Goal: Task Accomplishment & Management: Use online tool/utility

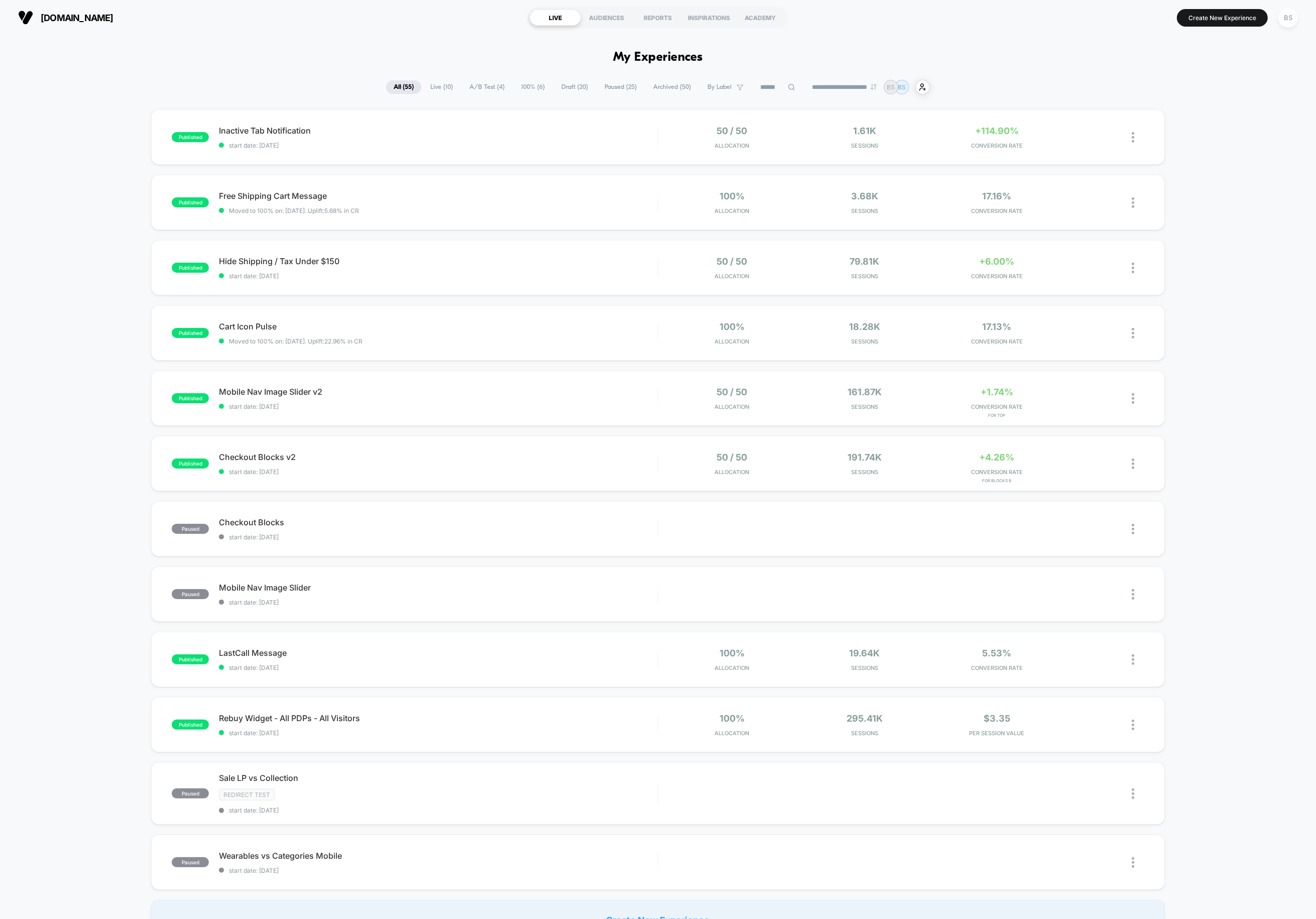
click at [525, 88] on span "100% ( 6 )" at bounding box center [533, 87] width 39 height 13
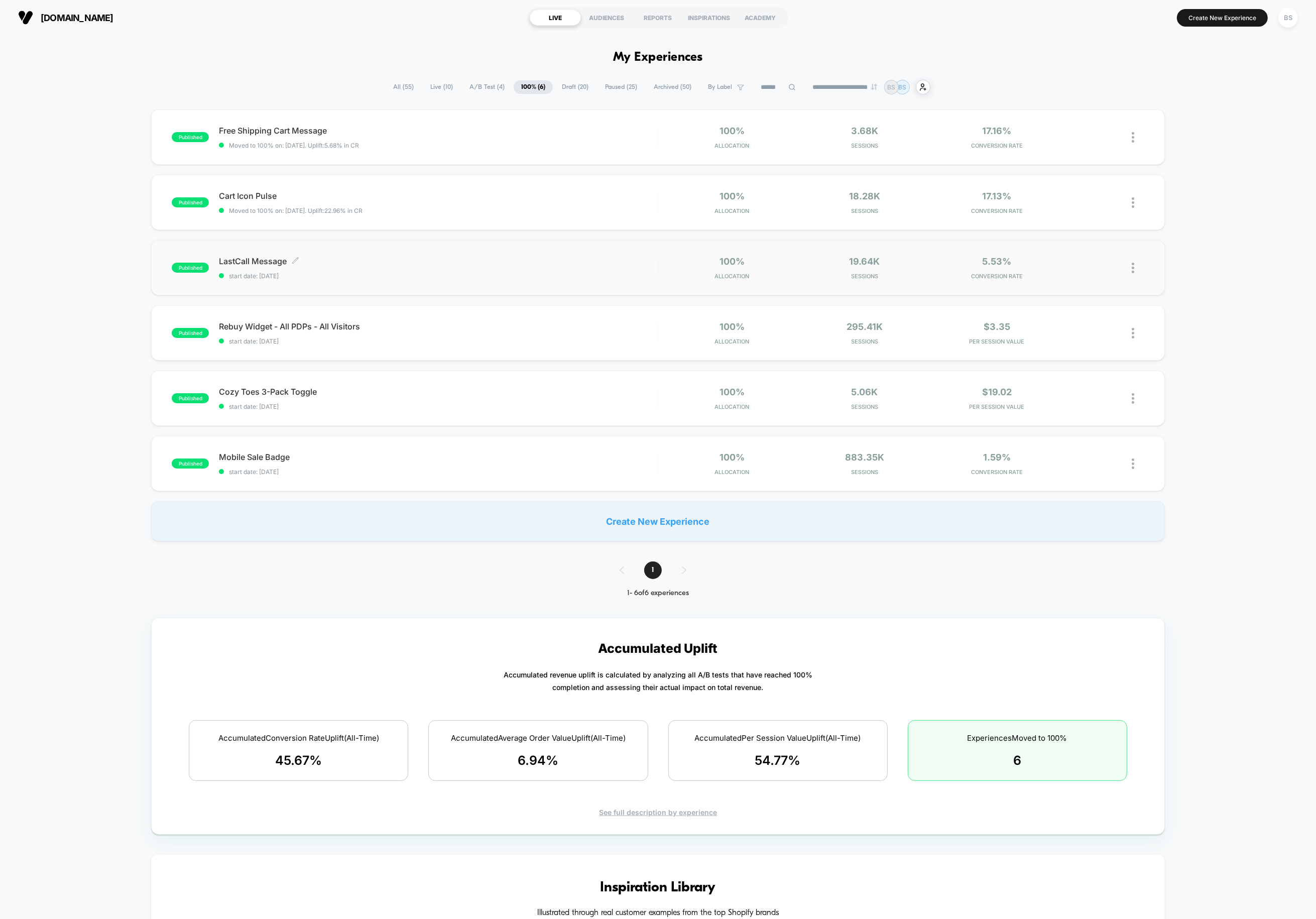
click at [458, 266] on span "LastCall Message Click to edit experience details" at bounding box center [438, 261] width 438 height 10
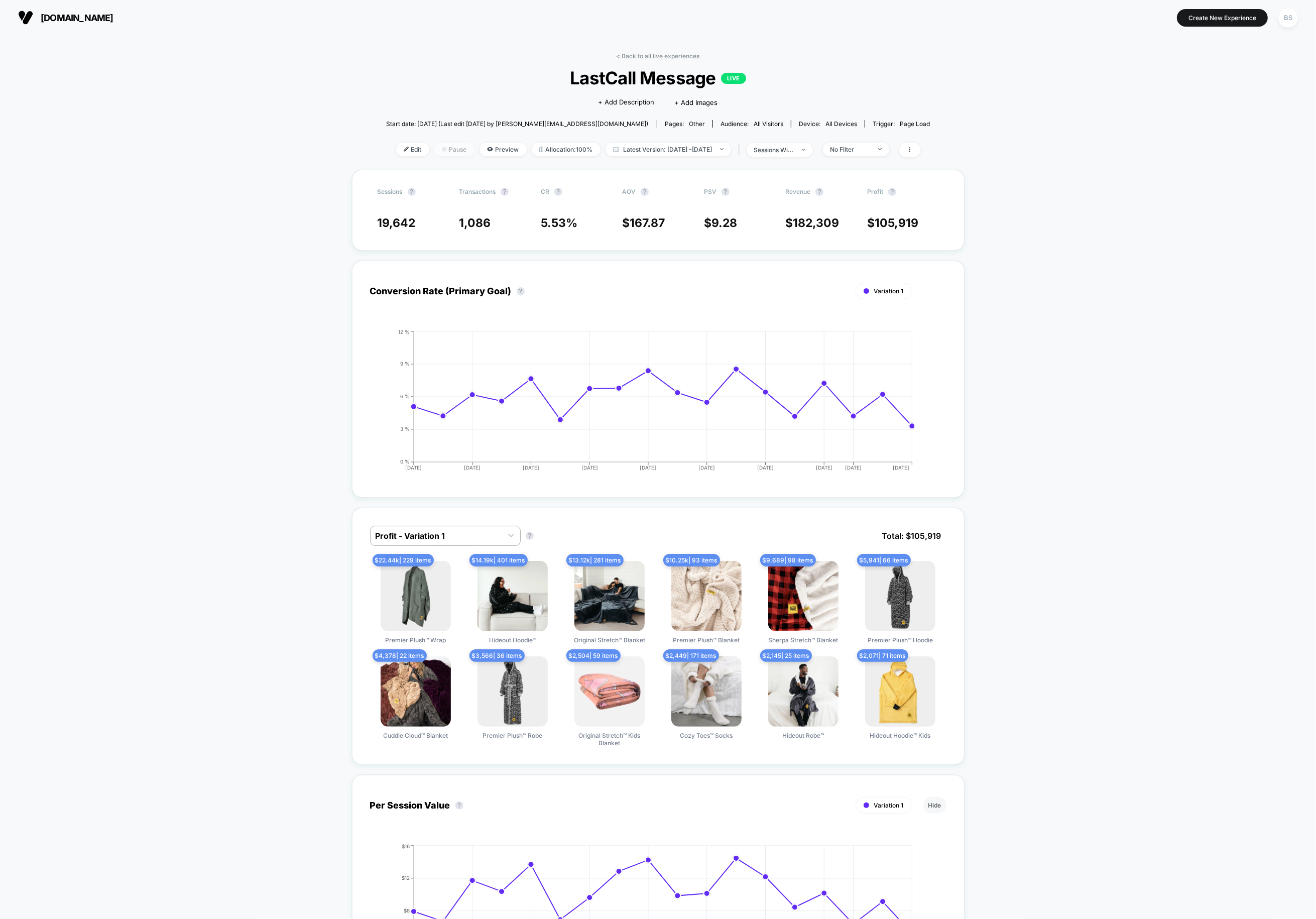
click at [443, 149] on span "Pause" at bounding box center [454, 149] width 40 height 13
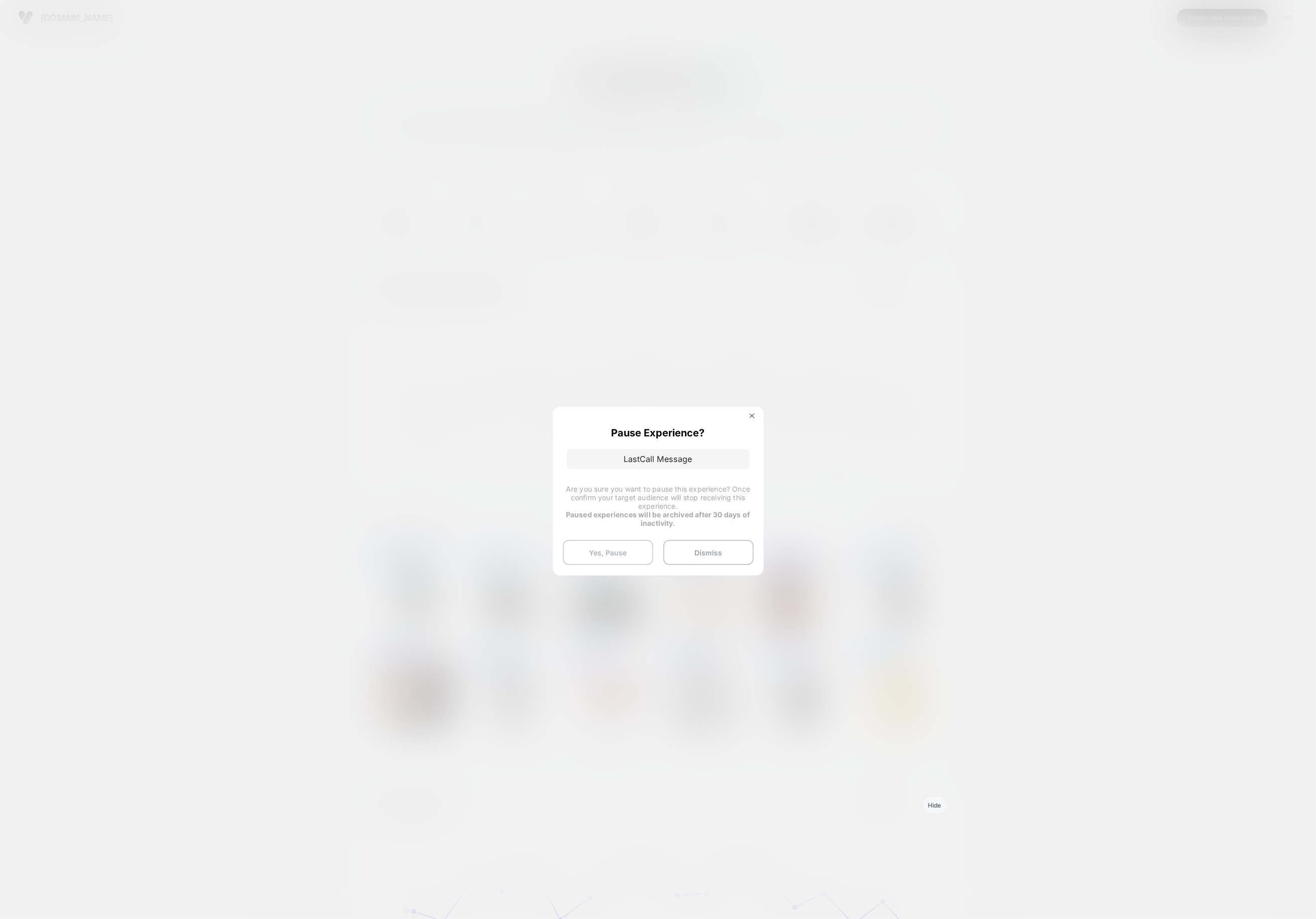
click at [628, 552] on button "Yes, Pause" at bounding box center [608, 553] width 90 height 25
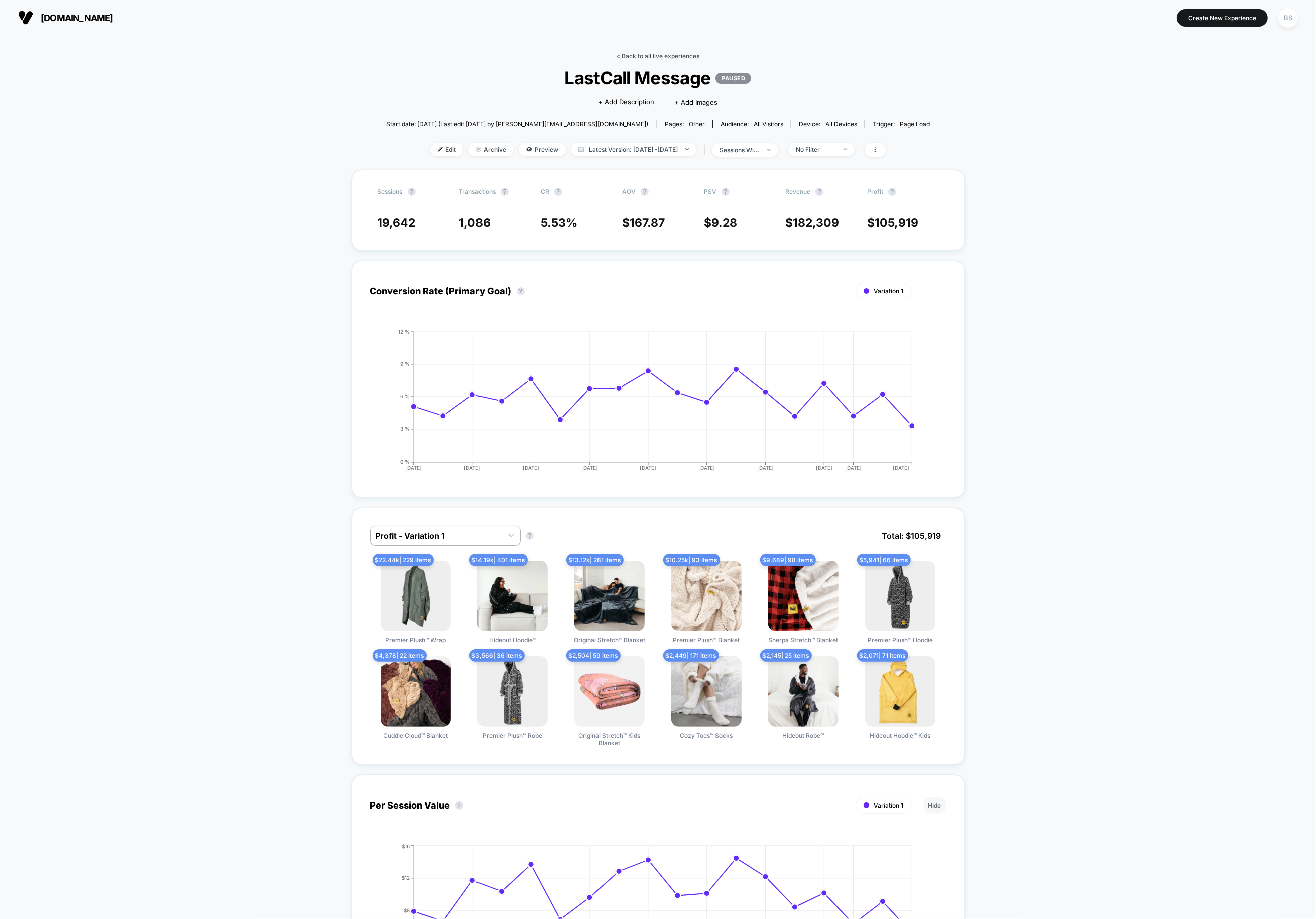
click at [635, 57] on link "< Back to all live experiences" at bounding box center [658, 56] width 83 height 8
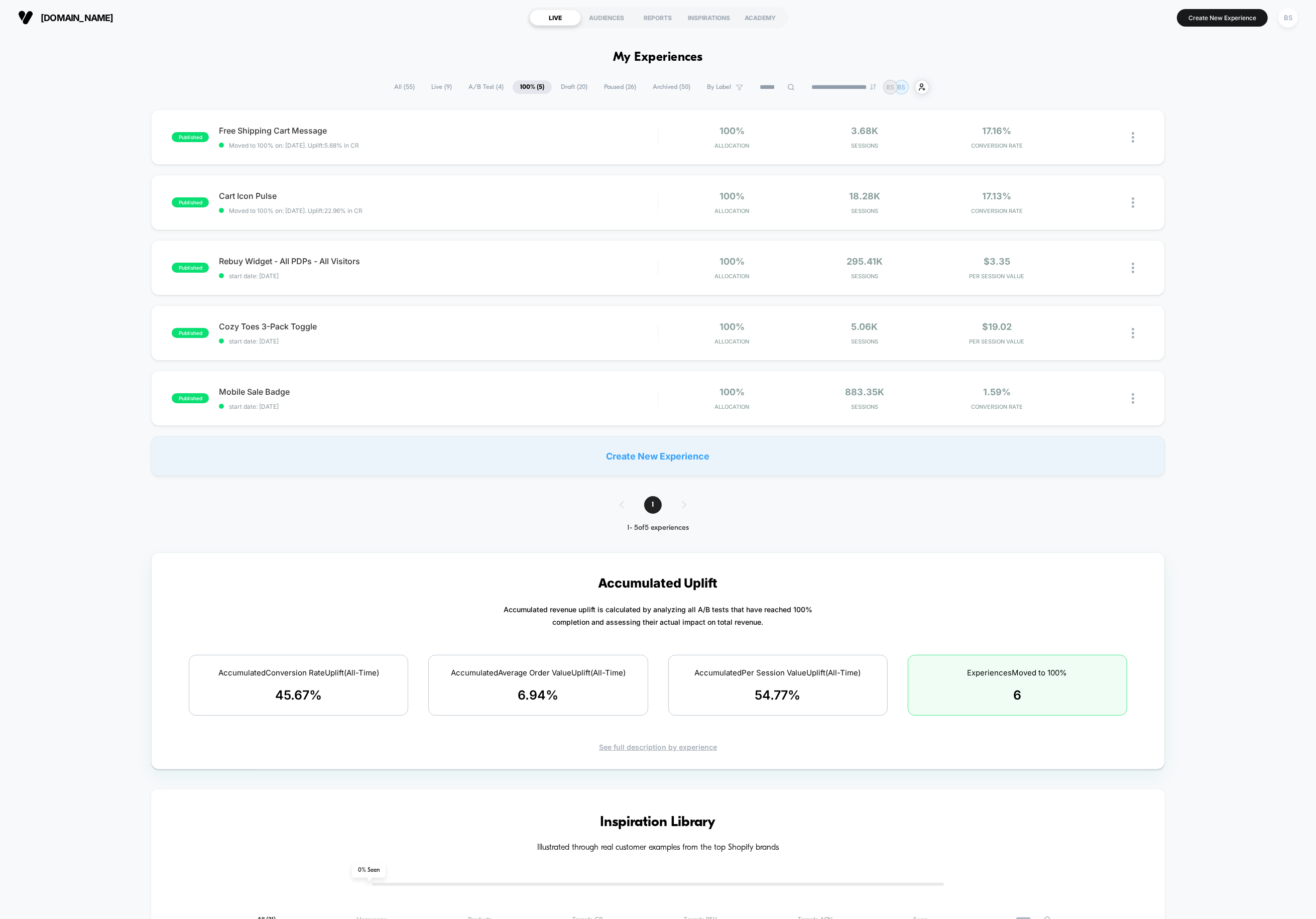
click at [616, 86] on span "Paused ( 26 )" at bounding box center [620, 87] width 47 height 13
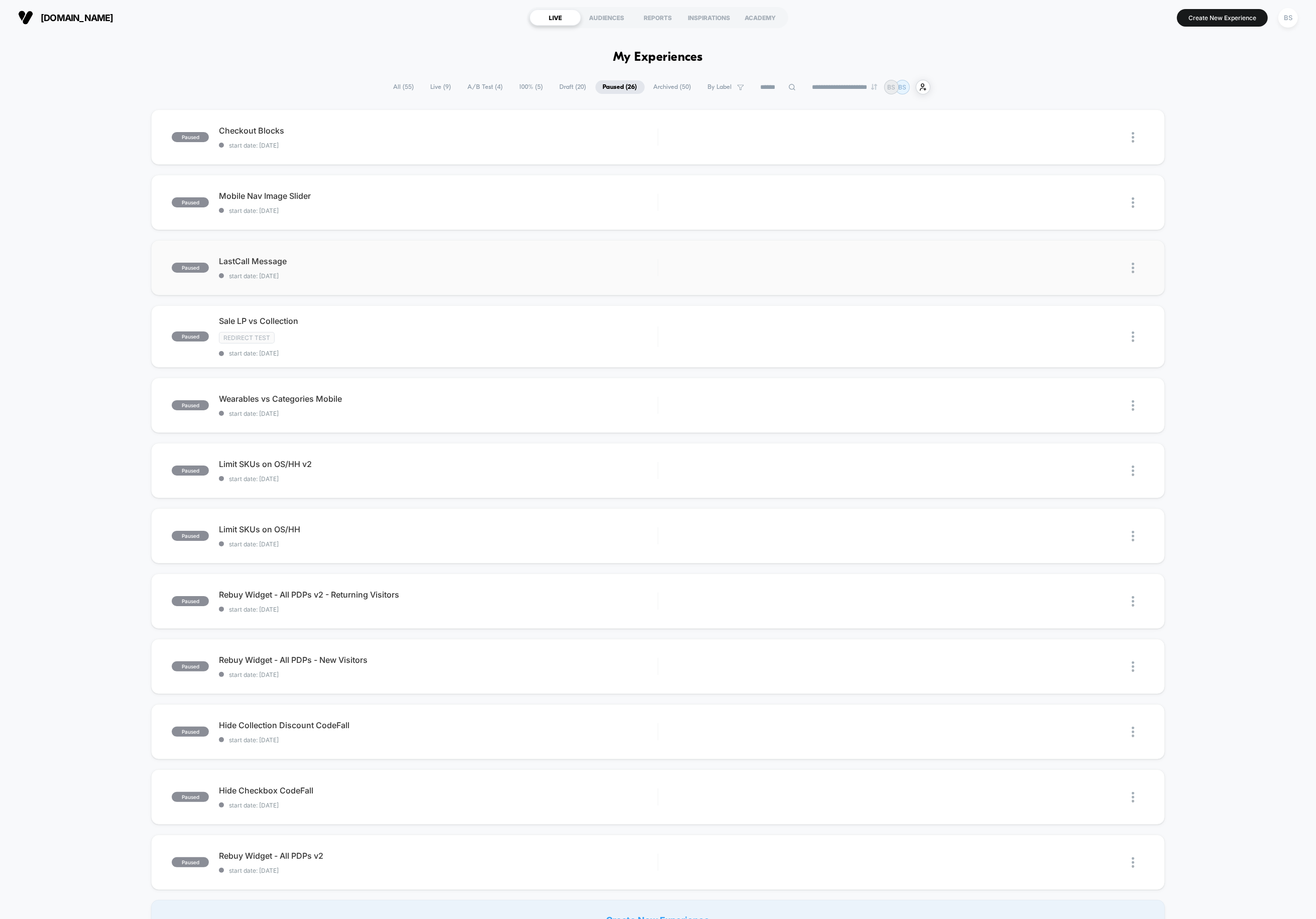
click at [1024, 266] on img at bounding box center [1133, 268] width 3 height 11
click at [1024, 227] on div "Duplicate" at bounding box center [1082, 233] width 90 height 23
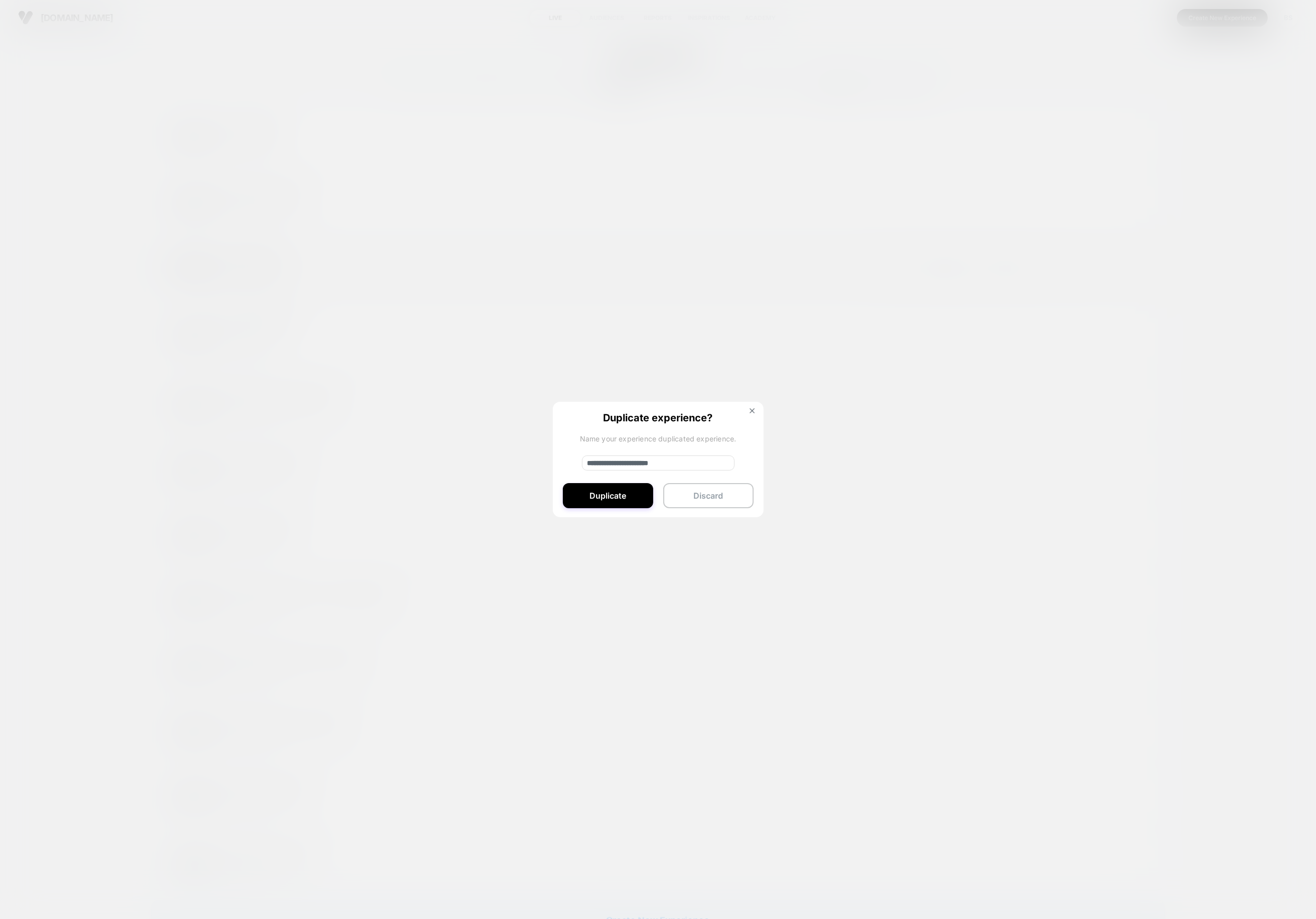
click at [611, 460] on input "**********" at bounding box center [658, 463] width 152 height 15
click at [615, 461] on input "**********" at bounding box center [658, 463] width 152 height 15
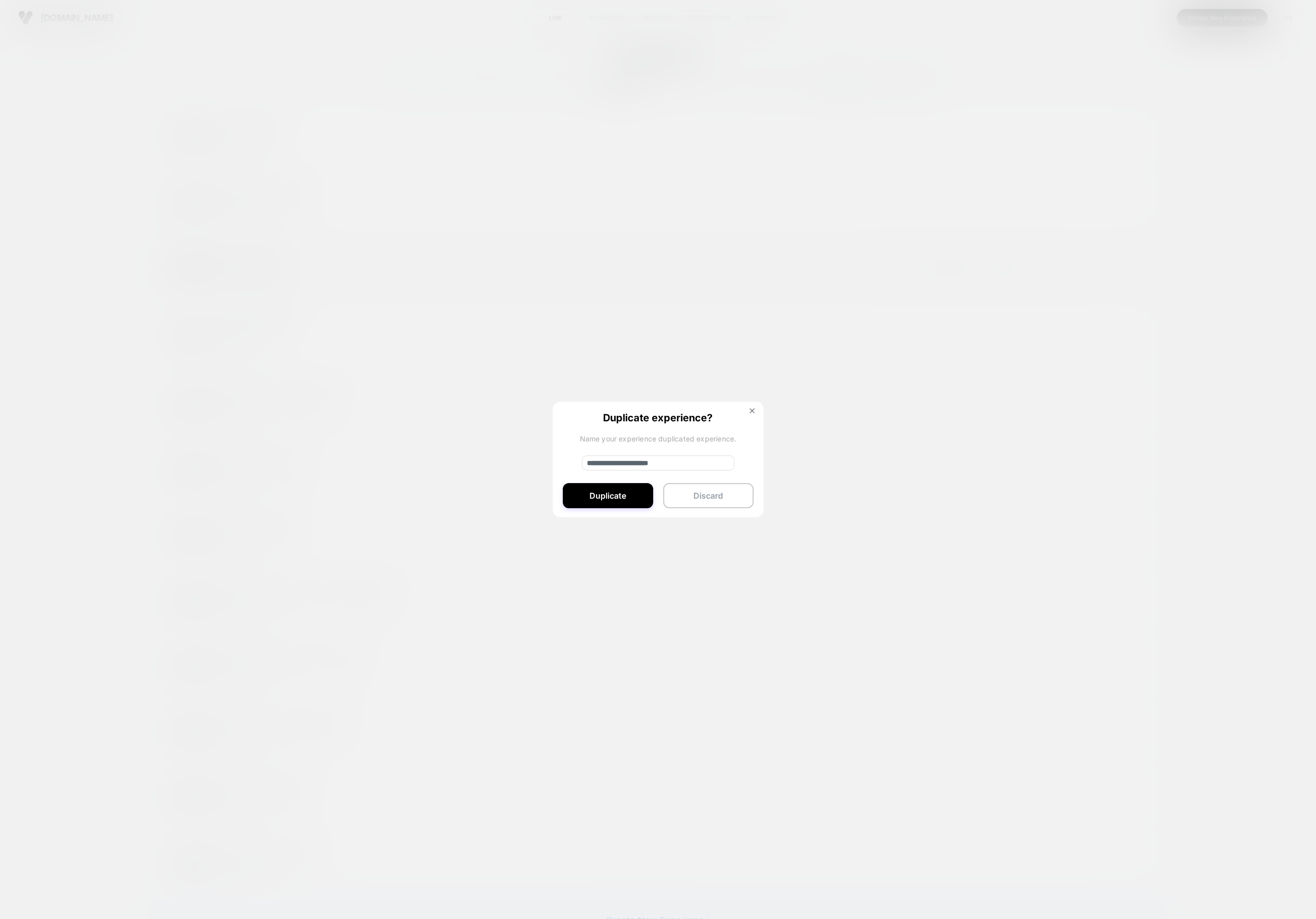
click at [614, 461] on input "**********" at bounding box center [658, 463] width 152 height 15
click at [613, 462] on input "**********" at bounding box center [658, 463] width 152 height 15
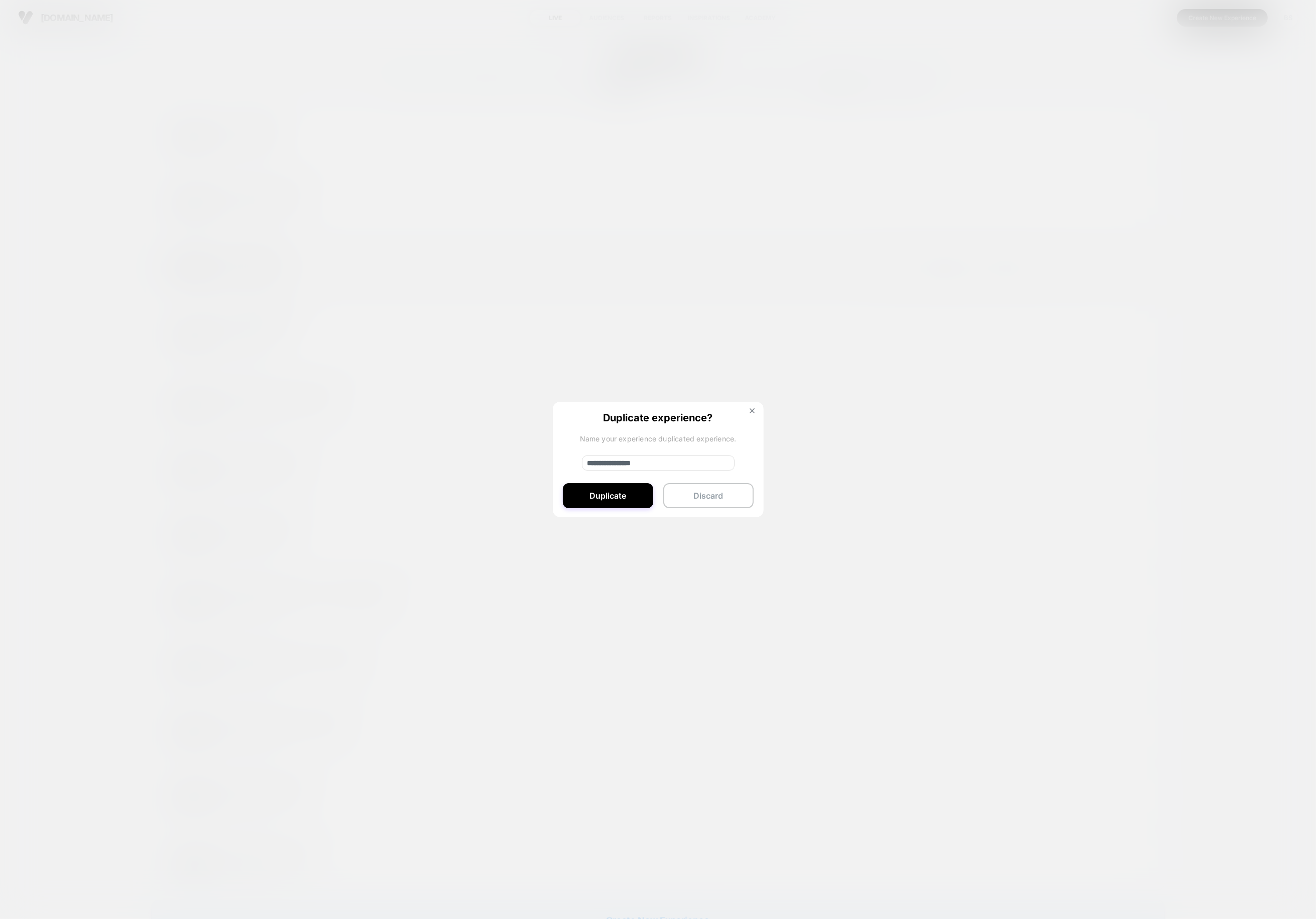
type input "**********"
click at [618, 504] on button "Duplicate" at bounding box center [608, 496] width 90 height 25
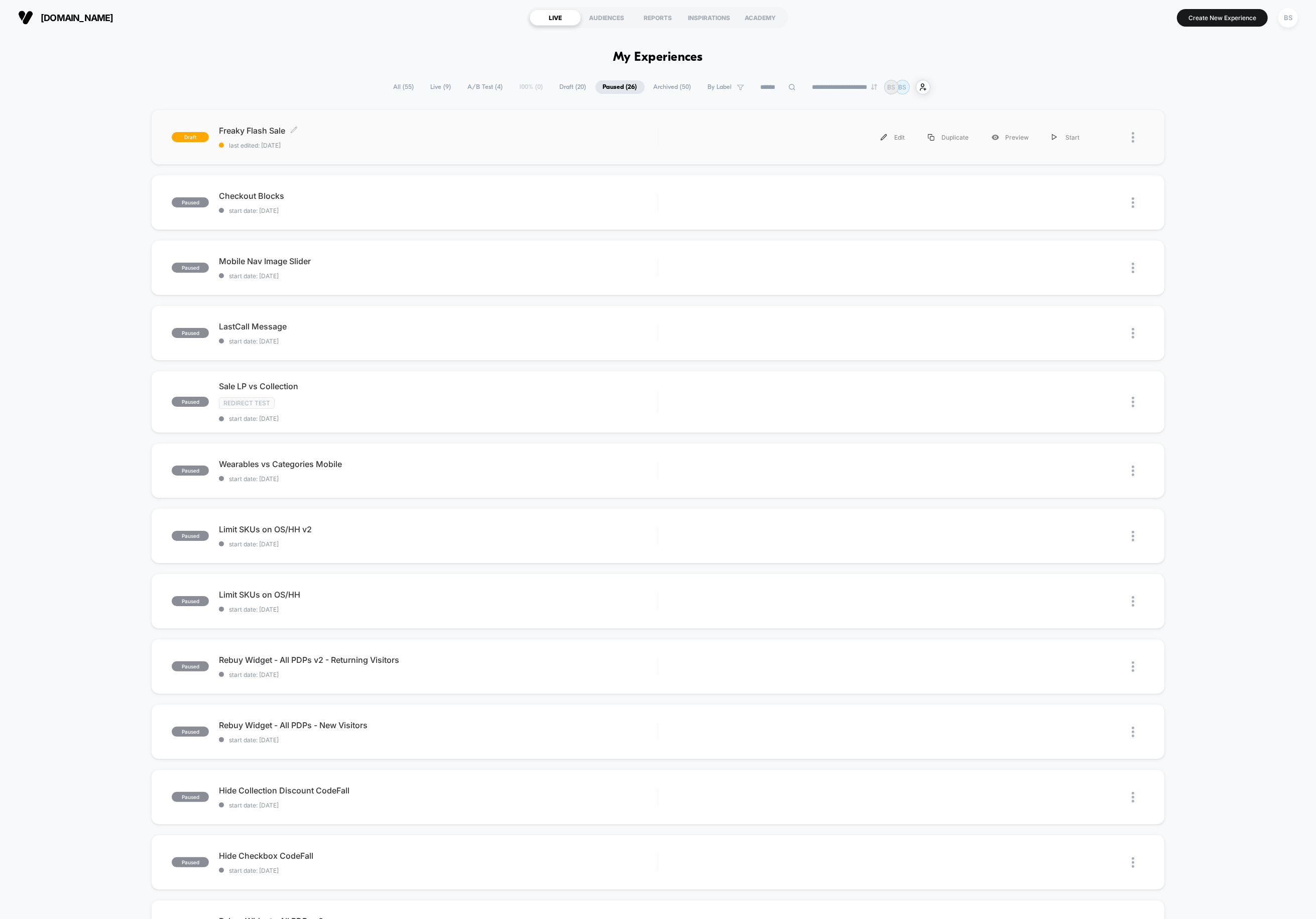
click at [571, 131] on span "Freaky Flash Sale Click to edit experience details" at bounding box center [438, 131] width 438 height 10
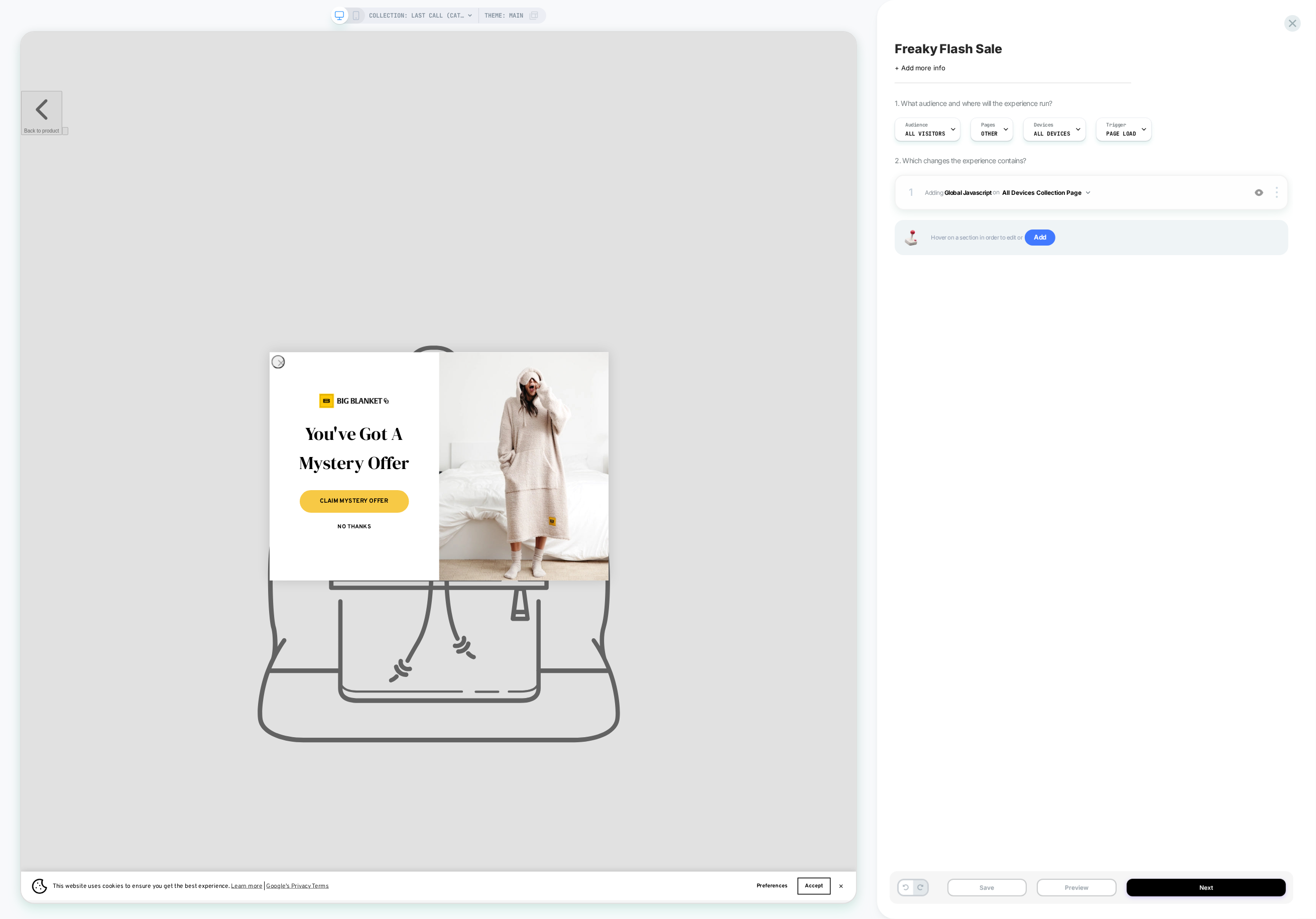
click at [961, 201] on div "1 Adding Global Javascript on All Devices Collection Page Add Before Add After …" at bounding box center [1091, 192] width 394 height 35
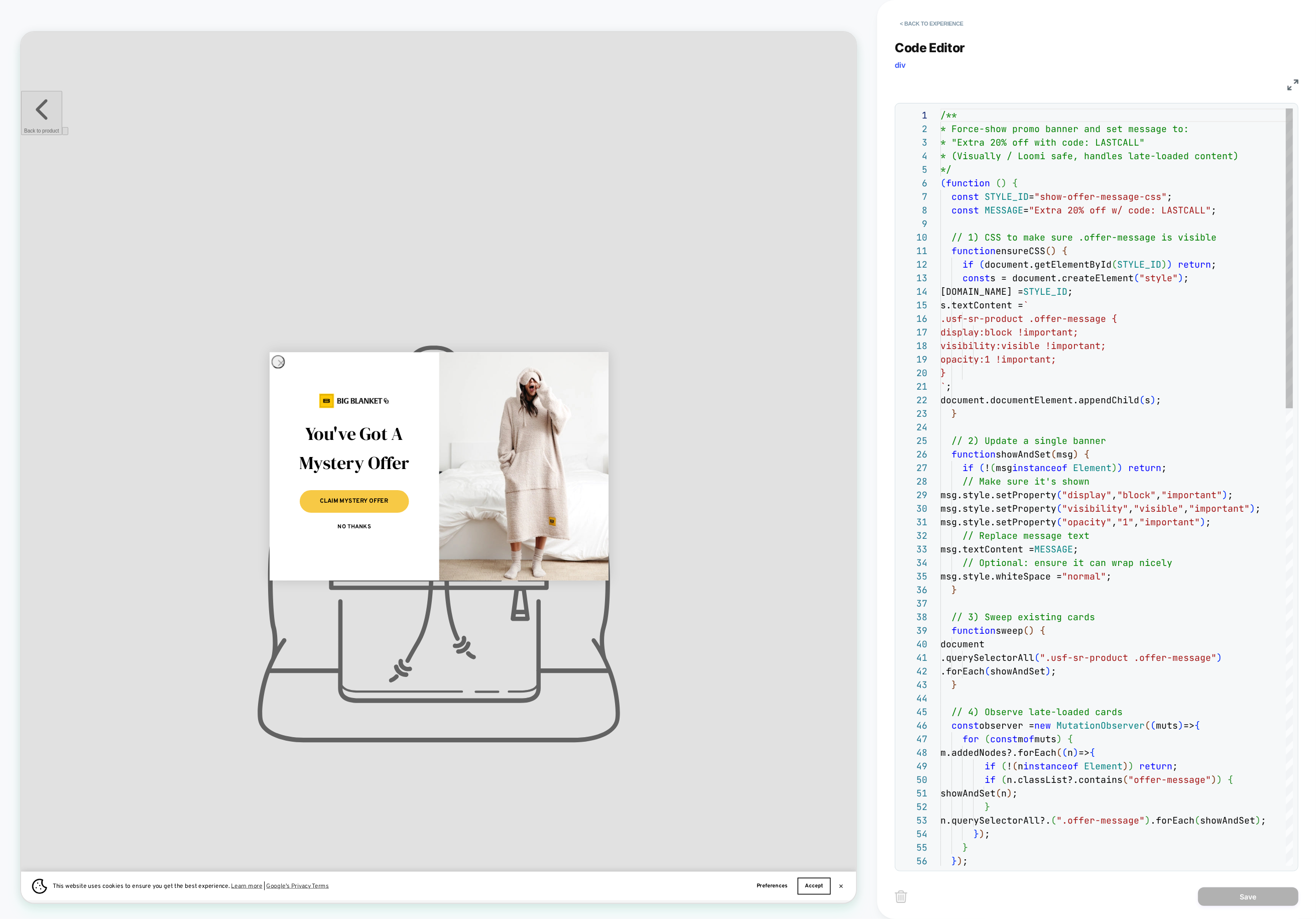
scroll to position [136, 0]
click at [378, 494] on div "You've Got A Mystery Offer CLAIM MYSTERY OFFER NO THANKS" at bounding box center [465, 611] width 226 height 304
click at [364, 473] on icon "Close dialog" at bounding box center [368, 474] width 7 height 7
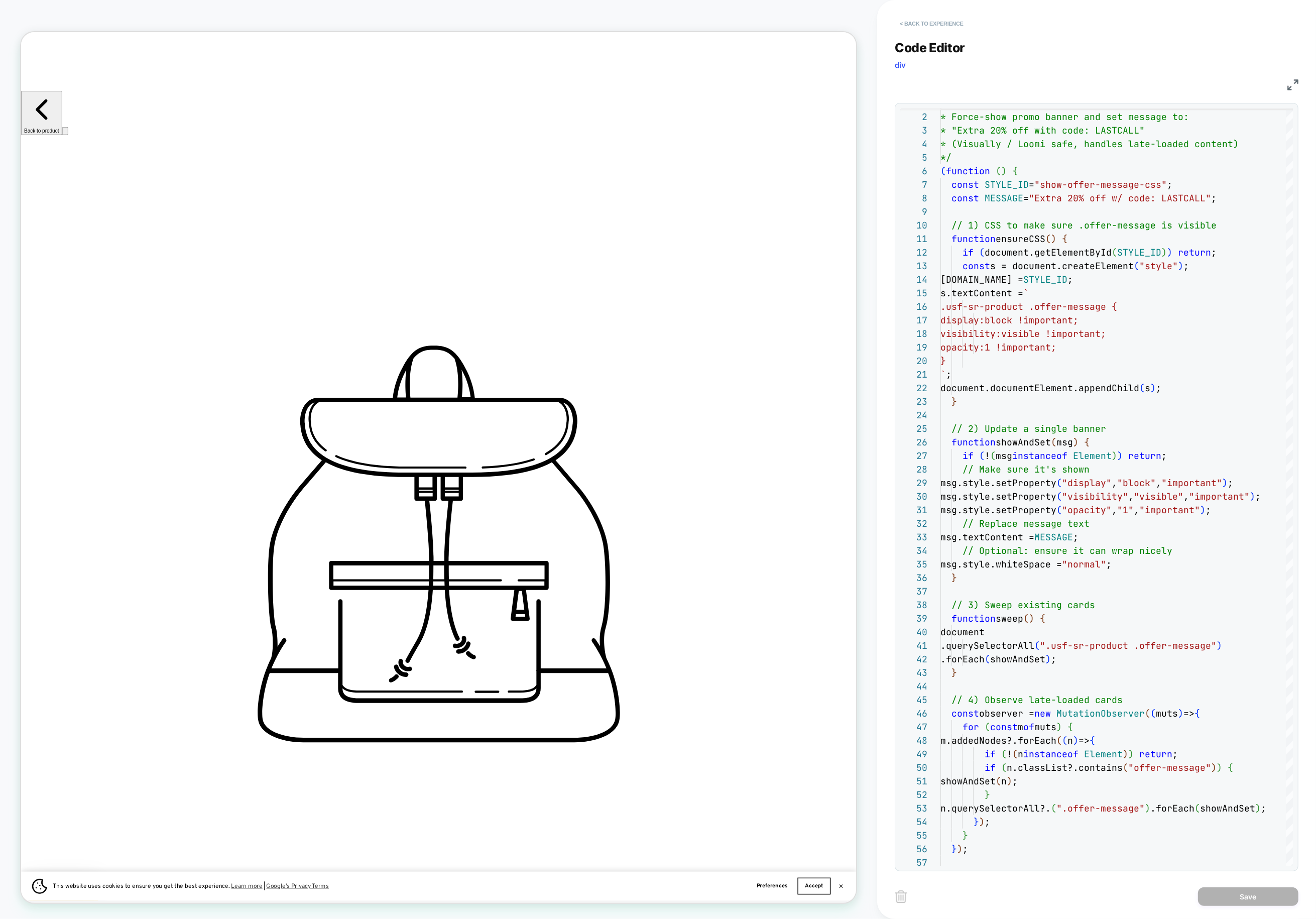
click at [912, 25] on button "< Back to experience" at bounding box center [931, 23] width 73 height 16
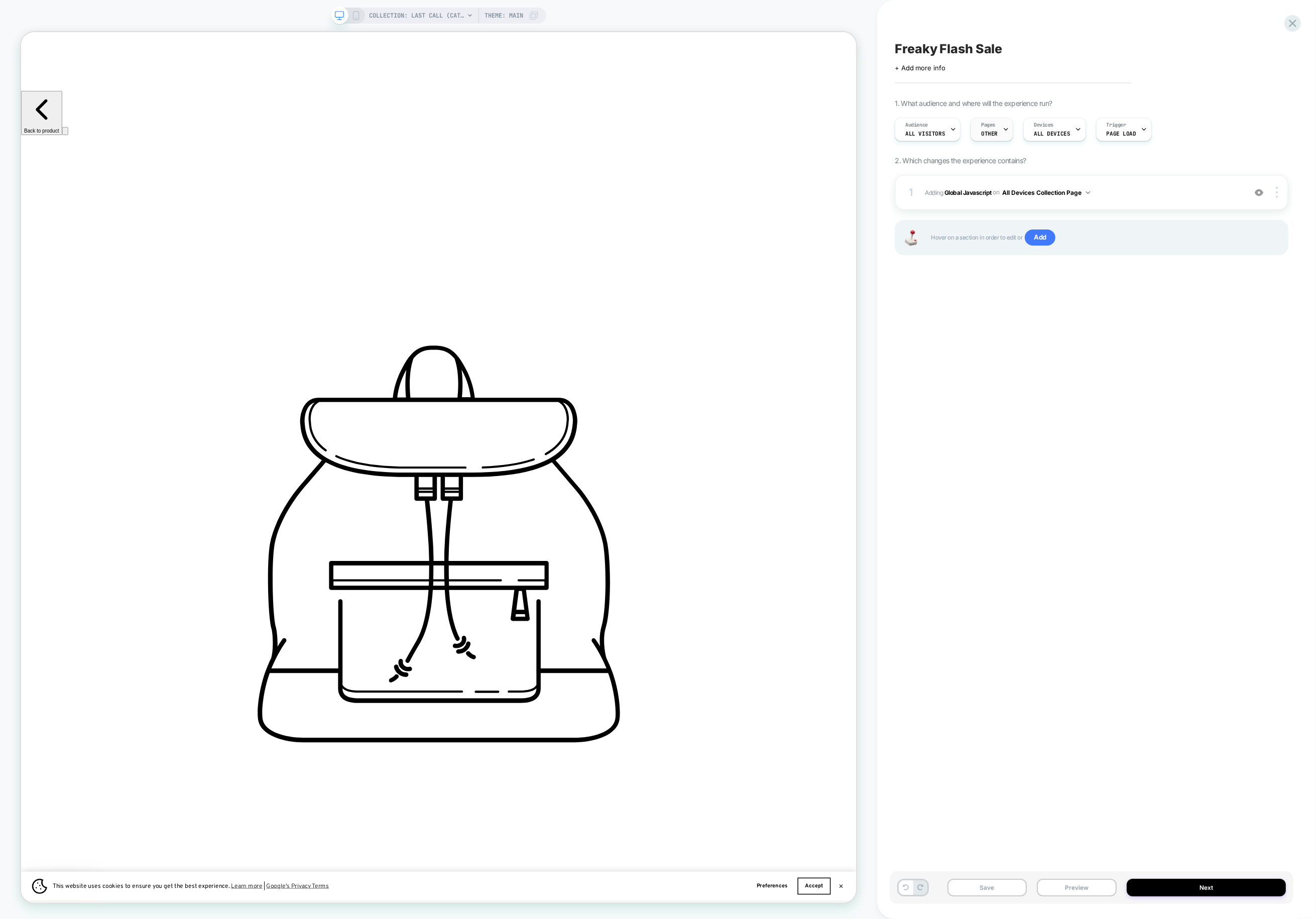
click at [993, 131] on div "Pages OTHER" at bounding box center [989, 129] width 37 height 23
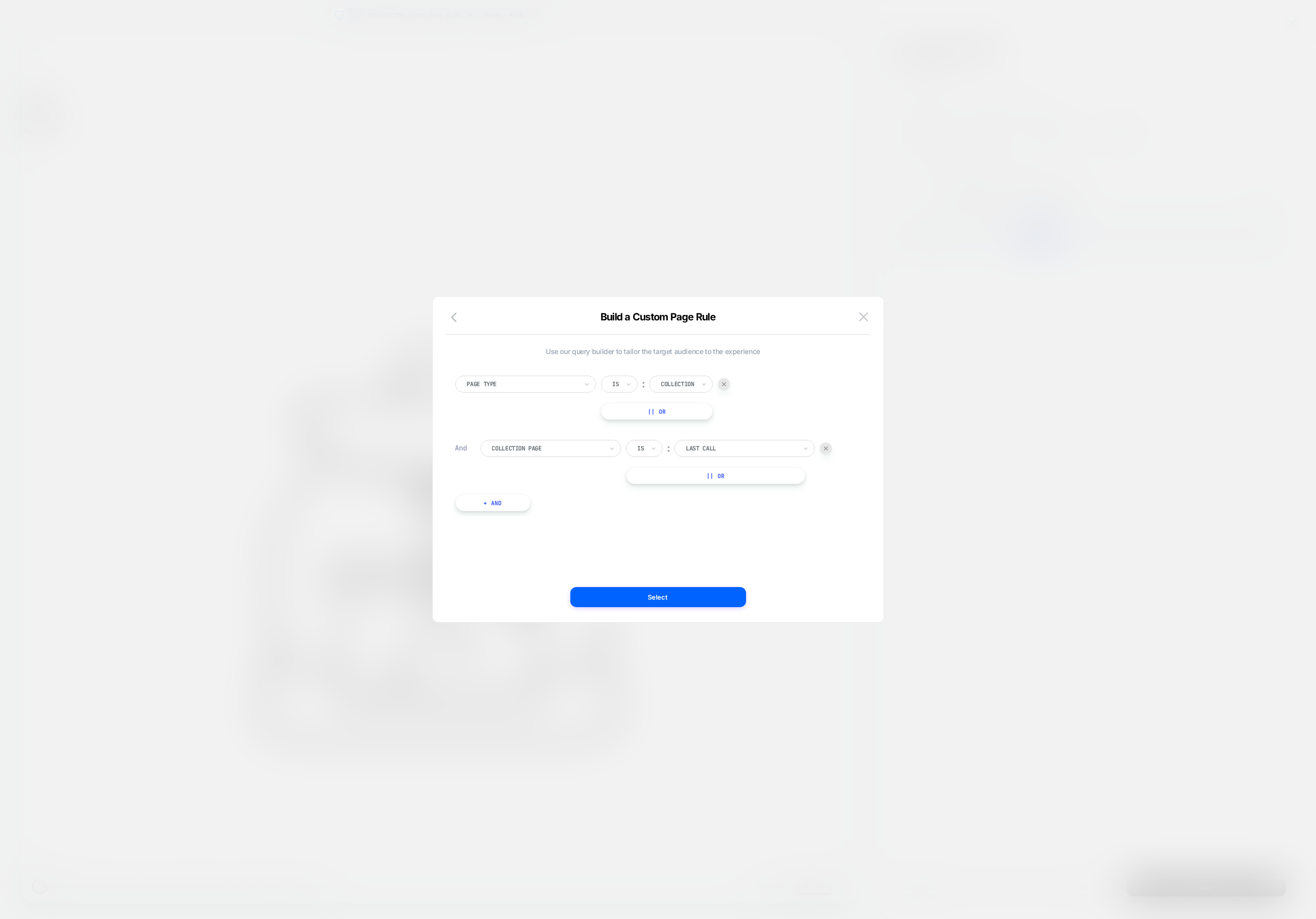
click at [719, 451] on div at bounding box center [741, 449] width 110 height 9
click at [731, 563] on div "Halloween" at bounding box center [750, 560] width 131 height 16
click at [863, 315] on img at bounding box center [863, 316] width 9 height 8
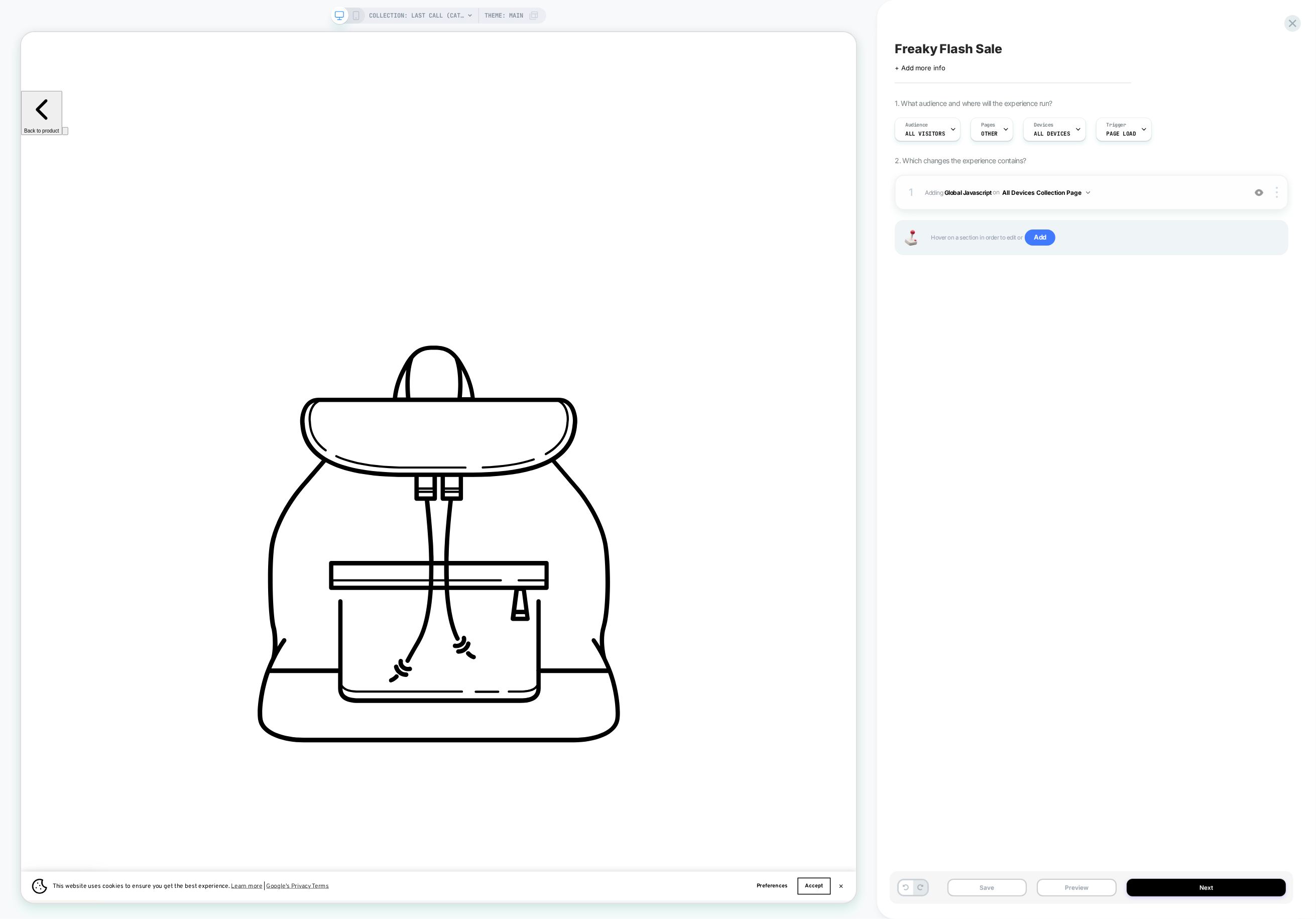
click at [1015, 200] on div "1 Adding Global Javascript on All Devices Collection Page Add Before Add After …" at bounding box center [1091, 192] width 394 height 35
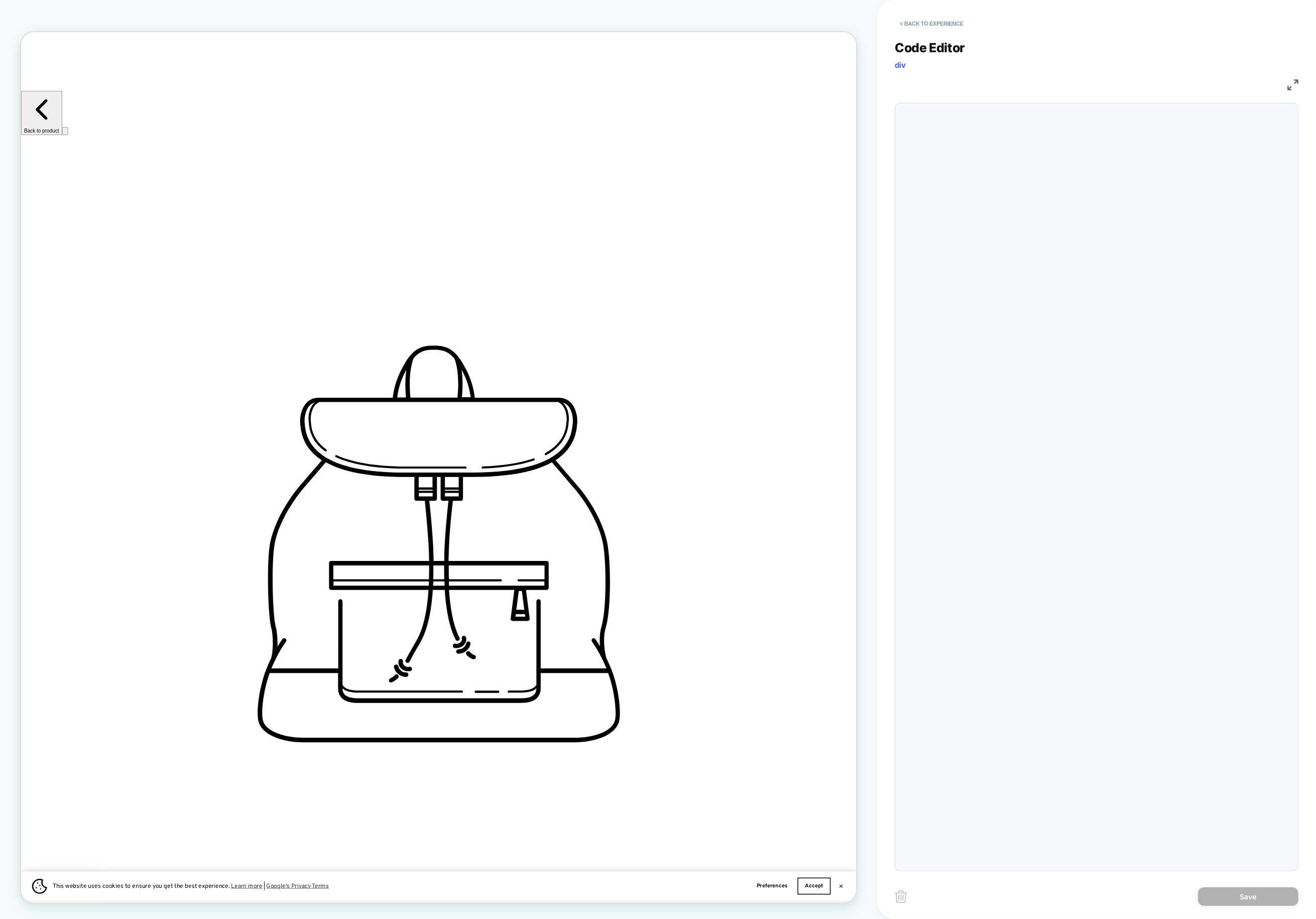
scroll to position [136, 0]
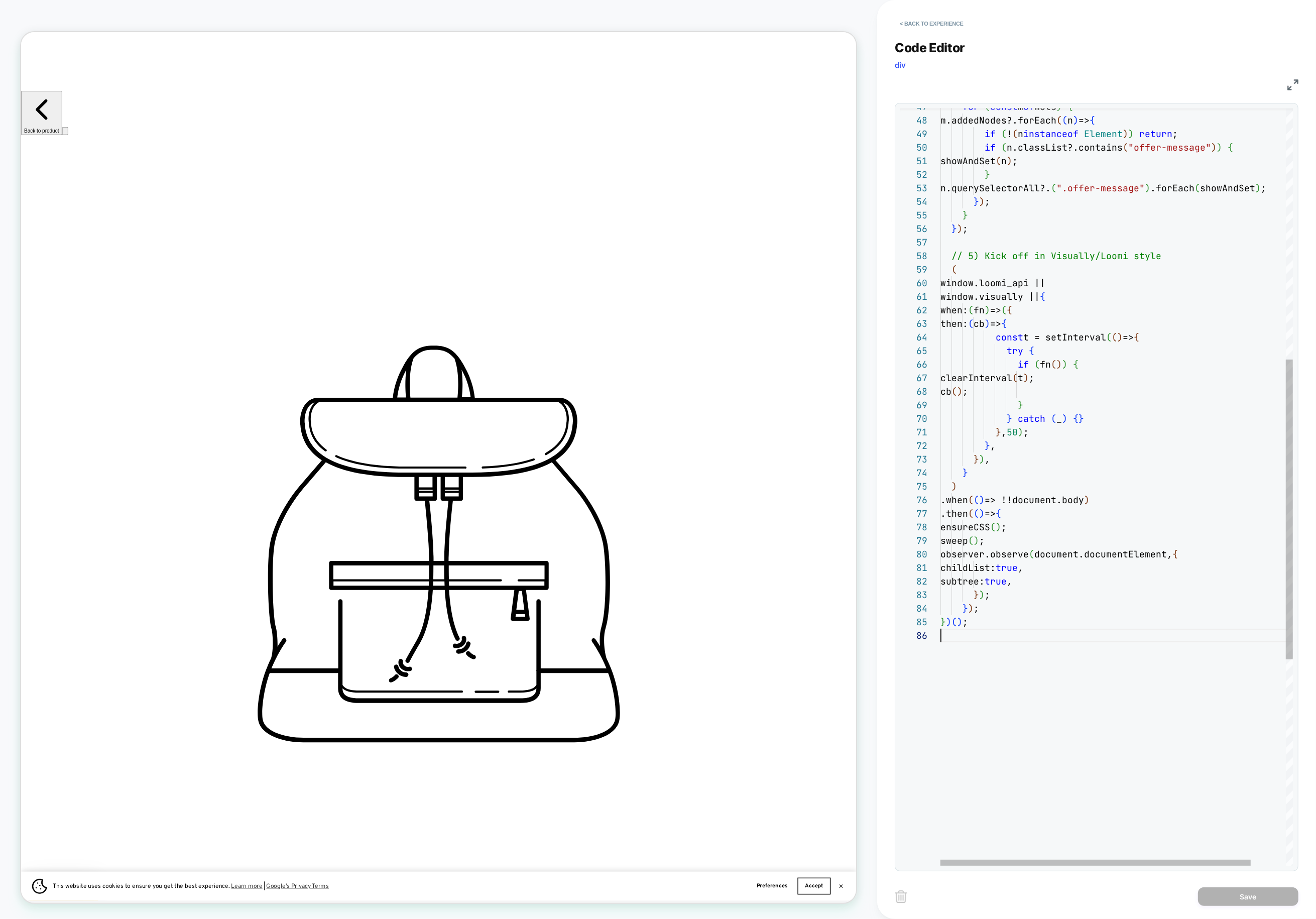
type textarea "**********"
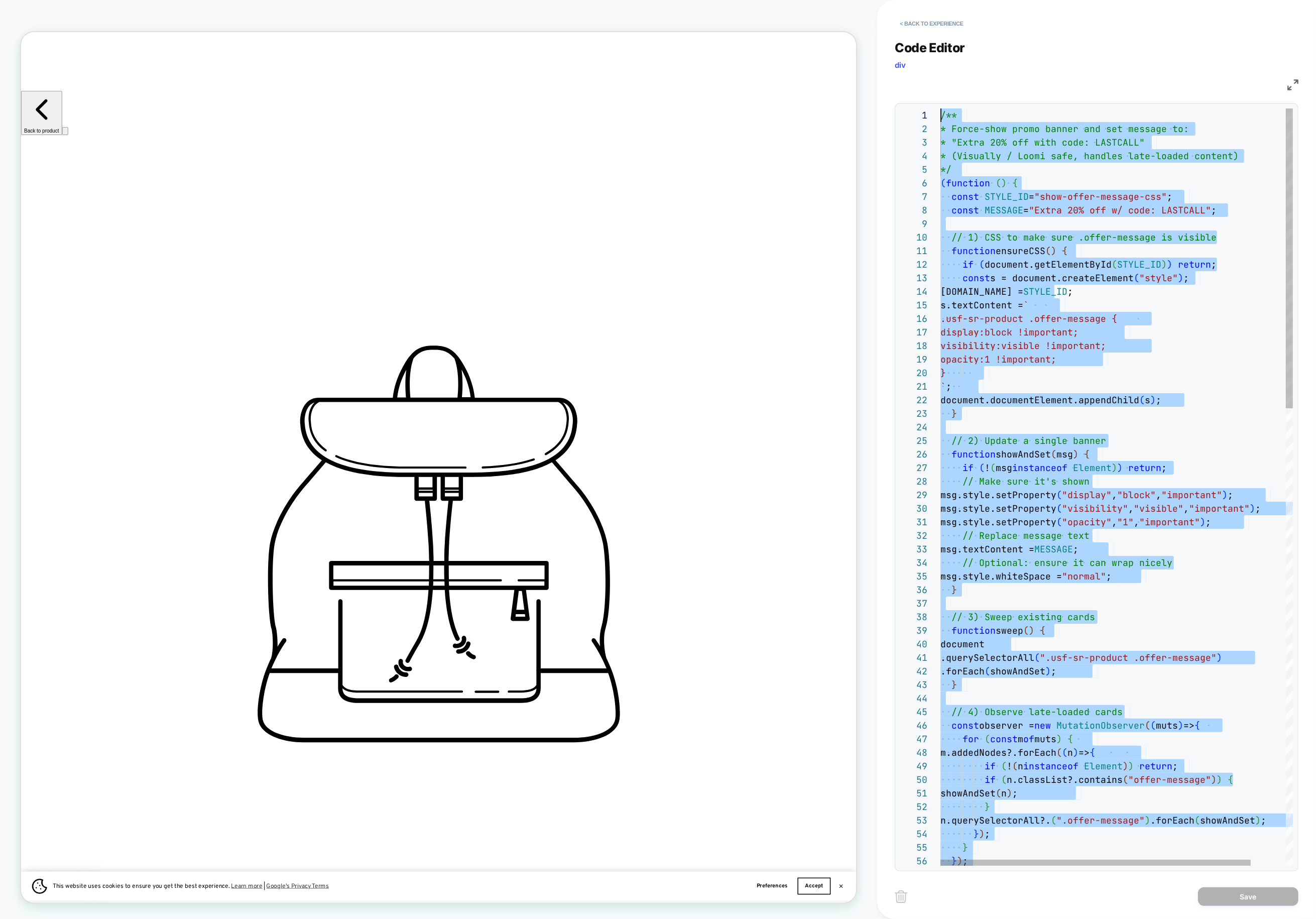
scroll to position [0, 0]
drag, startPoint x: 1036, startPoint y: 645, endPoint x: 881, endPoint y: -102, distance: 762.9
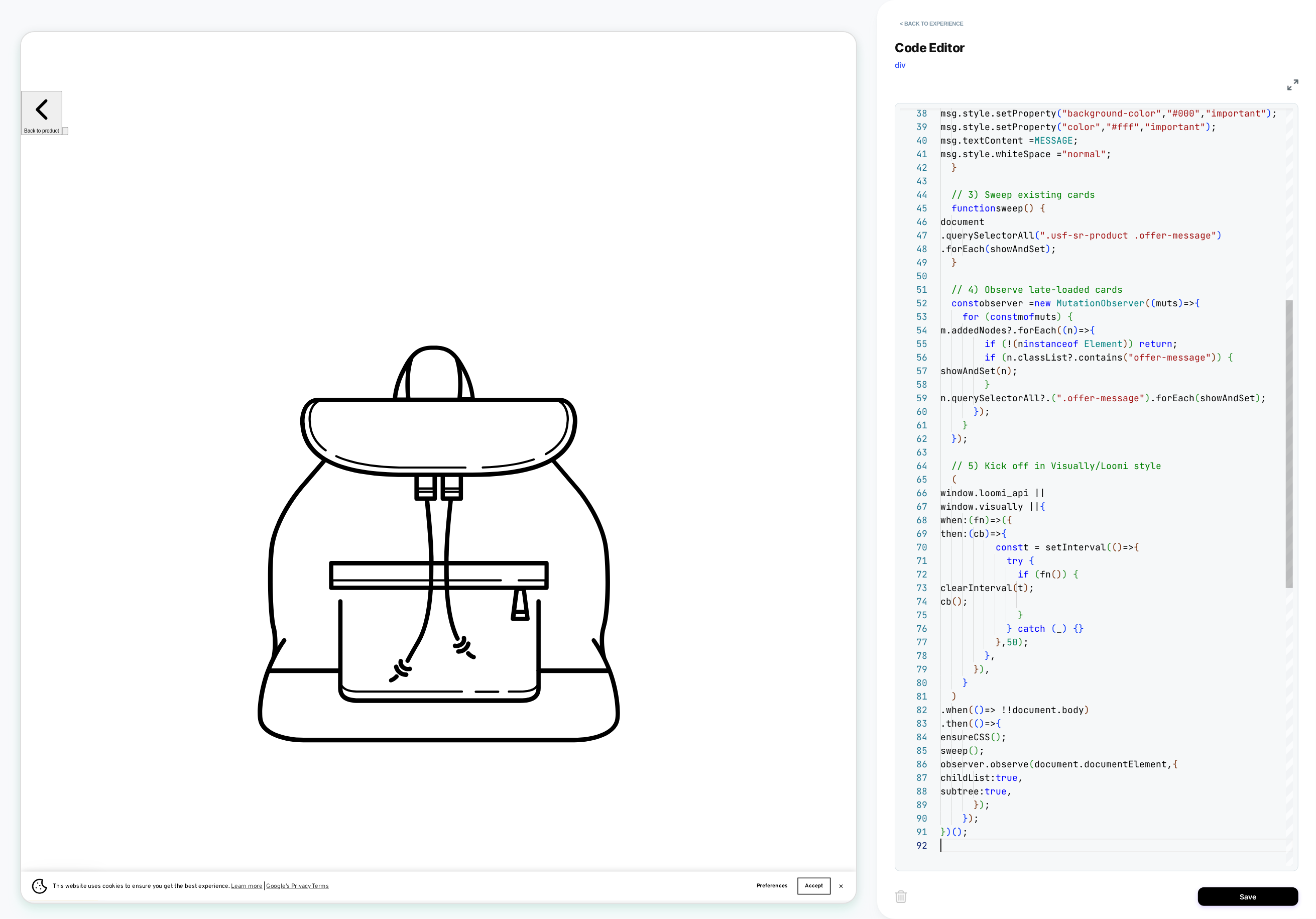
scroll to position [13, 0]
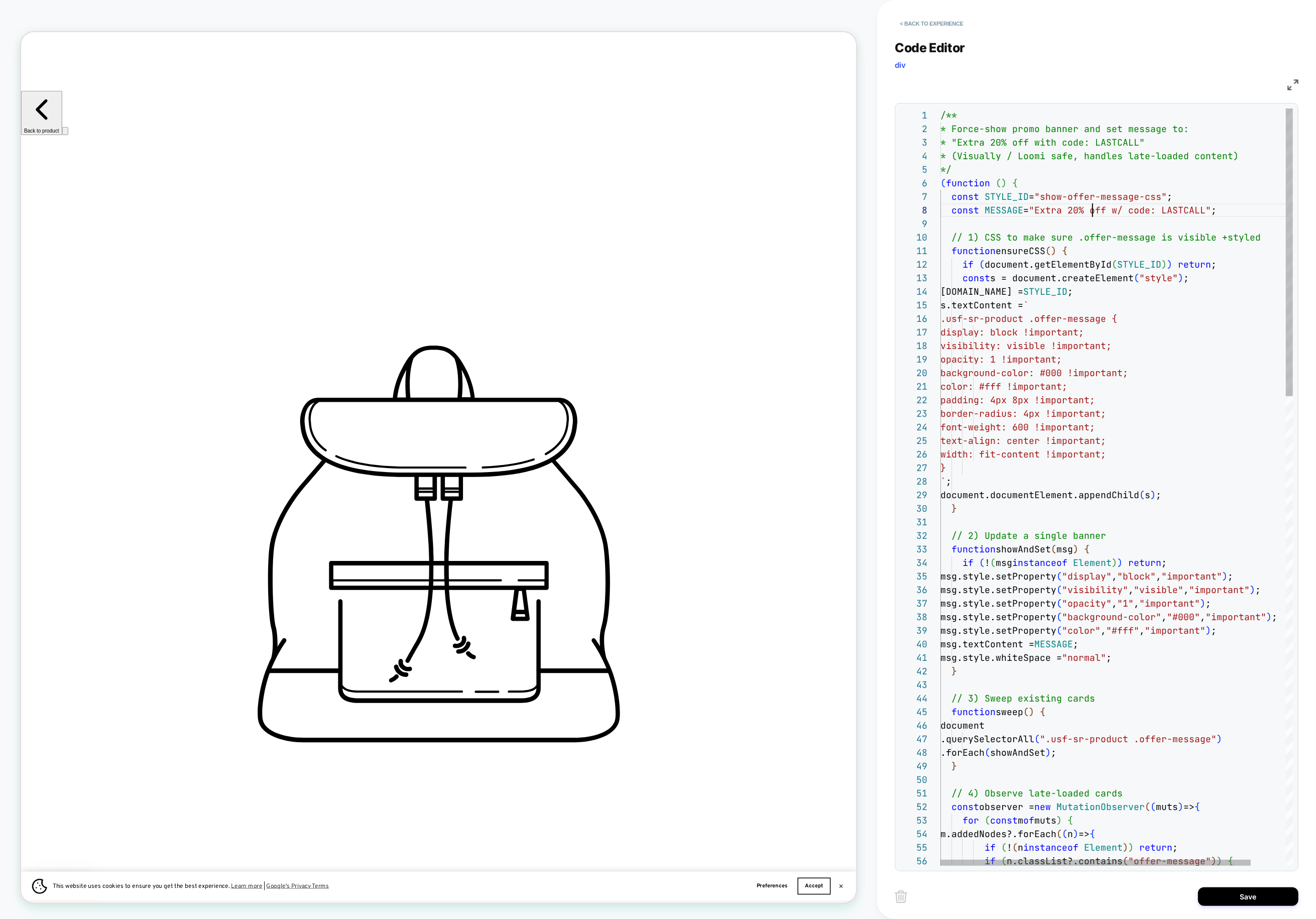
drag, startPoint x: 1091, startPoint y: 206, endPoint x: 1204, endPoint y: 206, distance: 113.0
click at [1024, 207] on span ""Extra 20% off w/ code: LASTCALL"" at bounding box center [1120, 210] width 182 height 11
drag, startPoint x: 1209, startPoint y: 208, endPoint x: 1045, endPoint y: 213, distance: 164.1
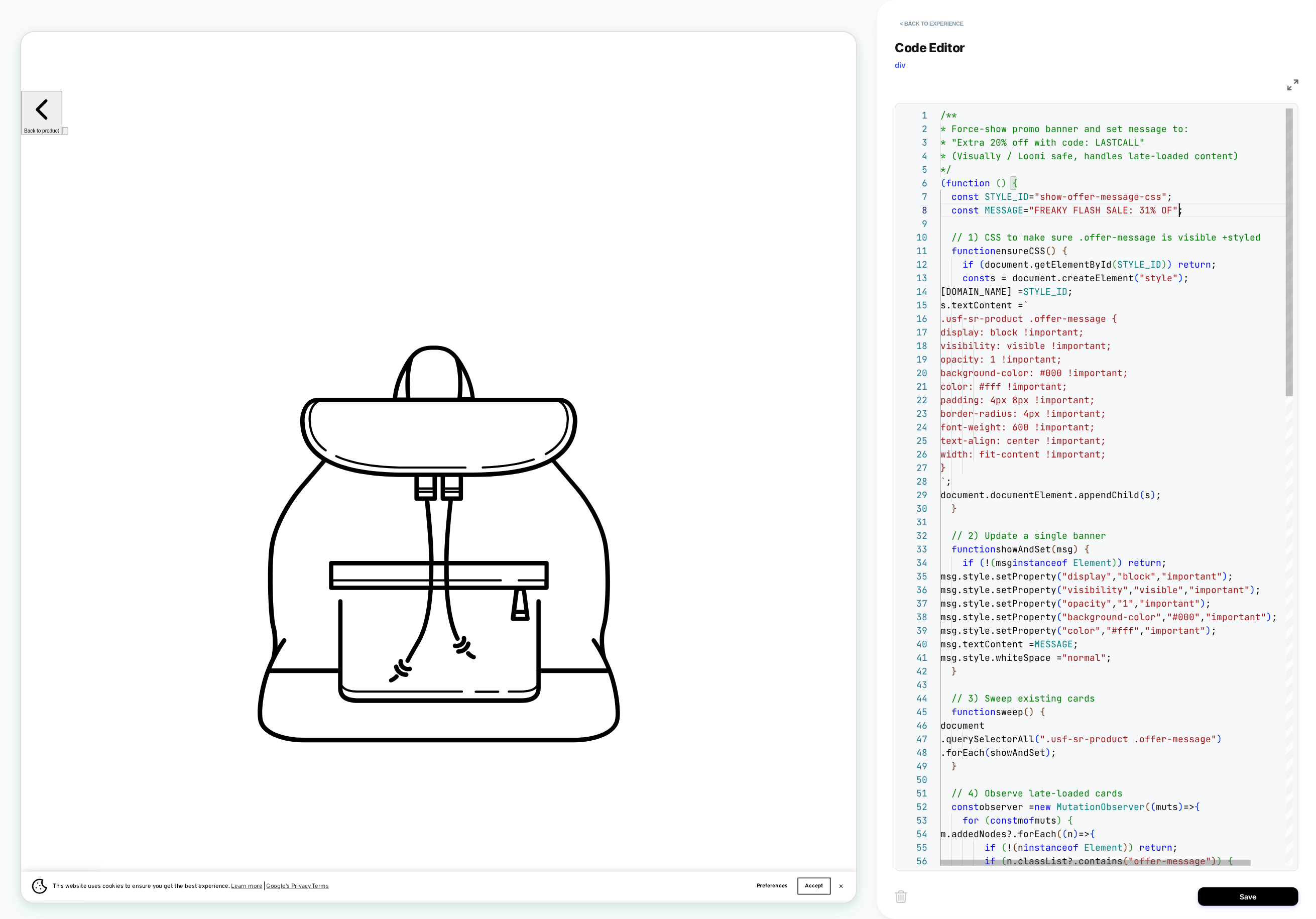
scroll to position [95, 244]
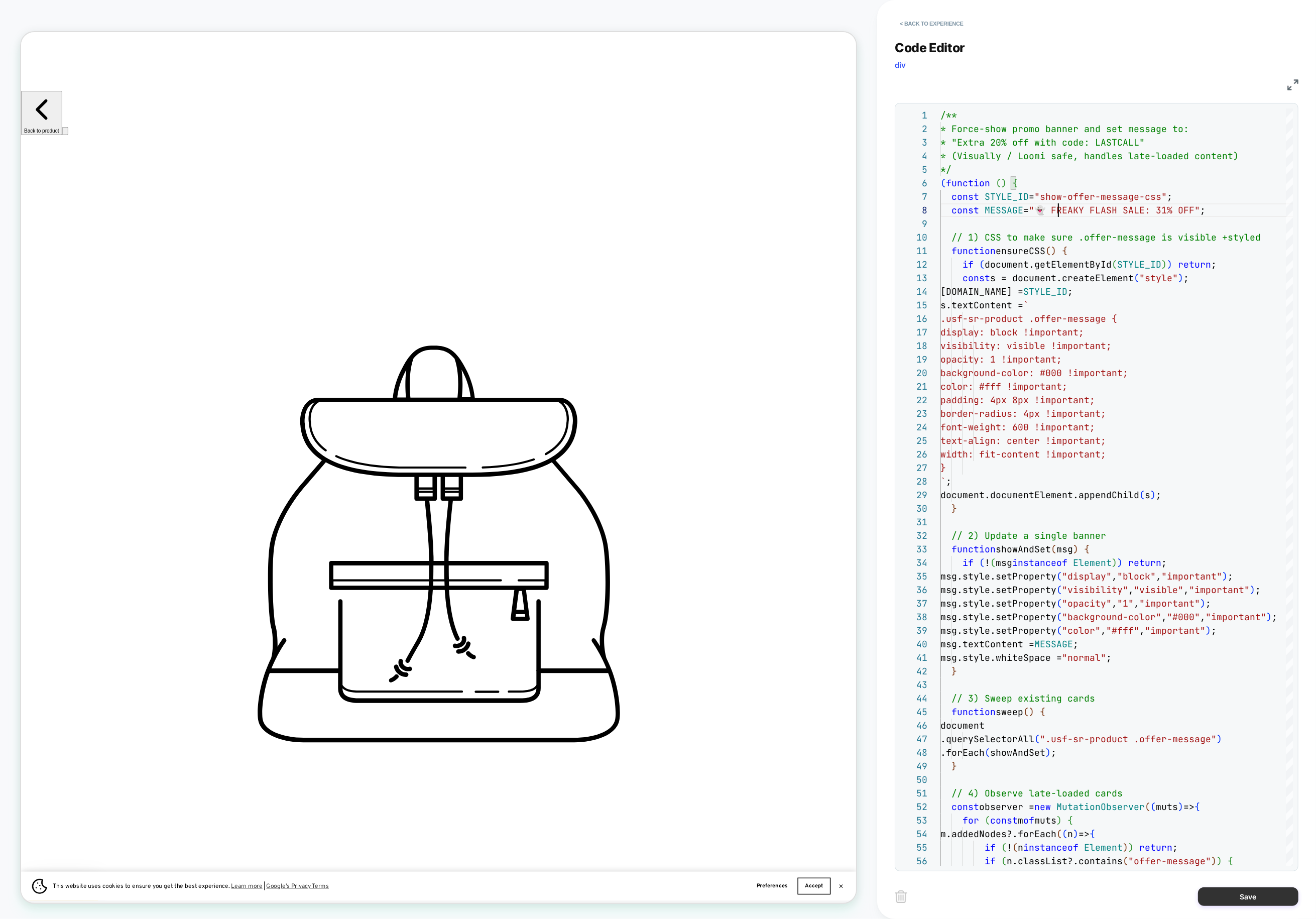
type textarea "**********"
click at [1024, 899] on button "Save" at bounding box center [1248, 897] width 100 height 18
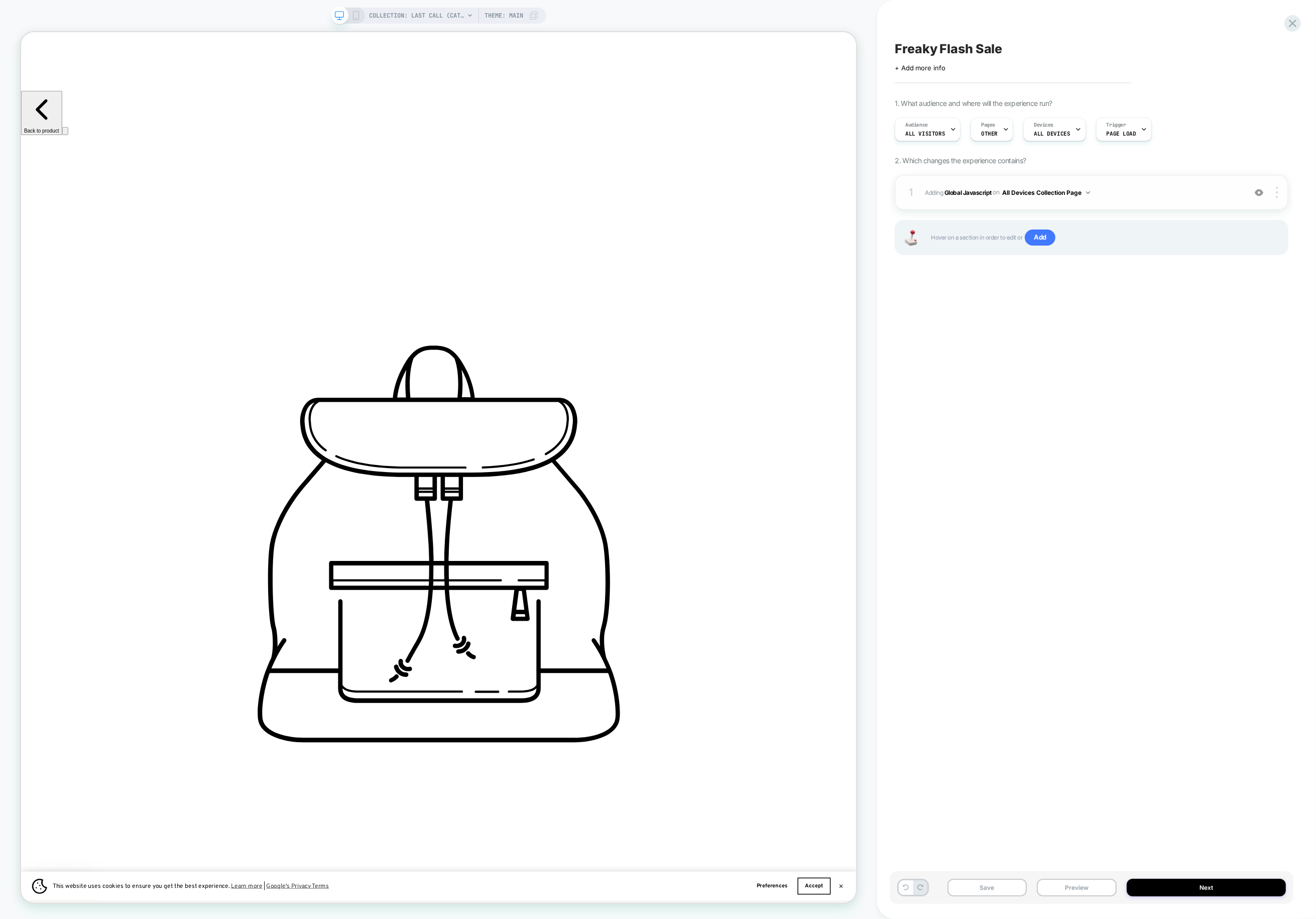
click at [980, 199] on div "1 Adding Global Javascript on All Devices Collection Page Add Before Add After …" at bounding box center [1091, 192] width 394 height 35
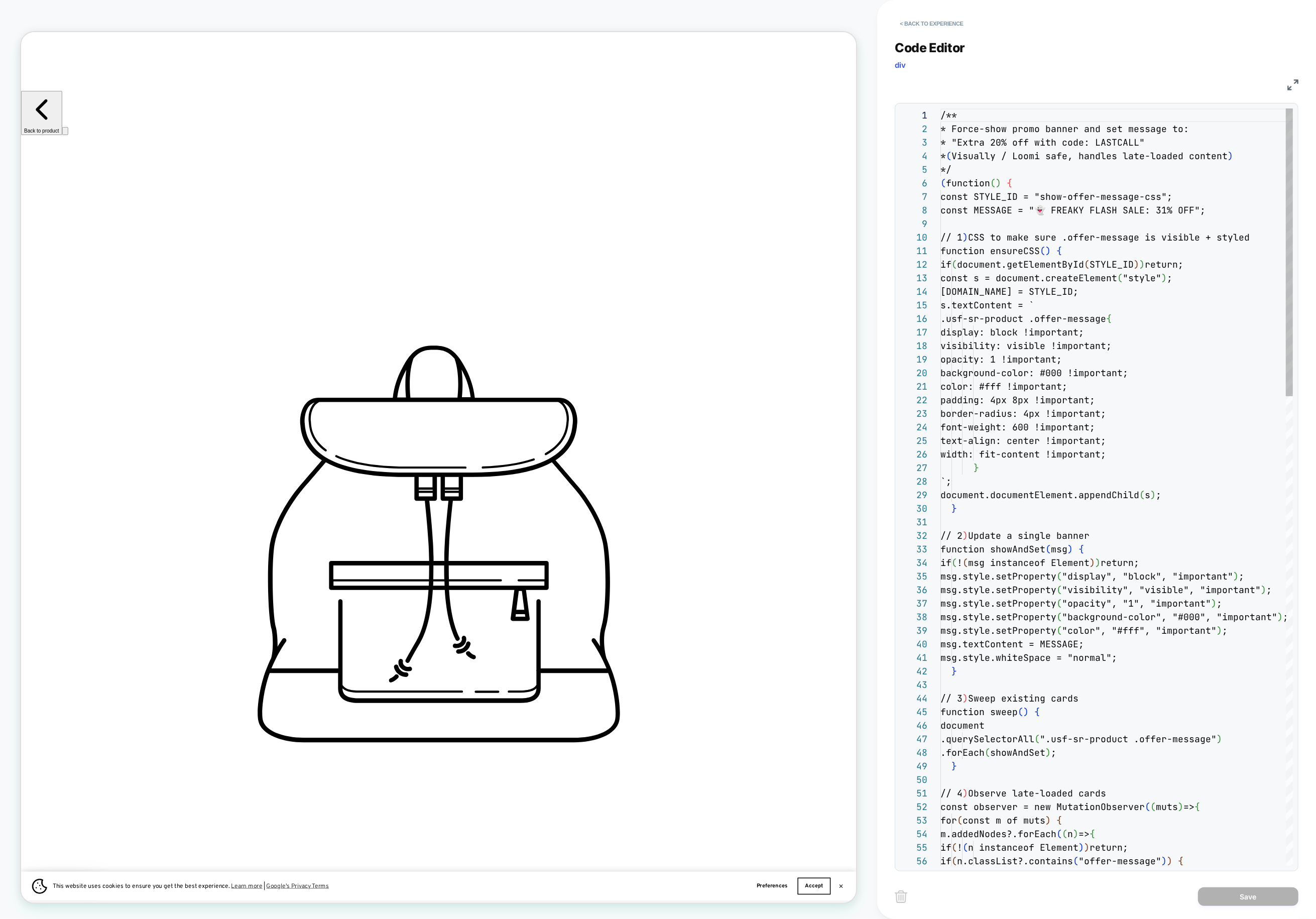
scroll to position [136, 0]
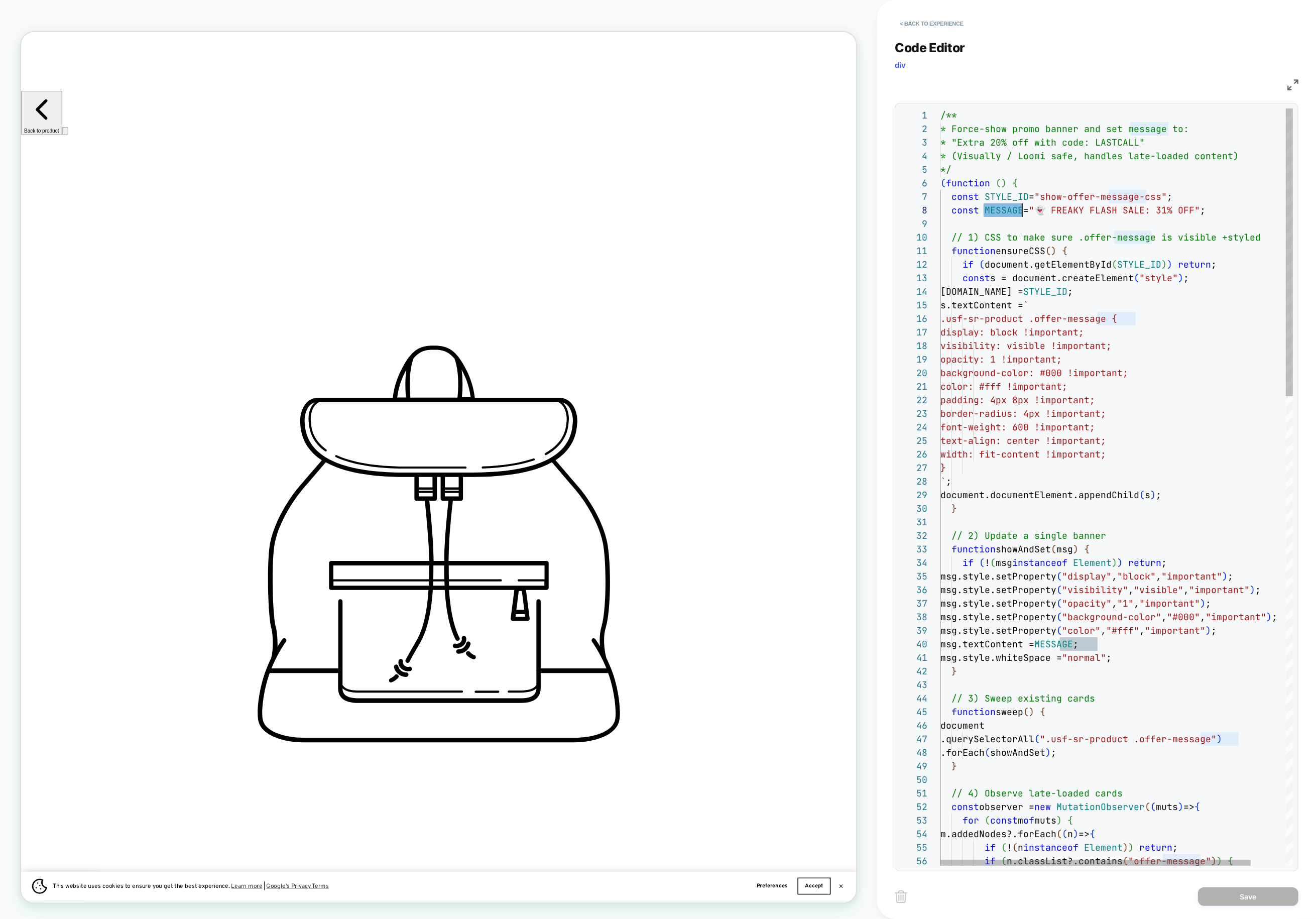
scroll to position [95, 0]
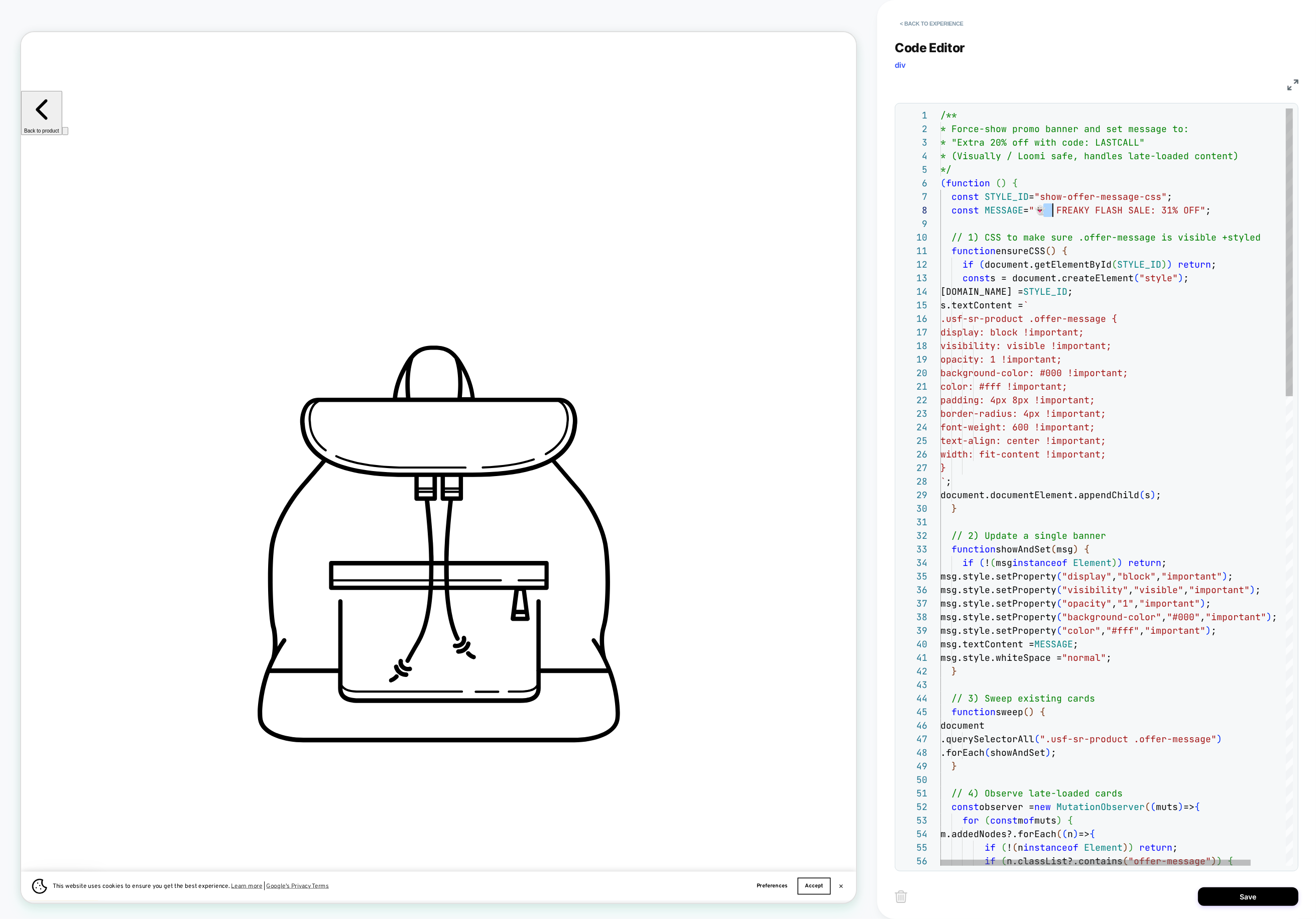
scroll to position [95, 112]
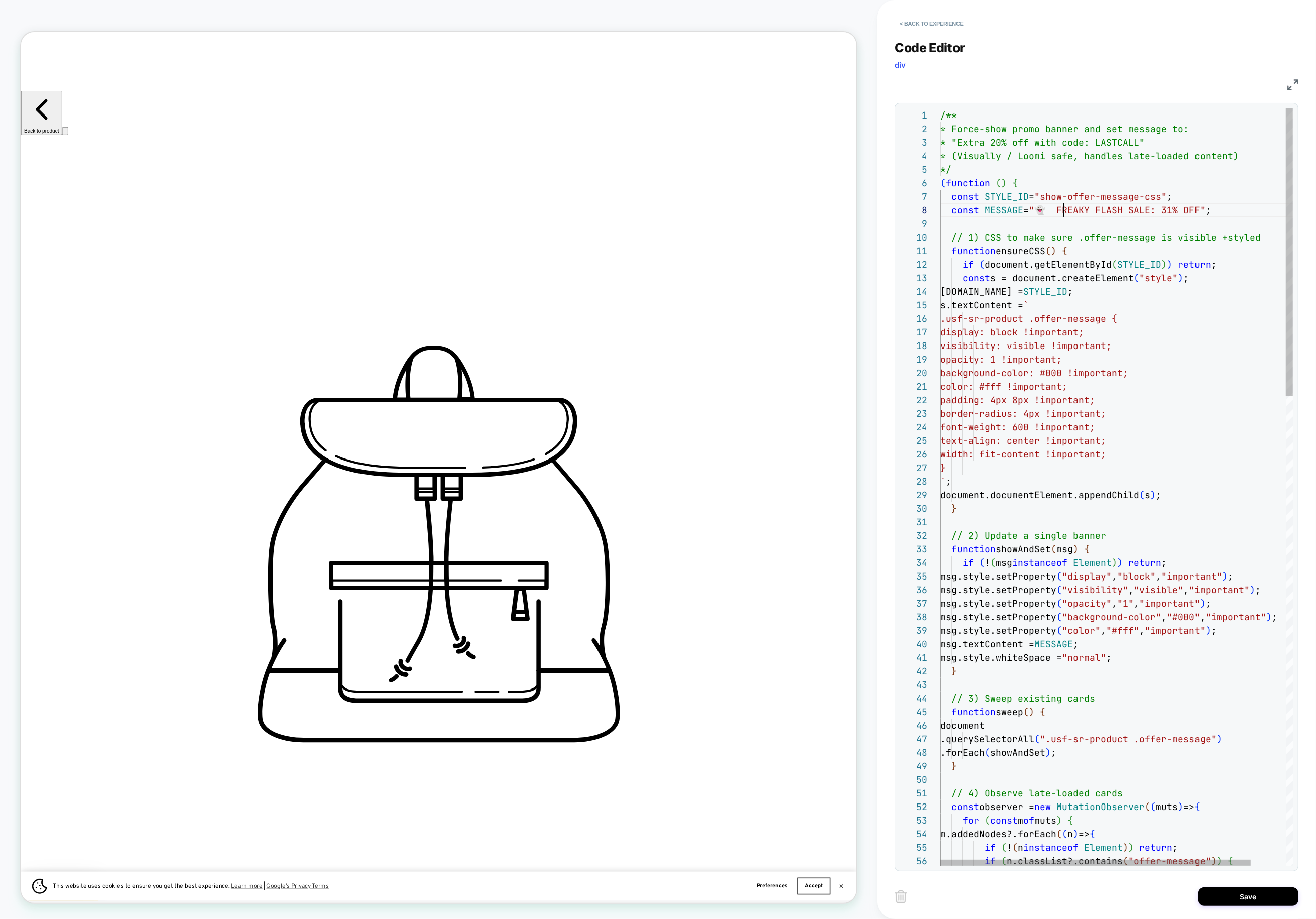
scroll to position [95, 123]
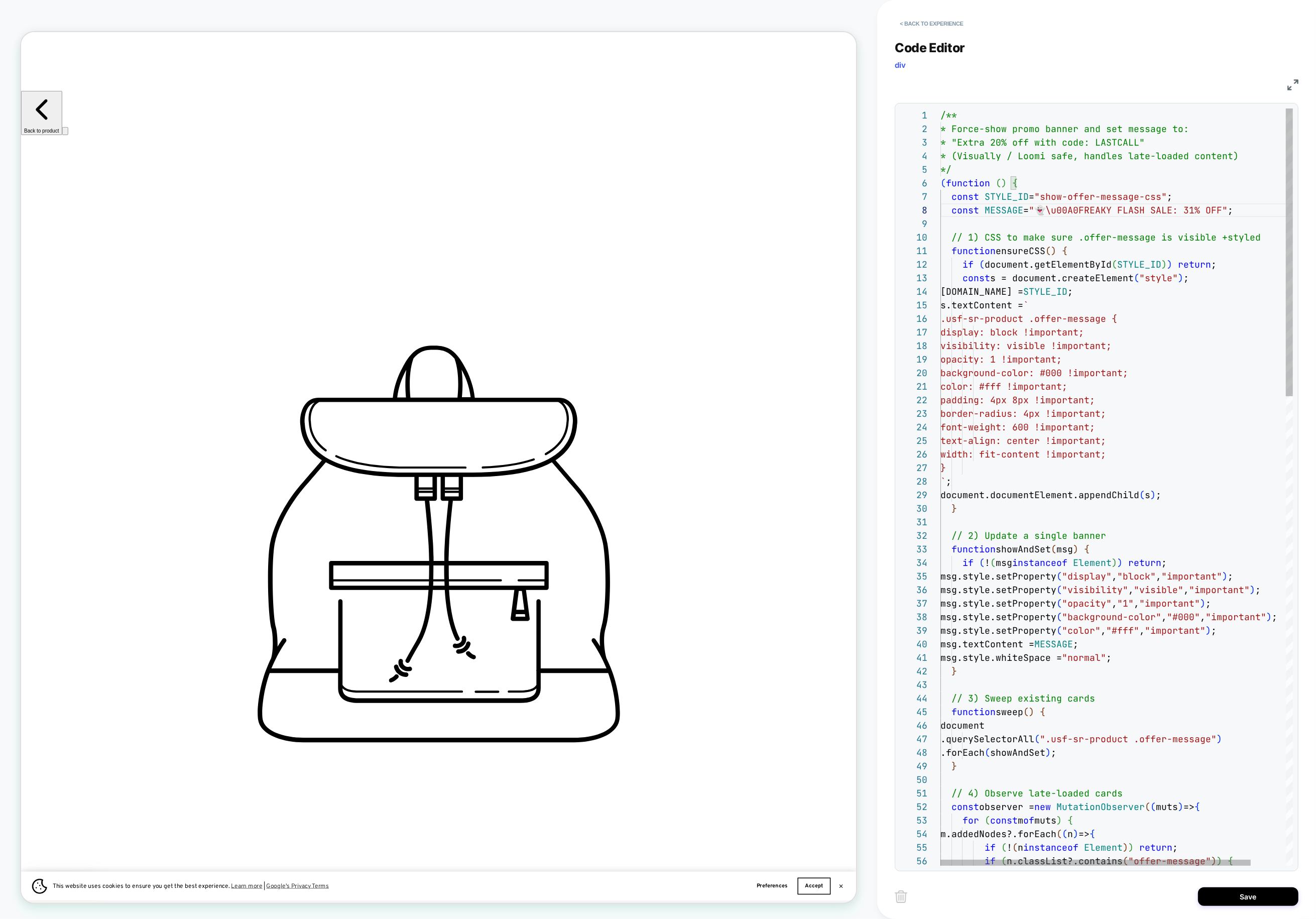
scroll to position [109, 0]
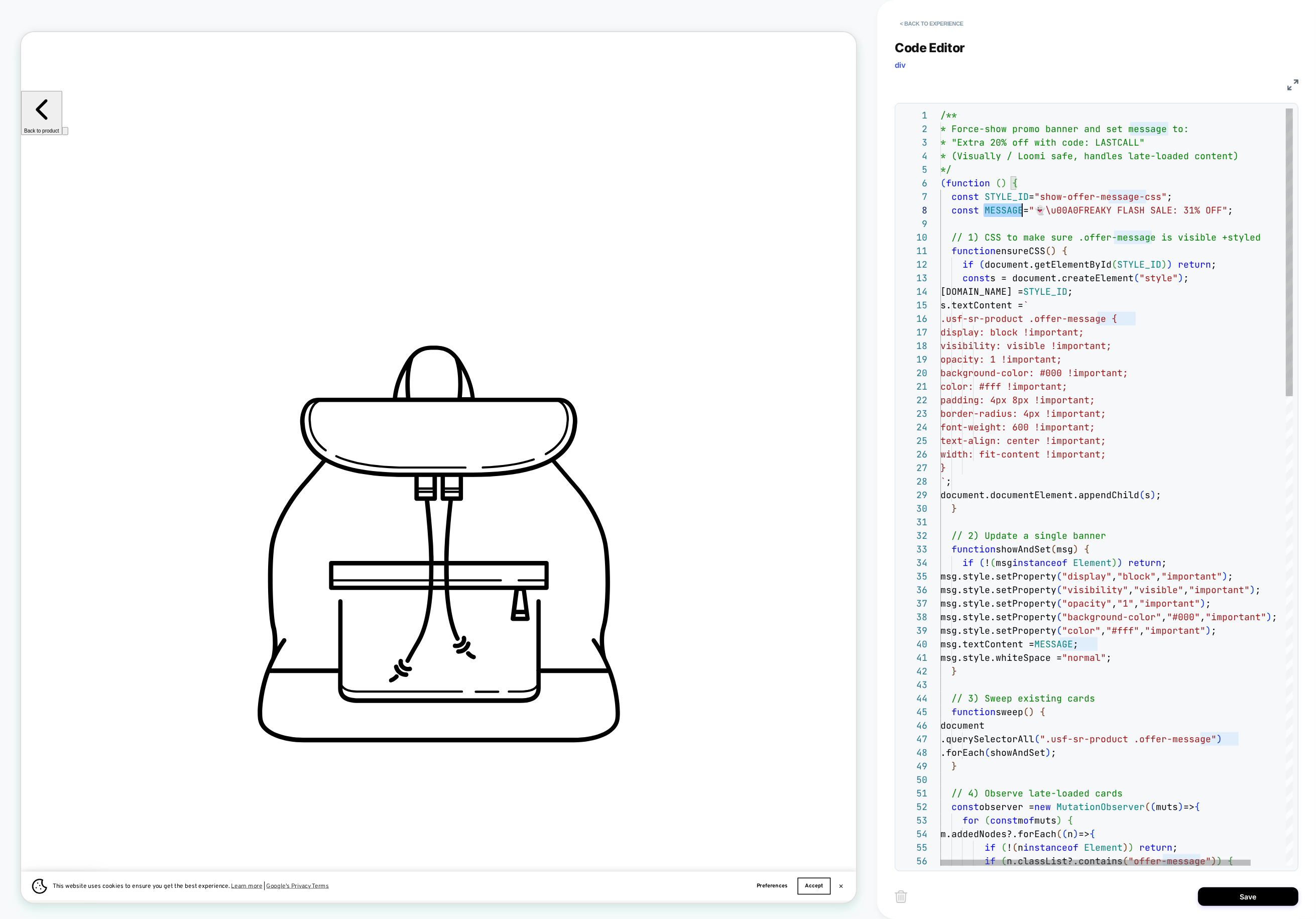
scroll to position [95, 0]
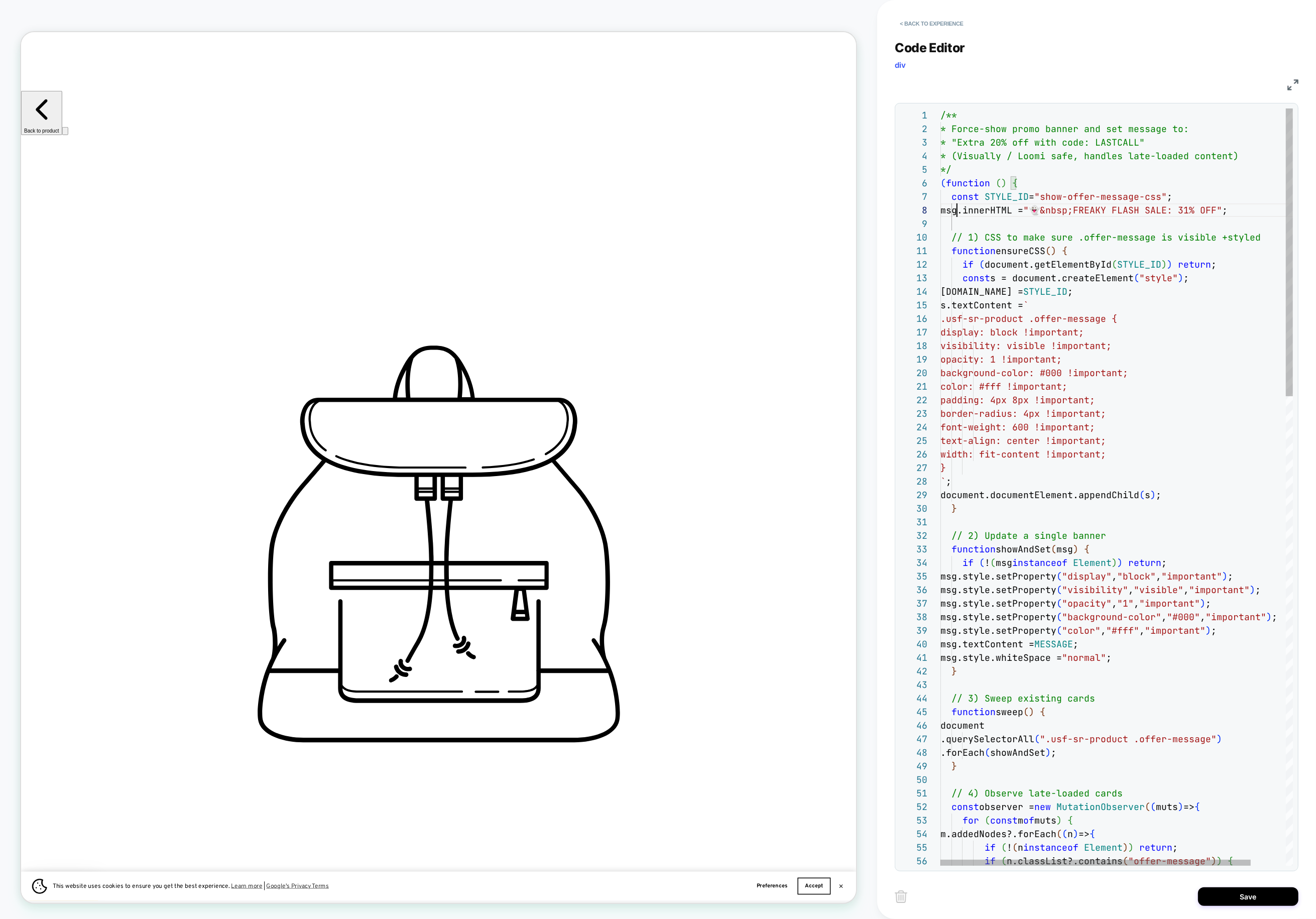
scroll to position [95, 11]
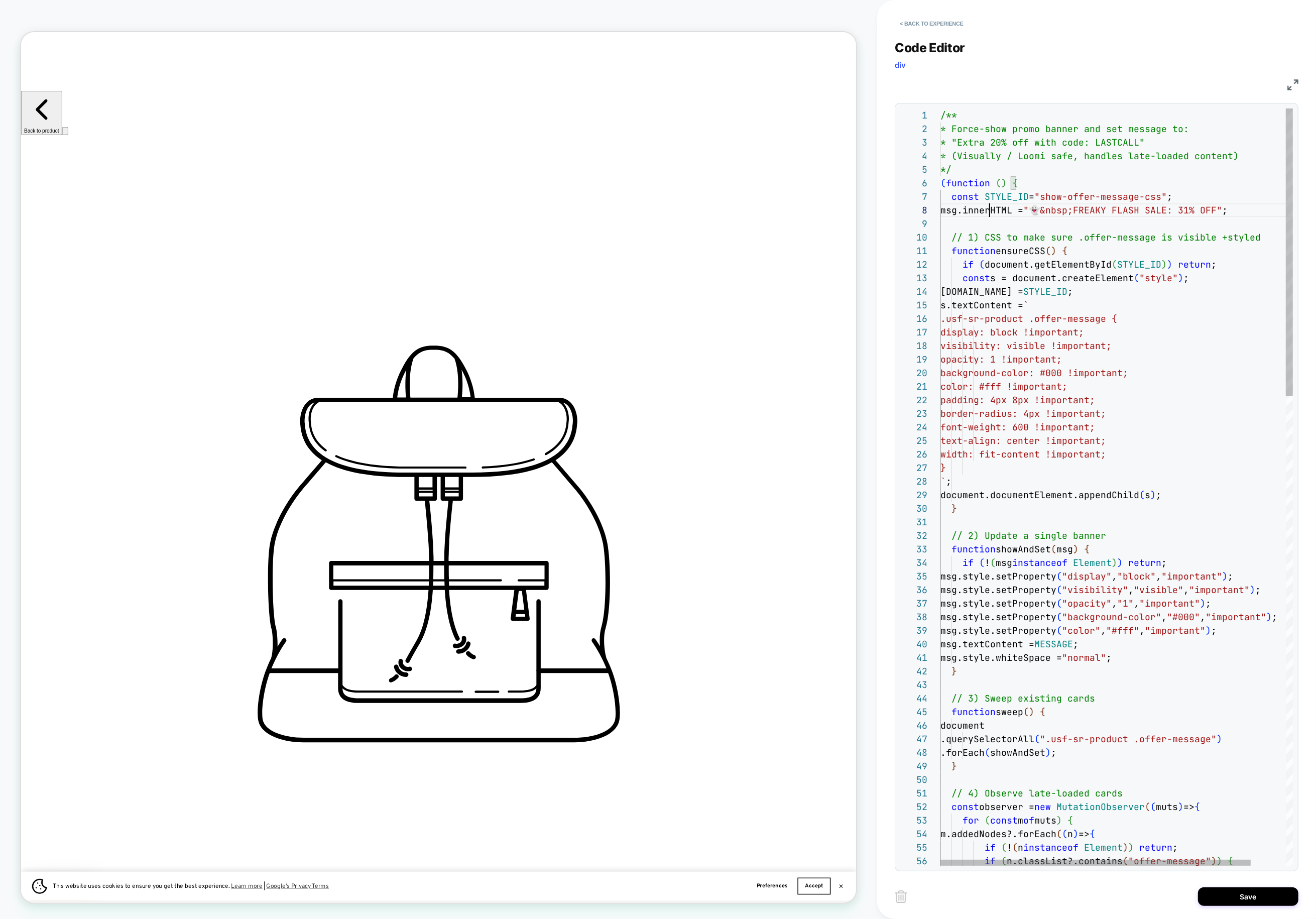
scroll to position [95, 81]
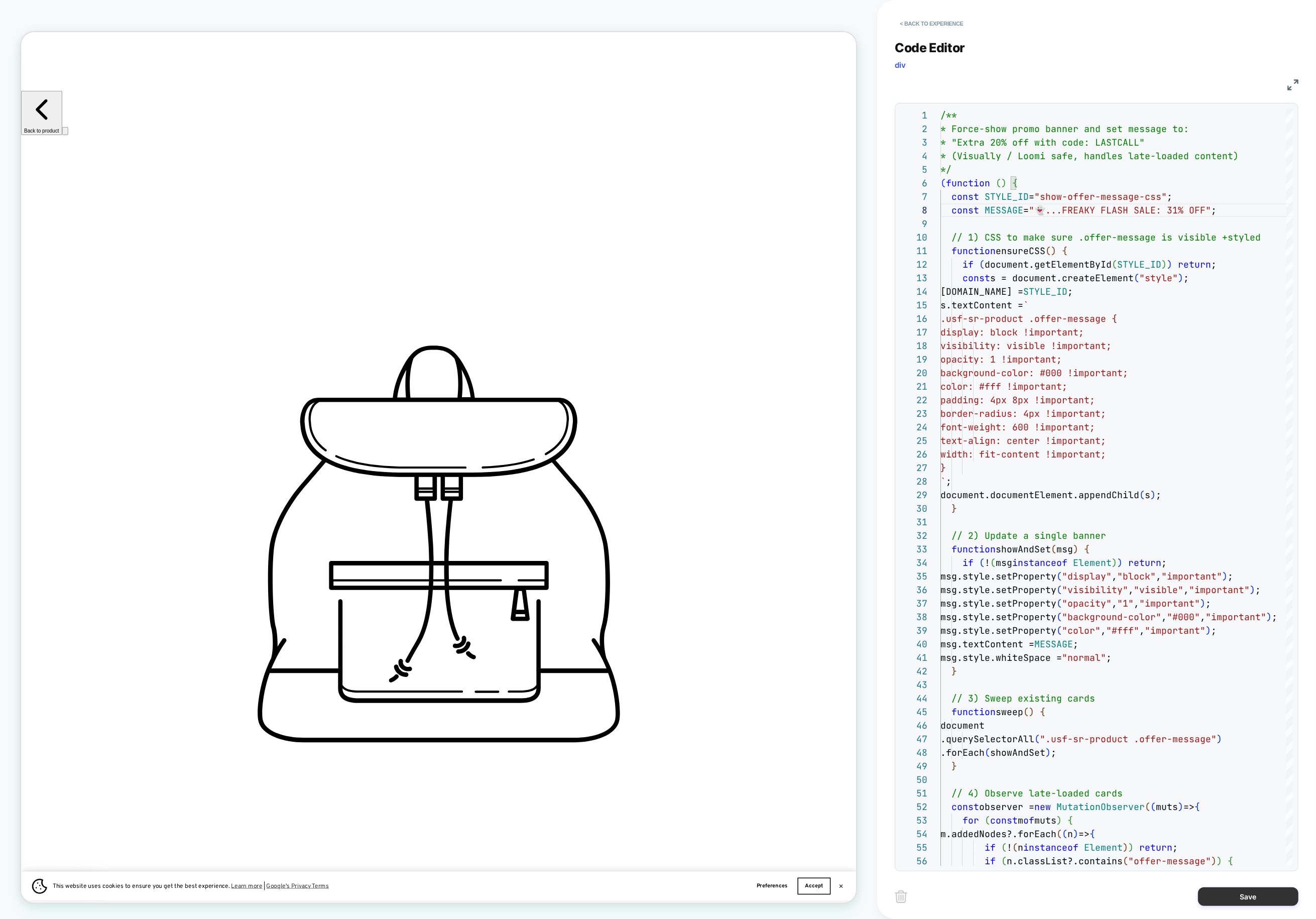
type textarea "**********"
click at [1024, 897] on button "Save" at bounding box center [1248, 897] width 100 height 18
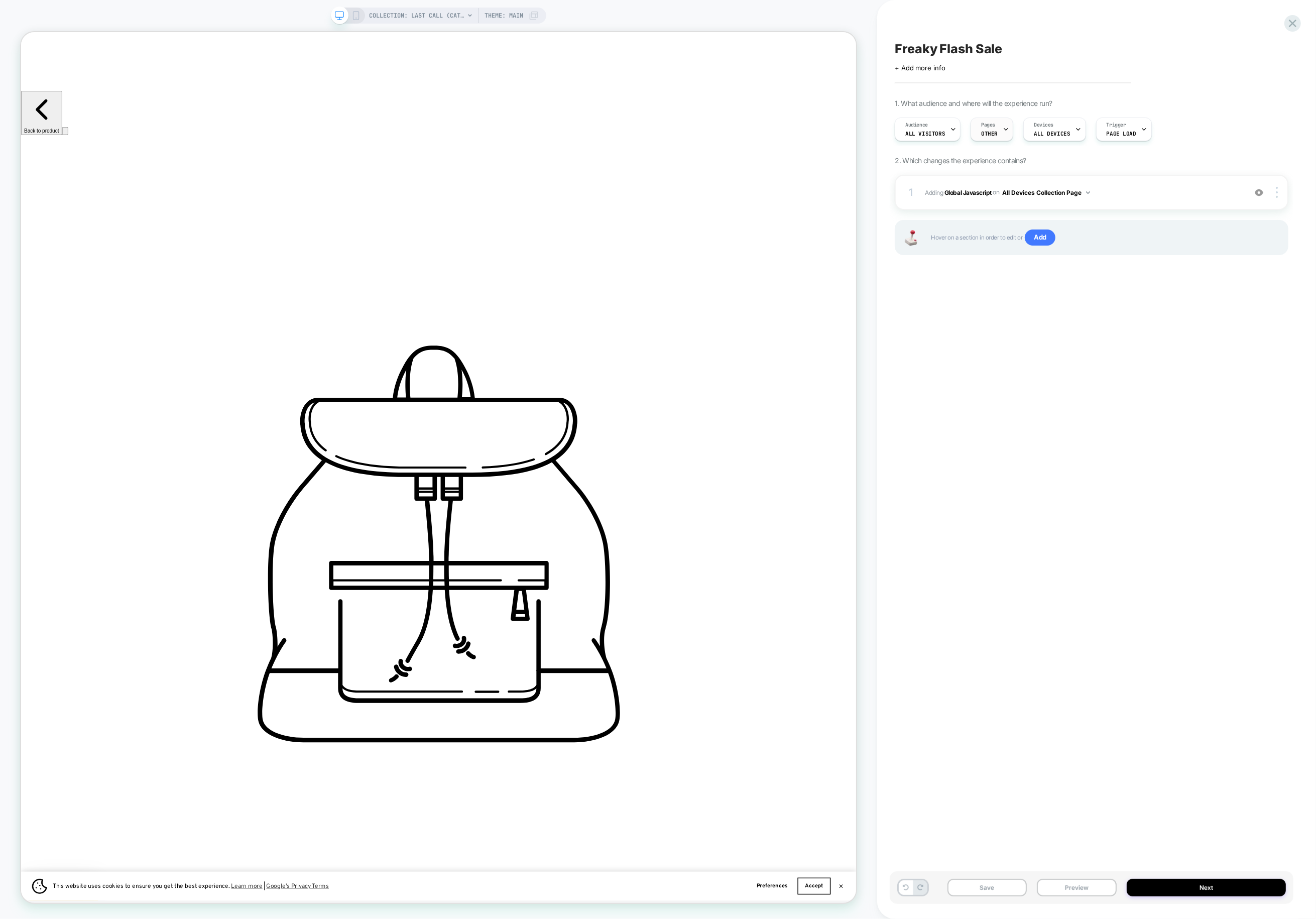
click at [988, 135] on span "OTHER" at bounding box center [989, 134] width 16 height 7
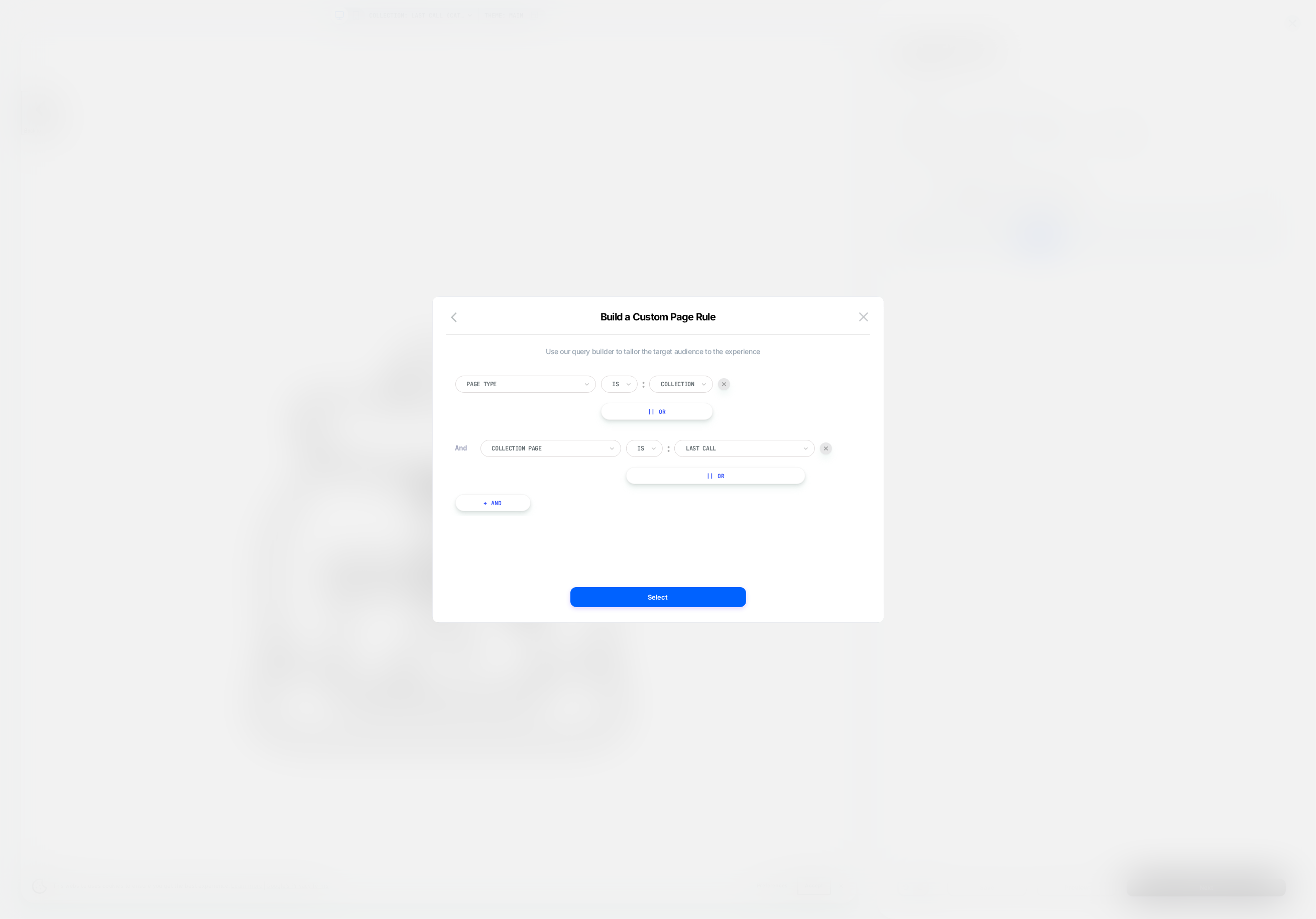
click at [754, 446] on div at bounding box center [741, 449] width 110 height 9
click at [731, 521] on div "[DATE]" at bounding box center [750, 518] width 131 height 16
click at [665, 603] on button "Select" at bounding box center [658, 597] width 176 height 20
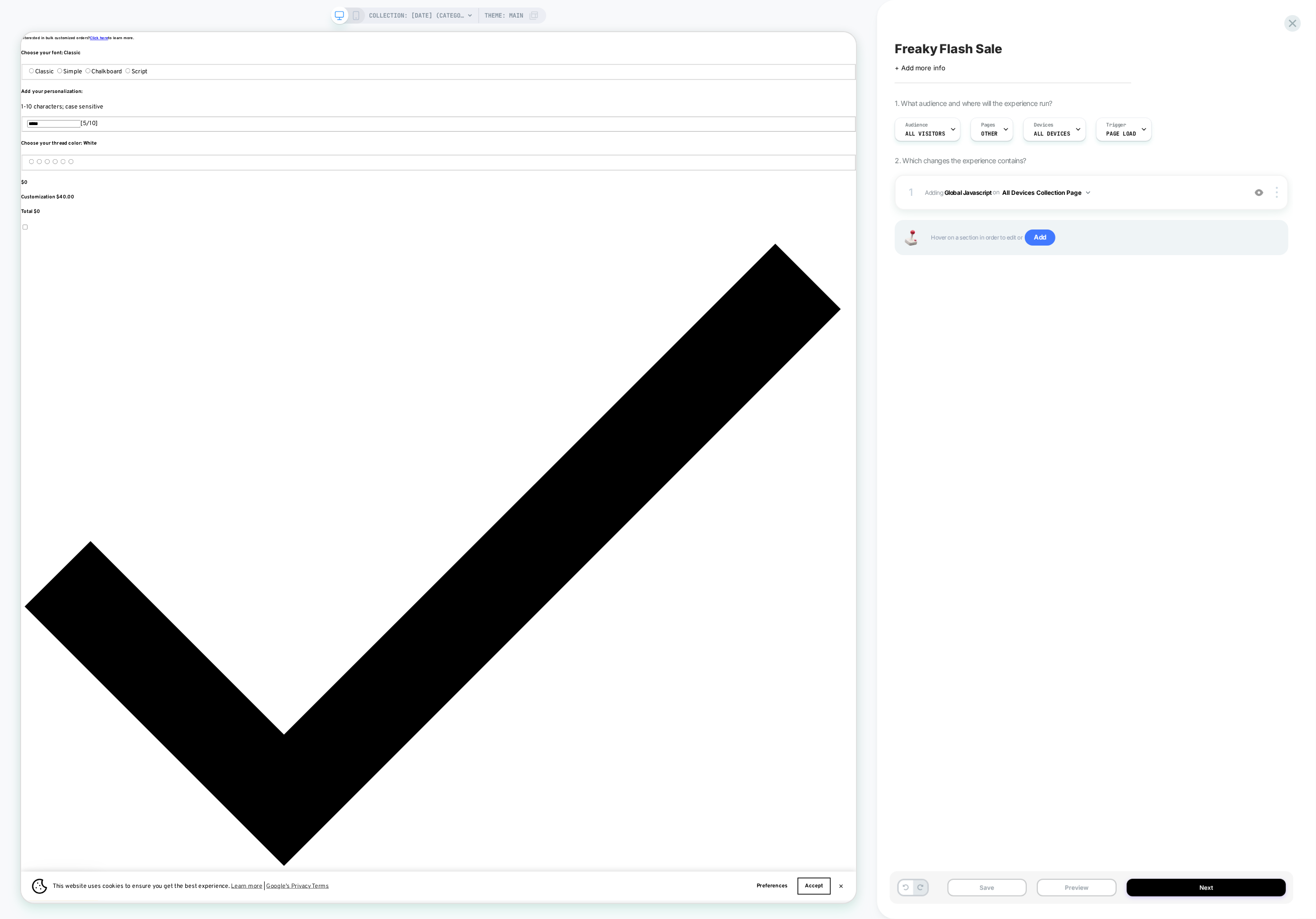
scroll to position [1569, 0]
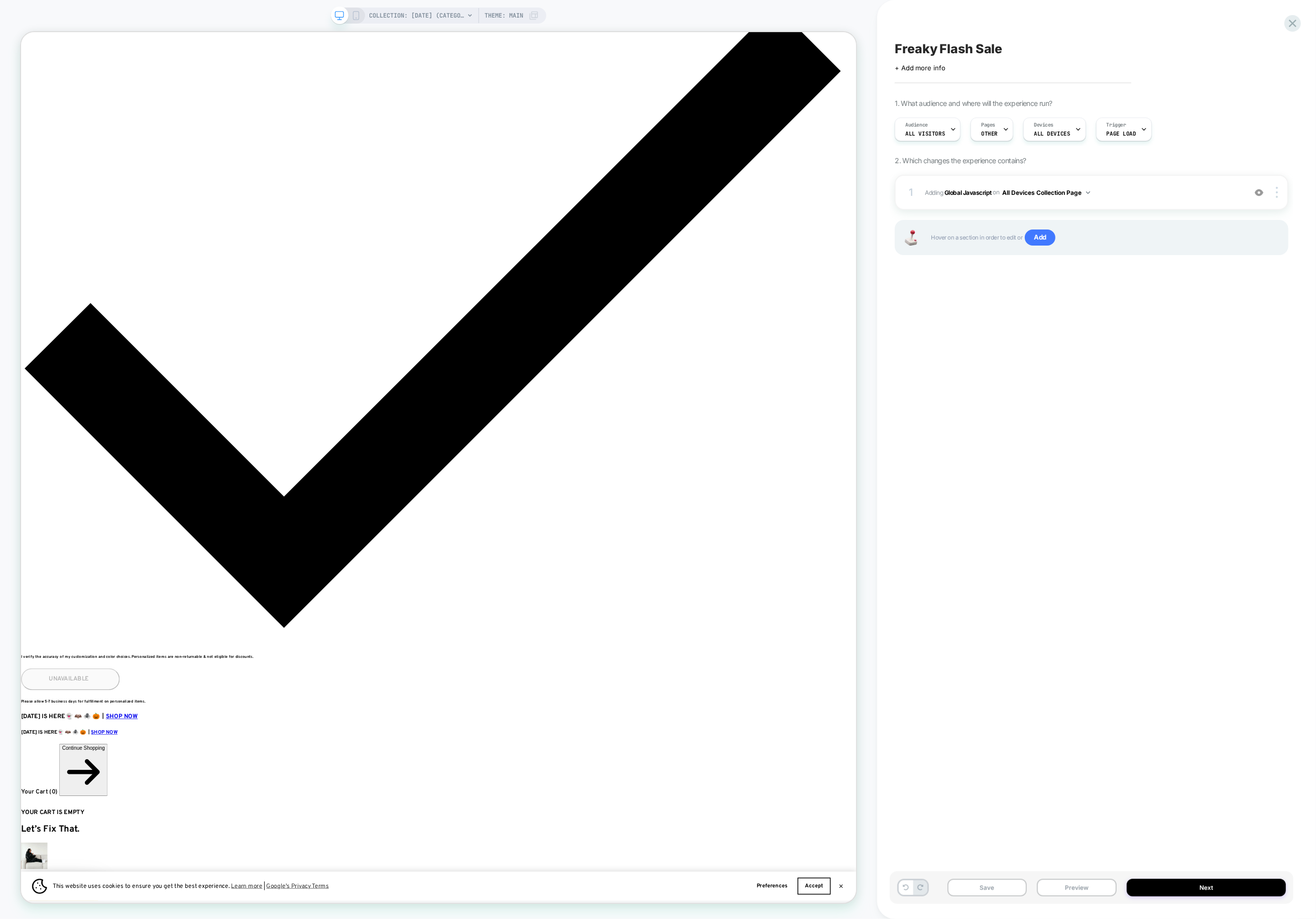
drag, startPoint x: 1180, startPoint y: 884, endPoint x: 1109, endPoint y: 627, distance: 266.6
click at [1024, 627] on div "Freaky Flash Sale Click to edit experience details + Add more info 1. What audi…" at bounding box center [1096, 459] width 404 height 919
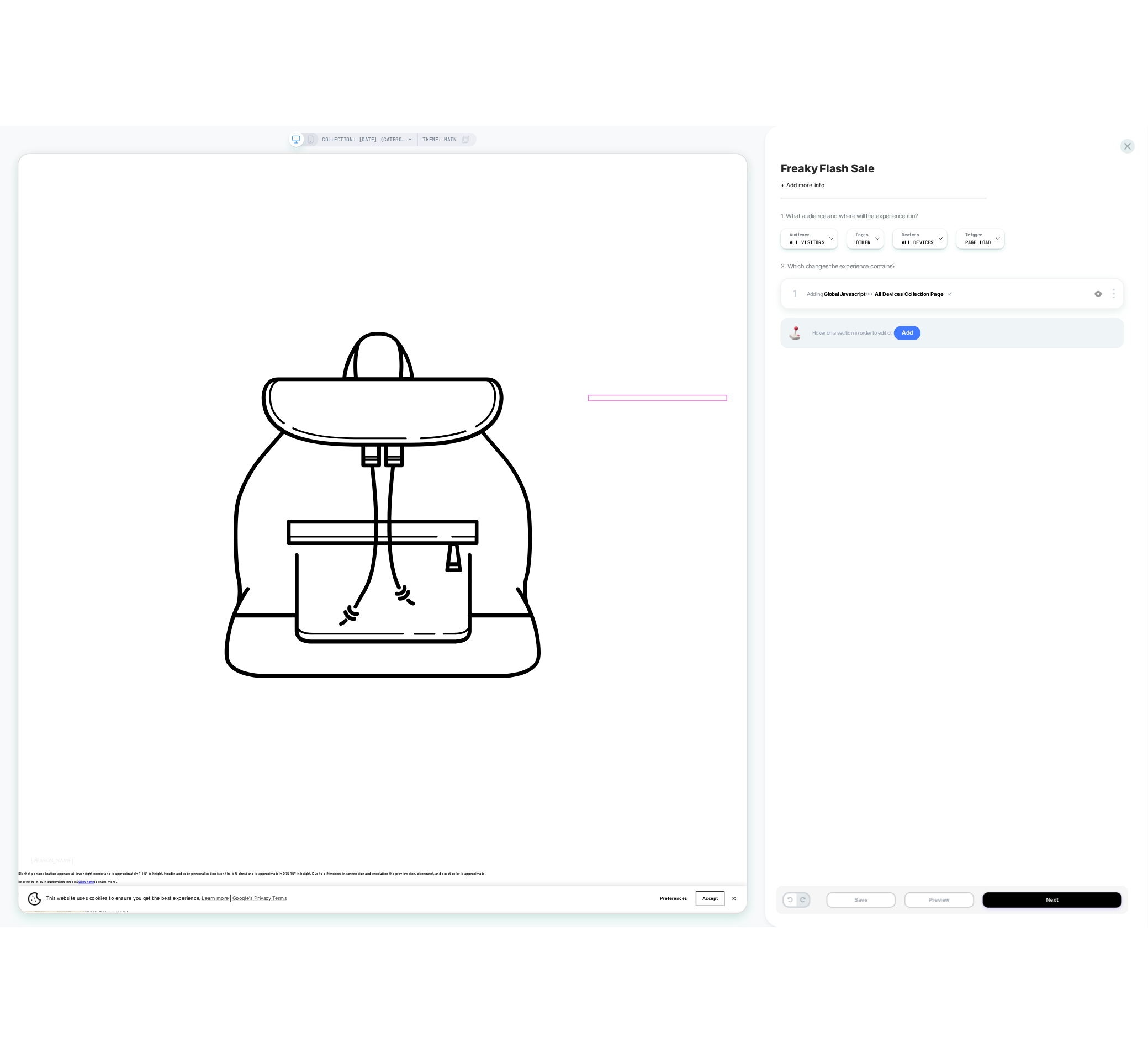
scroll to position [0, 0]
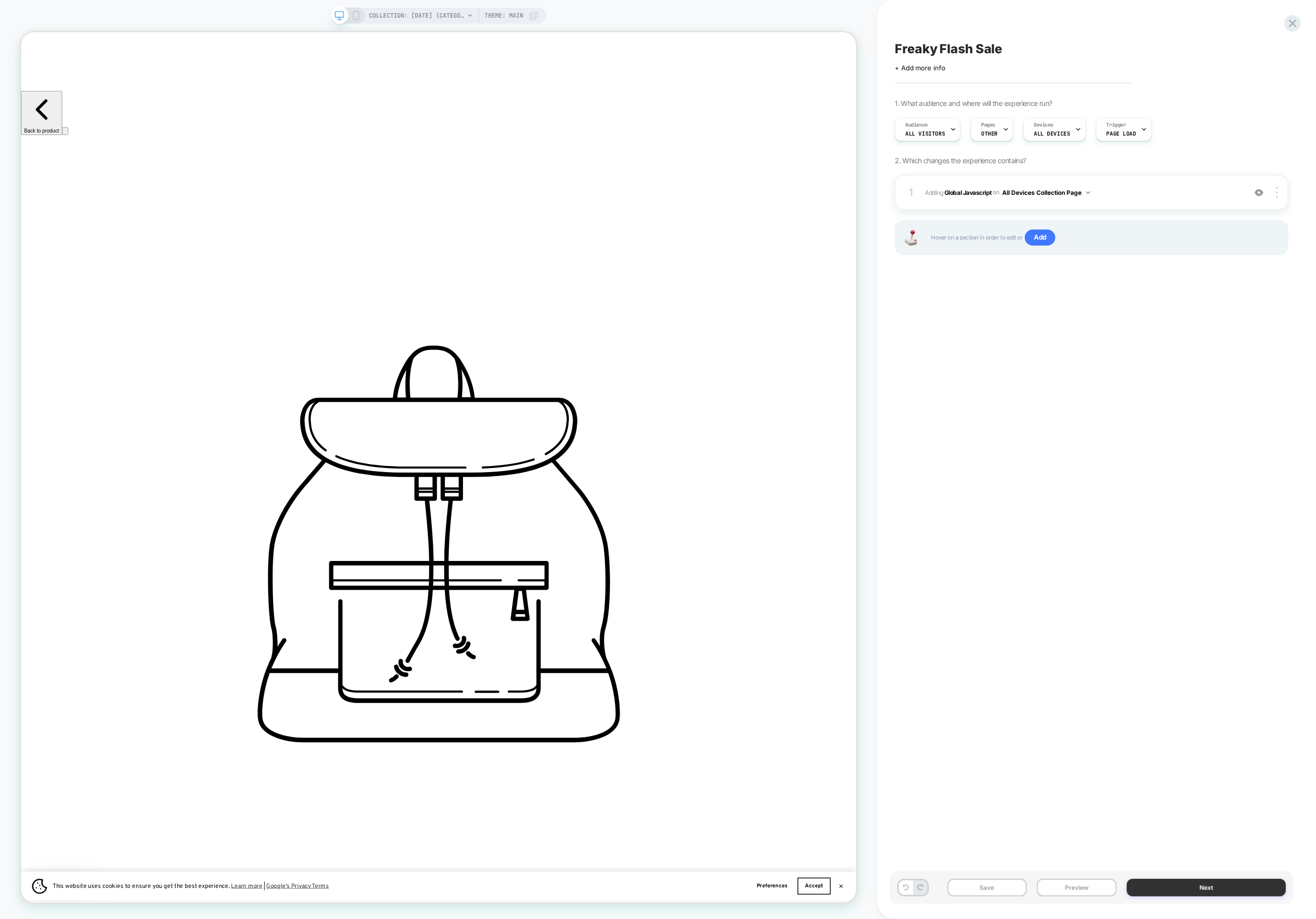
click at [1024, 881] on button "Next" at bounding box center [1206, 888] width 159 height 18
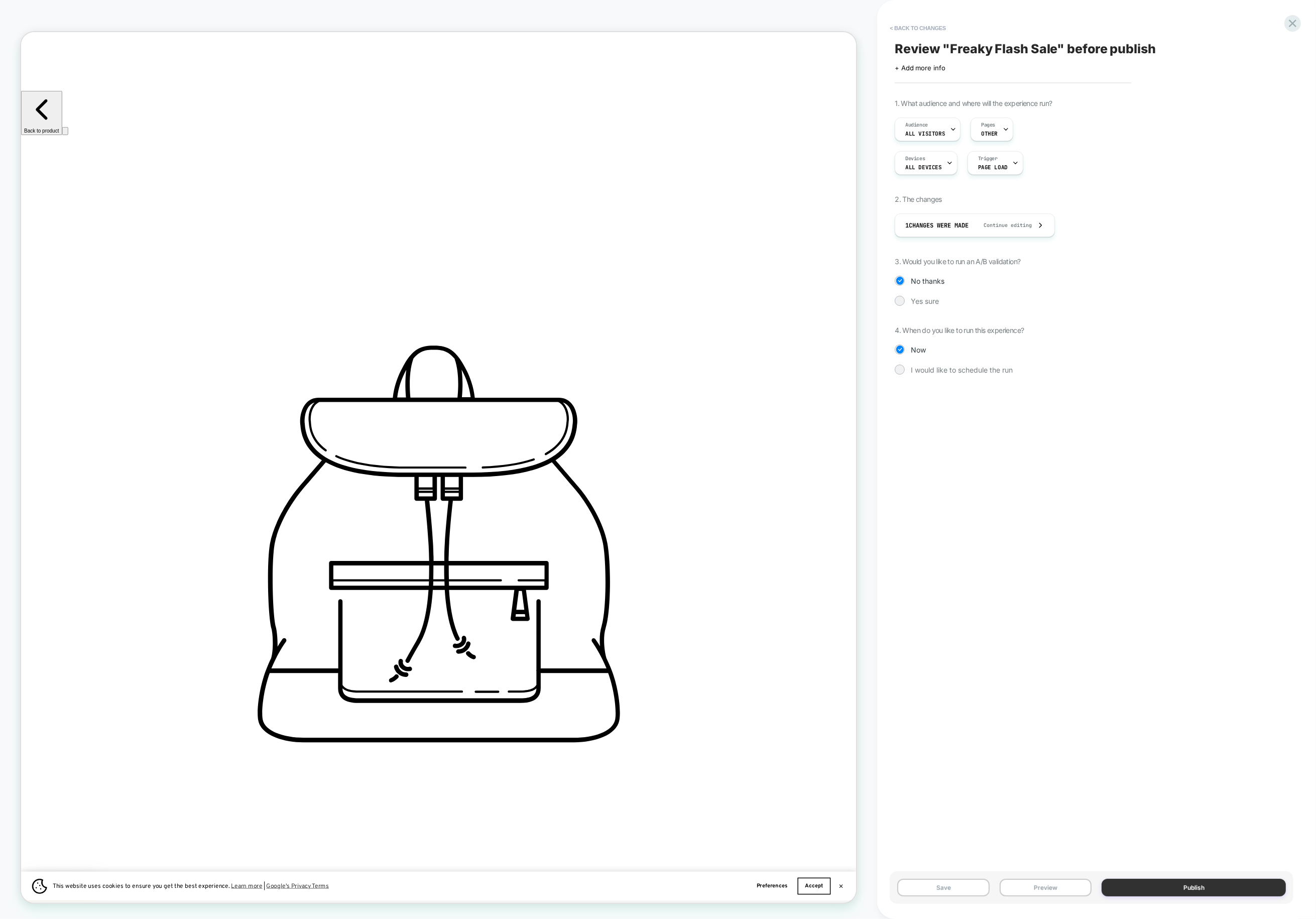
click at [1024, 887] on button "Publish" at bounding box center [1193, 888] width 184 height 18
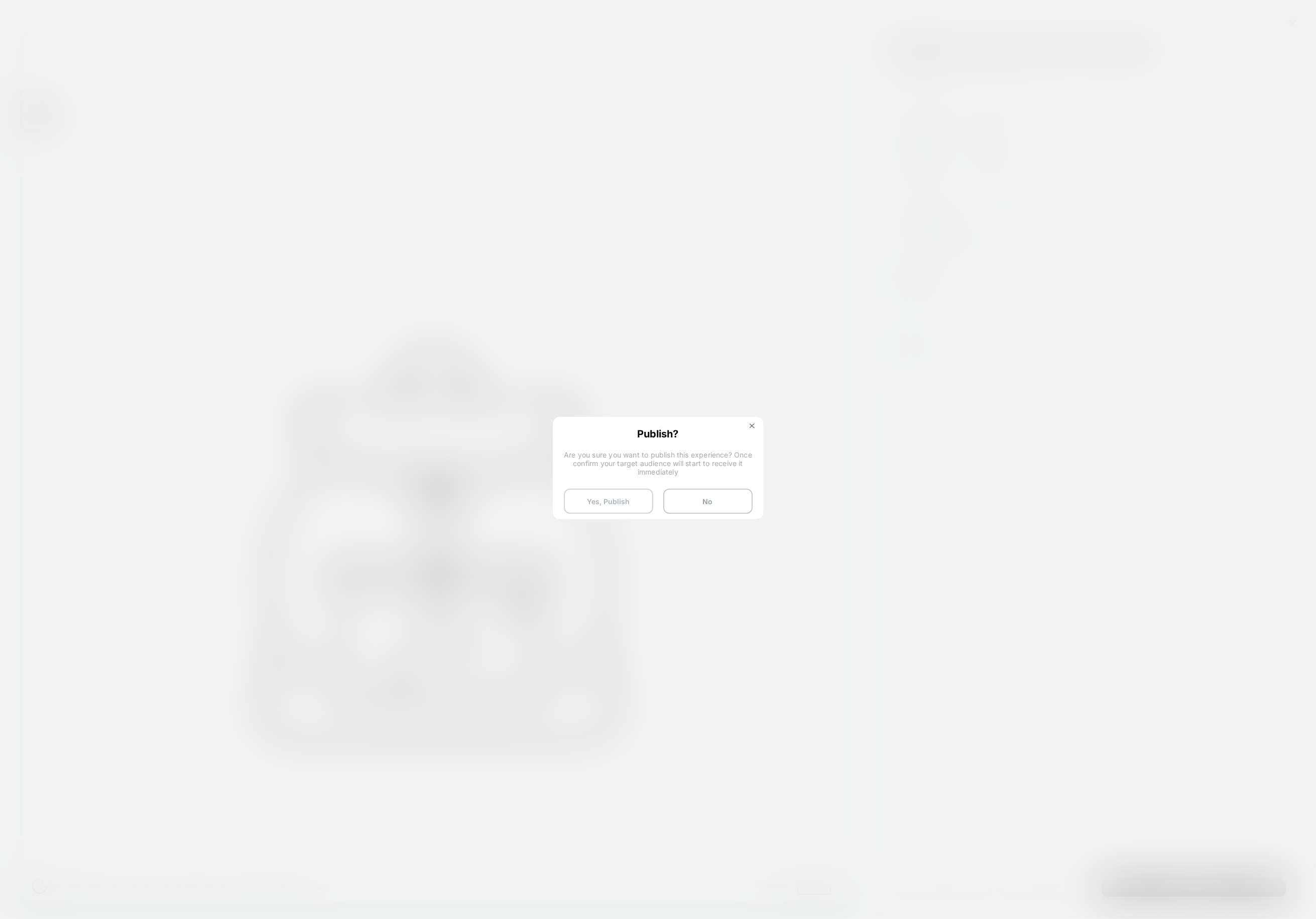
click at [629, 497] on button "Yes, Publish" at bounding box center [609, 502] width 90 height 25
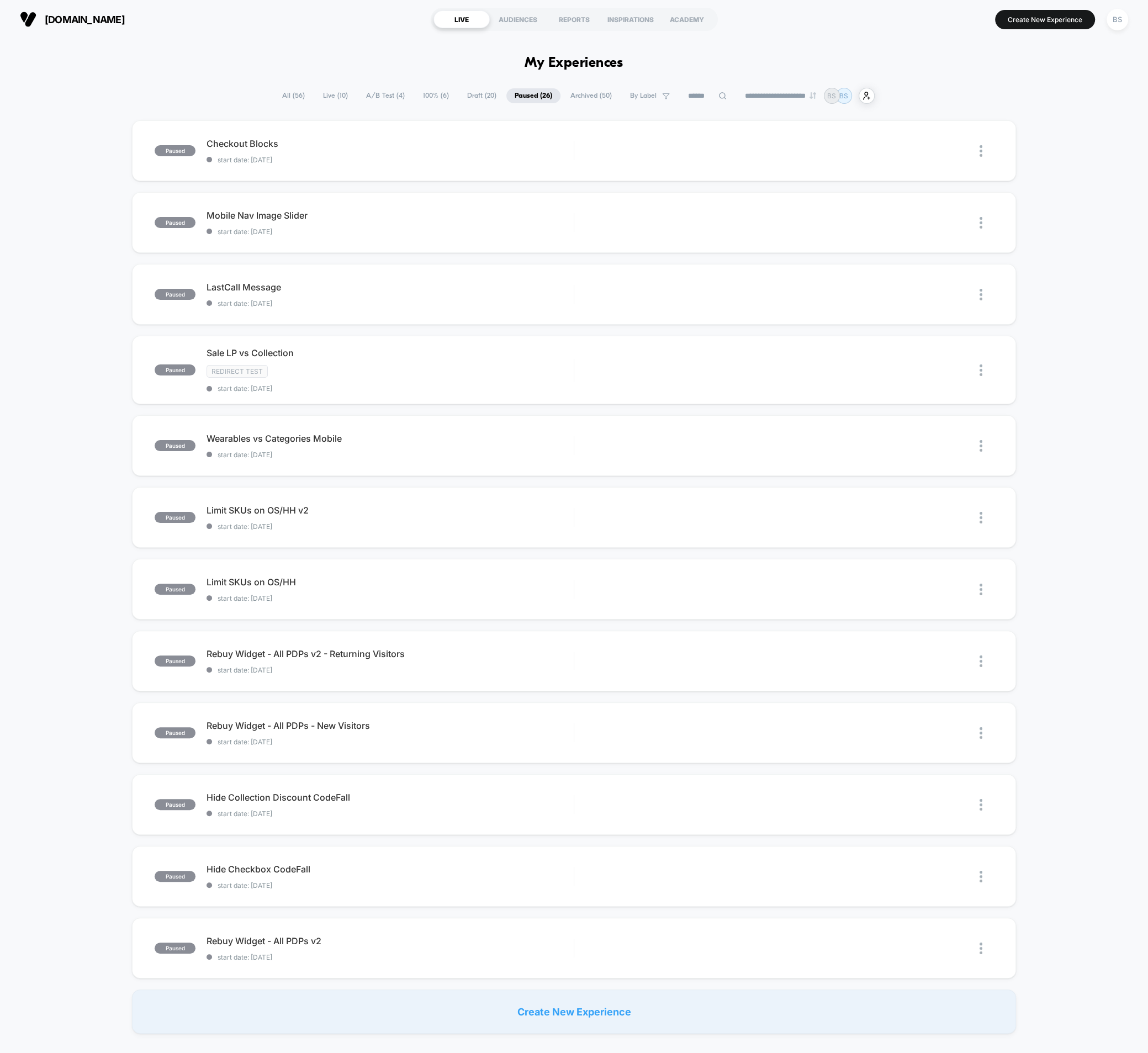
click at [324, 89] on span "Live ( 10 )" at bounding box center [335, 96] width 41 height 15
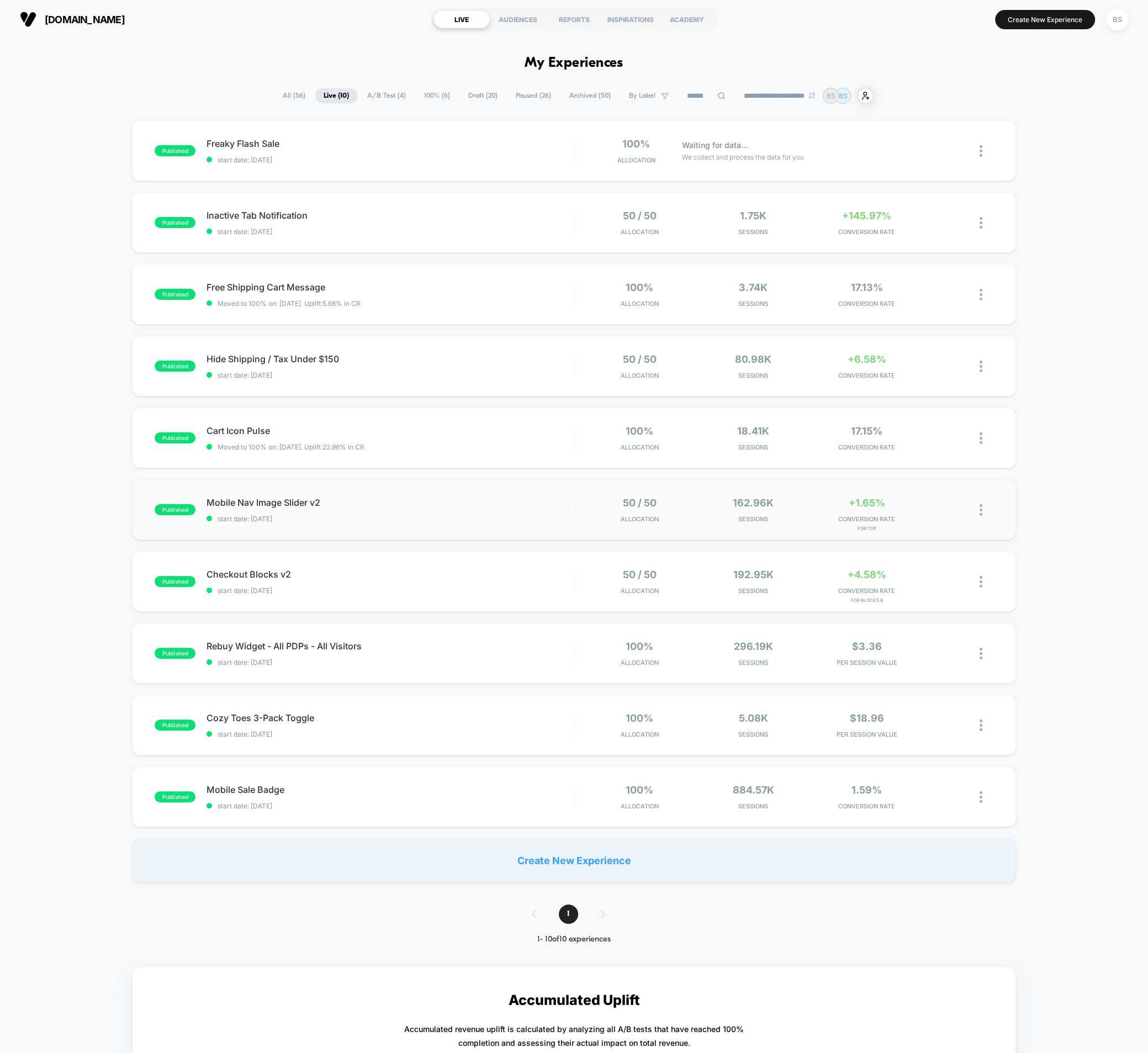
click at [591, 530] on div "published Mobile Nav Image Slider v2 start date: 10/4/2025 50 / 50 Allocation 1…" at bounding box center [574, 509] width 884 height 61
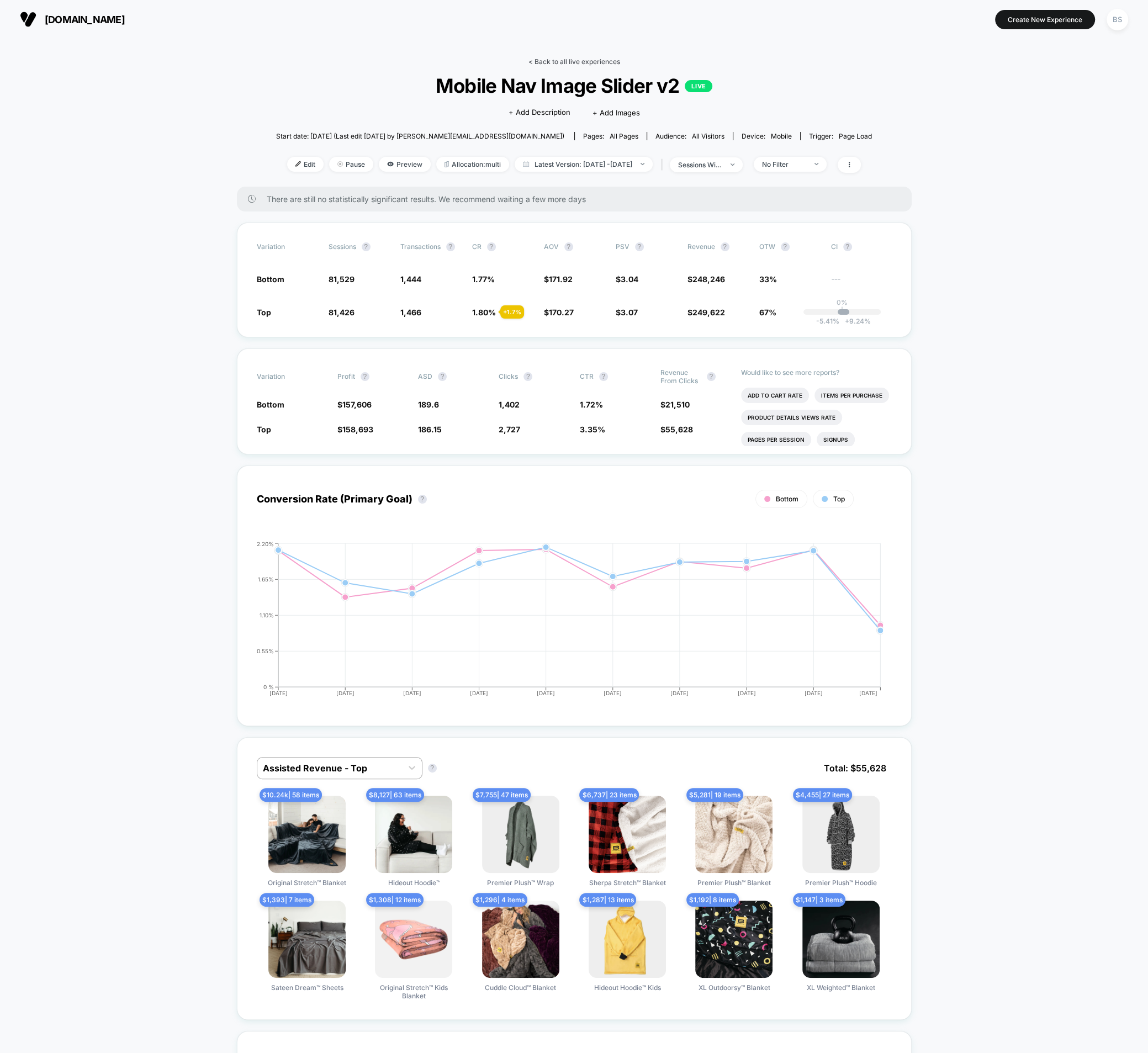
click at [542, 62] on link "< Back to all live experiences" at bounding box center [574, 61] width 92 height 9
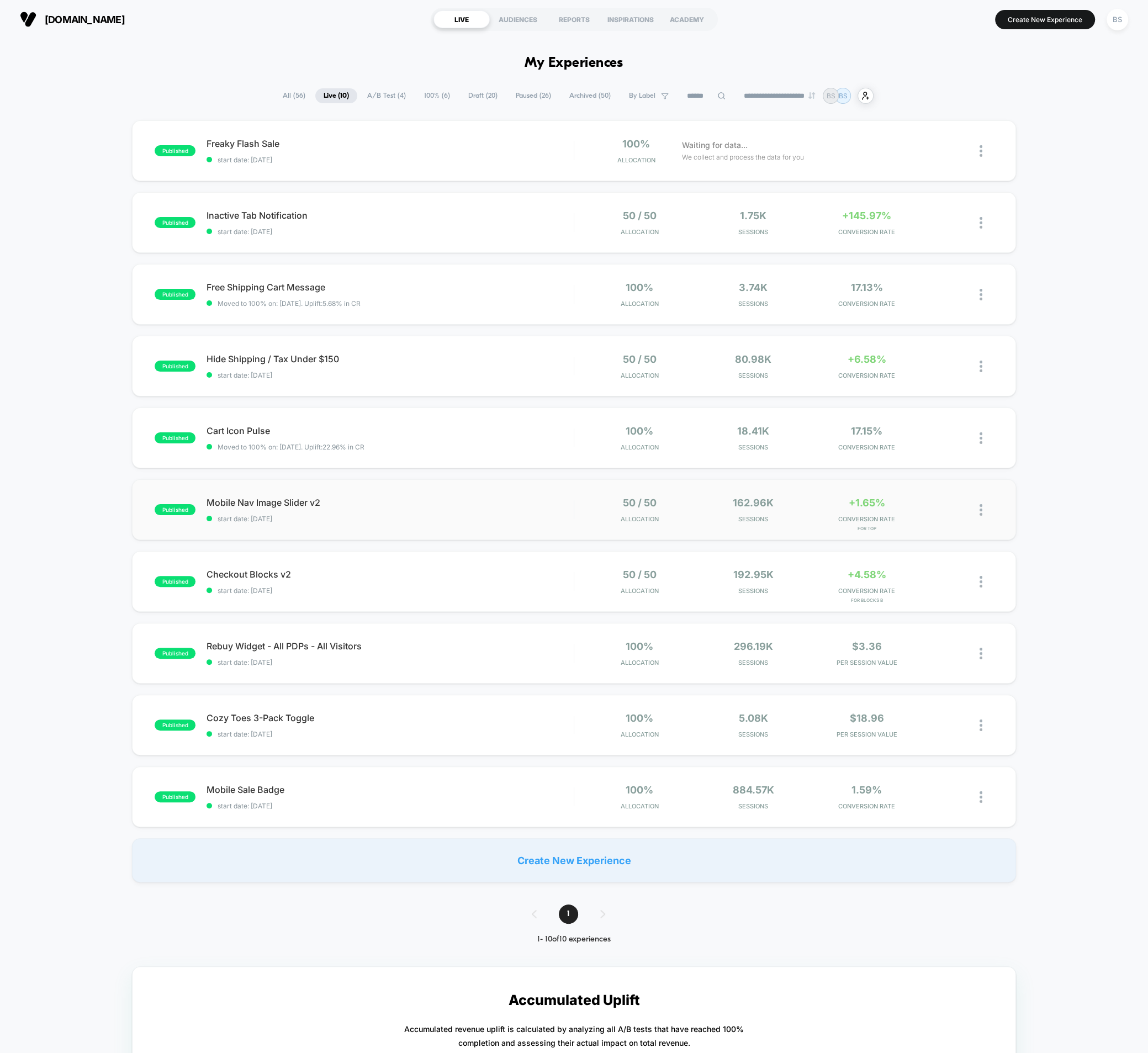
drag, startPoint x: 979, startPoint y: 504, endPoint x: 987, endPoint y: 509, distance: 9.4
click at [980, 504] on img at bounding box center [981, 509] width 3 height 12
click at [930, 472] on div "Duplicate" at bounding box center [924, 471] width 99 height 25
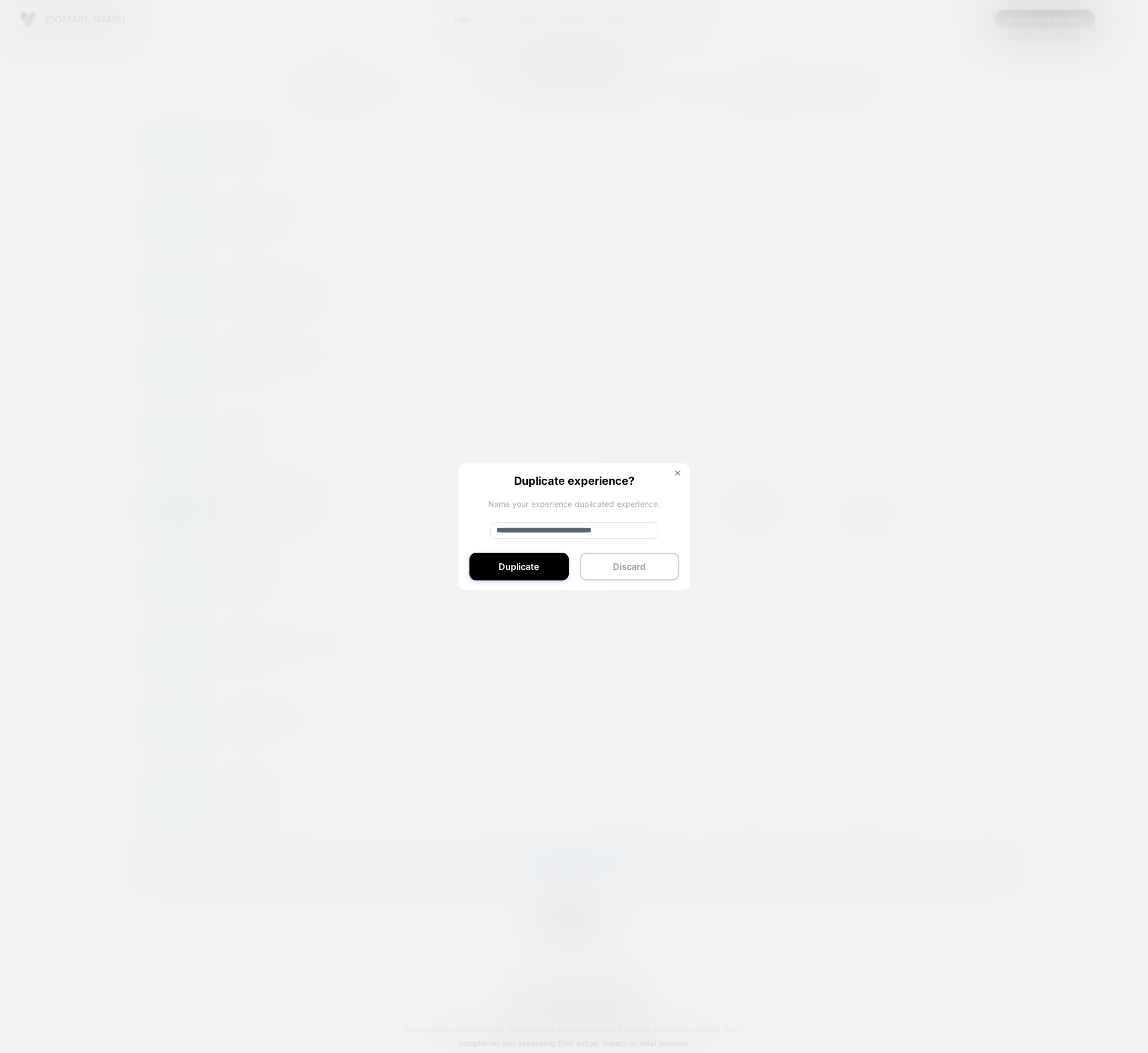
click at [533, 534] on input "**********" at bounding box center [574, 530] width 168 height 16
drag, startPoint x: 532, startPoint y: 533, endPoint x: 373, endPoint y: 520, distance: 159.5
click at [980, 523] on div "**********" at bounding box center [987, 509] width 14 height 26
click at [644, 530] on input "**********" at bounding box center [574, 530] width 168 height 16
type input "**********"
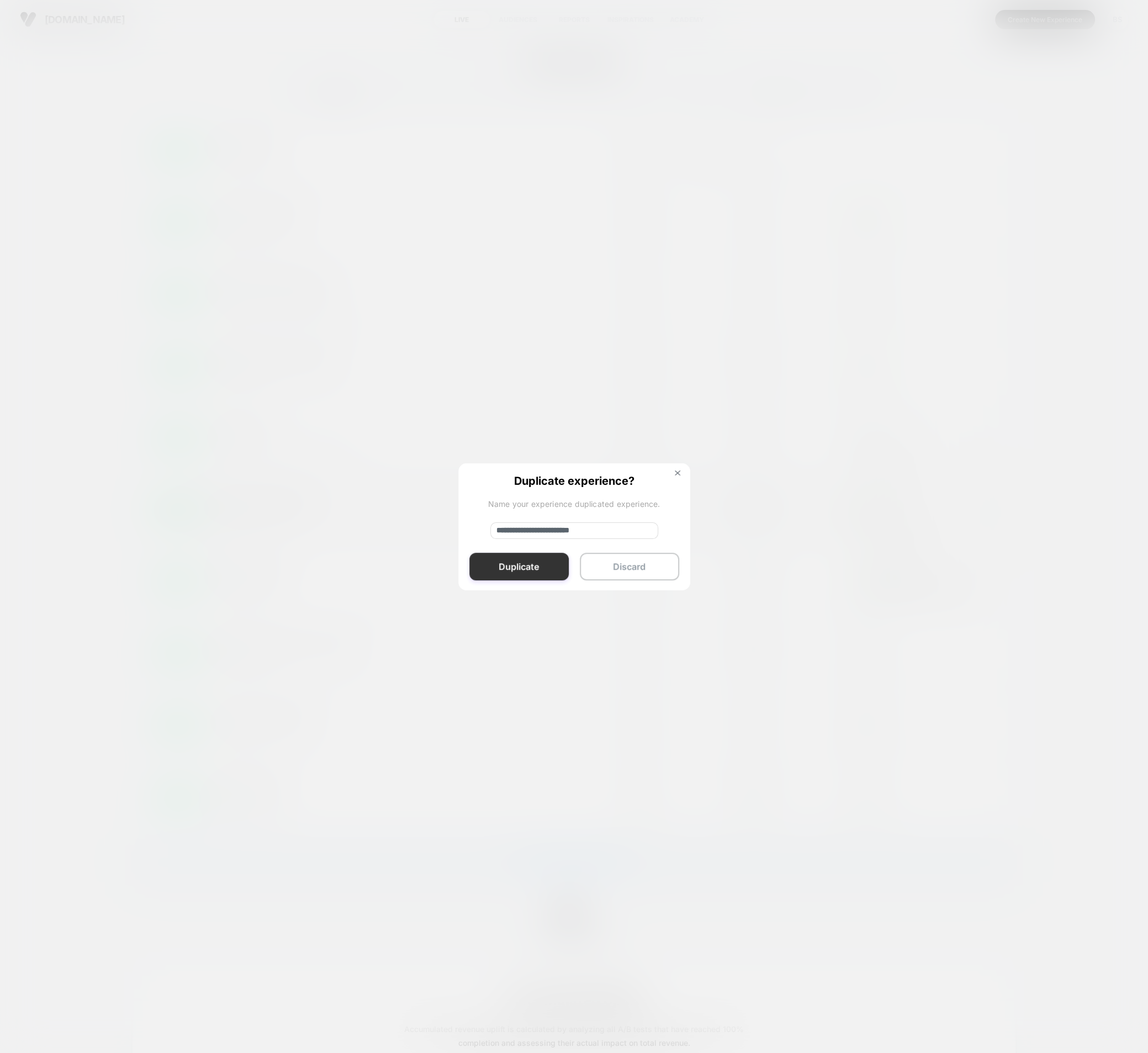
click at [540, 566] on button "Duplicate" at bounding box center [519, 567] width 99 height 28
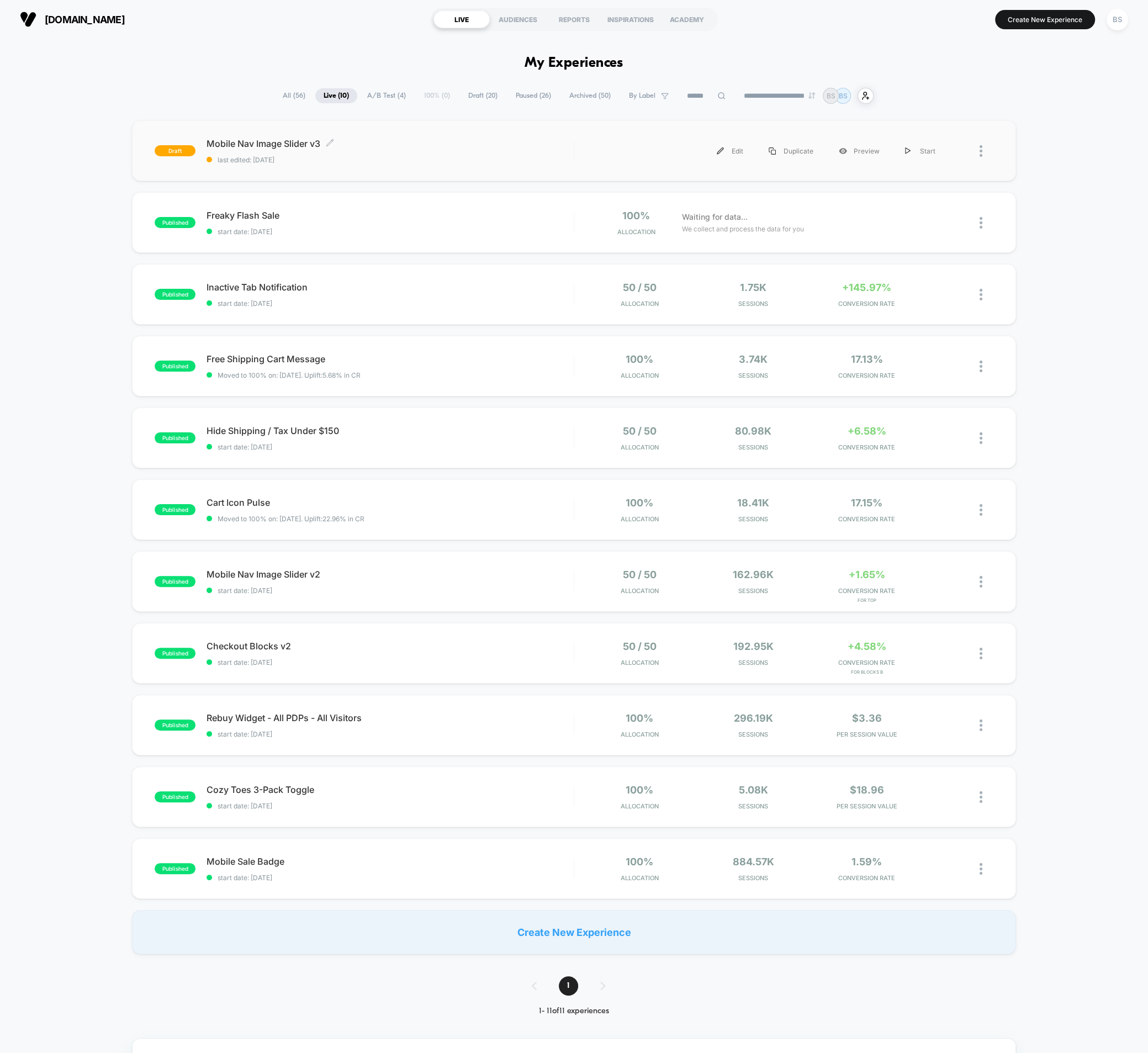
click at [546, 148] on div "Mobile Nav Image Slider v3 Click to edit experience details Click to edit exper…" at bounding box center [390, 151] width 367 height 26
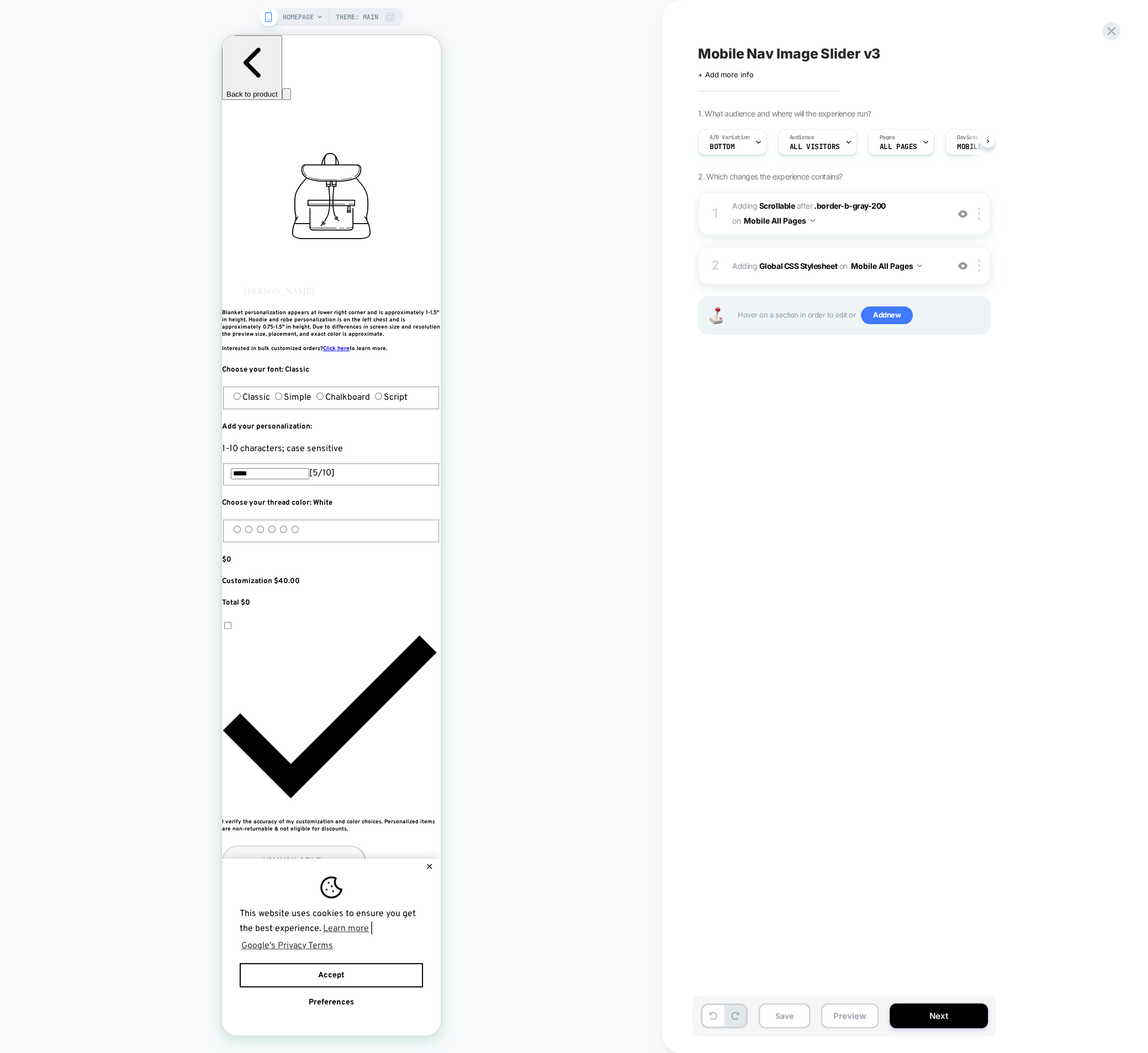
scroll to position [0, 1]
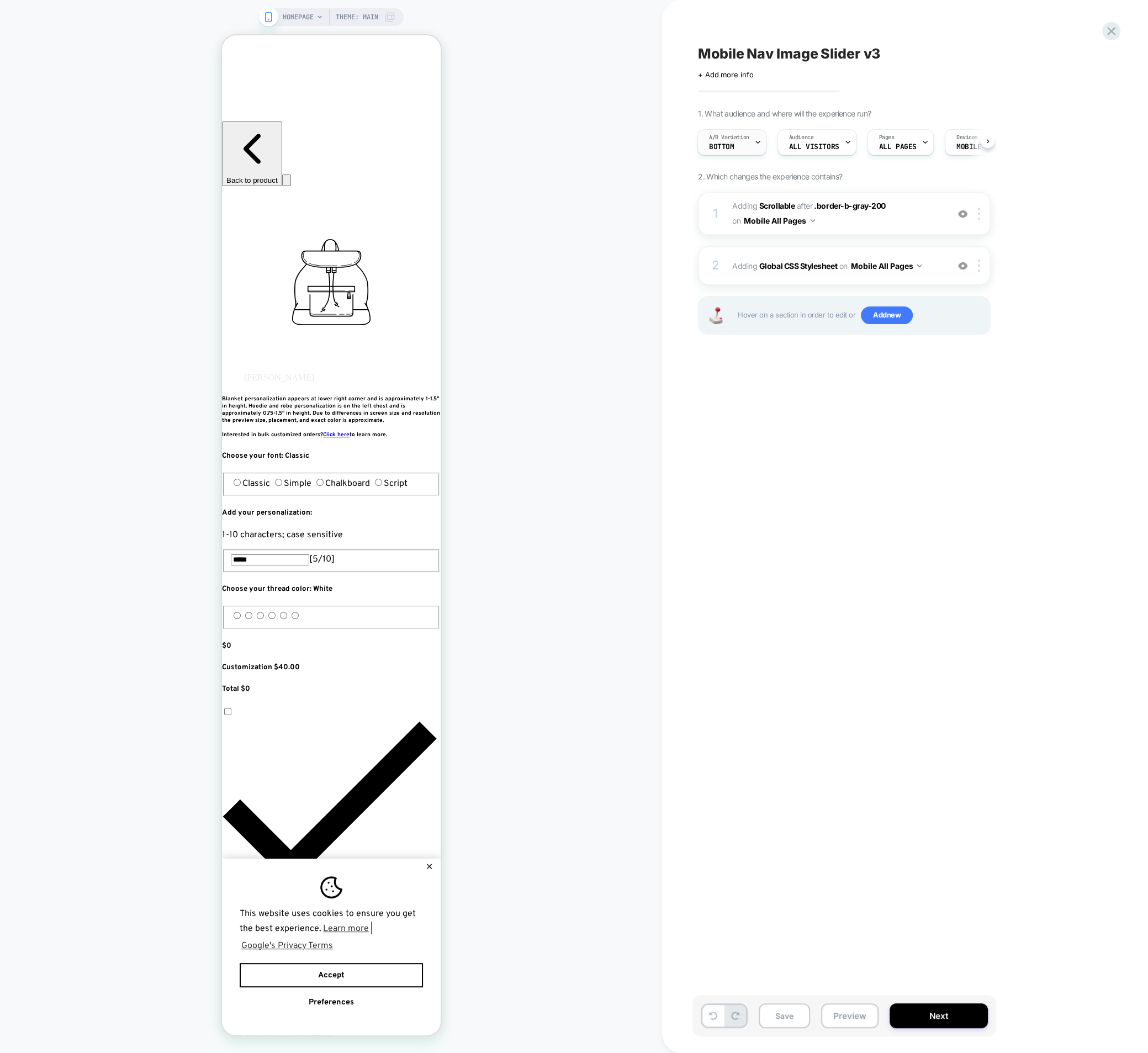
click at [735, 137] on span "A/B Variation" at bounding box center [729, 137] width 40 height 8
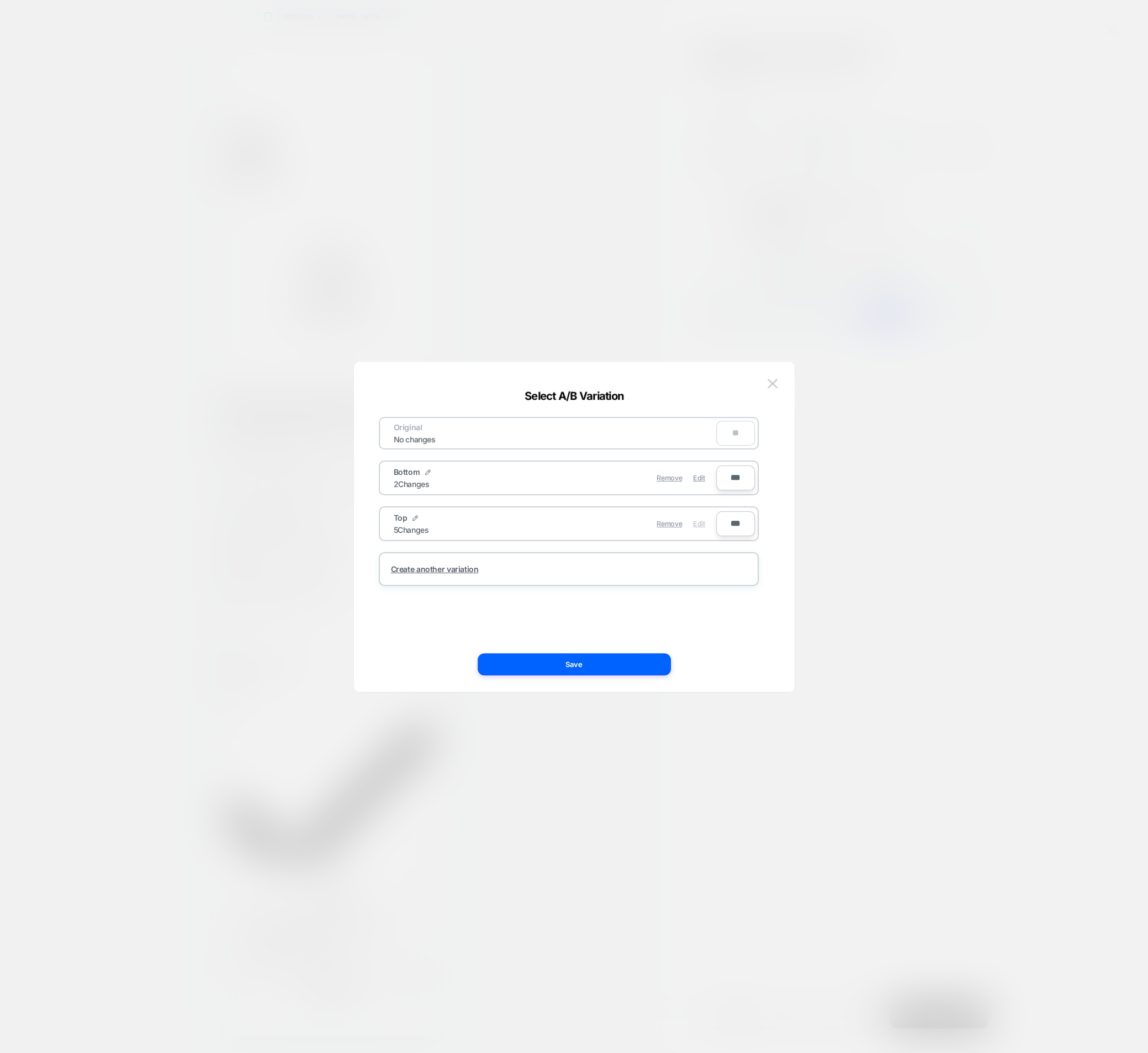
click at [696, 525] on span "Edit" at bounding box center [699, 523] width 12 height 9
click at [608, 670] on button "Save" at bounding box center [574, 664] width 193 height 22
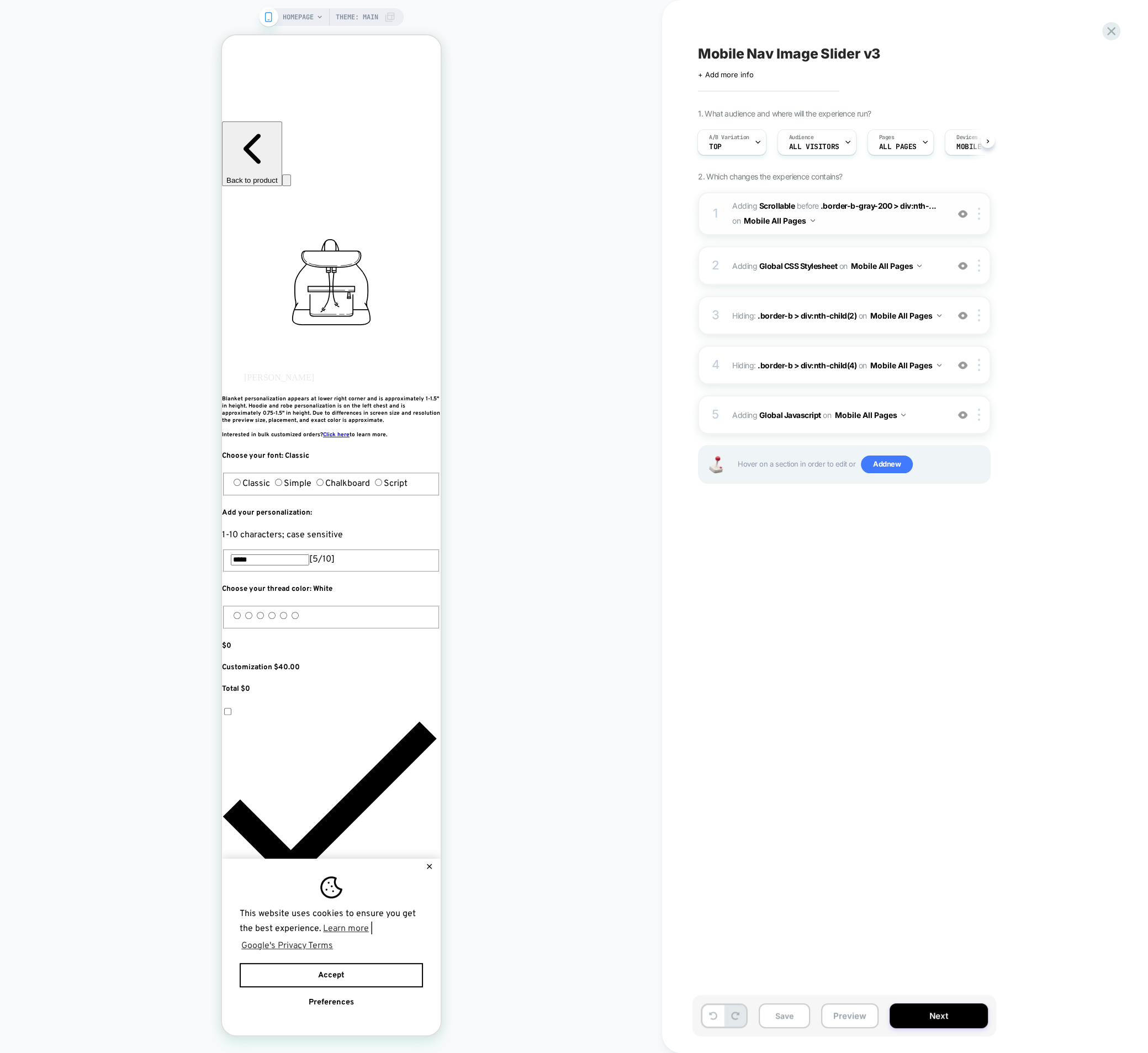
click at [890, 219] on span "#_loomi_addon_1757099728127_dup1759590196_dup1760370302 Adding Scrollable BEFOR…" at bounding box center [837, 214] width 210 height 30
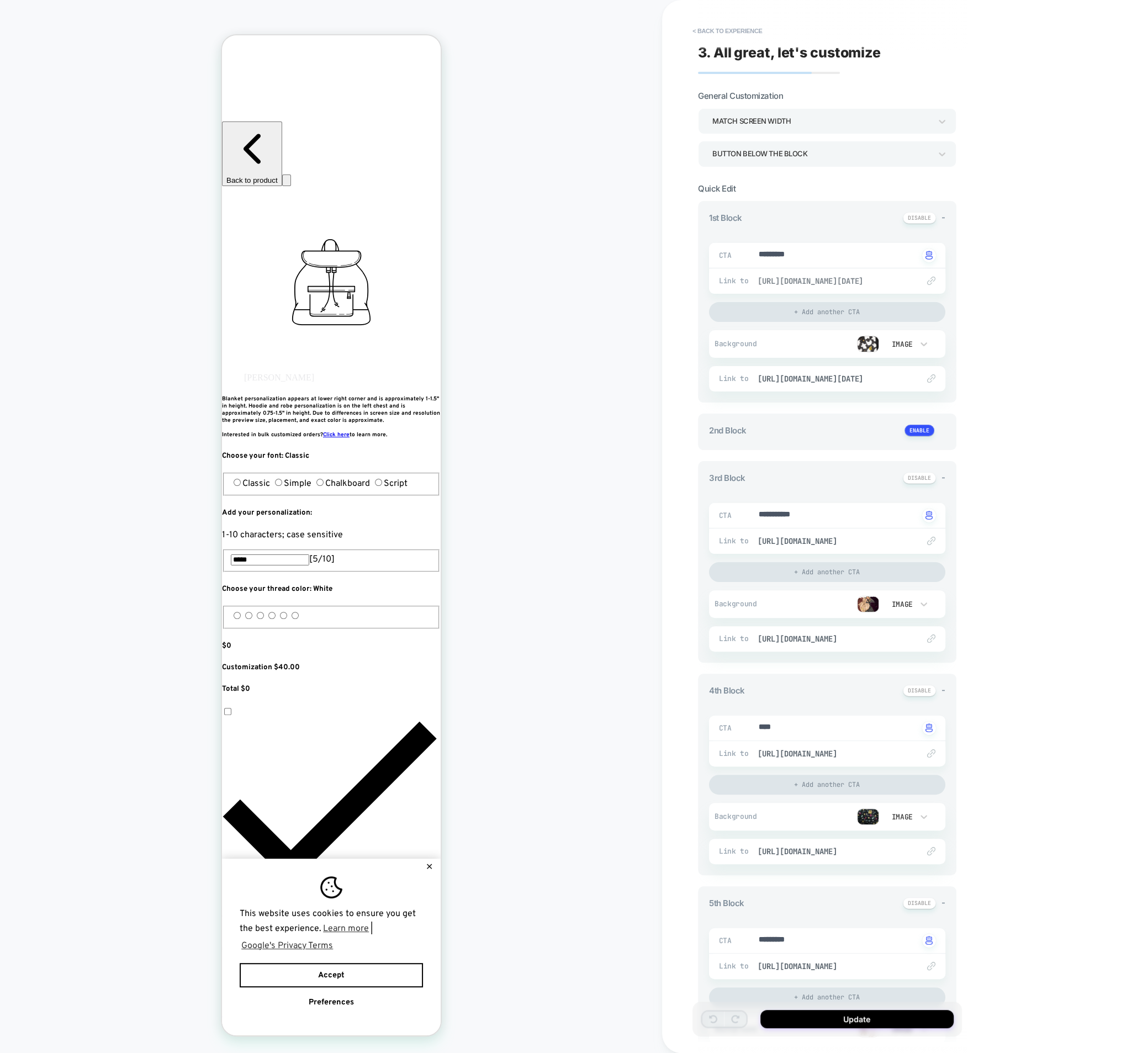
drag, startPoint x: 848, startPoint y: 273, endPoint x: 853, endPoint y: 278, distance: 7.1
click at [848, 273] on div "Link to https://bigblanket.com/collections/all?uff_hjzy2z_varMetafield%3Avarian…" at bounding box center [827, 281] width 236 height 26
click at [855, 277] on span "https://bigblanket.com/collections/all?uff_hjzy2z_varMetafield%3Avariant.collec…" at bounding box center [832, 281] width 150 height 10
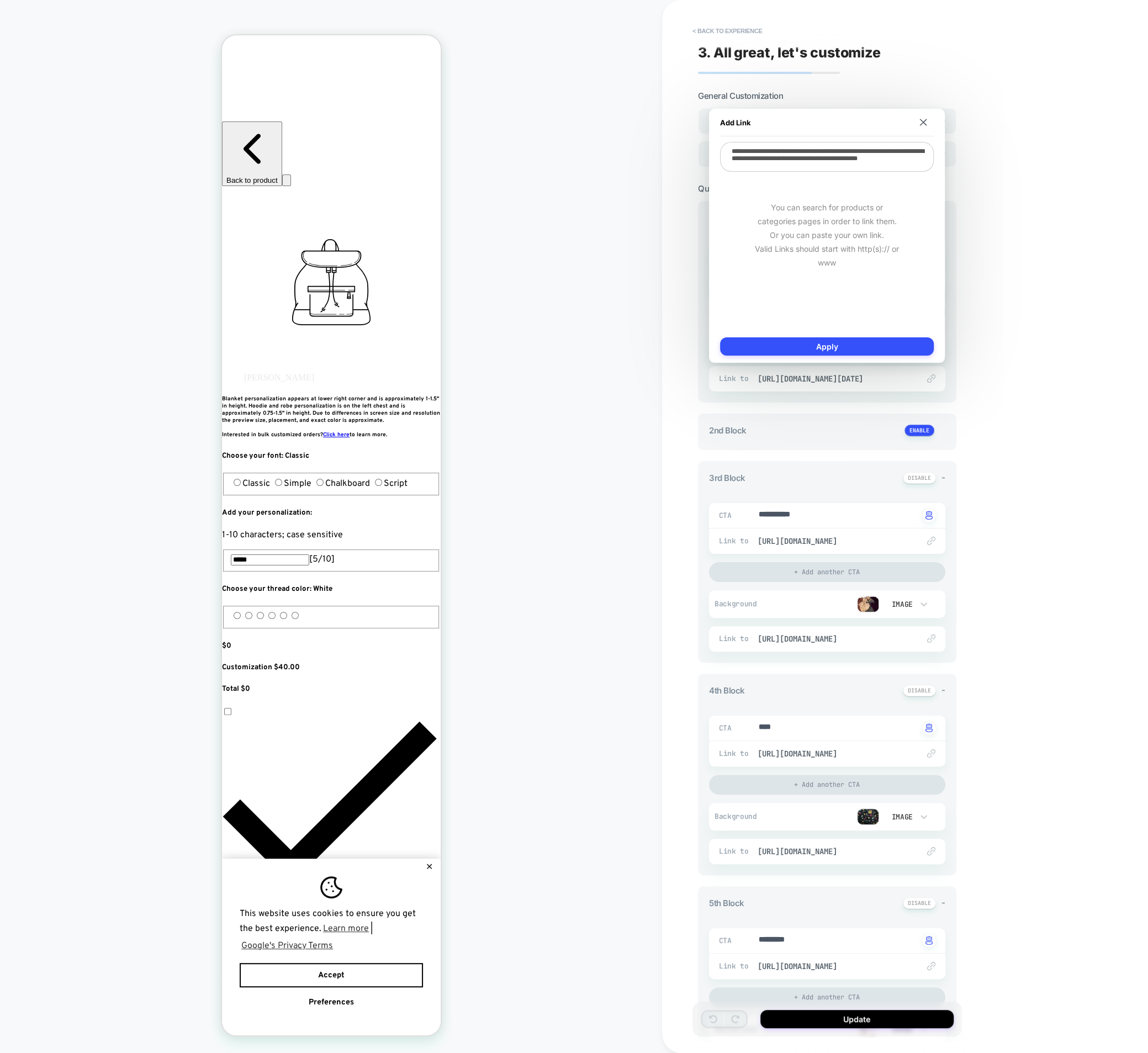
scroll to position [9, 0]
drag, startPoint x: 872, startPoint y: 154, endPoint x: 930, endPoint y: 196, distance: 71.6
click at [929, 195] on div "**********" at bounding box center [826, 236] width 213 height 188
type textarea "*"
type textarea "**********"
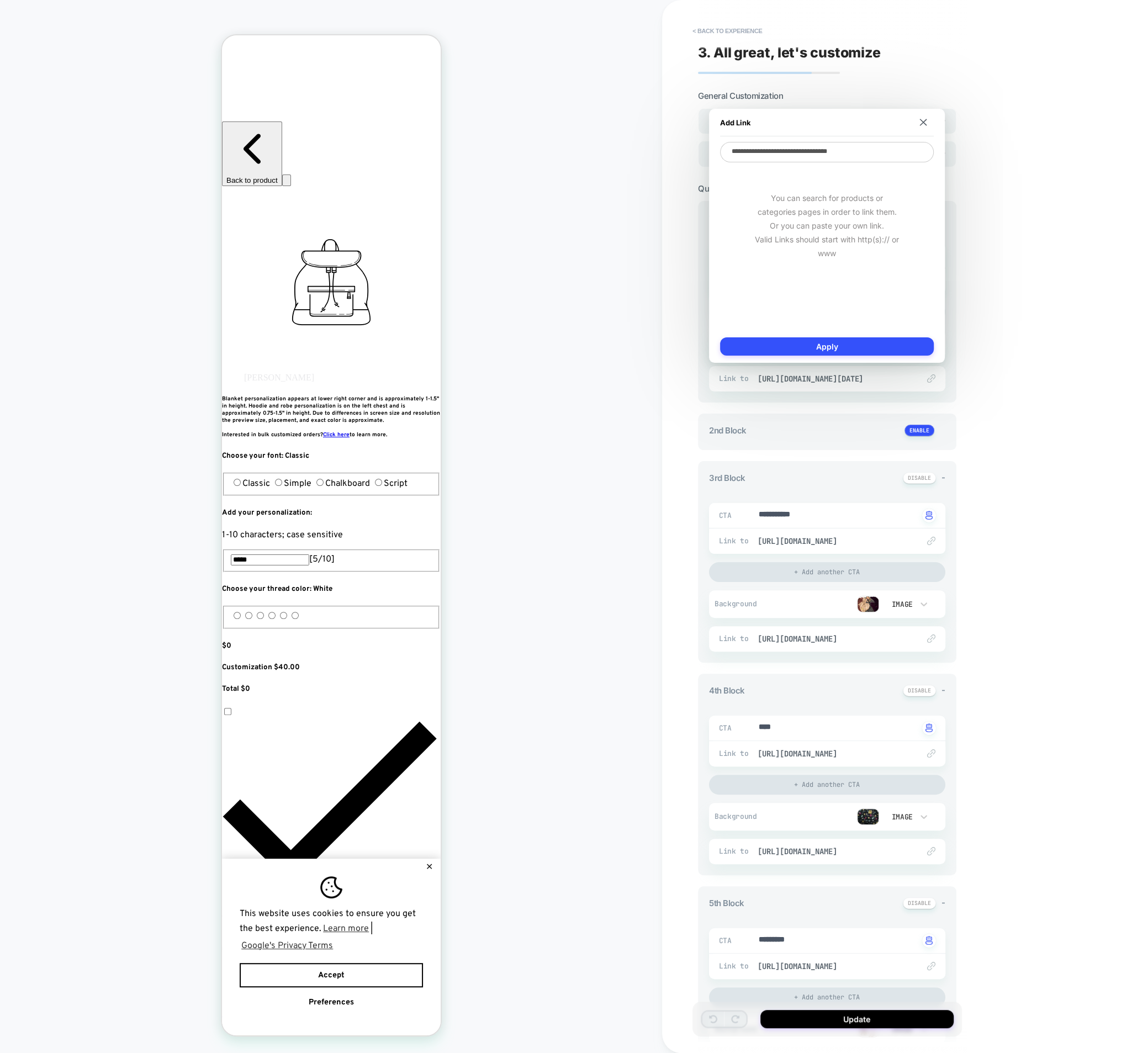
scroll to position [0, 0]
type textarea "*"
type textarea "**********"
type textarea "*"
type textarea "**********"
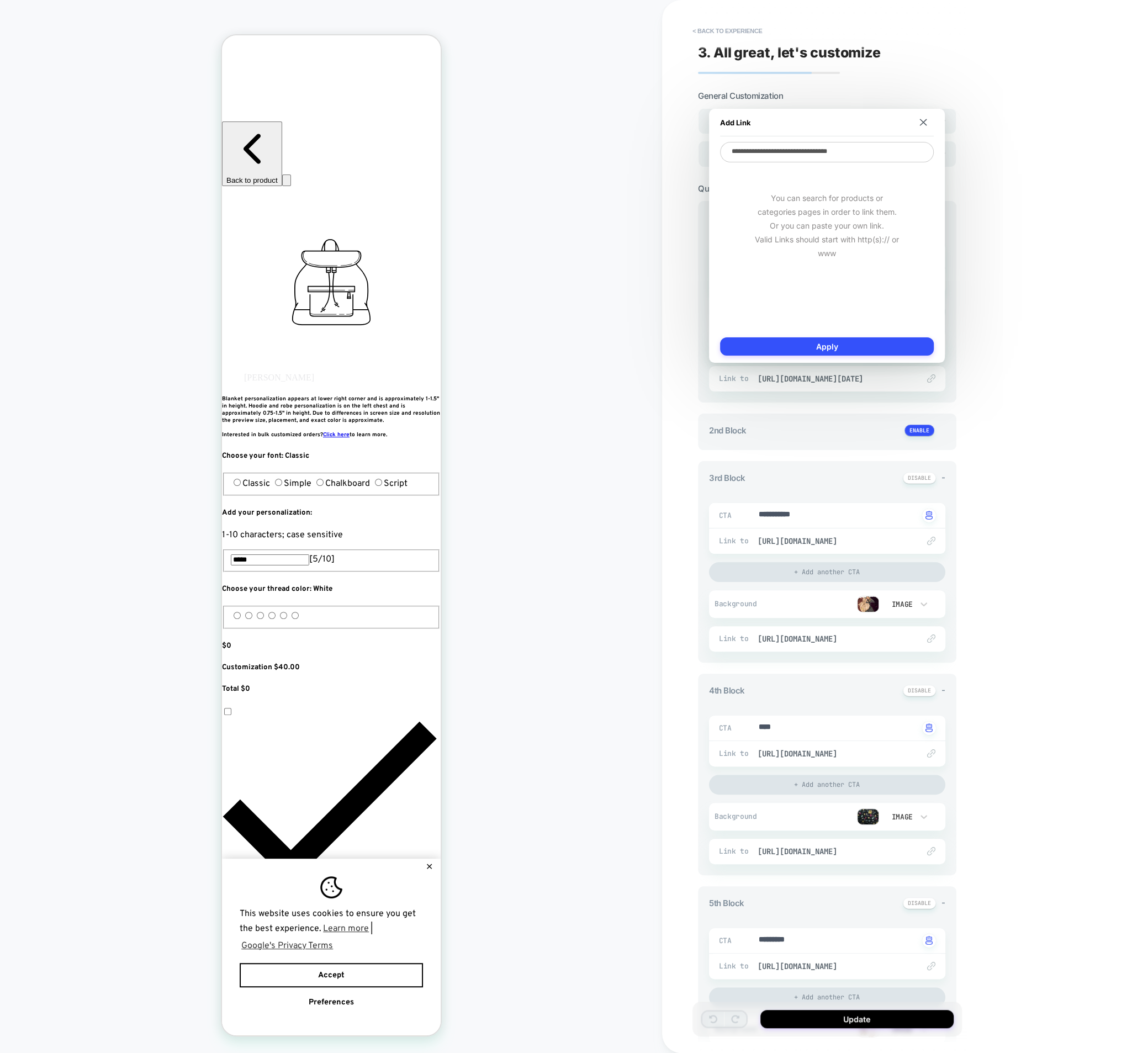
type textarea "*"
type textarea "**********"
type textarea "*"
type textarea "**********"
type textarea "*"
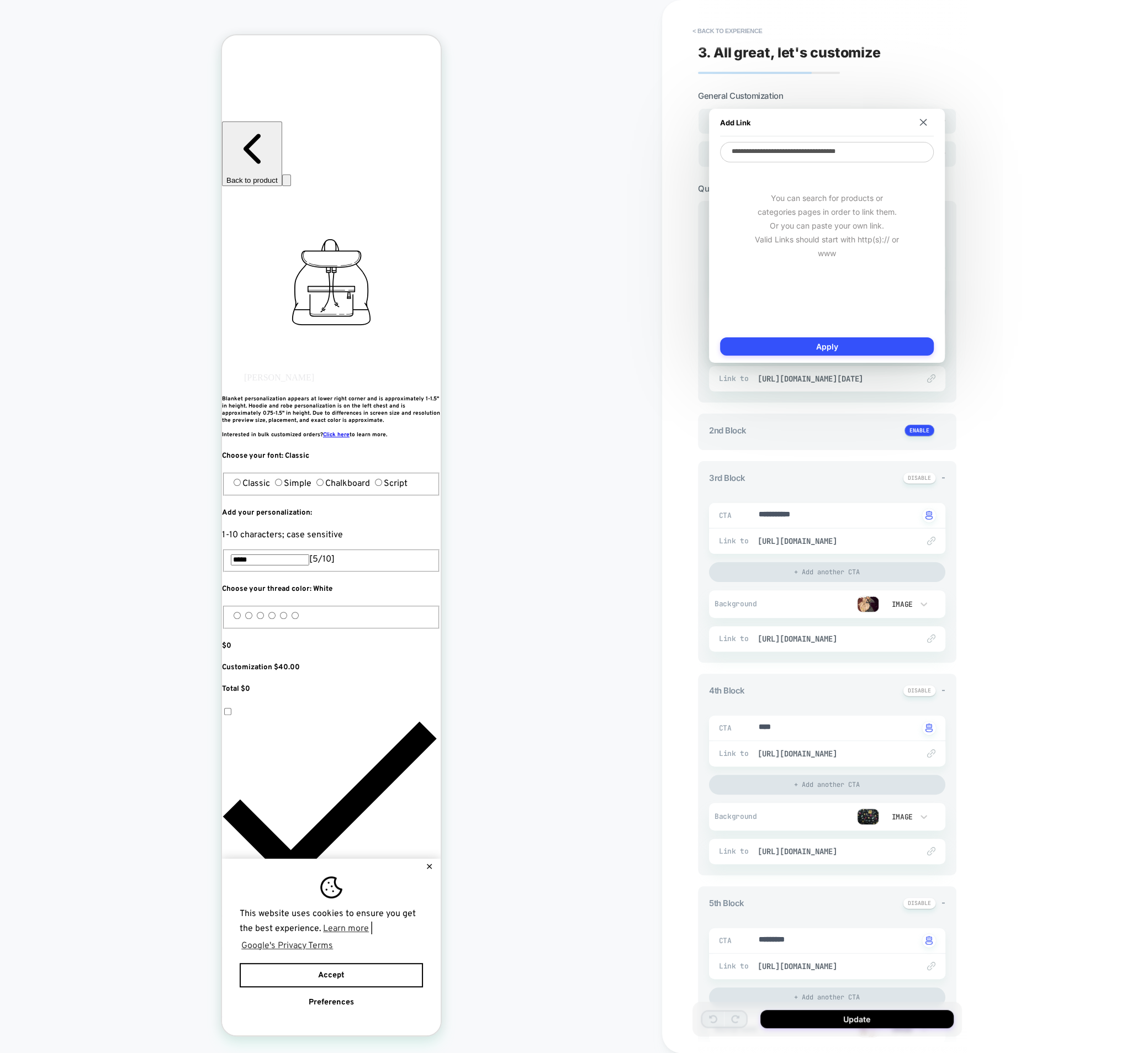
type textarea "**********"
type textarea "*"
type textarea "**********"
type textarea "*"
type textarea "**********"
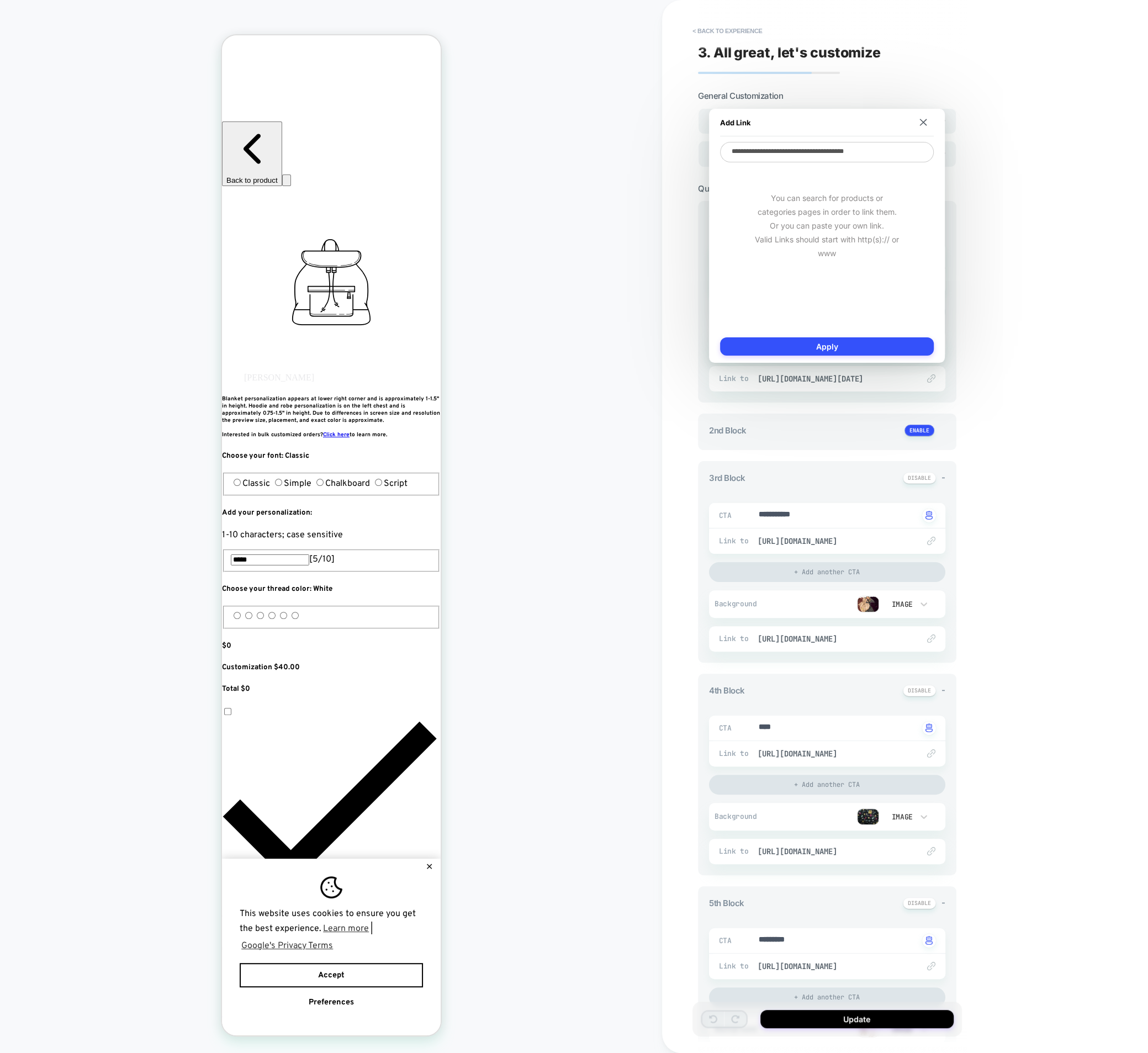
type textarea "*"
type textarea "**********"
type textarea "*"
type textarea "**********"
type textarea "*"
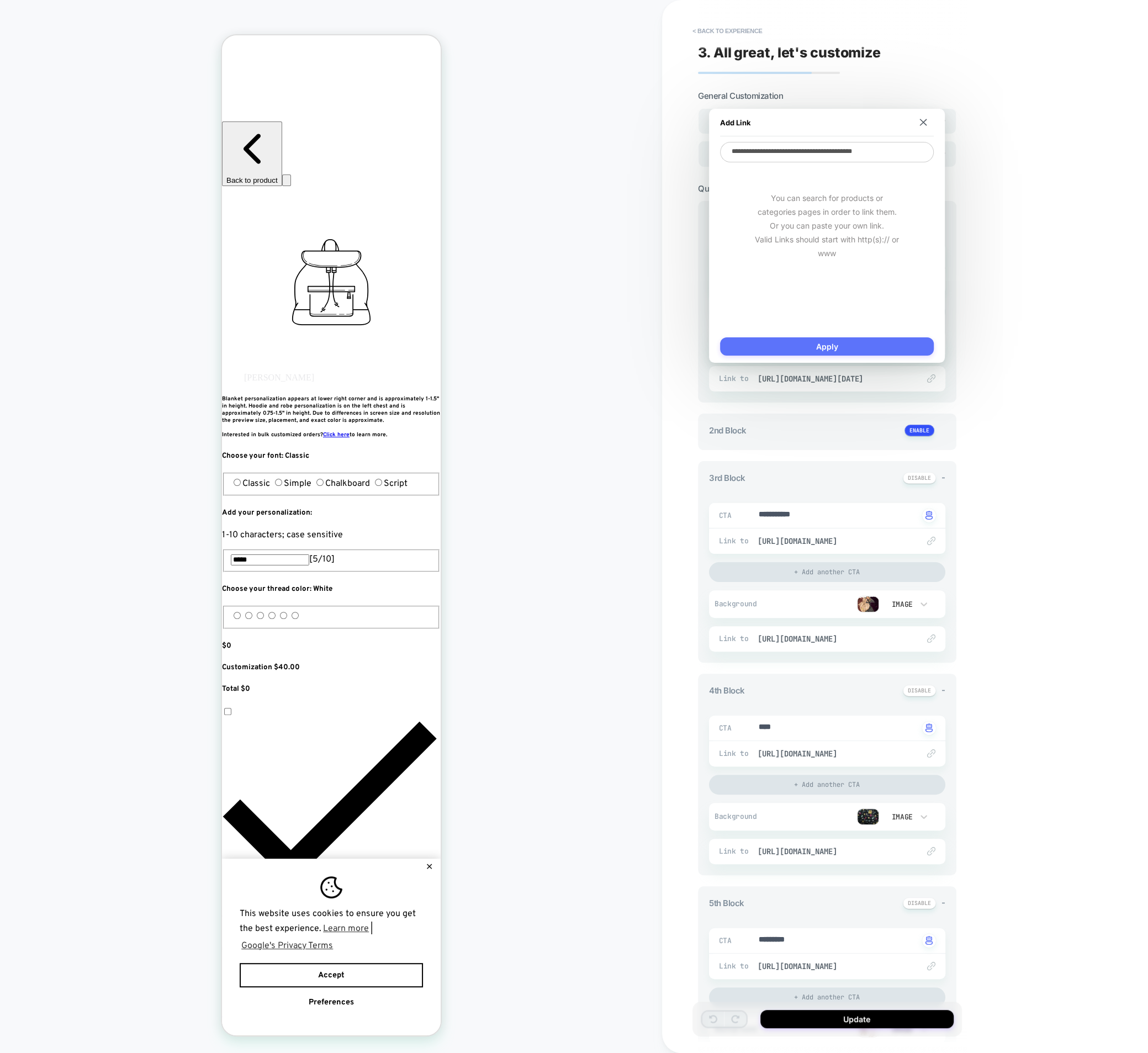
type textarea "**********"
click at [865, 346] on button "Apply" at bounding box center [826, 346] width 213 height 18
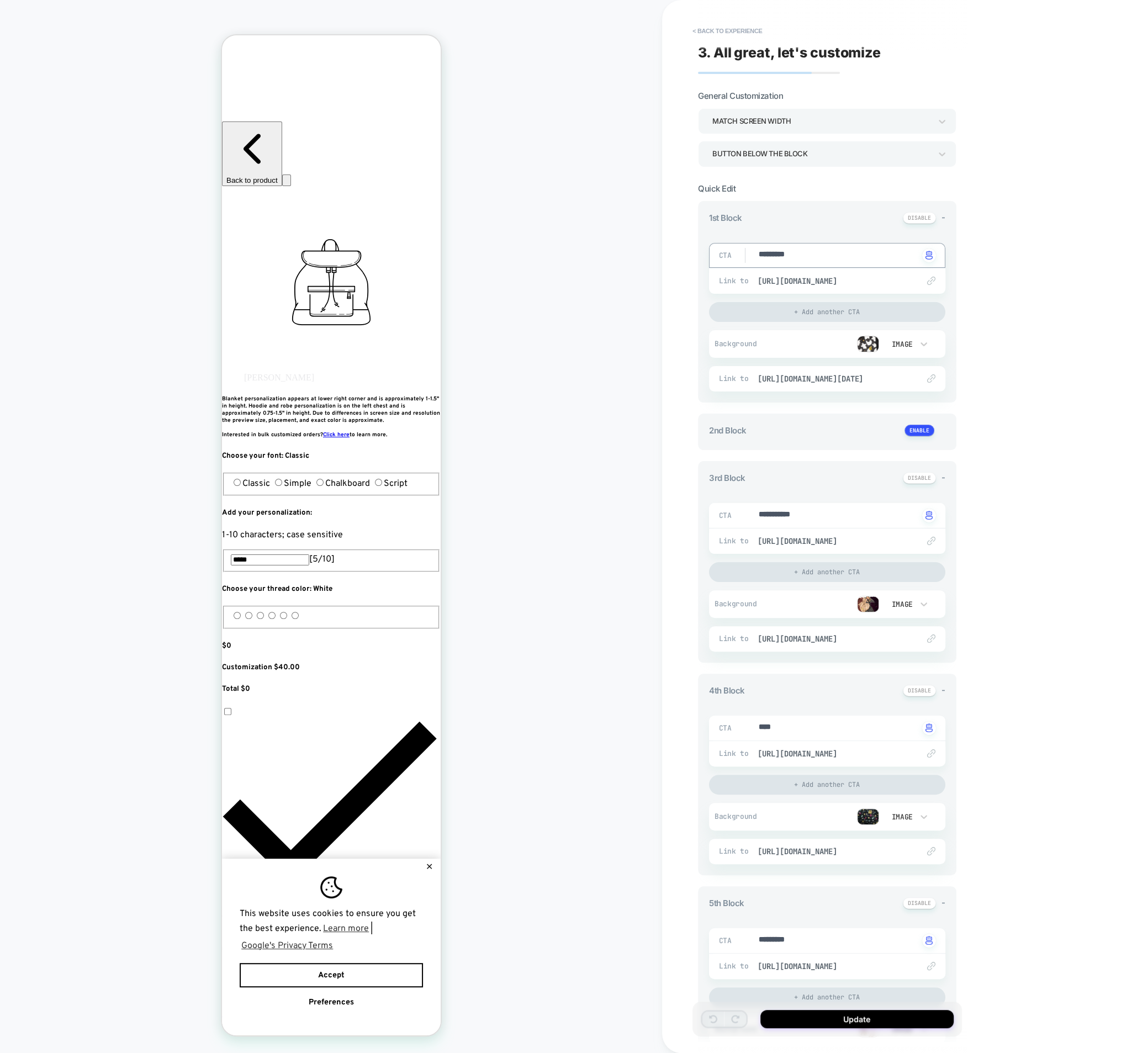
click at [897, 343] on div "Image" at bounding box center [901, 344] width 23 height 9
click at [867, 340] on div at bounding box center [574, 526] width 1148 height 1053
click at [867, 343] on img at bounding box center [868, 343] width 22 height 16
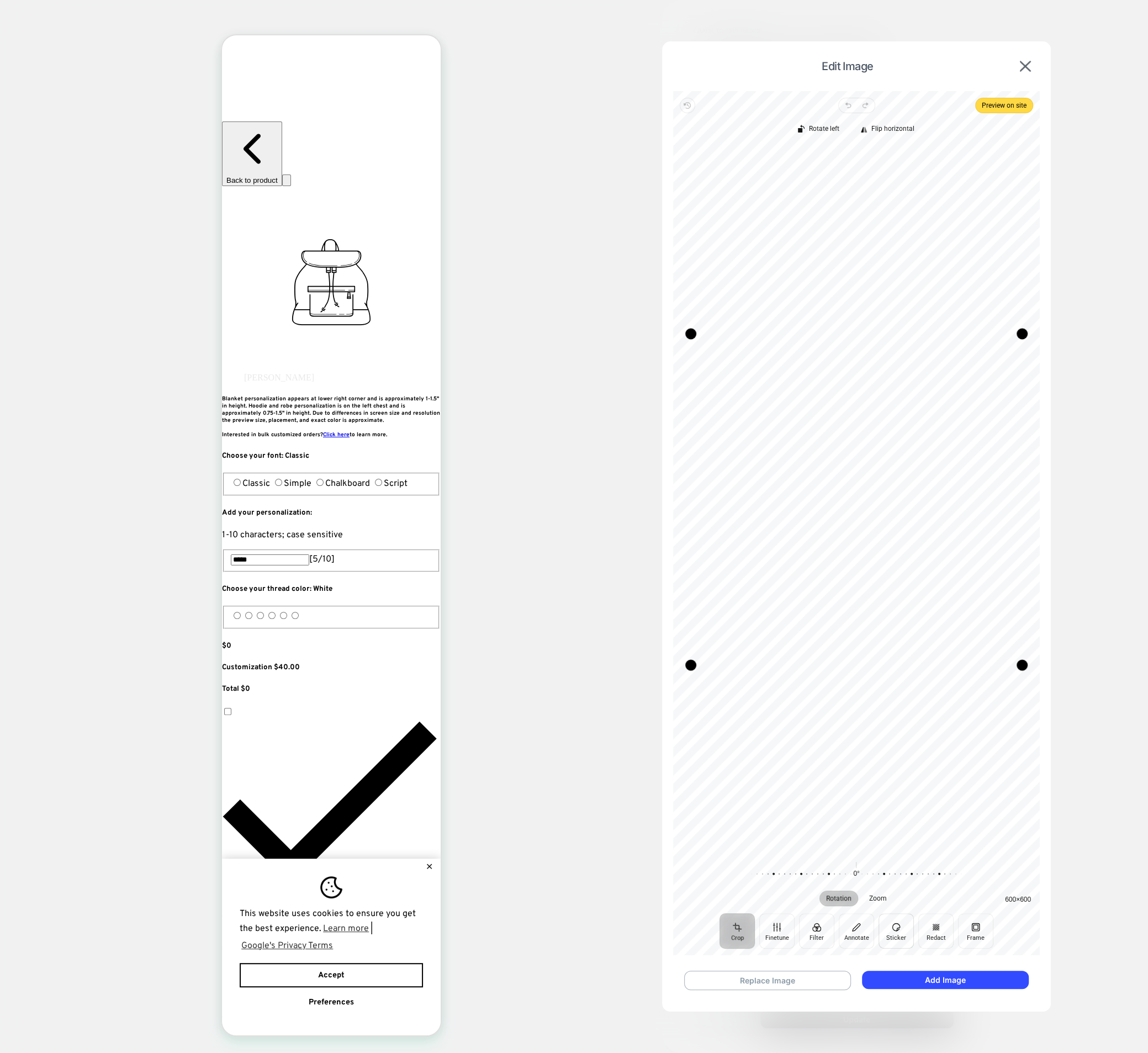
click at [897, 938] on button "Sticker" at bounding box center [897, 931] width 36 height 36
click at [840, 445] on div at bounding box center [855, 501] width 349 height 759
drag, startPoint x: 759, startPoint y: 415, endPoint x: 951, endPoint y: 473, distance: 200.6
click at [951, 473] on div at bounding box center [855, 501] width 349 height 759
drag, startPoint x: 886, startPoint y: 391, endPoint x: 834, endPoint y: 433, distance: 66.8
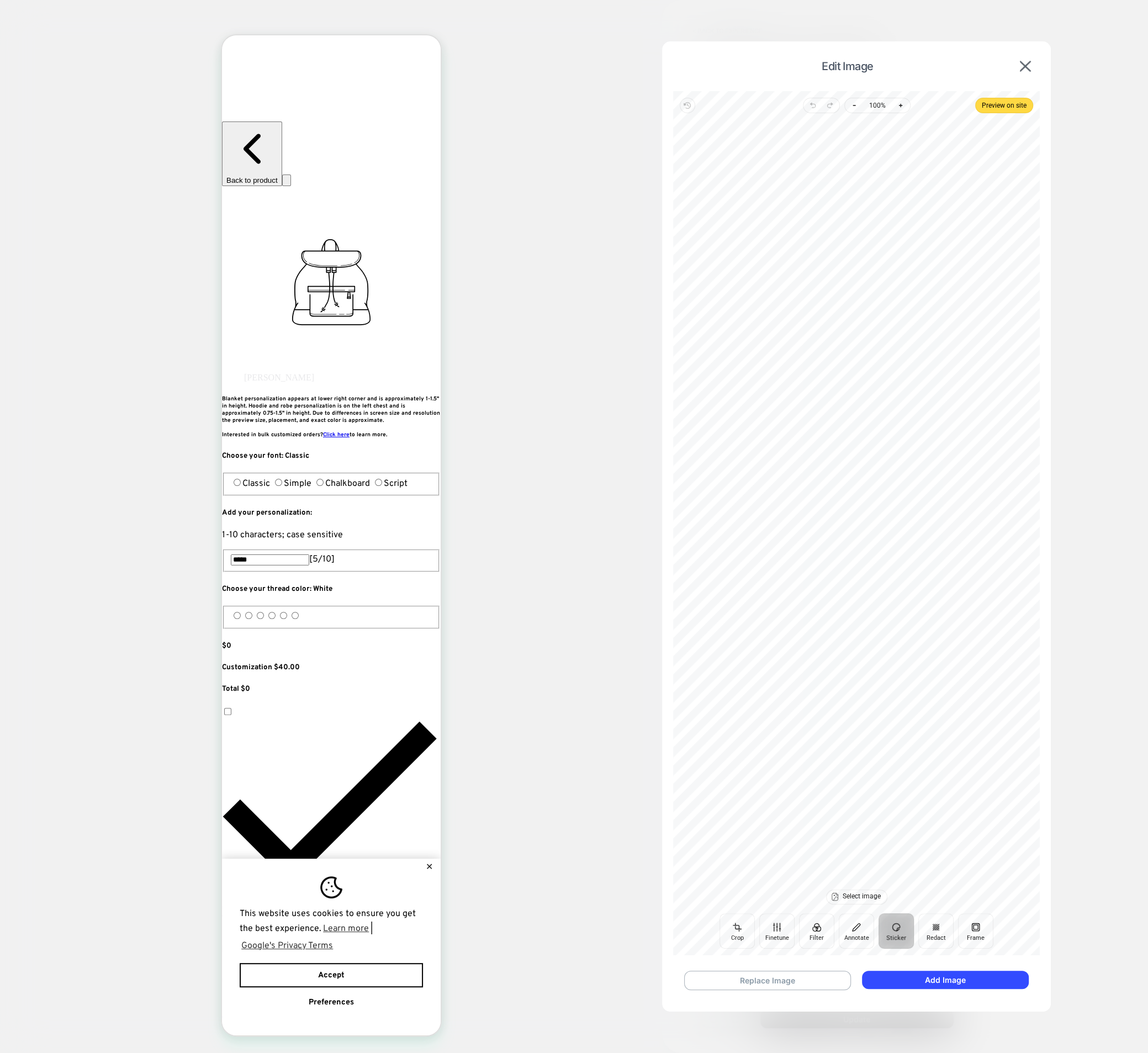
click at [834, 433] on div at bounding box center [855, 501] width 349 height 759
click at [1027, 68] on img at bounding box center [1025, 66] width 11 height 11
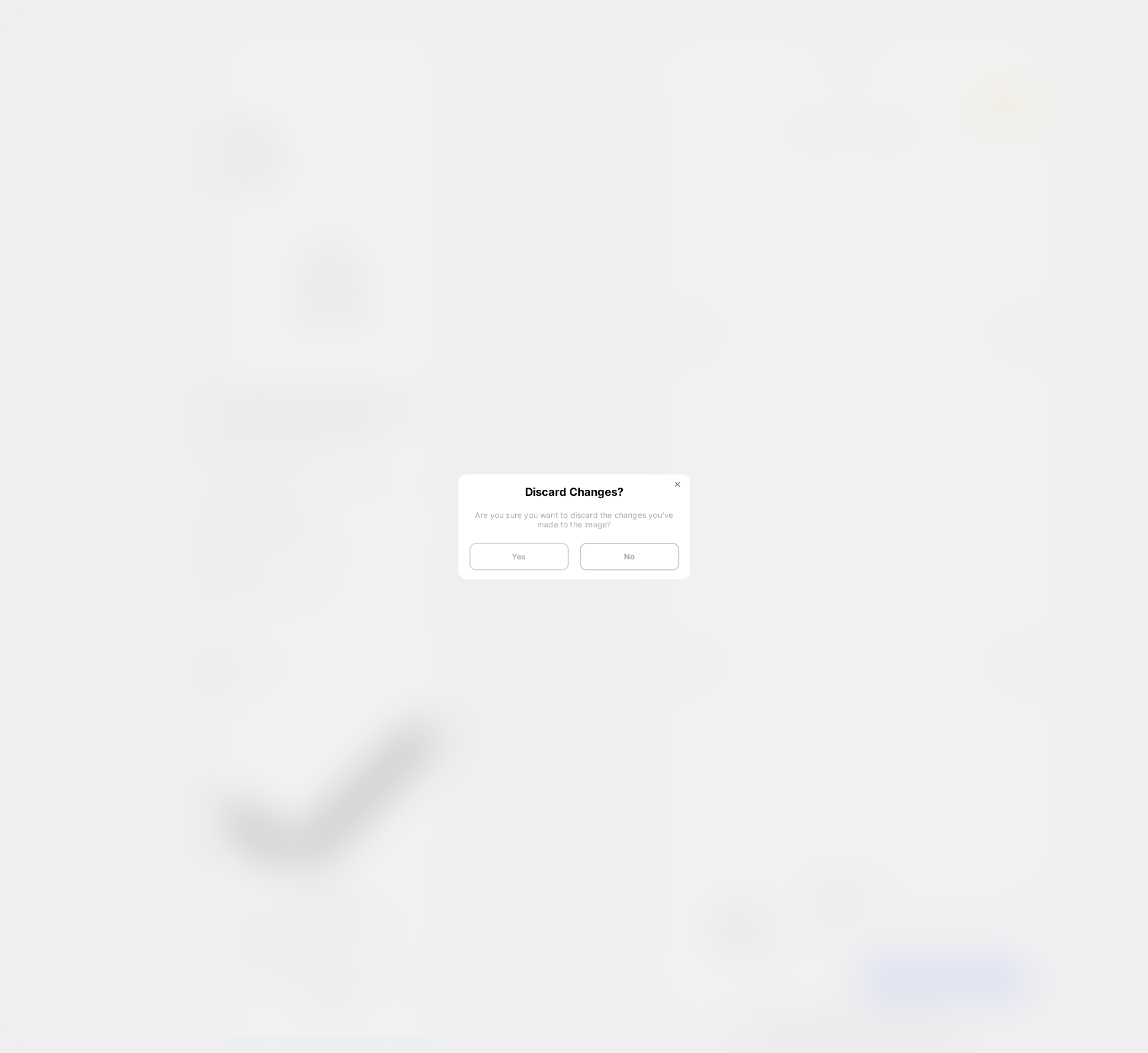
click at [536, 561] on button "Yes" at bounding box center [519, 557] width 99 height 28
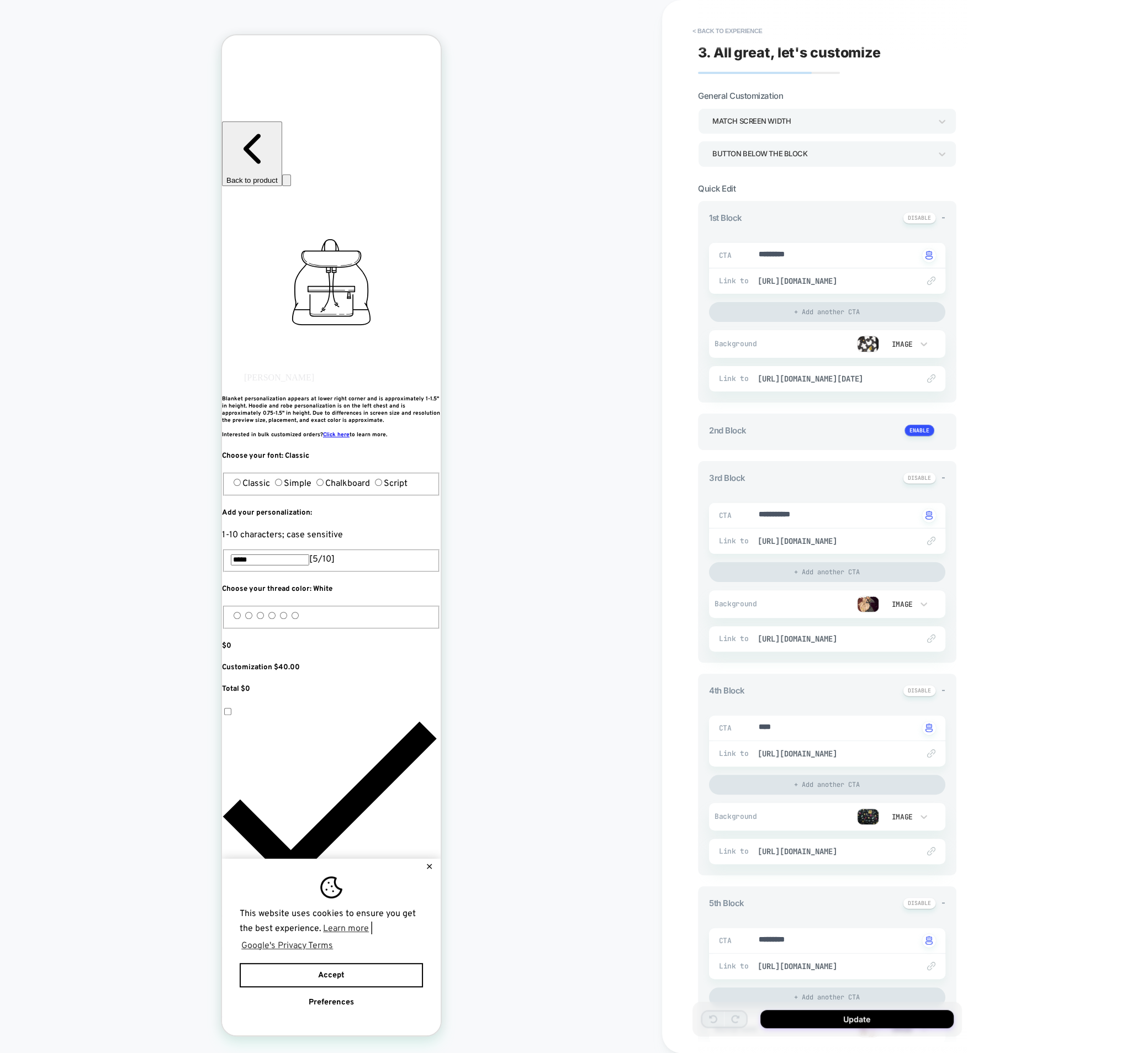
click at [898, 347] on div "Image" at bounding box center [901, 344] width 23 height 9
click at [904, 341] on div at bounding box center [574, 526] width 1148 height 1053
click at [907, 343] on div "Image" at bounding box center [901, 344] width 23 height 9
click at [900, 421] on div "Image" at bounding box center [906, 418] width 47 height 23
click at [836, 348] on div at bounding box center [824, 343] width 109 height 16
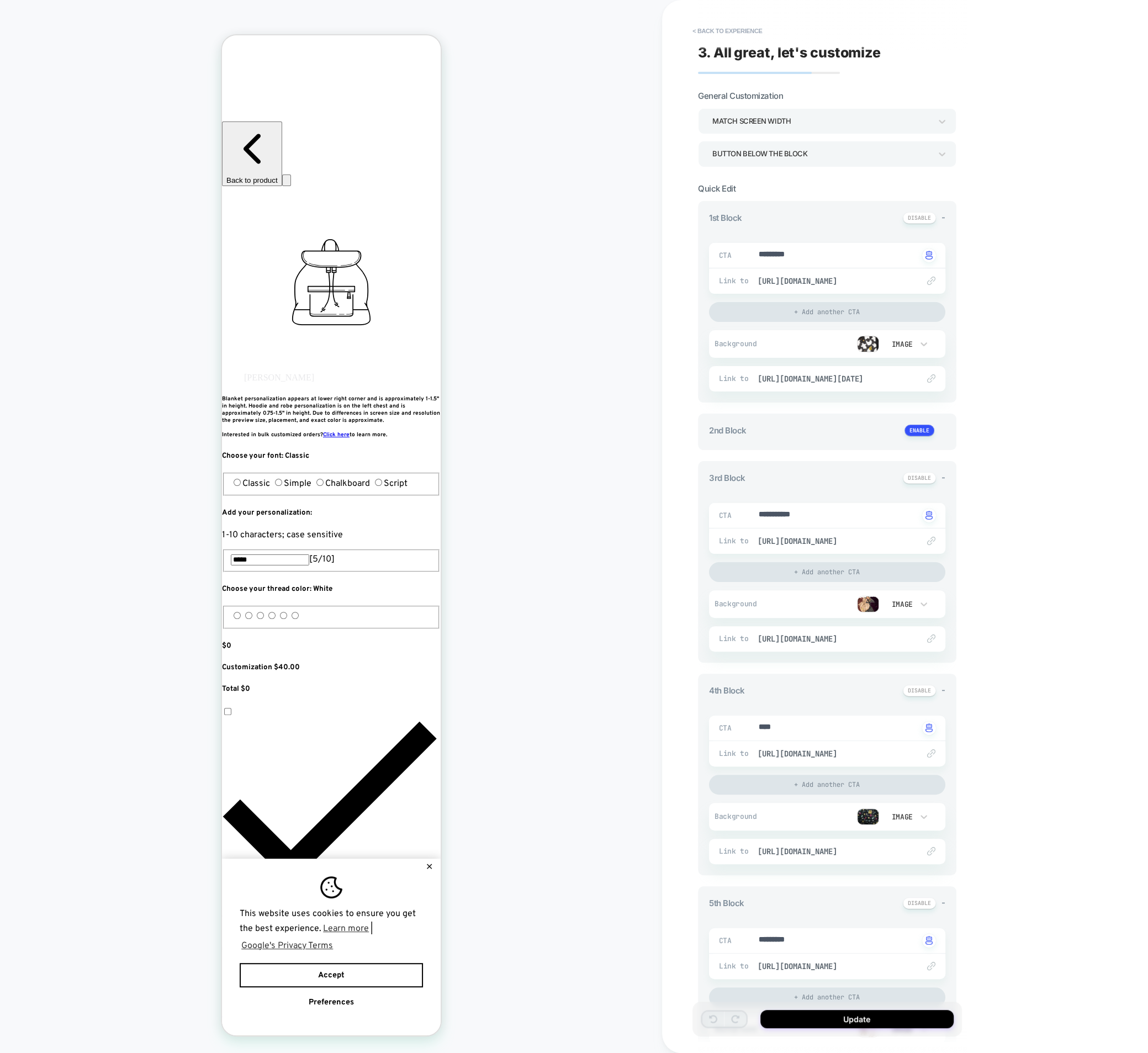
click at [884, 339] on div "Image" at bounding box center [901, 344] width 34 height 12
click at [863, 344] on div at bounding box center [574, 526] width 1148 height 1053
click at [863, 344] on img at bounding box center [868, 343] width 22 height 16
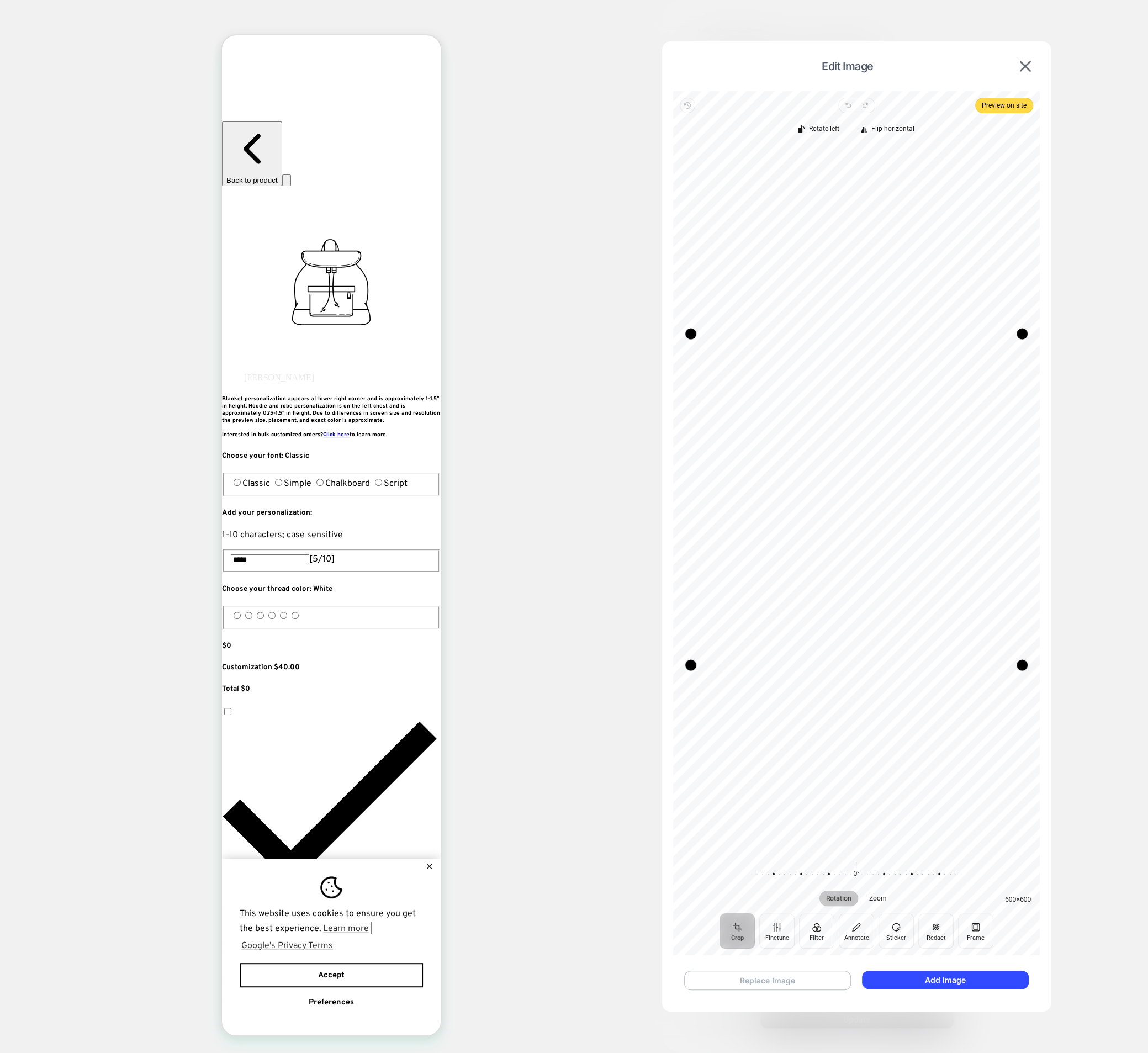
click at [786, 981] on button "Replace Image" at bounding box center [767, 980] width 167 height 19
click at [935, 984] on button "Add Image" at bounding box center [945, 979] width 166 height 18
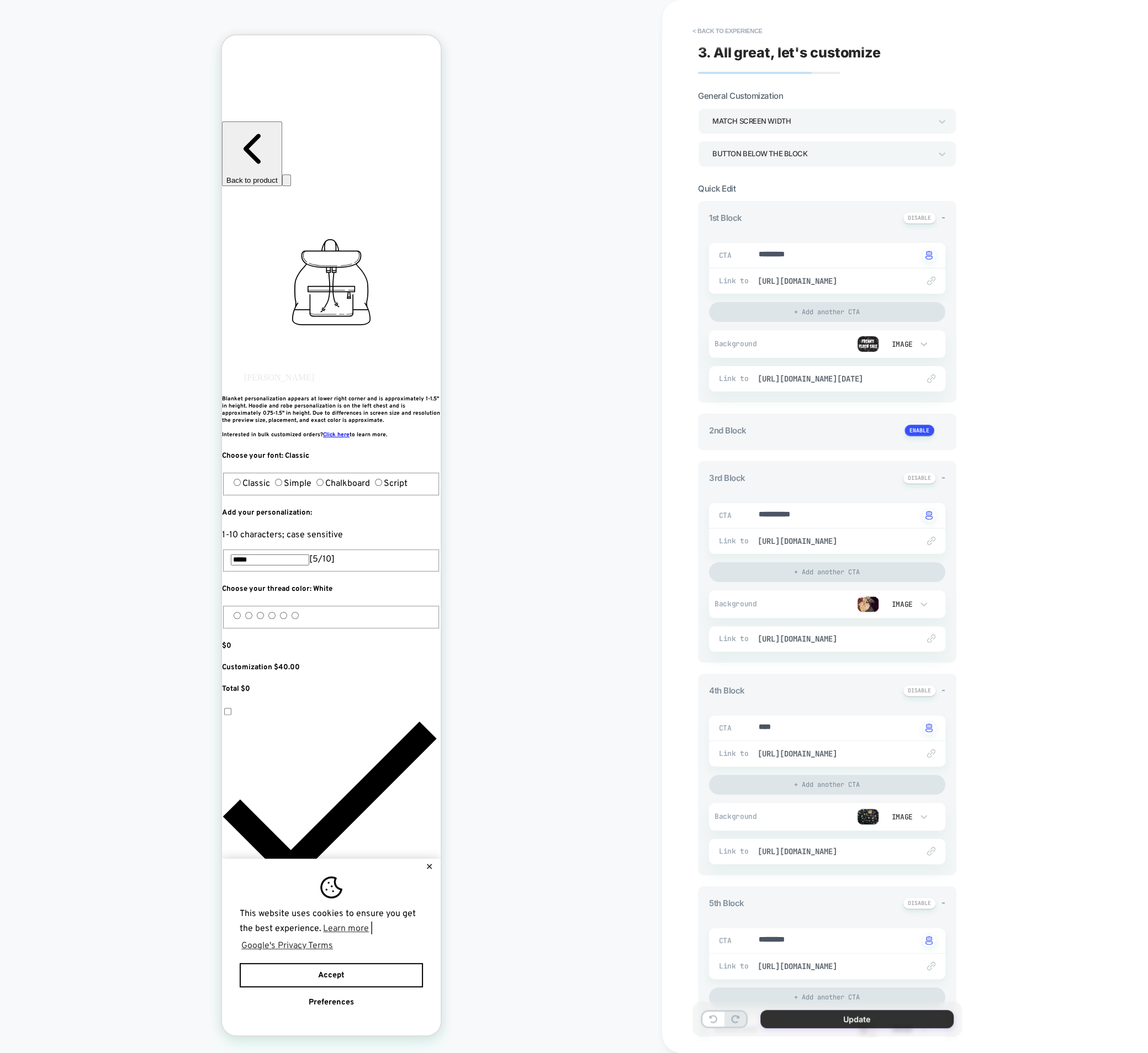
click at [855, 1010] on button "Update" at bounding box center [856, 1019] width 193 height 18
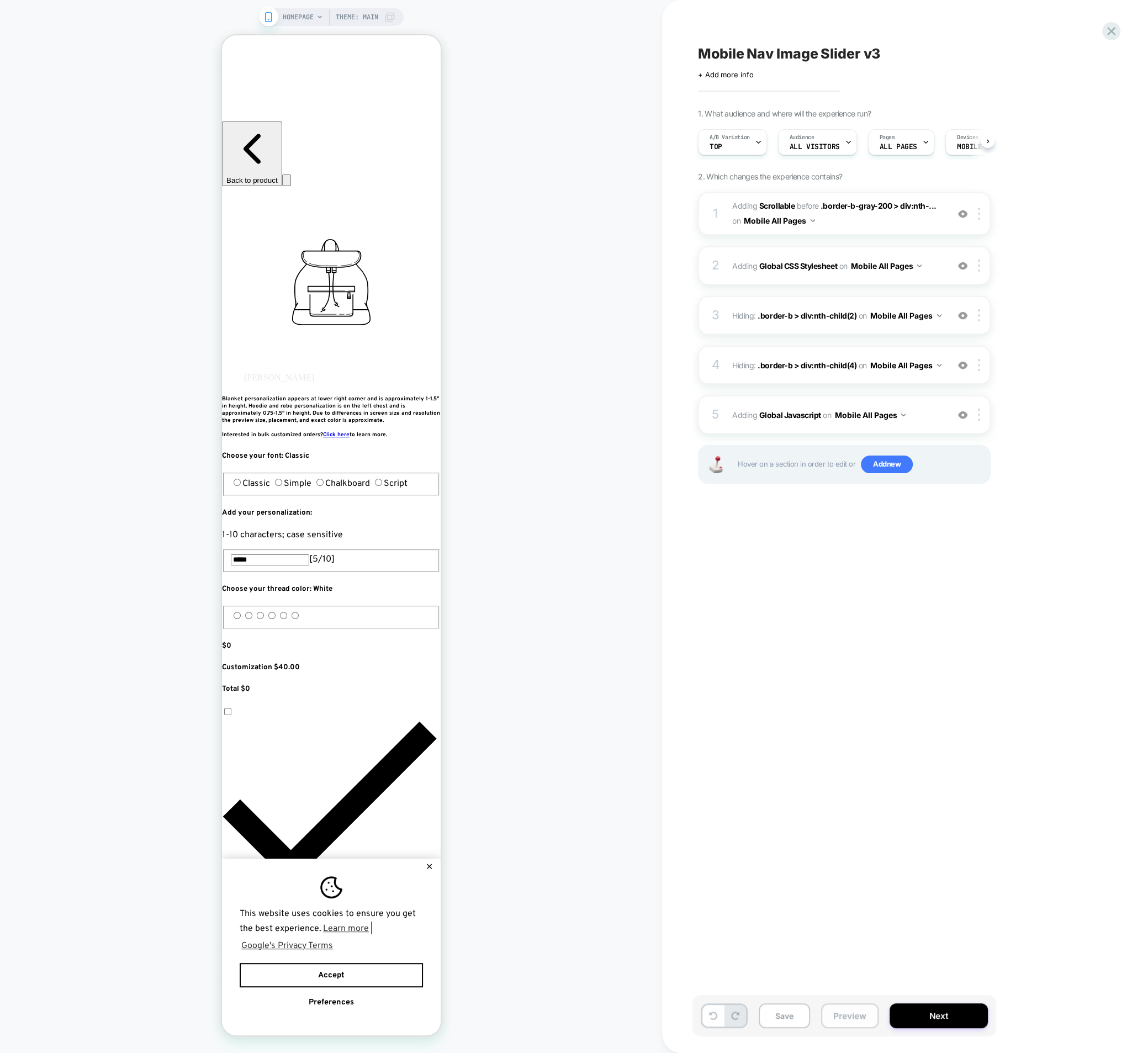
scroll to position [0, 1]
click at [777, 1010] on button "Save" at bounding box center [784, 1016] width 51 height 25
drag, startPoint x: 849, startPoint y: 1014, endPoint x: 796, endPoint y: 266, distance: 749.9
click at [843, 695] on div "Mobile Nav Image Slider v3 Click to edit experience details + Add more info 1. …" at bounding box center [904, 526] width 414 height 1053
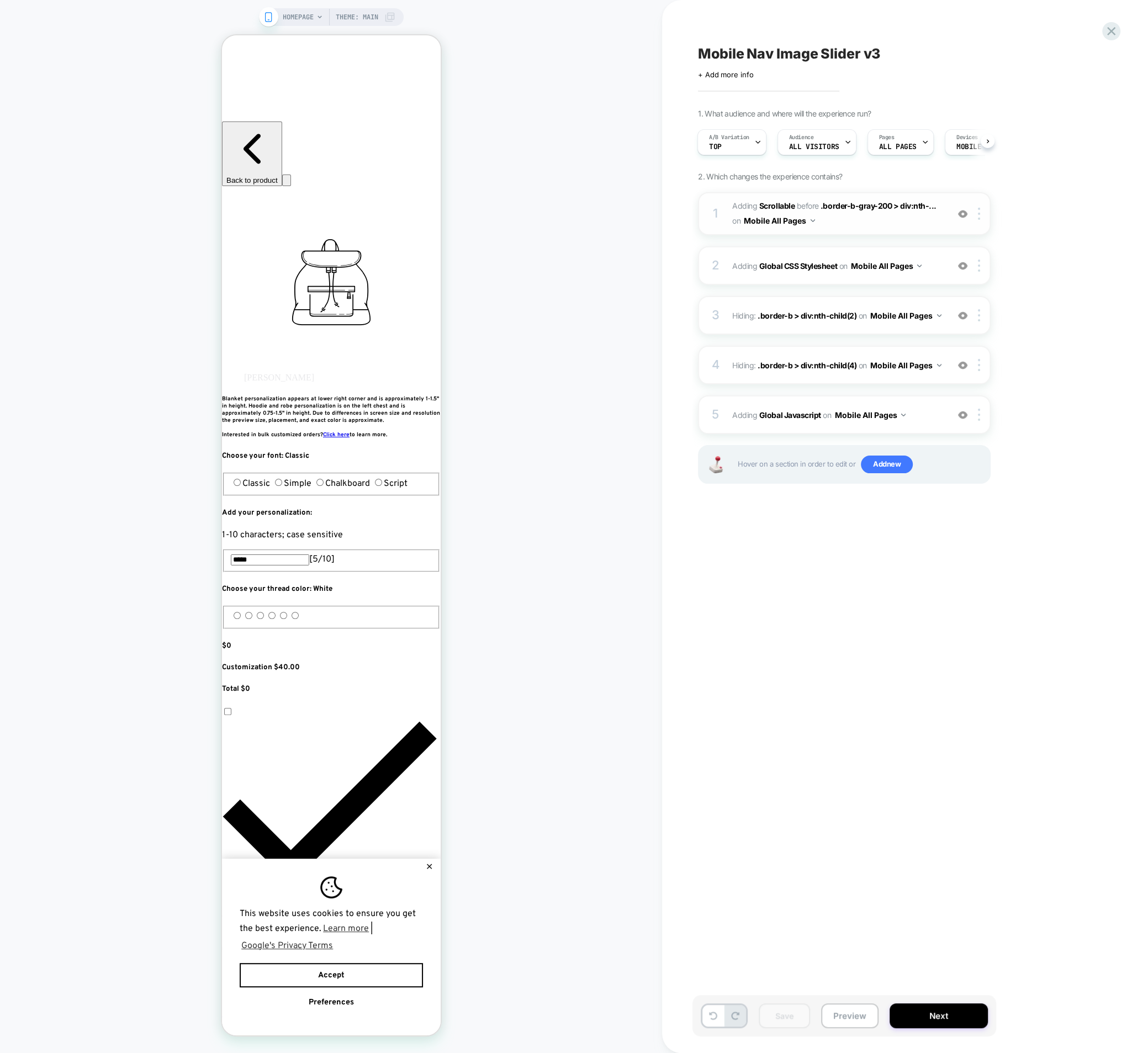
click at [872, 235] on div "1 #_loomi_addon_1757099728127_dup1759590196_dup1760370302 Adding Scrollable BEF…" at bounding box center [844, 213] width 293 height 43
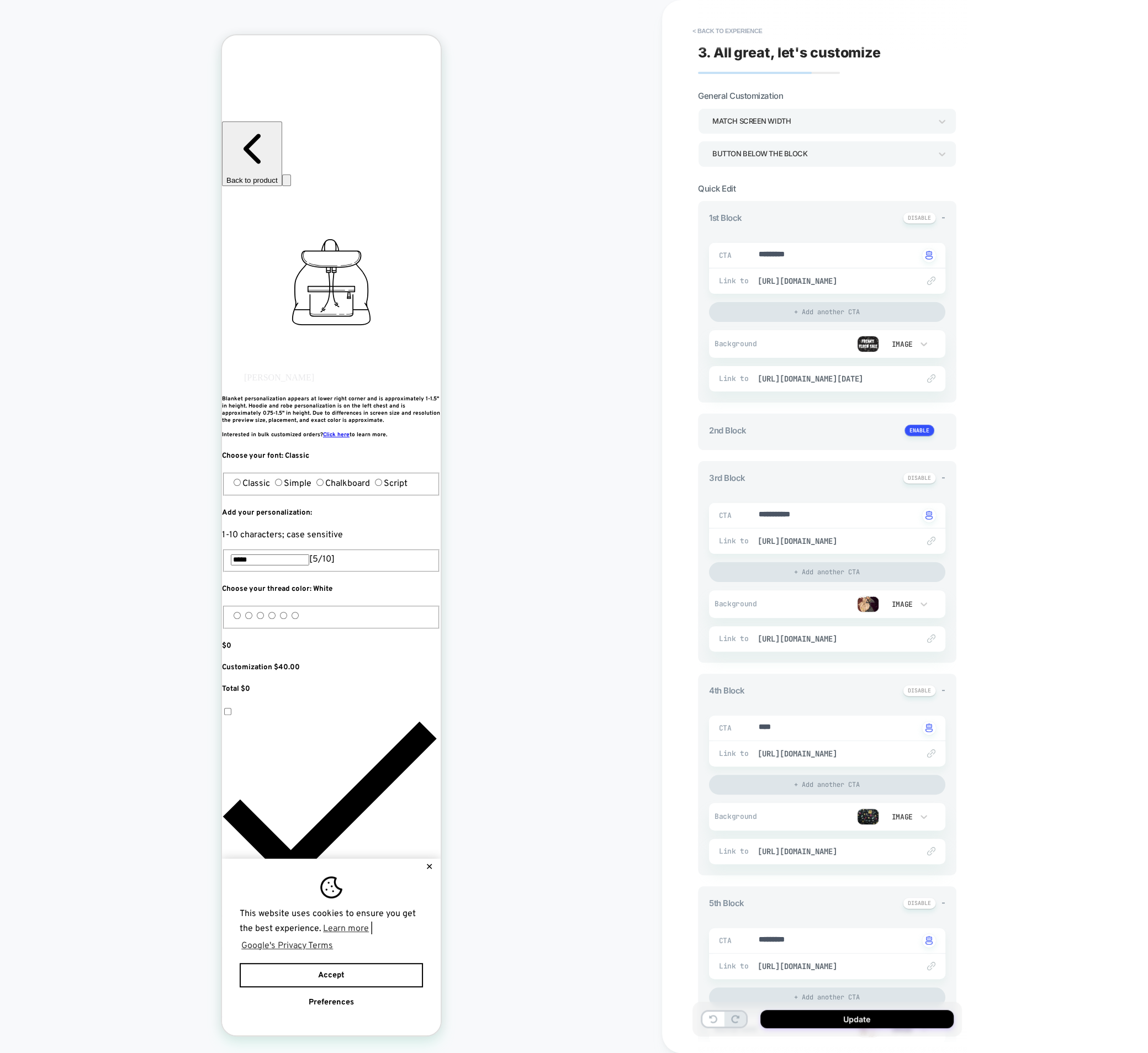
click at [429, 864] on button "✕" at bounding box center [428, 867] width 14 height 8
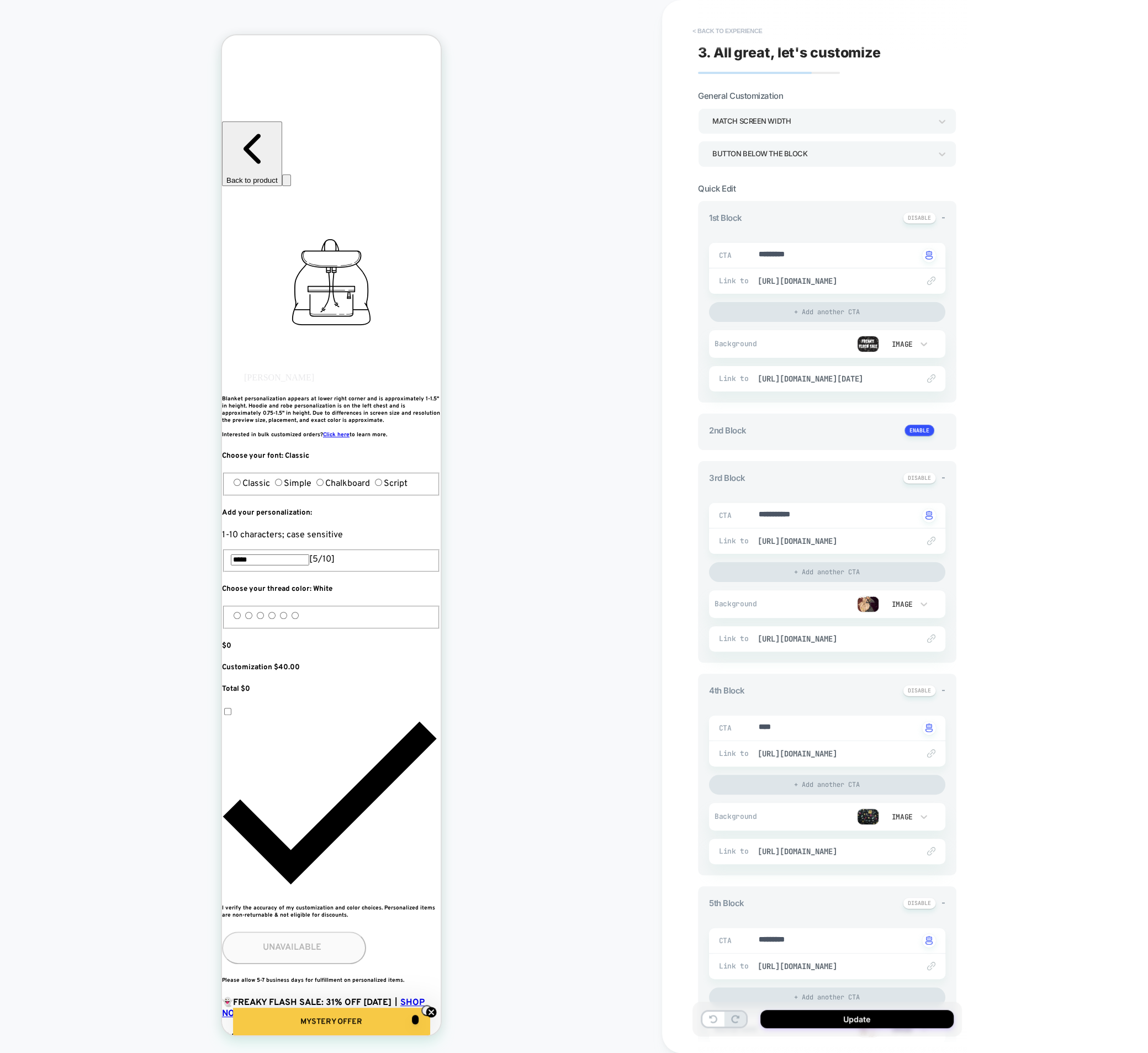
click at [706, 32] on button "< Back to experience" at bounding box center [727, 30] width 81 height 18
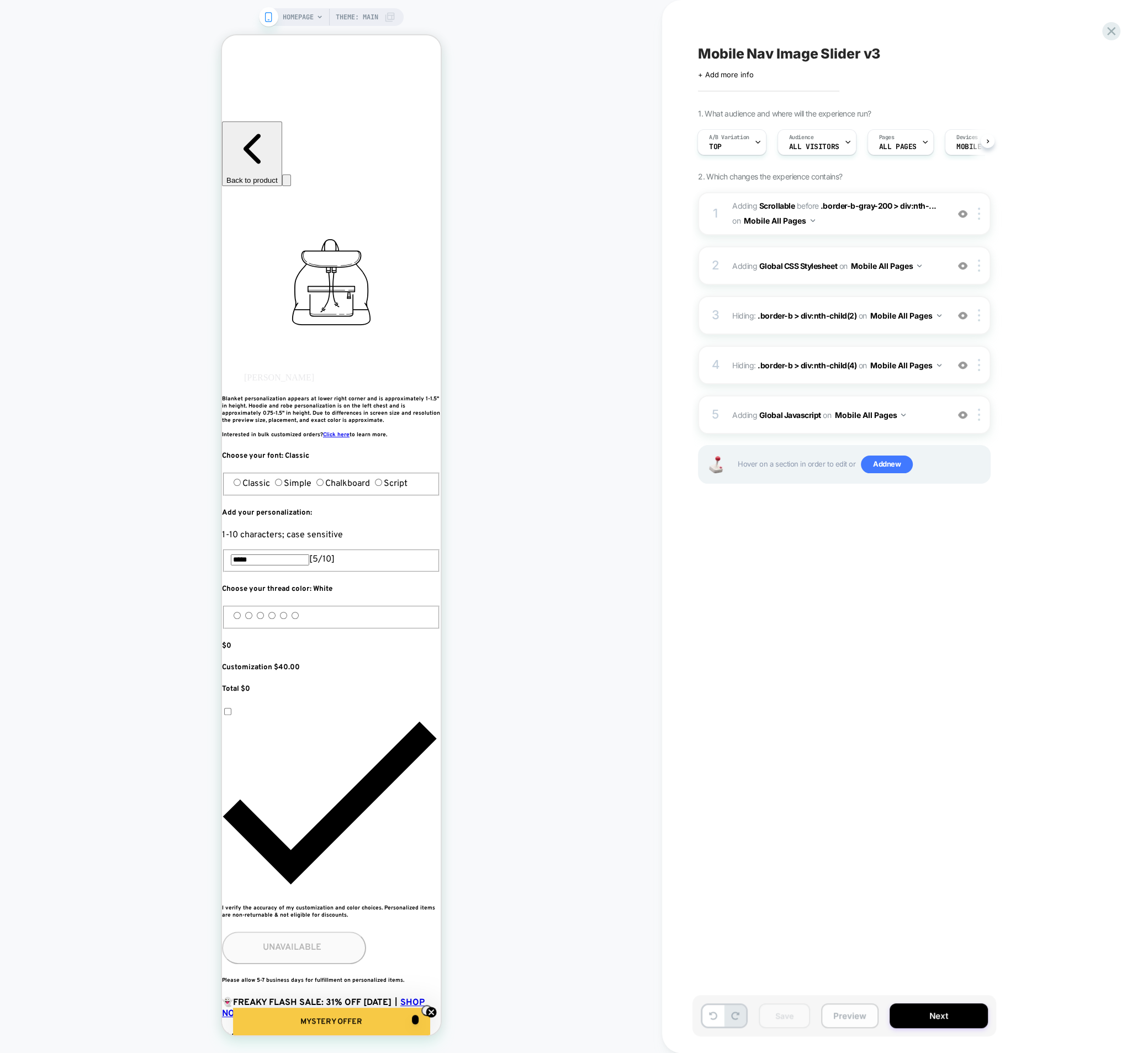
click at [846, 1010] on button "Preview" at bounding box center [850, 1016] width 57 height 25
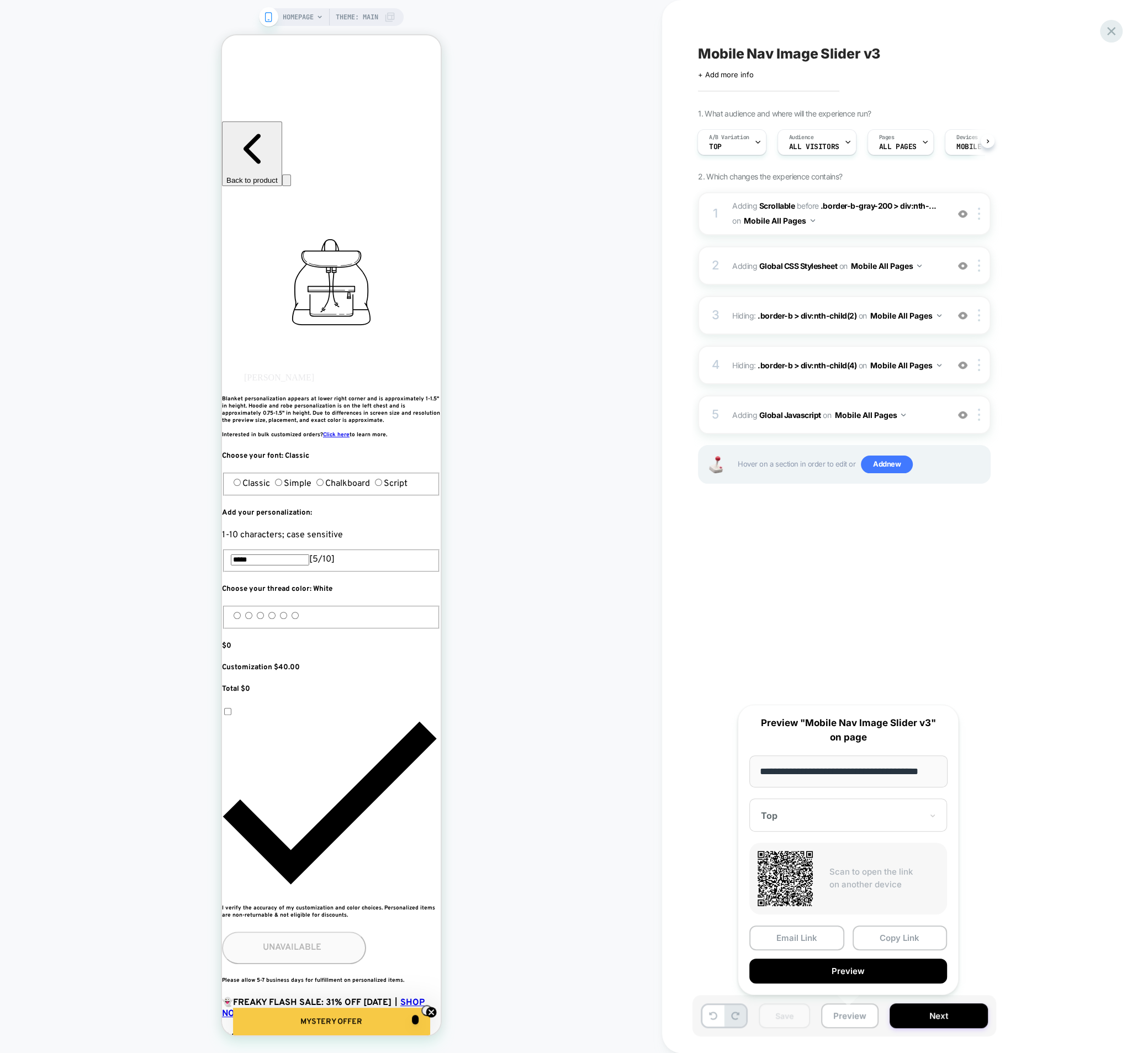
scroll to position [0, 0]
click at [1110, 30] on icon at bounding box center [1111, 31] width 9 height 9
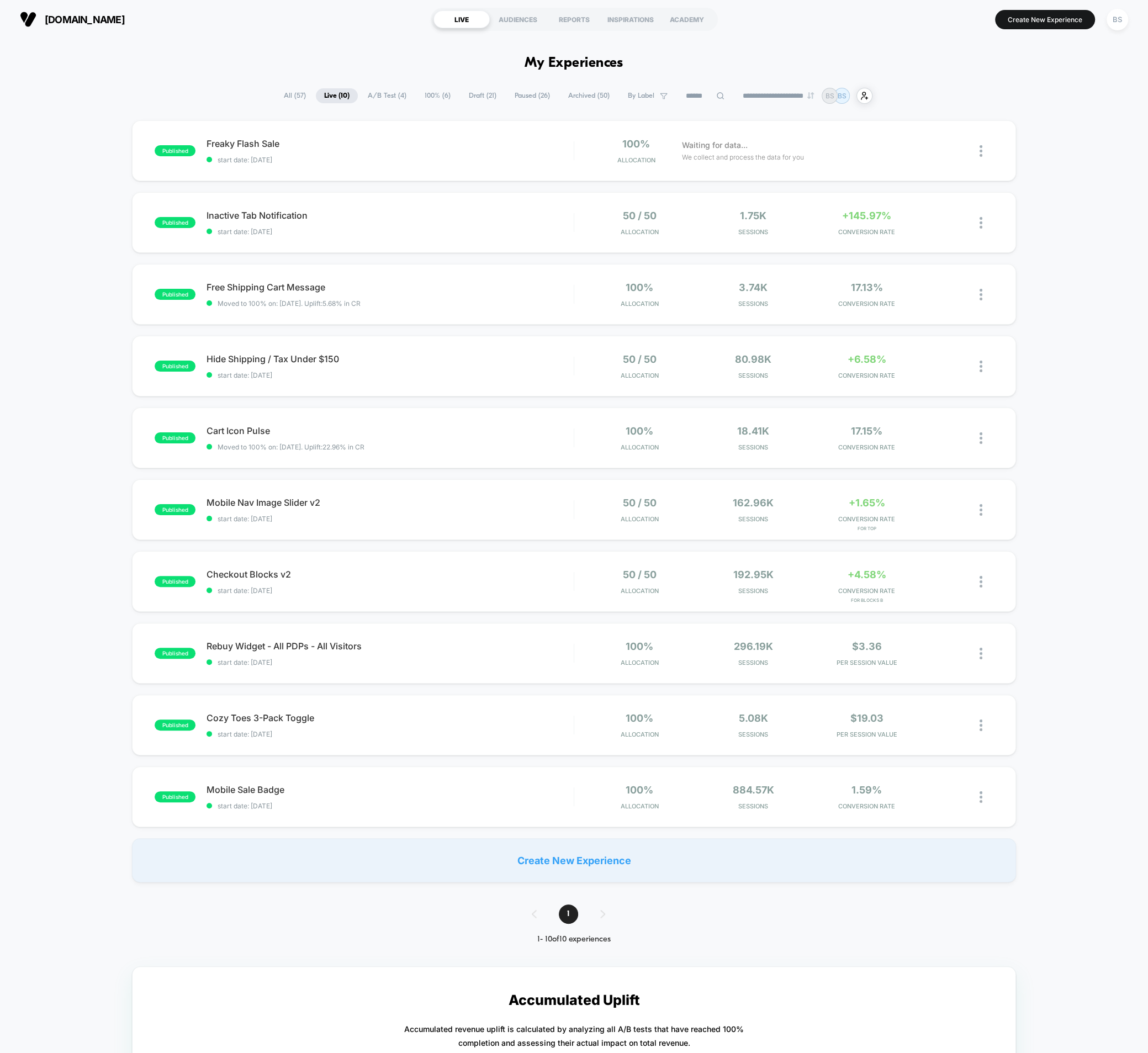
click at [478, 100] on span "Draft ( 21 )" at bounding box center [482, 96] width 44 height 15
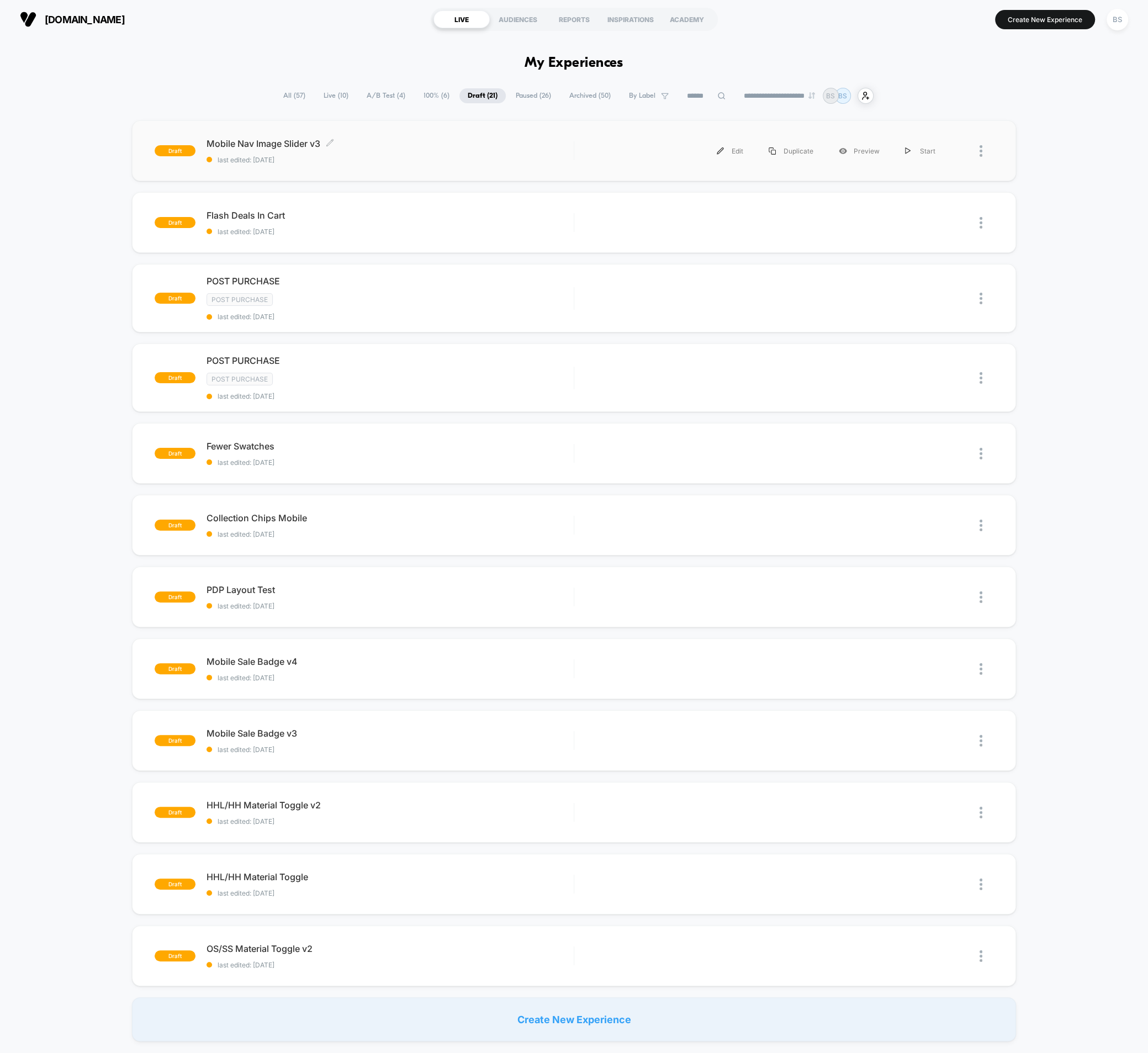
click at [534, 157] on span "last edited: [DATE]" at bounding box center [390, 160] width 367 height 9
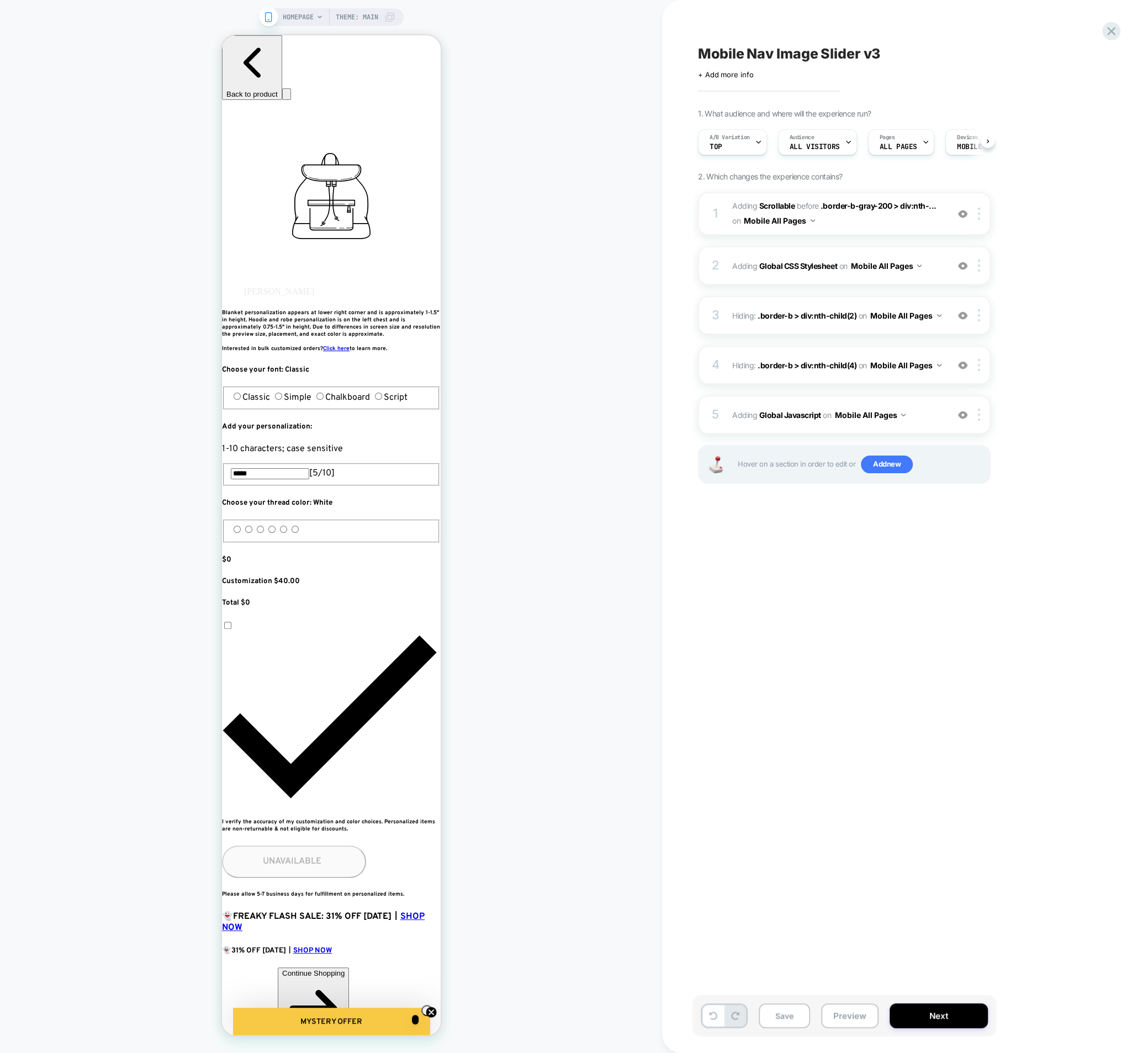
scroll to position [0, 1]
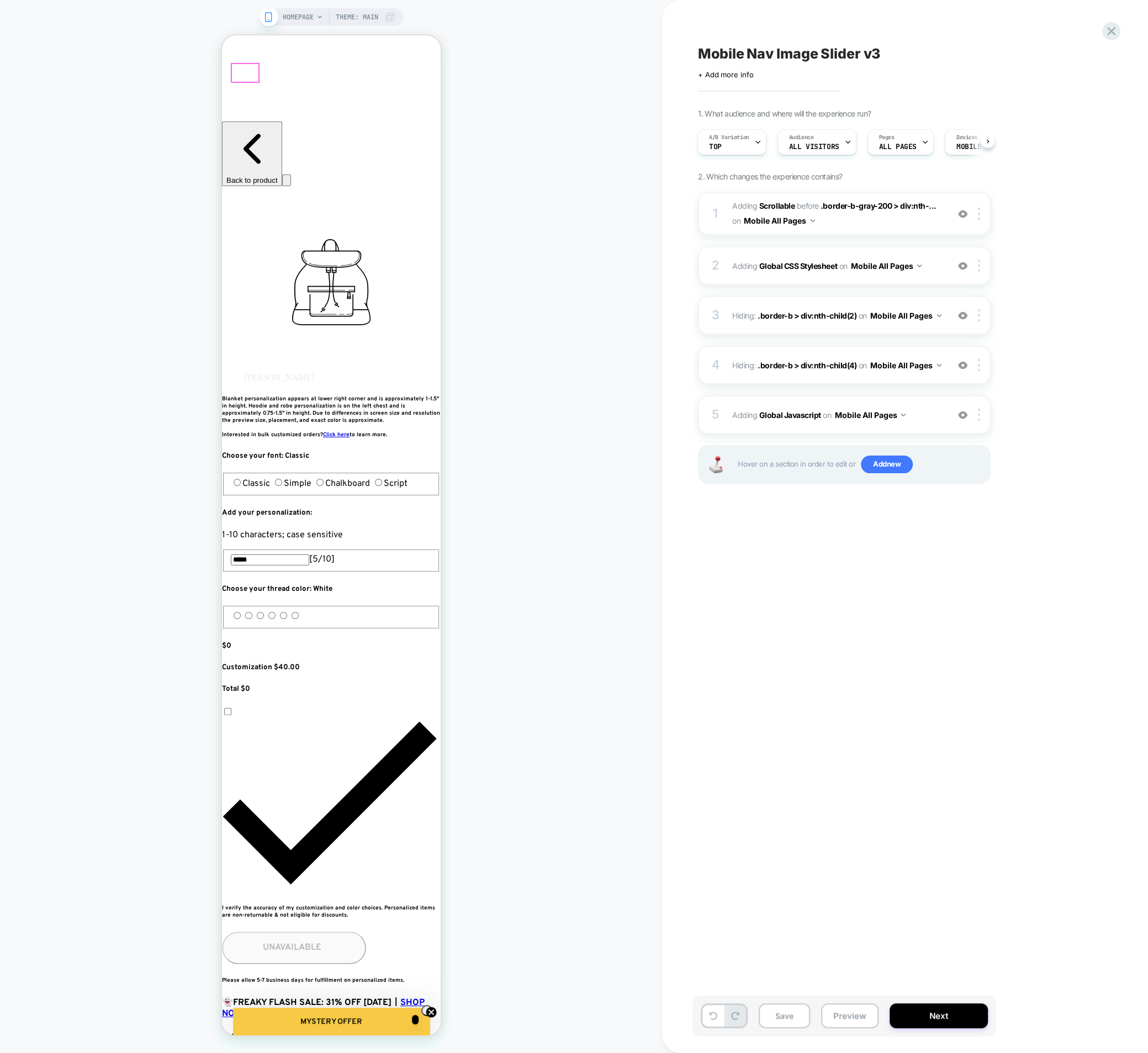
click at [845, 224] on span "#_loomi_addon_1757099728127_dup1759590196_dup1760370302 Adding Scrollable BEFOR…" at bounding box center [837, 214] width 210 height 30
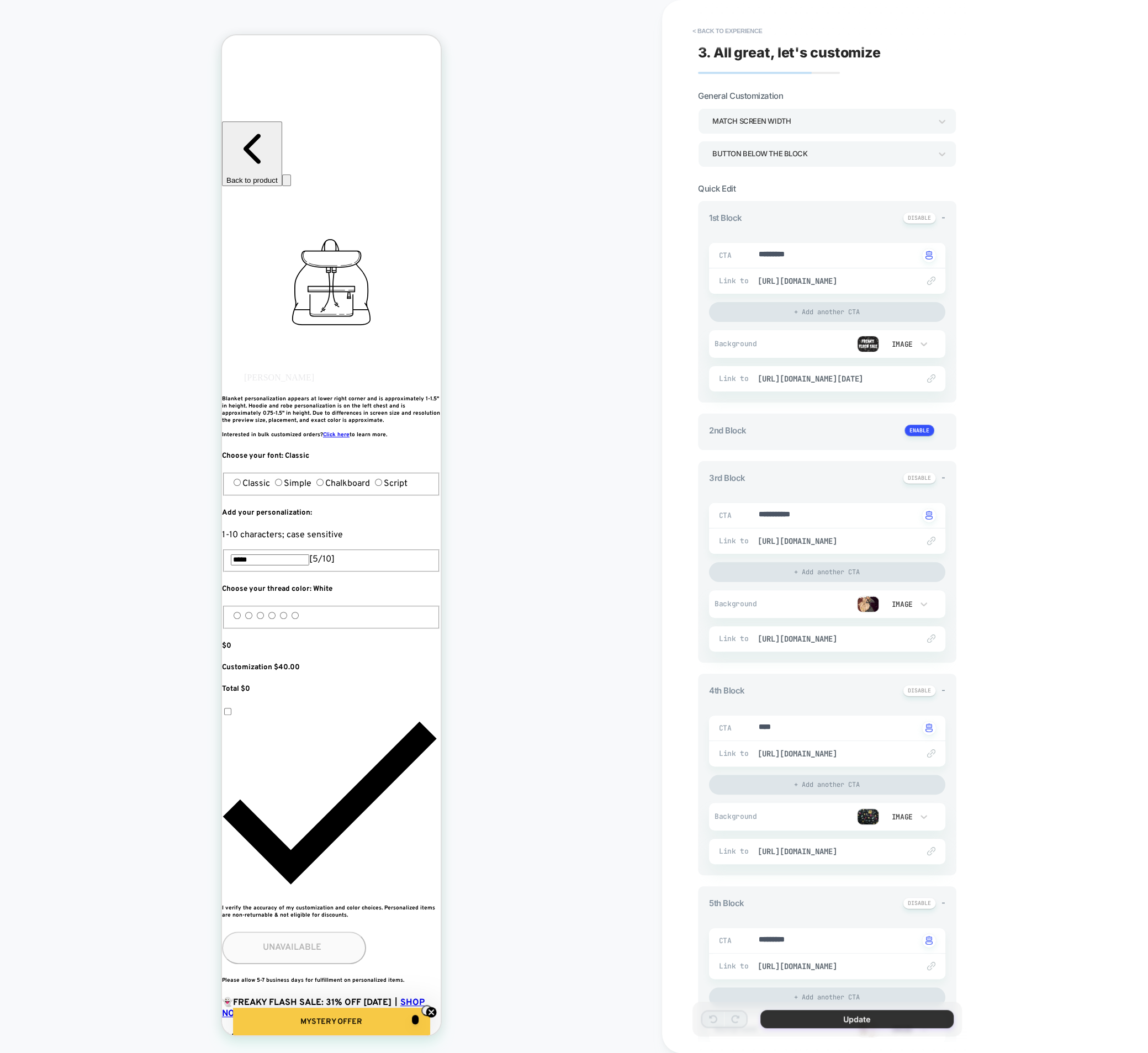
click at [823, 1010] on button "Update" at bounding box center [856, 1019] width 193 height 18
type textarea "*"
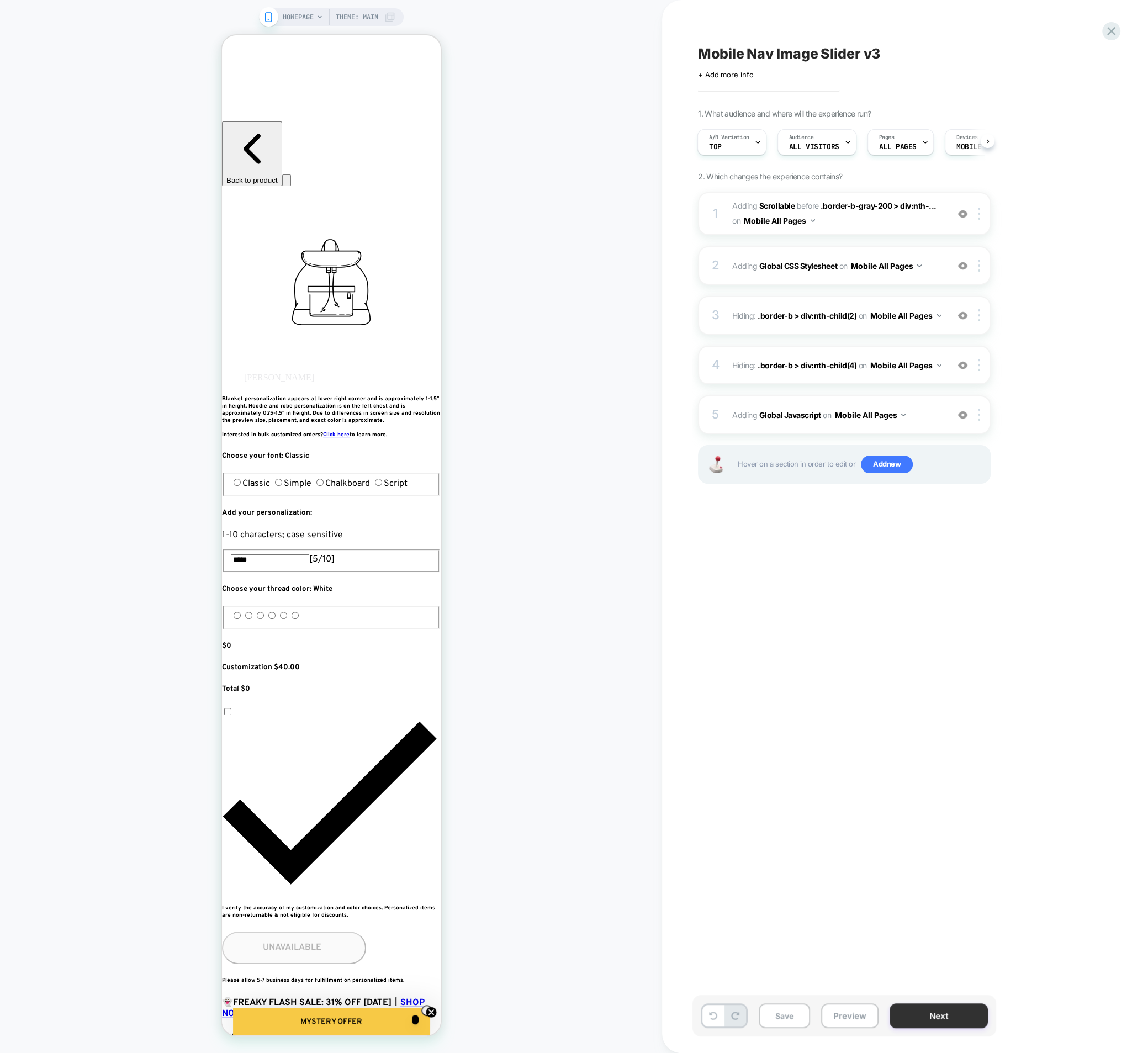
drag, startPoint x: 794, startPoint y: 1019, endPoint x: 928, endPoint y: 1007, distance: 134.5
click at [927, 1005] on div "Save Preview Next" at bounding box center [844, 1016] width 303 height 41
click at [926, 1010] on button "Next" at bounding box center [938, 1016] width 99 height 25
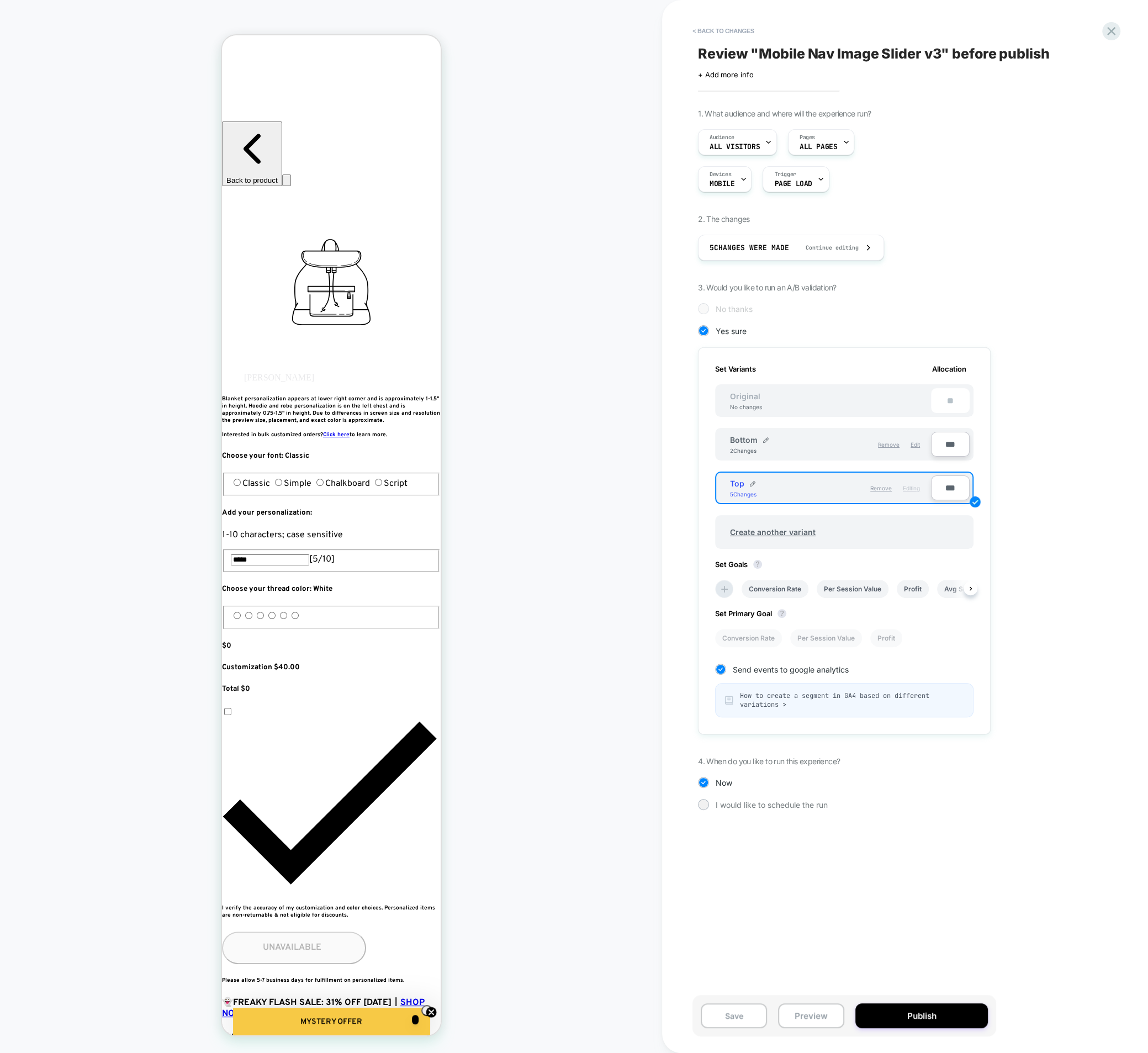
scroll to position [0, 1]
click at [893, 443] on span "Remove" at bounding box center [889, 444] width 22 height 7
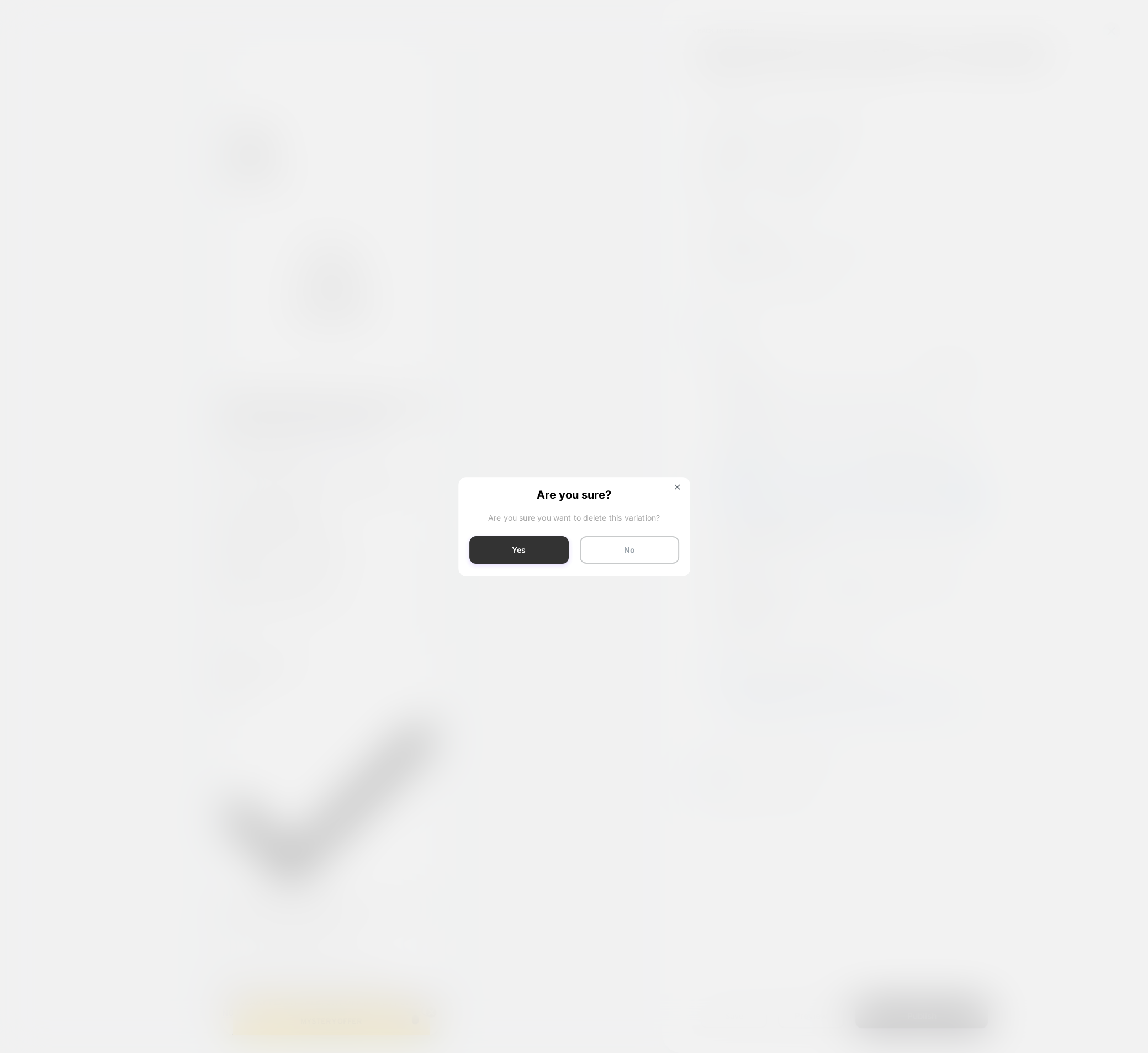
click at [527, 558] on button "Yes" at bounding box center [519, 551] width 99 height 28
type input "***"
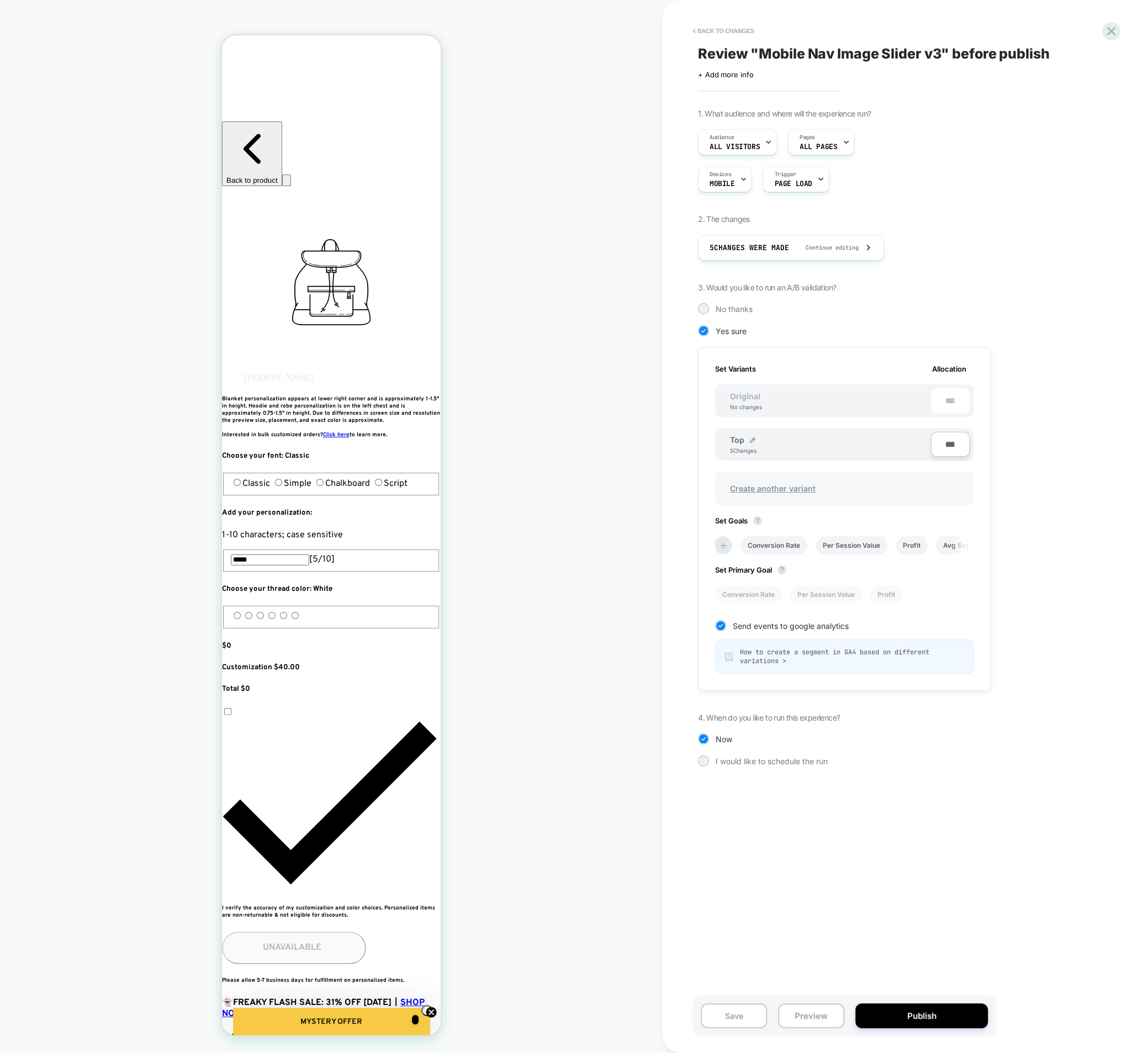
click at [737, 482] on span "Create another variant" at bounding box center [772, 488] width 108 height 26
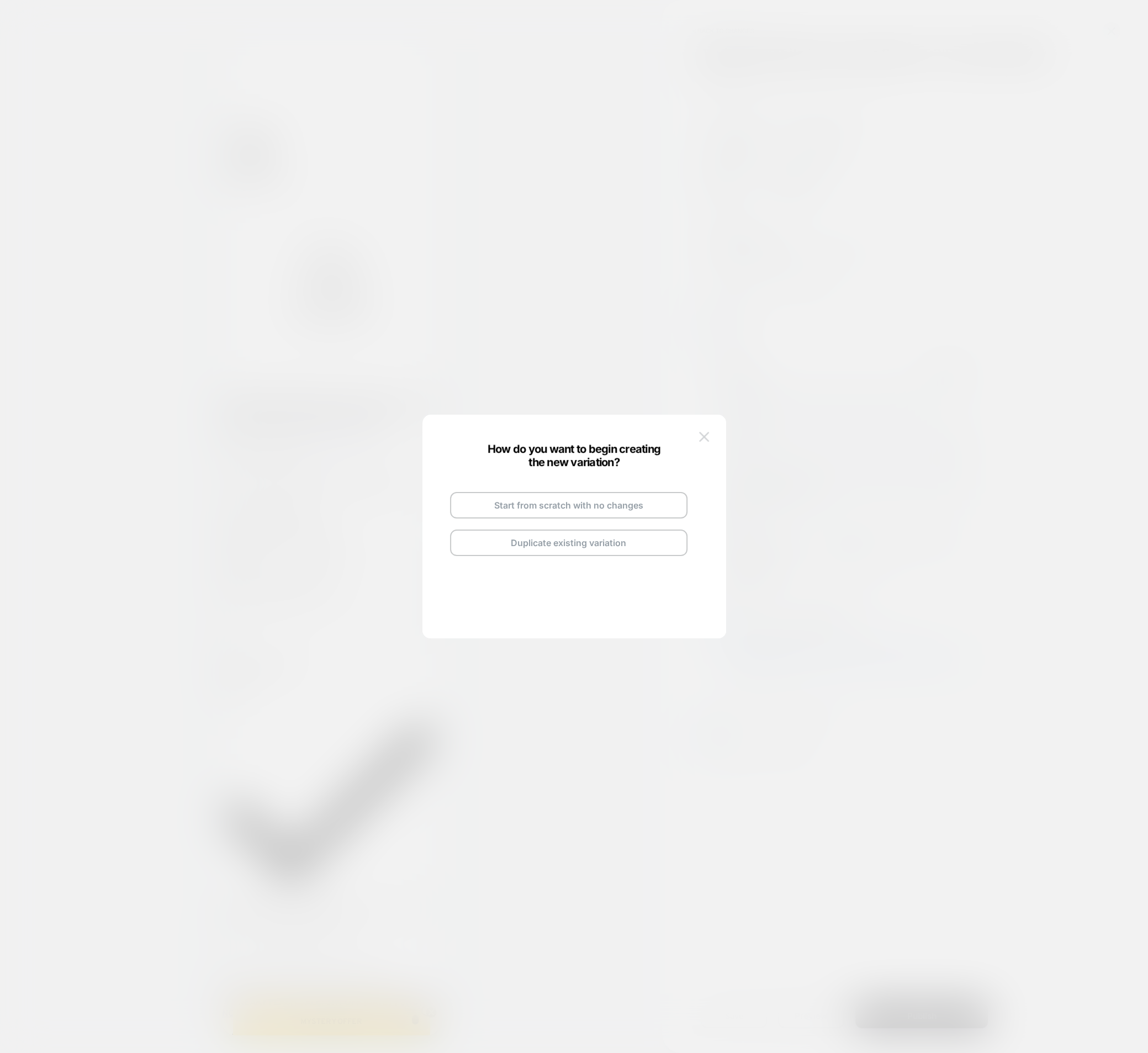
click at [702, 438] on img at bounding box center [703, 436] width 10 height 9
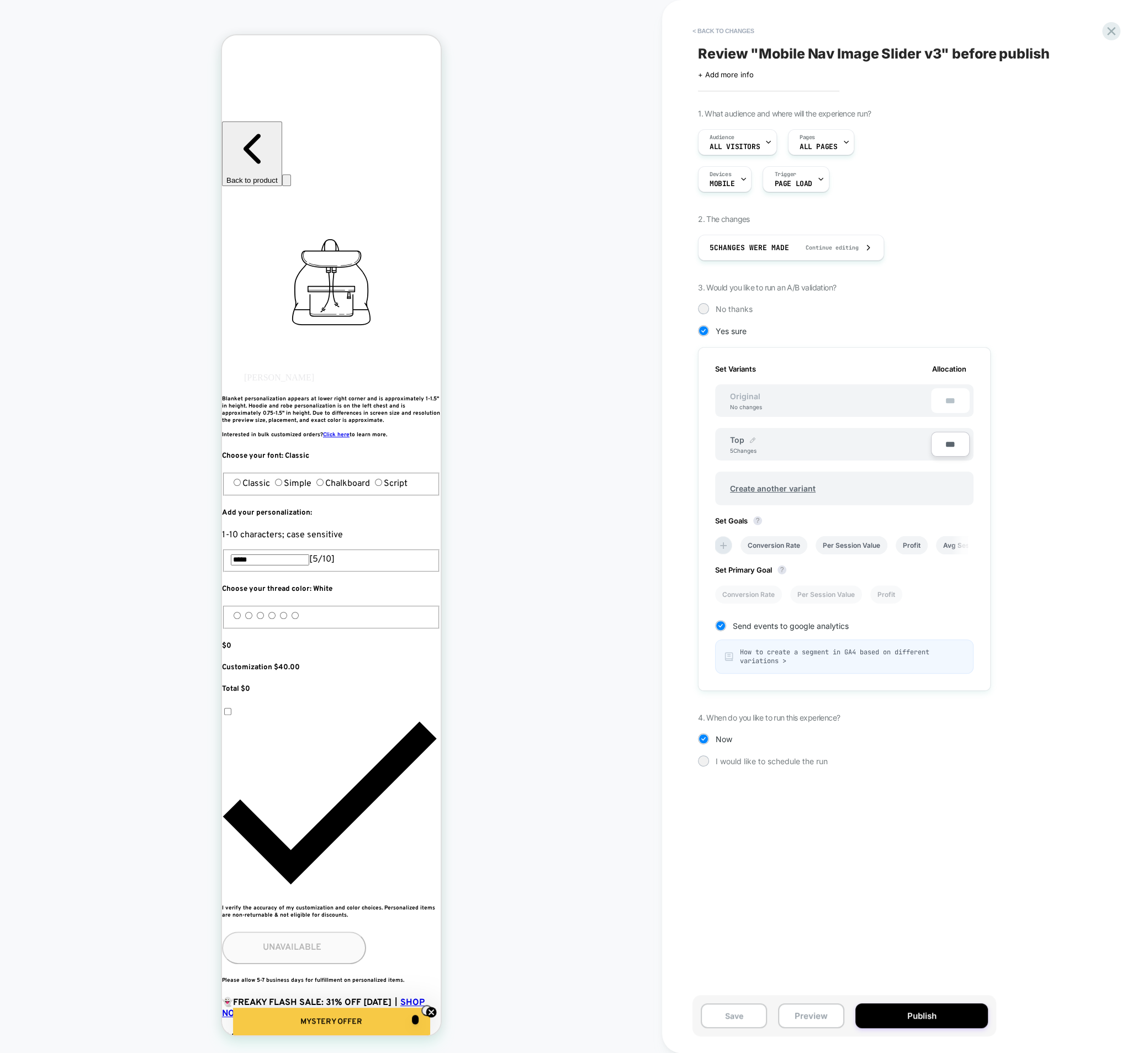
click at [753, 438] on img at bounding box center [752, 440] width 5 height 5
click at [760, 444] on input "***" at bounding box center [769, 446] width 80 height 22
type input "******"
click at [859, 443] on button "Save" at bounding box center [850, 445] width 36 height 16
click at [783, 489] on span "Create another variant" at bounding box center [772, 488] width 108 height 26
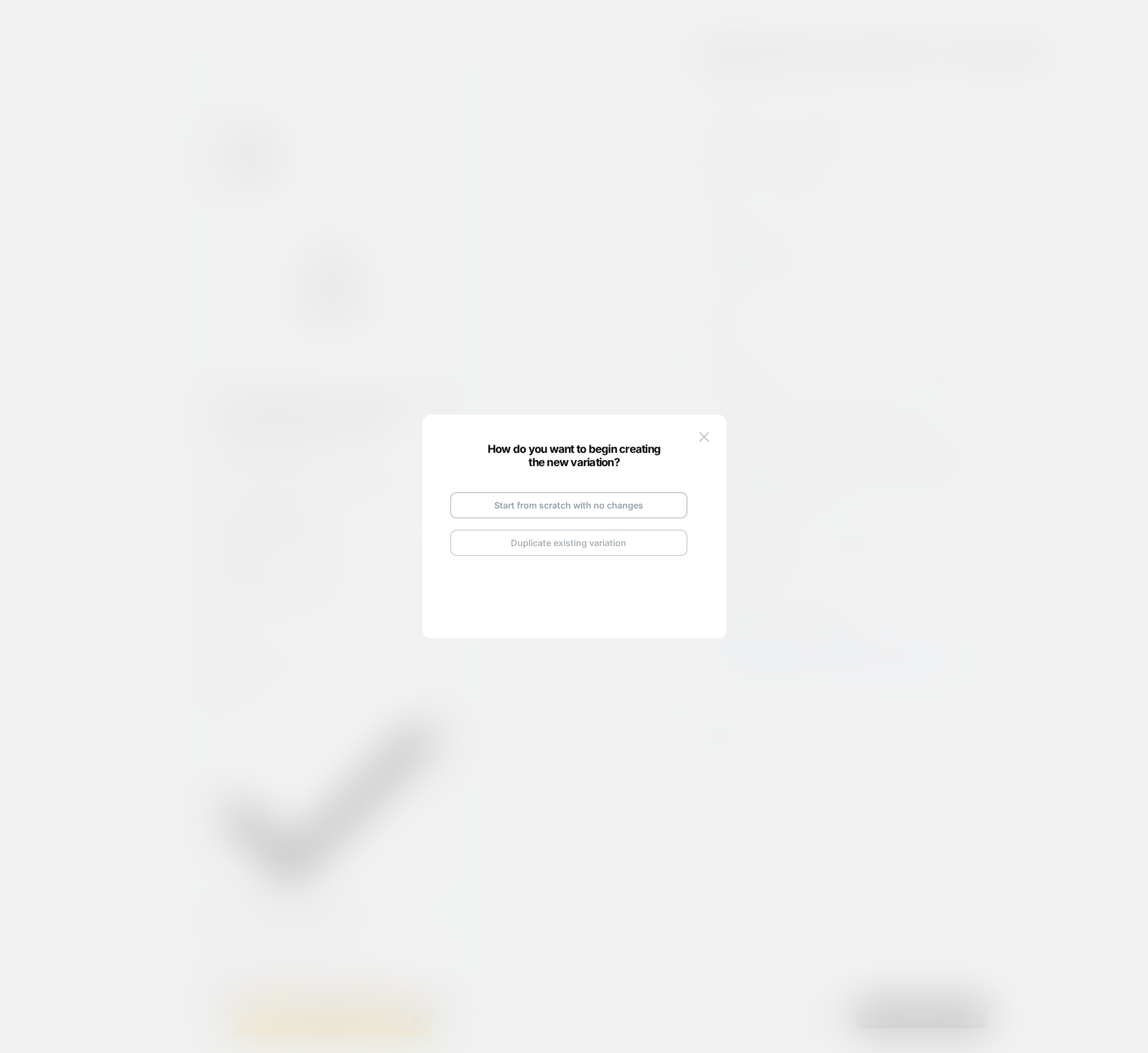
click at [565, 546] on button "Duplicate existing variation" at bounding box center [569, 543] width 238 height 26
click at [609, 491] on img at bounding box center [610, 492] width 5 height 5
click at [570, 496] on input "**********" at bounding box center [555, 492] width 80 height 22
click at [569, 495] on input "**********" at bounding box center [555, 492] width 80 height 22
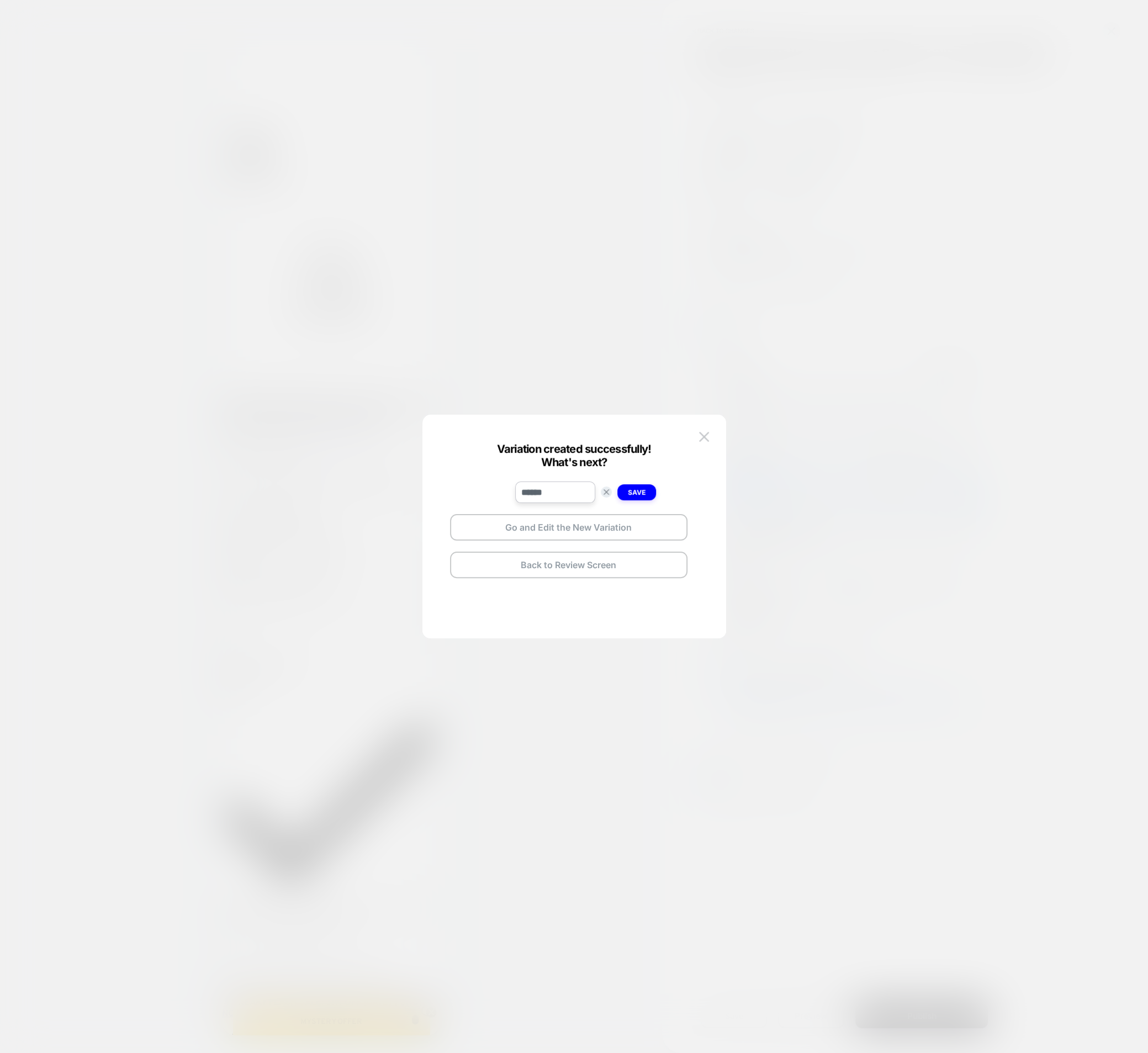
type input "******"
click at [637, 492] on strong "Save" at bounding box center [636, 492] width 18 height 9
click at [609, 529] on button "Go and Edit the New Variation" at bounding box center [569, 527] width 238 height 26
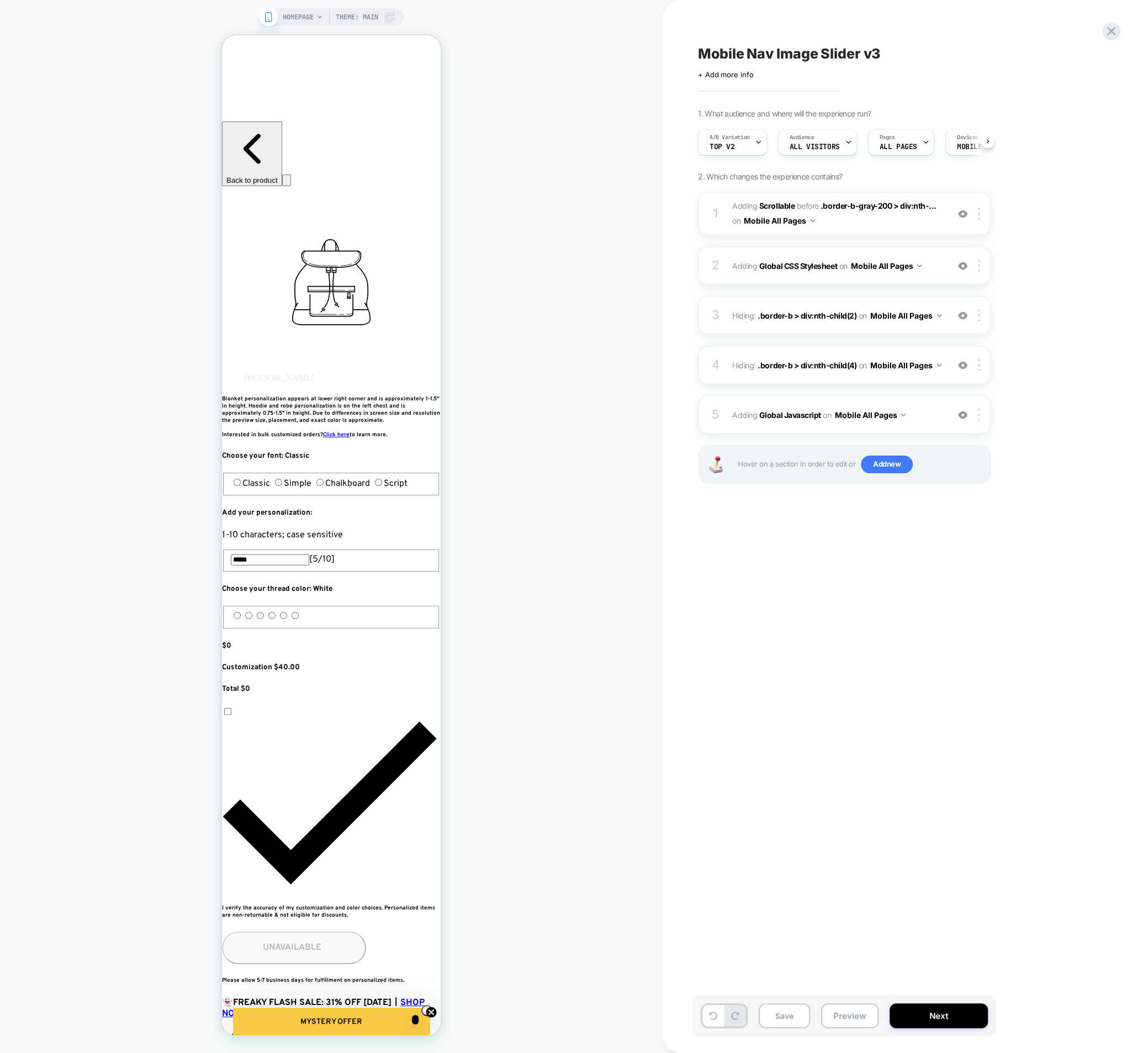
scroll to position [0, 1]
click at [729, 219] on div "1 #_loomi_addon_1757099728127_dup1759590196_dup1760370302 Adding Scrollable BEF…" at bounding box center [844, 213] width 293 height 43
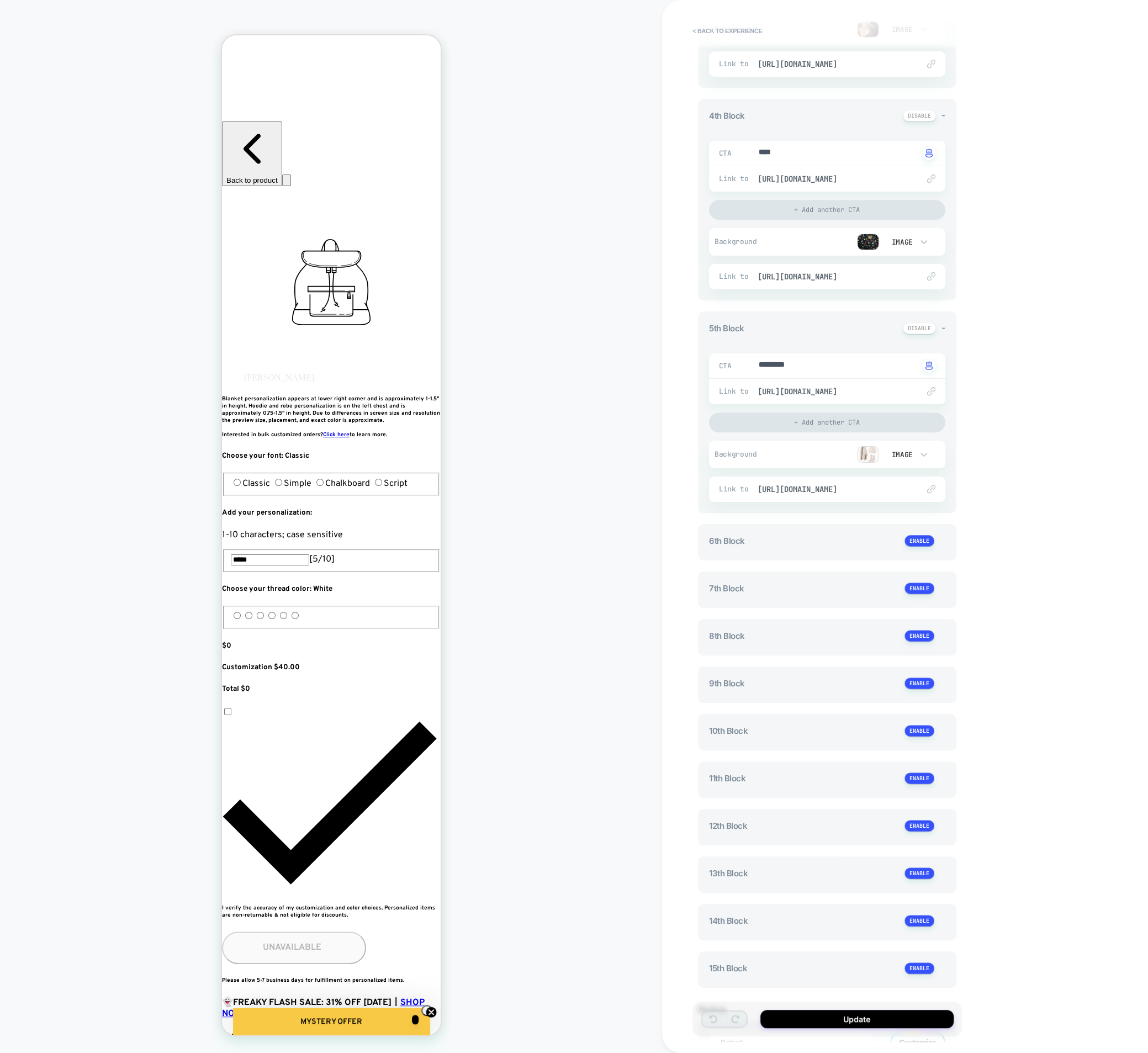
scroll to position [653, 0]
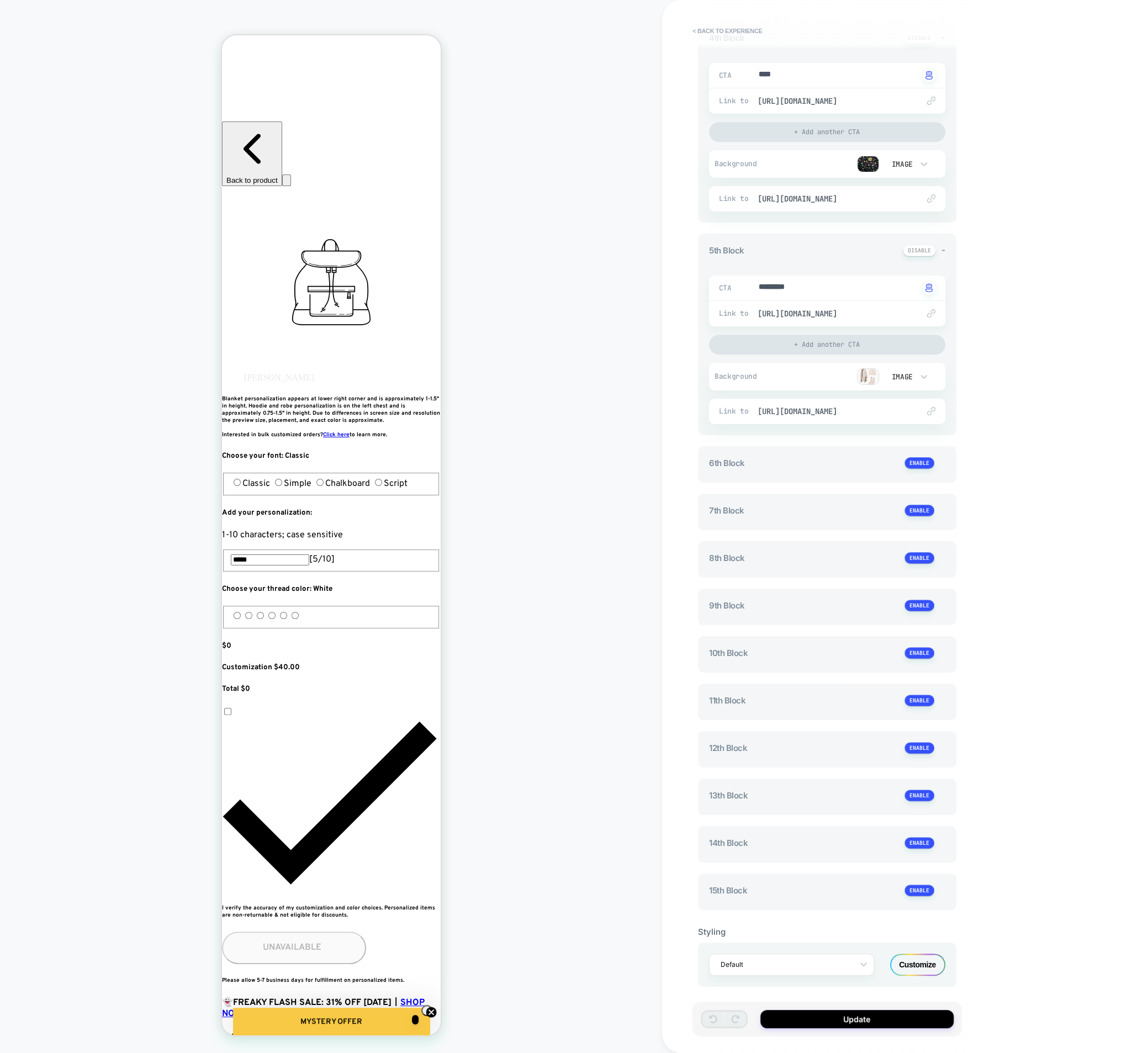
click at [910, 970] on div "Customize" at bounding box center [917, 964] width 55 height 22
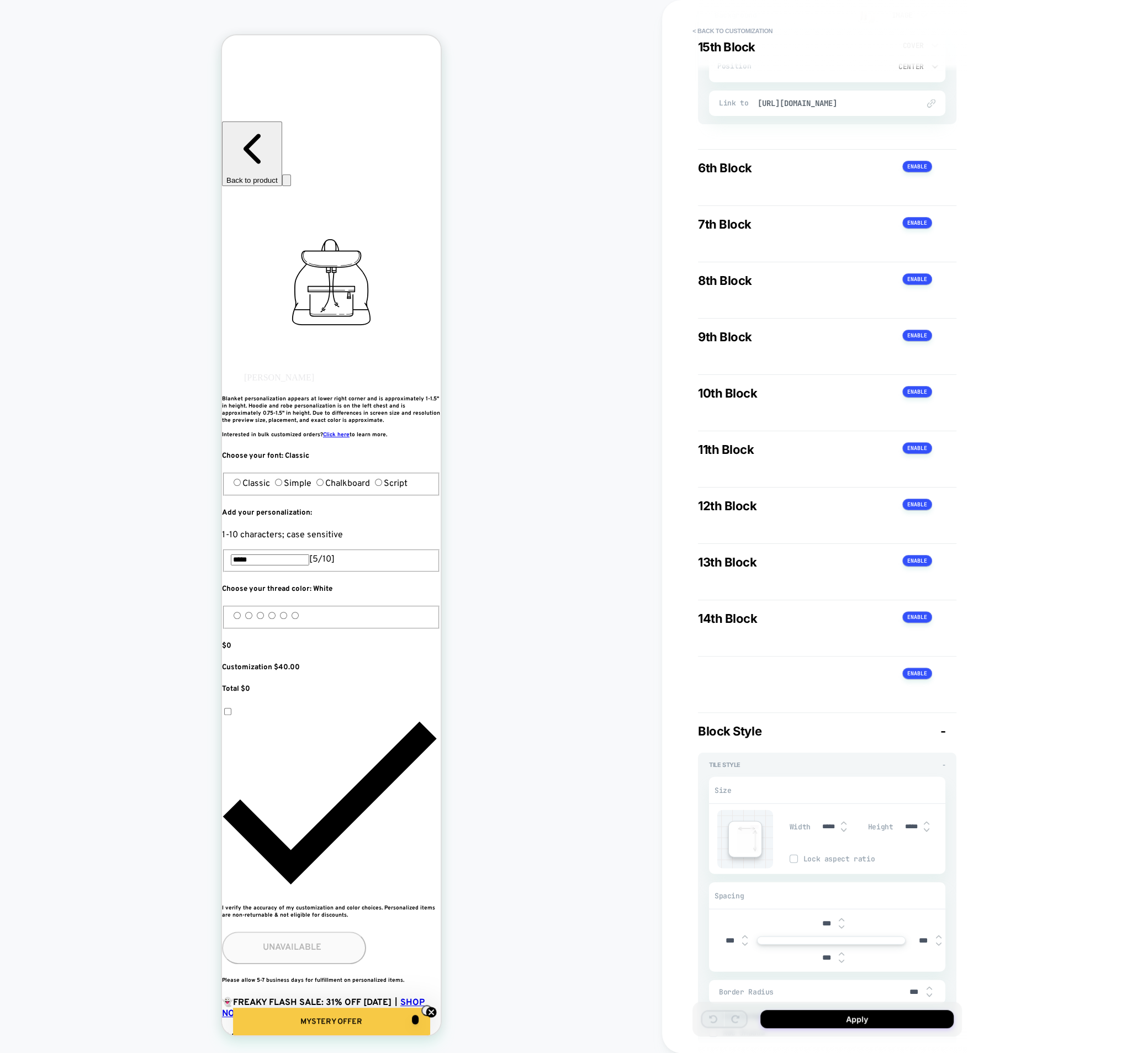
scroll to position [3208, 0]
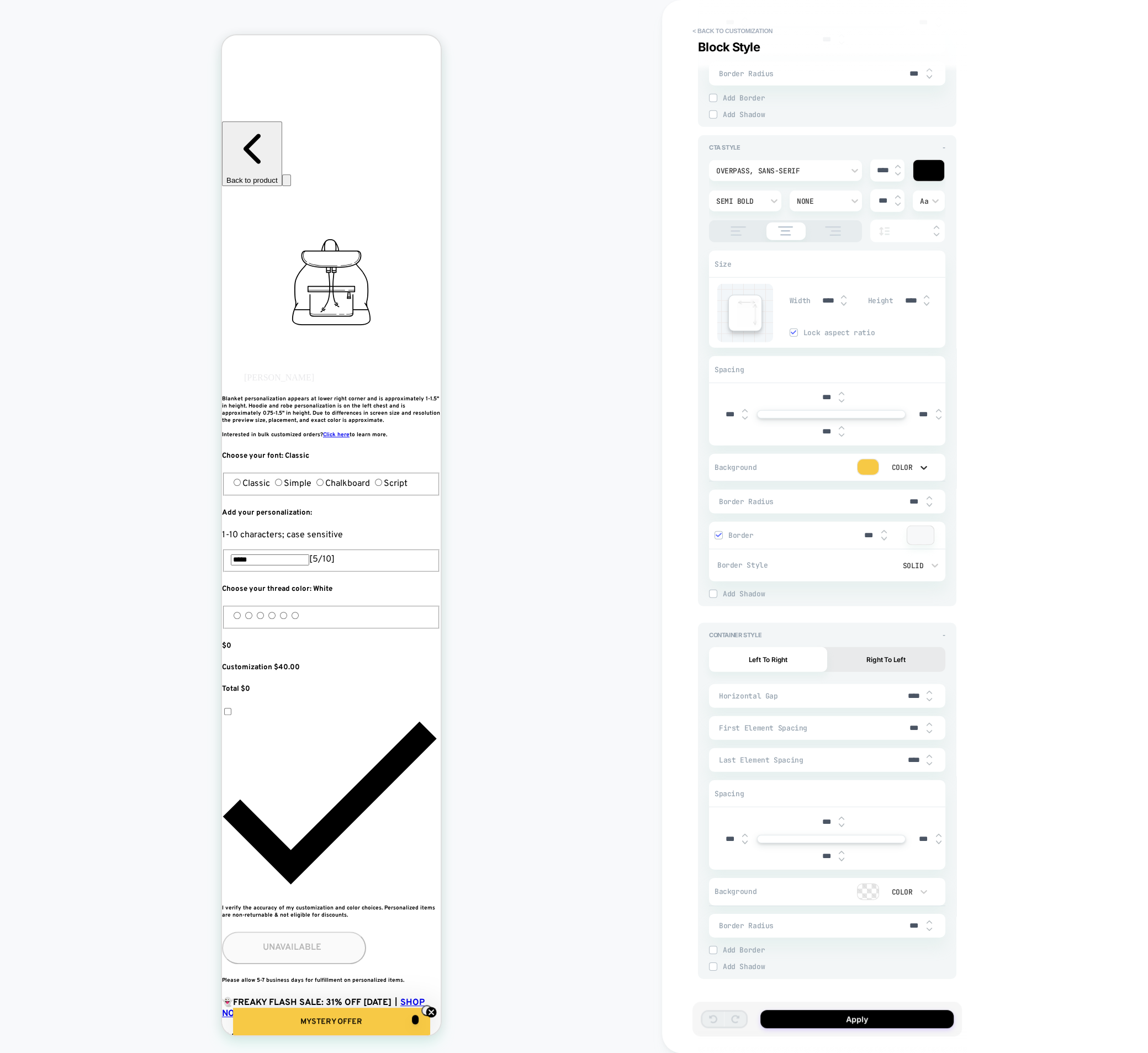
click at [924, 462] on icon at bounding box center [924, 467] width 11 height 11
click at [908, 486] on div "None" at bounding box center [906, 488] width 47 height 23
click at [829, 1010] on button "Apply" at bounding box center [856, 1019] width 193 height 18
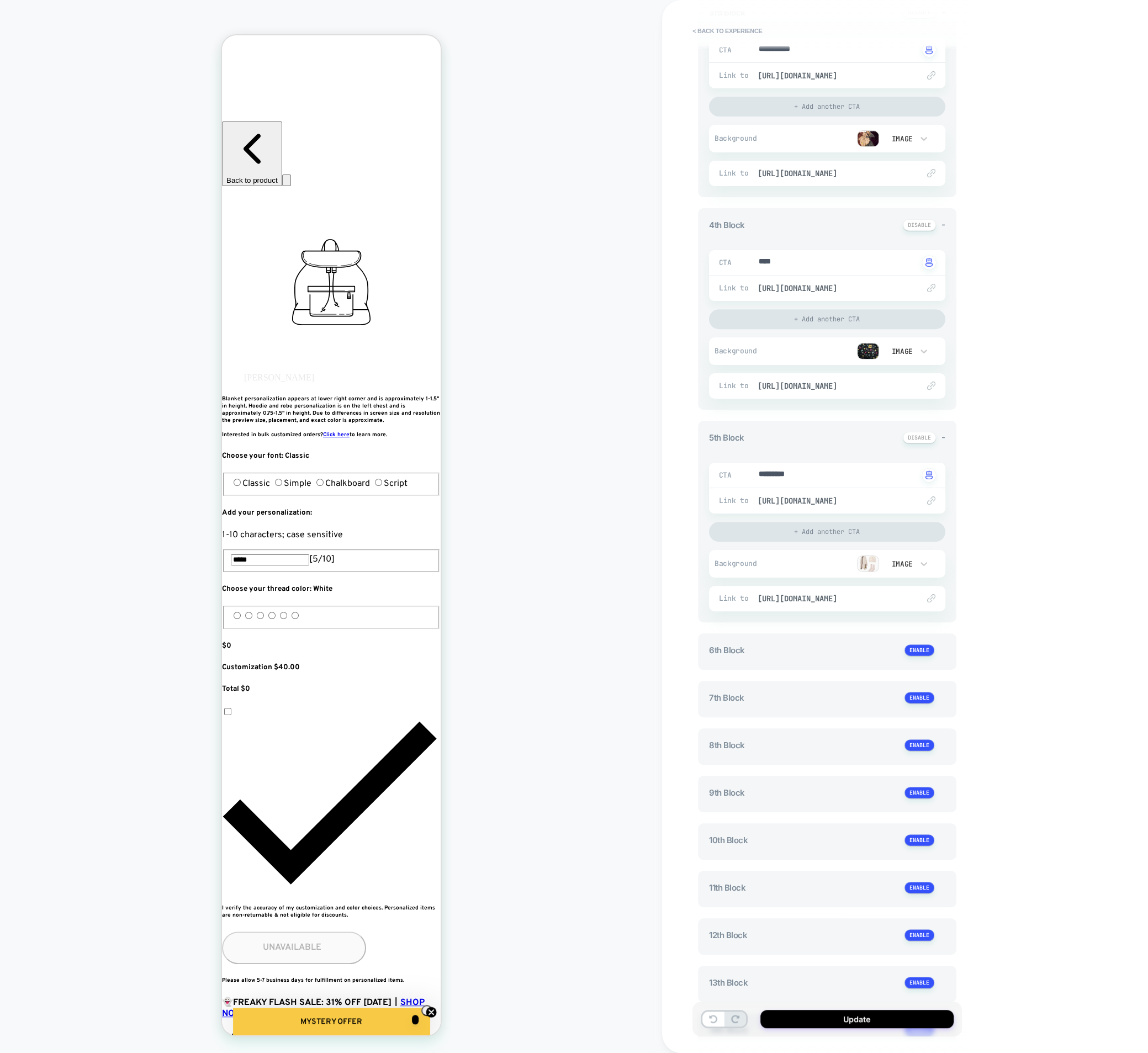
scroll to position [653, 0]
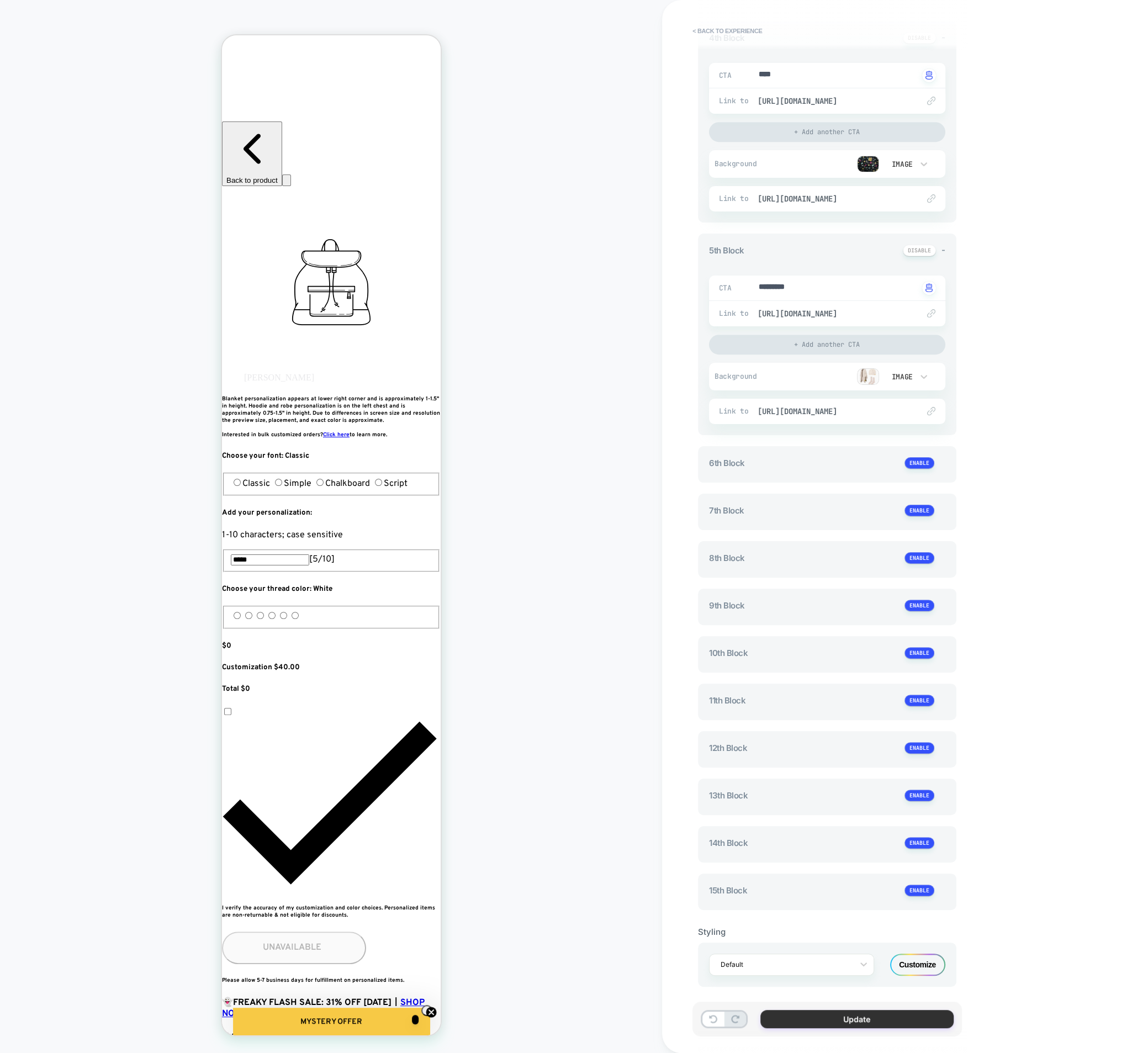
click at [872, 1010] on button "Update" at bounding box center [856, 1019] width 193 height 18
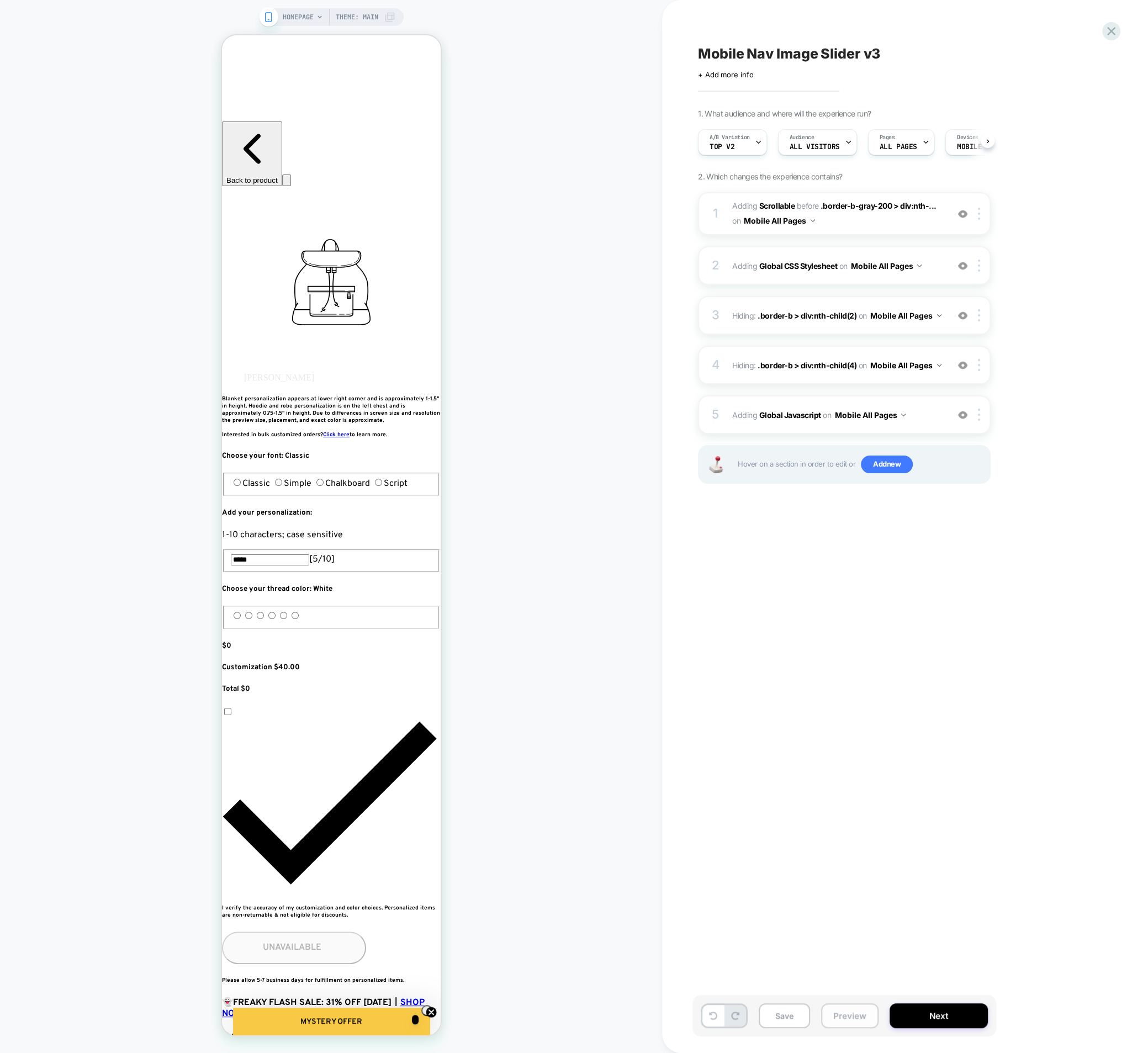
scroll to position [0, 1]
click at [848, 1010] on button "Preview" at bounding box center [850, 1016] width 57 height 25
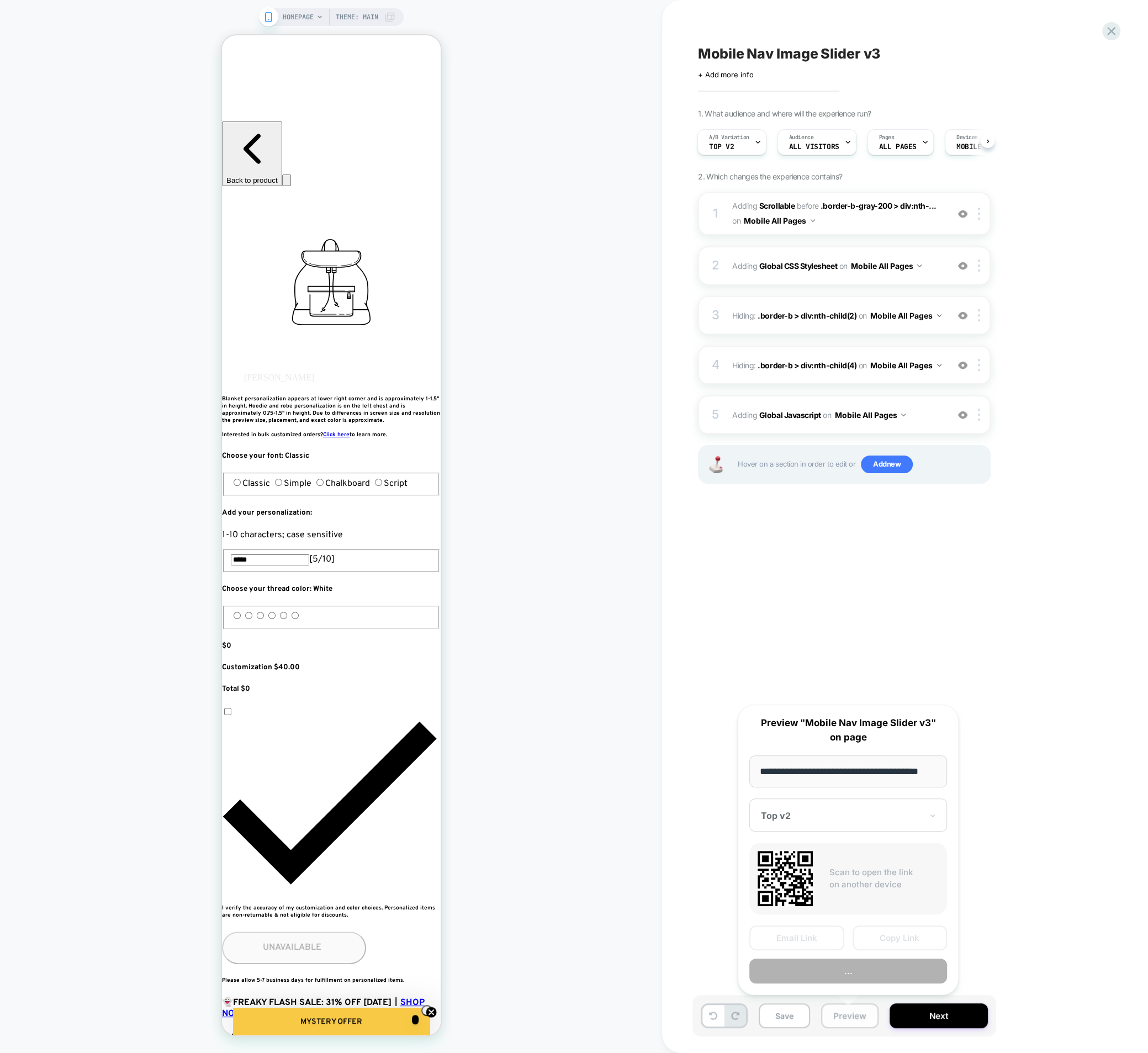
scroll to position [0, 14]
click at [1052, 885] on div "Mobile Nav Image Slider v3 Click to edit experience details + Add more info 1. …" at bounding box center [899, 526] width 414 height 1031
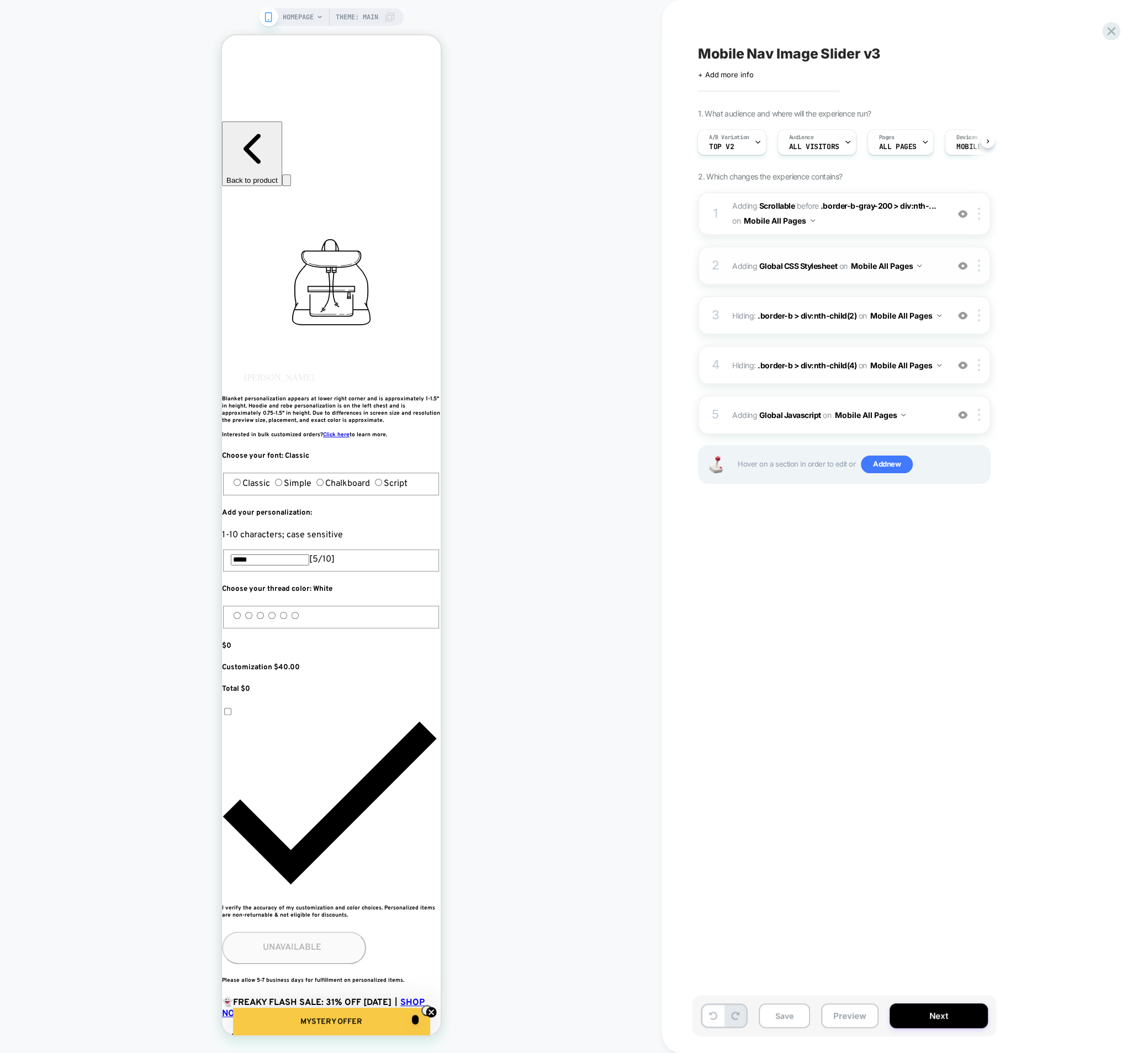
click at [723, 259] on div "2 Adding Global CSS Stylesheet on Mobile All Pages Add Before Add After Copy to…" at bounding box center [844, 266] width 293 height 39
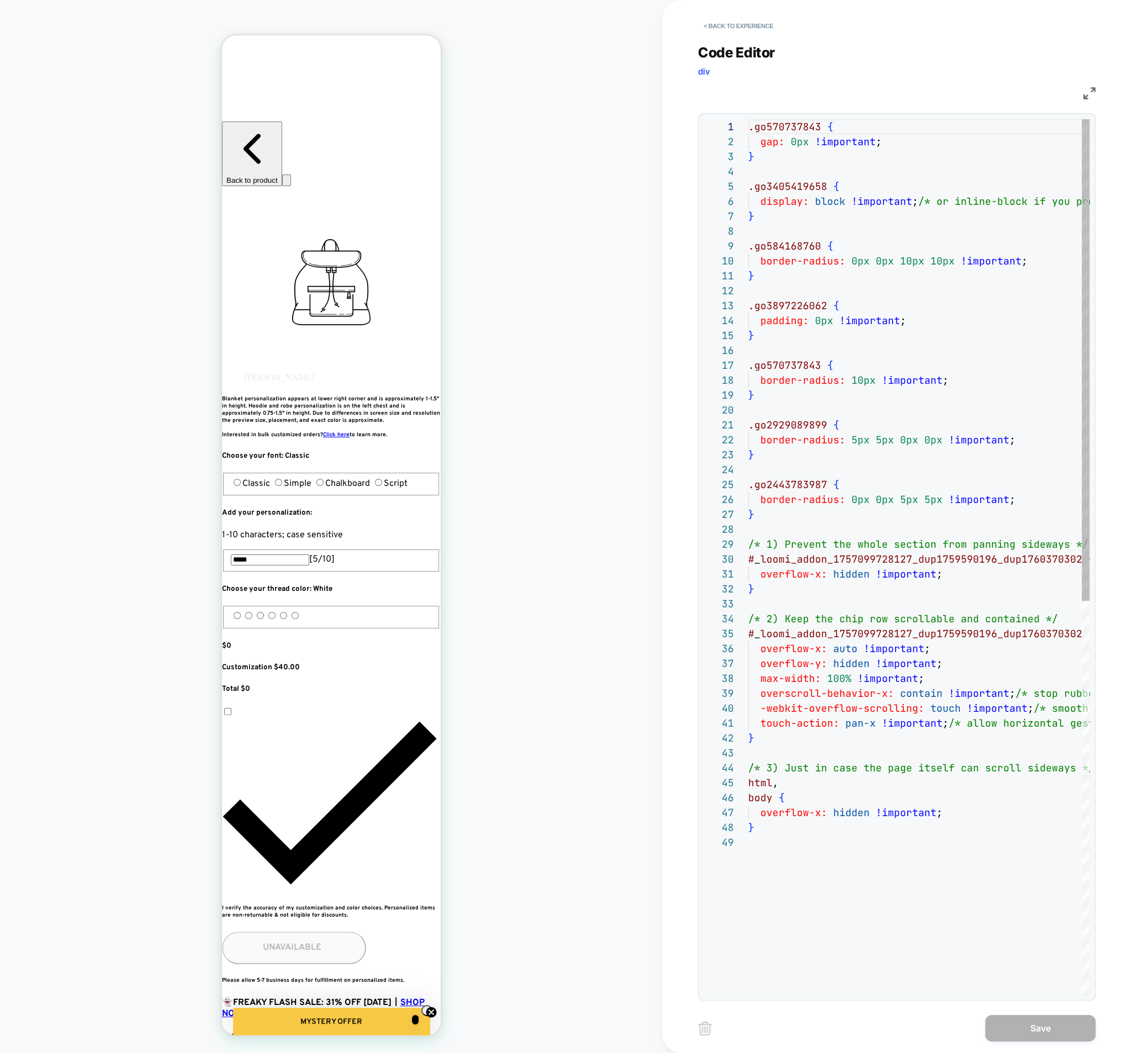
scroll to position [149, 0]
click at [716, 31] on button "< Back to experience" at bounding box center [738, 26] width 81 height 18
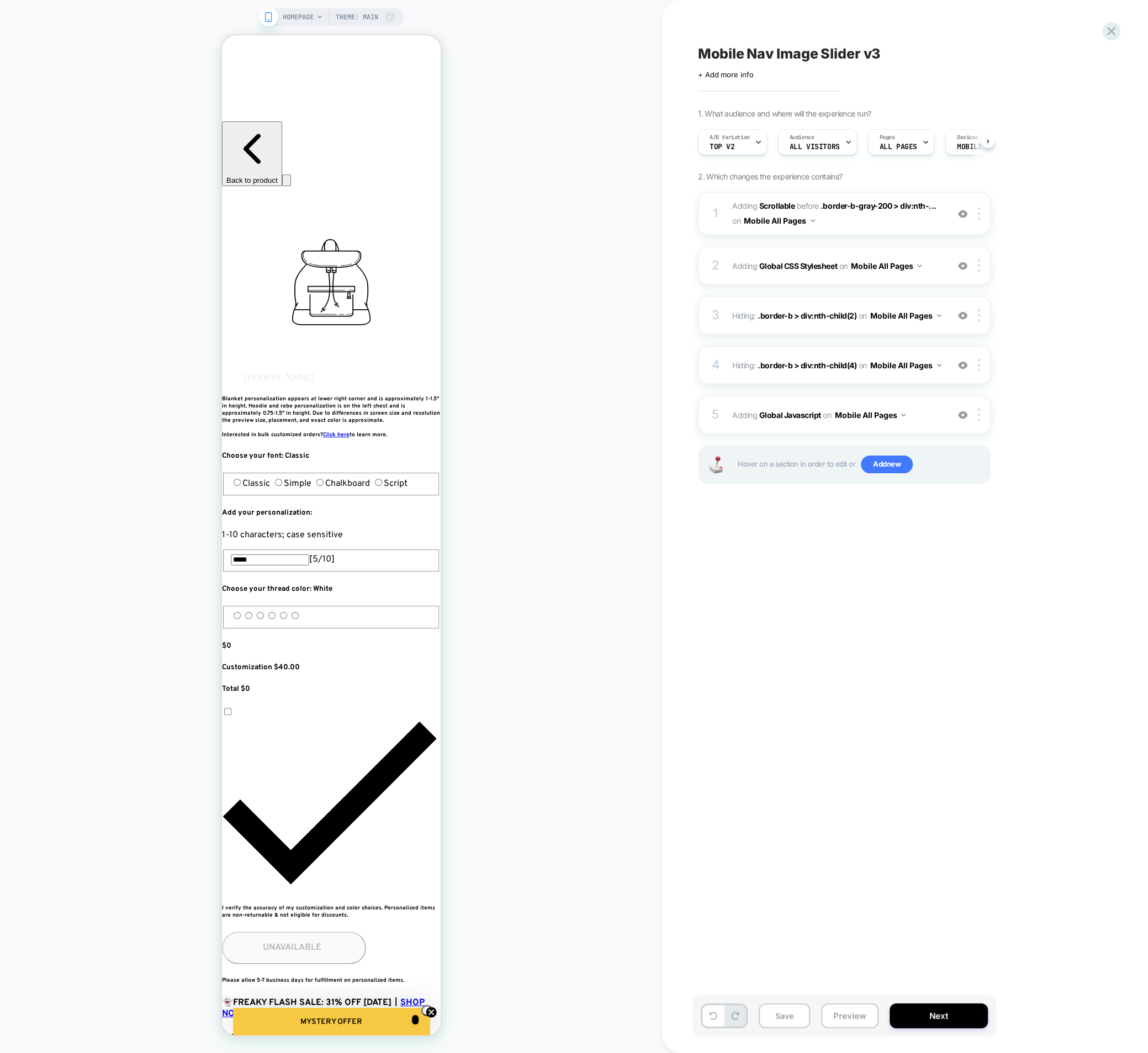
scroll to position [0, 1]
click at [843, 223] on span "#_loomi_addon_1757099728127_dup1759590196_dup1760370302 Adding Scrollable BEFOR…" at bounding box center [837, 214] width 210 height 30
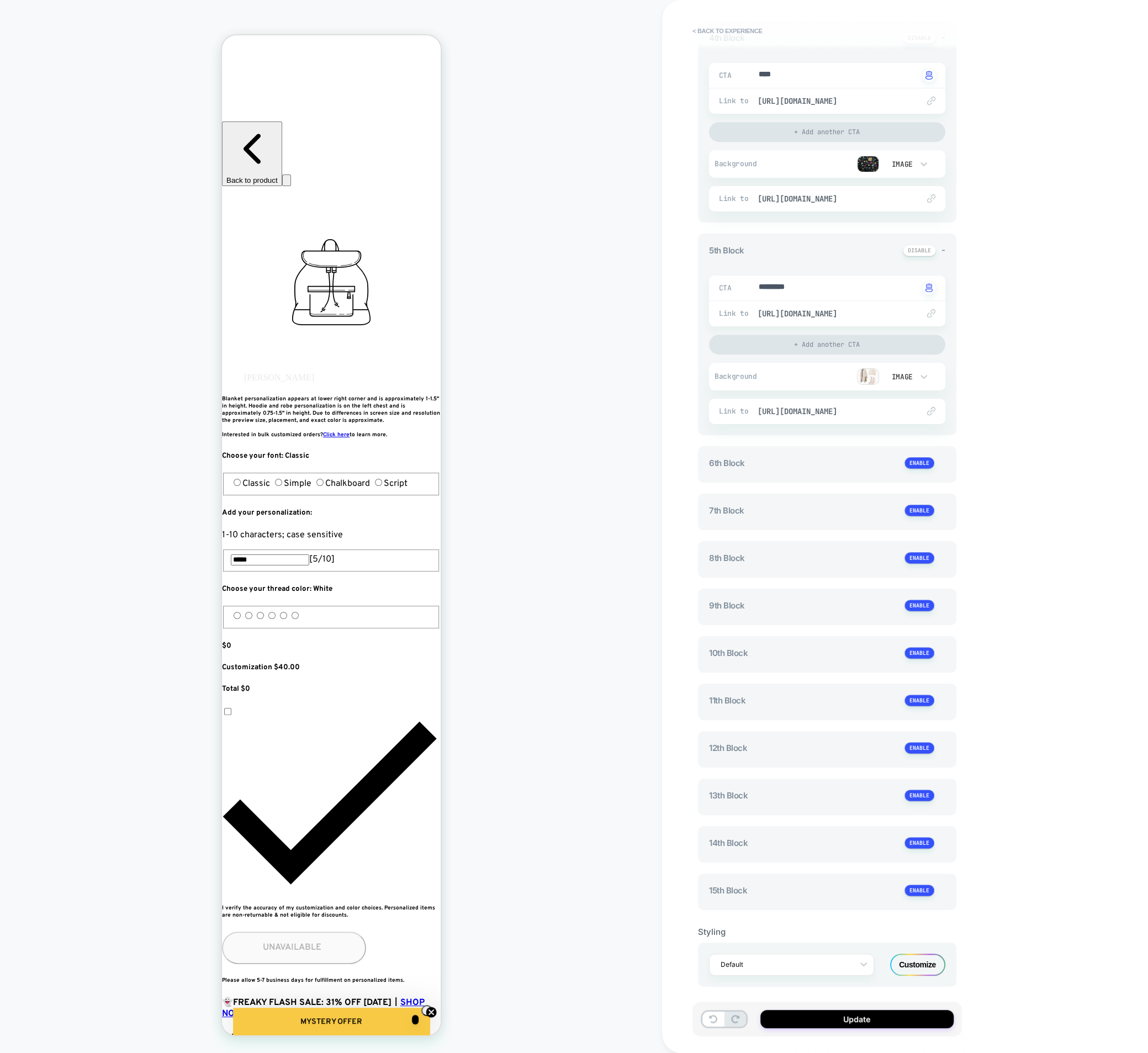
scroll to position [650, 0]
click at [906, 964] on div "Customize" at bounding box center [917, 968] width 55 height 22
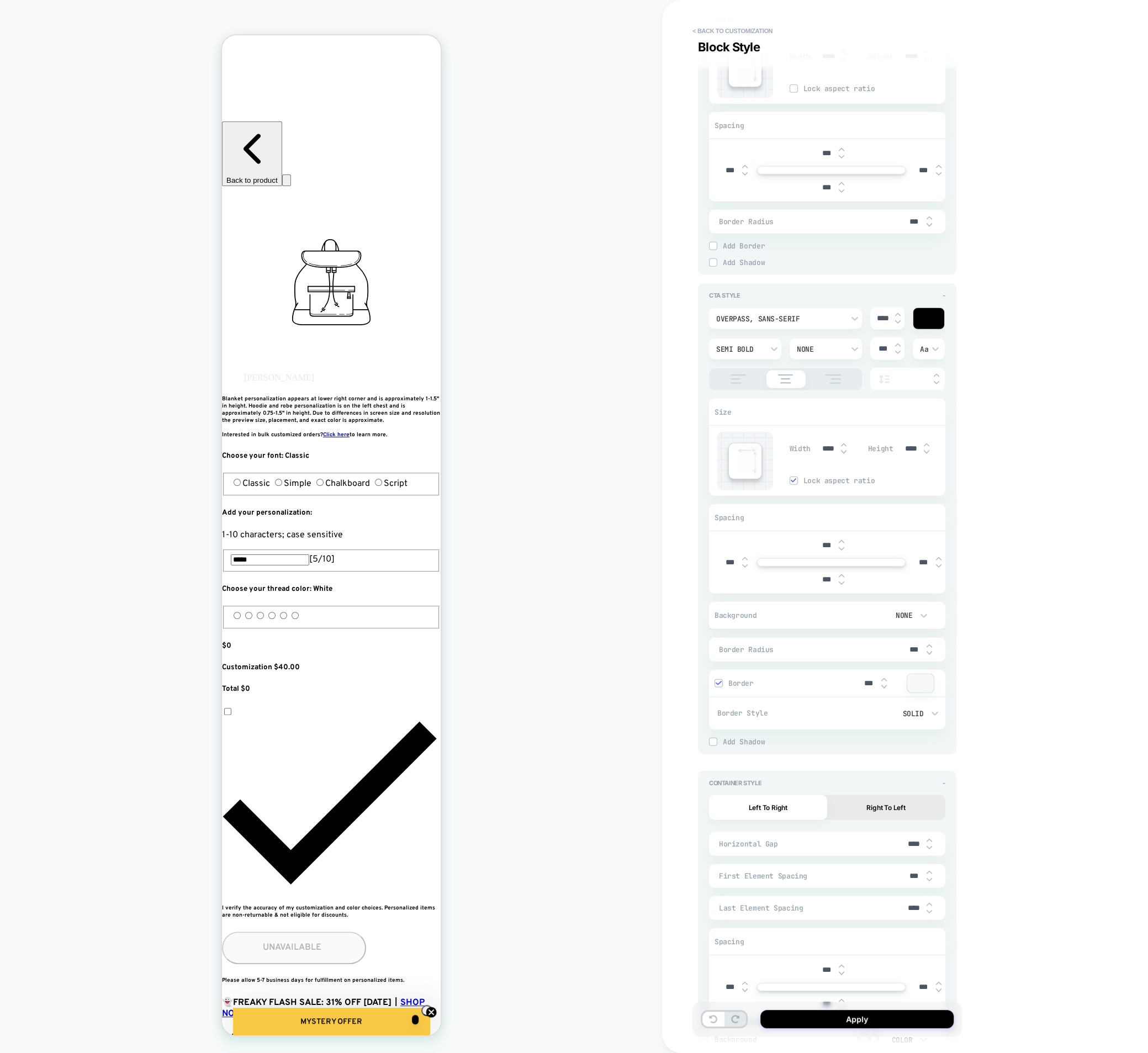
scroll to position [3208, 0]
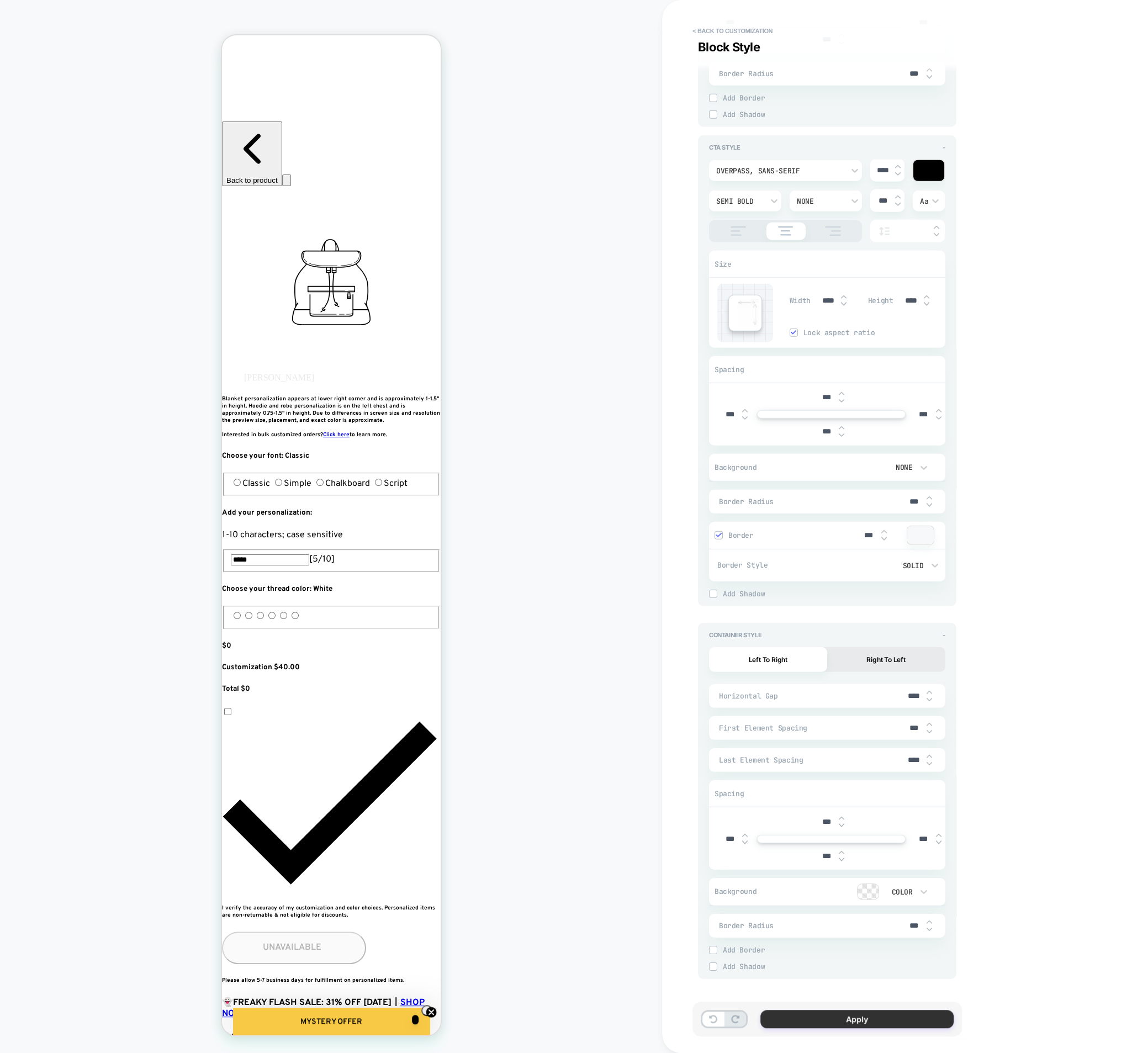
click at [811, 1010] on button "Apply" at bounding box center [856, 1019] width 193 height 18
type textarea "*"
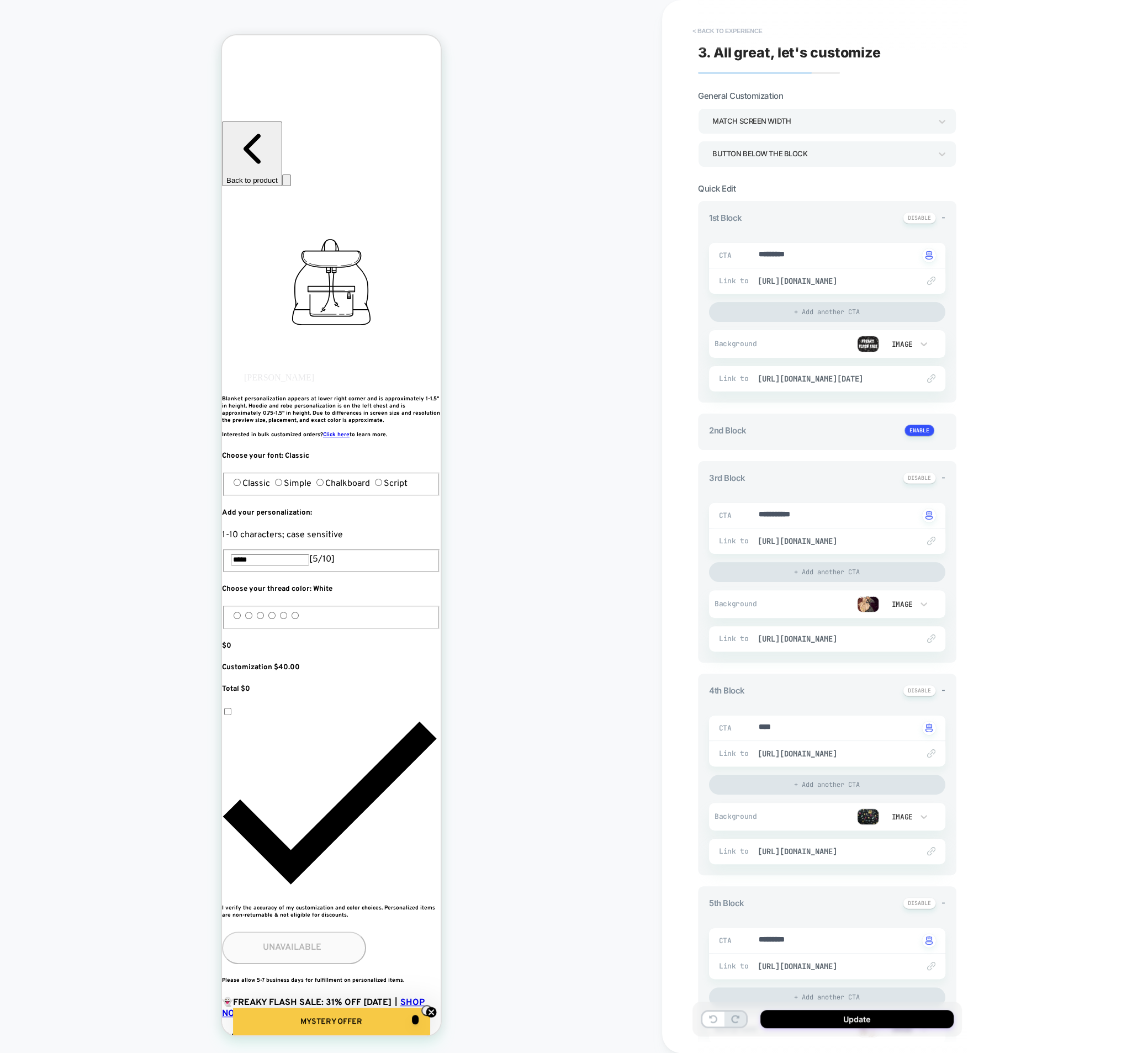
click at [721, 26] on button "< Back to experience" at bounding box center [727, 30] width 81 height 18
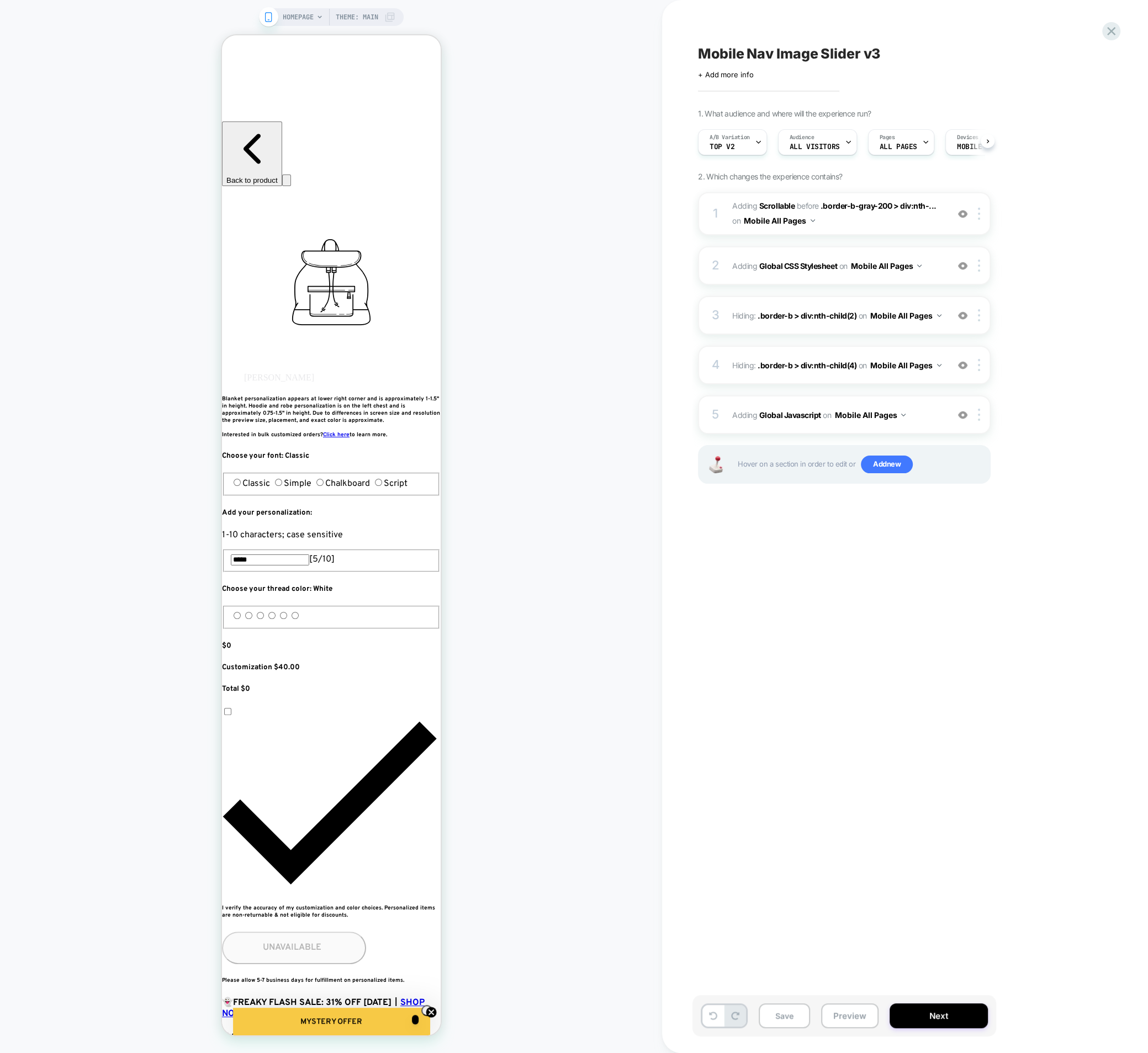
scroll to position [0, 1]
click at [874, 274] on div "2 Adding Global CSS Stylesheet on Mobile All Pages Add Before Add After Copy to…" at bounding box center [844, 266] width 293 height 39
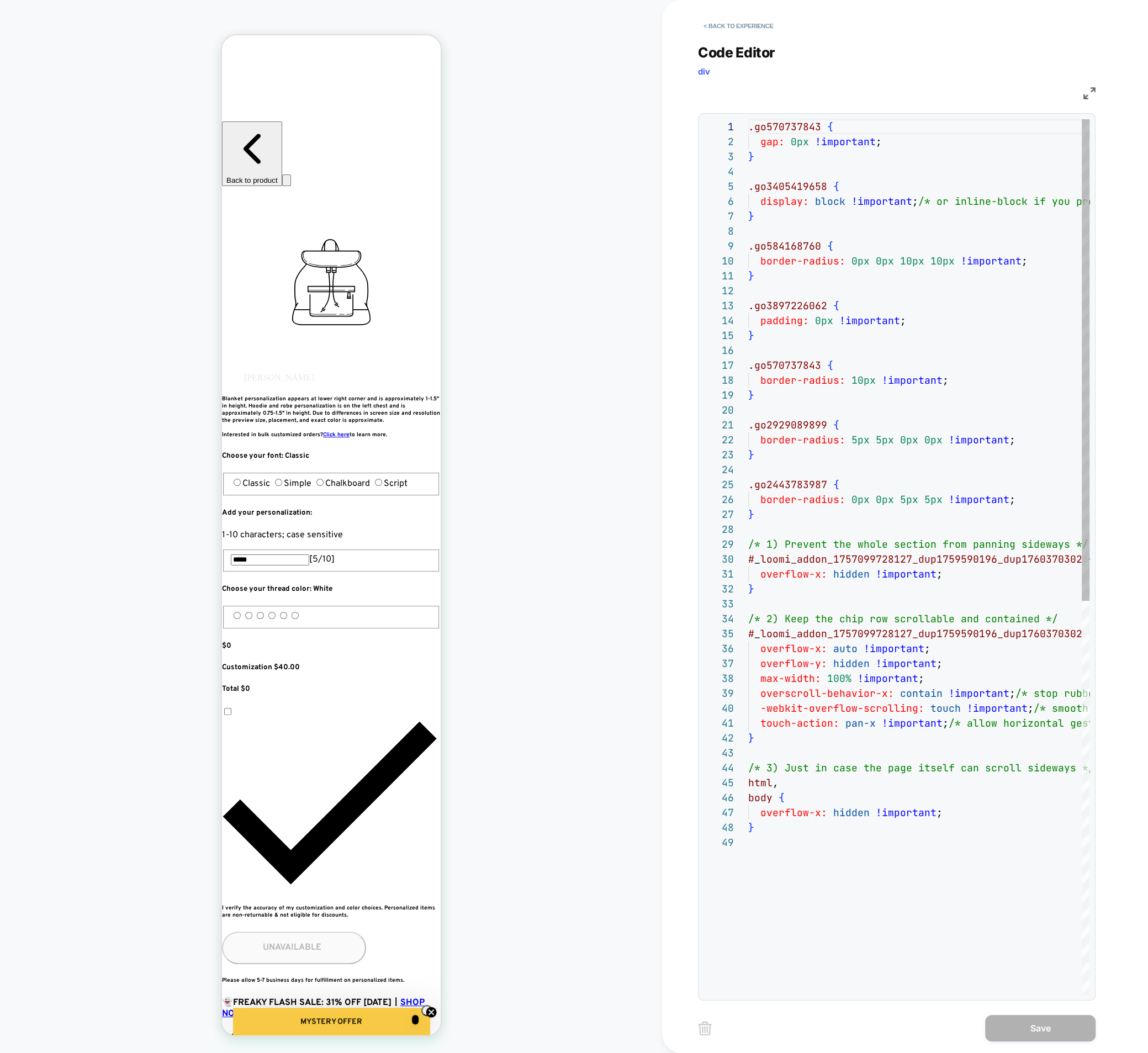
scroll to position [149, 0]
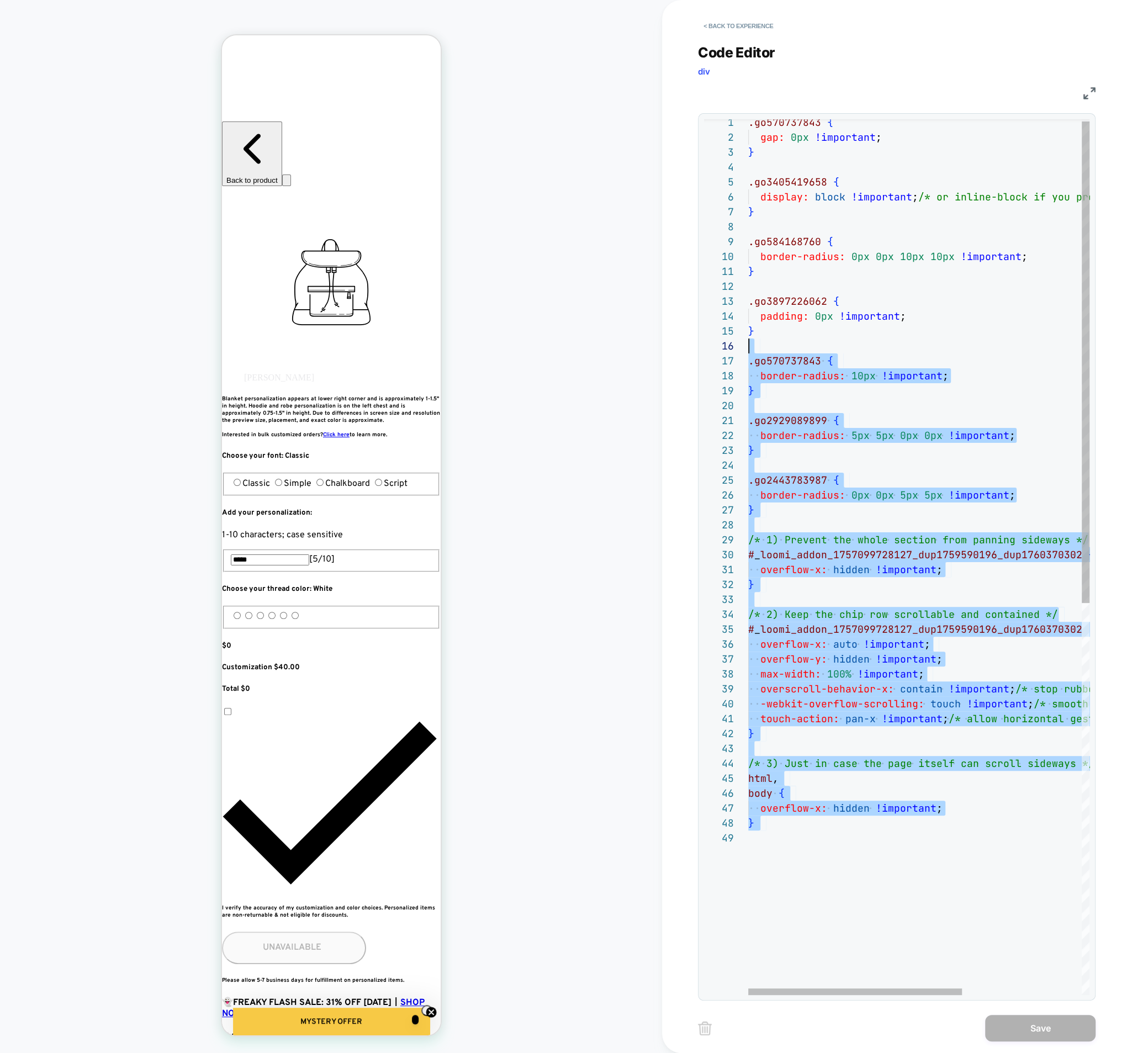
type textarea "**********"
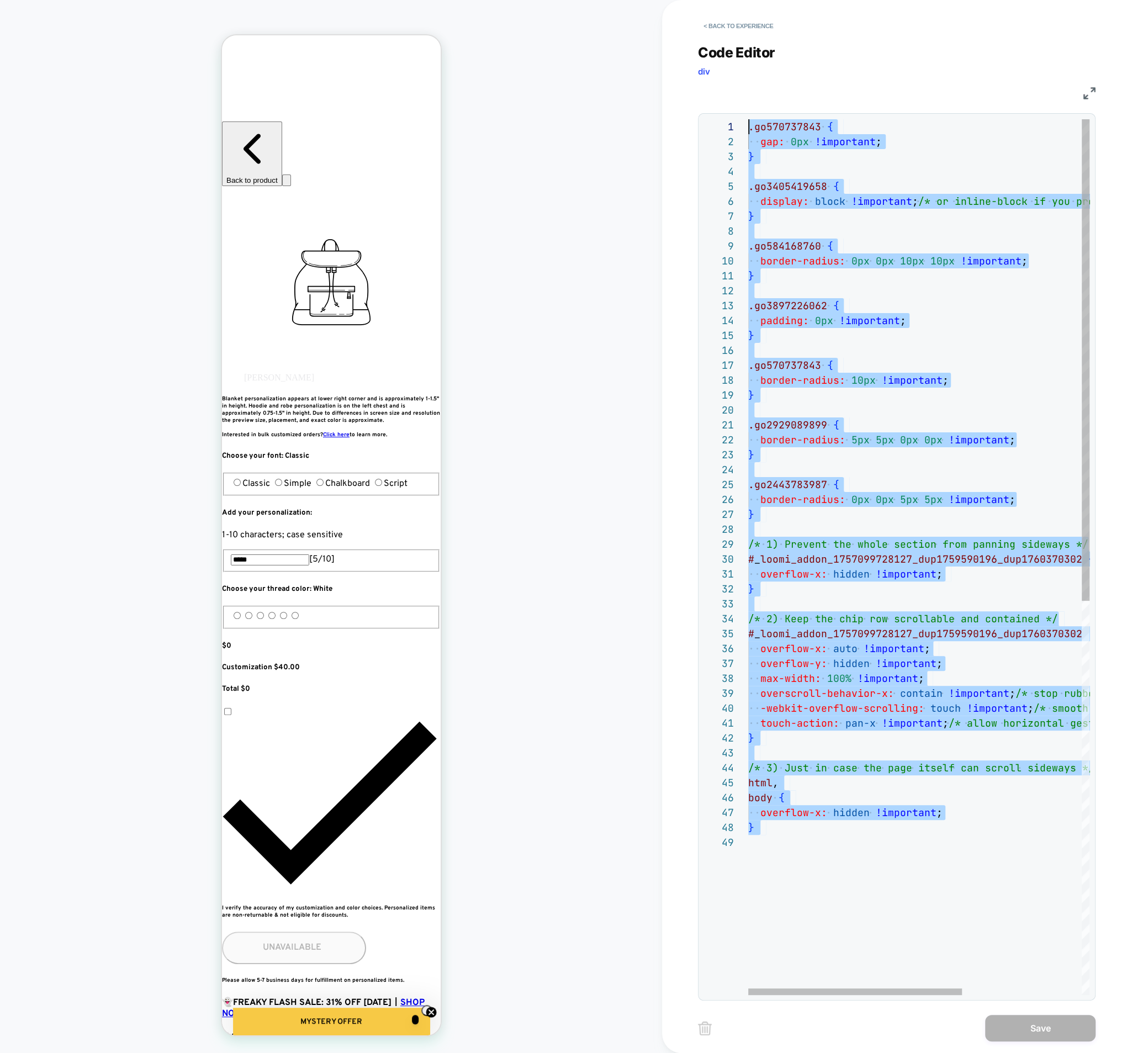
drag, startPoint x: 764, startPoint y: 695, endPoint x: 655, endPoint y: 12, distance: 691.6
click at [748, 120] on div ".go570737843 { gap: 0px !important ; } .go3405419658 { display: block !importan…" at bounding box center [1014, 916] width 532 height 1592
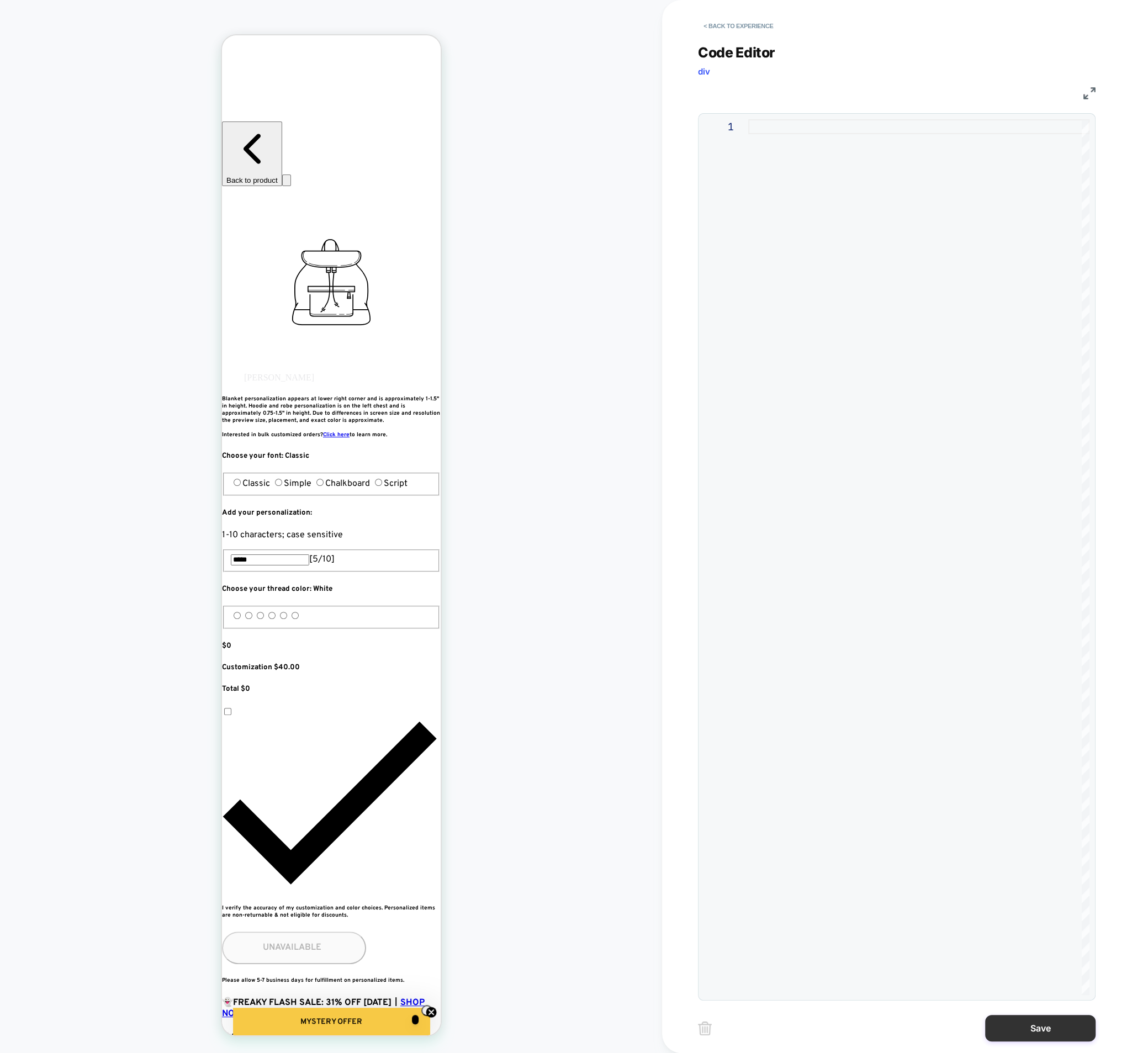
click at [1041, 1010] on button "Save" at bounding box center [1040, 1028] width 110 height 26
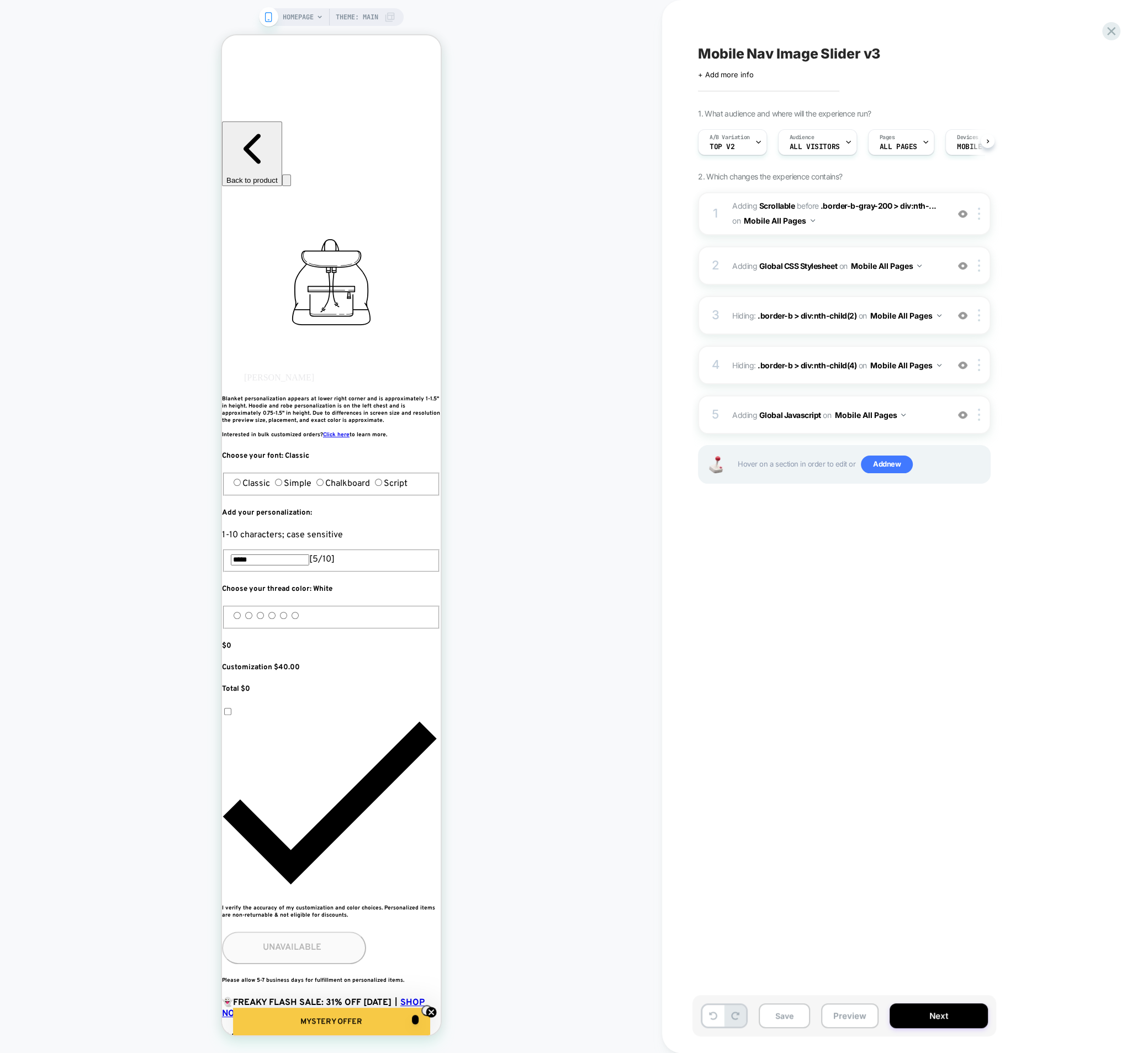
scroll to position [0, 1]
click at [739, 370] on span "Hiding : .border-b > div:nth-child(4) .border-b > div:nth-child(4) on Mobile Al…" at bounding box center [837, 365] width 210 height 16
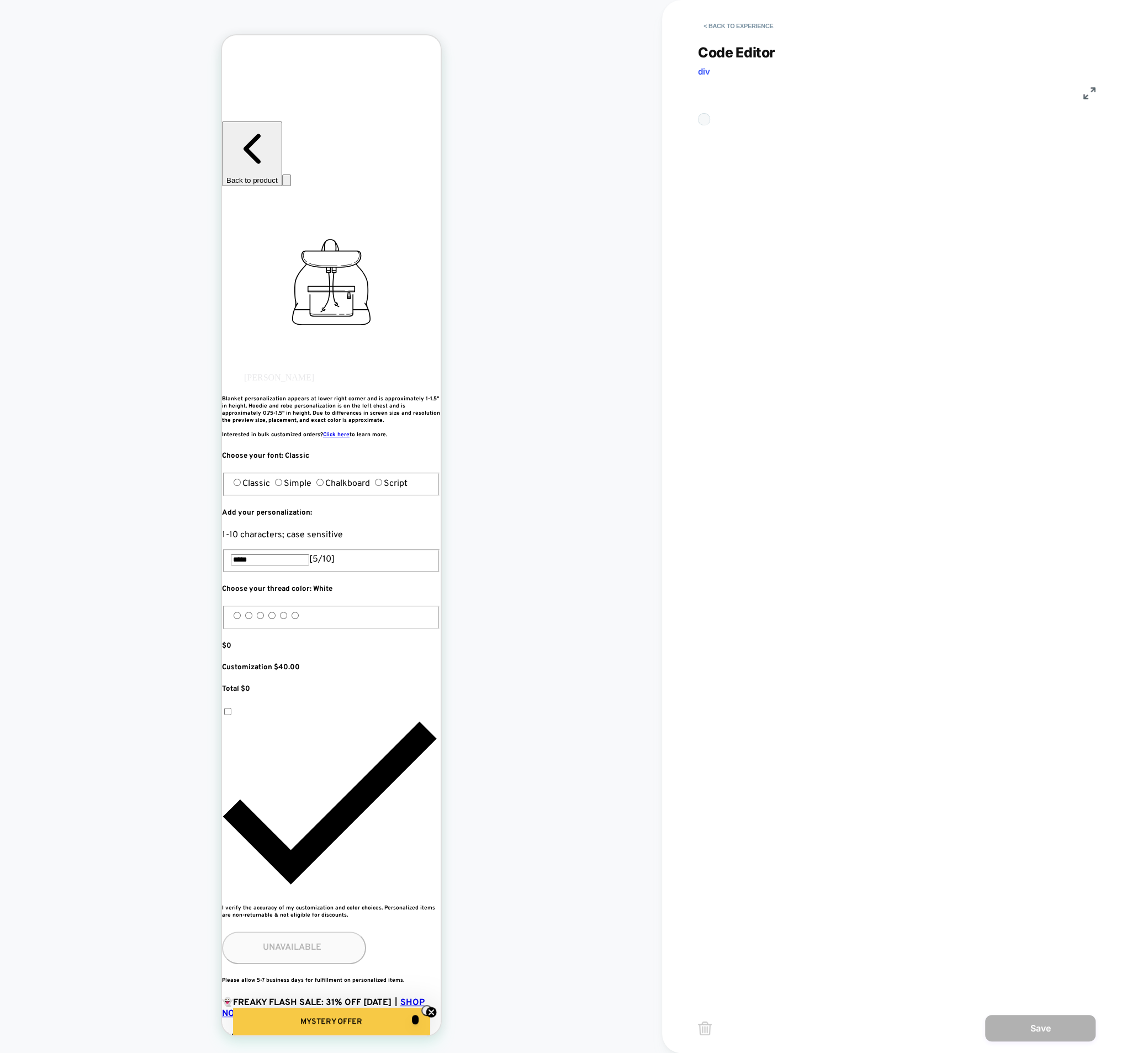
scroll to position [45, 0]
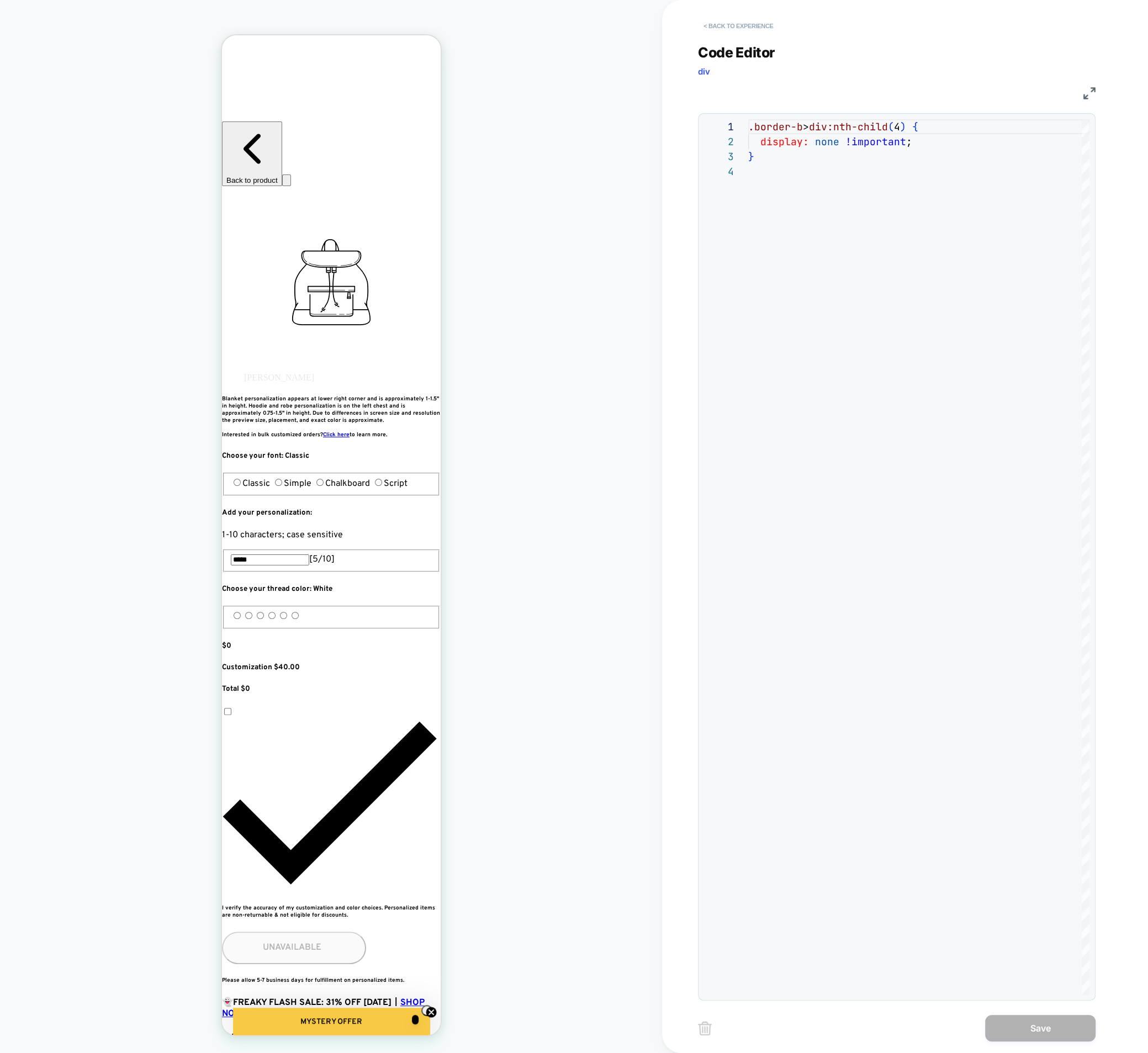
click at [721, 22] on button "< Back to experience" at bounding box center [738, 26] width 81 height 18
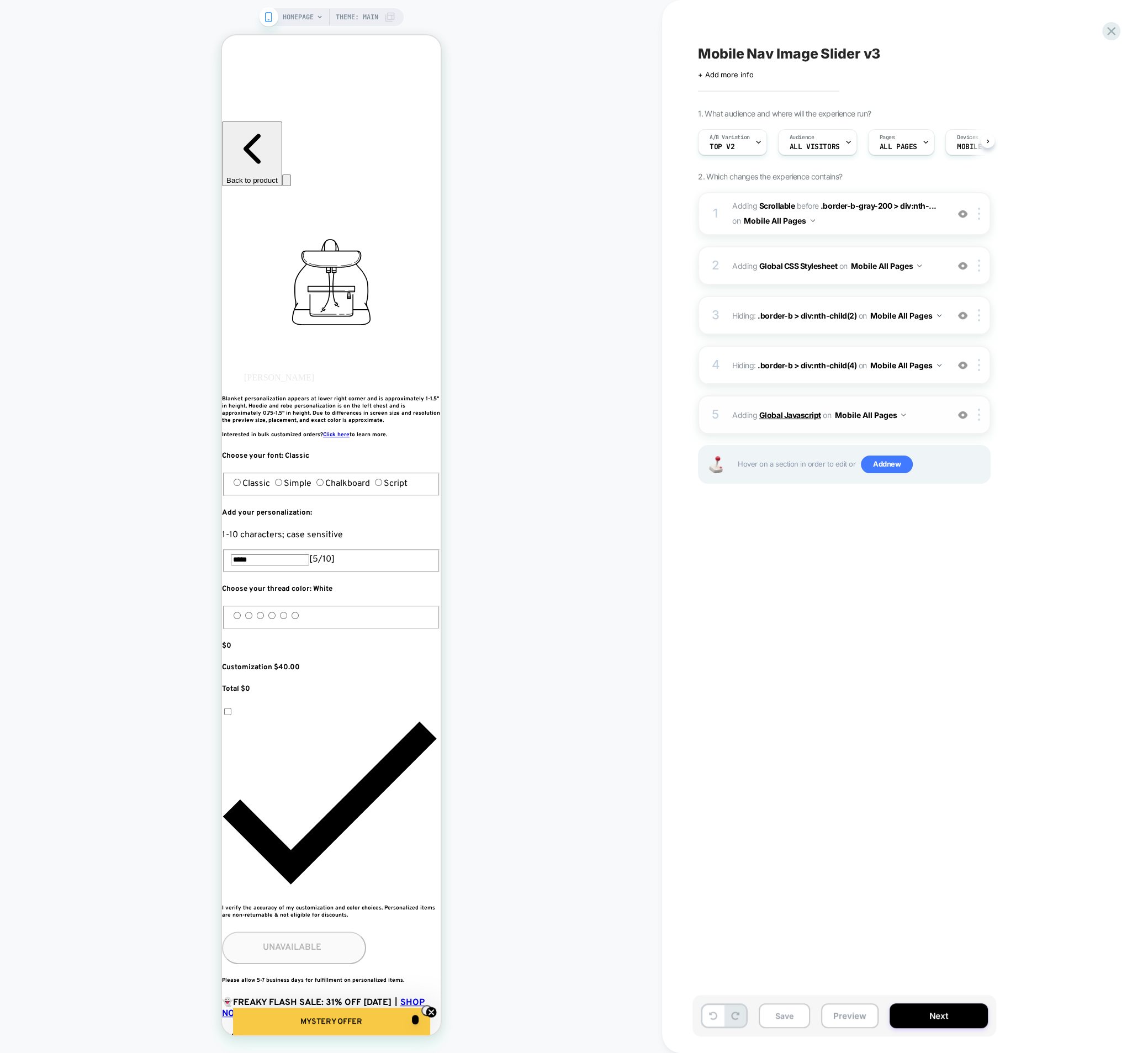
scroll to position [0, 1]
click at [734, 416] on span "Adding Global Javascript on Mobile All Pages" at bounding box center [837, 415] width 210 height 16
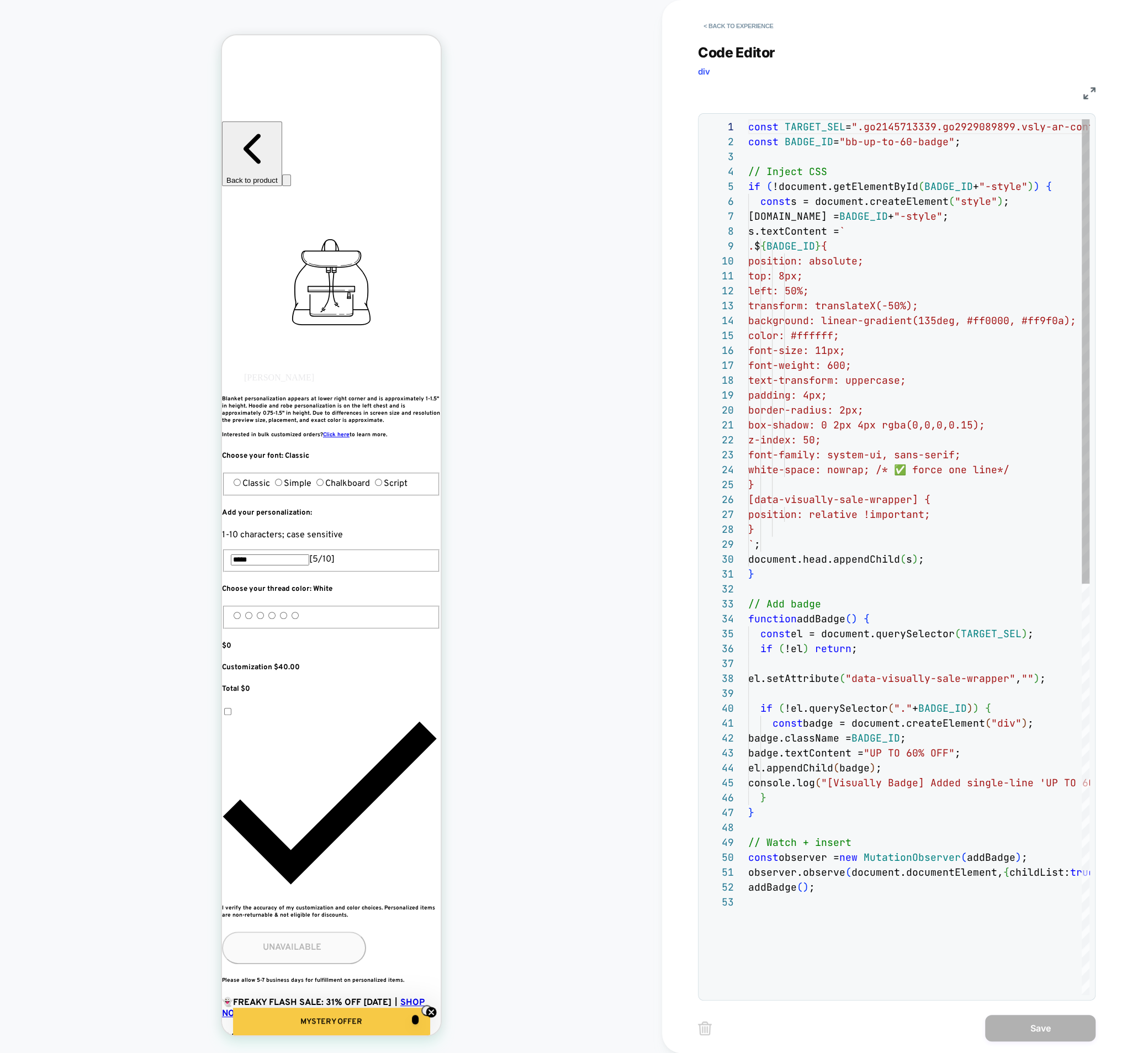
scroll to position [149, 0]
click at [722, 30] on button "< Back to experience" at bounding box center [738, 26] width 81 height 18
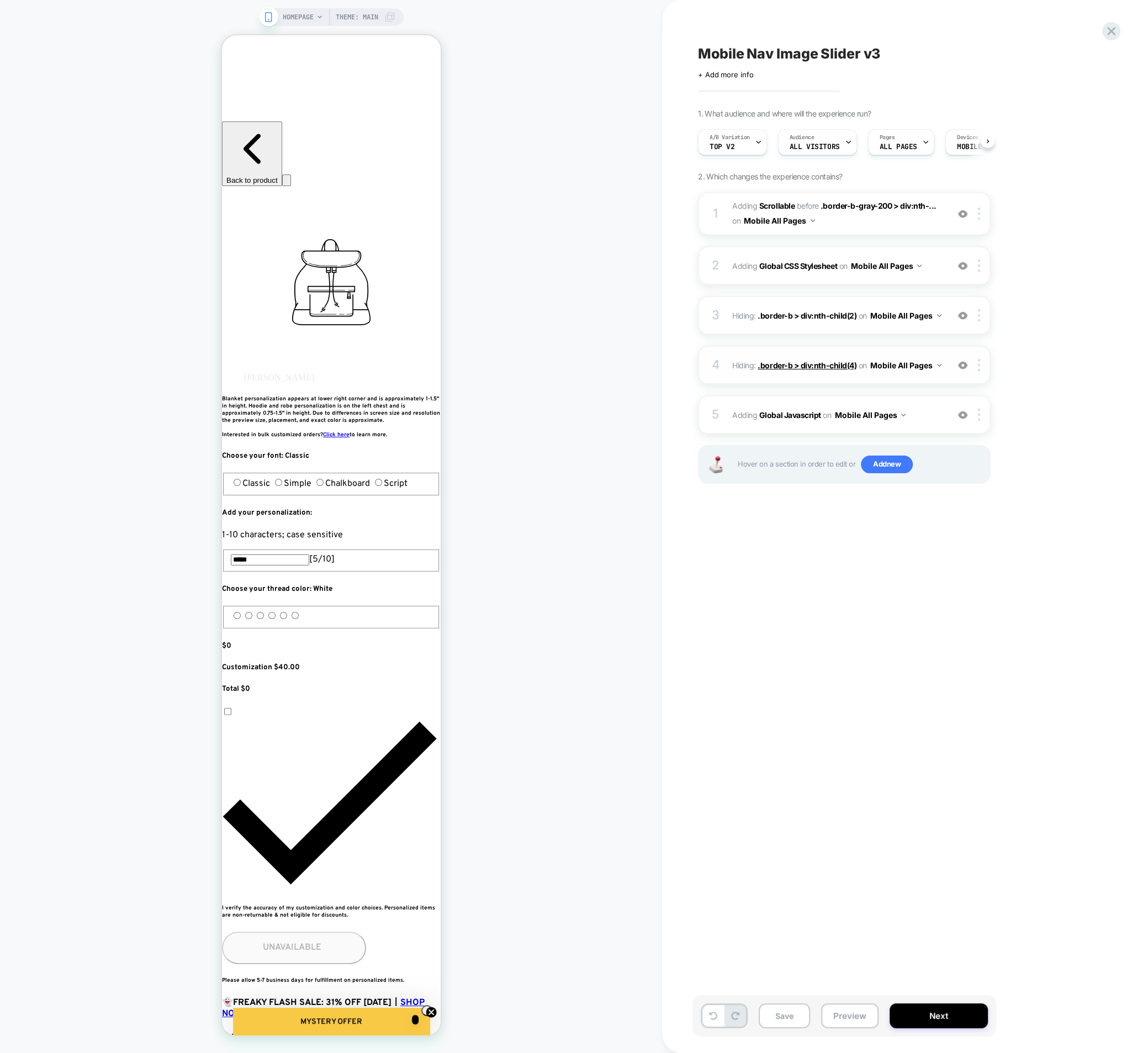
scroll to position [0, 1]
click at [747, 221] on button "Mobile All Pages" at bounding box center [779, 221] width 71 height 16
click at [729, 224] on div "1 #_loomi_addon_1757099728127_dup1759590196_dup1760370302 Adding Scrollable BEF…" at bounding box center [844, 213] width 293 height 43
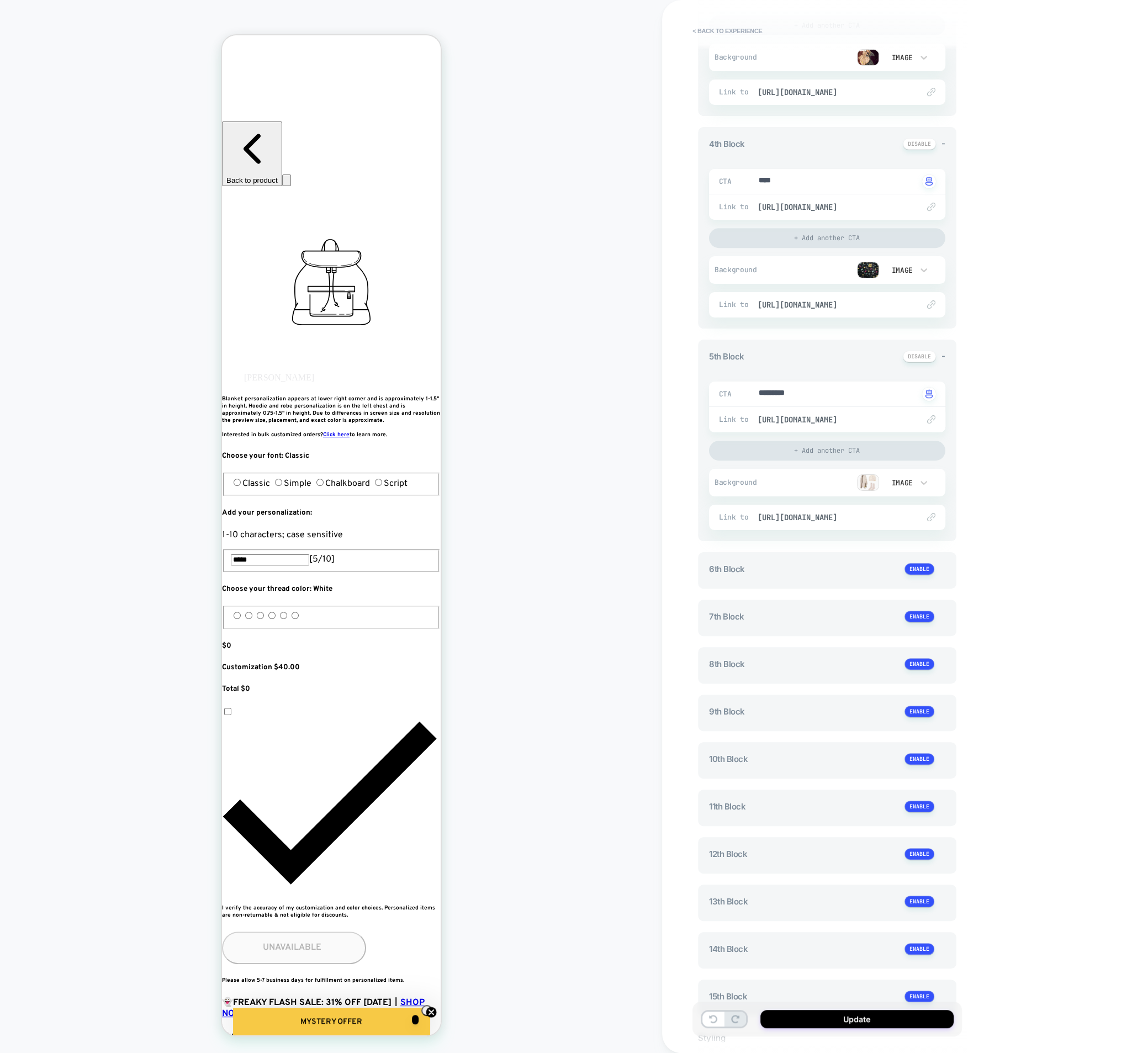
scroll to position [653, 0]
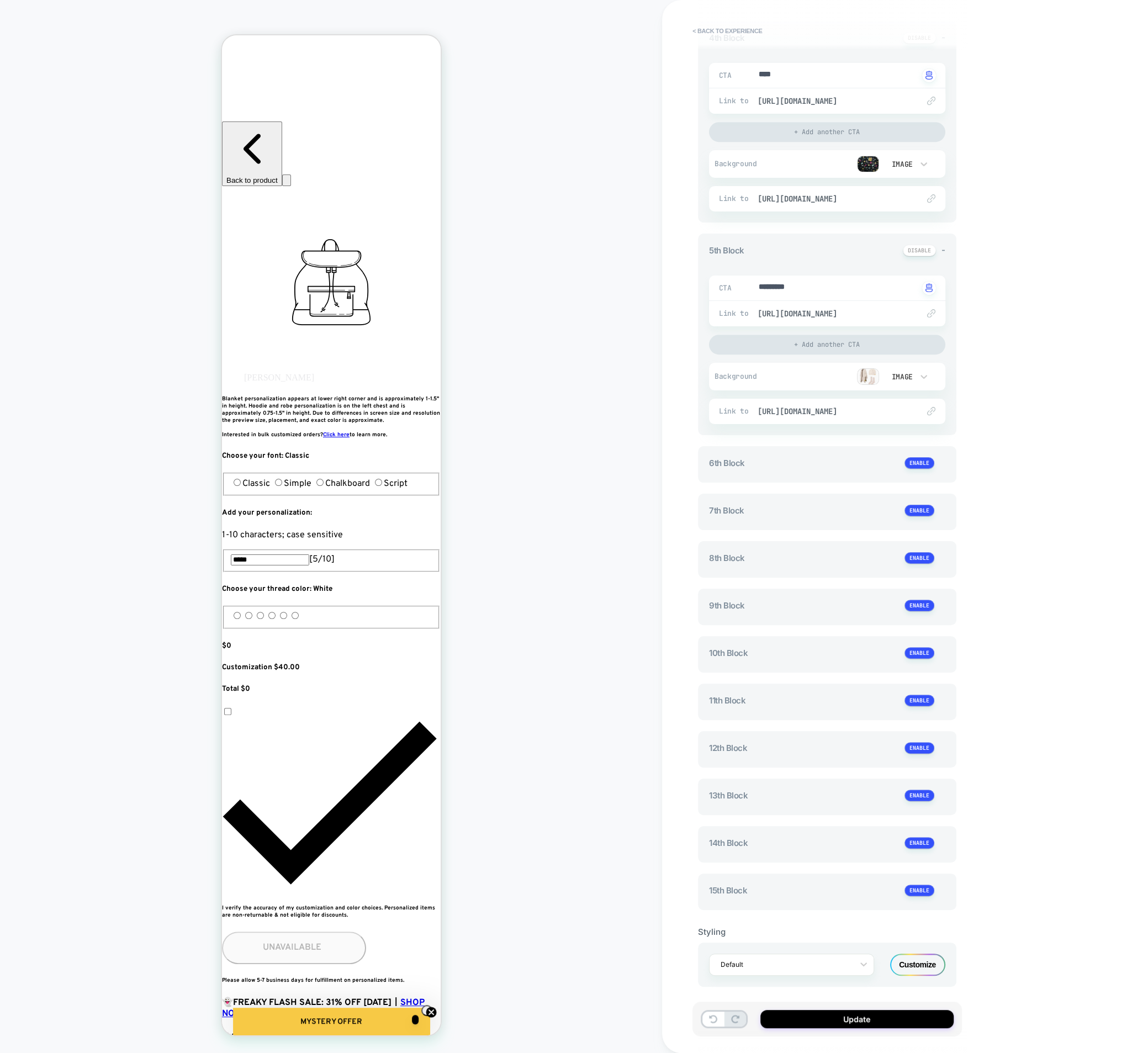
click at [913, 955] on div "Customize" at bounding box center [917, 964] width 55 height 22
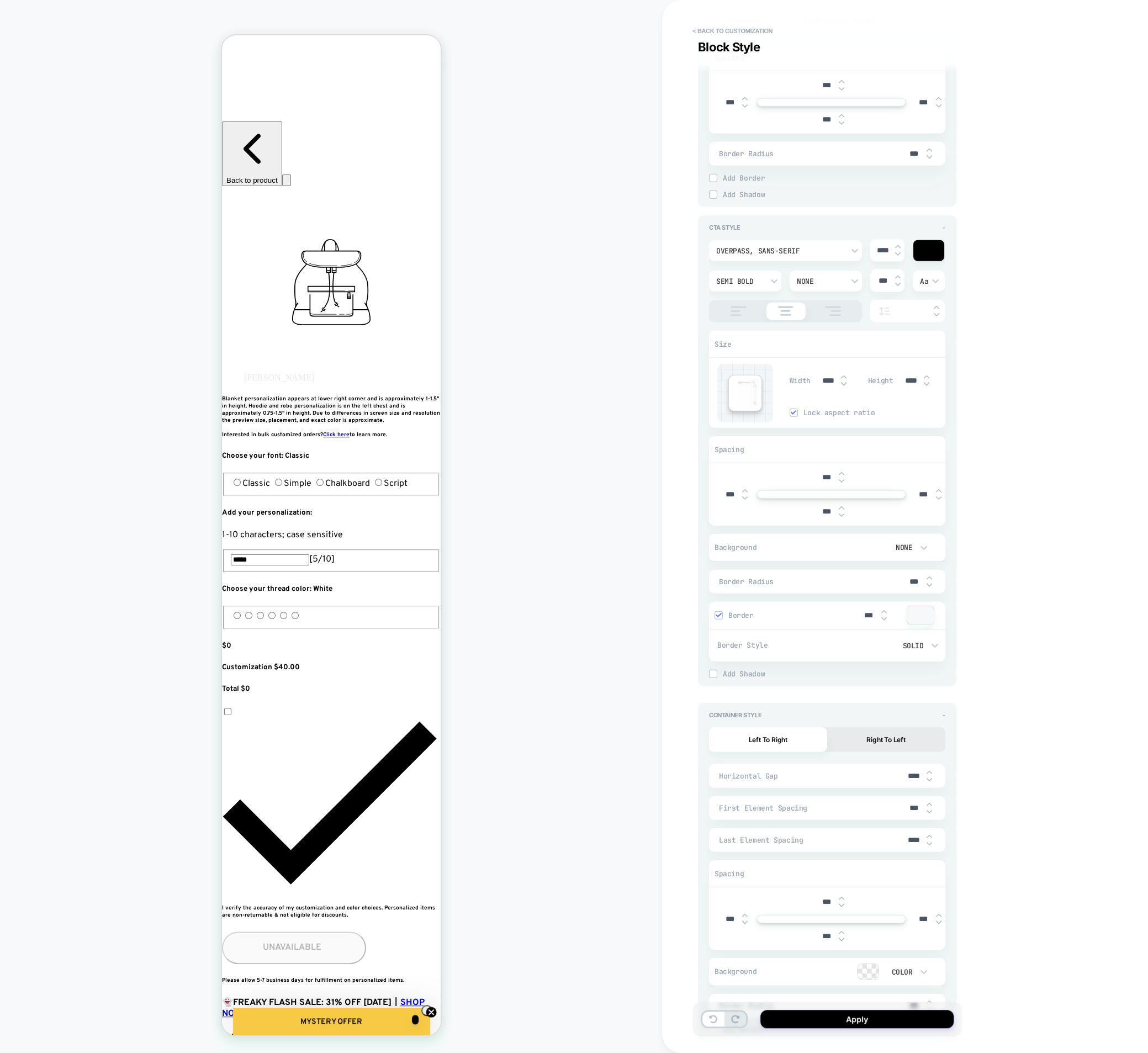
scroll to position [3184, 0]
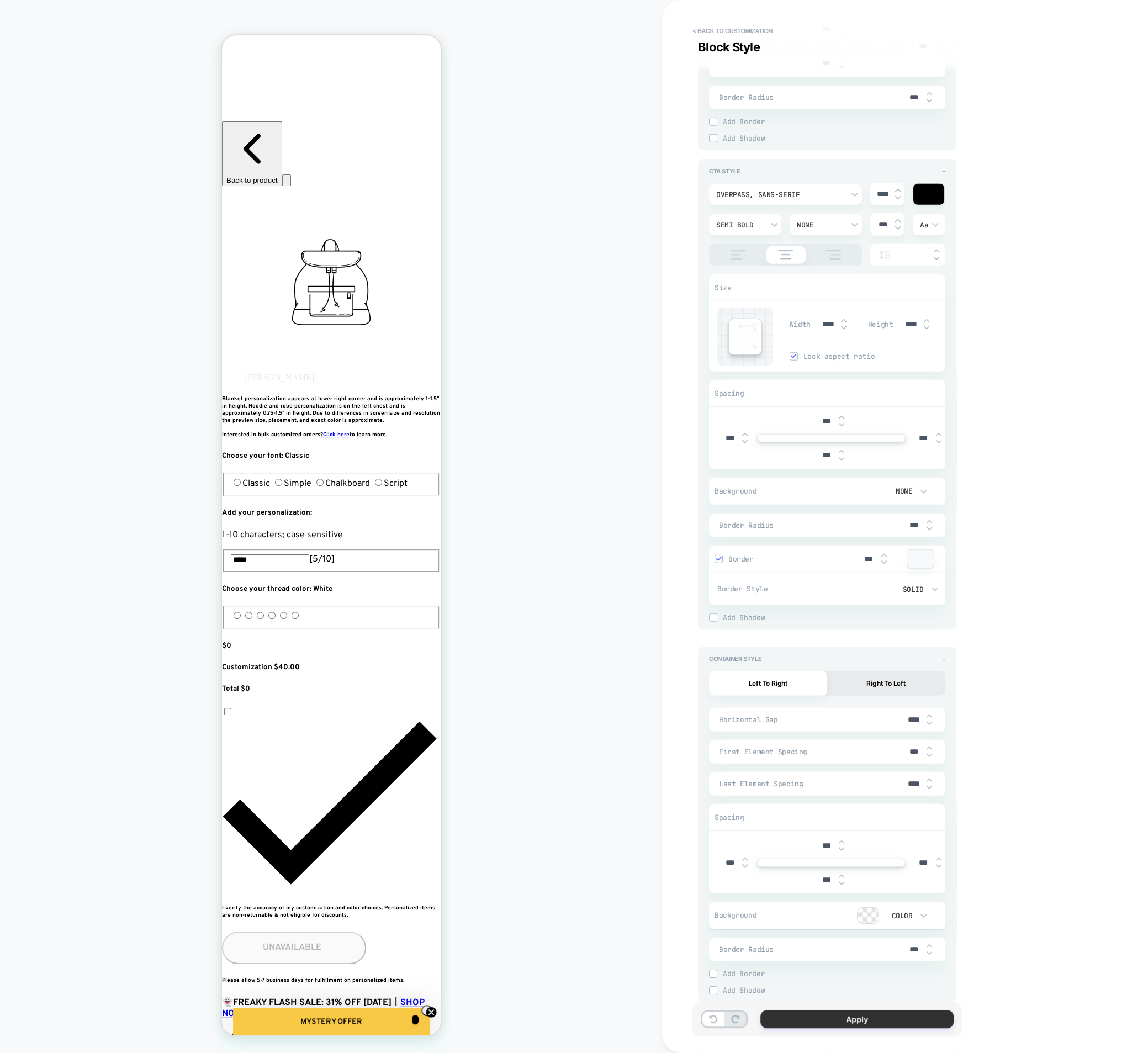
click at [831, 1010] on button "Apply" at bounding box center [856, 1019] width 193 height 18
type textarea "*"
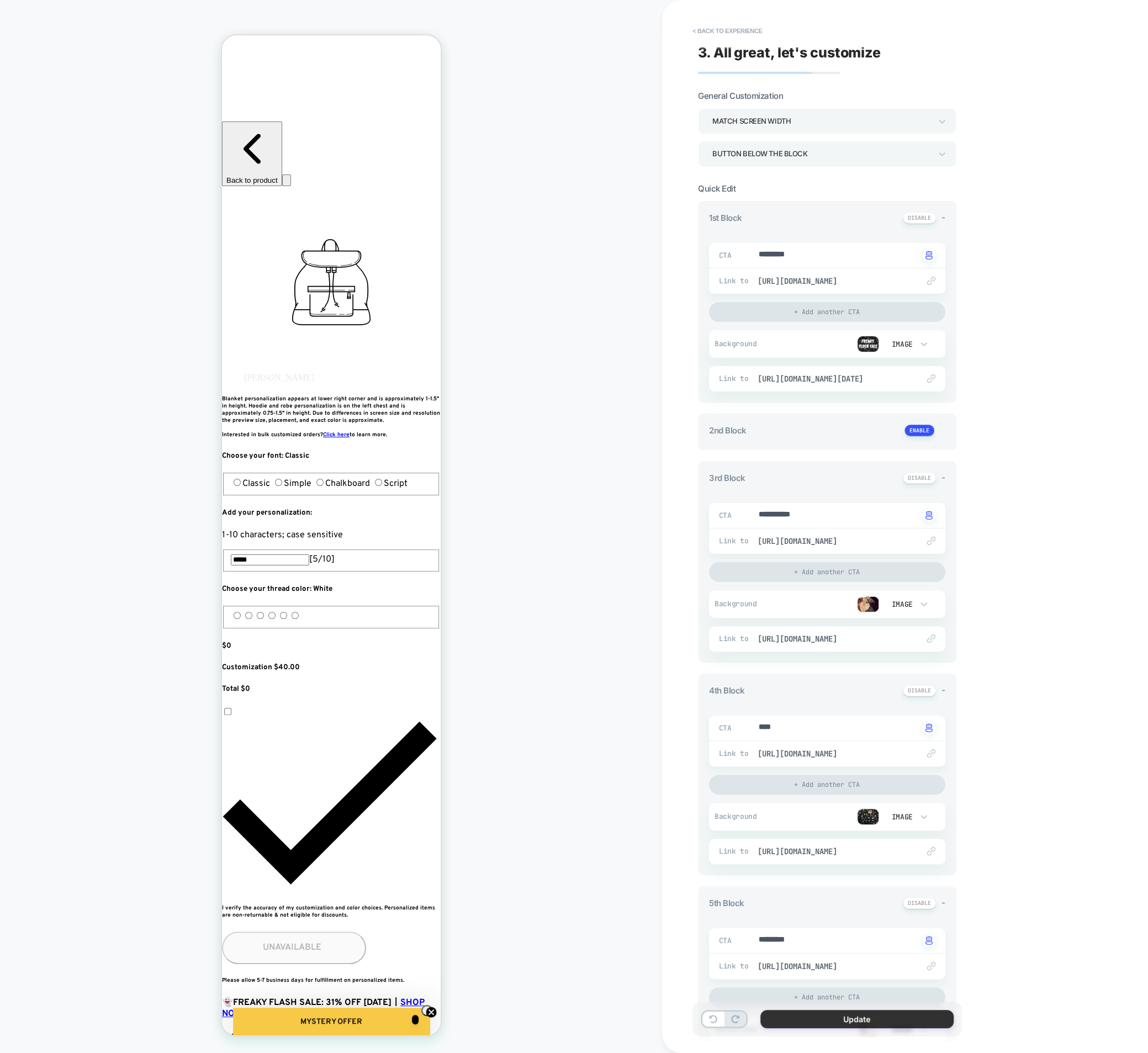
click at [825, 1024] on button "Update" at bounding box center [856, 1019] width 193 height 18
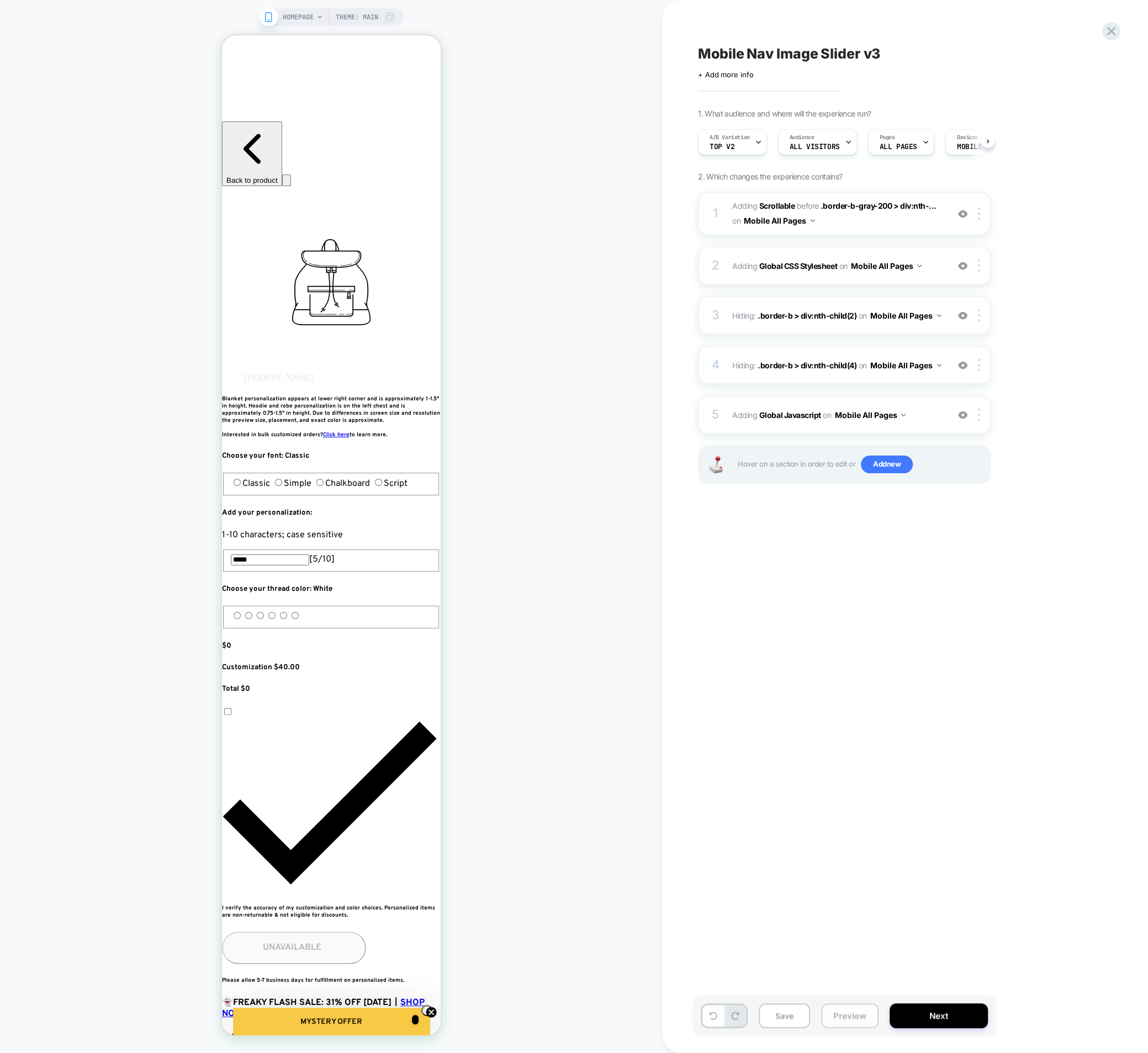
scroll to position [0, 1]
click at [826, 1022] on button "Preview" at bounding box center [850, 1016] width 57 height 25
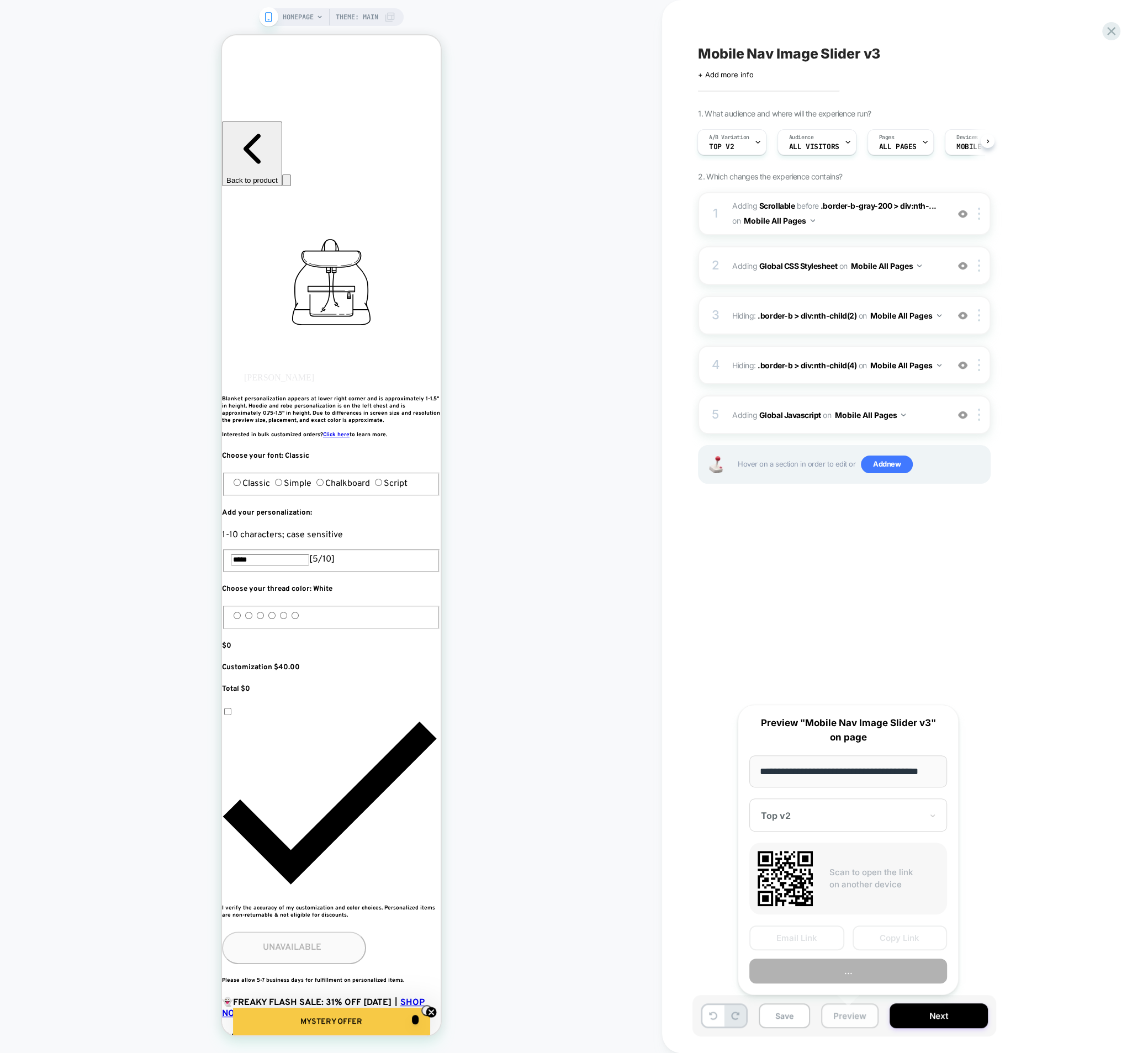
scroll to position [0, 14]
click at [928, 648] on div "Mobile Nav Image Slider v3 Click to edit experience details + Add more info 1. …" at bounding box center [899, 526] width 414 height 1031
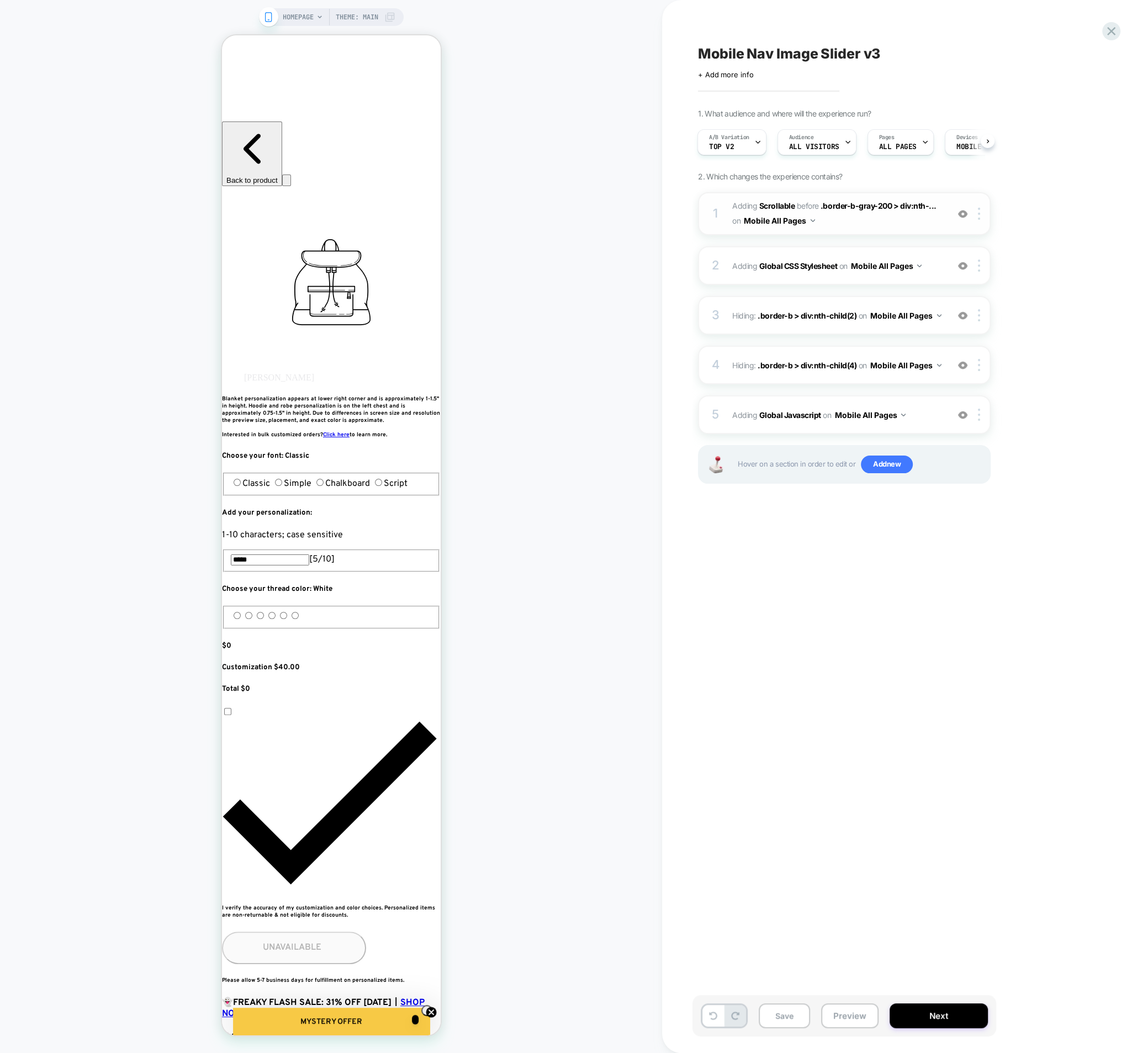
click at [726, 221] on div "1 #_loomi_addon_1757099728127_dup1759590196_dup1760370302 Adding Scrollable BEF…" at bounding box center [844, 213] width 293 height 43
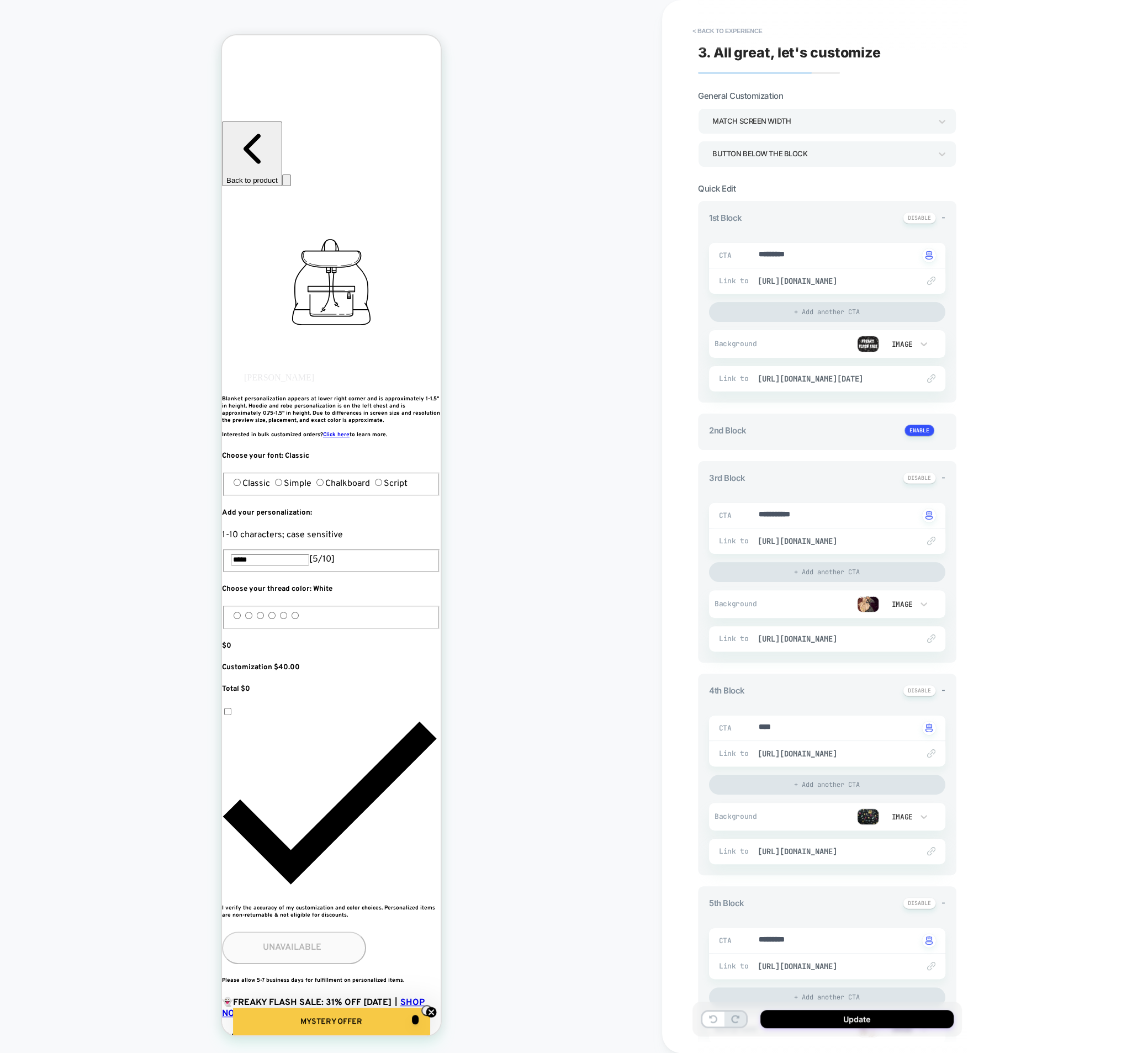
scroll to position [653, 0]
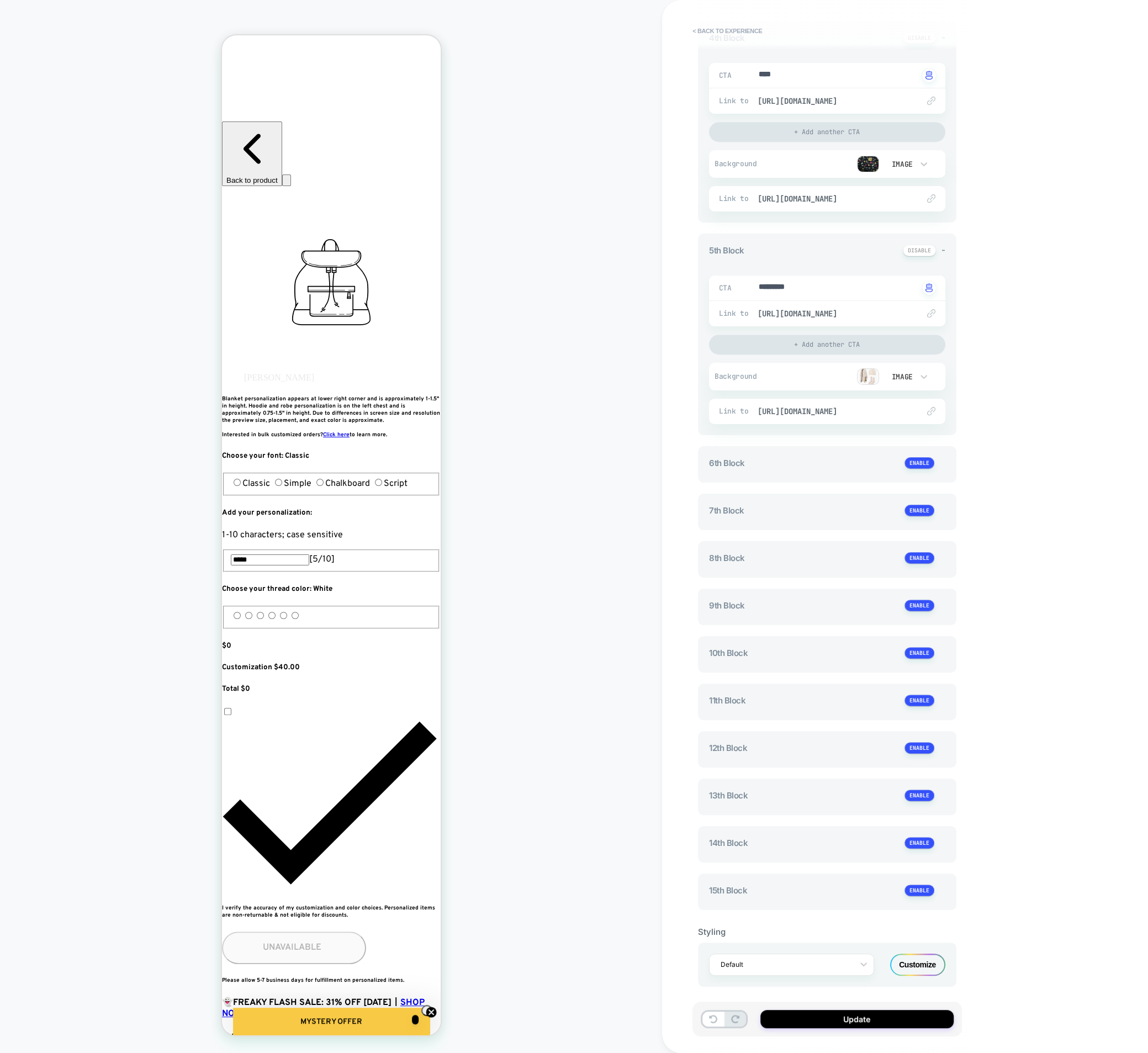
click at [911, 954] on div "Customize" at bounding box center [917, 964] width 55 height 22
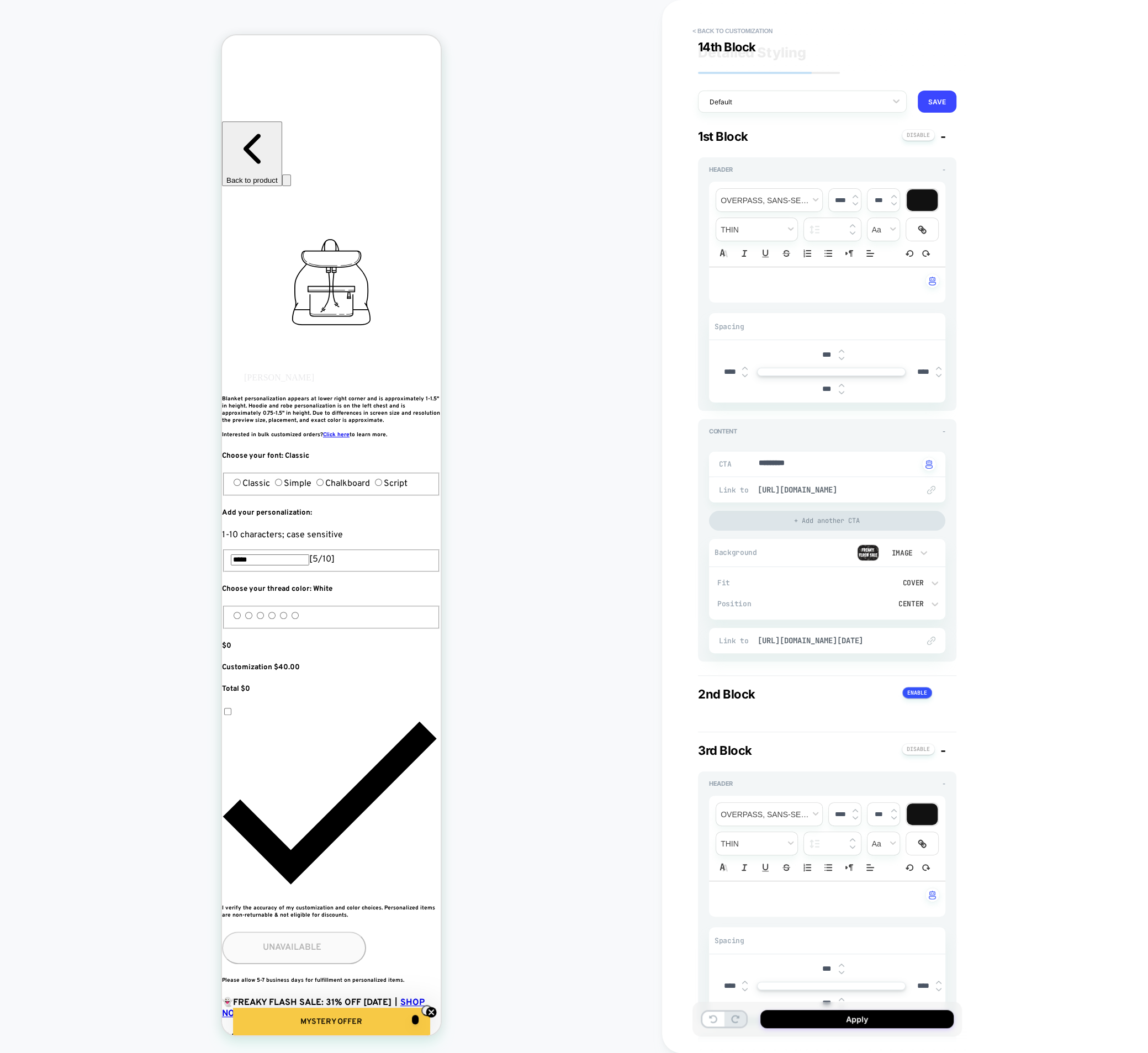
scroll to position [3033, 0]
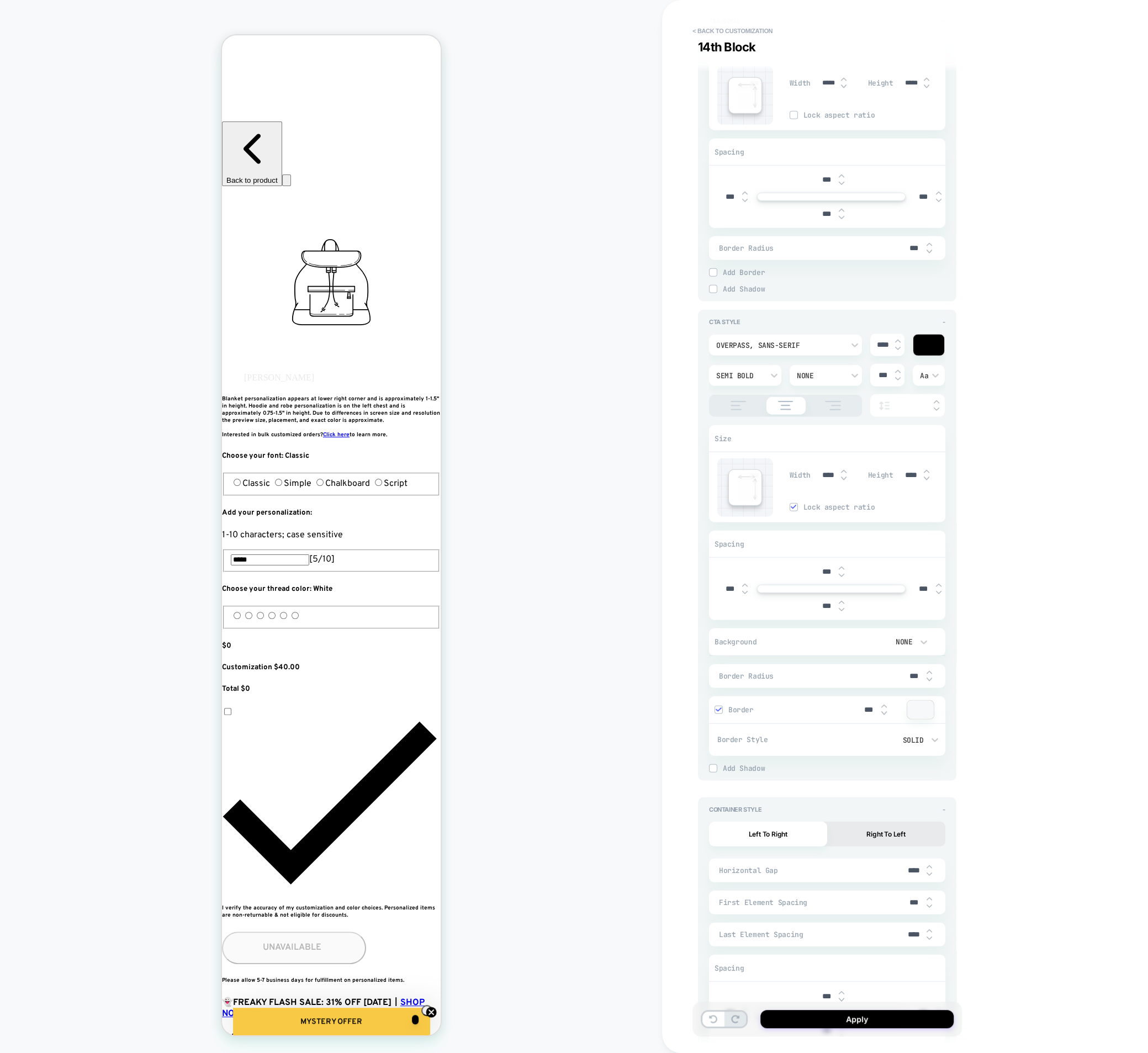
click at [727, 268] on span "Add Border" at bounding box center [834, 273] width 223 height 9
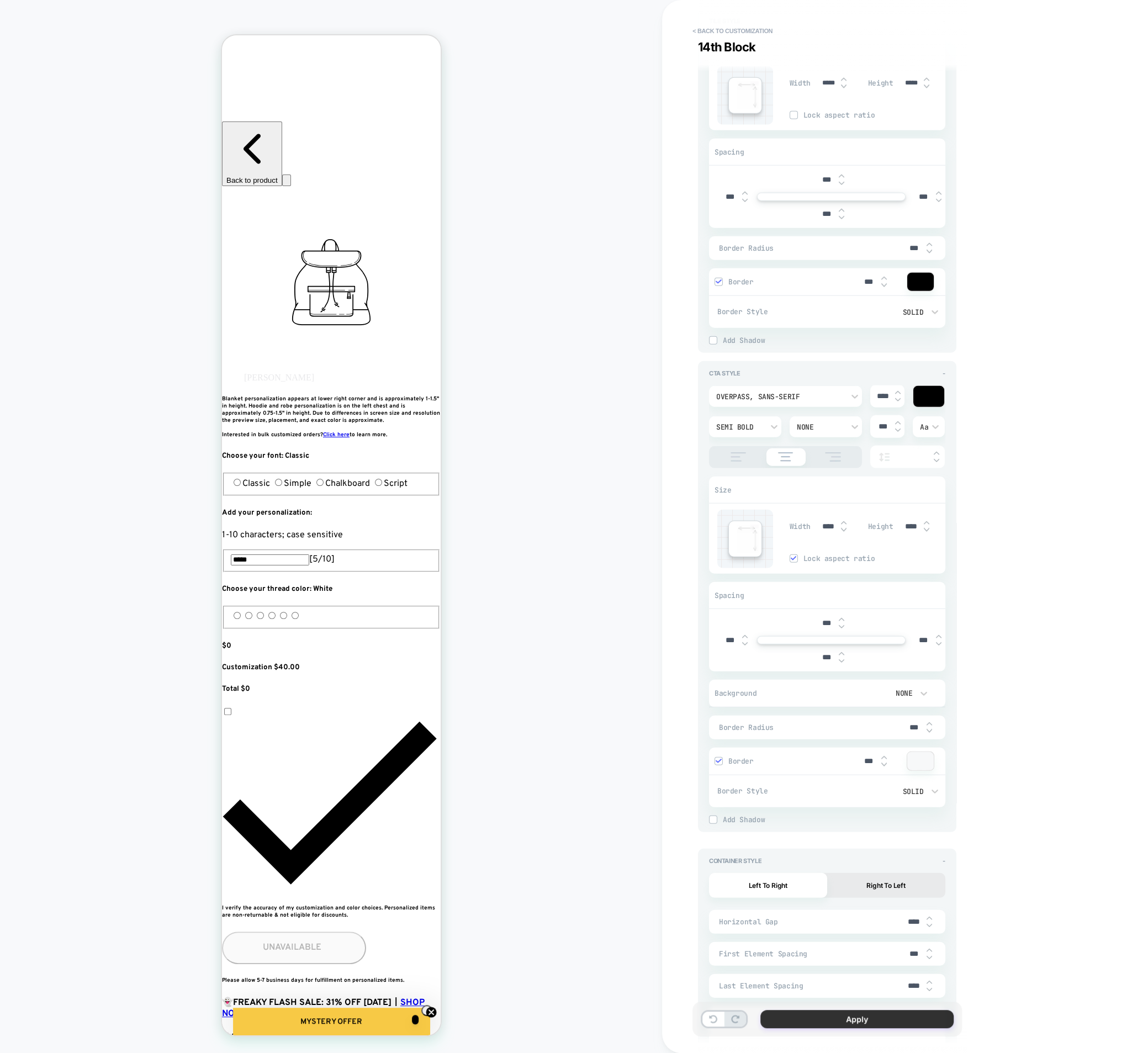
click at [843, 1021] on button "Apply" at bounding box center [856, 1019] width 193 height 18
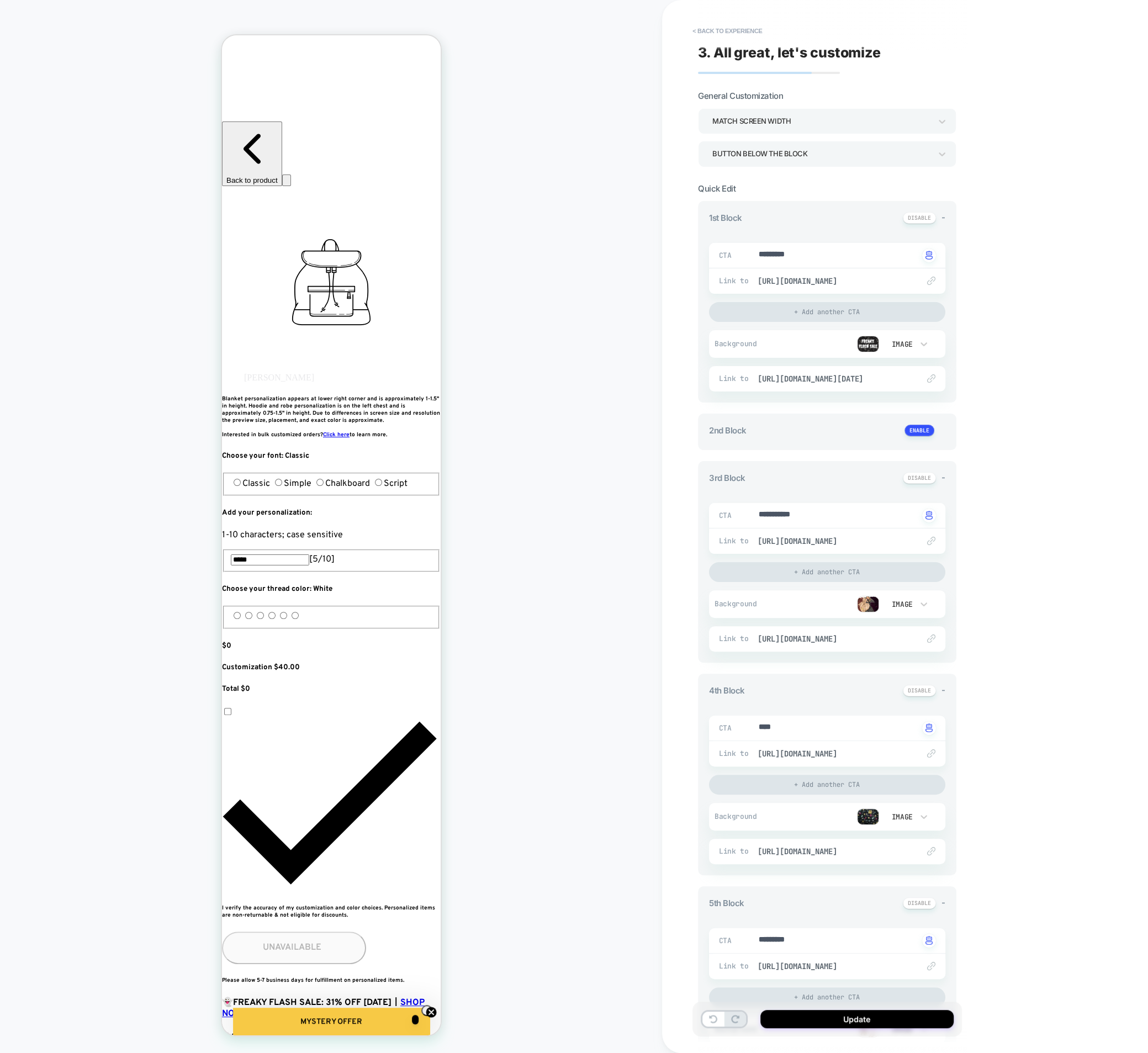
click at [843, 1021] on button "Update" at bounding box center [856, 1019] width 193 height 18
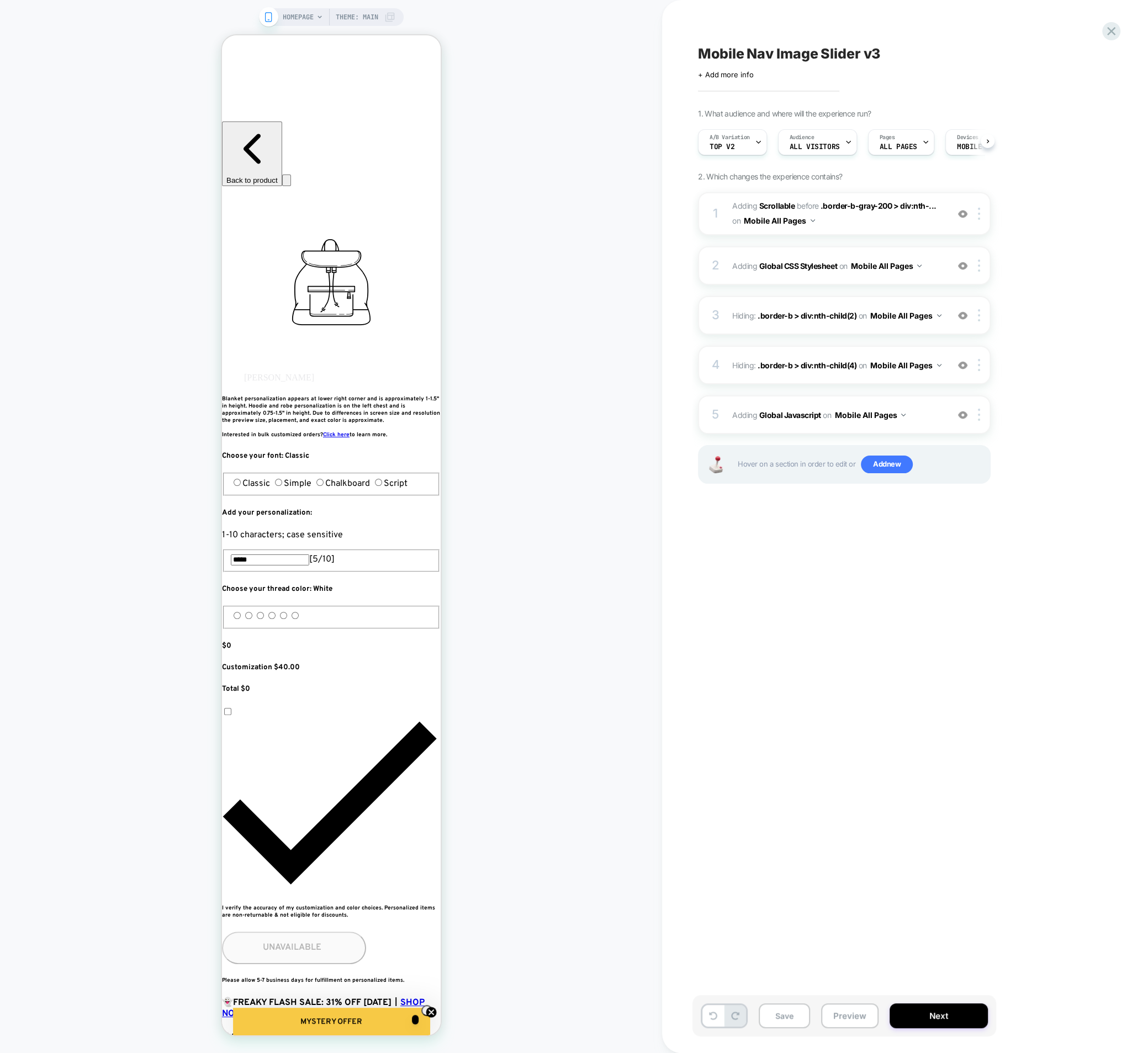
scroll to position [0, 1]
click at [785, 1016] on button "Save" at bounding box center [784, 1016] width 51 height 25
click at [849, 1012] on button "Preview" at bounding box center [850, 1016] width 57 height 25
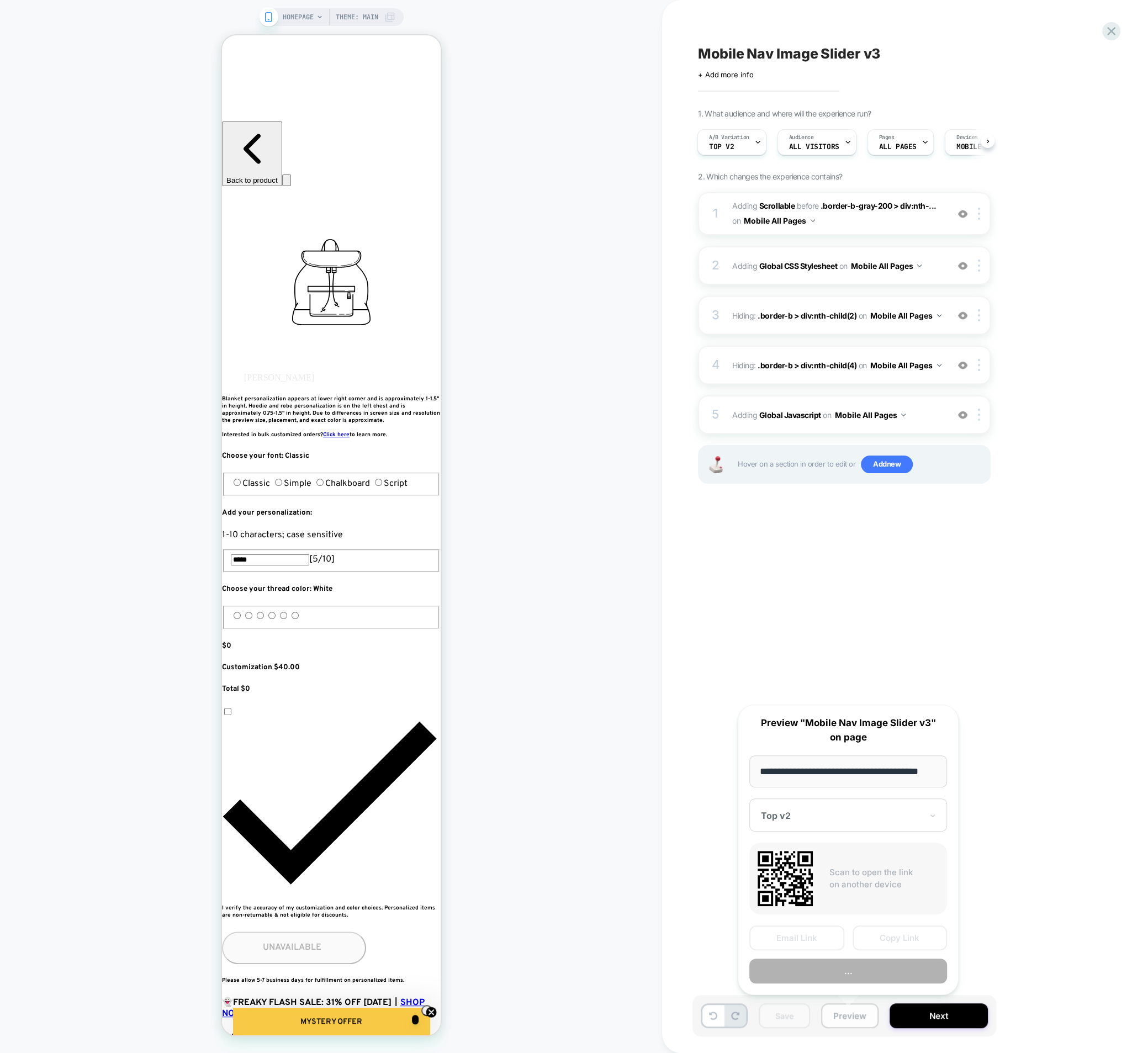
scroll to position [0, 14]
click at [935, 664] on div "Mobile Nav Image Slider v3 Click to edit experience details + Add more info 1. …" at bounding box center [899, 526] width 414 height 1031
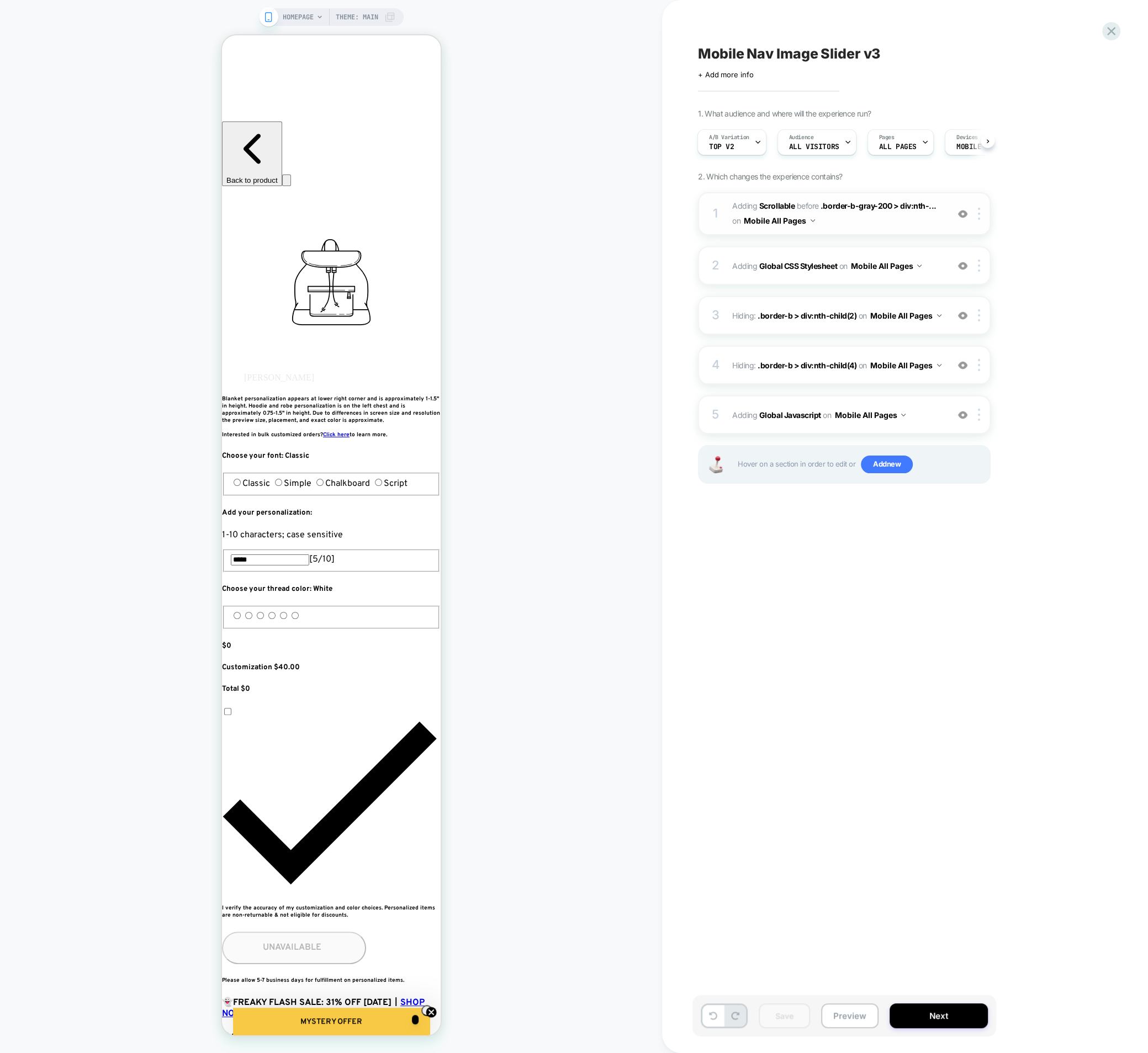
click at [903, 224] on span "#_loomi_addon_1757099728127_dup1759590196_dup1760370302 Adding Scrollable BEFOR…" at bounding box center [837, 214] width 210 height 30
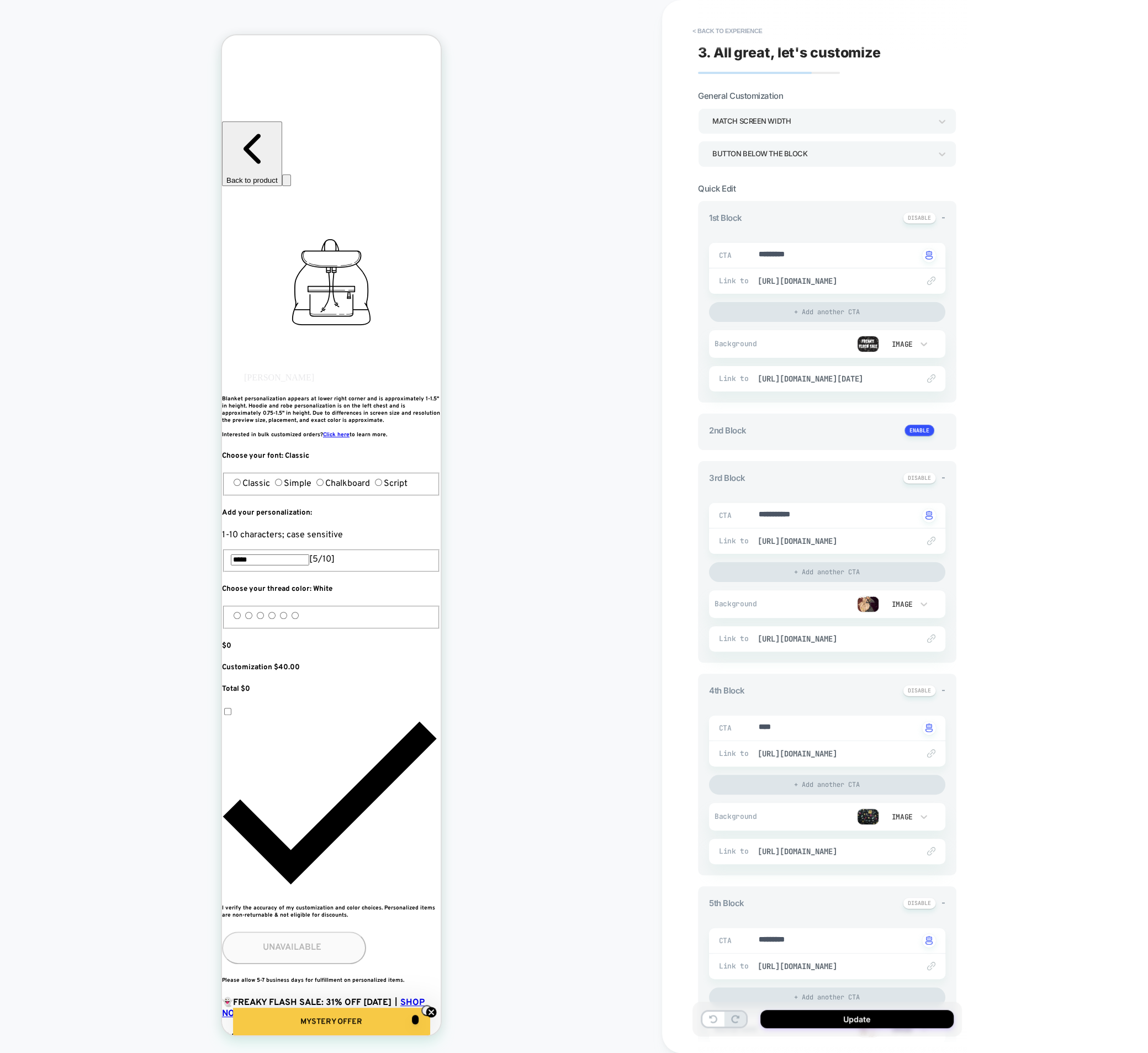
scroll to position [653, 0]
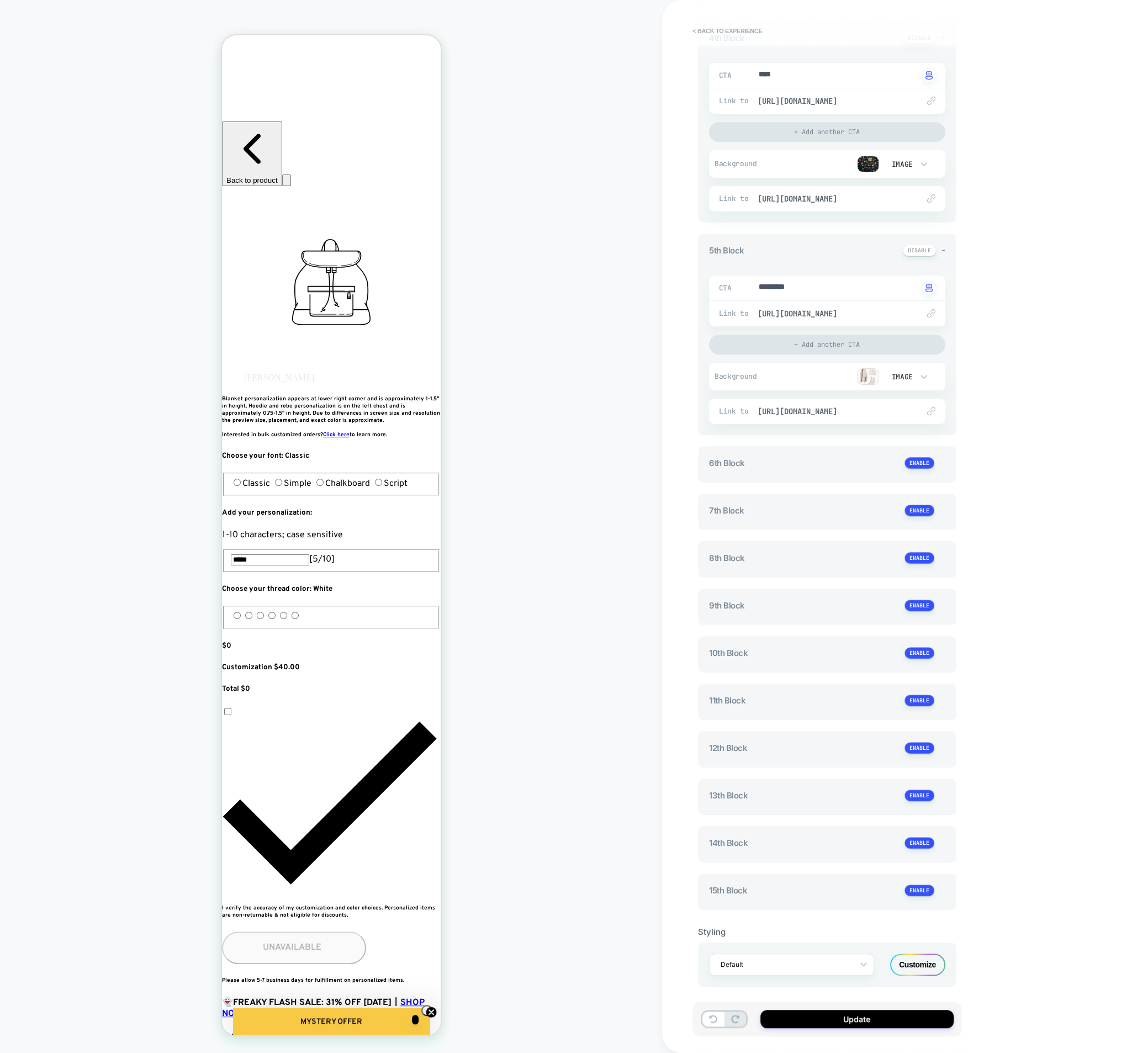
click at [921, 954] on div "Customize" at bounding box center [917, 964] width 55 height 22
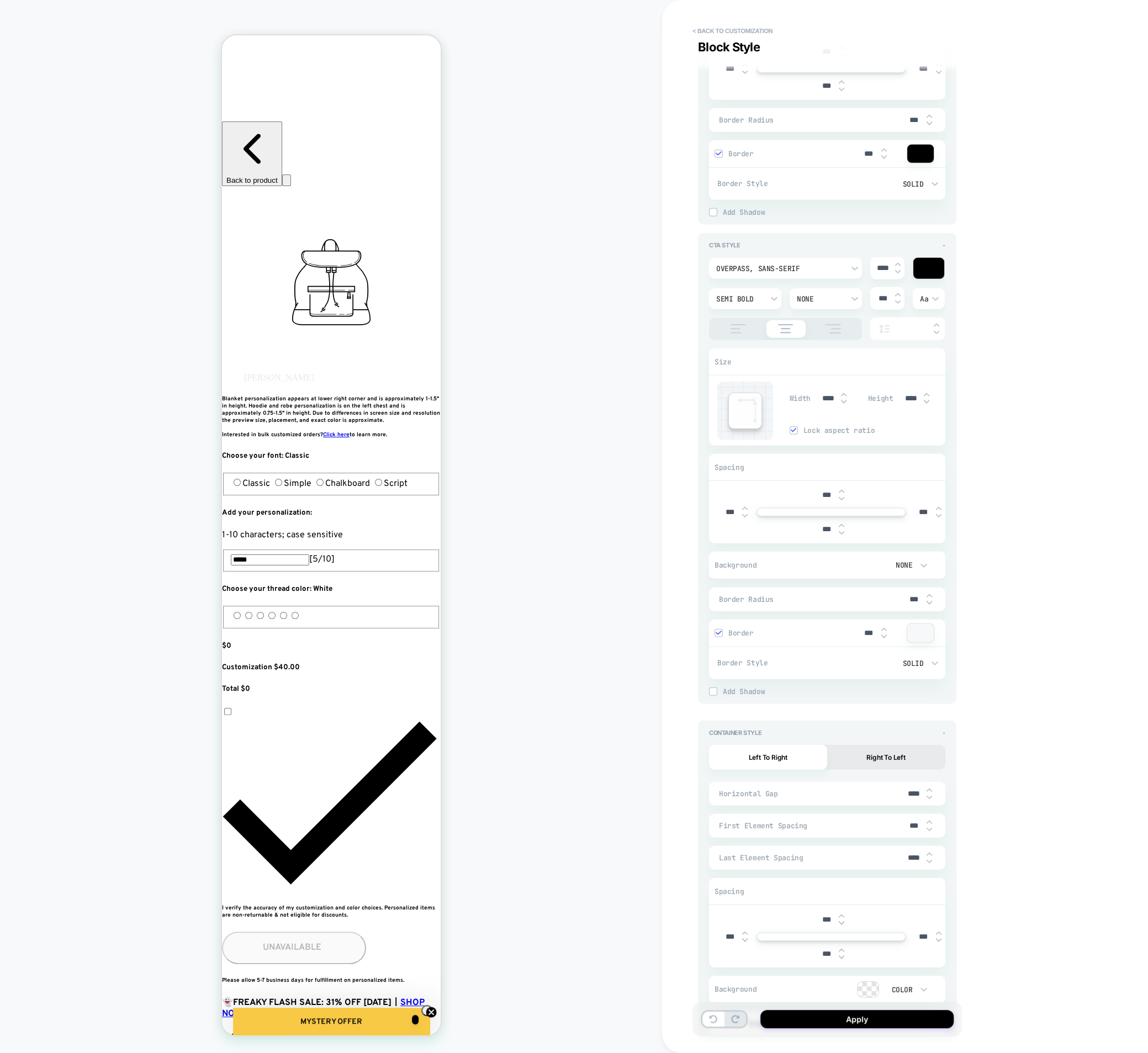
scroll to position [3159, 0]
click at [715, 152] on div at bounding box center [718, 155] width 7 height 7
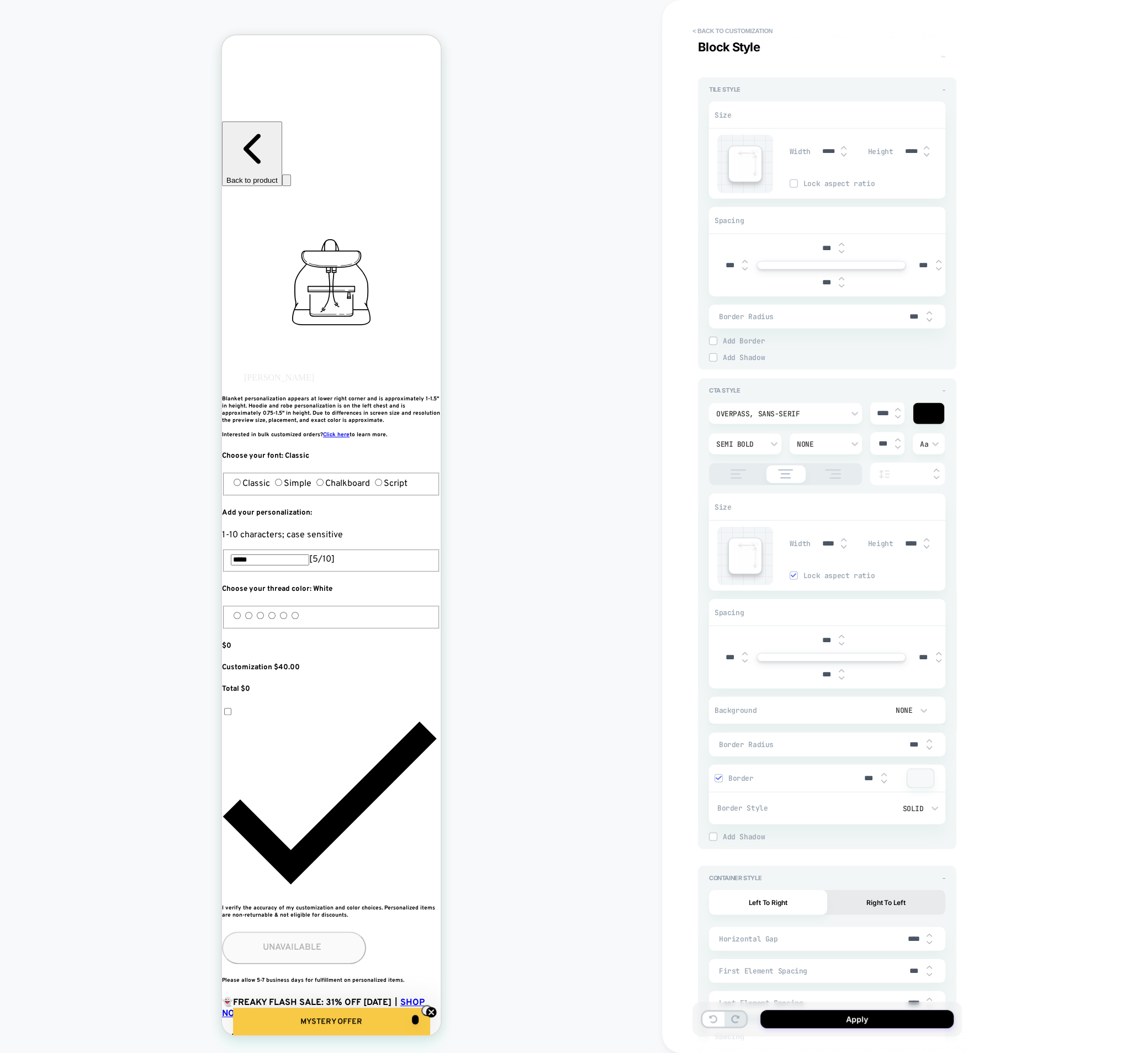
scroll to position [2966, 0]
click at [883, 772] on div at bounding box center [883, 777] width 5 height 12
click at [883, 772] on img at bounding box center [883, 774] width 5 height 5
type textarea "*"
type input "***"
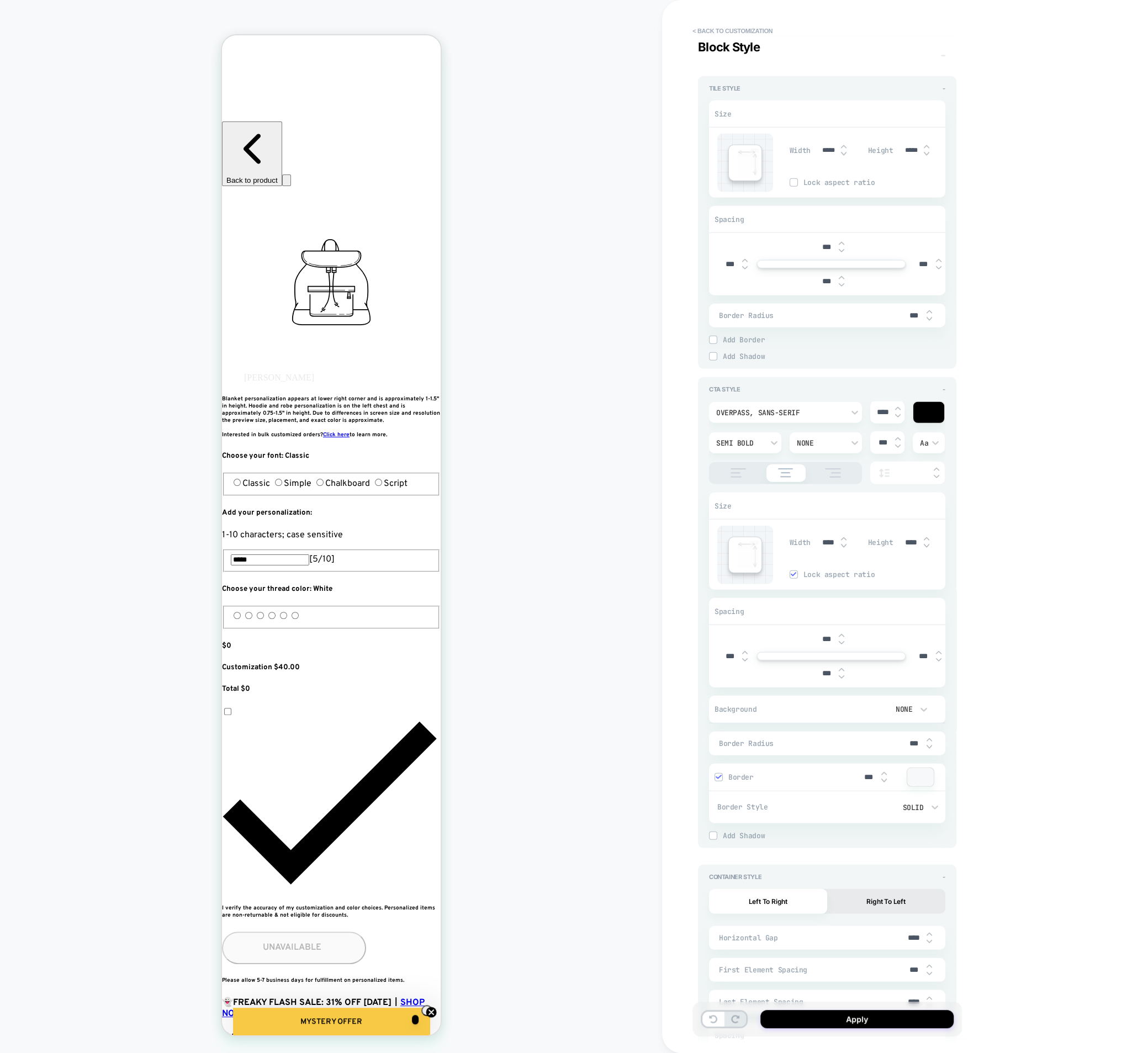
click at [908, 768] on div at bounding box center [921, 777] width 26 height 18
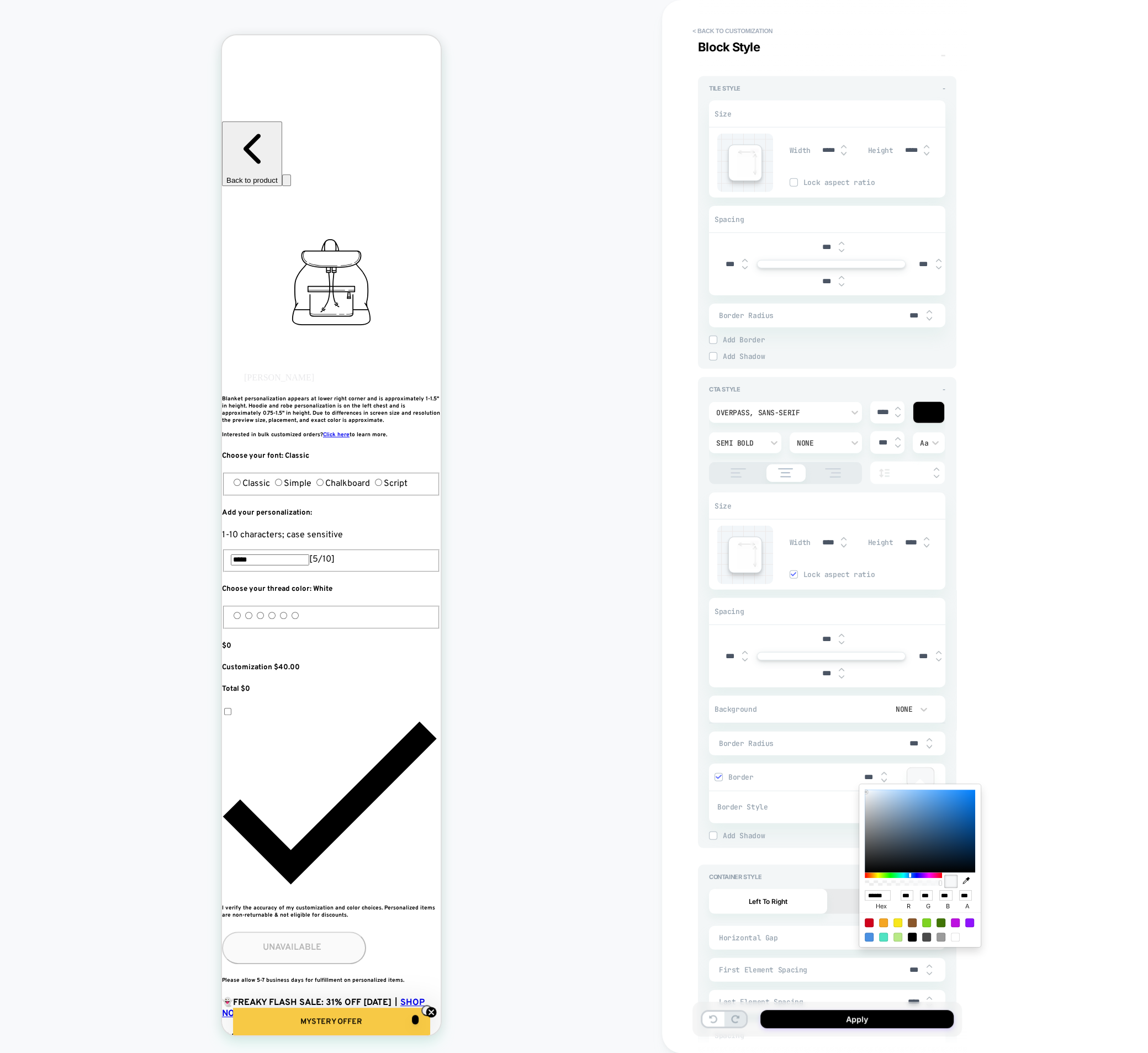
type textarea "*"
type input "******"
type input "**"
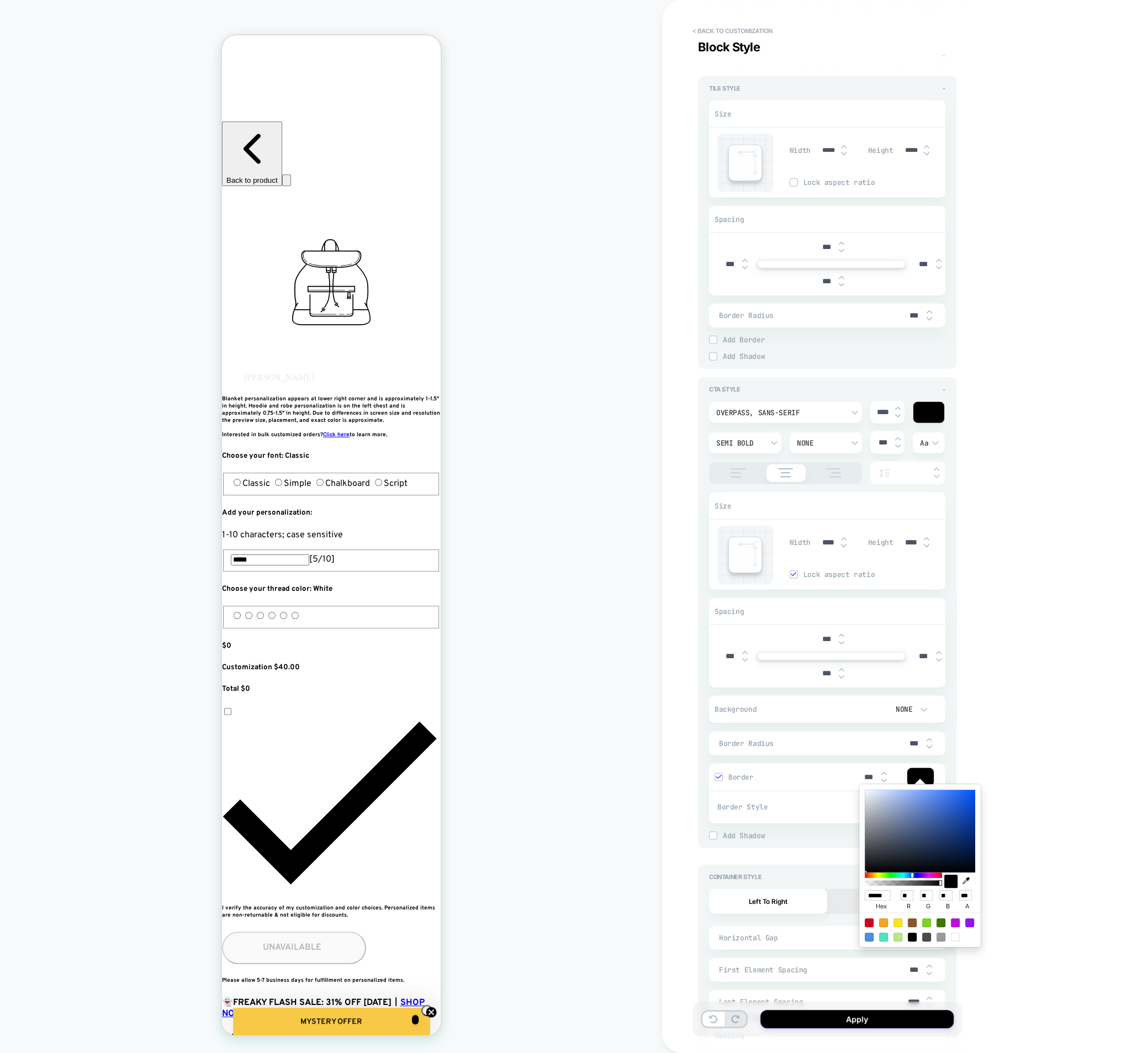
type textarea "*"
type input "******"
type input "*"
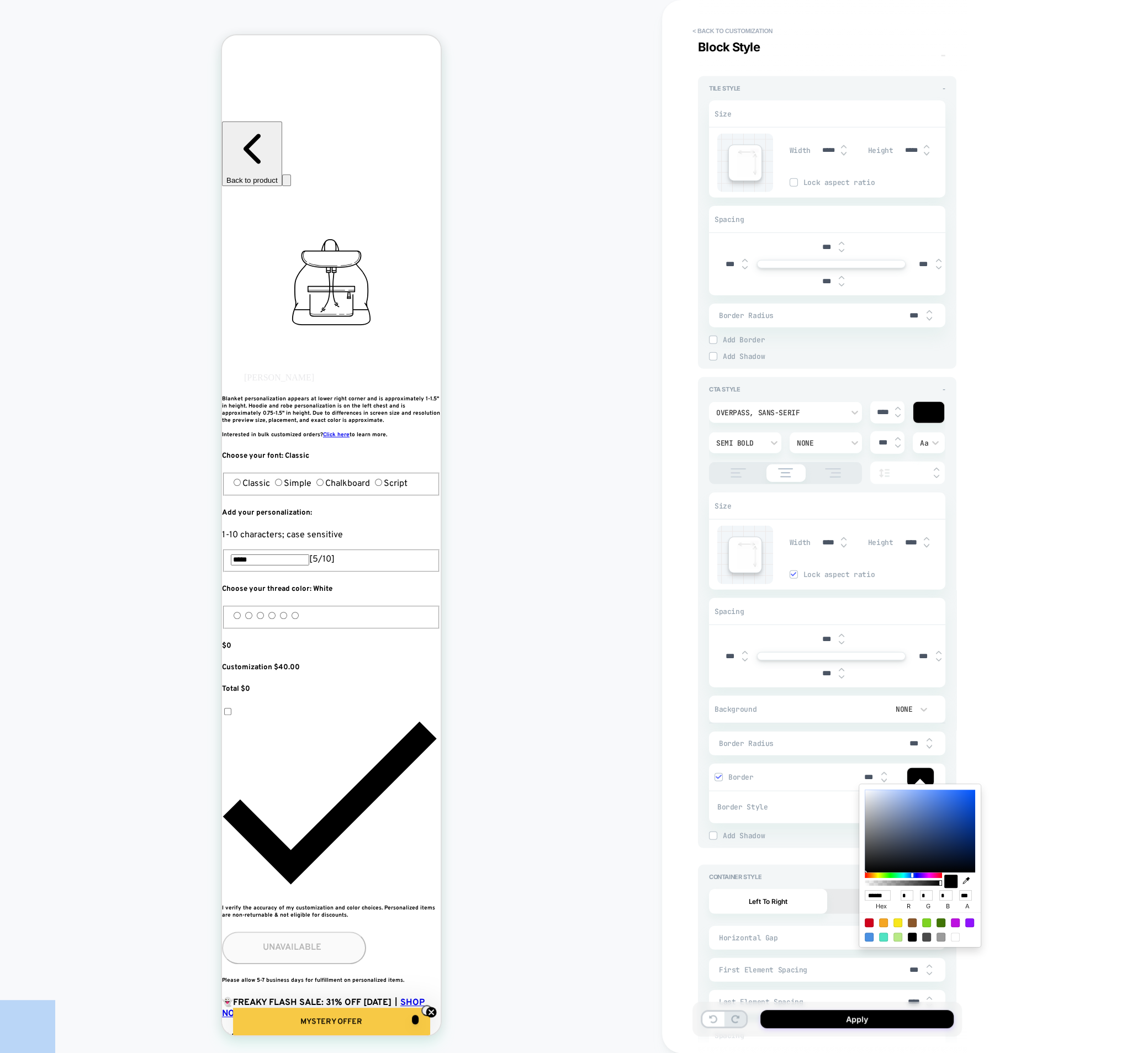
drag, startPoint x: 890, startPoint y: 837, endPoint x: 852, endPoint y: 892, distance: 66.9
click at [852, 892] on body "**********" at bounding box center [574, 526] width 1148 height 1053
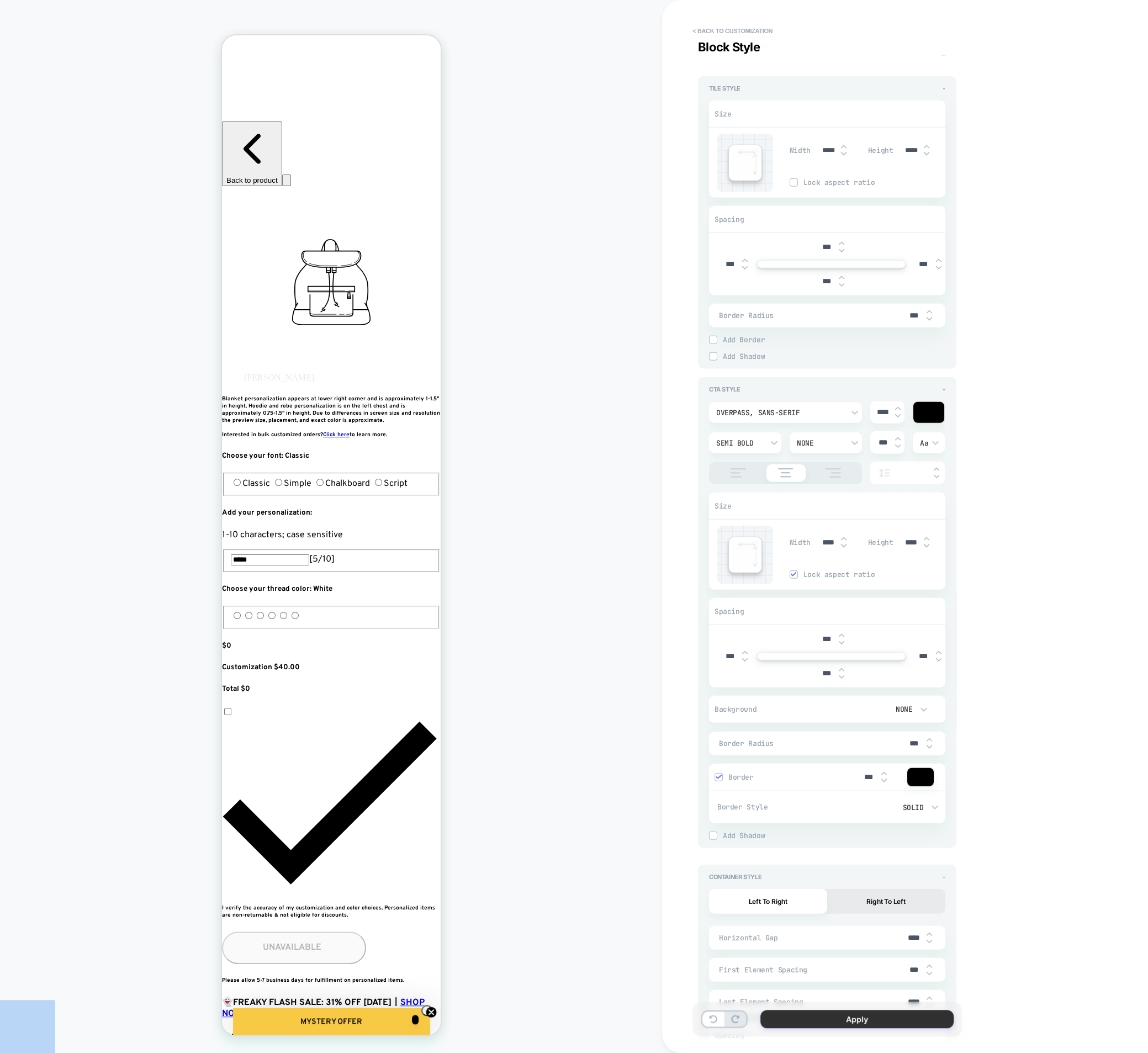
click at [845, 1026] on button "Apply" at bounding box center [856, 1019] width 193 height 18
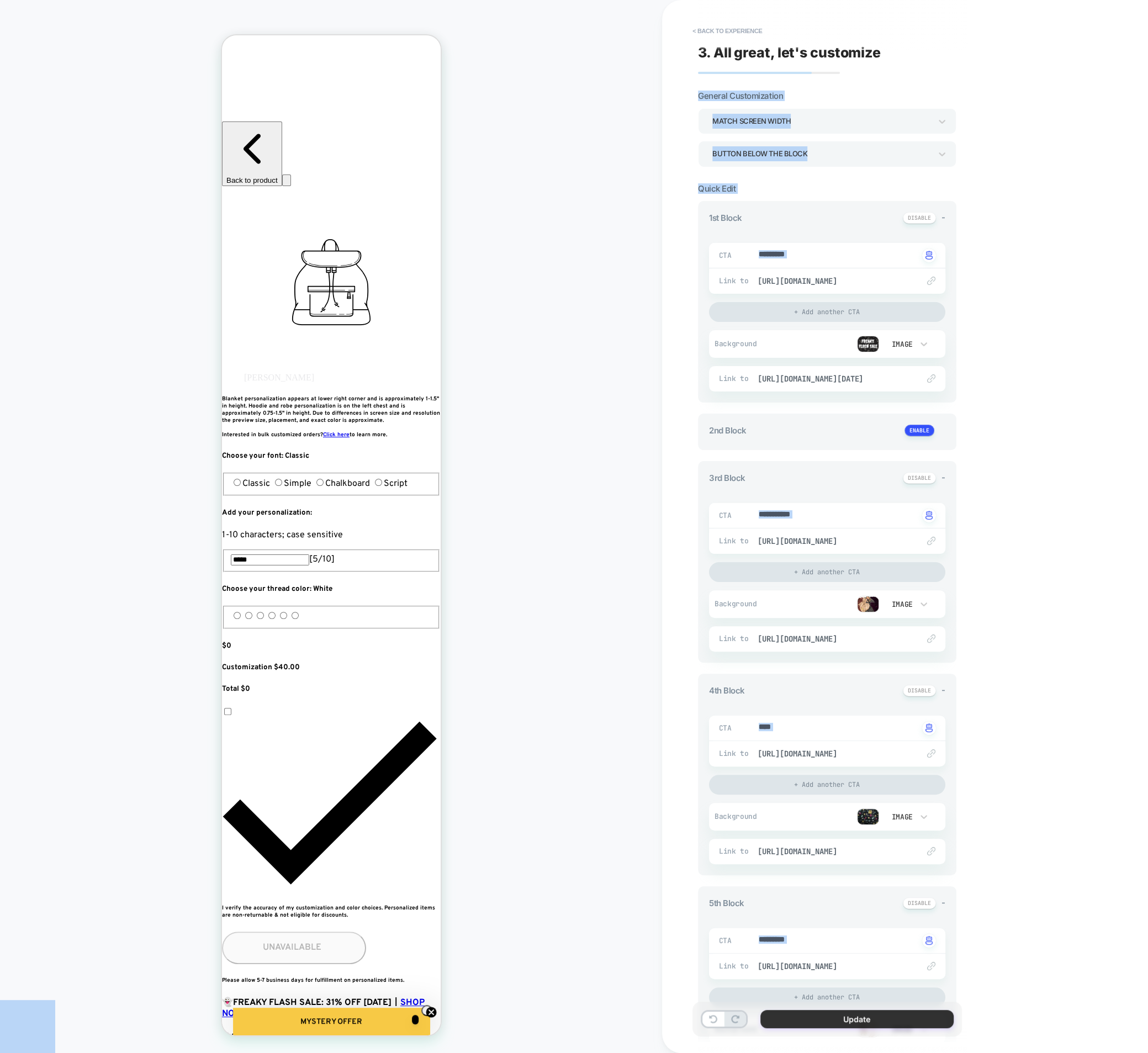
click at [836, 1027] on button "Update" at bounding box center [856, 1019] width 193 height 18
type textarea "*"
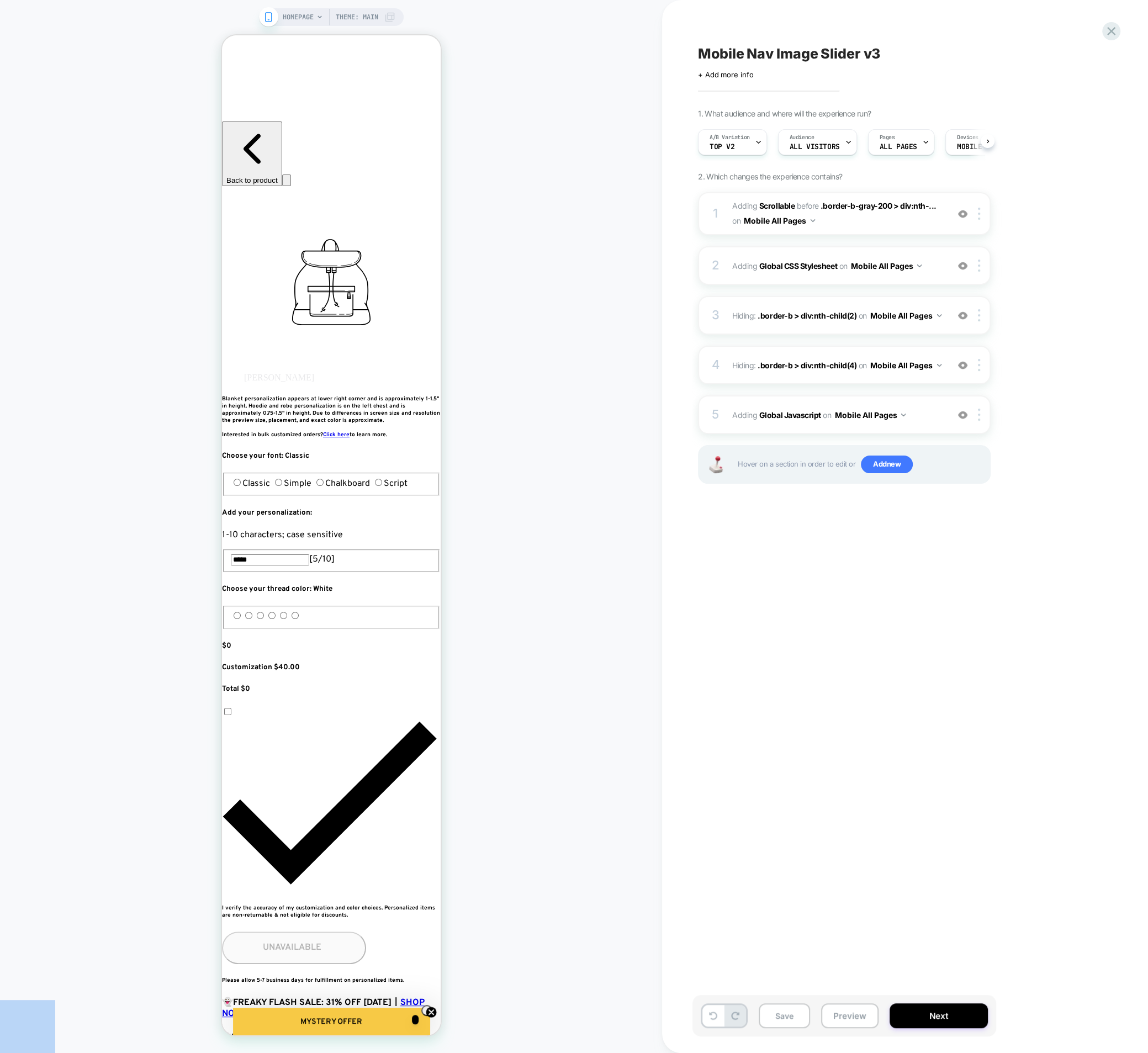
scroll to position [0, 1]
click at [840, 1009] on button "Preview" at bounding box center [850, 1016] width 57 height 25
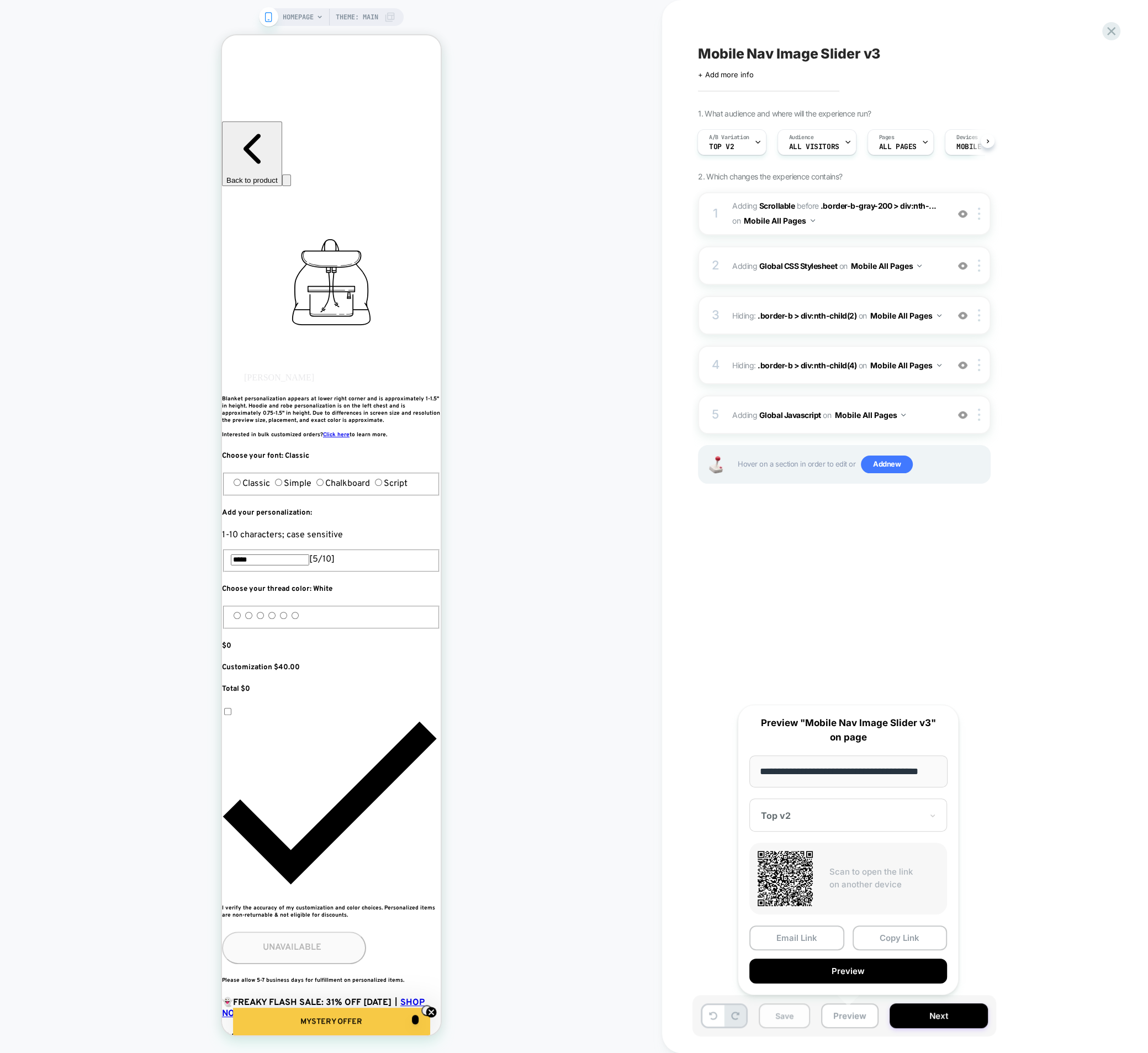
scroll to position [0, 0]
click at [782, 1027] on button "Save" at bounding box center [784, 1016] width 51 height 25
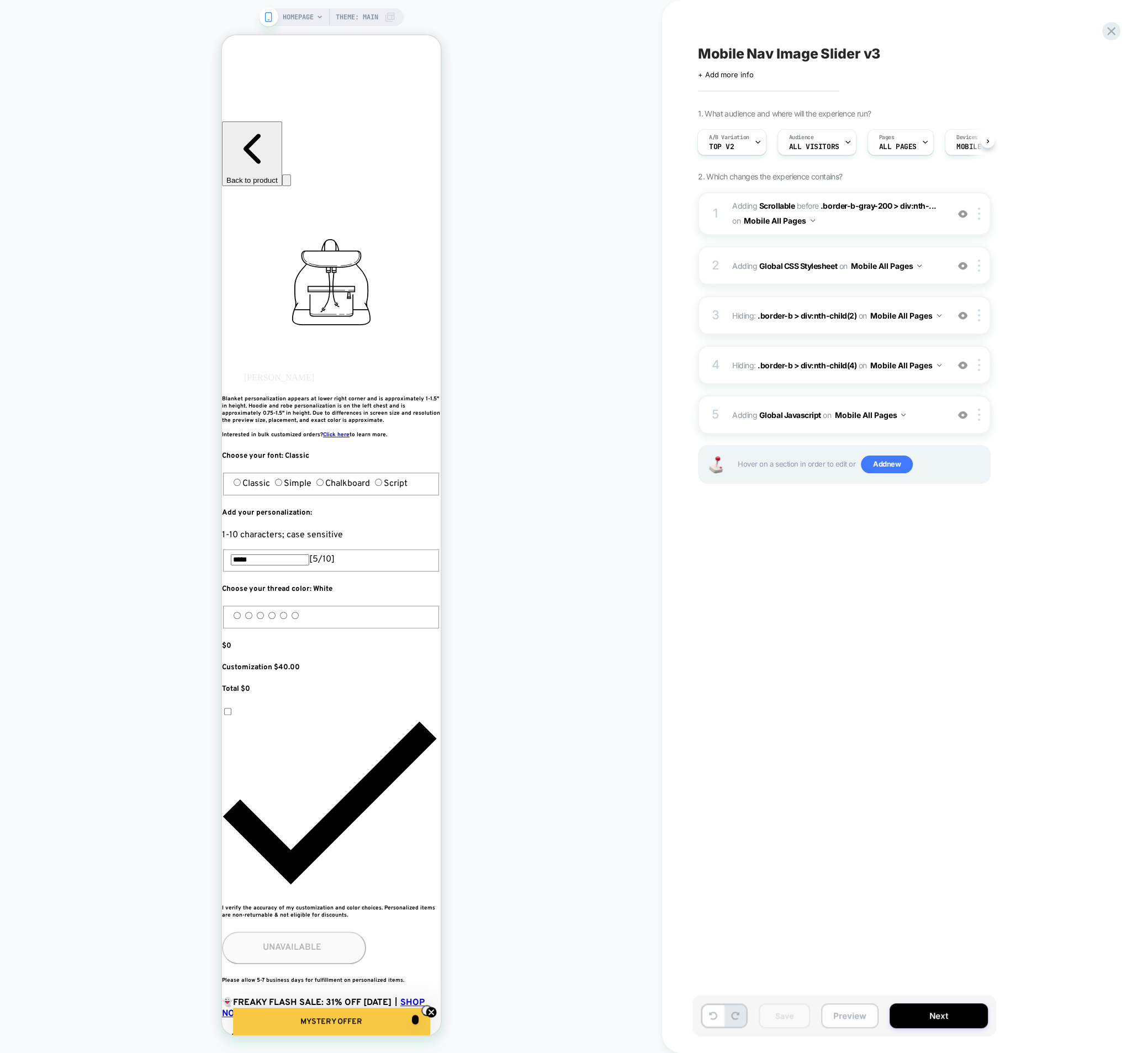
click at [838, 1014] on button "Preview" at bounding box center [850, 1016] width 57 height 25
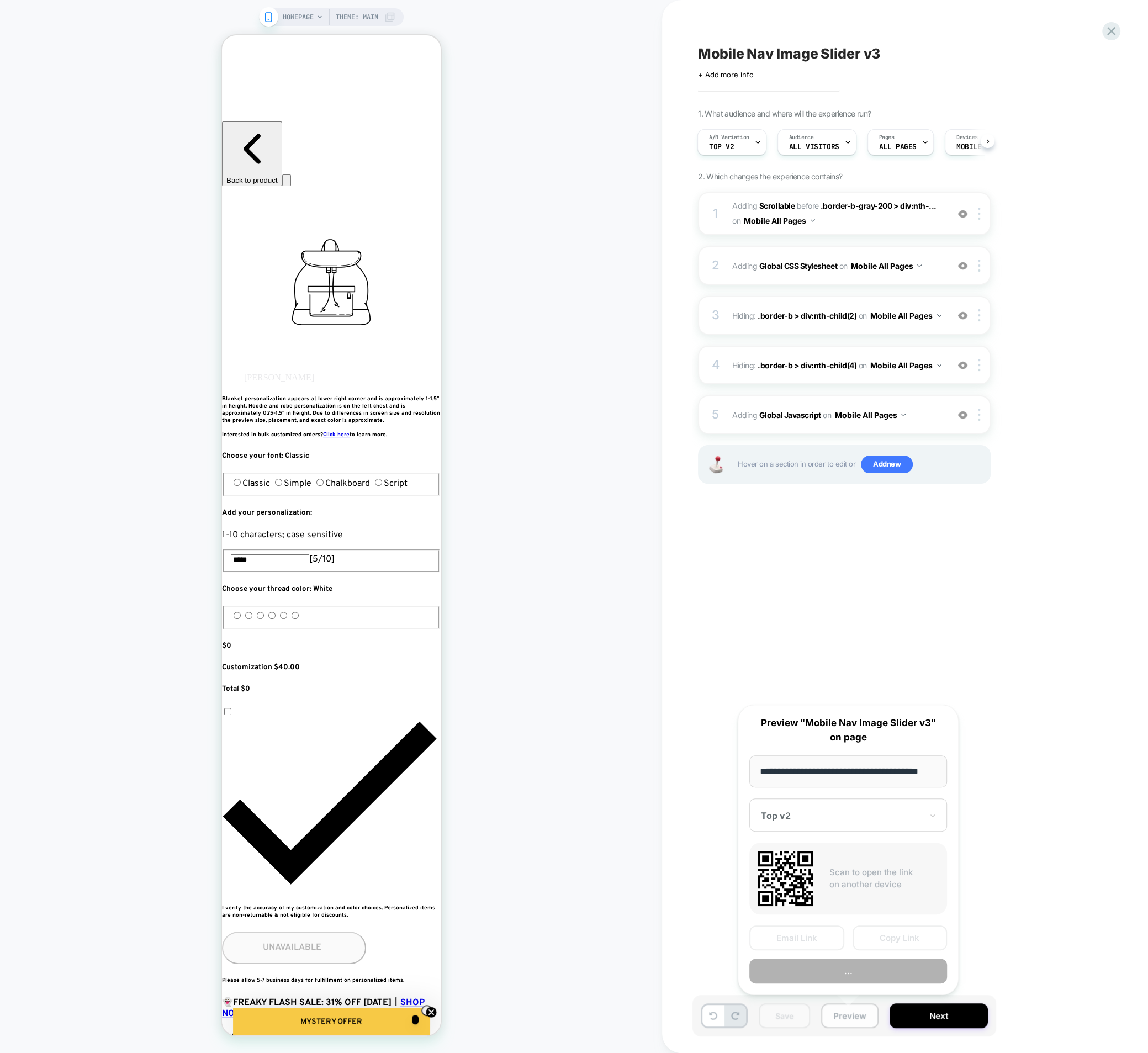
scroll to position [0, 14]
click at [876, 947] on button "Copy Link" at bounding box center [900, 938] width 95 height 25
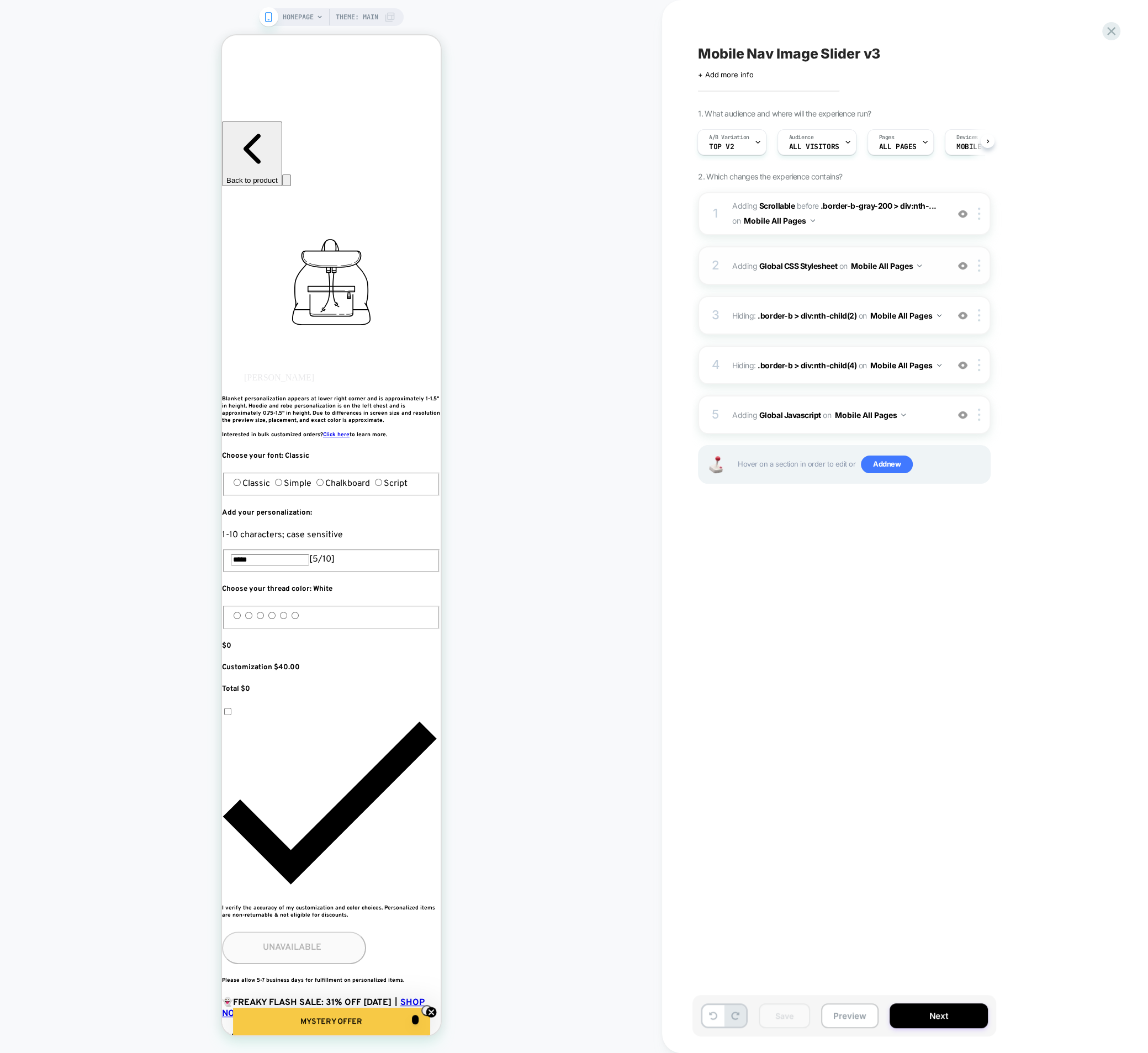
click at [749, 268] on span "Adding Global CSS Stylesheet on Mobile All Pages" at bounding box center [837, 266] width 210 height 16
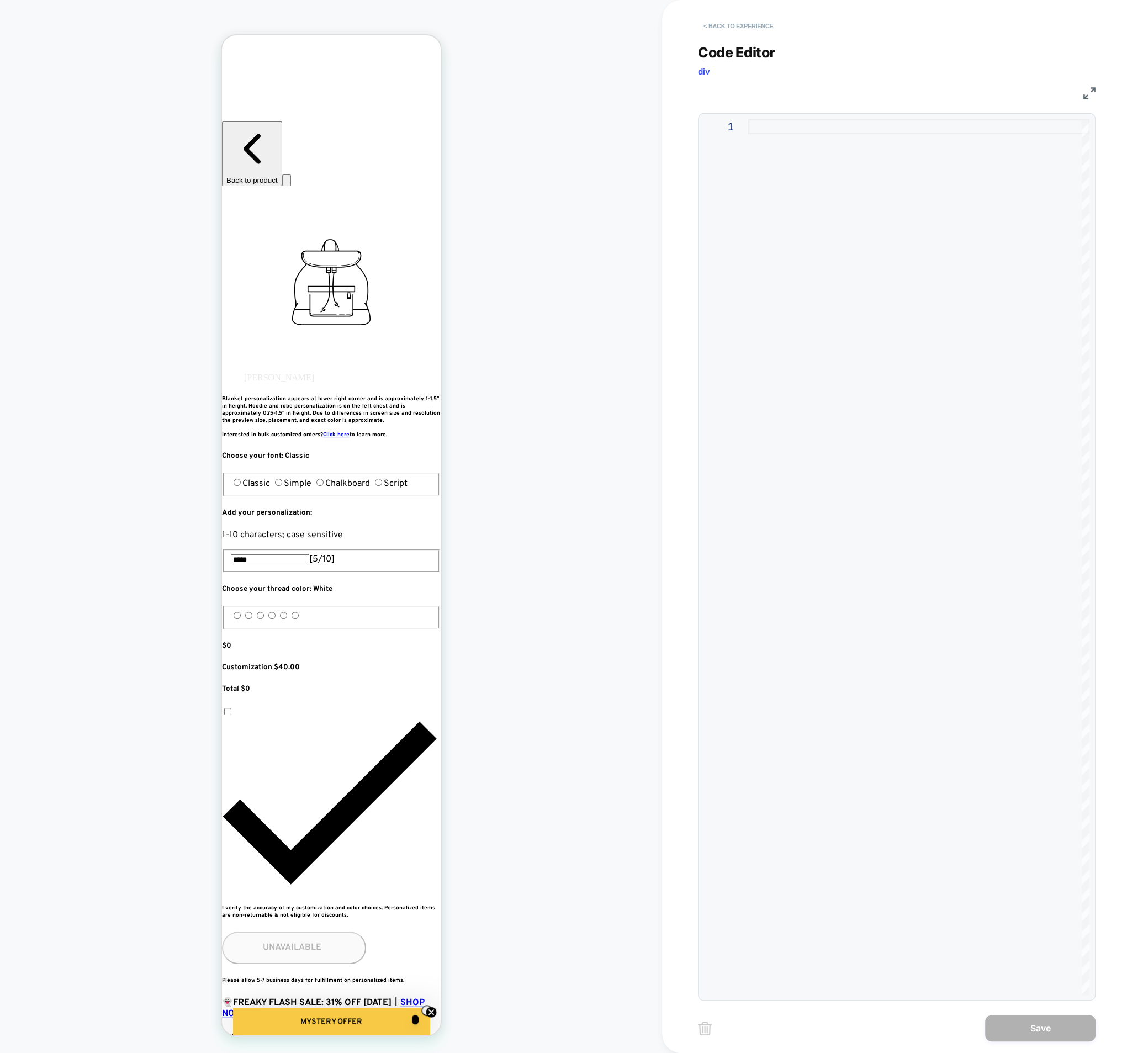
click at [713, 26] on button "< Back to experience" at bounding box center [738, 26] width 81 height 18
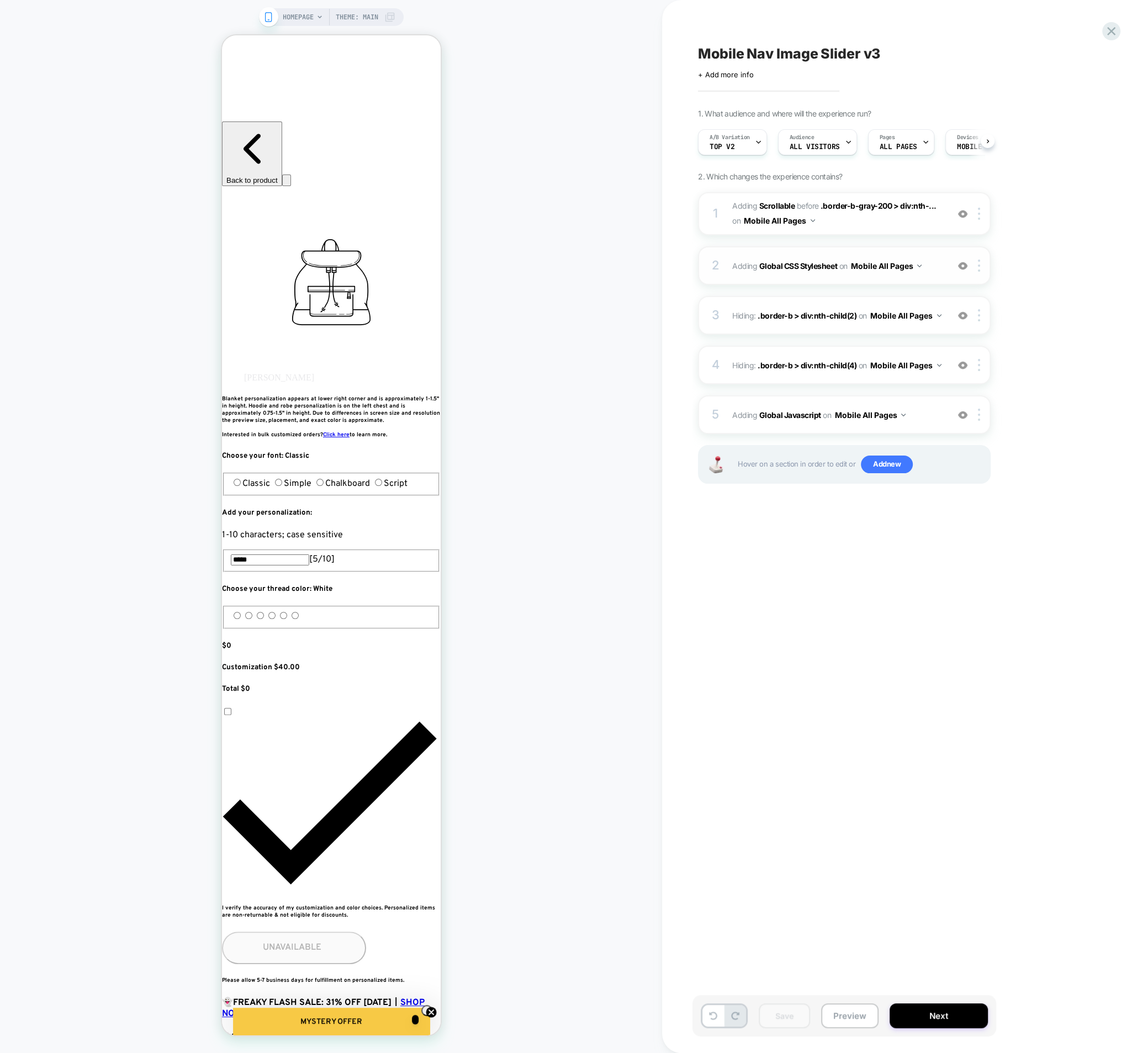
scroll to position [0, 1]
click at [720, 150] on span "Top v2" at bounding box center [721, 147] width 25 height 8
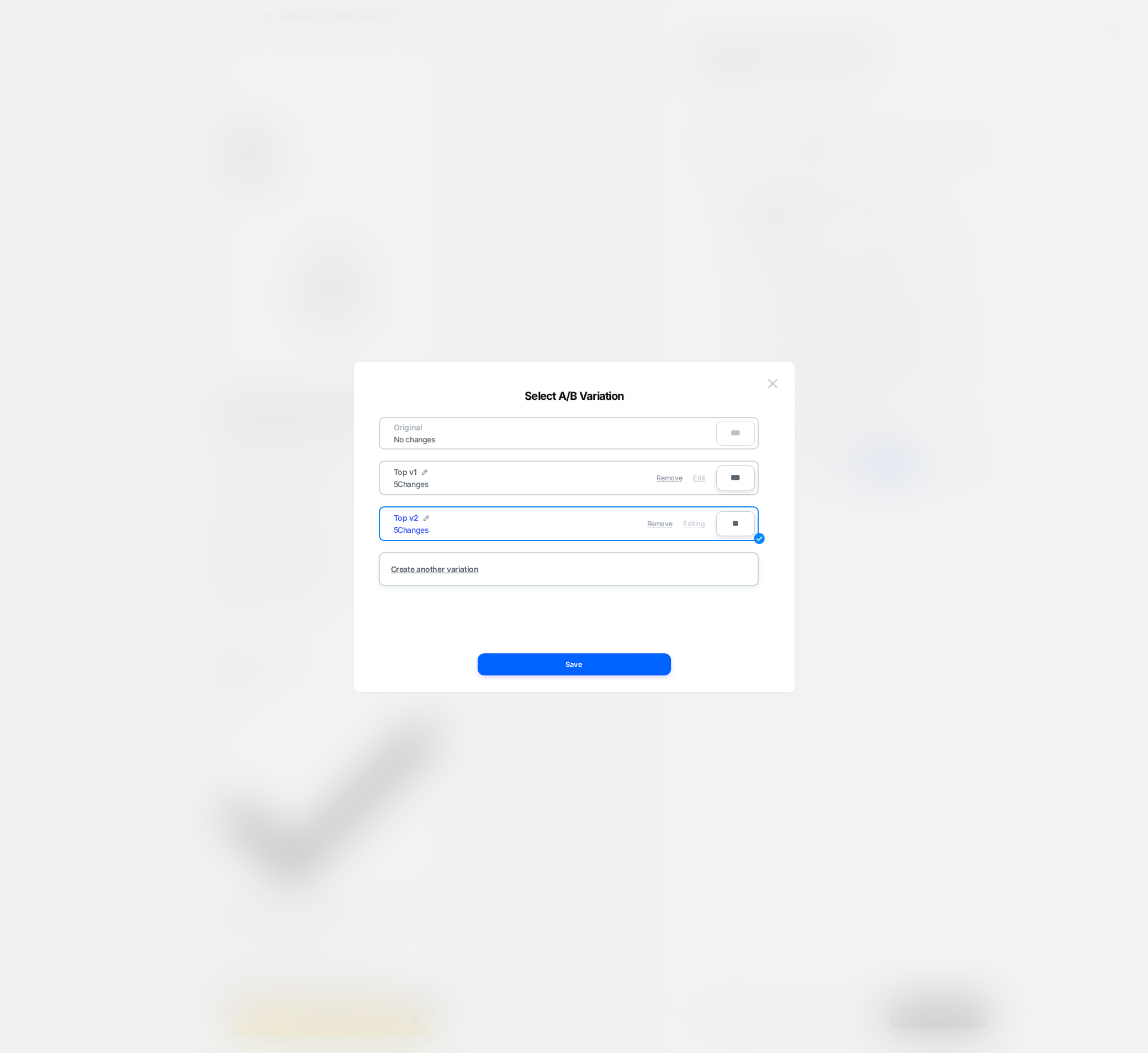
click at [701, 477] on span "Edit" at bounding box center [699, 478] width 12 height 9
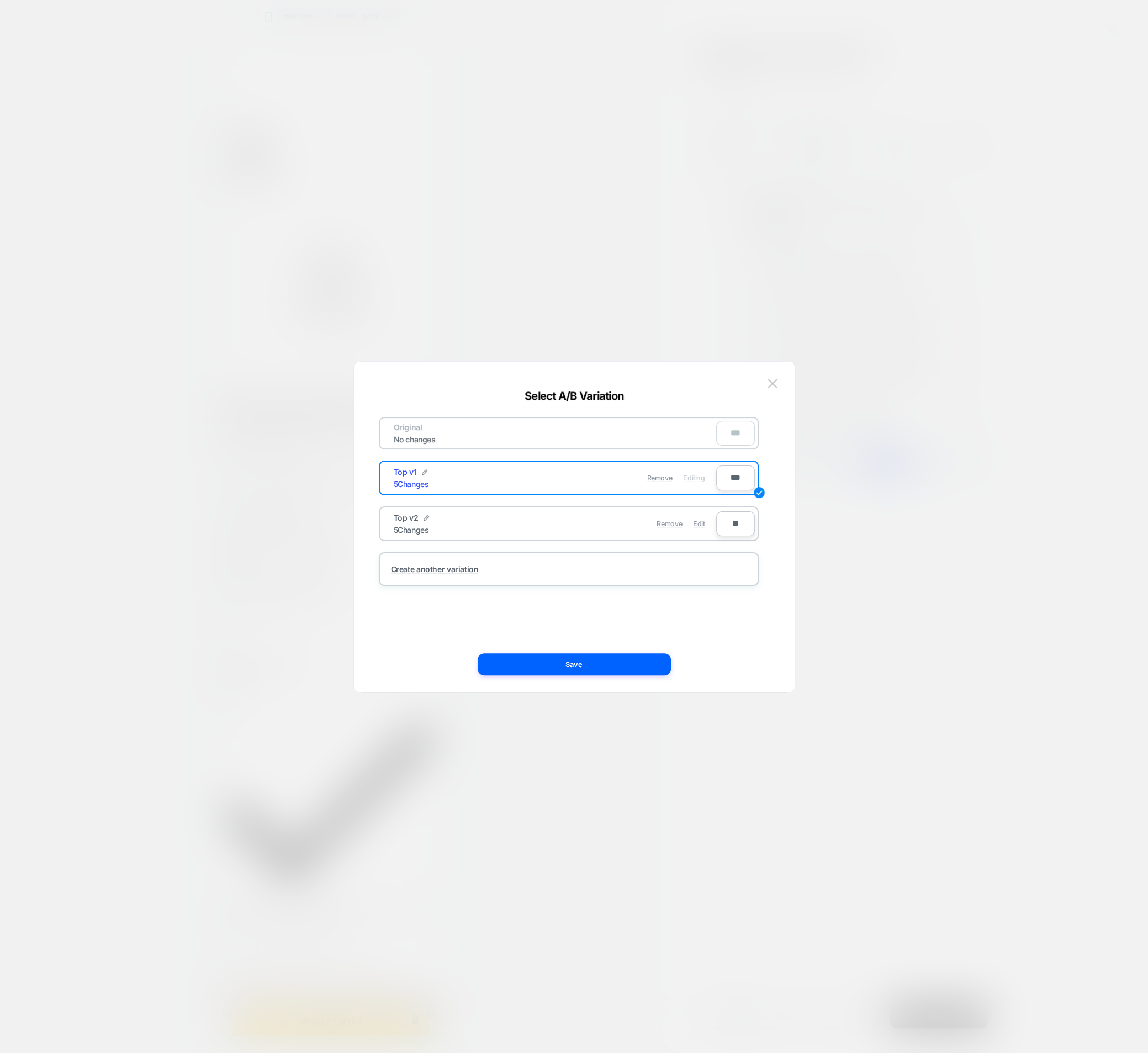
drag, startPoint x: 630, startPoint y: 664, endPoint x: 610, endPoint y: 671, distance: 21.2
click at [610, 671] on button "Save" at bounding box center [574, 664] width 193 height 22
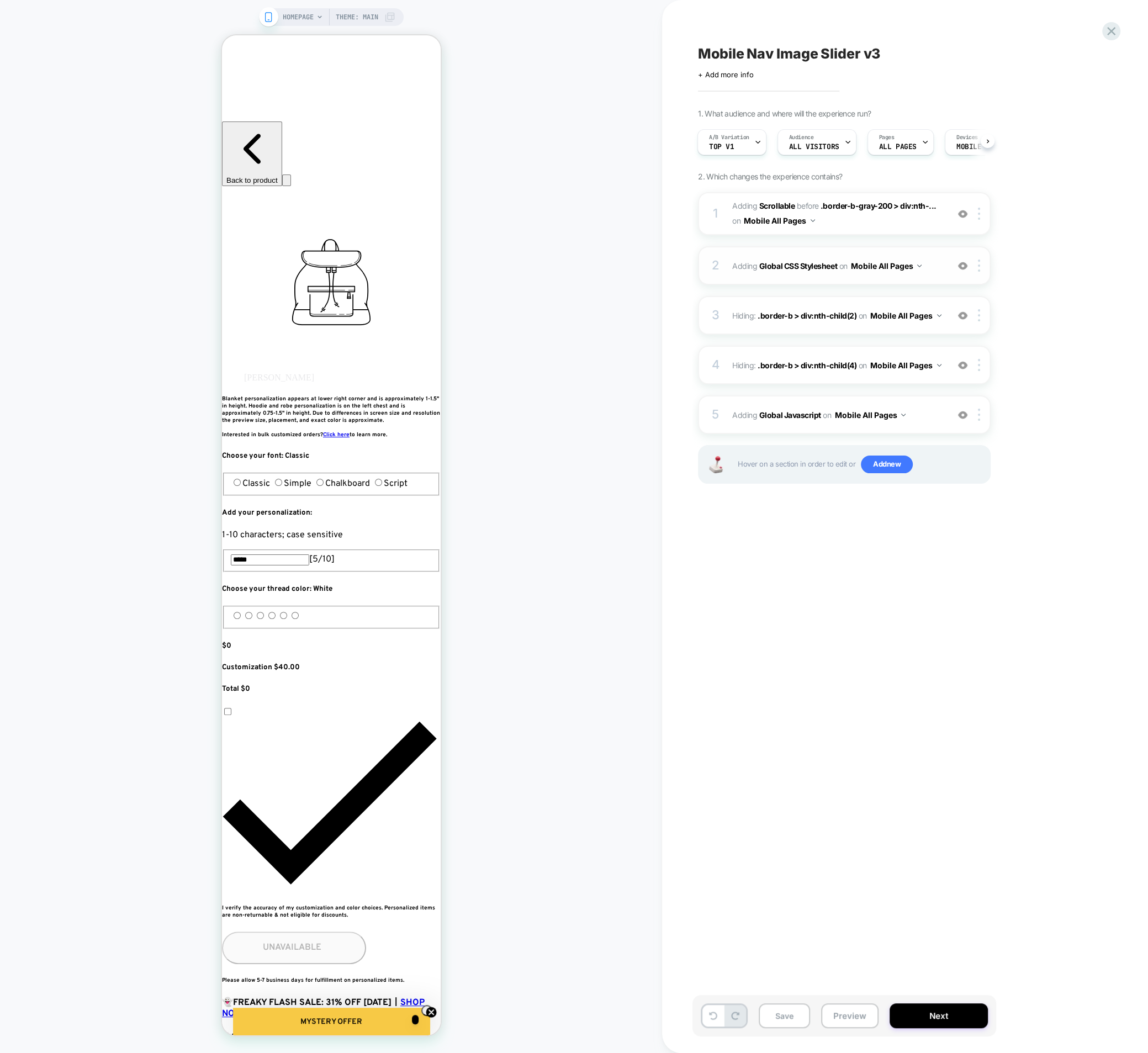
click at [727, 267] on div "2 Adding Global CSS Stylesheet on Mobile All Pages Add Before Add After Copy to…" at bounding box center [844, 266] width 293 height 39
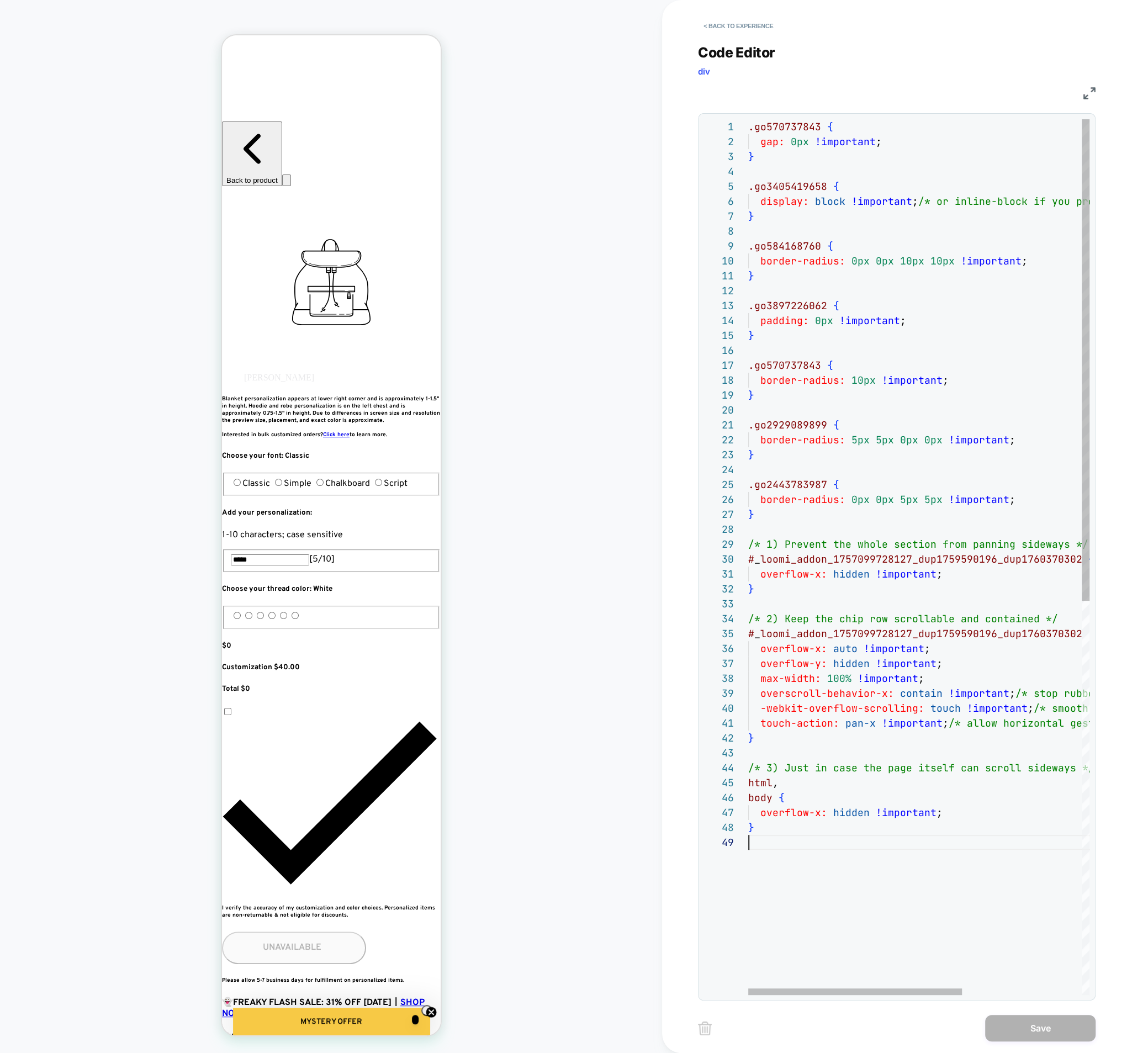
scroll to position [120, 0]
type textarea "**********"
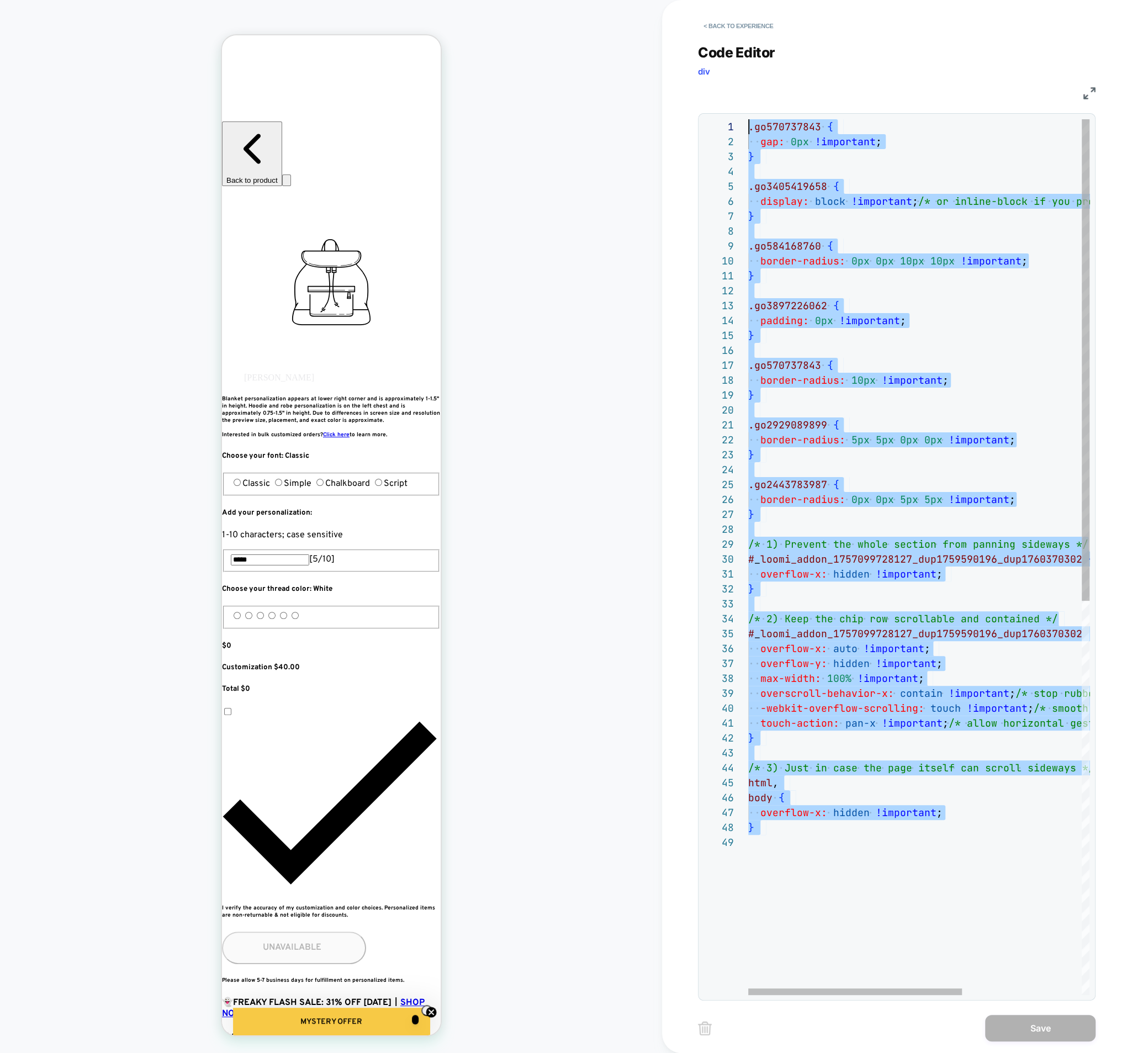
drag, startPoint x: 783, startPoint y: 884, endPoint x: 679, endPoint y: 36, distance: 854.4
click at [748, 120] on div ".go570737843 { gap: 0px !important ; } .go3405419658 { display: block !importan…" at bounding box center [1014, 916] width 532 height 1592
click at [709, 28] on button "< Back to experience" at bounding box center [738, 26] width 81 height 18
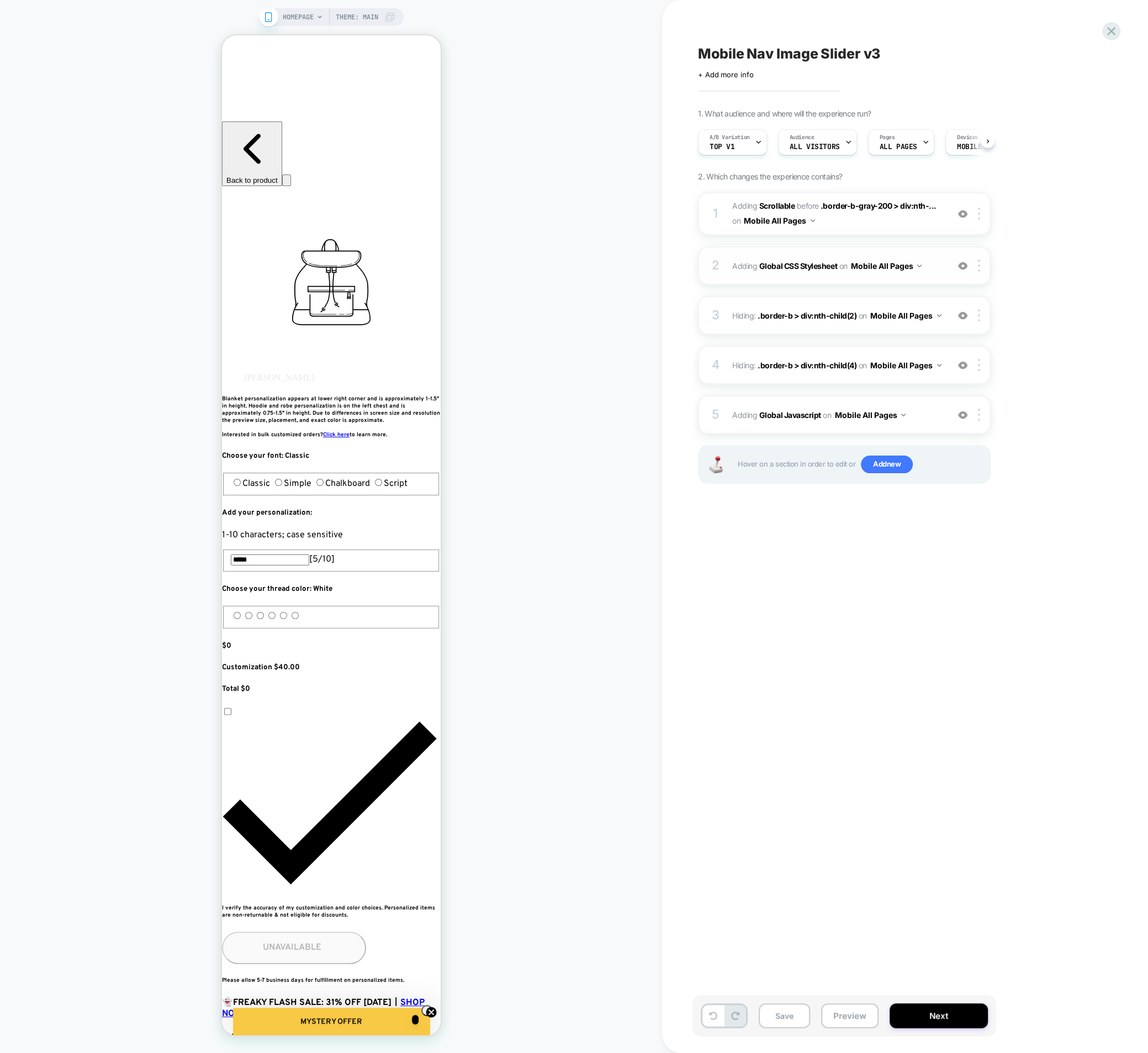
scroll to position [0, 1]
click at [851, 1018] on button "Preview" at bounding box center [850, 1016] width 57 height 25
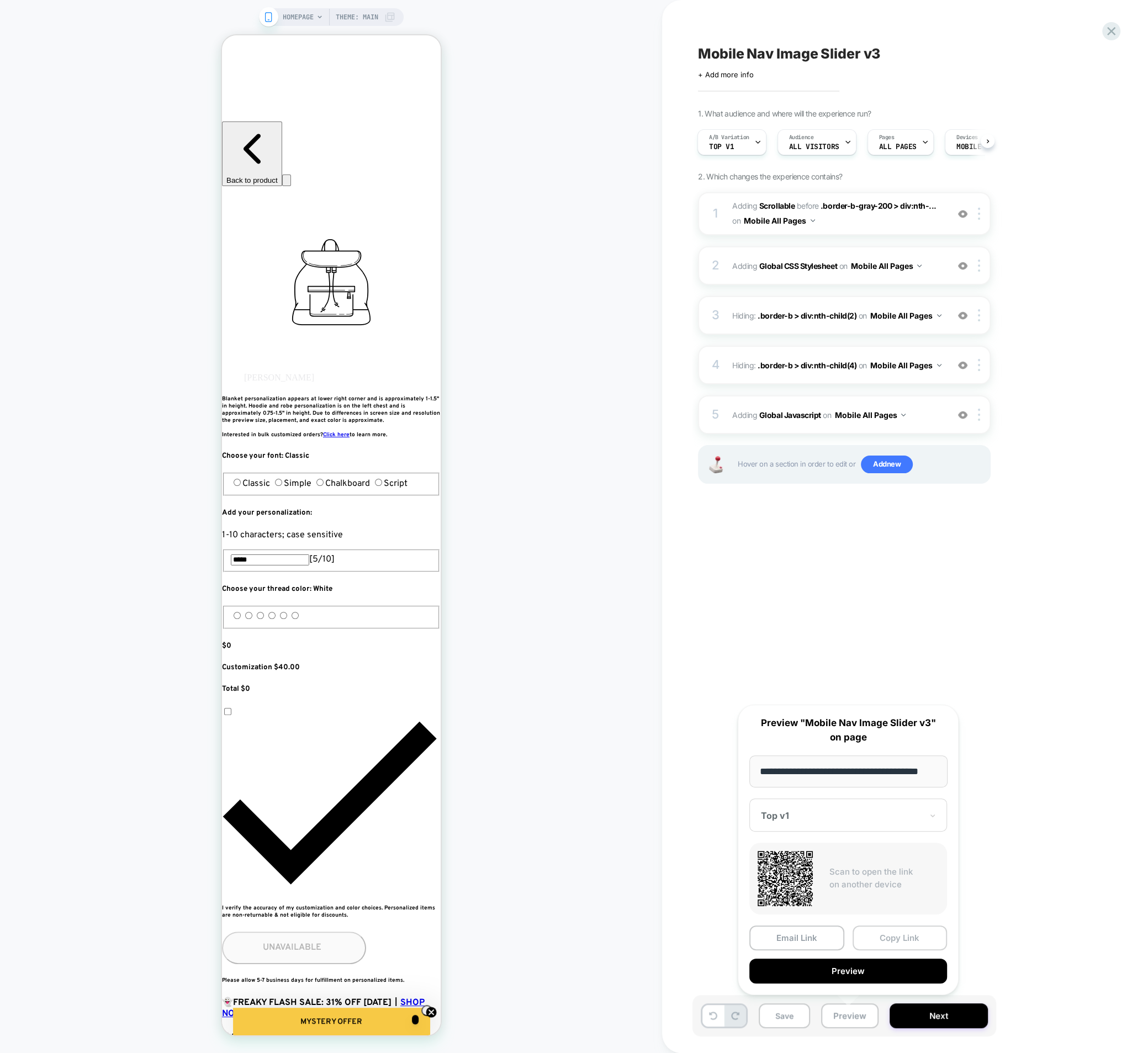
scroll to position [0, 0]
click at [875, 933] on button "Copy Link" at bounding box center [900, 938] width 95 height 25
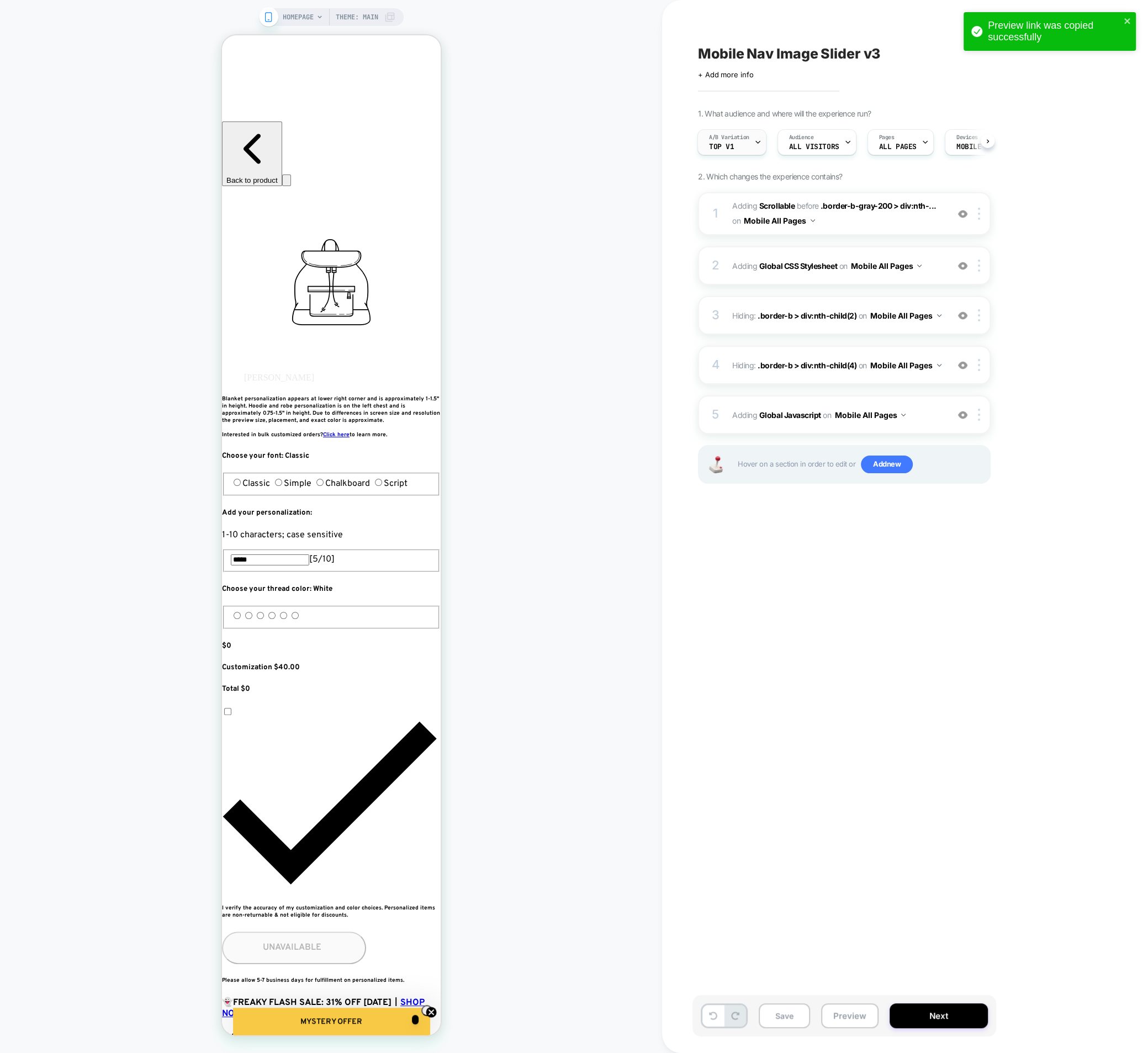
click at [744, 140] on span "A/B Variation" at bounding box center [729, 137] width 40 height 8
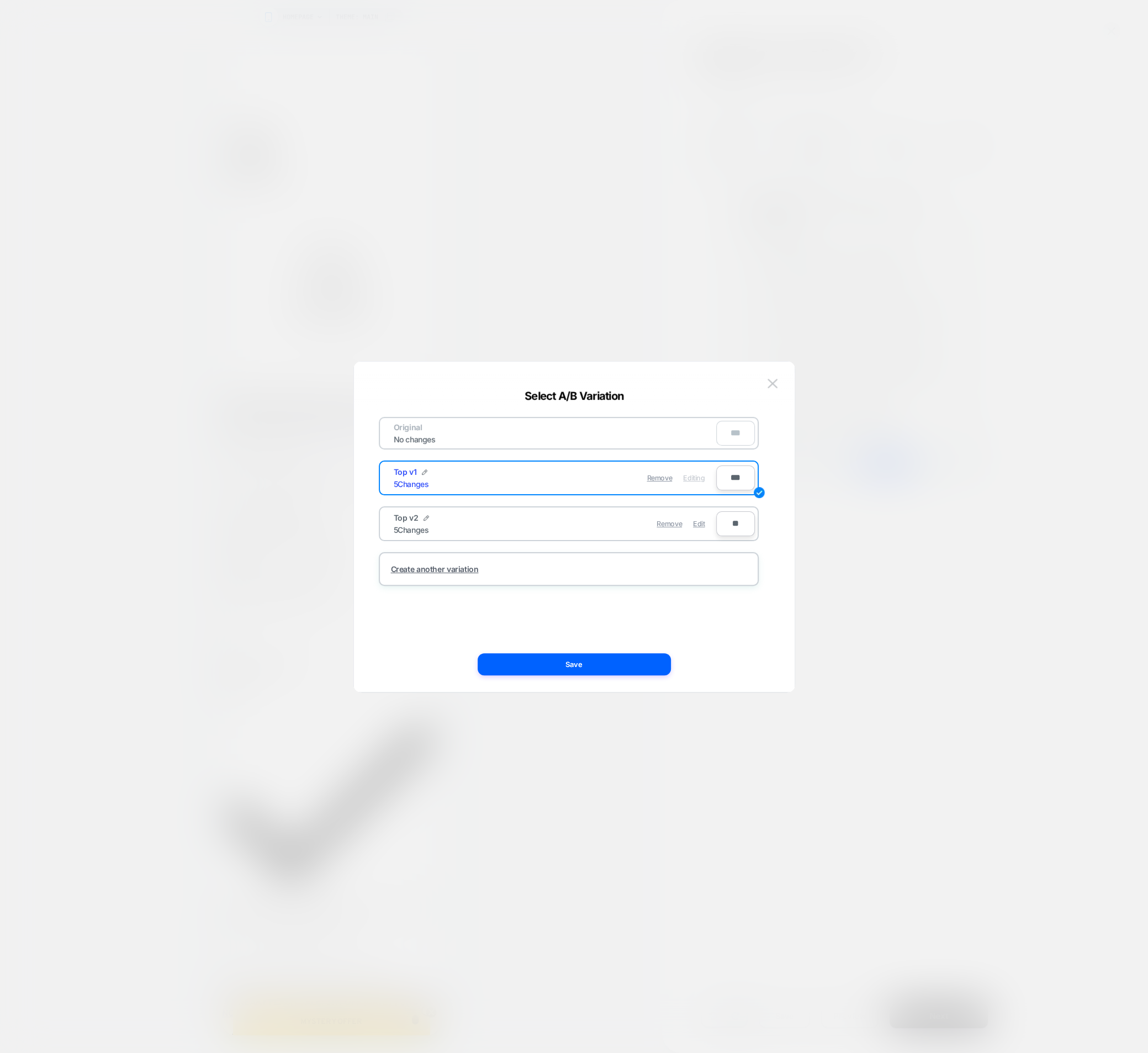
click at [693, 524] on div "Remove Edit" at bounding box center [633, 524] width 156 height 22
click at [701, 524] on span "Edit" at bounding box center [699, 523] width 12 height 9
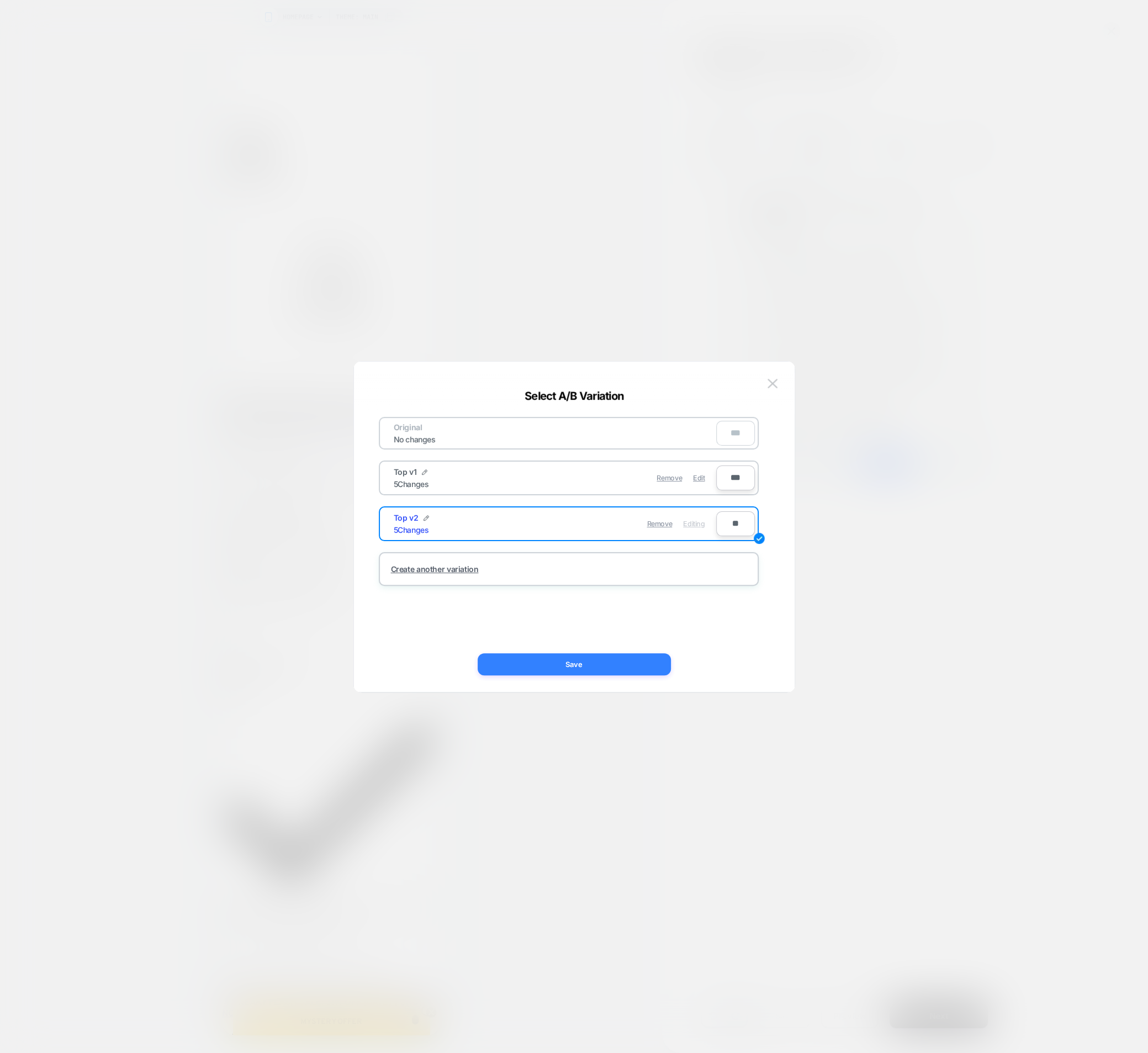
click at [614, 664] on button "Save" at bounding box center [574, 664] width 193 height 22
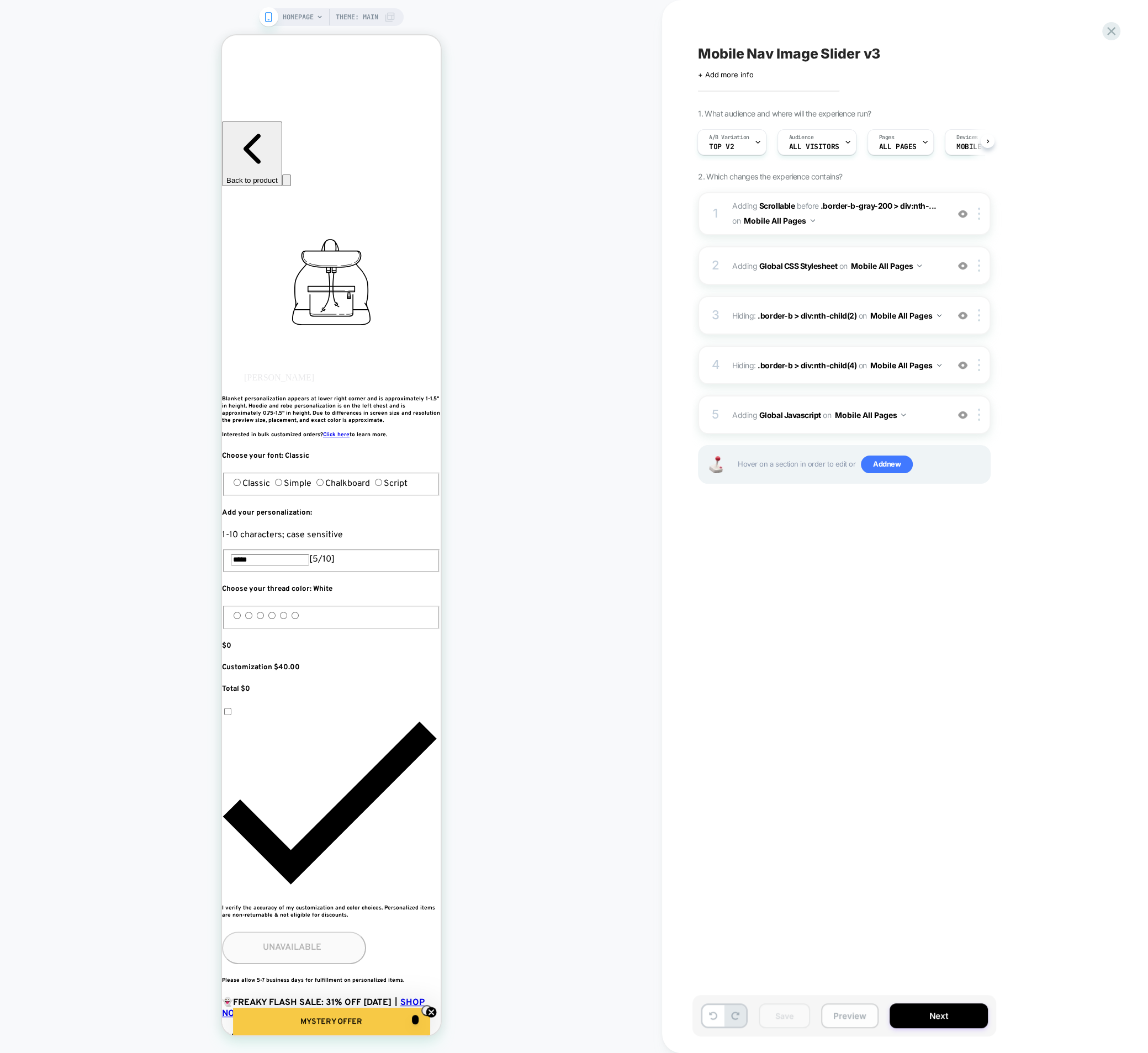
click at [835, 1017] on button "Preview" at bounding box center [850, 1016] width 57 height 25
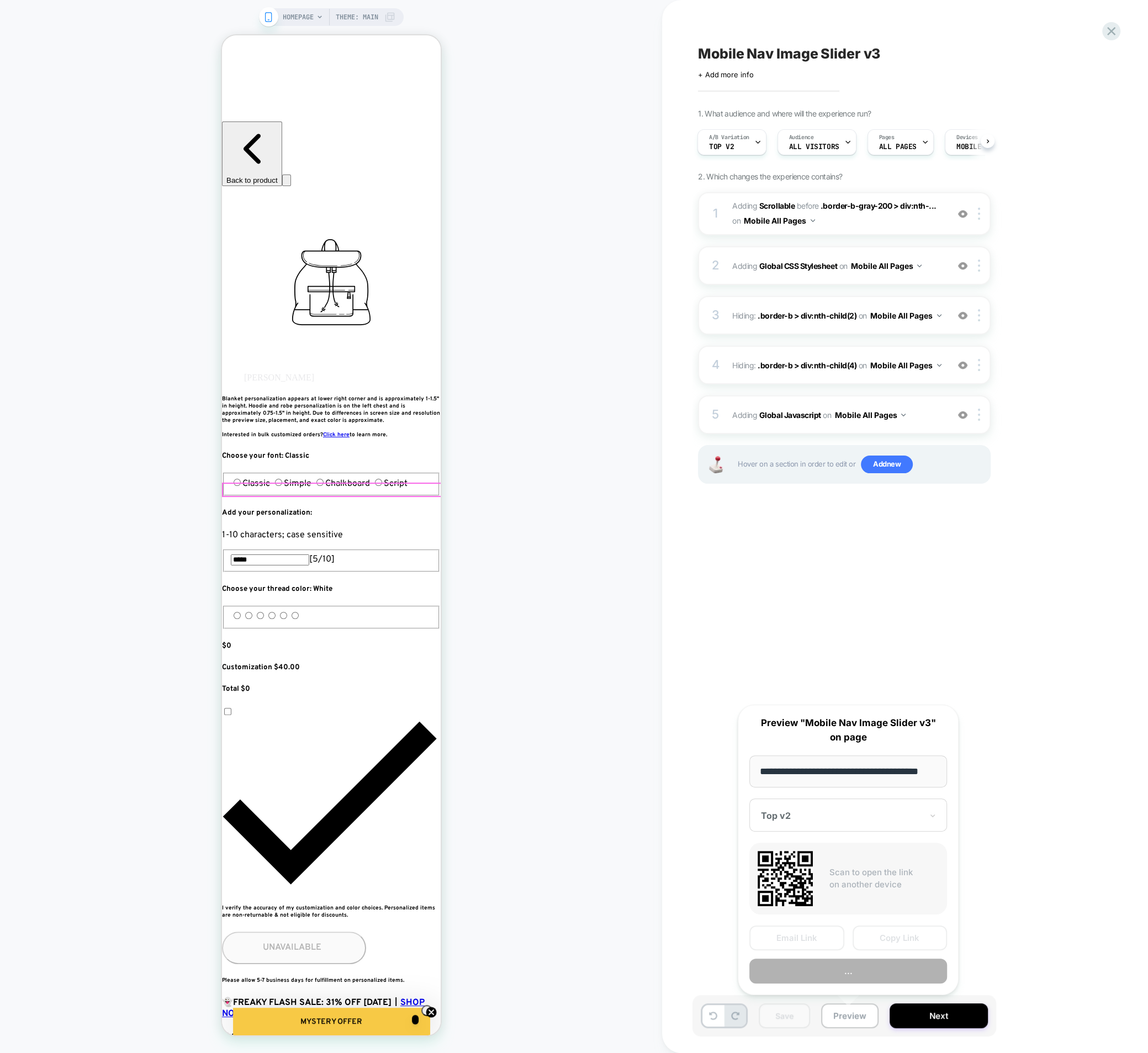
scroll to position [0, 14]
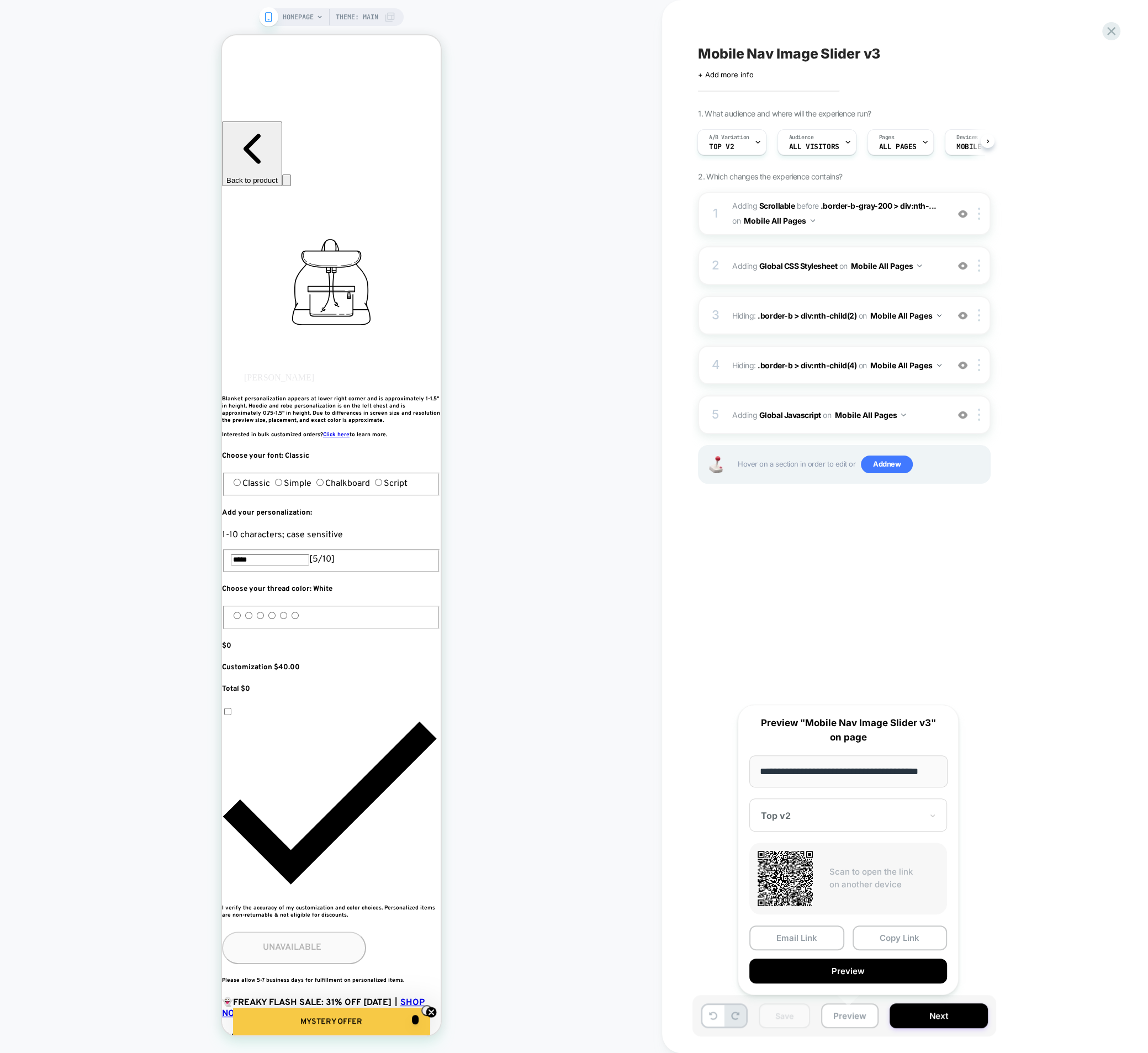
drag, startPoint x: 893, startPoint y: 934, endPoint x: 893, endPoint y: 926, distance: 8.0
click at [893, 933] on button "Copy Link" at bounding box center [900, 938] width 95 height 25
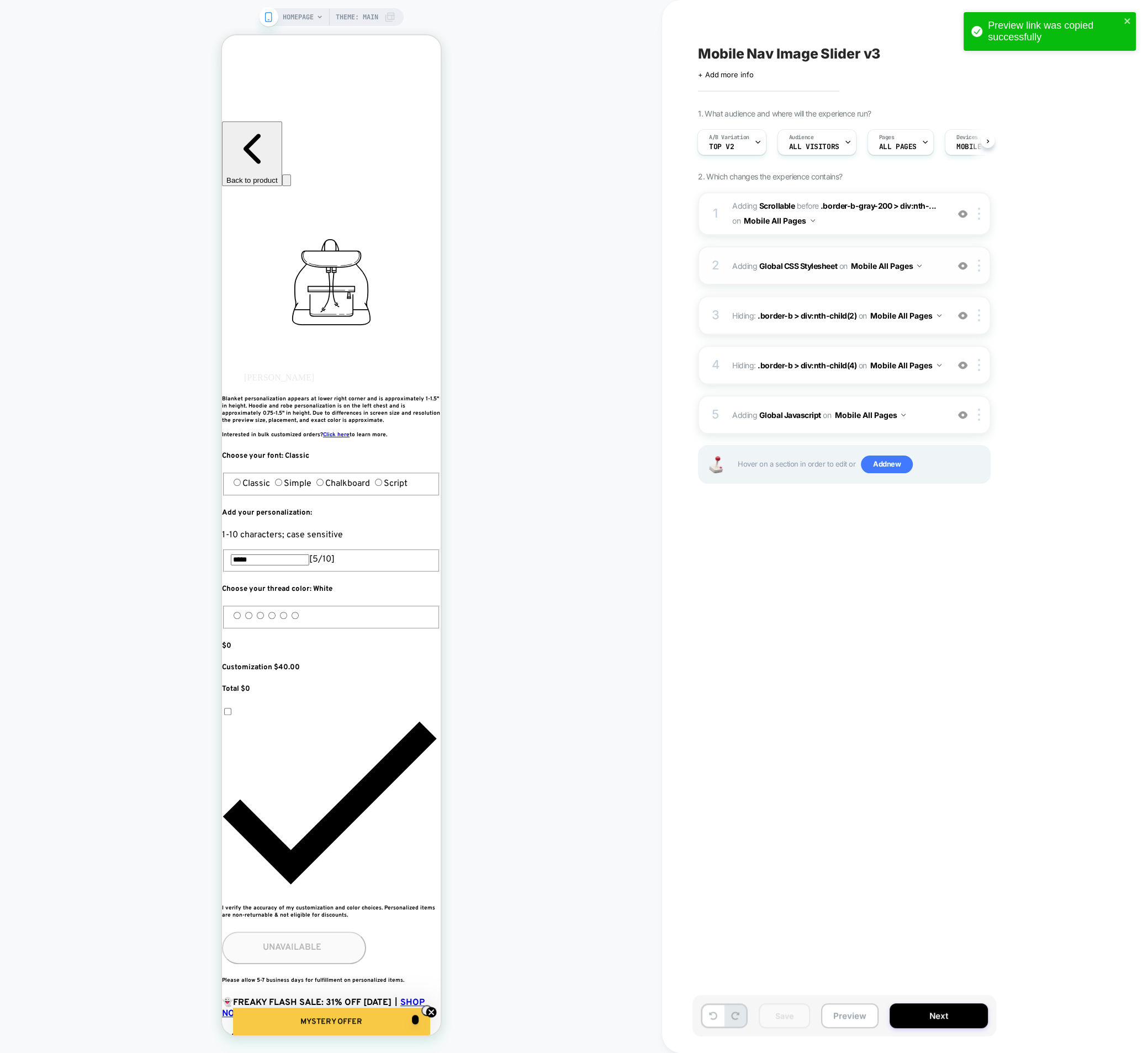
click at [725, 273] on div "2 Adding Global CSS Stylesheet on Mobile All Pages Add Before Add After Copy to…" at bounding box center [844, 266] width 293 height 39
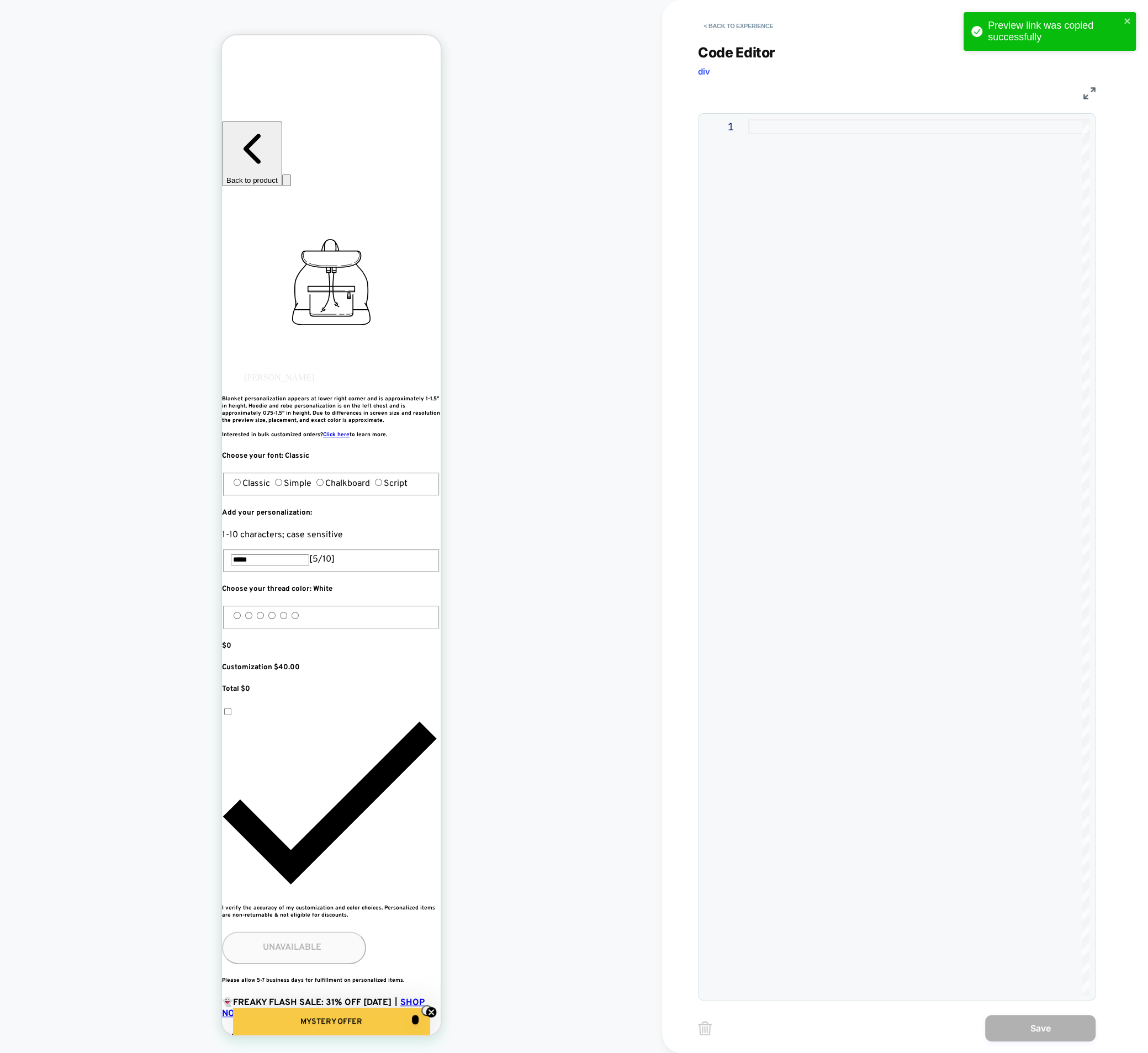
click at [839, 444] on div at bounding box center [919, 558] width 342 height 876
type textarea "**********"
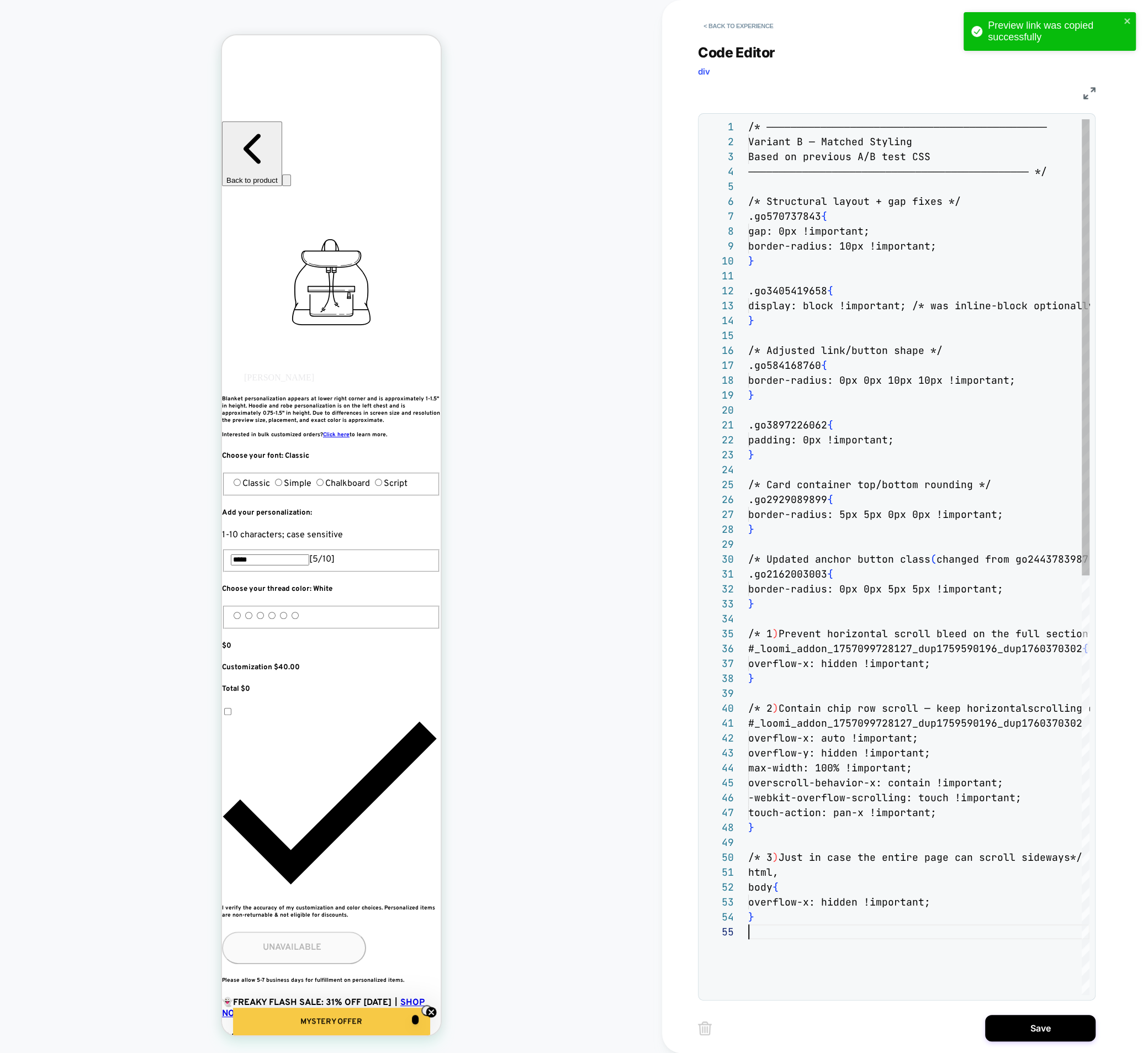
scroll to position [60, 0]
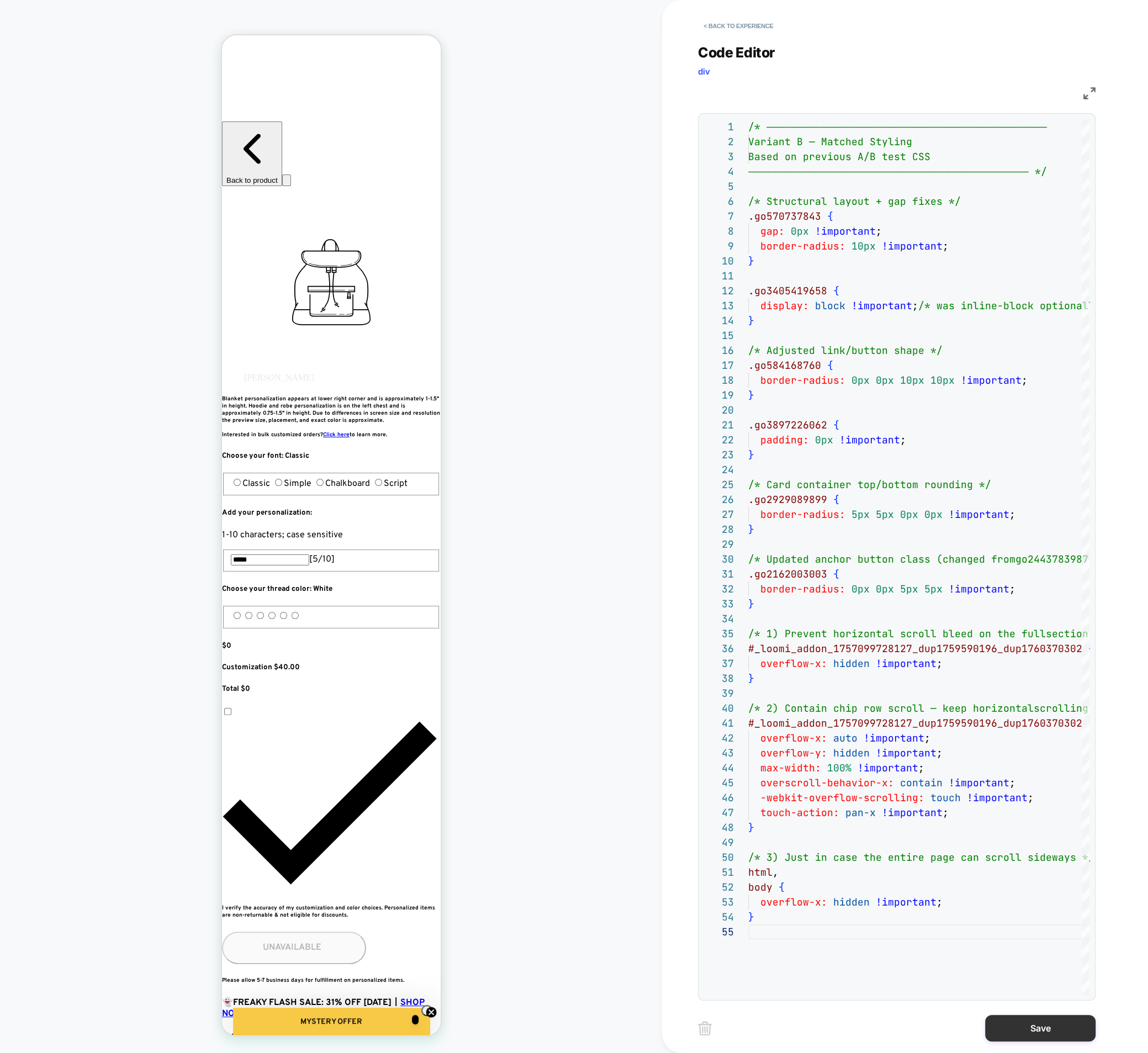
click at [1063, 1026] on button "Save" at bounding box center [1040, 1028] width 110 height 26
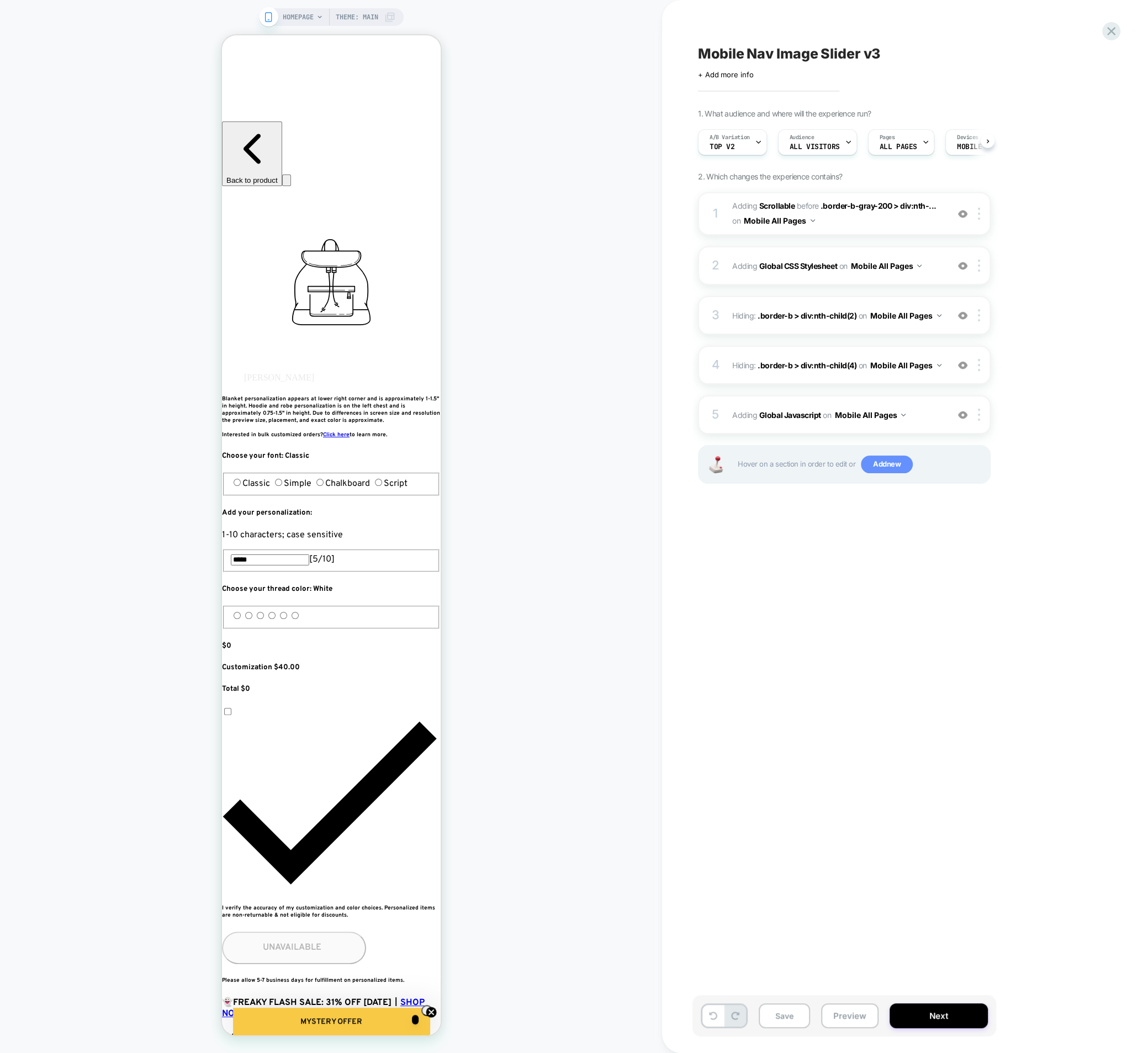
scroll to position [0, 1]
click at [818, 425] on div "5 Adding Global Javascript on Mobile All Pages Add Before Add After Copy to Des…" at bounding box center [844, 415] width 293 height 39
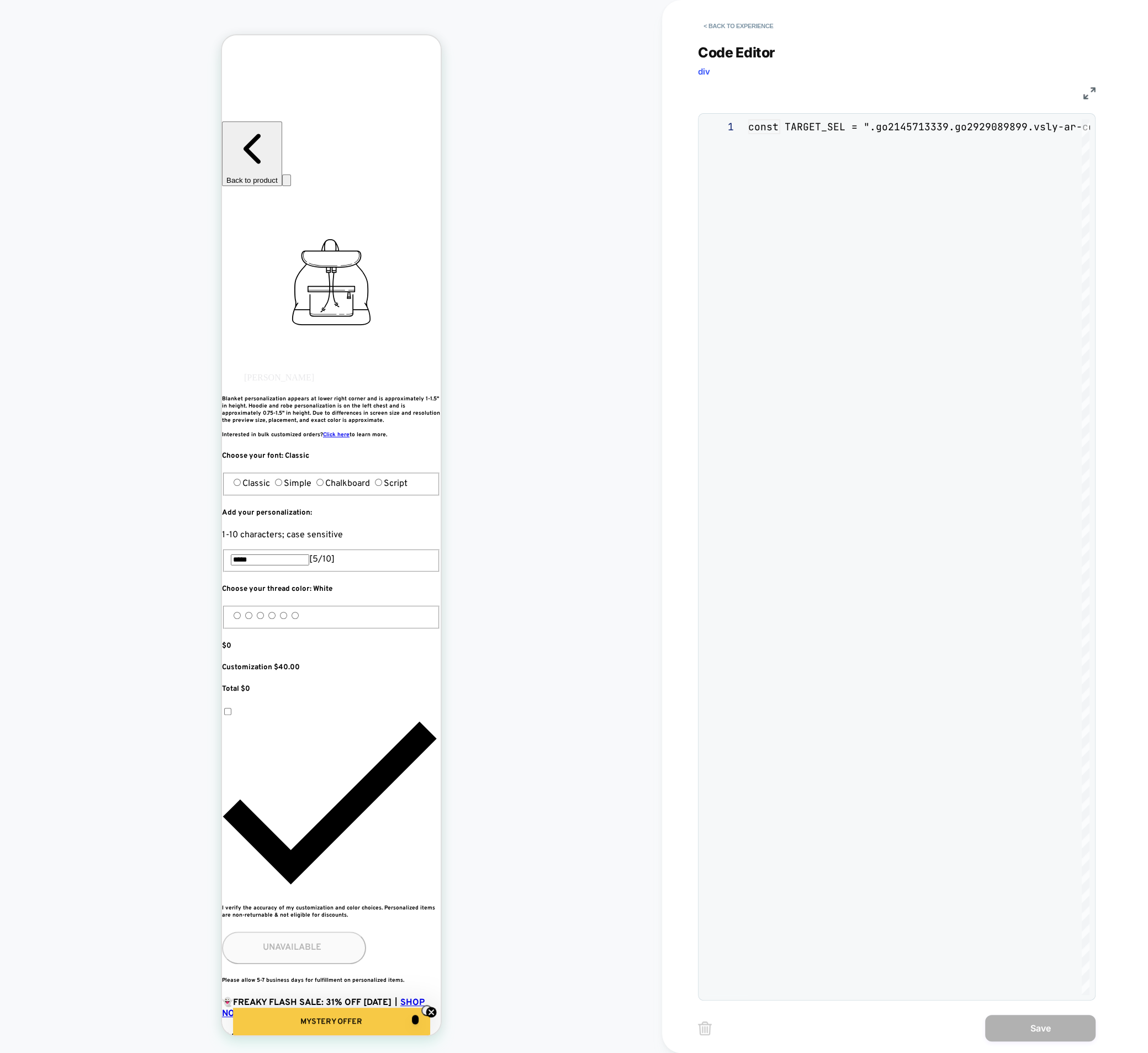
scroll to position [149, 0]
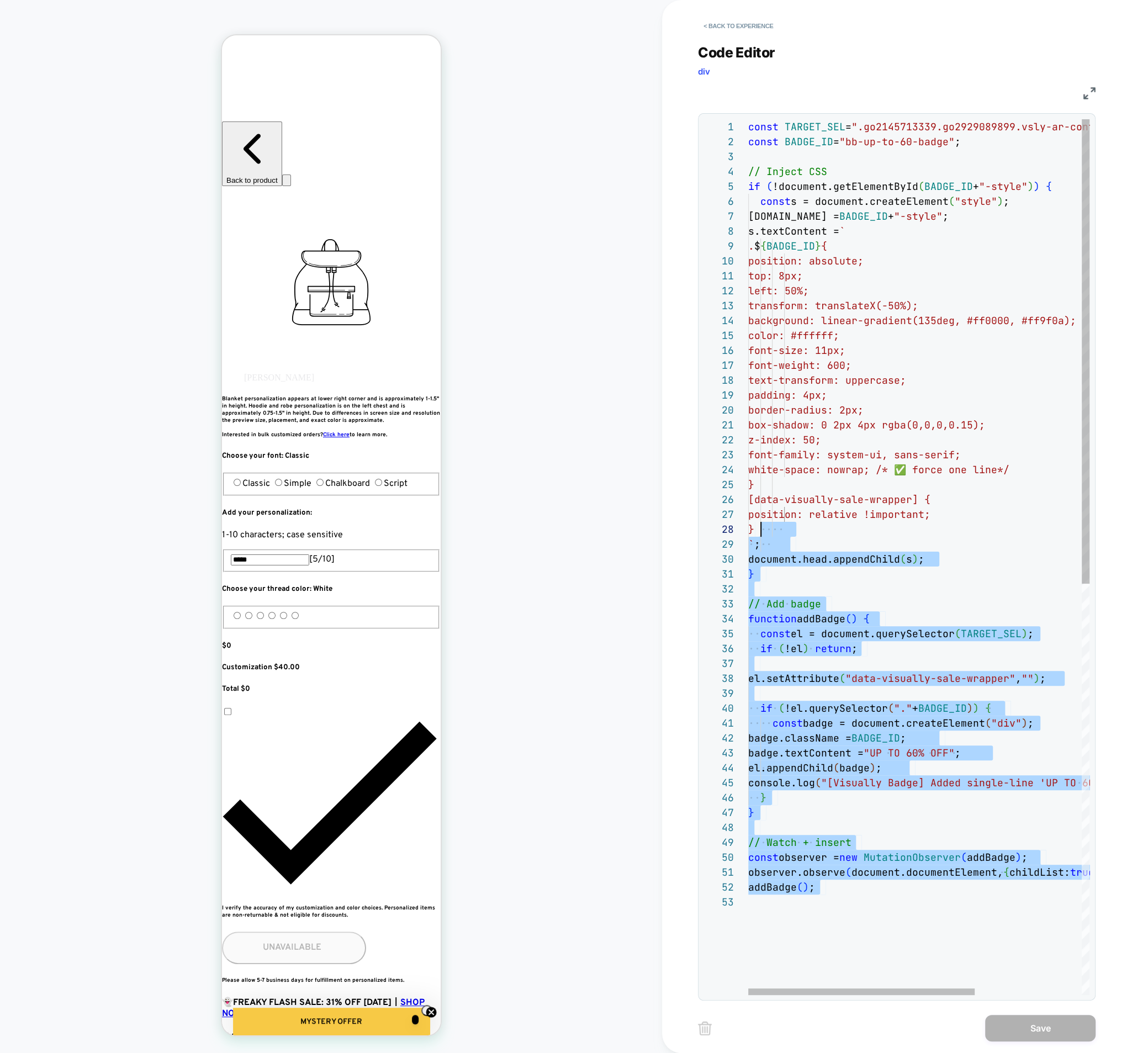
type textarea "**********"
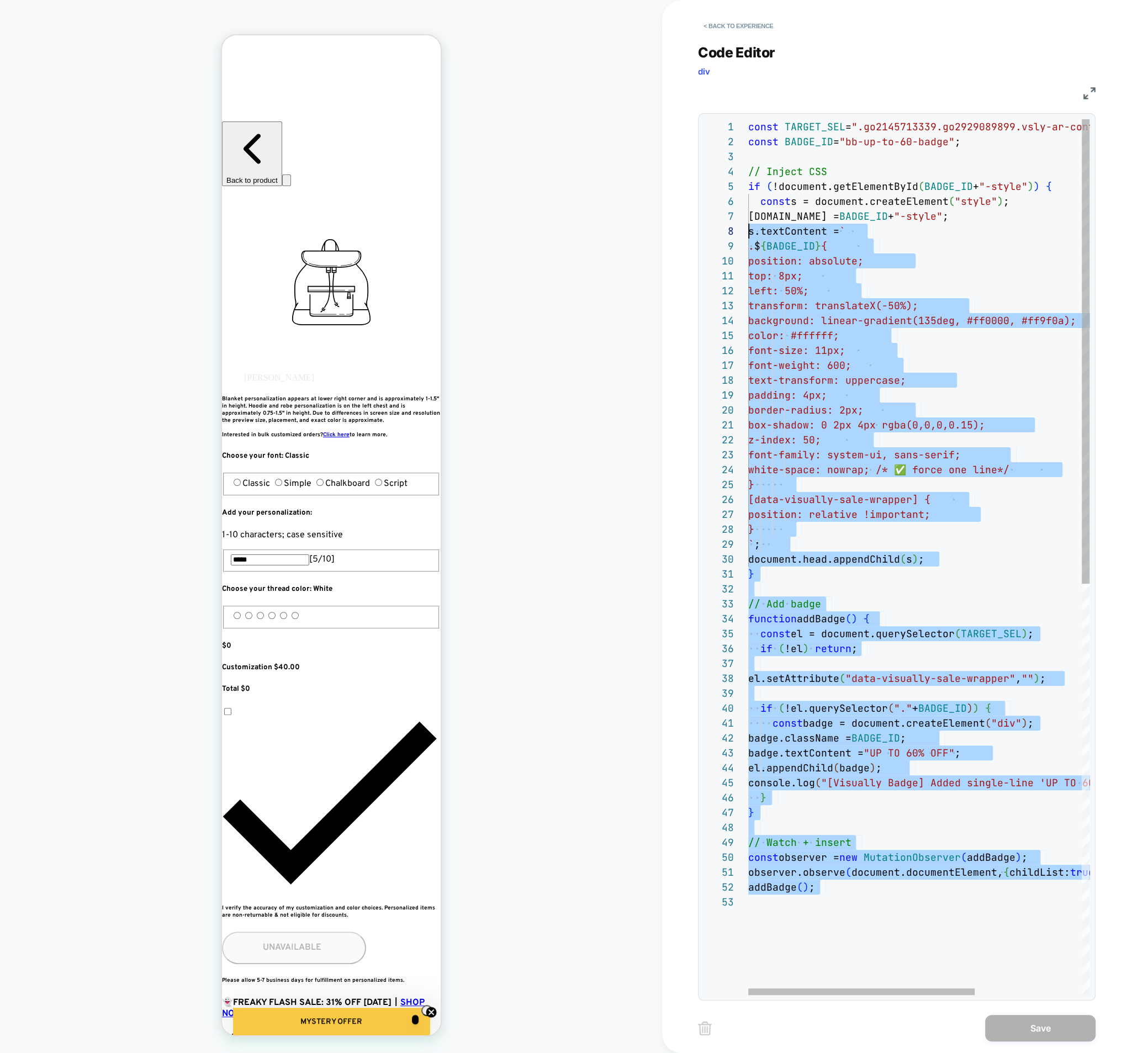
scroll to position [0, 0]
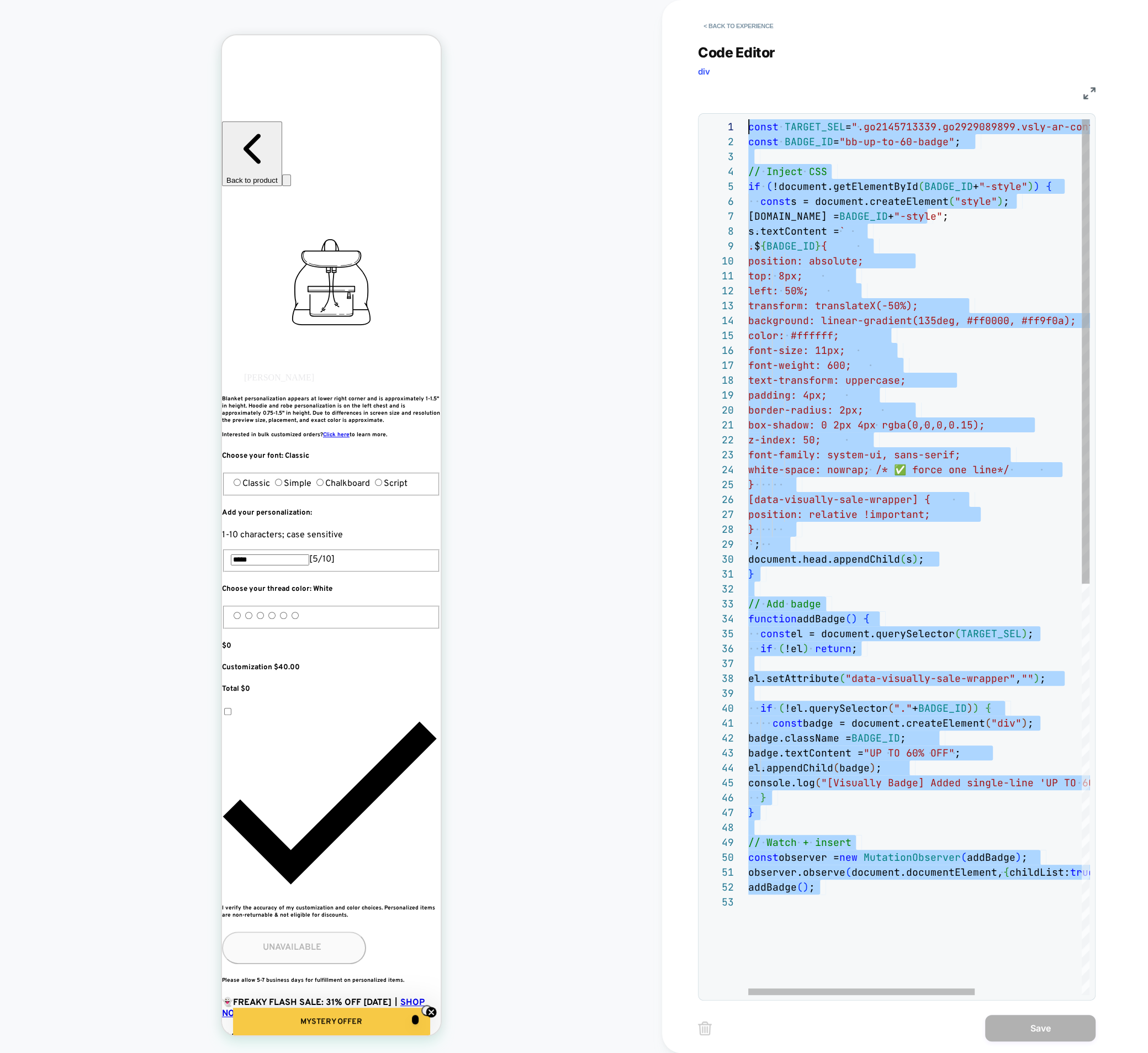
drag, startPoint x: 835, startPoint y: 923, endPoint x: 651, endPoint y: 19, distance: 922.5
click at [748, 120] on div "const TARGET_SEL = ".go2145713339.go2929089899.vsly-ar-controller" ; const BADG…" at bounding box center [999, 945] width 502 height 1651
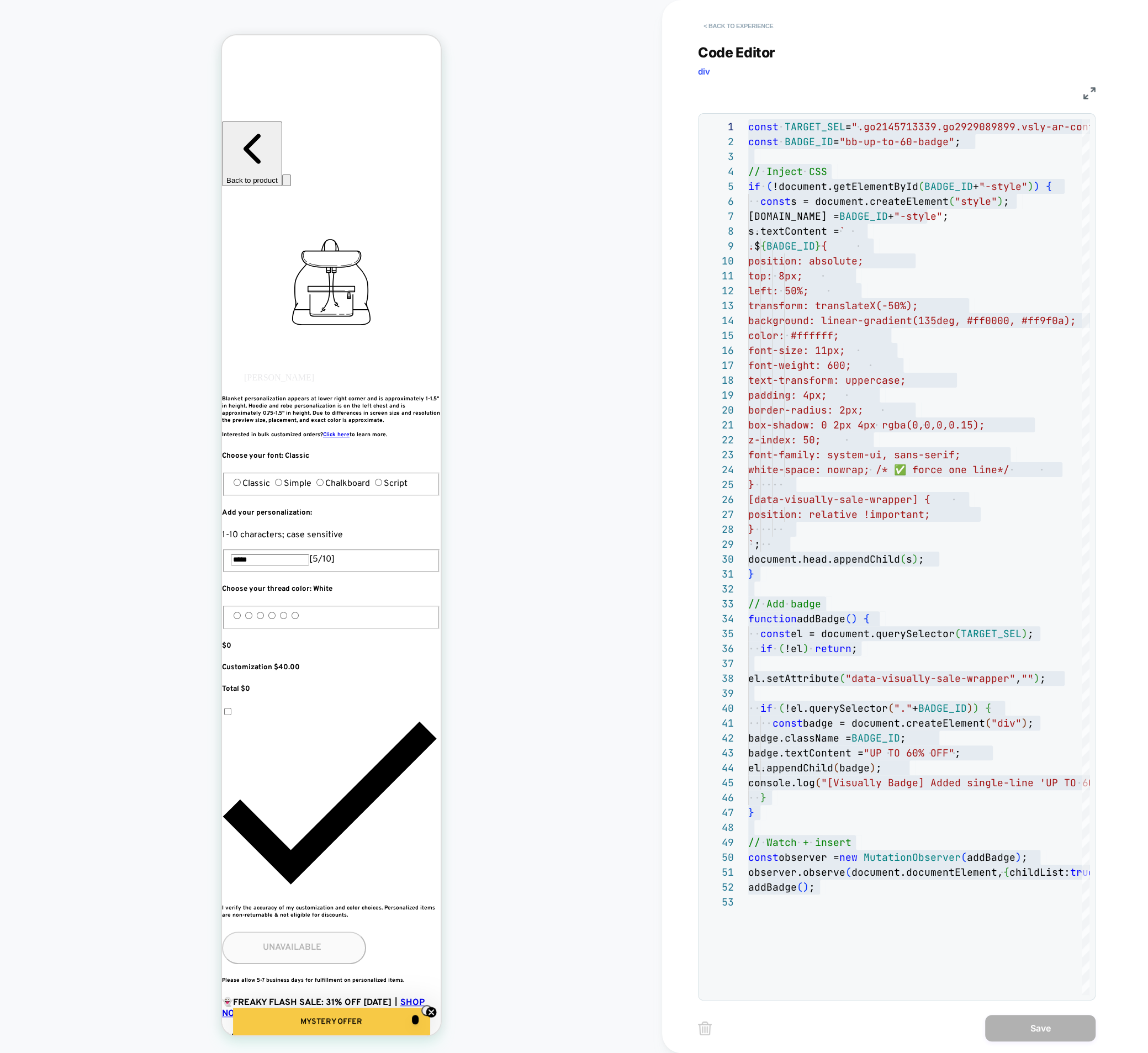
click at [724, 21] on button "< Back to experience" at bounding box center [738, 26] width 81 height 18
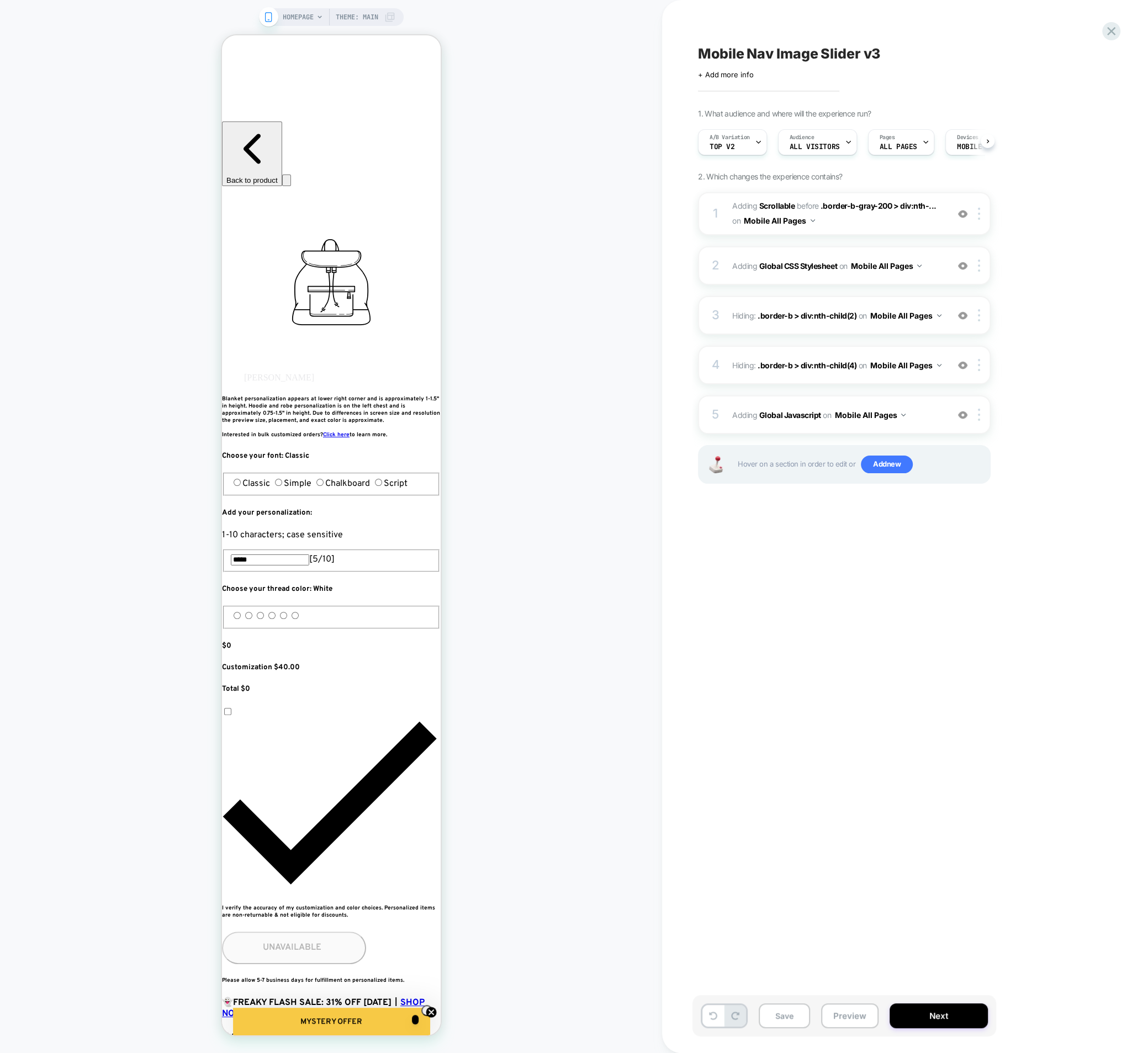
scroll to position [0, 1]
click at [858, 1027] on div "Save Preview Next" at bounding box center [844, 1016] width 303 height 41
click at [860, 1023] on button "Preview" at bounding box center [850, 1016] width 57 height 25
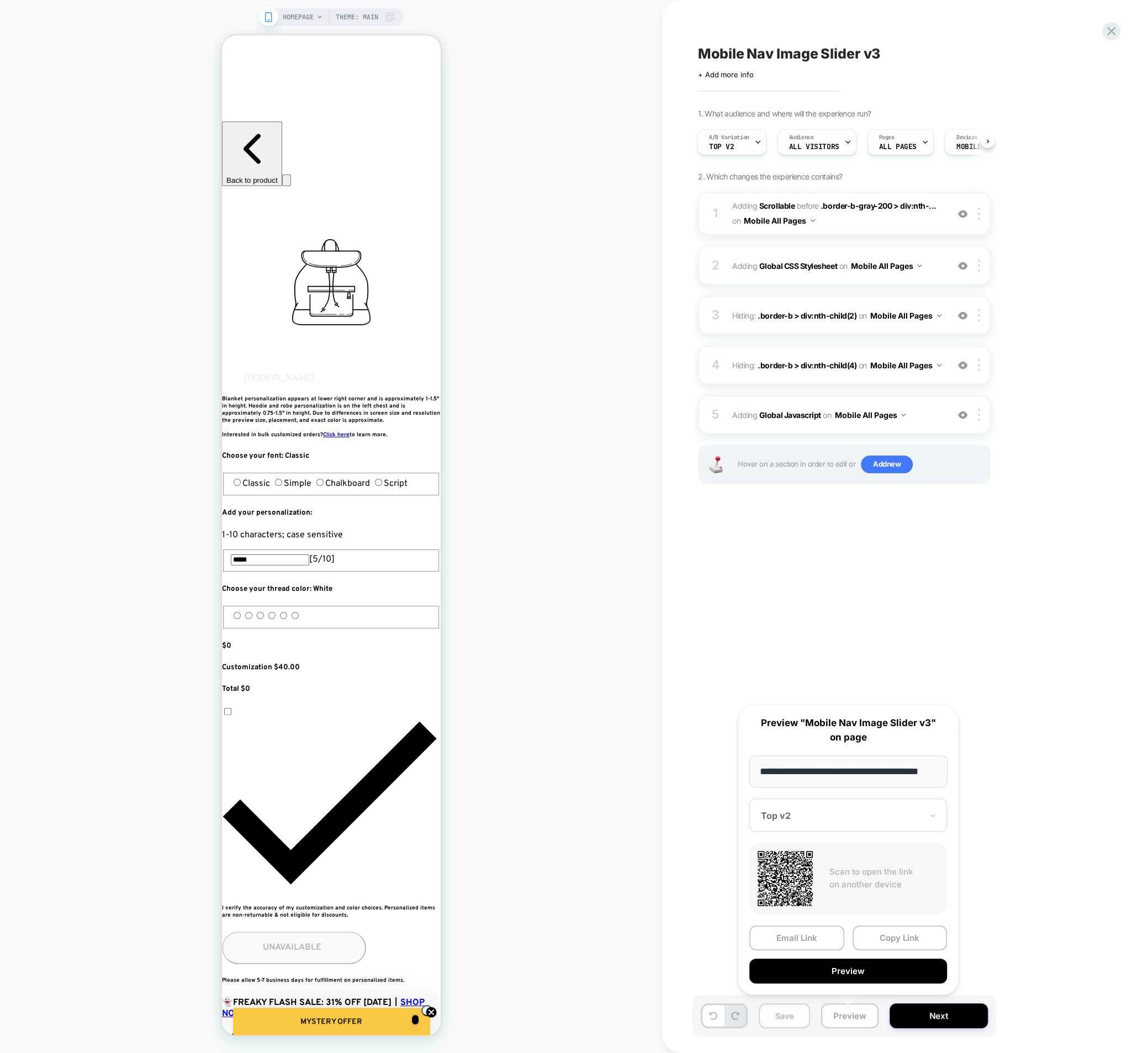
scroll to position [0, 0]
drag, startPoint x: 796, startPoint y: 1010, endPoint x: 794, endPoint y: 1017, distance: 7.3
click at [795, 1010] on button "Save" at bounding box center [784, 1016] width 51 height 25
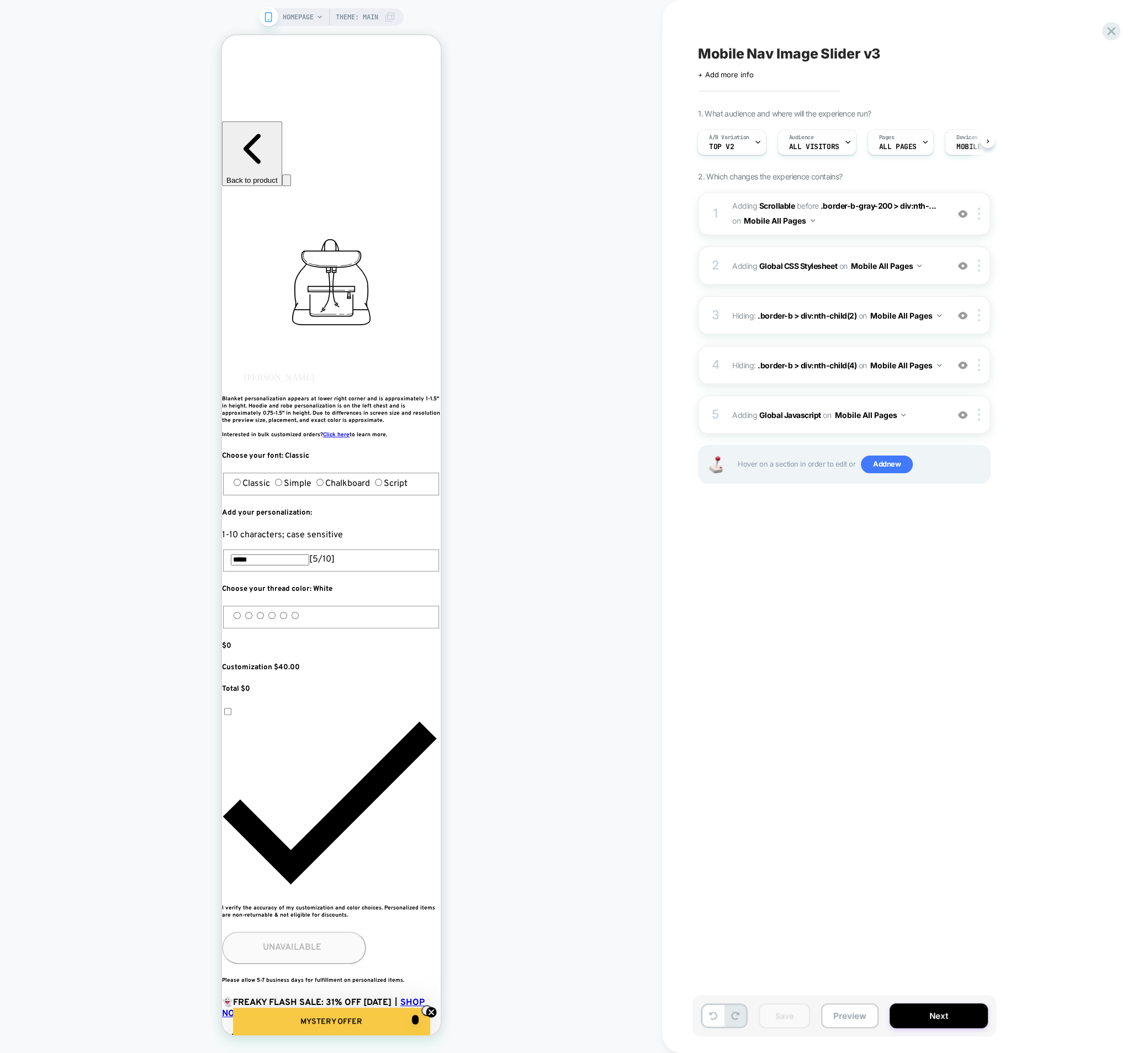
drag, startPoint x: 845, startPoint y: 1018, endPoint x: 824, endPoint y: 529, distance: 489.5
click at [836, 575] on div "Mobile Nav Image Slider v3 Click to edit experience details + Add more info 1. …" at bounding box center [904, 526] width 414 height 1053
click at [730, 217] on div "1 #_loomi_addon_1757099728127_dup1759590196_dup1760370302 Adding Scrollable BEF…" at bounding box center [844, 213] width 293 height 43
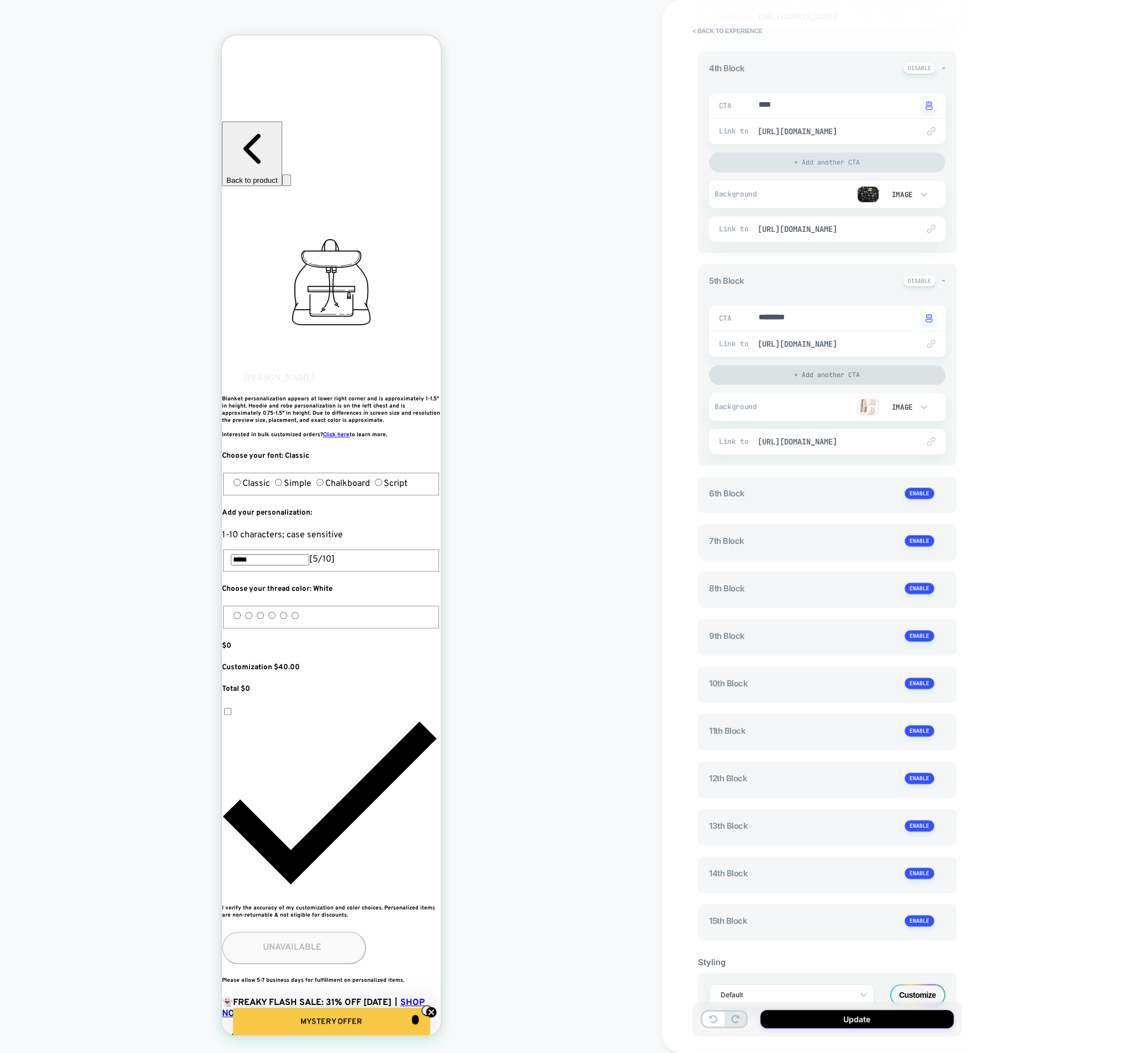
scroll to position [653, 0]
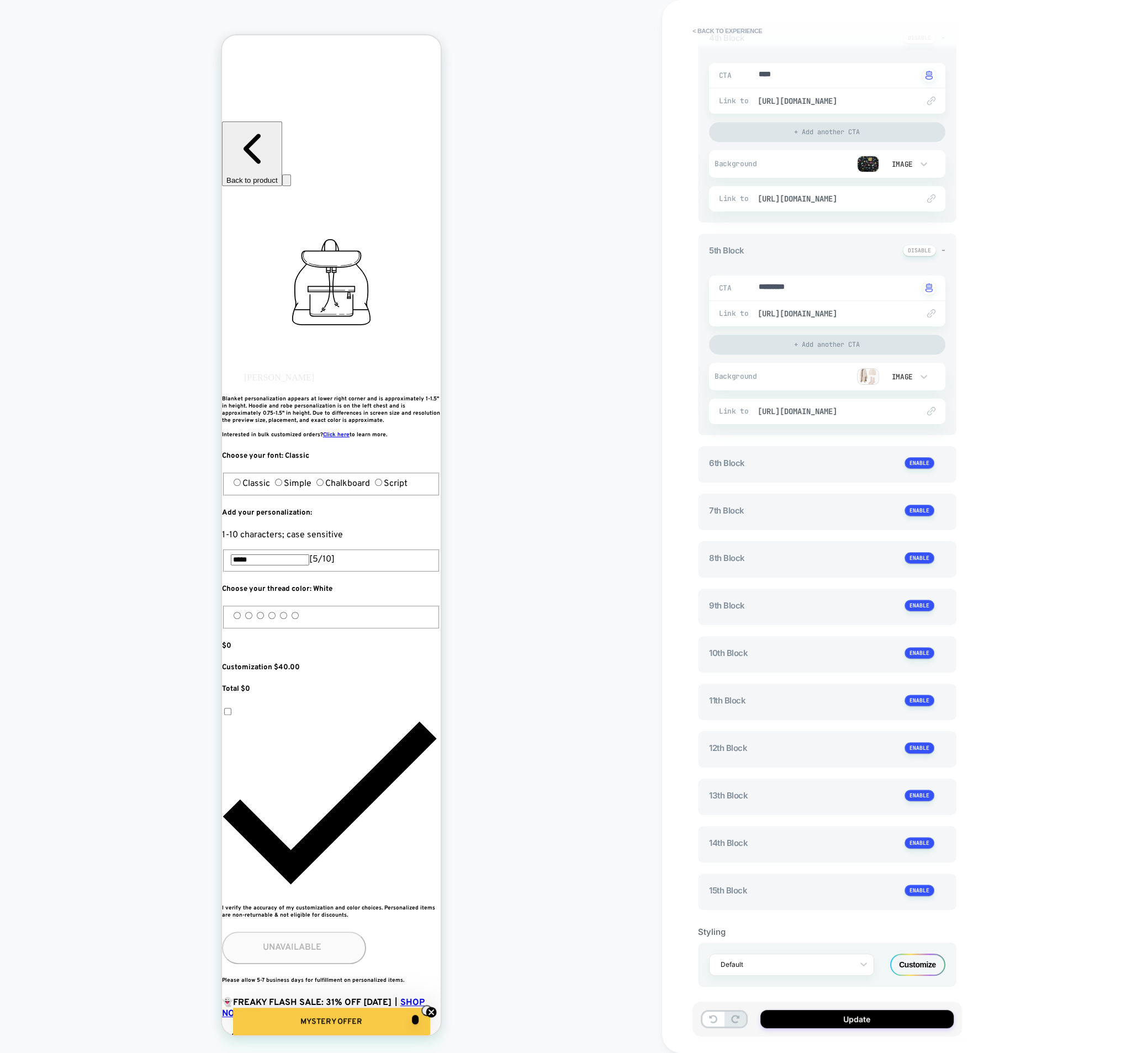
click at [909, 971] on div "Default Customize" at bounding box center [827, 964] width 258 height 44
click at [910, 965] on div "Customize" at bounding box center [917, 964] width 55 height 22
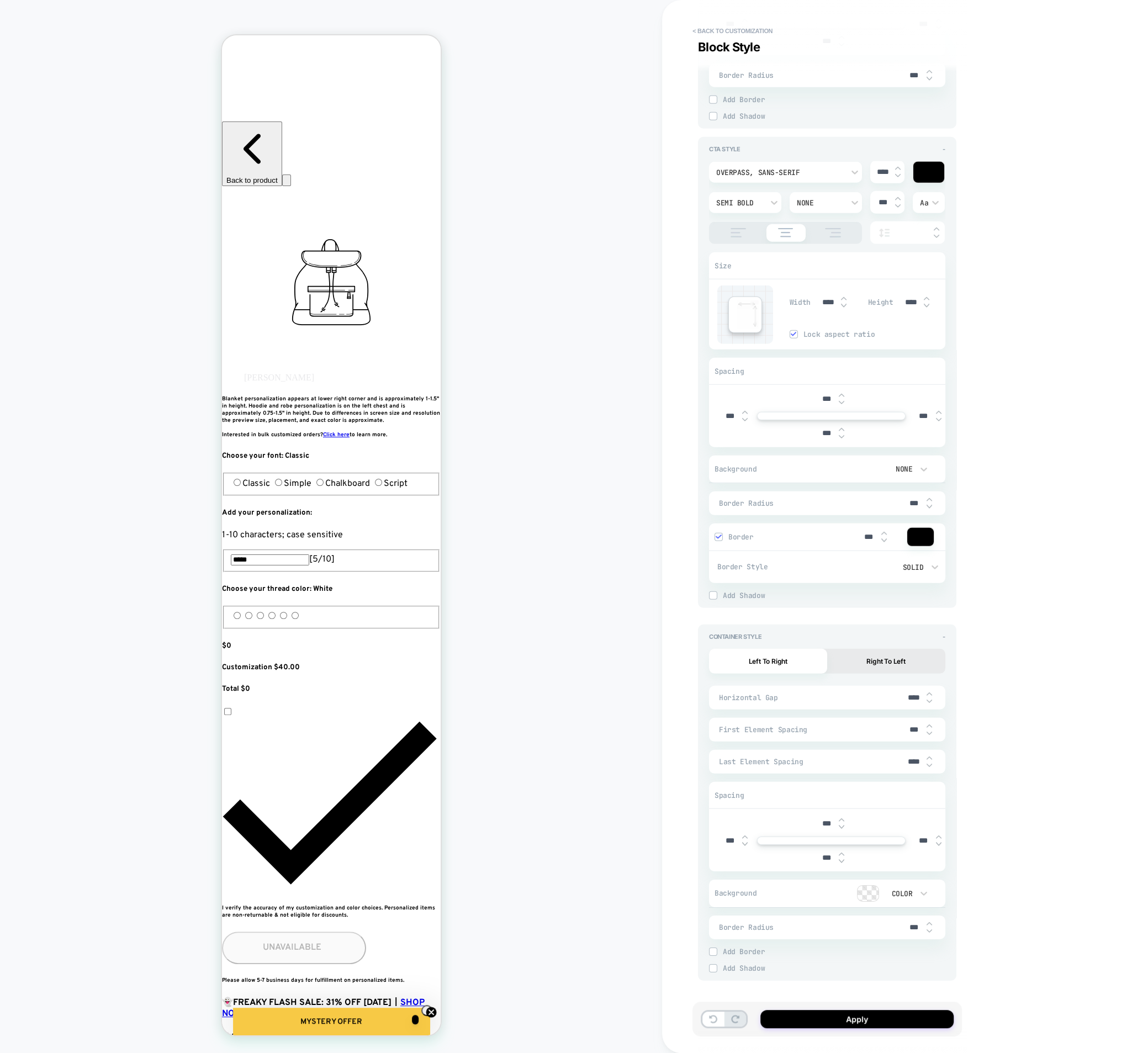
scroll to position [3208, 0]
click at [740, 33] on button "< Back to customization" at bounding box center [732, 30] width 91 height 18
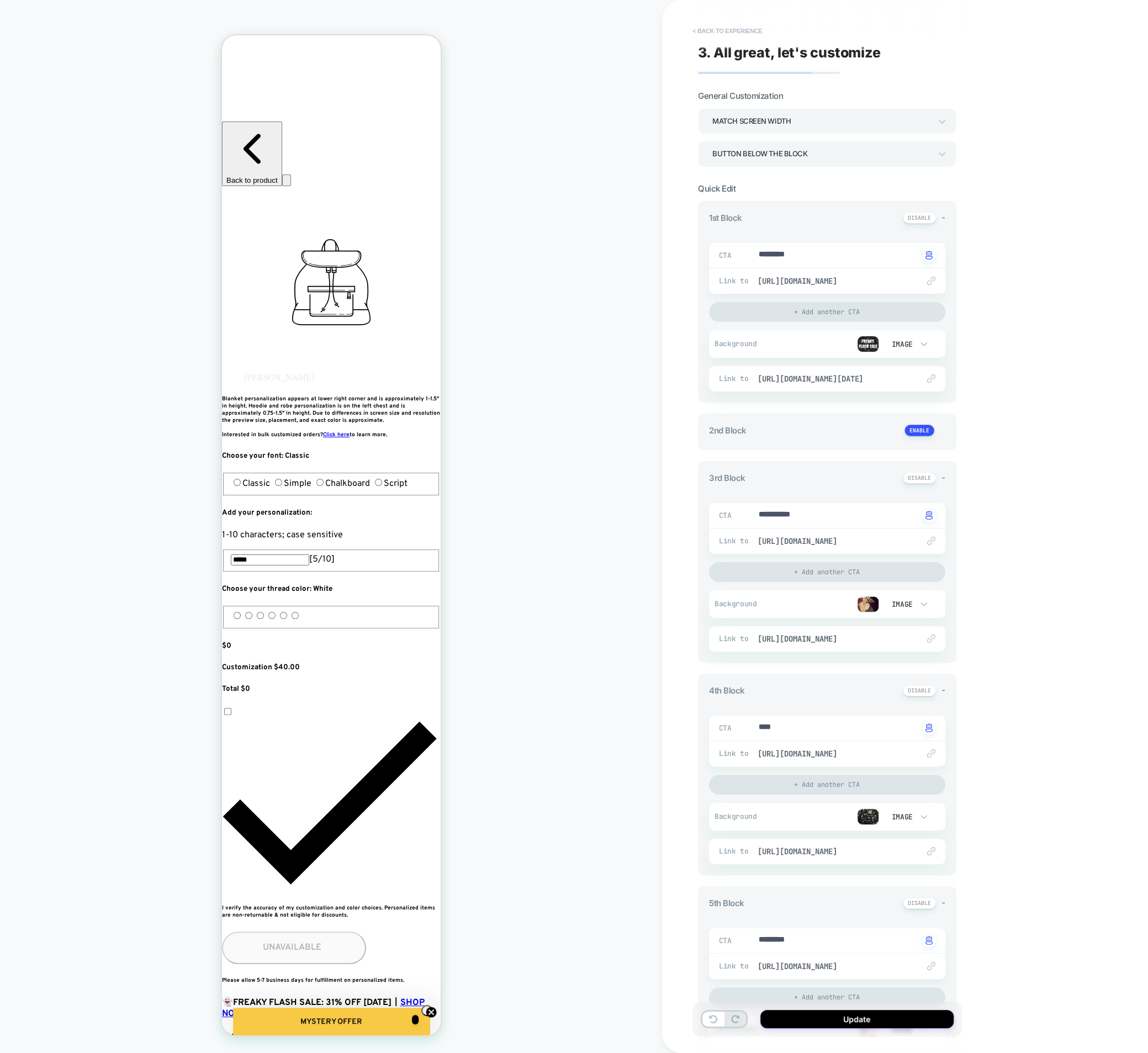
click at [736, 33] on button "< Back to experience" at bounding box center [727, 30] width 81 height 18
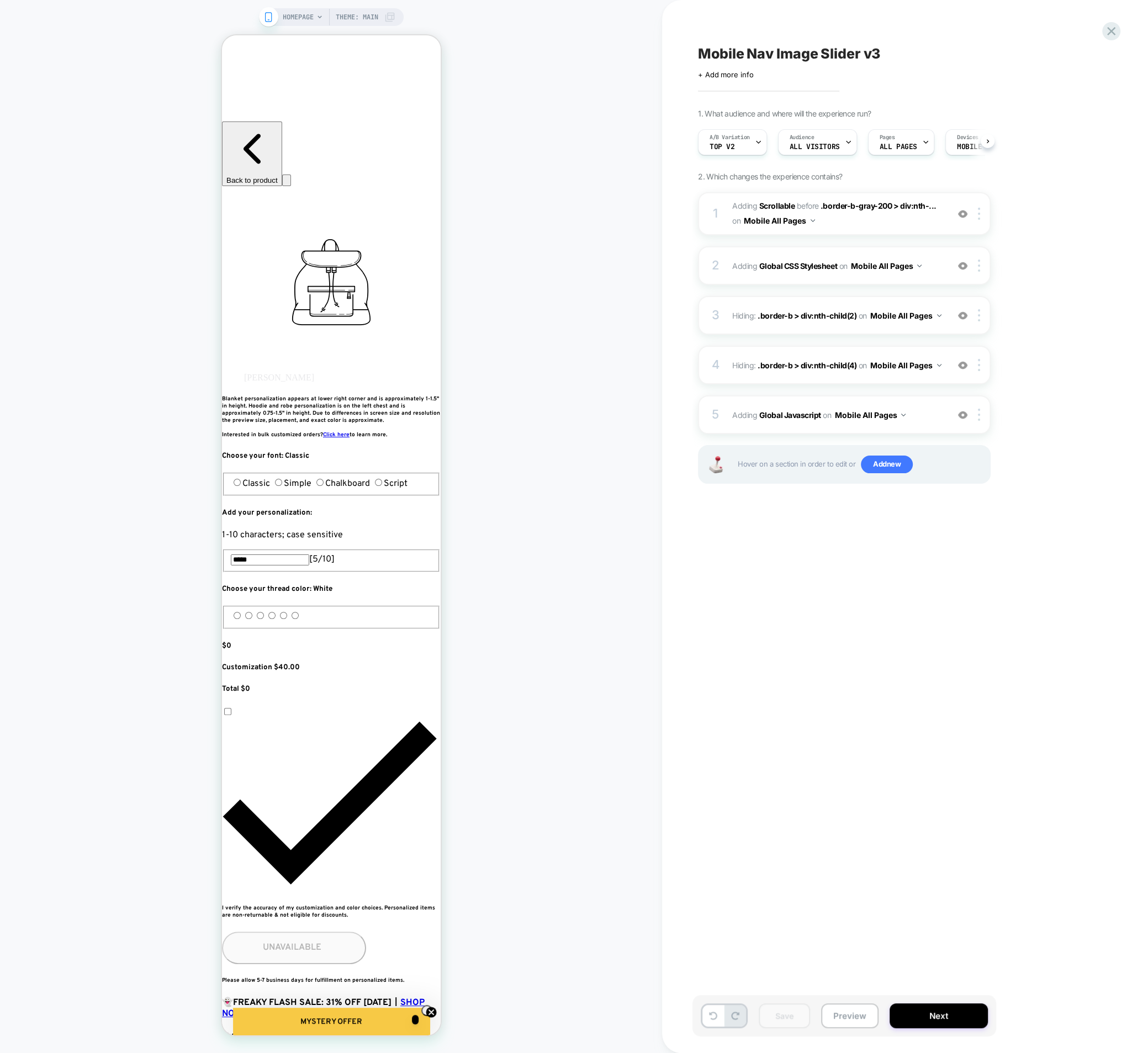
scroll to position [0, 1]
click at [859, 1016] on button "Preview" at bounding box center [850, 1016] width 57 height 25
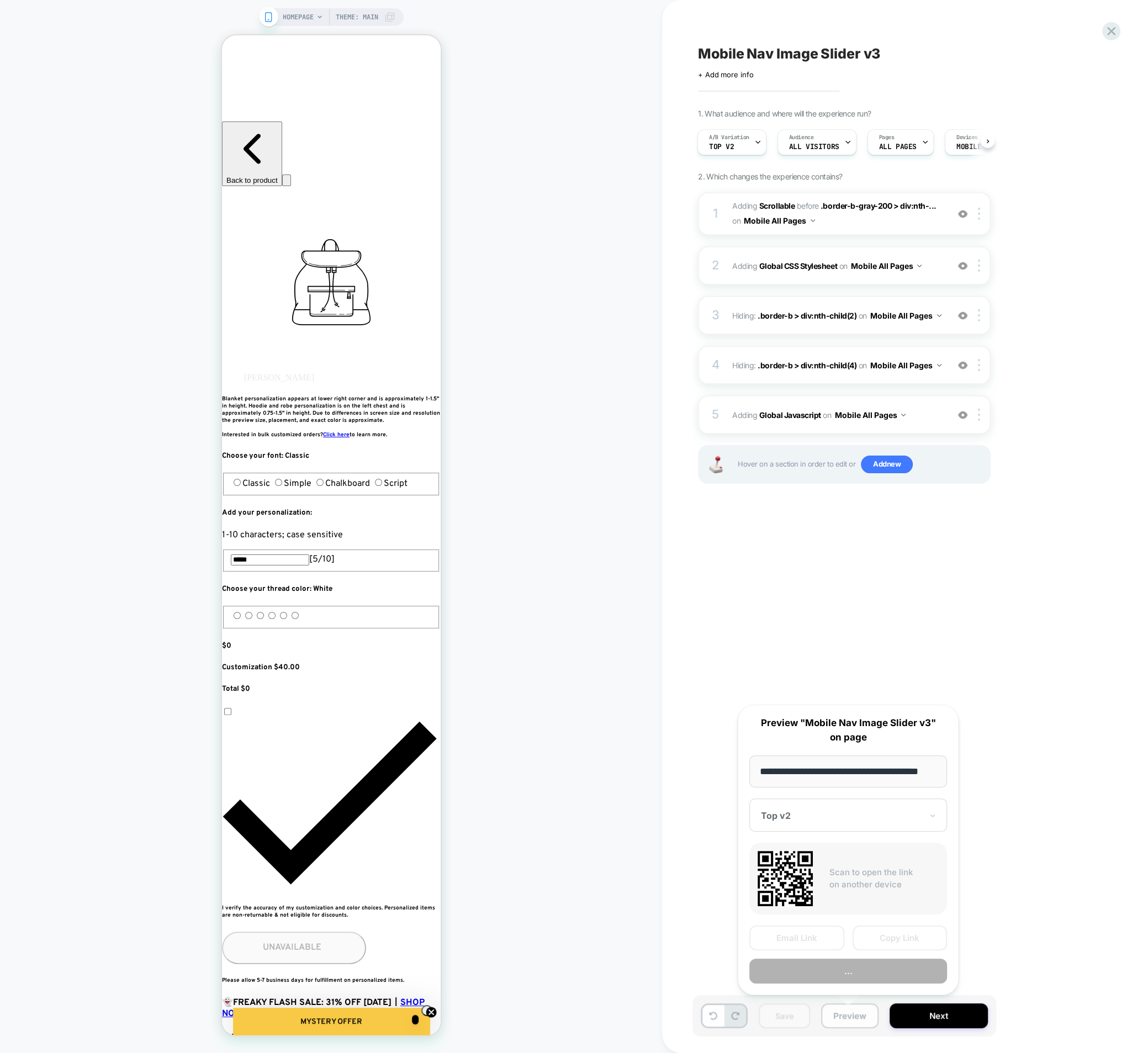
scroll to position [0, 14]
click at [822, 766] on input "**********" at bounding box center [848, 771] width 198 height 32
click at [895, 937] on button "Copy Link" at bounding box center [900, 938] width 95 height 25
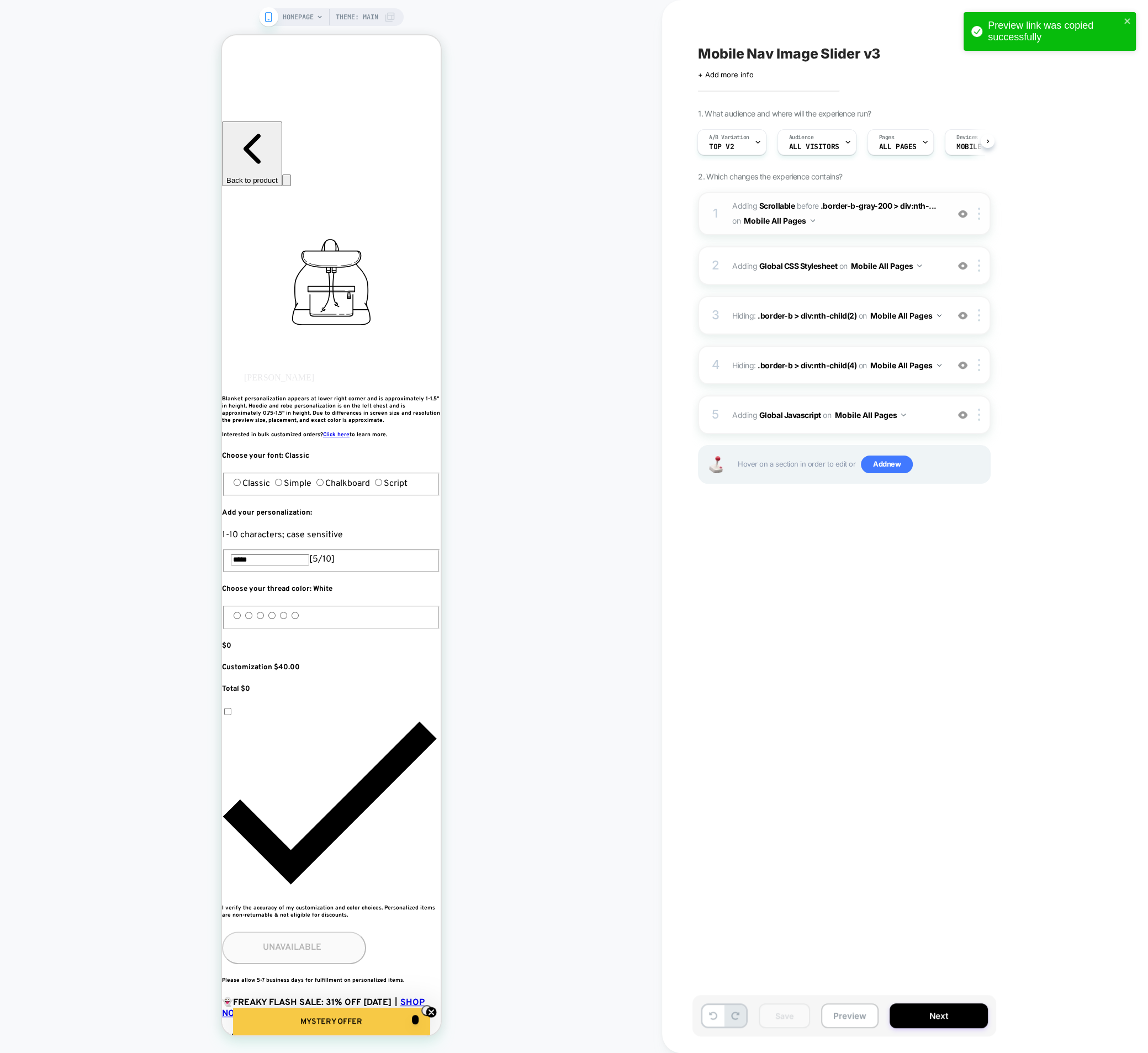
click at [893, 219] on span "#_loomi_addon_1757099728127_dup1759590196_dup1760370302 Adding Scrollable BEFOR…" at bounding box center [837, 214] width 210 height 30
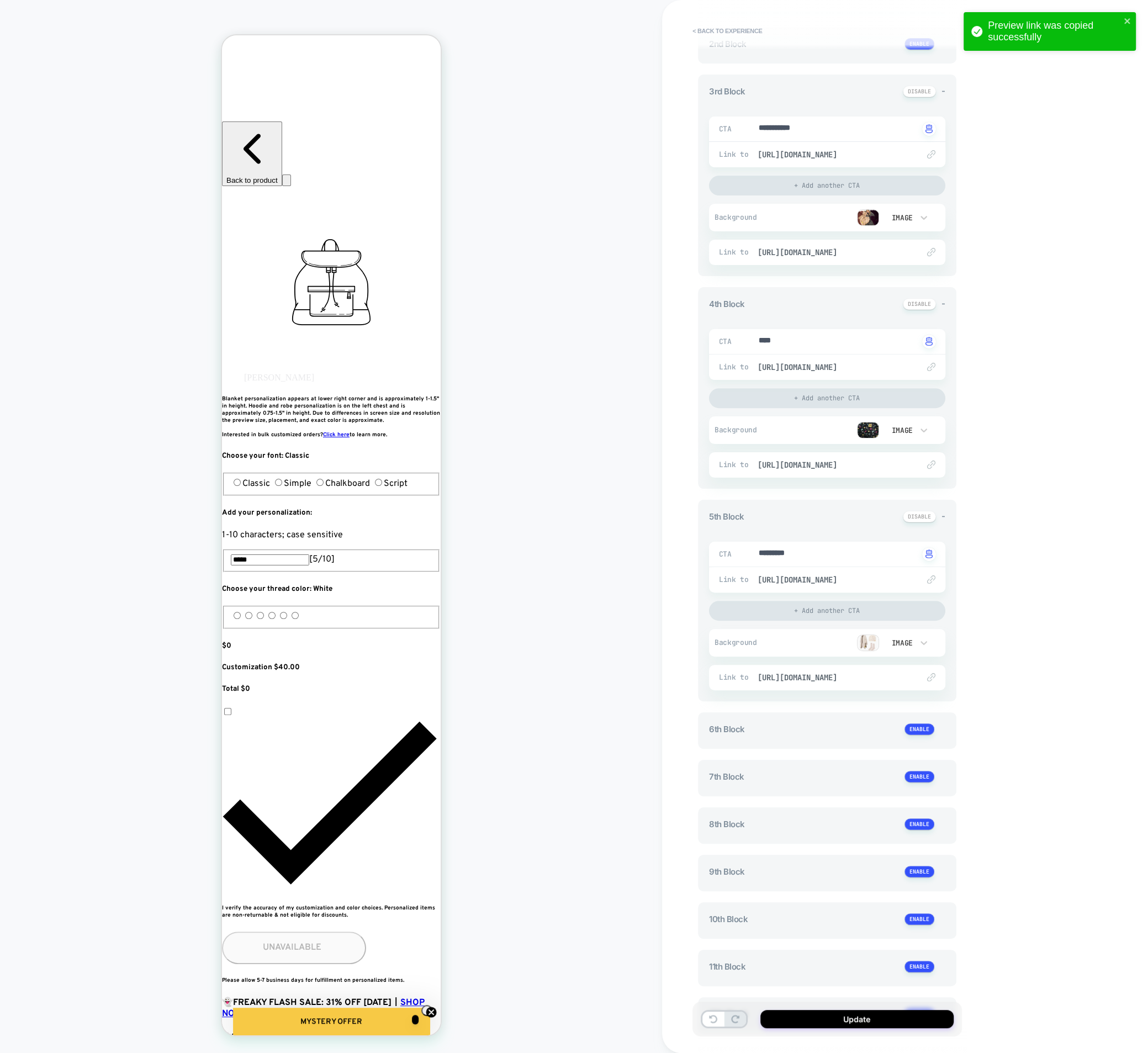
scroll to position [653, 0]
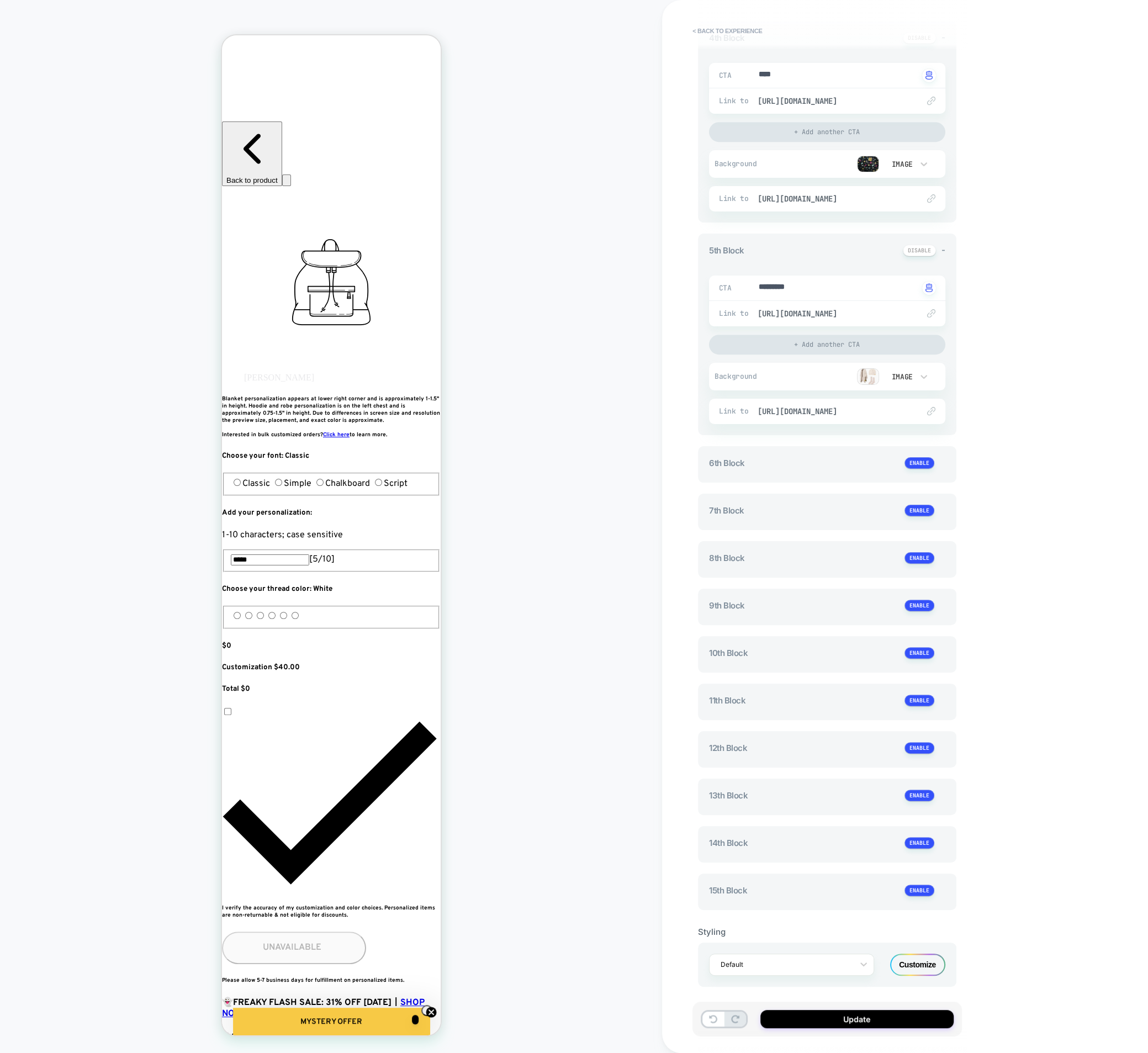
drag, startPoint x: 919, startPoint y: 974, endPoint x: 921, endPoint y: 967, distance: 7.3
click at [921, 967] on div "Default Customize" at bounding box center [827, 964] width 258 height 44
click at [921, 967] on div "Customize" at bounding box center [917, 964] width 55 height 22
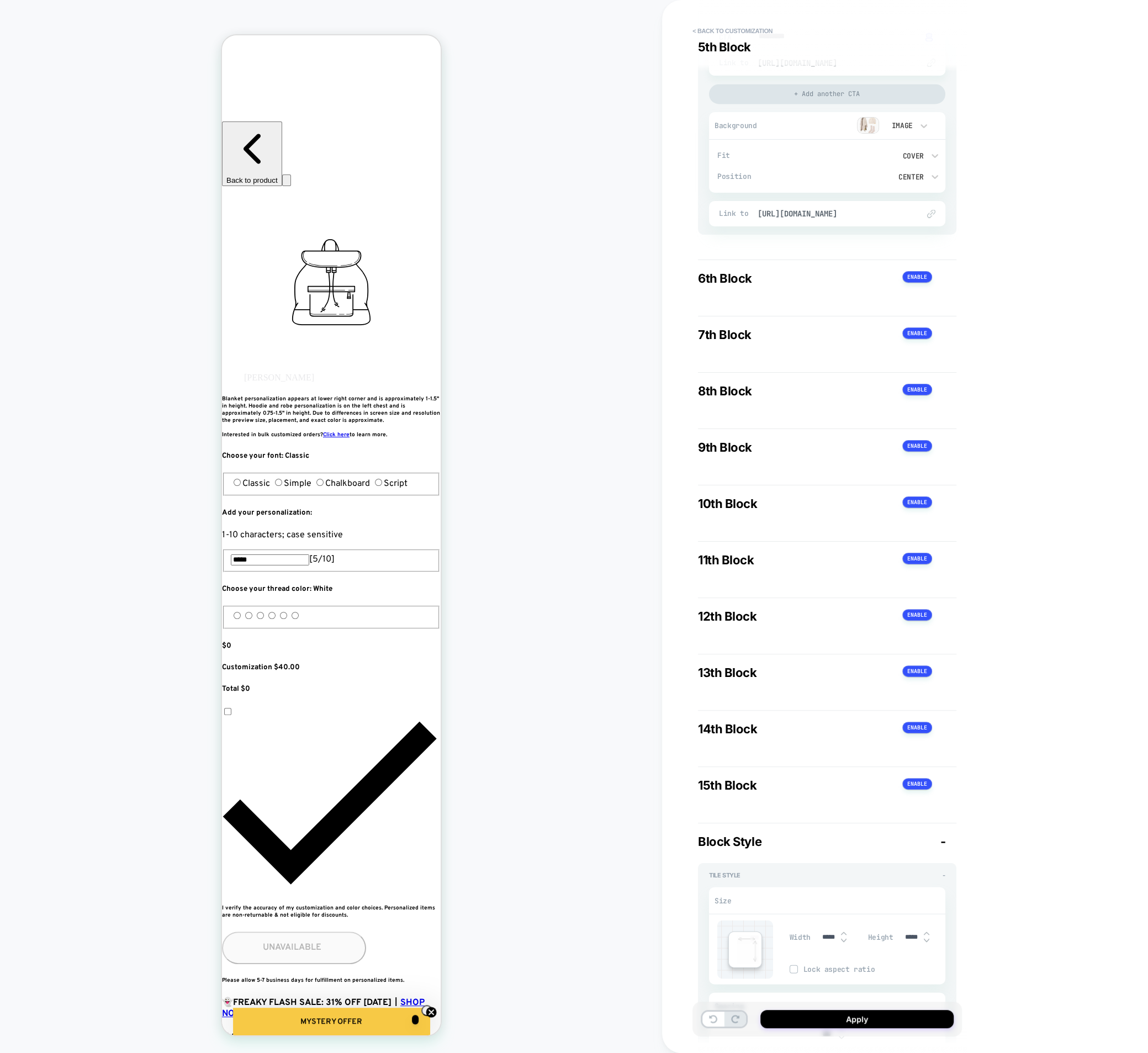
scroll to position [2746, 0]
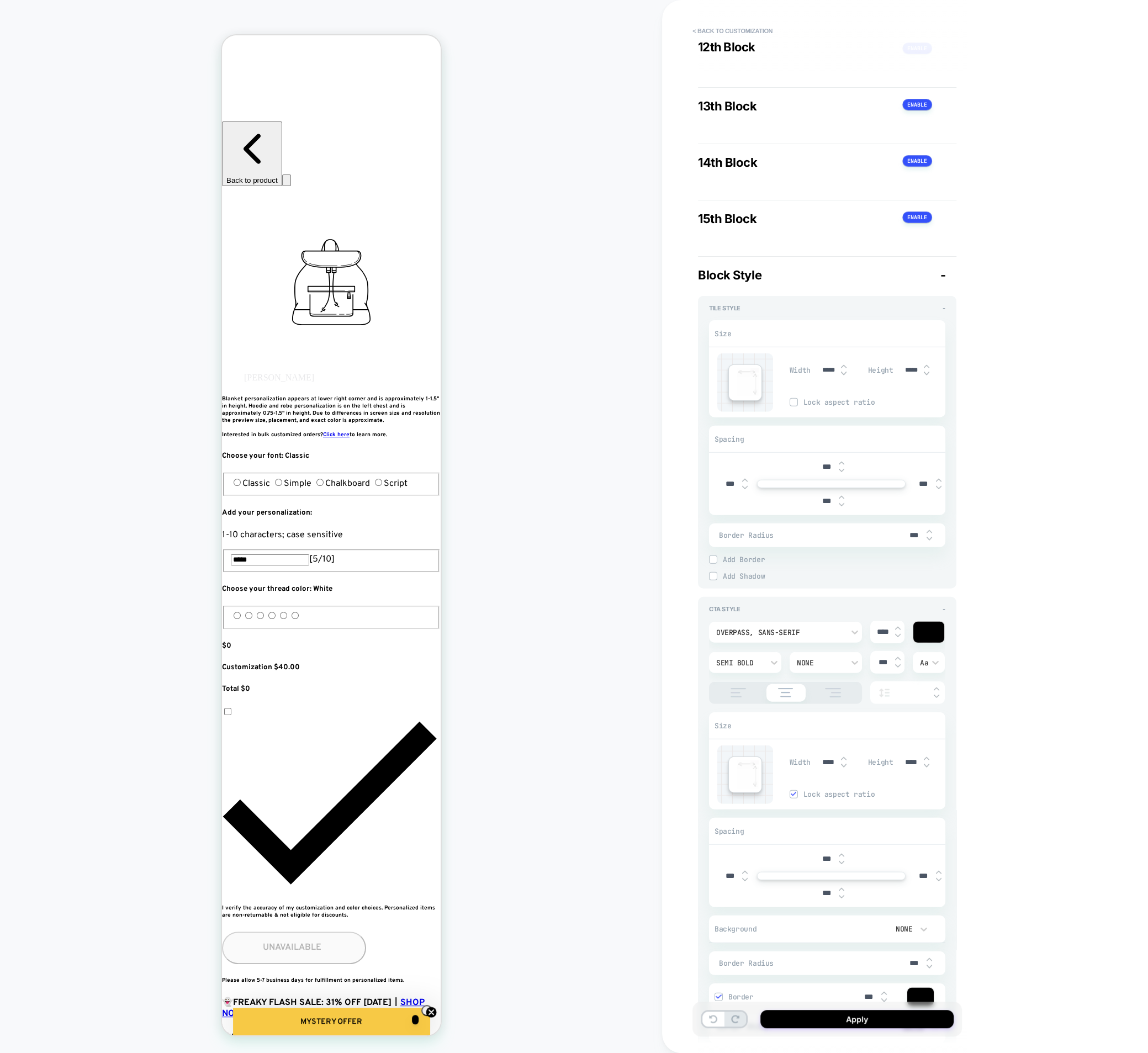
click at [754, 555] on span "Add Border" at bounding box center [834, 560] width 223 height 9
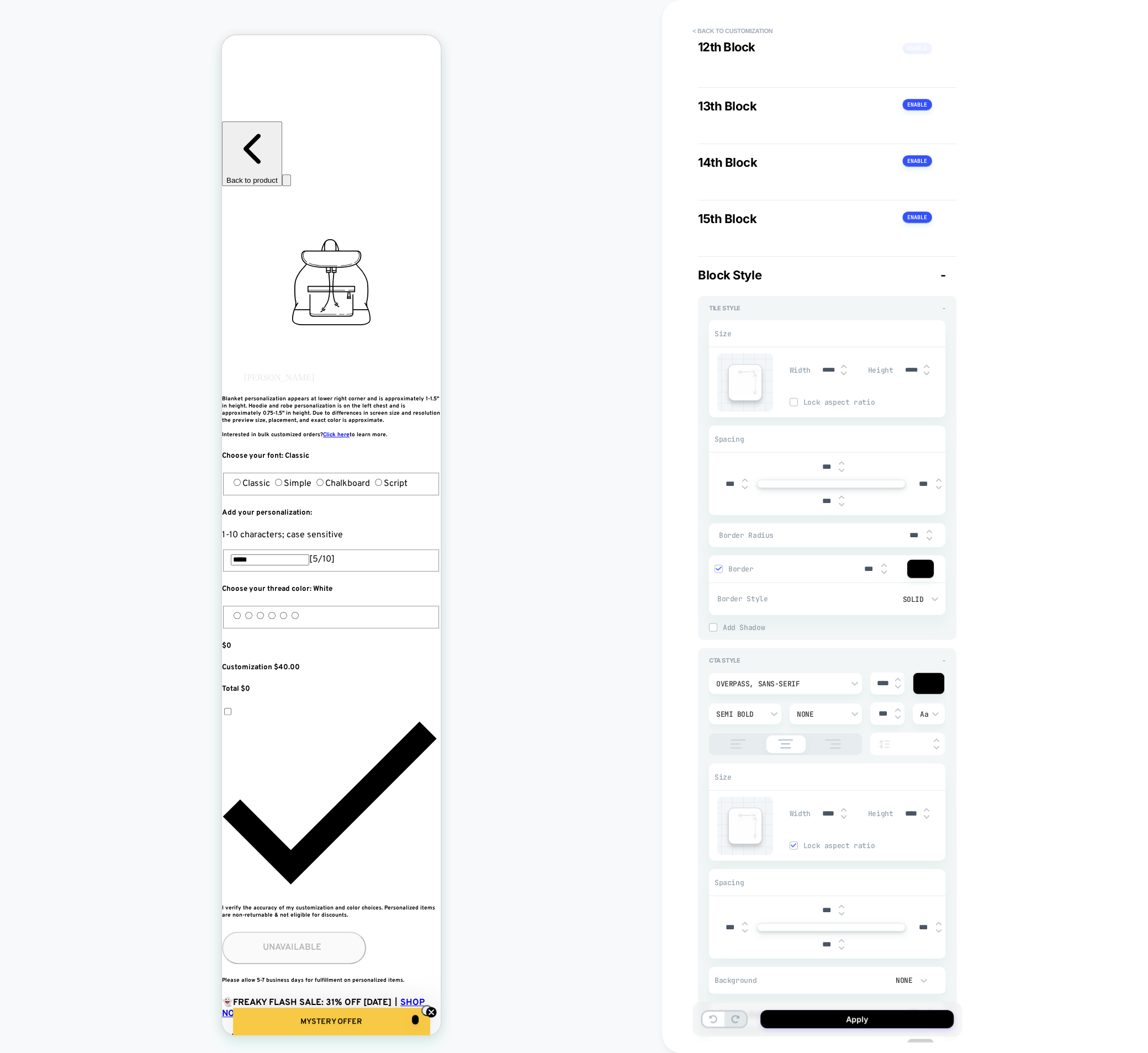
click at [834, 565] on span "Border" at bounding box center [789, 569] width 123 height 9
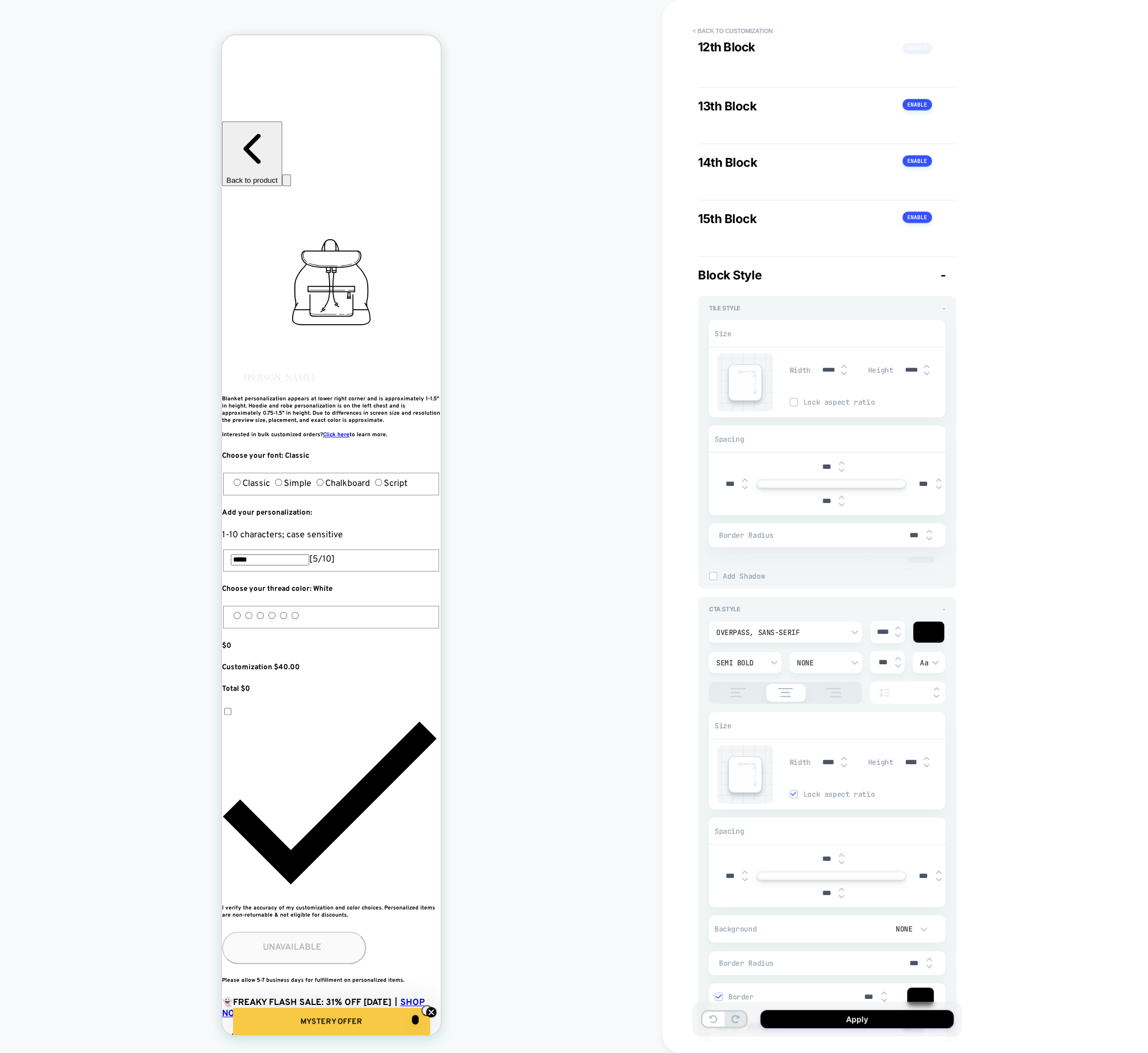
click at [834, 566] on div "Solid" at bounding box center [887, 569] width 114 height 7
click at [767, 555] on div at bounding box center [574, 526] width 1148 height 1053
click at [742, 555] on span "Add Border" at bounding box center [834, 560] width 223 height 9
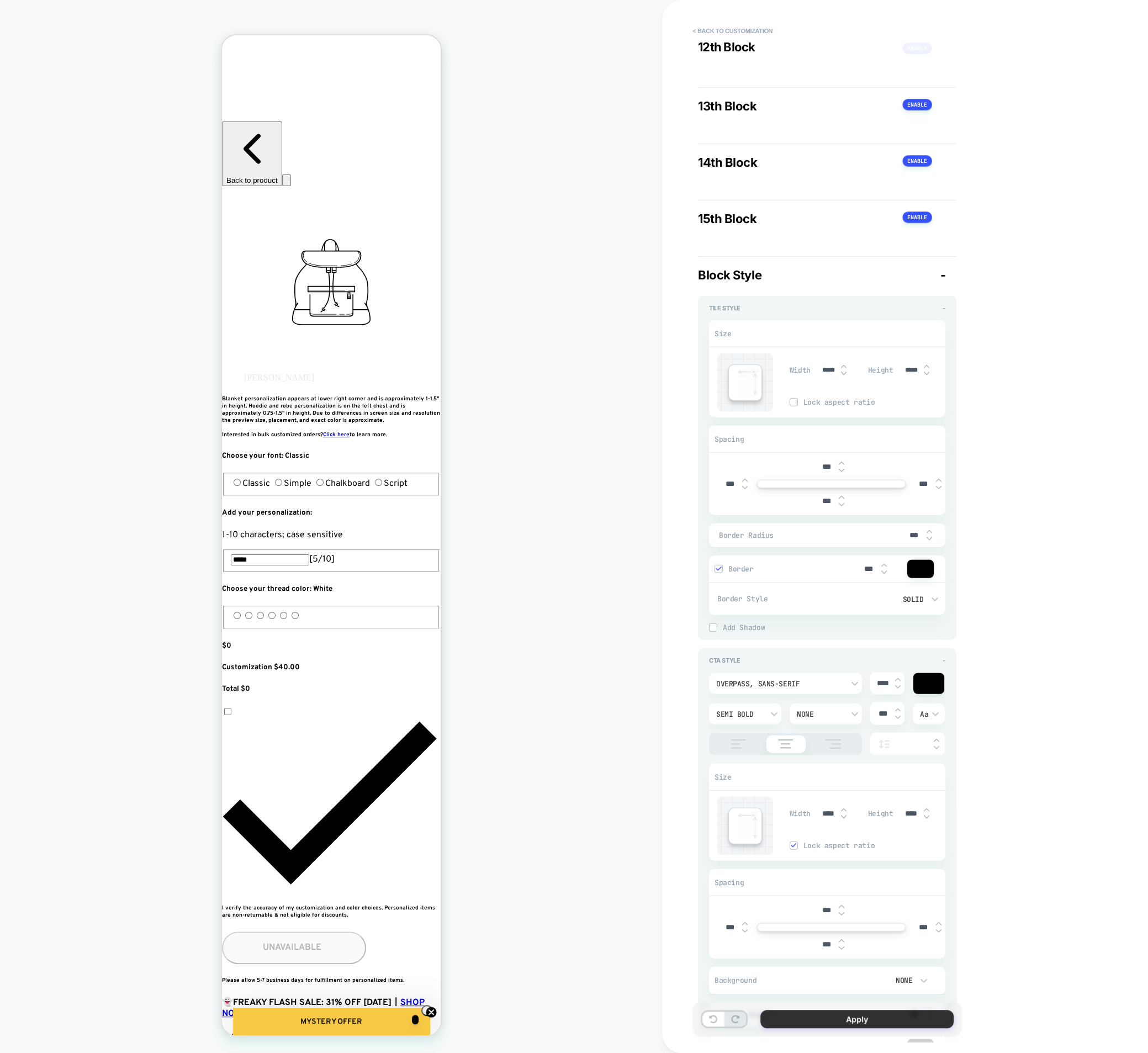
click at [839, 1022] on button "Apply" at bounding box center [856, 1019] width 193 height 18
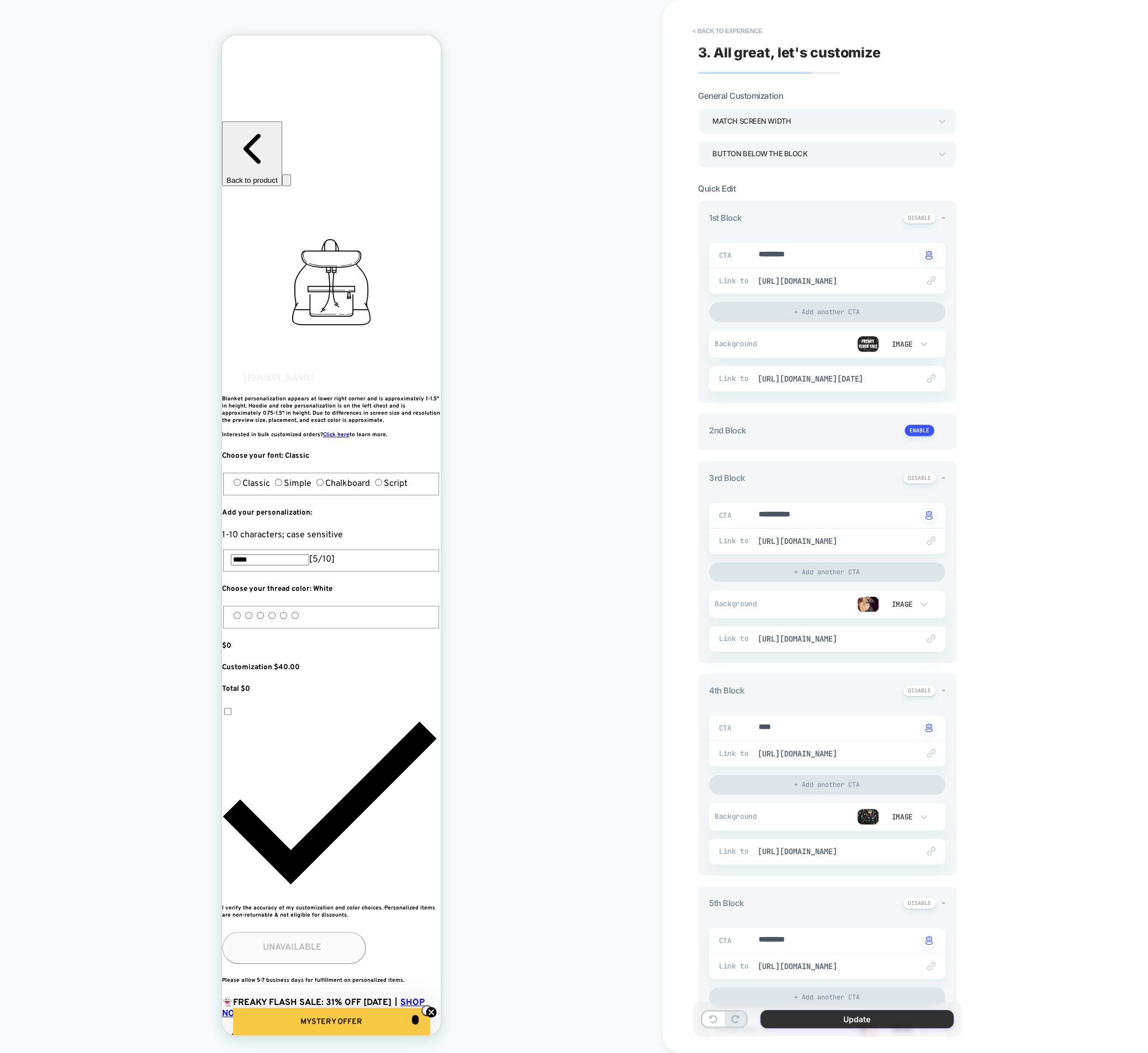
click at [821, 1022] on button "Update" at bounding box center [856, 1019] width 193 height 18
type textarea "*"
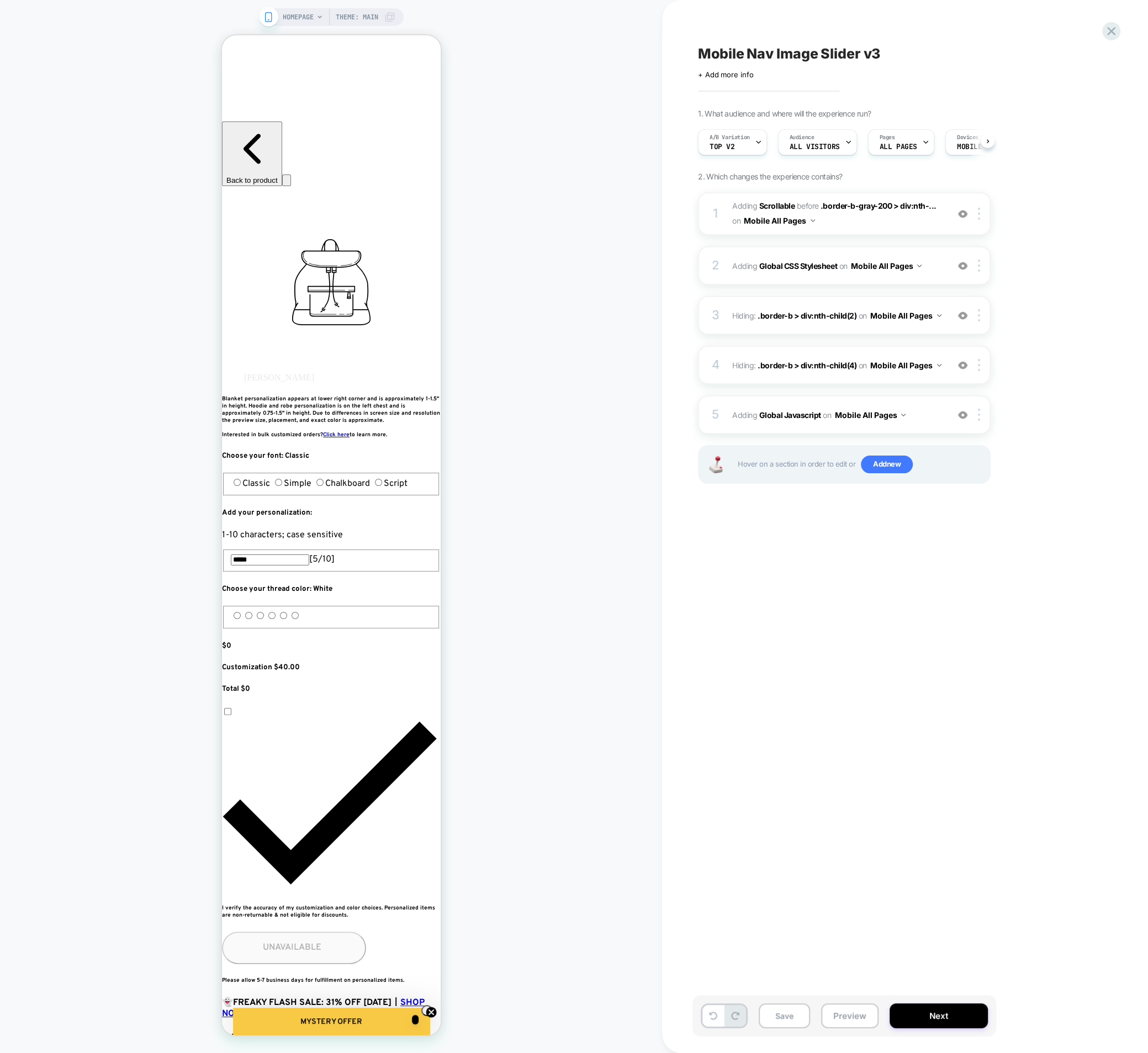
scroll to position [0, 1]
click at [790, 1022] on button "Save" at bounding box center [784, 1016] width 51 height 25
click at [838, 1018] on button "Preview" at bounding box center [850, 1016] width 57 height 25
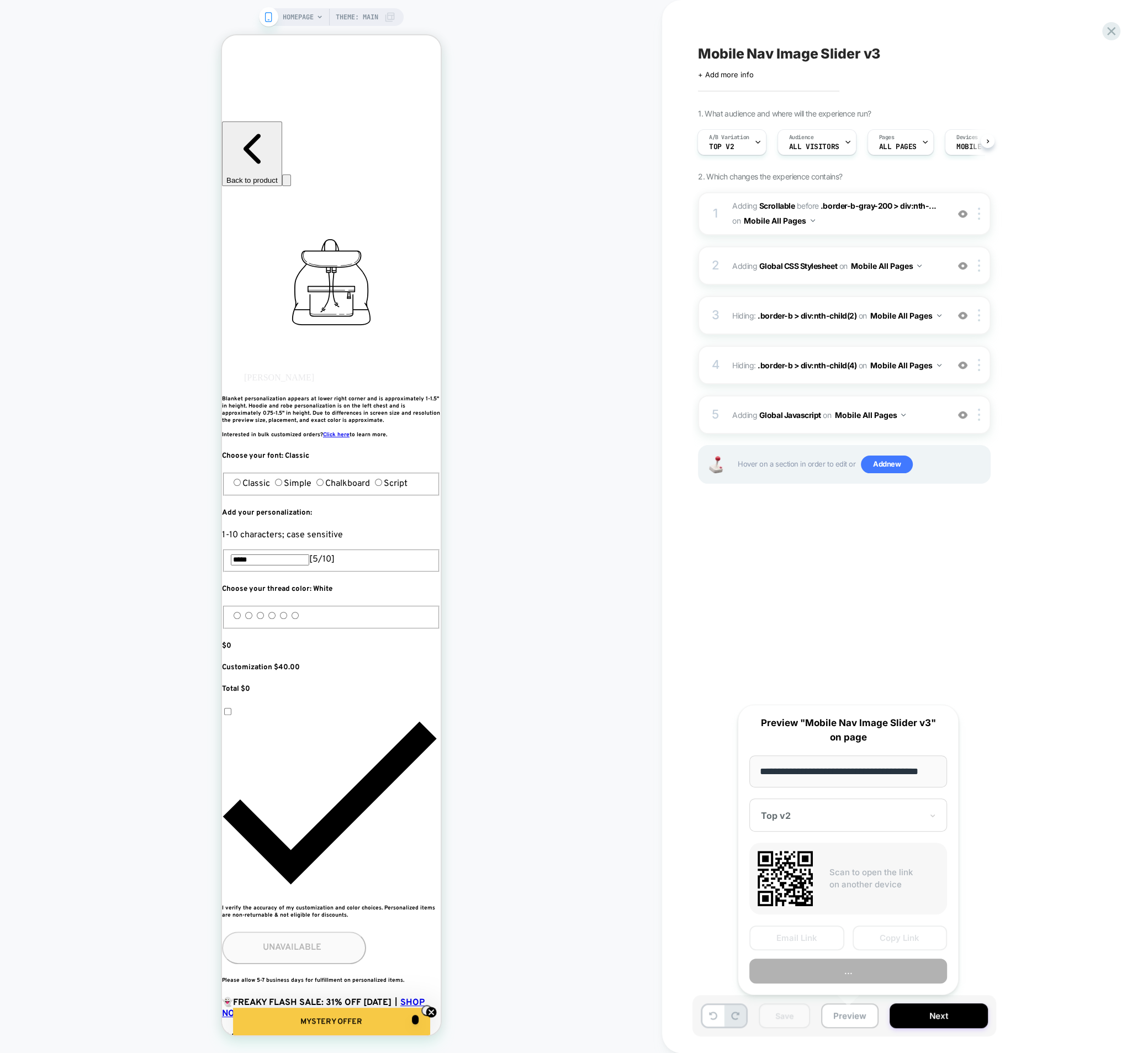
scroll to position [0, 14]
click at [875, 776] on input "**********" at bounding box center [848, 771] width 198 height 32
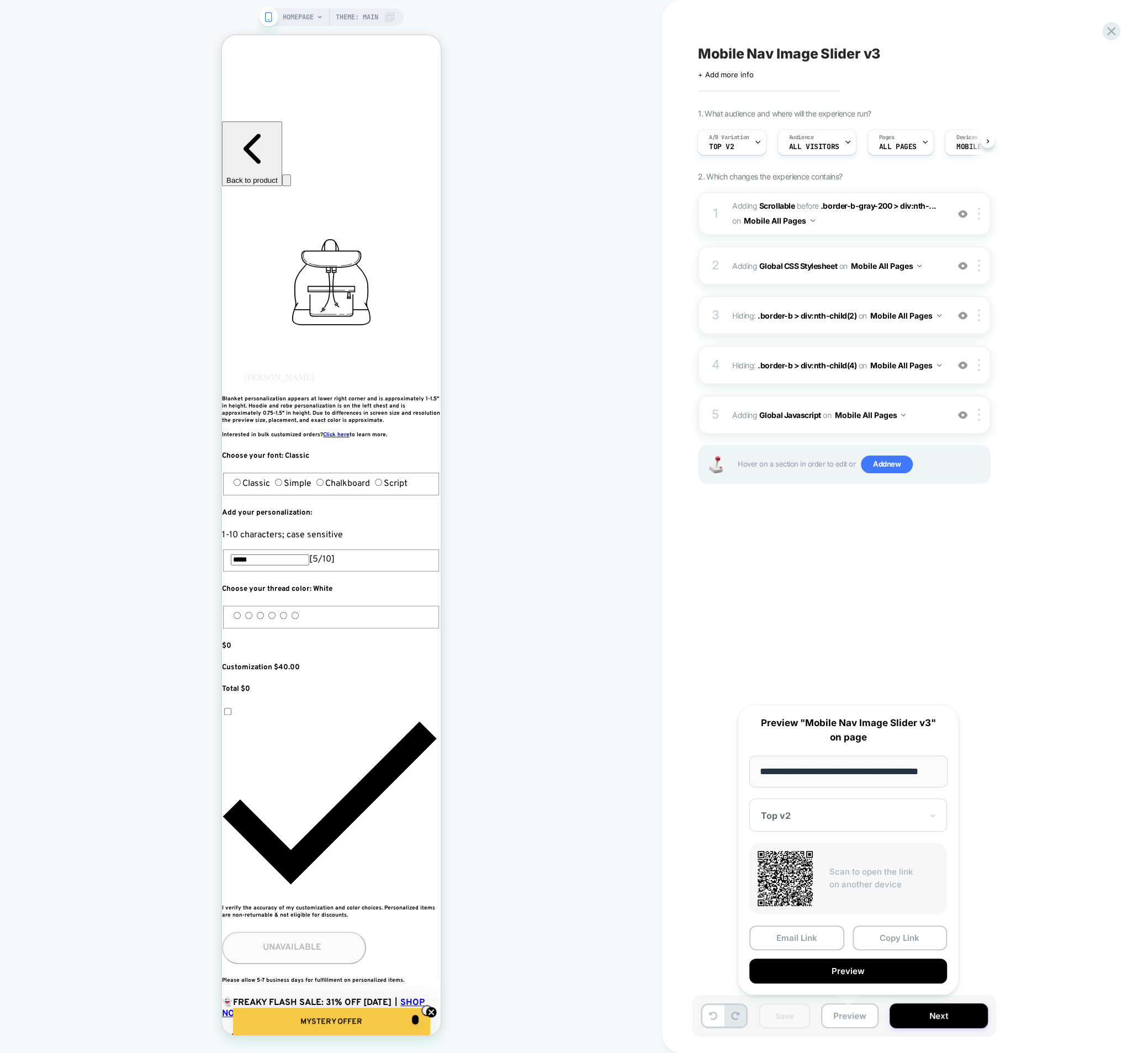
click at [722, 424] on div "5 Adding Global Javascript on Mobile All Pages Add Before Add After Copy to Des…" at bounding box center [844, 415] width 293 height 39
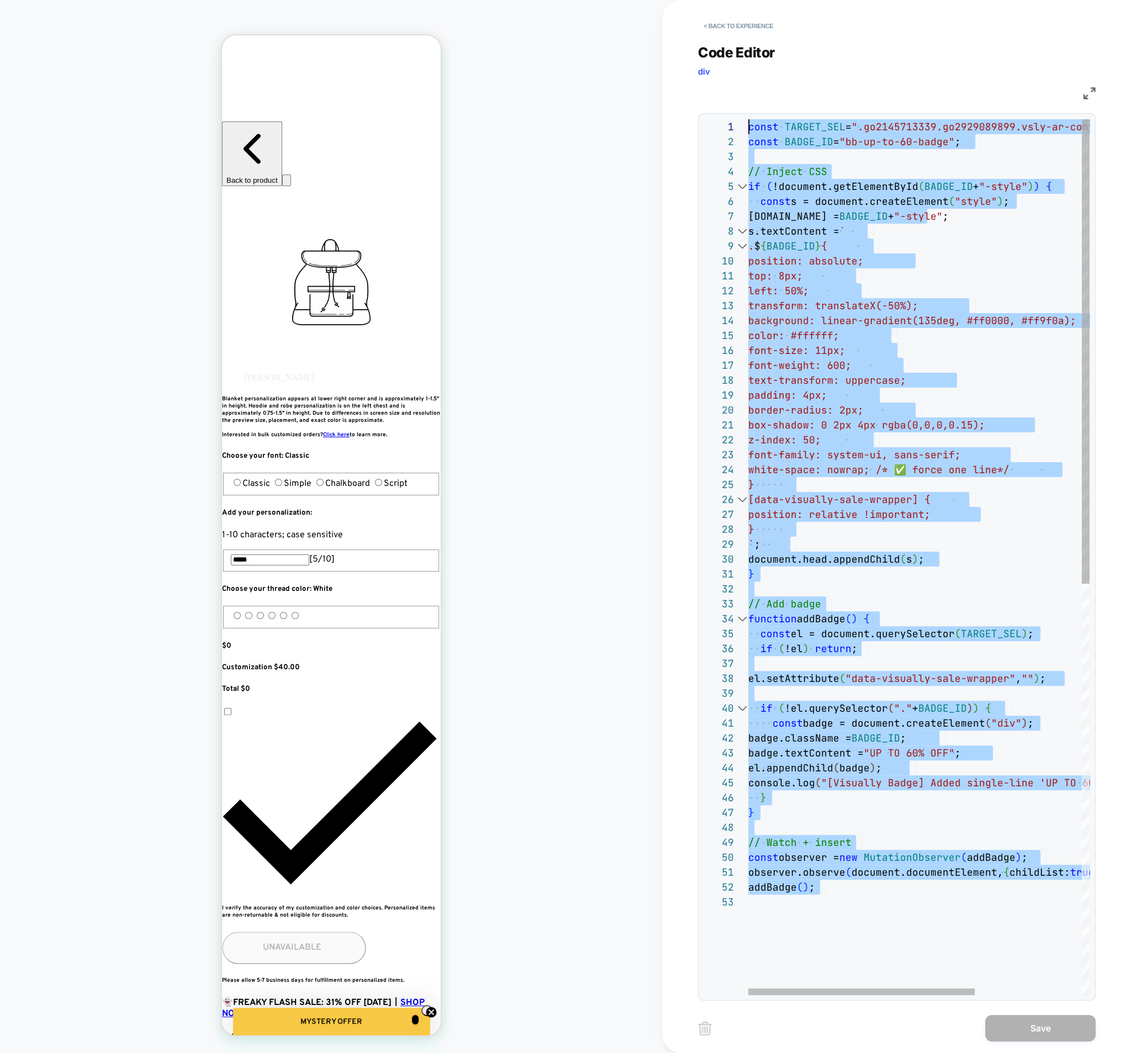
drag, startPoint x: 867, startPoint y: 648, endPoint x: 493, endPoint y: -99, distance: 835.4
click at [493, 0] on html "HOMEPAGE Theme: MAIN < Back to experience Code Editor div JS 49 50 51 52 53 48 …" at bounding box center [574, 526] width 1148 height 1053
type textarea "**********"
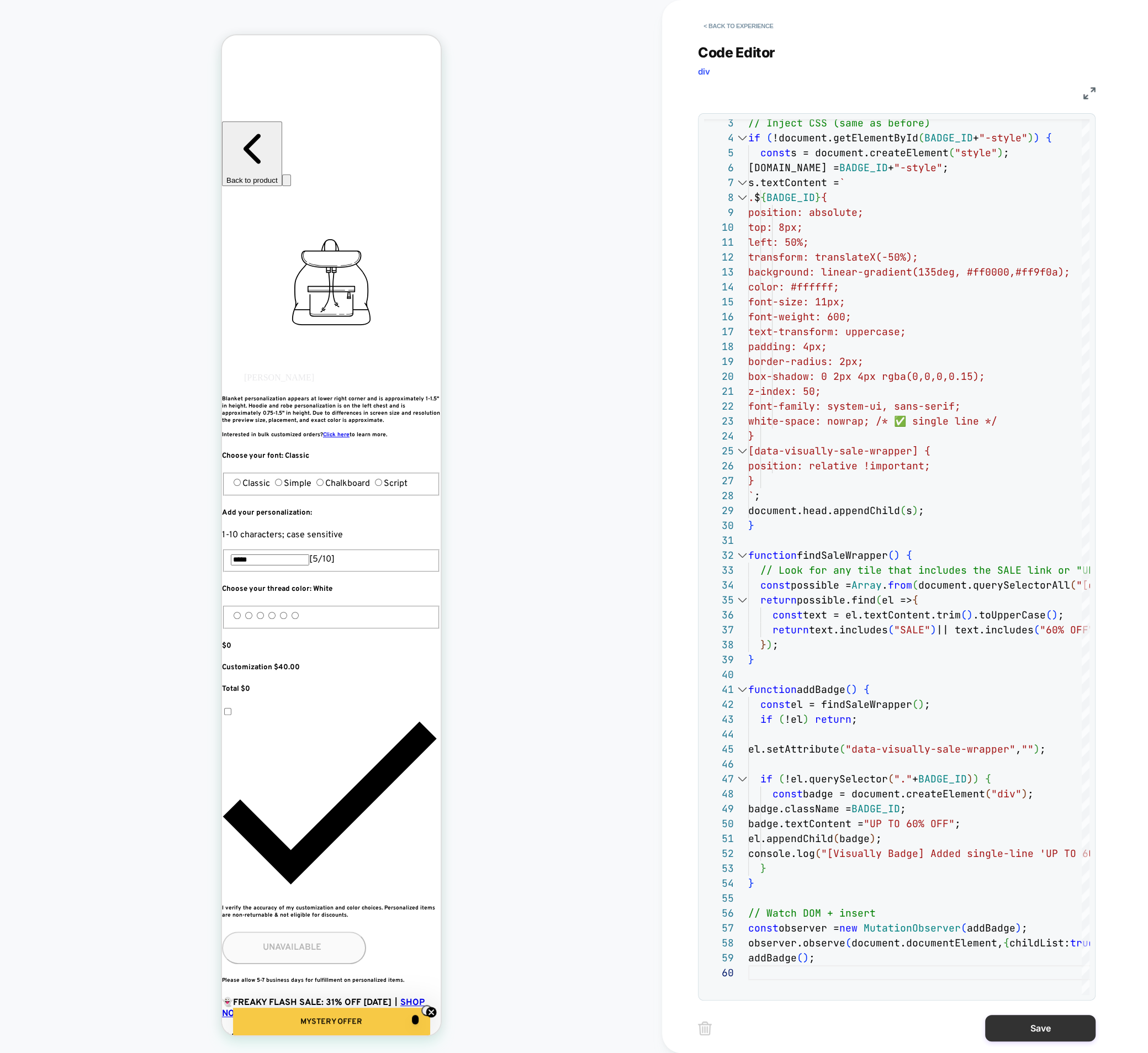
click at [1024, 1024] on button "Save" at bounding box center [1040, 1028] width 110 height 26
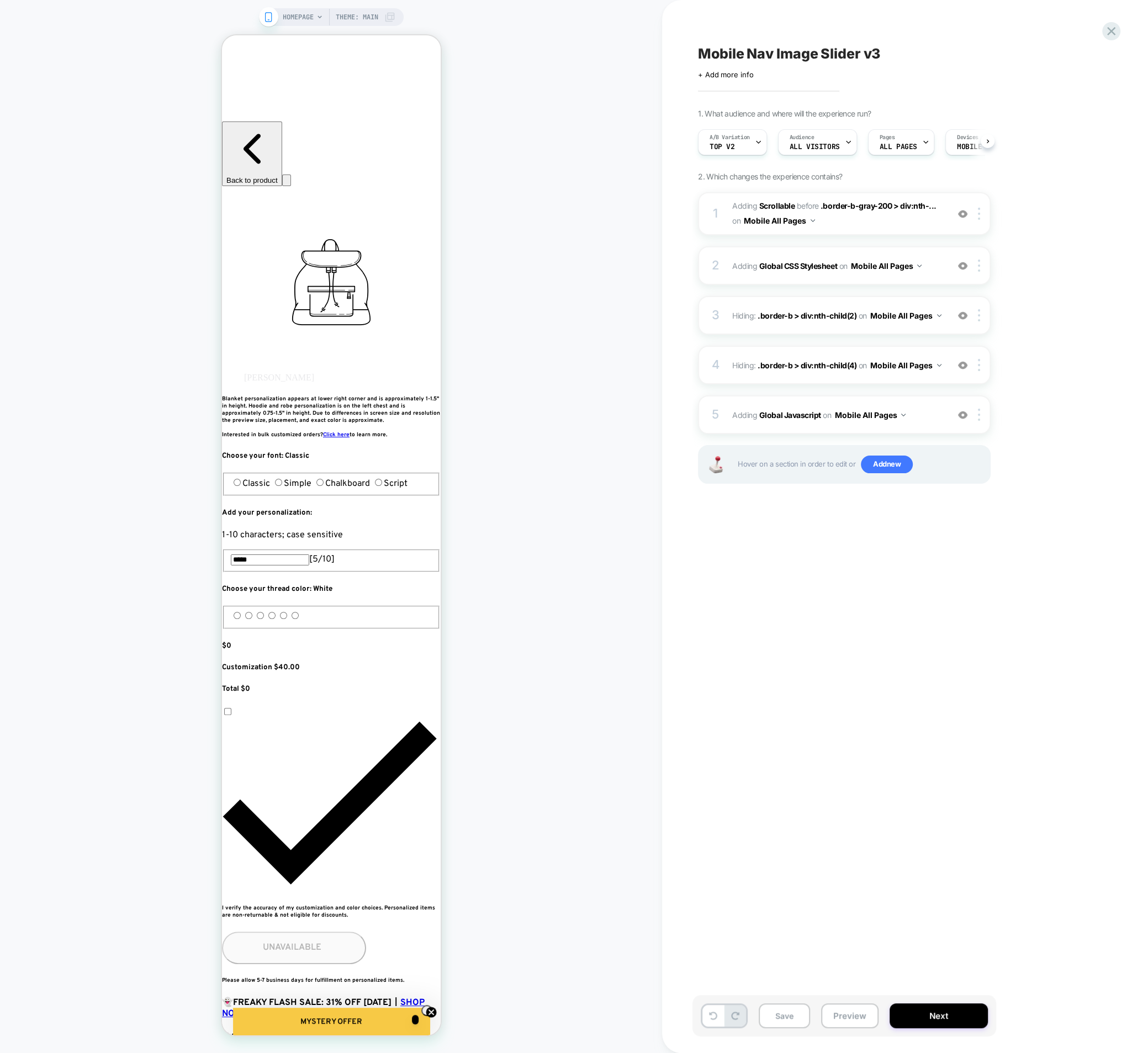
scroll to position [0, 1]
click at [786, 1017] on button "Save" at bounding box center [784, 1016] width 51 height 25
click at [735, 274] on div "2 Adding Global CSS Stylesheet on Mobile All Pages Add Before Add After Copy to…" at bounding box center [844, 266] width 293 height 39
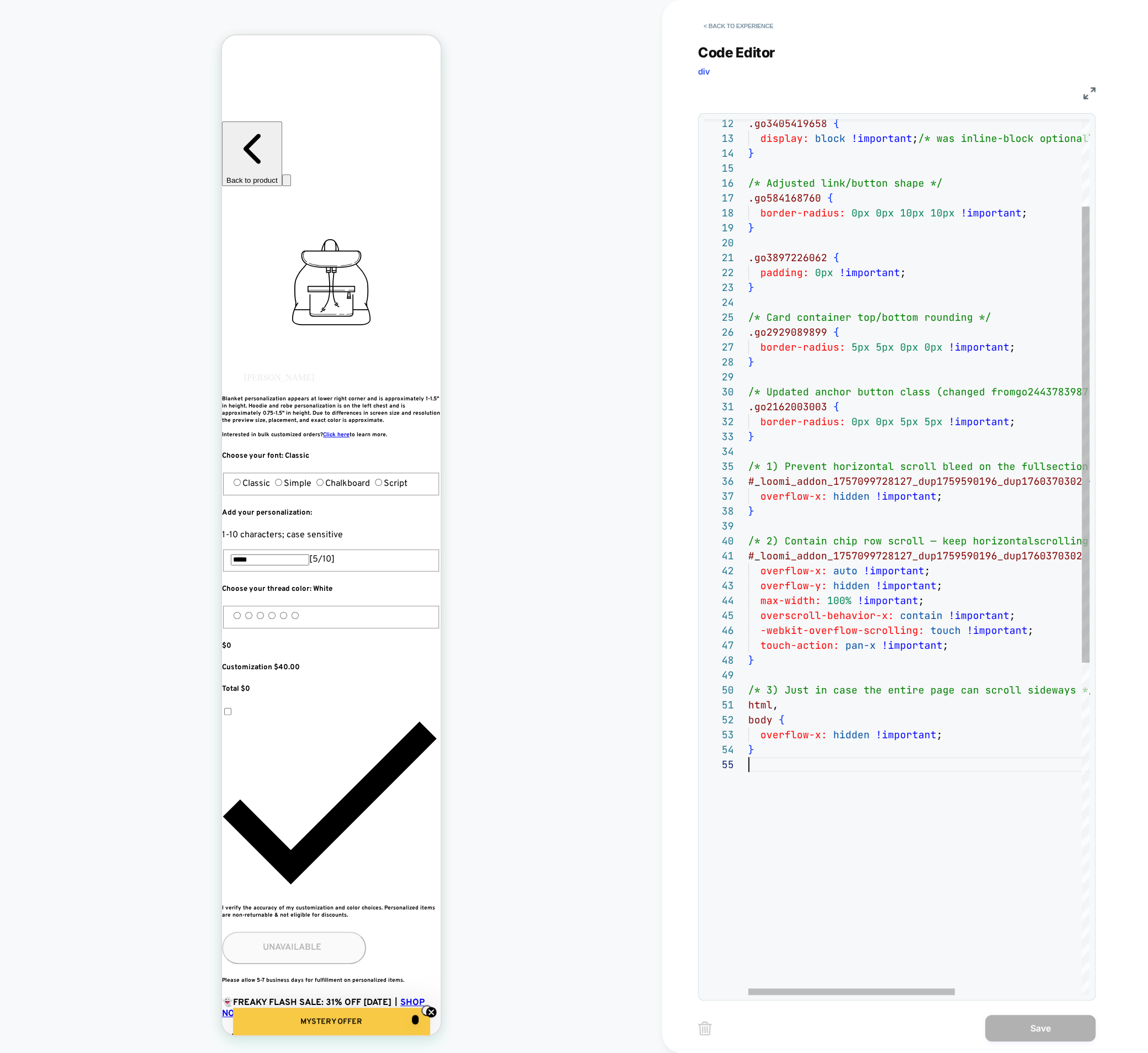
scroll to position [60, 0]
type textarea "**********"
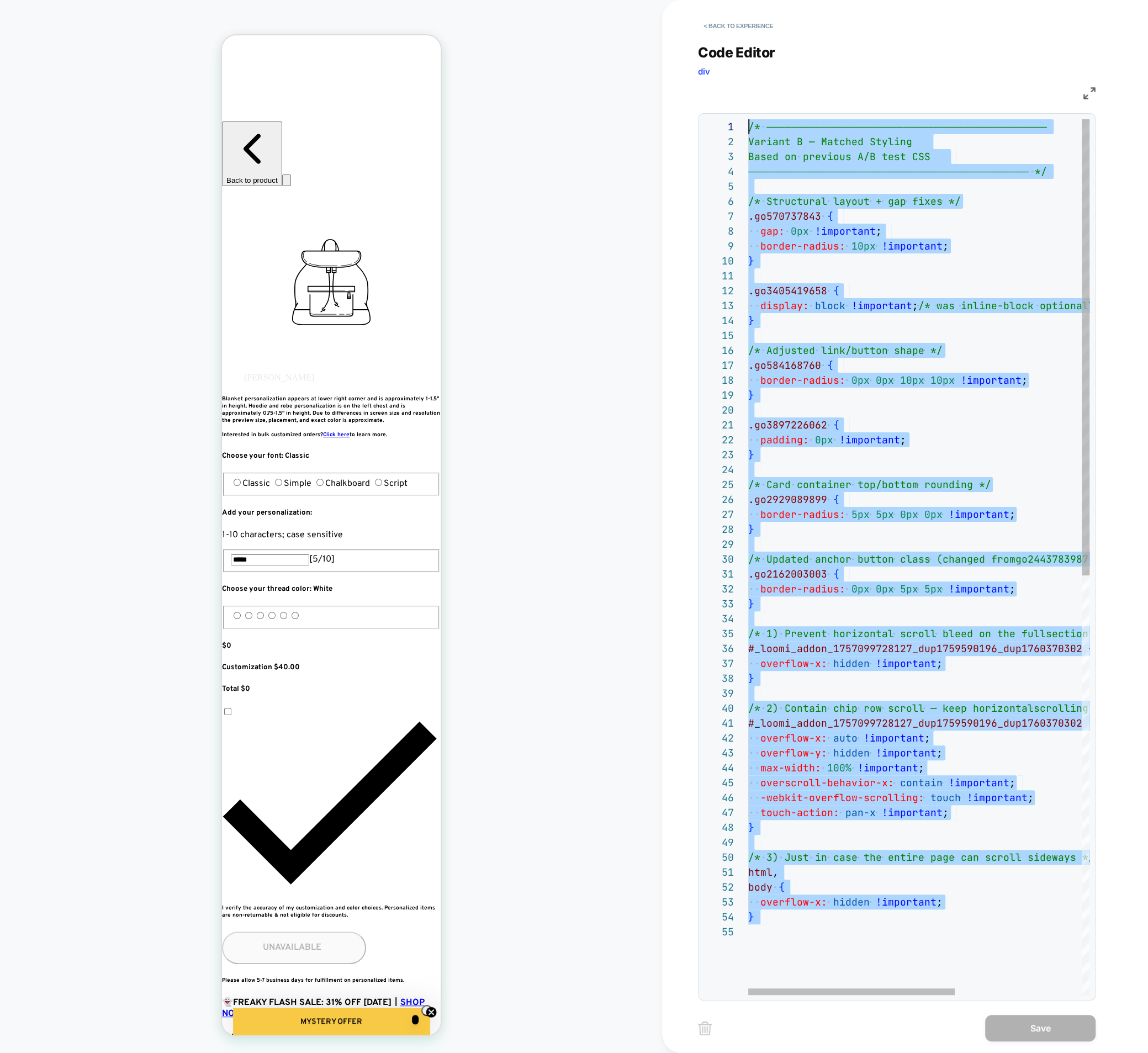
scroll to position [0, 0]
drag, startPoint x: 824, startPoint y: 798, endPoint x: 674, endPoint y: -101, distance: 911.4
click at [748, 120] on div ".go3405419658 { display: block !important ; /* was inline-block optionally */ }…" at bounding box center [1023, 960] width 550 height 1681
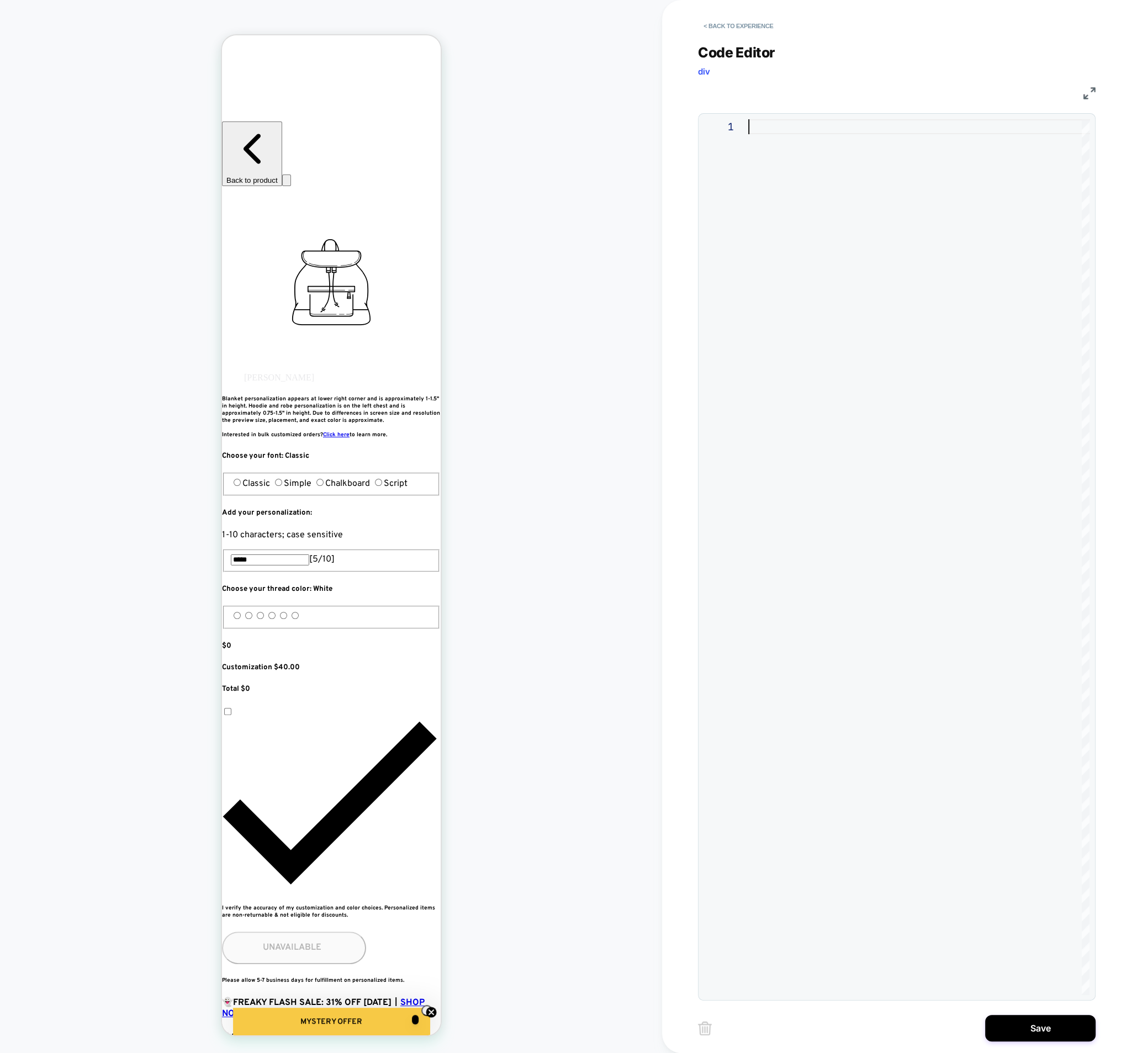
type textarea "**********"
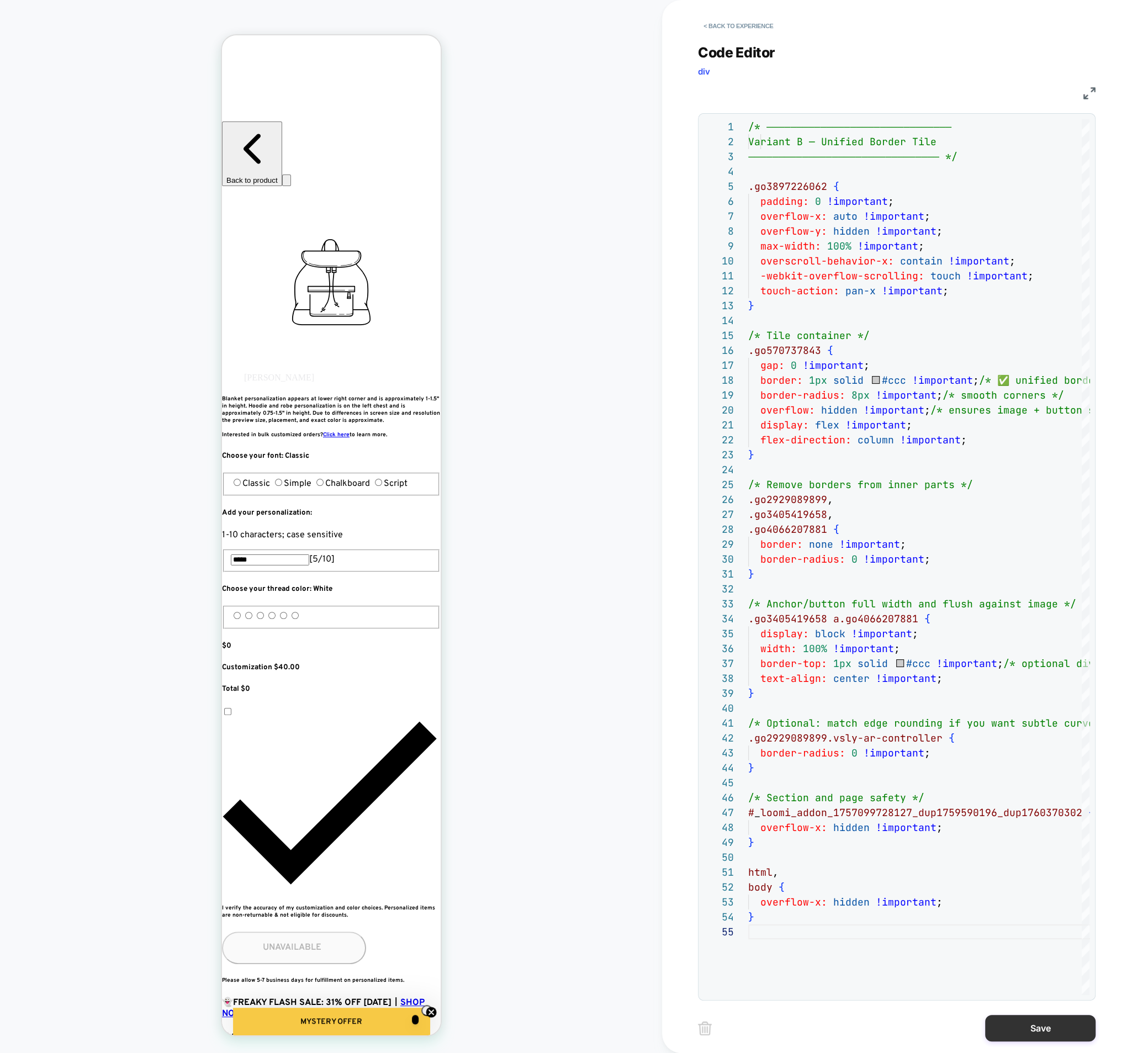
click at [1007, 1036] on button "Save" at bounding box center [1040, 1028] width 110 height 26
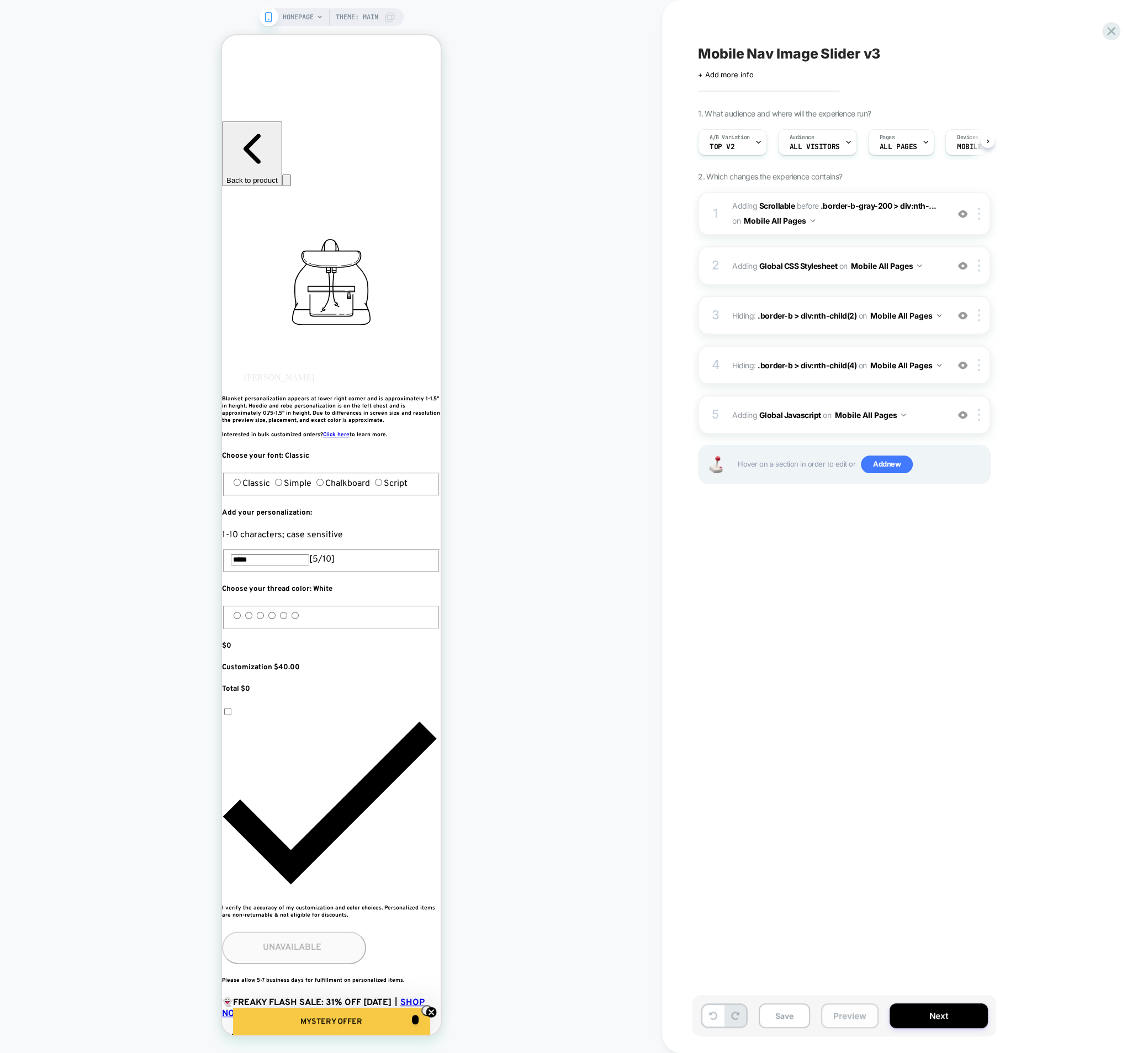
scroll to position [0, 1]
click at [844, 1006] on button "Preview" at bounding box center [850, 1016] width 57 height 25
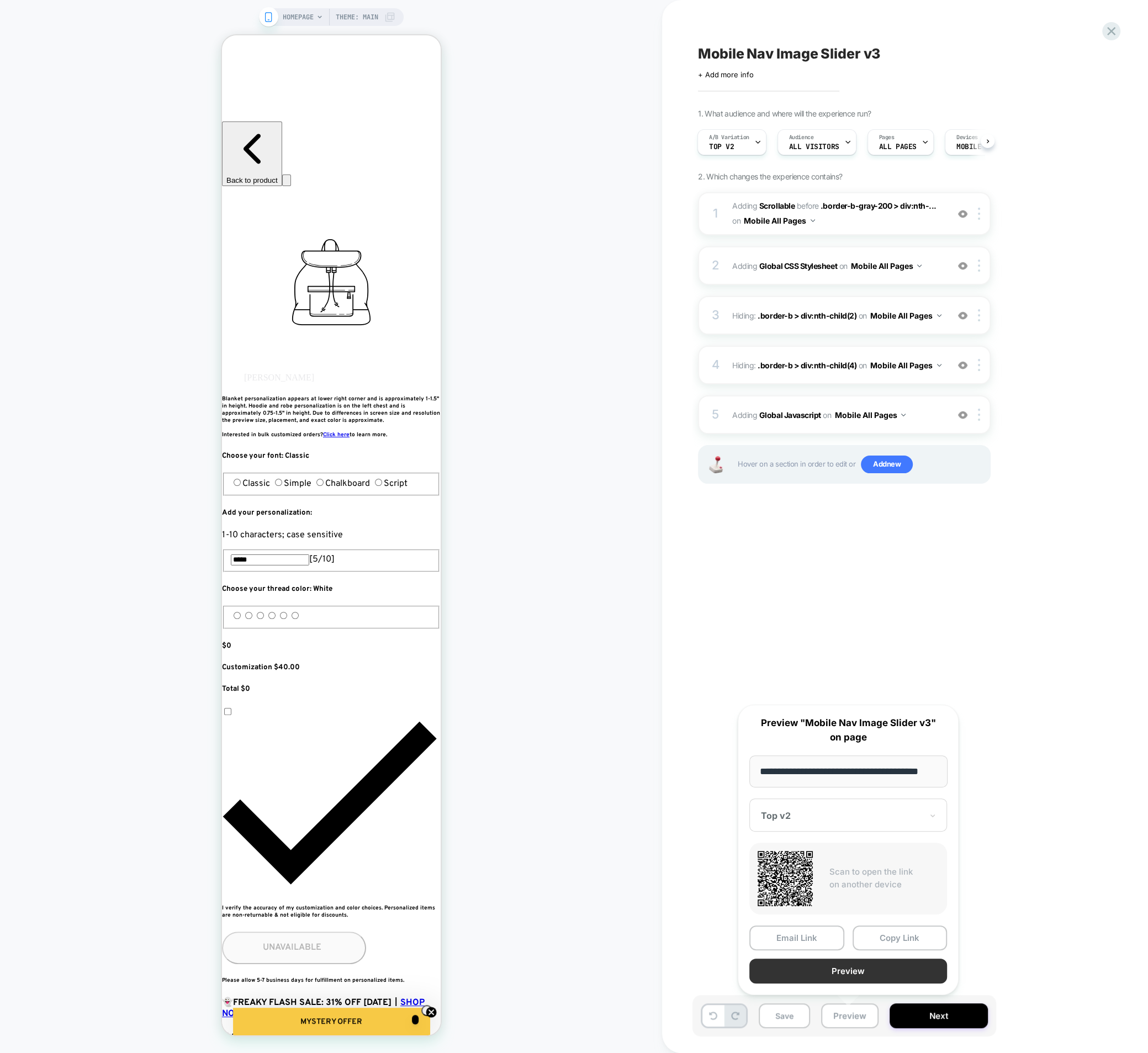
scroll to position [0, 0]
drag, startPoint x: 842, startPoint y: 974, endPoint x: 899, endPoint y: 938, distance: 67.4
click at [895, 943] on div "Email Link Copy Link Preview" at bounding box center [848, 954] width 198 height 58
click at [899, 938] on button "Copy Link" at bounding box center [900, 938] width 95 height 25
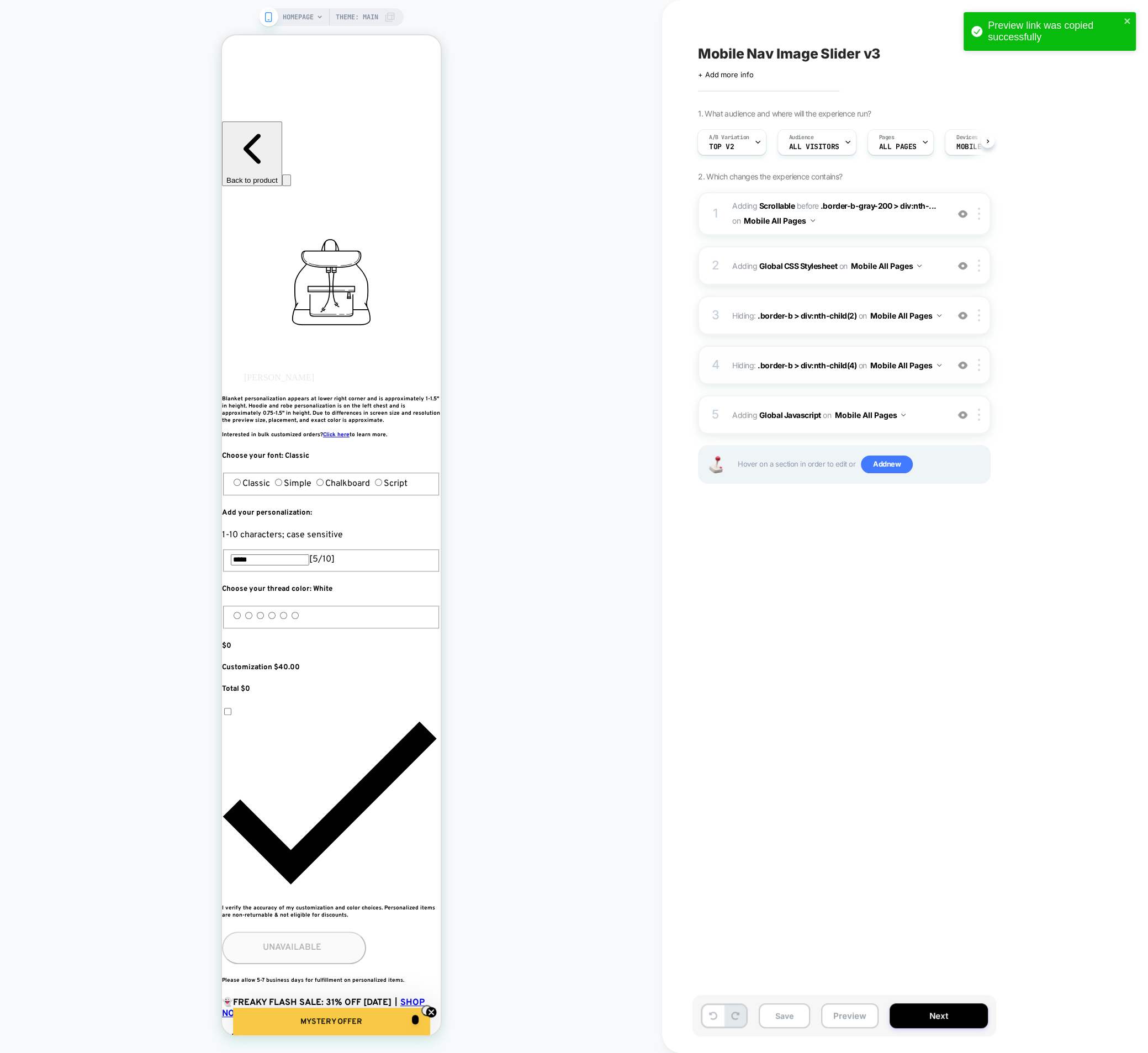
click at [728, 370] on div "4 Hiding : .border-b > div:nth-child(4) .border-b > div:nth-child(4) on Mobile …" at bounding box center [844, 365] width 293 height 39
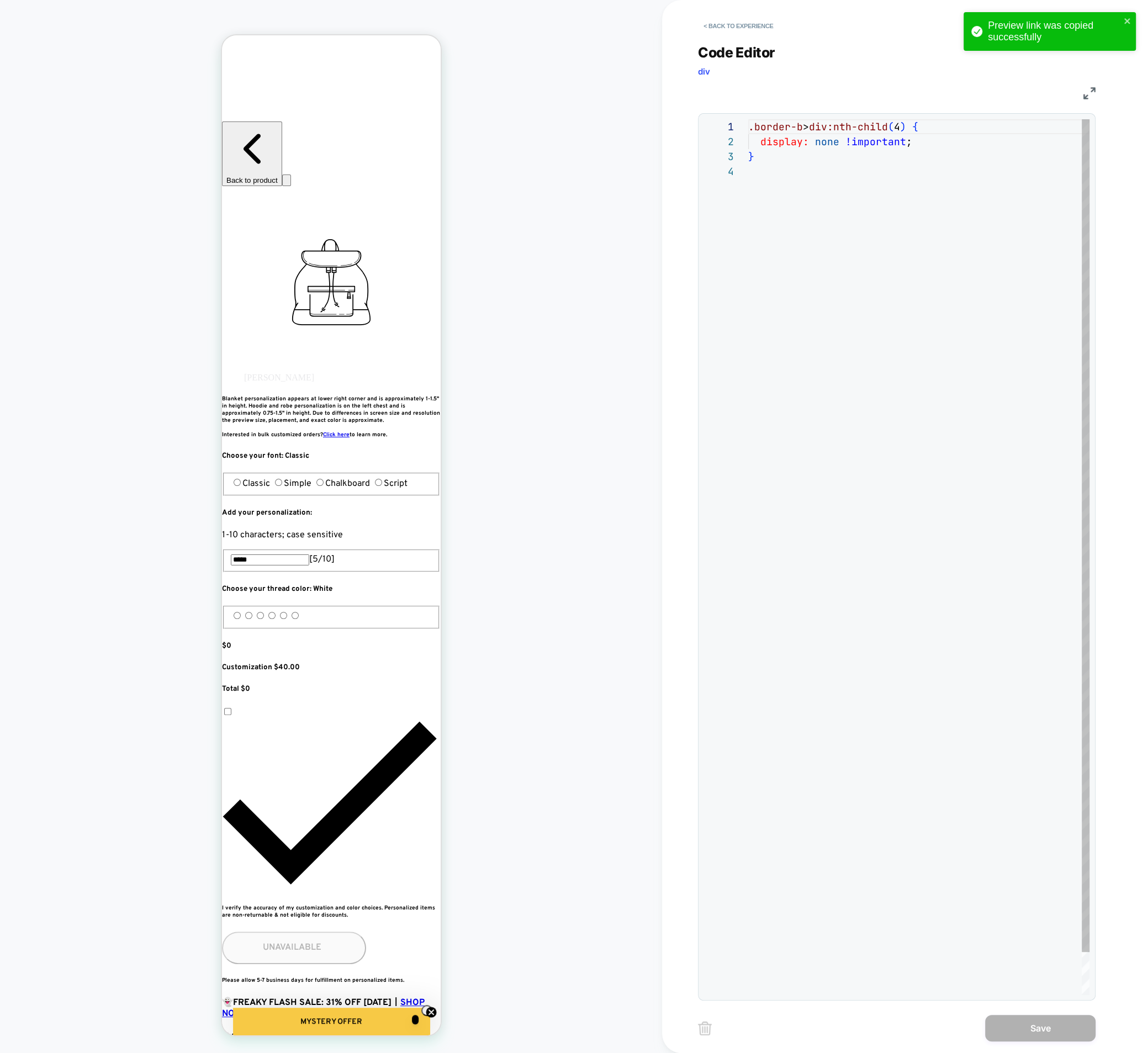
scroll to position [45, 0]
click at [823, 306] on div ".border-b > div:nth-child ( 4 ) { display: none !important ; }" at bounding box center [919, 580] width 342 height 921
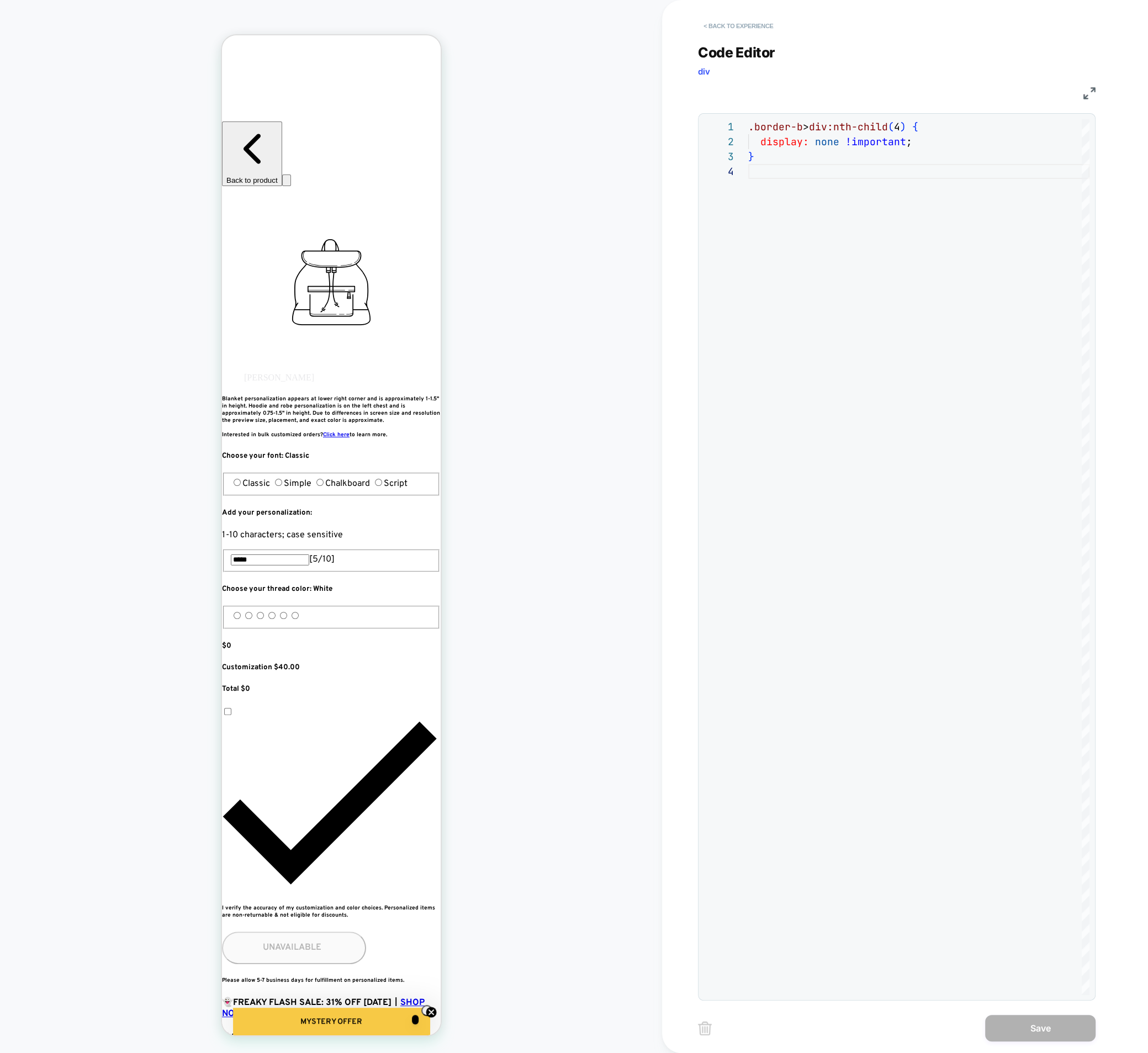
click at [734, 28] on button "< Back to experience" at bounding box center [738, 26] width 81 height 18
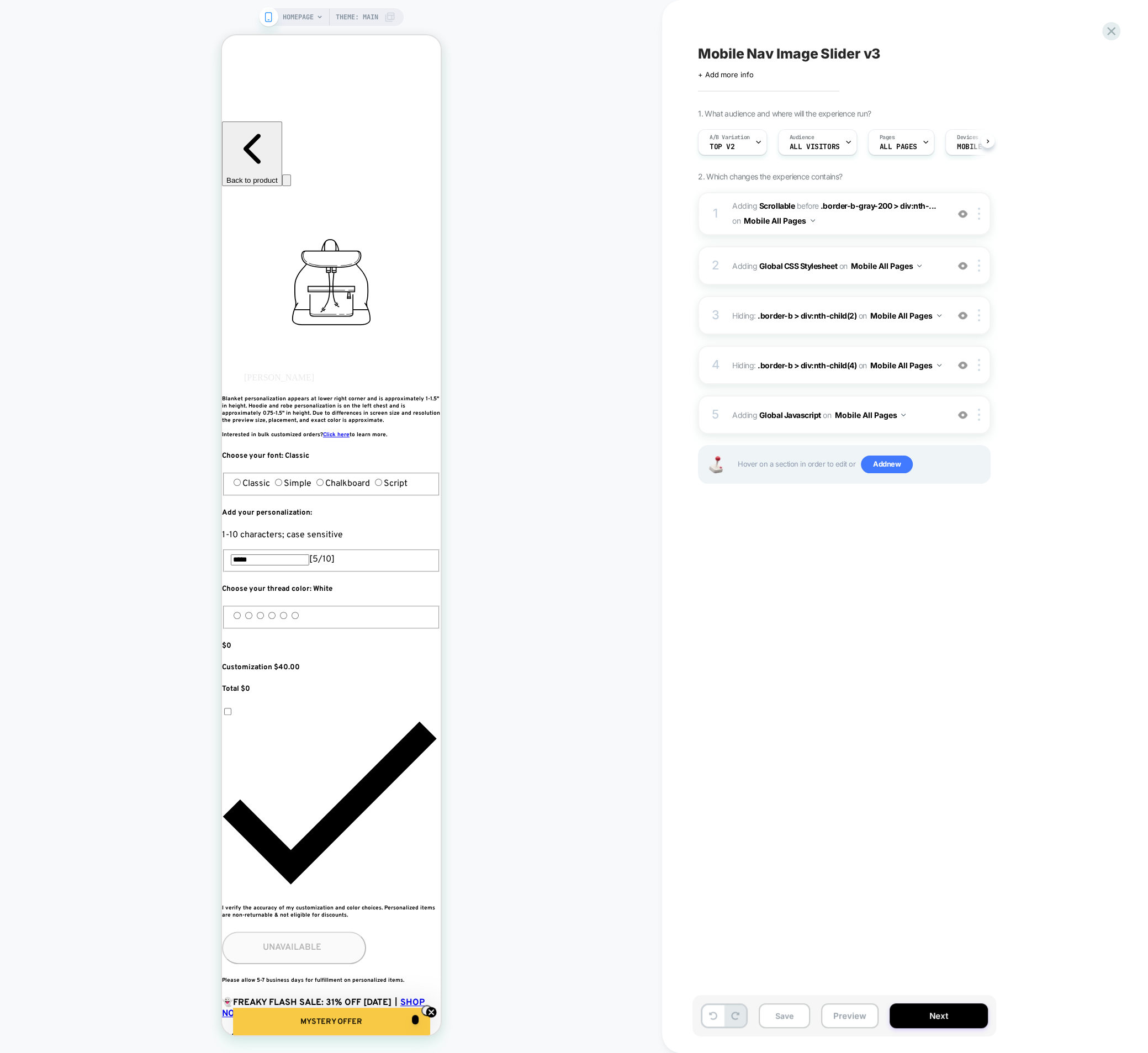
scroll to position [0, 1]
click at [1114, 29] on icon at bounding box center [1111, 31] width 15 height 15
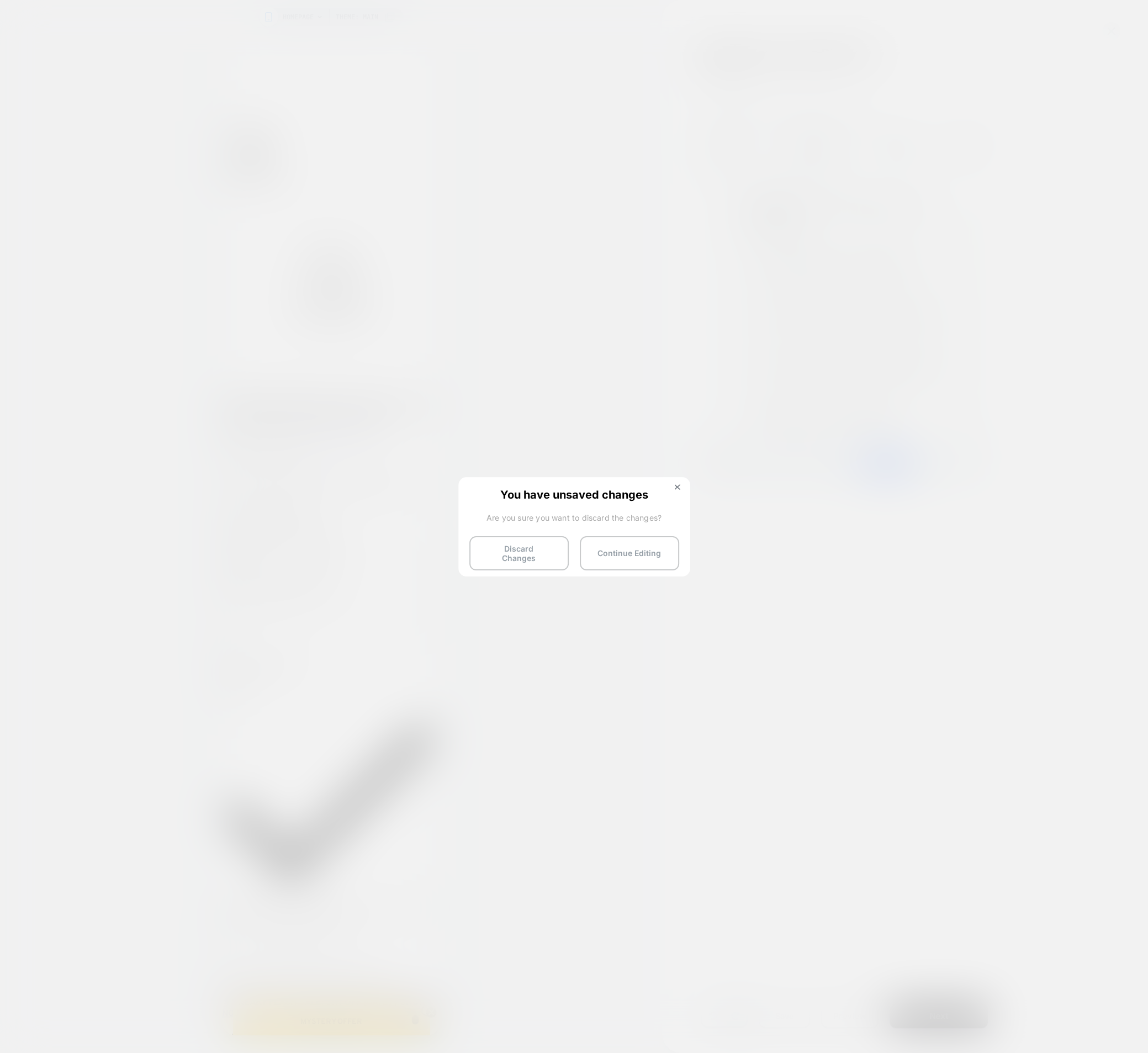
click at [639, 544] on button "Continue Editing" at bounding box center [629, 554] width 99 height 34
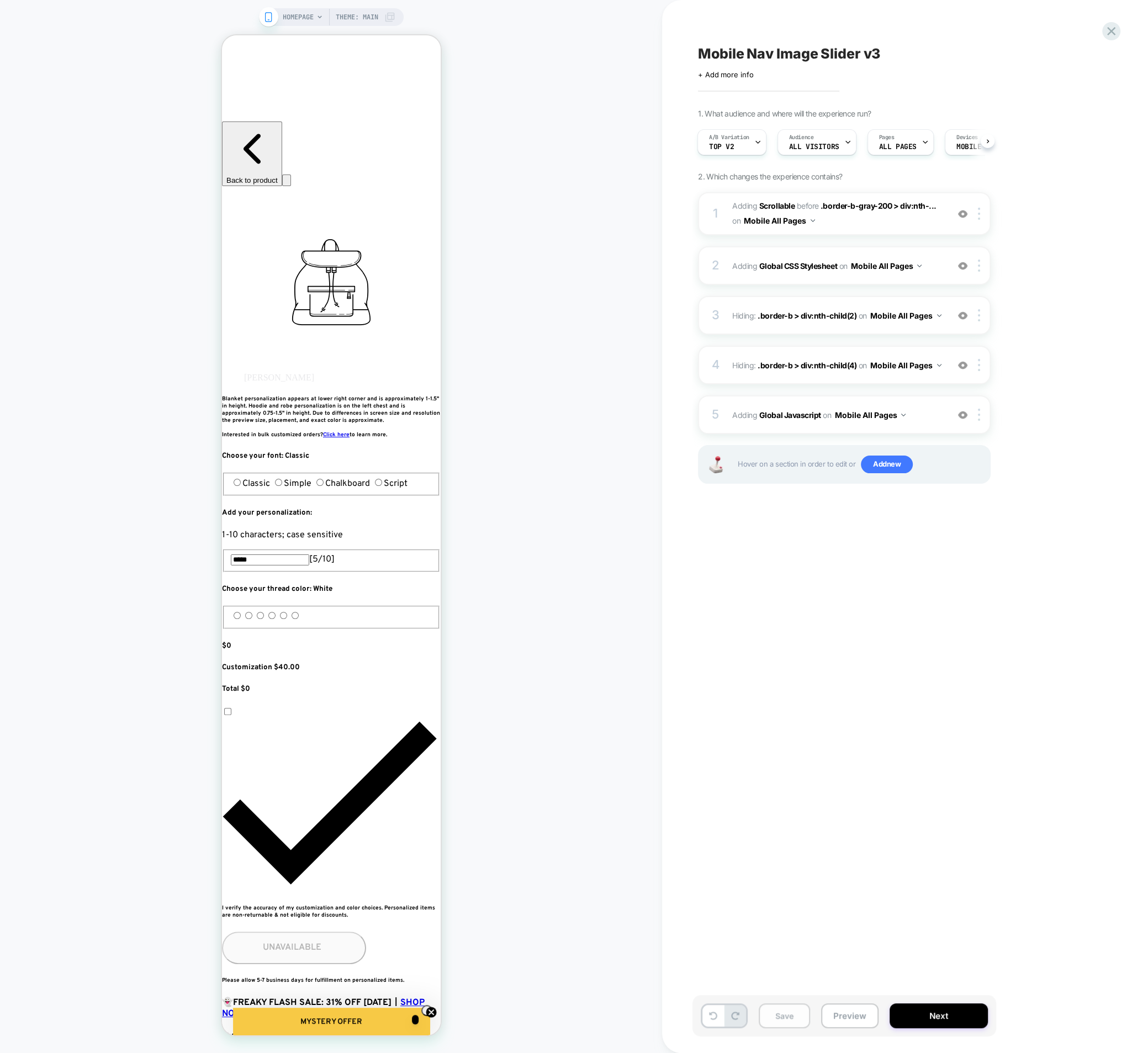
click at [794, 1023] on button "Save" at bounding box center [784, 1016] width 51 height 25
click at [1108, 33] on icon at bounding box center [1111, 31] width 15 height 15
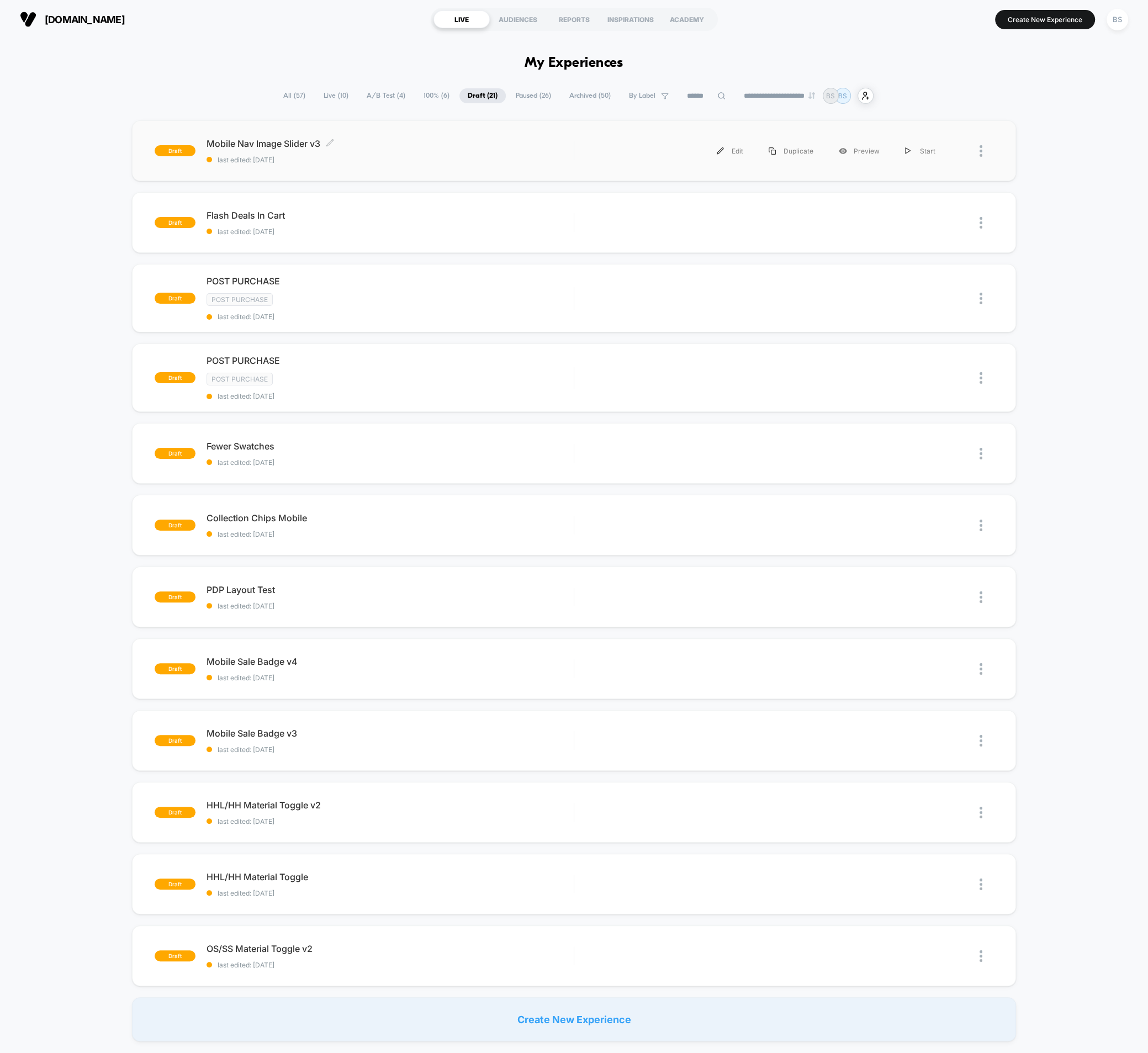
click at [417, 160] on span "last edited: [DATE]" at bounding box center [390, 160] width 367 height 9
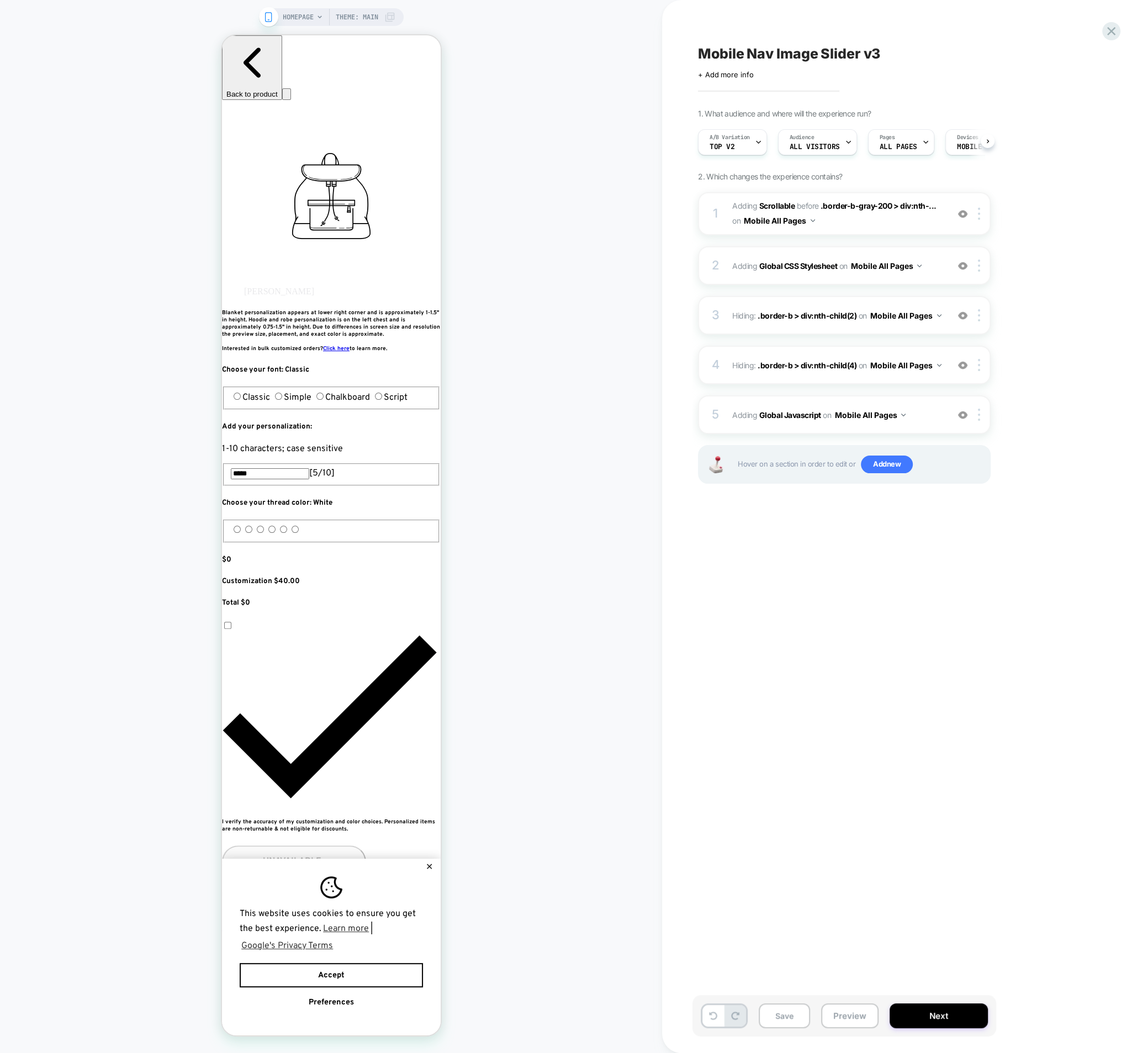
scroll to position [0, 1]
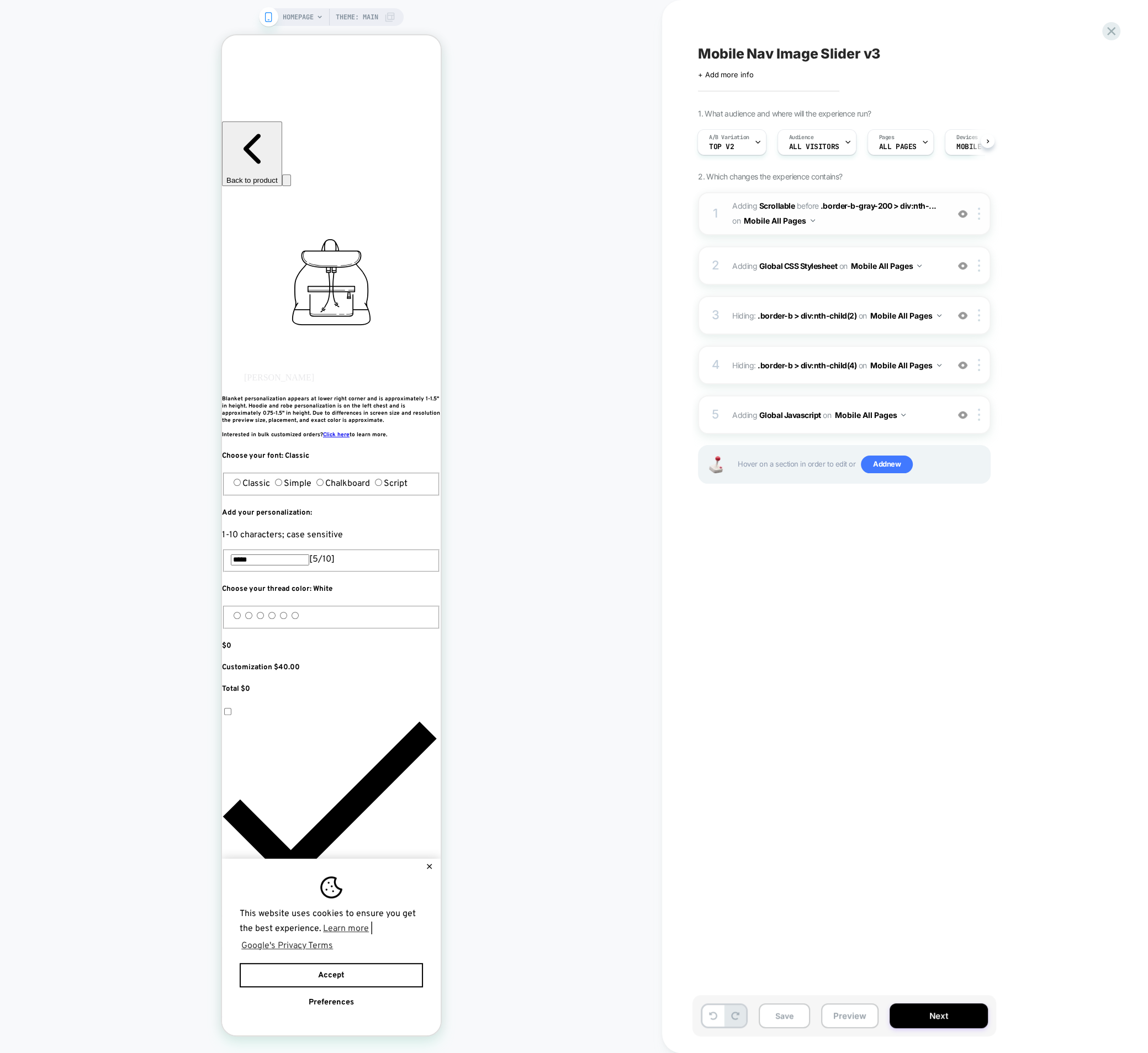
click at [874, 217] on span "#_loomi_addon_1757099728127_dup1759590196_dup1760370302 Adding Scrollable BEFOR…" at bounding box center [837, 214] width 210 height 30
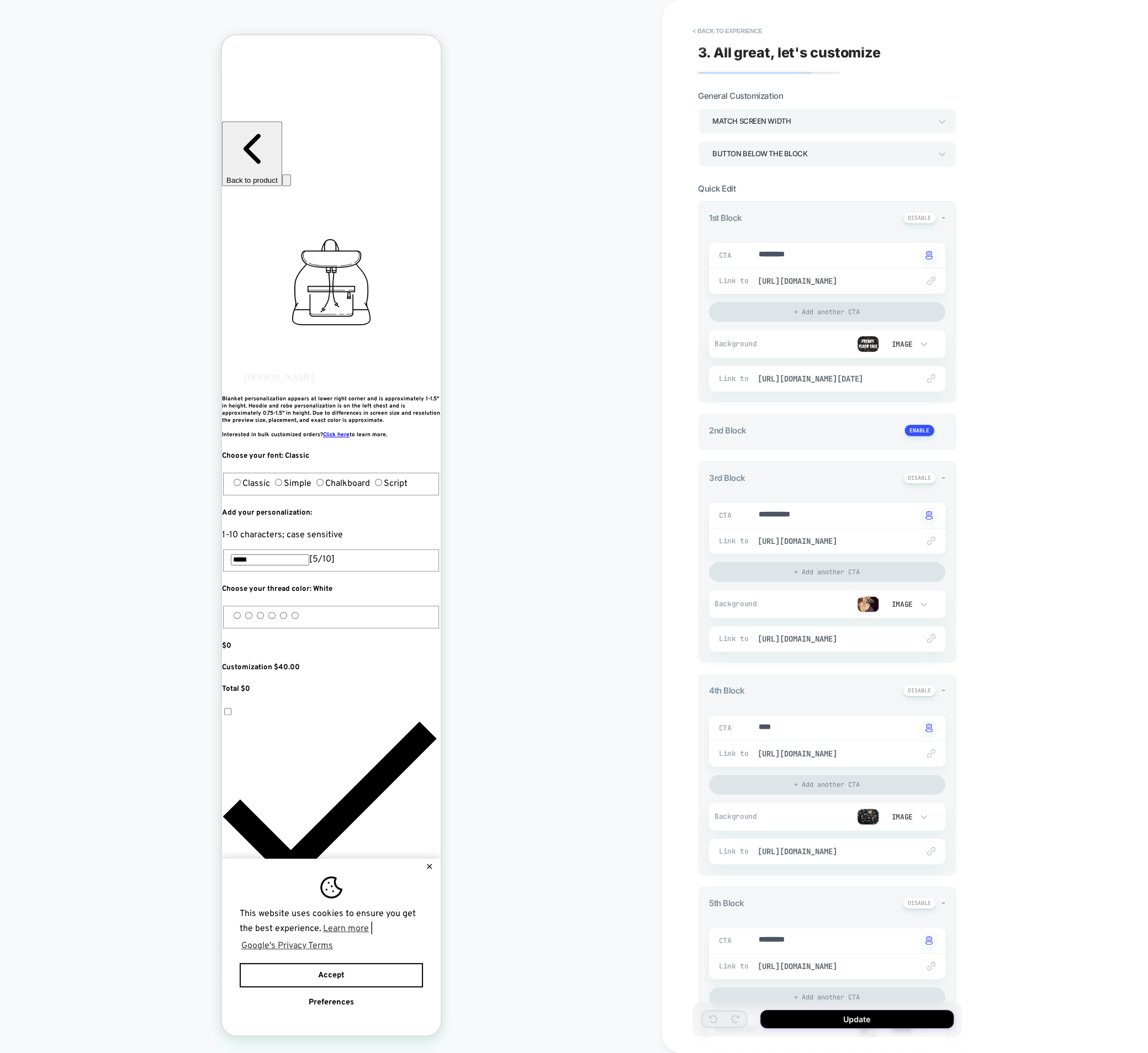
type textarea "*"
click at [704, 31] on button "< Back to experience" at bounding box center [727, 30] width 81 height 18
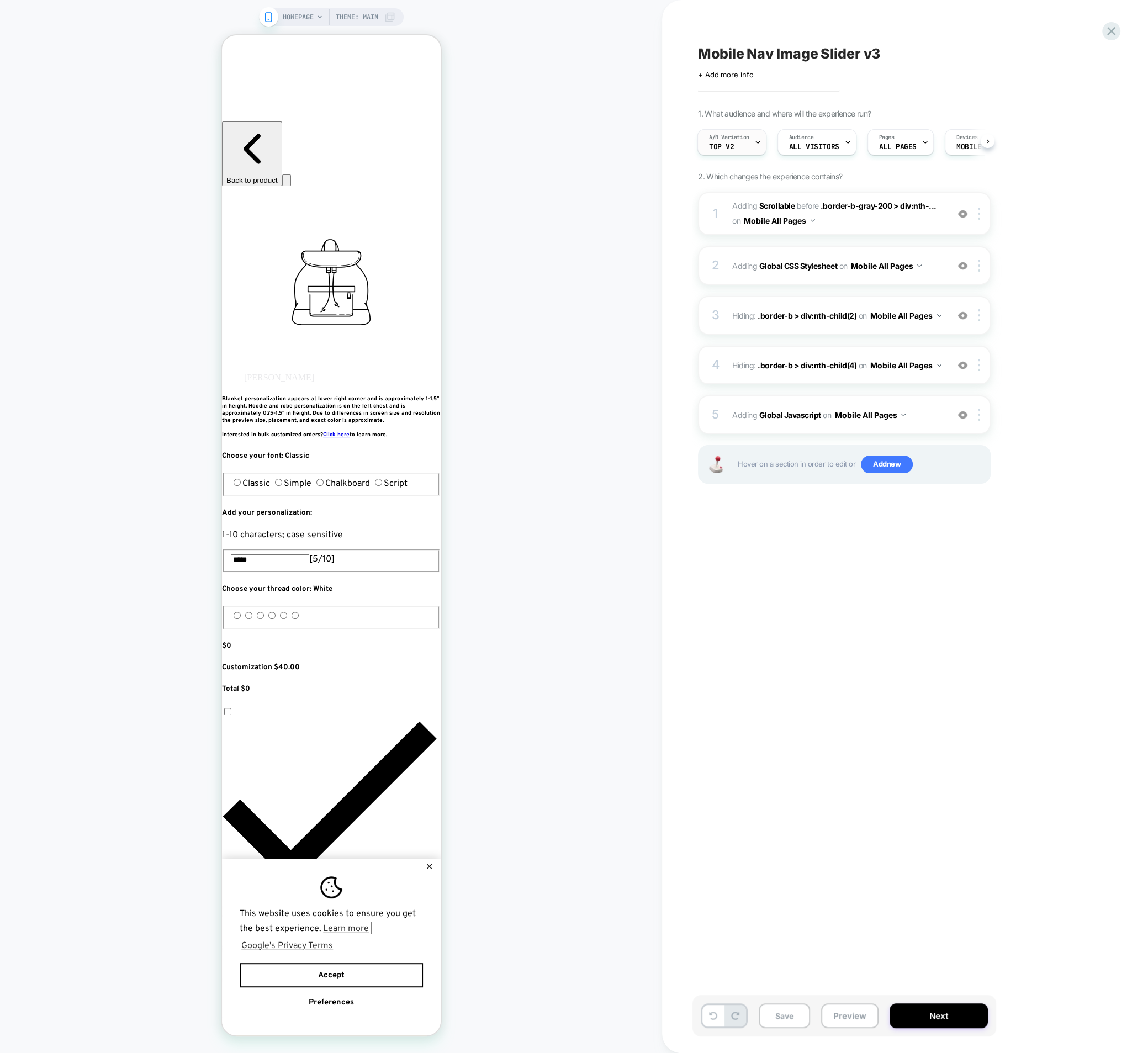
click at [735, 146] on div "A/B Variation Top v2" at bounding box center [729, 142] width 62 height 25
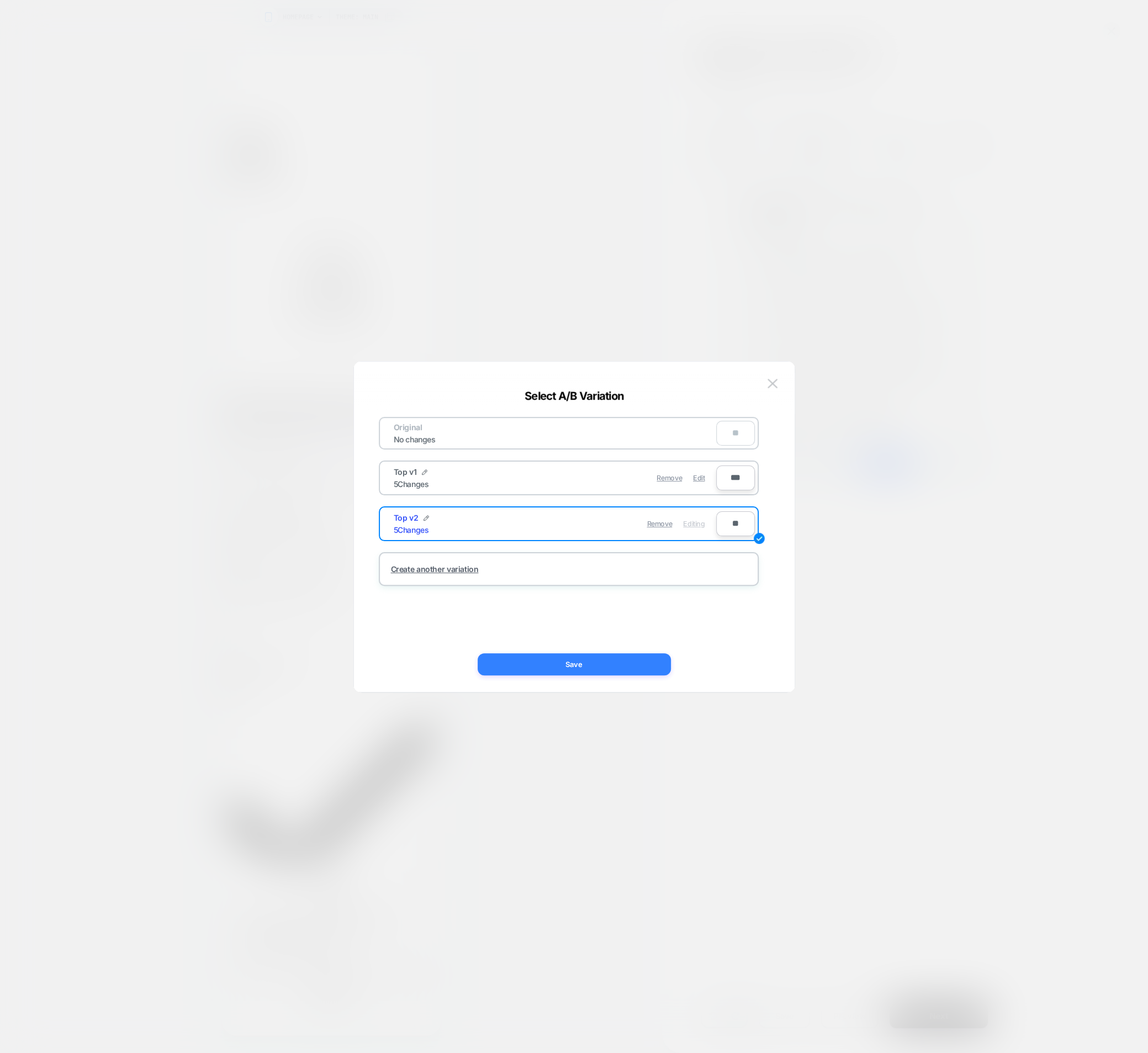
click at [628, 661] on button "Save" at bounding box center [574, 664] width 193 height 22
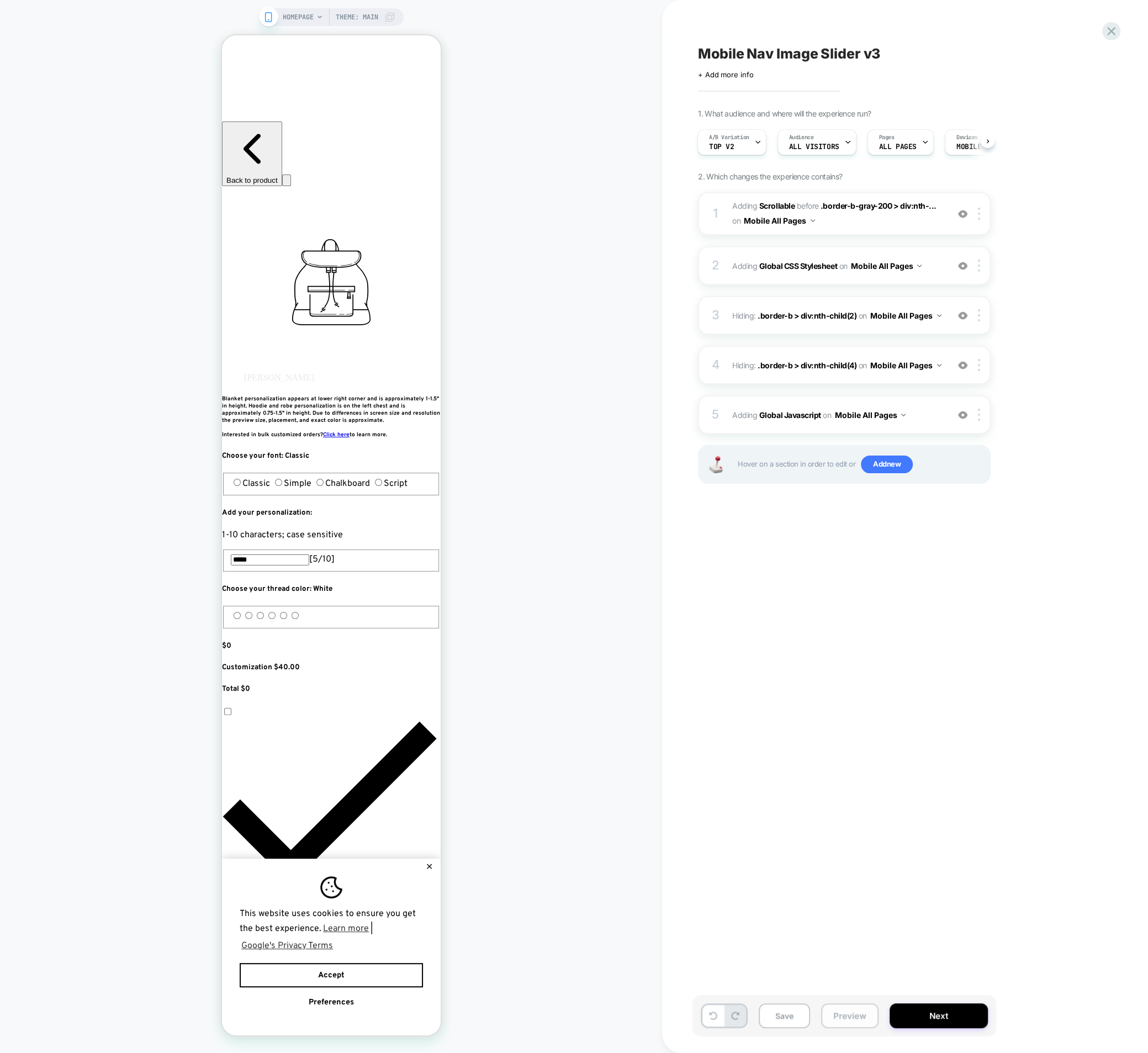
click at [846, 1017] on button "Preview" at bounding box center [850, 1016] width 57 height 25
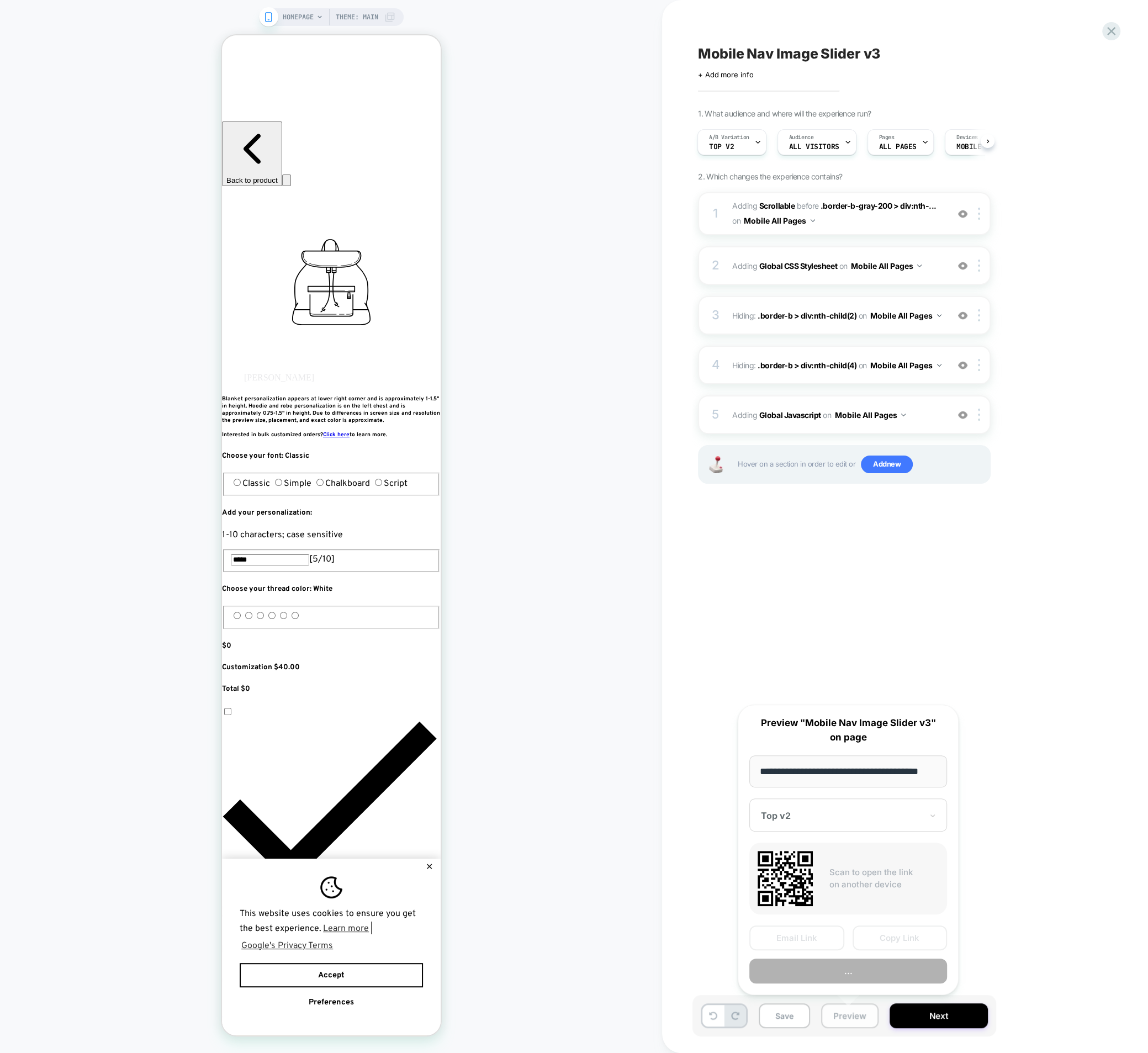
scroll to position [0, 14]
click at [876, 930] on button "Copy Link" at bounding box center [900, 938] width 95 height 25
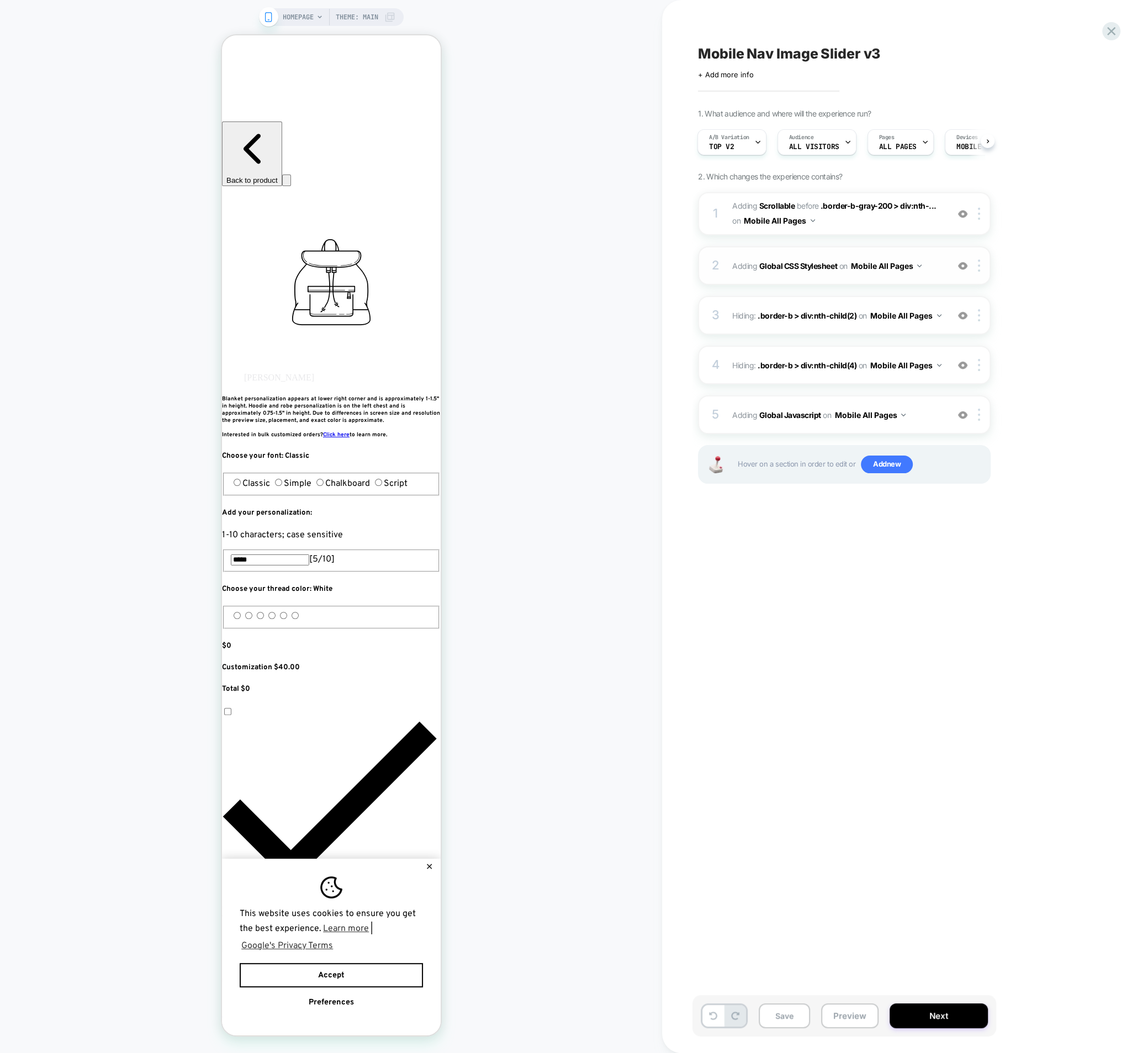
click at [810, 276] on div "2 Adding Global CSS Stylesheet on Mobile All Pages Add Before Add After Copy to…" at bounding box center [844, 266] width 293 height 39
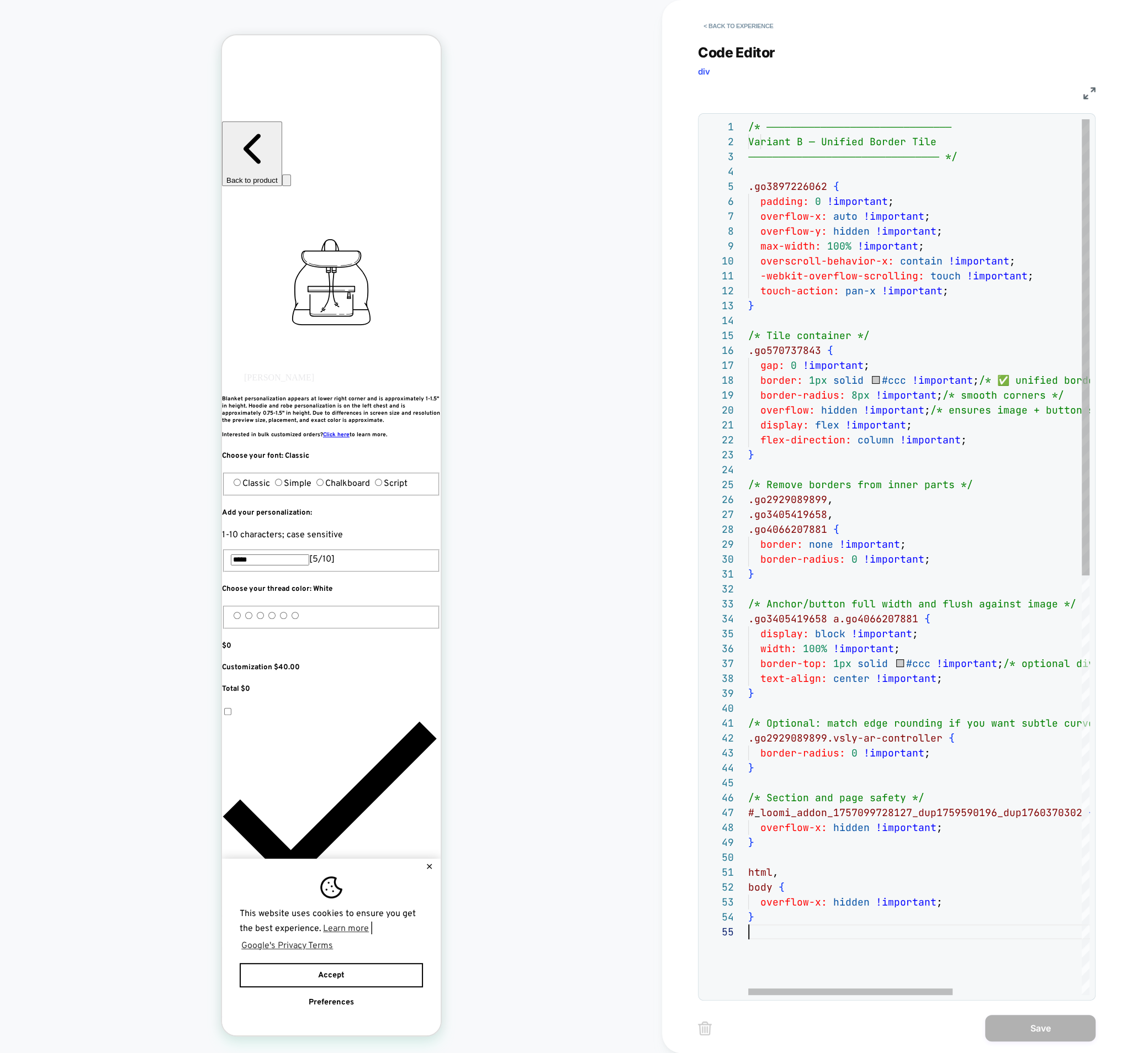
drag, startPoint x: 781, startPoint y: 984, endPoint x: 781, endPoint y: 944, distance: 40.0
click at [781, 944] on div "/* ─────────────────────────────── Variant B — Unified Border Tile ────────────…" at bounding box center [1026, 960] width 556 height 1681
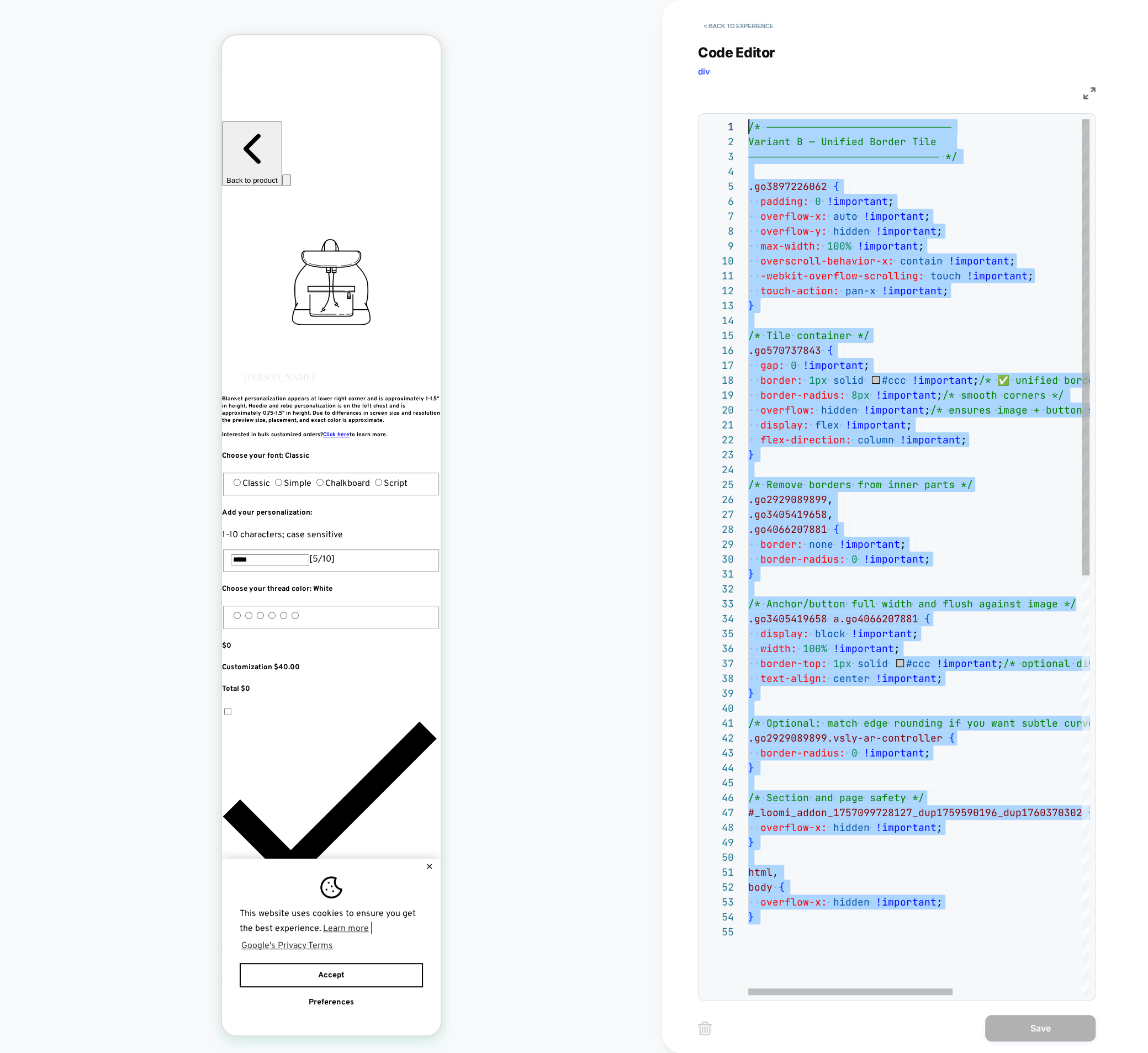
drag, startPoint x: 781, startPoint y: 944, endPoint x: 733, endPoint y: -18, distance: 963.2
click at [748, 120] on div "/* ─────────────────────────────── Variant B — Unified Border Tile ────────────…" at bounding box center [1026, 960] width 556 height 1681
type textarea "**********"
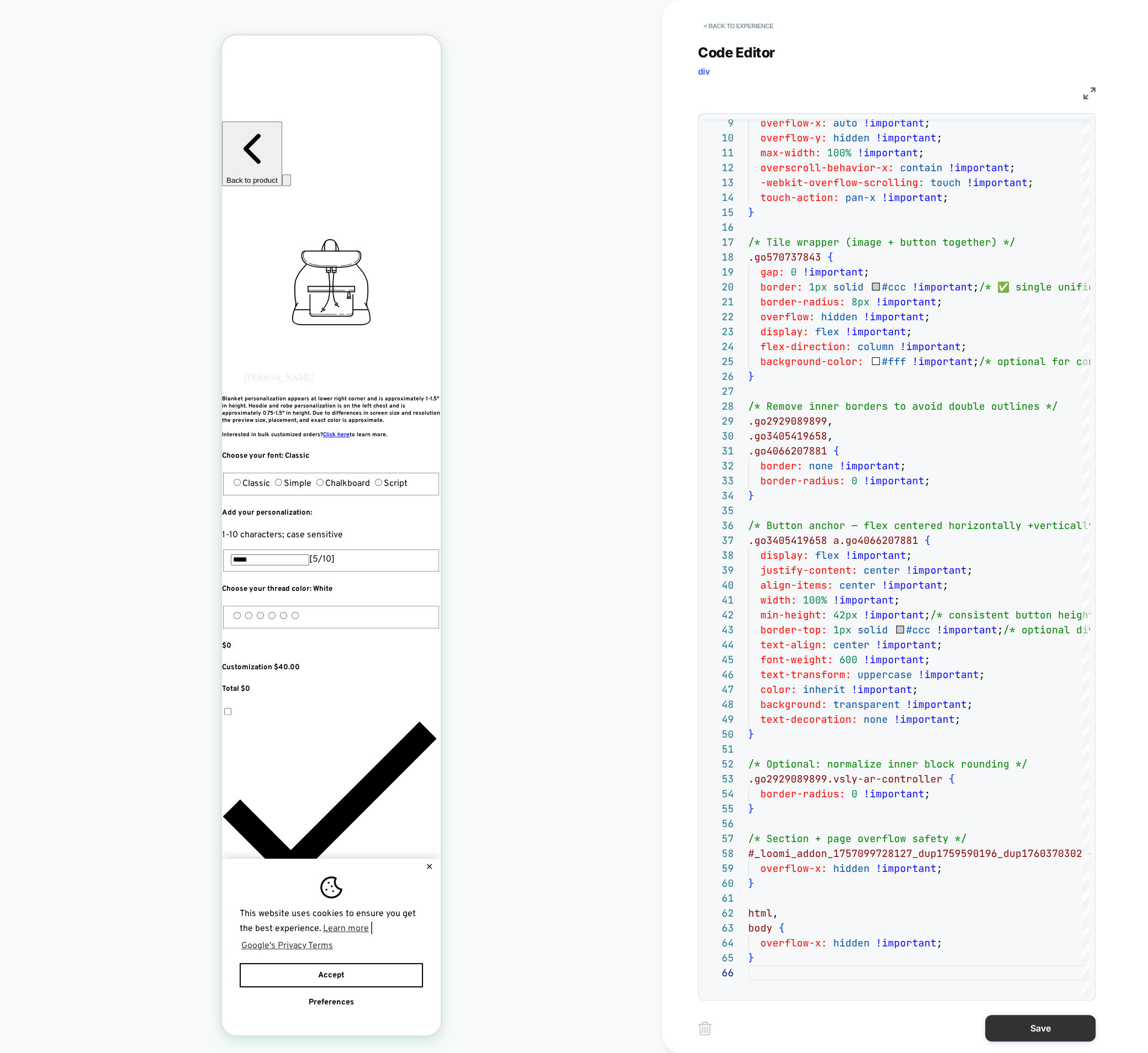
click at [1058, 1036] on button "Save" at bounding box center [1040, 1028] width 110 height 26
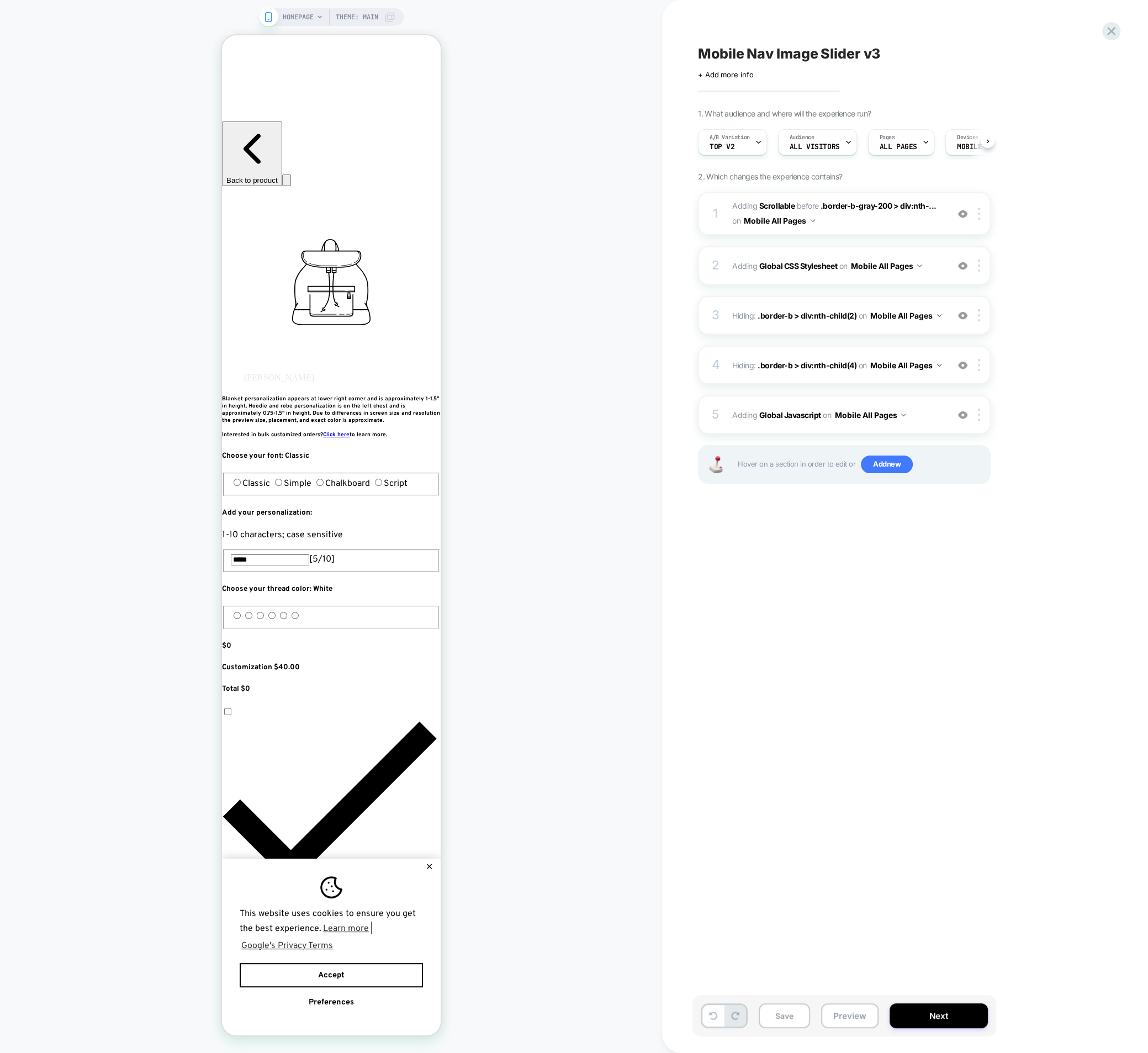
scroll to position [0, 1]
click at [775, 1009] on button "Save" at bounding box center [784, 1016] width 51 height 25
click at [836, 1016] on button "Preview" at bounding box center [850, 1016] width 57 height 25
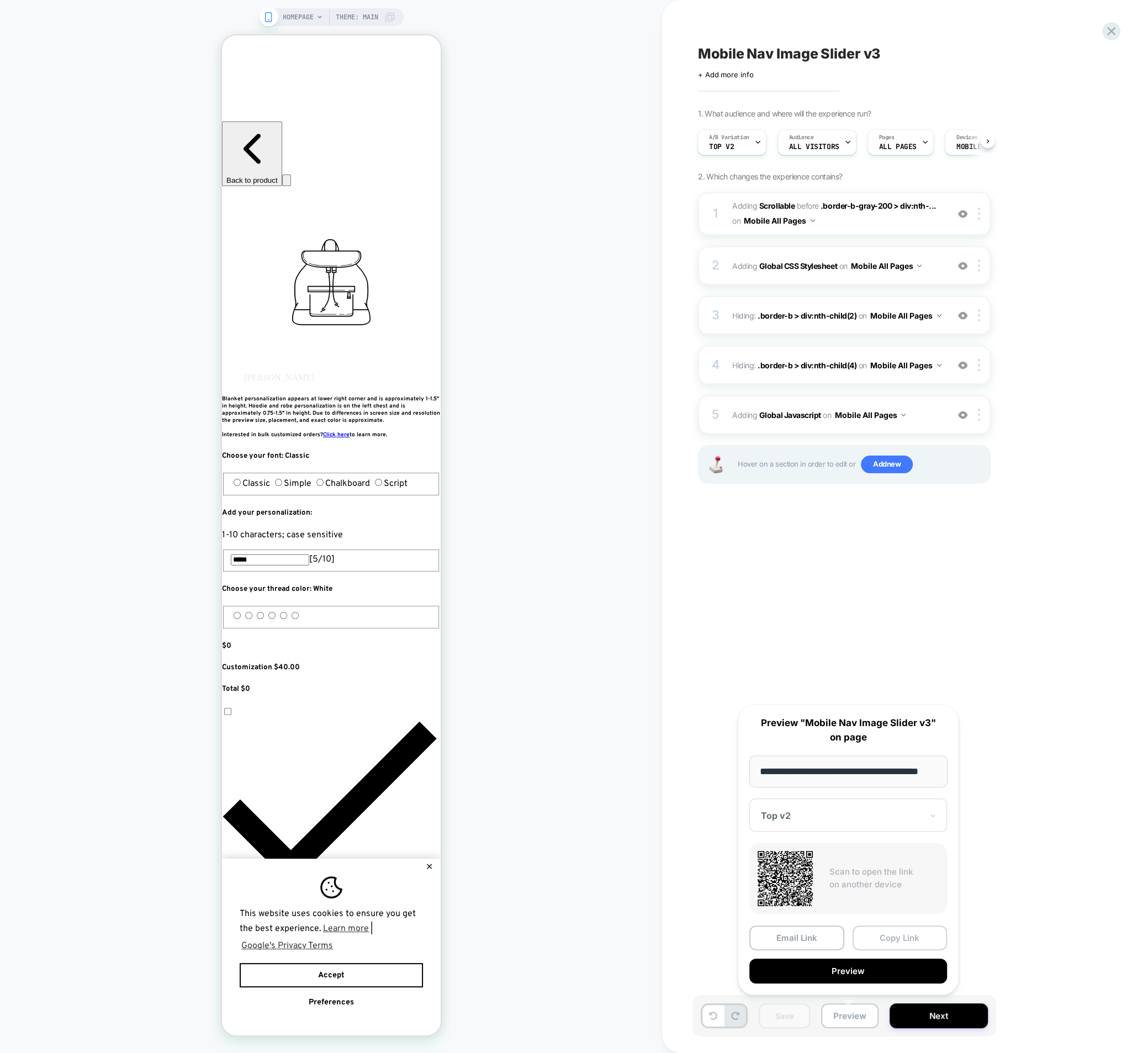
scroll to position [0, 0]
click at [891, 940] on button "Copy Link" at bounding box center [900, 938] width 95 height 25
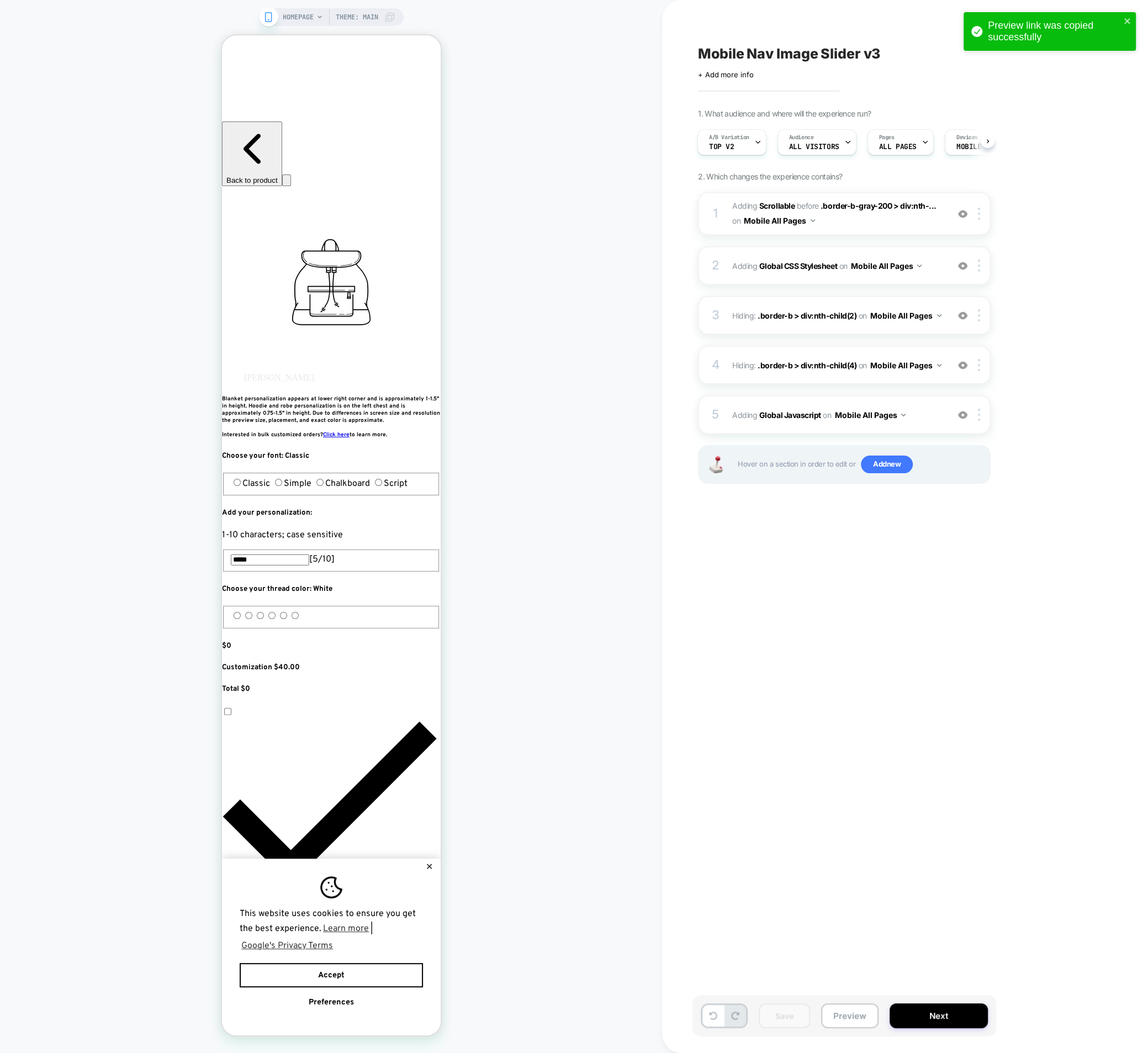
click at [1041, 89] on div "Mobile Nav Image Slider v3 Click to edit experience details + Add more info 1. …" at bounding box center [899, 526] width 414 height 1031
click at [1108, 29] on div "Preview link was copied successfully HOMEPAGE Theme: MAIN Mobile Nav Image Slid…" at bounding box center [574, 526] width 1148 height 1053
click at [1108, 34] on icon at bounding box center [1111, 31] width 9 height 9
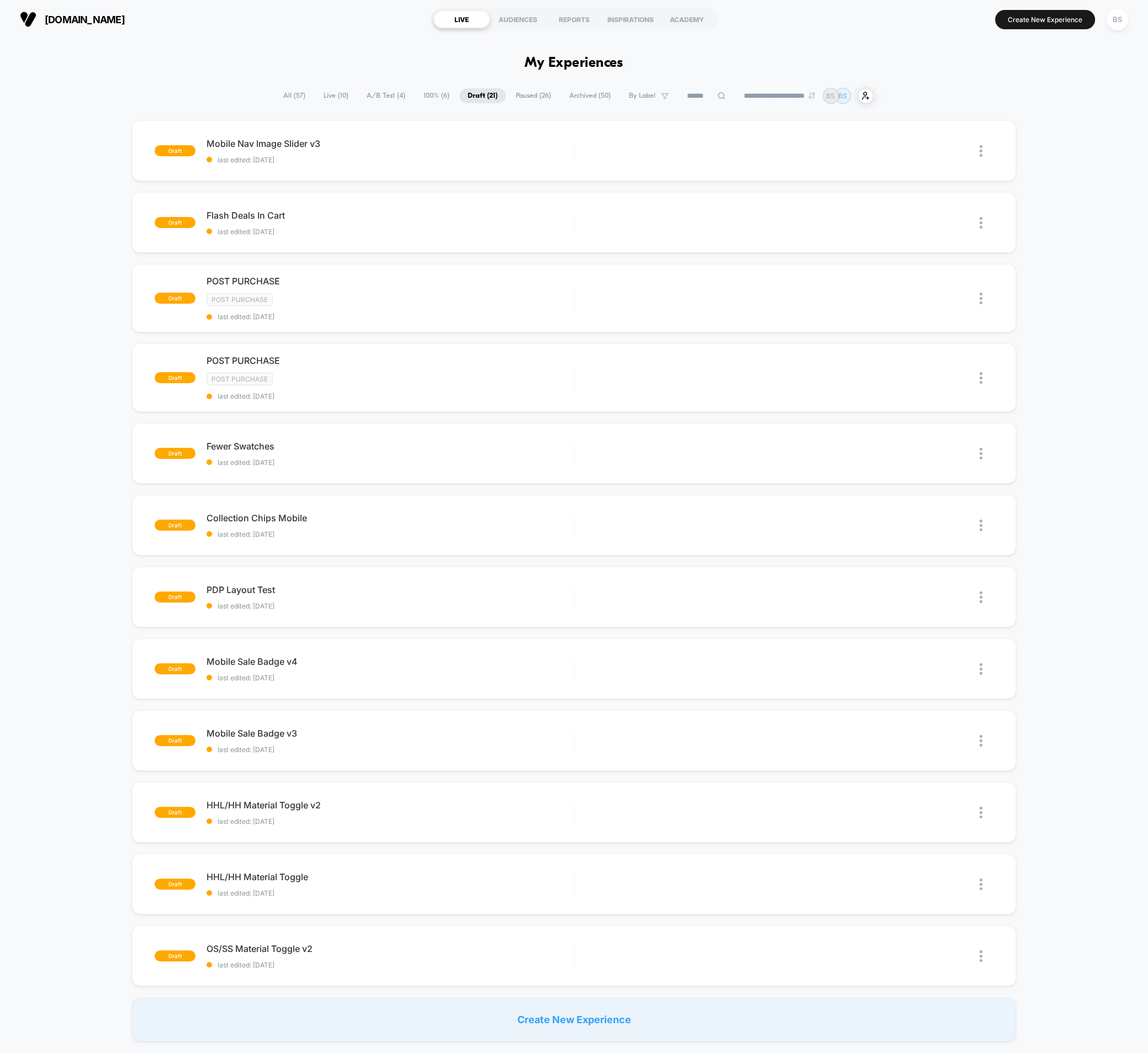
click at [337, 97] on span "Live ( 10 )" at bounding box center [335, 96] width 41 height 15
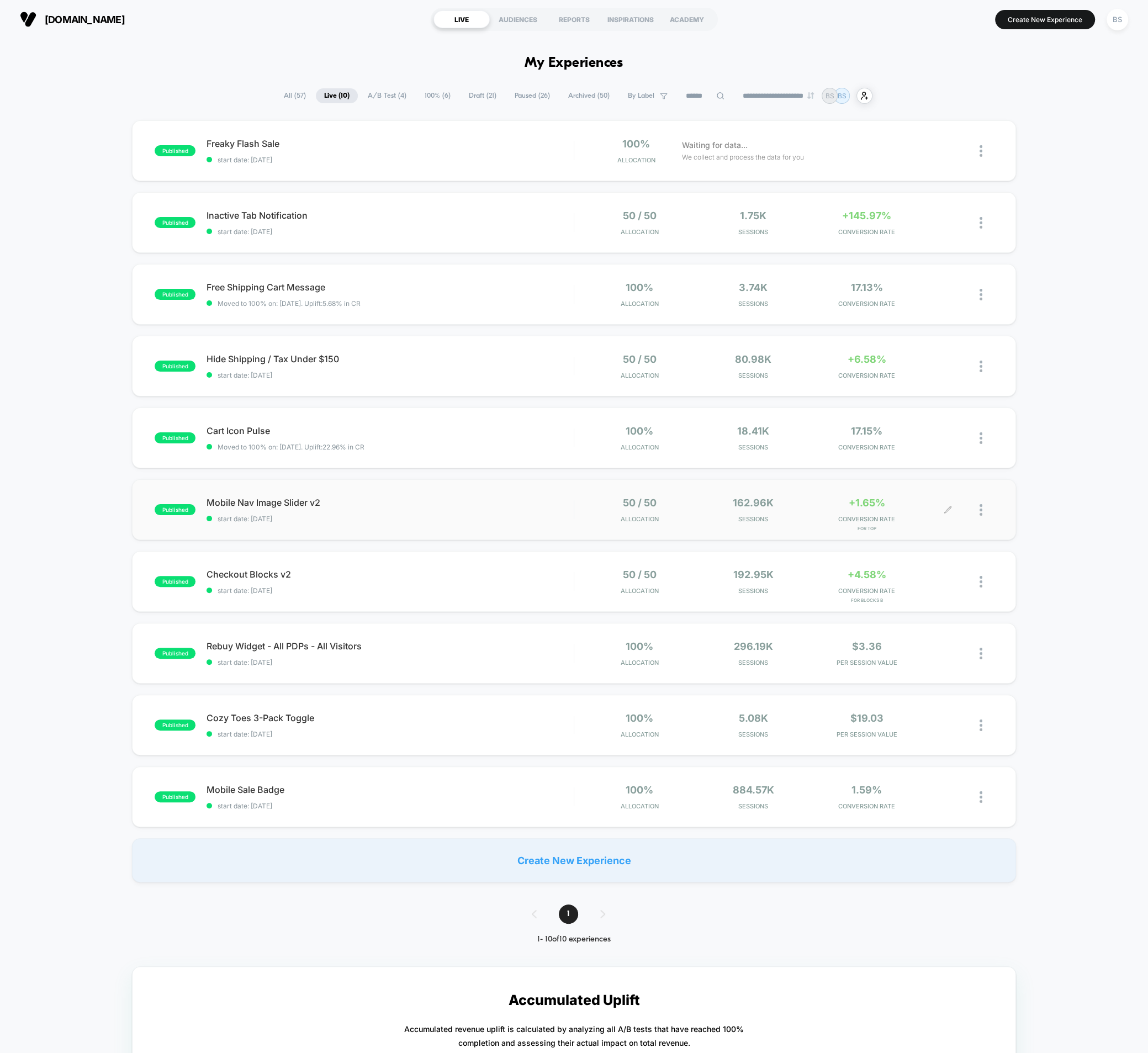
click at [983, 513] on div at bounding box center [987, 509] width 14 height 26
click at [919, 499] on div "Pause" at bounding box center [924, 497] width 99 height 25
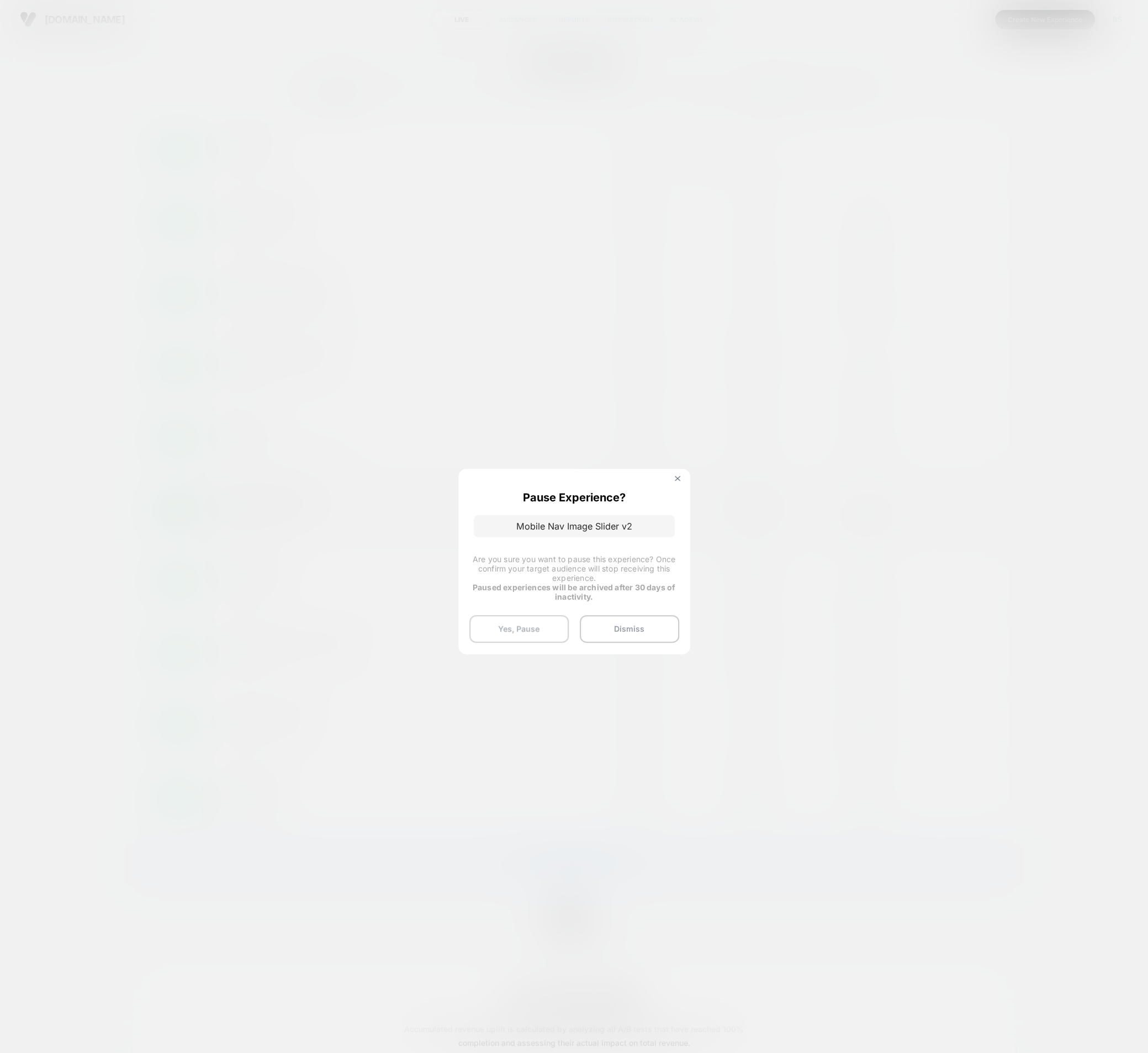
click at [557, 626] on button "Yes, Pause" at bounding box center [519, 629] width 99 height 28
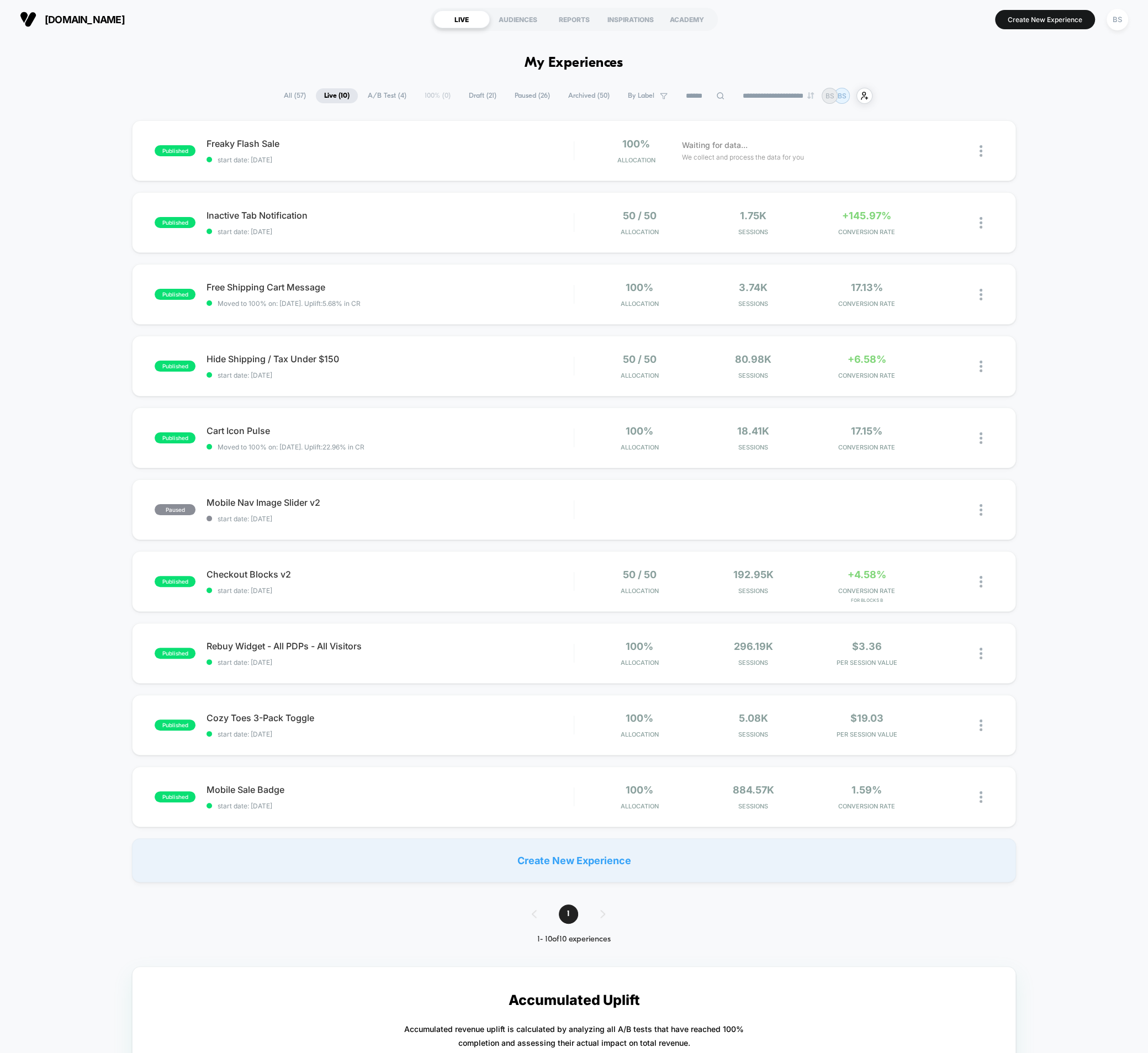
click at [365, 103] on span "A/B Test ( 4 )" at bounding box center [387, 96] width 55 height 15
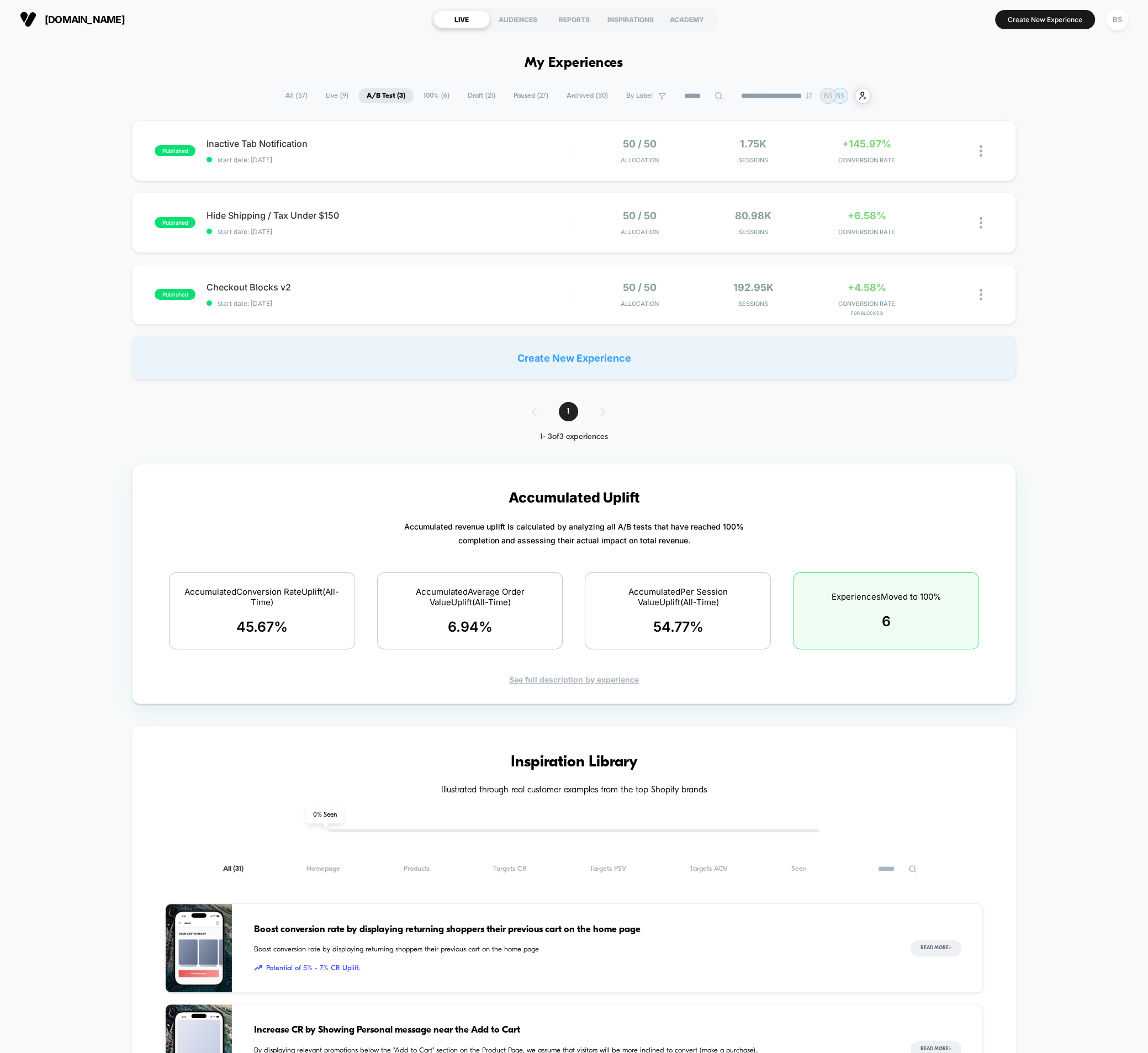
click at [465, 92] on span "Draft ( 21 )" at bounding box center [481, 96] width 44 height 15
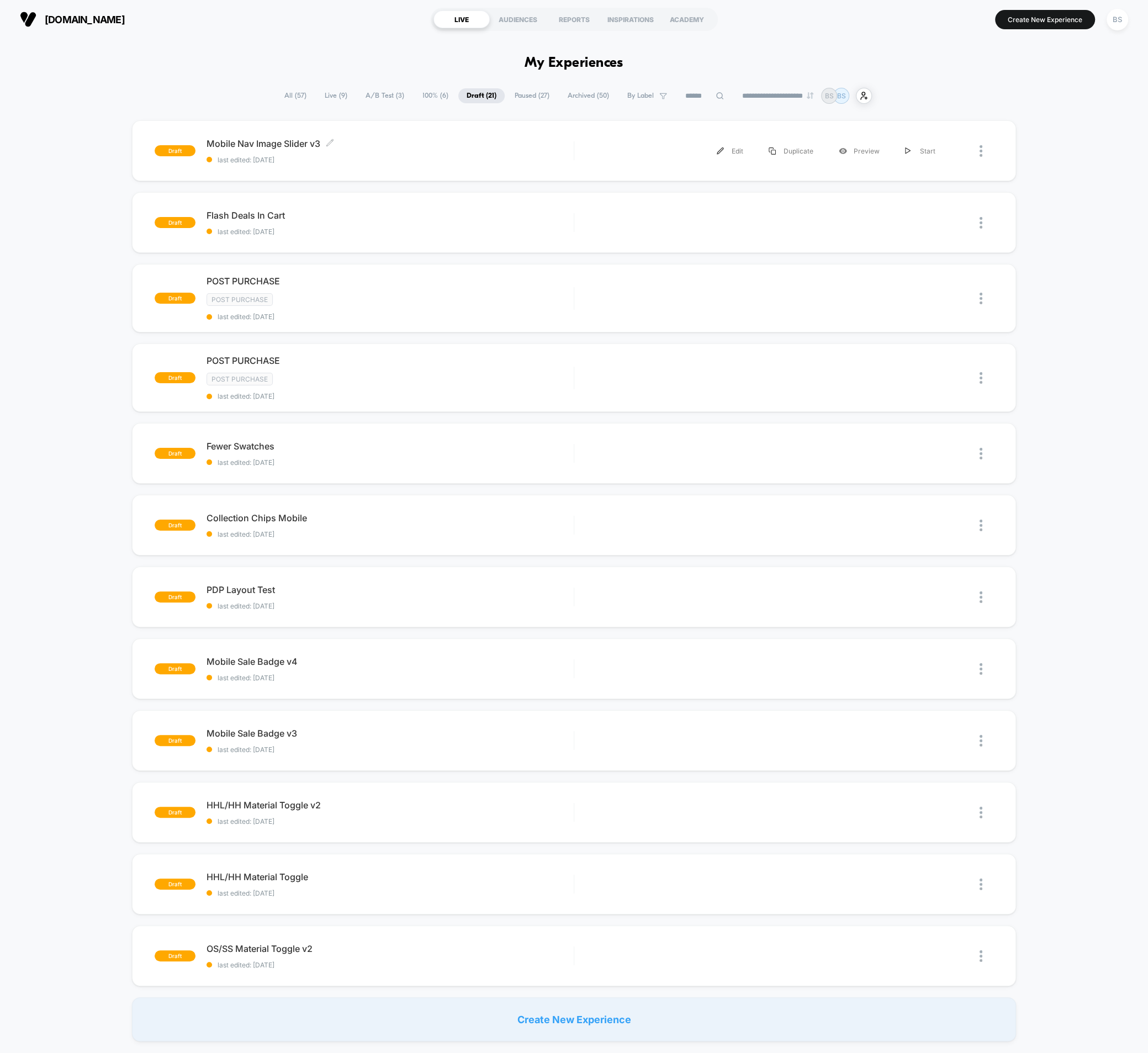
click at [320, 160] on span "last edited: 10/13/2025" at bounding box center [390, 160] width 367 height 9
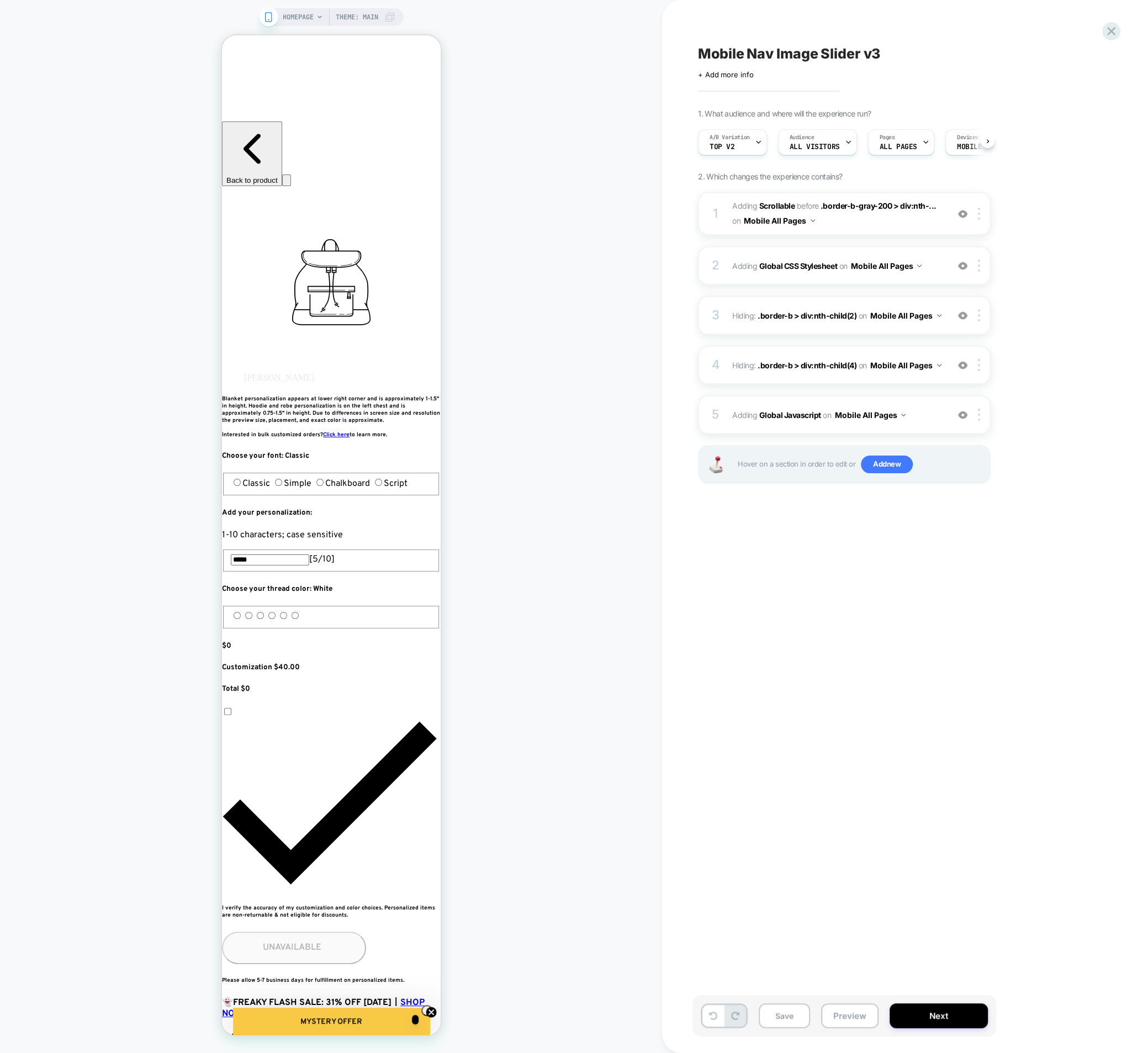
scroll to position [0, 1]
click at [978, 313] on img at bounding box center [979, 315] width 2 height 12
click at [964, 525] on div "Delete" at bounding box center [980, 524] width 99 height 30
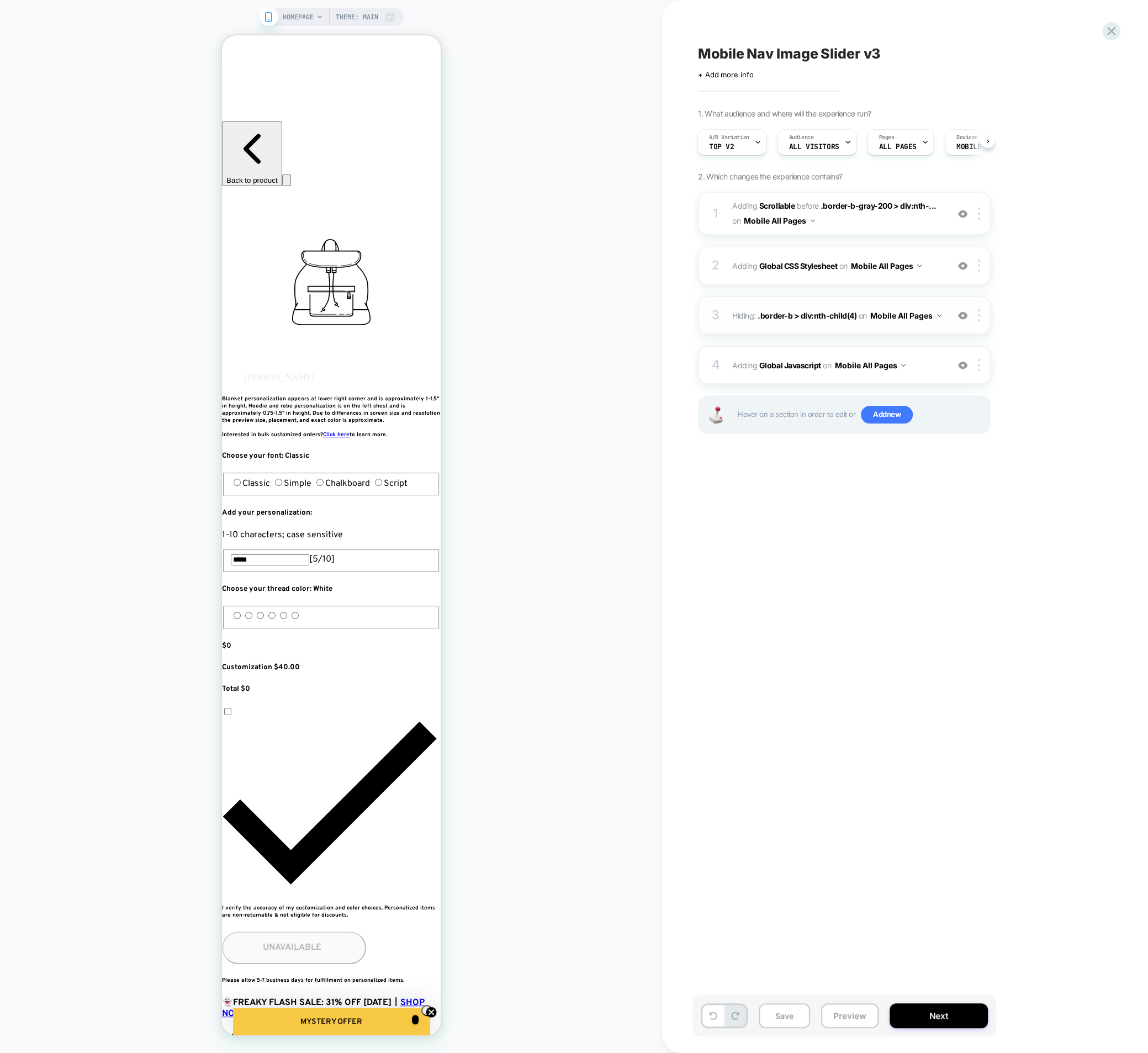
click at [976, 318] on div at bounding box center [980, 315] width 18 height 12
click at [968, 520] on div "Delete" at bounding box center [980, 524] width 99 height 30
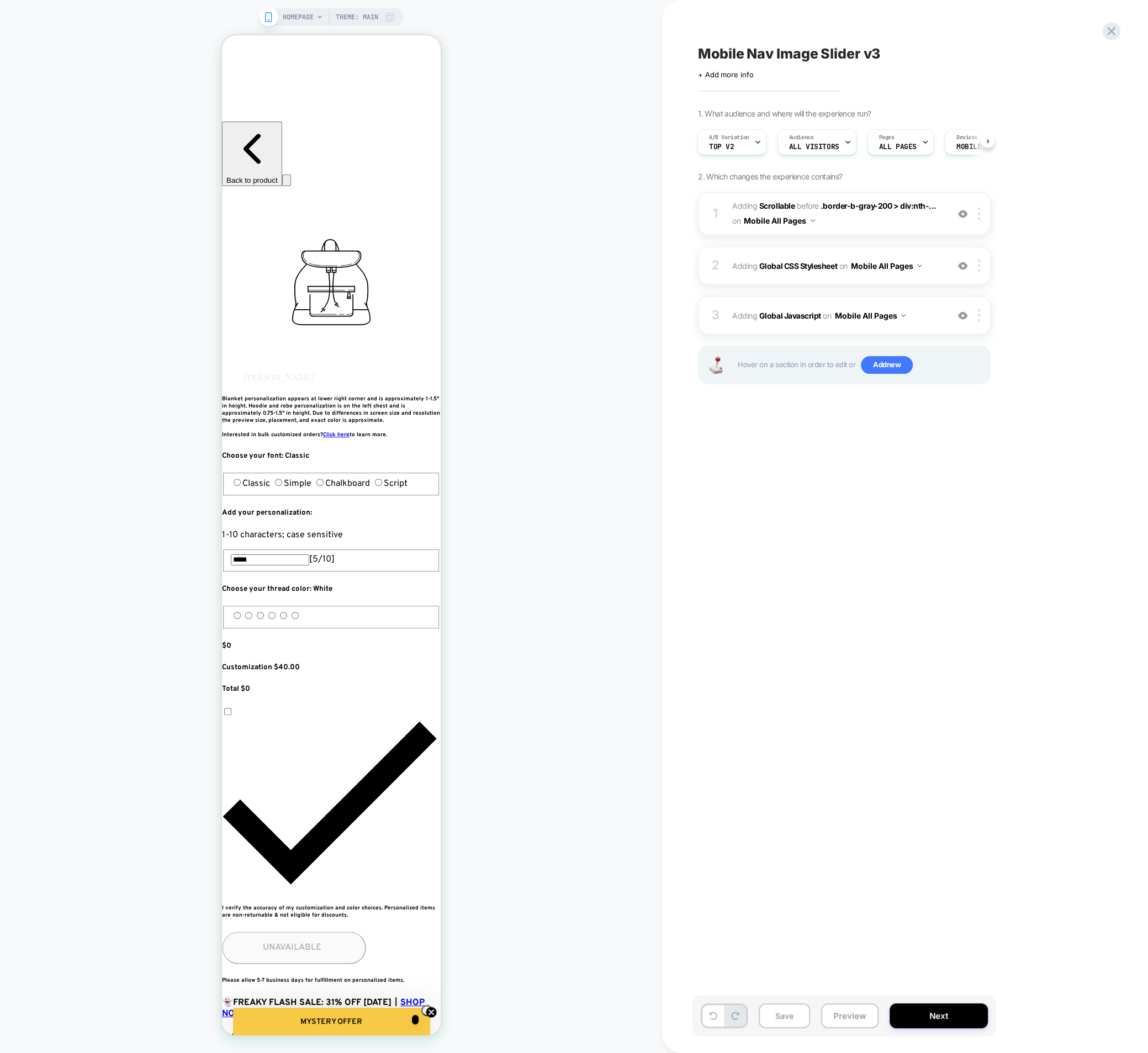
drag, startPoint x: 792, startPoint y: 1010, endPoint x: 782, endPoint y: 997, distance: 16.4
click at [789, 1011] on button "Save" at bounding box center [784, 1016] width 51 height 25
drag, startPoint x: 1112, startPoint y: 33, endPoint x: 1016, endPoint y: 66, distance: 101.5
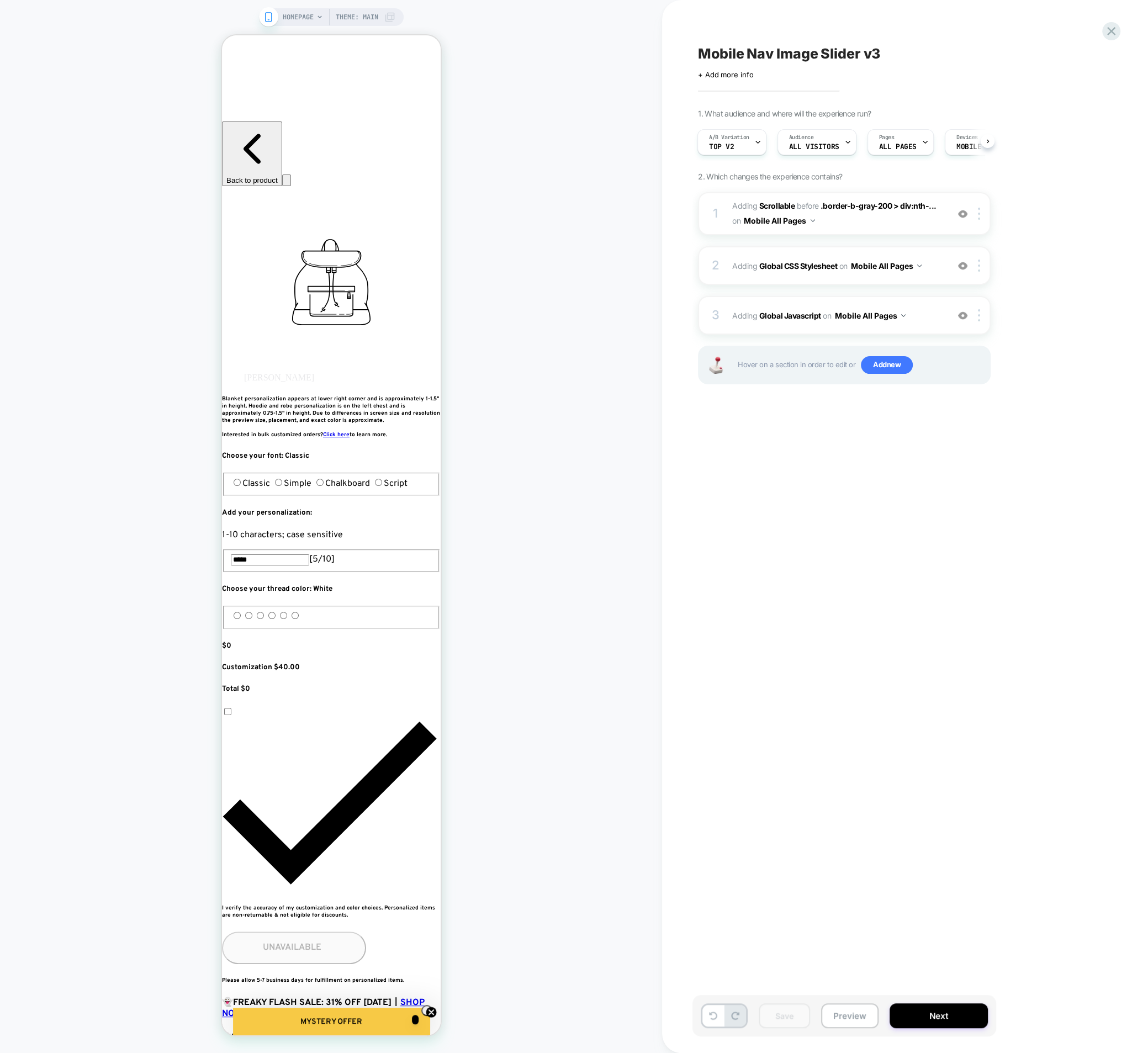
click at [1016, 66] on div "Mobile Nav Image Slider v3 Click to edit experience details + Add more info 1. …" at bounding box center [904, 526] width 414 height 1053
click at [1108, 31] on icon at bounding box center [1111, 31] width 15 height 15
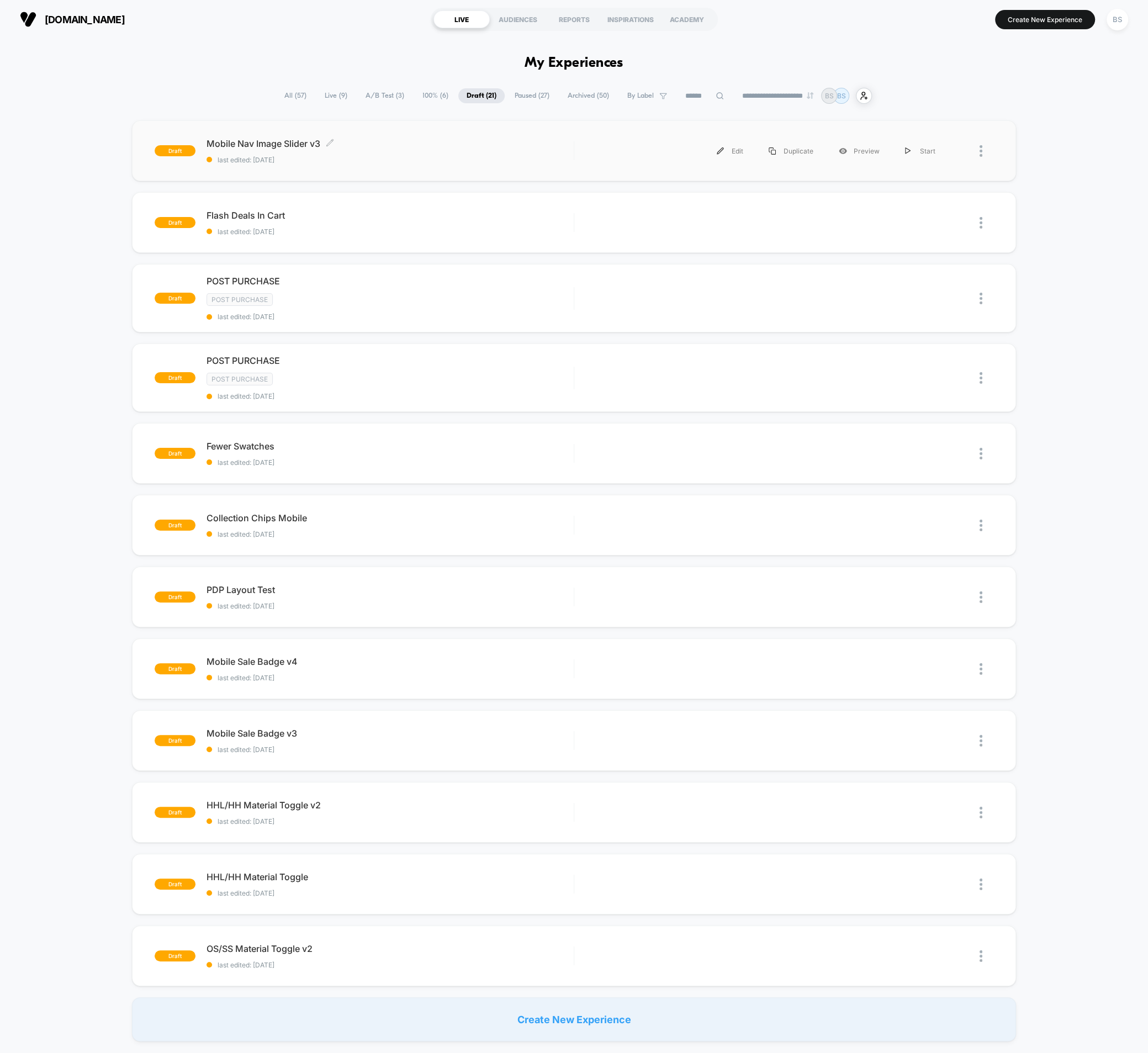
click at [401, 152] on div "Mobile Nav Image Slider v3 Click to edit experience details Click to edit exper…" at bounding box center [390, 151] width 367 height 26
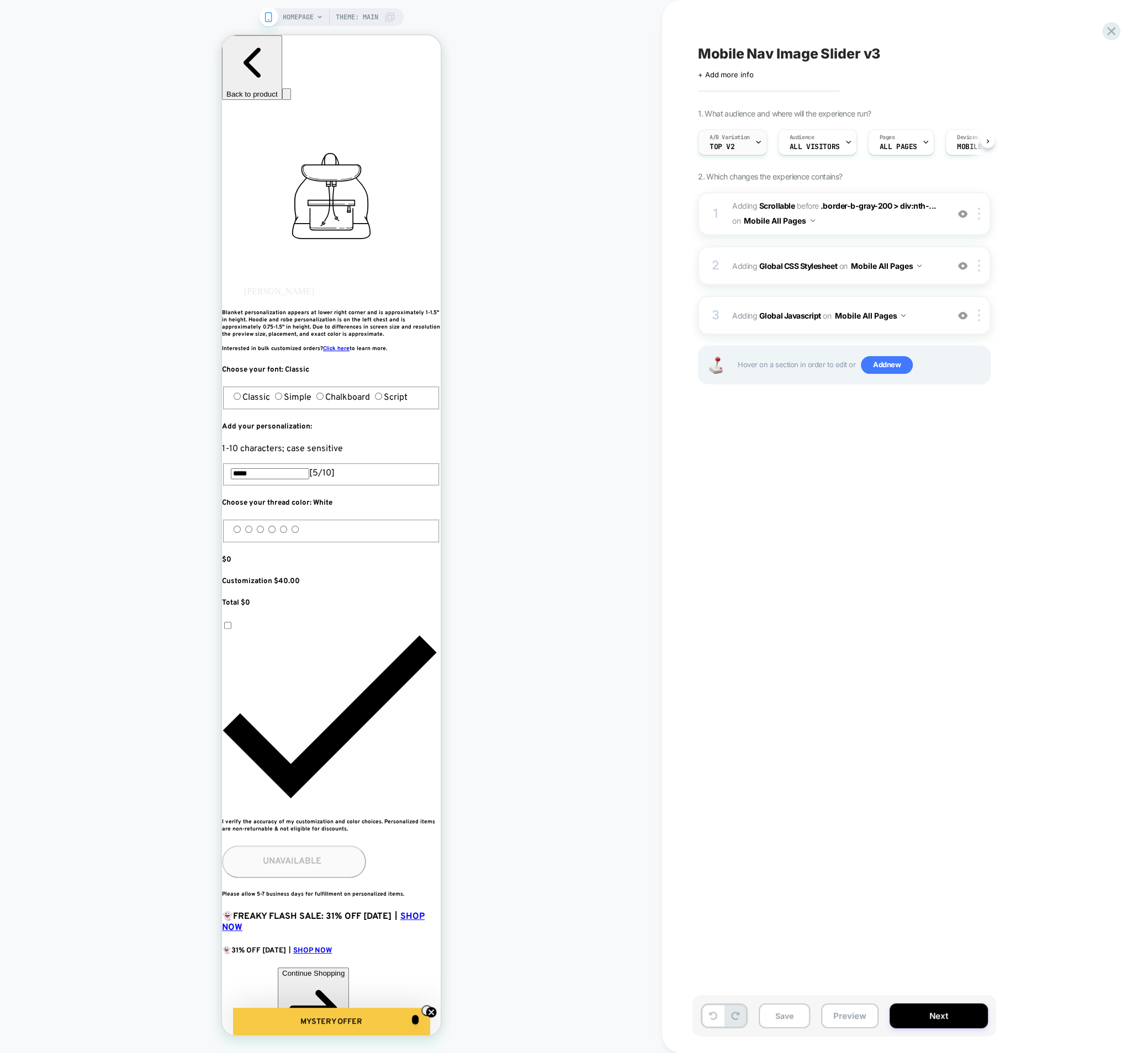
scroll to position [0, 1]
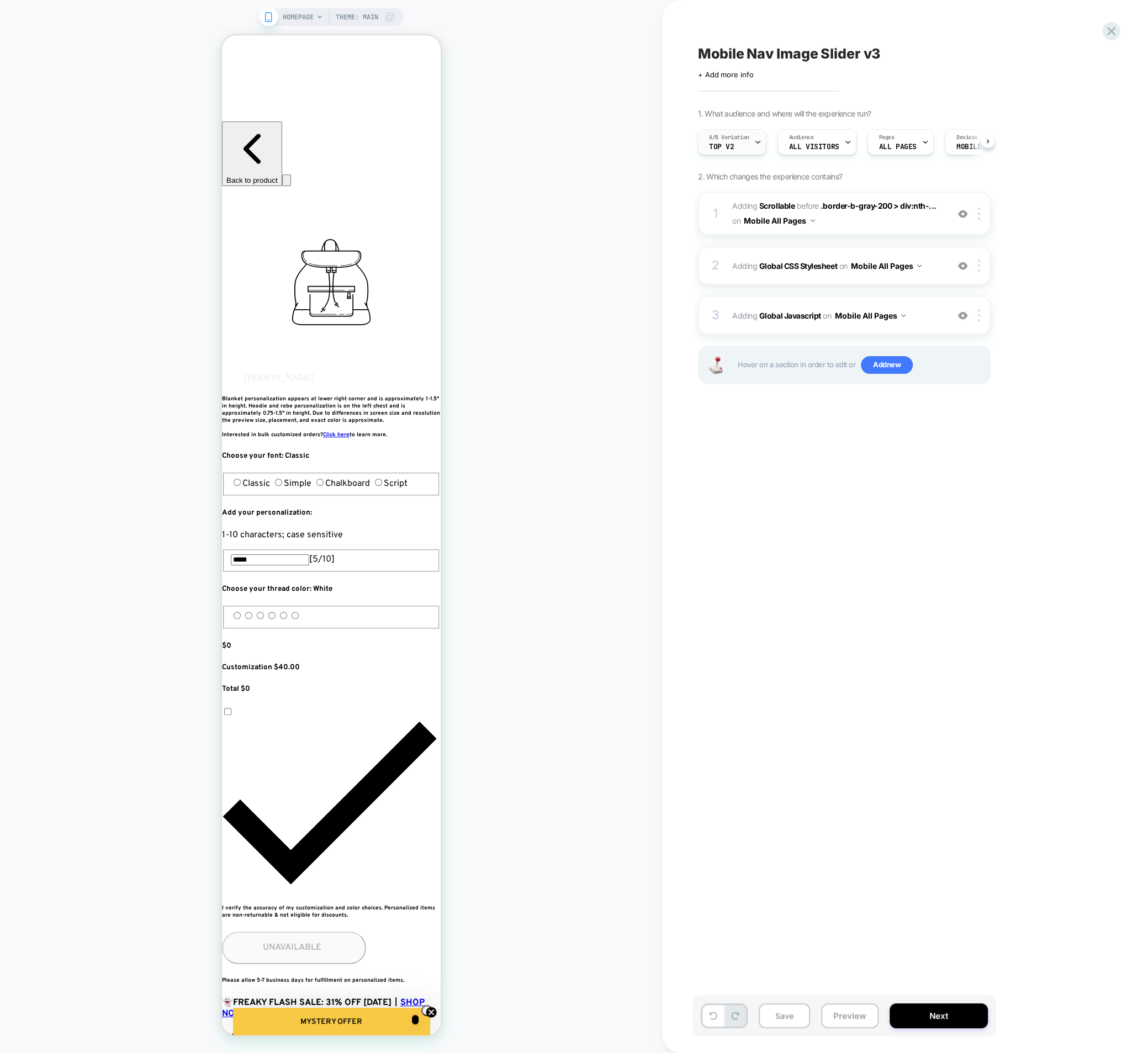
click at [747, 144] on div "A/B Variation Top v2" at bounding box center [729, 142] width 62 height 25
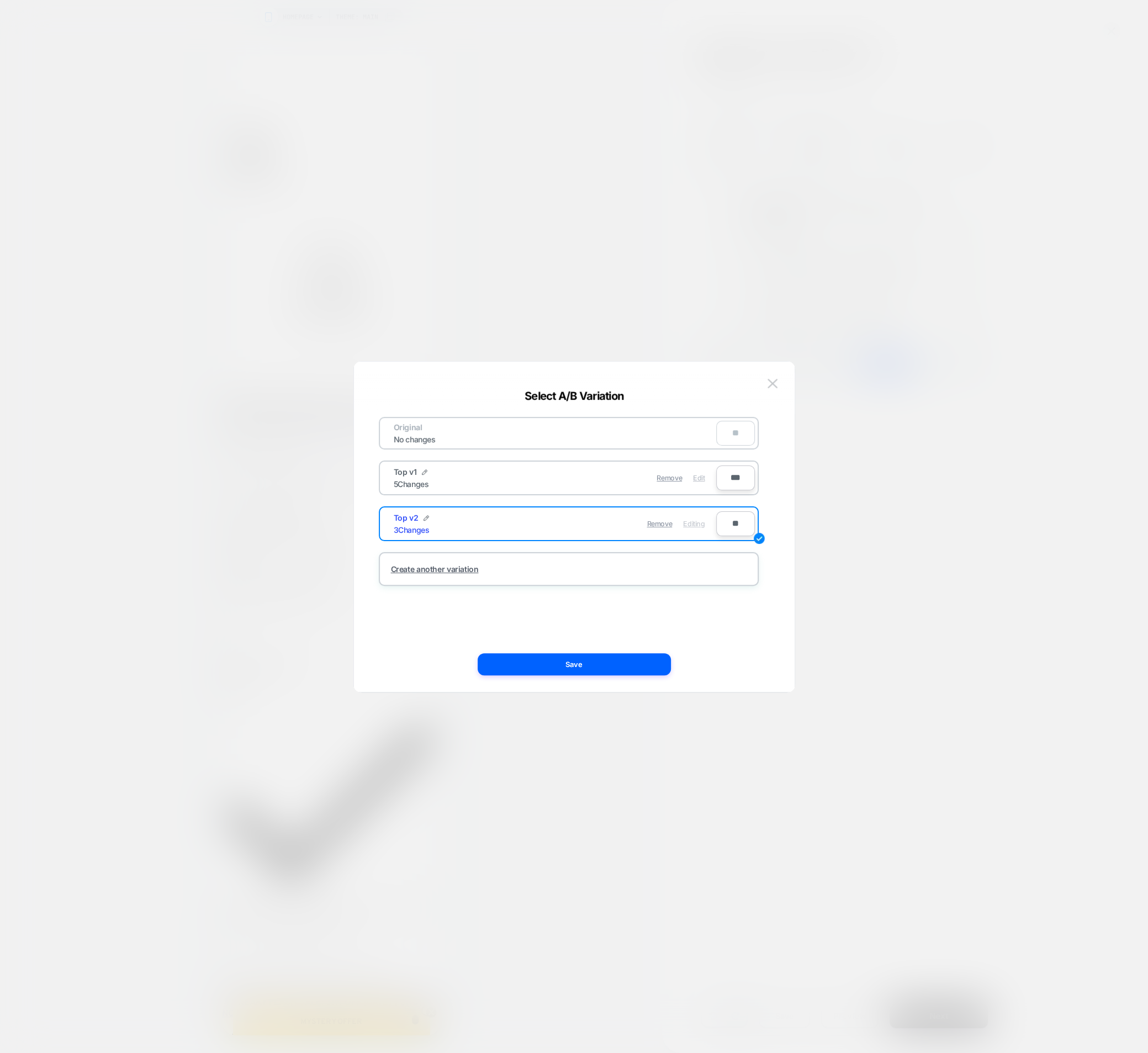
click at [699, 479] on span "Edit" at bounding box center [699, 478] width 12 height 9
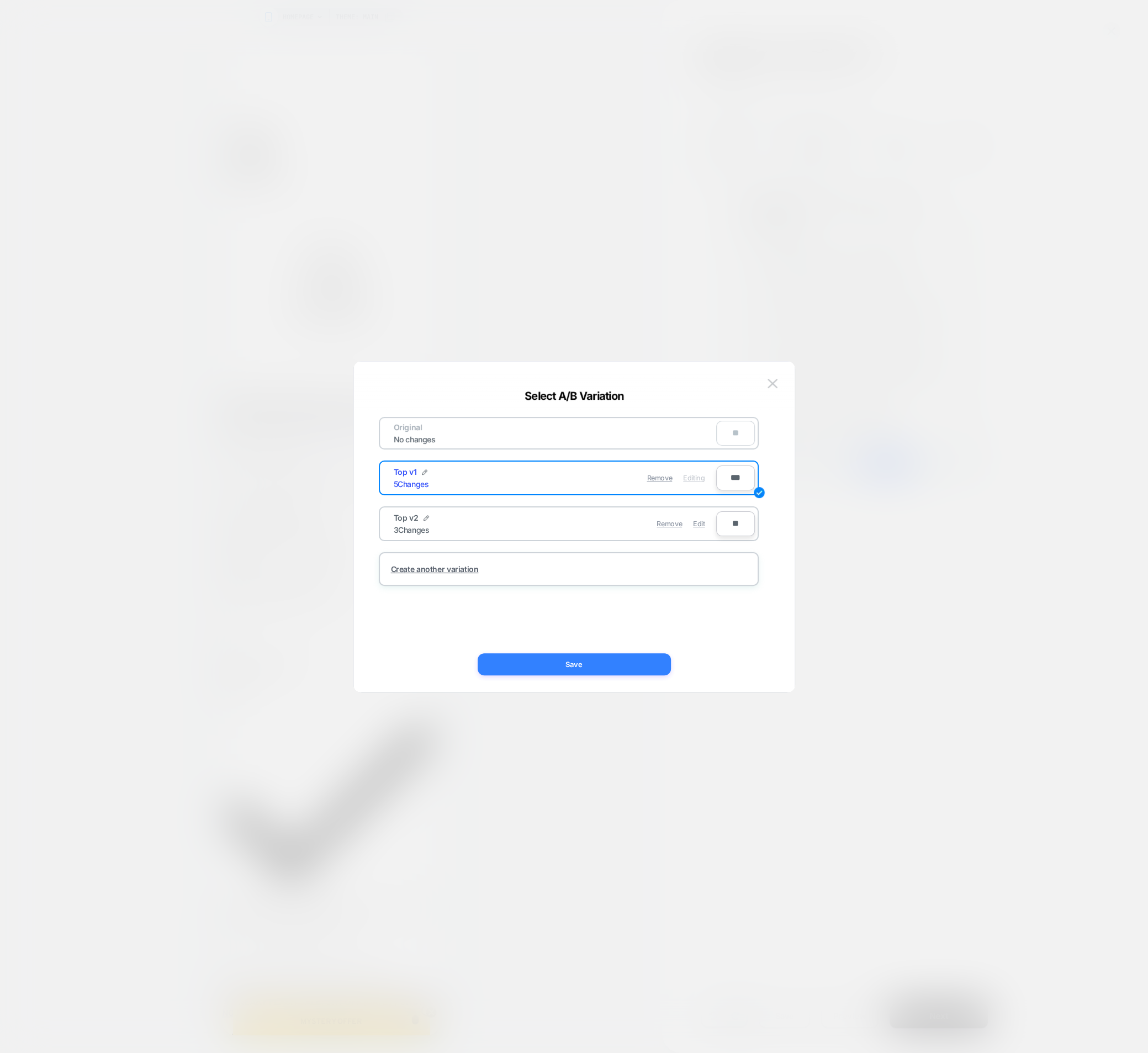
click at [595, 665] on button "Save" at bounding box center [574, 664] width 193 height 22
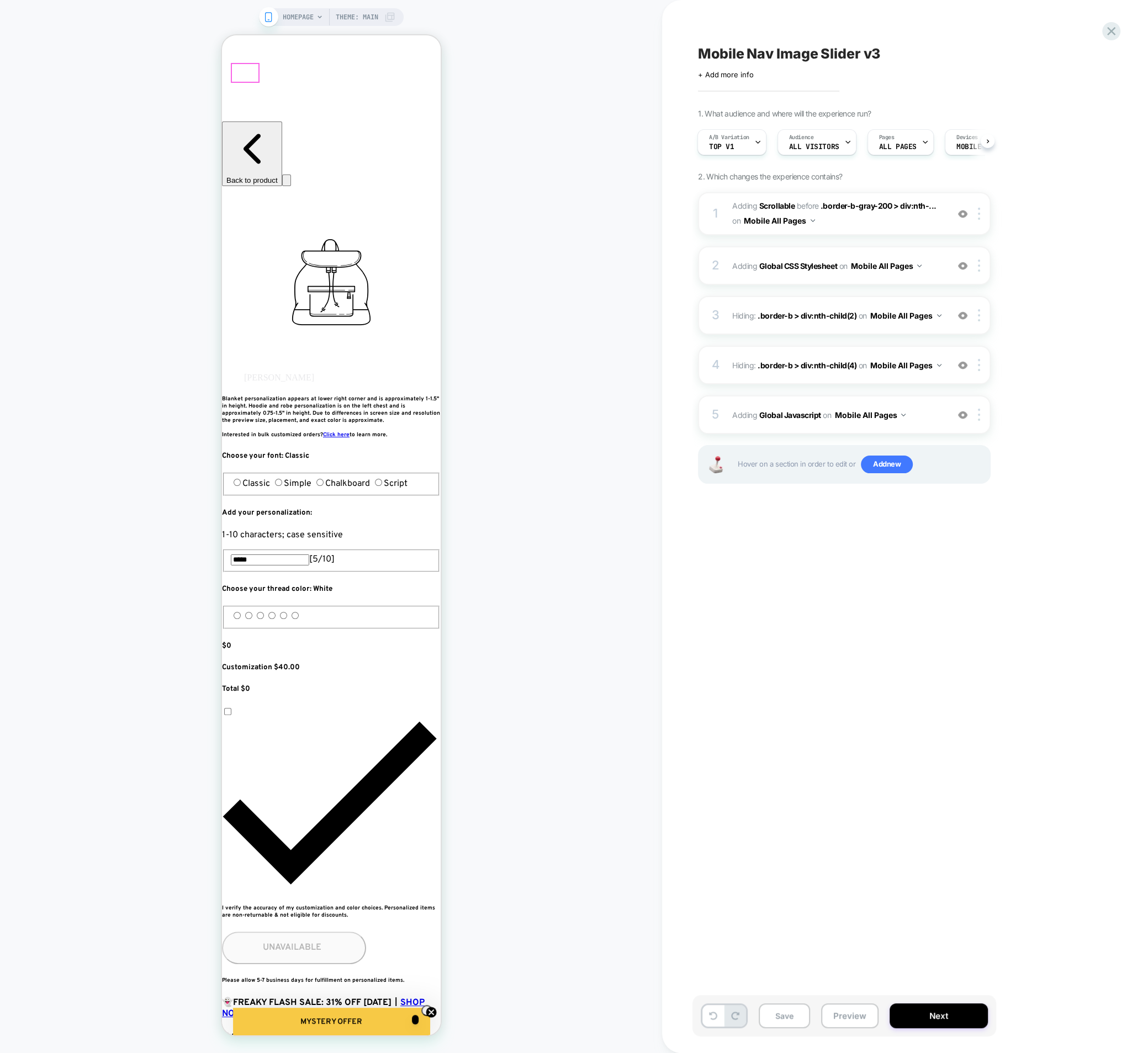
click at [729, 141] on span "A/B Variation" at bounding box center [729, 137] width 40 height 8
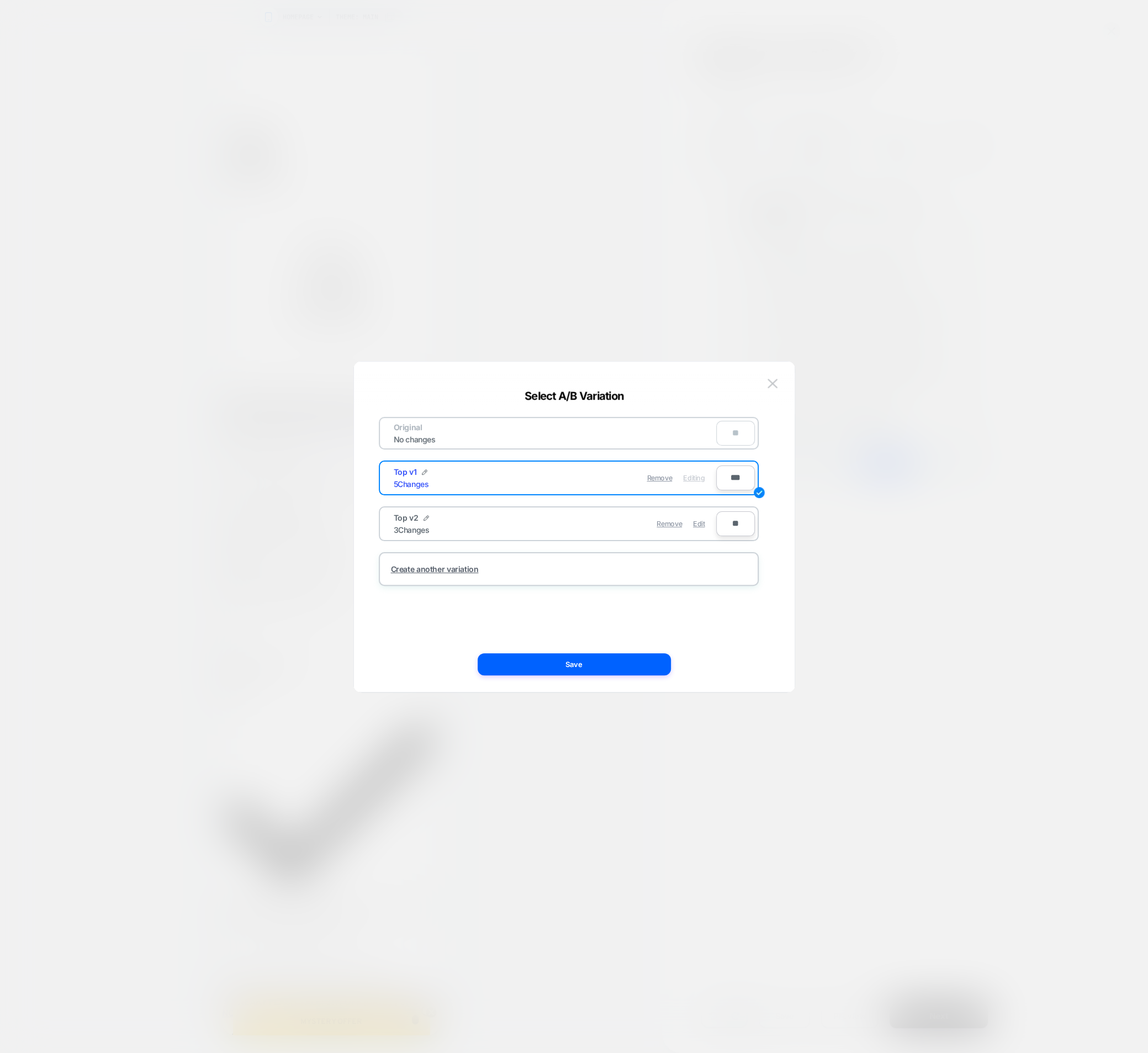
click at [836, 427] on div at bounding box center [574, 526] width 1148 height 1053
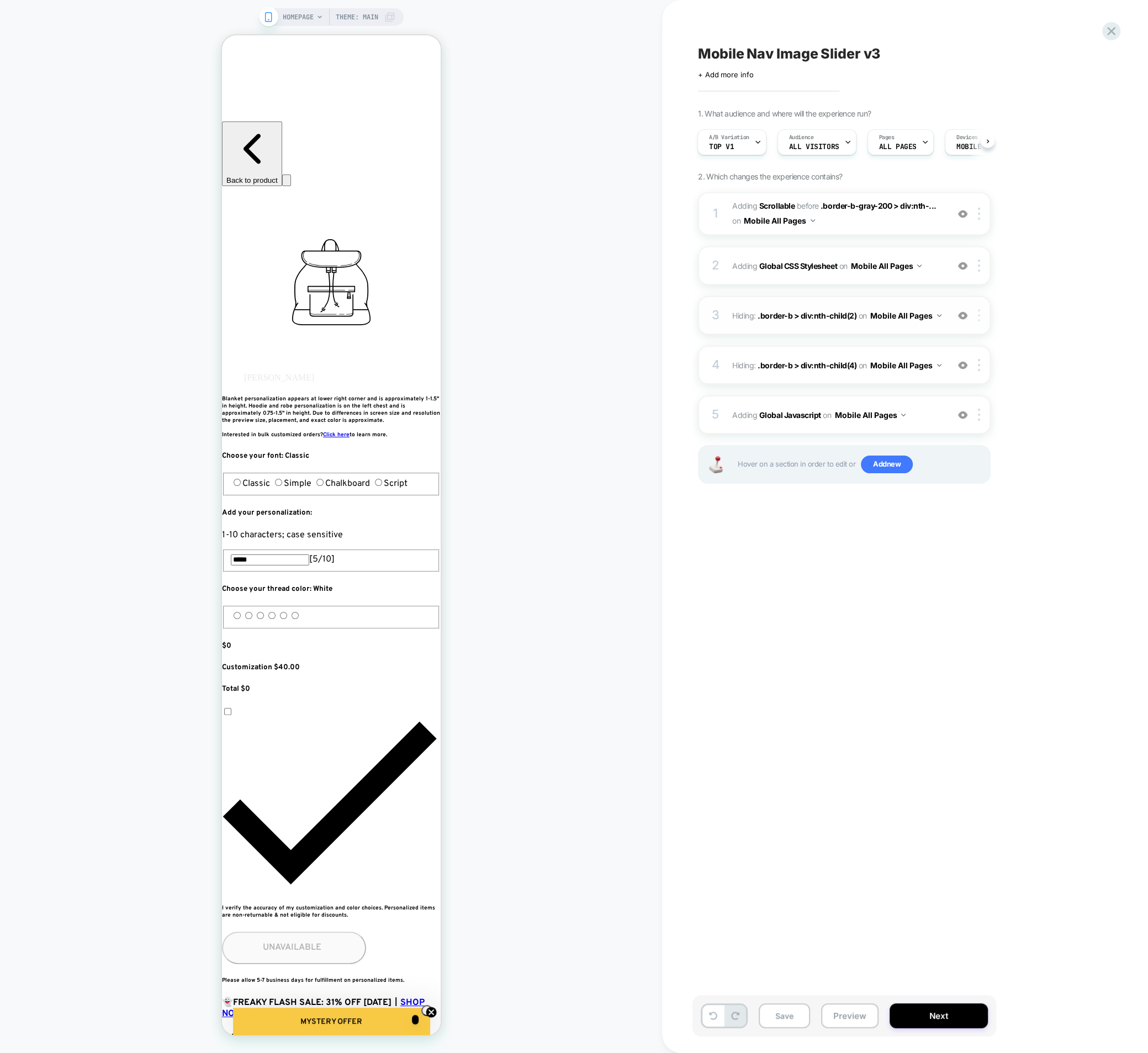
click at [974, 315] on div at bounding box center [971, 315] width 36 height 12
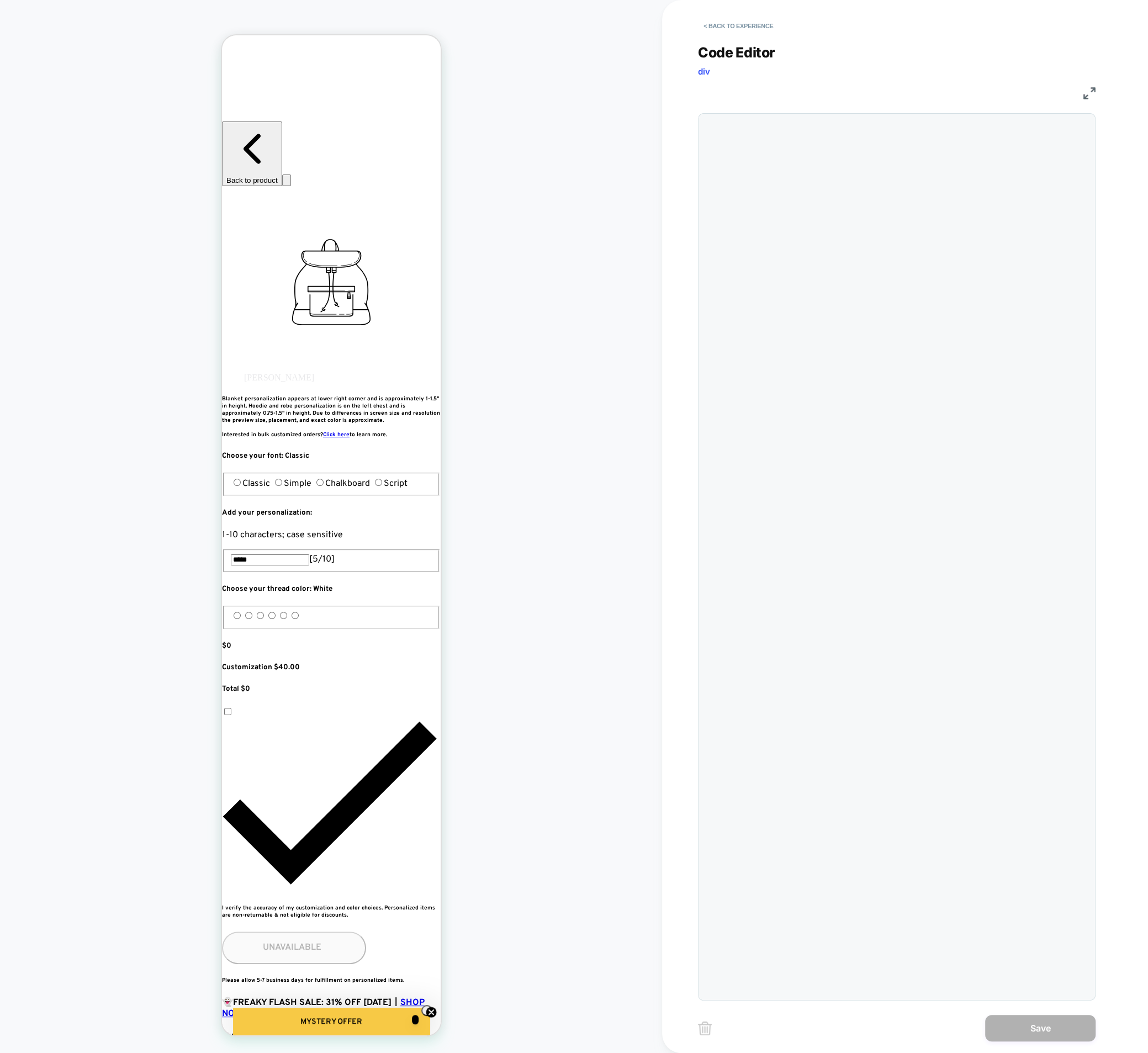
scroll to position [45, 0]
click at [720, 28] on button "< Back to experience" at bounding box center [738, 26] width 81 height 18
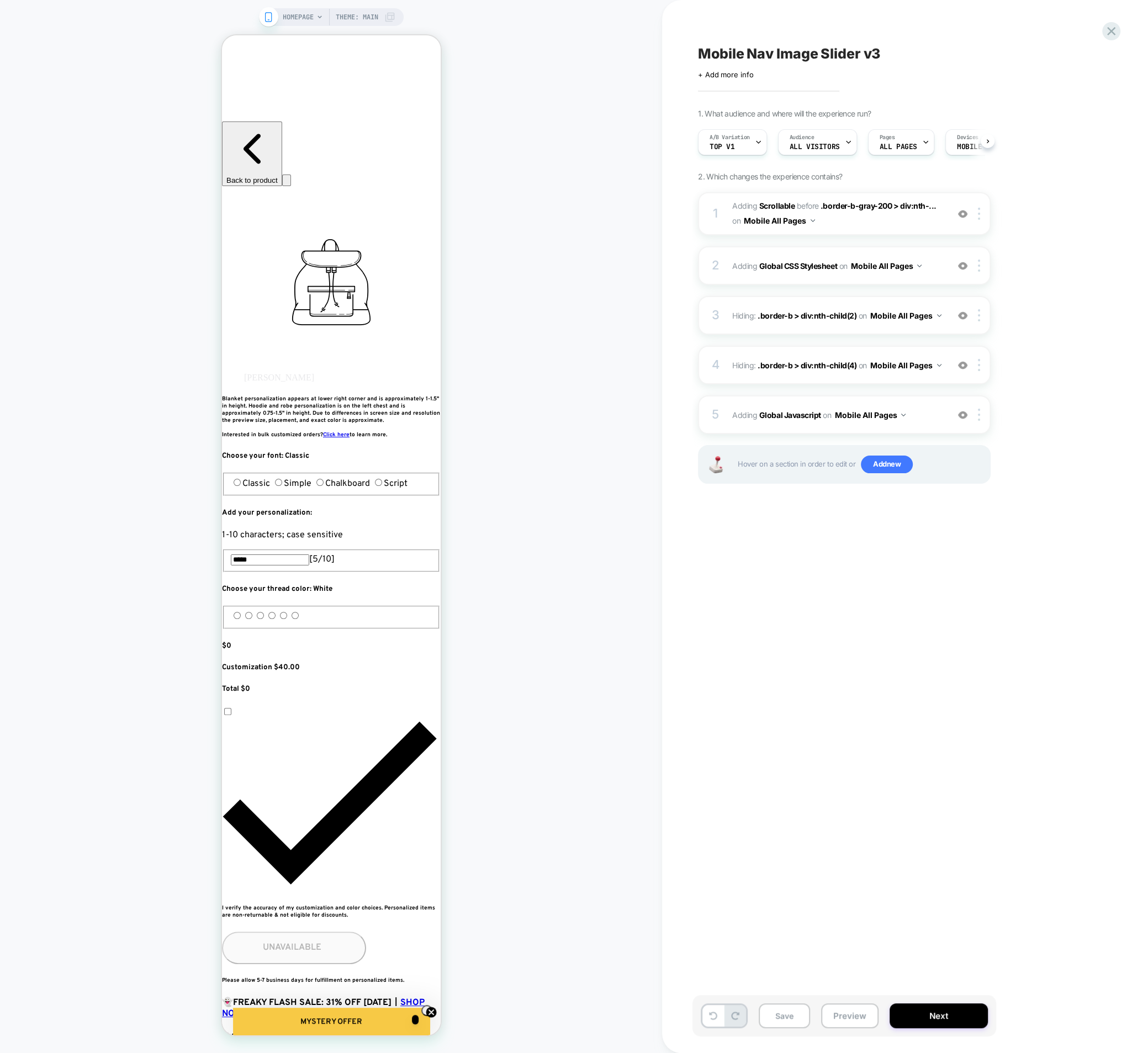
scroll to position [0, 1]
click at [980, 318] on div at bounding box center [980, 315] width 18 height 12
click at [962, 528] on div "Delete" at bounding box center [980, 524] width 99 height 30
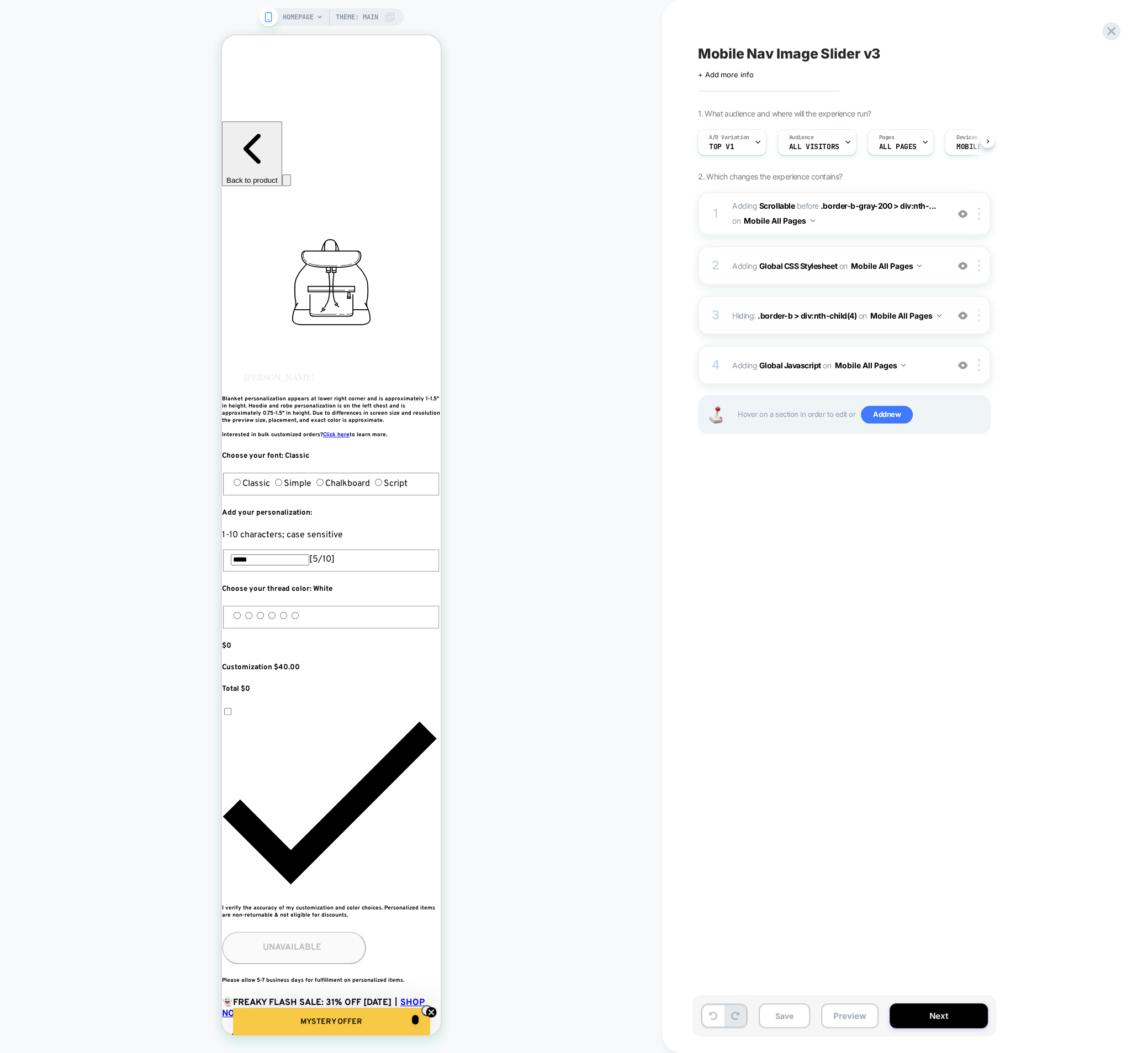
click at [982, 313] on div at bounding box center [980, 315] width 18 height 12
click at [973, 521] on div "Delete" at bounding box center [980, 524] width 99 height 30
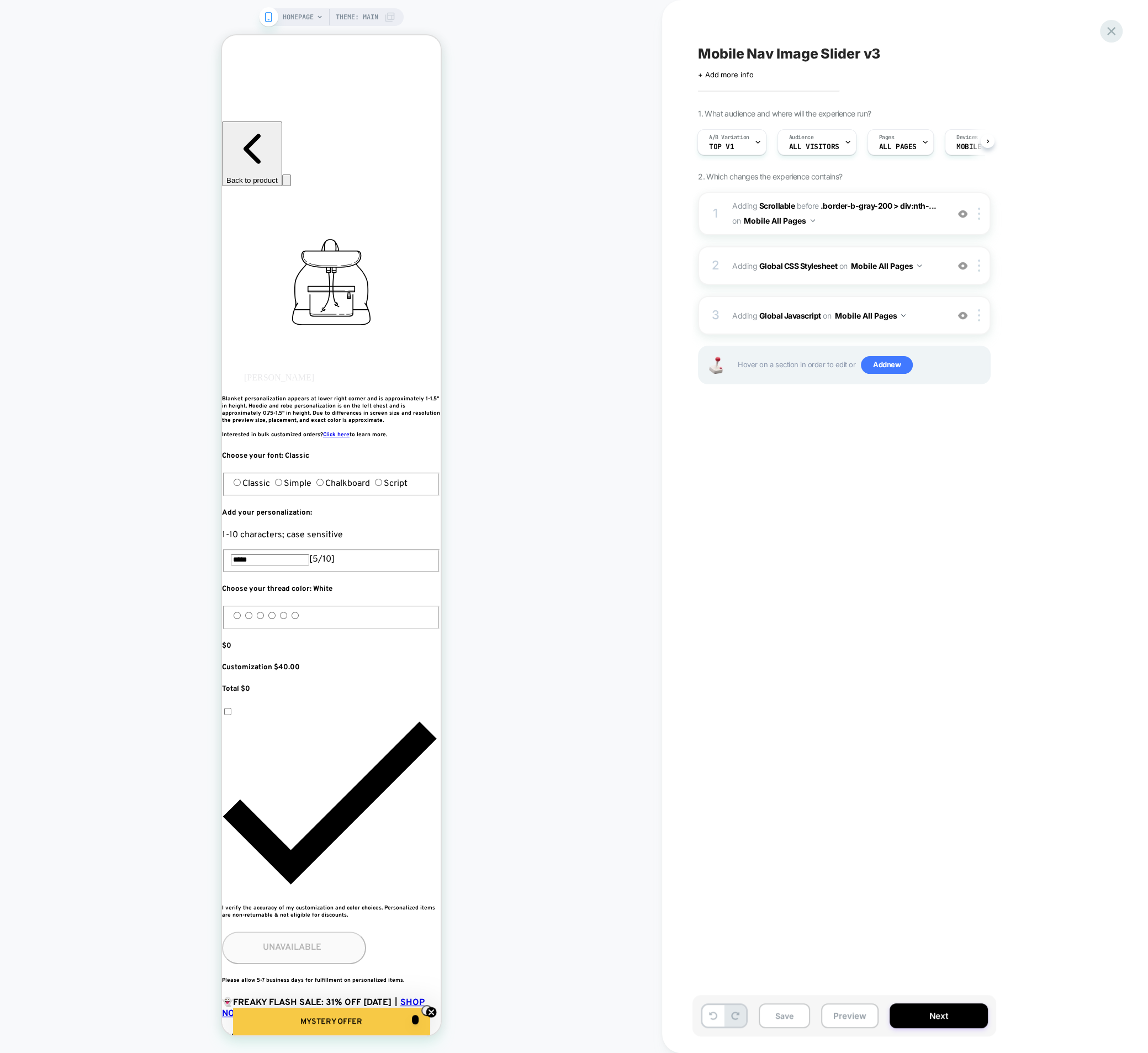
click at [1118, 35] on div at bounding box center [1111, 31] width 23 height 23
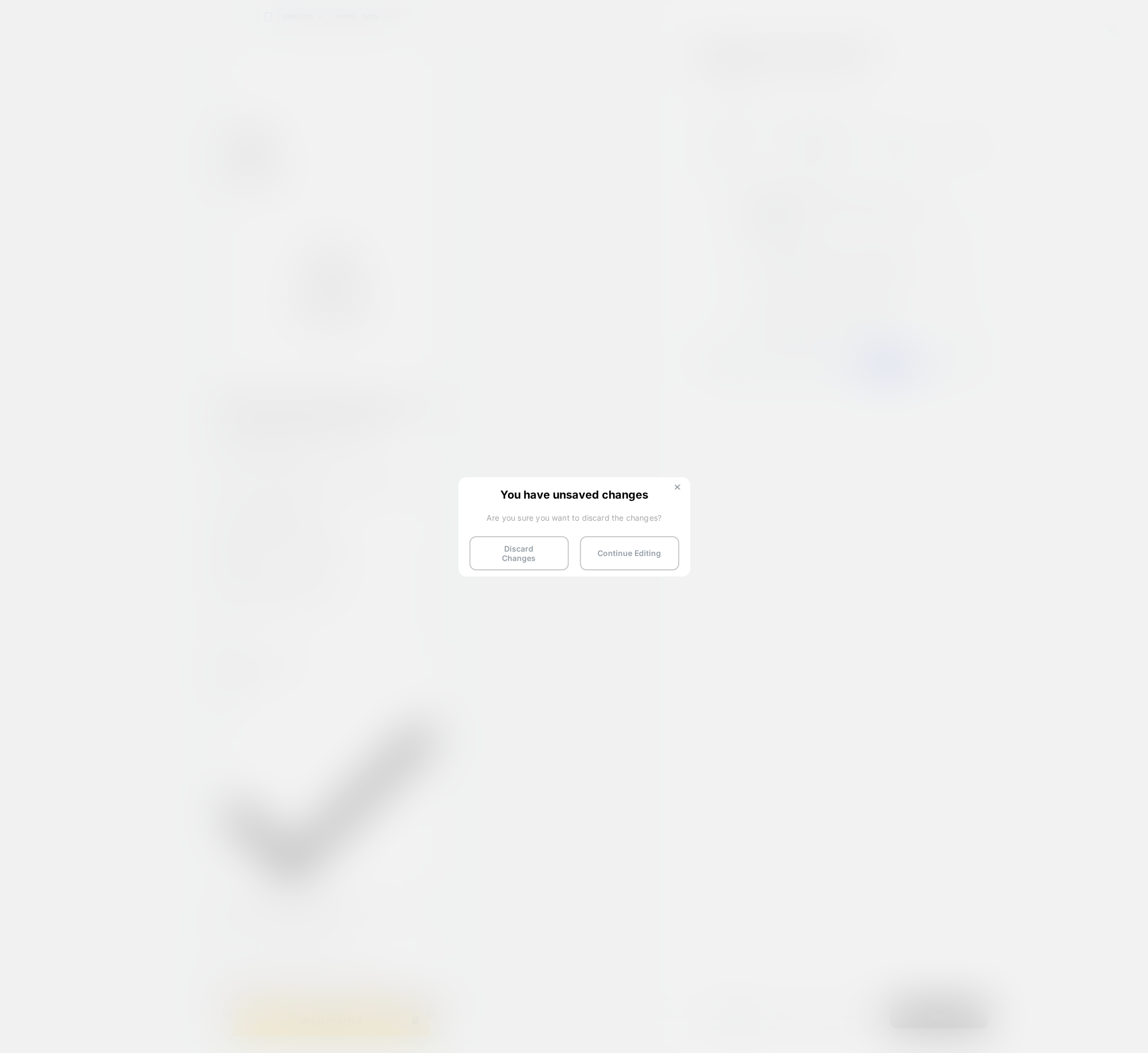
click at [676, 486] on img at bounding box center [677, 487] width 5 height 5
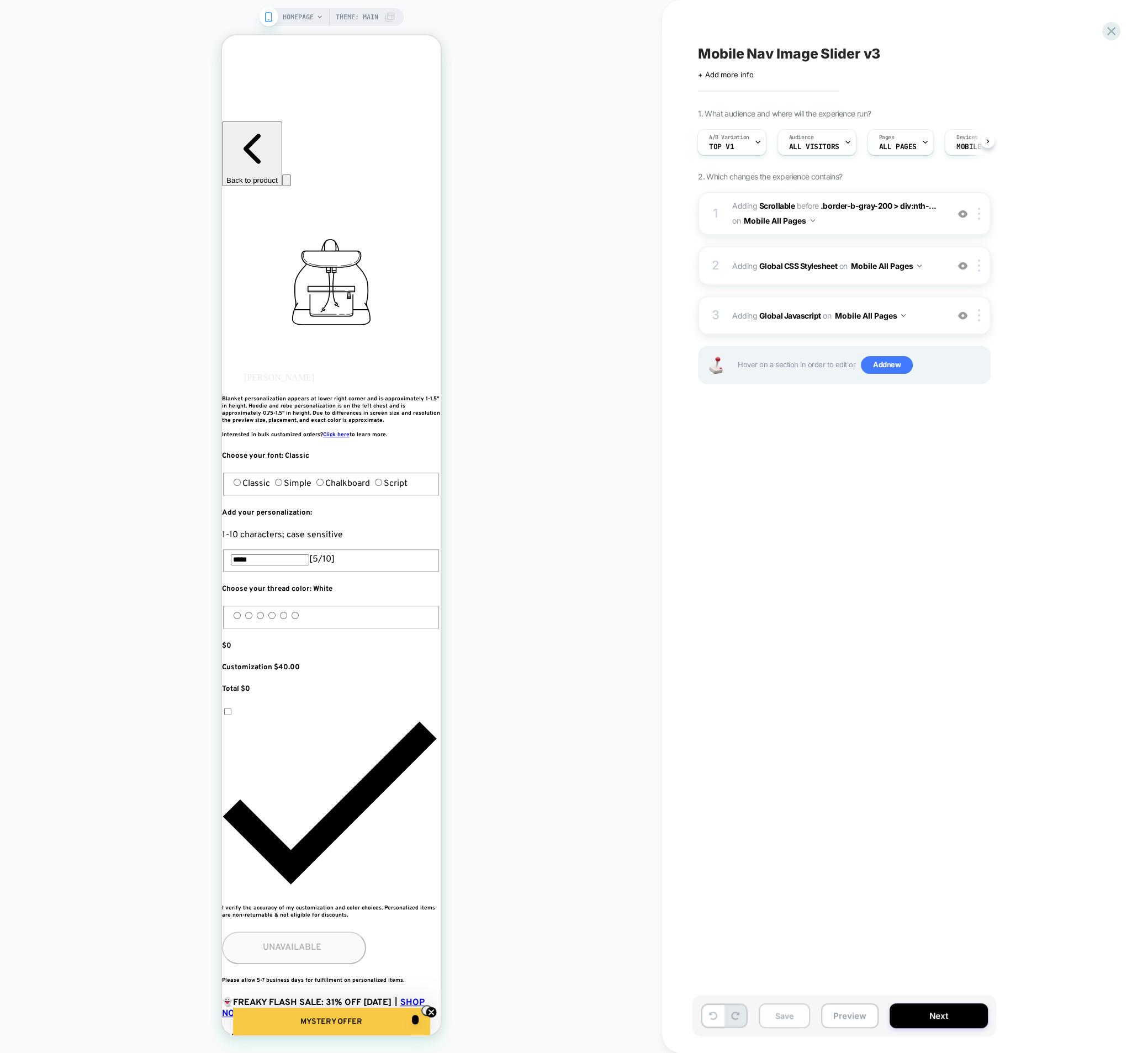
drag, startPoint x: 772, startPoint y: 1003, endPoint x: 774, endPoint y: 1009, distance: 6.3
click at [773, 1005] on div "Save Preview Next" at bounding box center [844, 1016] width 303 height 41
drag, startPoint x: 775, startPoint y: 1014, endPoint x: 779, endPoint y: 1006, distance: 8.9
click at [775, 1014] on button "Save" at bounding box center [784, 1016] width 51 height 25
click at [1108, 28] on icon at bounding box center [1111, 31] width 9 height 9
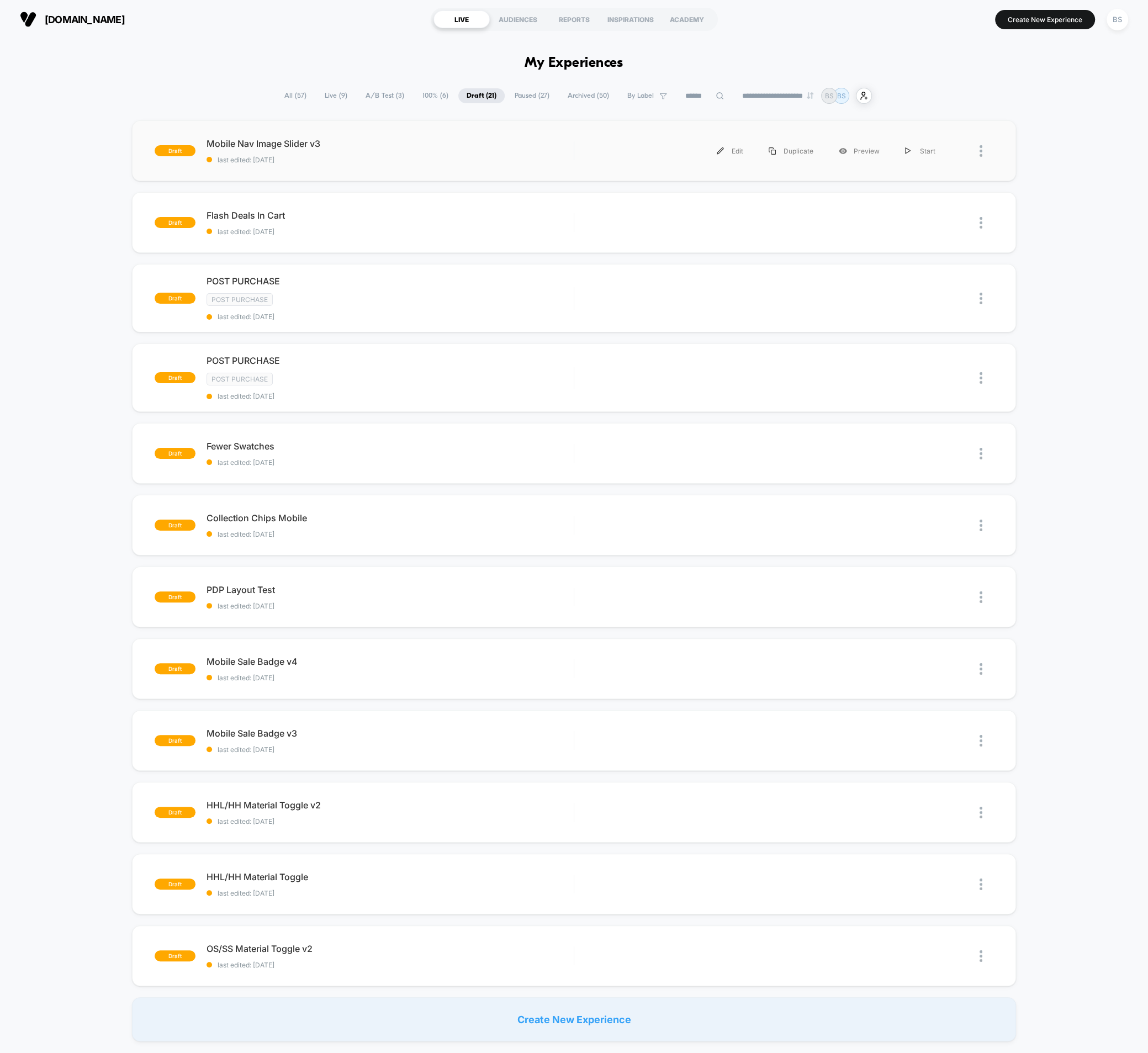
click at [599, 156] on div "Edit Duplicate Preview Start" at bounding box center [766, 151] width 362 height 25
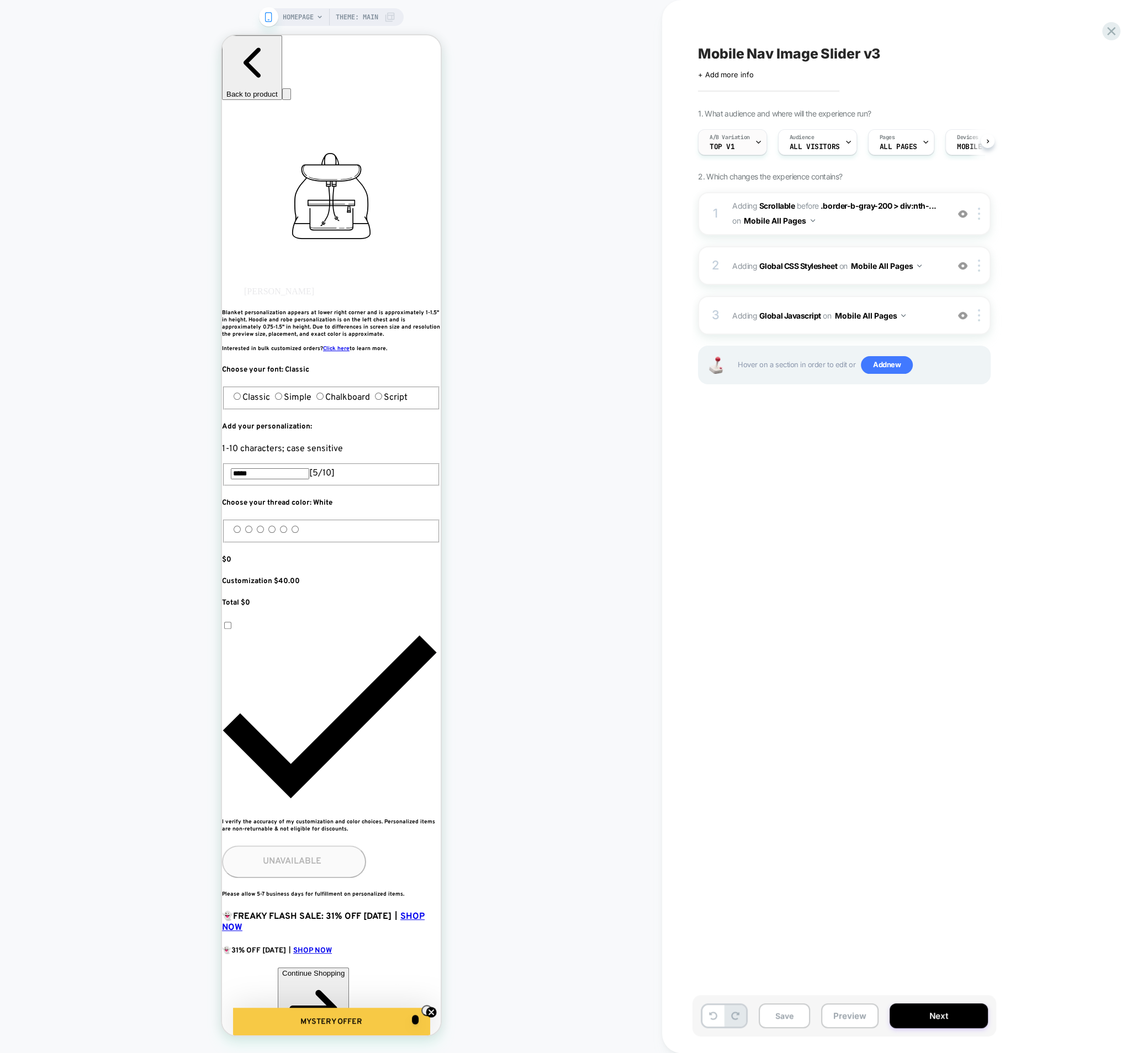
scroll to position [0, 1]
click at [740, 139] on span "A/B Variation" at bounding box center [729, 137] width 40 height 8
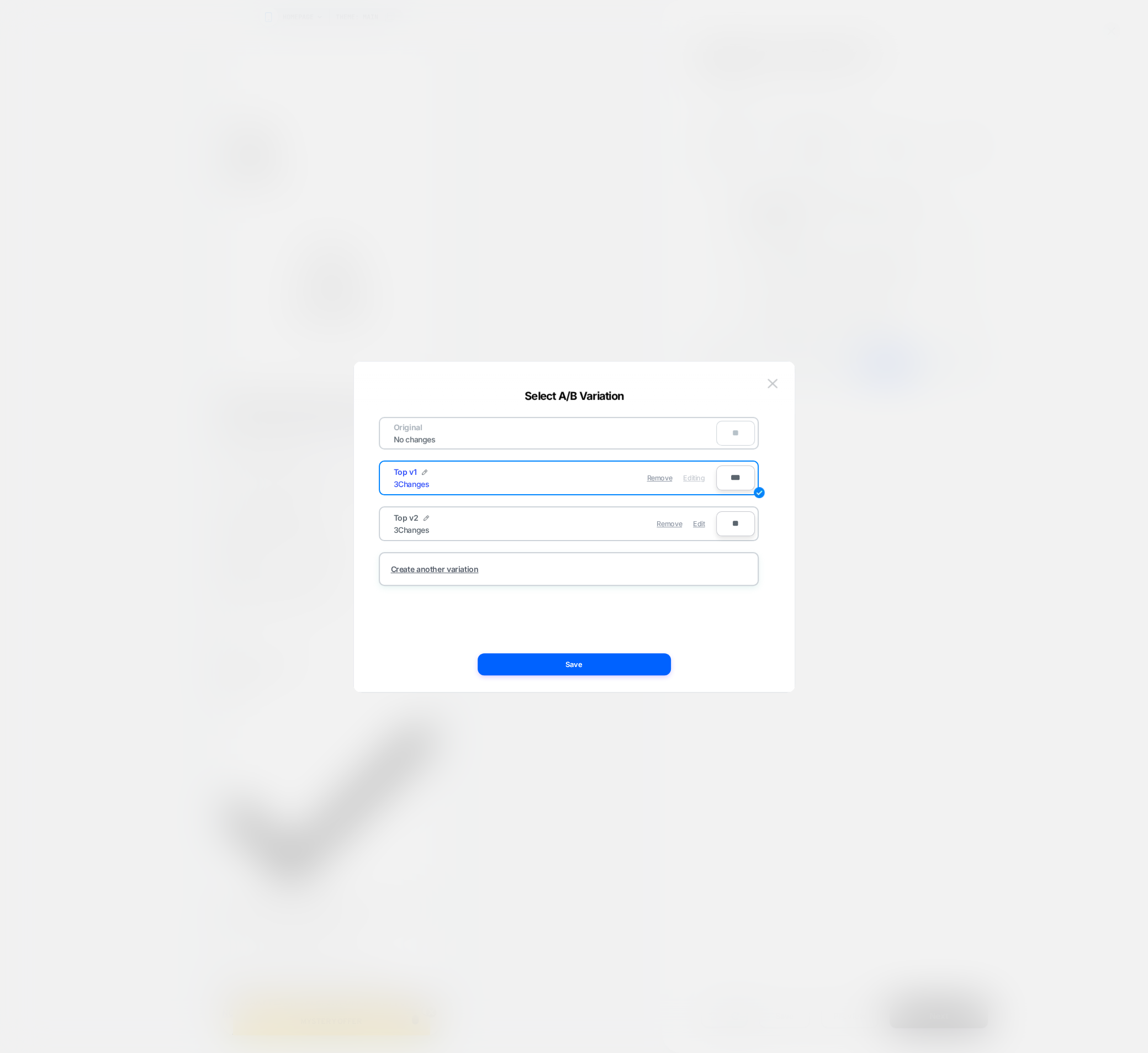
click at [532, 527] on div "Top v2 3 Changes" at bounding box center [474, 524] width 161 height 22
click at [699, 525] on span "Edit" at bounding box center [699, 523] width 12 height 9
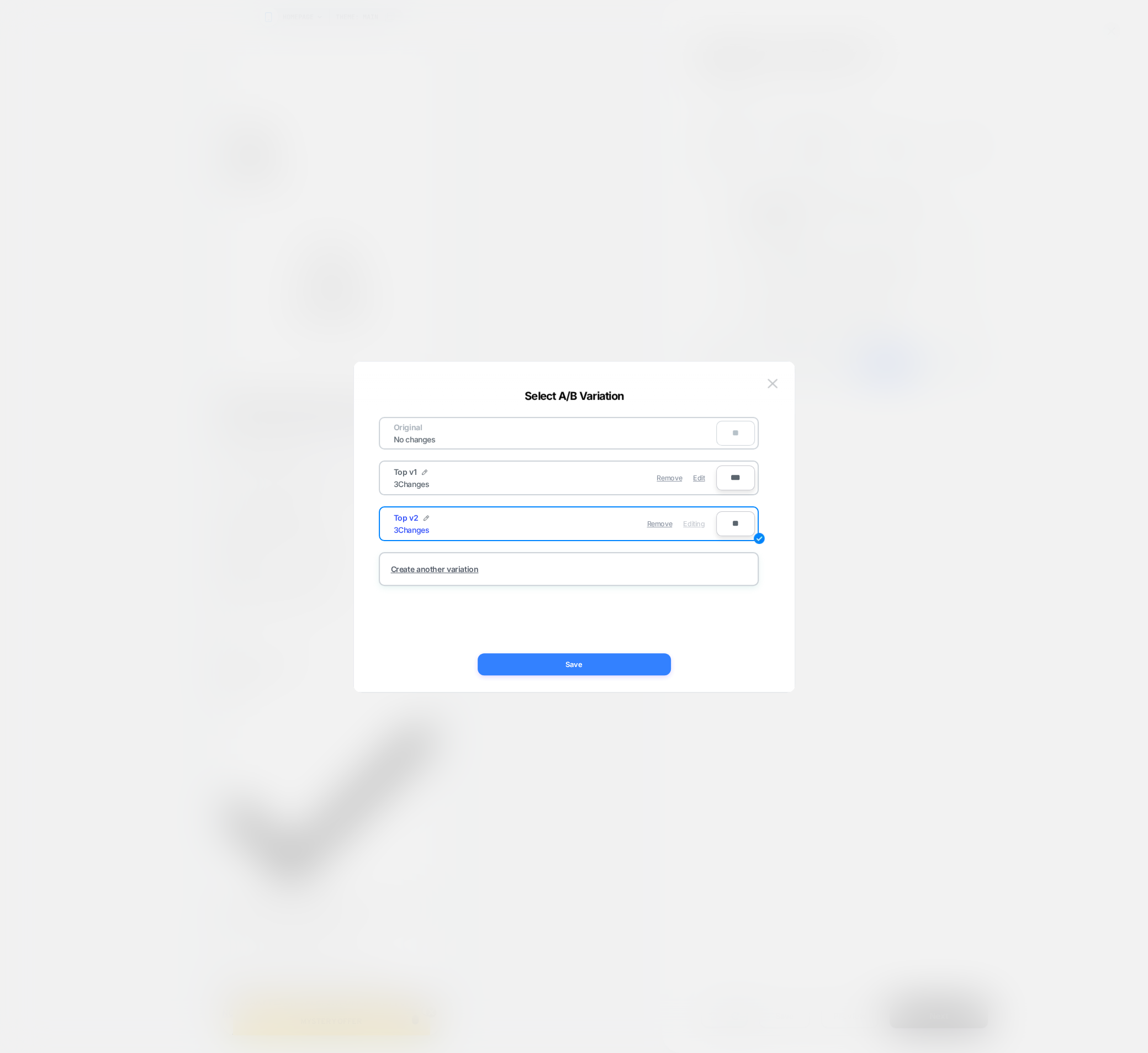
click at [650, 659] on button "Save" at bounding box center [574, 664] width 193 height 22
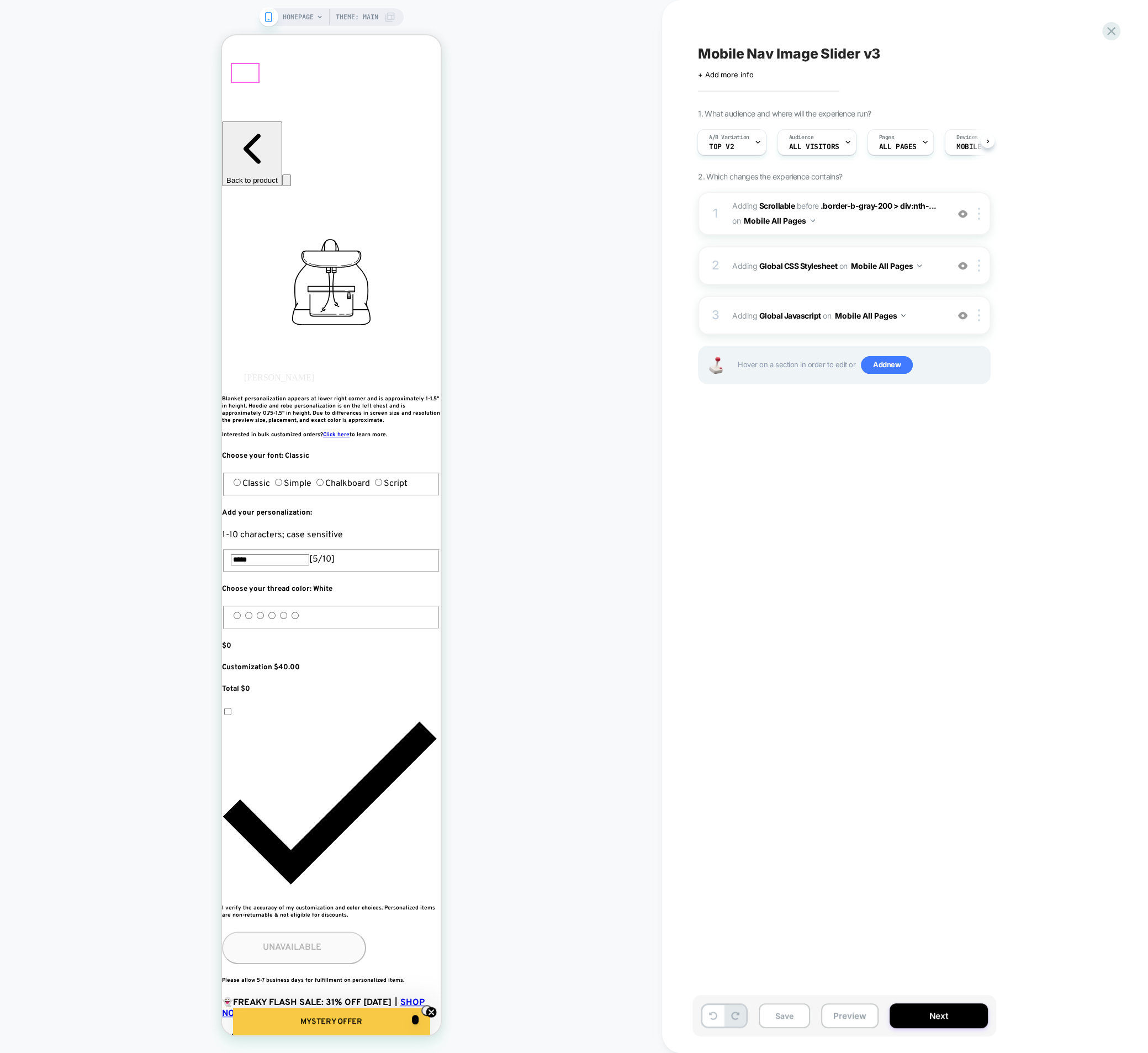
click at [851, 1016] on button "Preview" at bounding box center [850, 1016] width 57 height 25
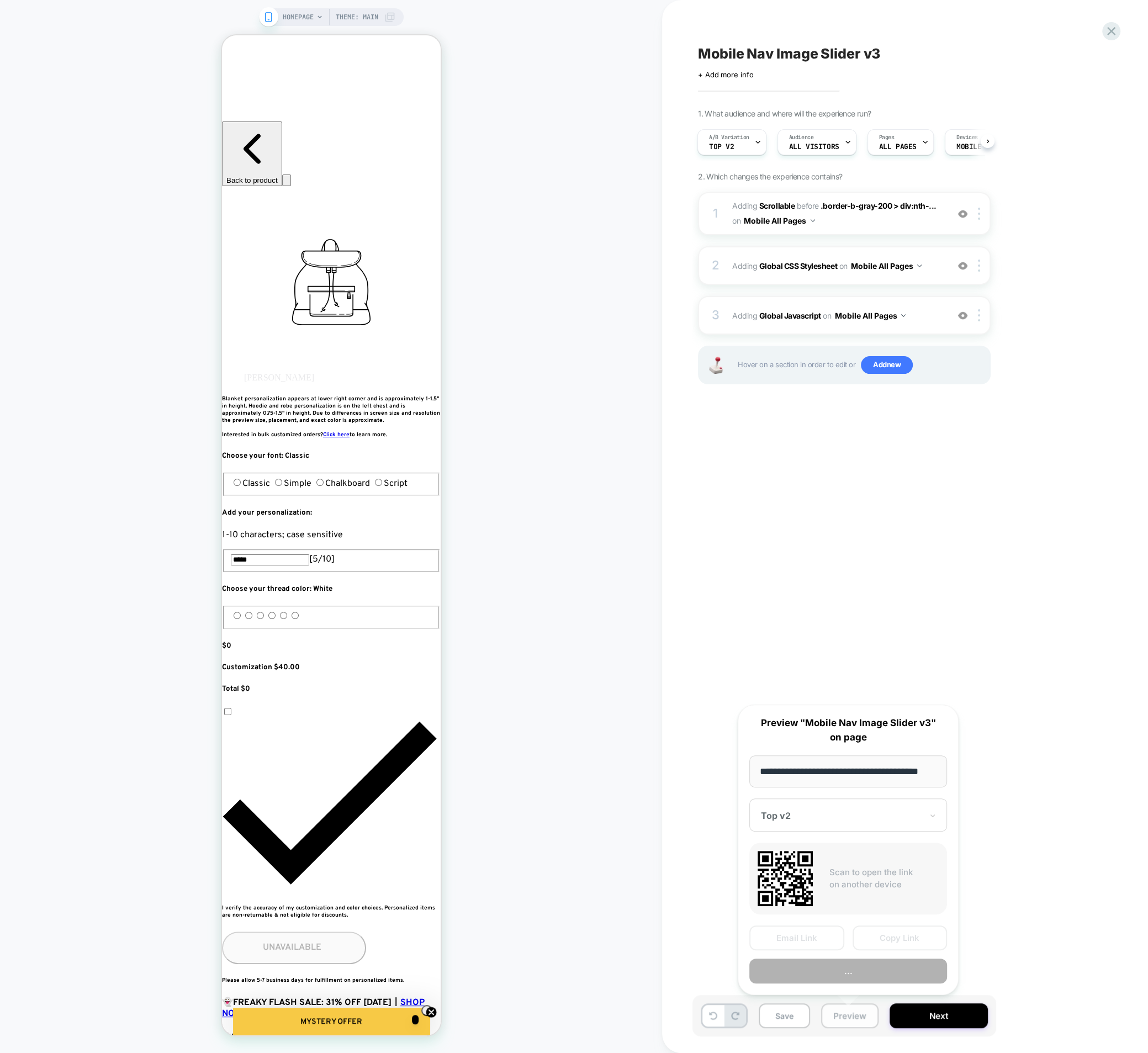
scroll to position [0, 14]
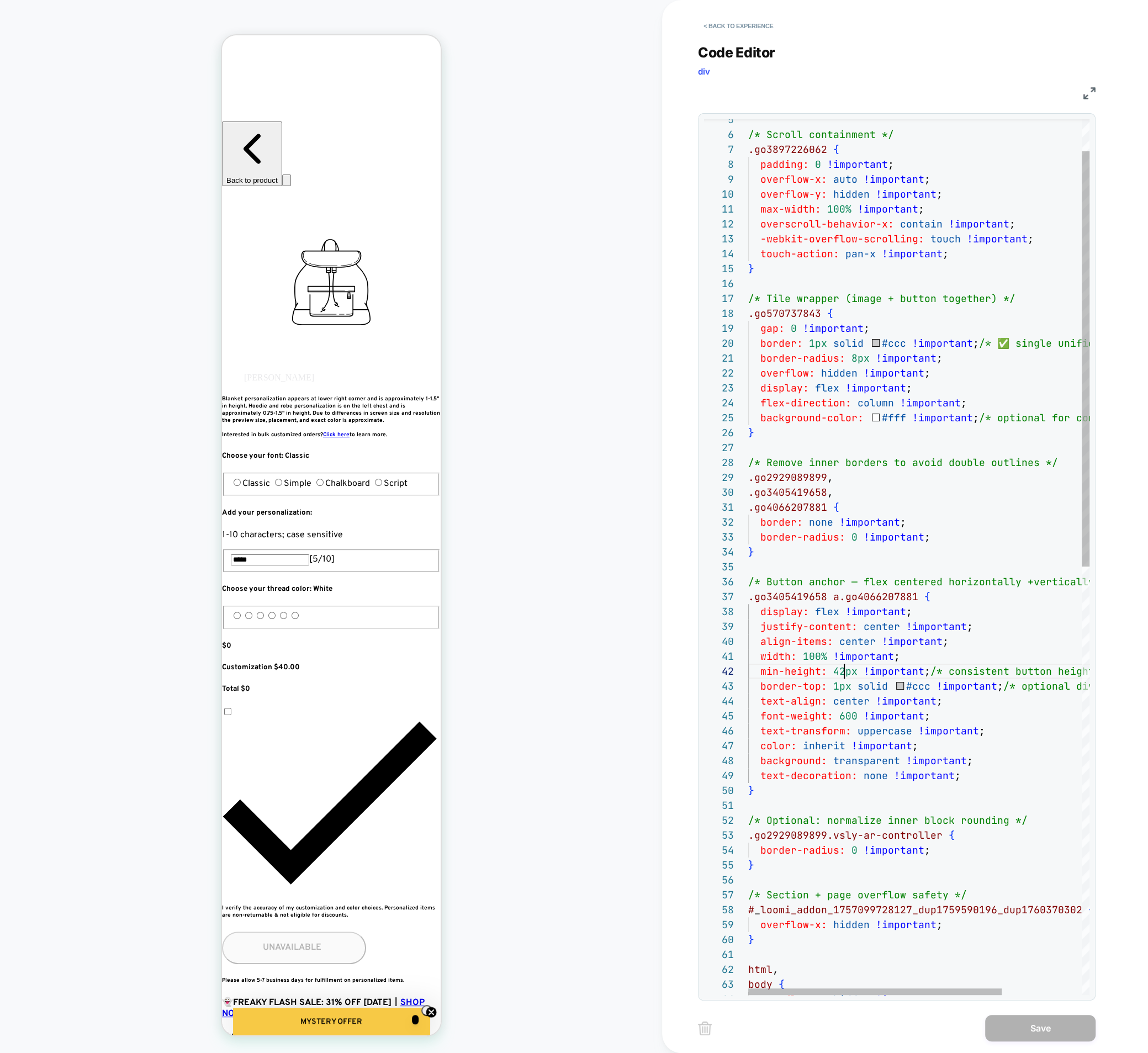
drag, startPoint x: 842, startPoint y: 672, endPoint x: 850, endPoint y: 698, distance: 27.2
click at [842, 674] on span "42px" at bounding box center [845, 671] width 24 height 12
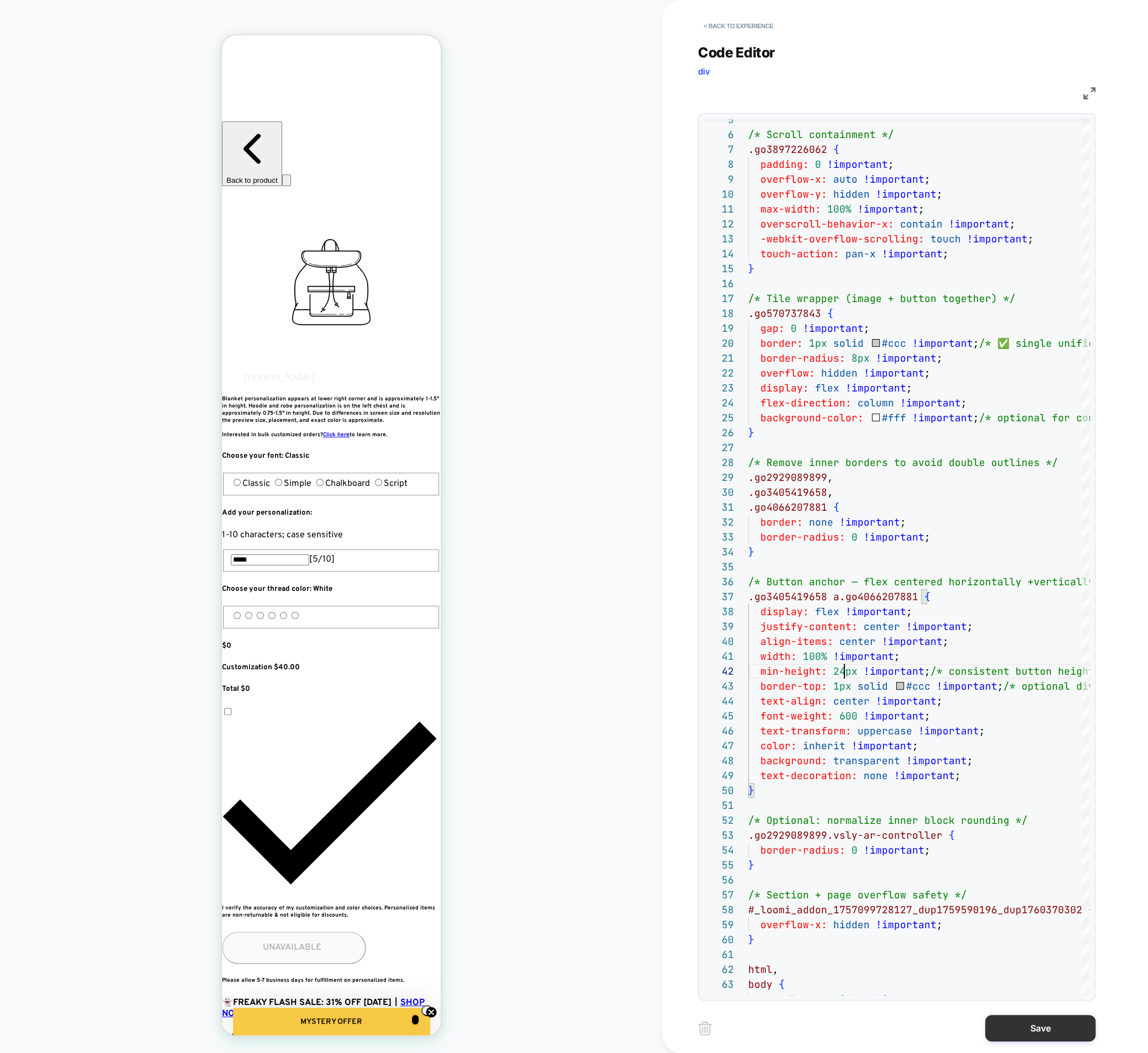
type textarea "**********"
click at [1011, 1027] on button "Save" at bounding box center [1040, 1028] width 110 height 26
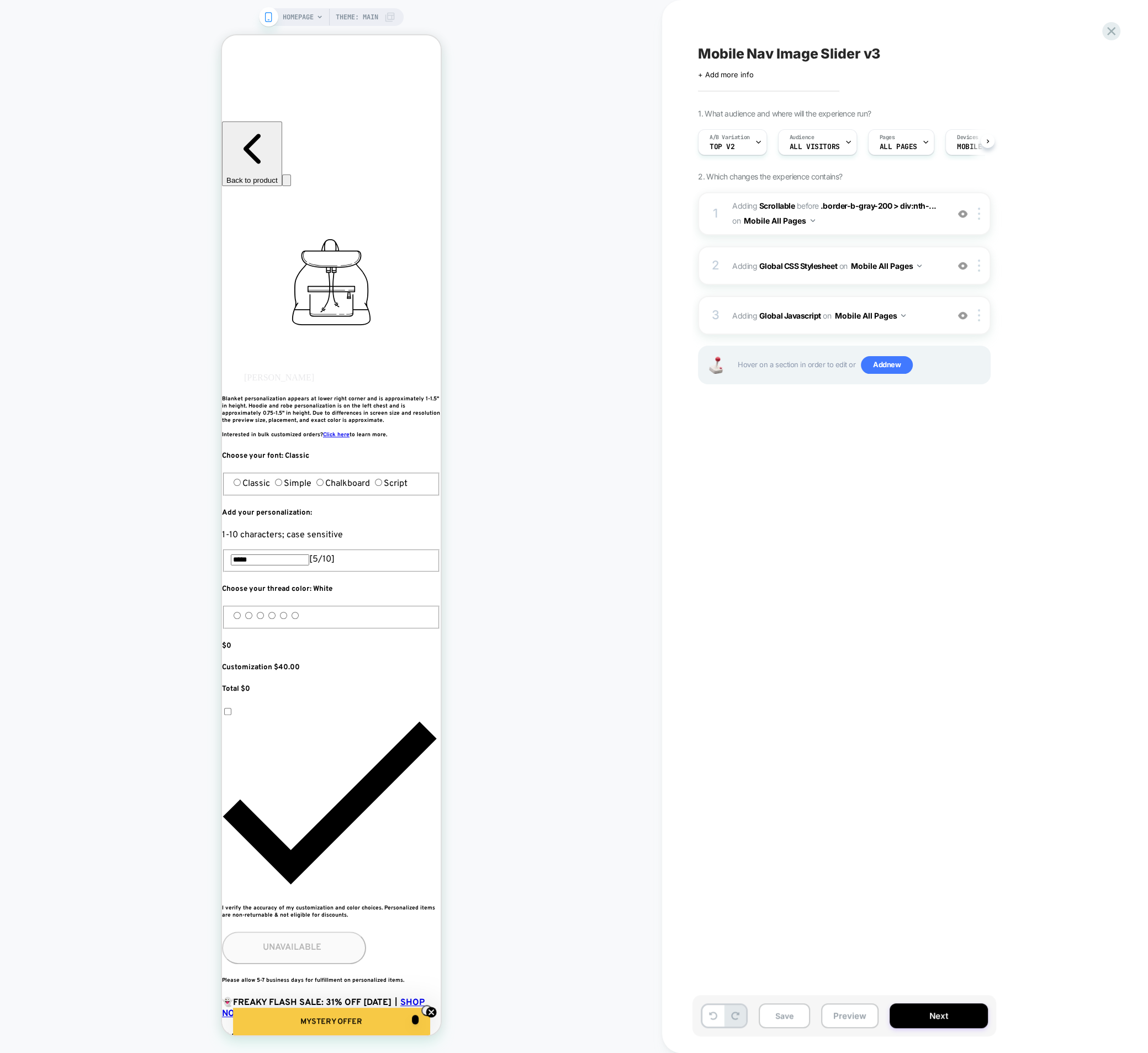
scroll to position [0, 1]
click at [789, 1021] on button "Save" at bounding box center [784, 1016] width 51 height 25
click at [838, 1021] on button "Preview" at bounding box center [850, 1016] width 57 height 25
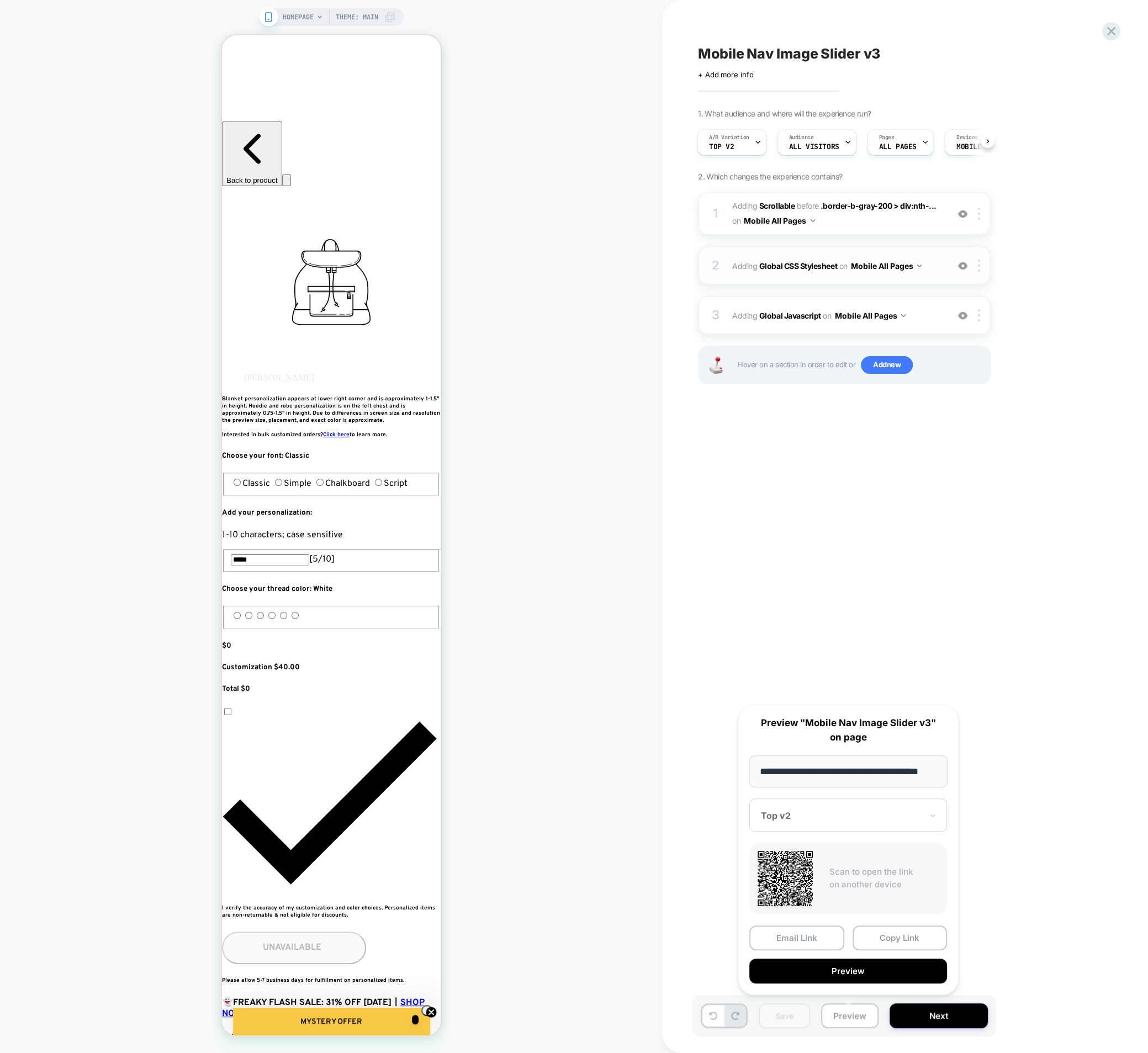
scroll to position [0, 0]
click at [722, 274] on div "2 Adding Global CSS Stylesheet on Mobile All Pages Add Before Add After Copy to…" at bounding box center [844, 266] width 293 height 39
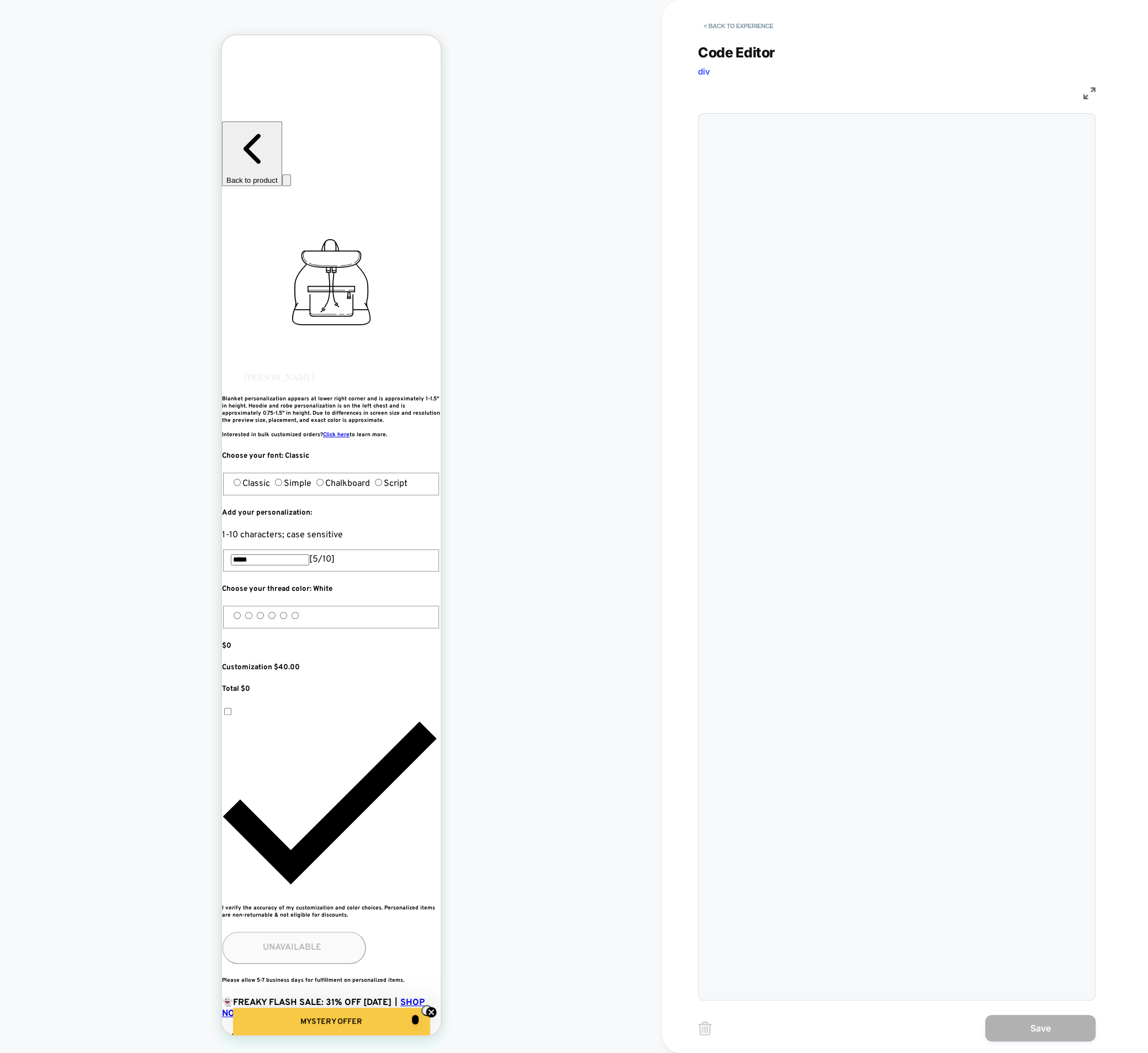
scroll to position [149, 0]
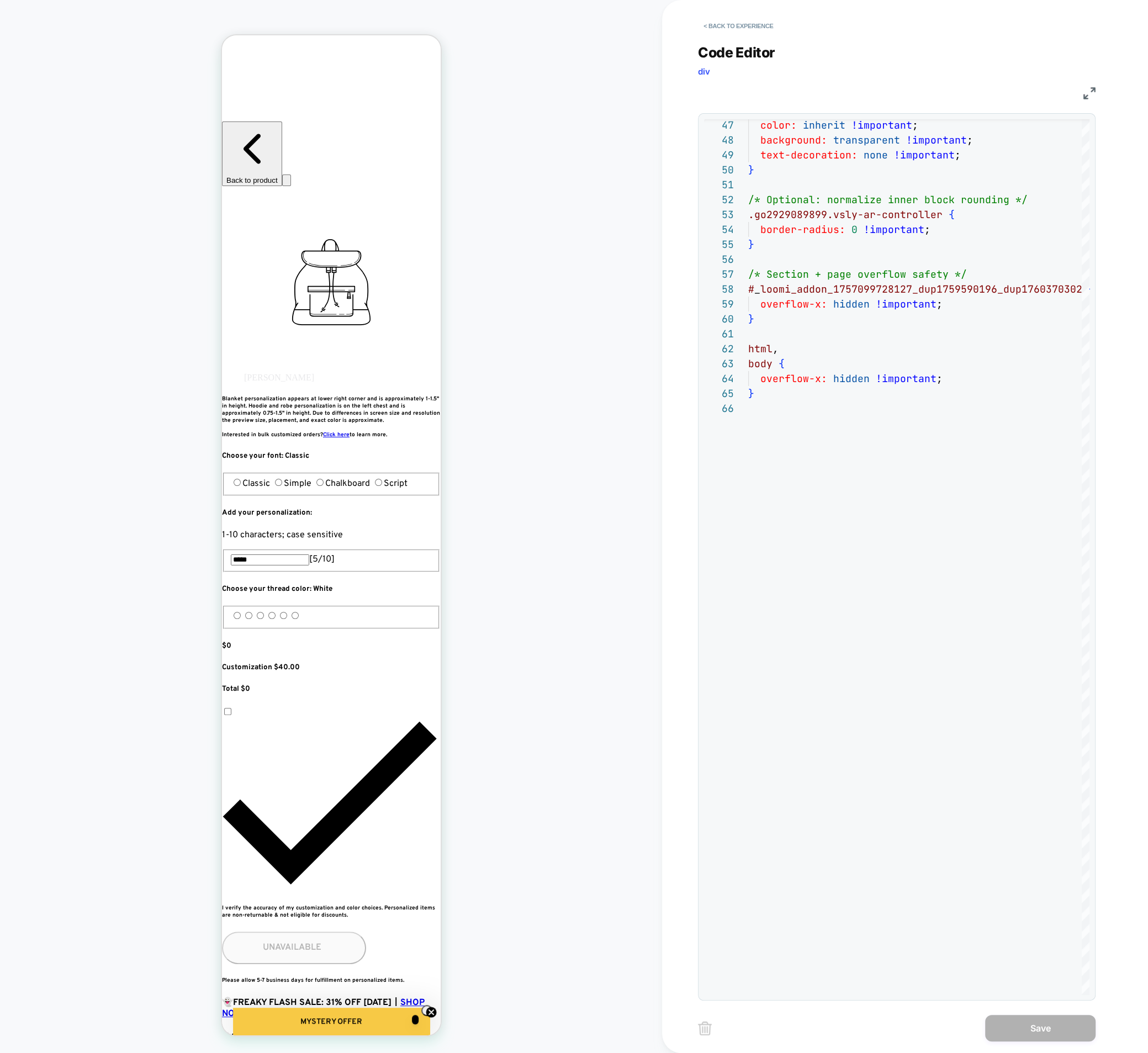
click at [1084, 98] on img at bounding box center [1089, 93] width 12 height 12
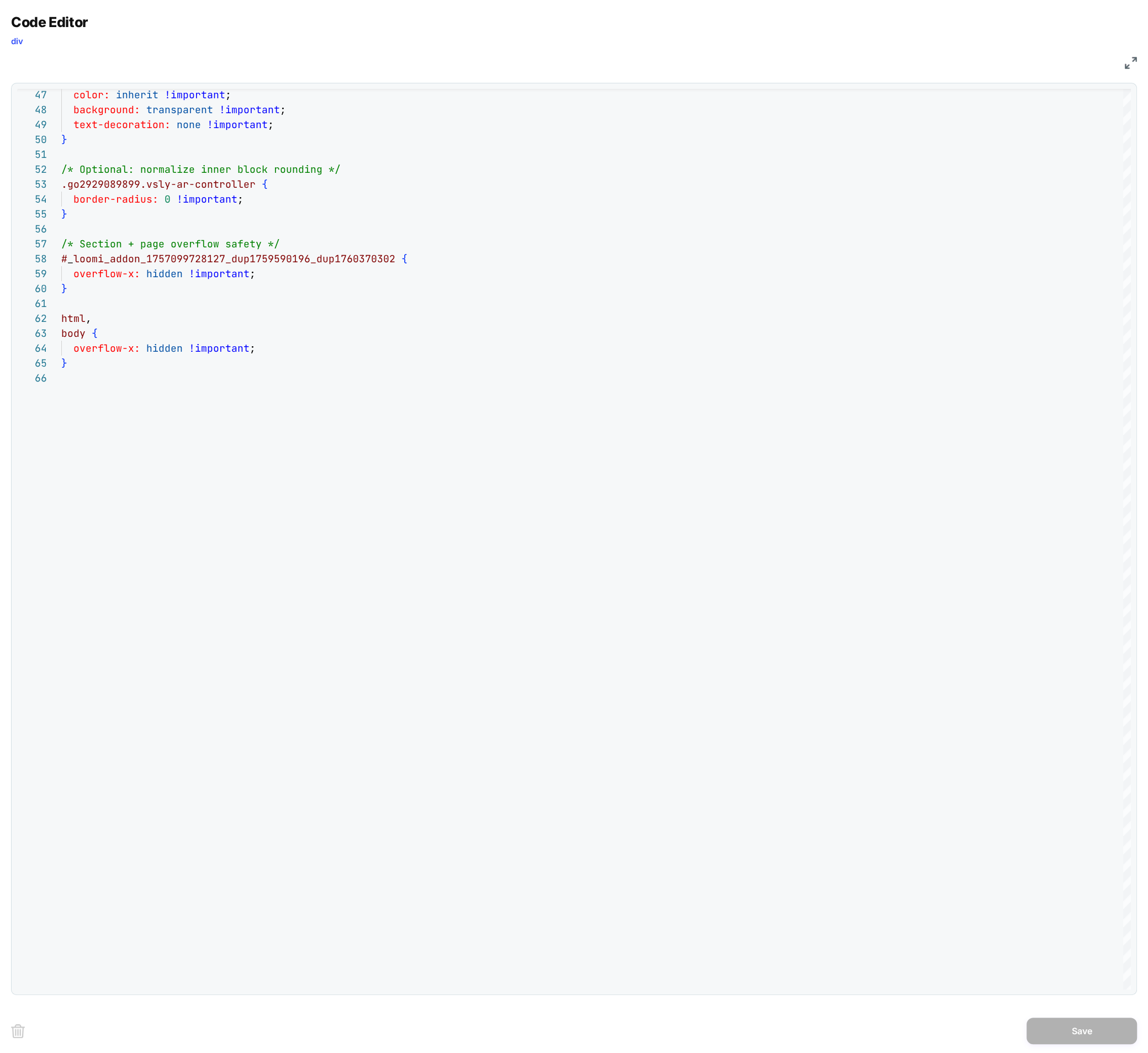
click at [1125, 63] on img at bounding box center [1131, 63] width 12 height 12
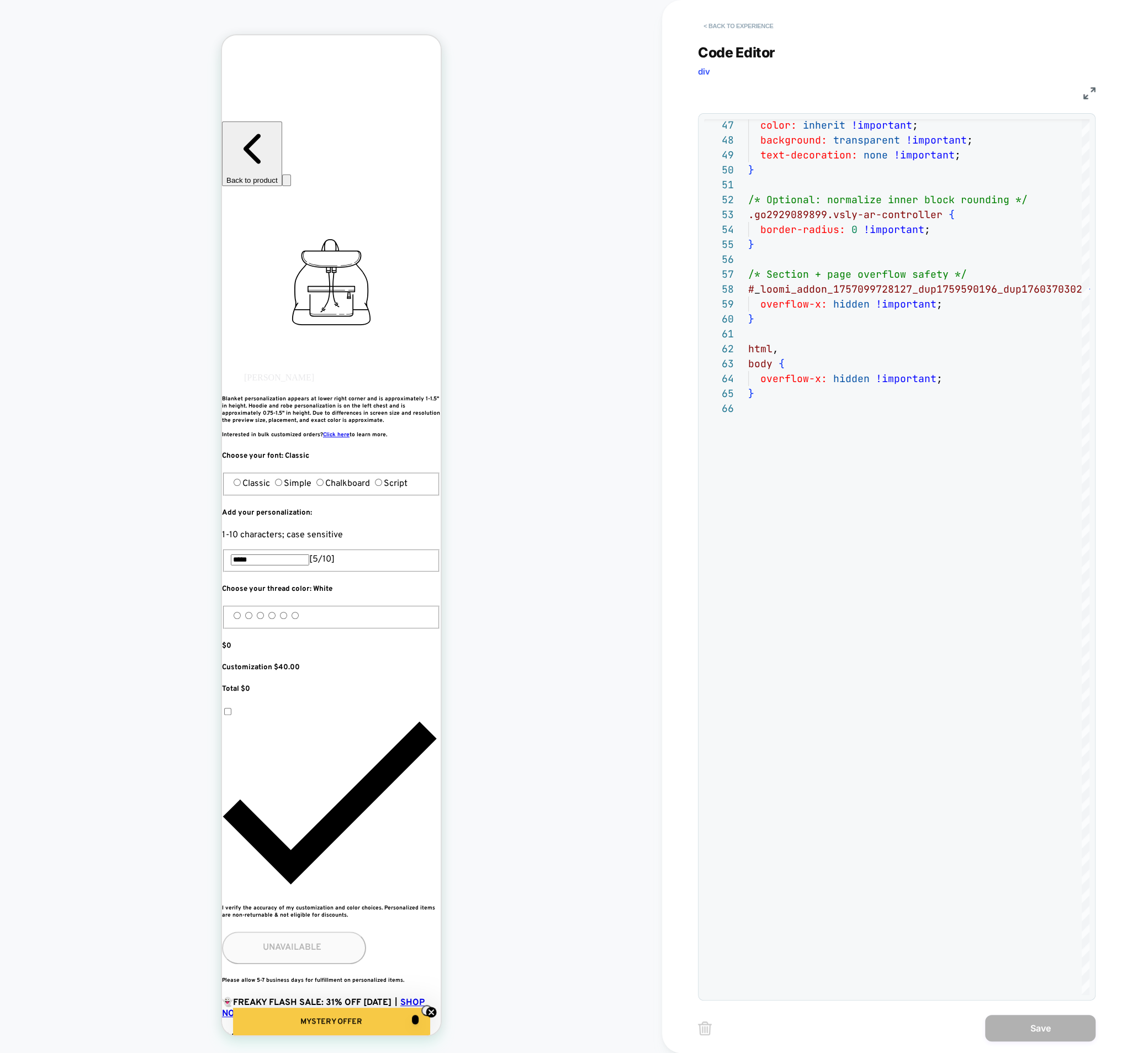
click at [709, 19] on button "< Back to experience" at bounding box center [738, 26] width 81 height 18
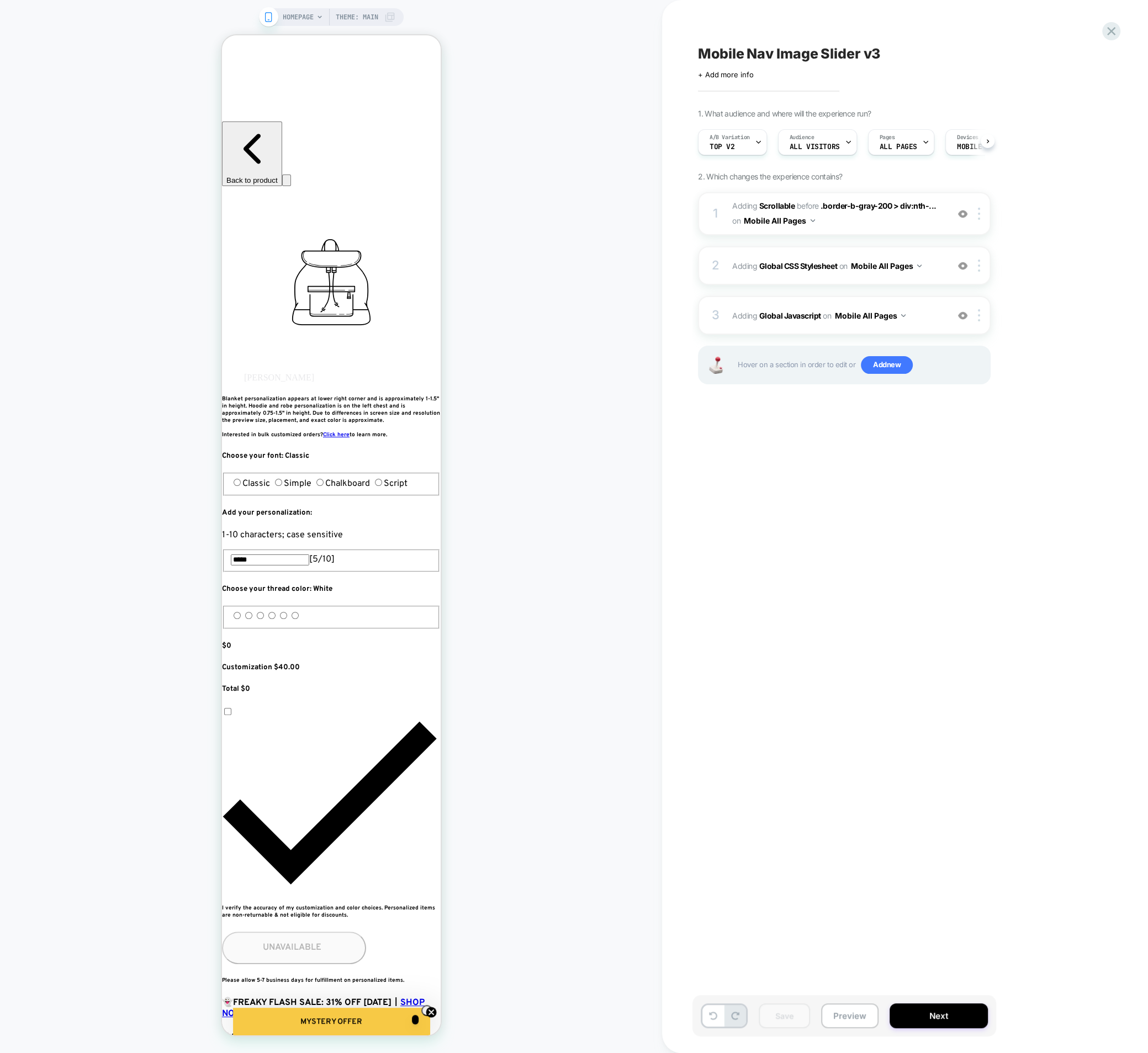
scroll to position [0, 1]
click at [739, 147] on div "A/B Variation Top v2" at bounding box center [729, 142] width 62 height 25
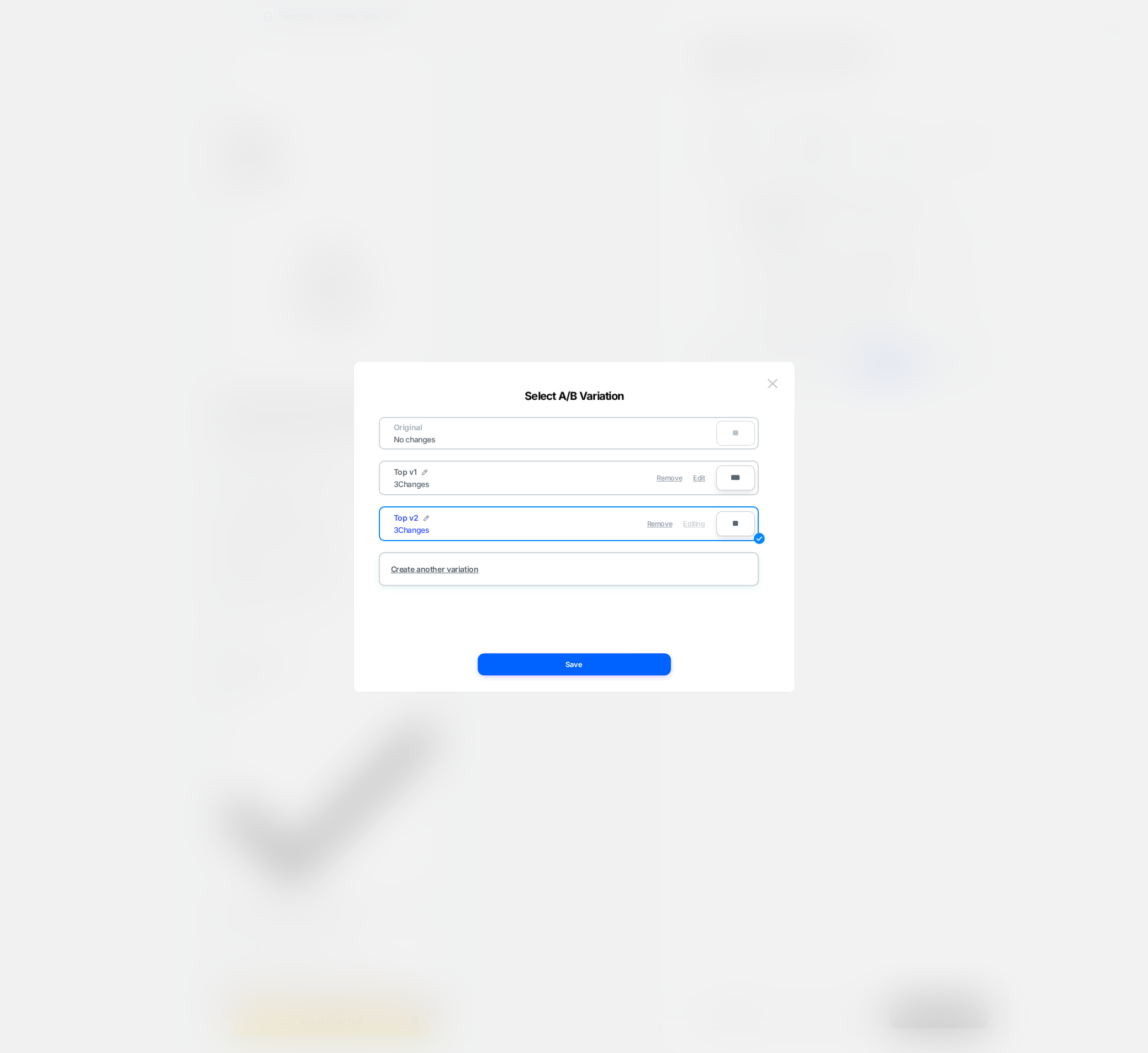
click at [589, 479] on div "Remove Edit" at bounding box center [633, 478] width 156 height 22
click at [702, 478] on span "Edit" at bounding box center [699, 478] width 12 height 9
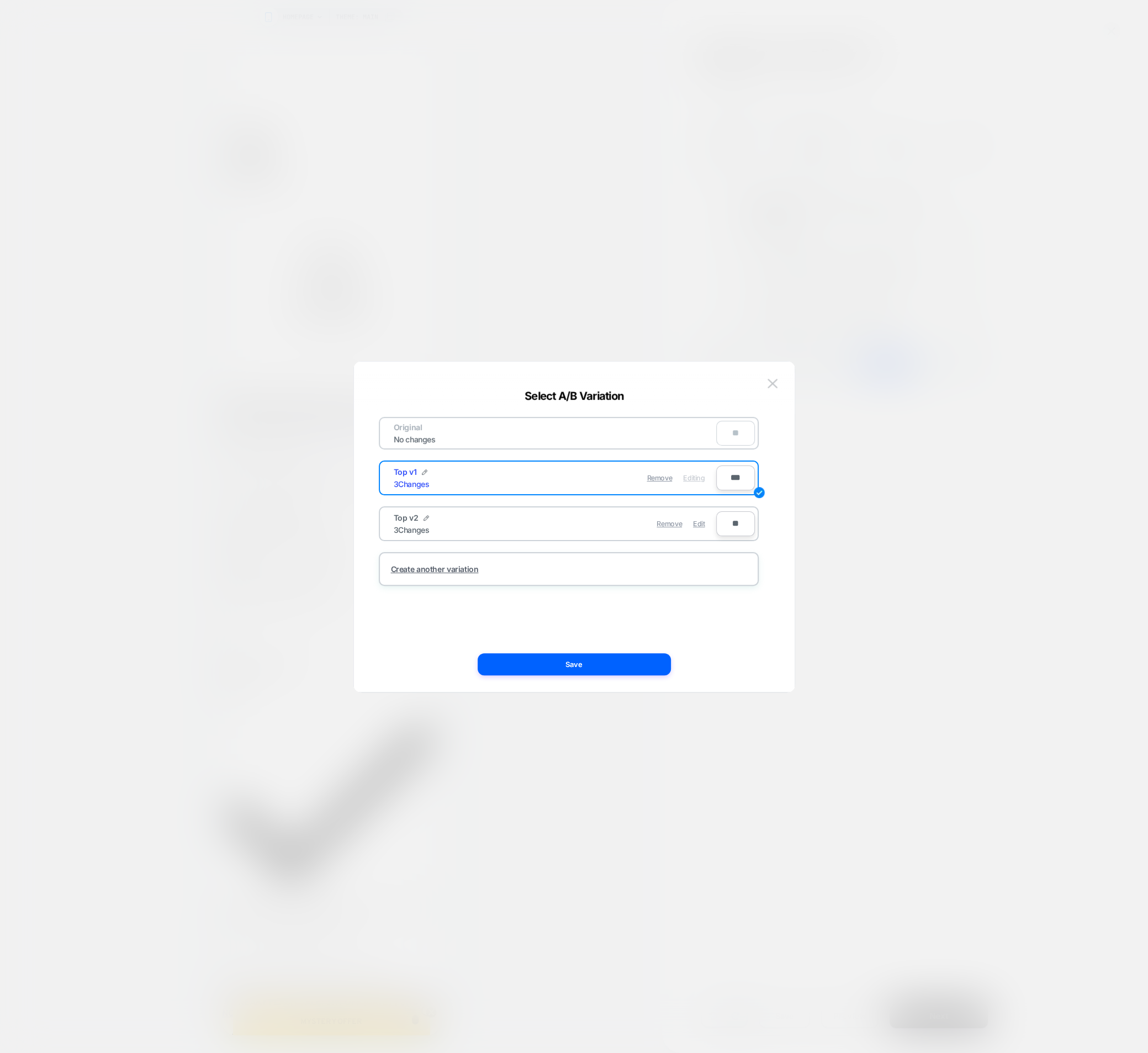
click at [616, 658] on button "Save" at bounding box center [574, 664] width 193 height 22
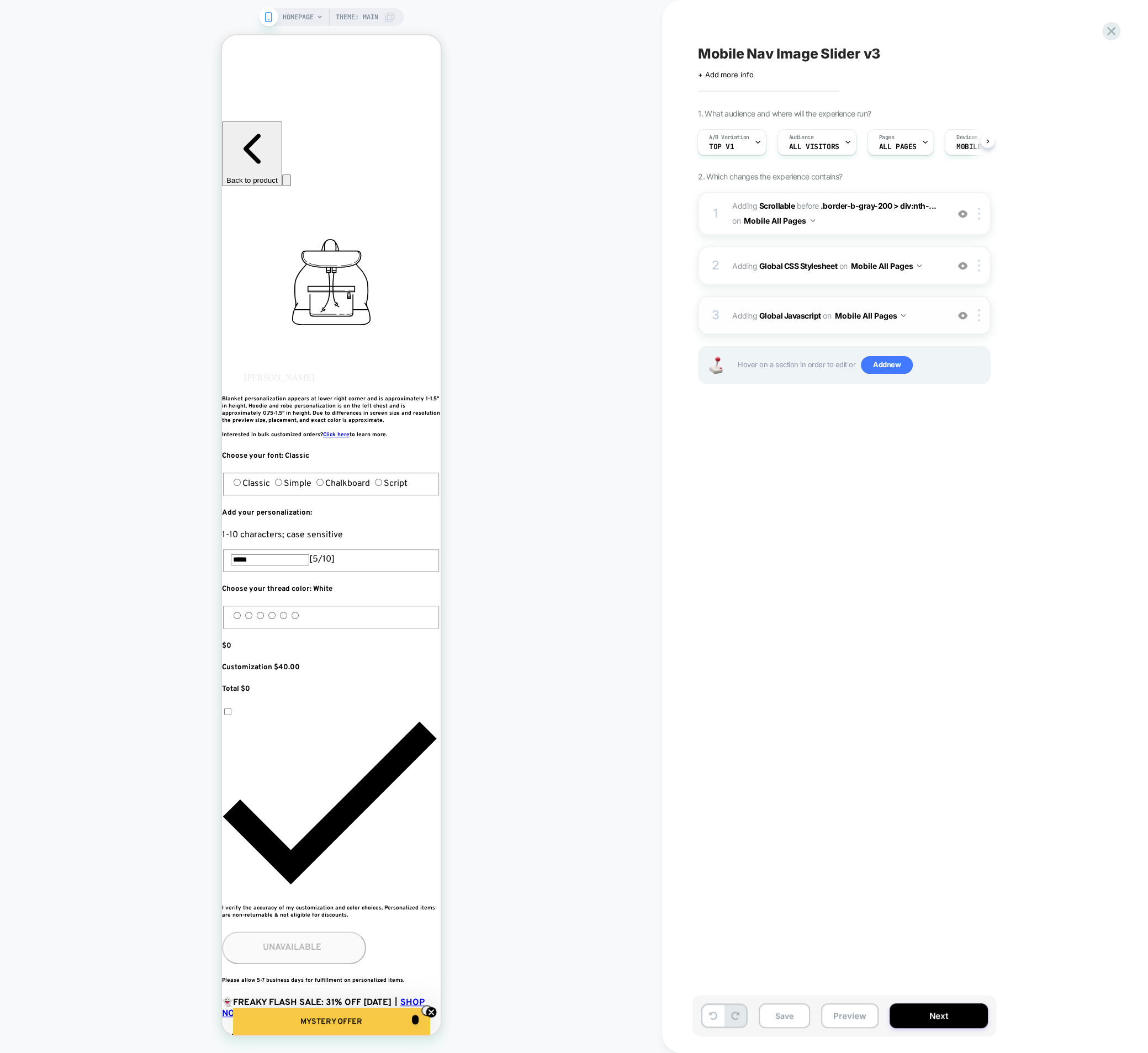
click at [734, 322] on span "Adding Global Javascript on Mobile All Pages" at bounding box center [837, 315] width 210 height 16
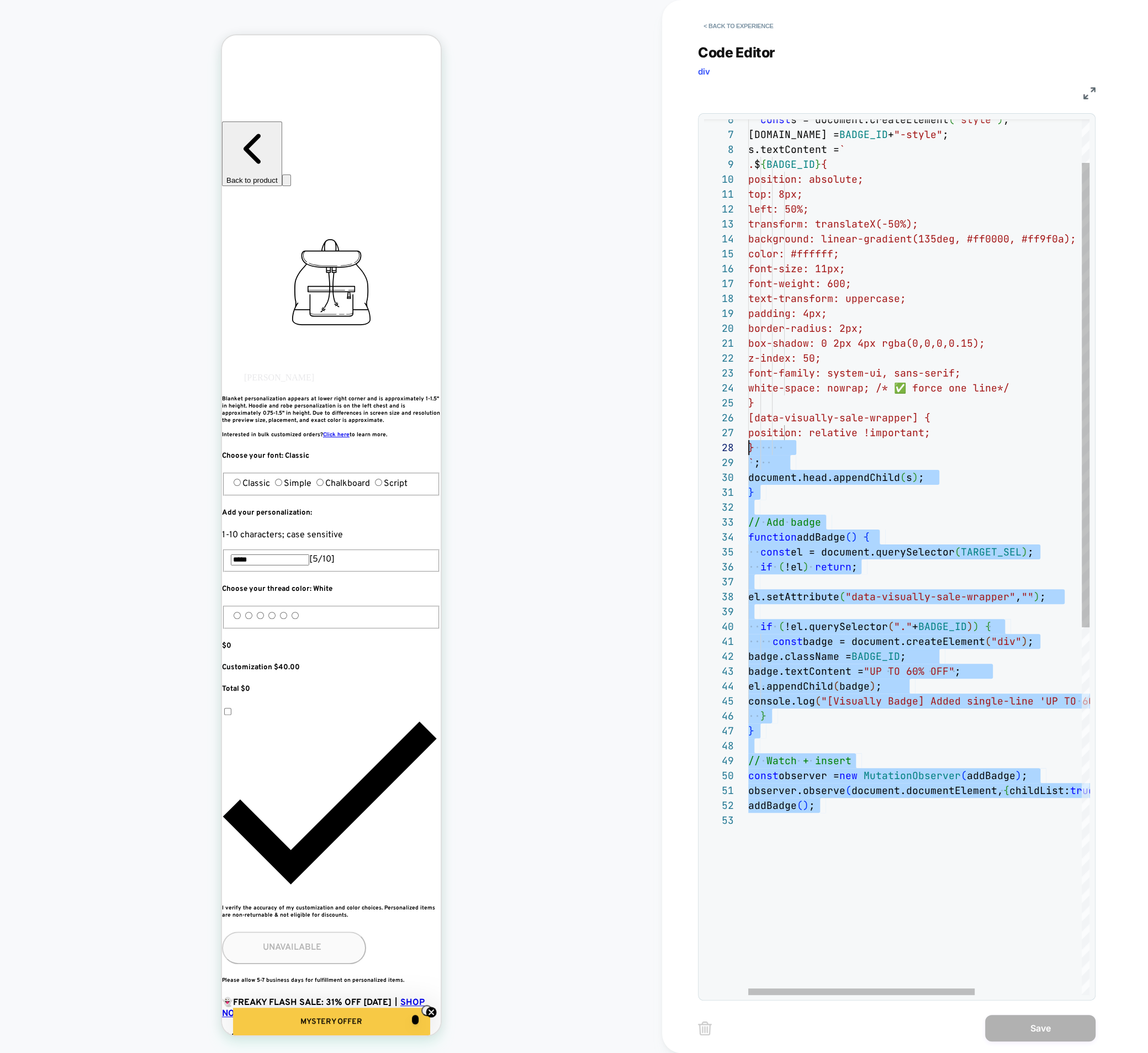
scroll to position [14, 0]
type textarea "**********"
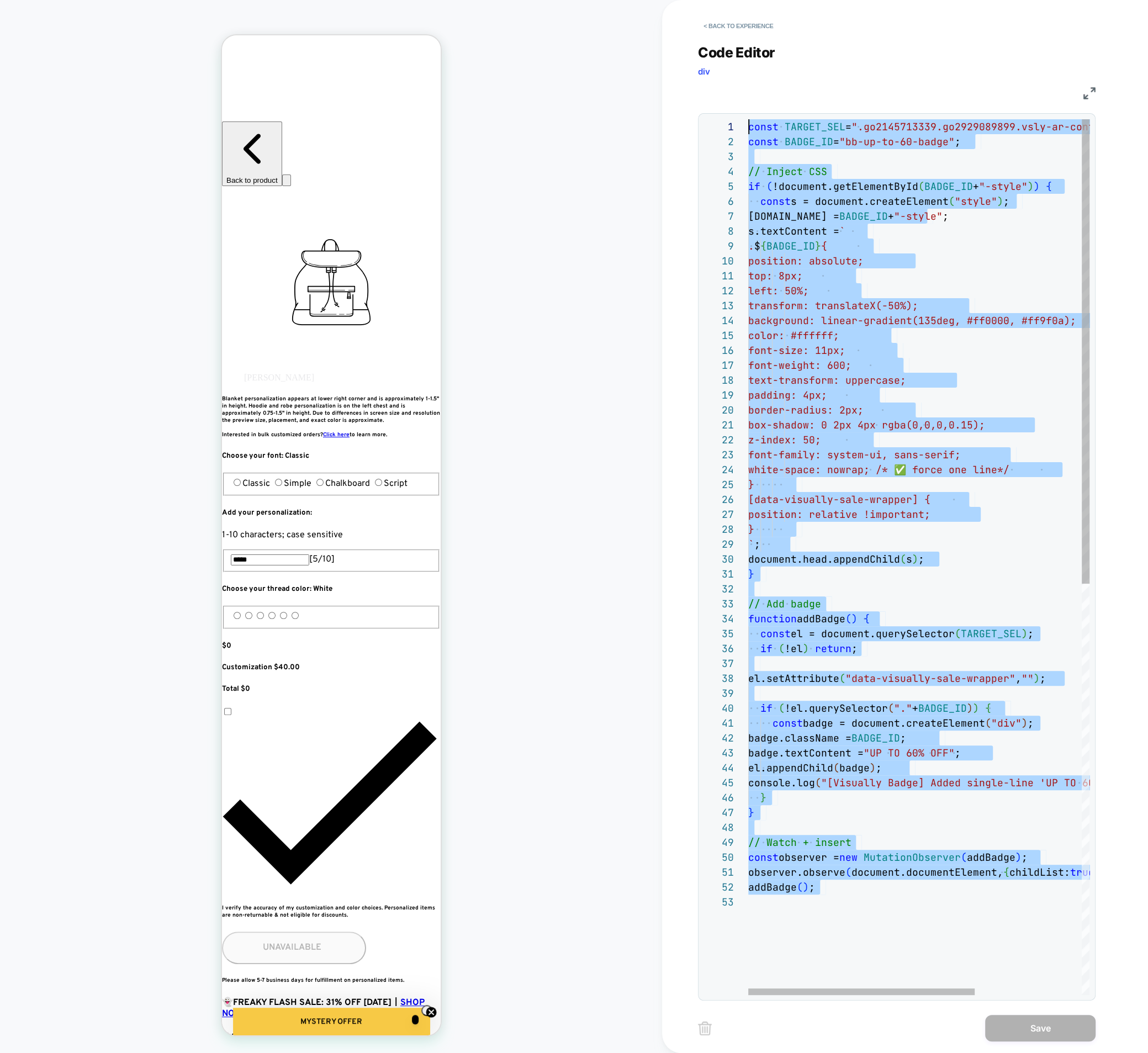
drag, startPoint x: 844, startPoint y: 807, endPoint x: 559, endPoint y: -101, distance: 951.7
click at [559, 0] on html "HOMEPAGE Theme: MAIN < Back to experience Code Editor div JS 6 7 8 9 10 11 12 1…" at bounding box center [574, 526] width 1148 height 1053
click at [713, 18] on button "< Back to experience" at bounding box center [738, 26] width 81 height 18
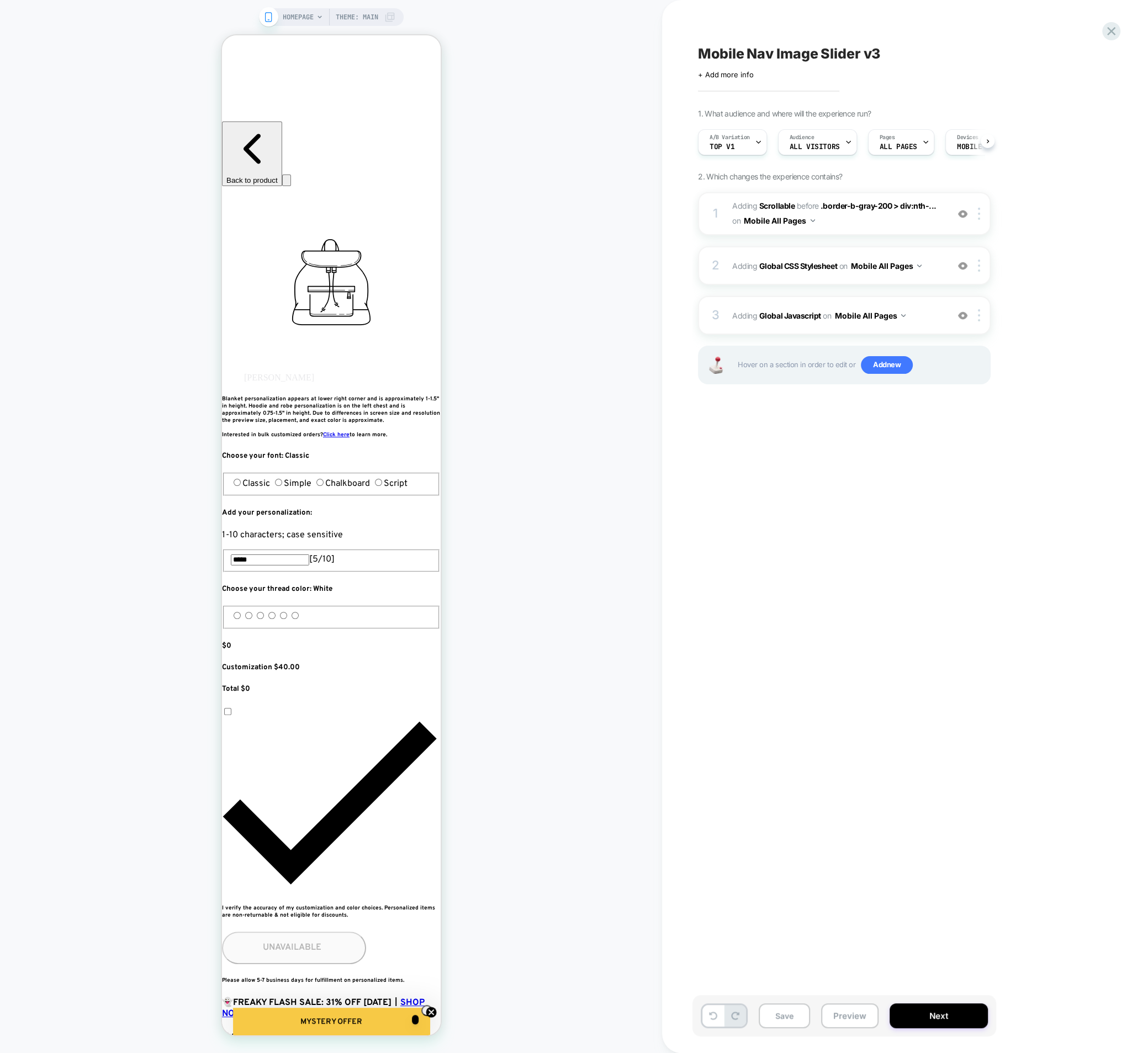
scroll to position [0, 1]
click at [831, 1010] on button "Preview" at bounding box center [850, 1016] width 57 height 25
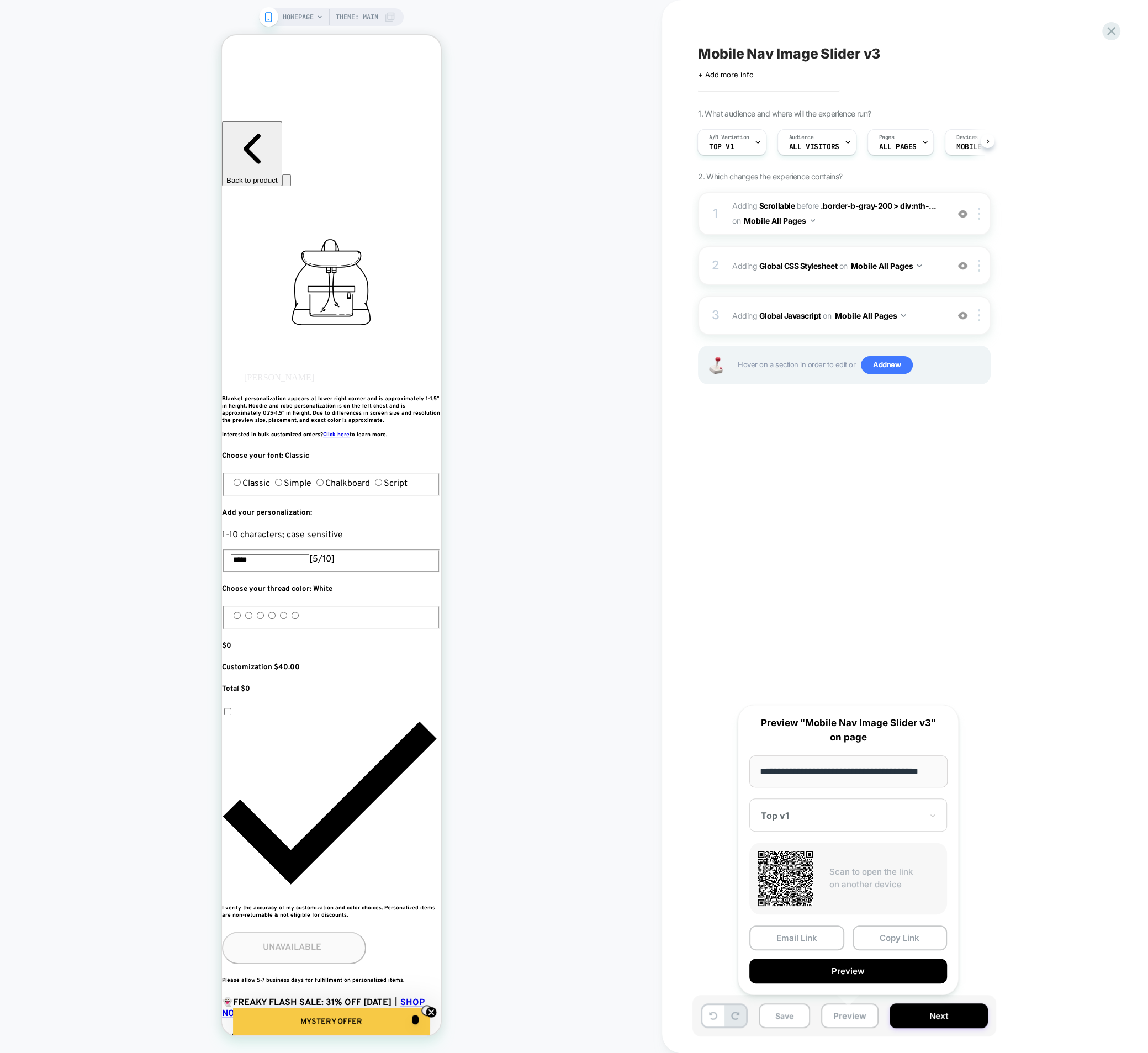
scroll to position [0, 0]
click at [737, 315] on span "Adding Global Javascript on Mobile All Pages" at bounding box center [837, 315] width 210 height 16
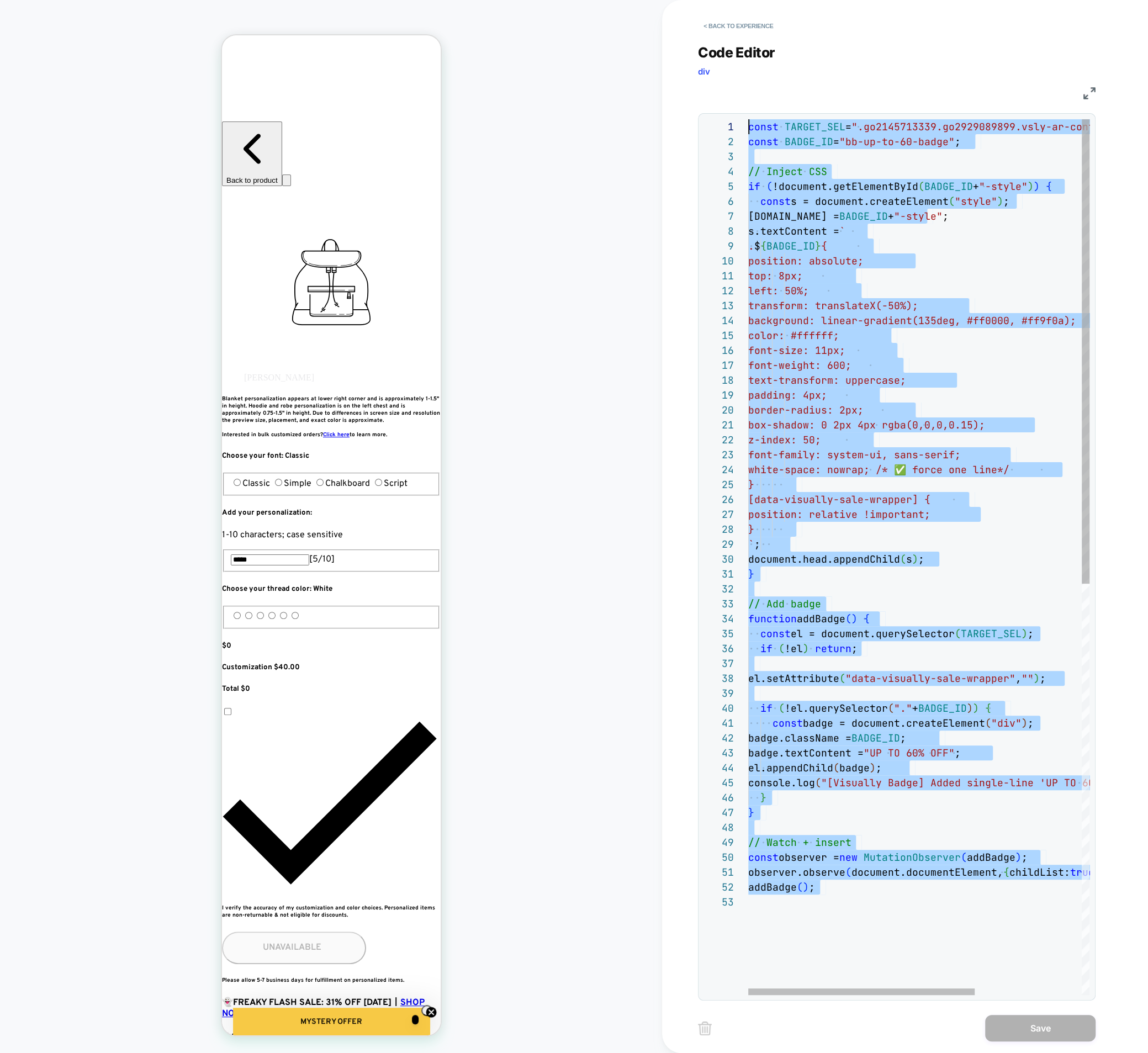
drag, startPoint x: 769, startPoint y: 604, endPoint x: 552, endPoint y: -100, distance: 736.7
click at [552, 0] on html "HOMEPAGE Theme: MAIN < Back to experience Code Editor div JS 12 13 14 15 16 17 …" at bounding box center [574, 526] width 1148 height 1053
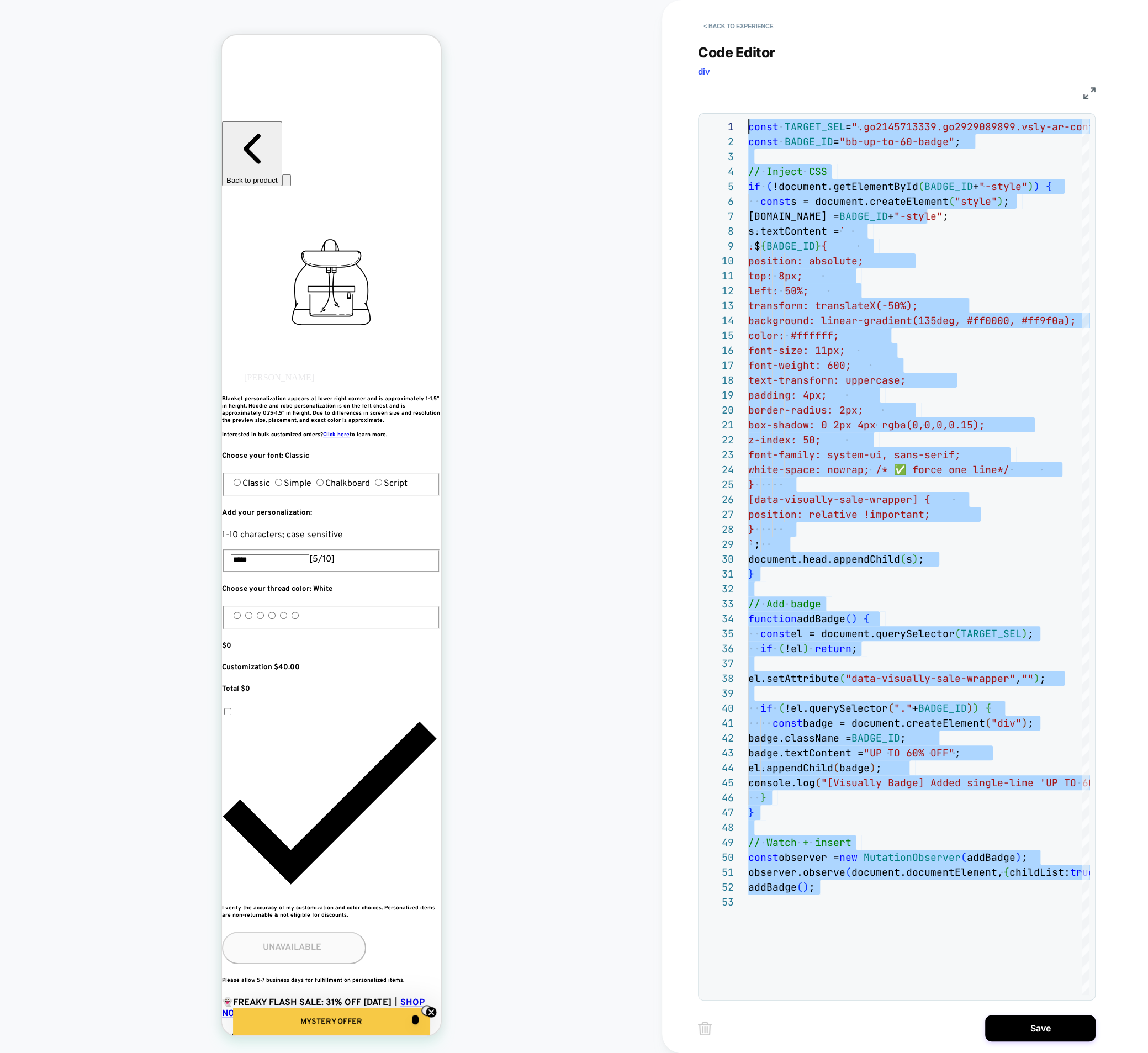
type textarea "**********"
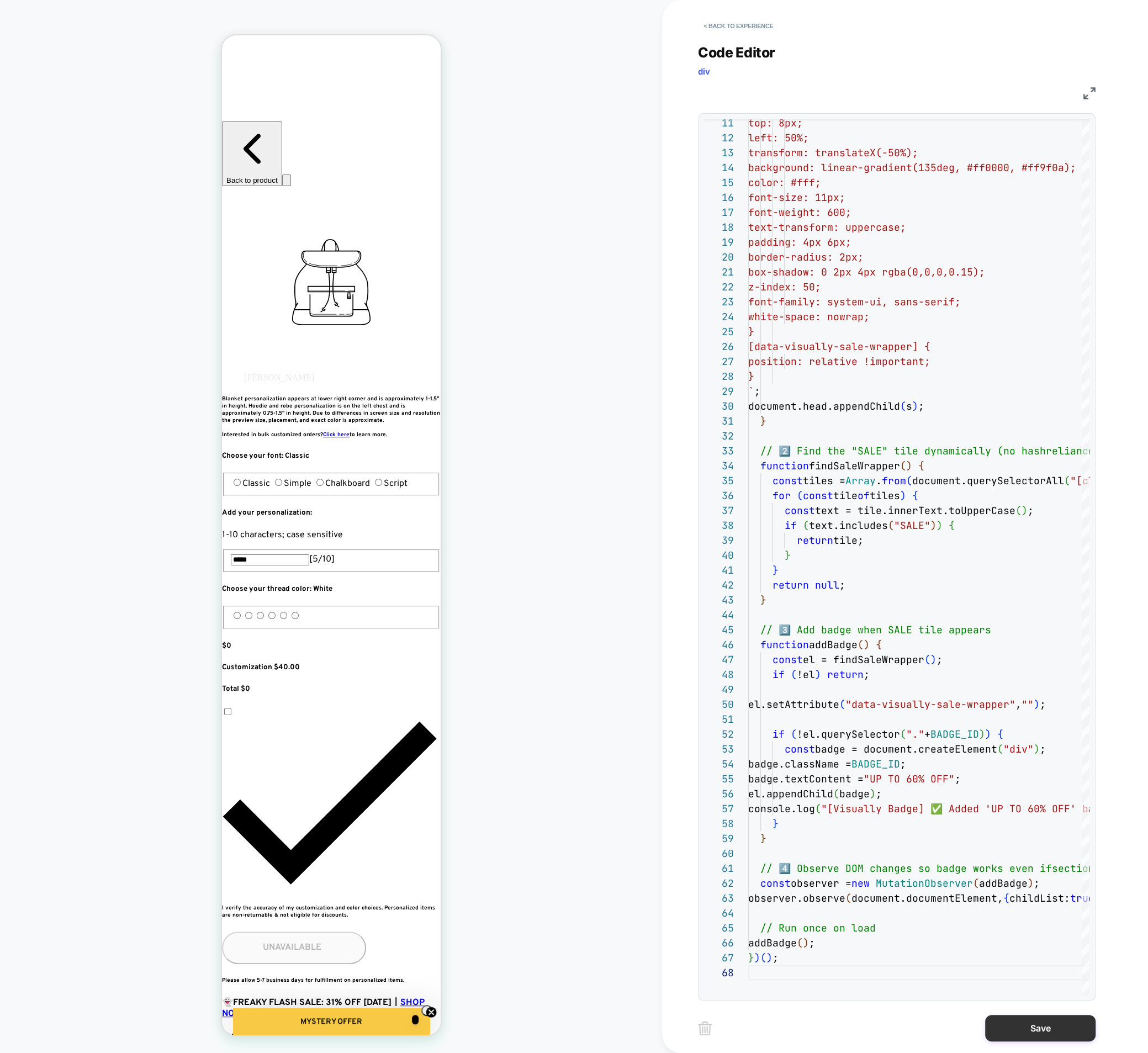
click at [1025, 1030] on button "Save" at bounding box center [1040, 1028] width 110 height 26
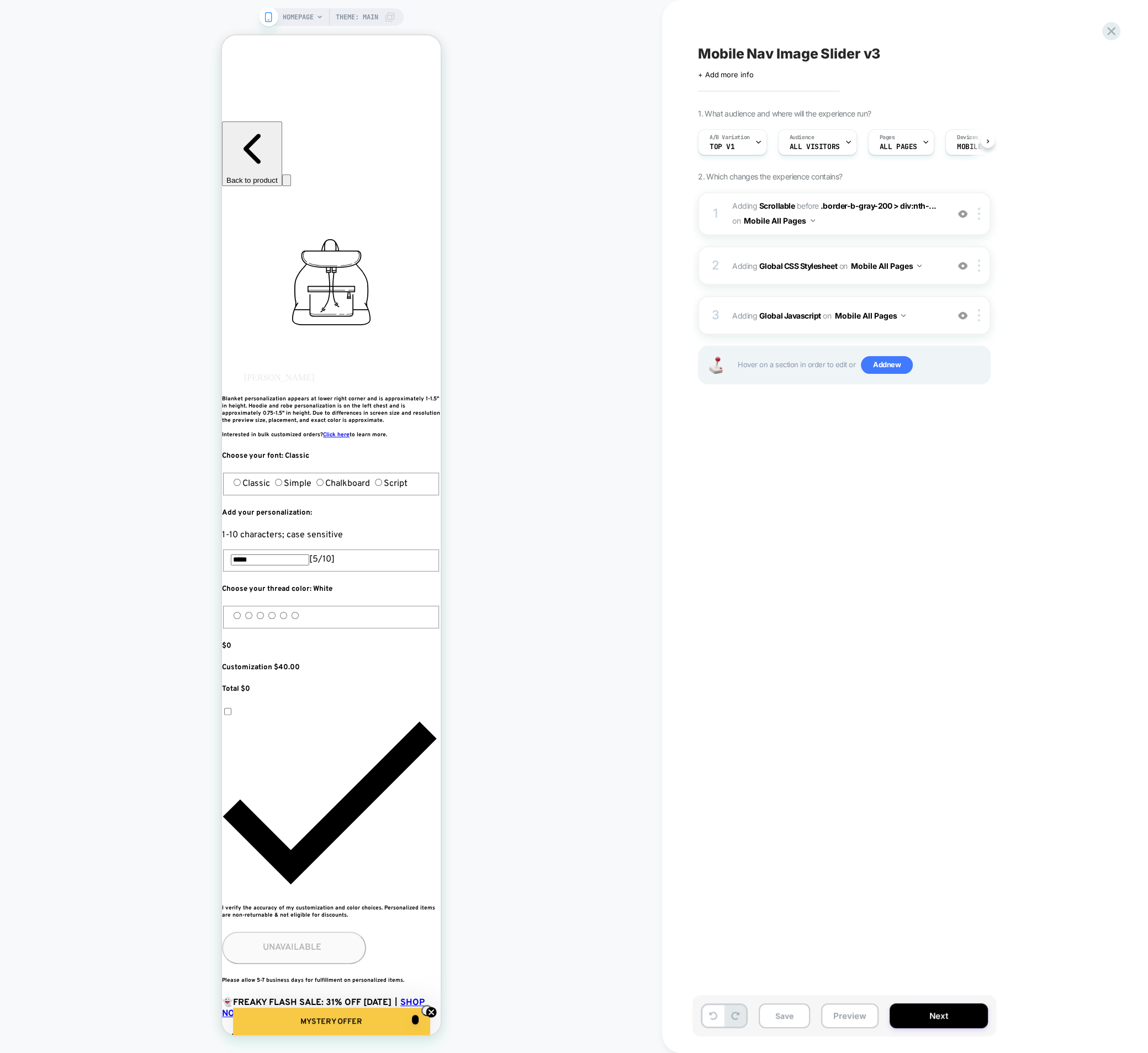
scroll to position [0, 1]
drag, startPoint x: 785, startPoint y: 1019, endPoint x: 808, endPoint y: 1023, distance: 23.3
click at [785, 1019] on button "Save" at bounding box center [784, 1016] width 51 height 25
click at [849, 1022] on button "Preview" at bounding box center [850, 1016] width 57 height 25
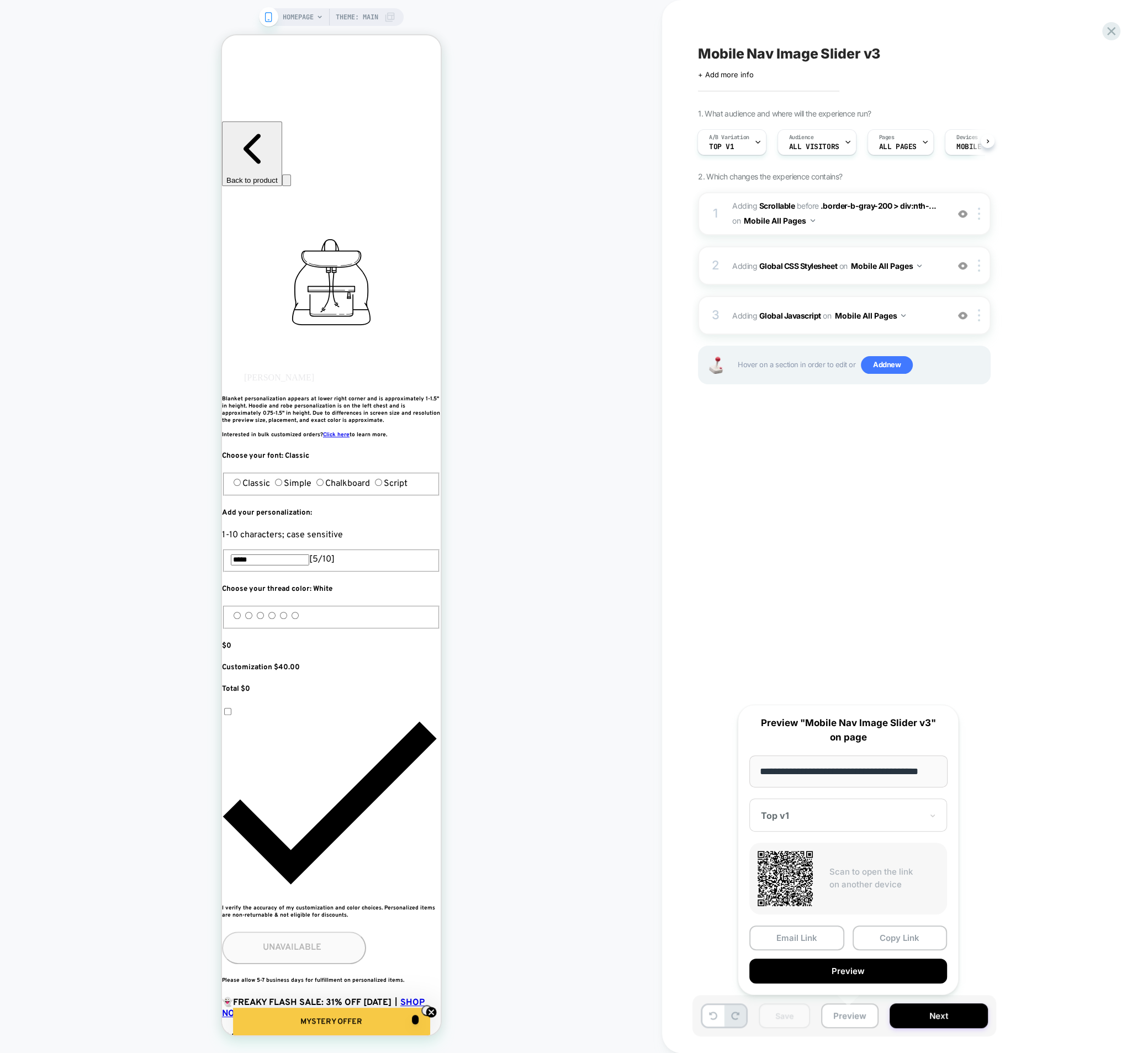
scroll to position [0, 0]
click at [743, 319] on span "Adding Global Javascript on Mobile All Pages" at bounding box center [837, 315] width 210 height 16
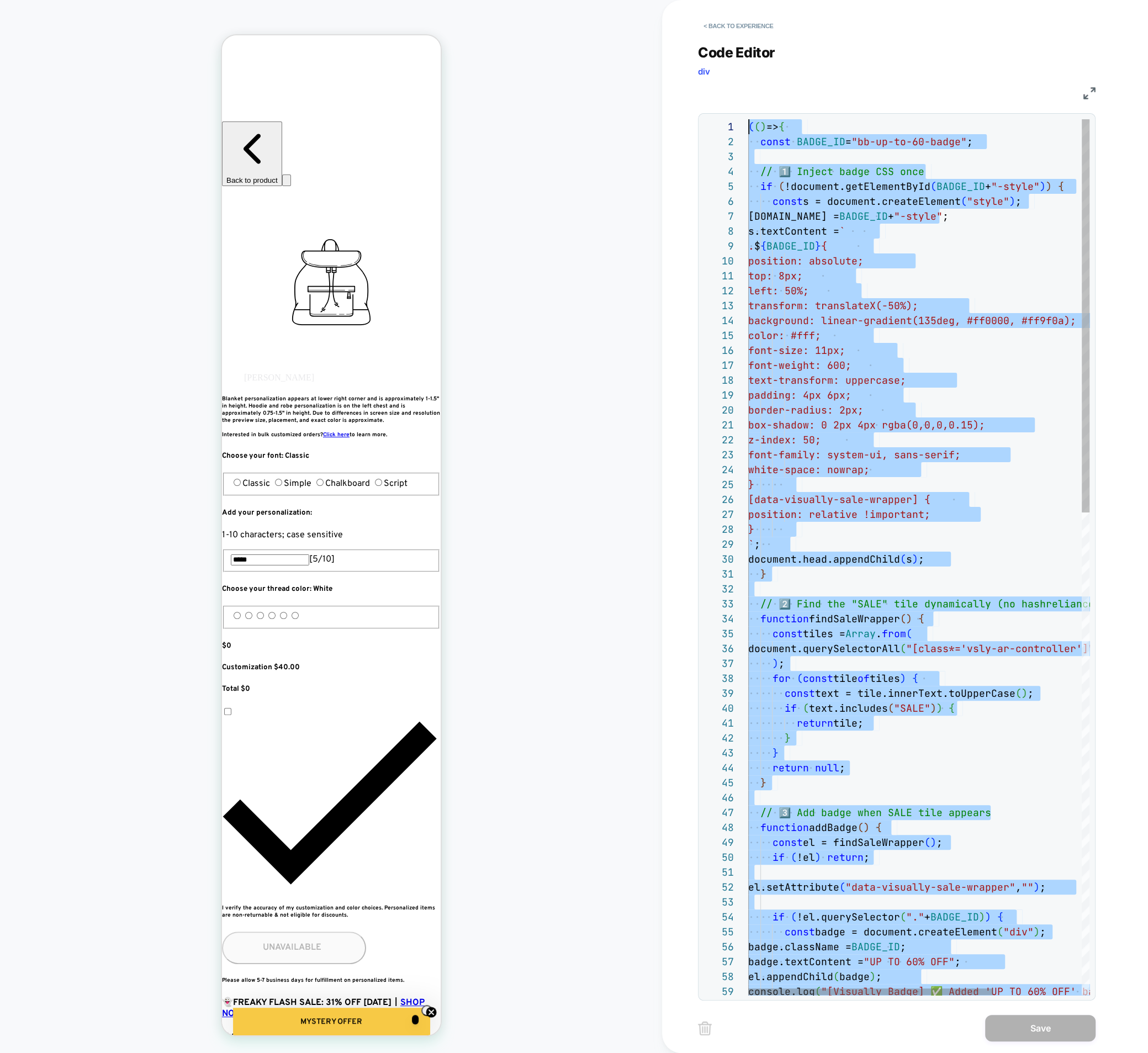
drag, startPoint x: 689, startPoint y: 161, endPoint x: 544, endPoint y: -101, distance: 299.4
type textarea "**********"
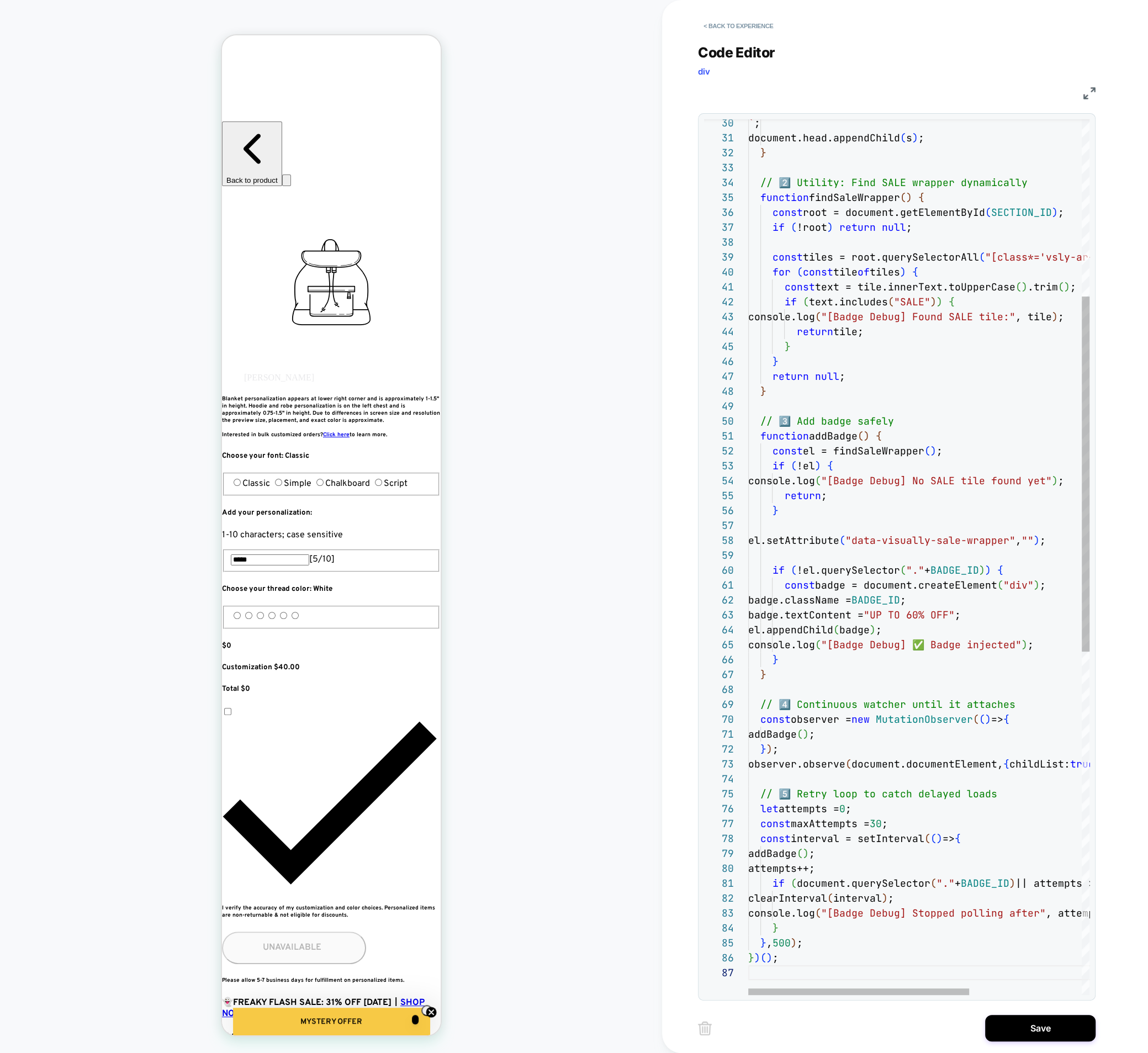
click at [1050, 1045] on div "< Back to experience Code Editor div JS 49 50 51 52 53 54 55 56 57 58 59 40 41 …" at bounding box center [904, 526] width 414 height 1053
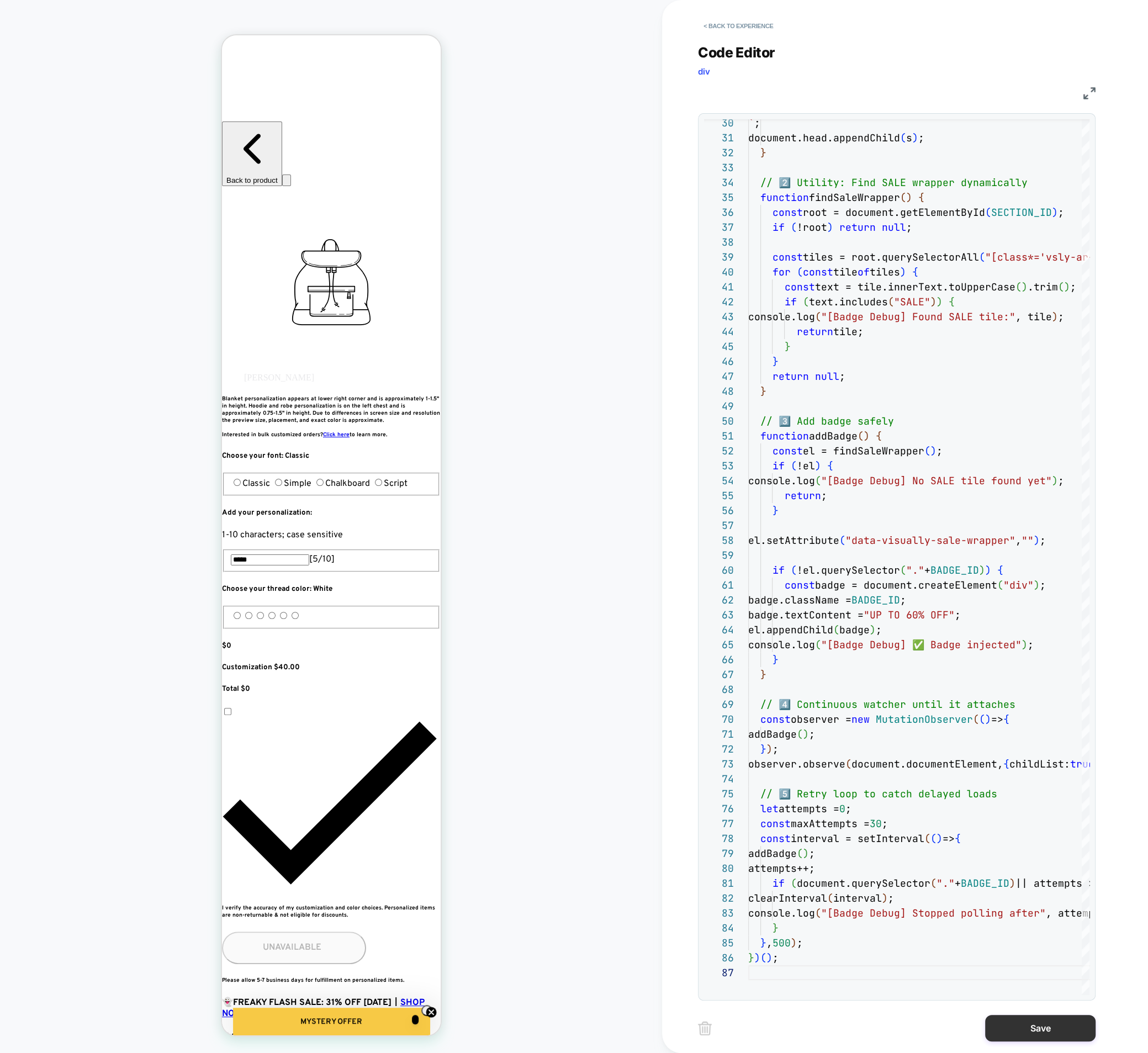
click at [1045, 1035] on button "Save" at bounding box center [1040, 1028] width 110 height 26
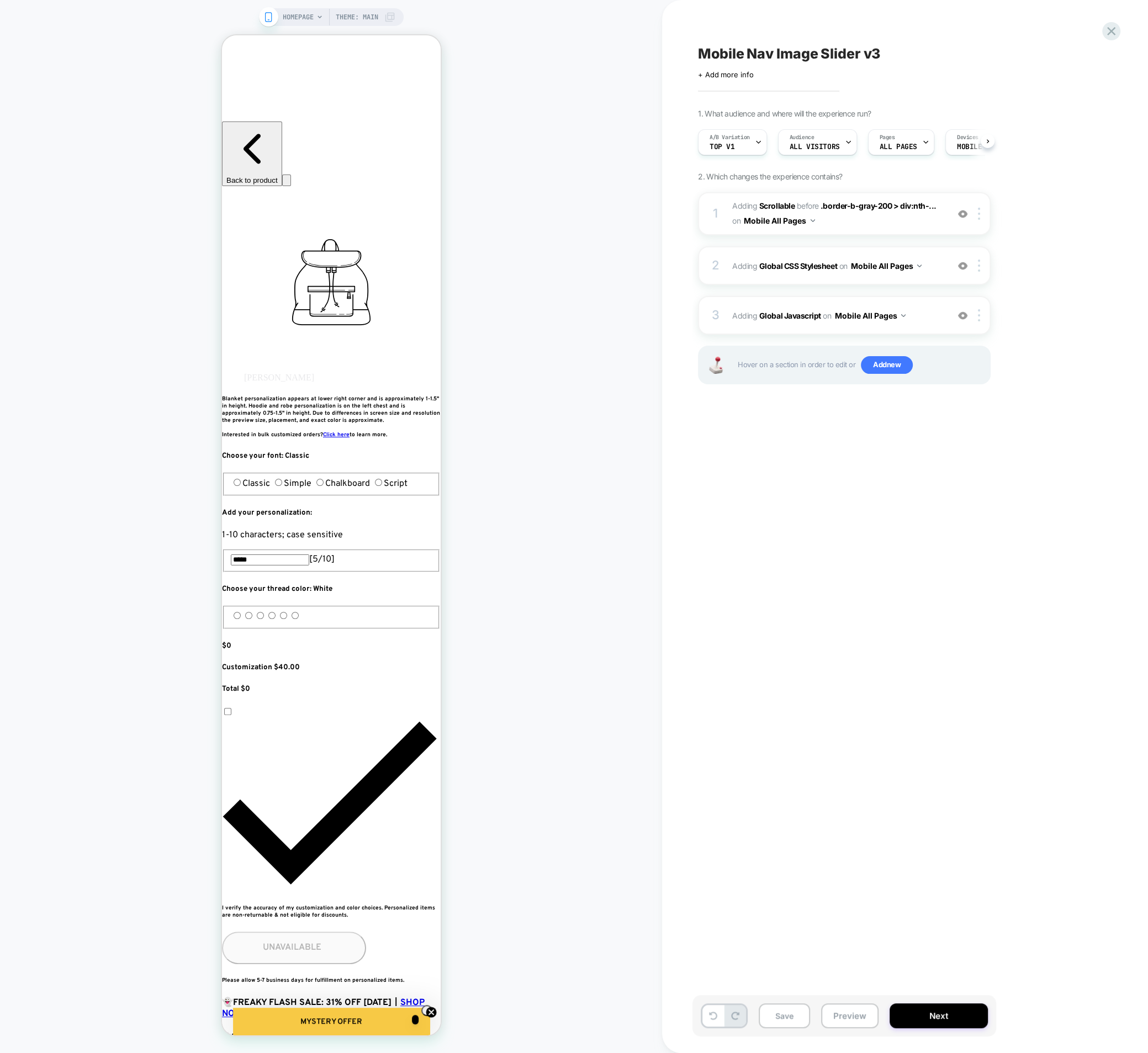
scroll to position [0, 1]
click at [858, 1018] on button "Preview" at bounding box center [850, 1016] width 57 height 25
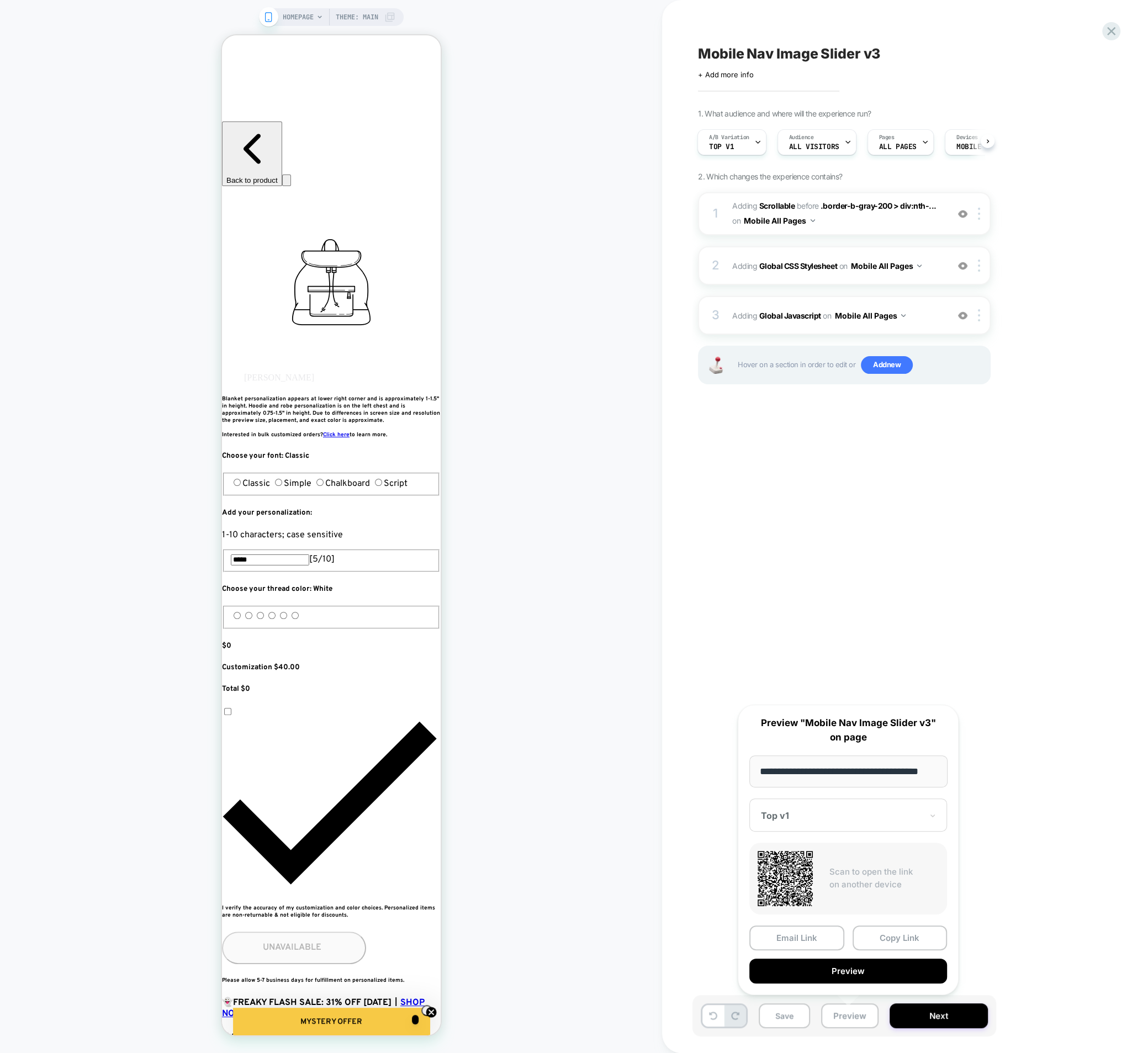
scroll to position [0, 0]
drag, startPoint x: 991, startPoint y: 561, endPoint x: 931, endPoint y: 488, distance: 94.5
click at [990, 561] on div "Mobile Nav Image Slider v3 Click to edit experience details + Add more info 1. …" at bounding box center [899, 526] width 414 height 1031
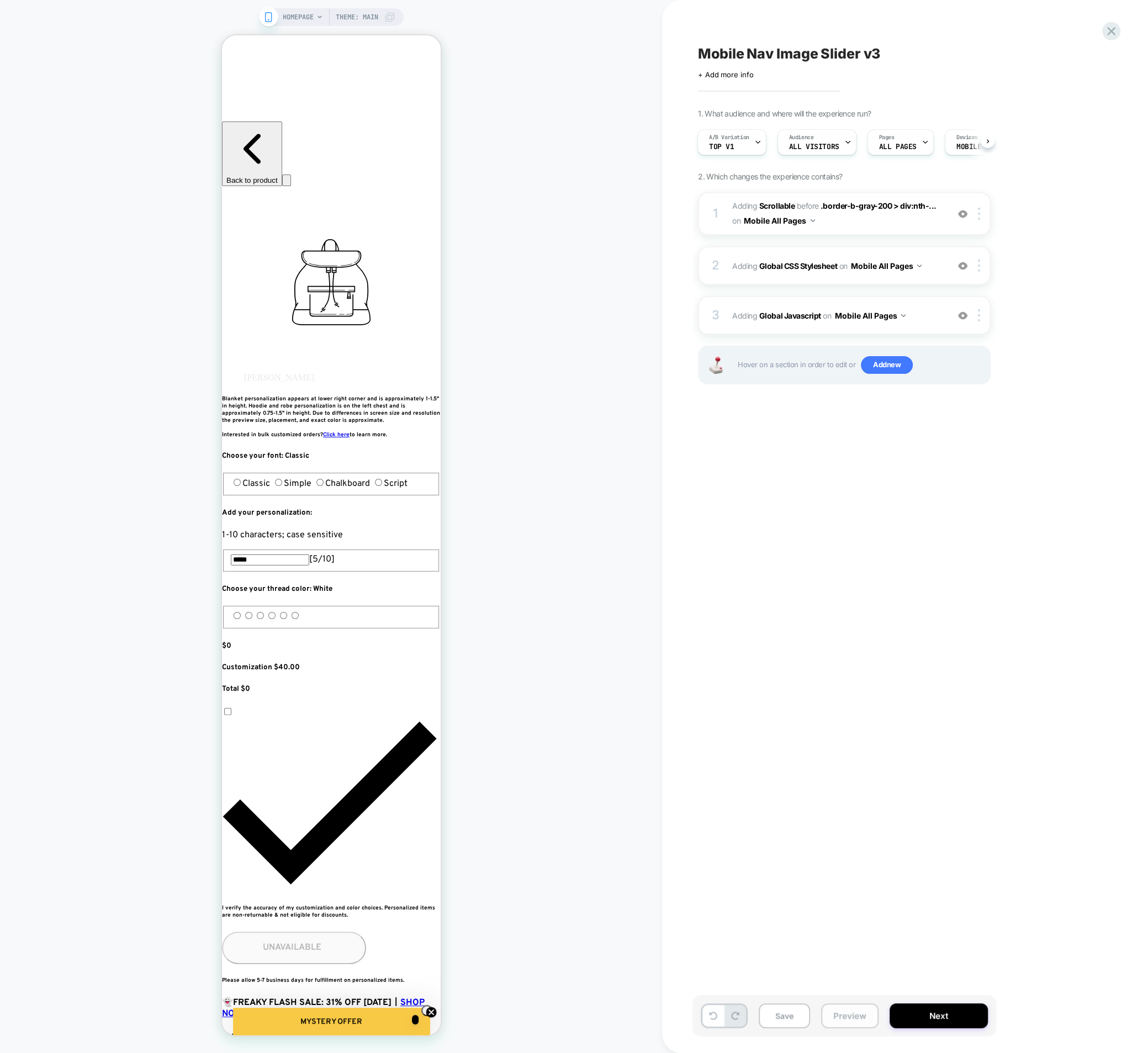
click at [834, 1025] on button "Preview" at bounding box center [850, 1016] width 57 height 25
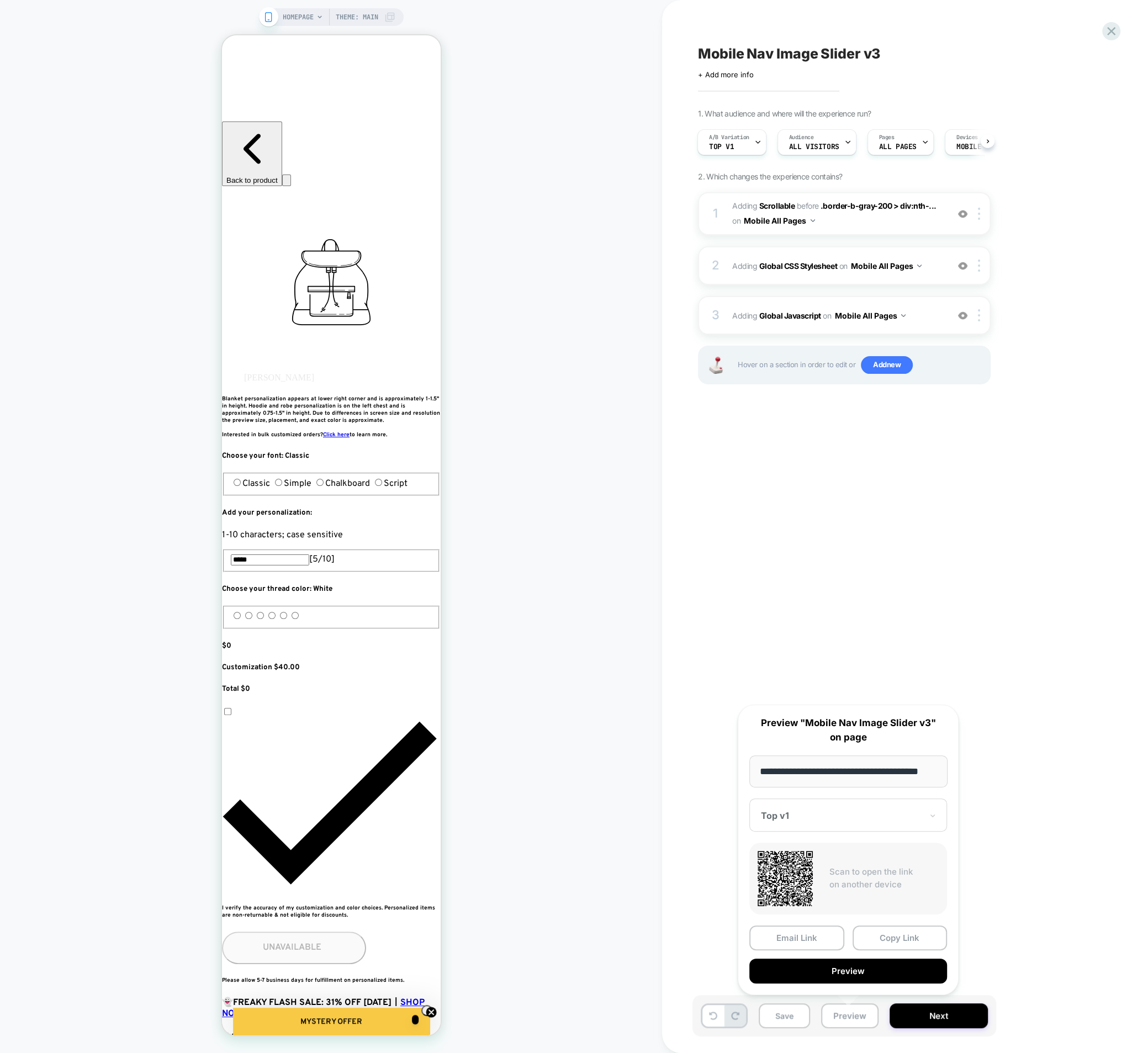
click at [869, 930] on button "Copy Link" at bounding box center [900, 938] width 95 height 25
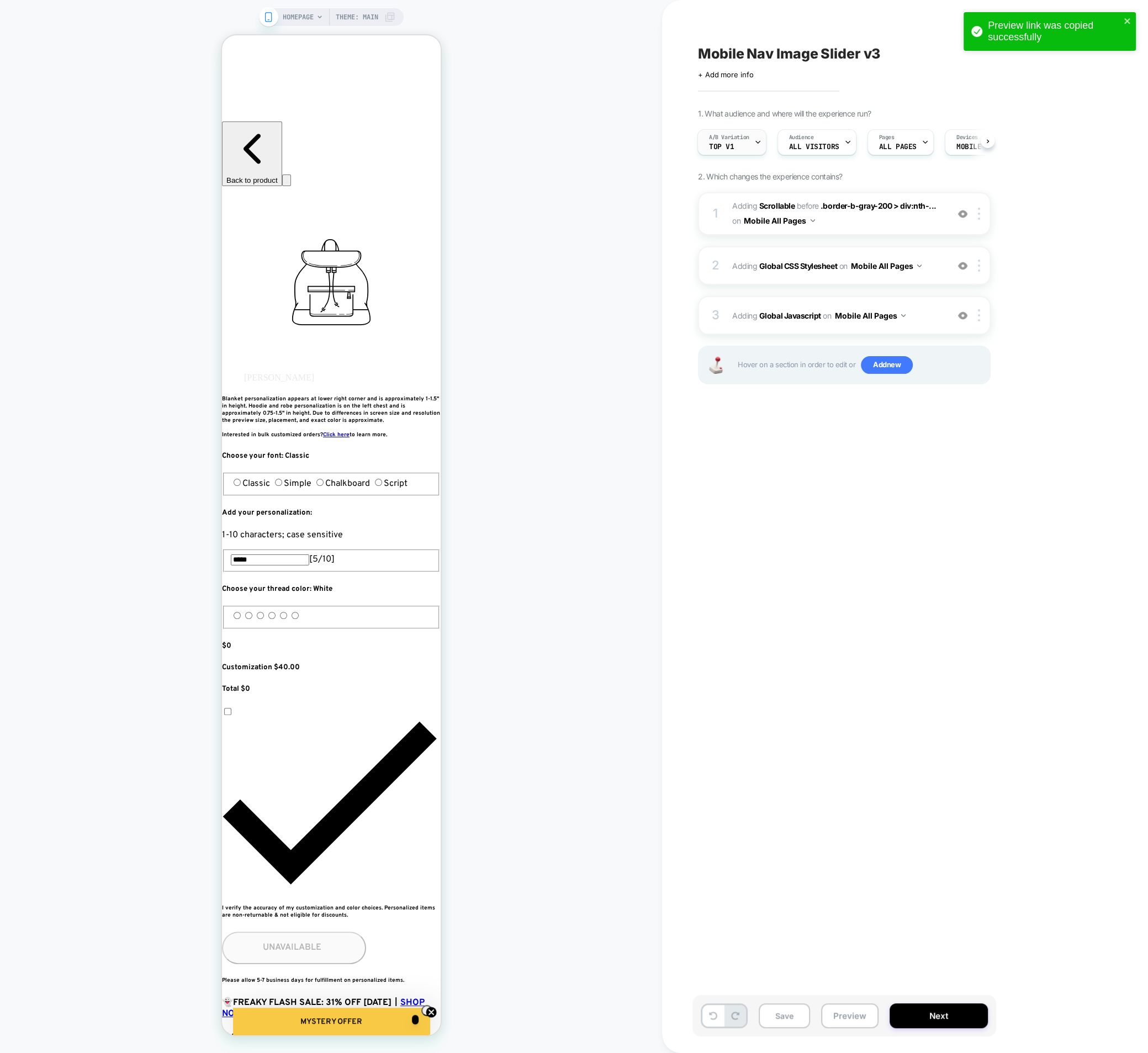
click at [727, 146] on span "Top v1" at bounding box center [721, 147] width 25 height 8
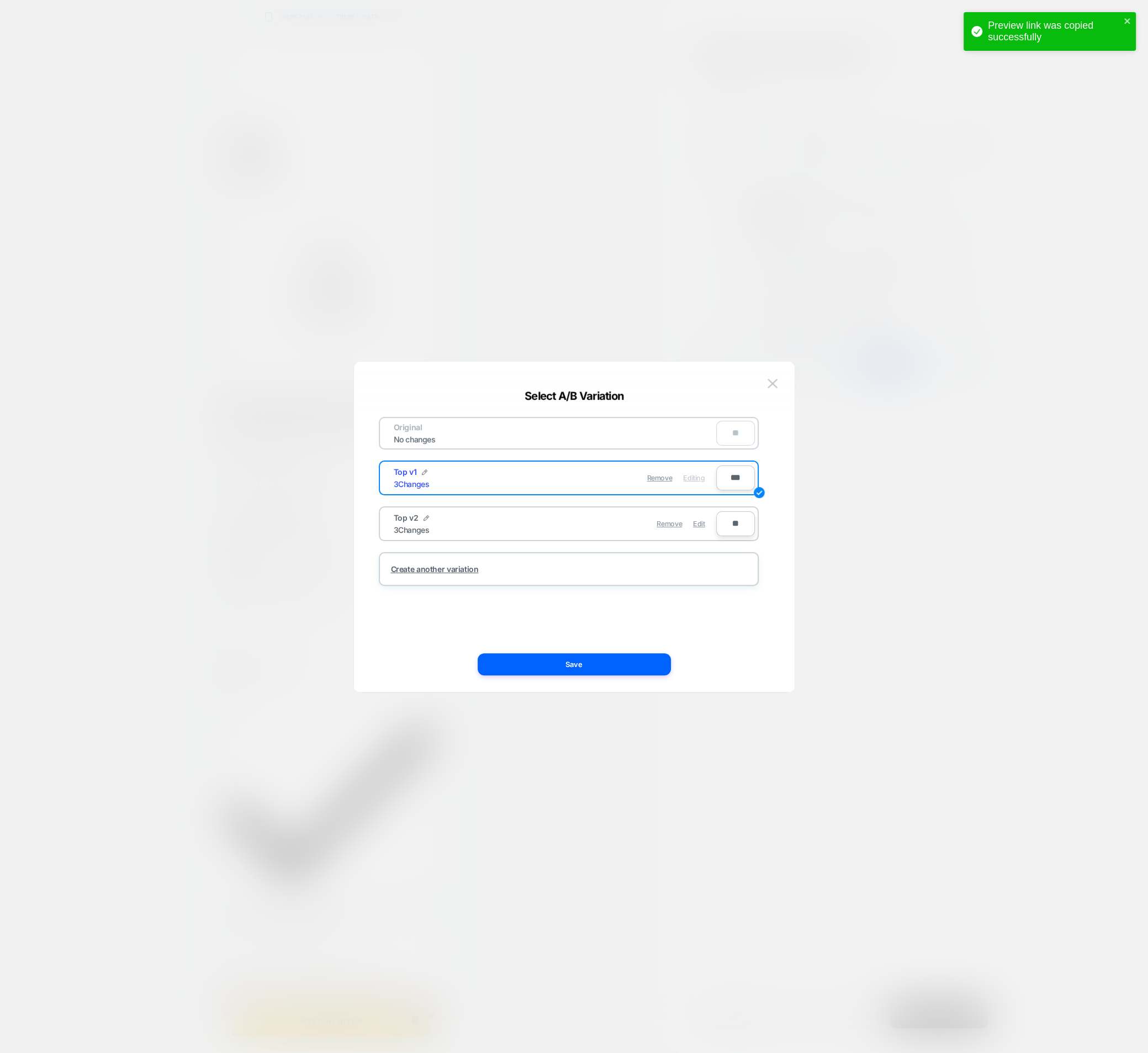
click at [506, 529] on div "Top v2 3 Changes" at bounding box center [474, 524] width 161 height 22
drag, startPoint x: 698, startPoint y: 524, endPoint x: 683, endPoint y: 551, distance: 30.9
click at [697, 526] on span "Edit" at bounding box center [699, 523] width 12 height 9
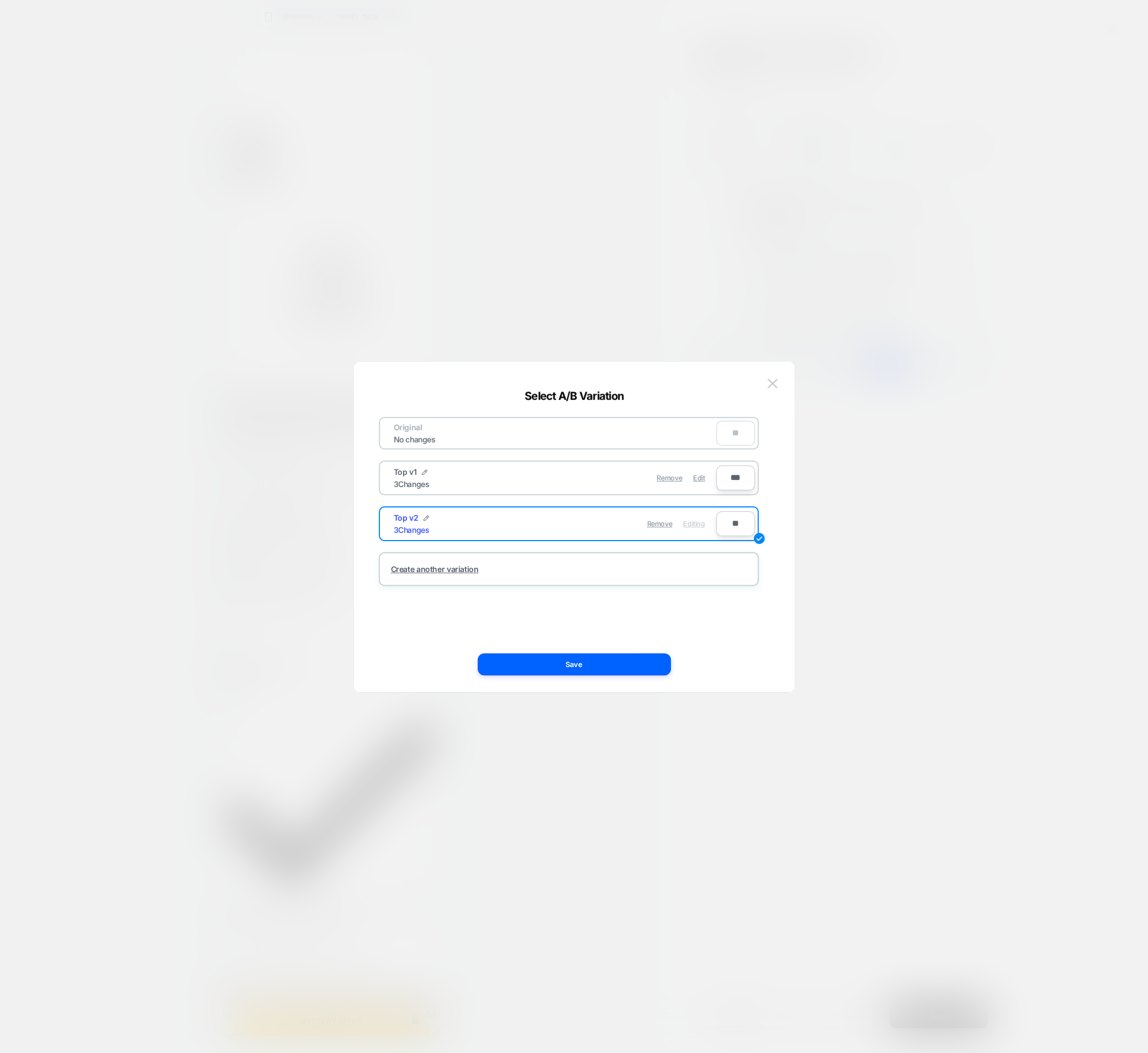
click at [582, 665] on button "Save" at bounding box center [574, 664] width 193 height 22
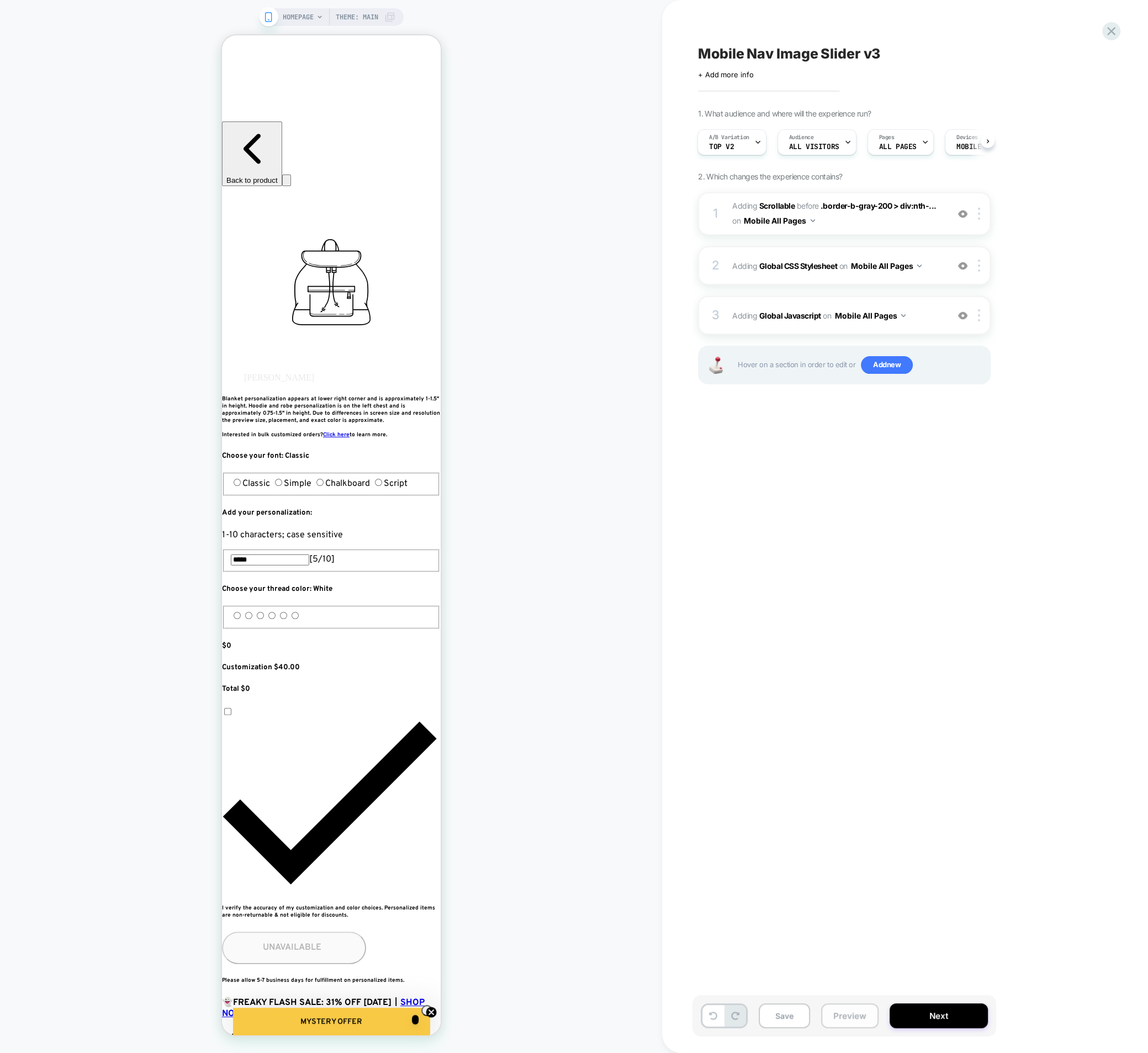
click at [834, 1018] on button "Preview" at bounding box center [850, 1016] width 57 height 25
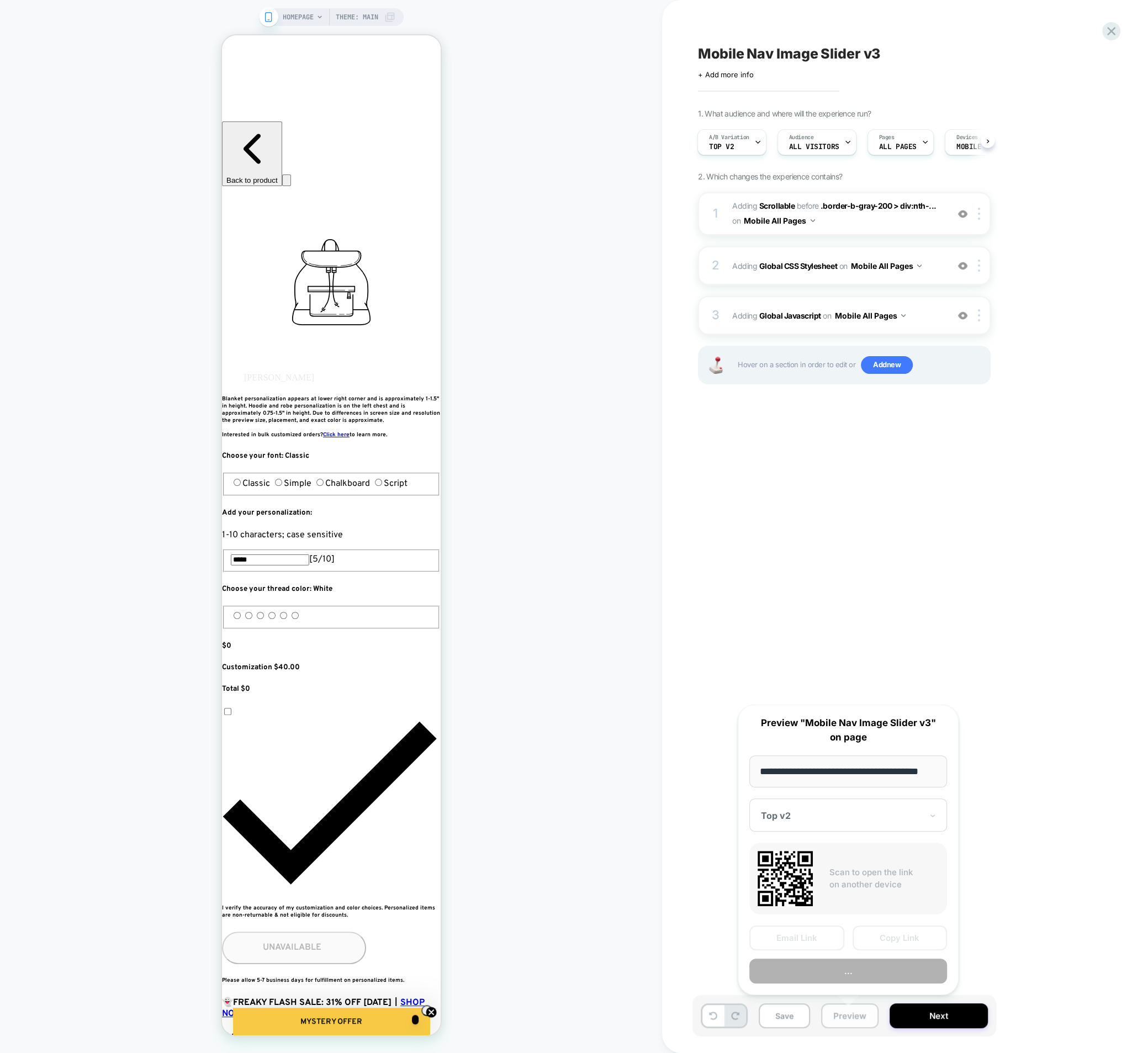
scroll to position [0, 14]
click at [822, 765] on input "**********" at bounding box center [848, 771] width 198 height 32
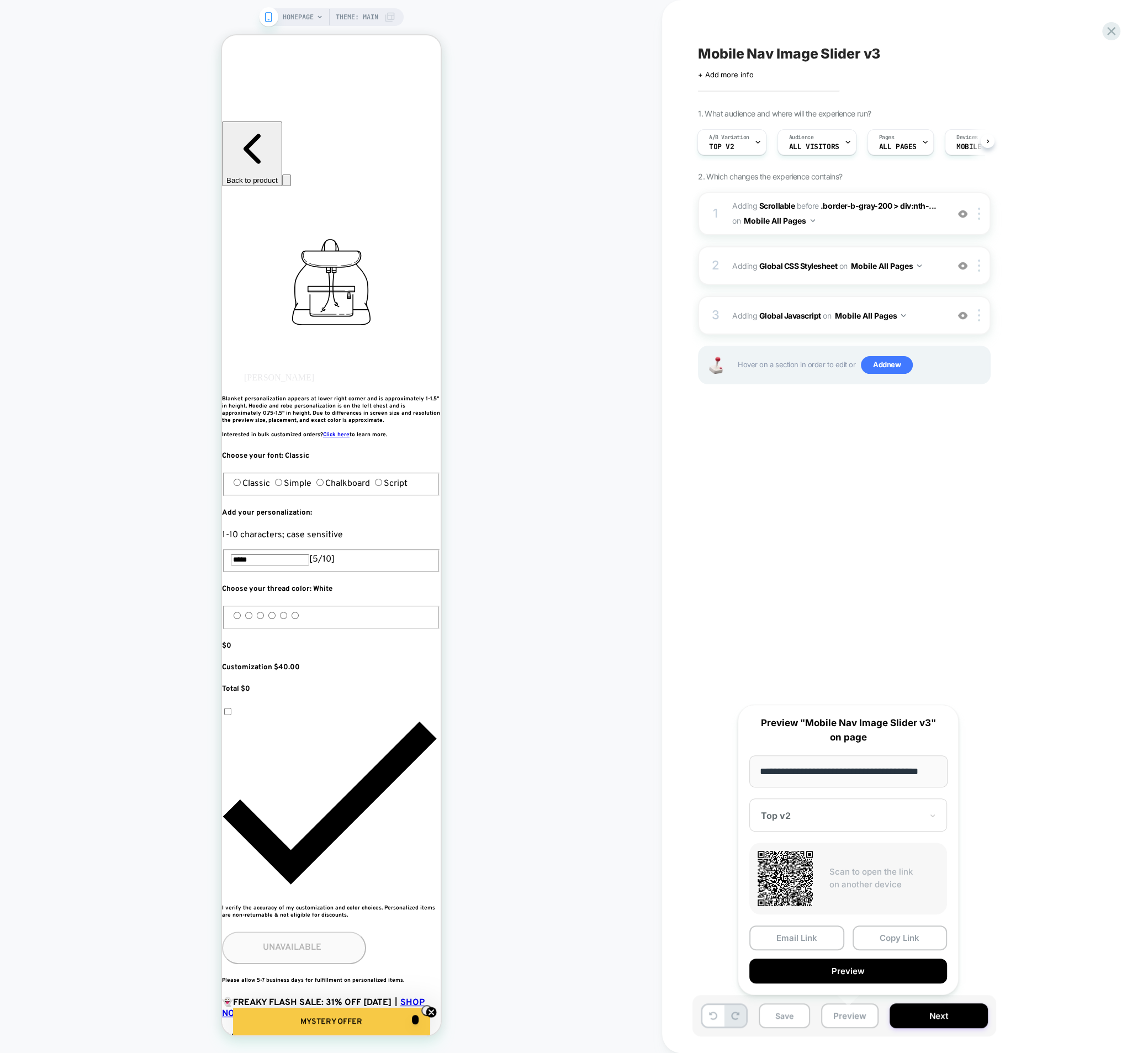
click at [894, 936] on button "Copy Link" at bounding box center [900, 938] width 95 height 25
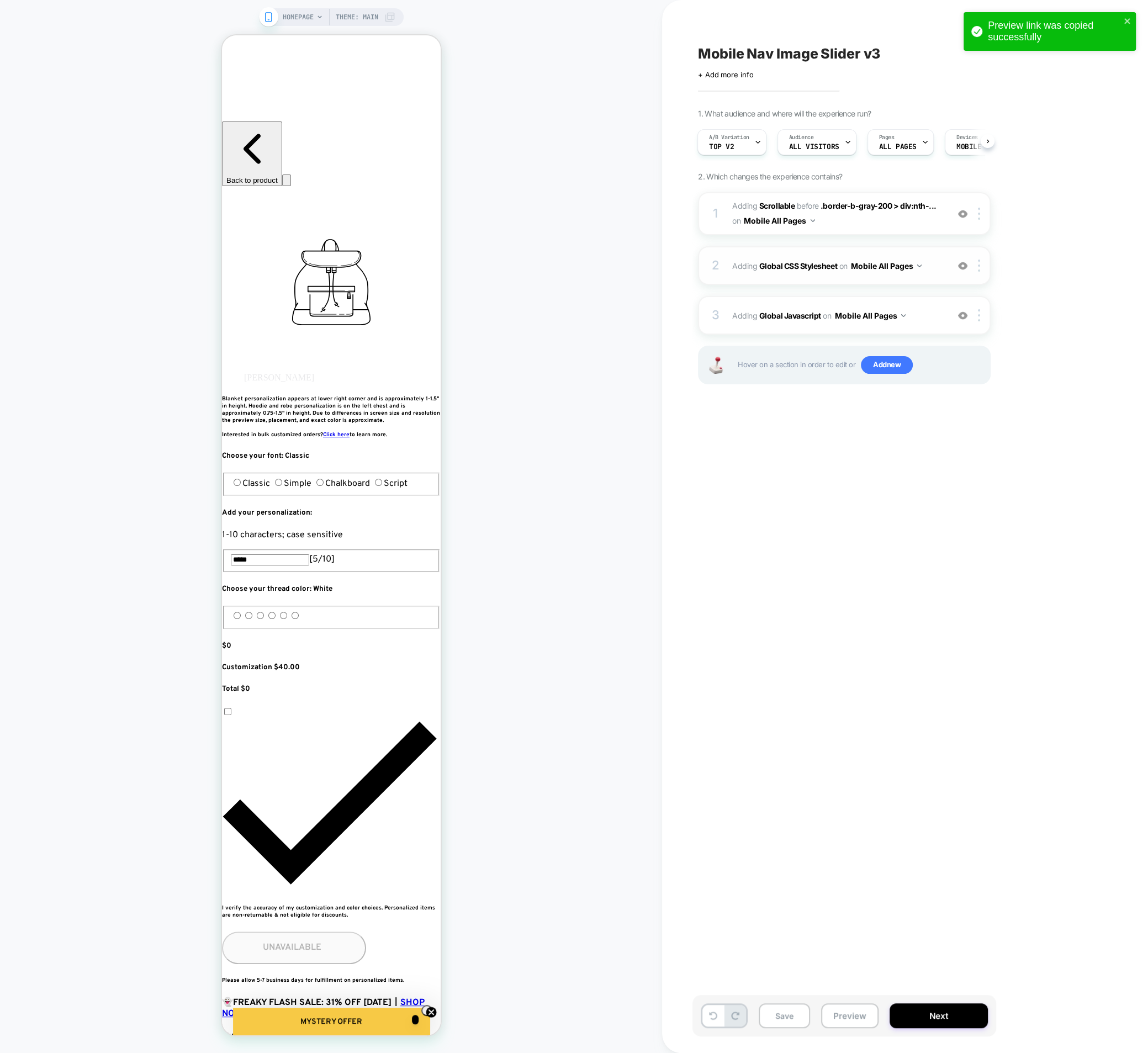
click at [731, 276] on div "2 Adding Global CSS Stylesheet on Mobile All Pages Add Before Add After Copy to…" at bounding box center [844, 266] width 293 height 39
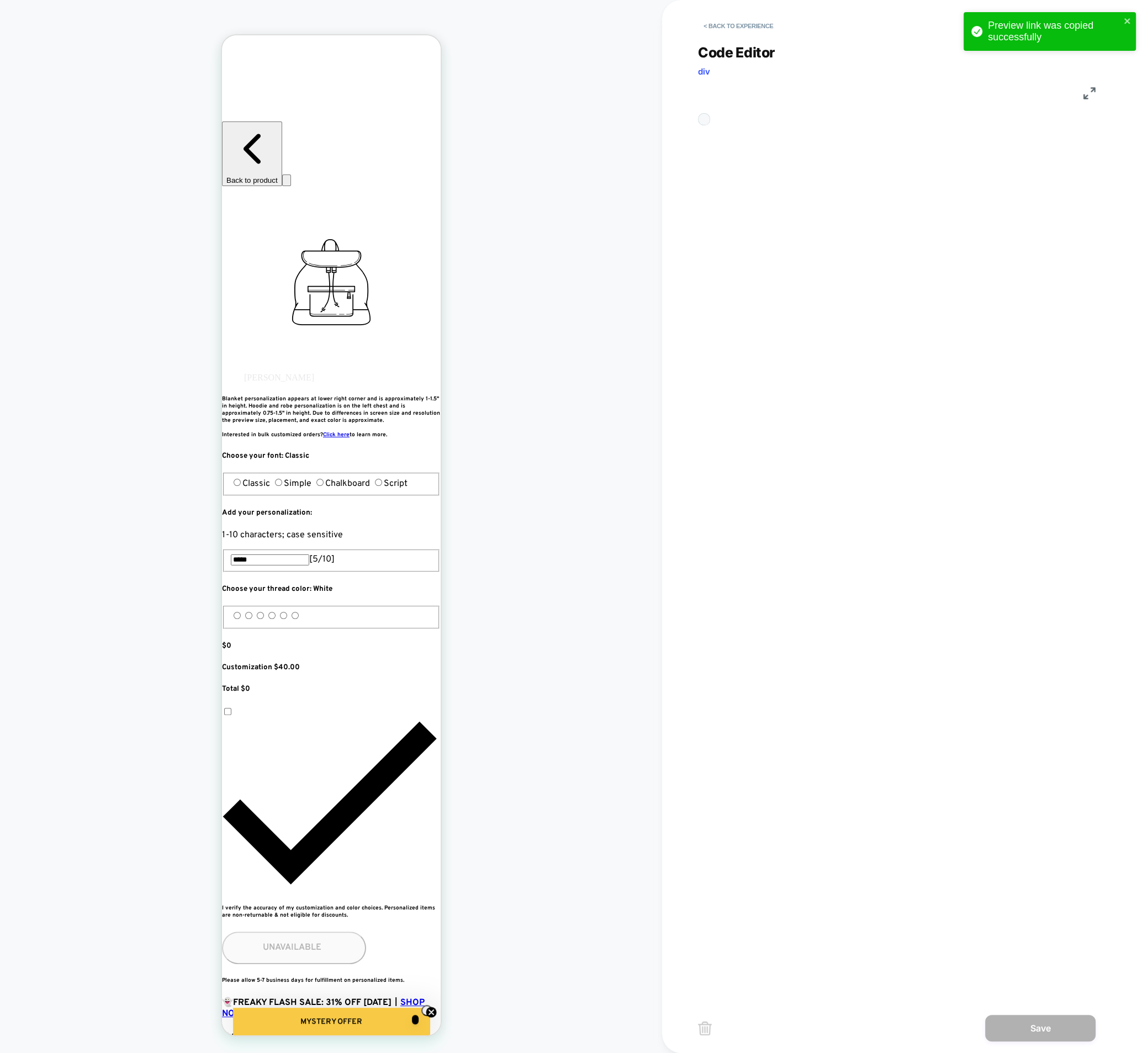
scroll to position [149, 0]
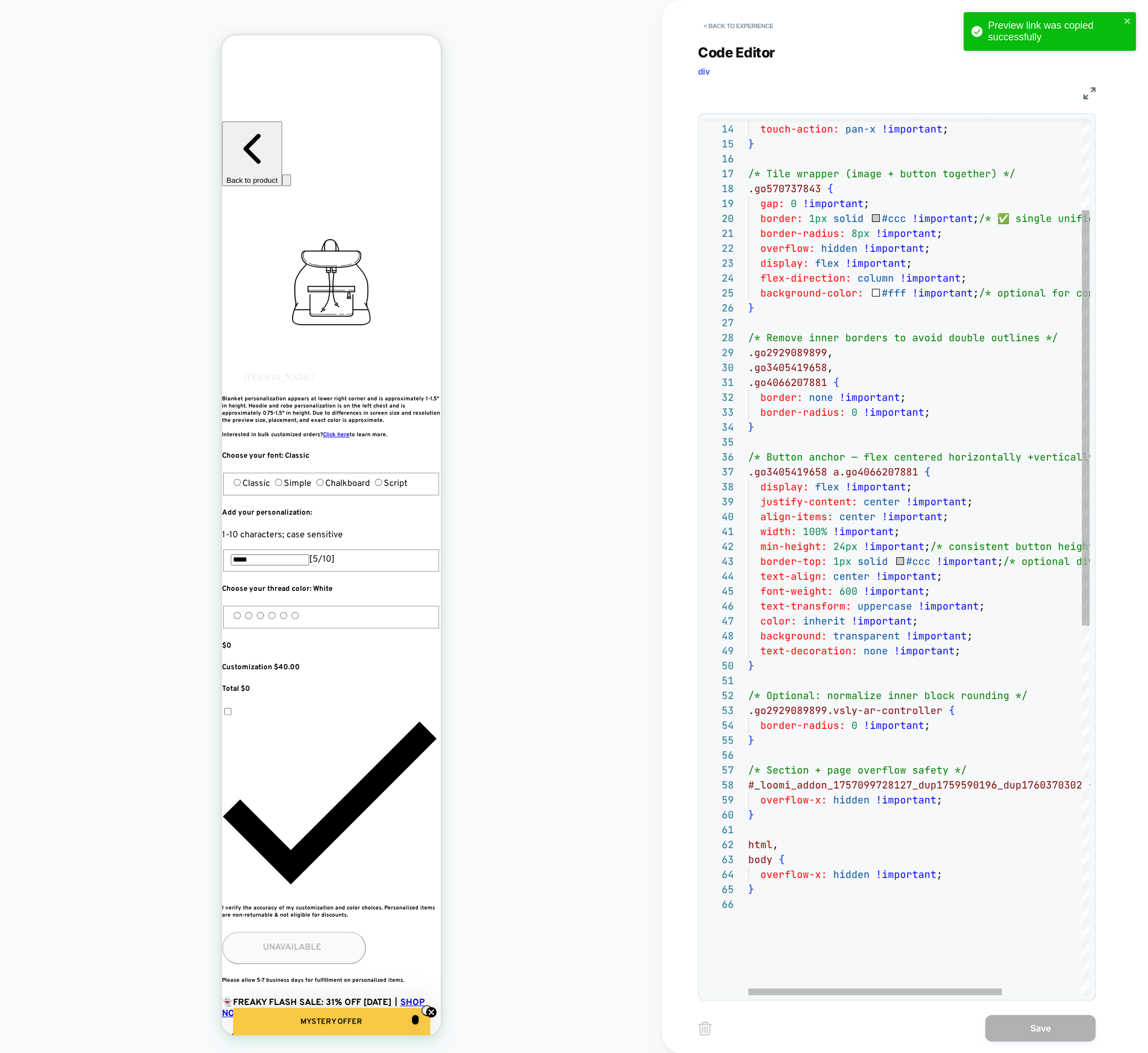
click at [840, 549] on div "-webkit-overflow-scrolling: touch !important ; touch-action: pan-x !important ;…" at bounding box center [973, 850] width 449 height 1845
click at [848, 543] on div "-webkit-overflow-scrolling: touch !important ; touch-action: pan-x !important ;…" at bounding box center [973, 850] width 449 height 1845
click at [844, 542] on div "-webkit-overflow-scrolling: touch !important ; touch-action: pan-x !important ;…" at bounding box center [973, 850] width 449 height 1845
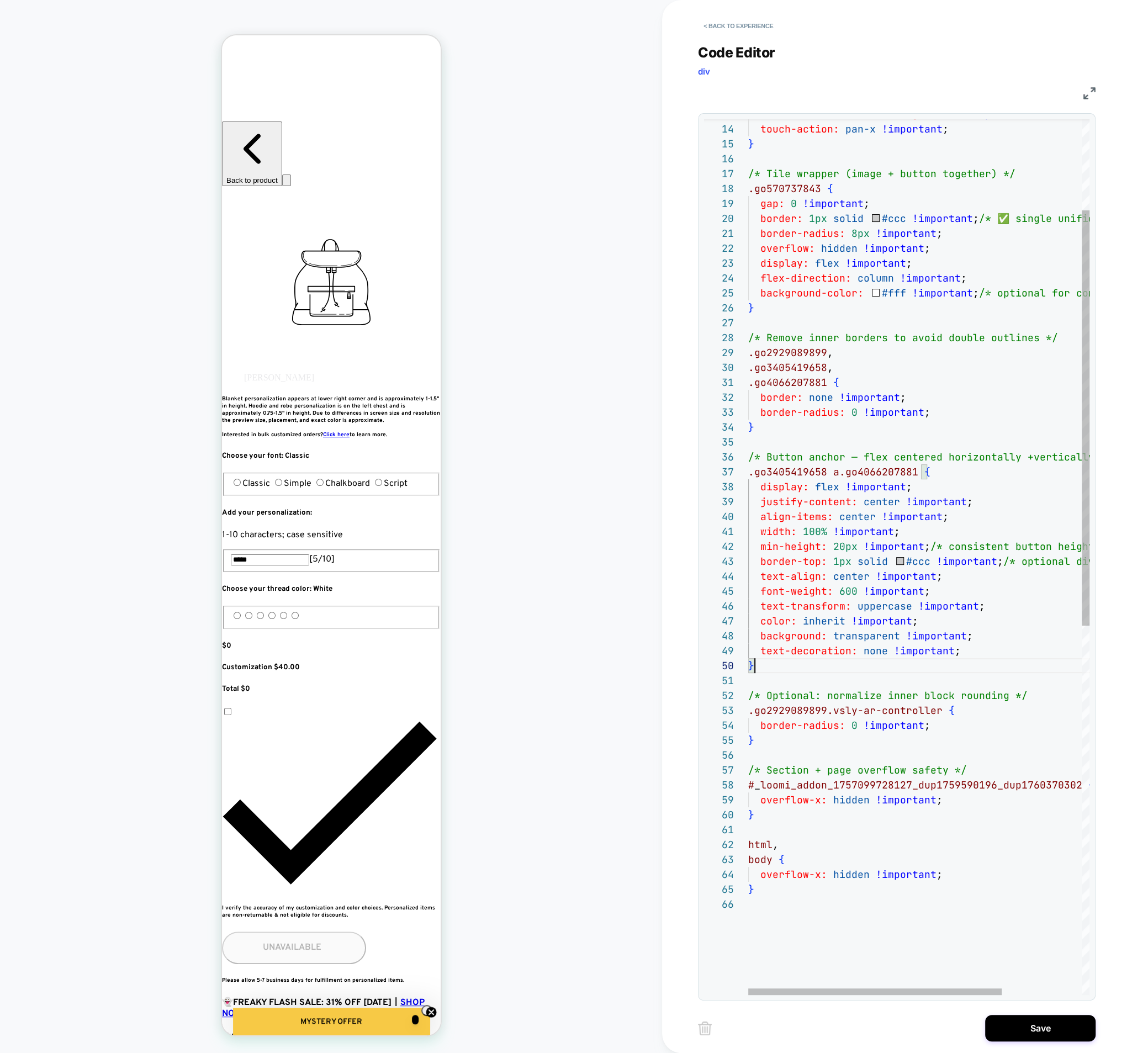
click at [847, 659] on div "-webkit-overflow-scrolling: touch !important ; touch-action: pan-x !important ;…" at bounding box center [973, 850] width 449 height 1845
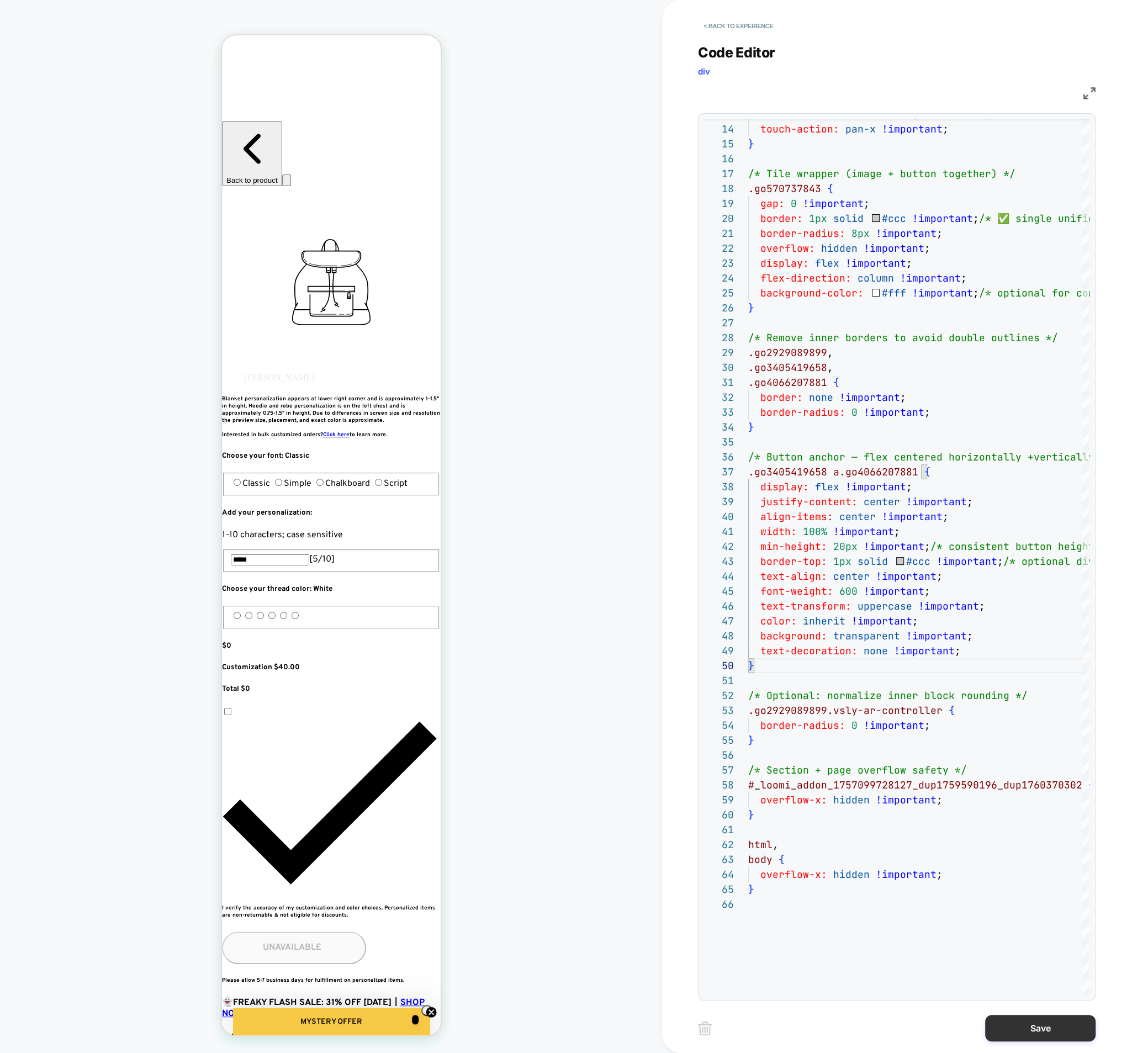
type textarea "**********"
click at [1025, 1028] on button "Save" at bounding box center [1040, 1028] width 110 height 26
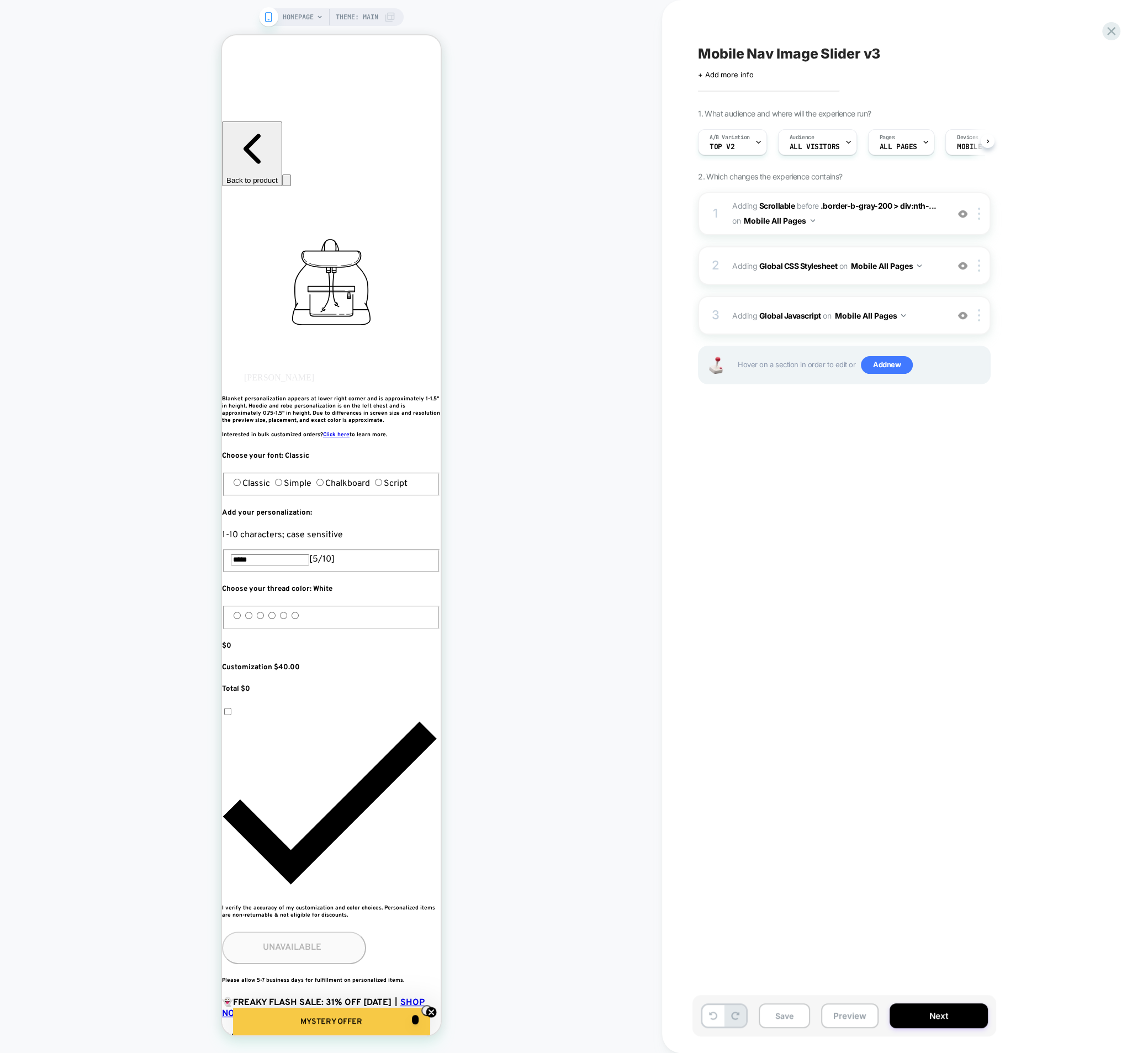
scroll to position [0, 1]
click at [737, 324] on div "3 Adding Global Javascript on Mobile All Pages Add Before Add After Copy to Des…" at bounding box center [844, 315] width 293 height 39
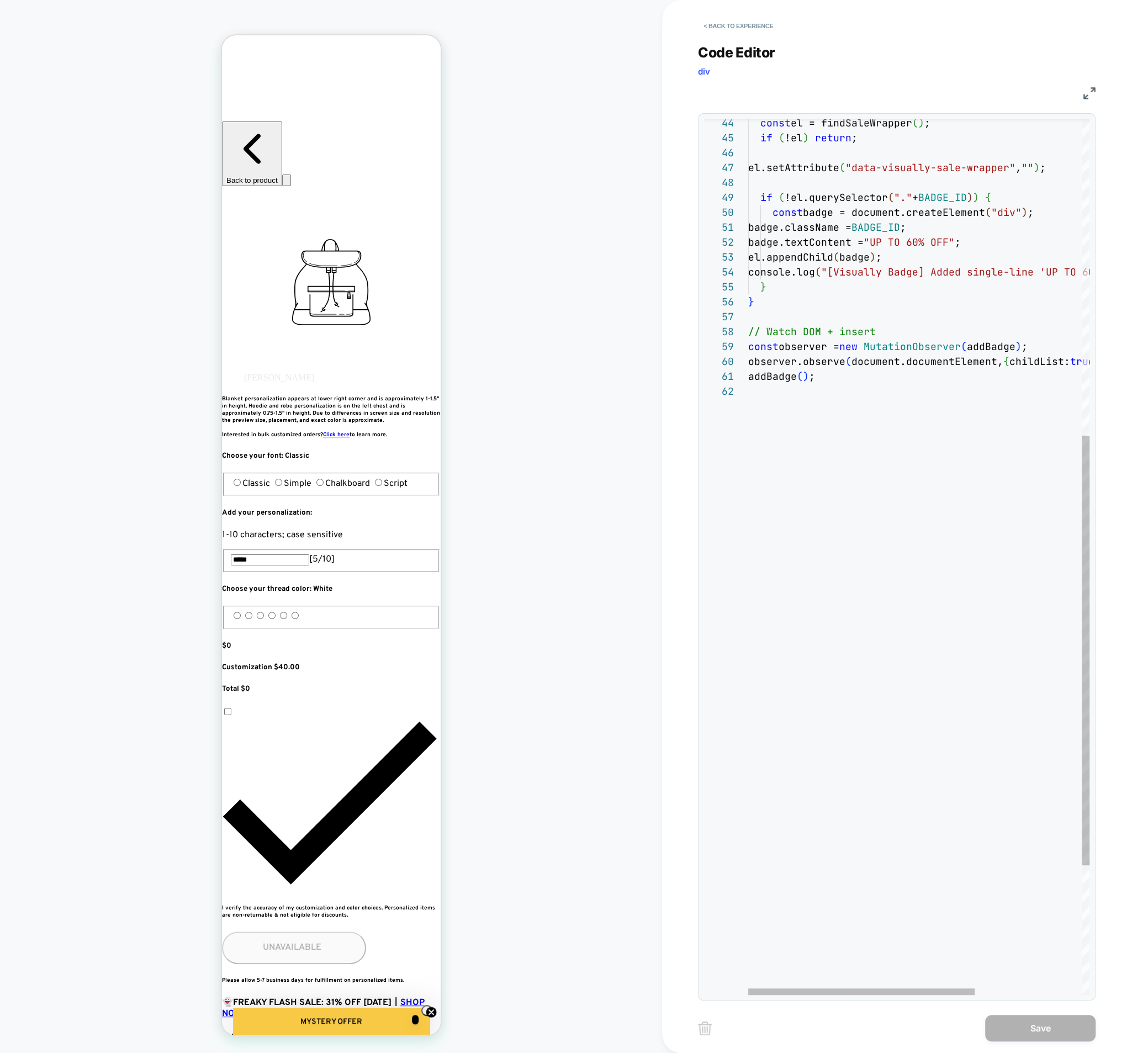
scroll to position [14, 0]
type textarea "**********"
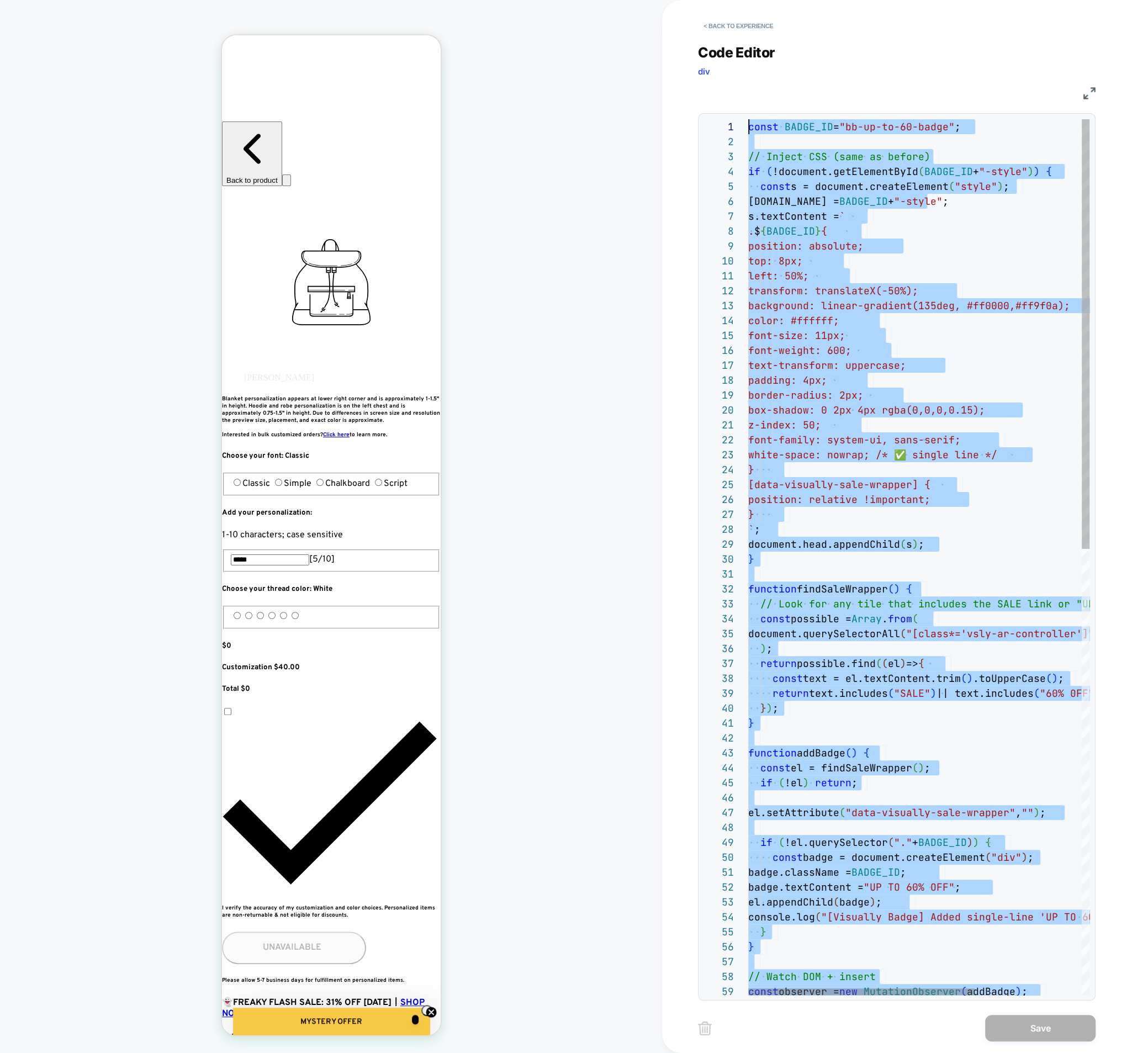
drag, startPoint x: 865, startPoint y: 676, endPoint x: 773, endPoint y: -101, distance: 782.4
click at [773, 120] on div "const el = findSaleWrapper ( ) ; if ( !el ) return ; el.setAttribute ( "data-vi…" at bounding box center [999, 1012] width 502 height 1785
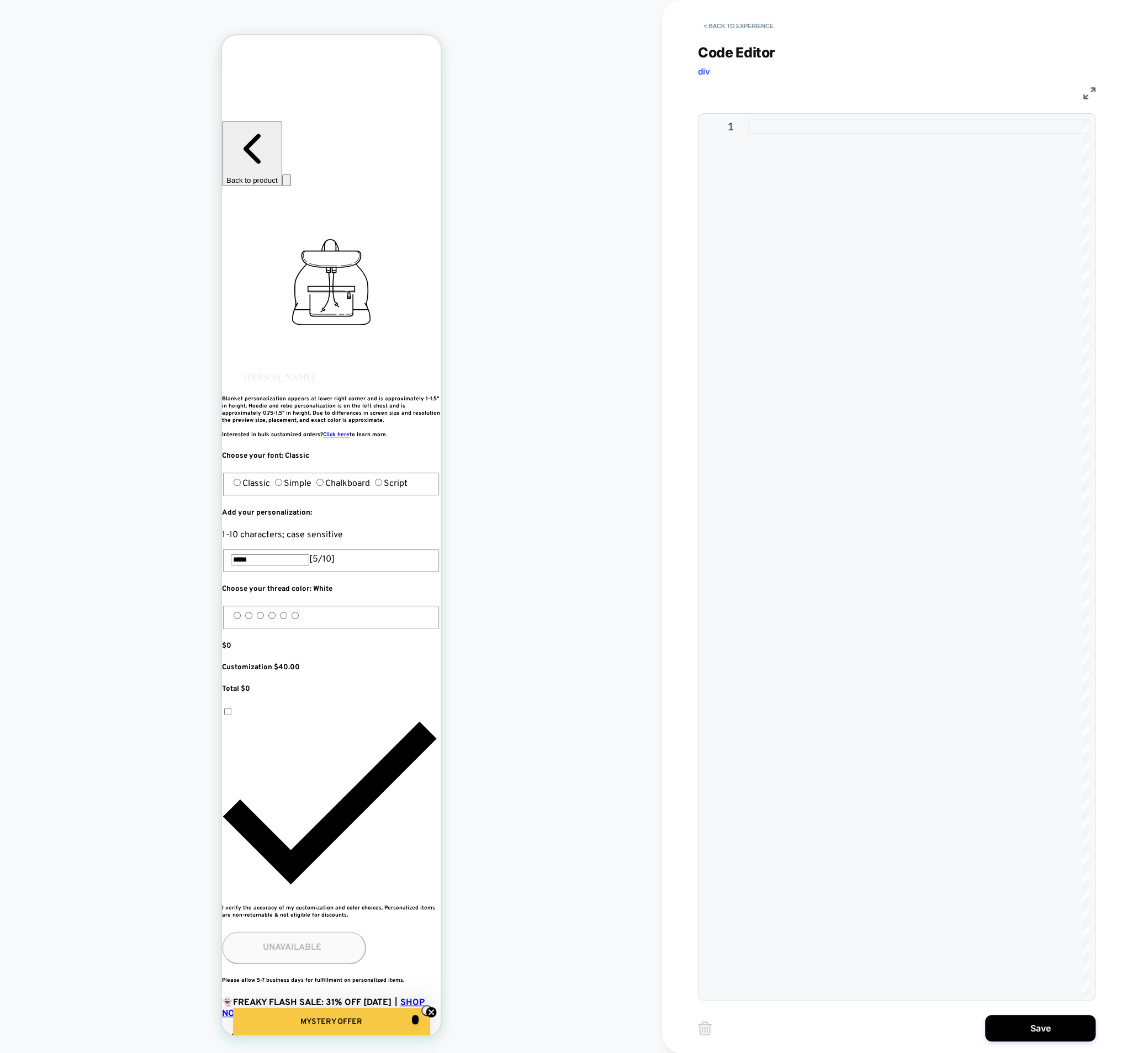
type textarea "**********"
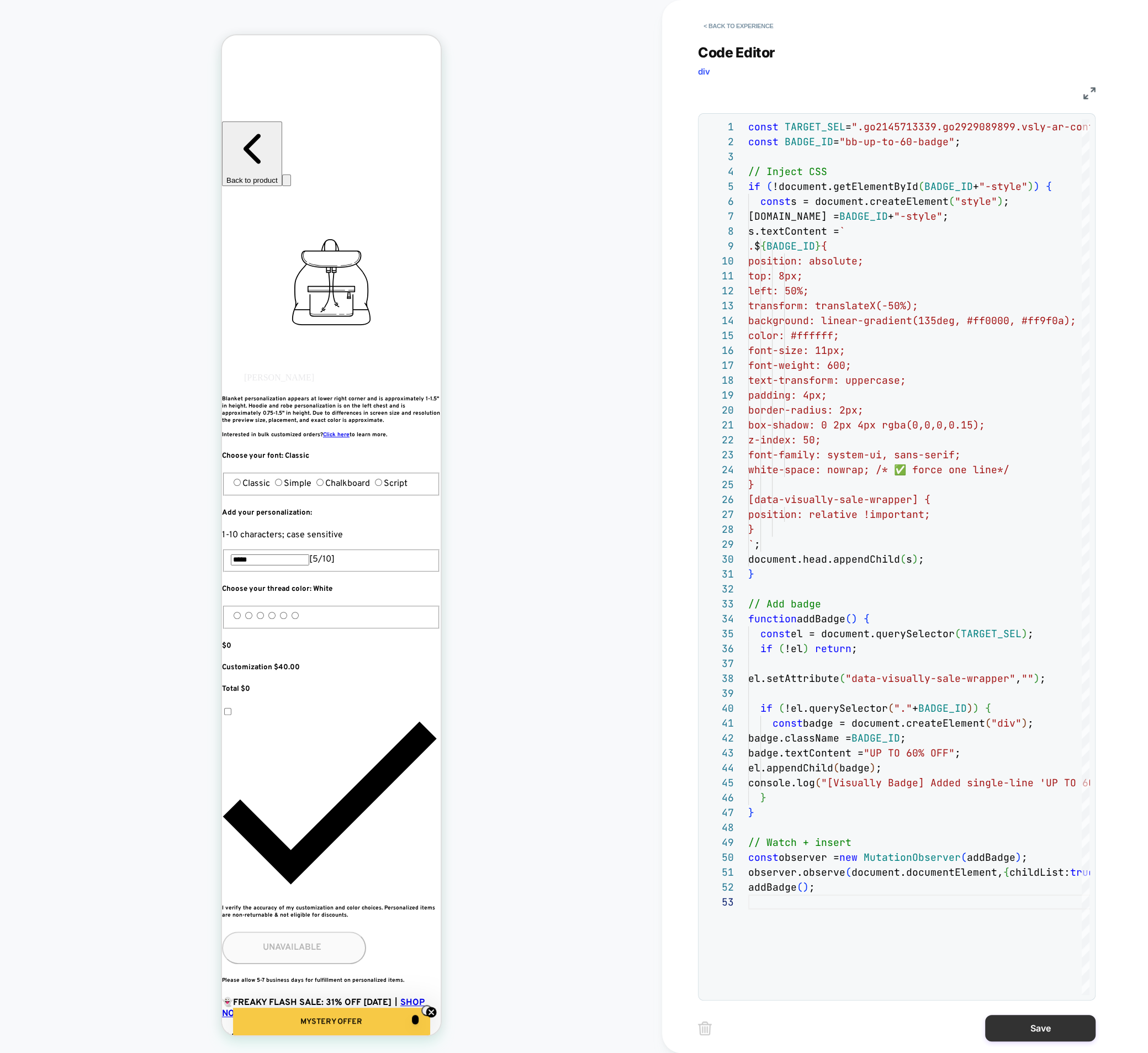
click at [1037, 1028] on button "Save" at bounding box center [1040, 1028] width 110 height 26
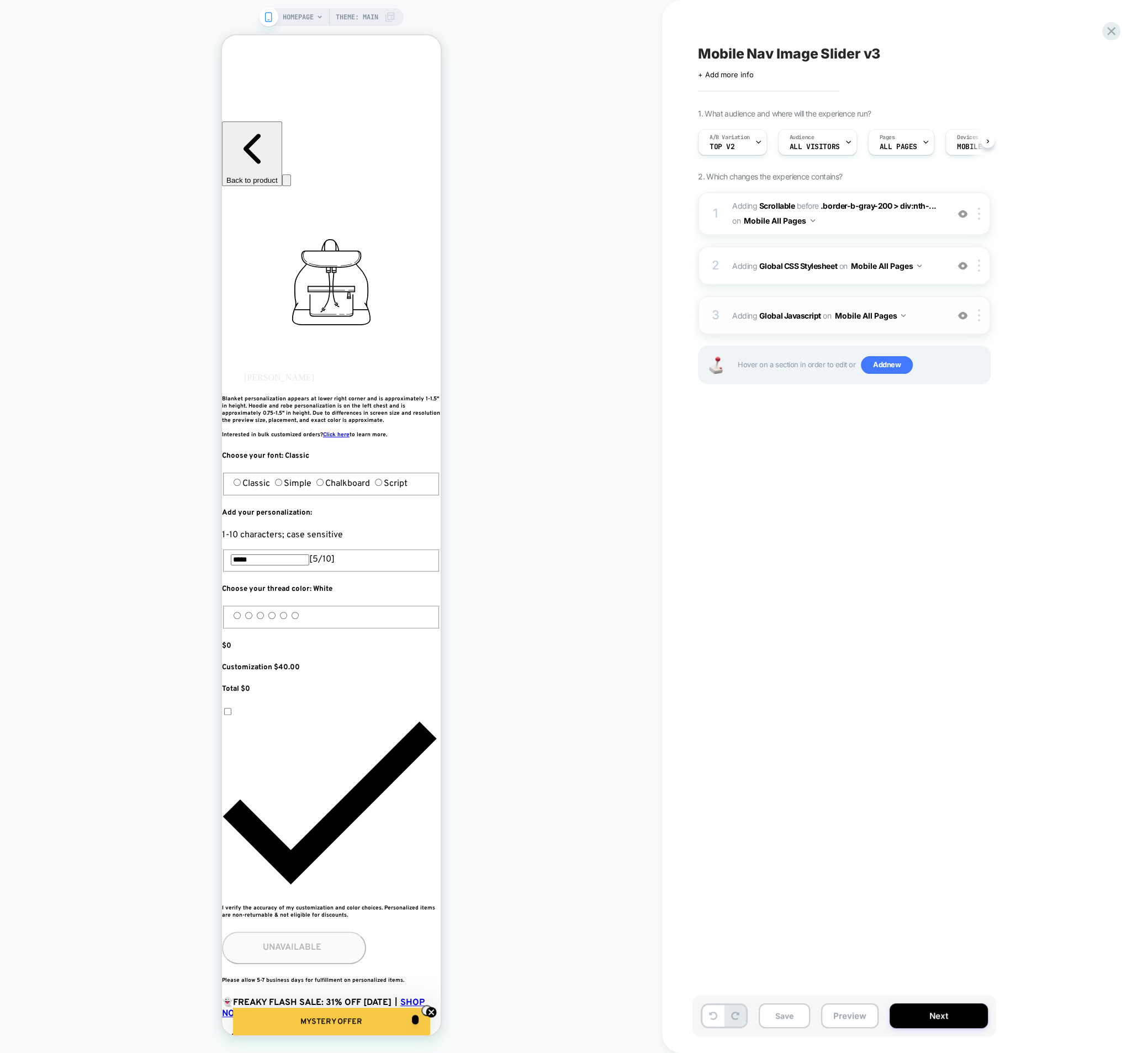
scroll to position [0, 1]
click at [783, 1014] on button "Save" at bounding box center [784, 1016] width 51 height 25
click at [746, 135] on span "A/B Variation" at bounding box center [729, 137] width 40 height 8
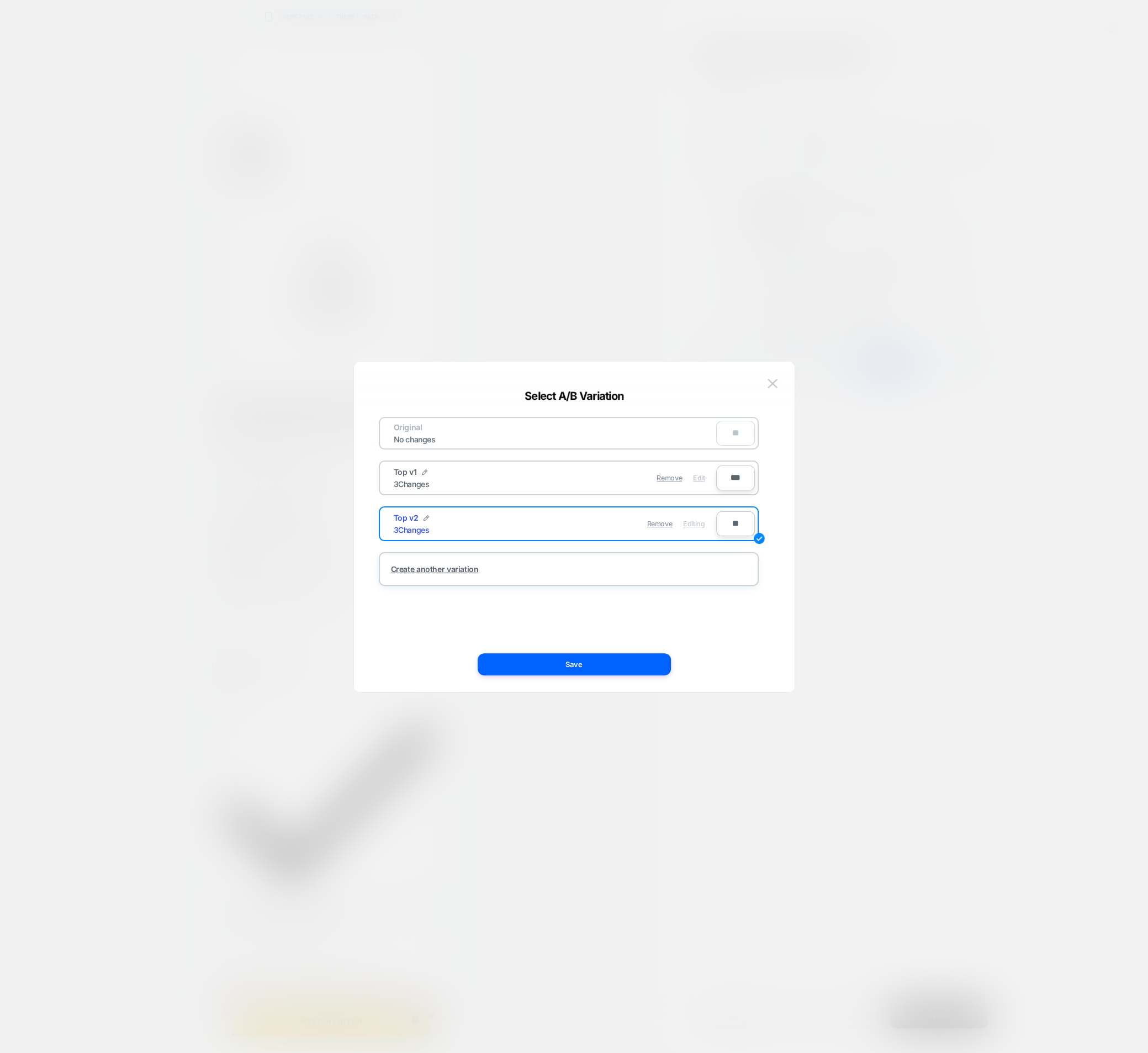
click at [699, 474] on span "Edit" at bounding box center [699, 478] width 12 height 9
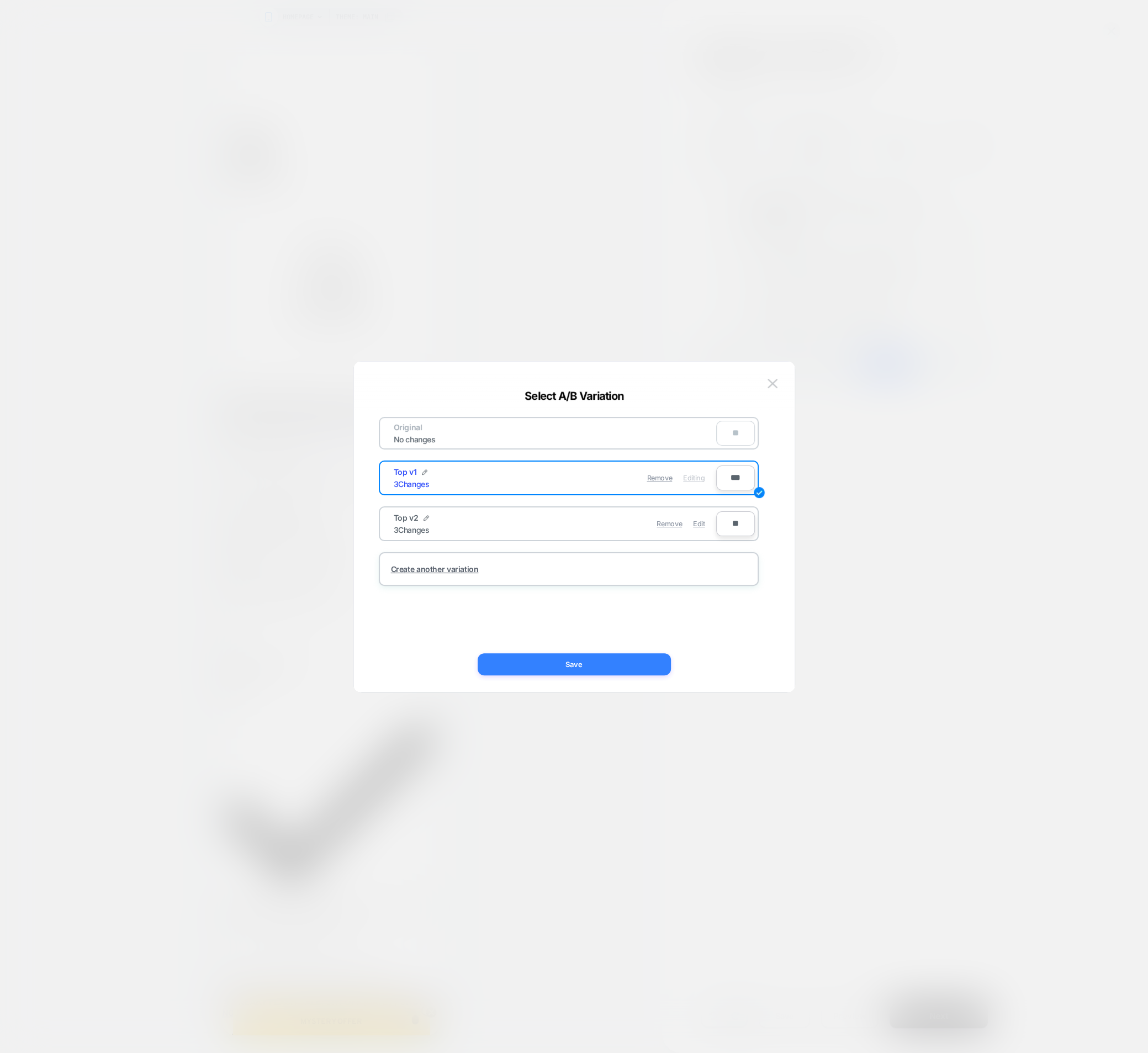
click at [612, 656] on button "Save" at bounding box center [574, 664] width 193 height 22
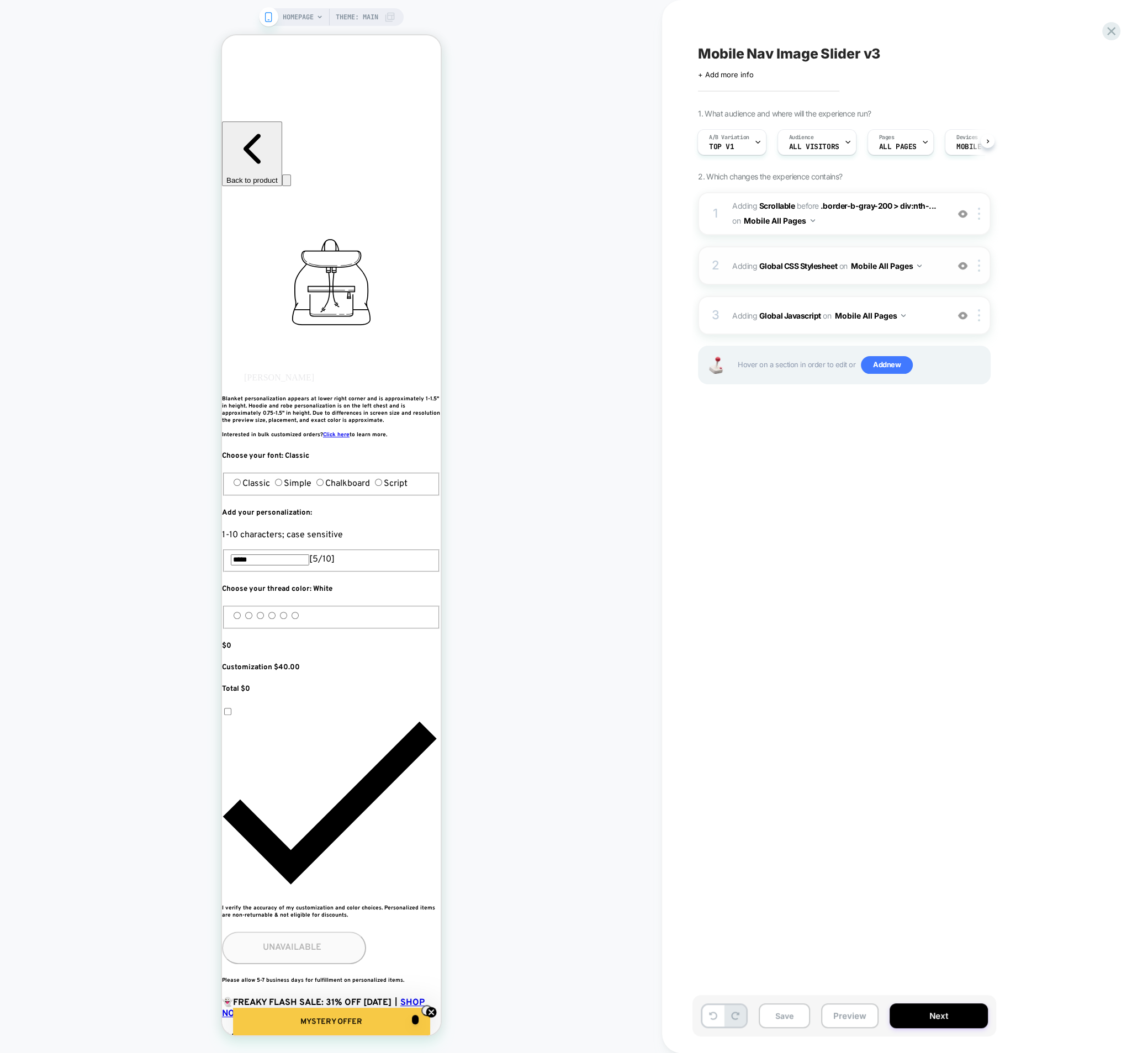
click at [824, 270] on span "Adding Global CSS Stylesheet on Mobile All Pages" at bounding box center [837, 266] width 210 height 16
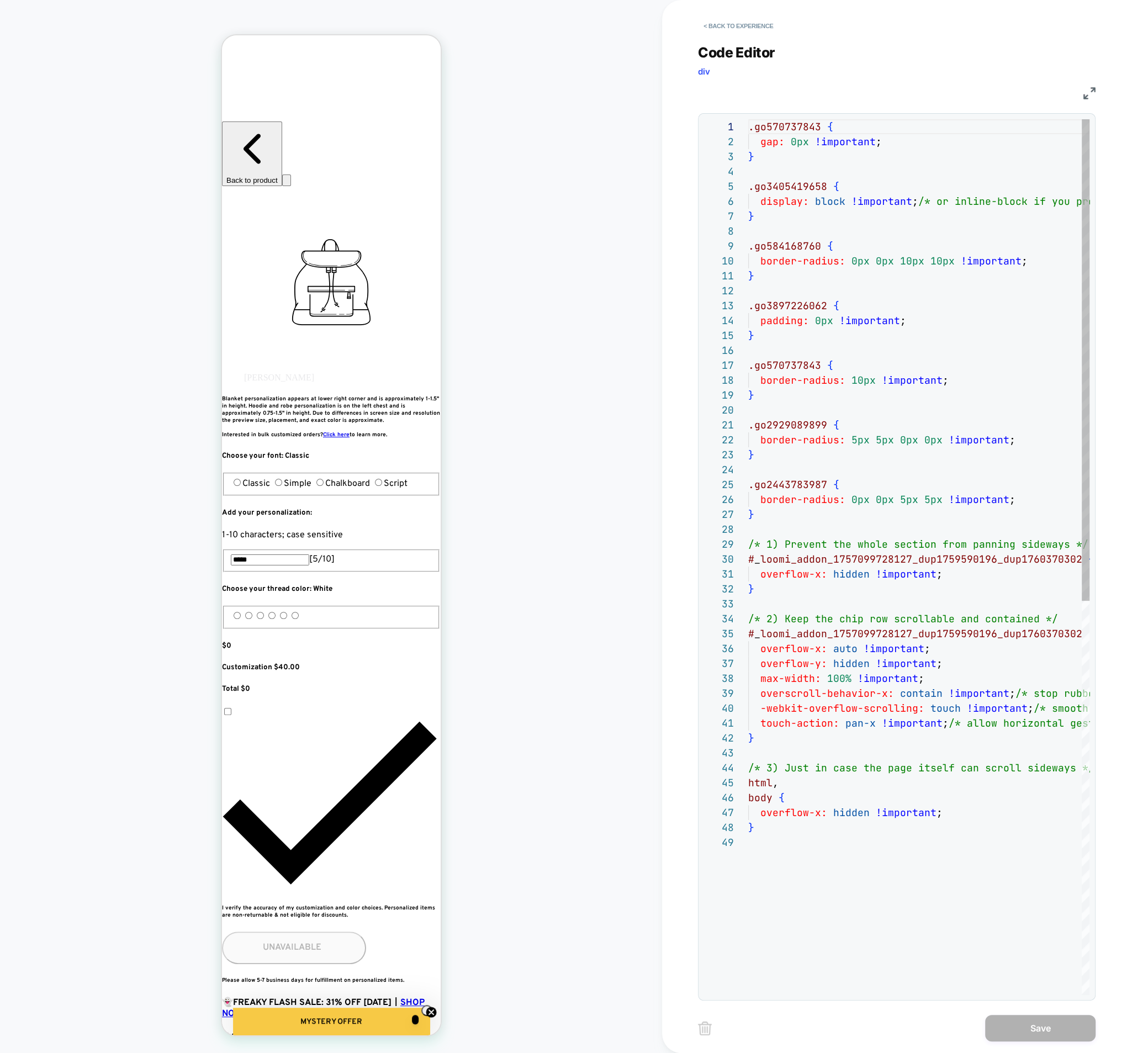
scroll to position [149, 0]
click at [734, 28] on button "< Back to experience" at bounding box center [738, 26] width 81 height 18
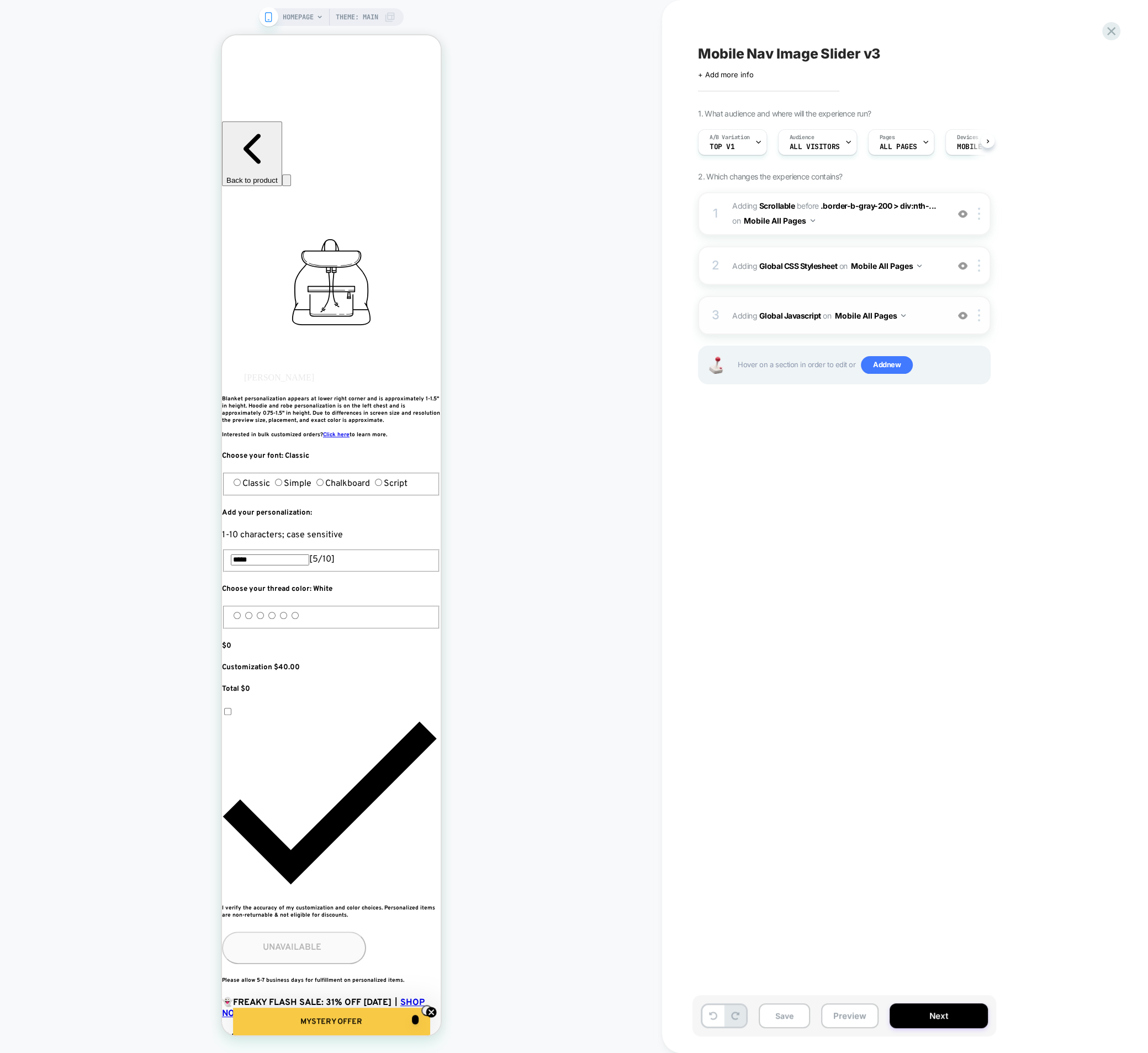
scroll to position [0, 1]
click at [779, 324] on div "3 Adding Global Javascript on Mobile All Pages Add Before Add After Copy to Des…" at bounding box center [844, 315] width 293 height 39
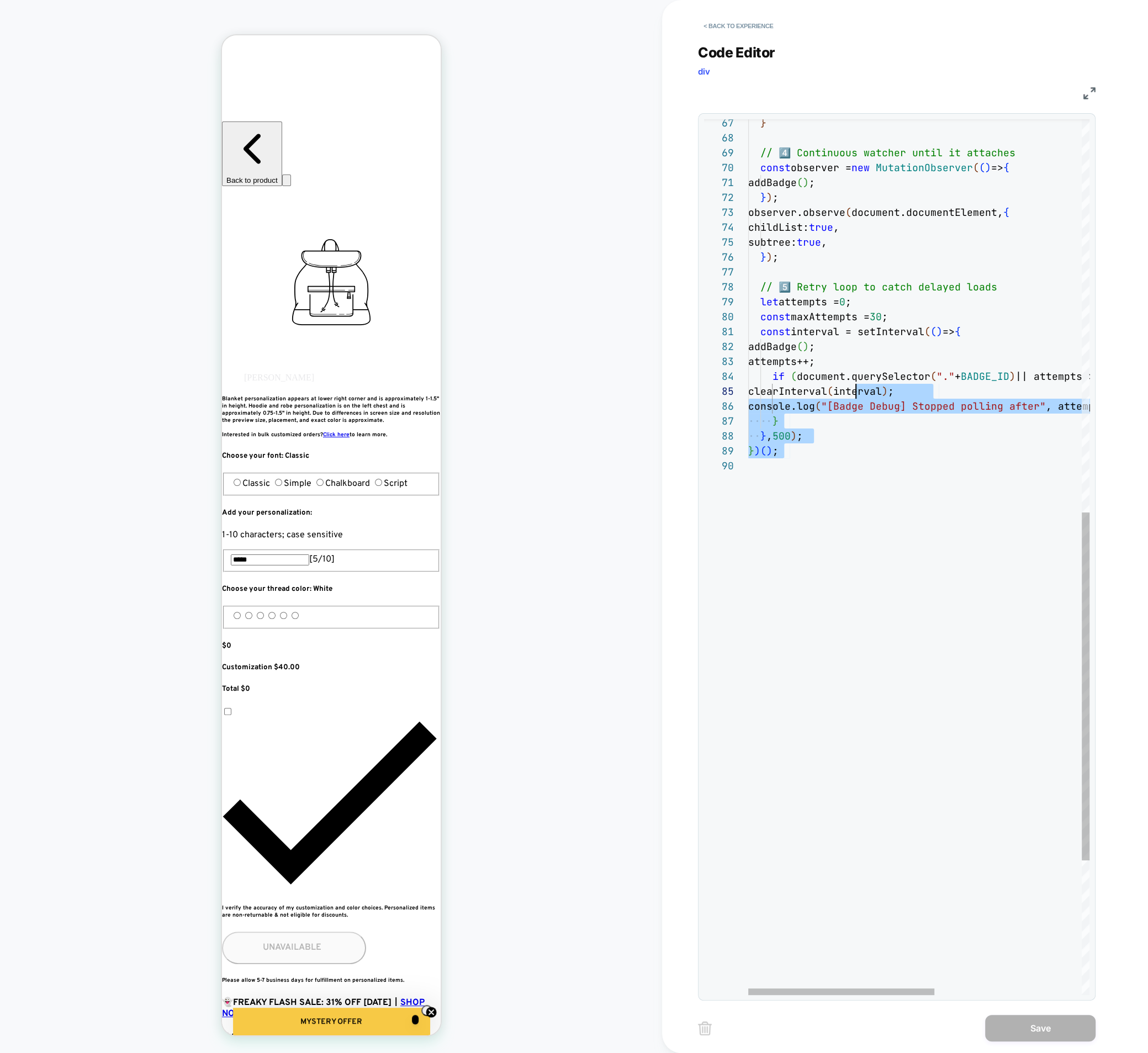
scroll to position [0, 0]
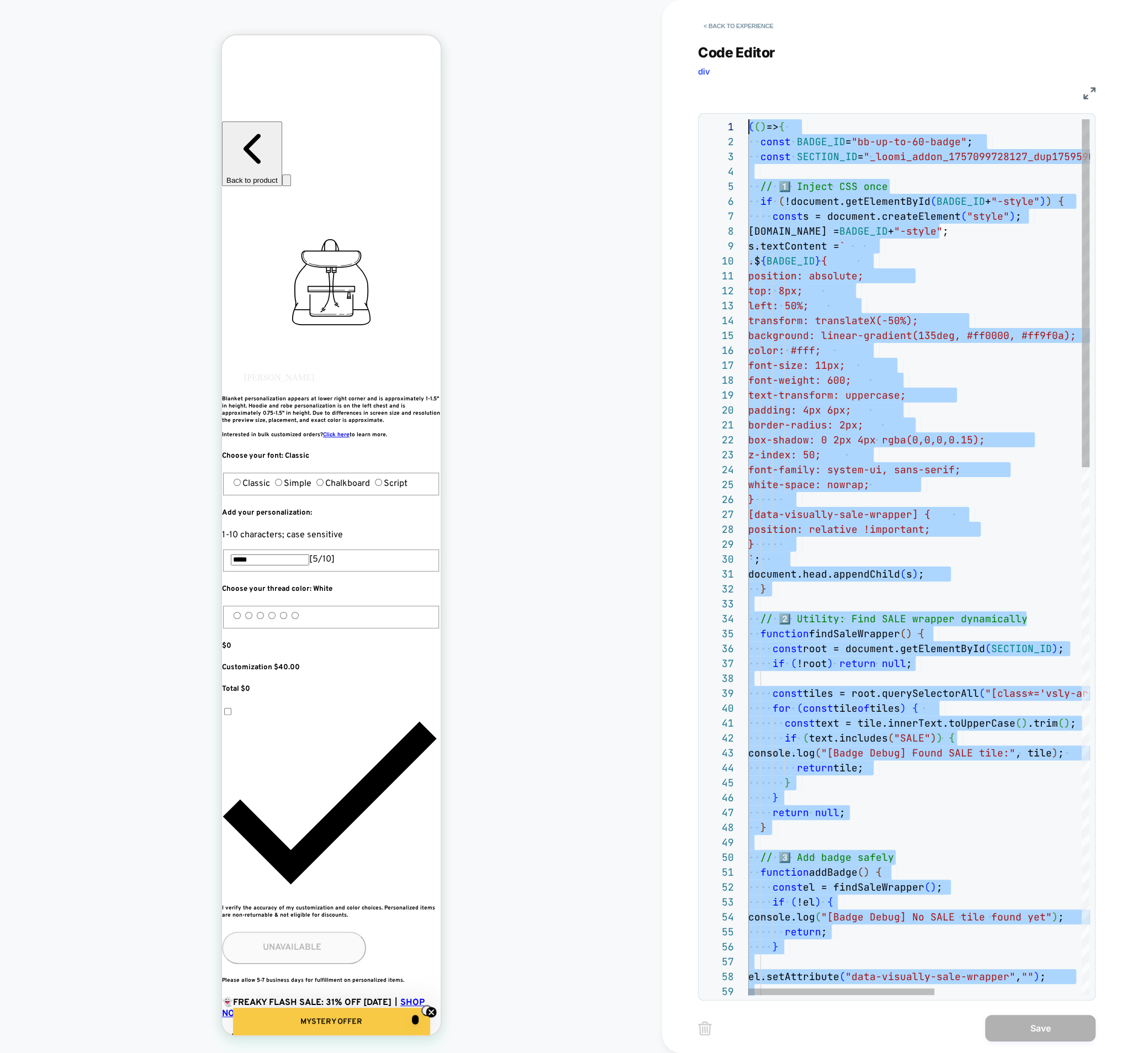
drag, startPoint x: 831, startPoint y: 734, endPoint x: 825, endPoint y: -101, distance: 835.0
type textarea "**********"
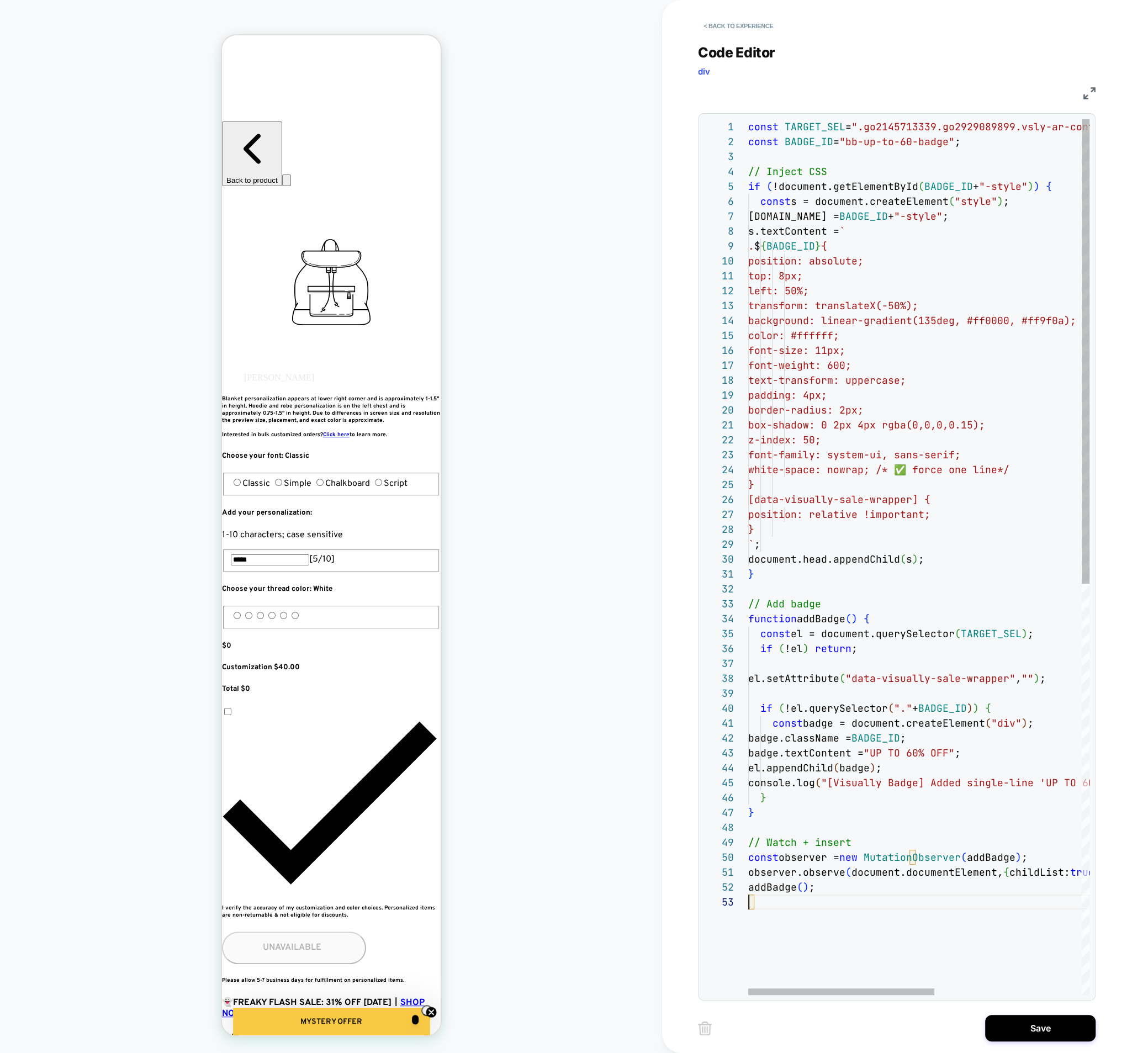
scroll to position [30, 0]
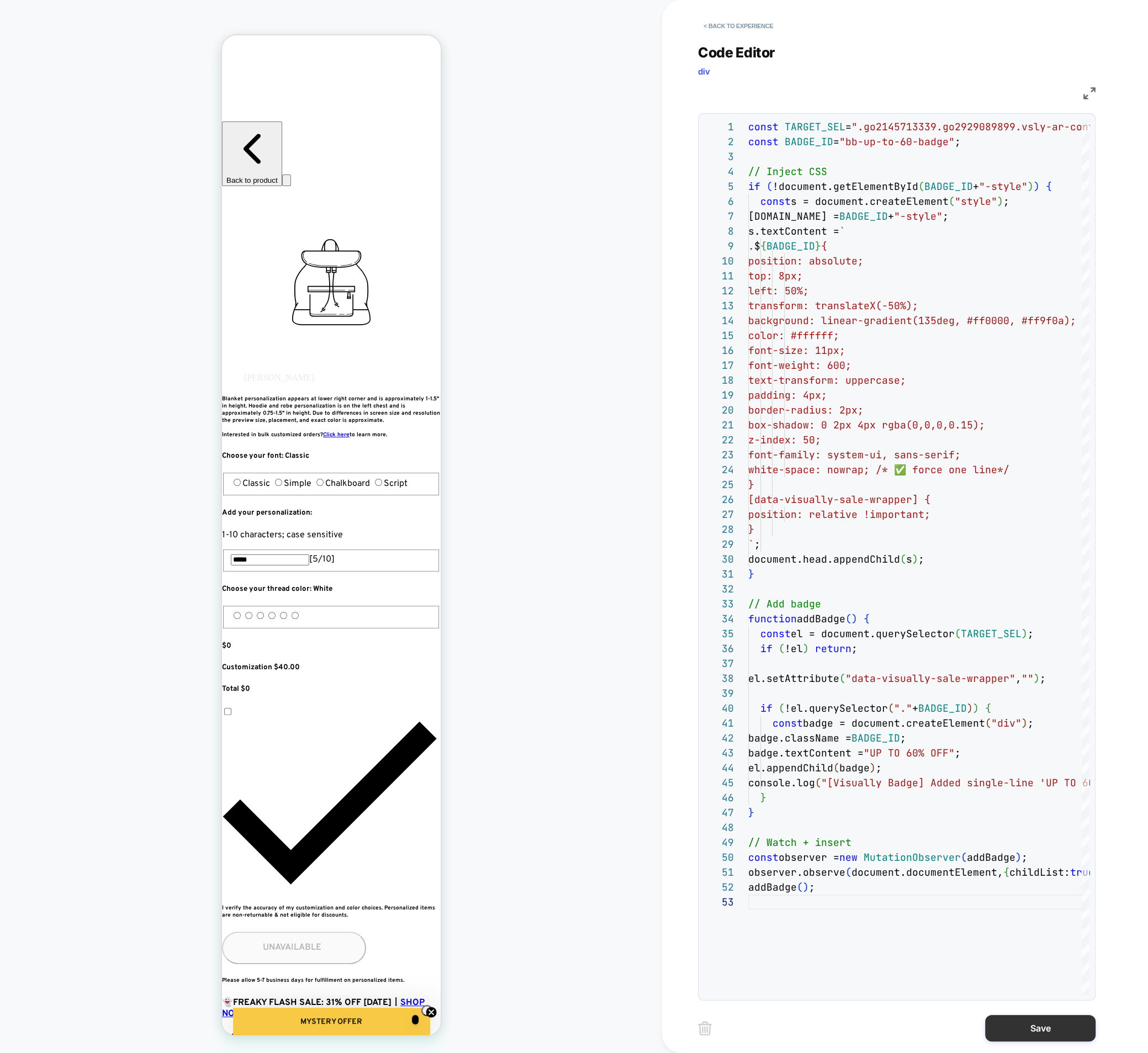
click at [1033, 1024] on button "Save" at bounding box center [1040, 1028] width 110 height 26
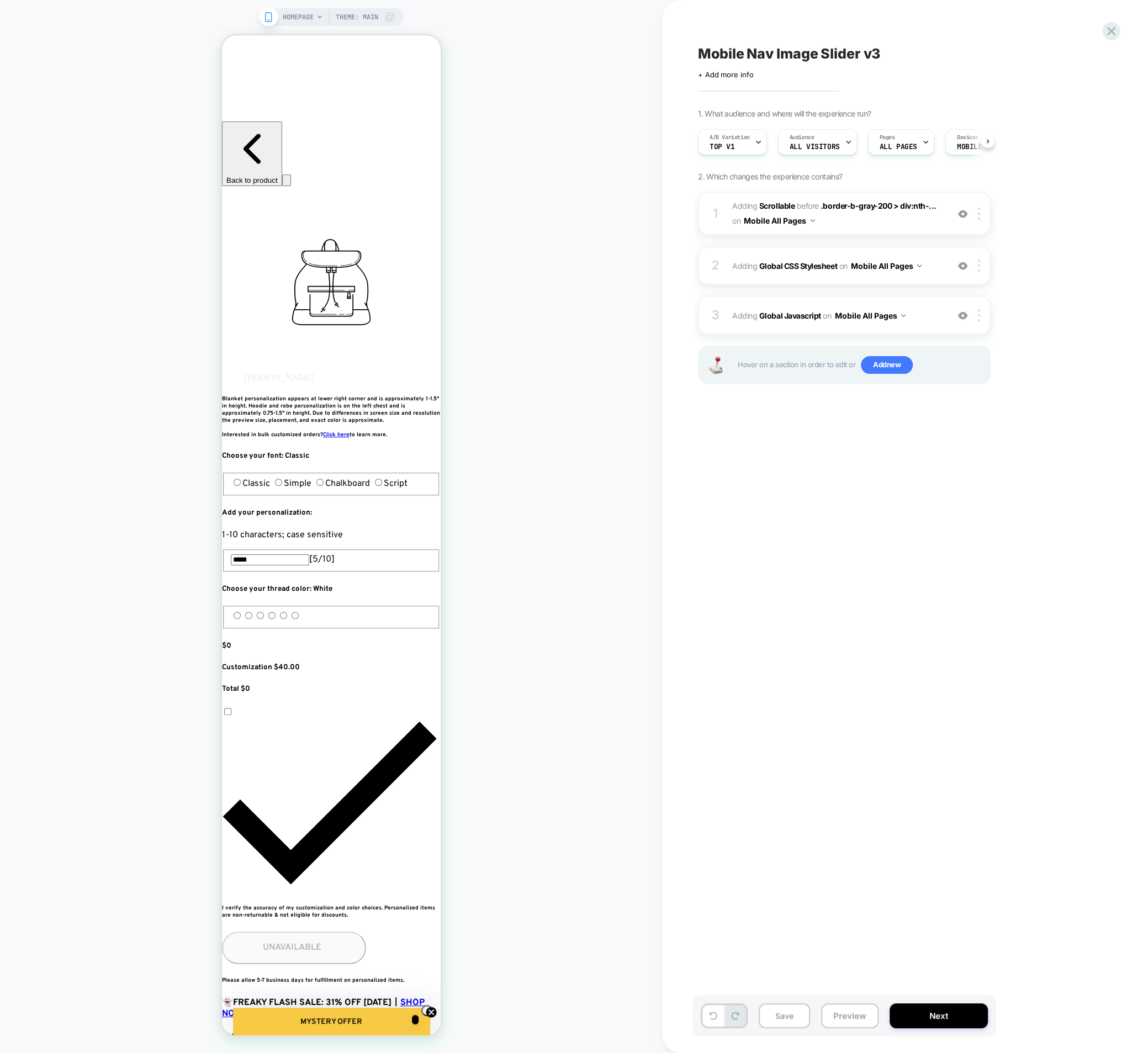
scroll to position [0, 1]
click at [840, 1017] on button "Preview" at bounding box center [850, 1016] width 57 height 25
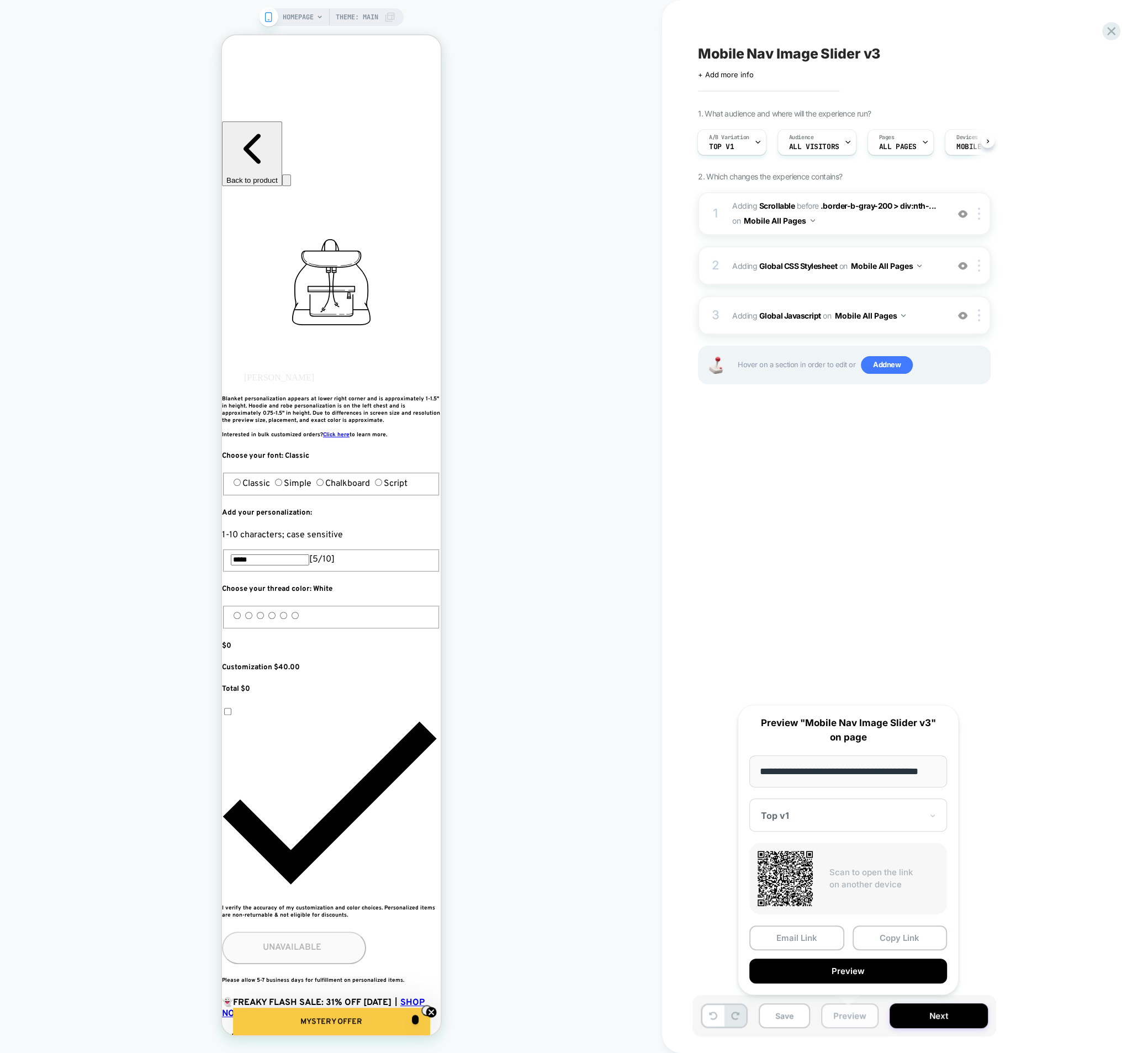
scroll to position [0, 14]
click at [793, 550] on div "Mobile Nav Image Slider v3 Click to edit experience details + Add more info 1. …" at bounding box center [899, 526] width 414 height 1031
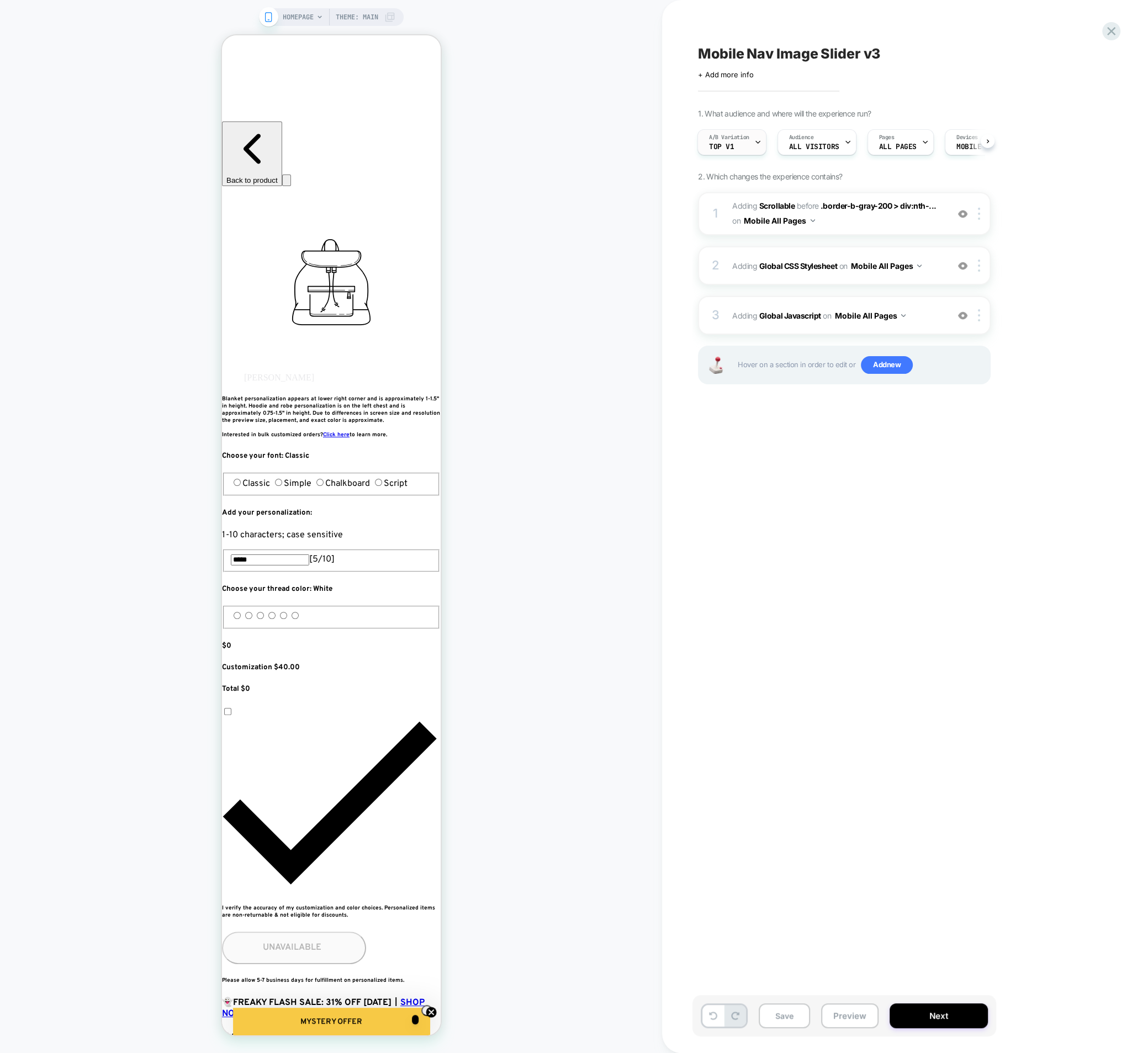
click at [737, 150] on div "A/B Variation Top v1" at bounding box center [729, 142] width 62 height 25
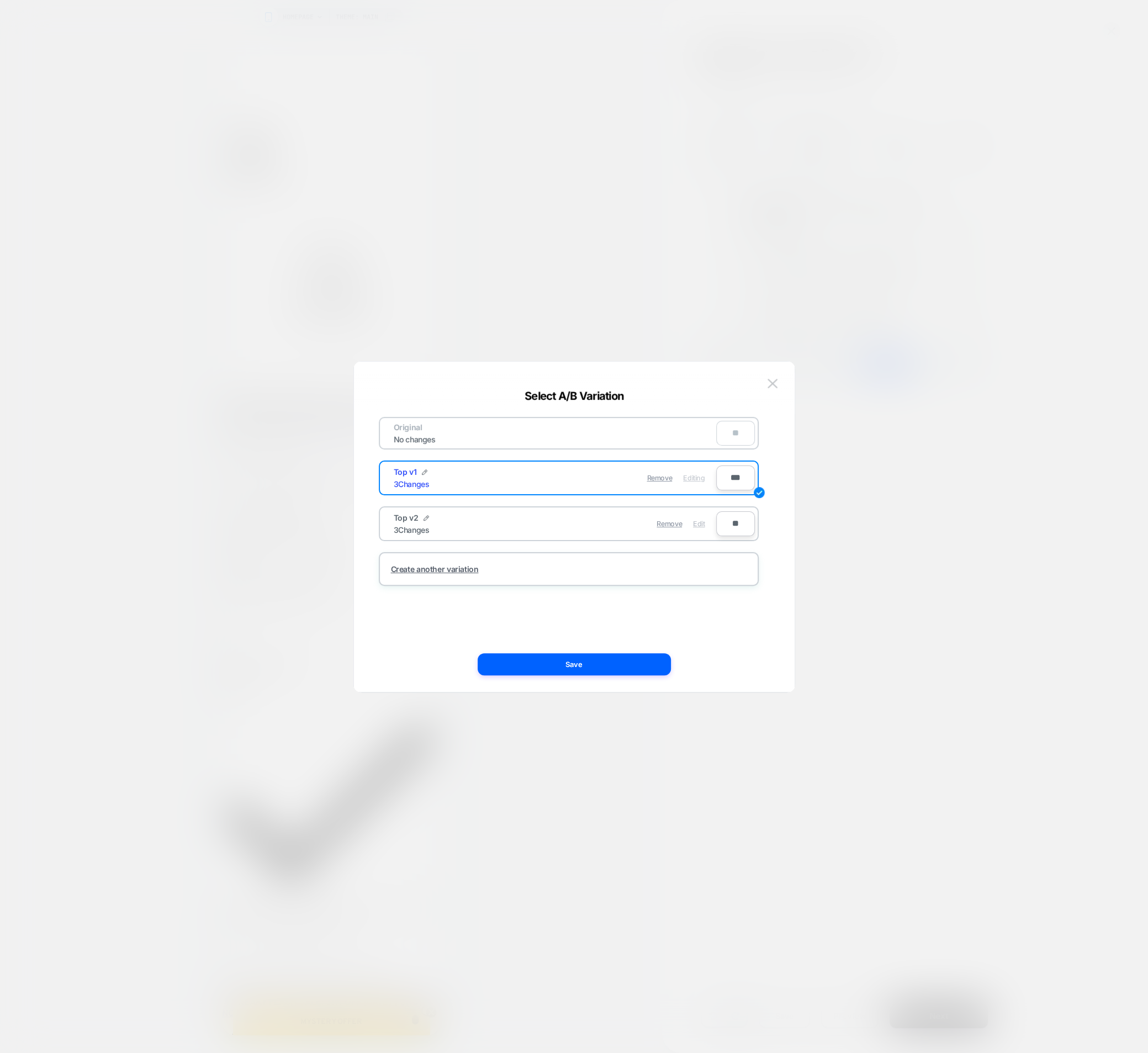
click at [693, 524] on span "Edit" at bounding box center [699, 523] width 12 height 9
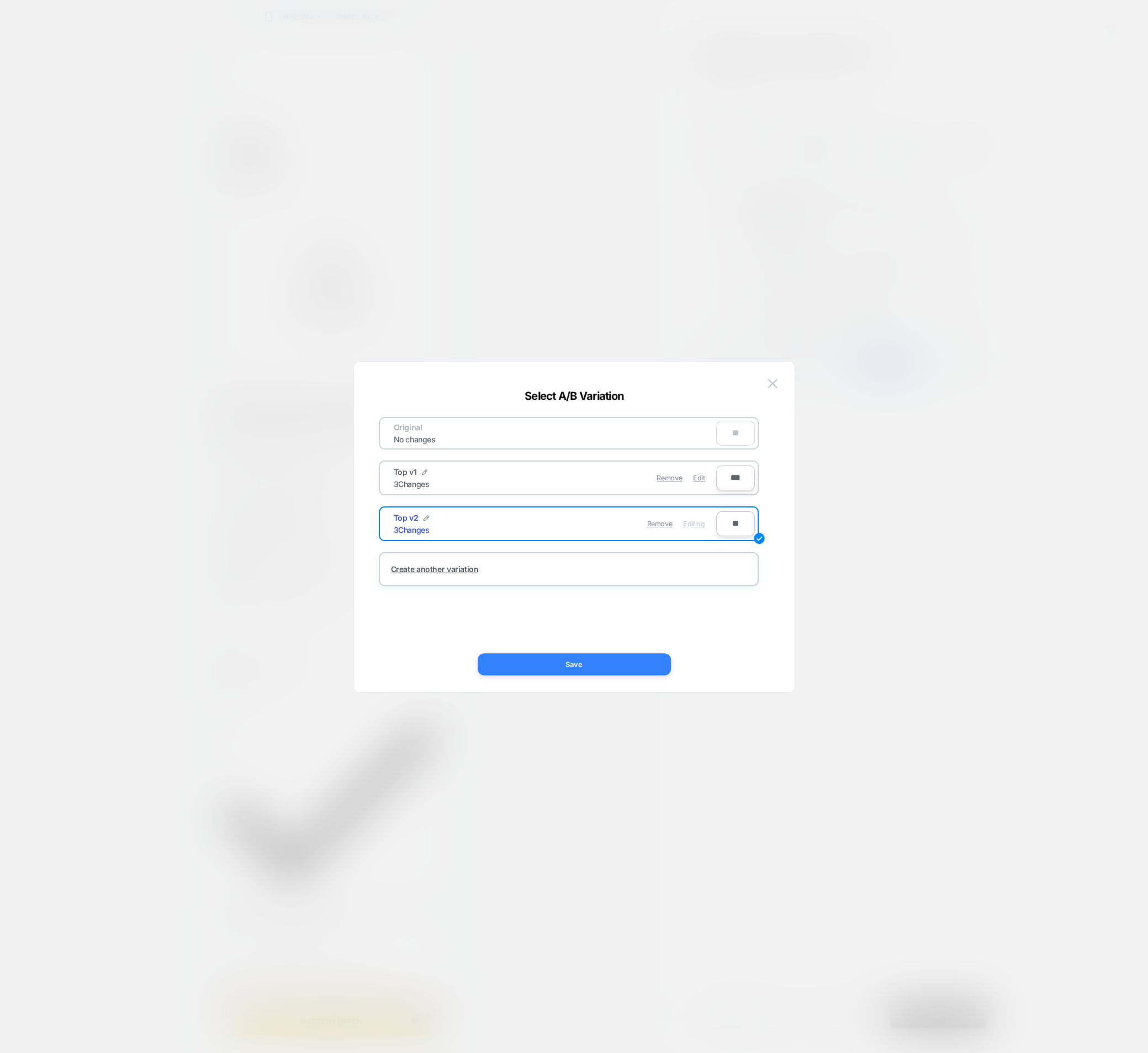
click at [567, 666] on button "Save" at bounding box center [574, 664] width 193 height 22
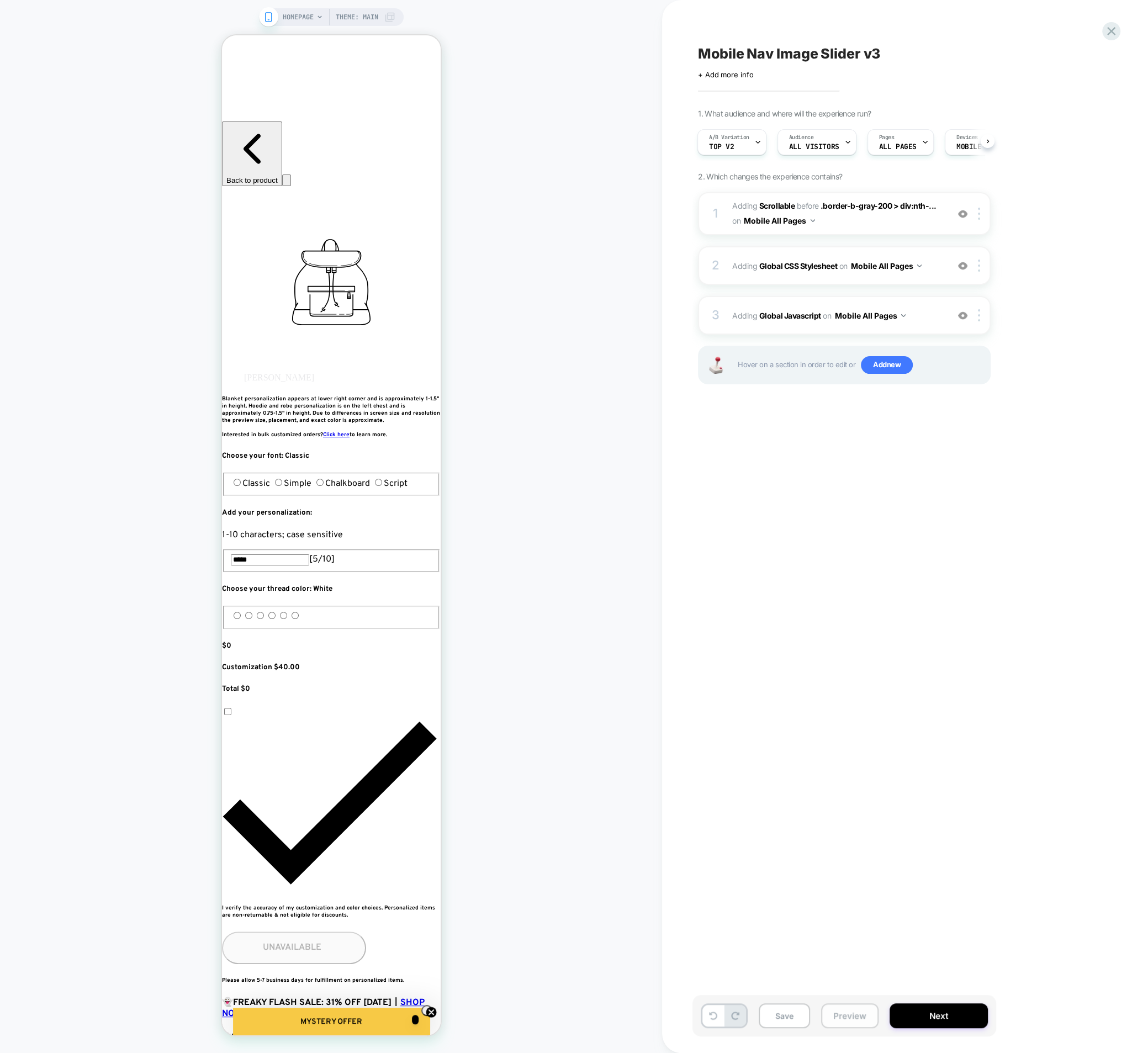
click at [831, 1017] on button "Preview" at bounding box center [850, 1016] width 57 height 25
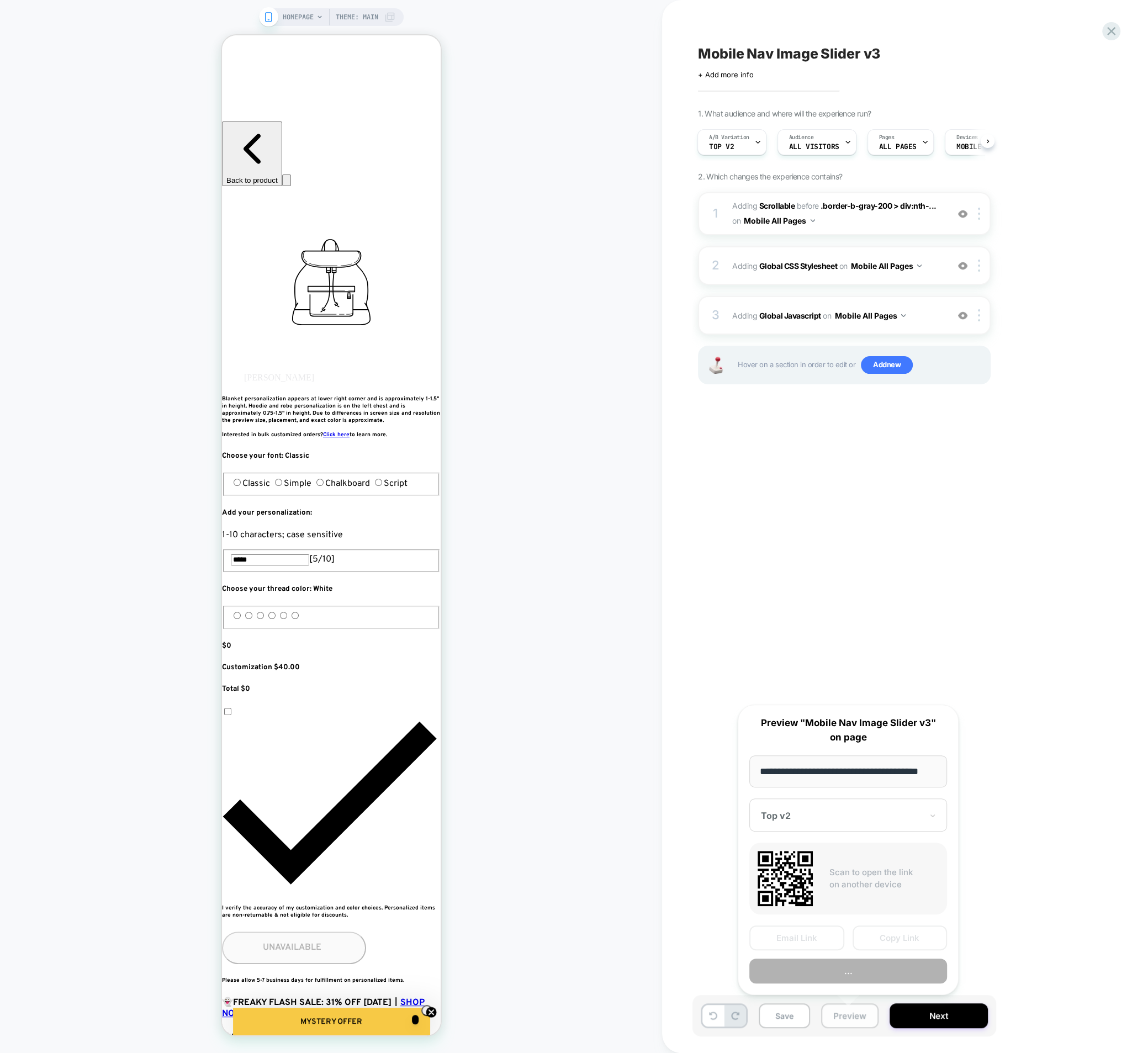
scroll to position [0, 14]
click at [1085, 940] on div "Mobile Nav Image Slider v3 Click to edit experience details + Add more info 1. …" at bounding box center [899, 526] width 414 height 1031
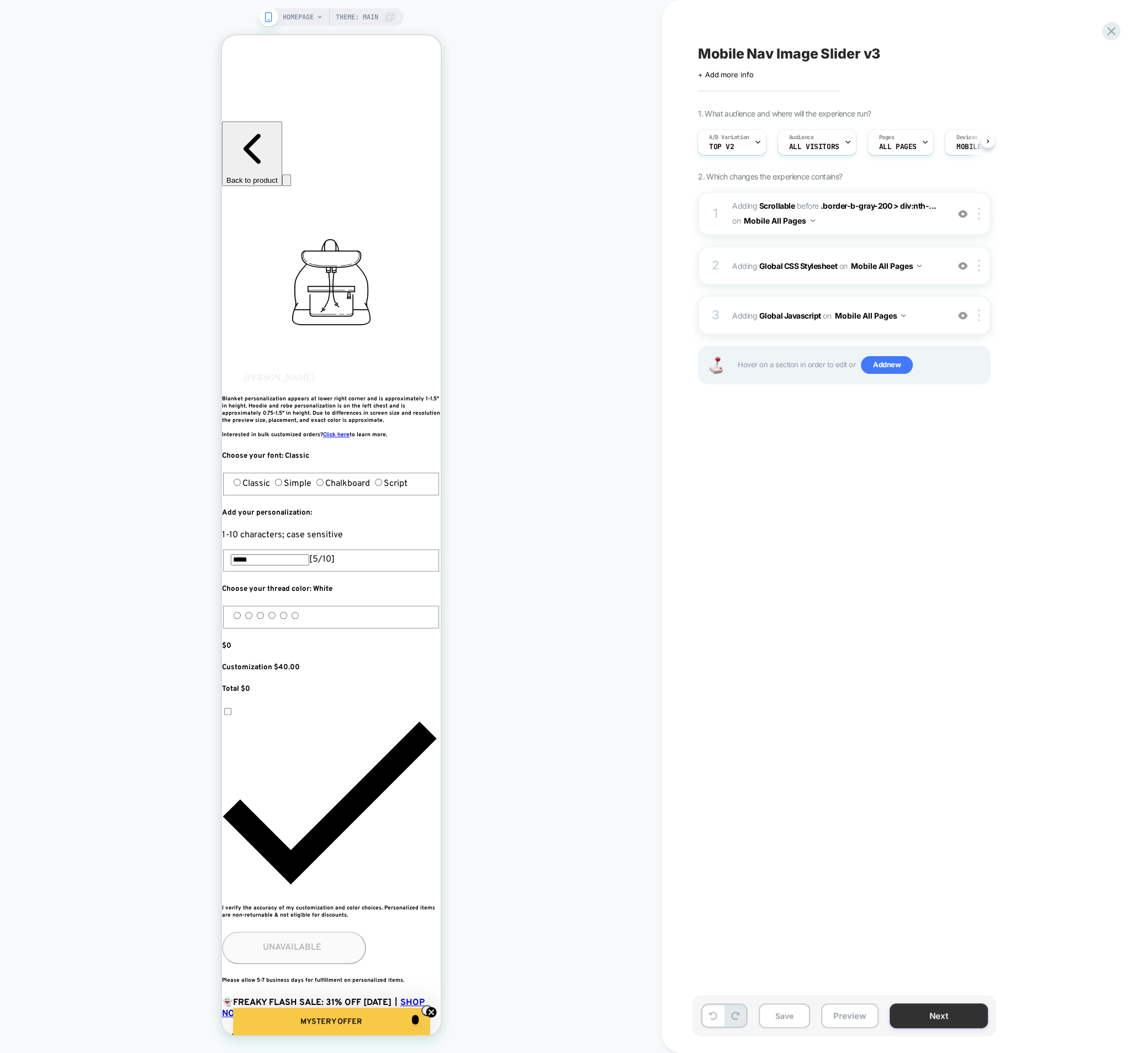
click at [943, 1019] on button "Next" at bounding box center [938, 1016] width 99 height 25
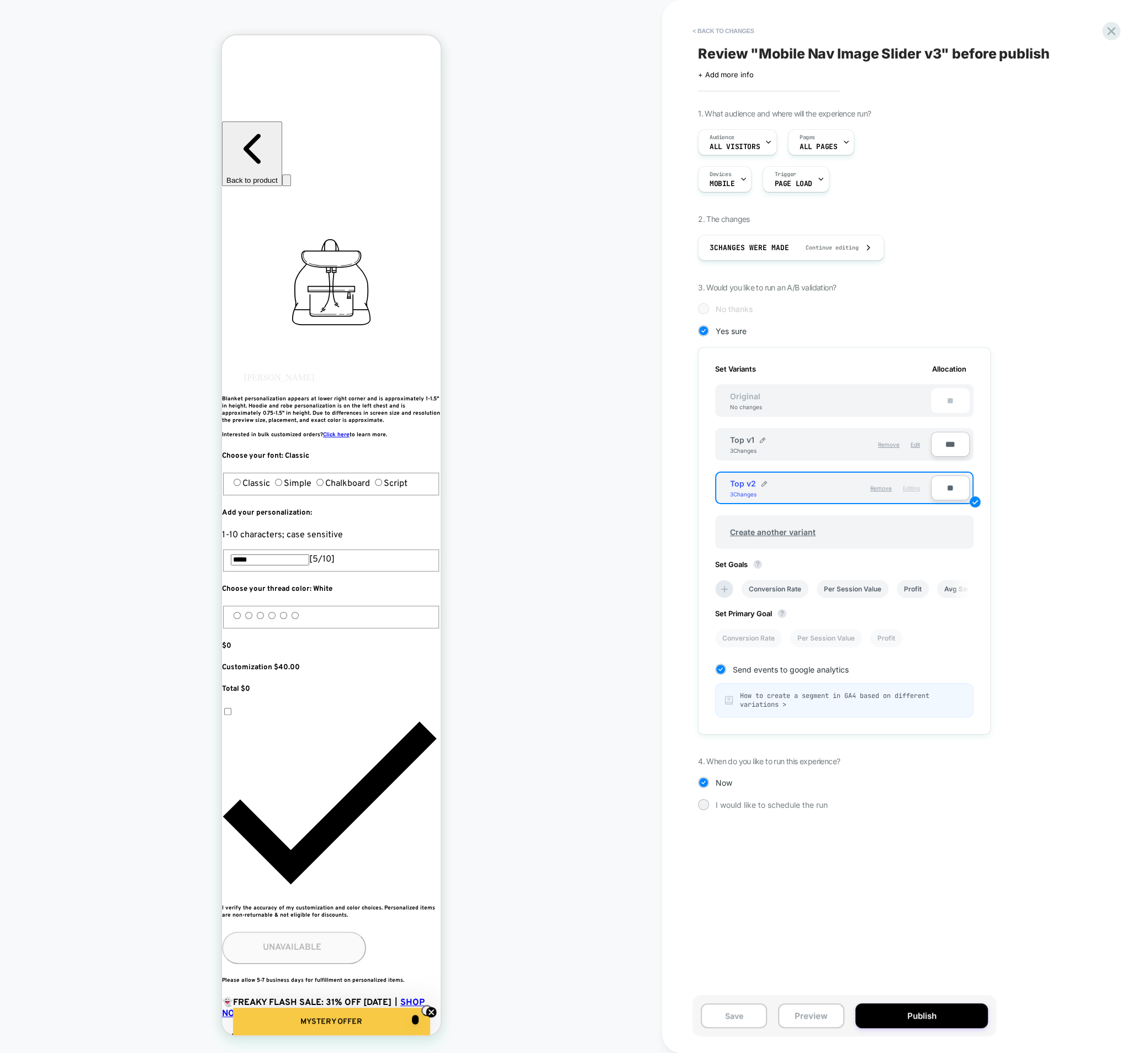
scroll to position [0, 1]
drag, startPoint x: 947, startPoint y: 486, endPoint x: 941, endPoint y: 520, distance: 34.5
click at [947, 487] on input "**" at bounding box center [950, 488] width 39 height 25
type input "***"
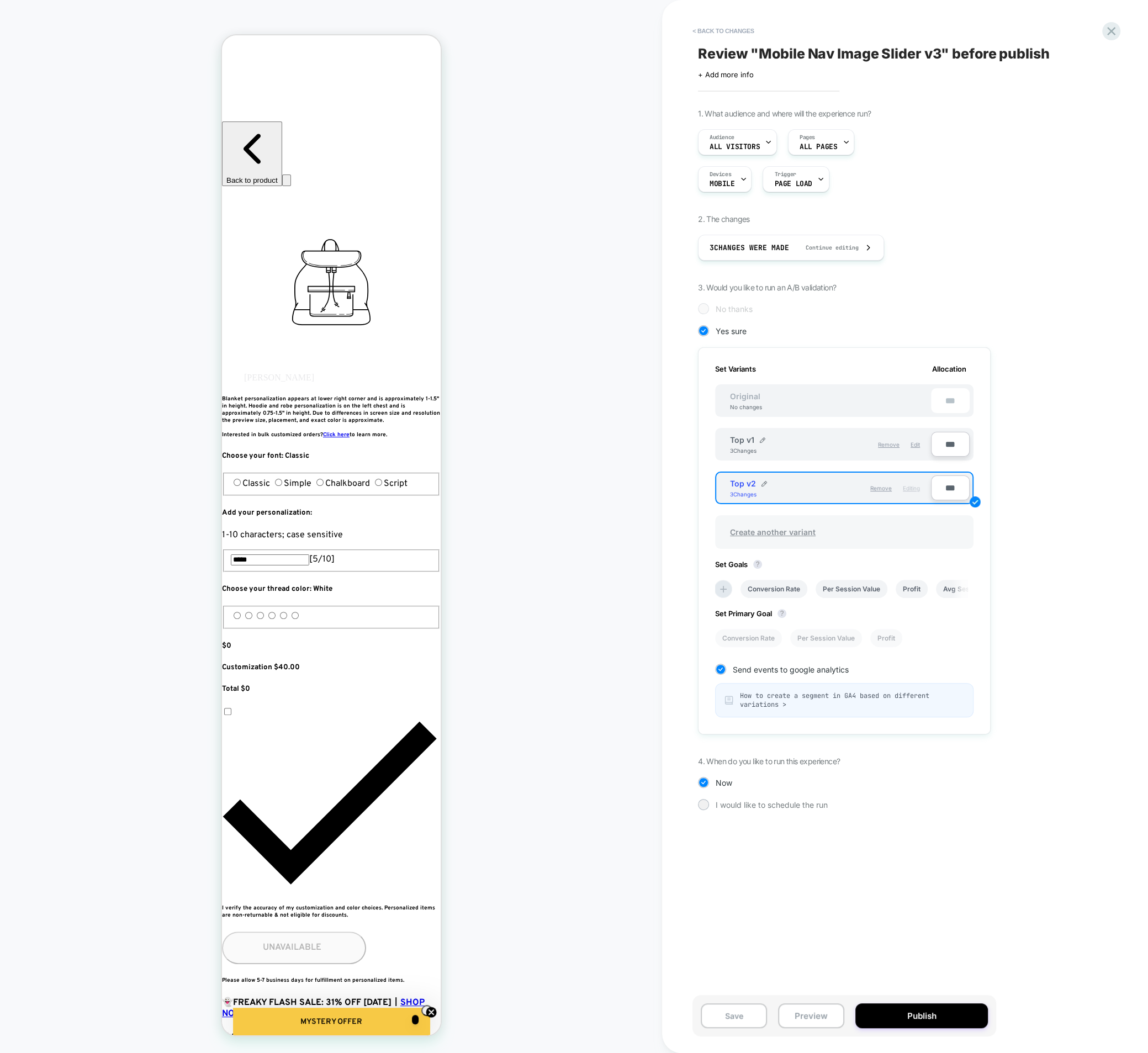
type input "**"
type input "***"
click at [709, 32] on button "< Back to changes" at bounding box center [723, 30] width 73 height 18
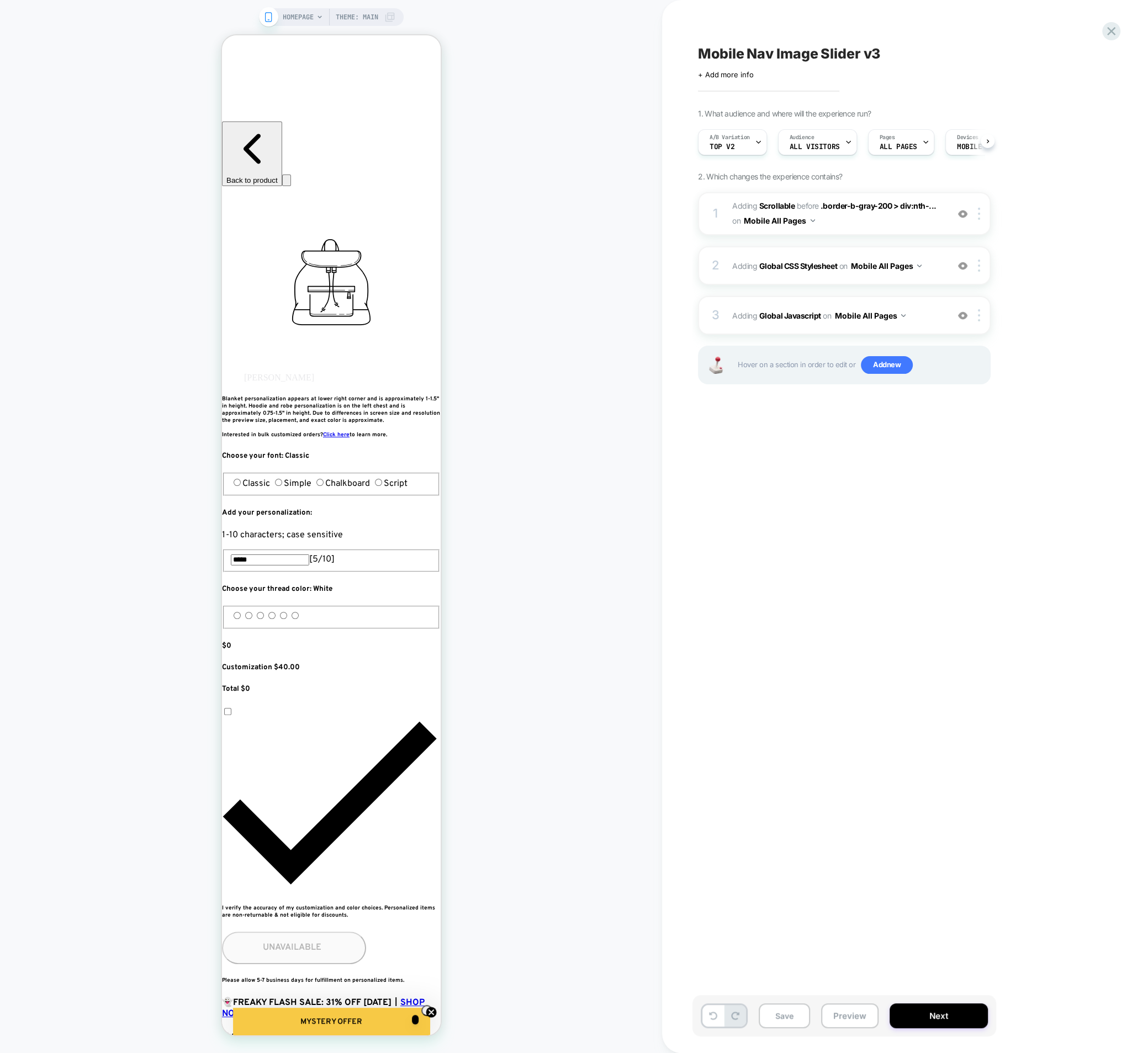
scroll to position [0, 1]
click at [785, 1017] on button "Save" at bounding box center [784, 1016] width 51 height 25
click at [743, 139] on span "A/B Variation" at bounding box center [729, 137] width 40 height 8
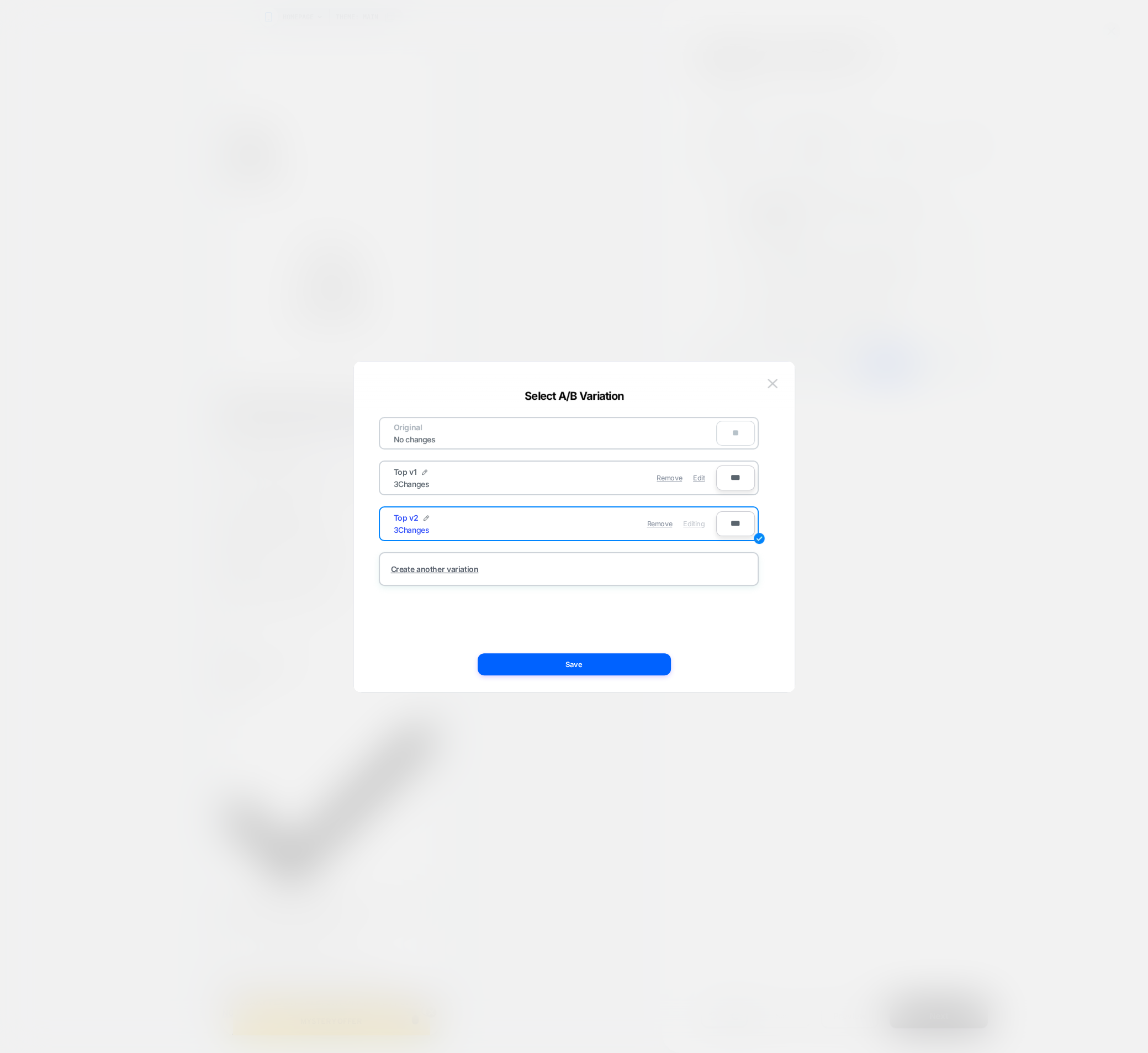
click at [521, 483] on div "Top v1 3 Changes" at bounding box center [474, 478] width 161 height 22
click at [664, 483] on div "Remove" at bounding box center [669, 478] width 26 height 22
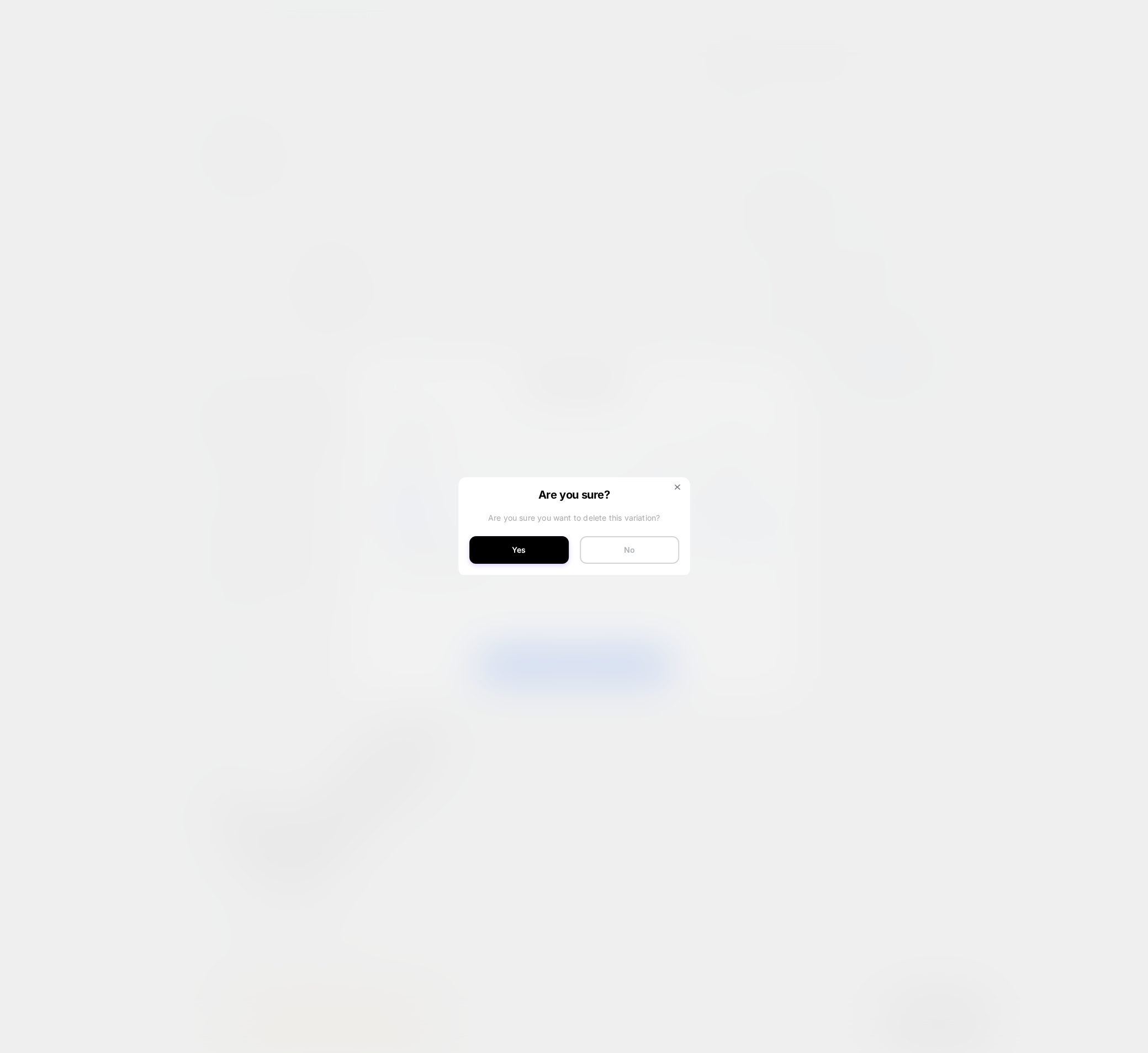
click at [615, 539] on button "No" at bounding box center [629, 551] width 99 height 28
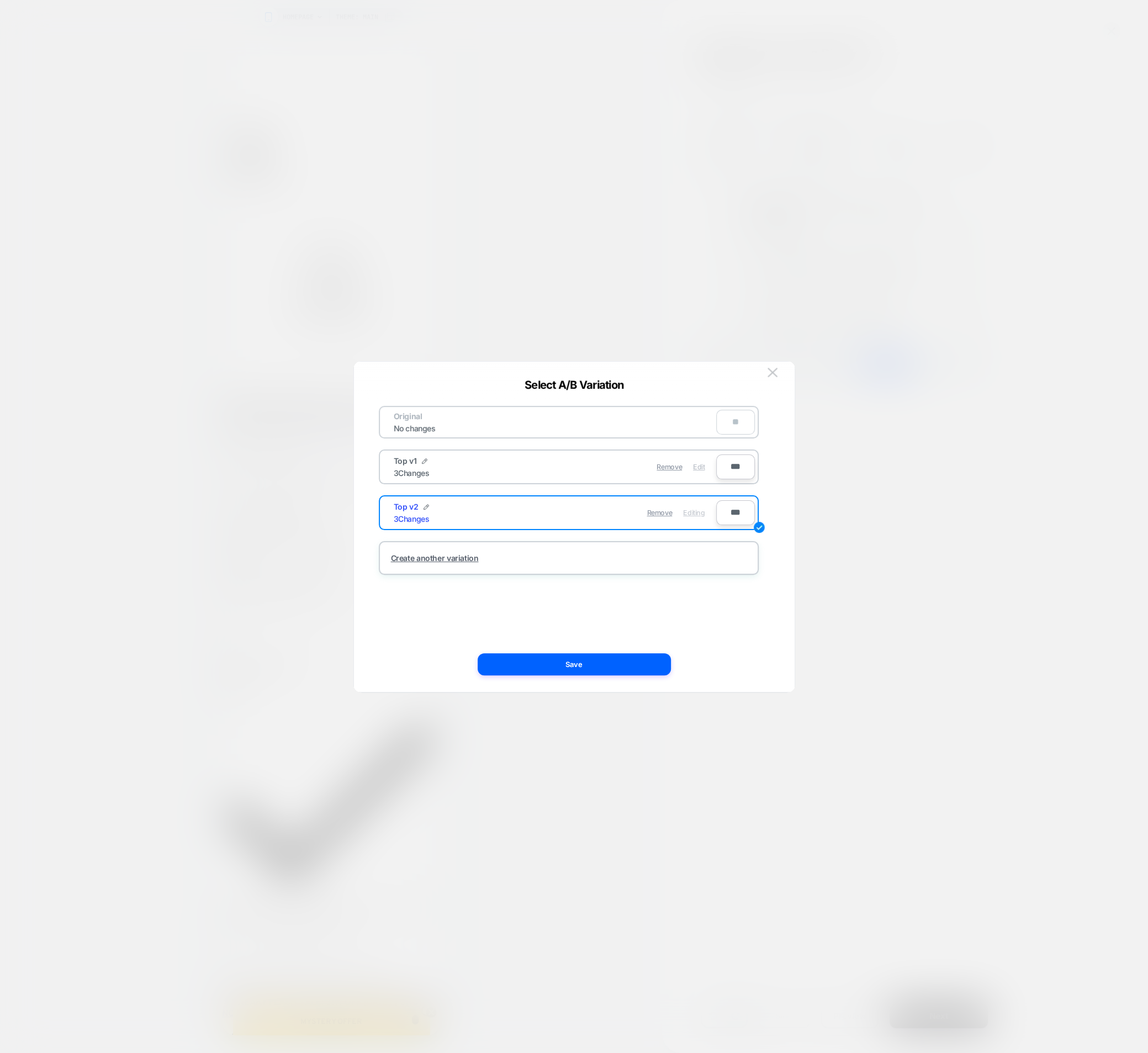
click at [704, 473] on div "Edit" at bounding box center [699, 467] width 12 height 22
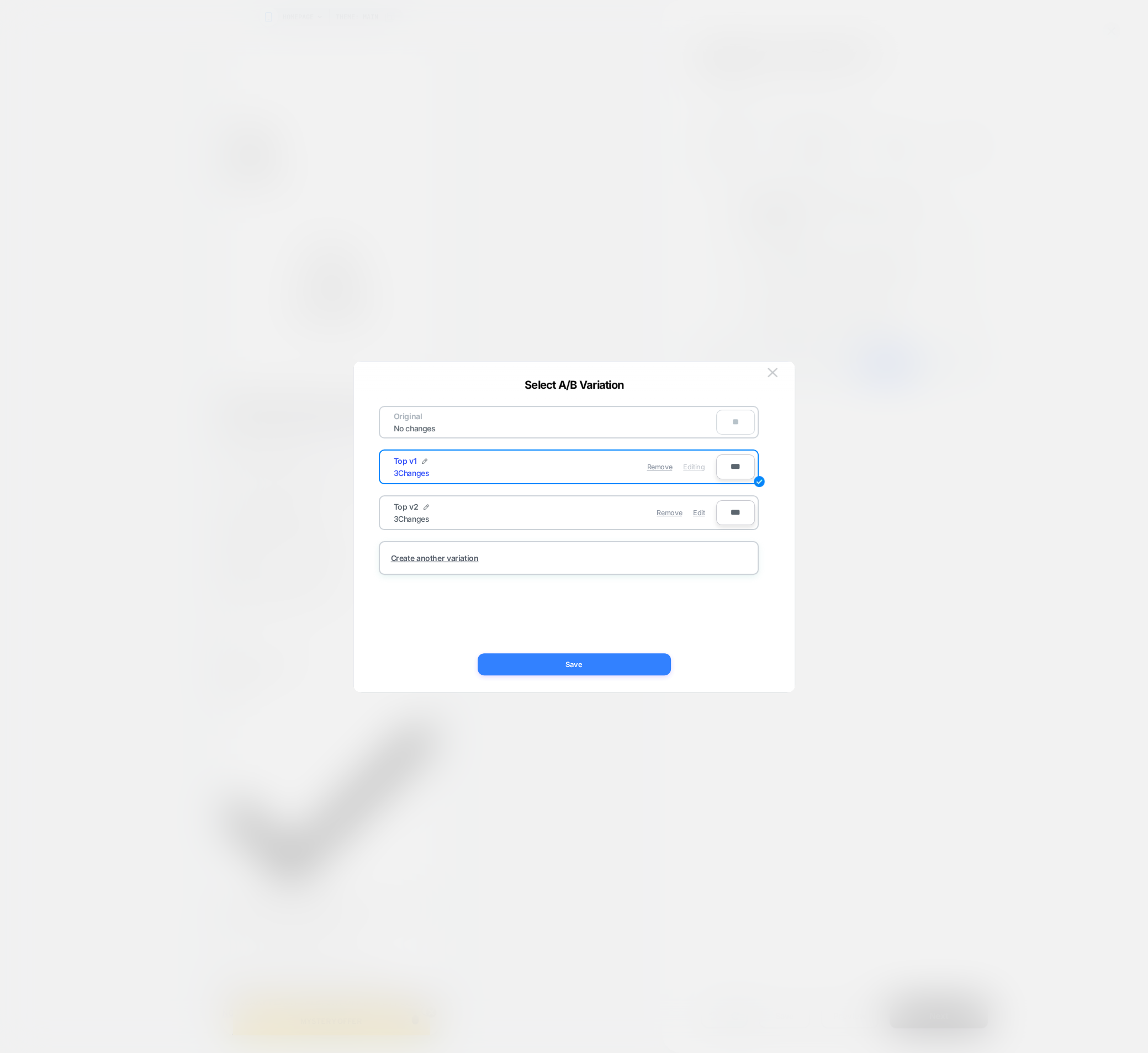
click at [598, 660] on button "Save" at bounding box center [574, 664] width 193 height 22
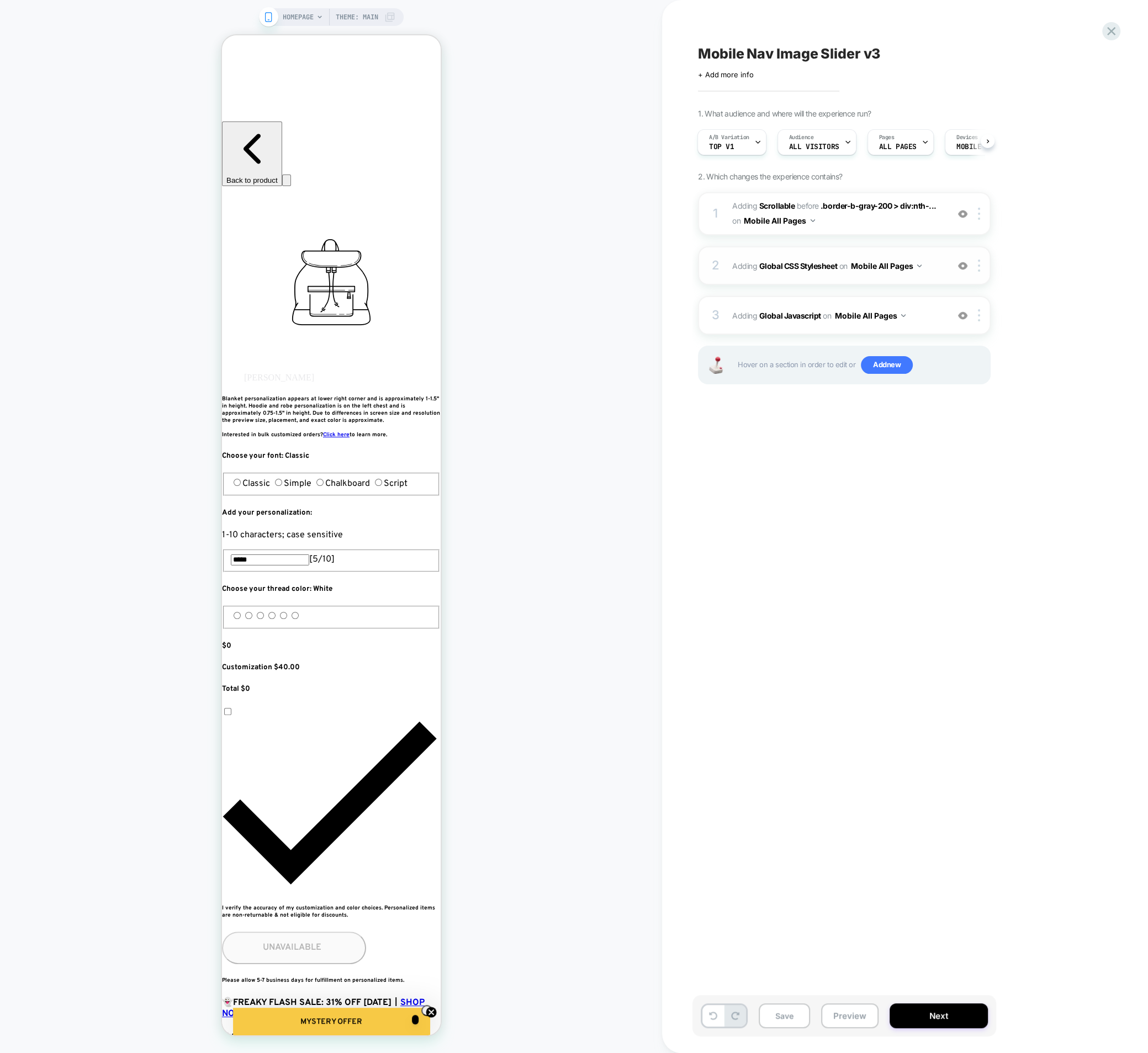
click at [733, 267] on span "Adding Global CSS Stylesheet on Mobile All Pages" at bounding box center [837, 266] width 210 height 16
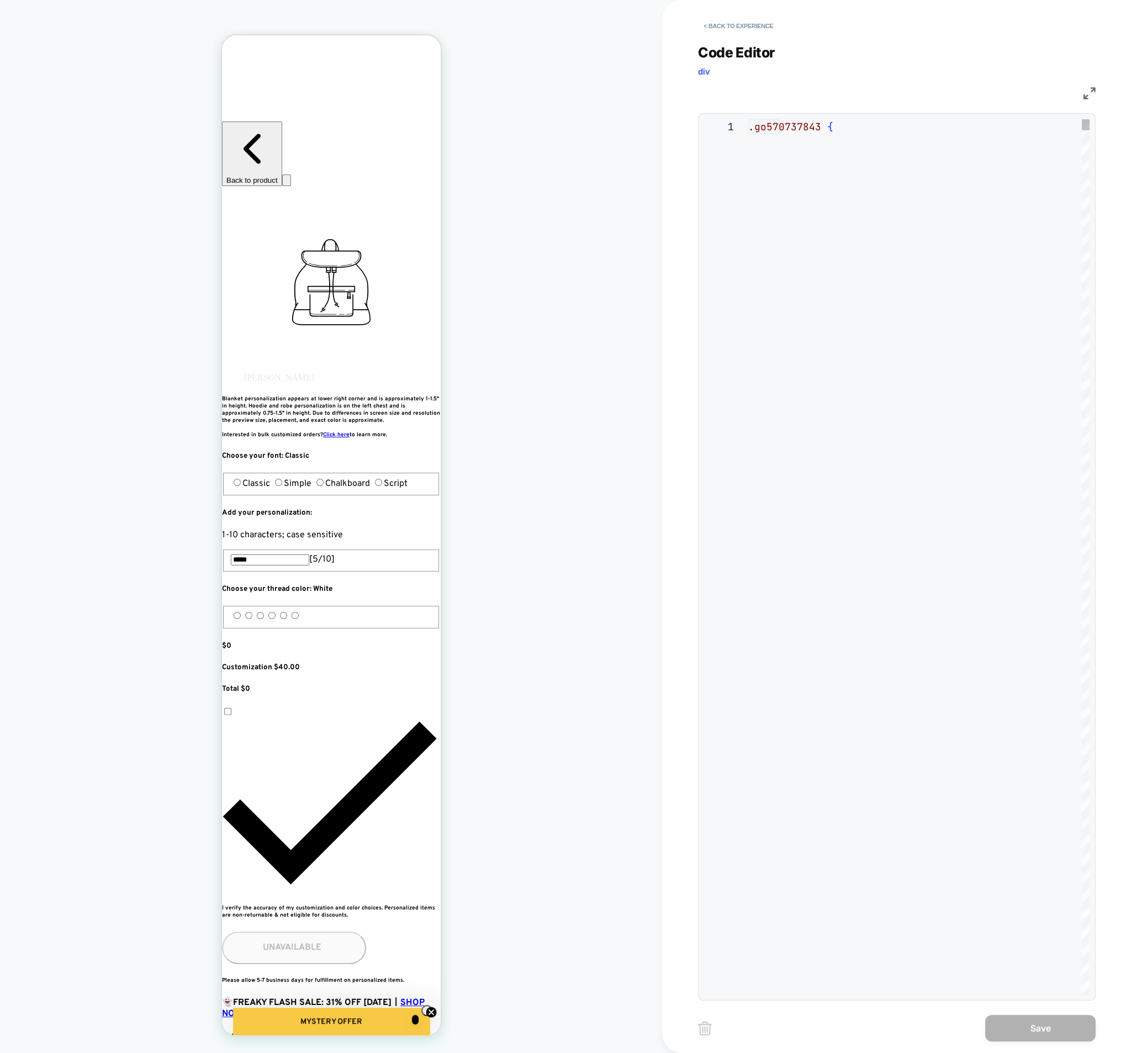
scroll to position [149, 0]
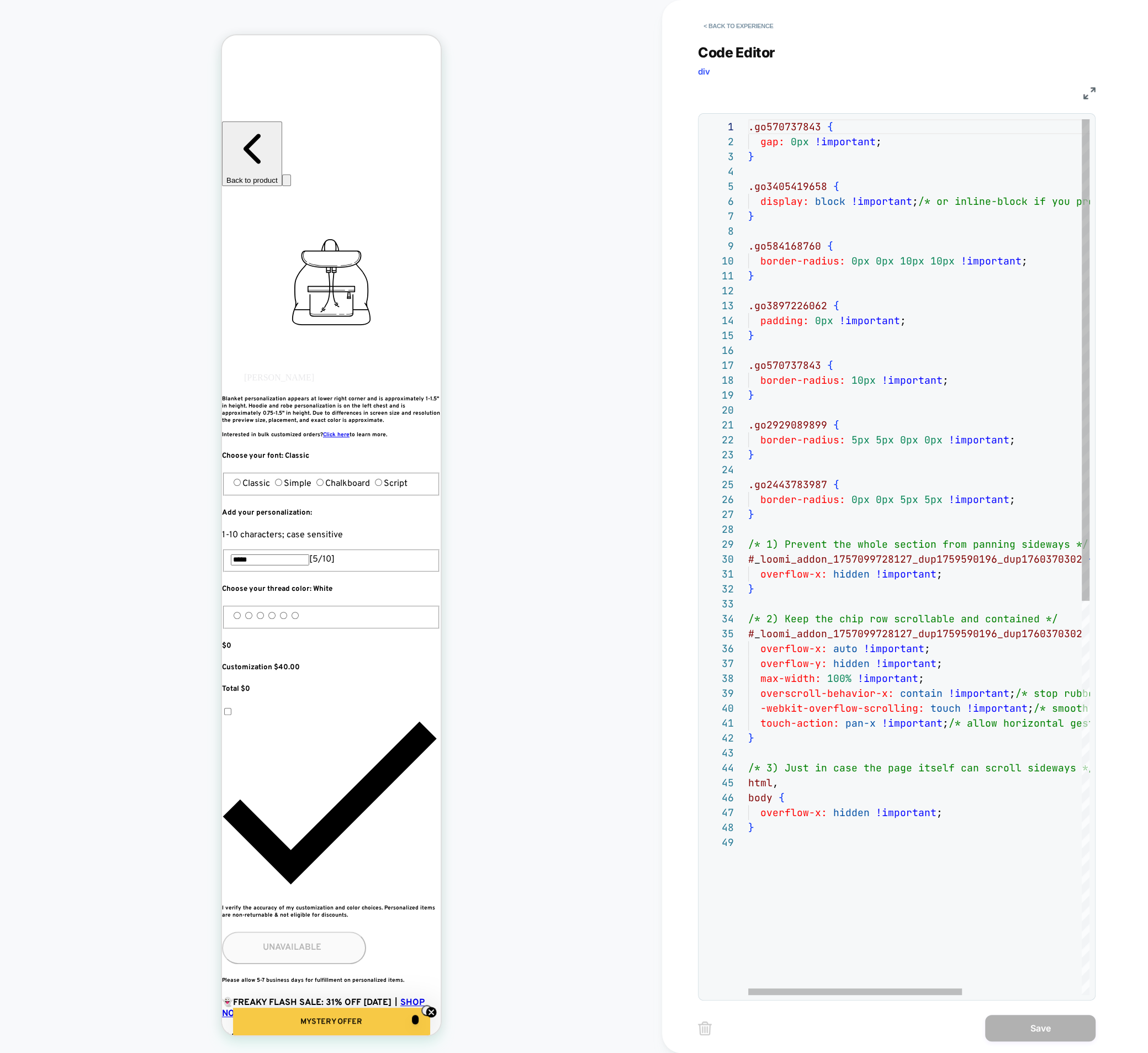
type textarea "**********"
click at [779, 836] on div ".go570737843 { gap: 0px !important ; } .go3405419658 { display: block !importan…" at bounding box center [1014, 916] width 532 height 1592
click at [1078, 97] on div "CSS" at bounding box center [897, 92] width 397 height 19
click at [735, 30] on button "< Back to experience" at bounding box center [738, 26] width 81 height 18
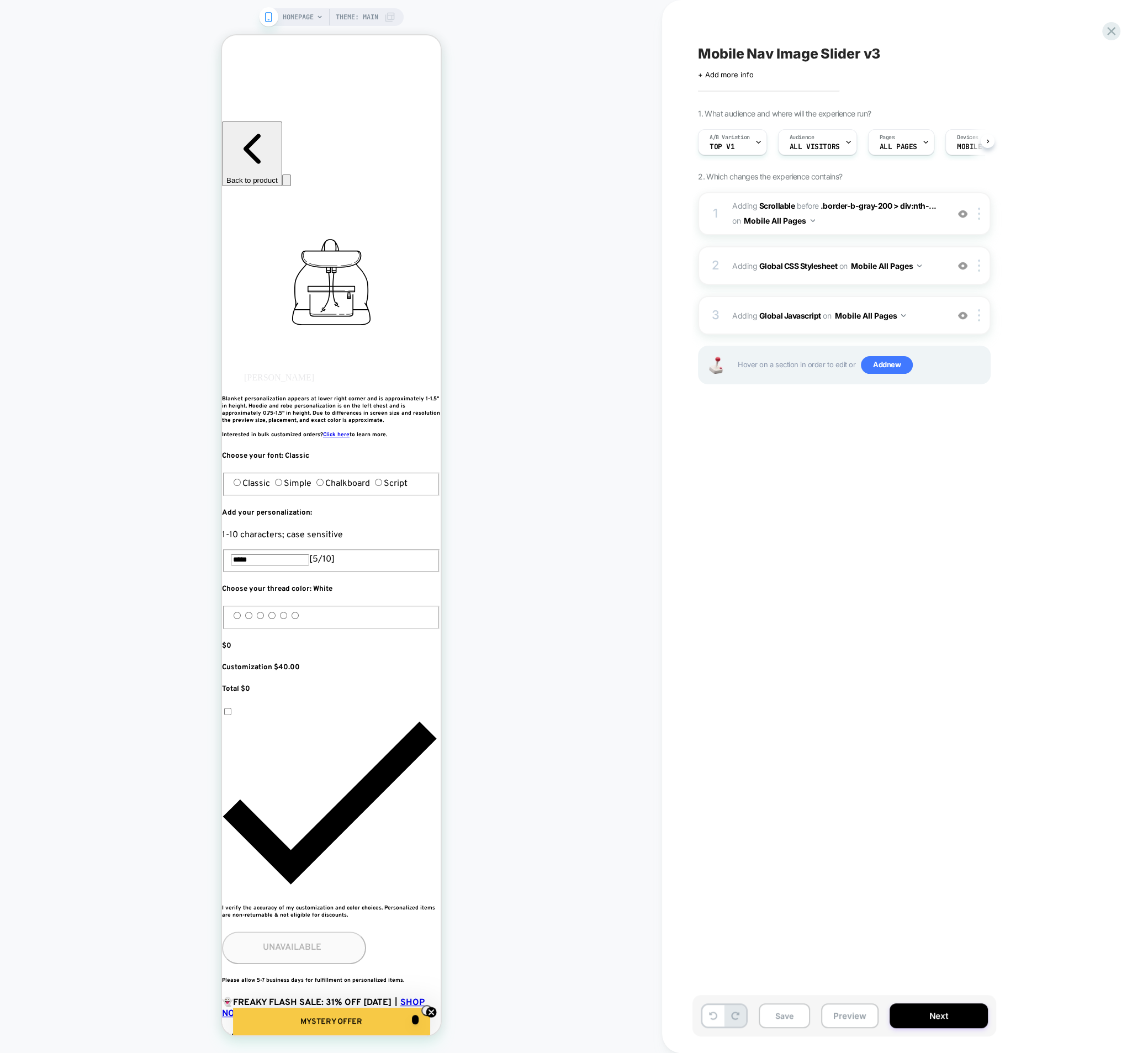
scroll to position [0, 1]
click at [1106, 33] on icon at bounding box center [1111, 31] width 15 height 15
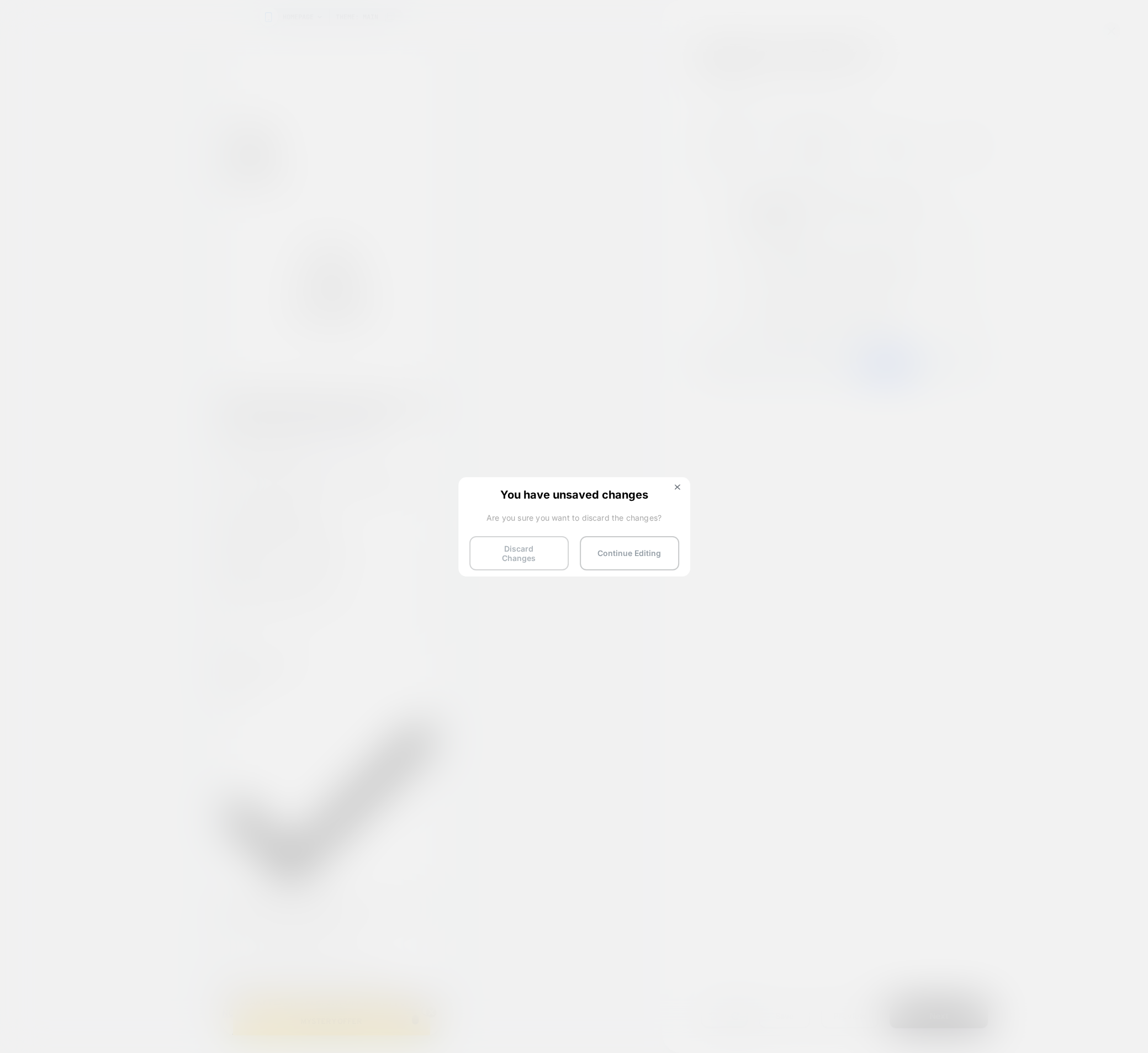
click at [527, 550] on button "Discard Changes" at bounding box center [519, 554] width 99 height 34
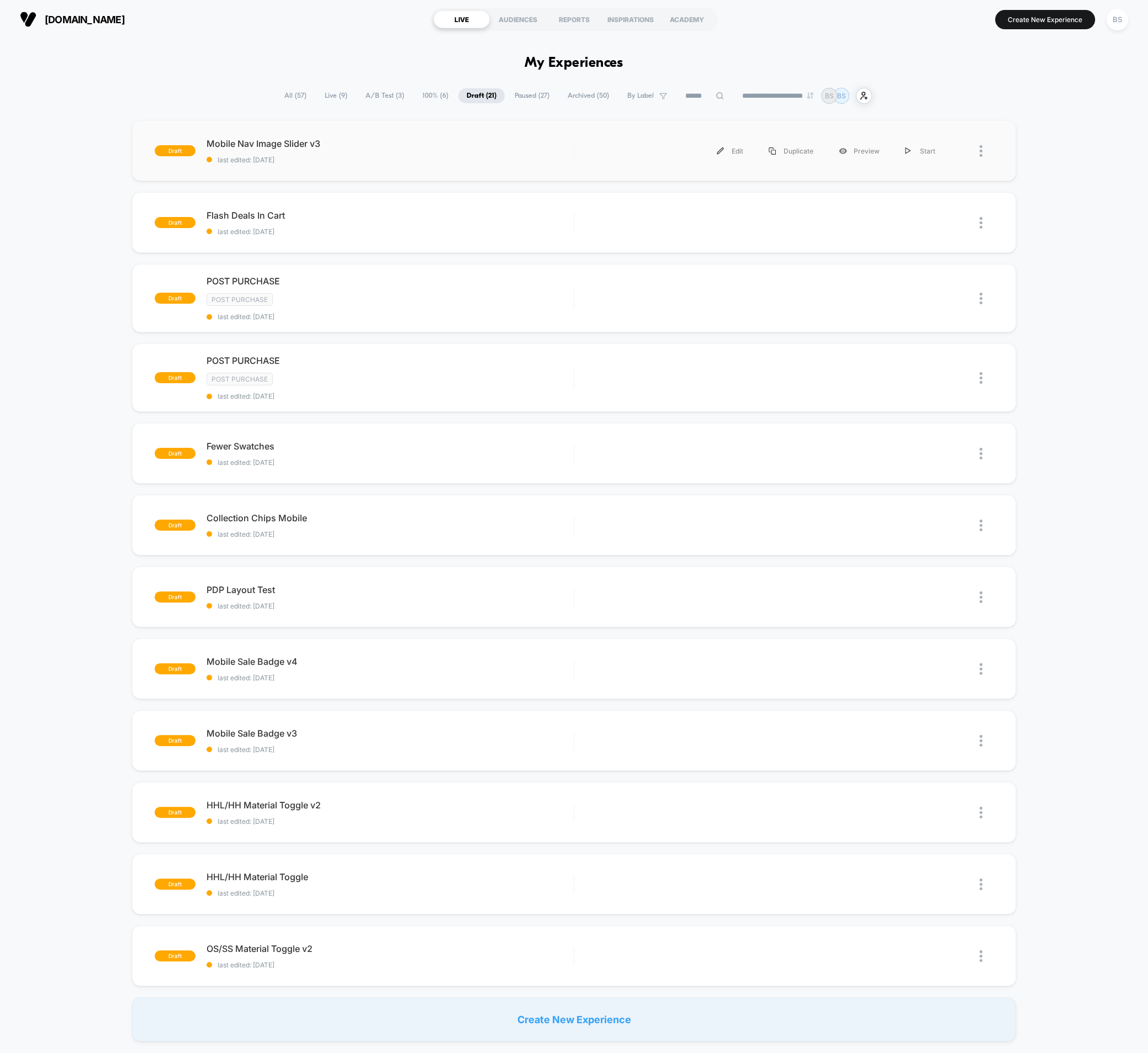
click at [401, 148] on span "Mobile Nav Image Slider v3" at bounding box center [390, 144] width 367 height 11
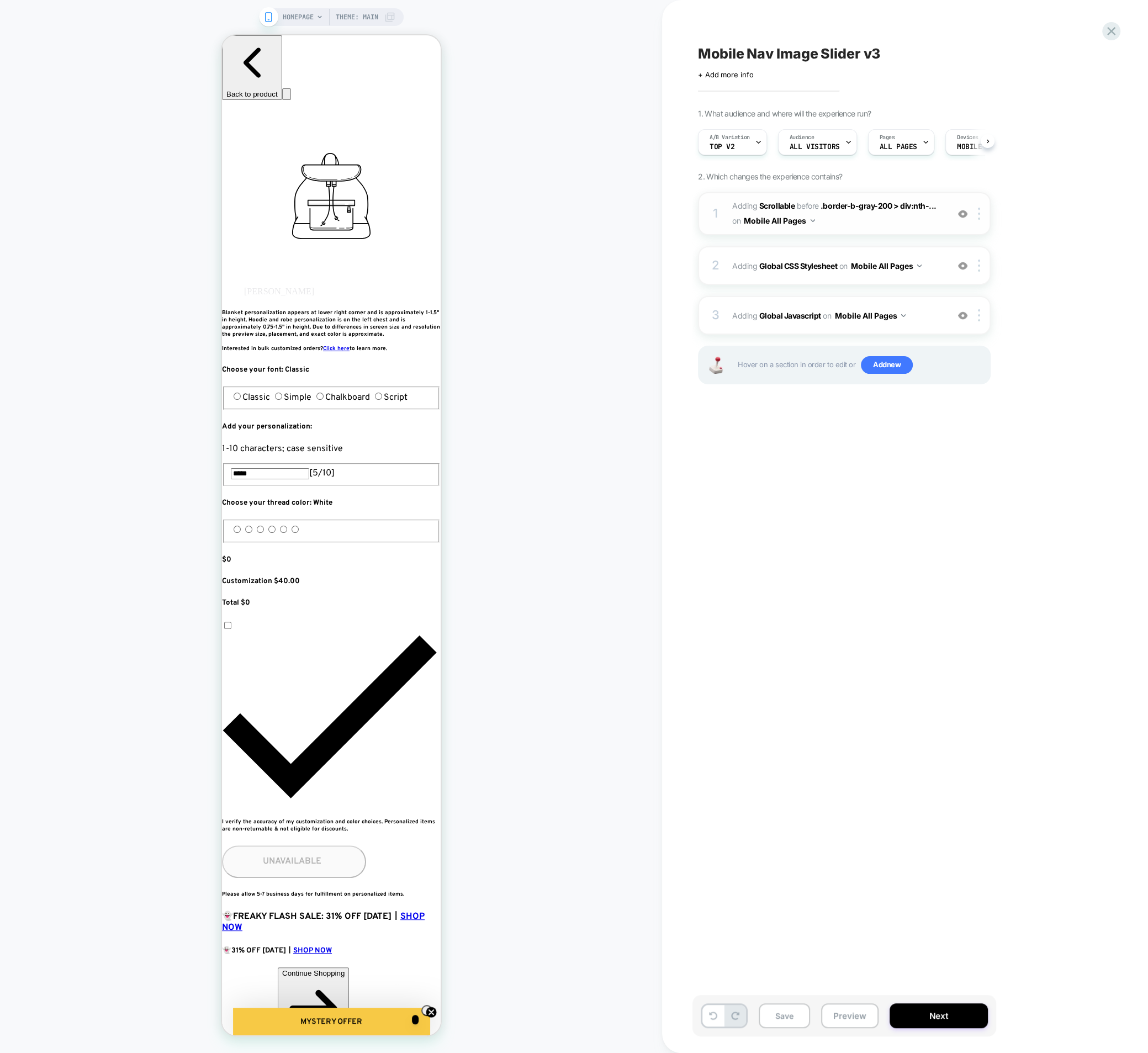
scroll to position [0, 1]
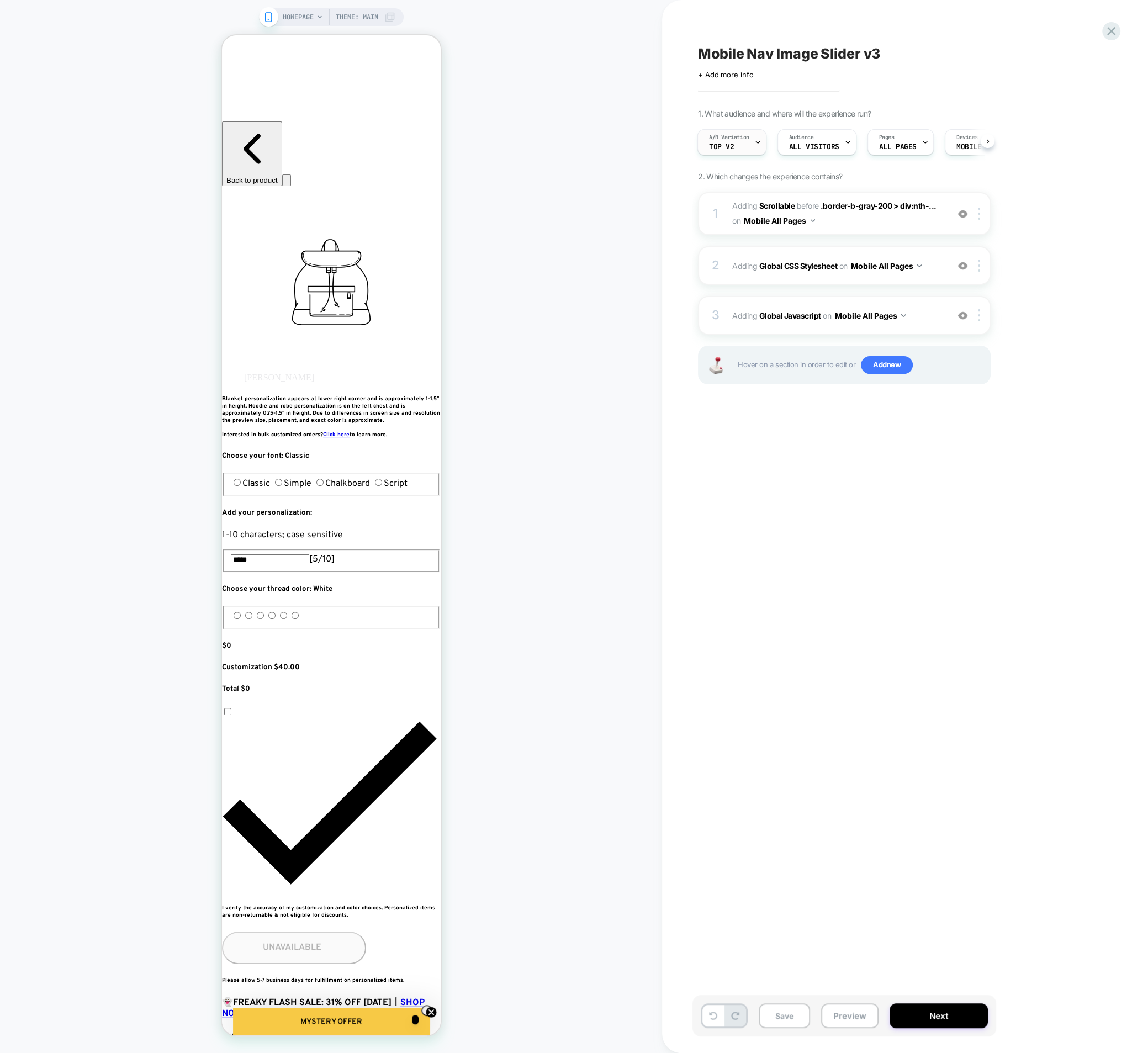
click at [747, 151] on div "A/B Variation Top v2" at bounding box center [729, 142] width 62 height 25
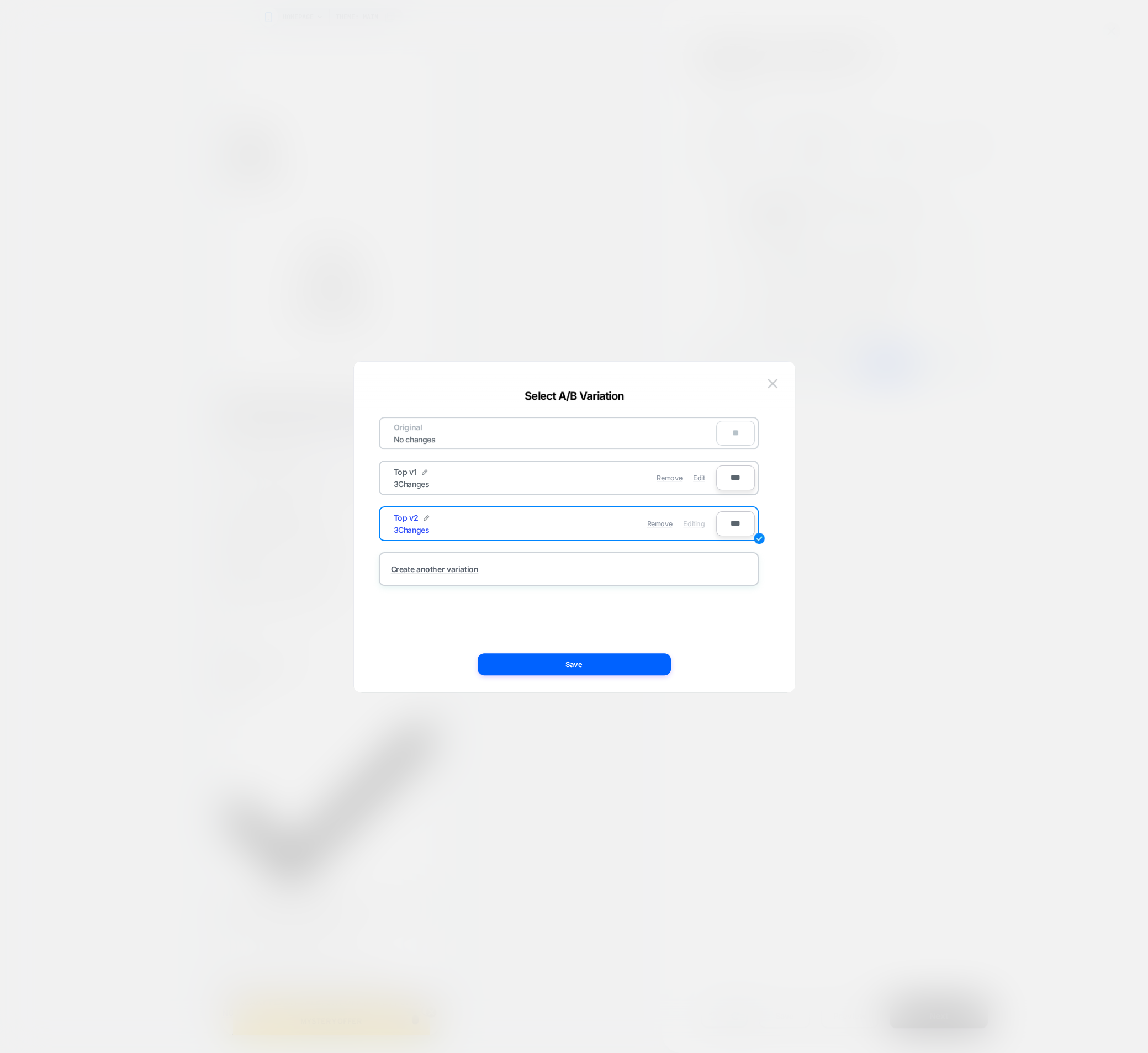
click at [508, 492] on div "Top v1 3 Changes Remove Edit ***" at bounding box center [568, 478] width 380 height 35
click at [555, 471] on div "Remove Edit" at bounding box center [633, 478] width 156 height 22
click at [704, 481] on div "Edit" at bounding box center [699, 478] width 12 height 22
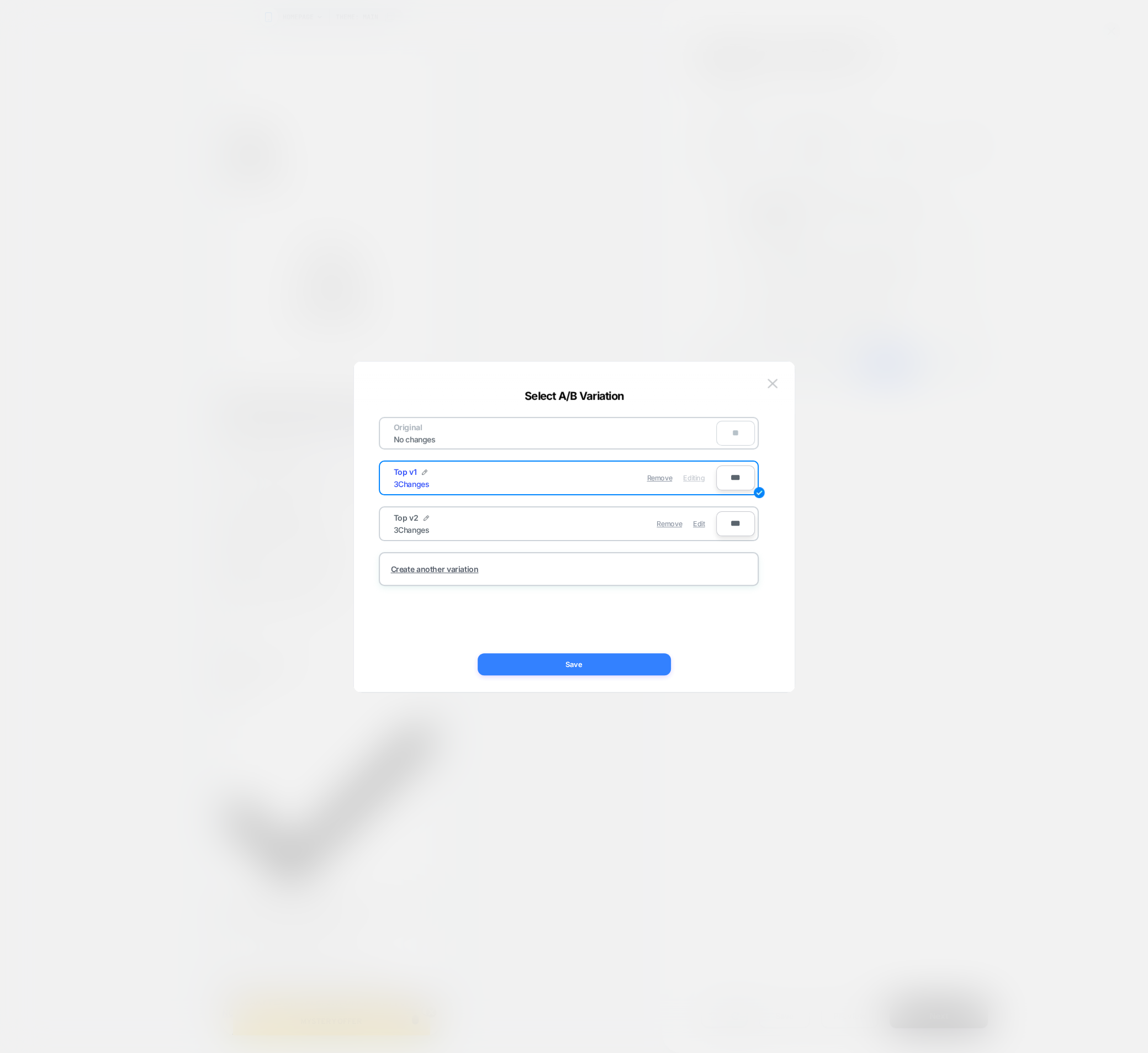
click at [592, 659] on button "Save" at bounding box center [574, 664] width 193 height 22
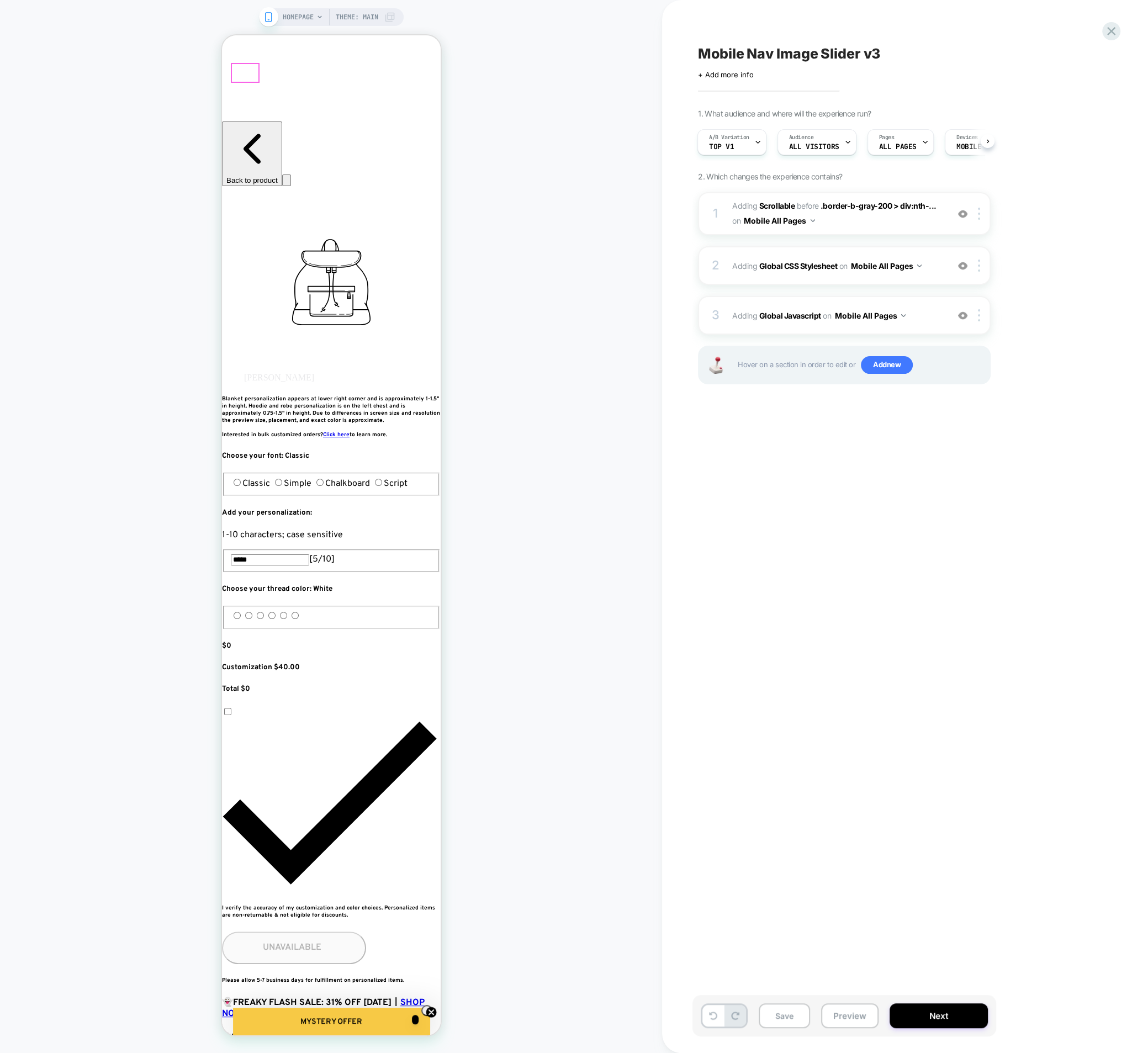
click at [1115, 26] on icon at bounding box center [1111, 31] width 15 height 15
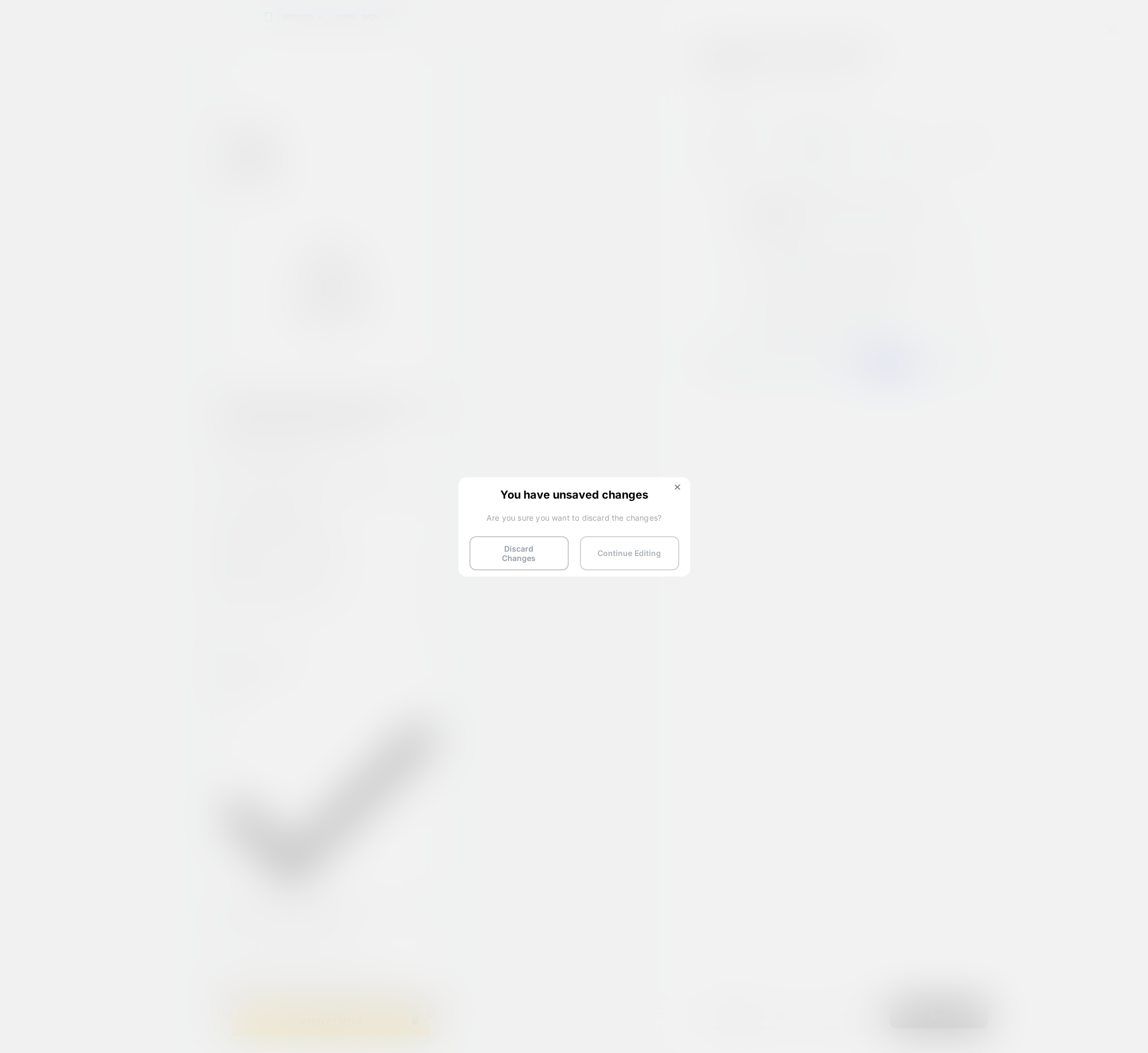
click at [612, 554] on button "Continue Editing" at bounding box center [629, 554] width 99 height 34
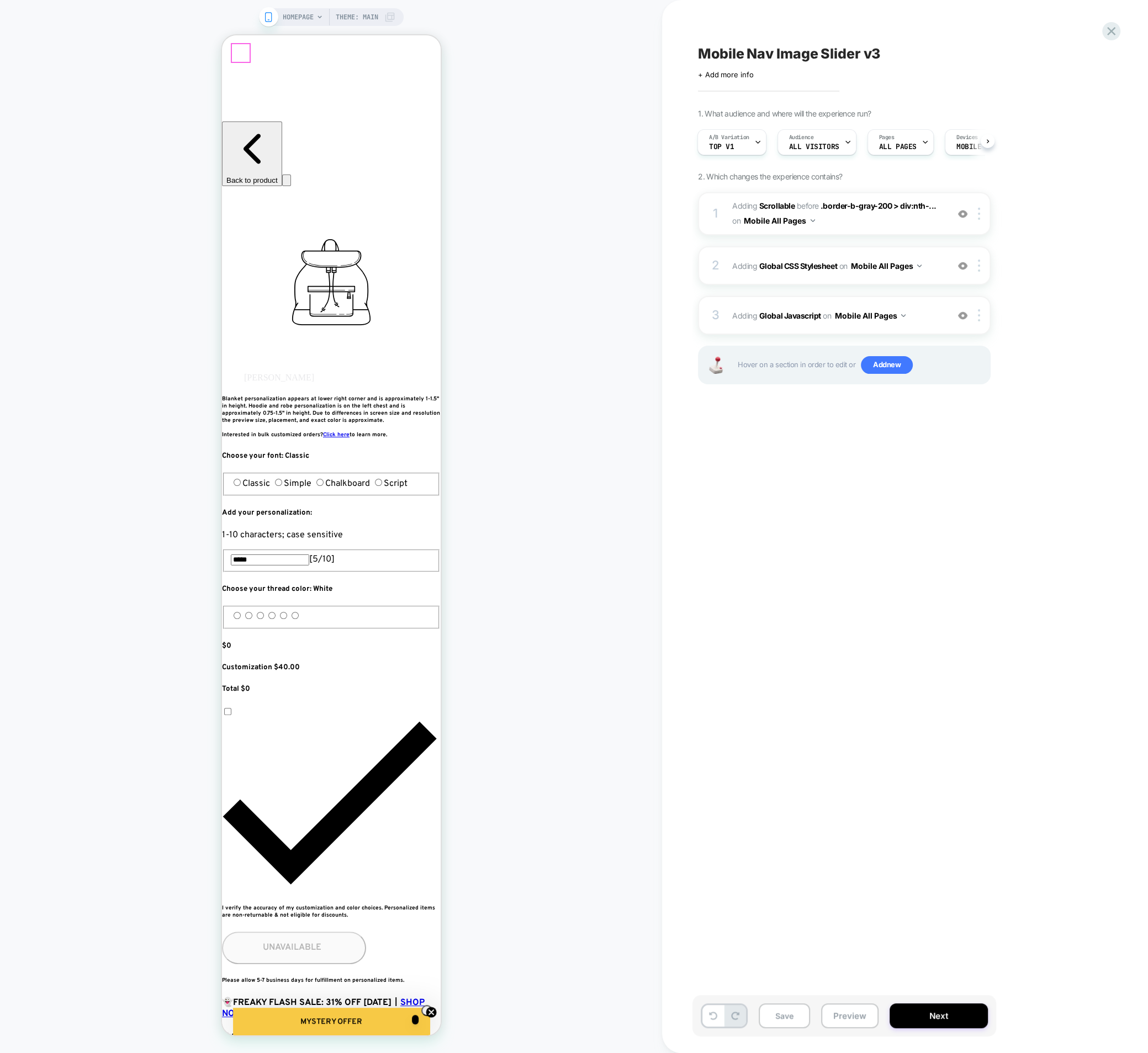
click at [1106, 38] on icon at bounding box center [1111, 31] width 15 height 15
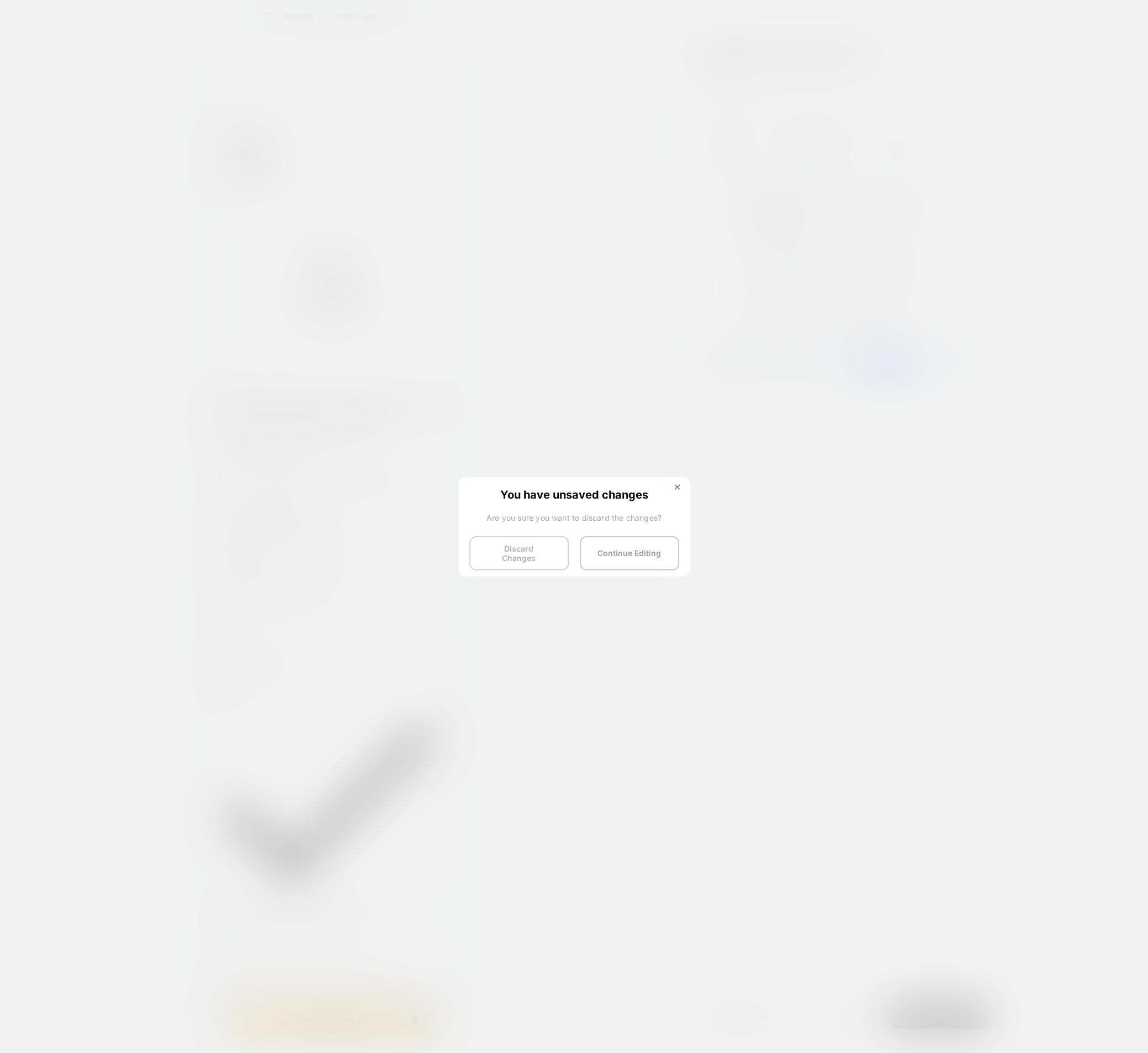
click at [494, 553] on button "Discard Changes" at bounding box center [519, 554] width 99 height 34
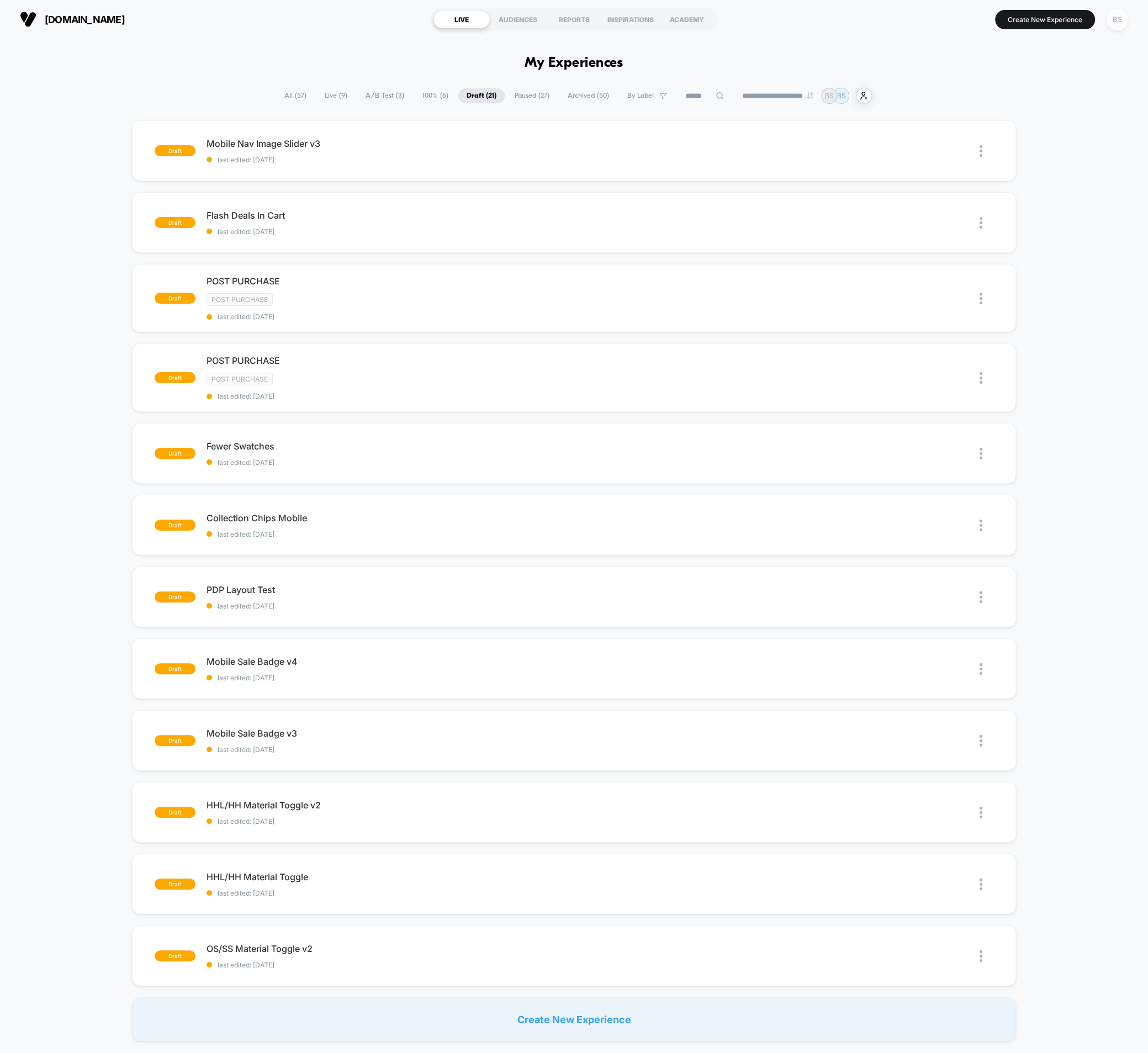
click at [1114, 24] on div "BS" at bounding box center [1117, 19] width 22 height 22
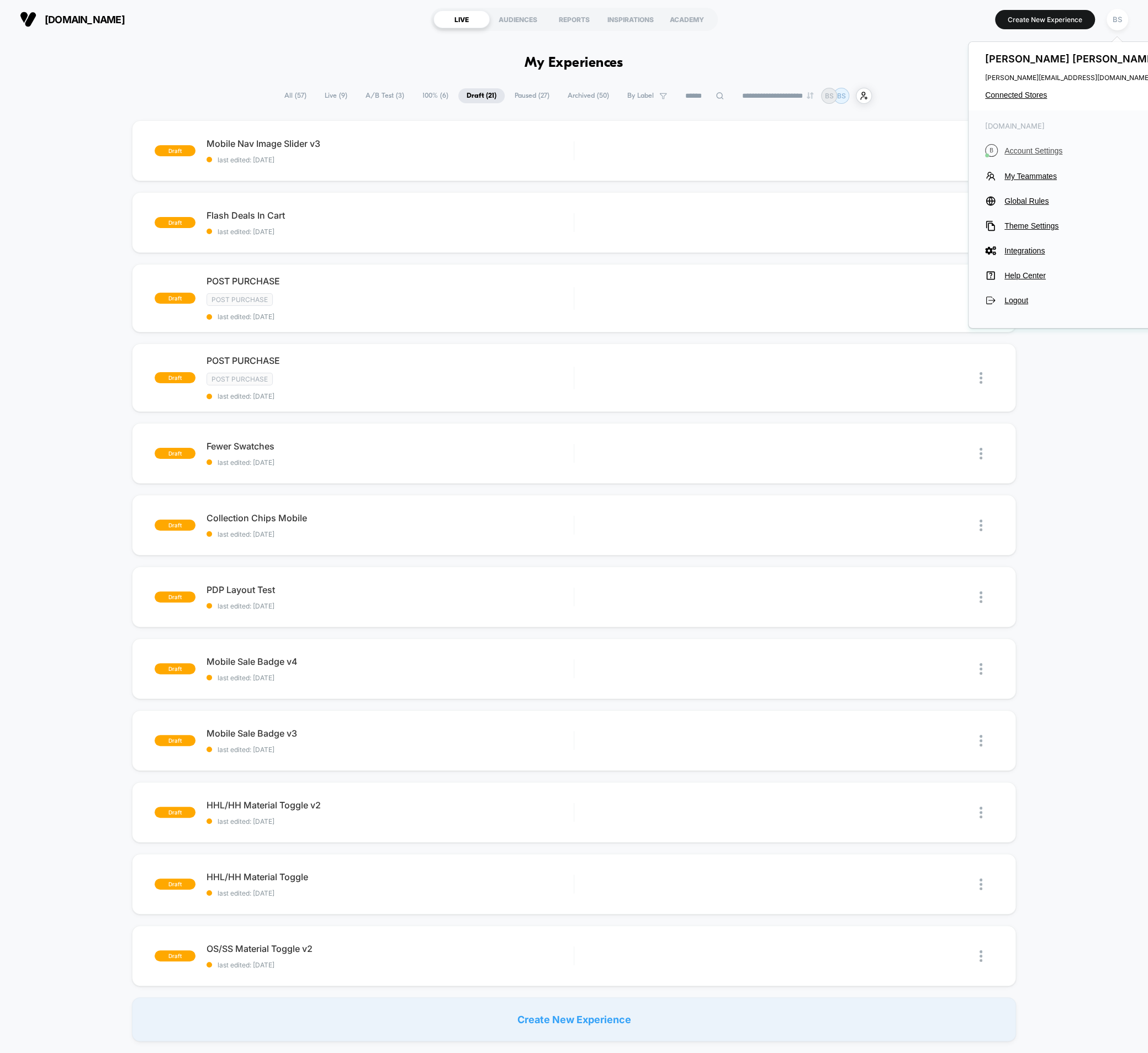
click at [1017, 147] on span "Account Settings" at bounding box center [1082, 150] width 155 height 9
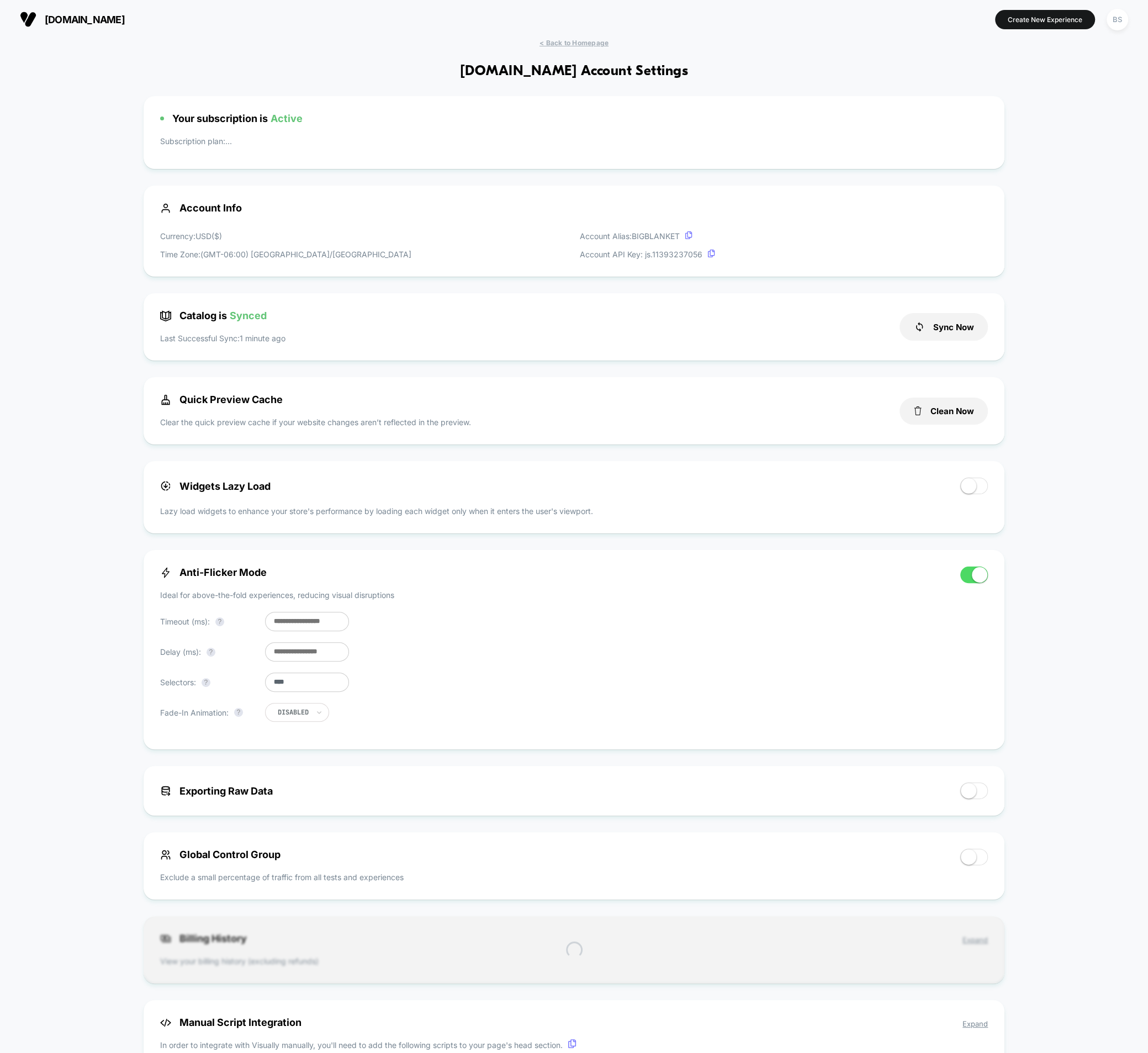
scroll to position [149, 0]
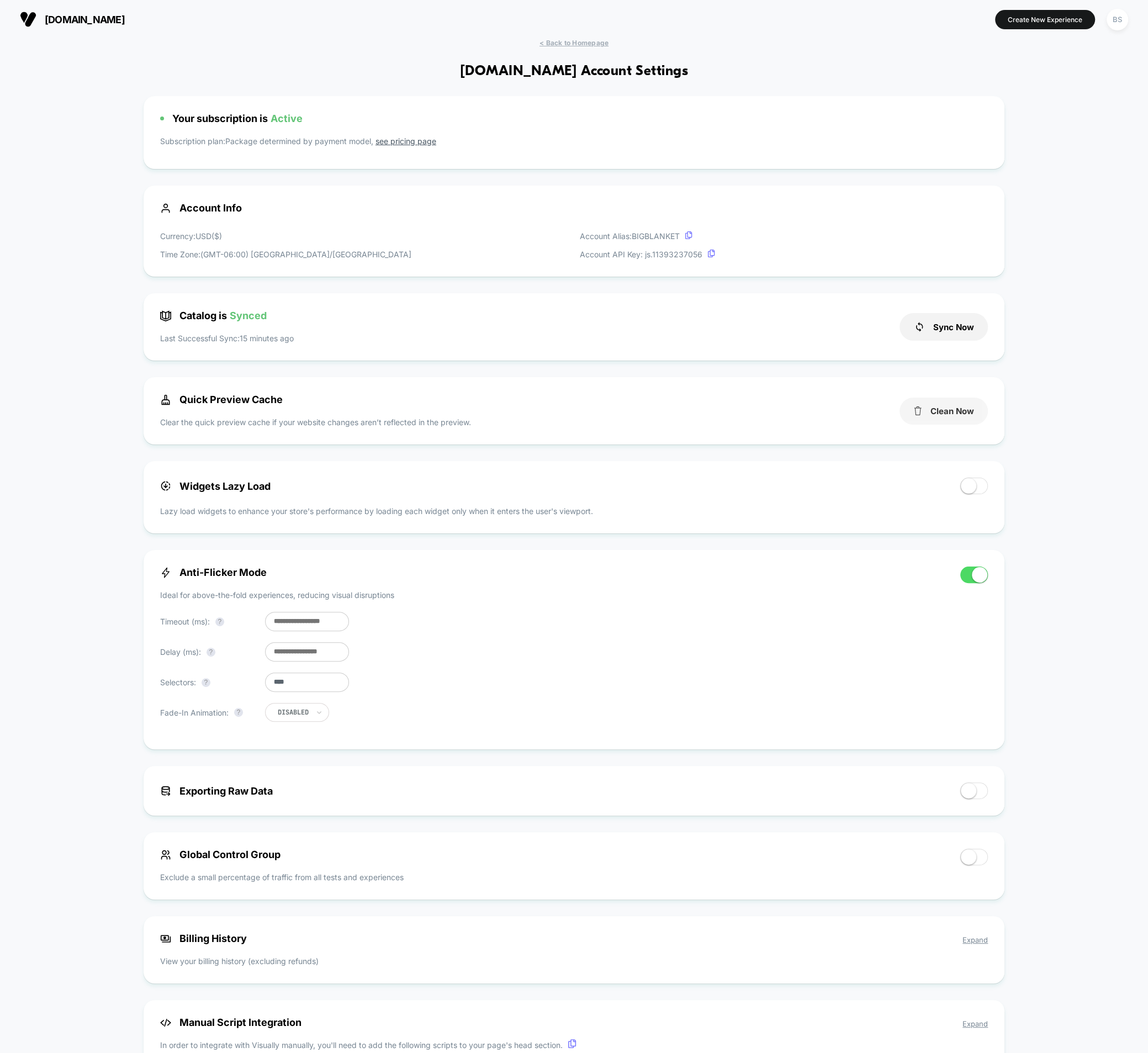
click at [918, 415] on icon at bounding box center [917, 410] width 9 height 9
click at [551, 47] on div "< Back to Homepage bigblanket.com Account Settings Your subscription is Active …" at bounding box center [574, 724] width 1148 height 1370
click at [559, 45] on span "< Back to Homepage" at bounding box center [574, 43] width 69 height 9
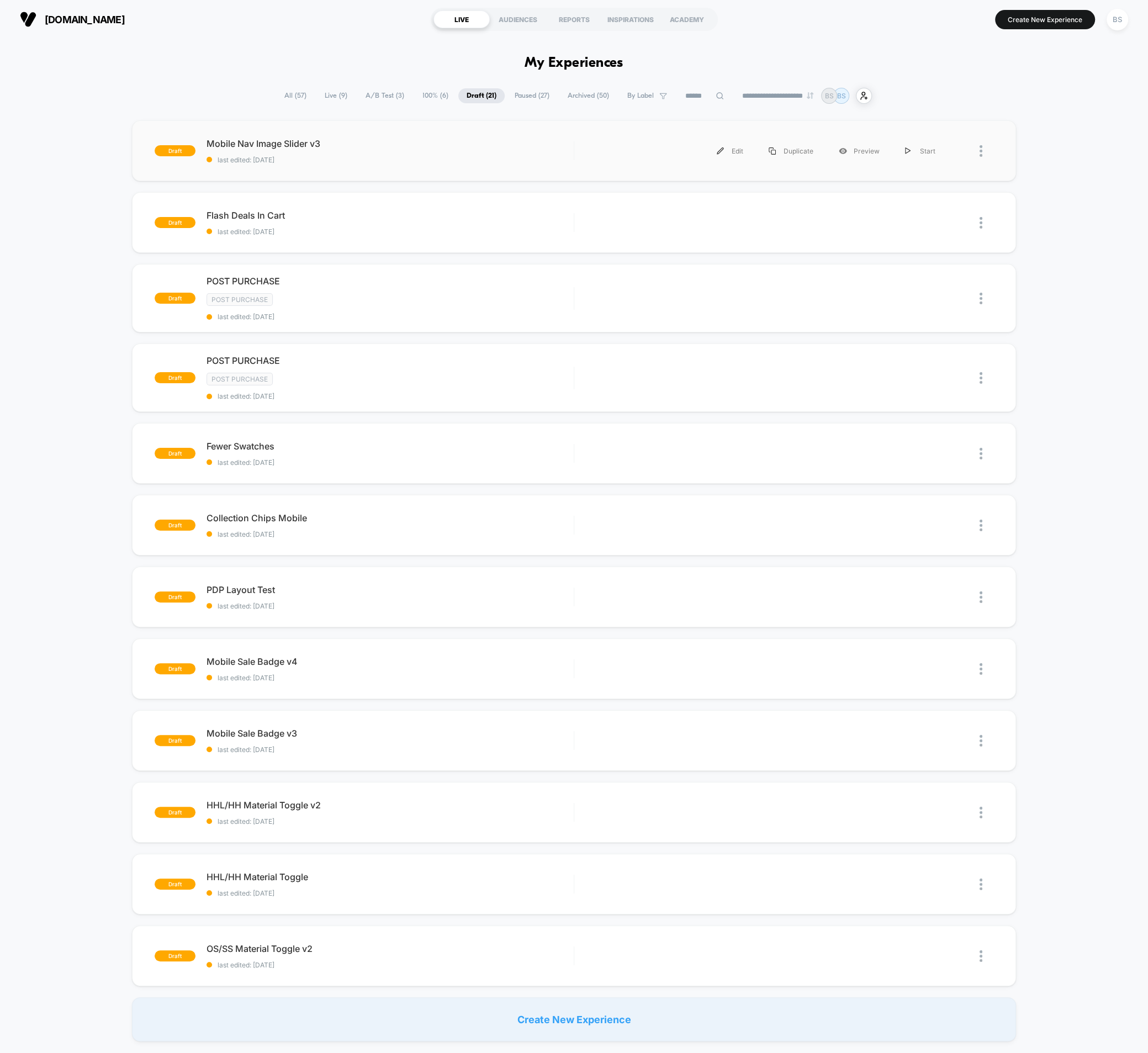
click at [917, 171] on div "draft Mobile Nav Image Slider v3 last edited: 10/13/2025 Edit Duplicate Preview…" at bounding box center [574, 151] width 884 height 61
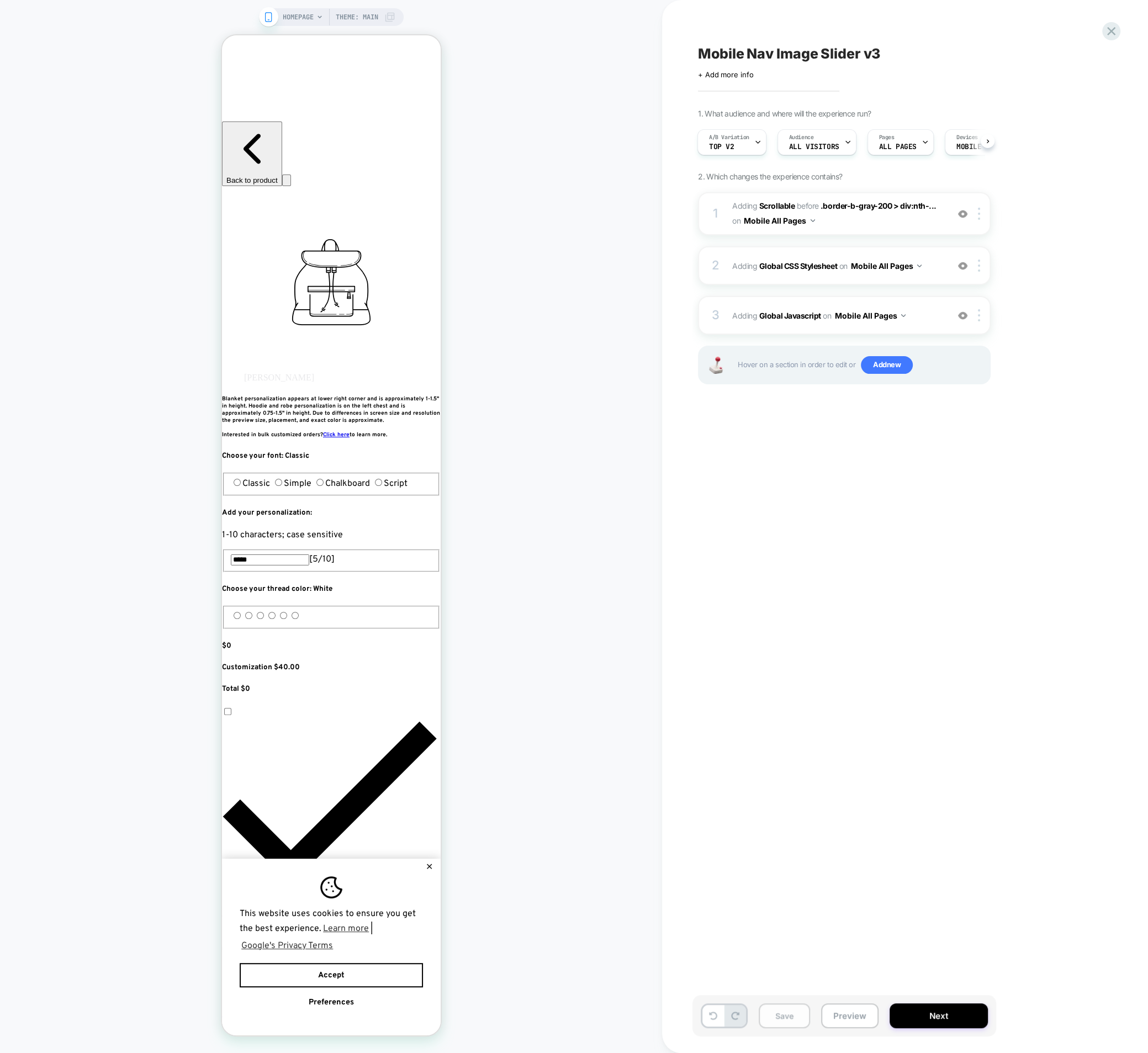
click at [795, 1024] on button "Save" at bounding box center [784, 1016] width 51 height 25
click at [957, 1019] on button "Next" at bounding box center [938, 1016] width 99 height 25
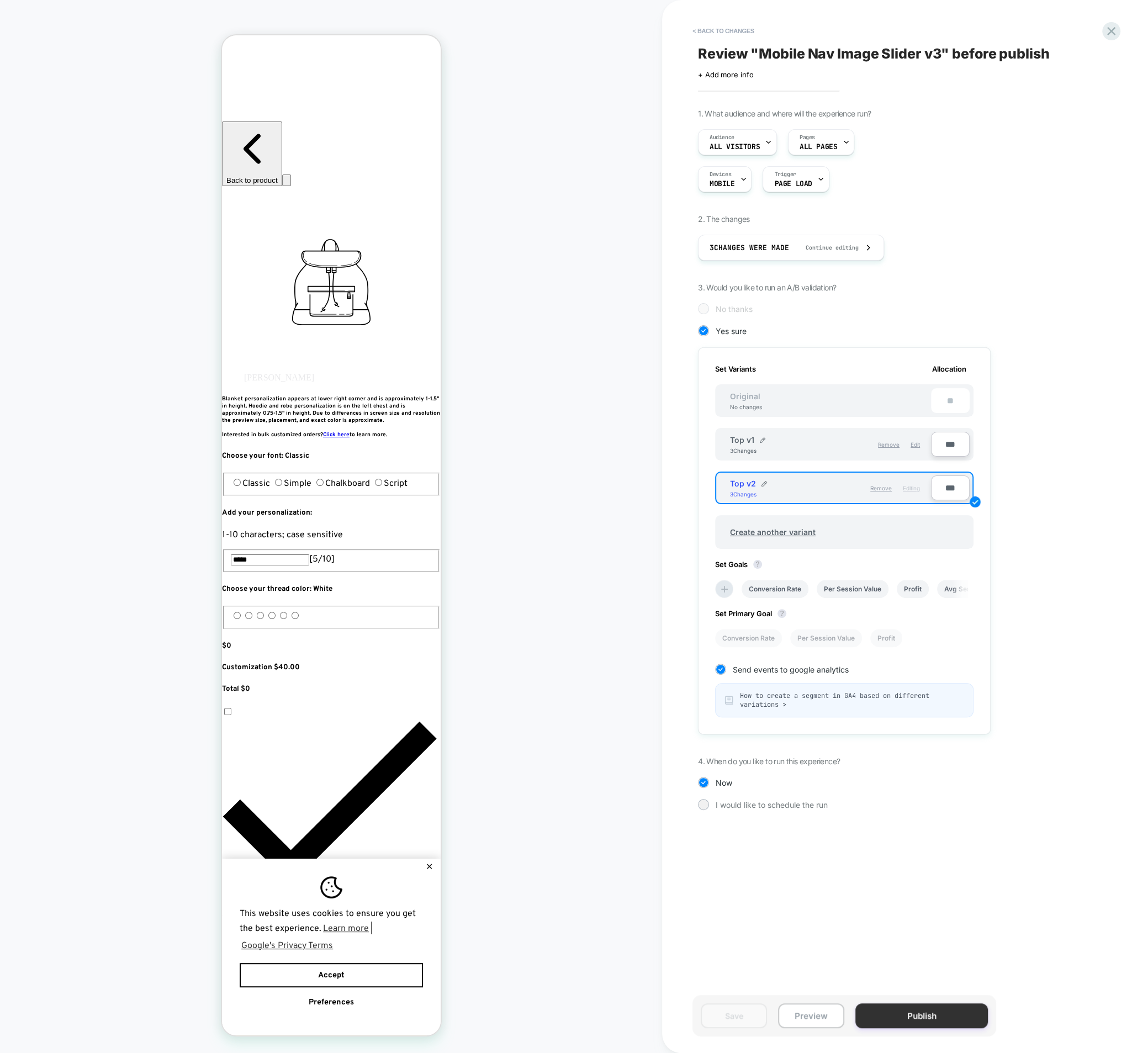
scroll to position [0, 1]
click at [952, 1020] on button "Publish" at bounding box center [921, 1016] width 133 height 25
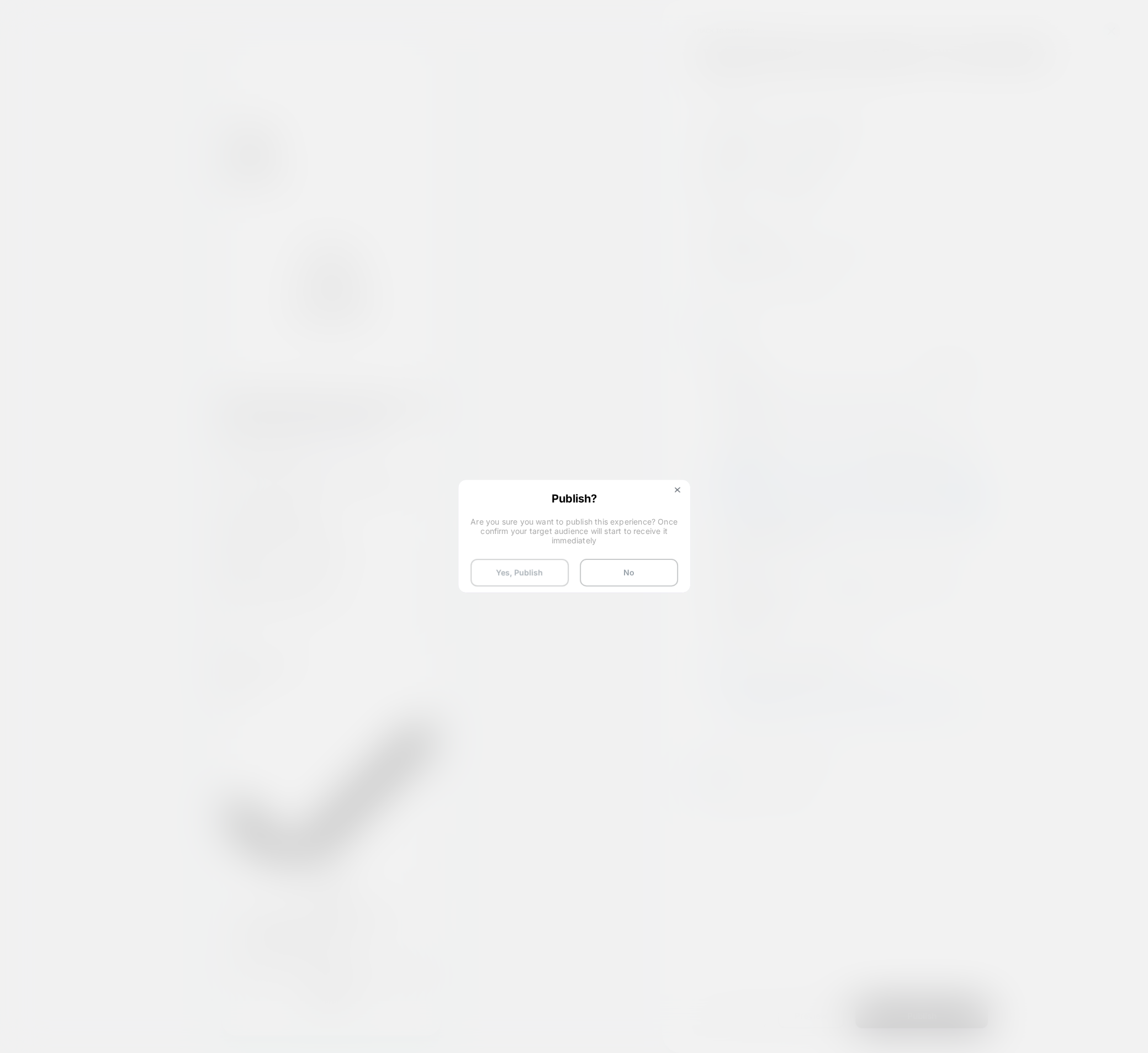
click at [542, 582] on button "Yes, Publish" at bounding box center [519, 573] width 99 height 28
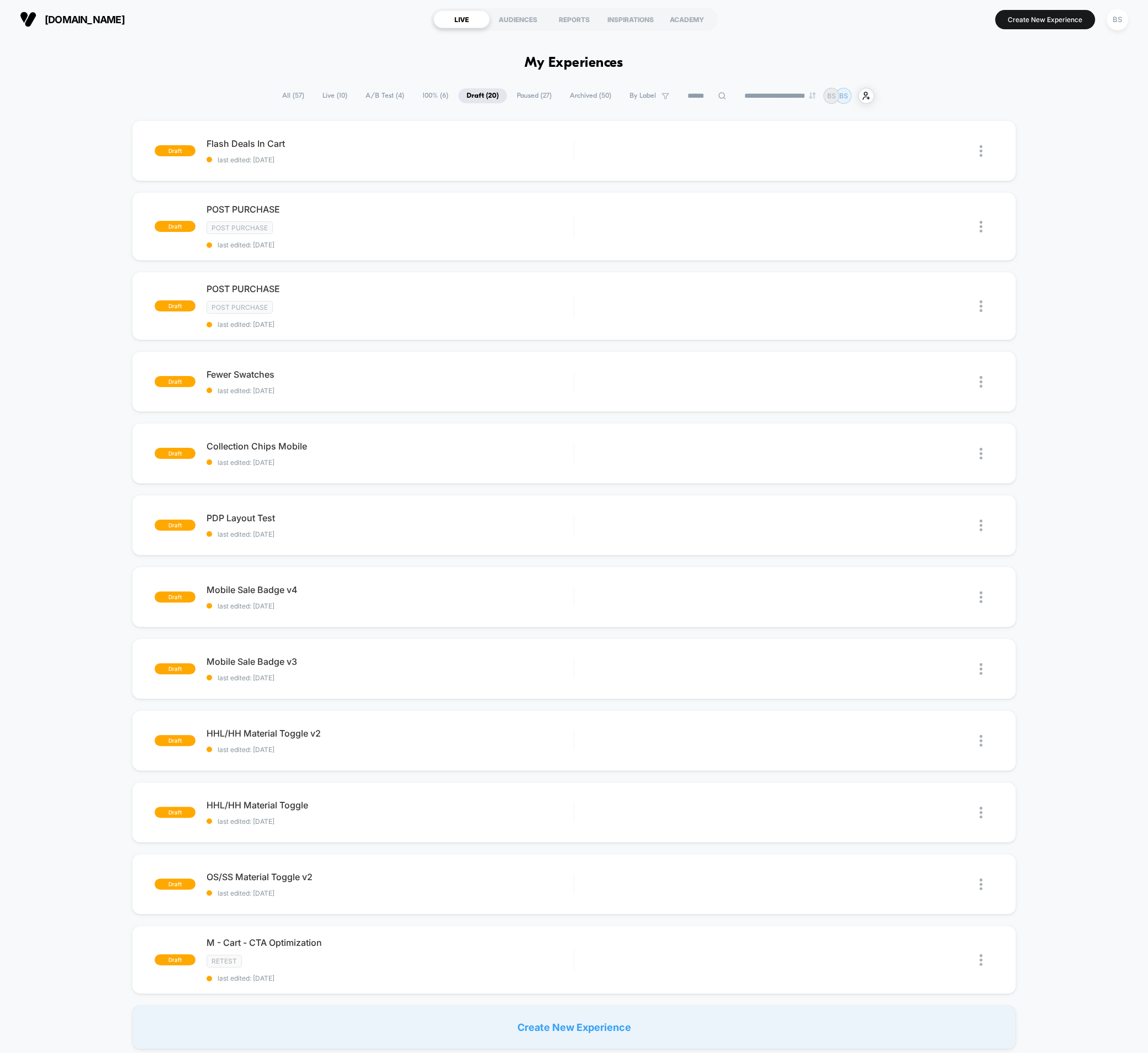
click at [290, 95] on span "All ( 57 )" at bounding box center [293, 96] width 39 height 15
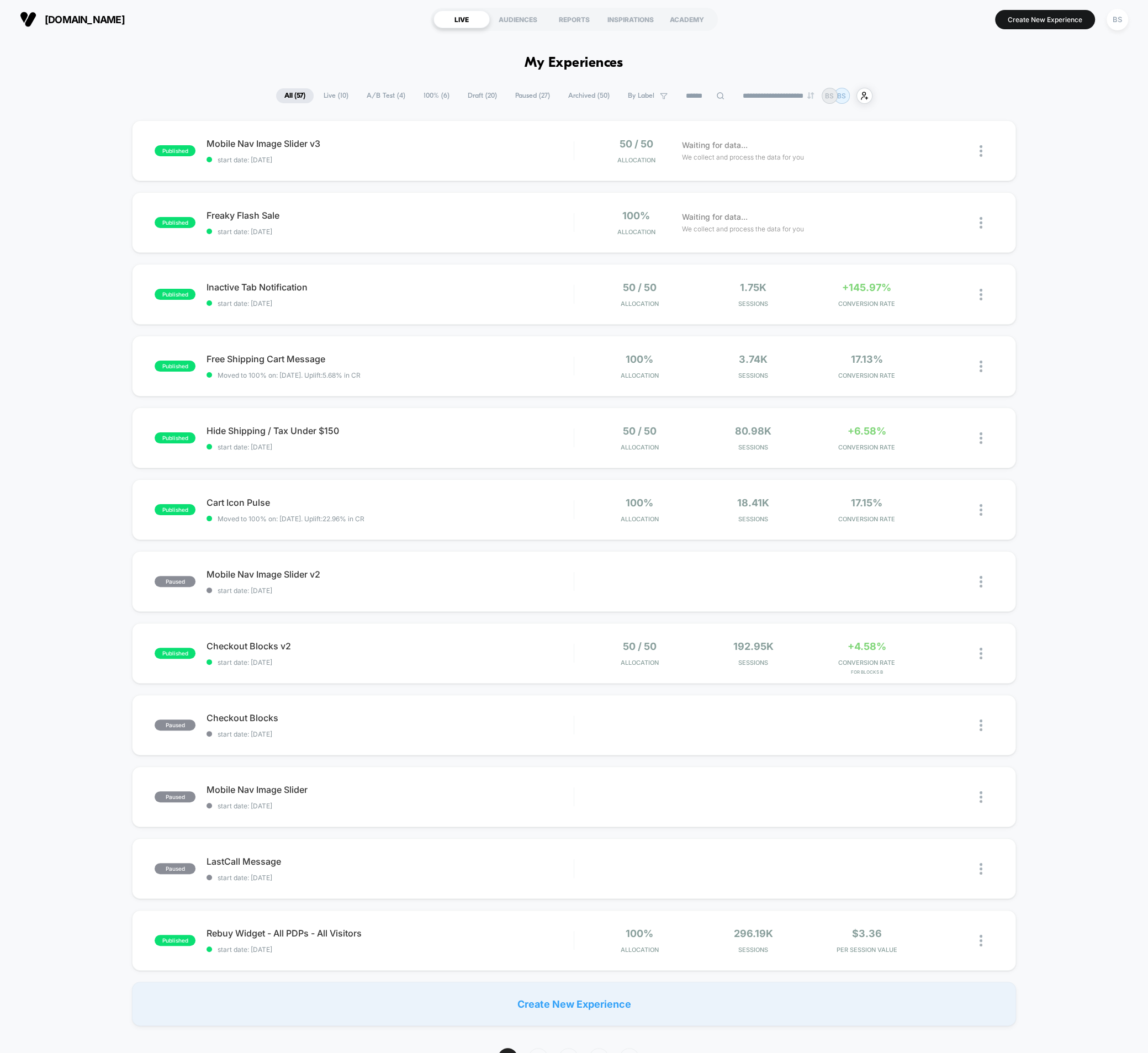
click at [331, 99] on span "Live ( 10 )" at bounding box center [335, 96] width 41 height 15
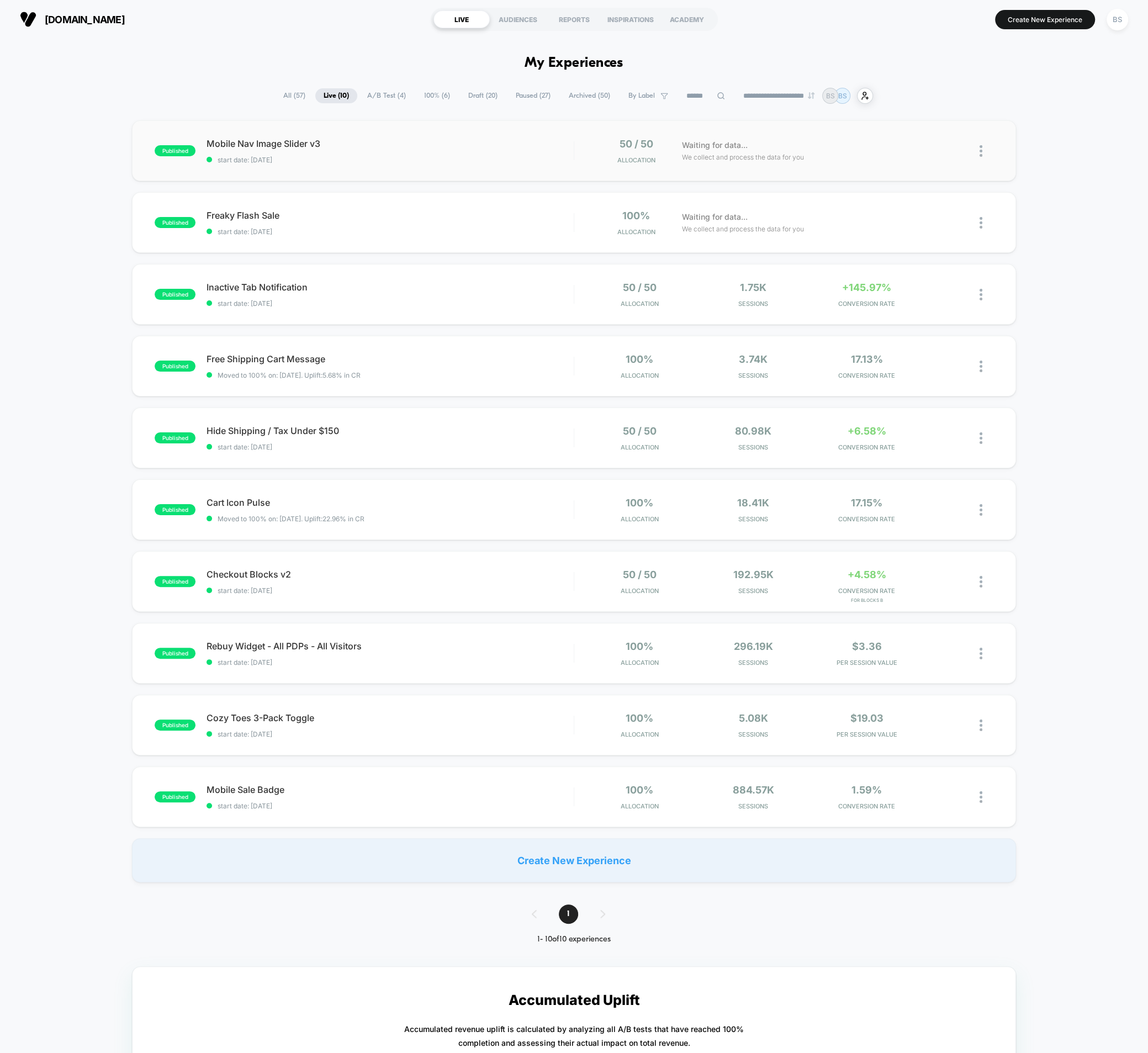
click at [980, 159] on div at bounding box center [987, 151] width 14 height 26
click at [918, 138] on div "Pause" at bounding box center [924, 137] width 99 height 25
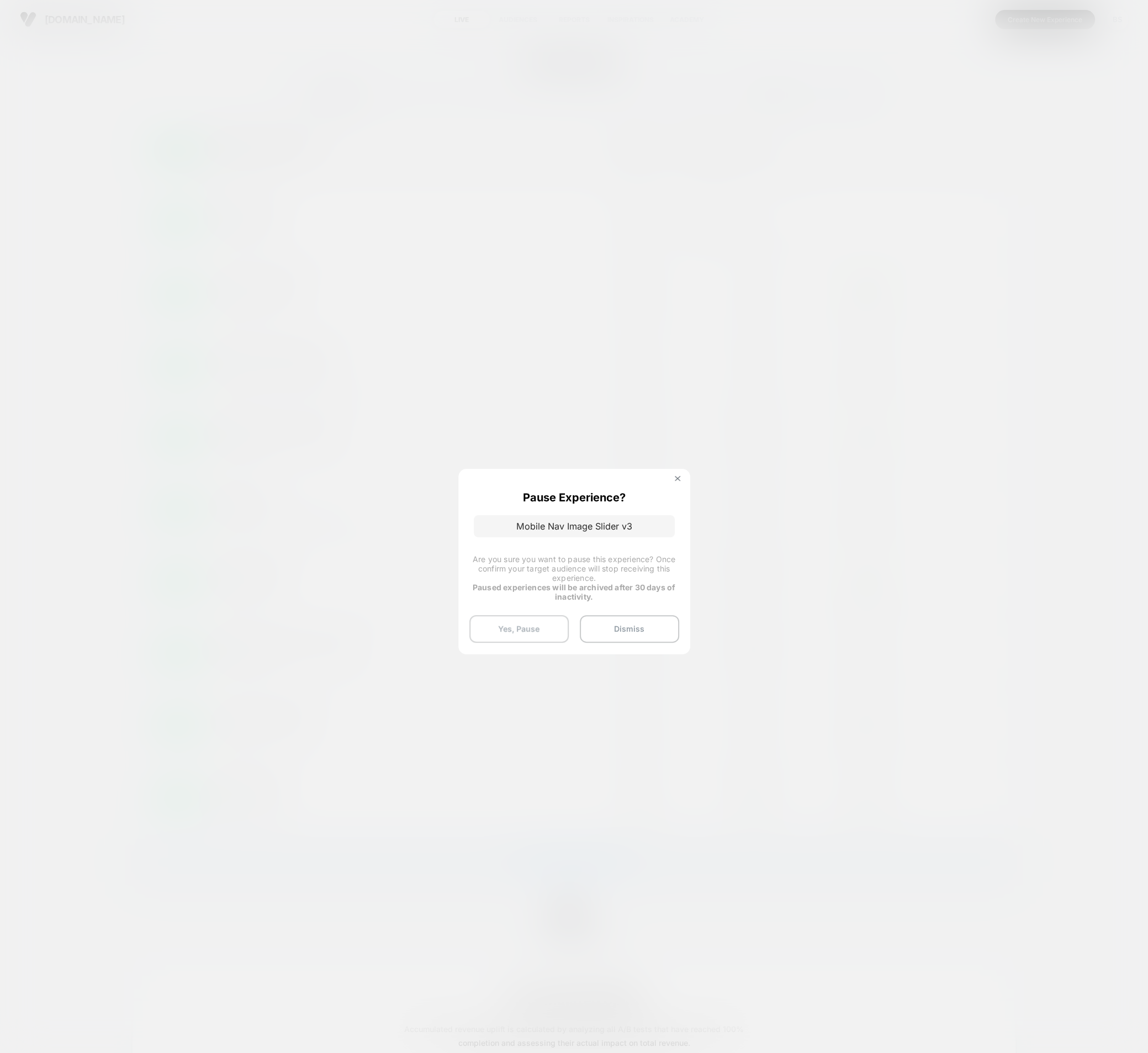
click at [519, 626] on button "Yes, Pause" at bounding box center [519, 629] width 99 height 28
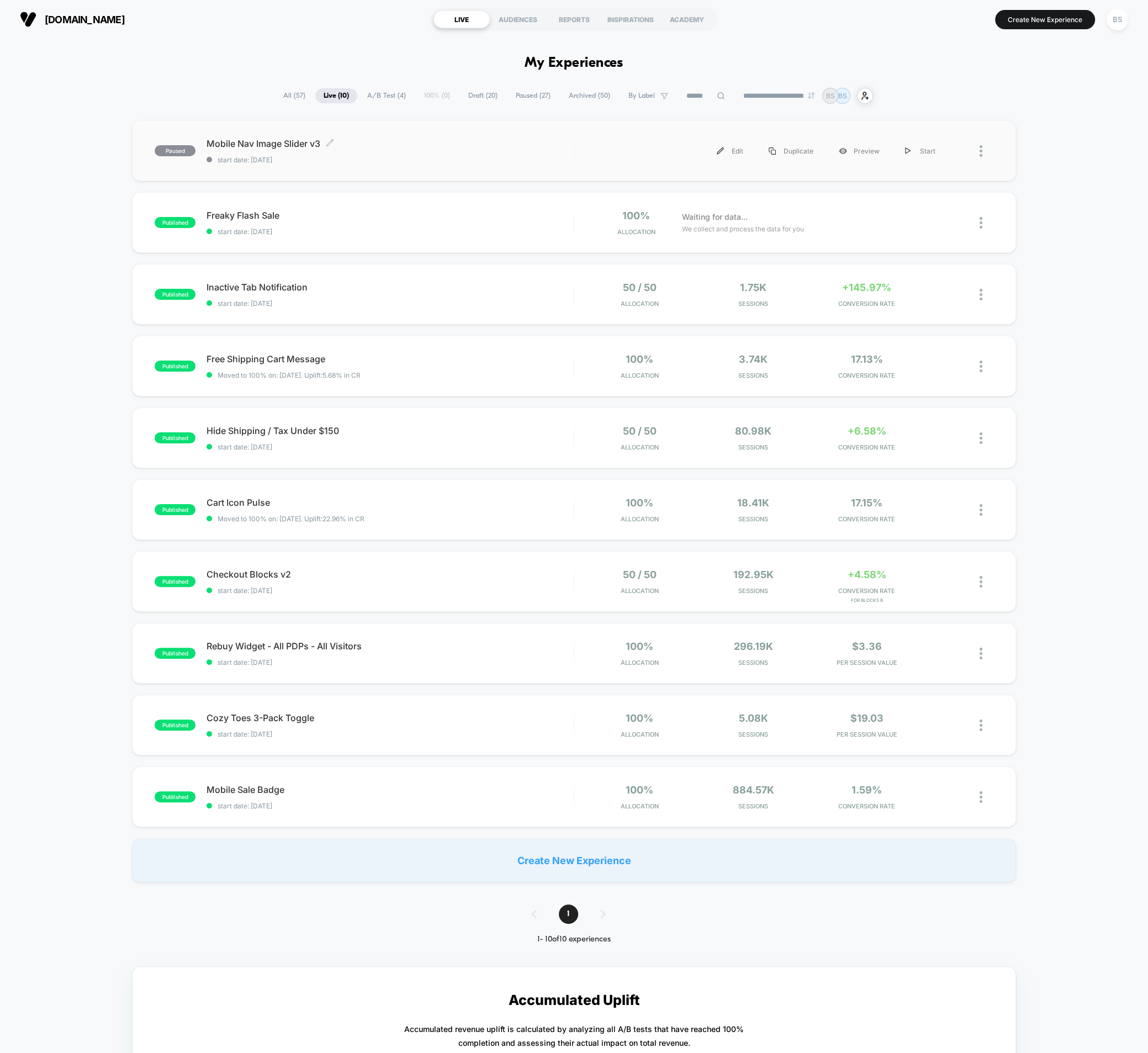
click at [454, 161] on span "start date: [DATE]" at bounding box center [390, 160] width 367 height 9
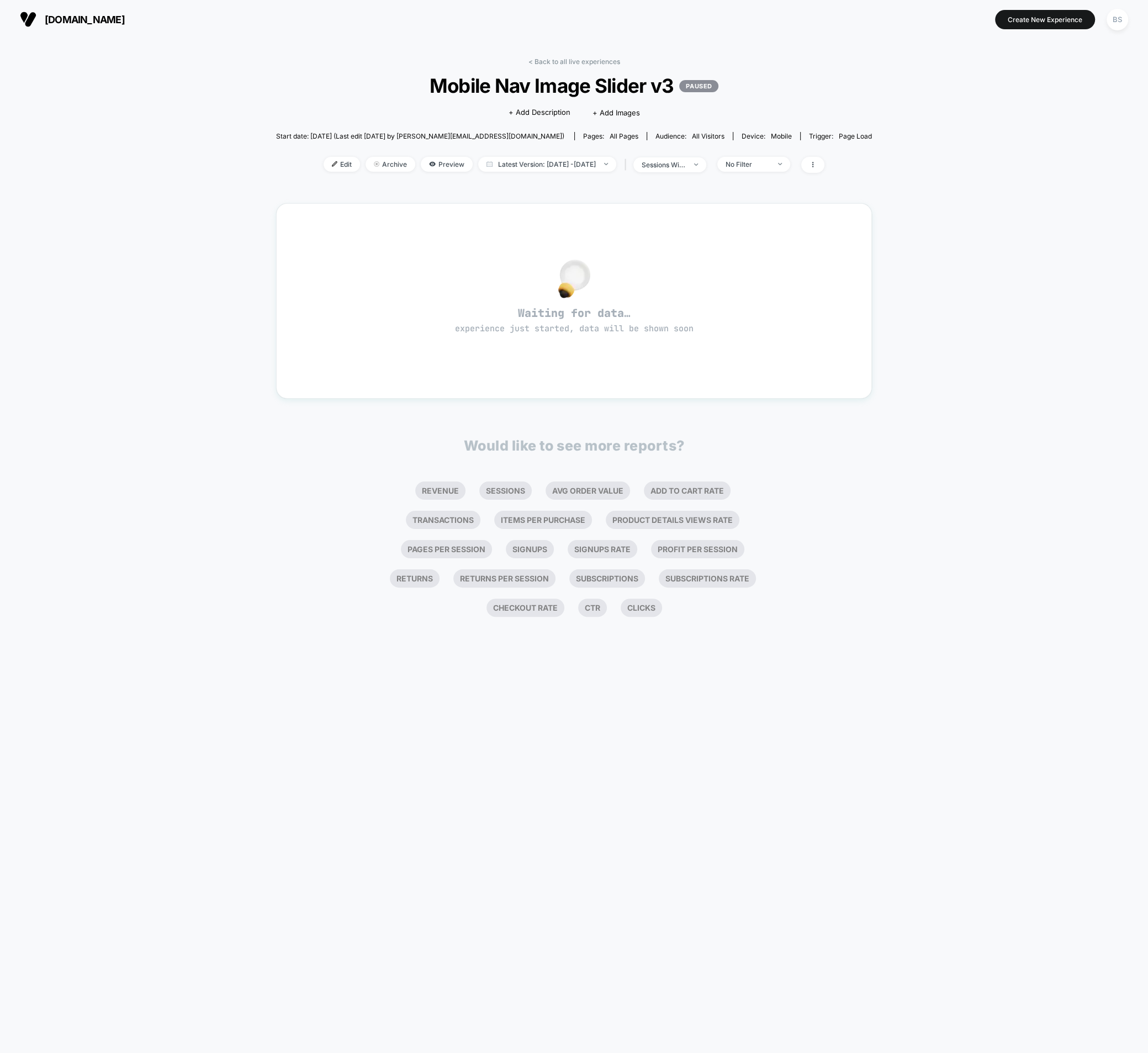
click at [532, 69] on div "< Back to all live experiences Mobile Nav Image Slider v3 PAUSED Click to edit …" at bounding box center [574, 122] width 595 height 129
click at [539, 60] on link "< Back to all live experiences" at bounding box center [574, 61] width 92 height 9
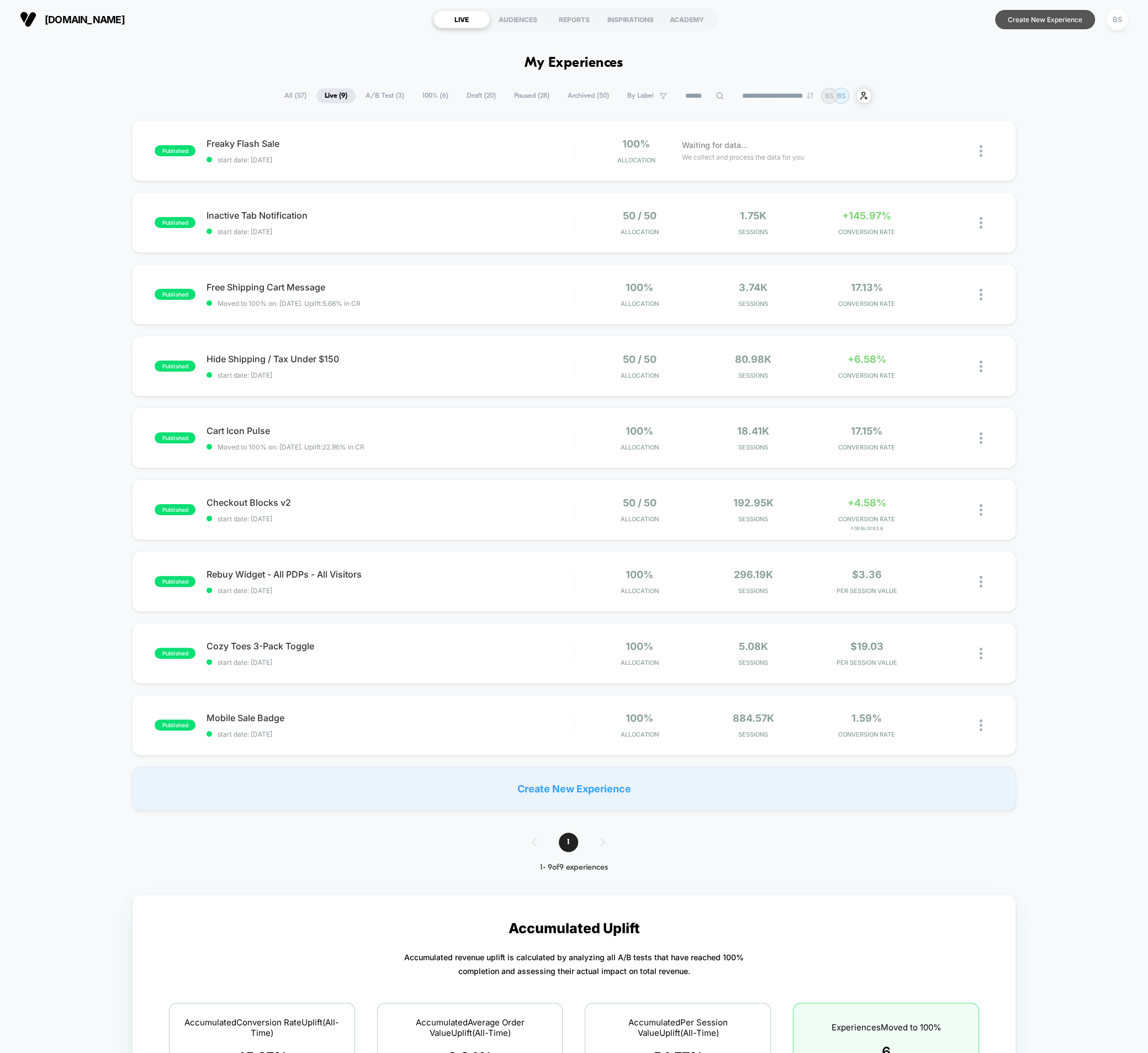
click at [1037, 22] on button "Create New Experience" at bounding box center [1045, 19] width 100 height 19
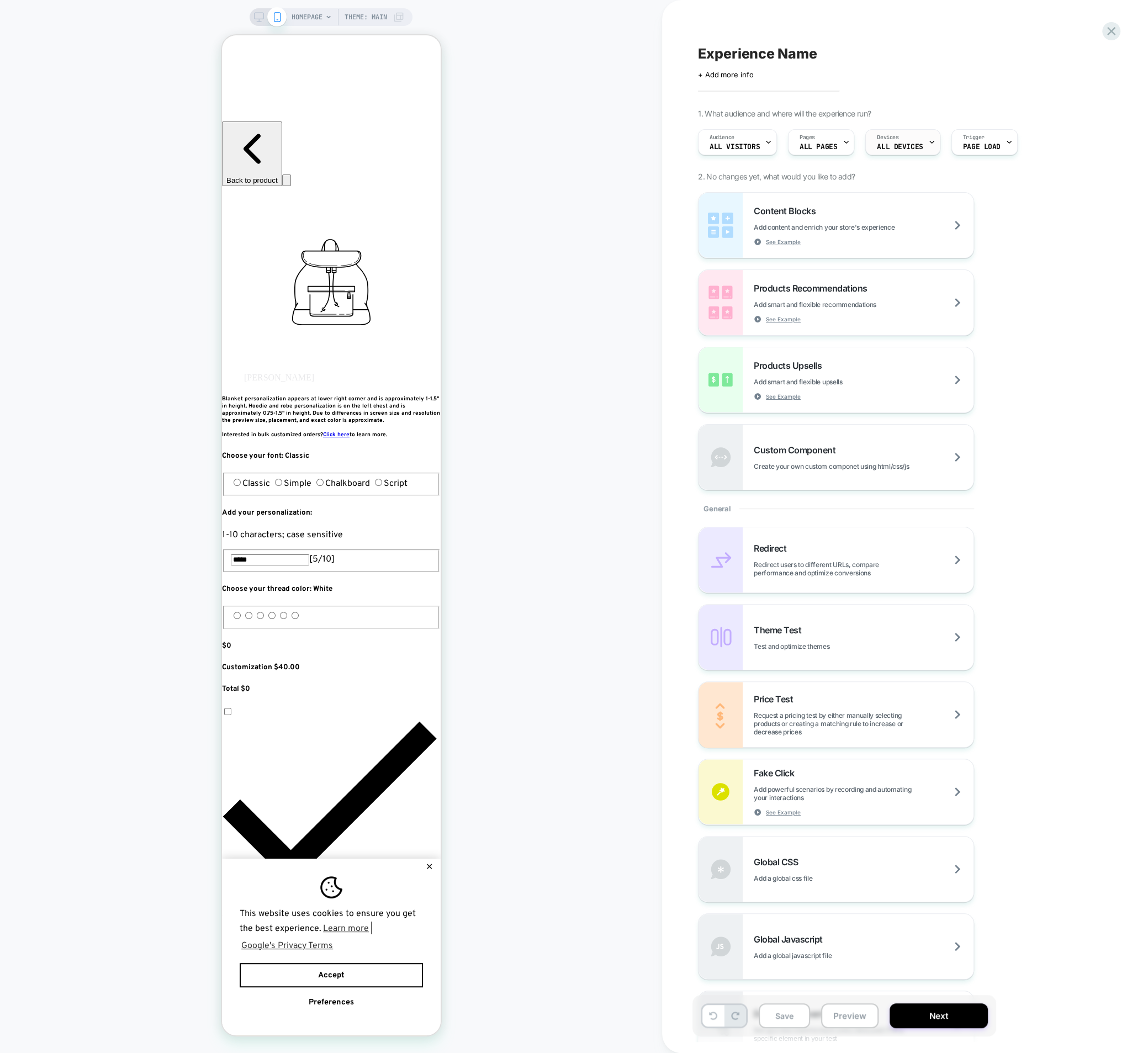
click at [893, 147] on span "ALL DEVICES" at bounding box center [899, 147] width 46 height 8
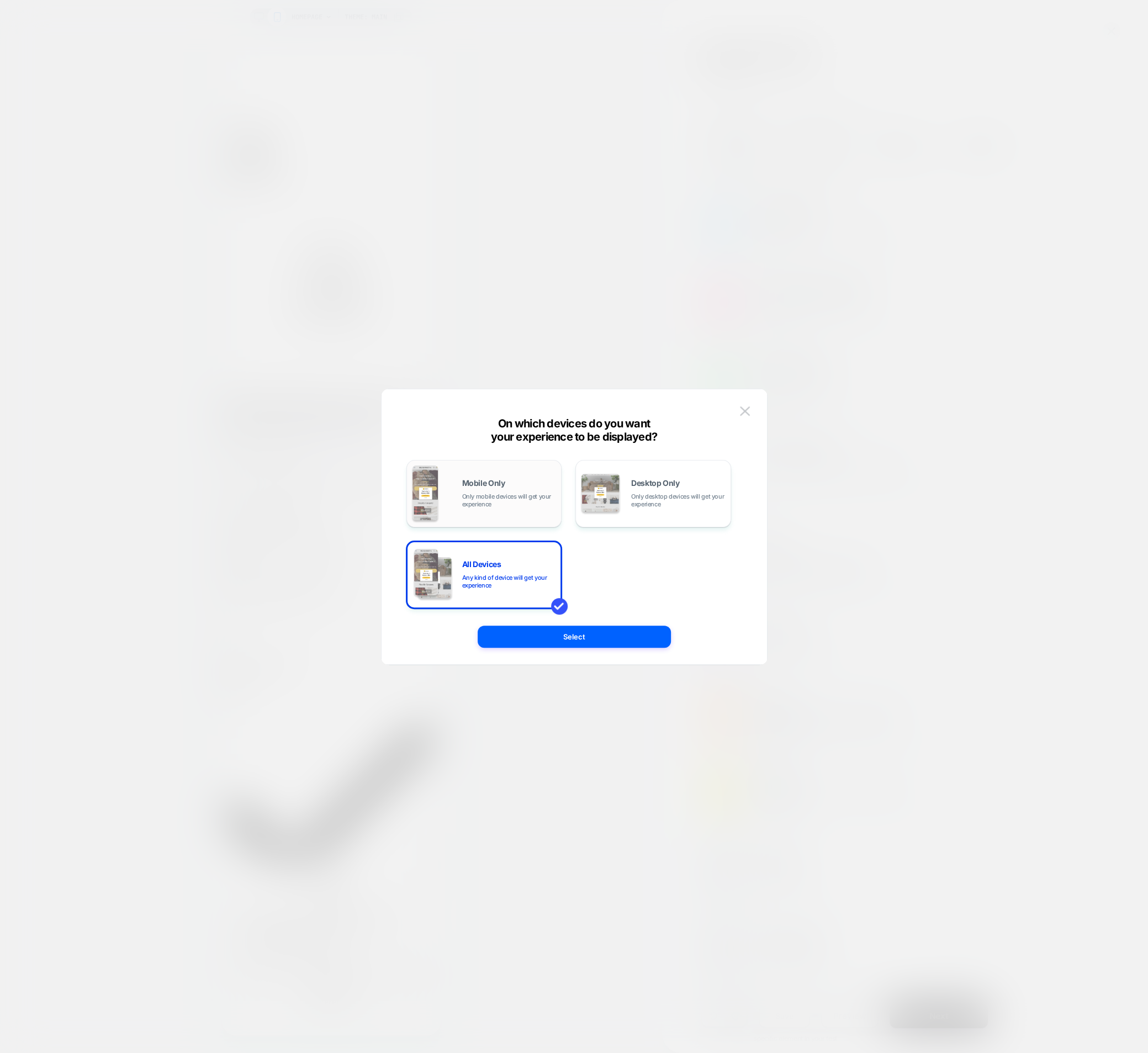
click at [510, 499] on span "Only mobile devices will get your experience" at bounding box center [508, 500] width 94 height 16
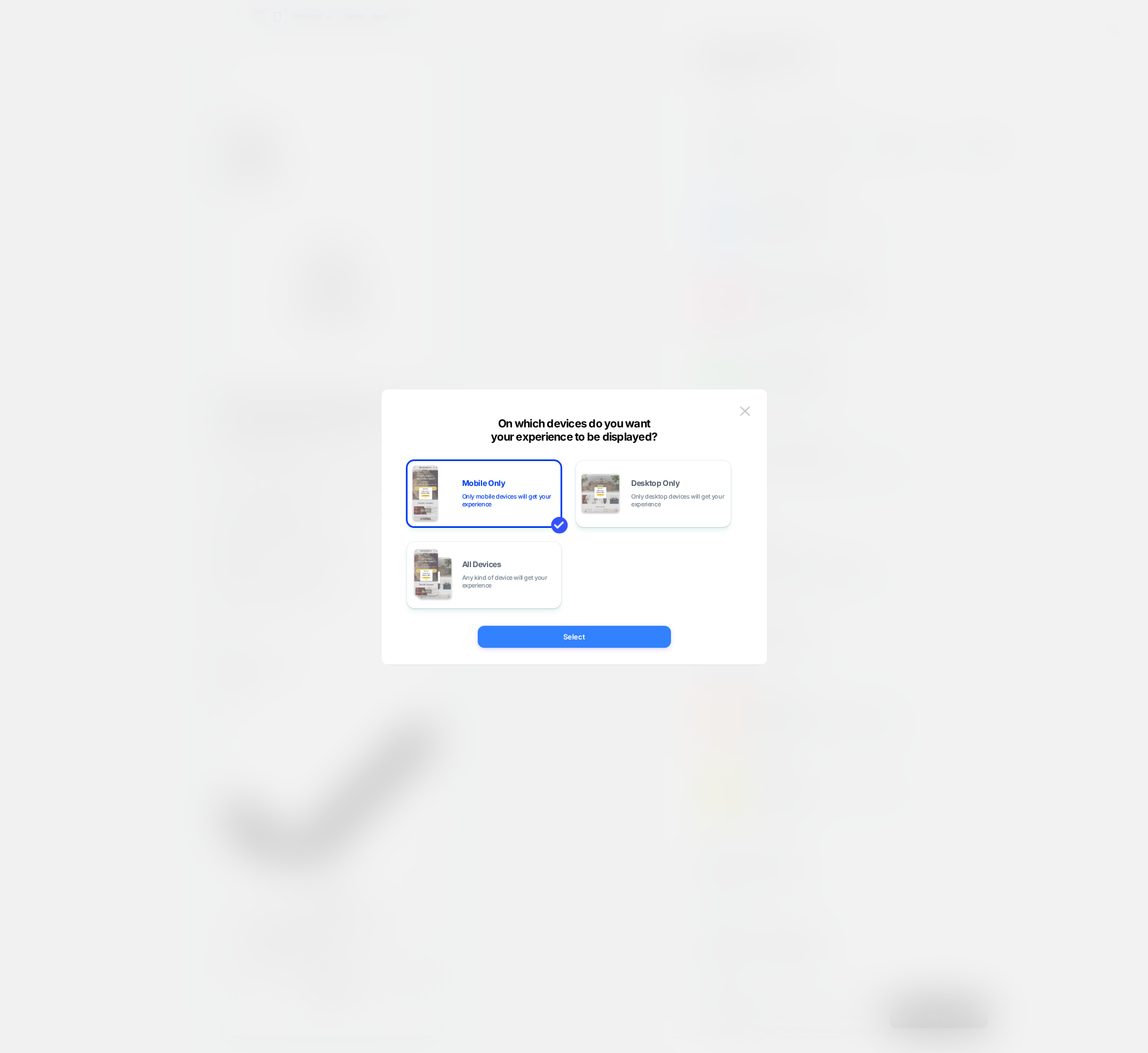
click at [542, 641] on button "Select" at bounding box center [574, 637] width 193 height 22
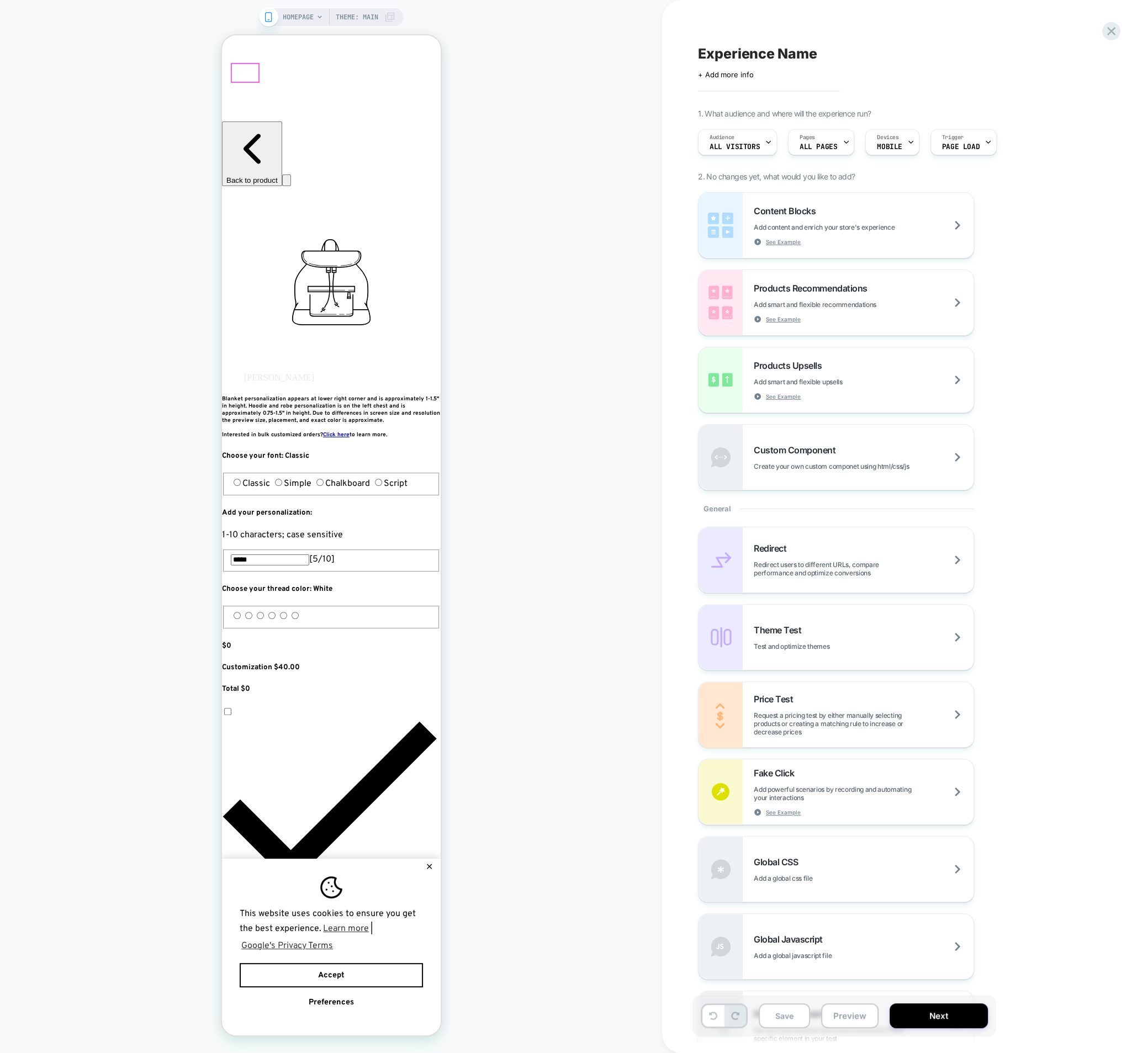
click at [1111, 30] on icon at bounding box center [1111, 31] width 15 height 15
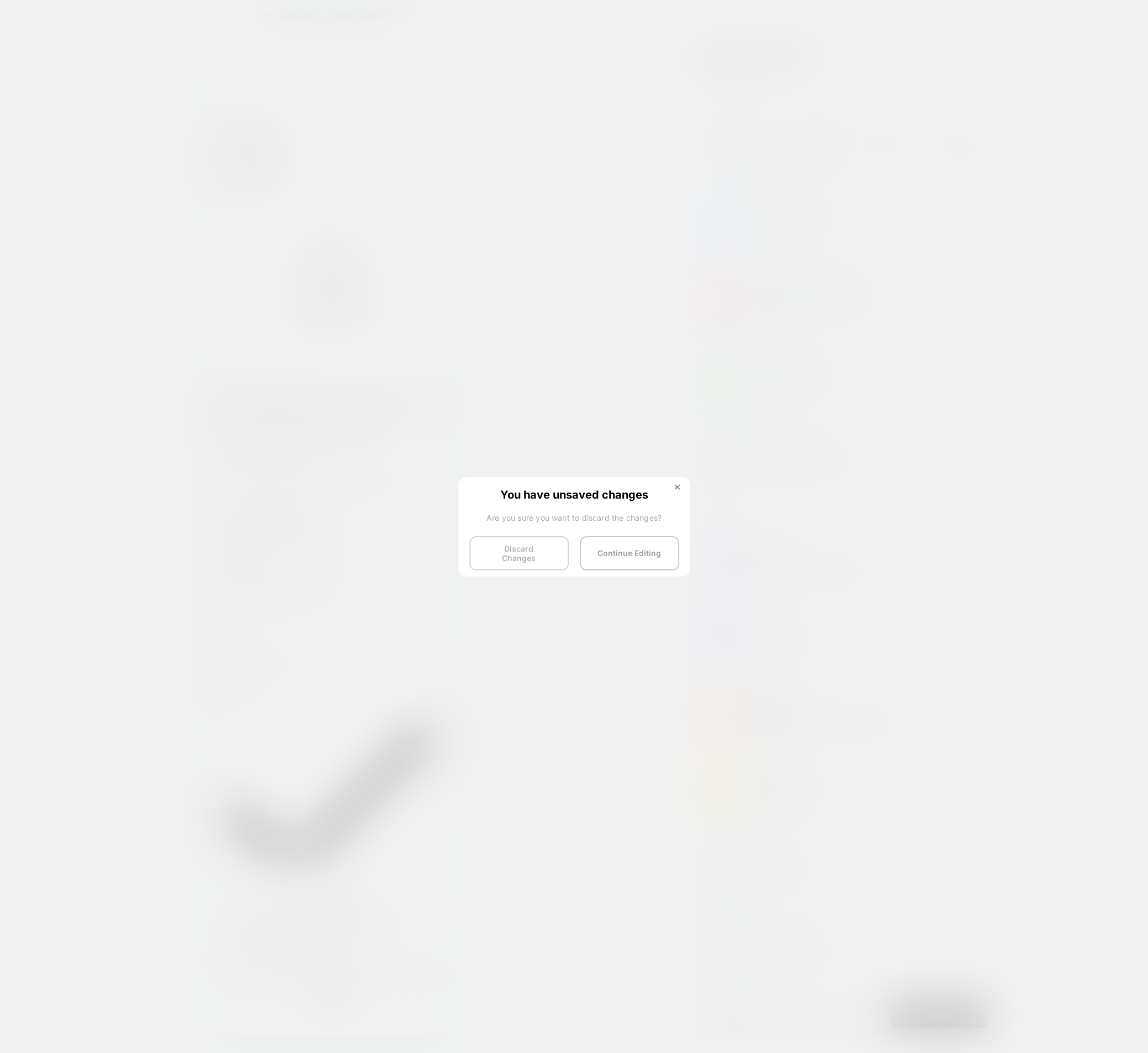
click at [496, 555] on button "Discard Changes" at bounding box center [519, 554] width 99 height 34
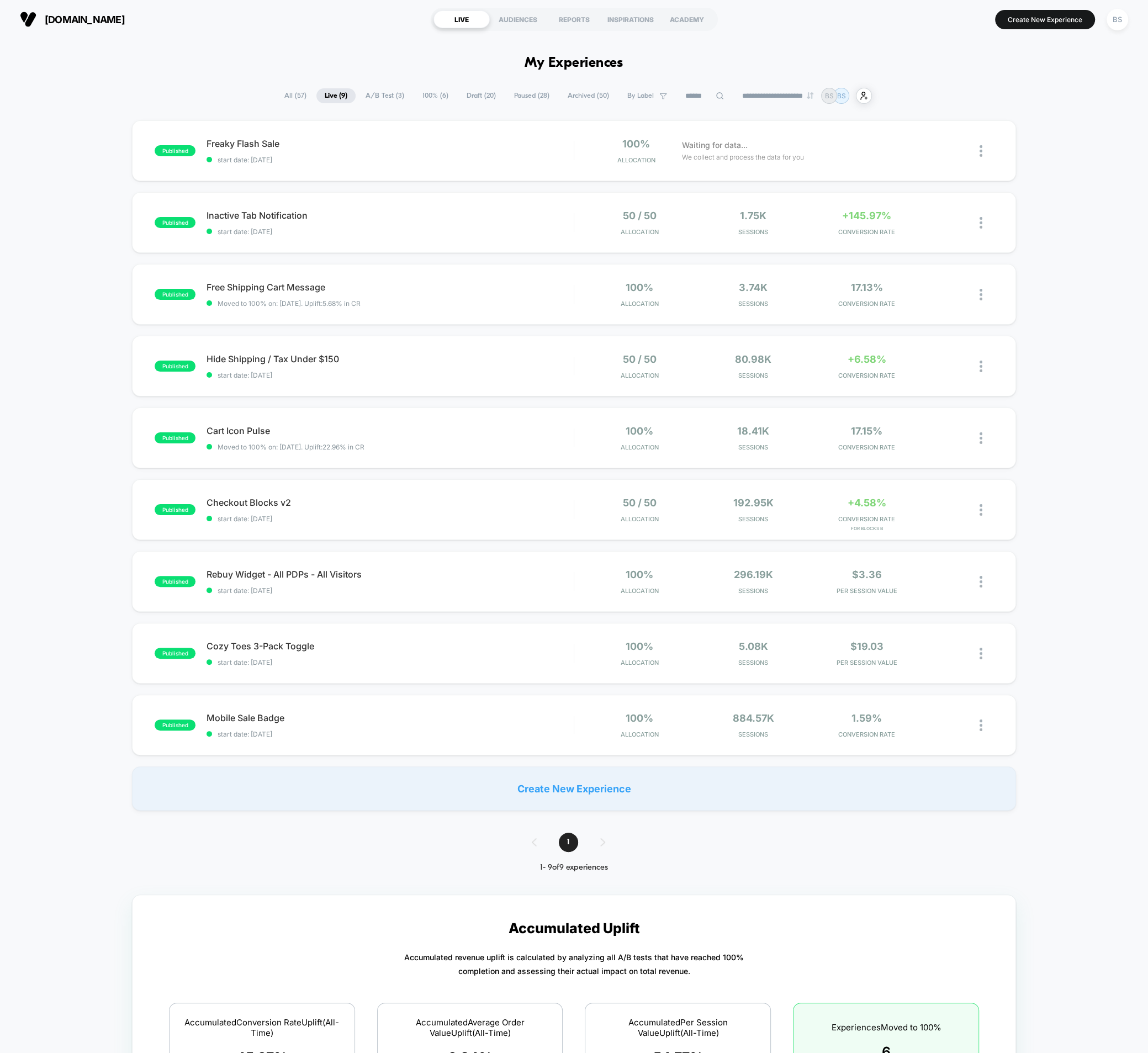
click at [458, 96] on span "Draft ( 20 )" at bounding box center [480, 96] width 46 height 15
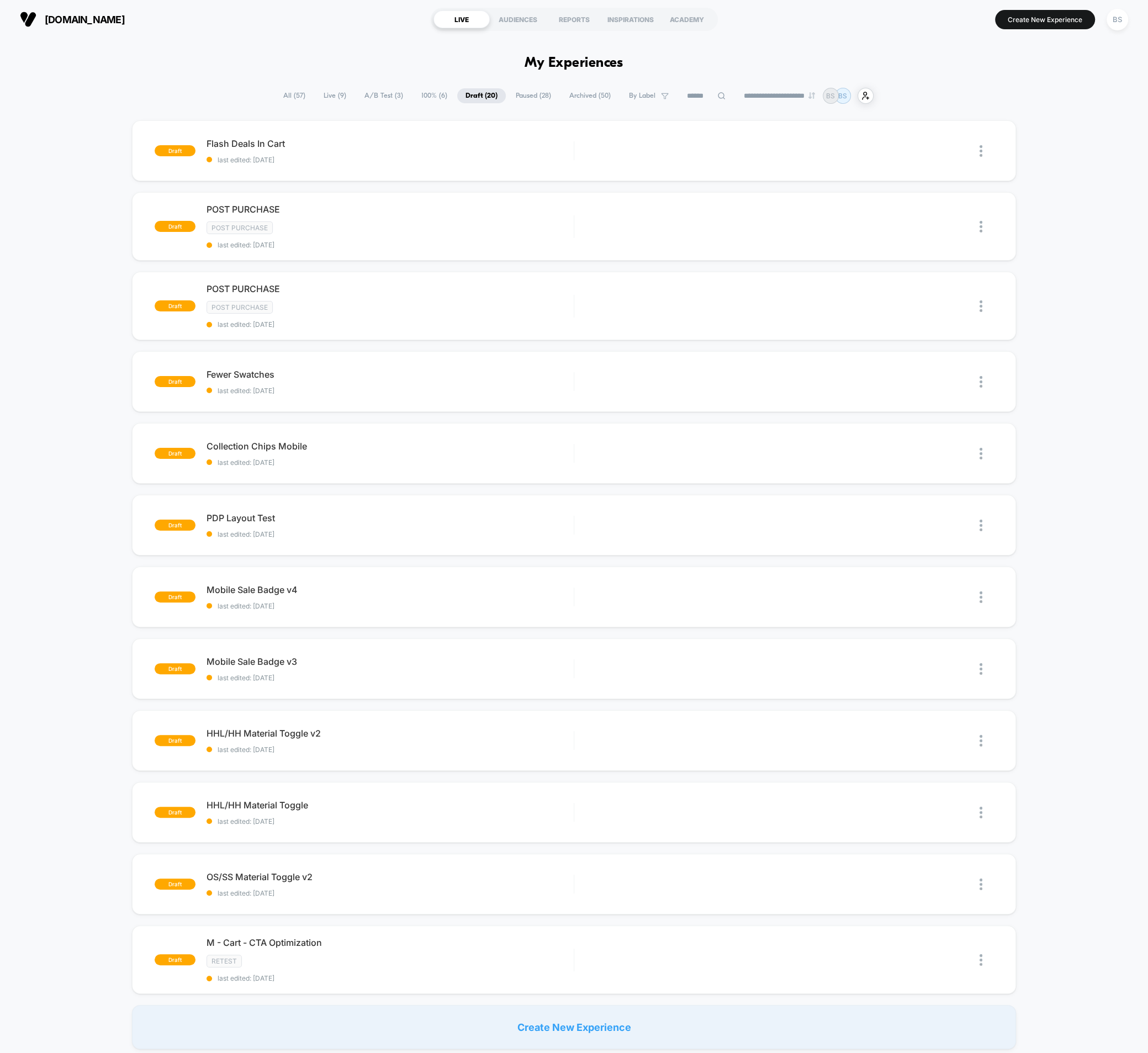
click at [335, 98] on span "Live ( 9 )" at bounding box center [335, 96] width 39 height 15
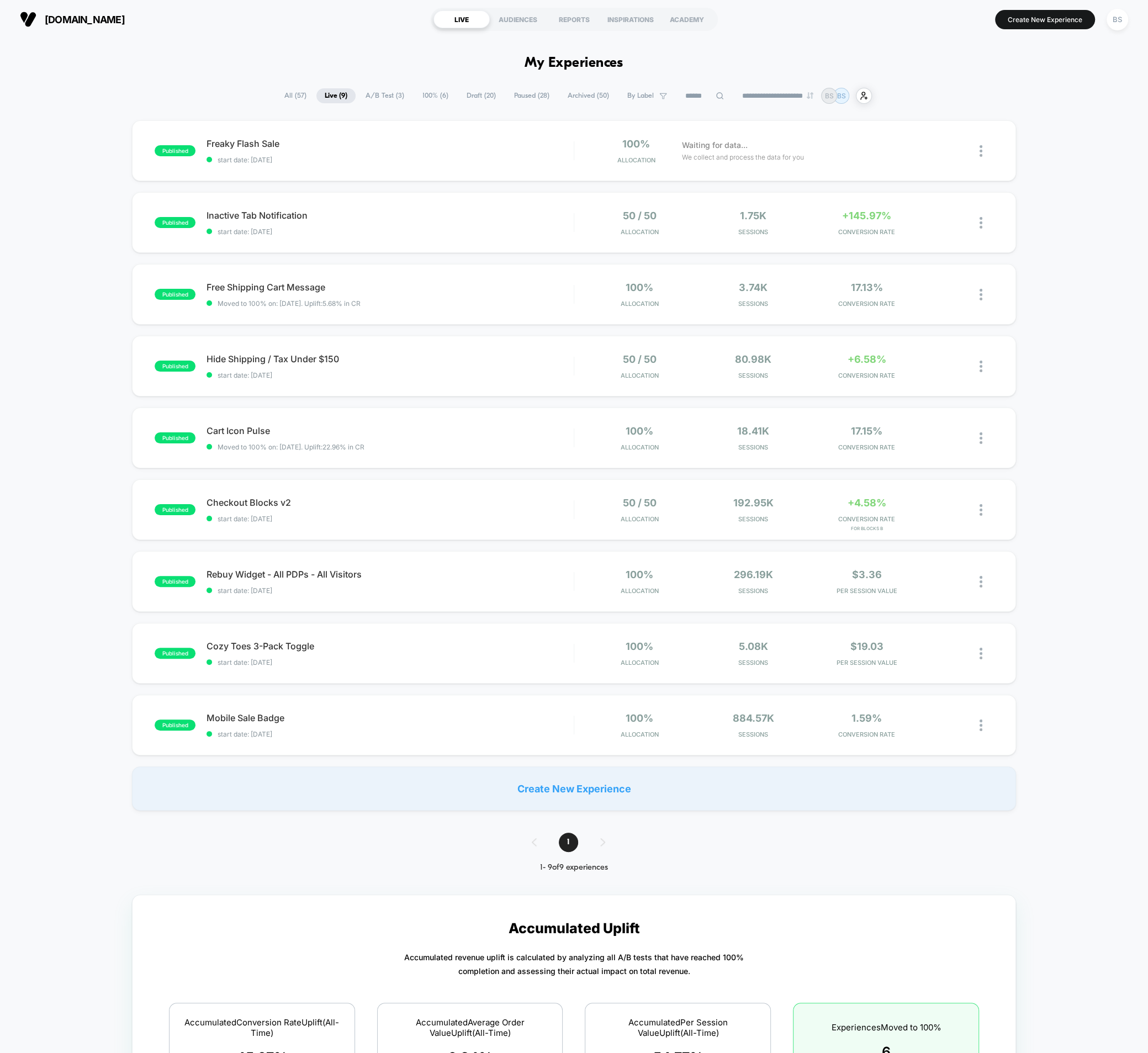
click at [377, 92] on span "A/B Test ( 3 )" at bounding box center [384, 96] width 55 height 15
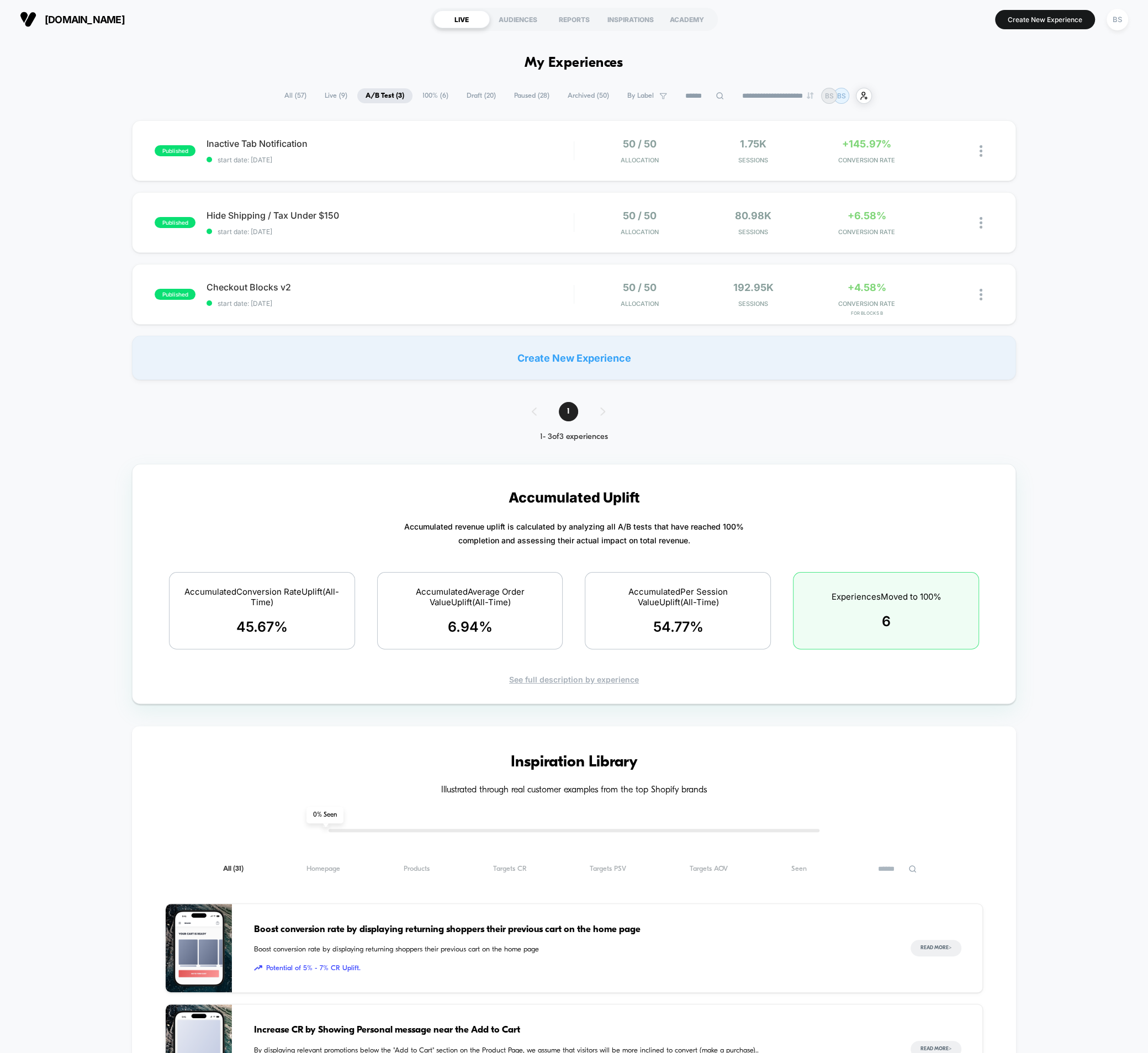
click at [327, 98] on span "Live ( 9 )" at bounding box center [336, 96] width 39 height 15
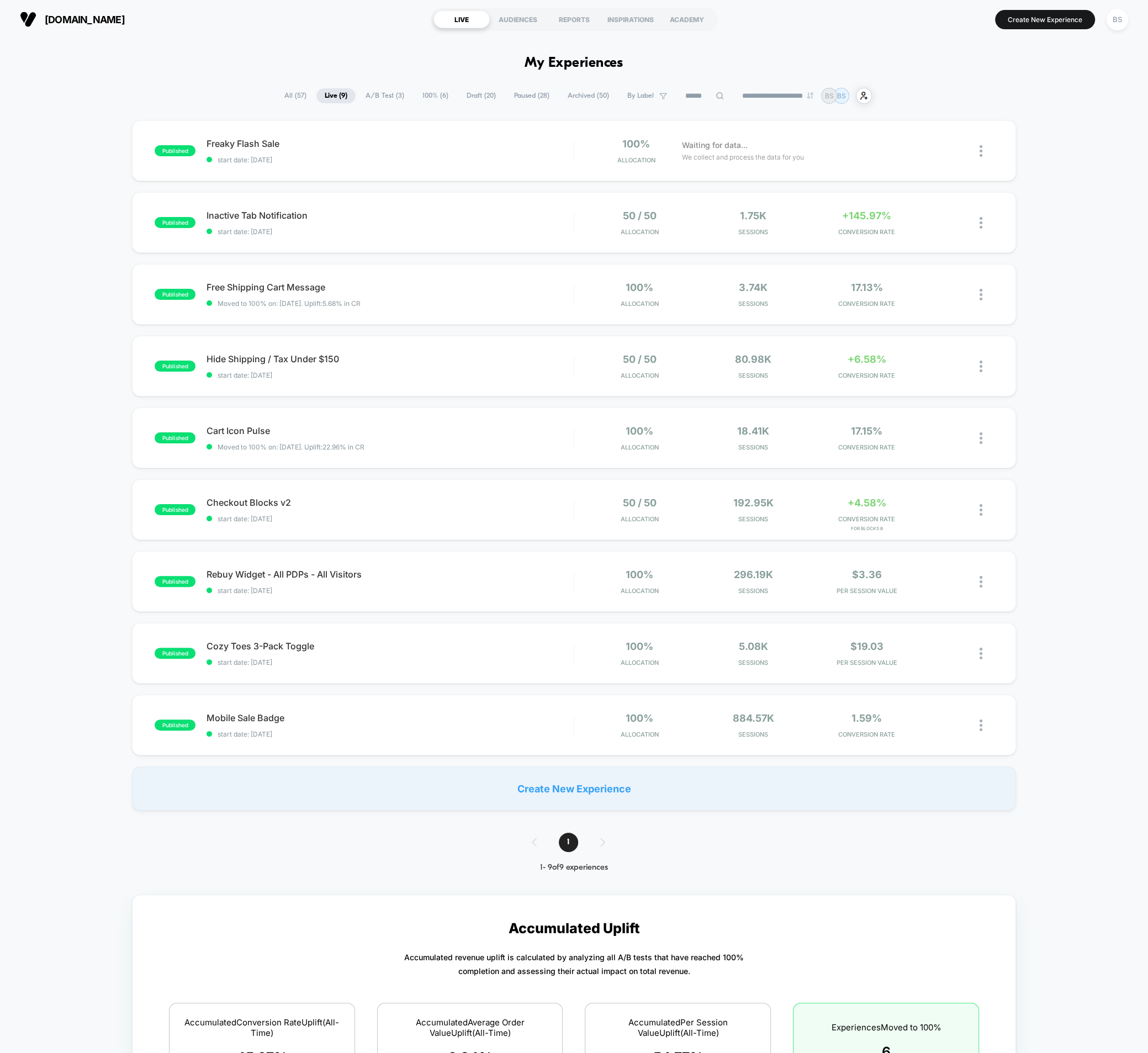
click at [278, 98] on span "All ( 57 )" at bounding box center [296, 96] width 39 height 15
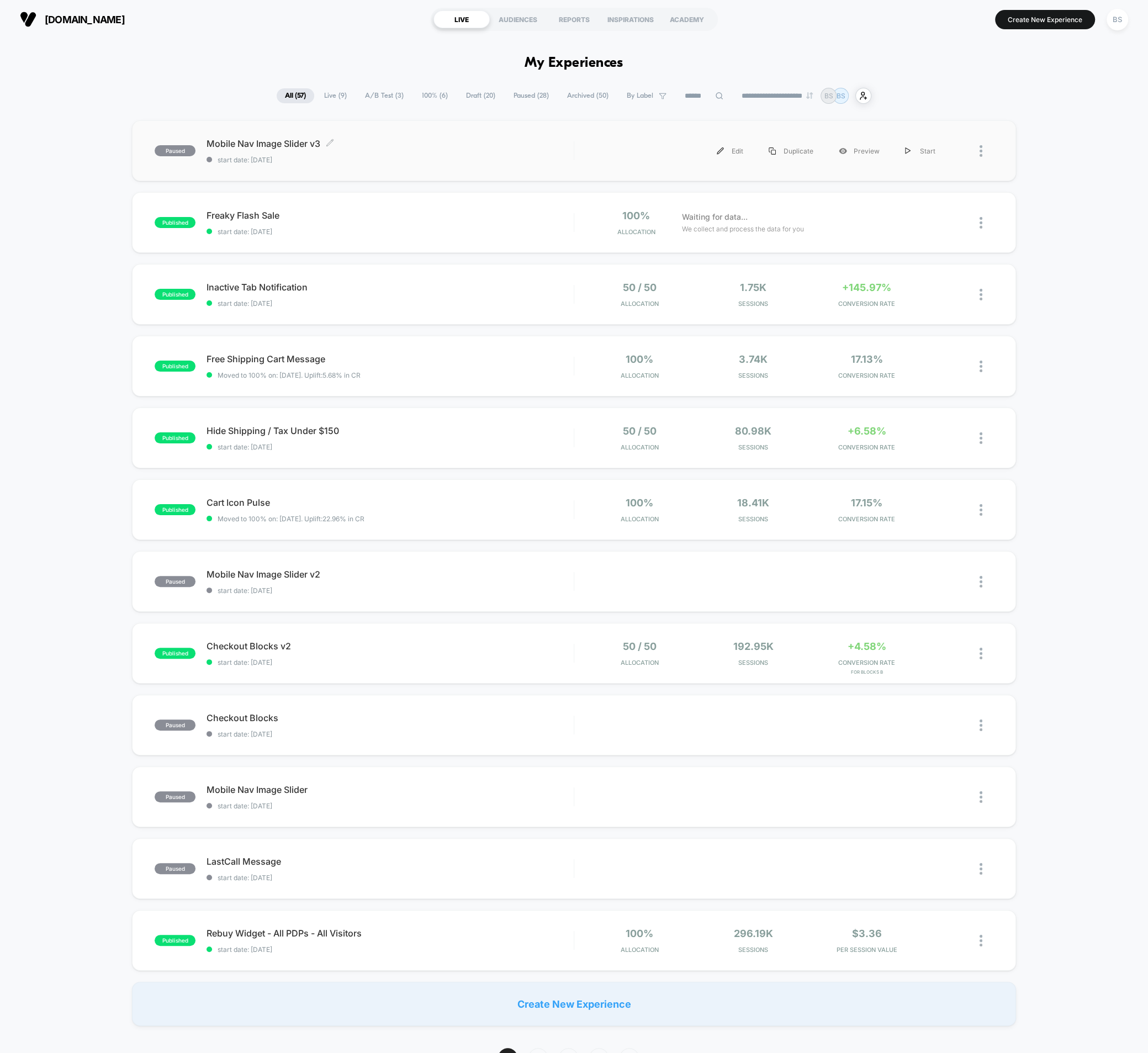
click at [387, 143] on span "Mobile Nav Image Slider v3 Click to edit experience details" at bounding box center [390, 144] width 367 height 11
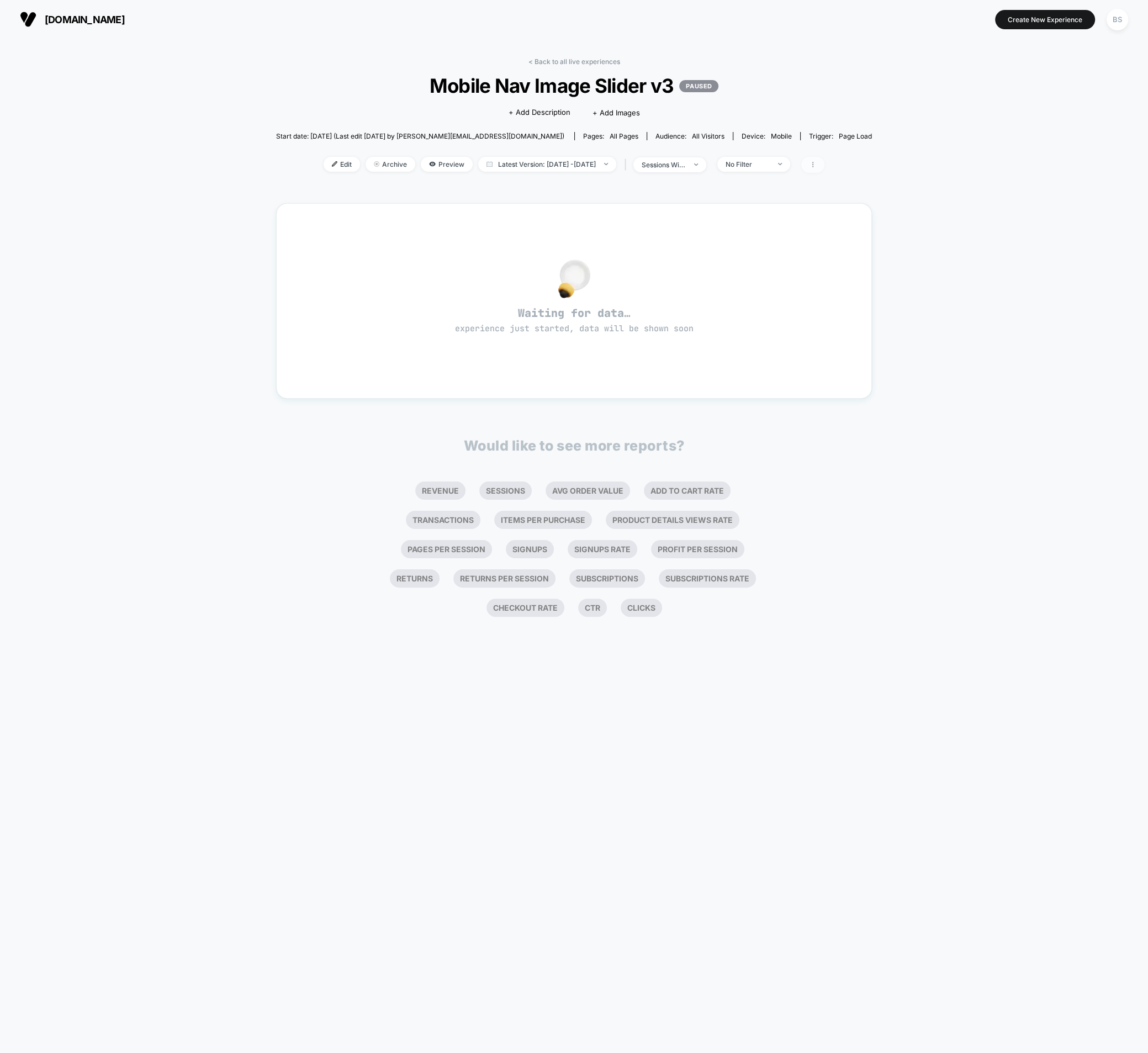
click at [824, 167] on span at bounding box center [813, 165] width 23 height 16
click at [692, 238] on div "Waiting for data… experience just started, data will be shown soon" at bounding box center [574, 301] width 556 height 156
click at [824, 165] on span at bounding box center [813, 165] width 23 height 16
click at [546, 70] on div "< Back to all live experiences Mobile Nav Image Slider v3 PAUSED Click to edit …" at bounding box center [574, 122] width 595 height 129
click at [548, 62] on link "< Back to all live experiences" at bounding box center [574, 61] width 92 height 9
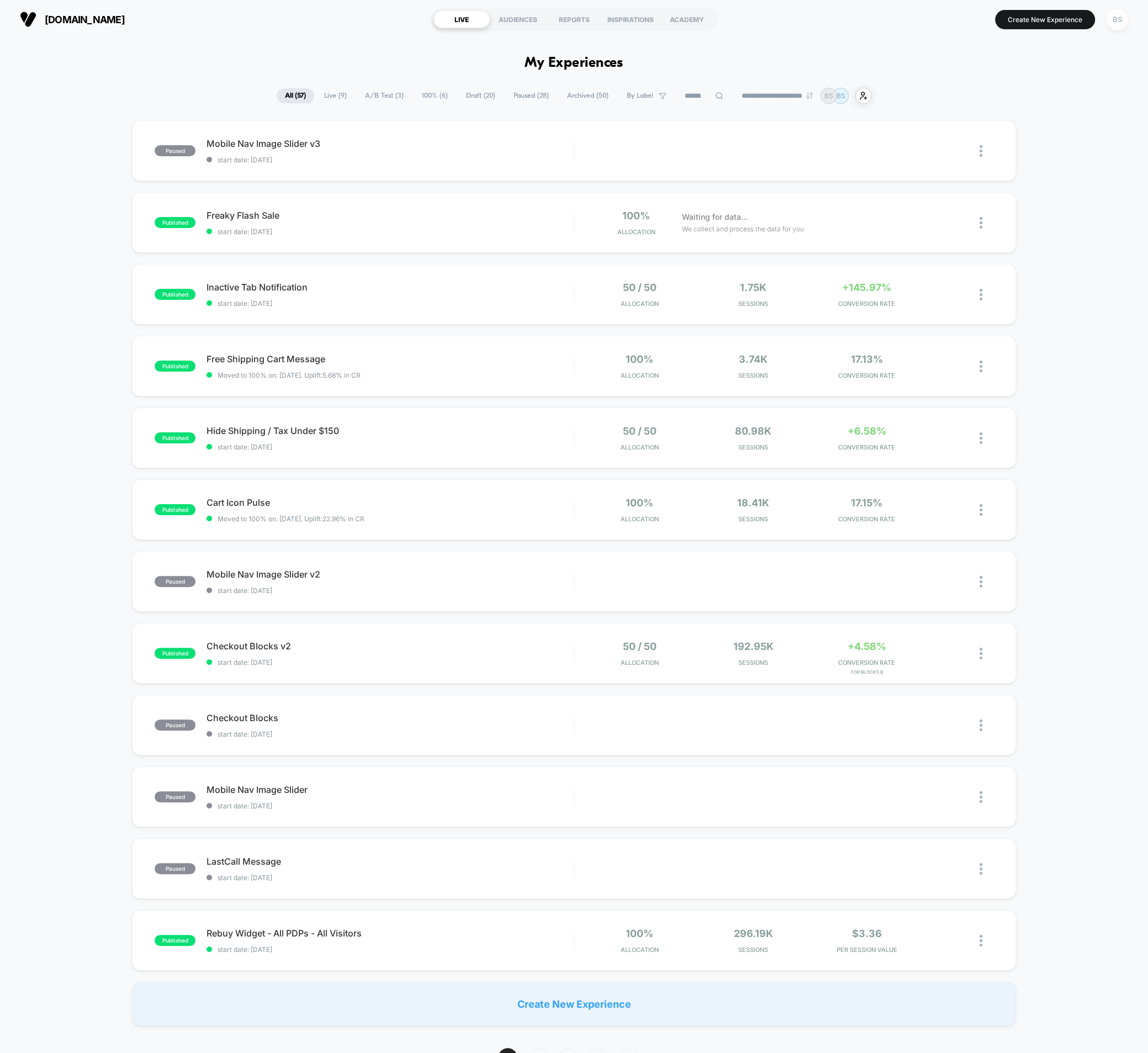
click at [1116, 26] on div "BS" at bounding box center [1117, 19] width 22 height 22
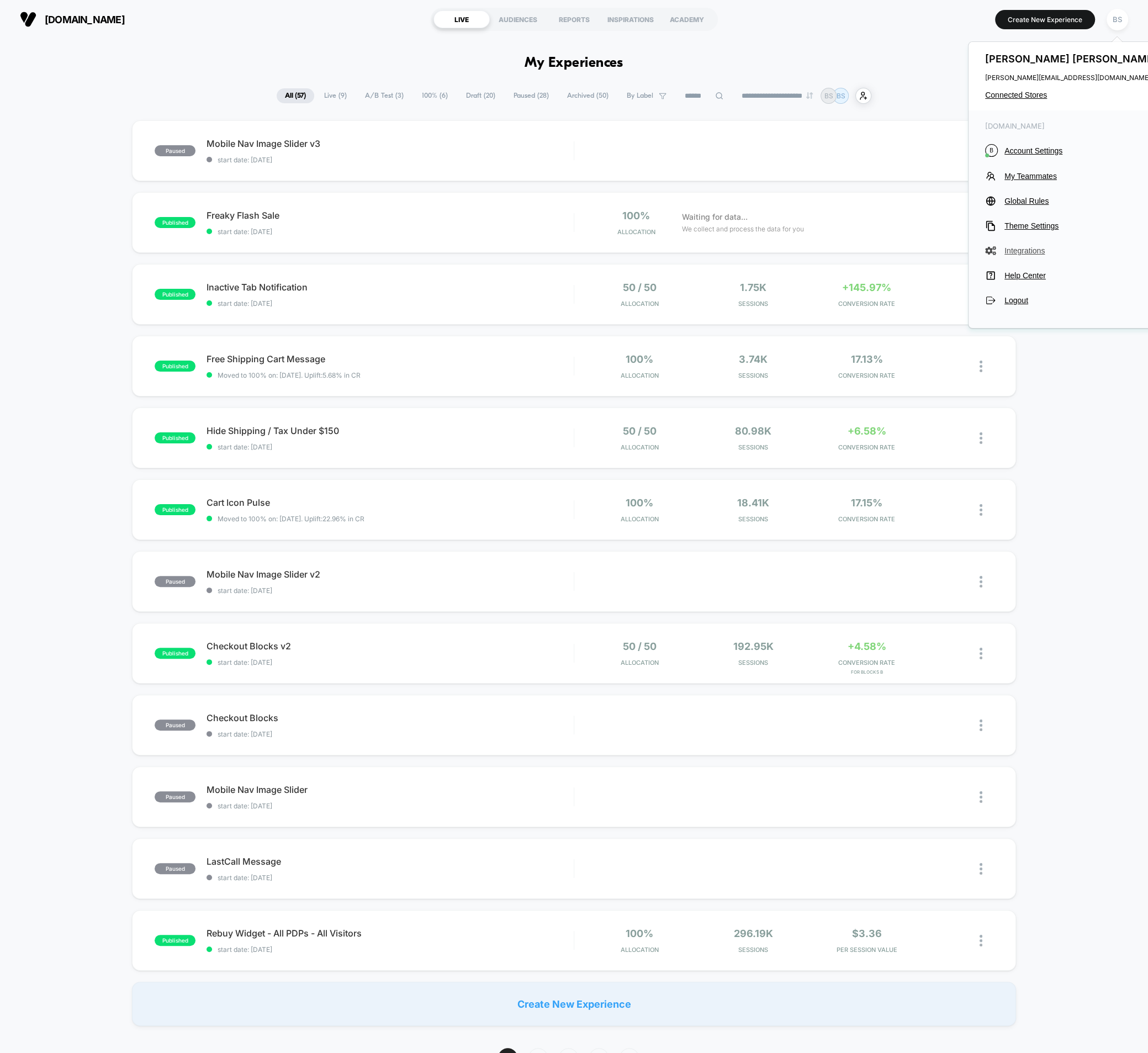
click at [1016, 252] on span "Integrations" at bounding box center [1082, 250] width 155 height 9
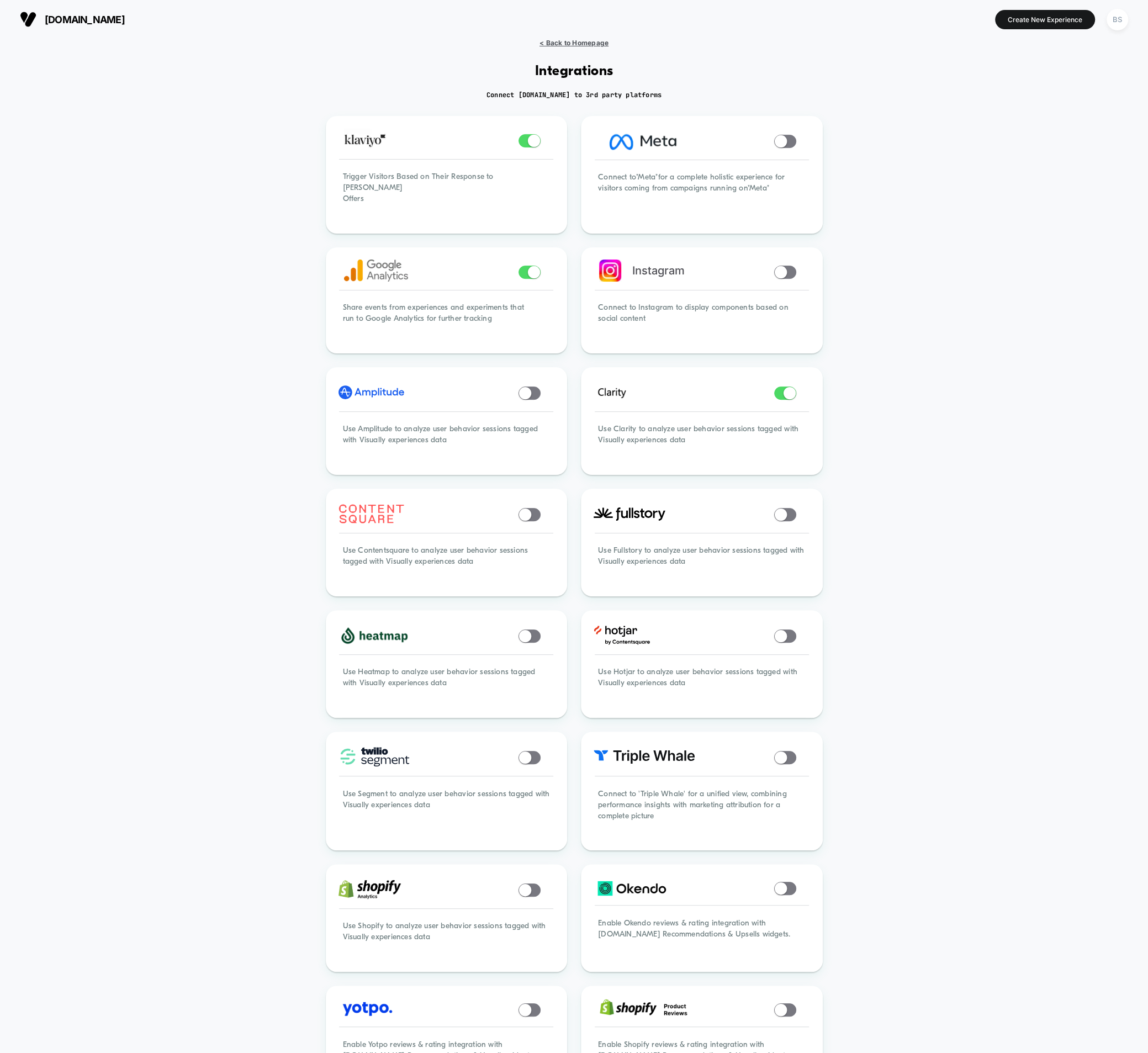
click at [559, 43] on span "< Back to Homepage" at bounding box center [574, 43] width 69 height 9
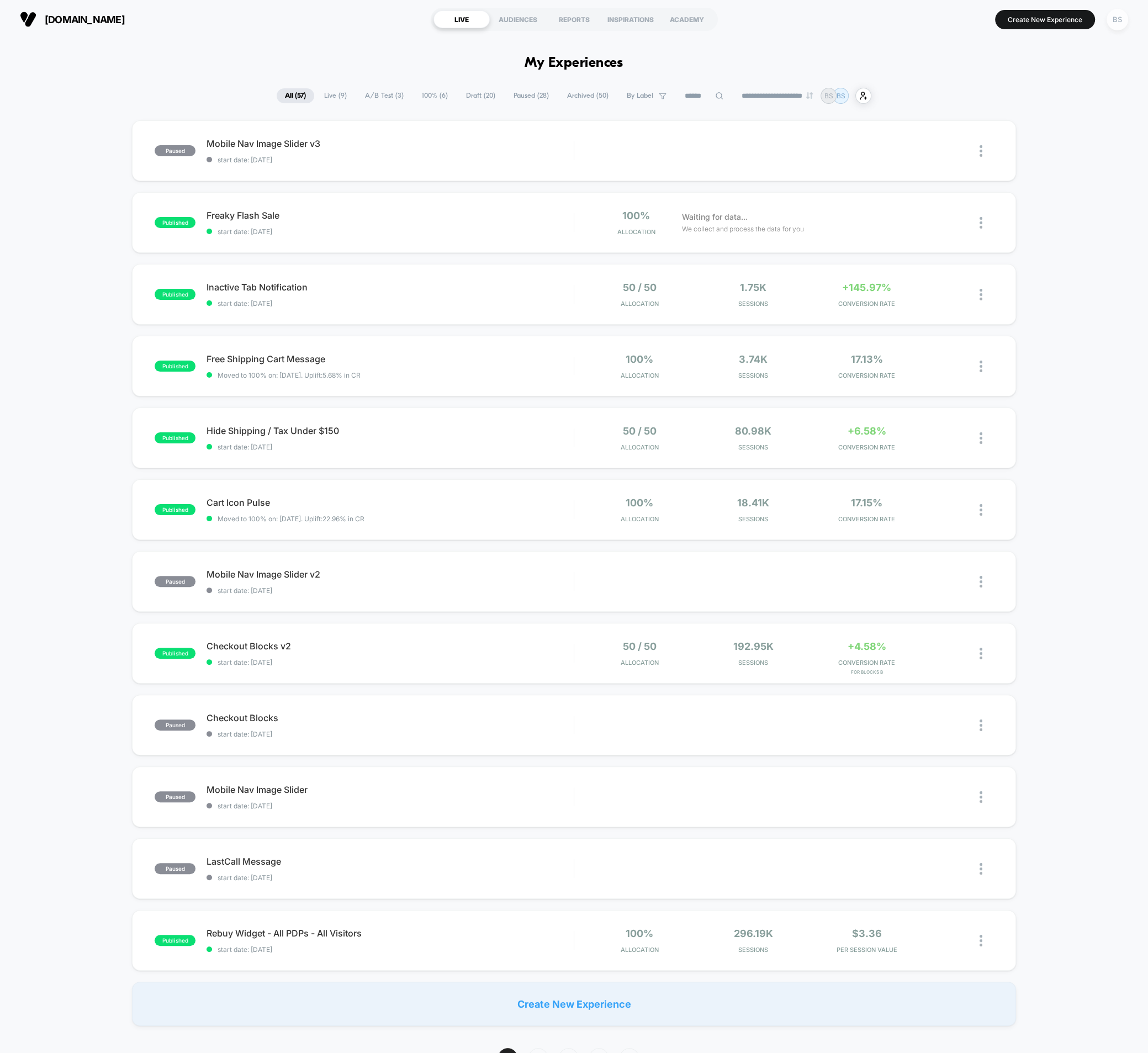
click at [1114, 28] on div "BS" at bounding box center [1117, 19] width 22 height 22
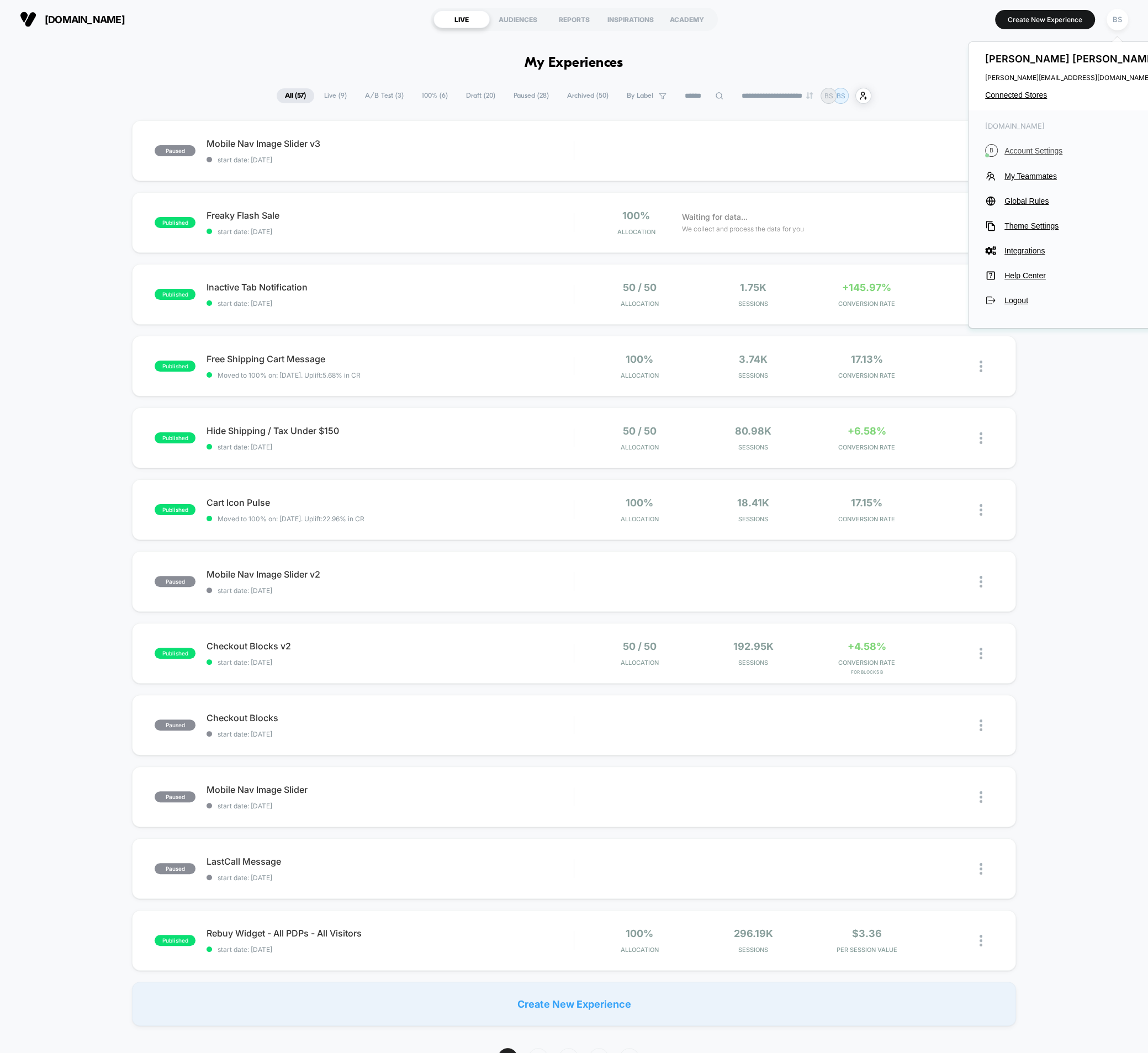
click at [1021, 151] on span "Account Settings" at bounding box center [1082, 150] width 155 height 9
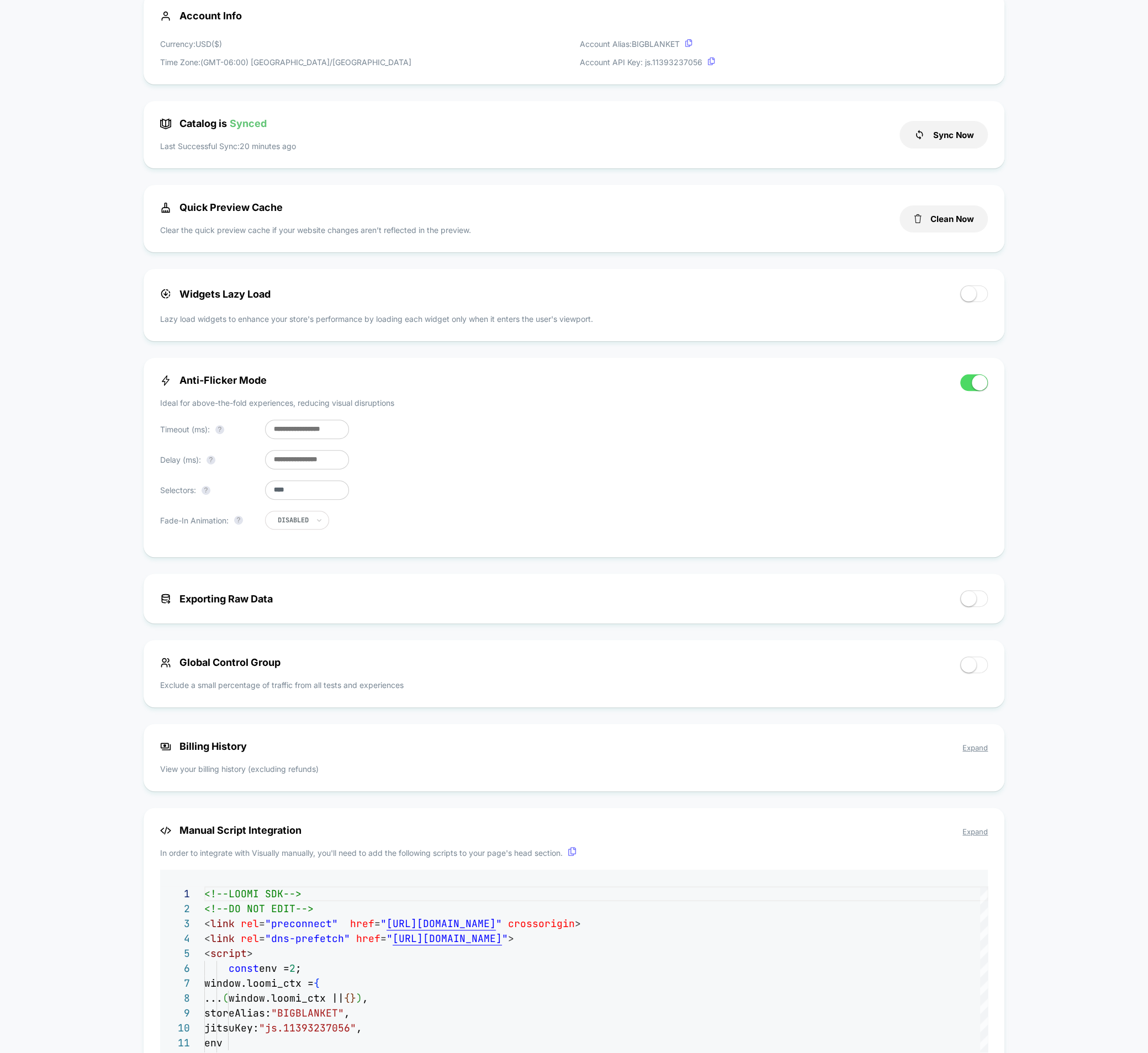
scroll to position [158, 0]
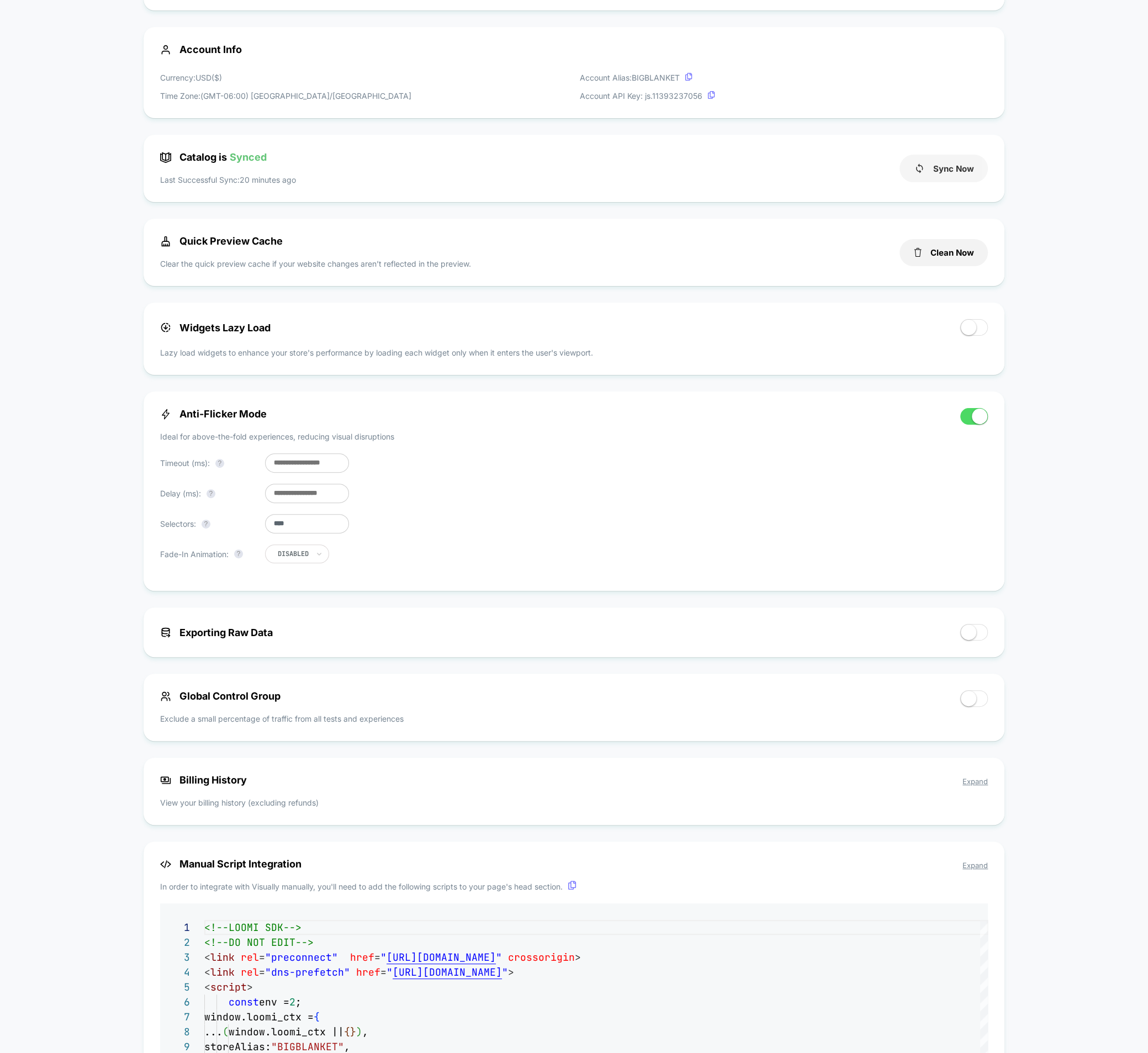
click at [956, 168] on button "Sync Now" at bounding box center [944, 169] width 88 height 28
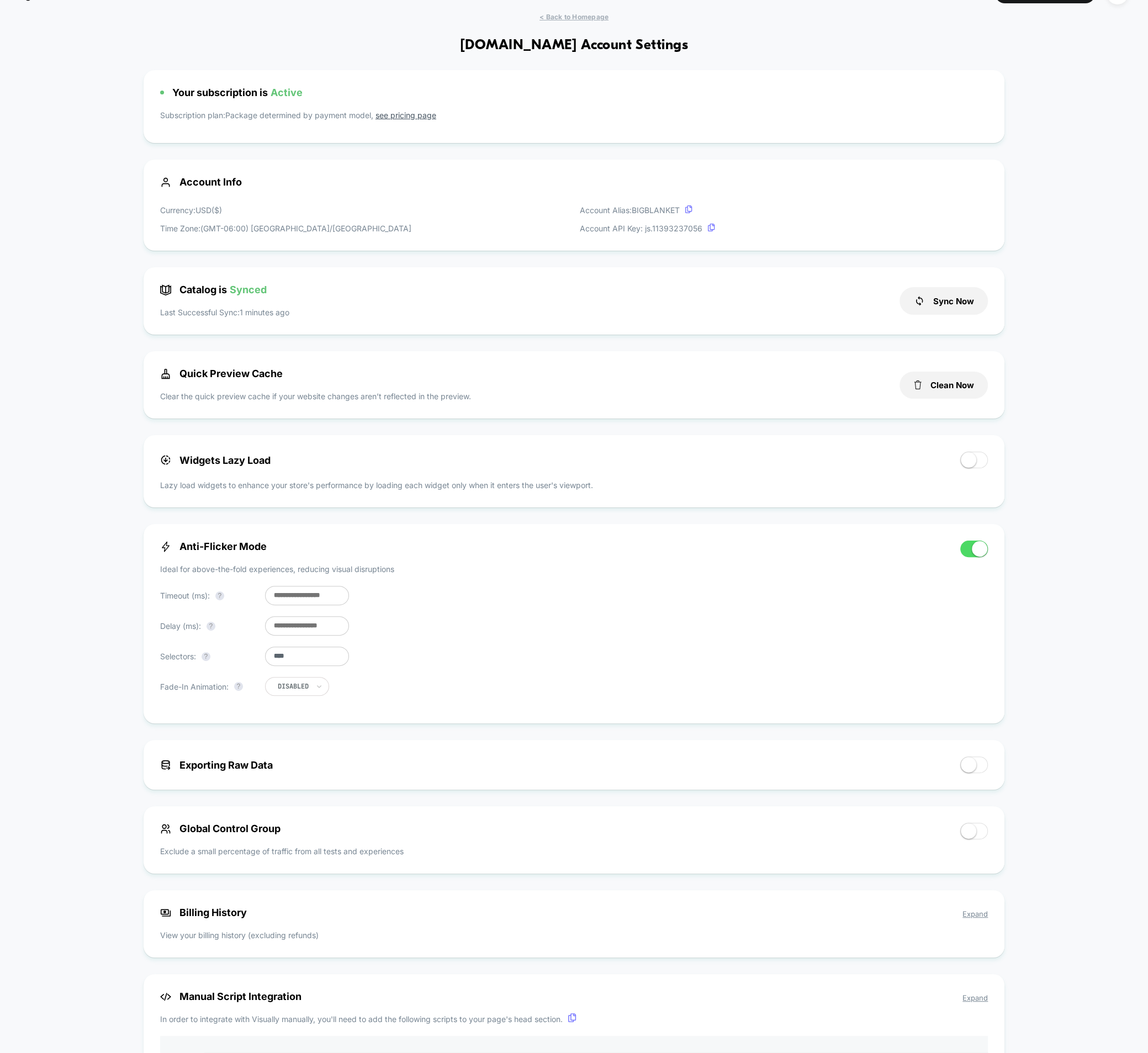
scroll to position [31, 0]
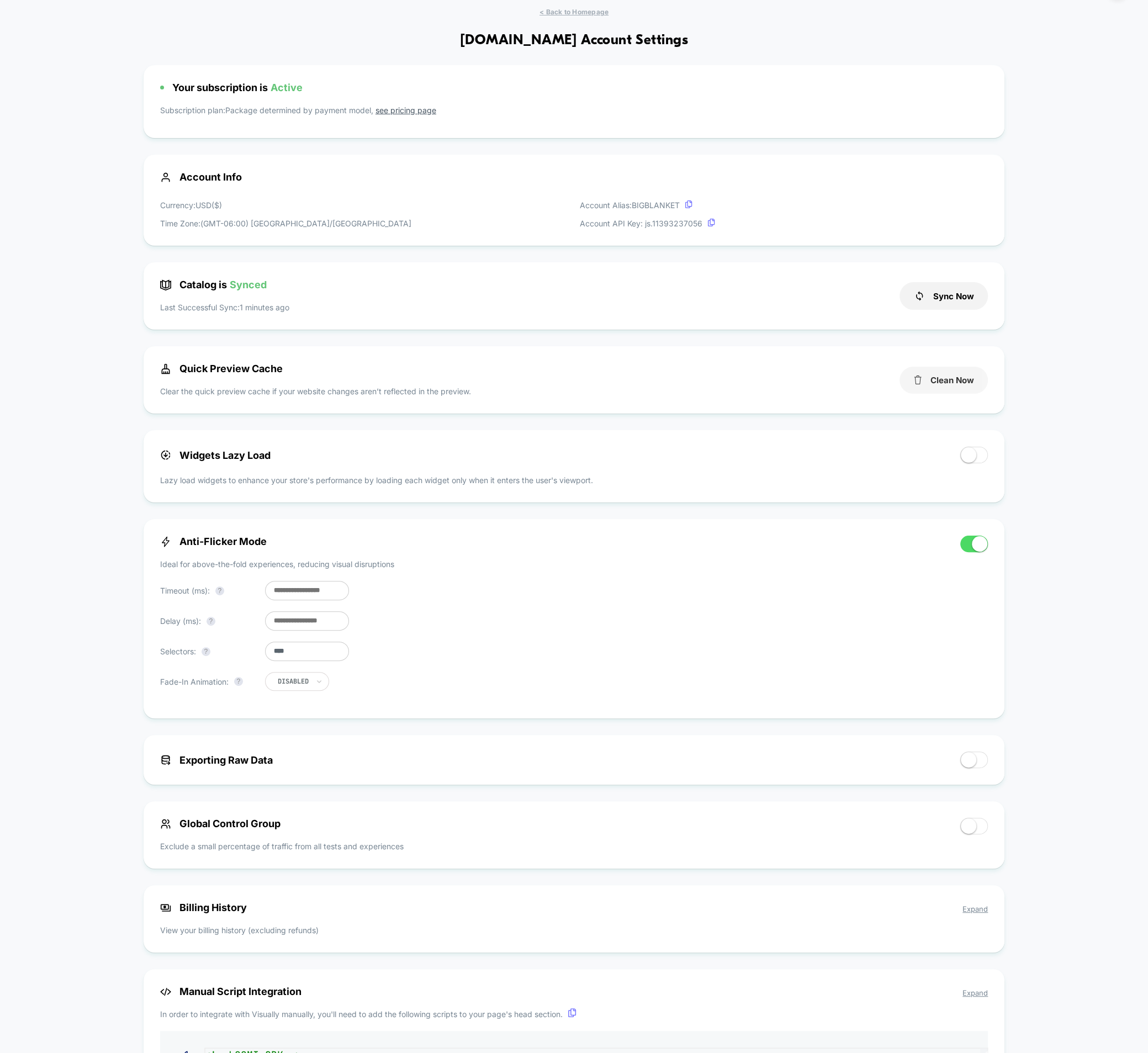
click at [914, 380] on icon at bounding box center [917, 380] width 7 height 9
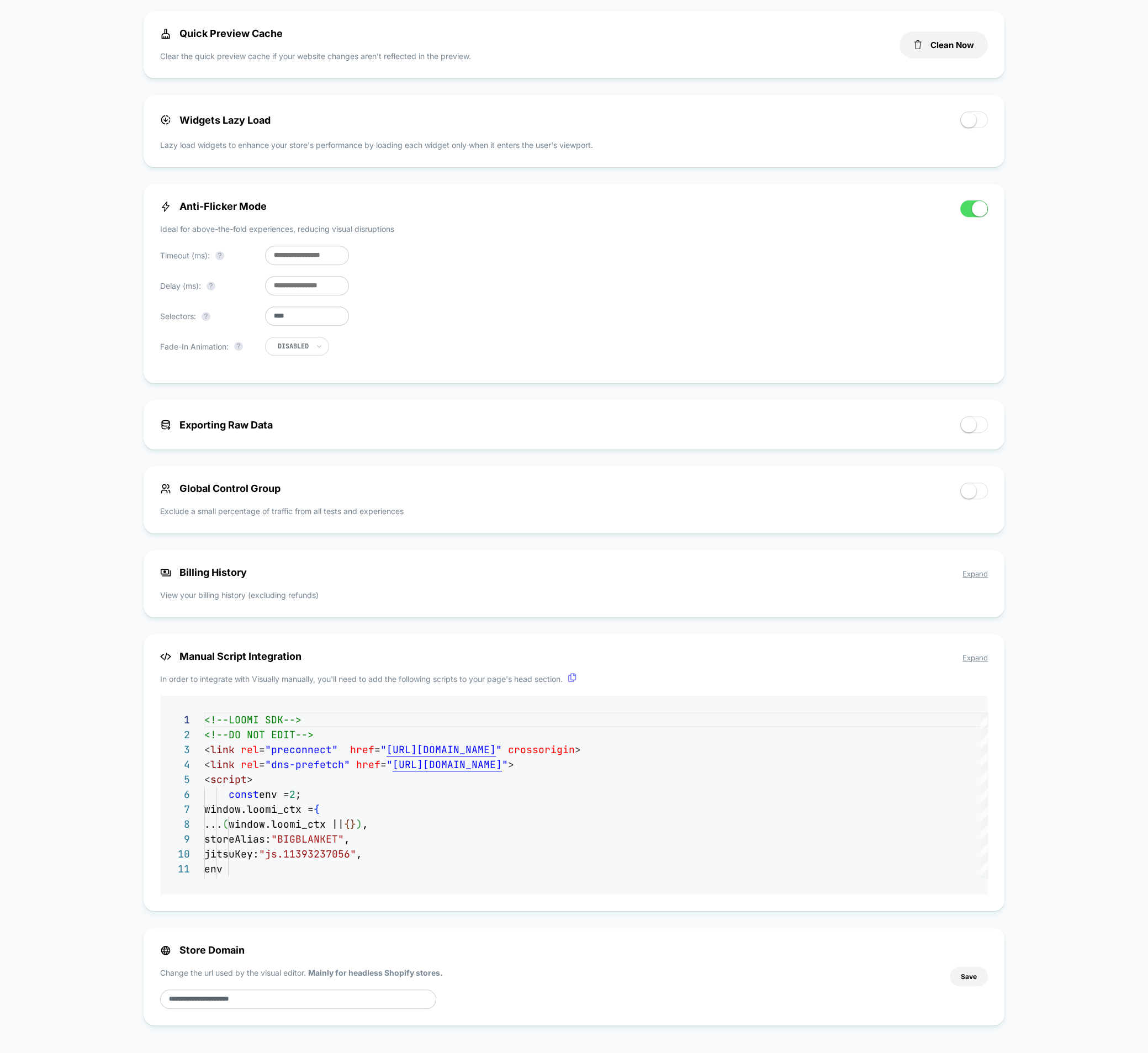
scroll to position [0, 0]
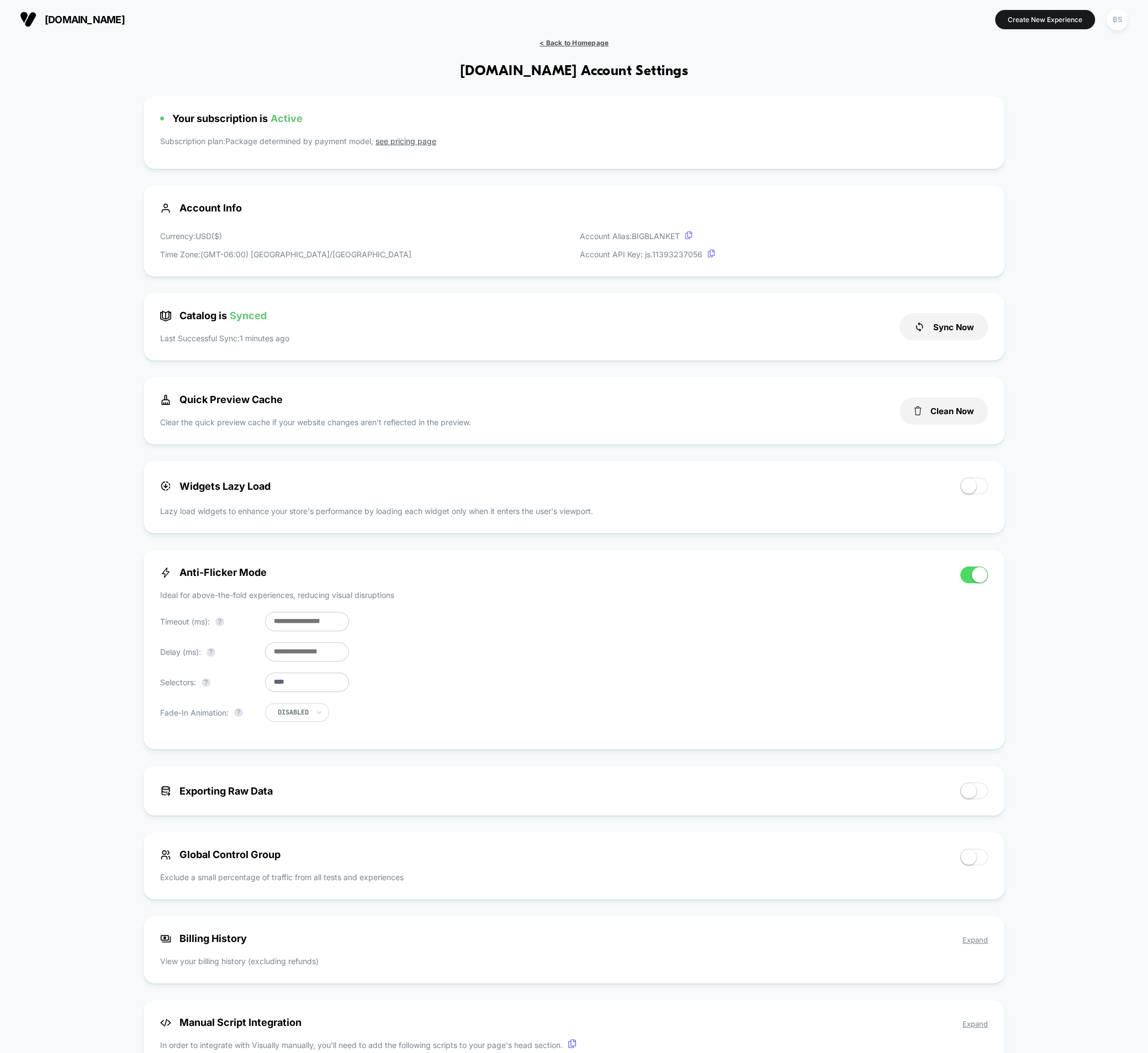
click at [551, 45] on span "< Back to Homepage" at bounding box center [574, 43] width 69 height 9
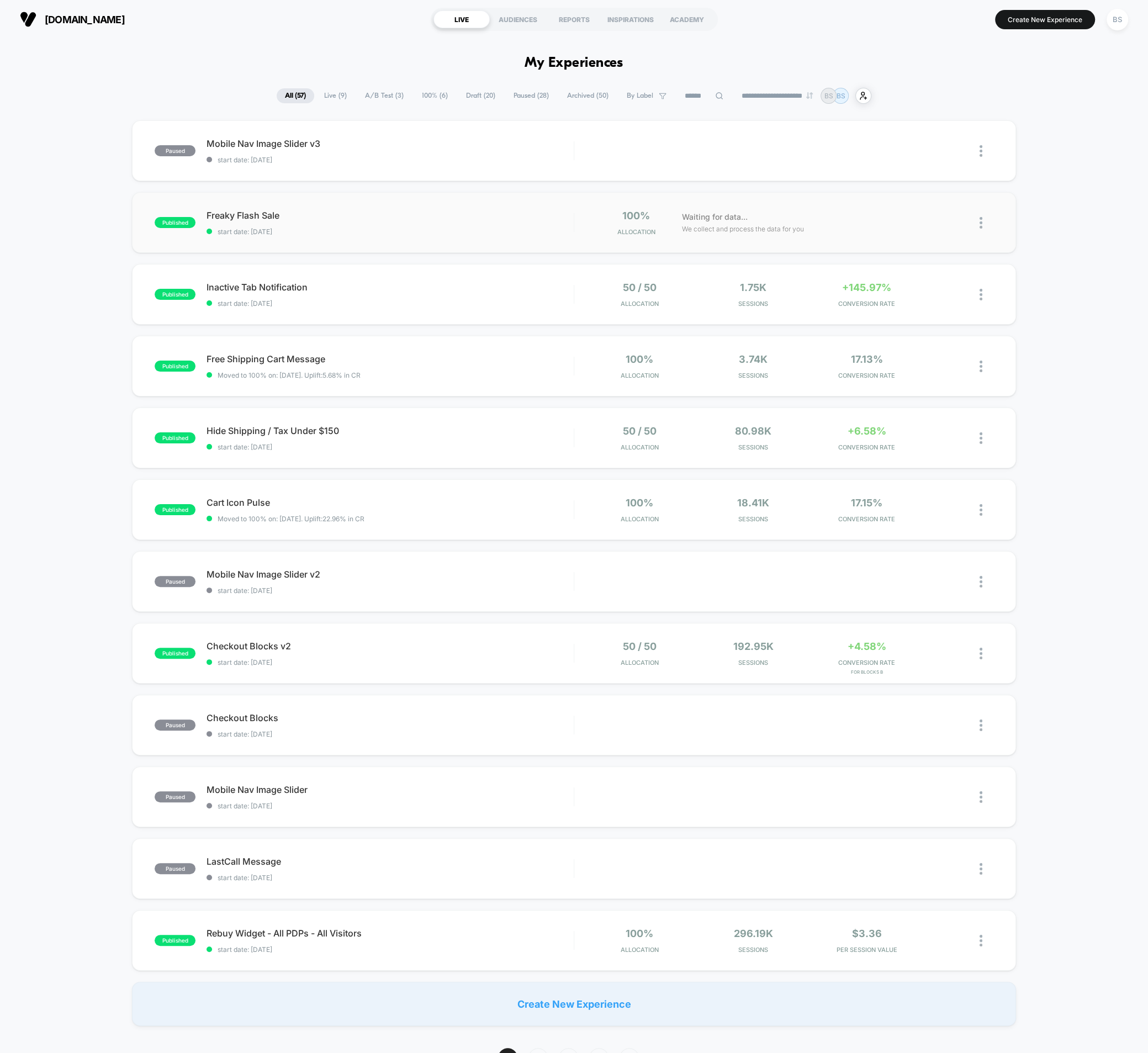
click at [517, 238] on div "published Freaky Flash Sale start date: 10/13/2025 100% Allocation Waiting for …" at bounding box center [574, 222] width 884 height 61
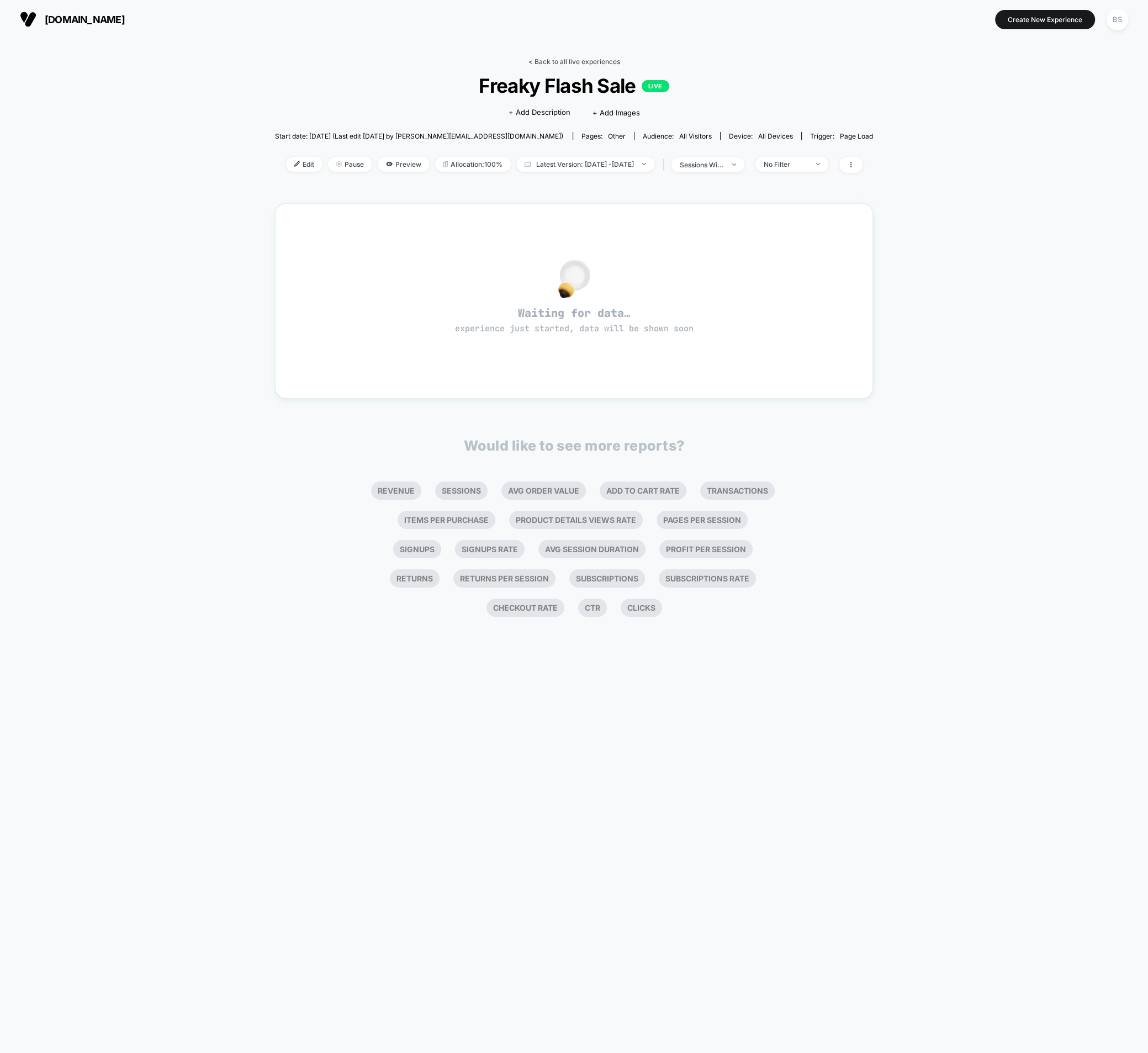
click at [538, 59] on link "< Back to all live experiences" at bounding box center [574, 61] width 92 height 9
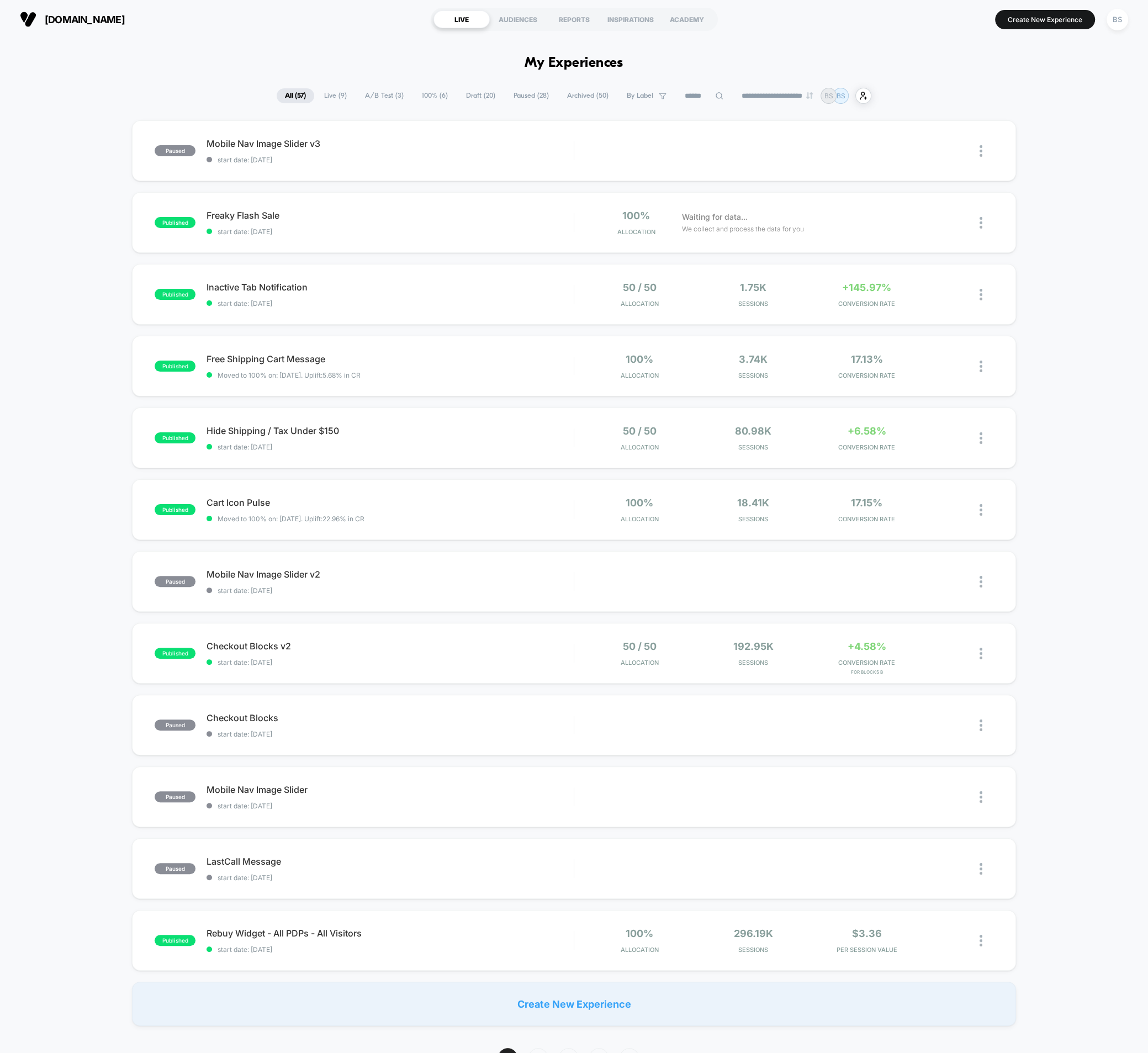
click at [428, 95] on span "100% ( 6 )" at bounding box center [435, 96] width 43 height 15
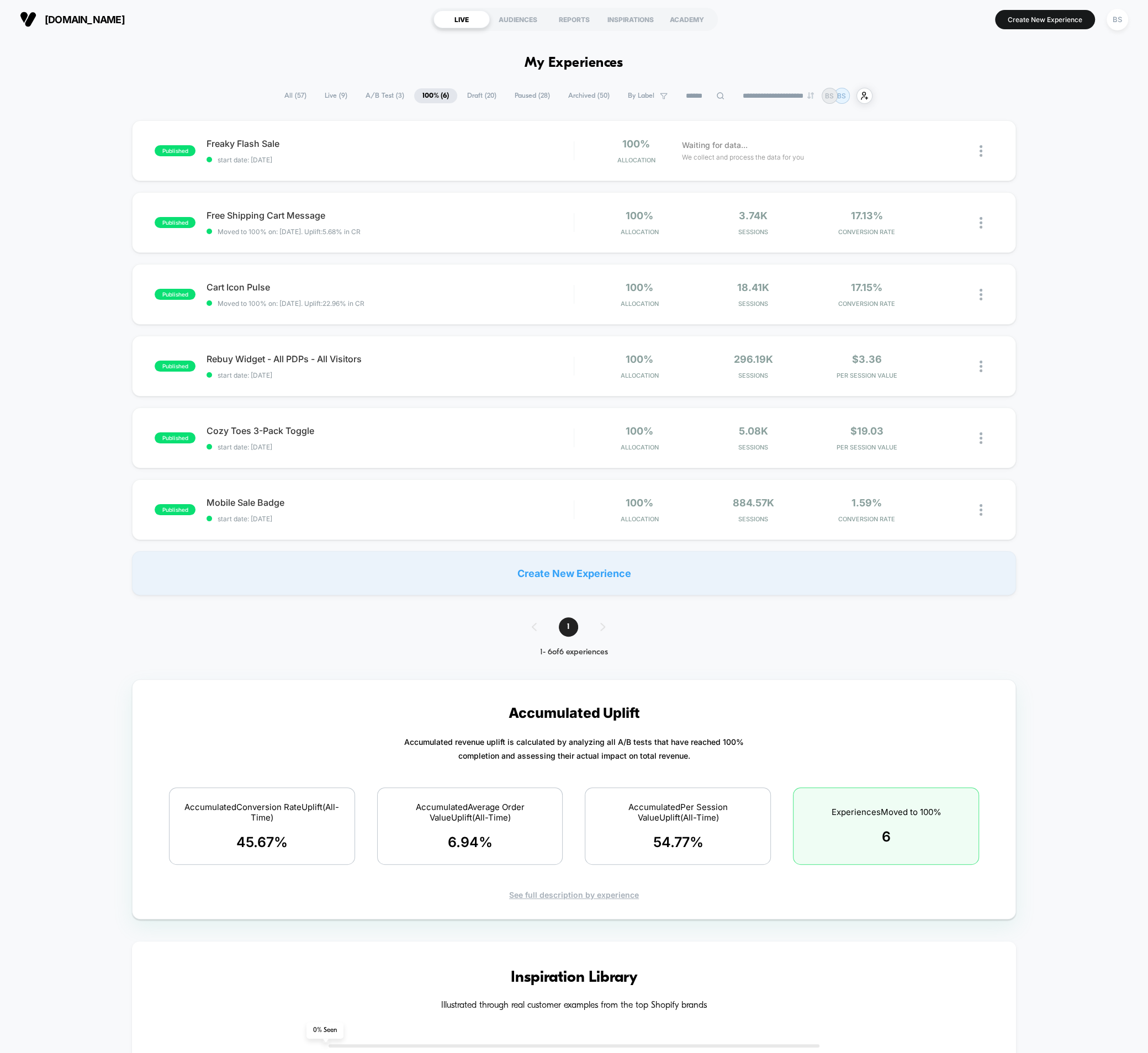
click at [381, 94] on span "A/B Test ( 3 )" at bounding box center [384, 96] width 55 height 15
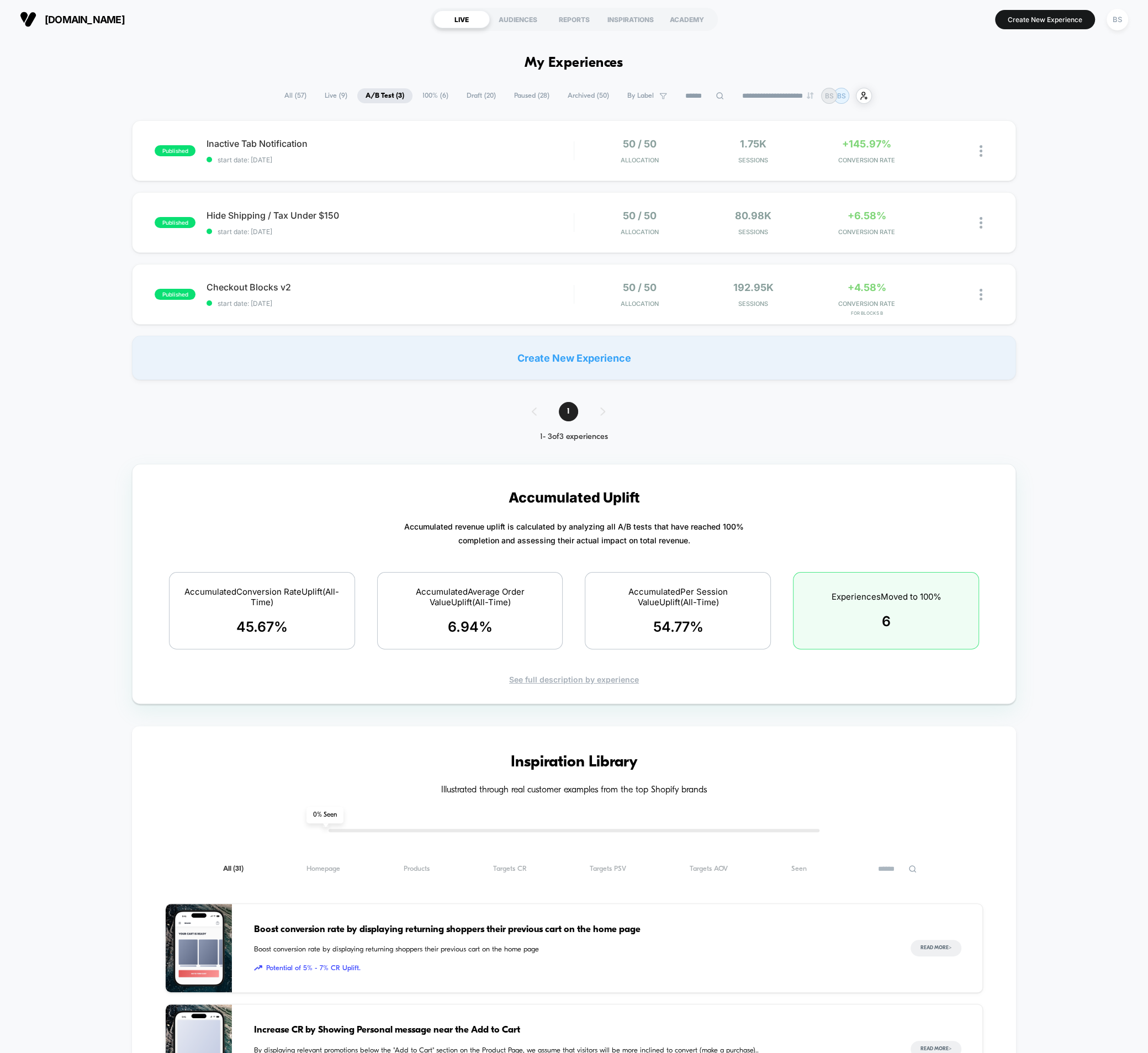
drag, startPoint x: 321, startPoint y: 86, endPoint x: 326, endPoint y: 101, distance: 15.8
click at [324, 96] on div "**********" at bounding box center [574, 835] width 1148 height 1593
click at [326, 102] on span "Live ( 9 )" at bounding box center [336, 96] width 39 height 15
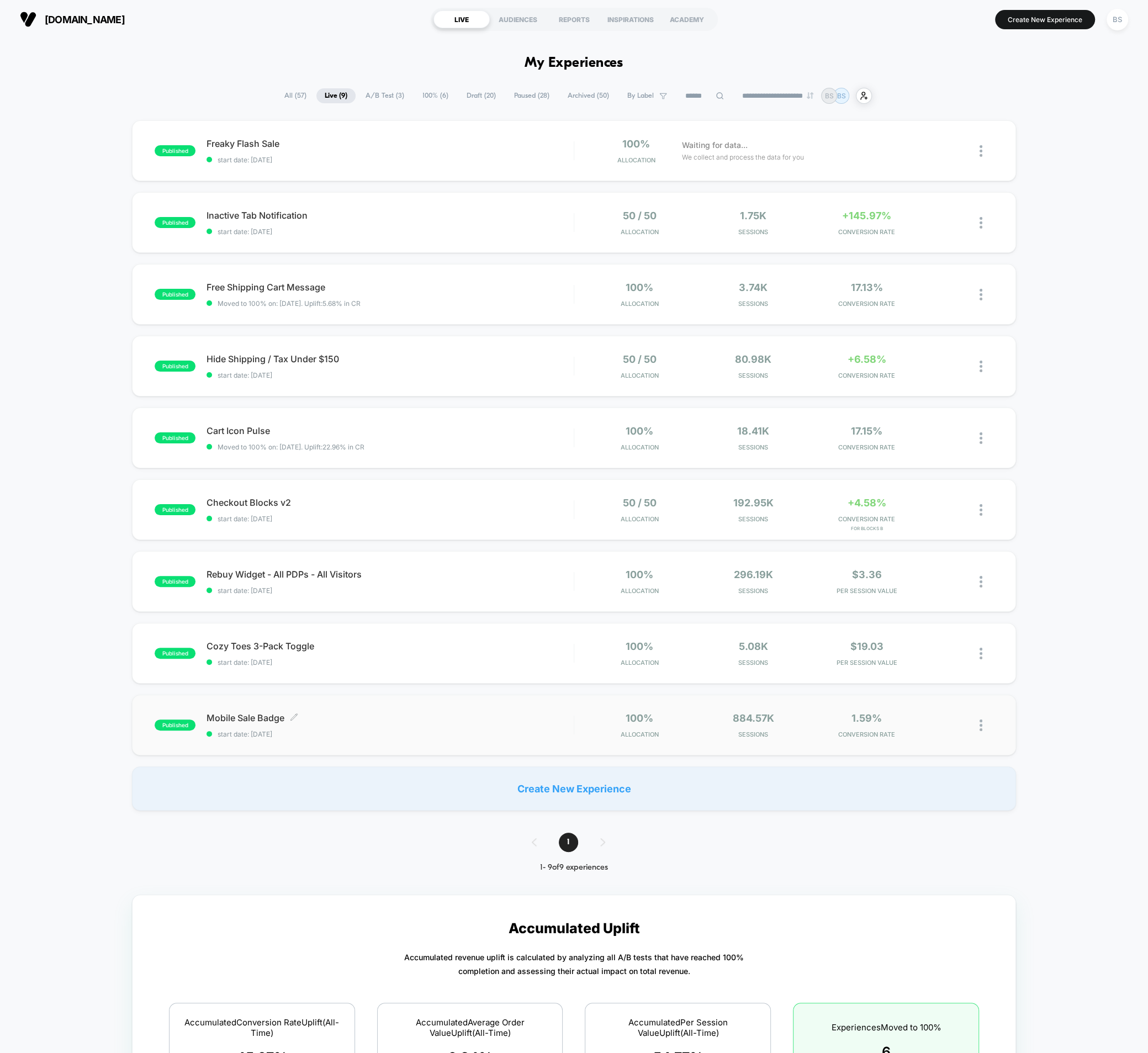
click at [439, 727] on div "Mobile Sale Badge Click to edit experience details Click to edit experience det…" at bounding box center [390, 725] width 367 height 26
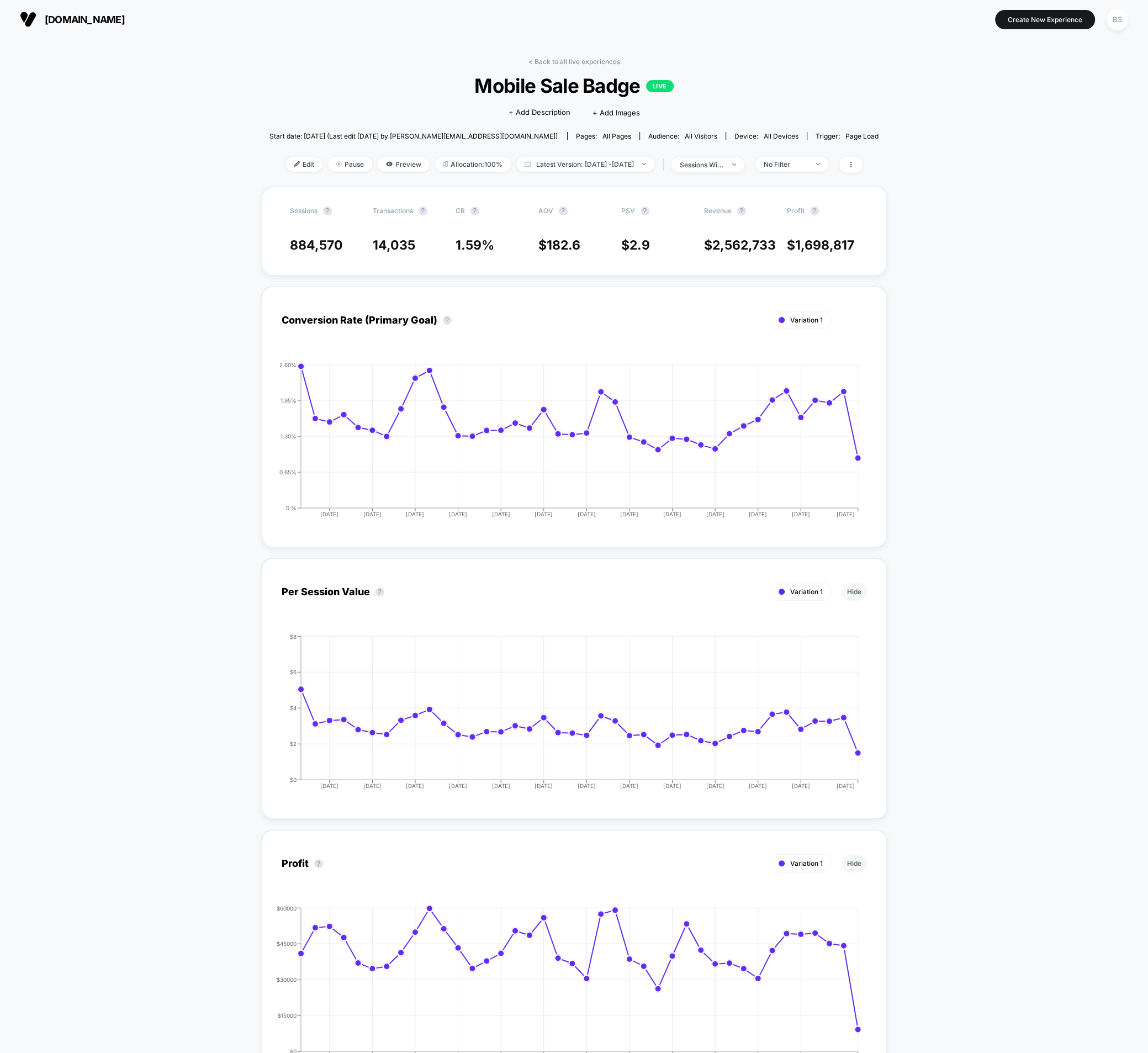
click at [538, 68] on div "< Back to all live experiences Mobile Sale Badge LIVE Click to edit experience …" at bounding box center [574, 122] width 609 height 129
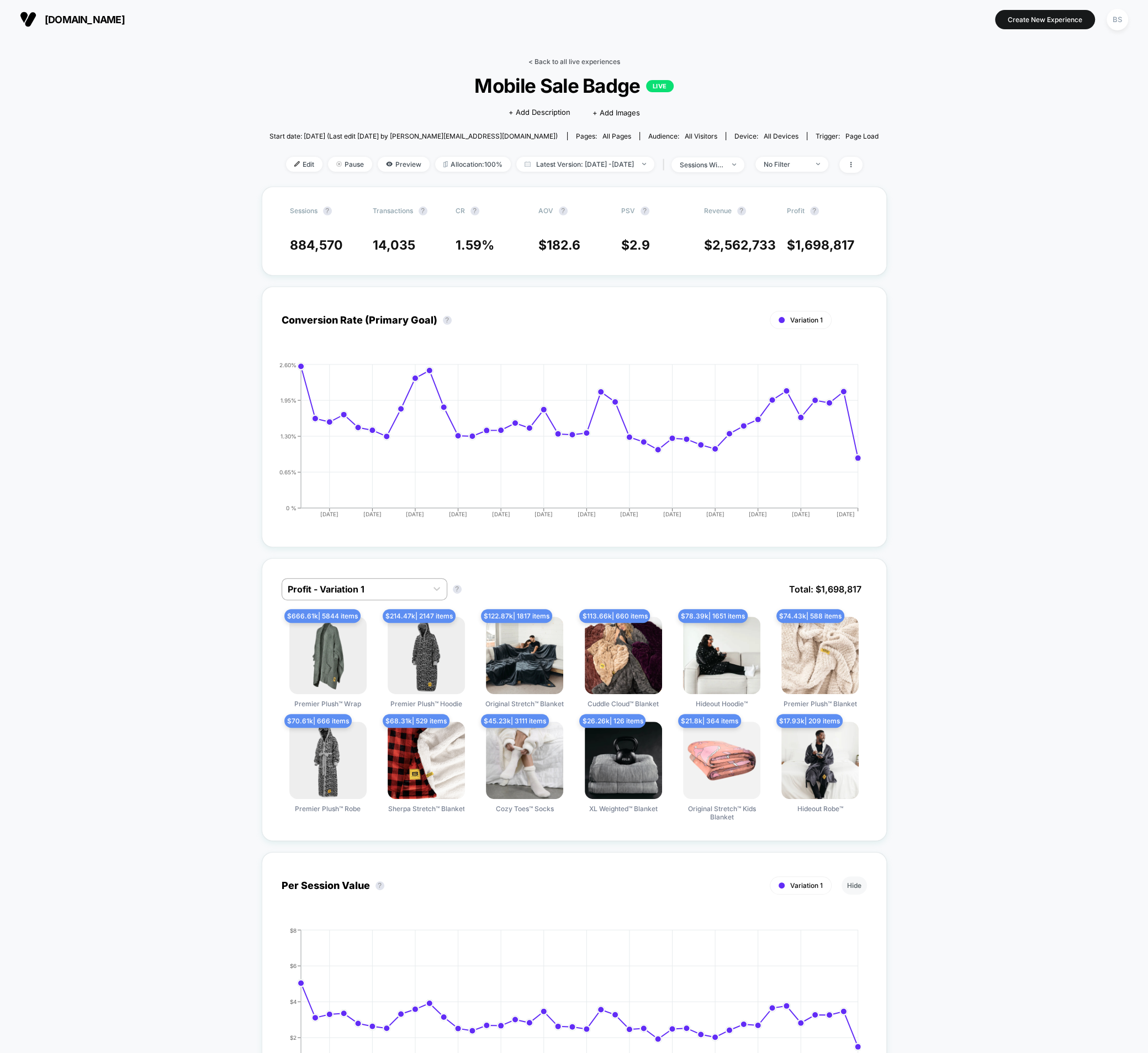
click at [540, 64] on link "< Back to all live experiences" at bounding box center [574, 61] width 92 height 9
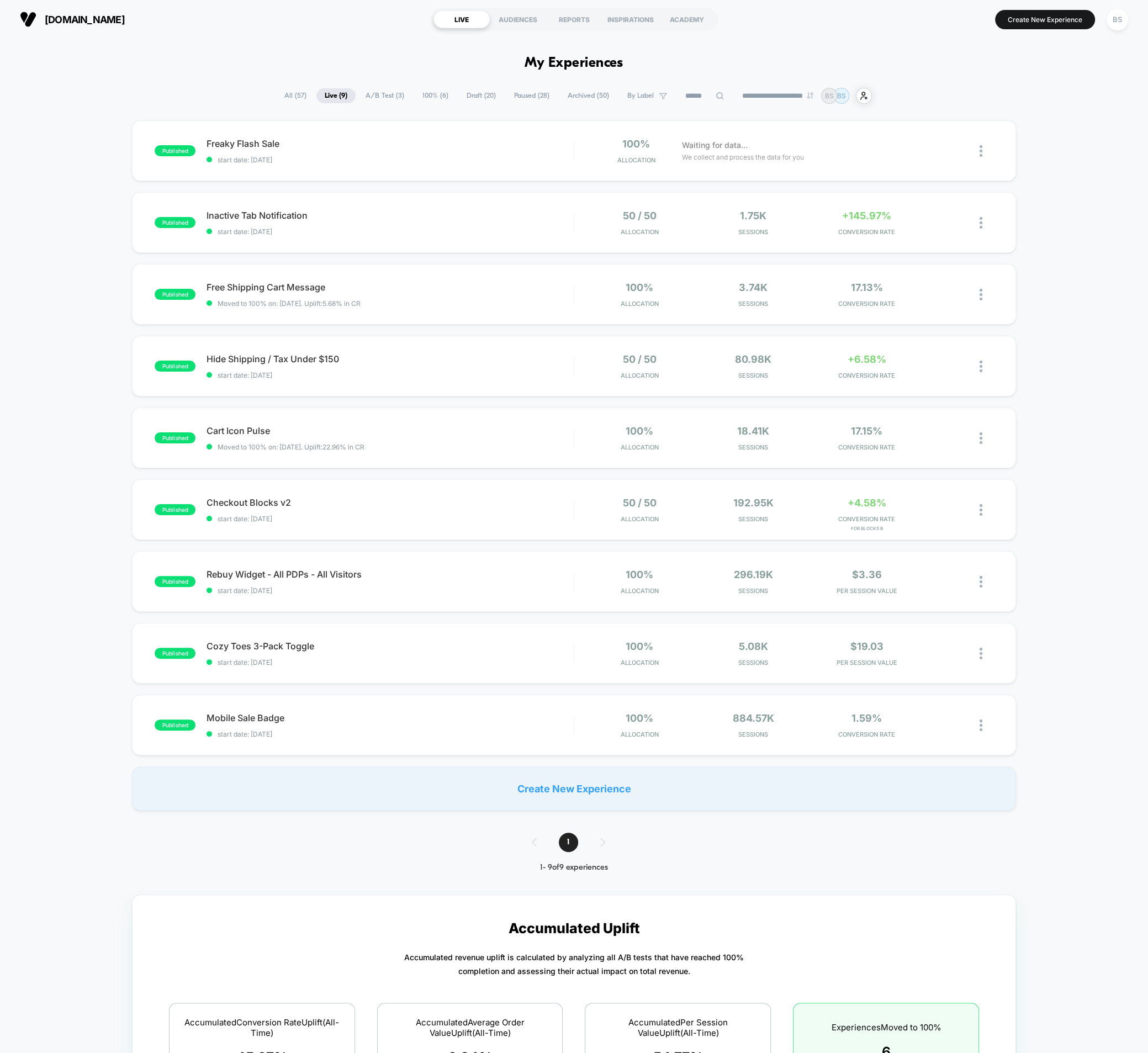
click at [512, 96] on span "Paused ( 28 )" at bounding box center [531, 96] width 52 height 15
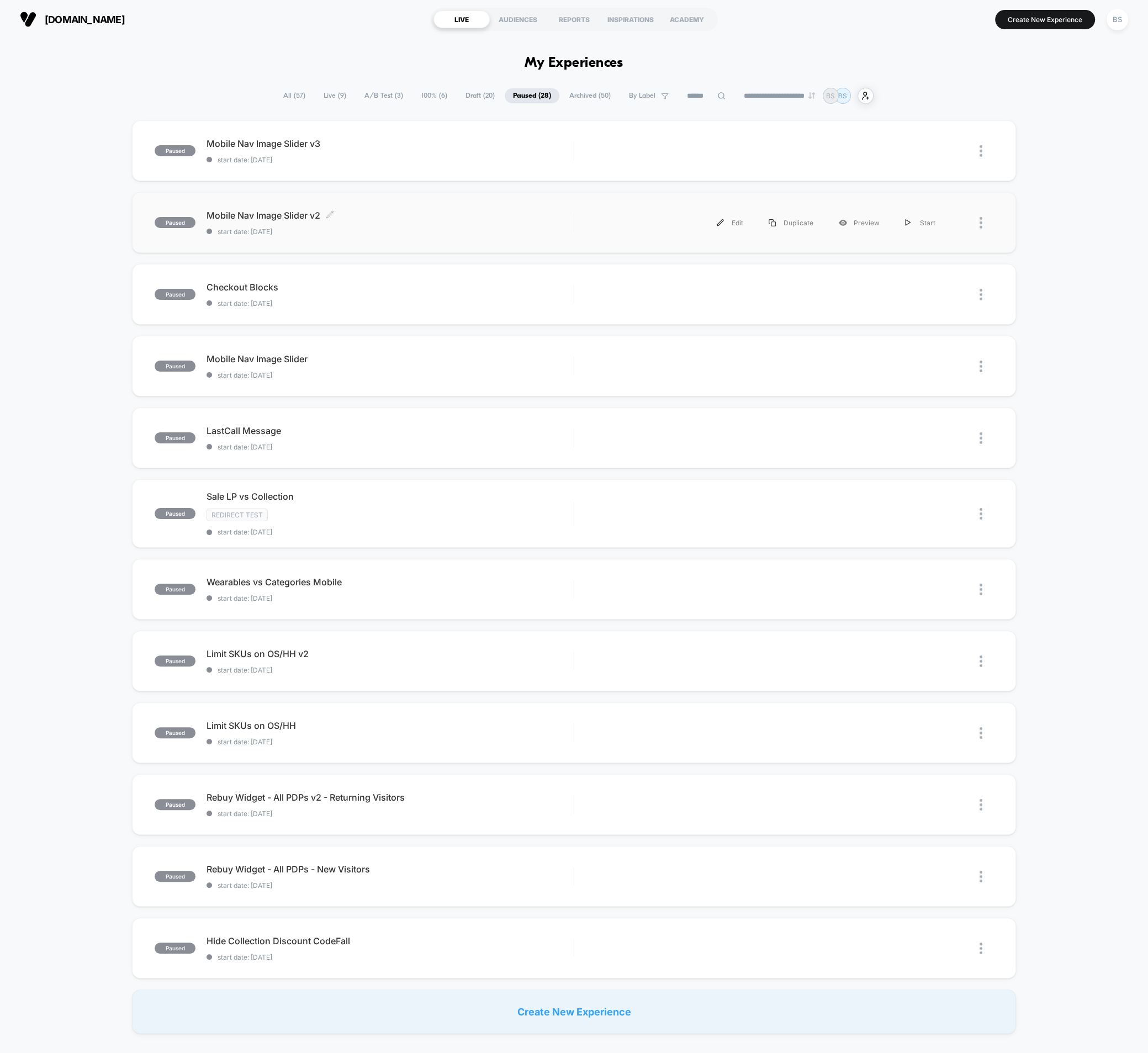
click at [430, 222] on div "Mobile Nav Image Slider v2 Click to edit experience details Click to edit exper…" at bounding box center [390, 222] width 367 height 26
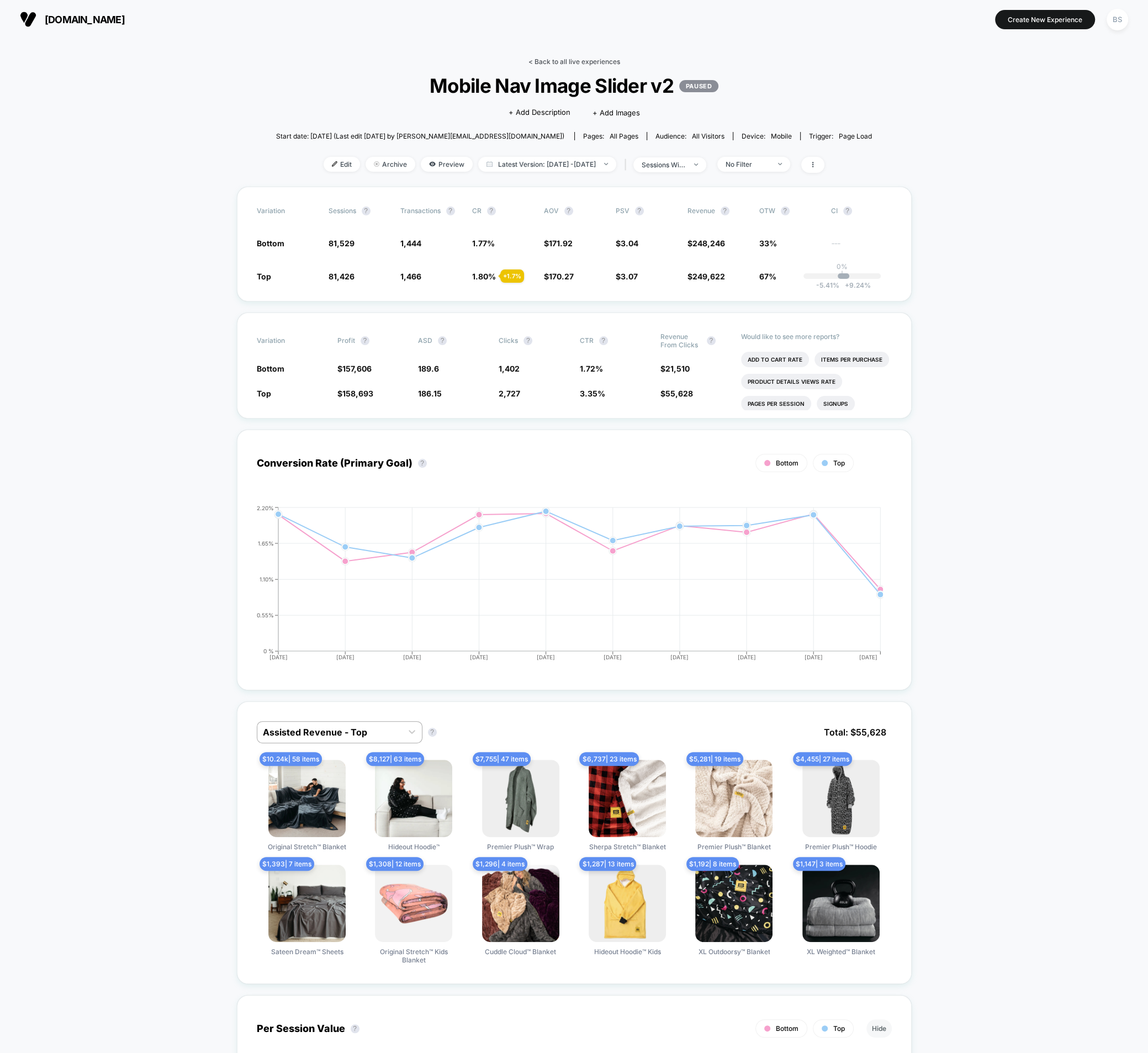
click at [545, 58] on link "< Back to all live experiences" at bounding box center [574, 61] width 92 height 9
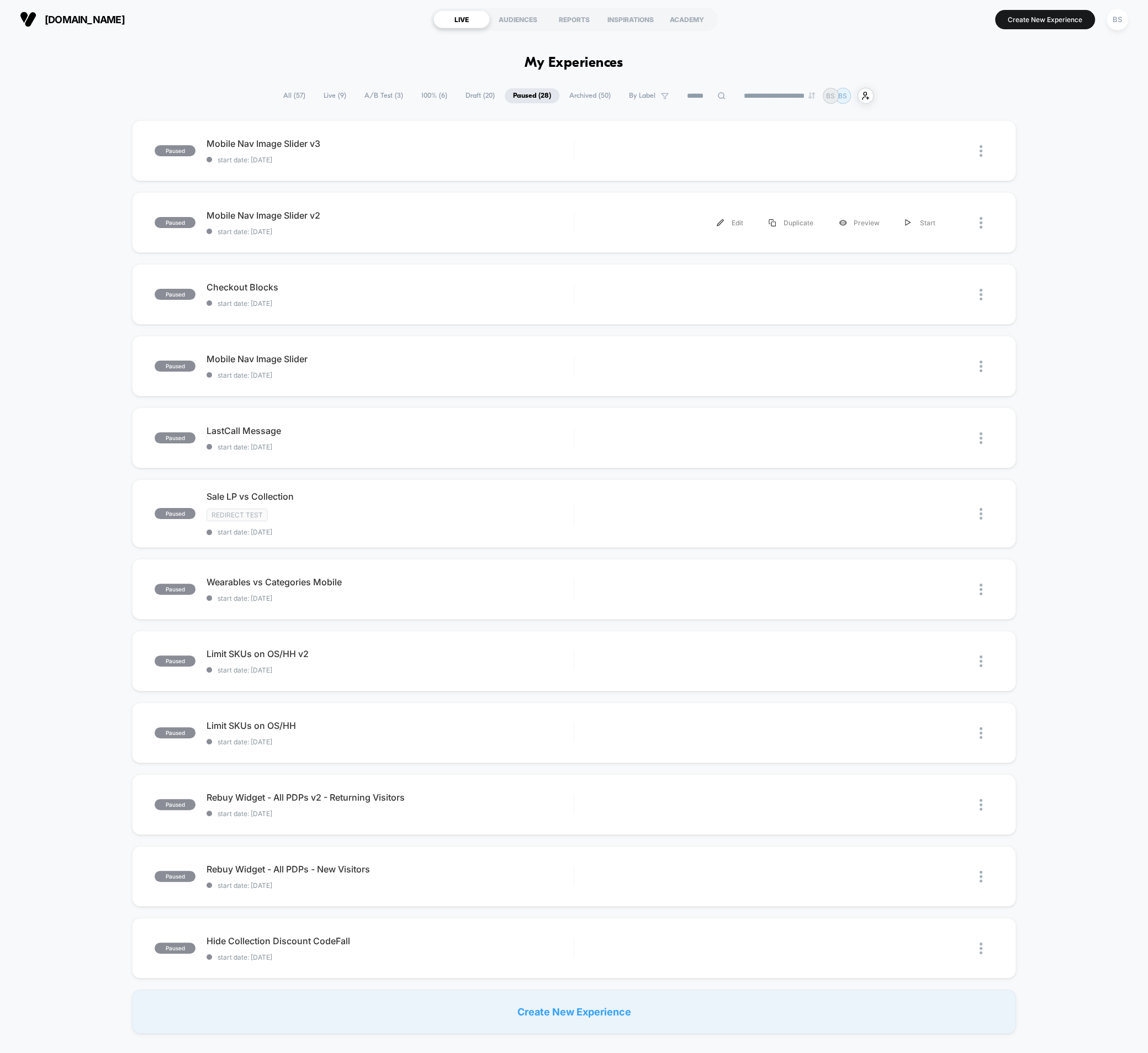
drag, startPoint x: 919, startPoint y: 224, endPoint x: 850, endPoint y: 223, distance: 69.0
click at [836, 222] on div "Edit Duplicate Preview Start" at bounding box center [766, 223] width 362 height 25
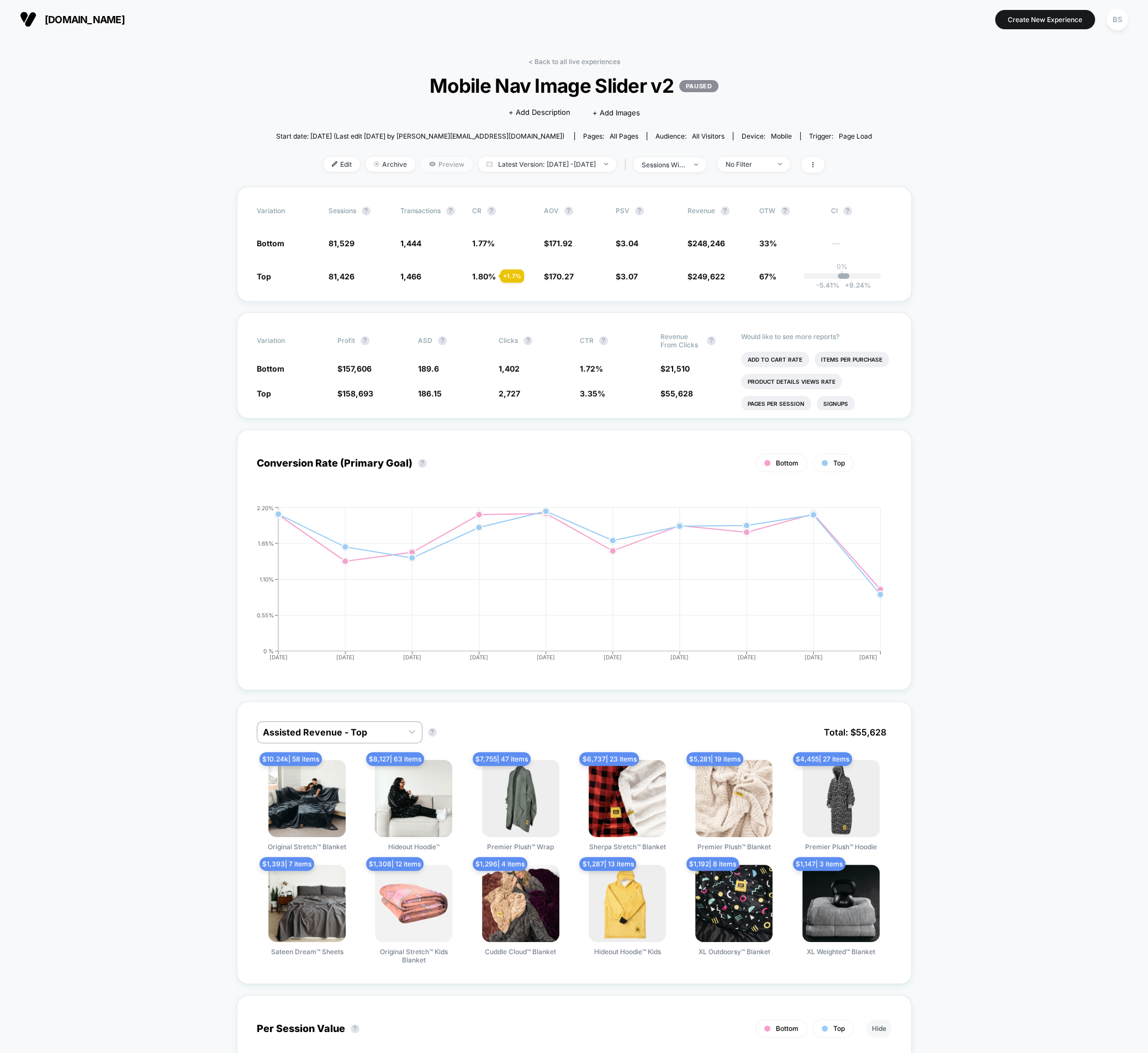
click at [435, 165] on span "Preview" at bounding box center [446, 164] width 52 height 15
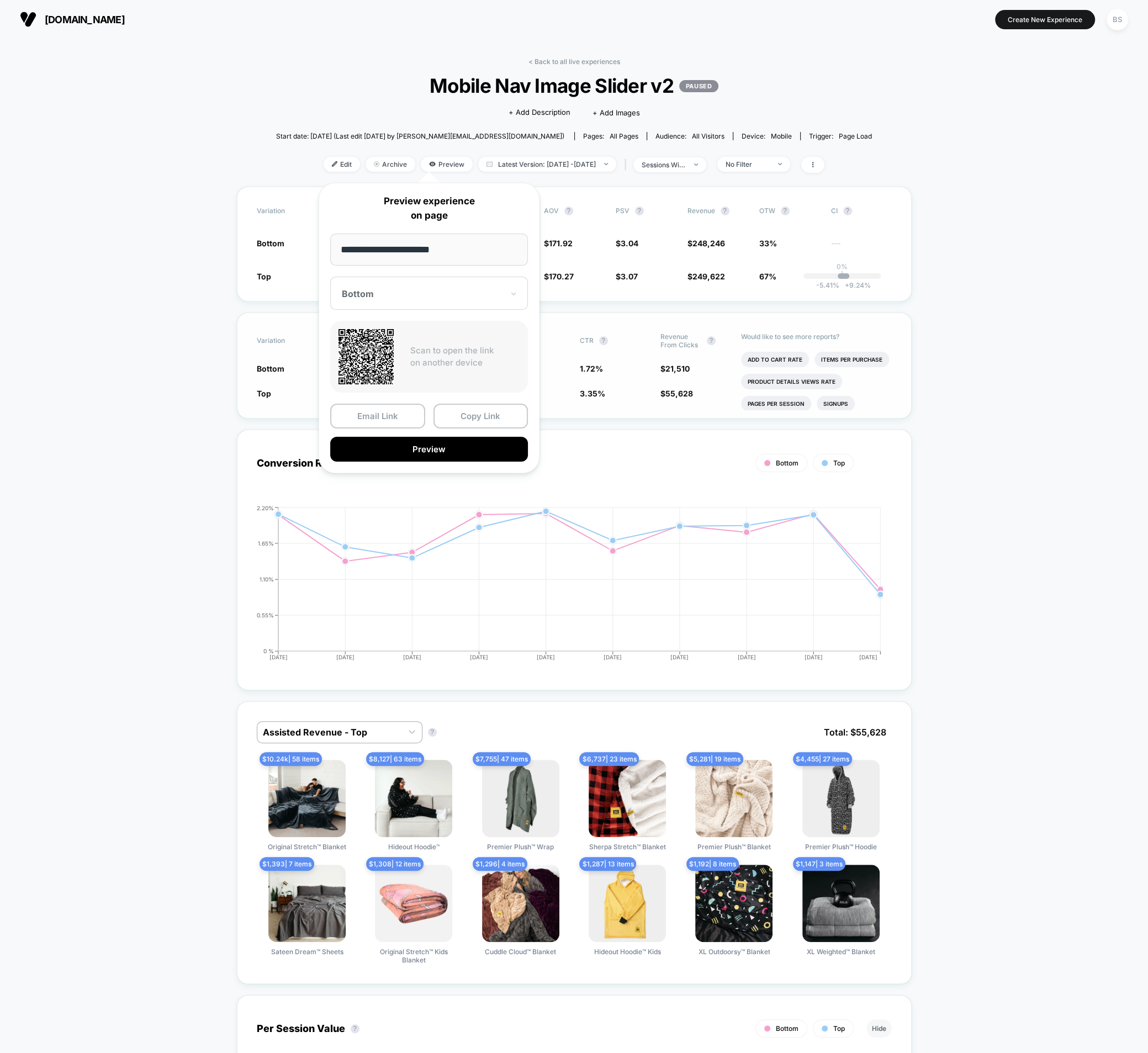
drag, startPoint x: 483, startPoint y: 416, endPoint x: 437, endPoint y: 338, distance: 90.6
click at [481, 416] on button "Copy Link" at bounding box center [480, 416] width 95 height 25
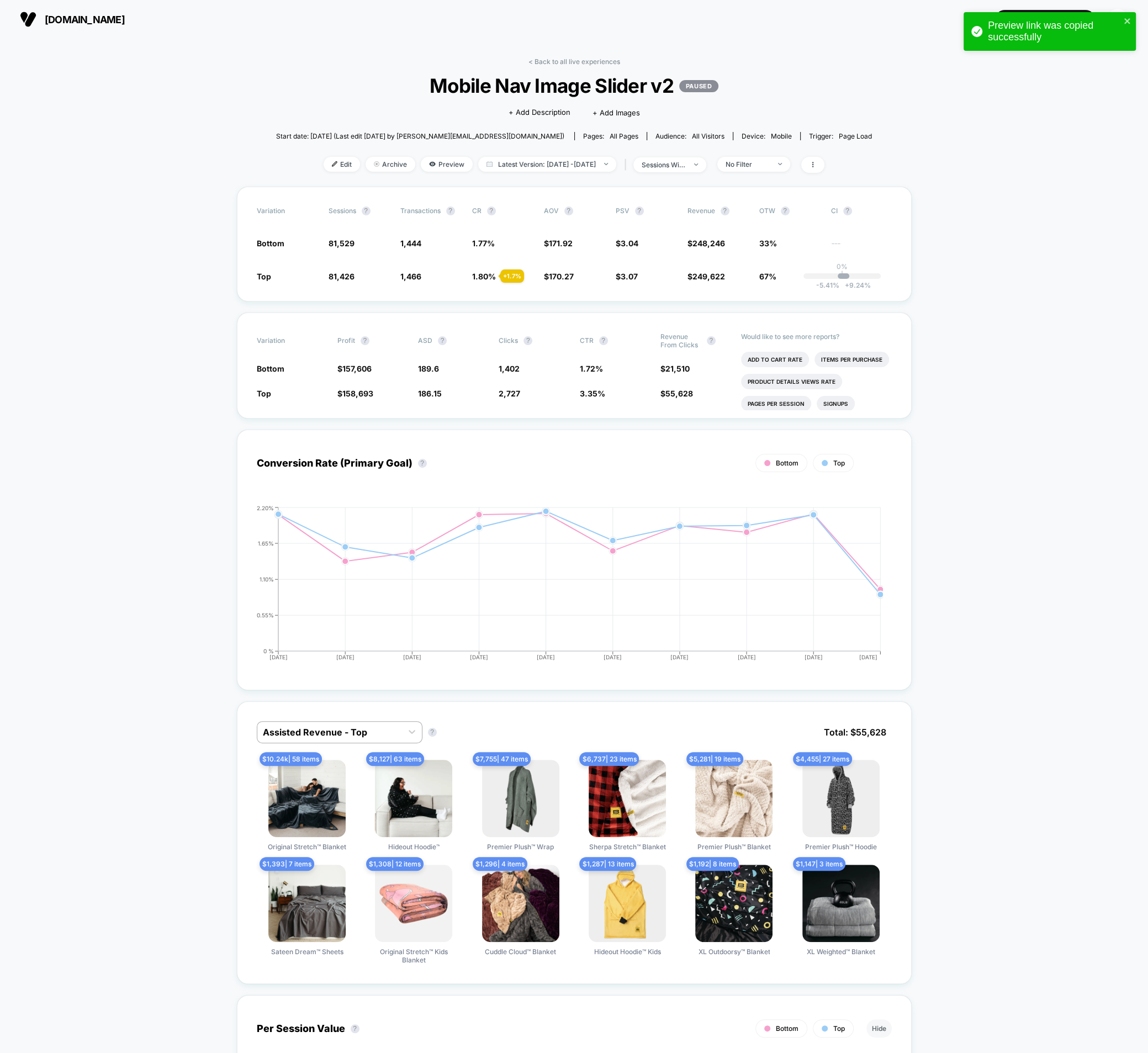
click at [182, 15] on section "[DOMAIN_NAME]" at bounding box center [199, 19] width 366 height 28
click at [550, 62] on link "< Back to all live experiences" at bounding box center [574, 61] width 92 height 9
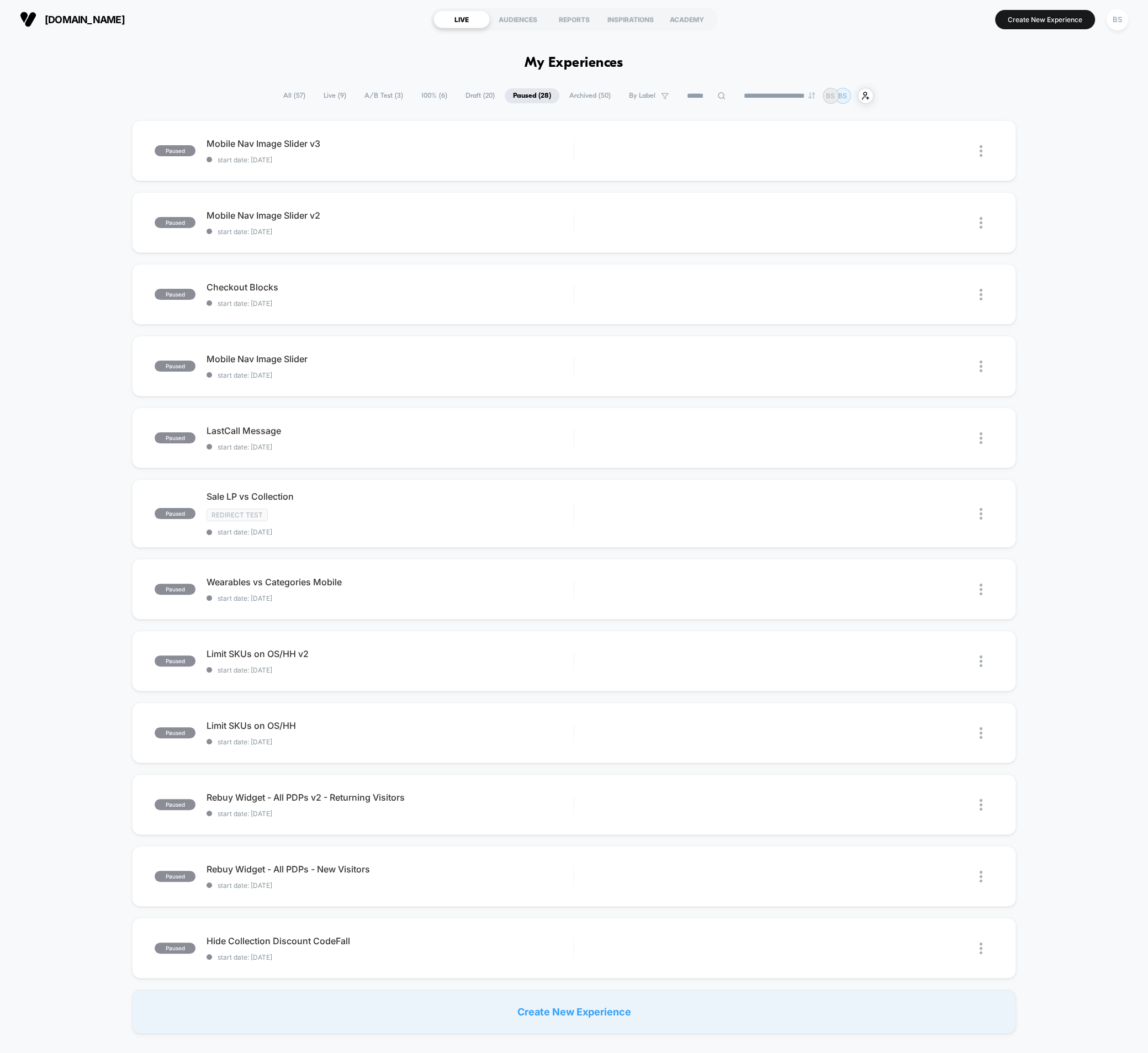
click at [458, 98] on span "Draft ( 20 )" at bounding box center [480, 96] width 46 height 15
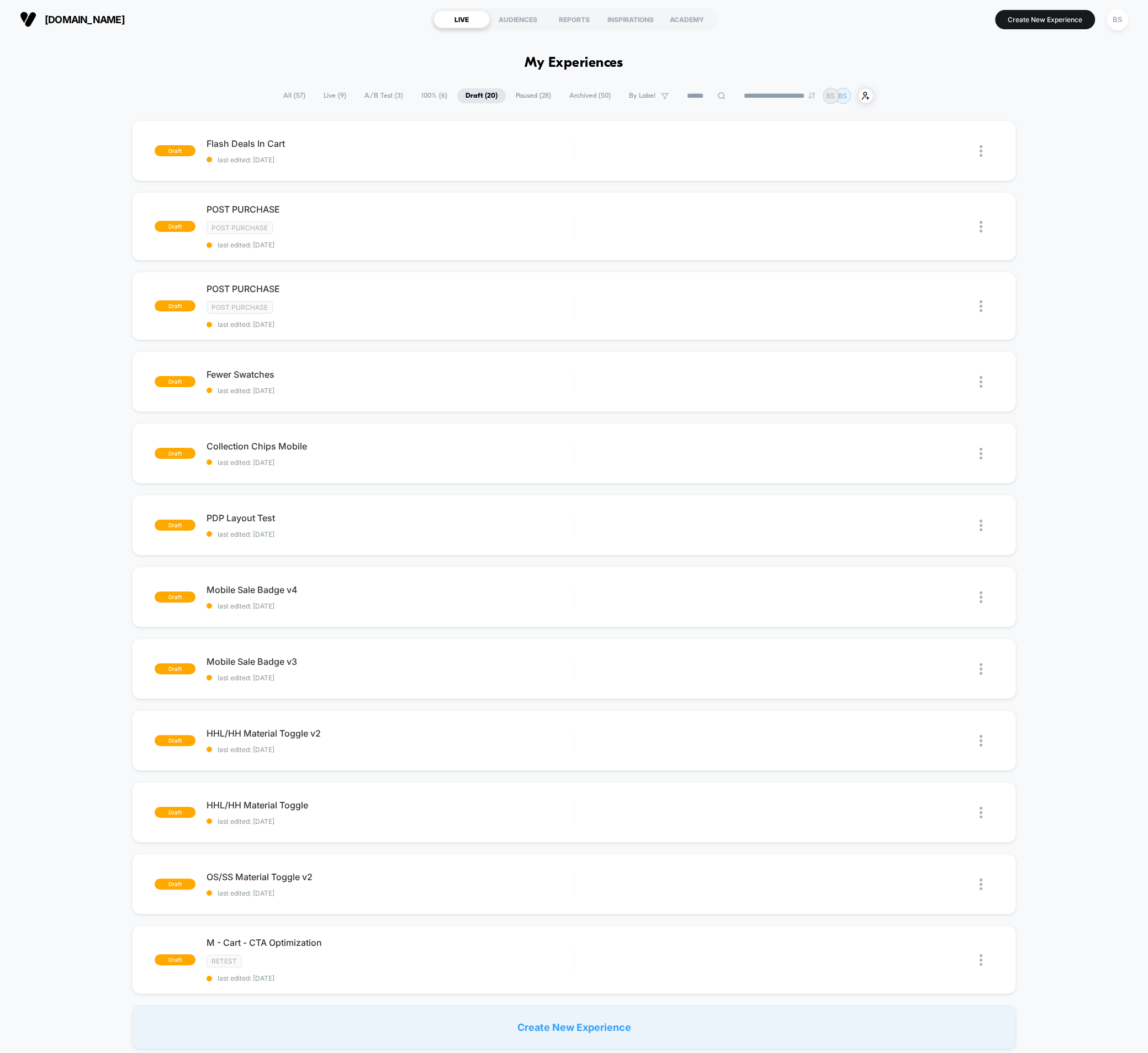
click at [432, 99] on span "100% ( 6 )" at bounding box center [434, 96] width 43 height 15
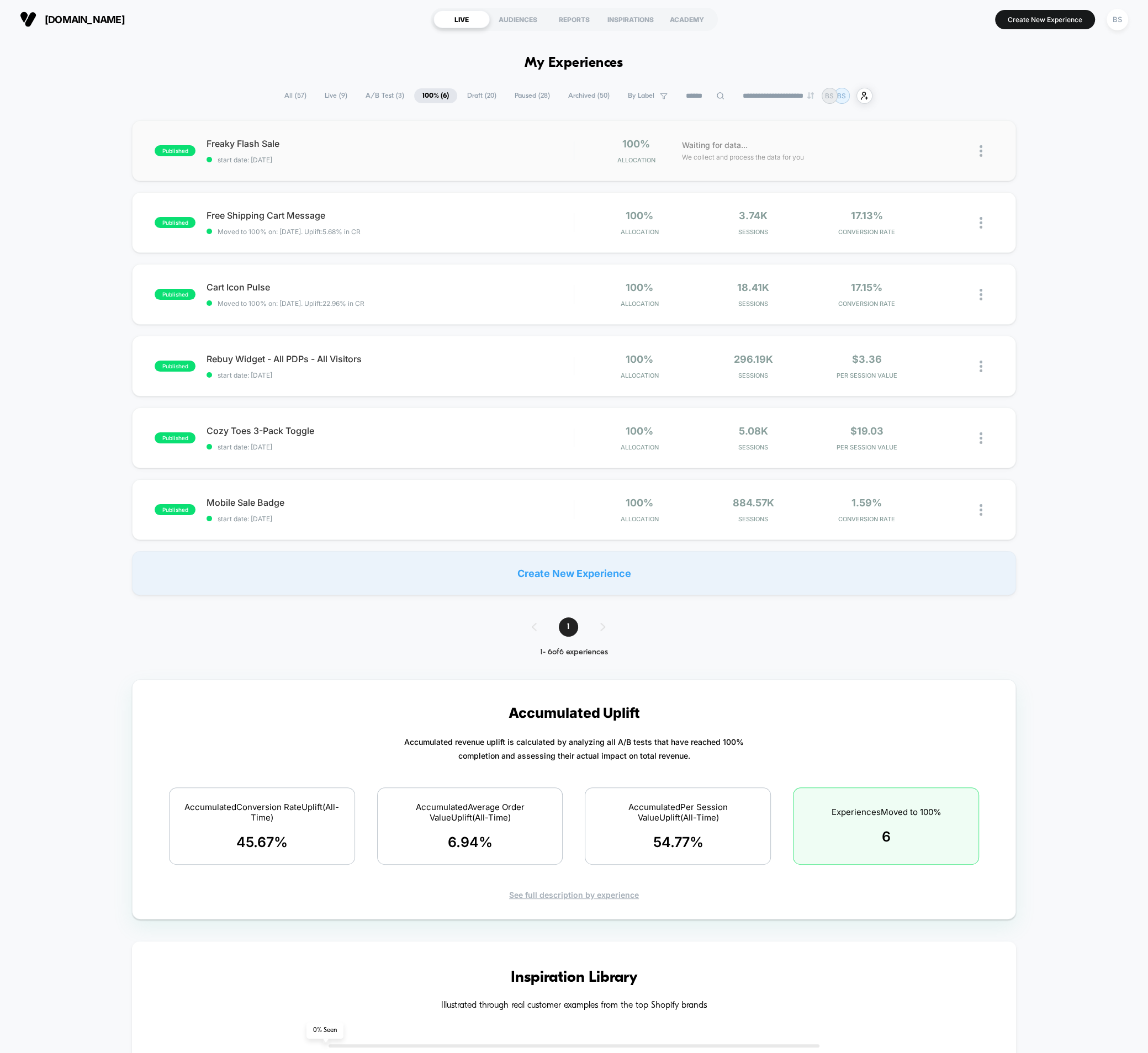
click at [300, 167] on div "published Freaky Flash Sale start date: 10/13/2025 100% Allocation Waiting for …" at bounding box center [574, 151] width 884 height 61
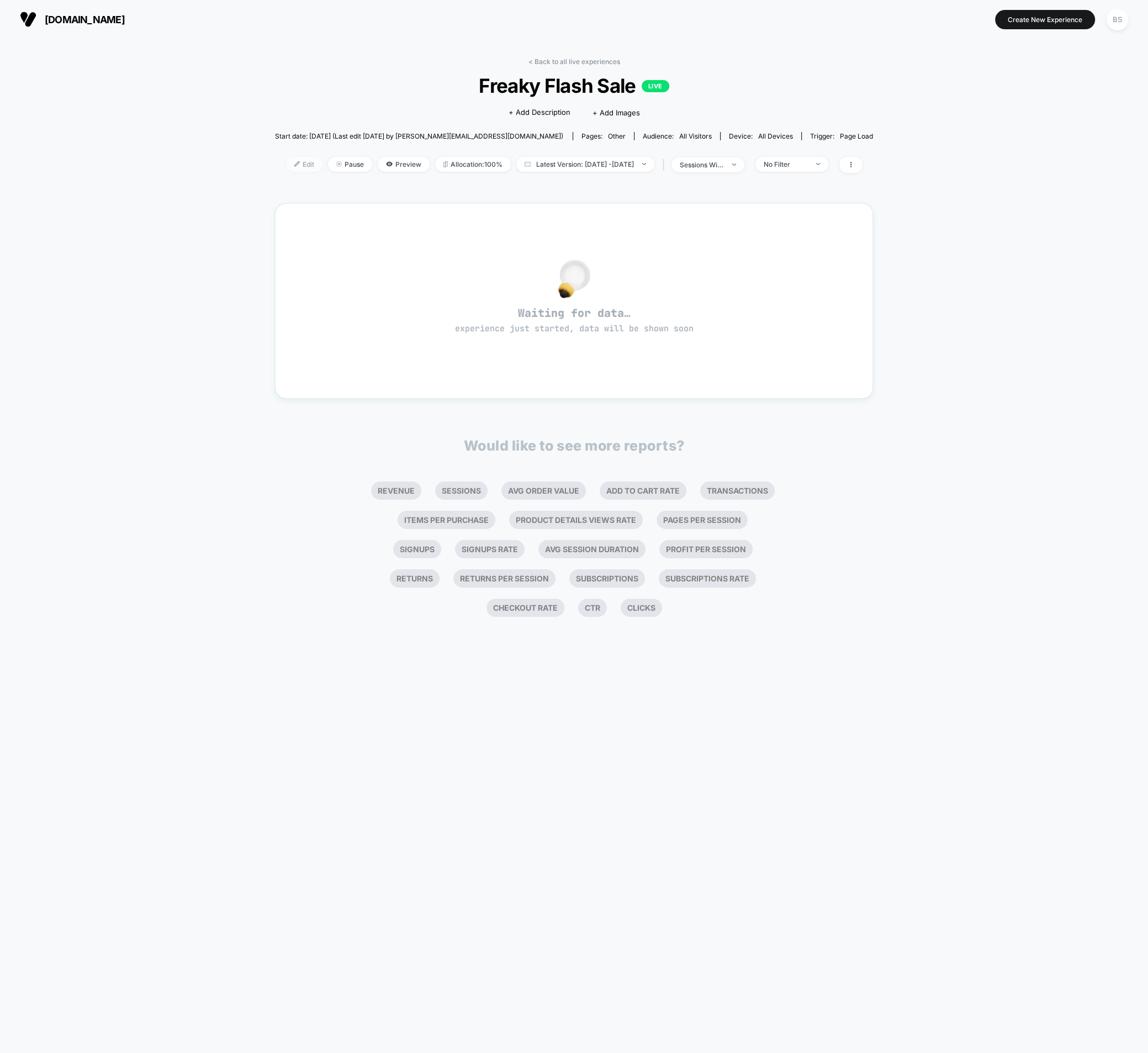
click at [300, 164] on div at bounding box center [301, 164] width 3 height 1
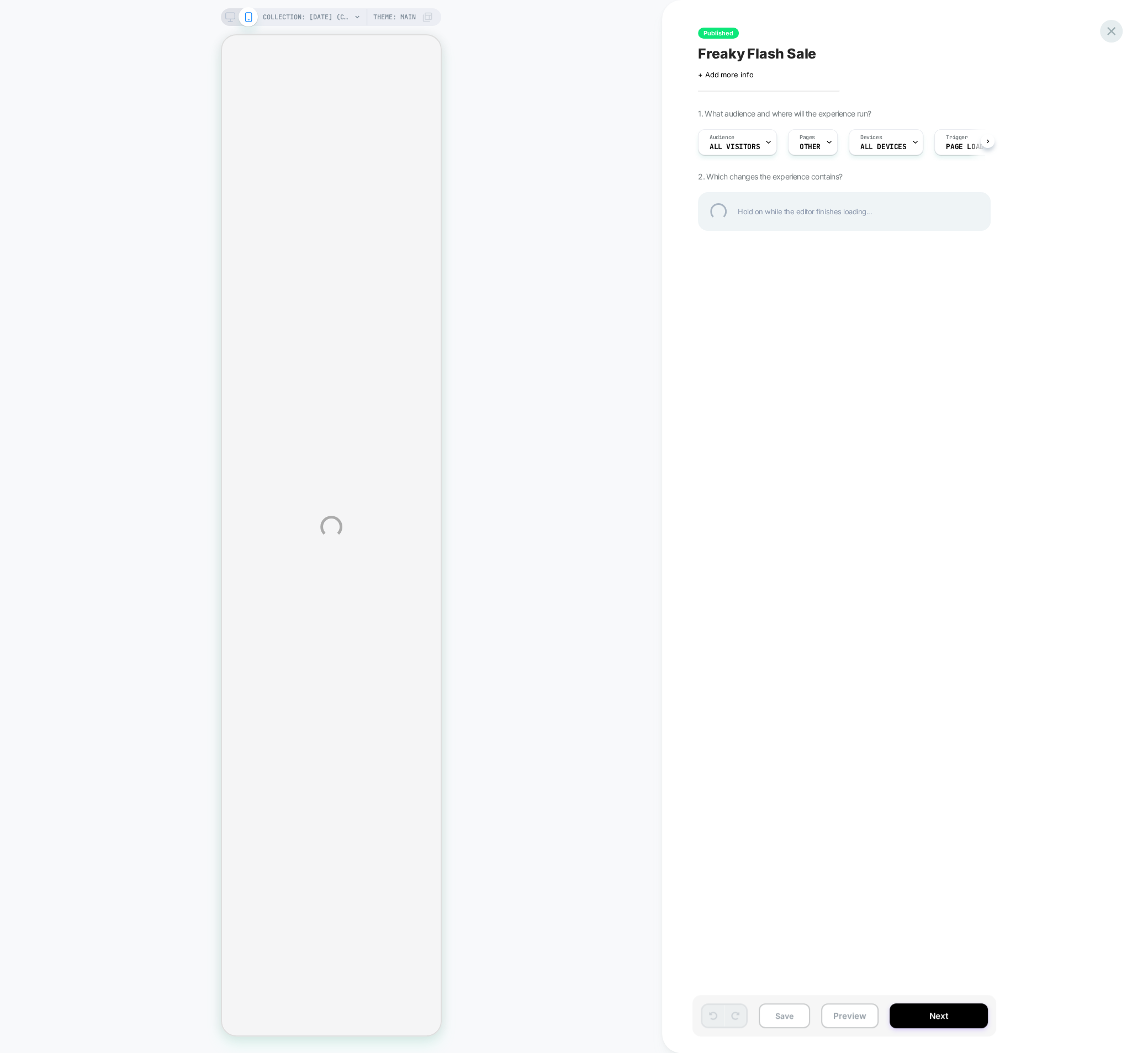
click at [1108, 26] on div at bounding box center [1111, 31] width 23 height 23
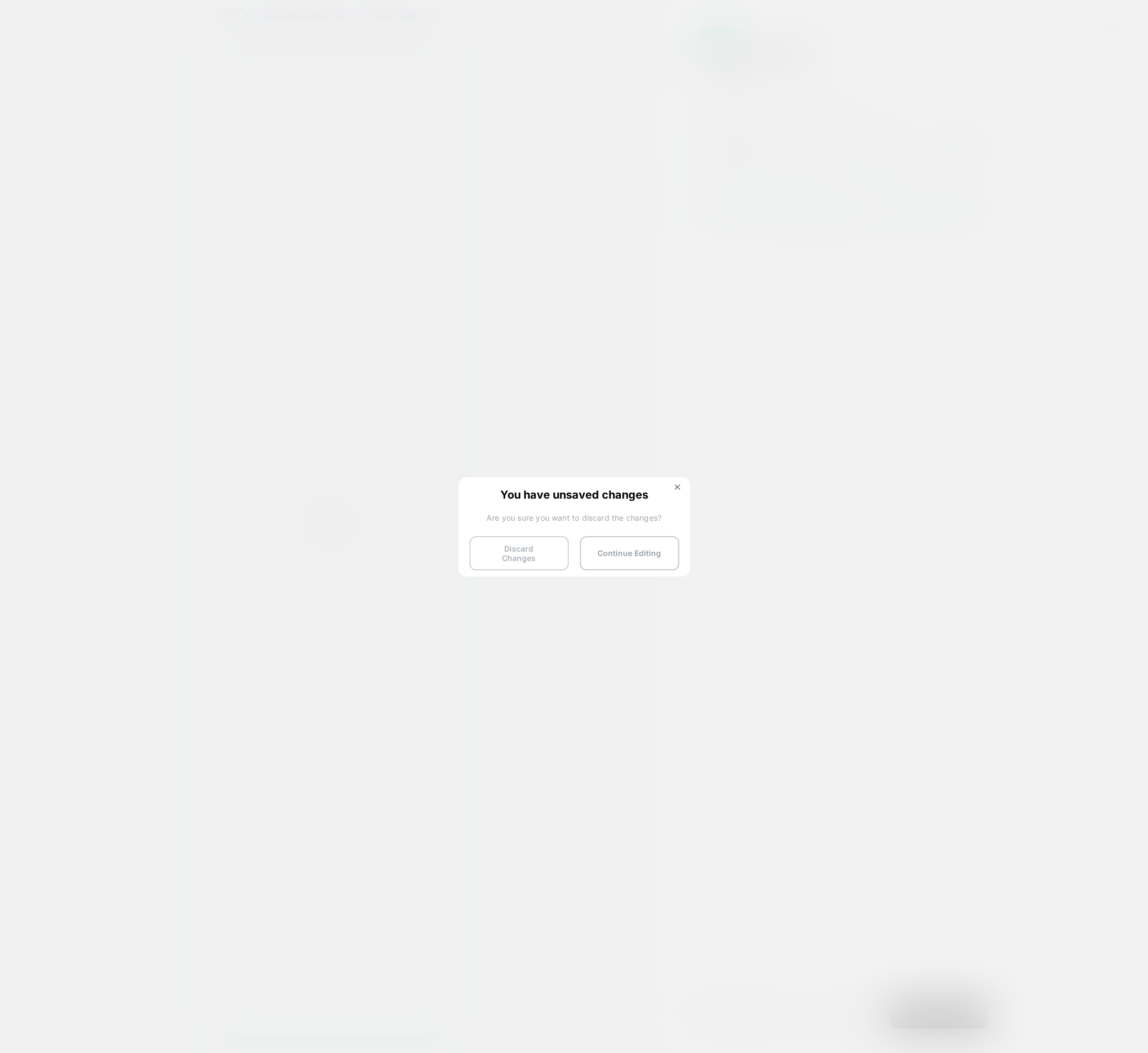
click at [557, 544] on button "Discard Changes" at bounding box center [519, 554] width 99 height 34
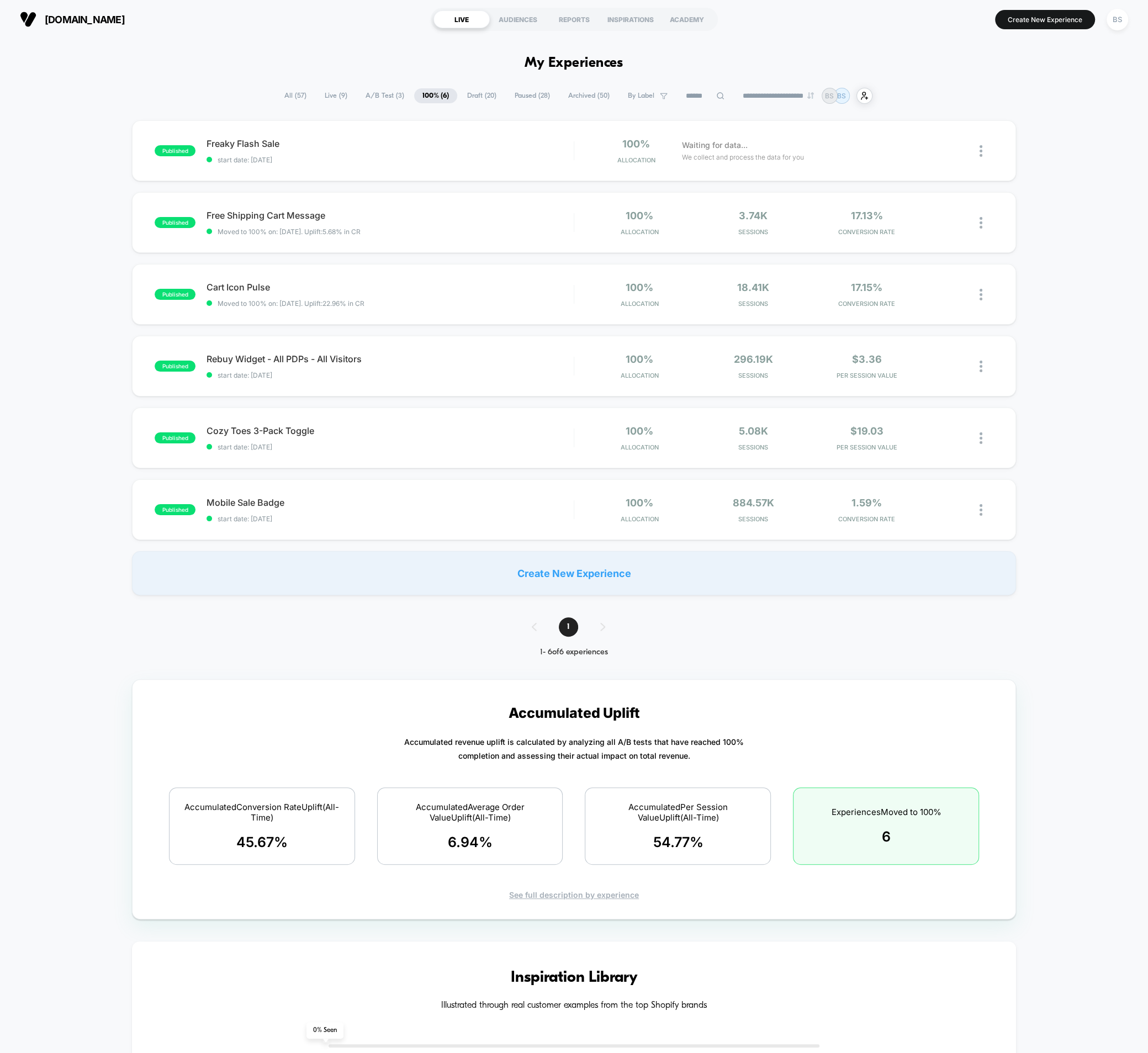
click at [475, 93] on span "Draft ( 20 )" at bounding box center [481, 96] width 46 height 15
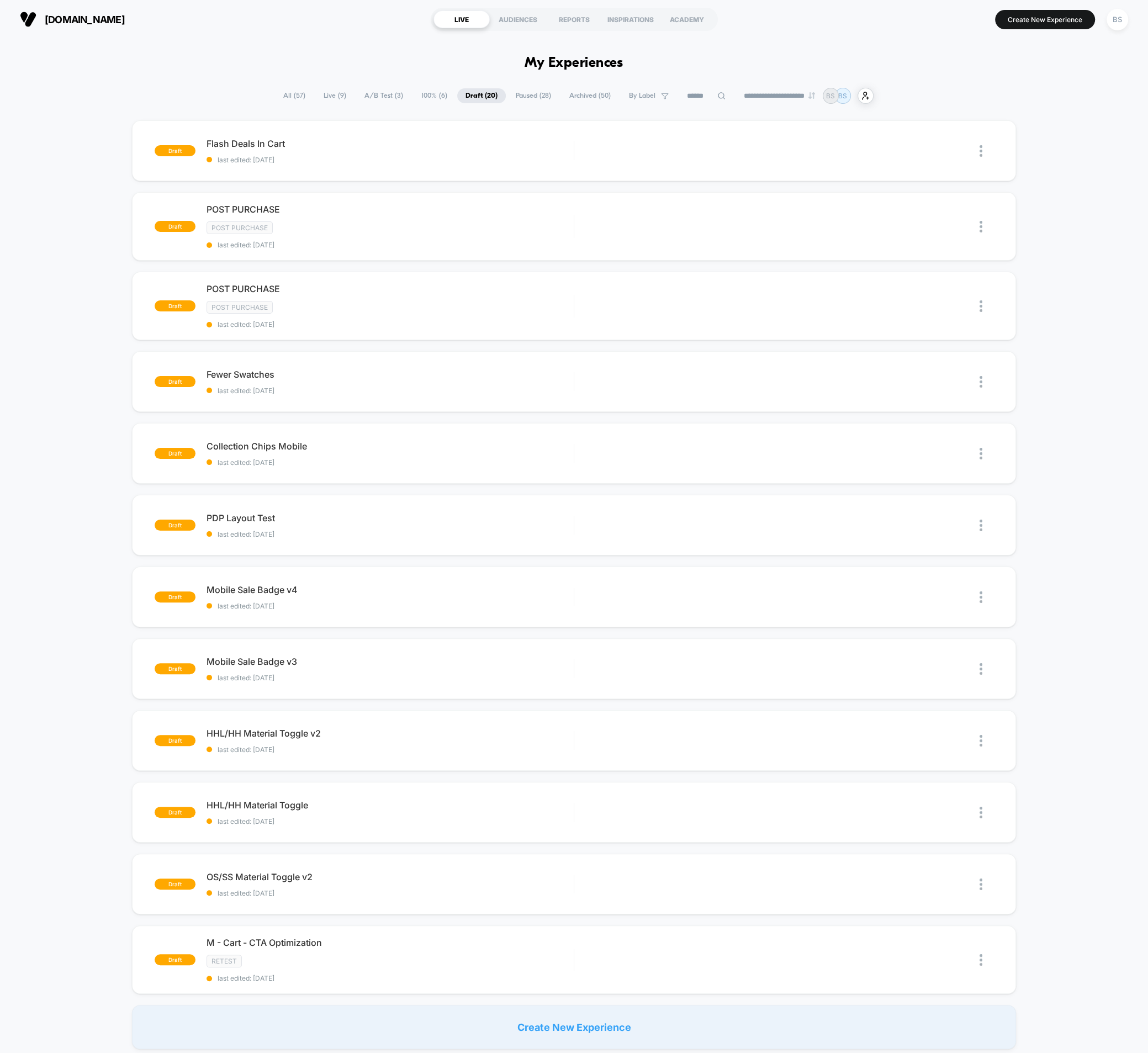
click at [520, 91] on span "Paused ( 28 )" at bounding box center [533, 96] width 52 height 15
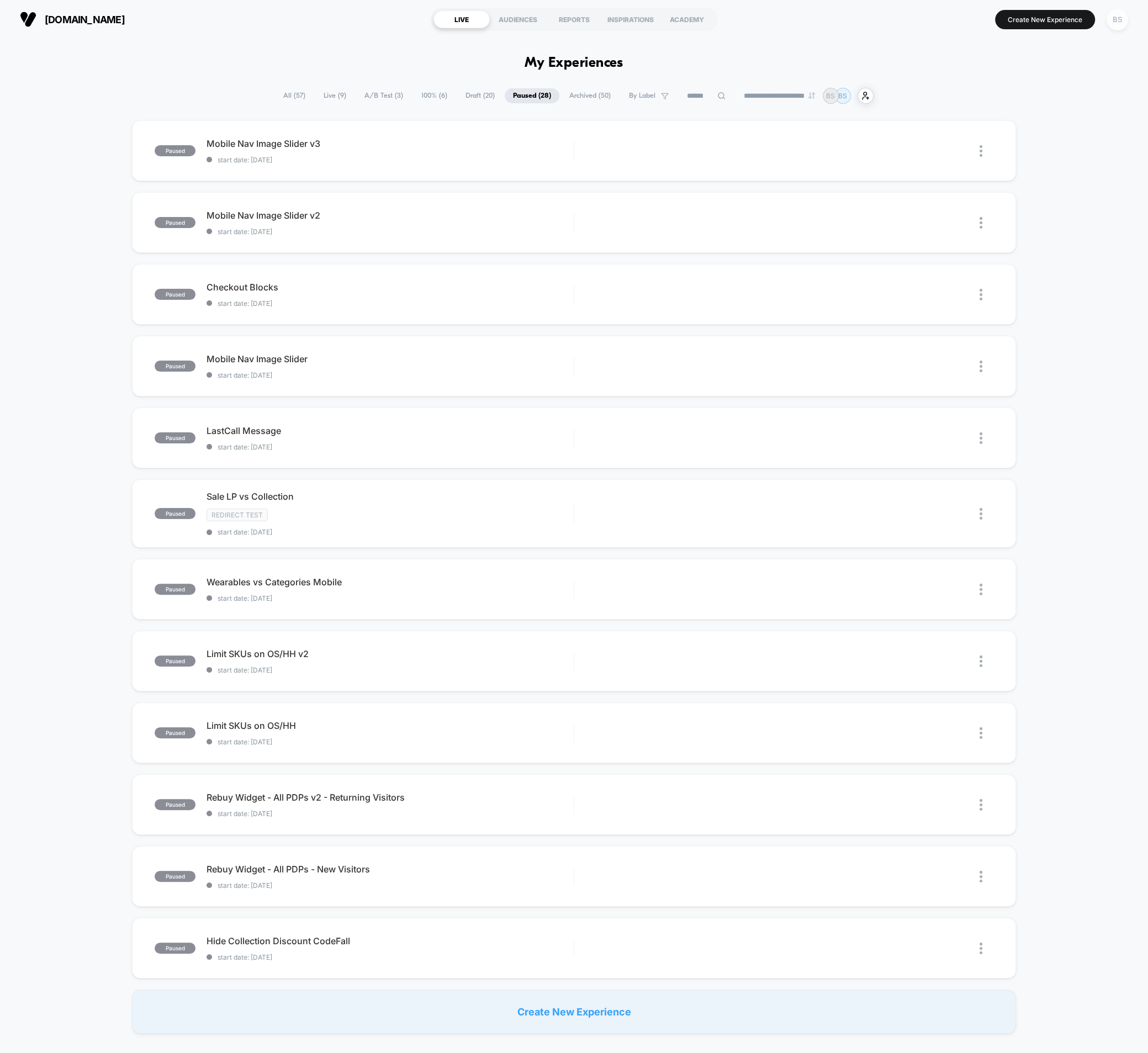
click at [1111, 16] on div "BS" at bounding box center [1117, 19] width 22 height 22
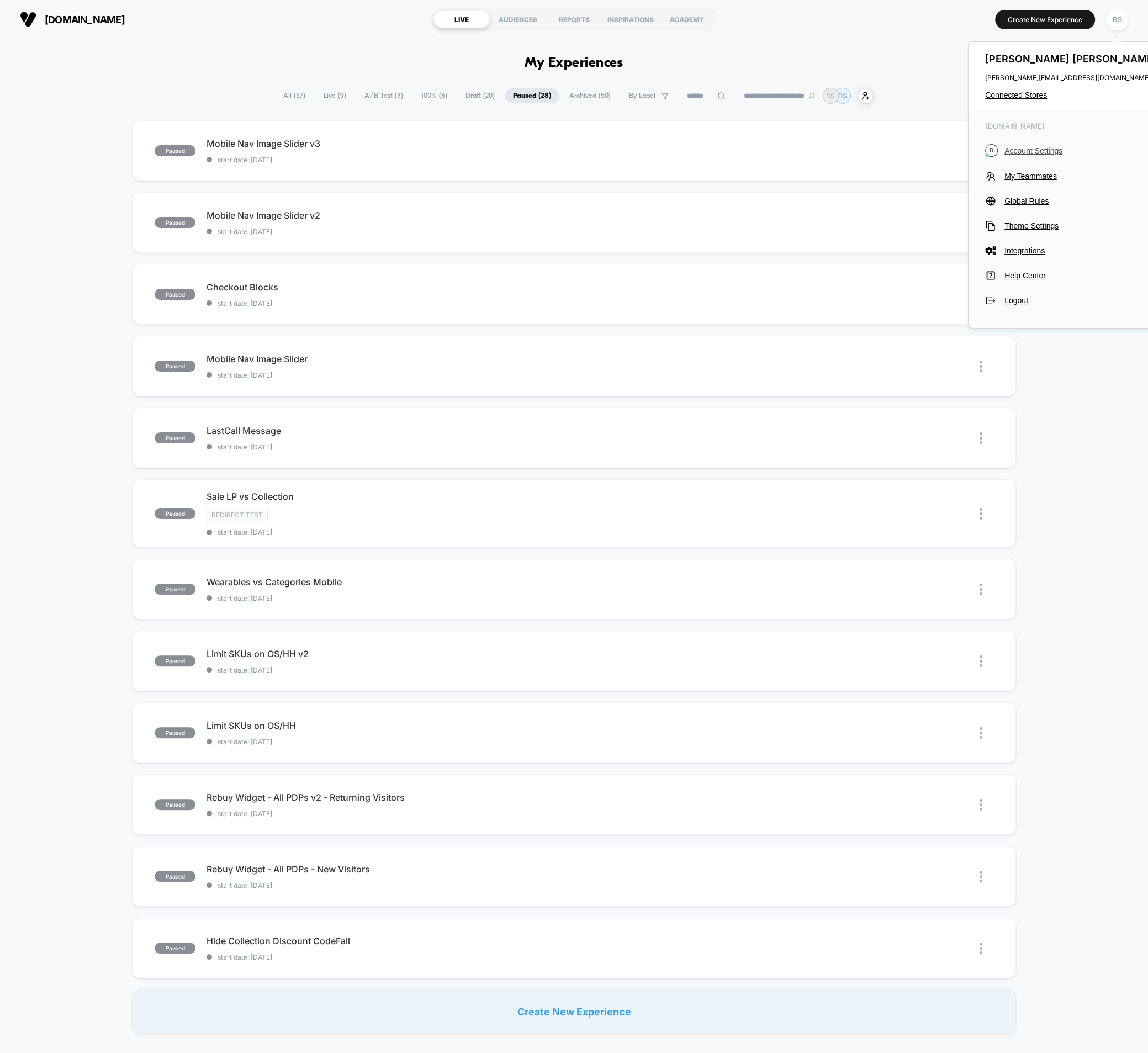
click at [1021, 148] on span "Account Settings" at bounding box center [1082, 150] width 155 height 9
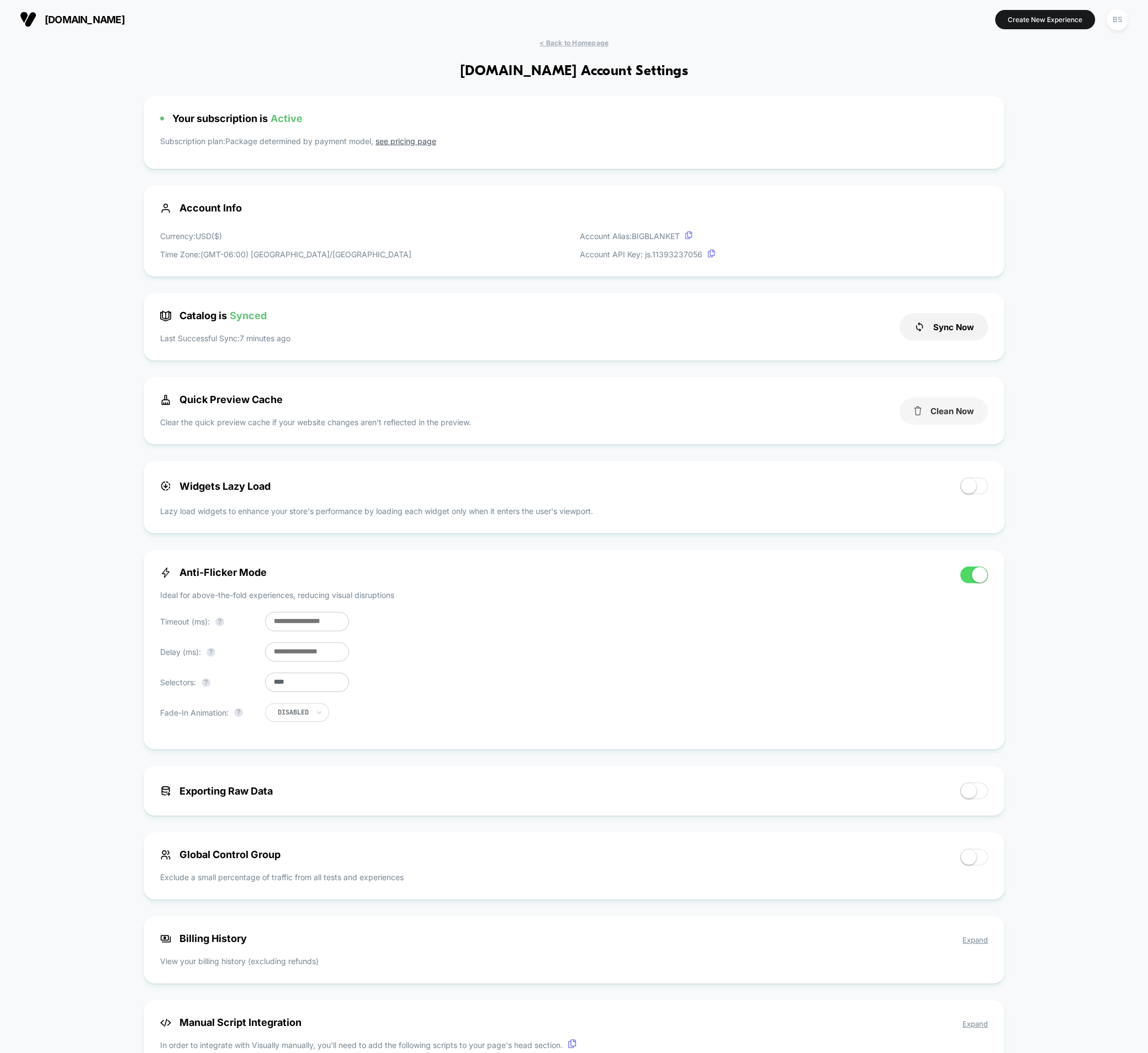
click at [948, 412] on button "Clean Now" at bounding box center [944, 411] width 88 height 27
click at [948, 412] on button "Cleaned!" at bounding box center [944, 411] width 88 height 27
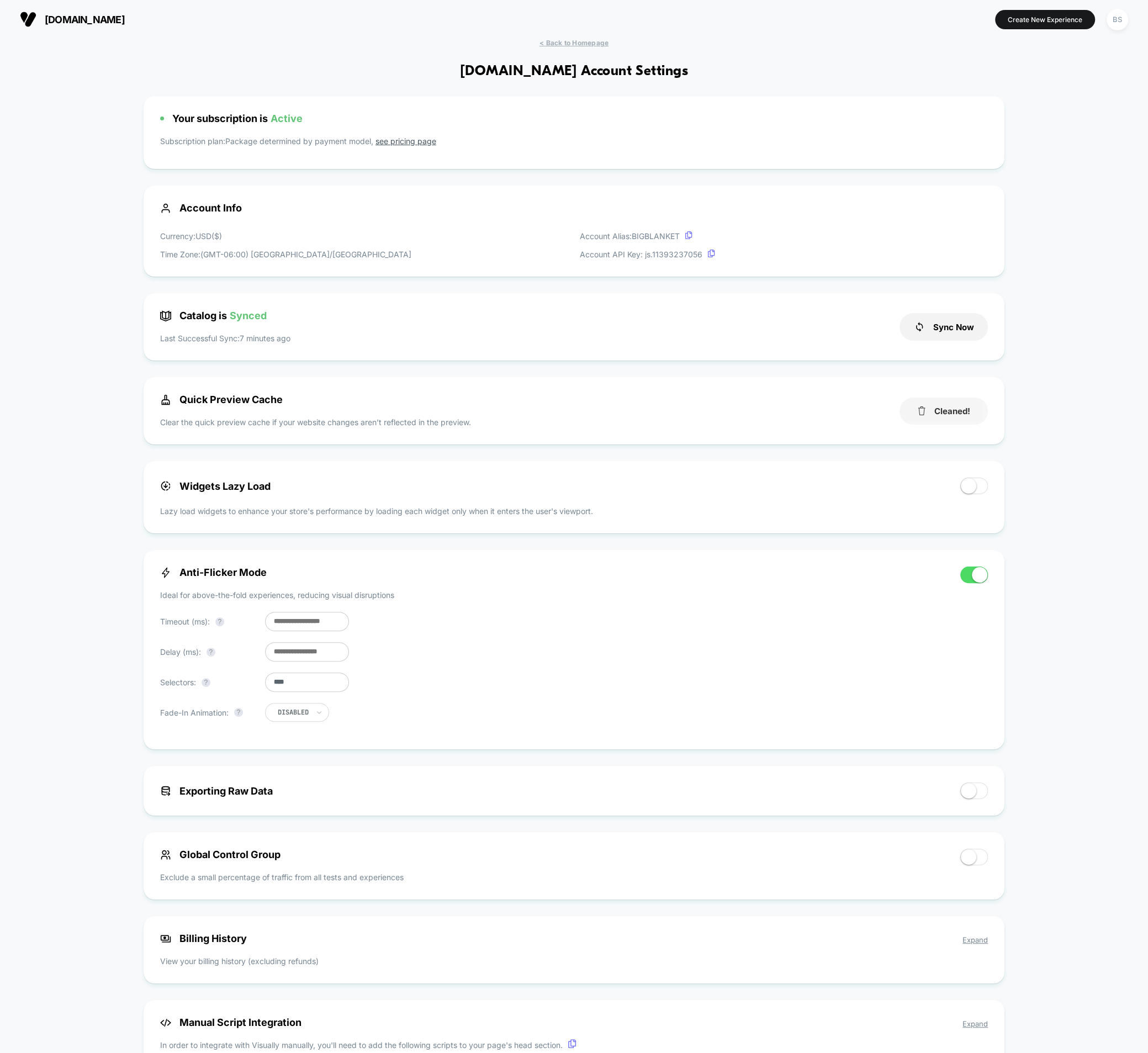
click at [948, 412] on button "Cleaned!" at bounding box center [944, 411] width 88 height 27
click at [551, 49] on div "< Back to Homepage bigblanket.com Account Settings Your subscription is Active …" at bounding box center [574, 724] width 1148 height 1370
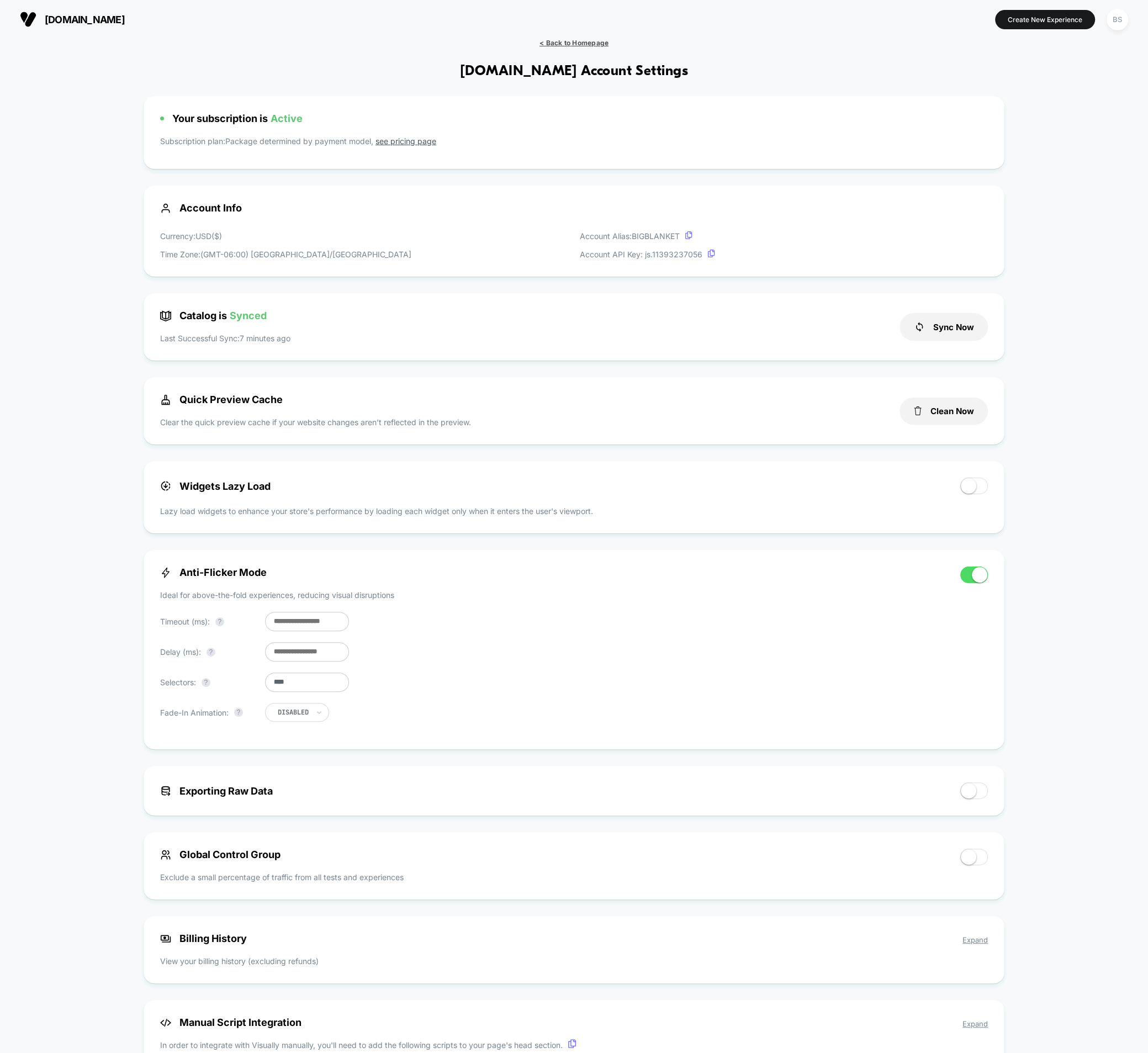
click at [551, 39] on span "< Back to Homepage" at bounding box center [574, 43] width 69 height 9
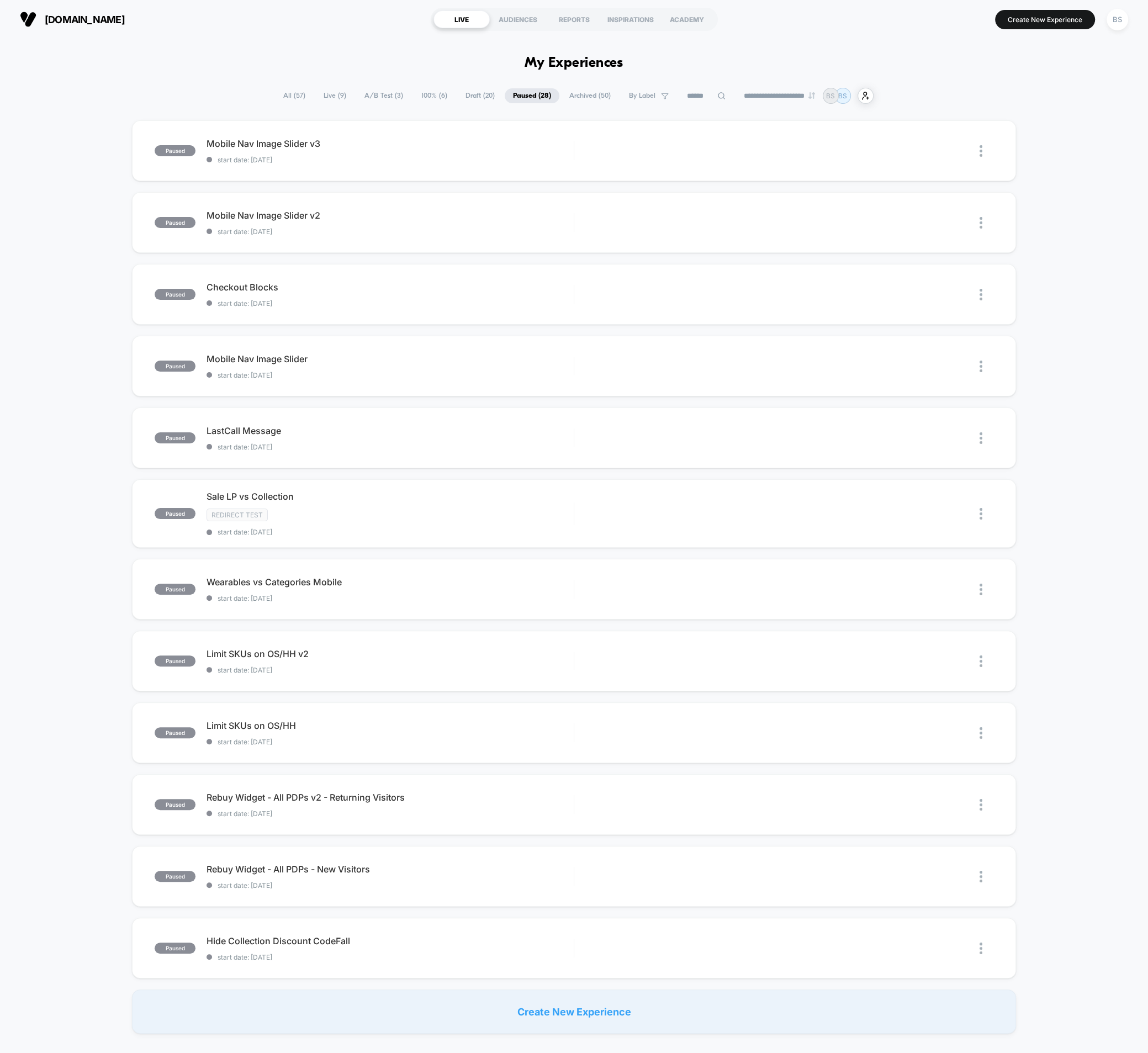
click at [318, 103] on span "Live ( 9 )" at bounding box center [335, 96] width 39 height 15
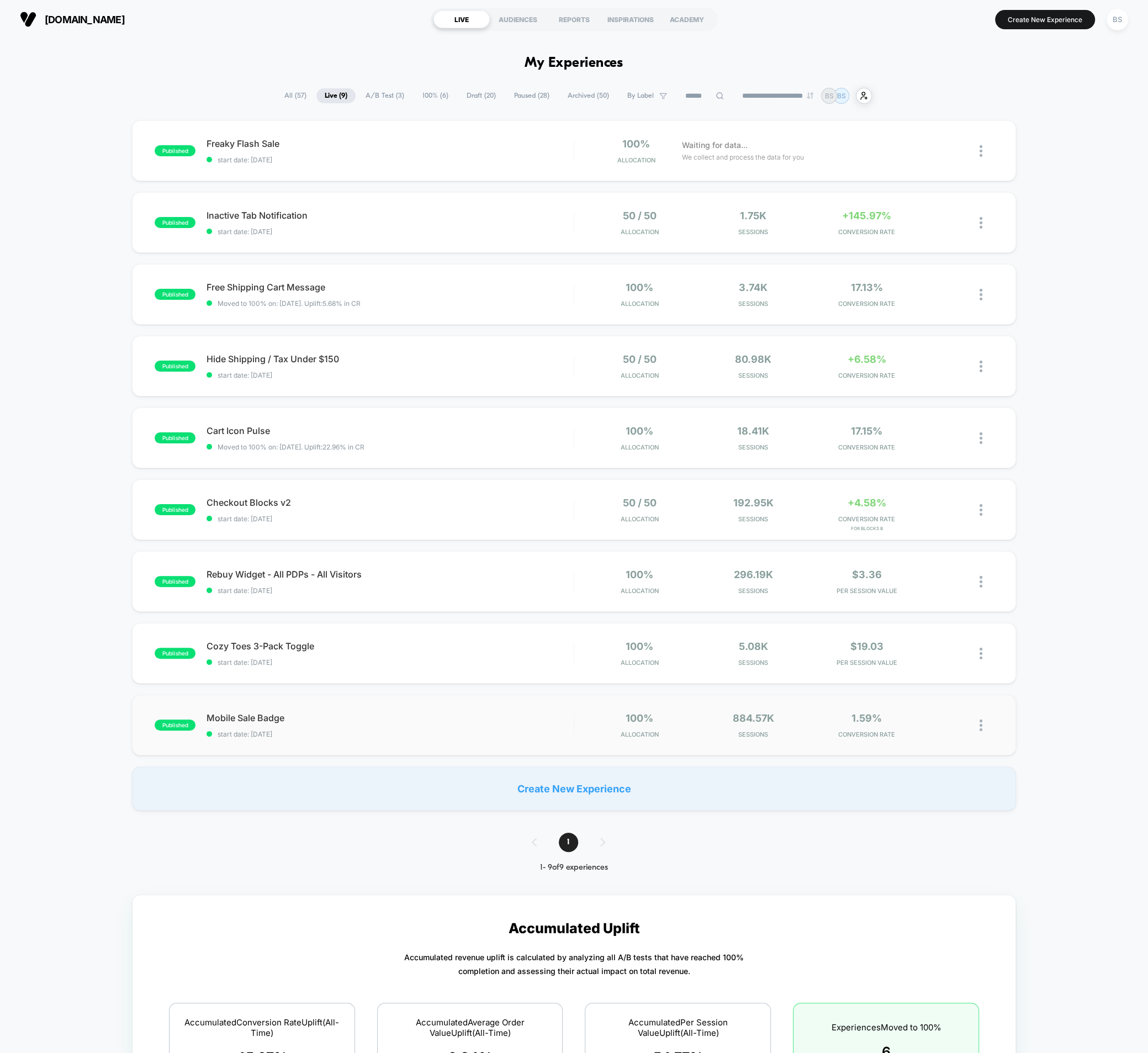
click at [404, 715] on span "Mobile Sale Badge" at bounding box center [390, 718] width 367 height 11
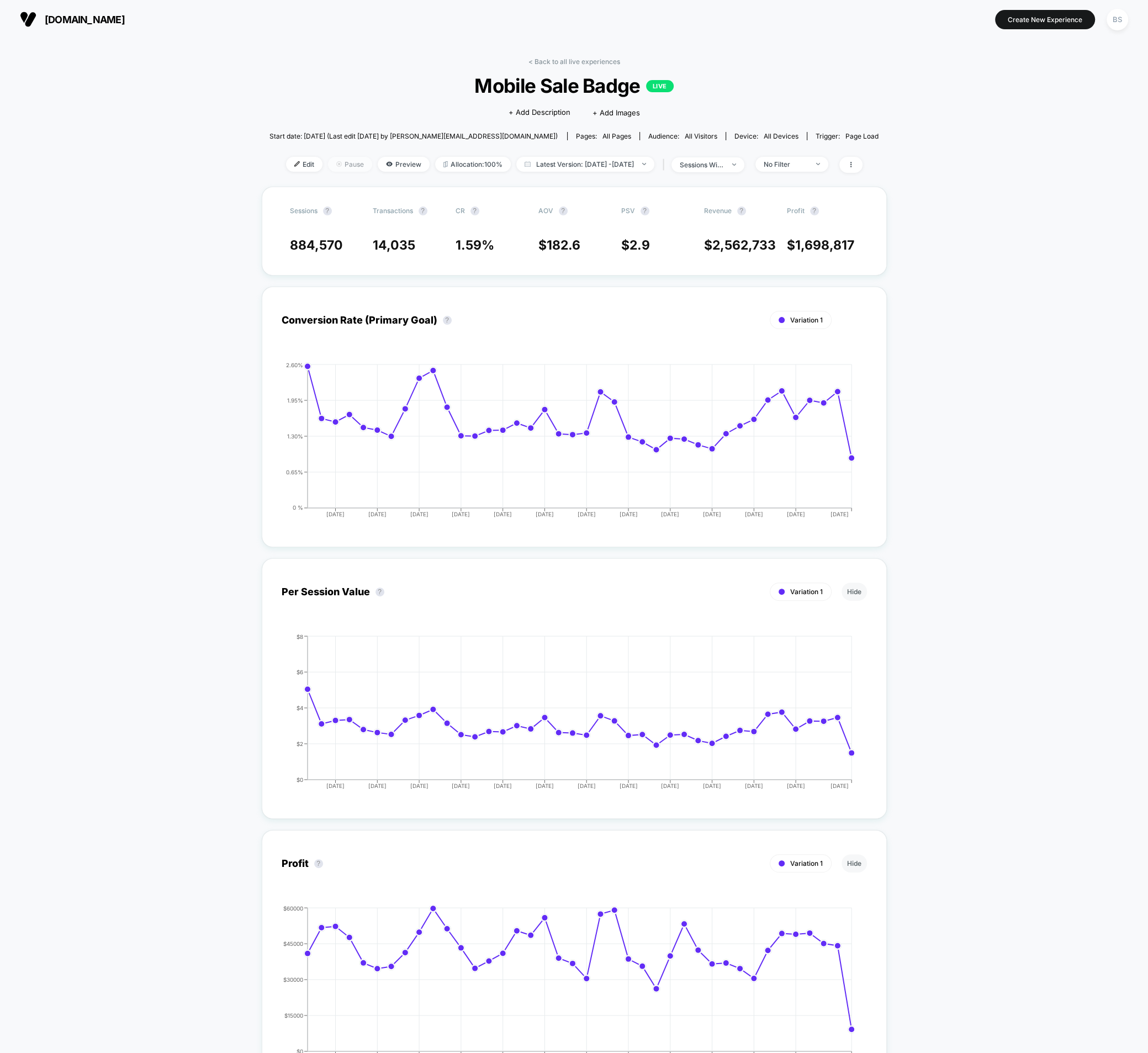
click at [340, 169] on span "Pause" at bounding box center [349, 164] width 44 height 15
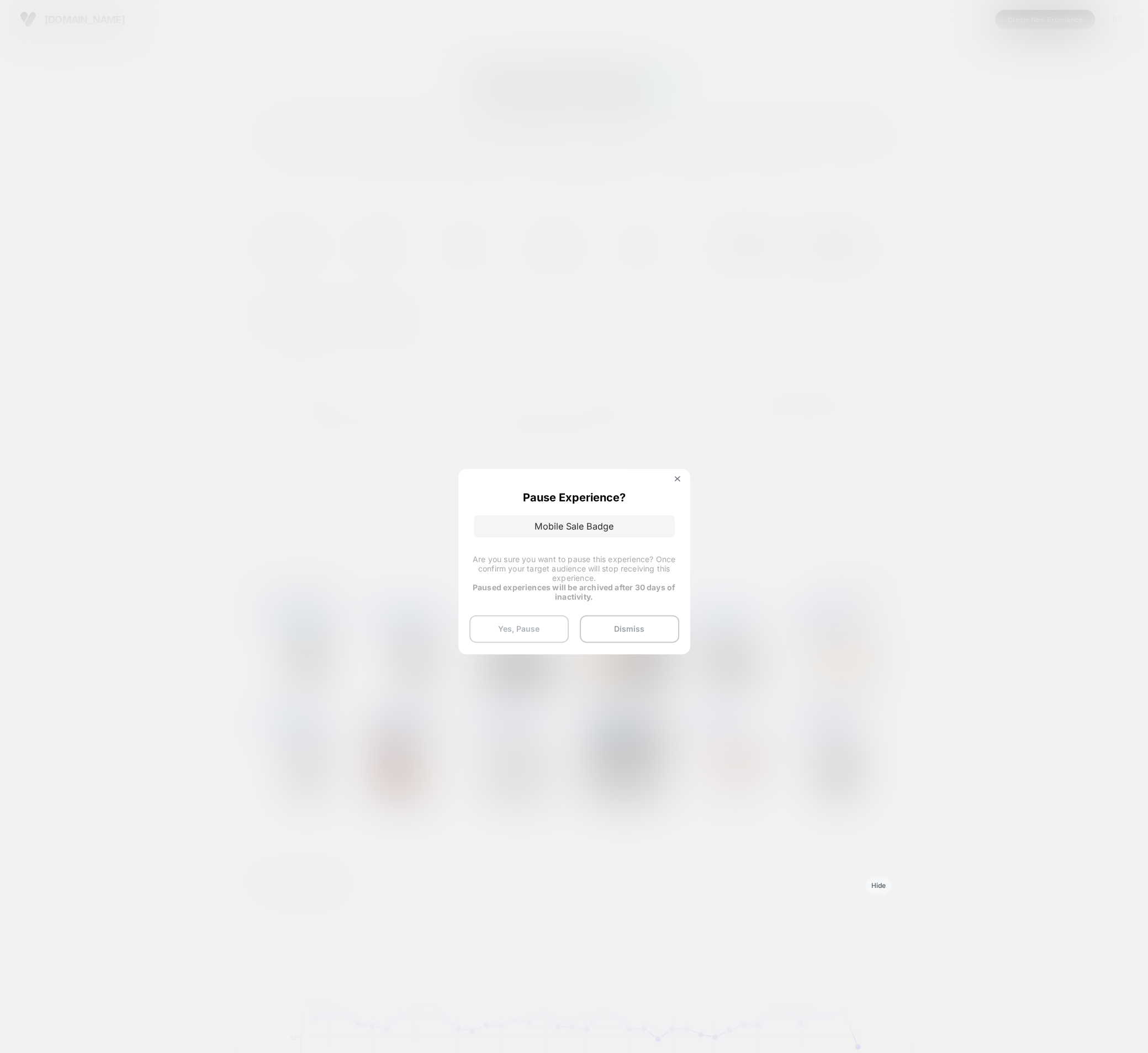
click at [534, 626] on button "Yes, Pause" at bounding box center [519, 629] width 99 height 28
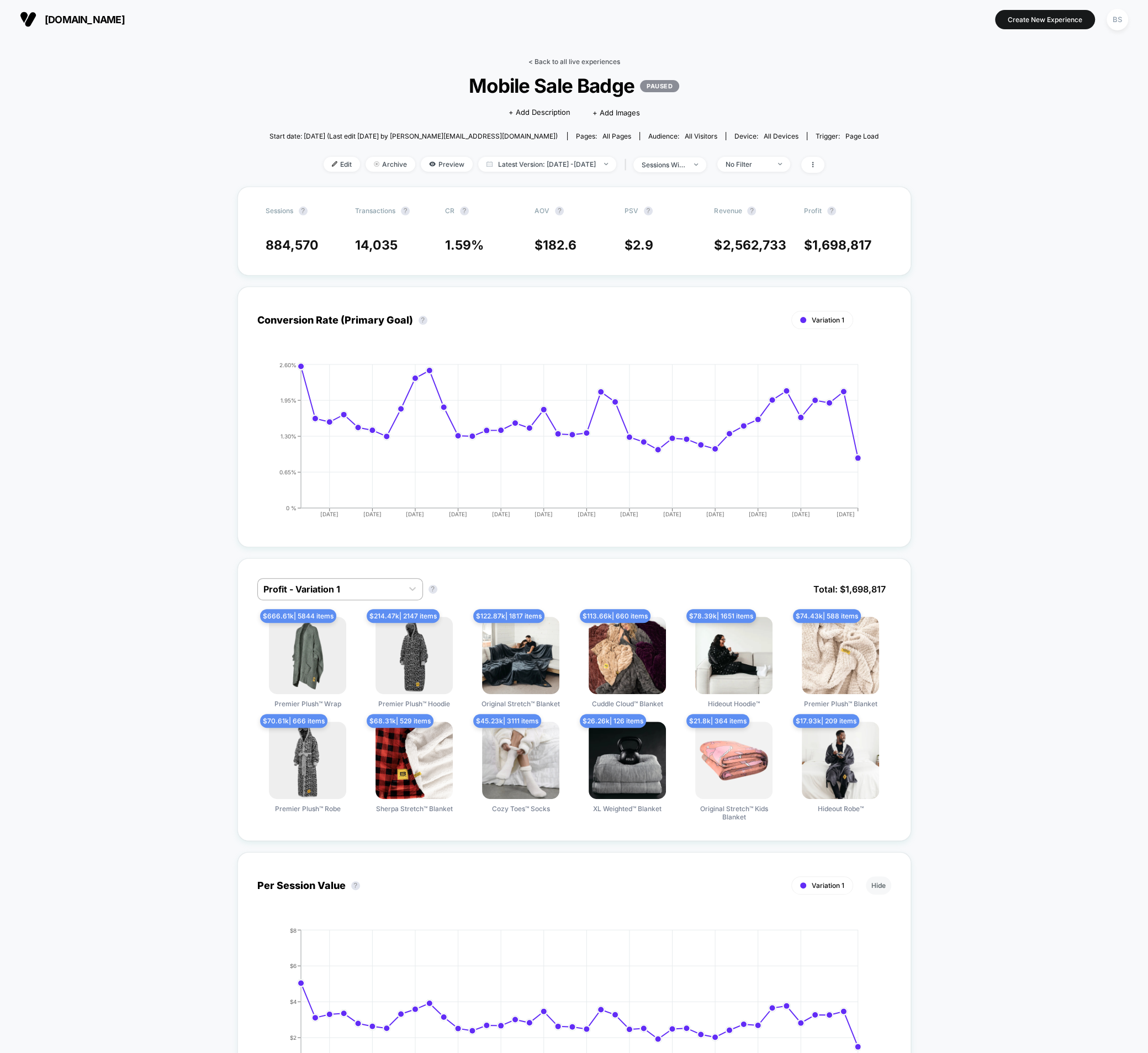
click at [542, 61] on link "< Back to all live experiences" at bounding box center [574, 61] width 92 height 9
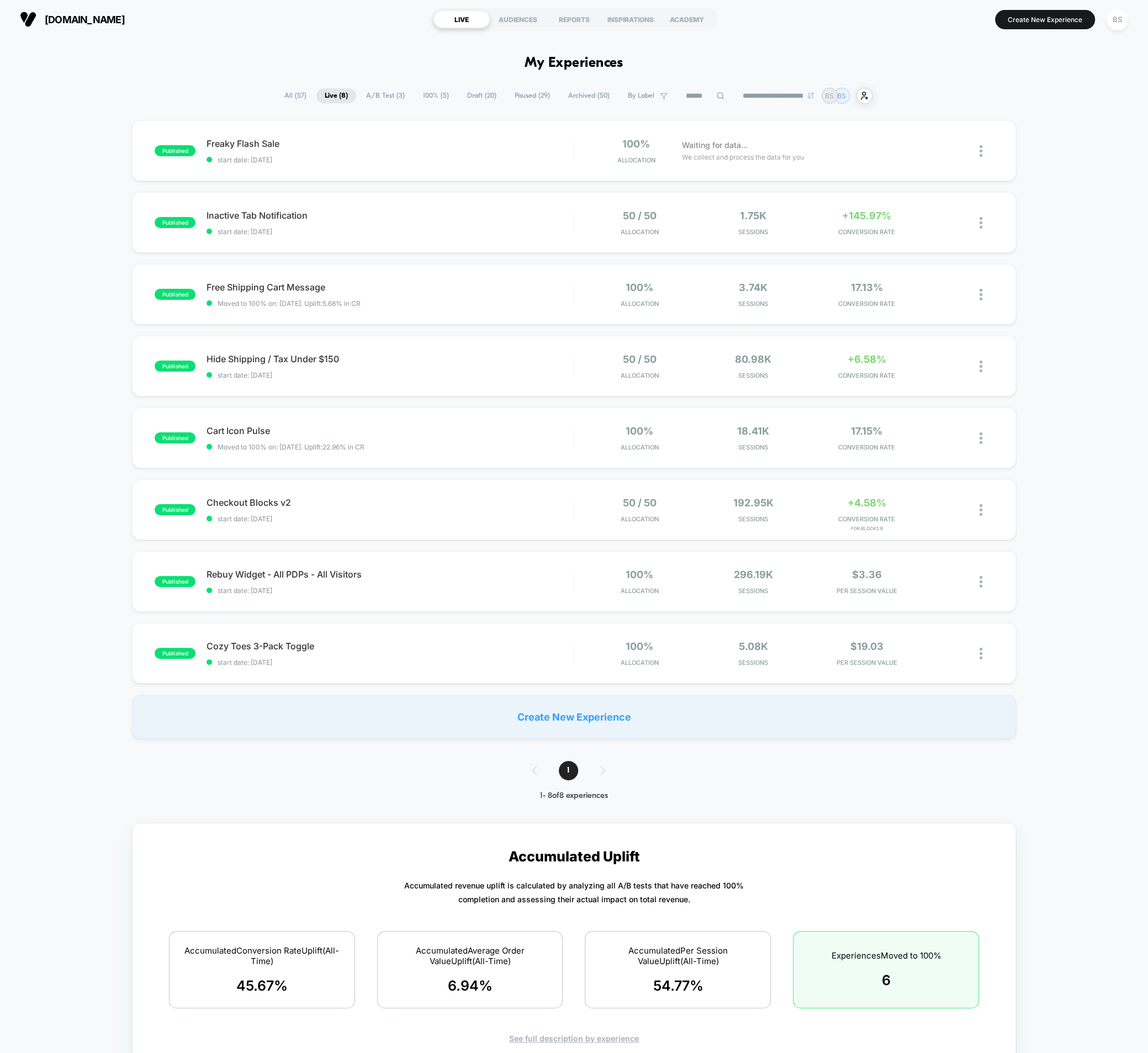
click at [480, 95] on span "Draft ( 20 )" at bounding box center [481, 96] width 46 height 15
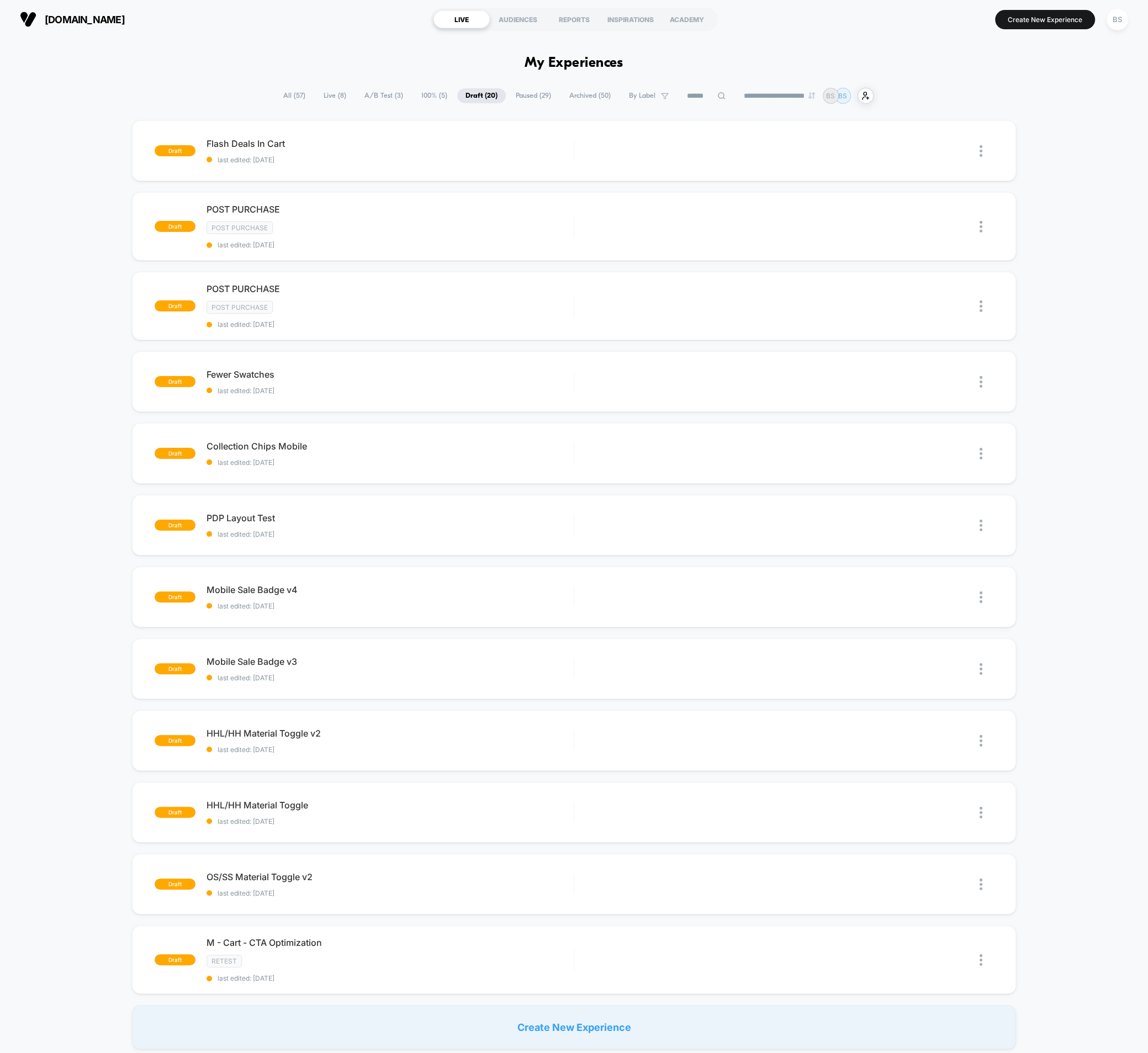
click at [515, 99] on span "Paused ( 29 )" at bounding box center [533, 96] width 52 height 15
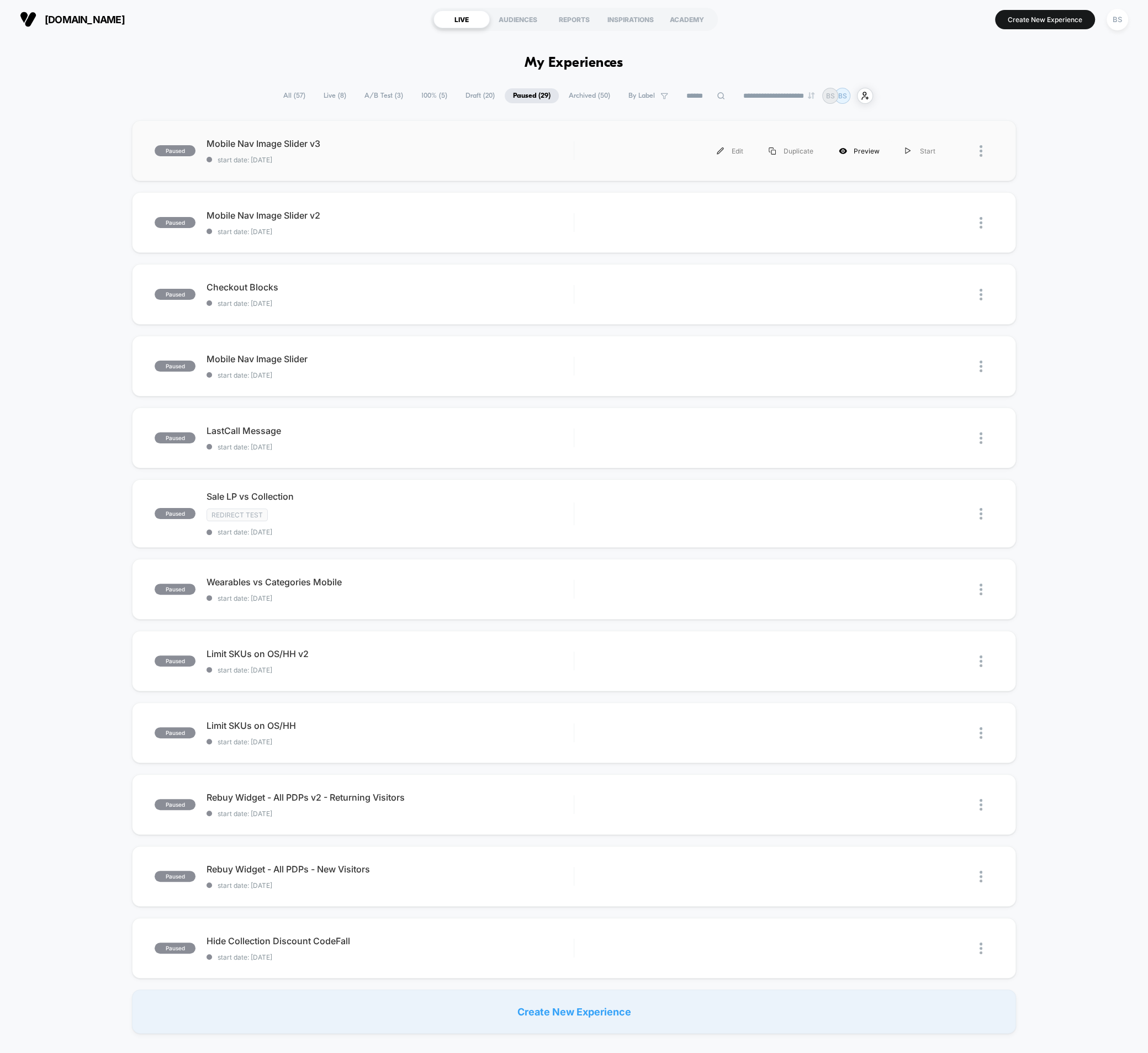
click at [861, 154] on div "Preview" at bounding box center [858, 151] width 66 height 25
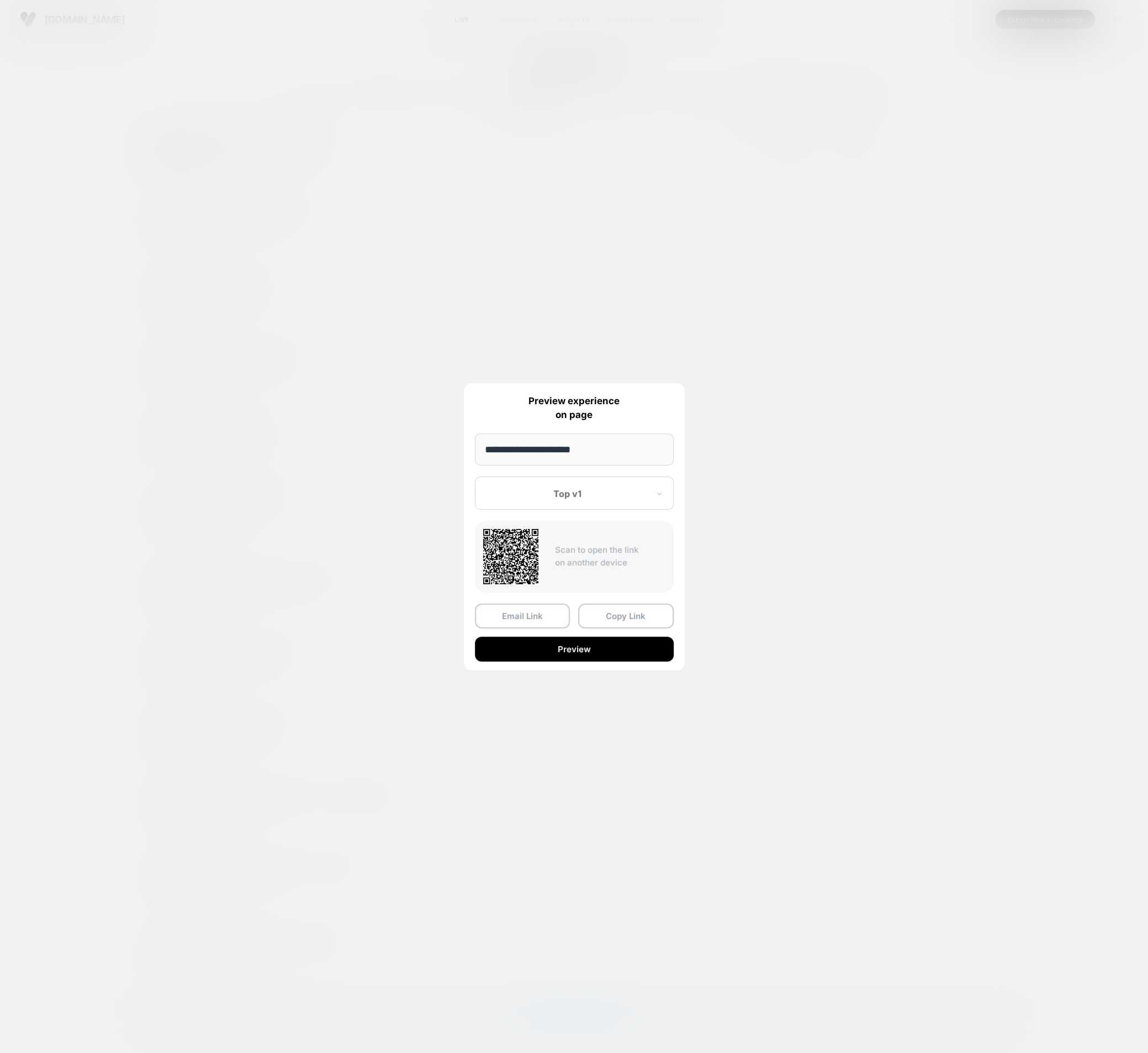
click at [605, 506] on div "Top v1" at bounding box center [574, 493] width 199 height 33
click at [568, 551] on div "Top v2" at bounding box center [574, 552] width 188 height 20
click at [570, 647] on button "Preview" at bounding box center [574, 649] width 199 height 25
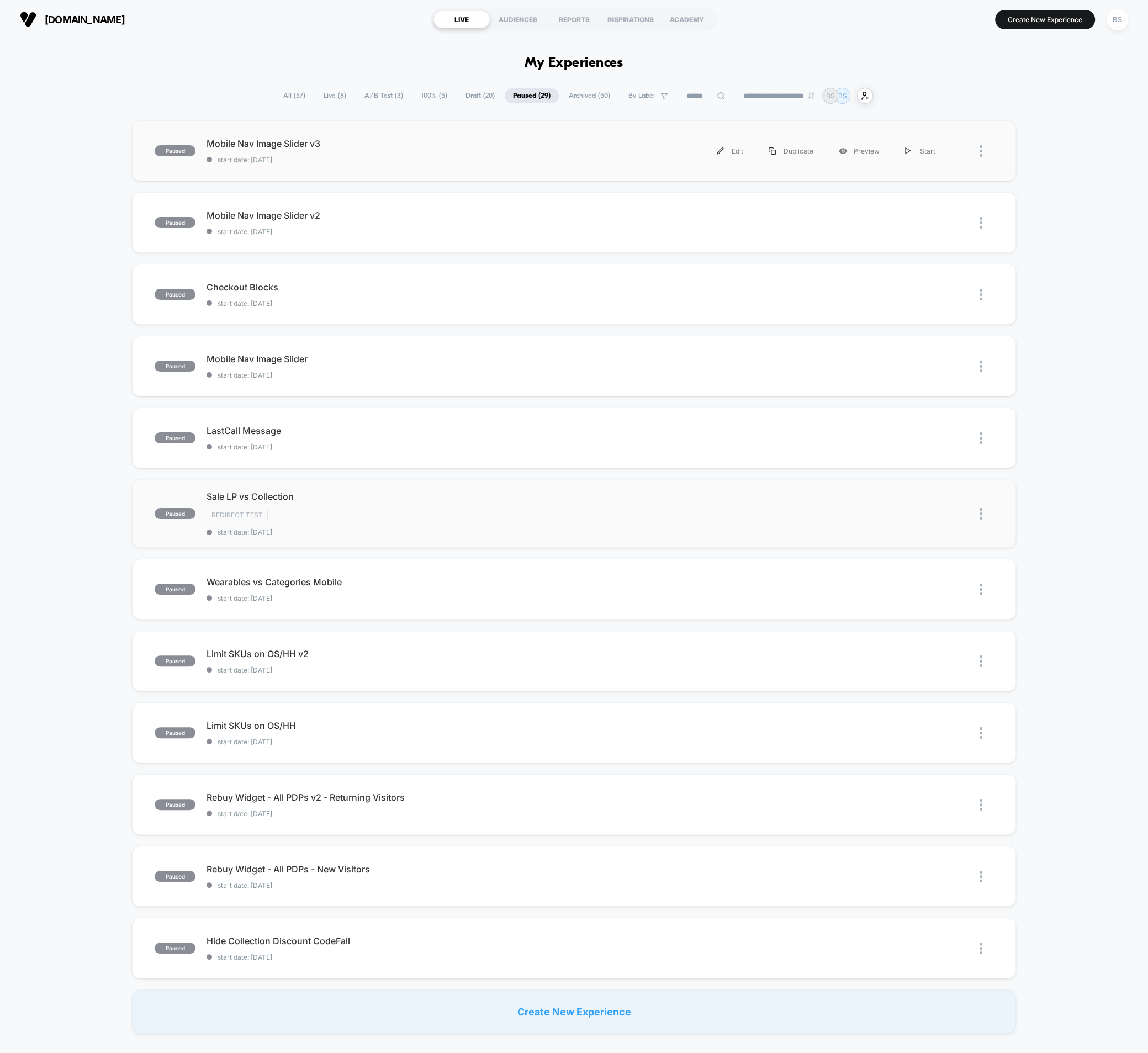
click at [253, 509] on span "Redirect Test" at bounding box center [237, 515] width 61 height 12
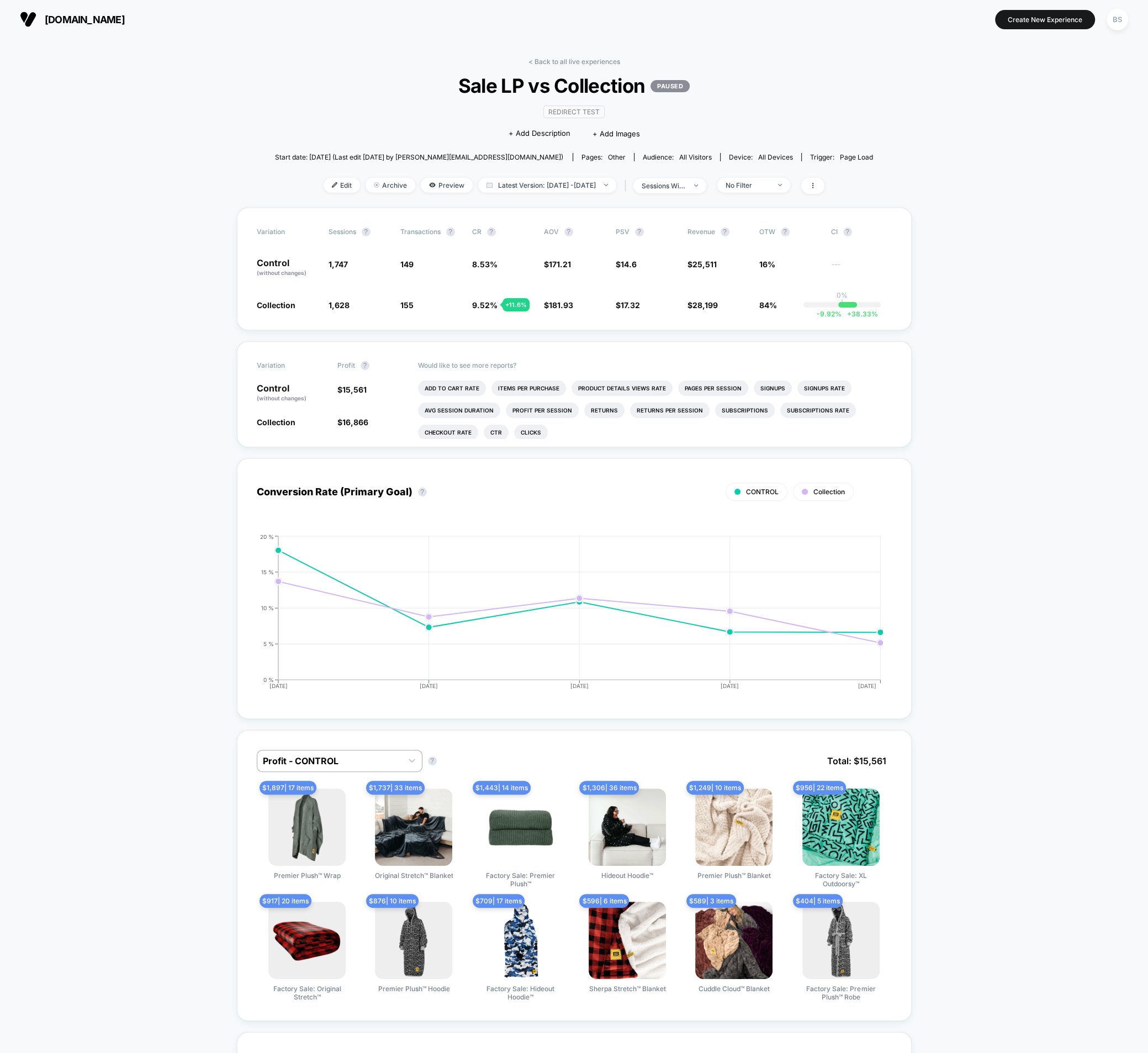
click at [523, 58] on div "< Back to all live experiences Sale LP vs Collection PAUSED Redirect Test Click…" at bounding box center [574, 132] width 598 height 150
click at [540, 58] on link "< Back to all live experiences" at bounding box center [574, 61] width 92 height 9
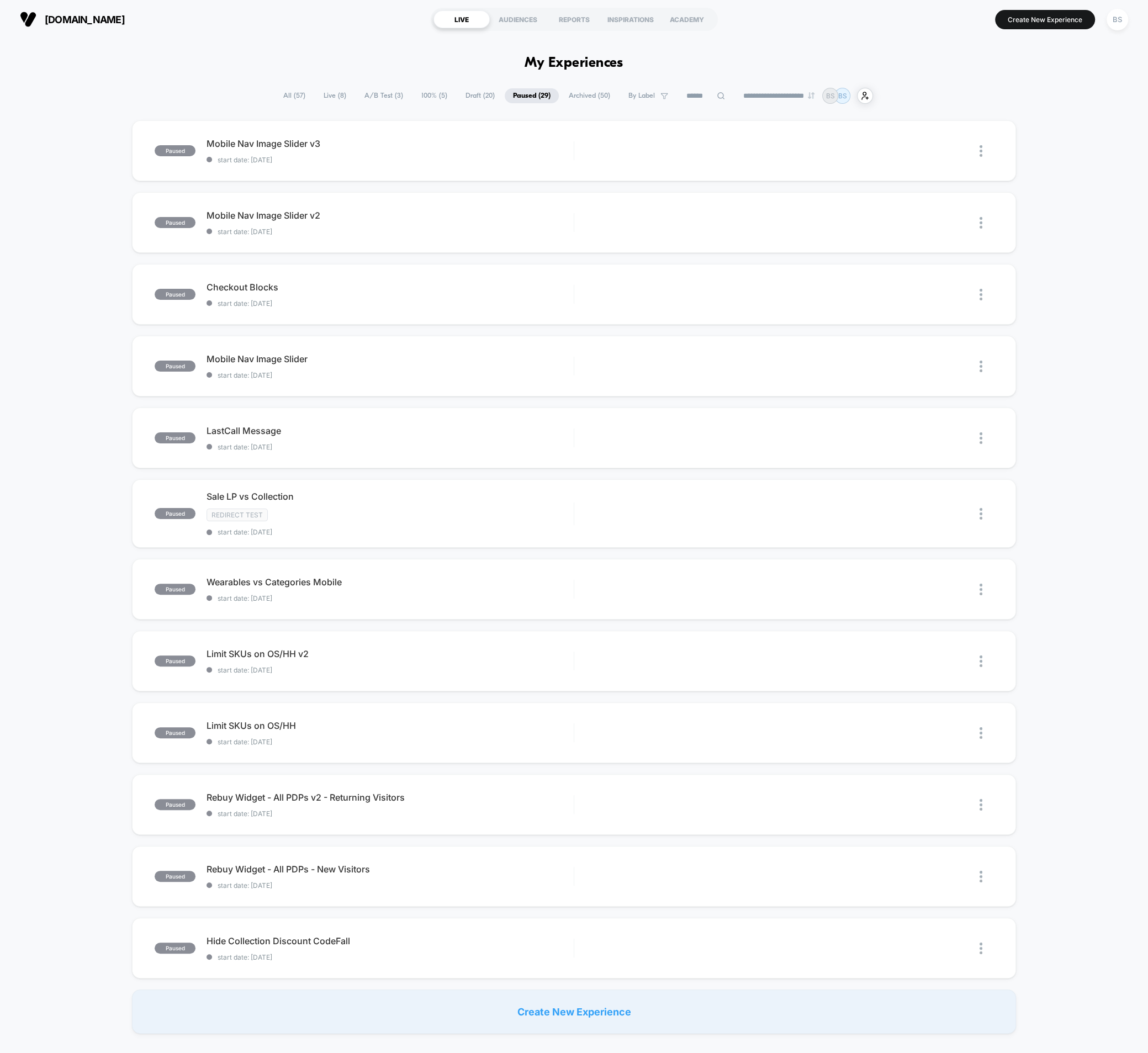
click at [462, 96] on span "Draft ( 20 )" at bounding box center [480, 96] width 46 height 15
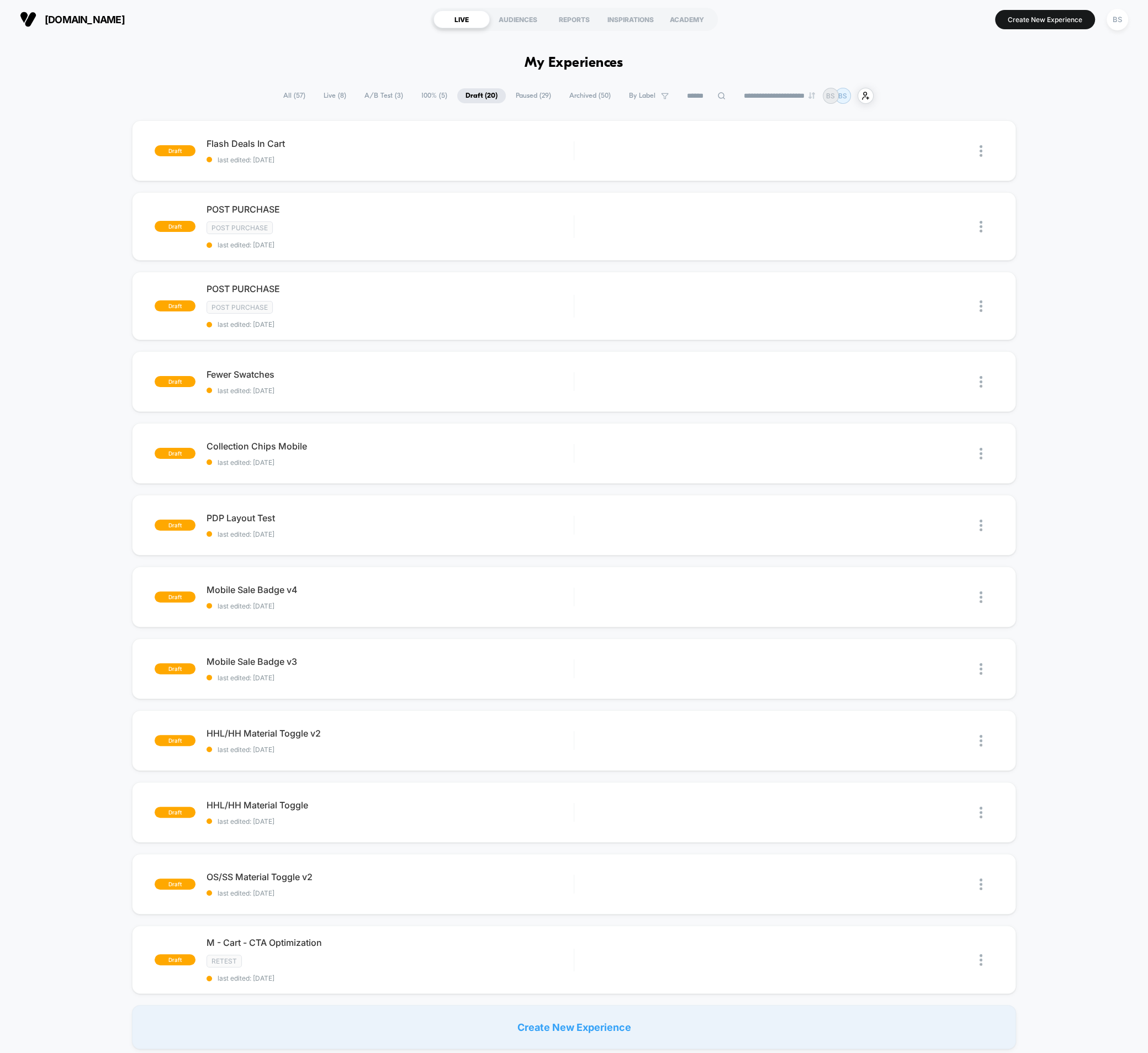
click at [534, 92] on span "Paused ( 29 )" at bounding box center [533, 96] width 52 height 15
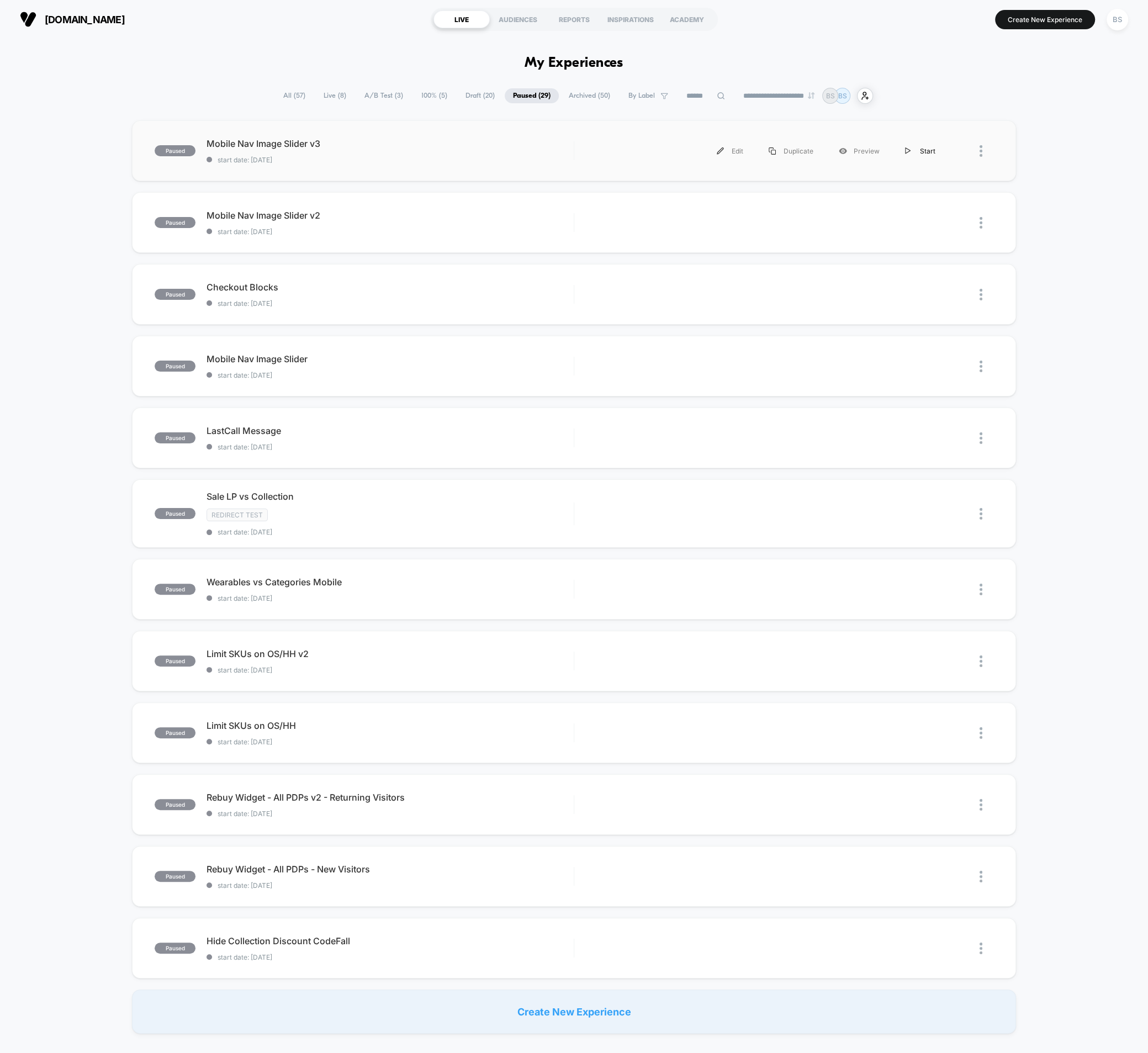
click at [913, 152] on div "Start" at bounding box center [920, 151] width 56 height 25
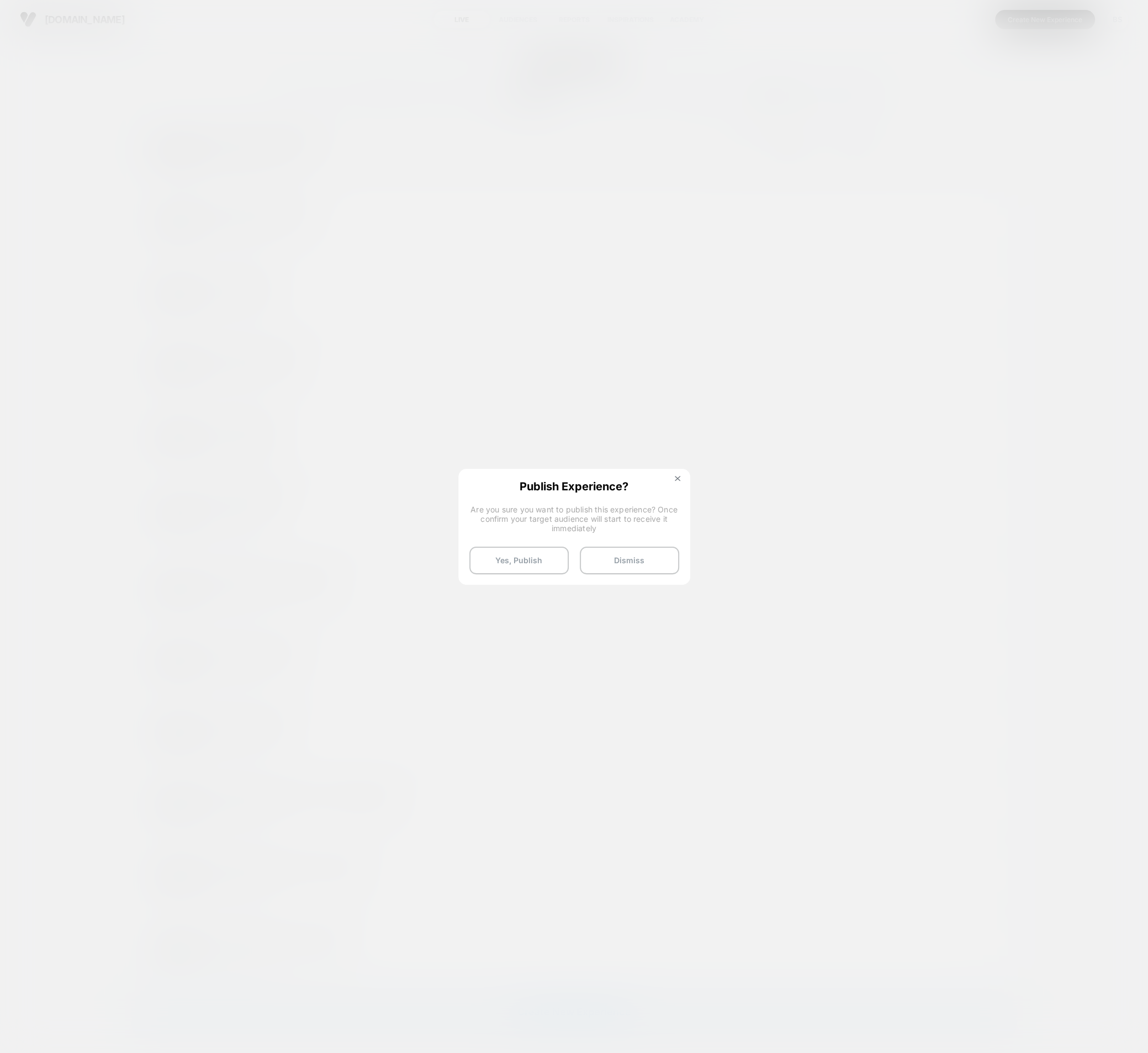
click at [527, 580] on div "Publish Experience? Are you sure you want to publish this experience? Once conf…" at bounding box center [574, 527] width 232 height 116
click at [529, 562] on button "Yes, Publish" at bounding box center [519, 561] width 99 height 28
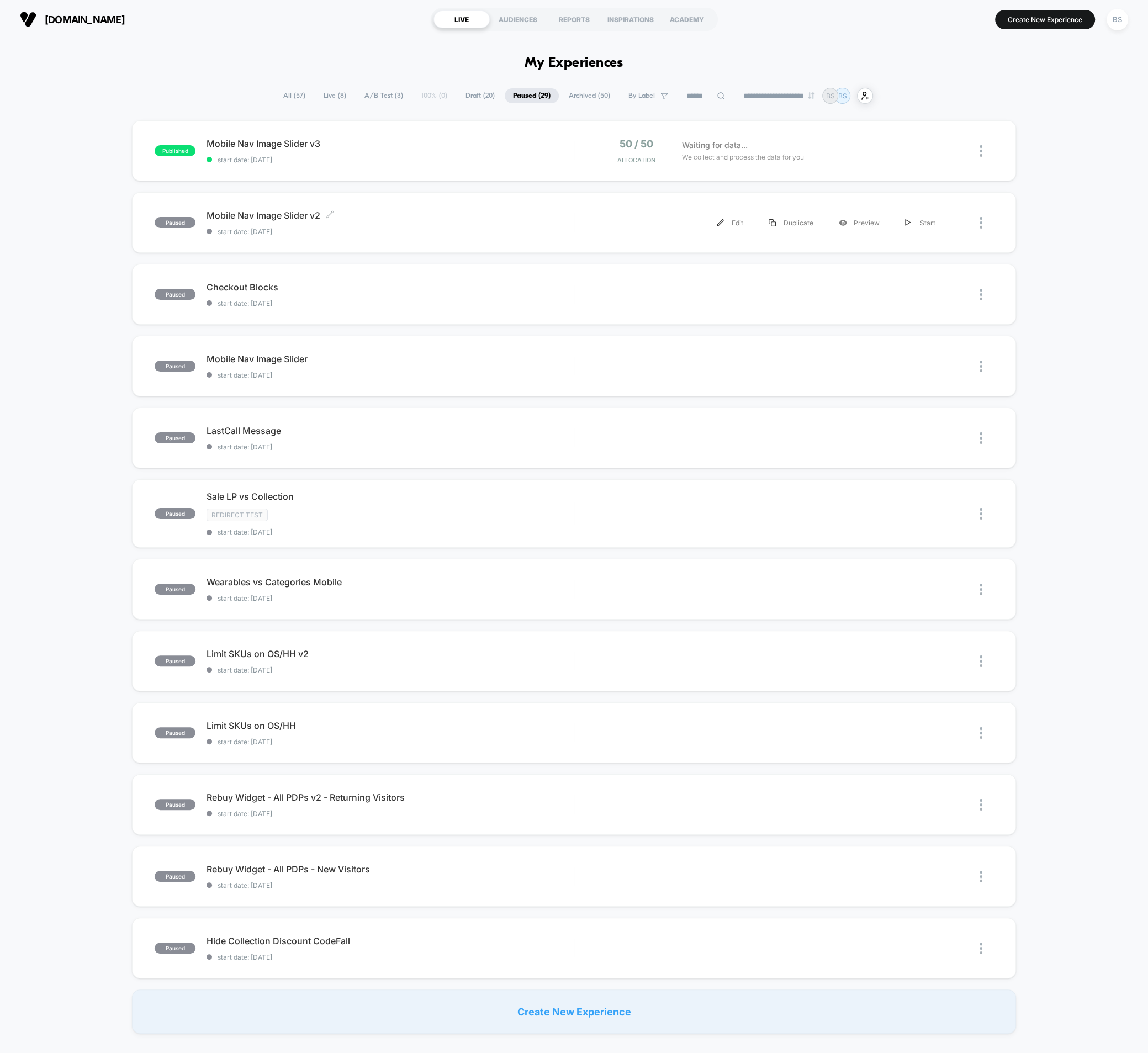
drag, startPoint x: 514, startPoint y: 226, endPoint x: -24, endPoint y: 338, distance: 549.5
click at [0, 338] on html "**********" at bounding box center [574, 526] width 1148 height 1053
click at [365, 97] on span "A/B Test ( 3 )" at bounding box center [383, 95] width 55 height 15
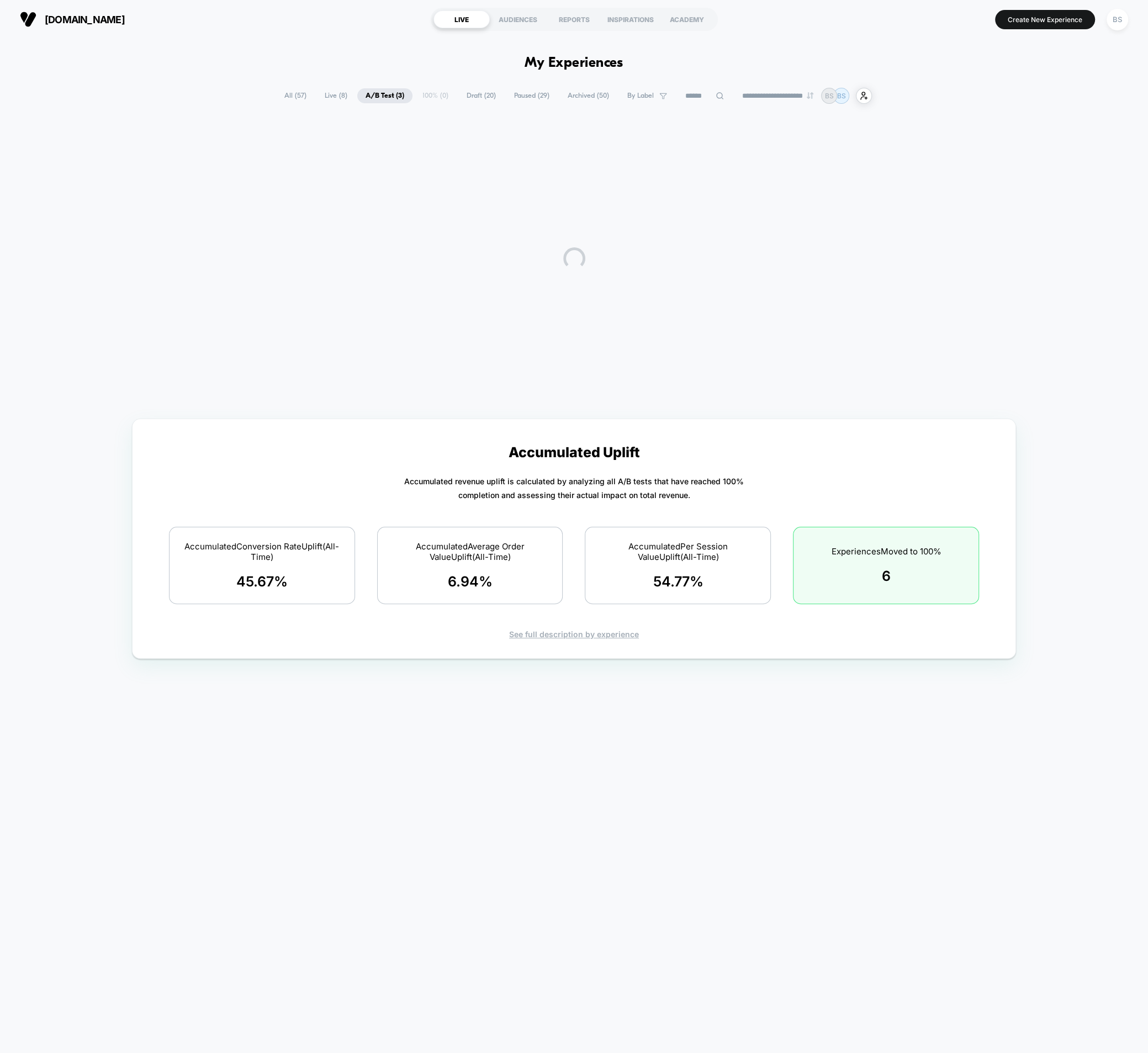
scroll to position [0, 0]
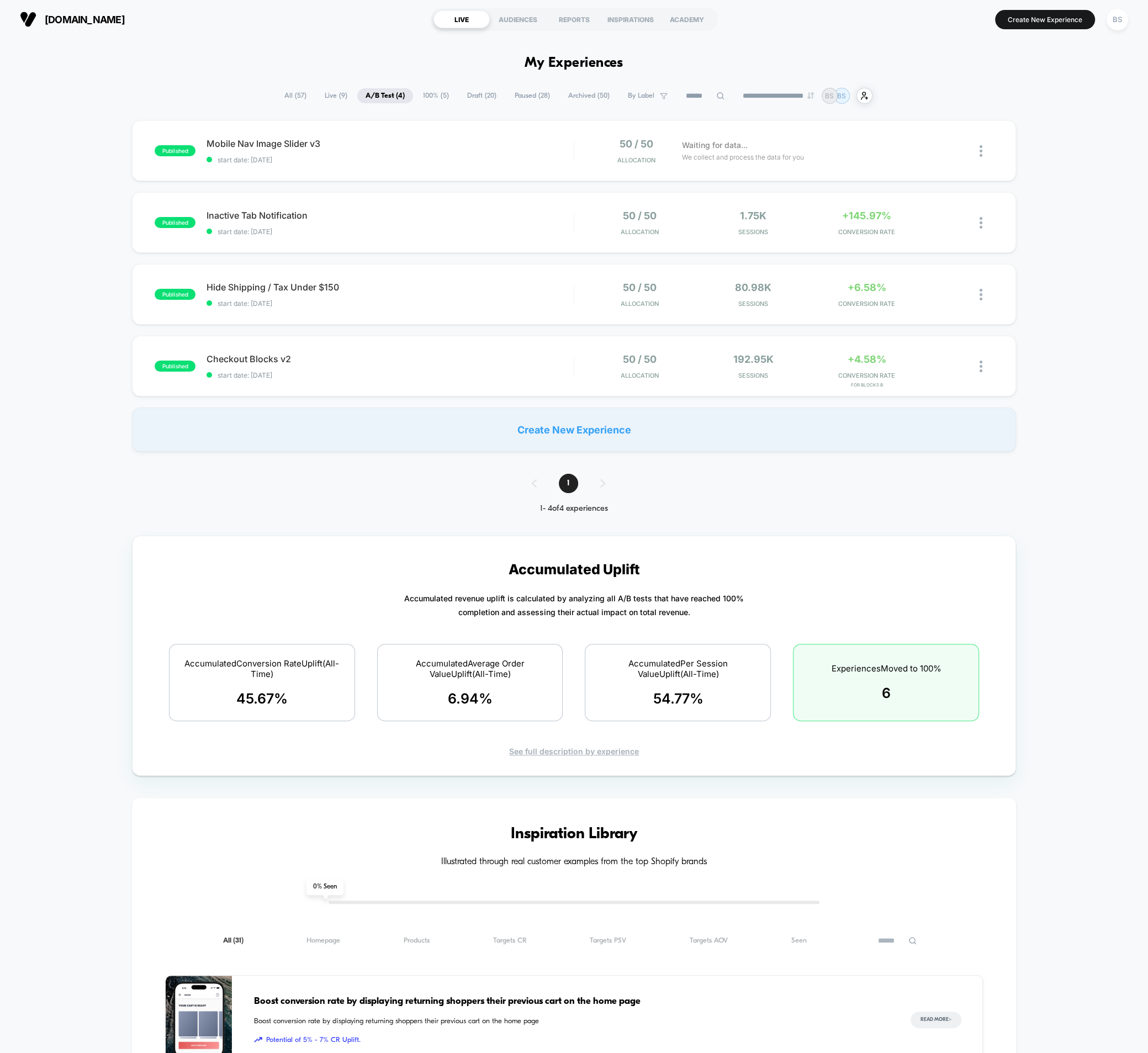
click at [428, 99] on span "100% ( 5 )" at bounding box center [435, 96] width 43 height 15
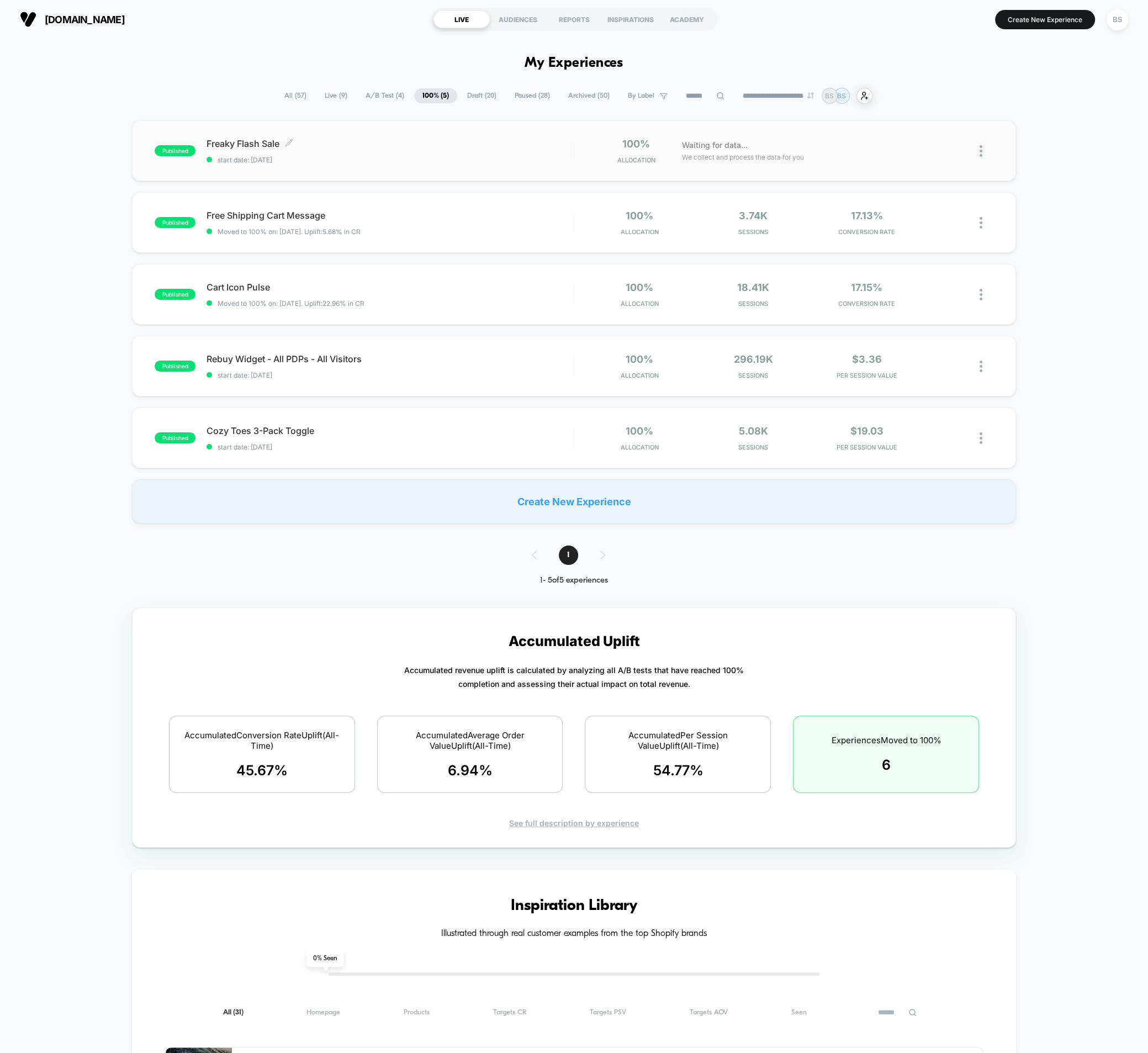
click at [407, 153] on div "Freaky Flash Sale Click to edit experience details Click to edit experience det…" at bounding box center [390, 151] width 367 height 26
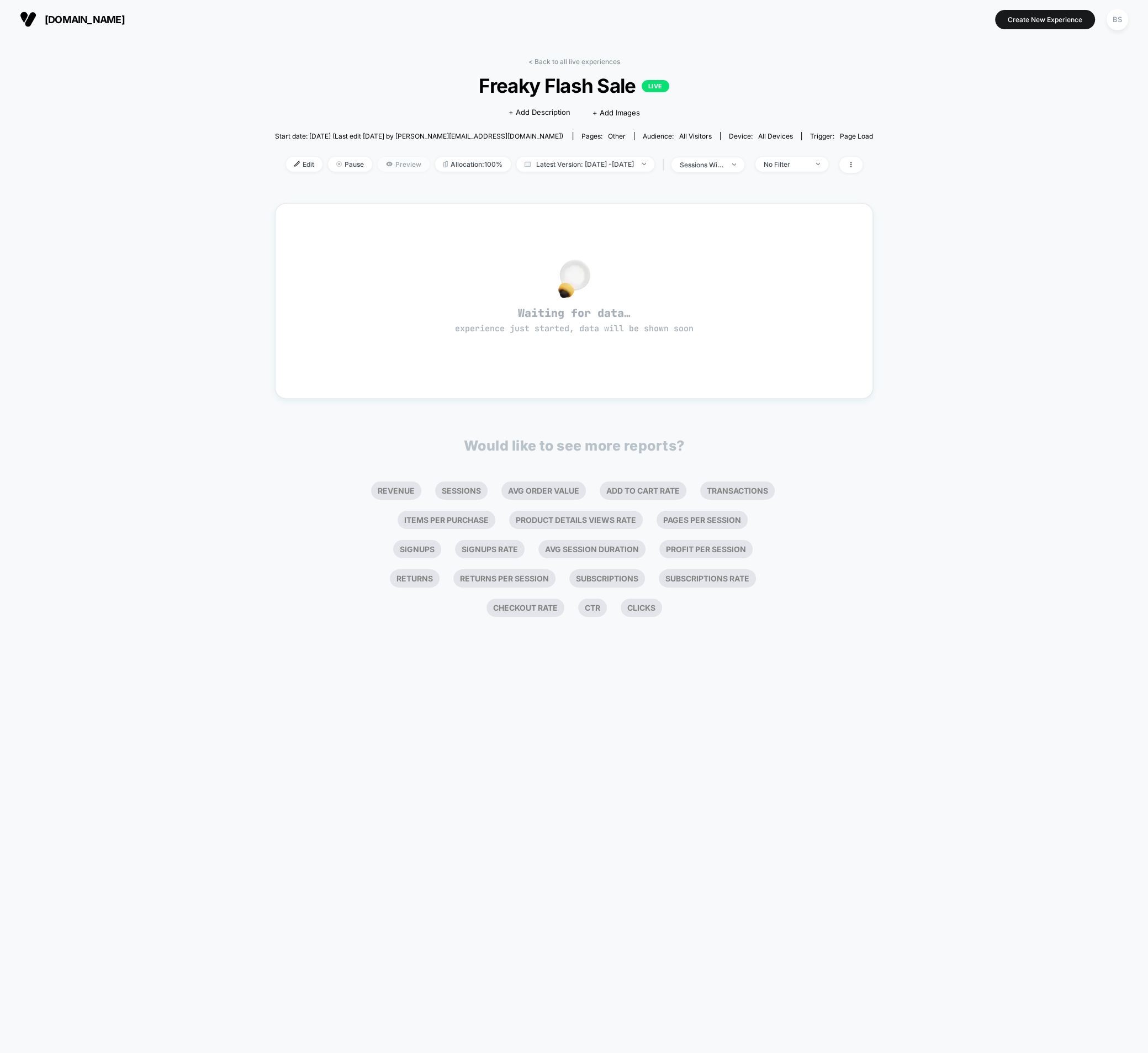
click at [391, 162] on span "Preview" at bounding box center [403, 164] width 52 height 15
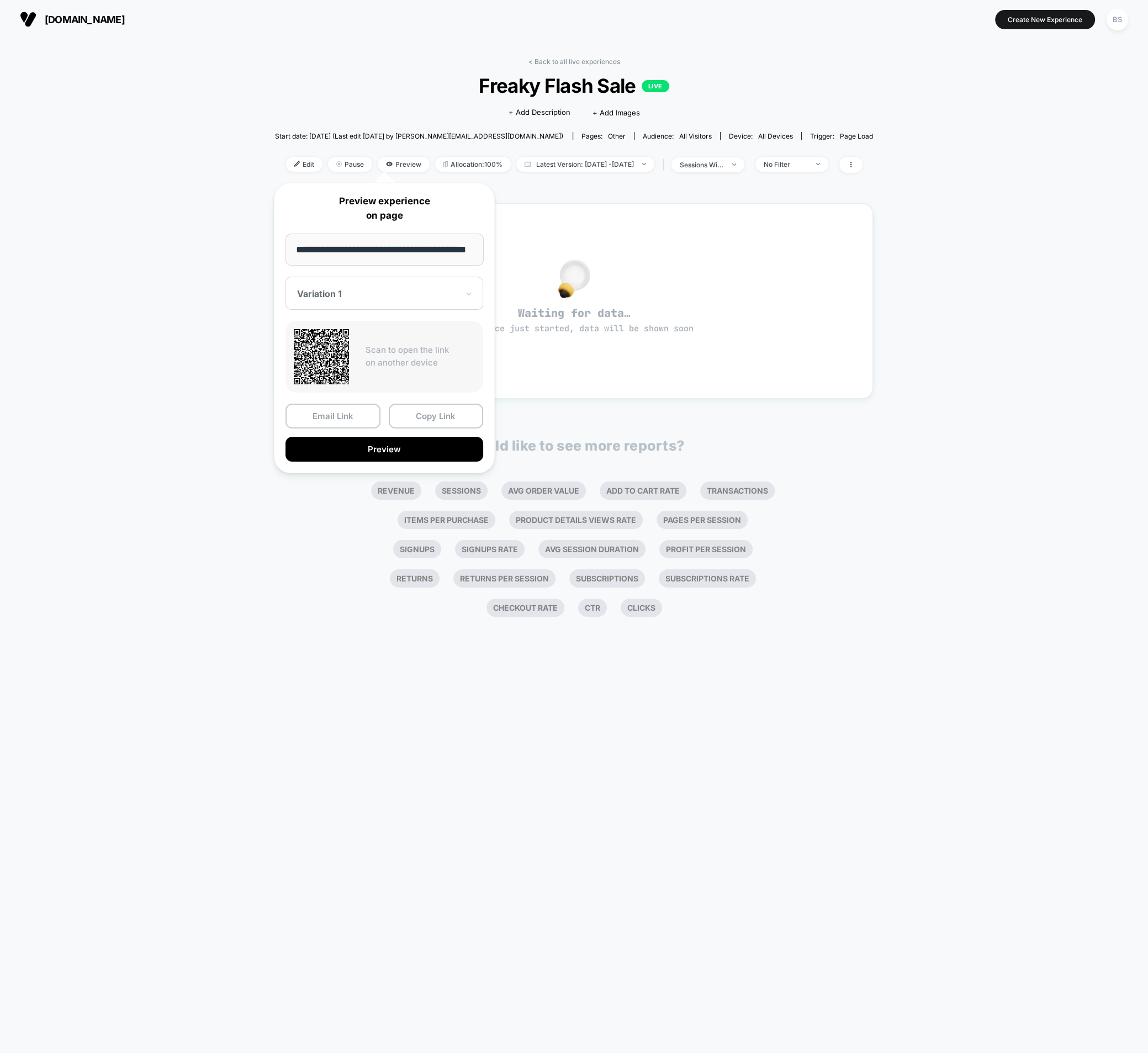
click at [405, 418] on button "Copy Link" at bounding box center [436, 416] width 95 height 25
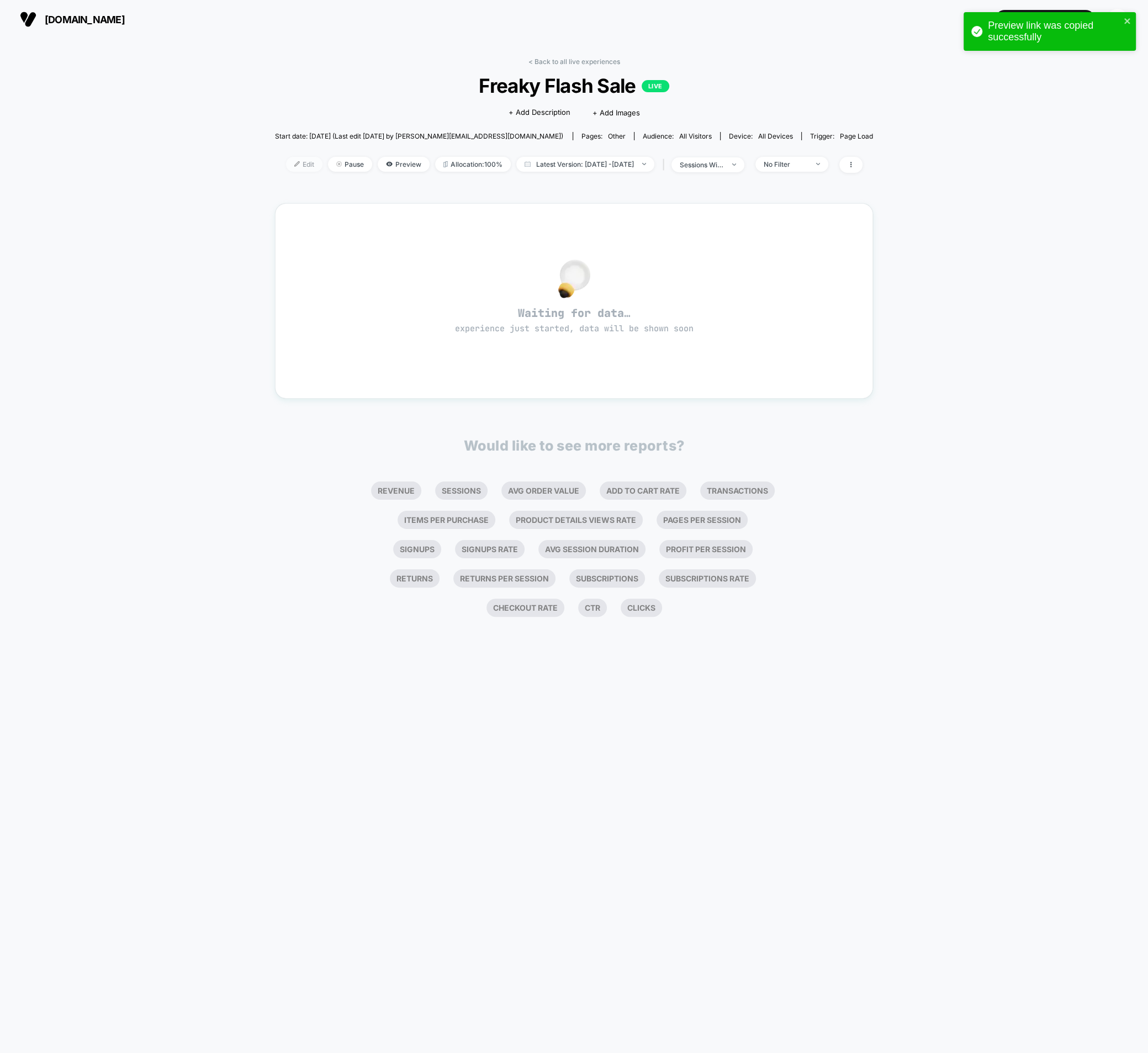
click at [286, 163] on span "Edit" at bounding box center [303, 164] width 36 height 15
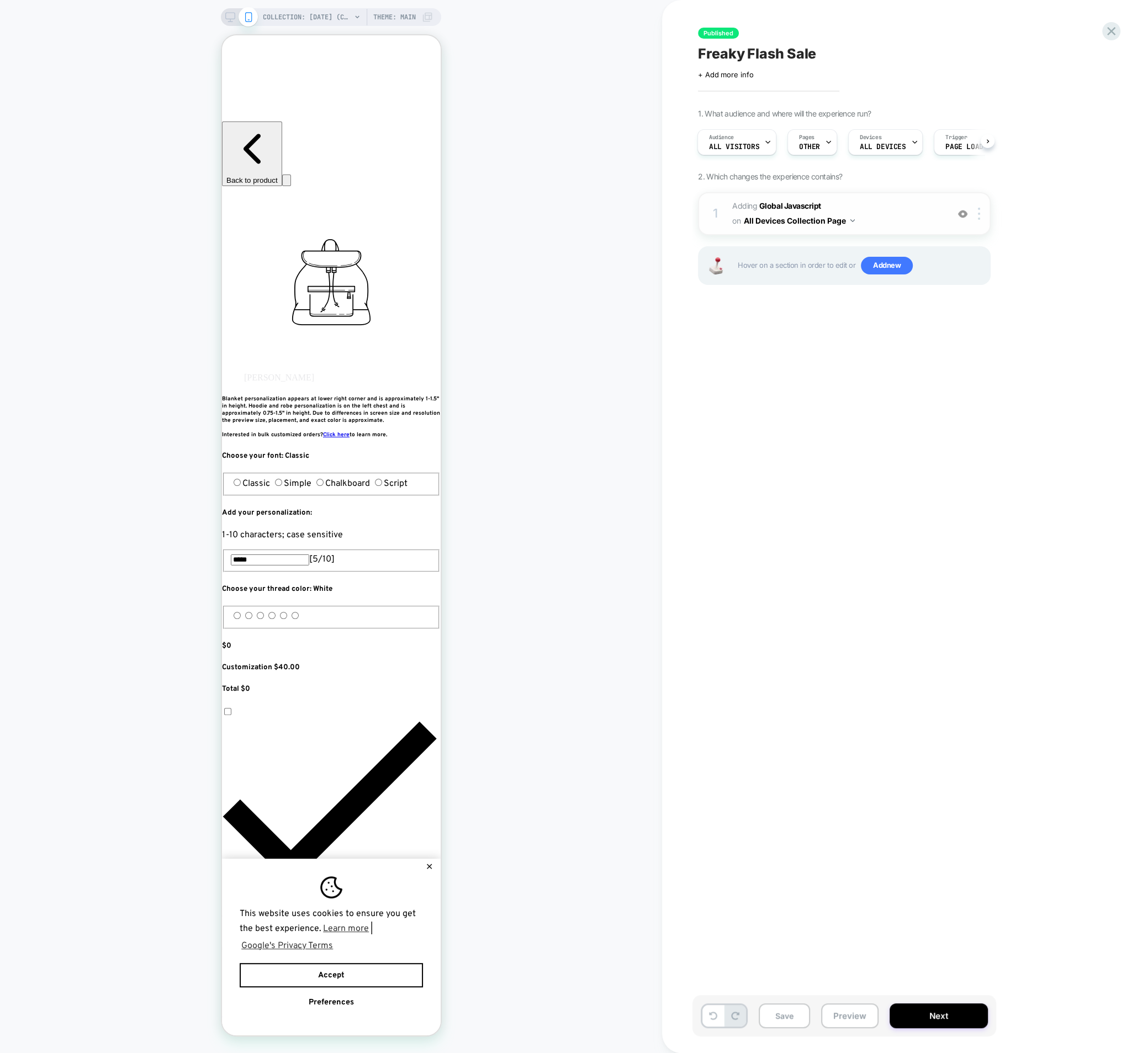
click at [727, 224] on div "1 Adding Global Javascript on All Devices Collection Page Add Before Add After …" at bounding box center [844, 213] width 293 height 43
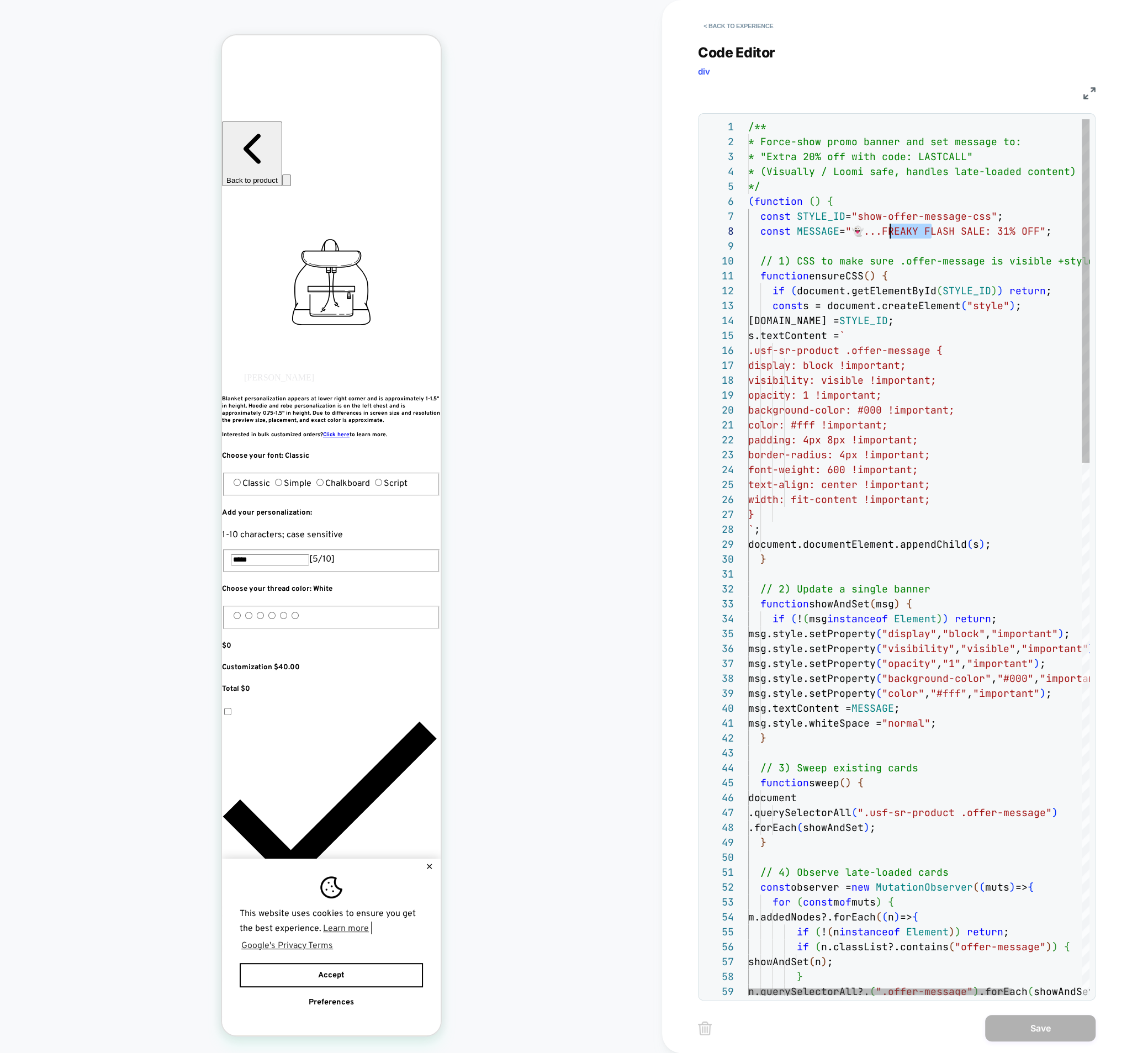
scroll to position [104, 135]
drag, startPoint x: 931, startPoint y: 231, endPoint x: 883, endPoint y: 228, distance: 48.1
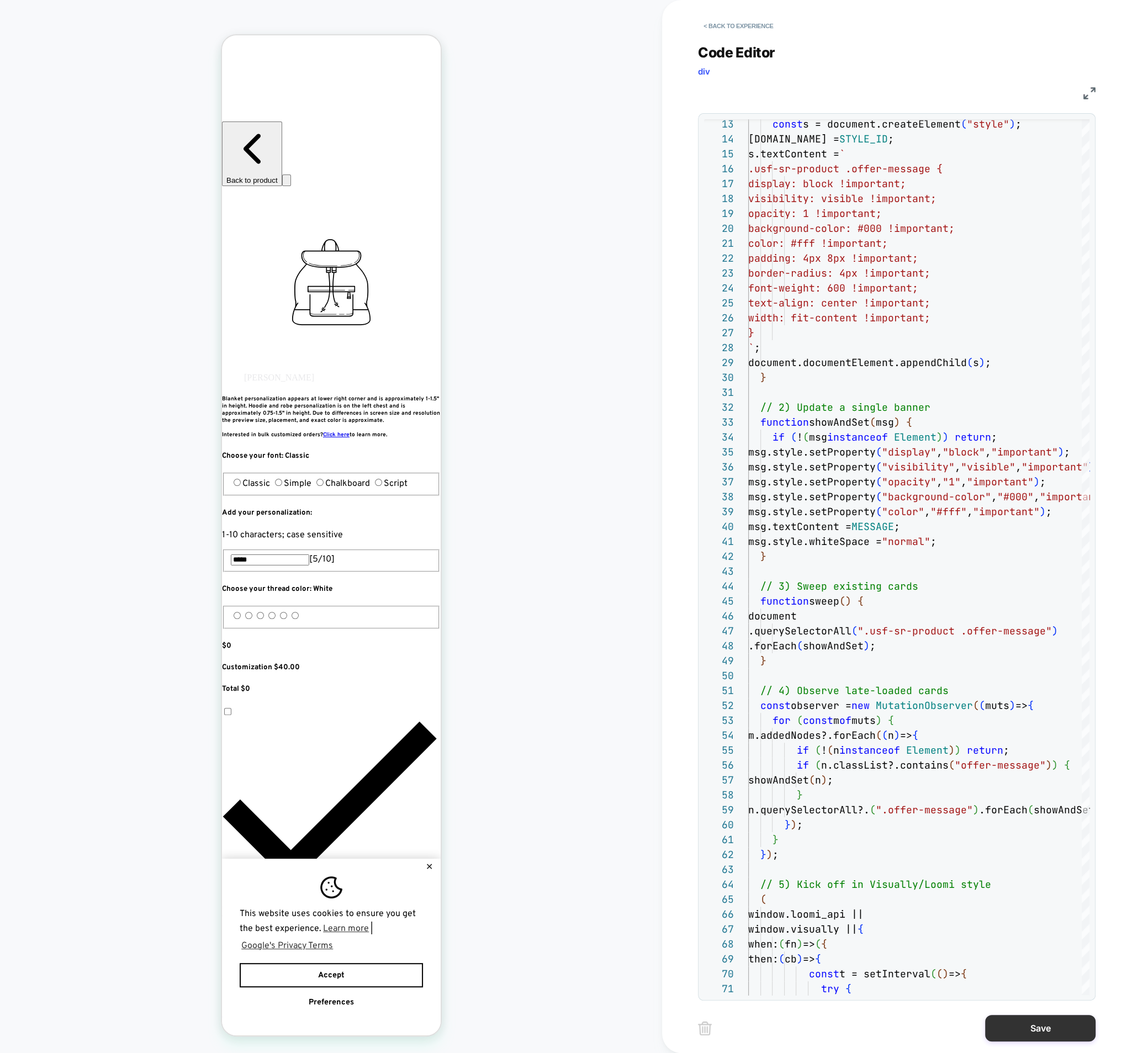
type textarea "**********"
click at [1041, 1039] on button "Save" at bounding box center [1040, 1028] width 110 height 26
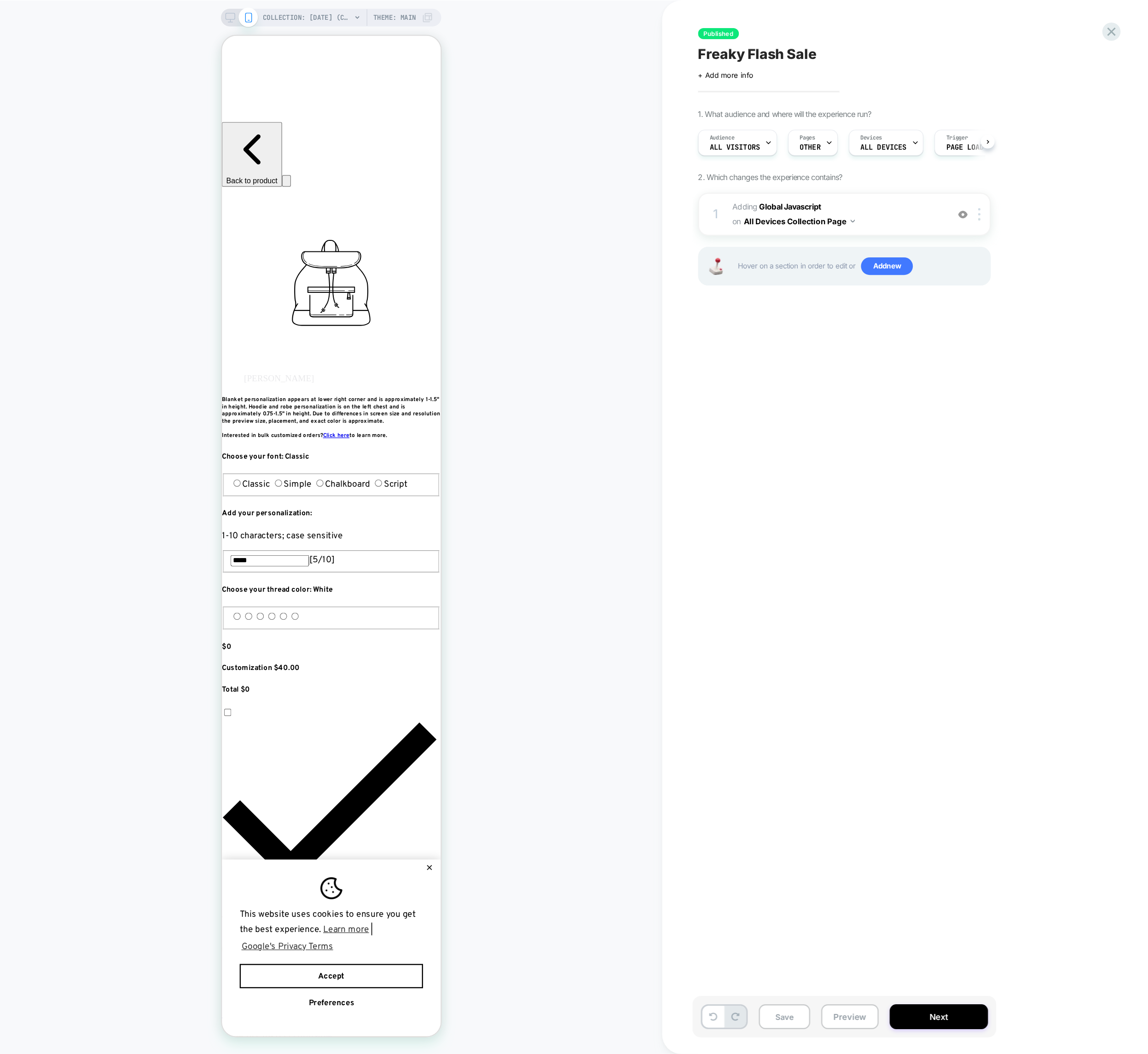
scroll to position [0, 1]
click at [656, 849] on button "Save" at bounding box center [654, 847] width 43 height 21
click at [756, 10] on button "Publish" at bounding box center [763, 9] width 31 height 10
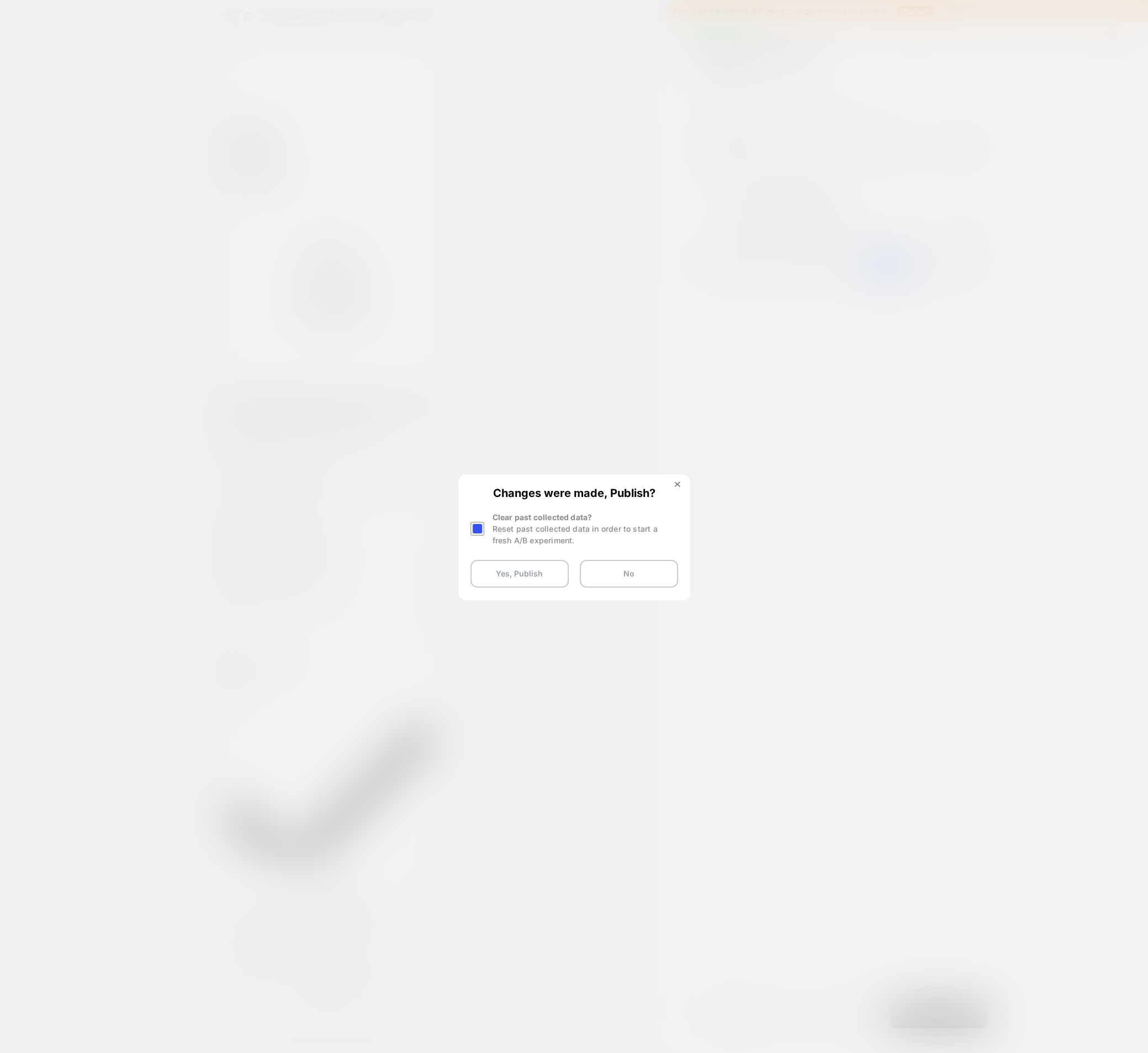
click at [495, 546] on div "Clear past collected data? Reset past collected data in order to start a fresh …" at bounding box center [584, 529] width 186 height 35
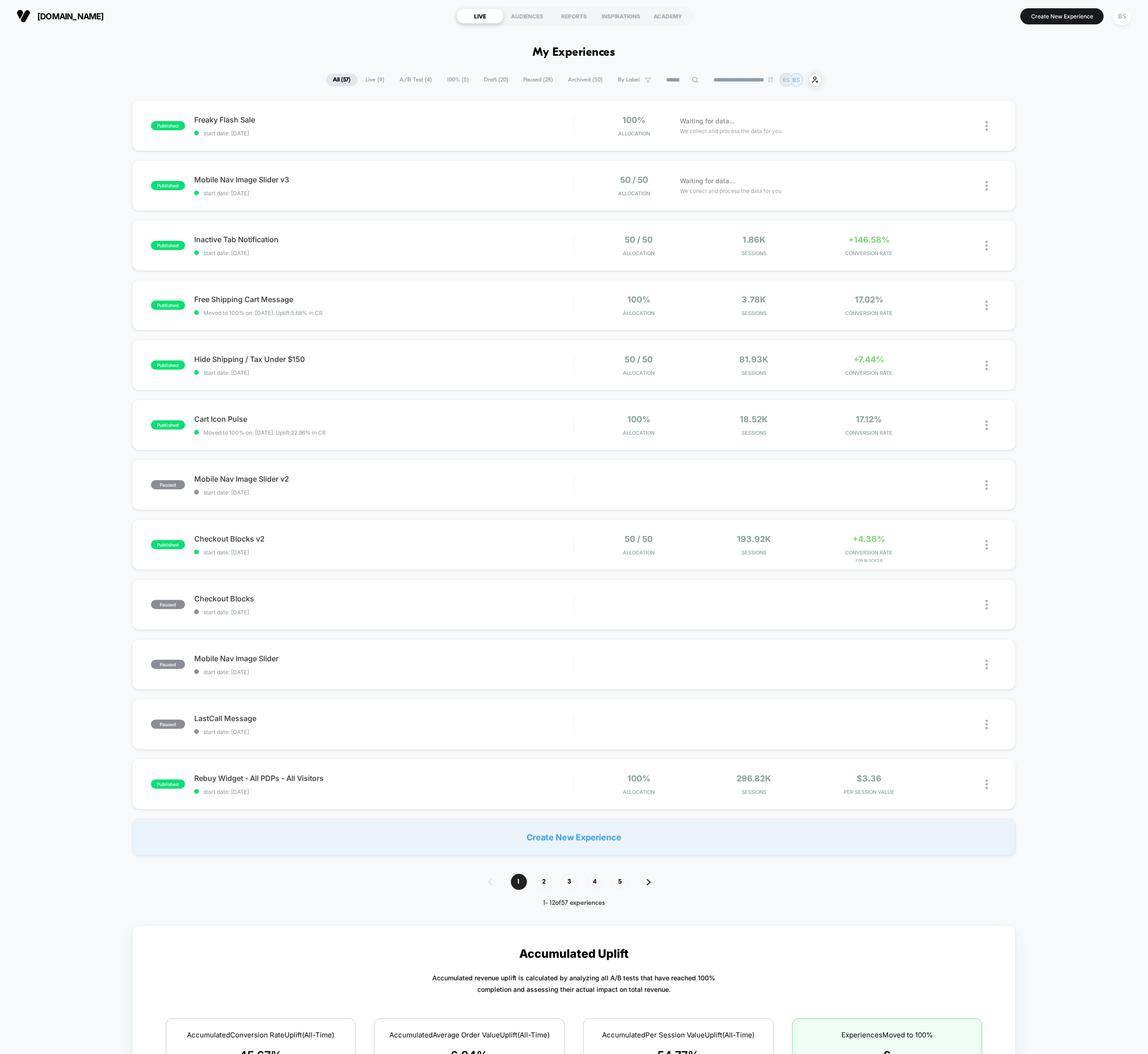
drag, startPoint x: 523, startPoint y: 73, endPoint x: 524, endPoint y: 80, distance: 7.1
click at [524, 75] on div "**********" at bounding box center [574, 964] width 1148 height 1864
click at [524, 80] on span "Paused ( 28 )" at bounding box center [538, 80] width 43 height 12
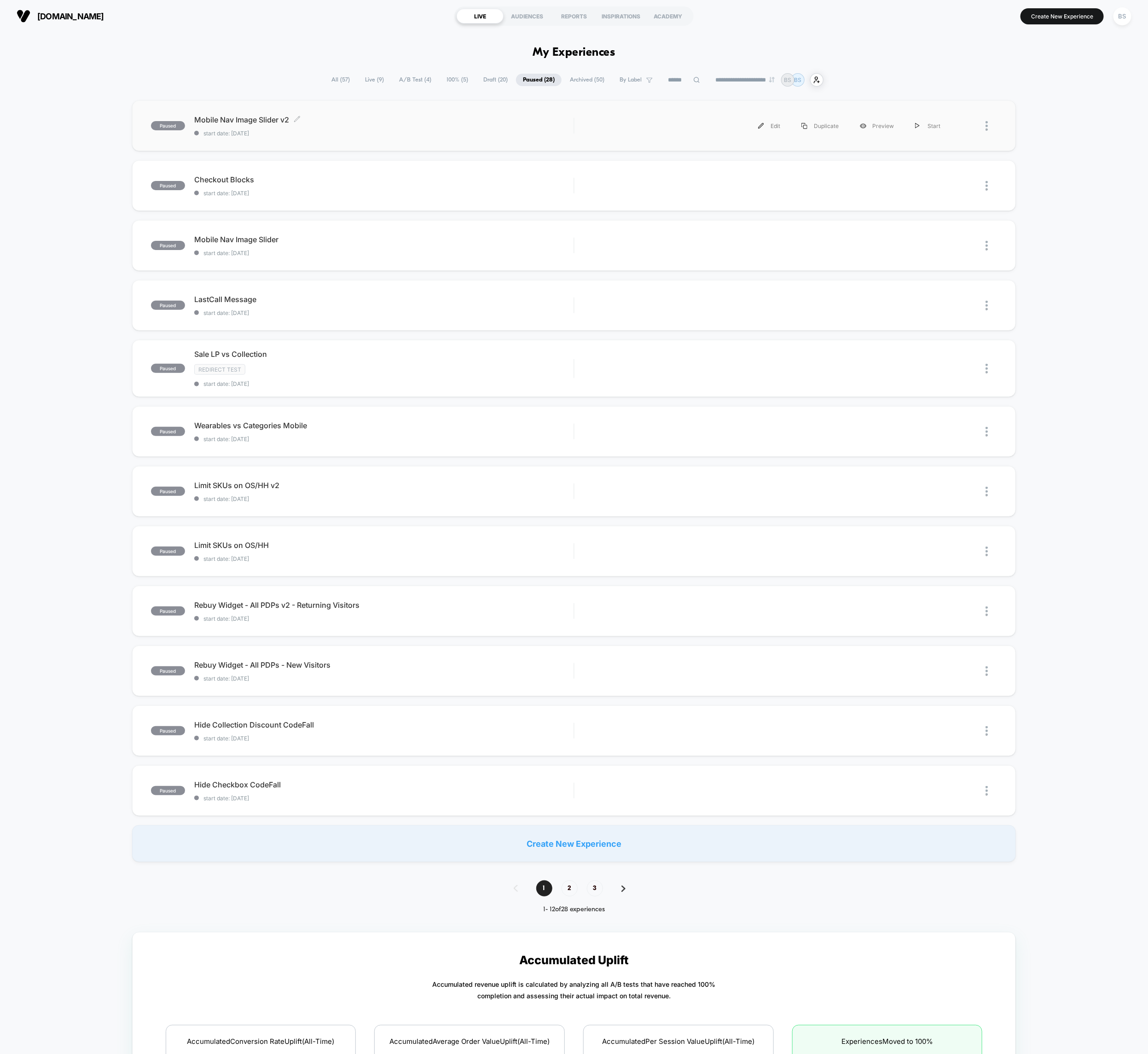
click at [489, 125] on div "Mobile Nav Image Slider v2 Click to edit experience details Click to edit exper…" at bounding box center [384, 126] width 379 height 21
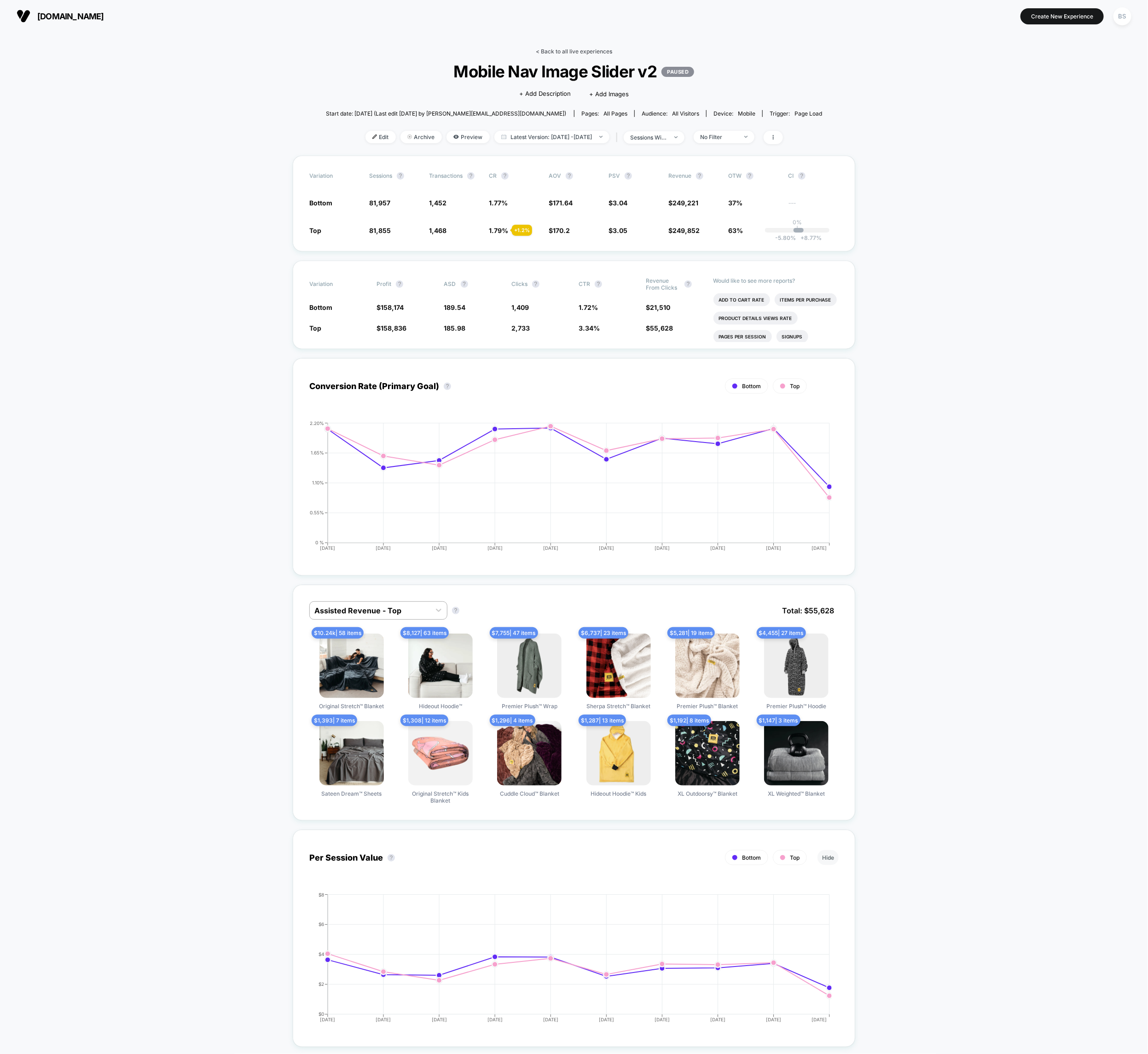
click at [590, 50] on link "< Back to all live experiences" at bounding box center [574, 51] width 76 height 7
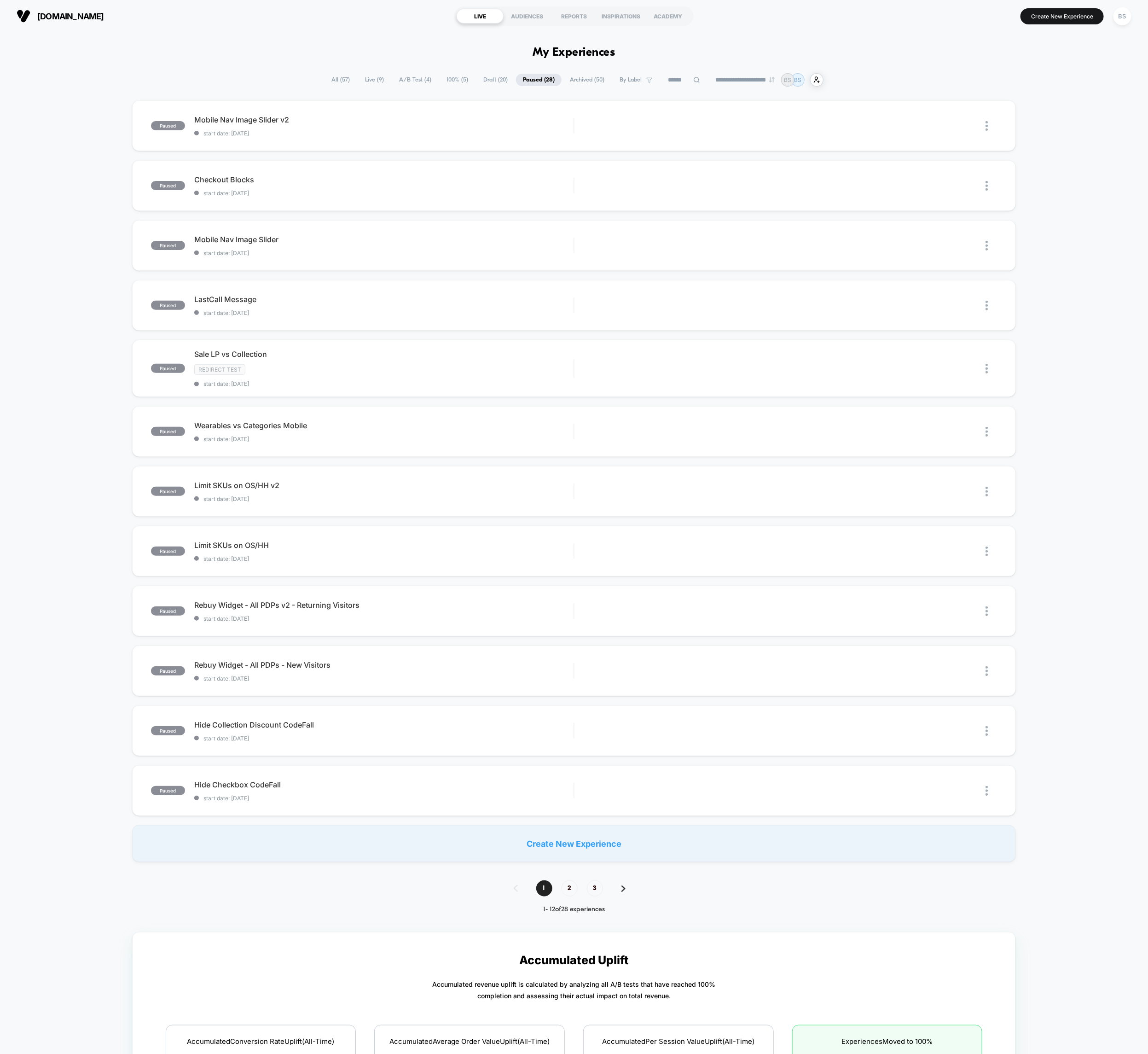
click at [343, 80] on span "All ( 57 )" at bounding box center [340, 80] width 32 height 12
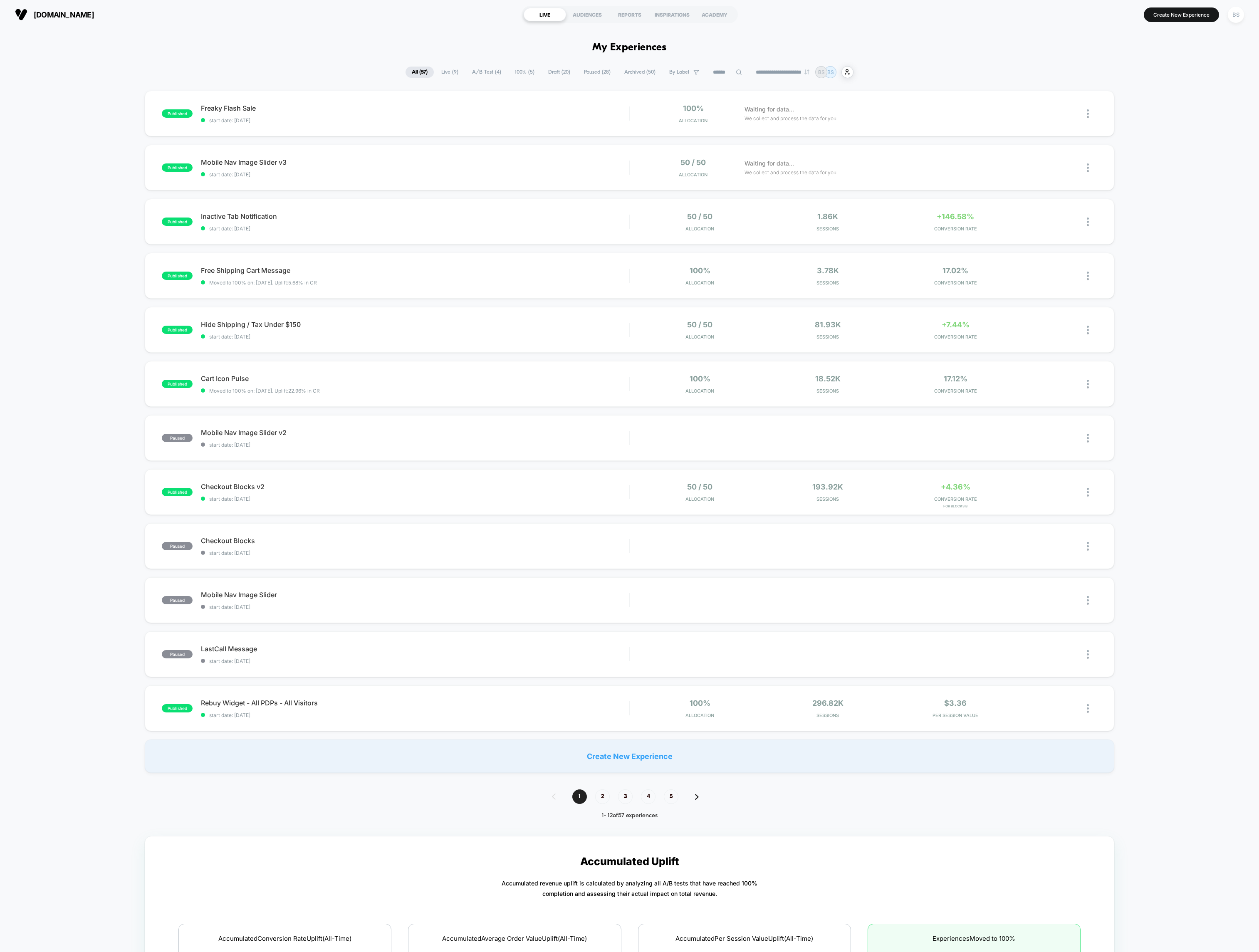
click at [452, 75] on span "Live ( 9 )" at bounding box center [450, 72] width 29 height 11
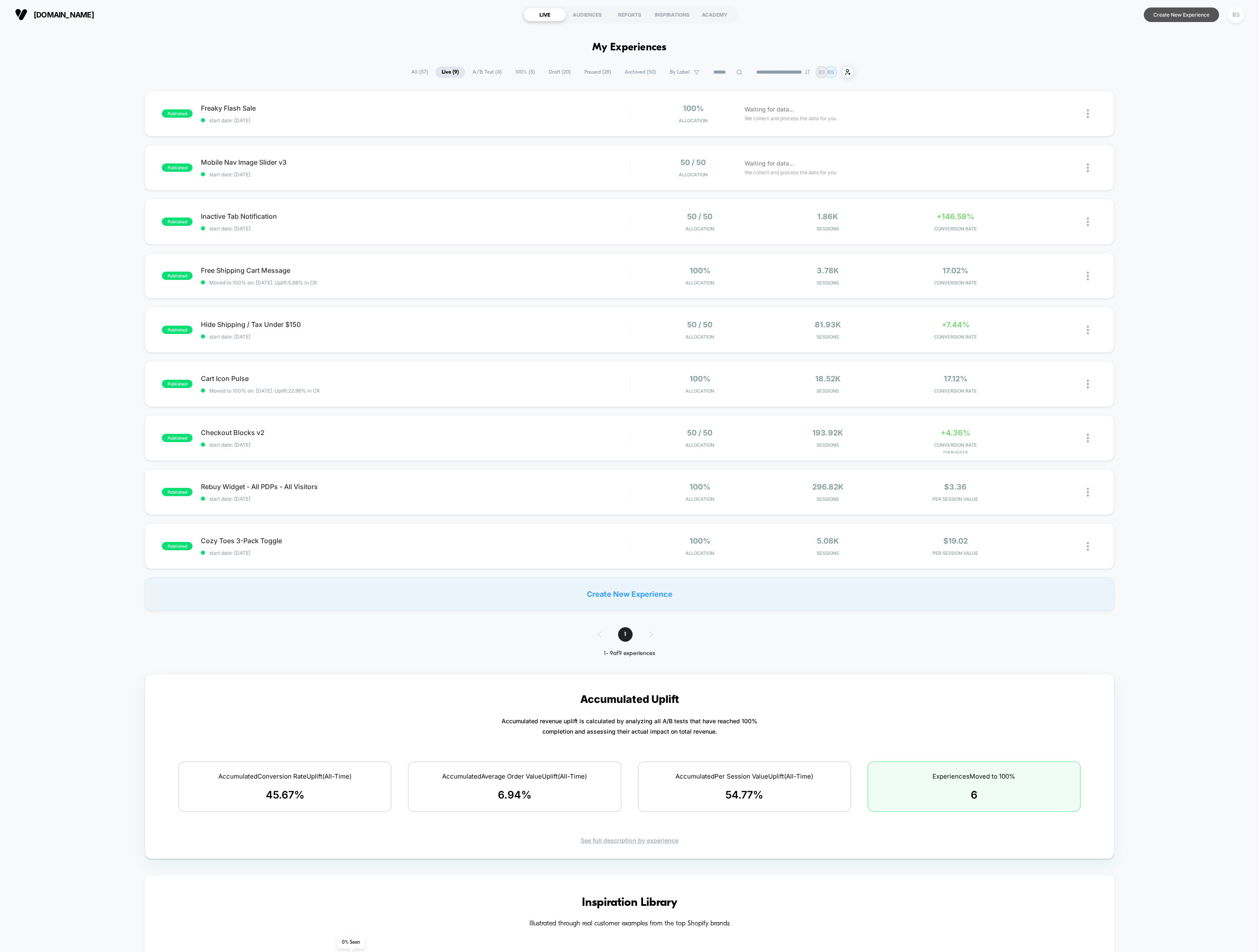
click at [1037, 16] on button "Create New Experience" at bounding box center [1181, 15] width 75 height 15
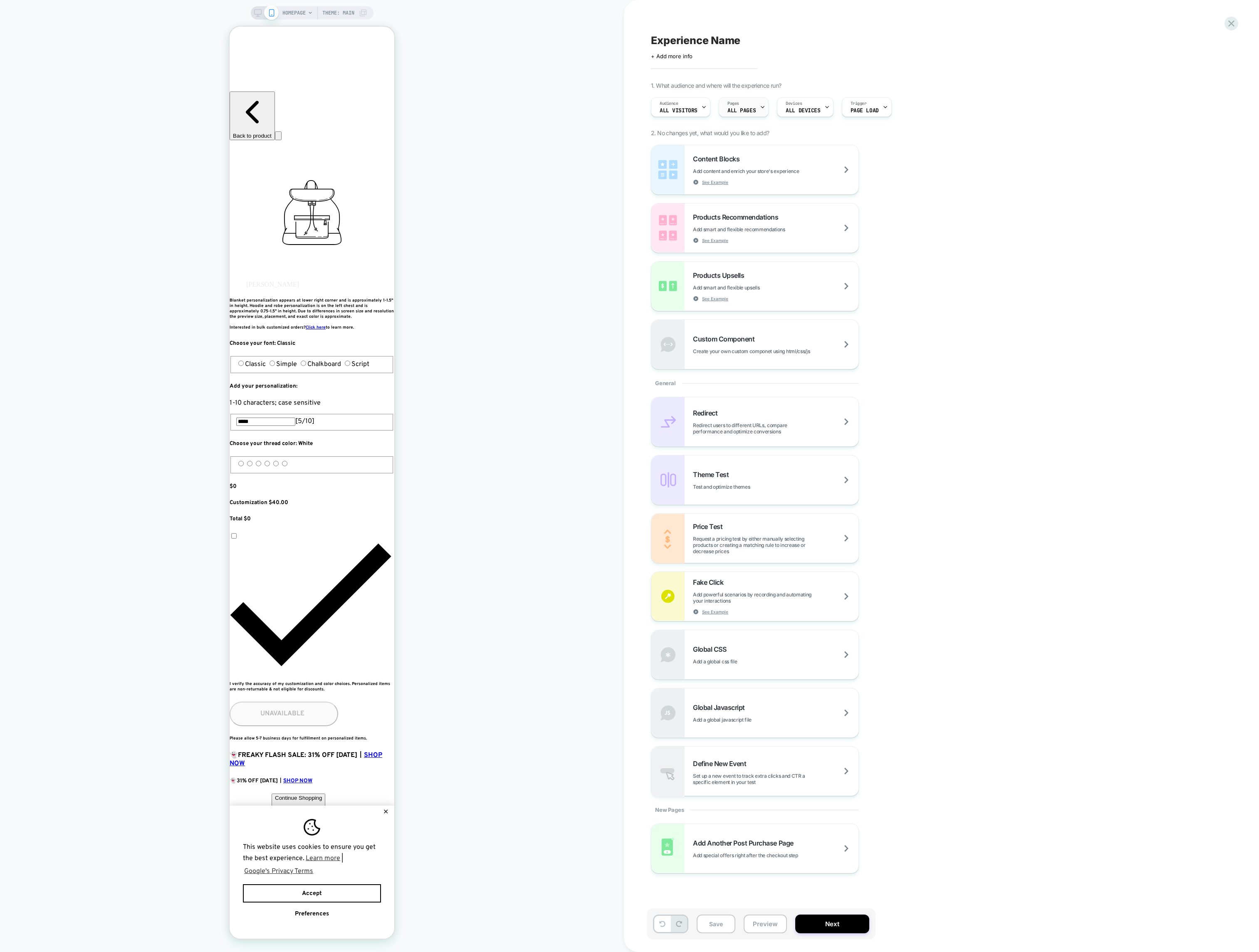
click at [754, 106] on div "Pages ALL PAGES" at bounding box center [741, 107] width 45 height 19
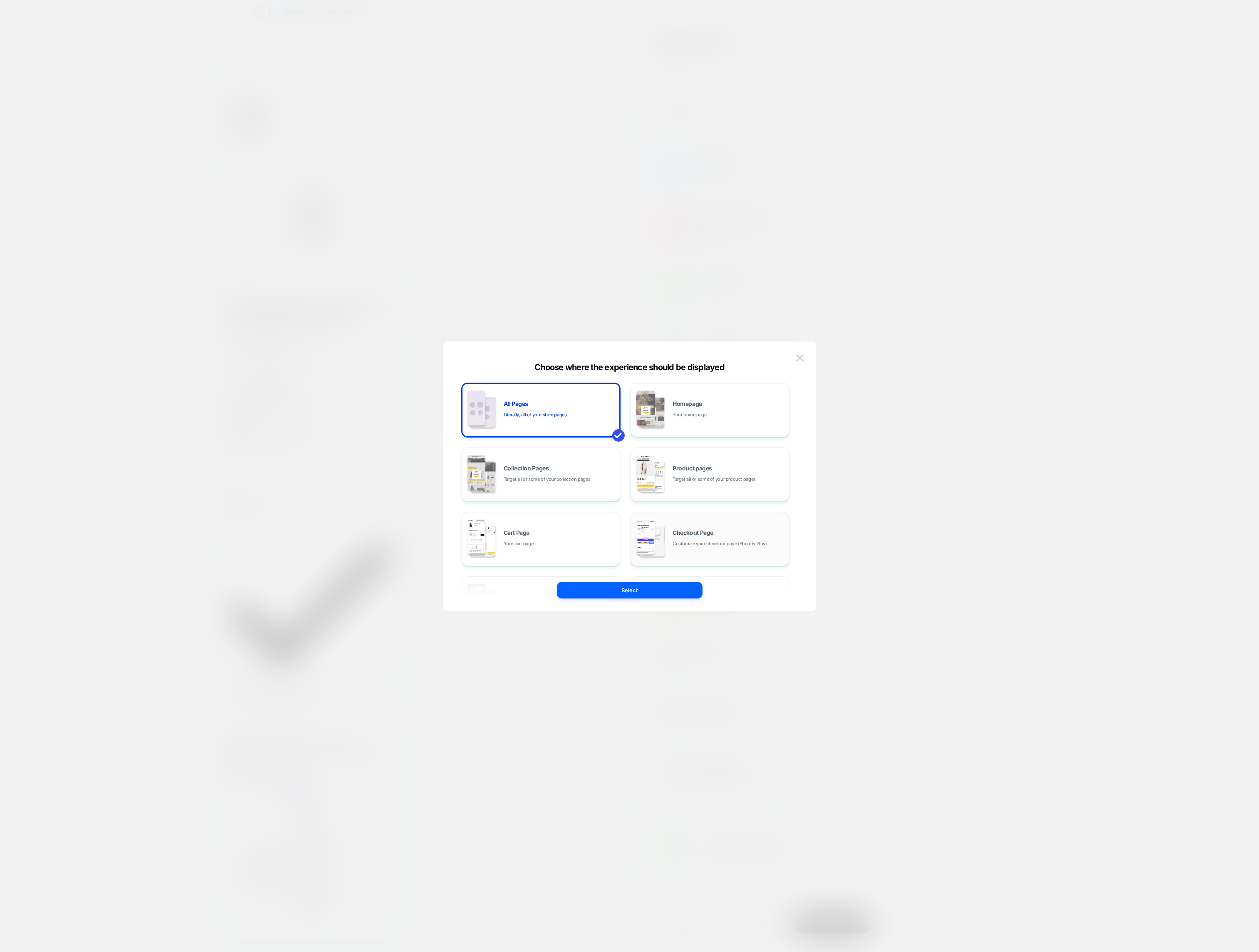
drag, startPoint x: 702, startPoint y: 475, endPoint x: 699, endPoint y: 541, distance: 66.1
click at [702, 475] on span "Target all or some of your product pages" at bounding box center [714, 480] width 83 height 8
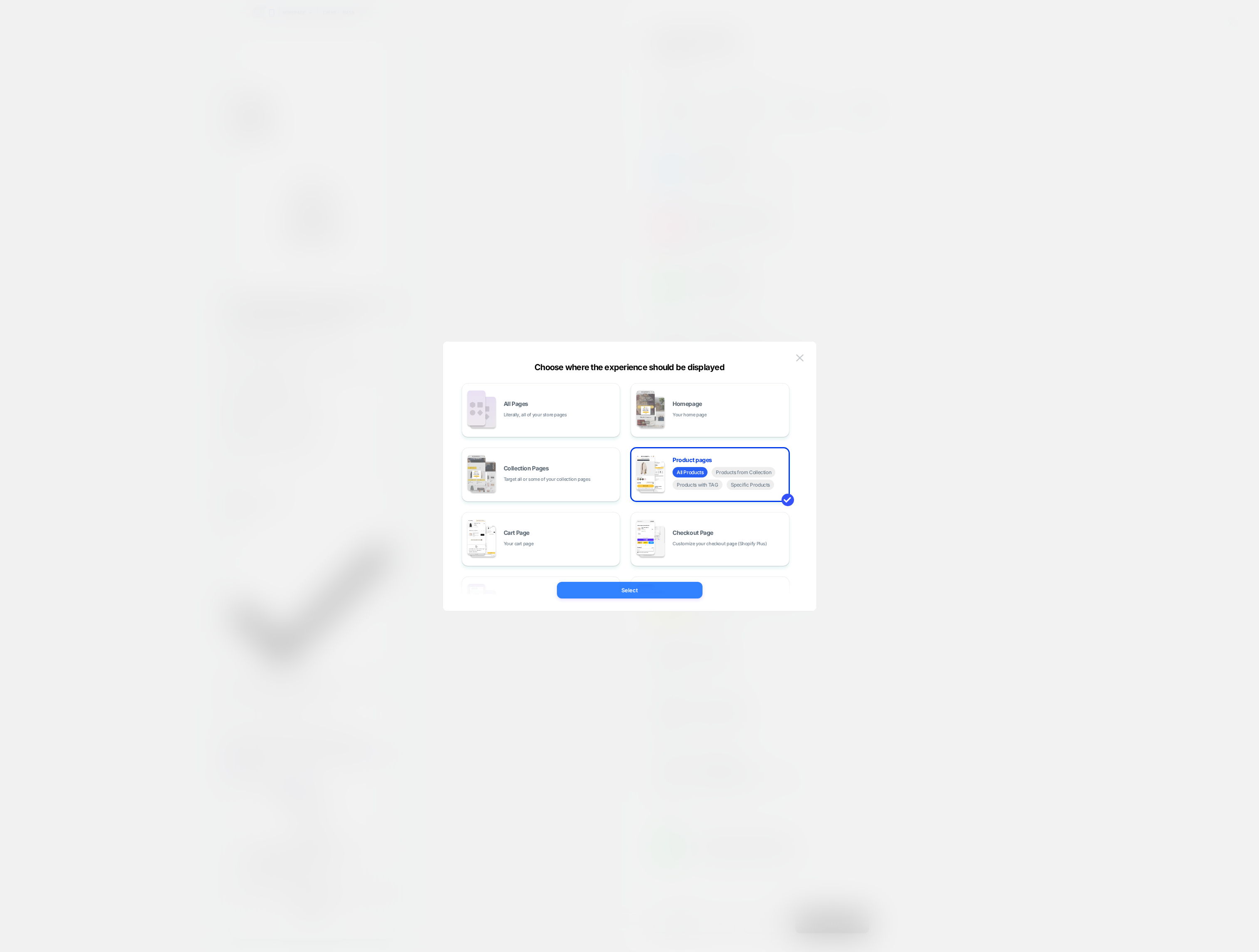
click at [670, 591] on button "Select" at bounding box center [629, 590] width 146 height 16
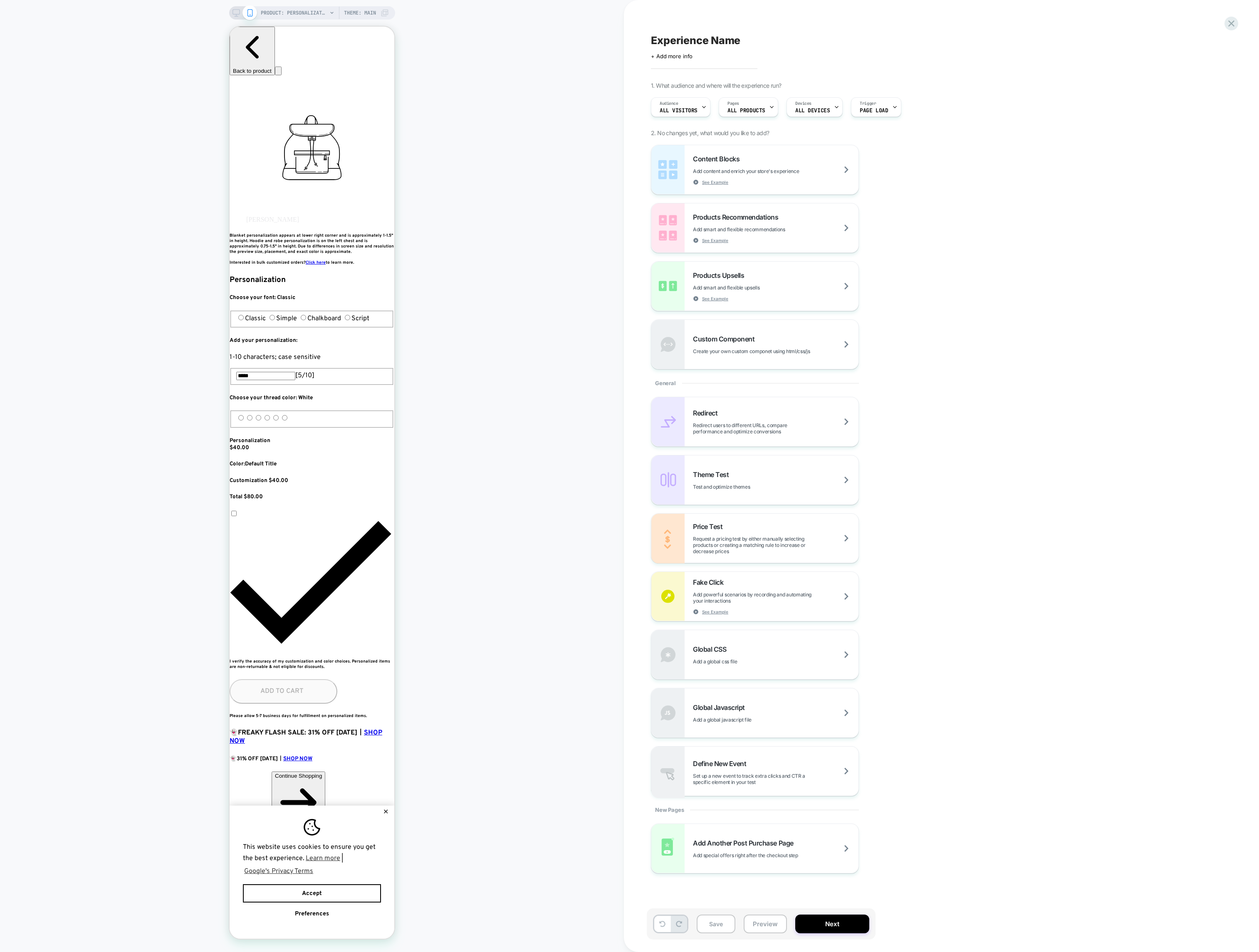
click at [757, 106] on div "Pages ALL PRODUCTS" at bounding box center [746, 107] width 54 height 19
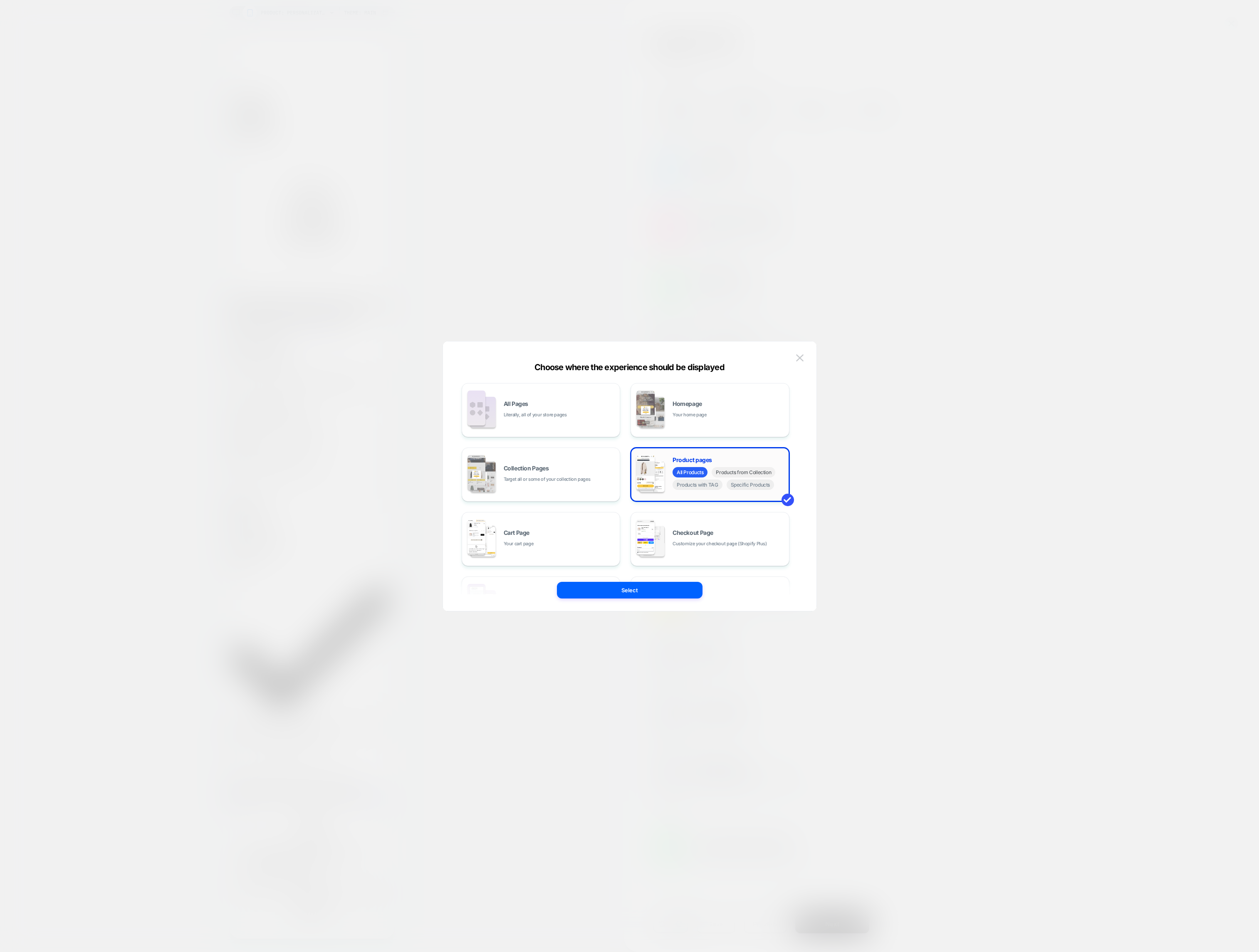
click at [750, 472] on span "Products from Collection" at bounding box center [743, 472] width 64 height 11
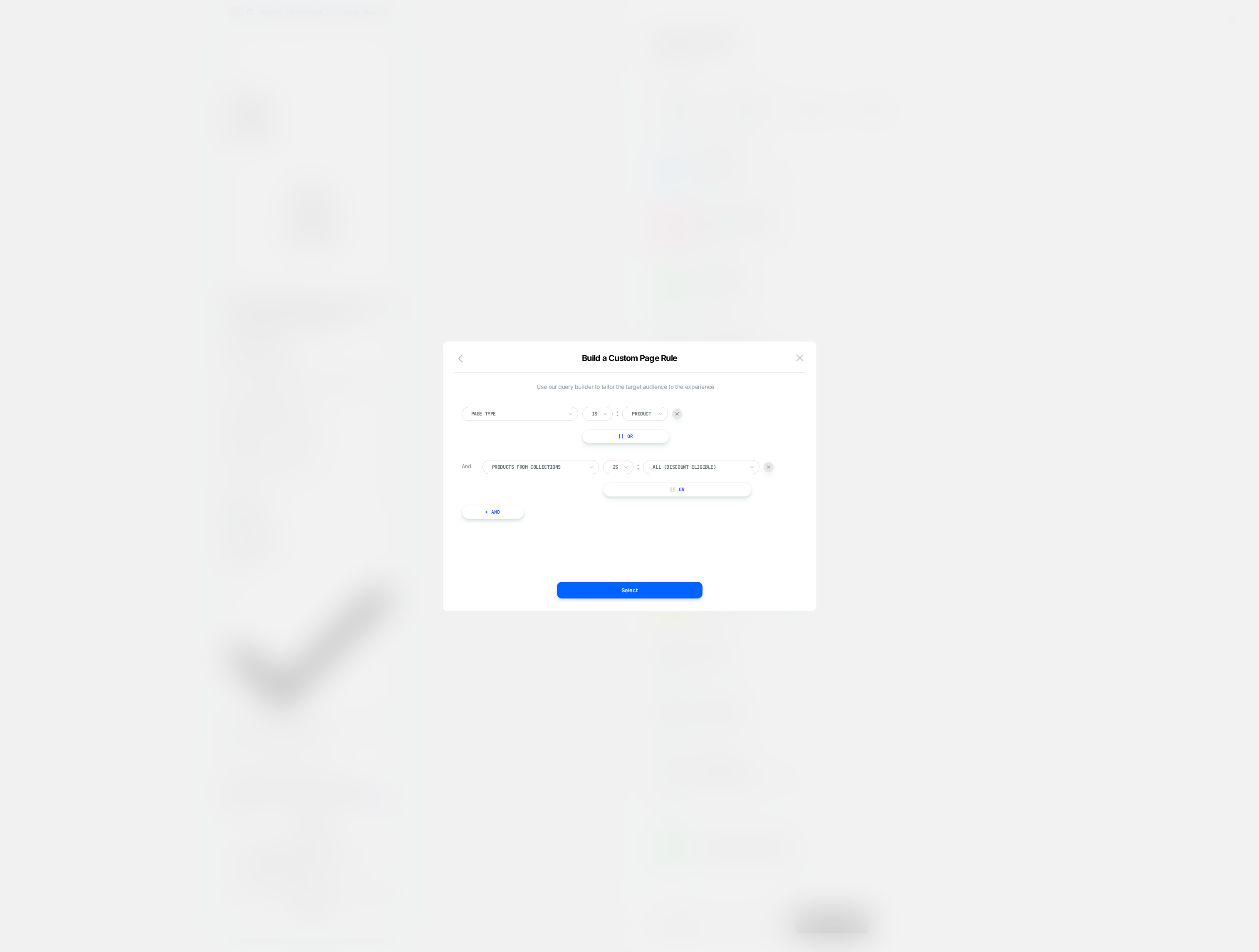
scroll to position [0, 151]
click at [703, 465] on div at bounding box center [698, 467] width 91 height 8
drag, startPoint x: 601, startPoint y: 534, endPoint x: 602, endPoint y: 547, distance: 13.0
click at [601, 541] on div "Use our query builder to tailor the target audience to the experience Page Type…" at bounding box center [626, 476] width 349 height 236
click at [622, 592] on button "Select" at bounding box center [629, 590] width 146 height 16
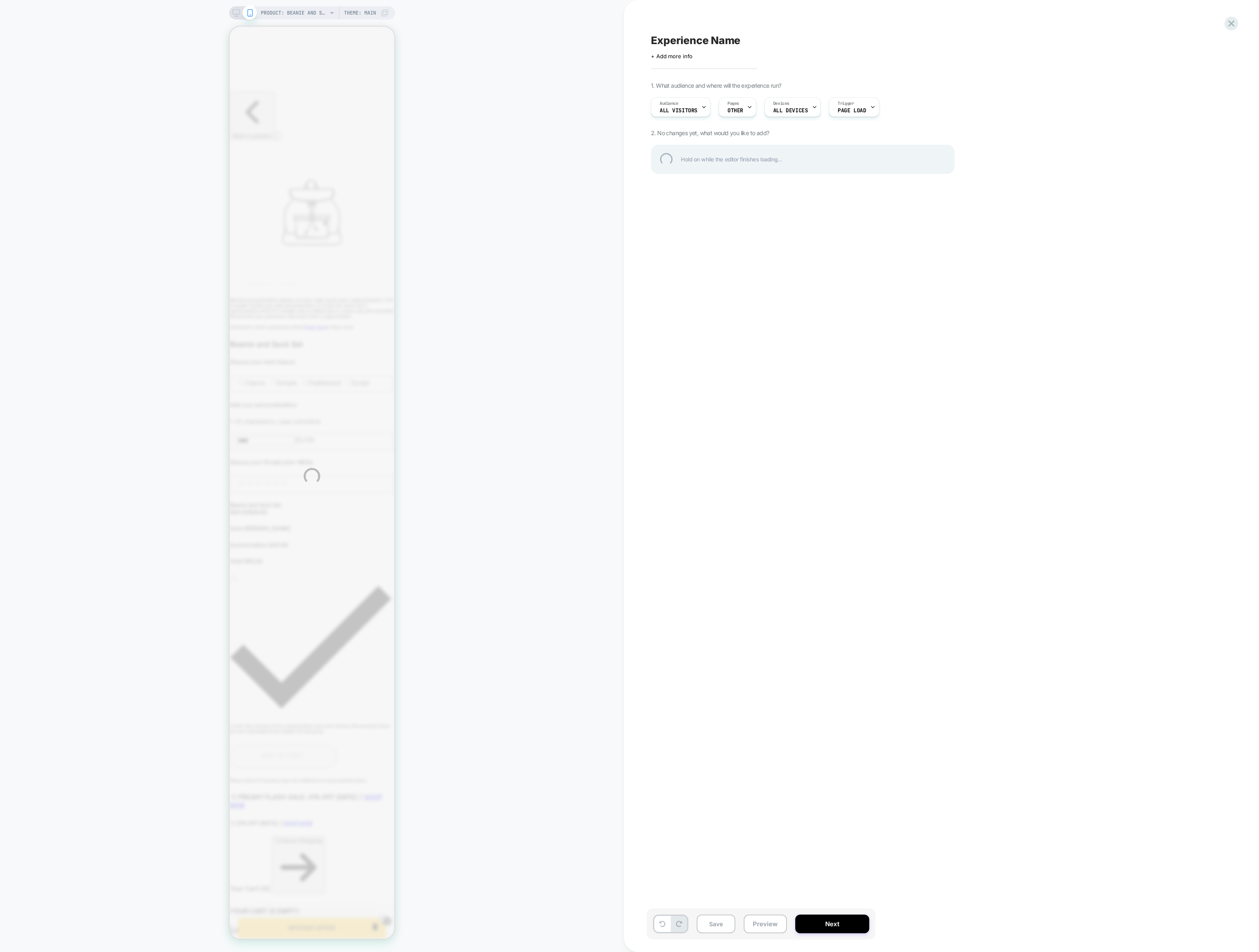
scroll to position [0, 0]
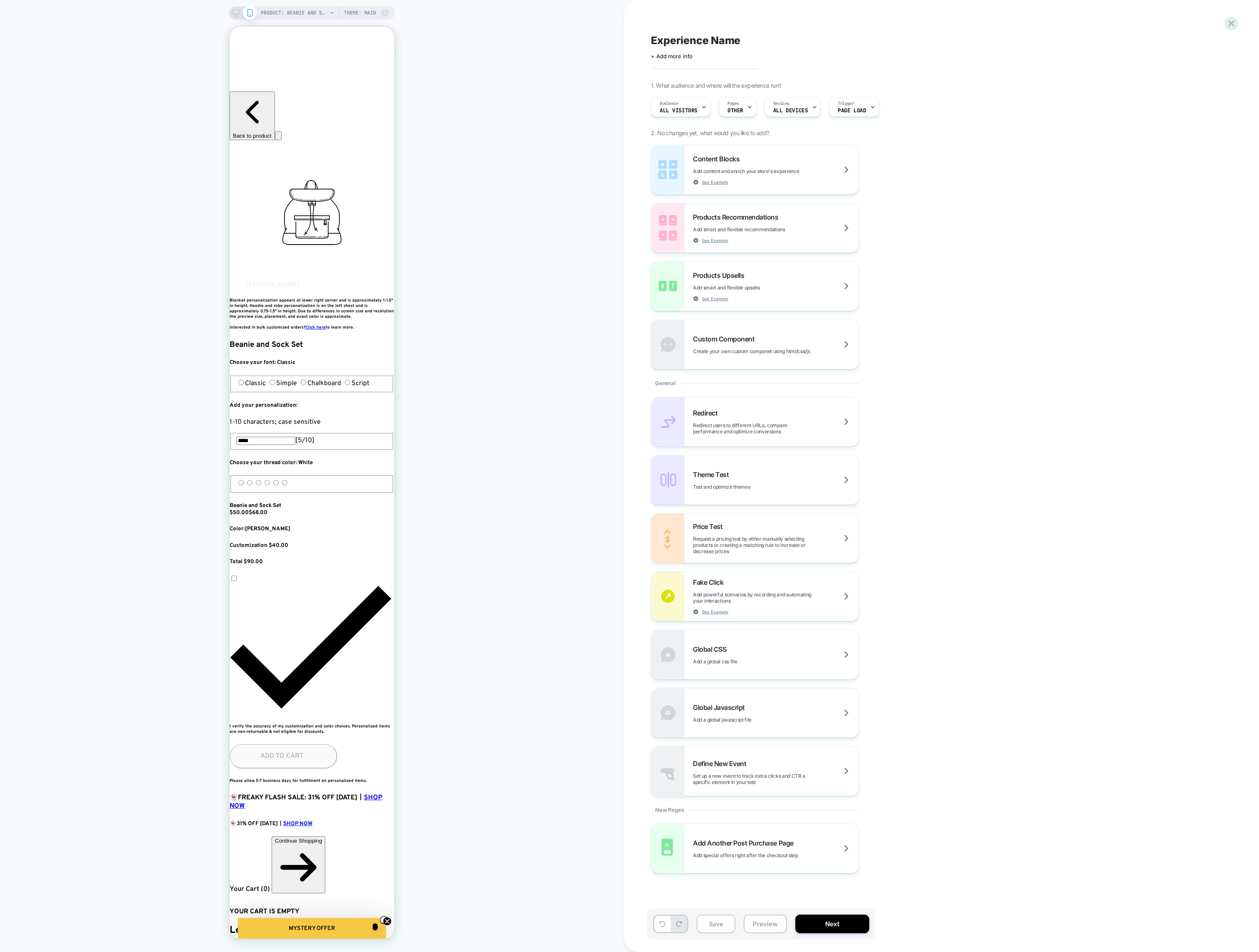
click at [328, 15] on div "PRODUCT: Beanie and Sock Set Theme: MAIN" at bounding box center [325, 13] width 128 height 13
click at [332, 12] on icon at bounding box center [332, 13] width 5 height 5
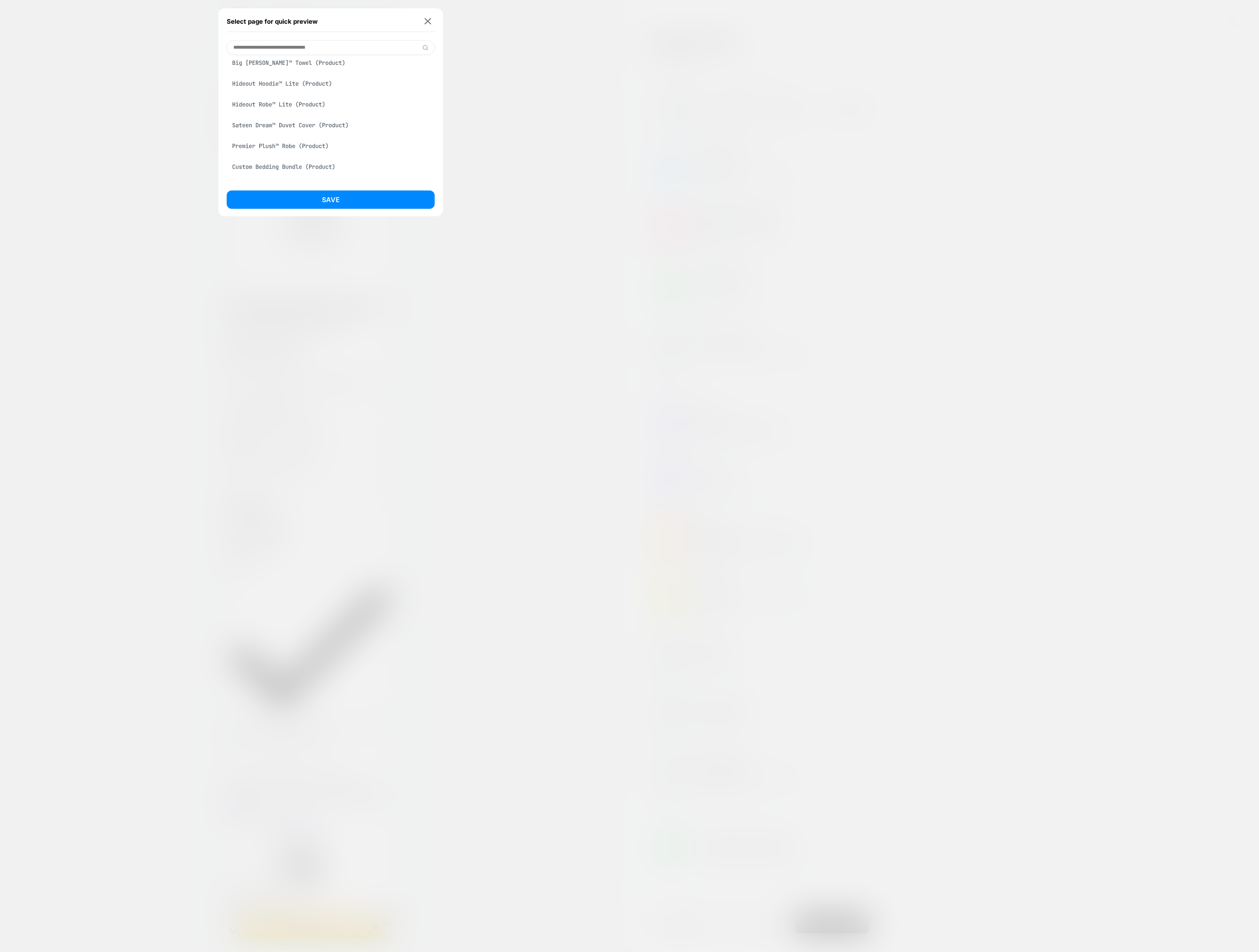
scroll to position [0, 225]
click at [302, 112] on div "Hideout Robe™ Lite (Product)" at bounding box center [331, 104] width 208 height 16
click at [319, 195] on button "Save" at bounding box center [331, 199] width 208 height 18
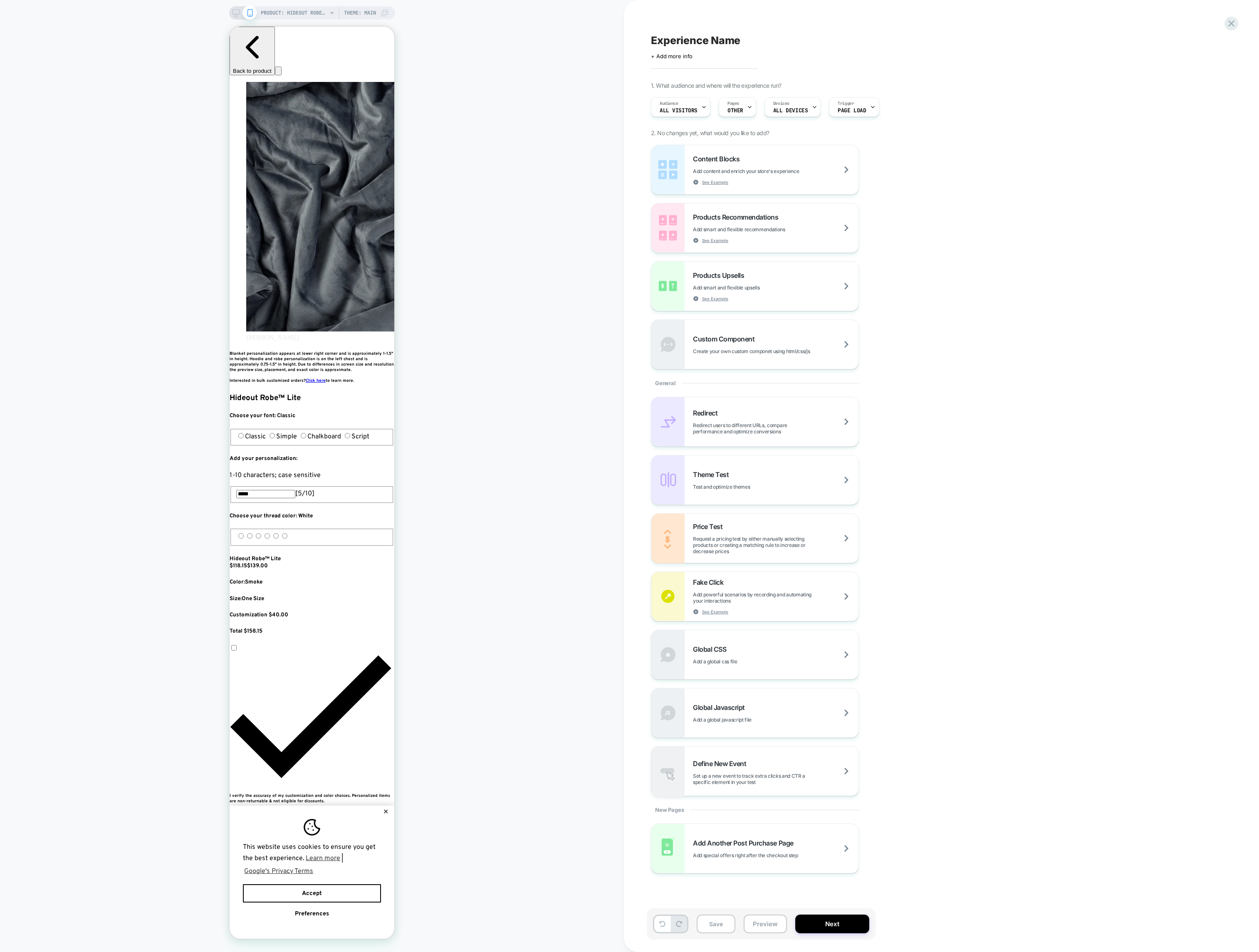
scroll to position [0, 0]
click at [688, 112] on span "All Visitors" at bounding box center [678, 111] width 38 height 6
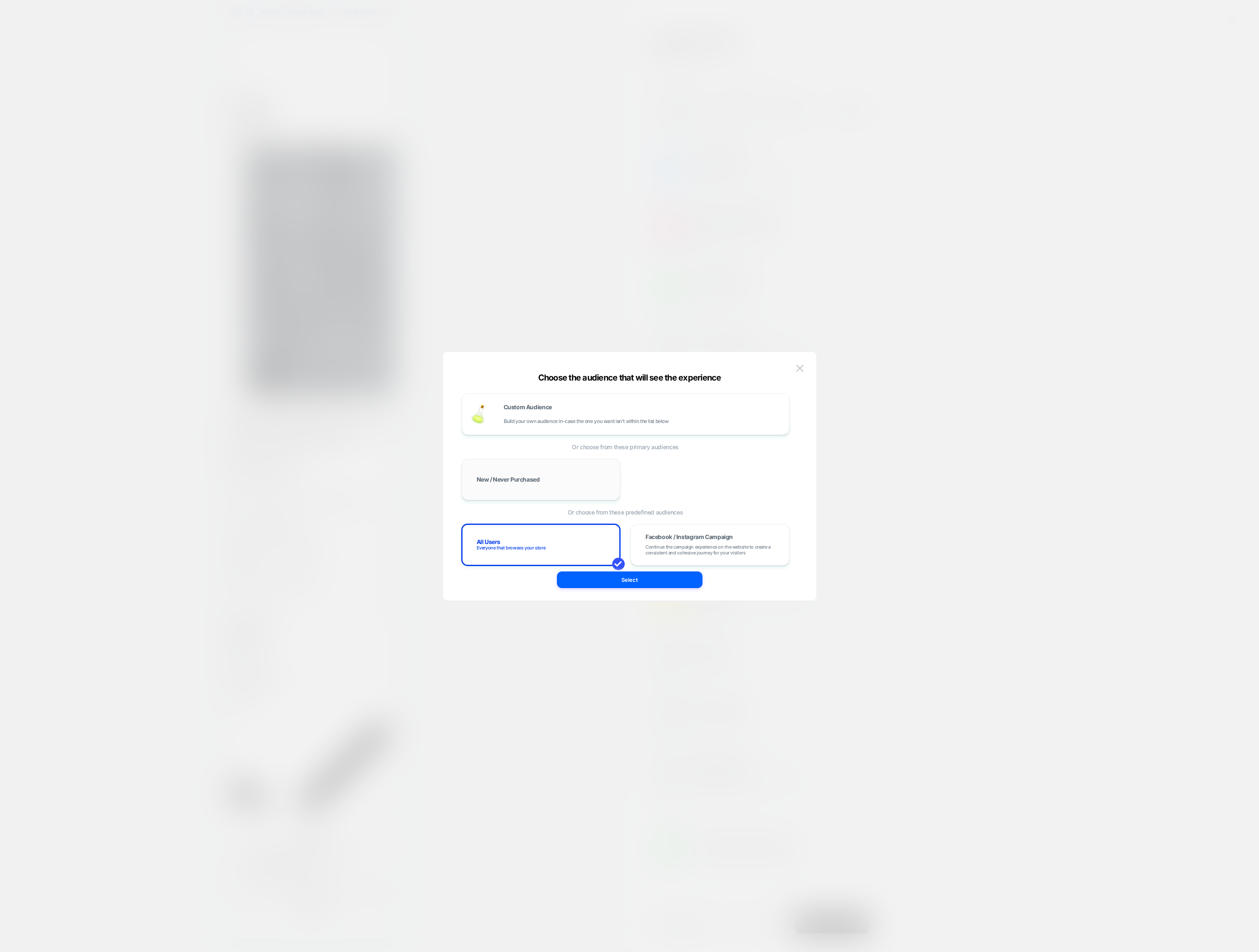
click at [572, 475] on div "New / Never Purchased" at bounding box center [541, 479] width 142 height 24
click at [625, 582] on button "Select" at bounding box center [629, 580] width 146 height 16
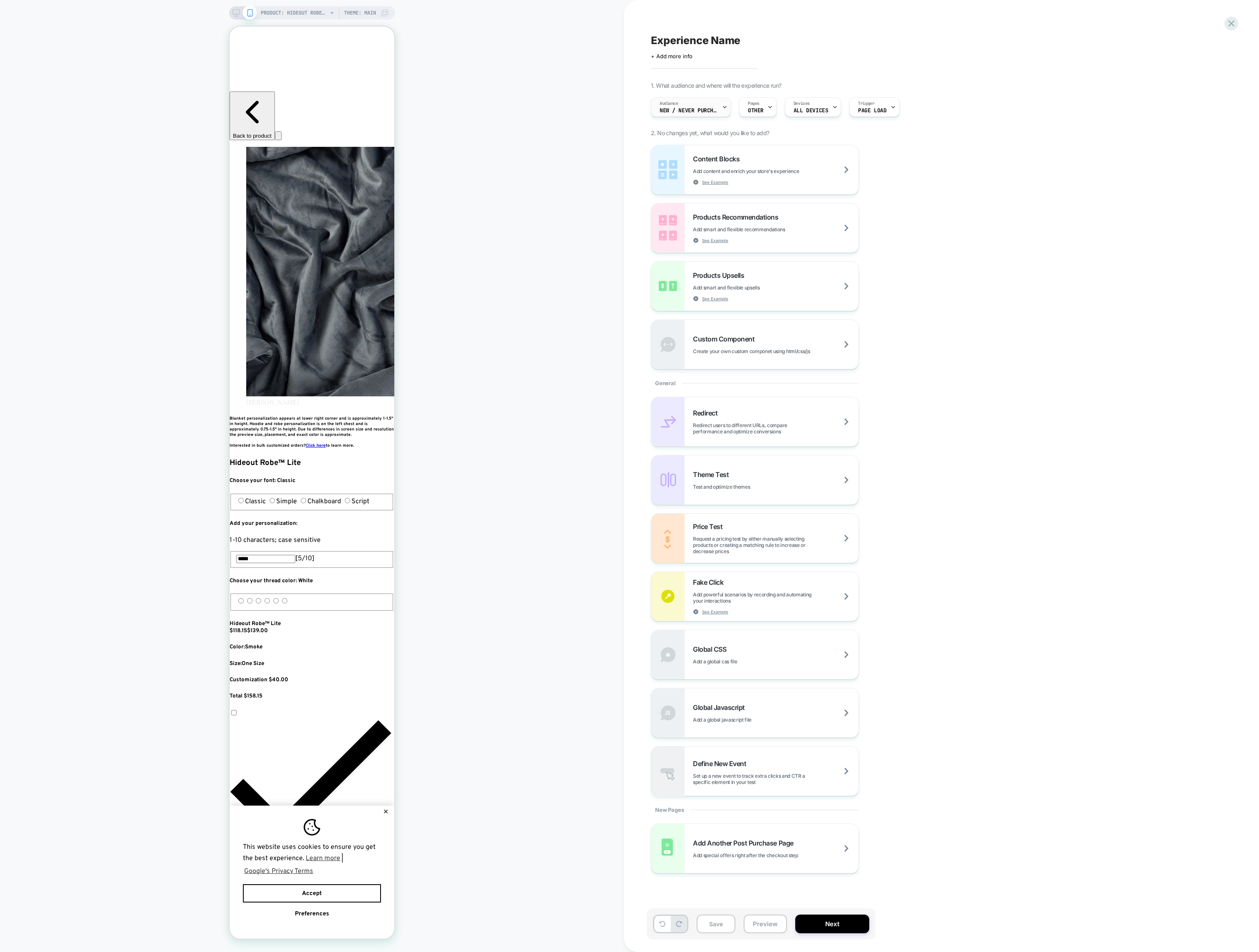
click at [683, 104] on div "Audience New / Never Purchased" at bounding box center [689, 107] width 75 height 19
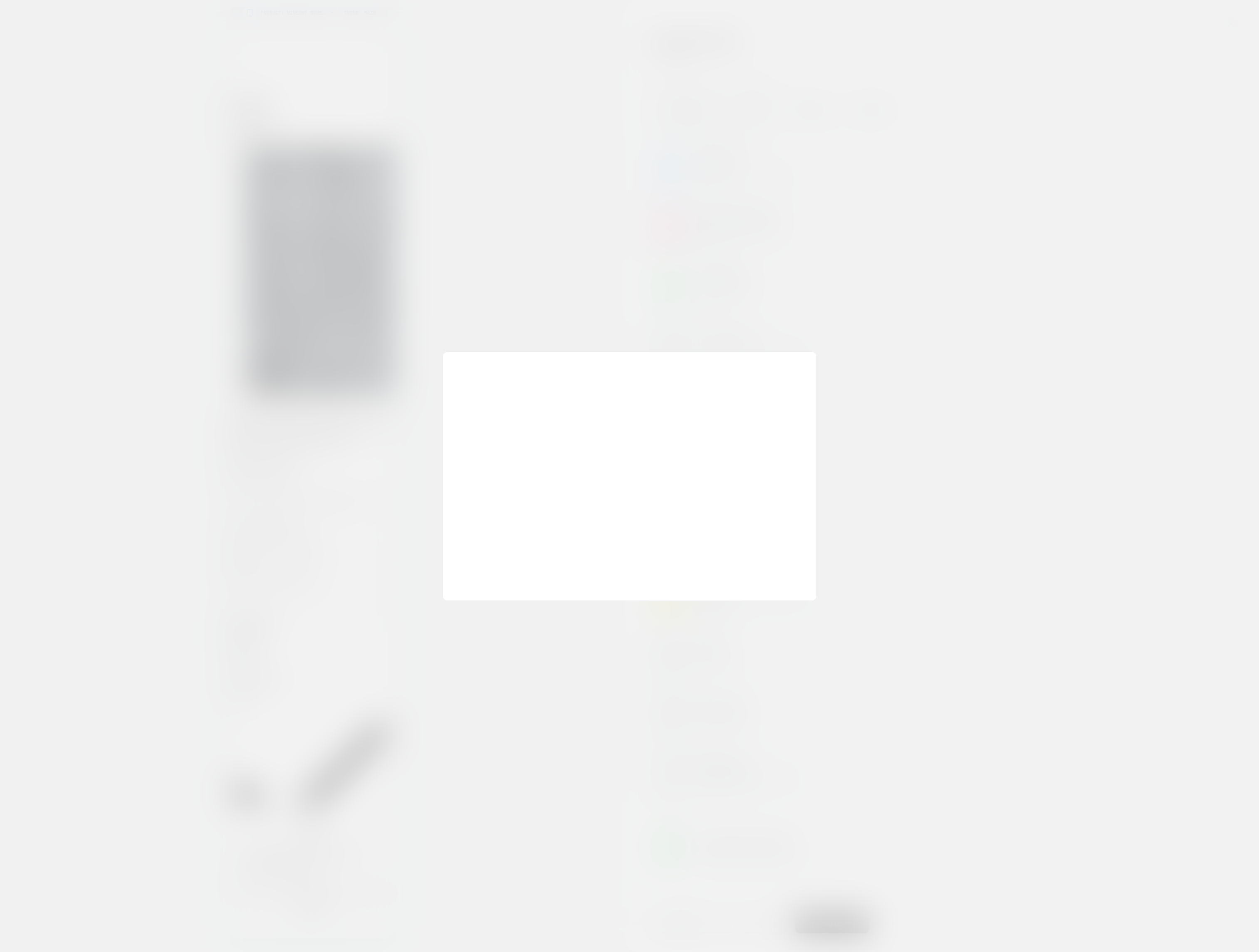
scroll to position [0, 455]
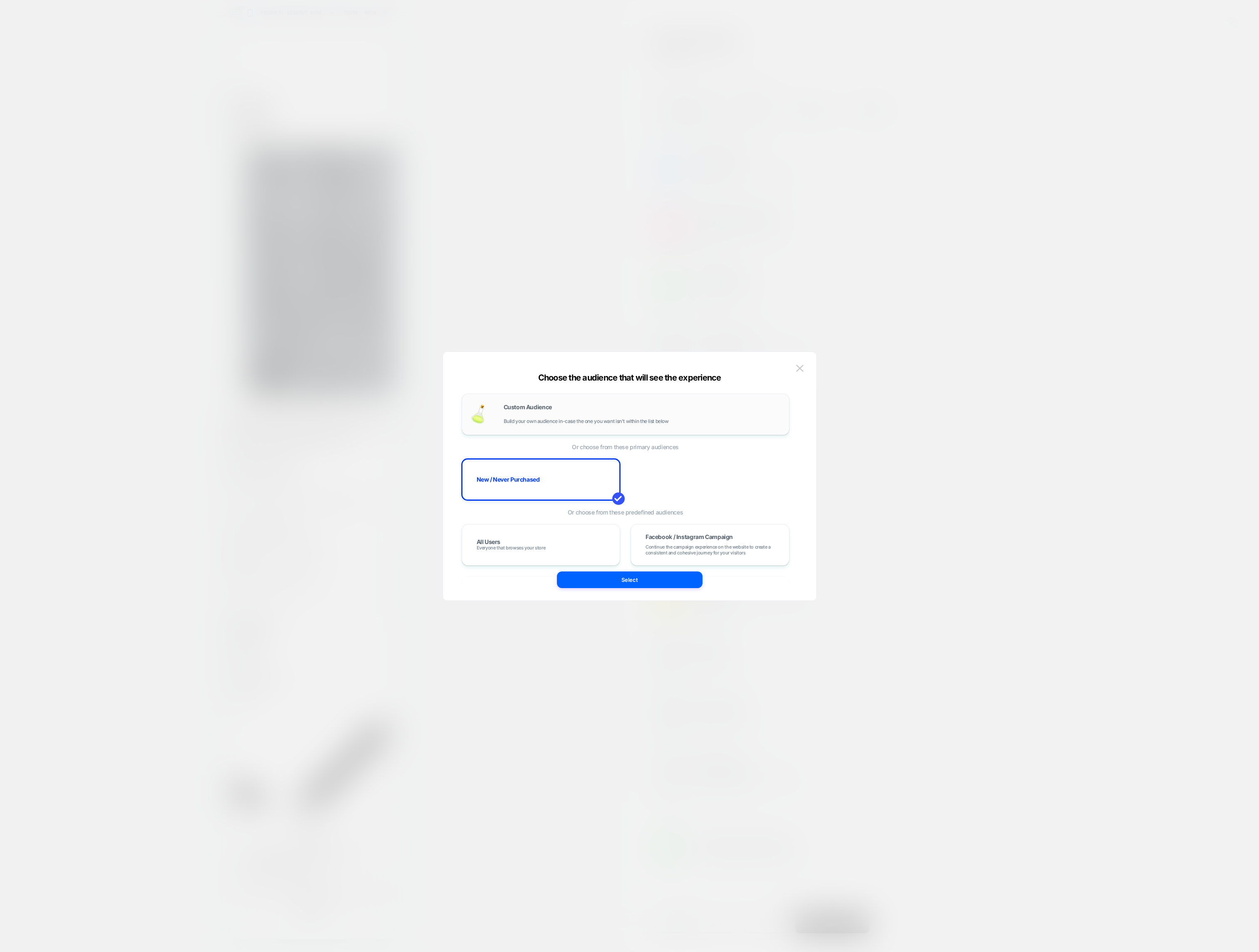
click at [617, 419] on span "Build your own audience in-case the one you want isn't within the list below" at bounding box center [586, 421] width 165 height 6
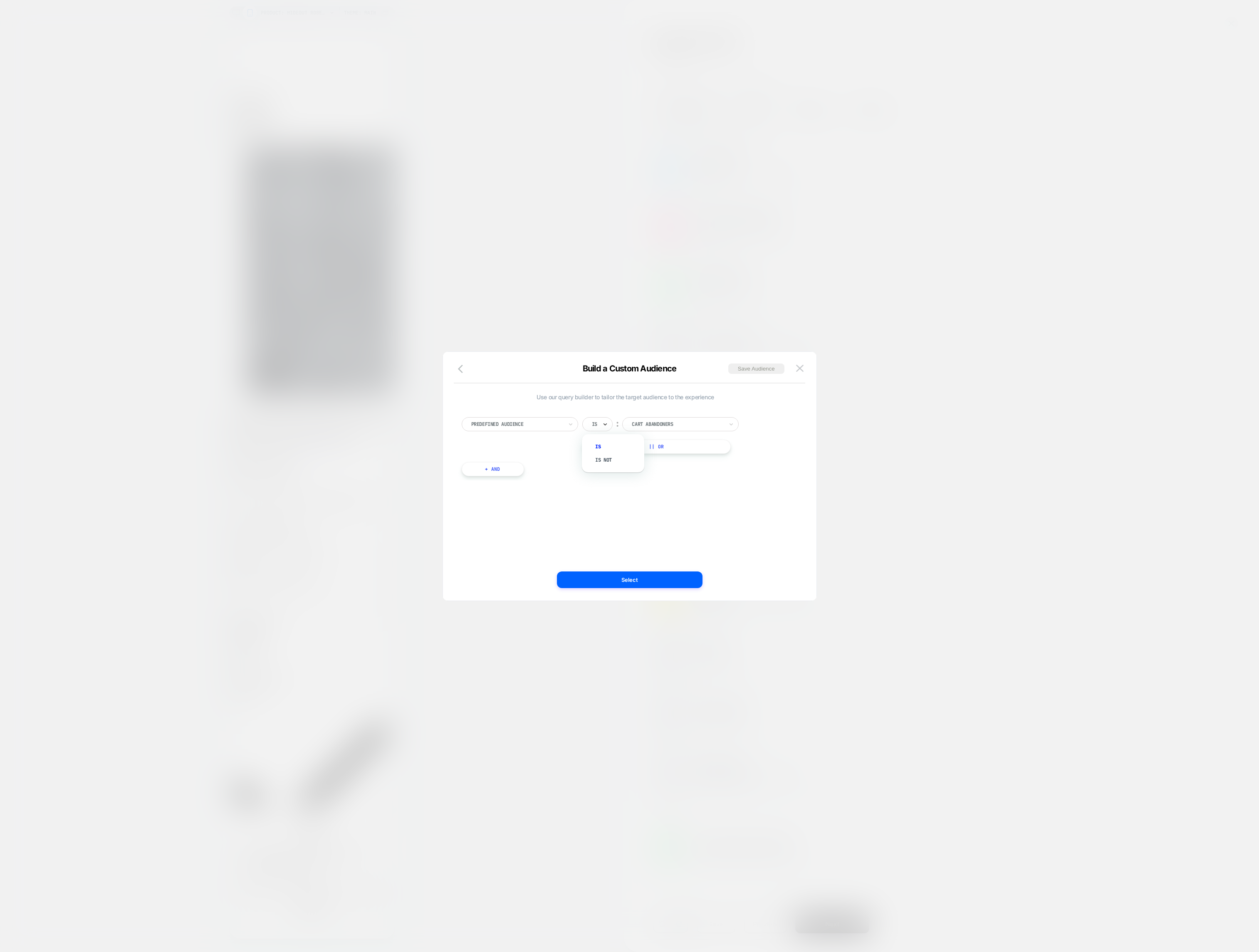
click at [607, 424] on icon at bounding box center [605, 424] width 6 height 8
drag, startPoint x: 606, startPoint y: 451, endPoint x: 603, endPoint y: 461, distance: 10.4
click at [603, 461] on div "Is Is not" at bounding box center [613, 453] width 54 height 30
drag, startPoint x: 597, startPoint y: 460, endPoint x: 648, endPoint y: 434, distance: 57.2
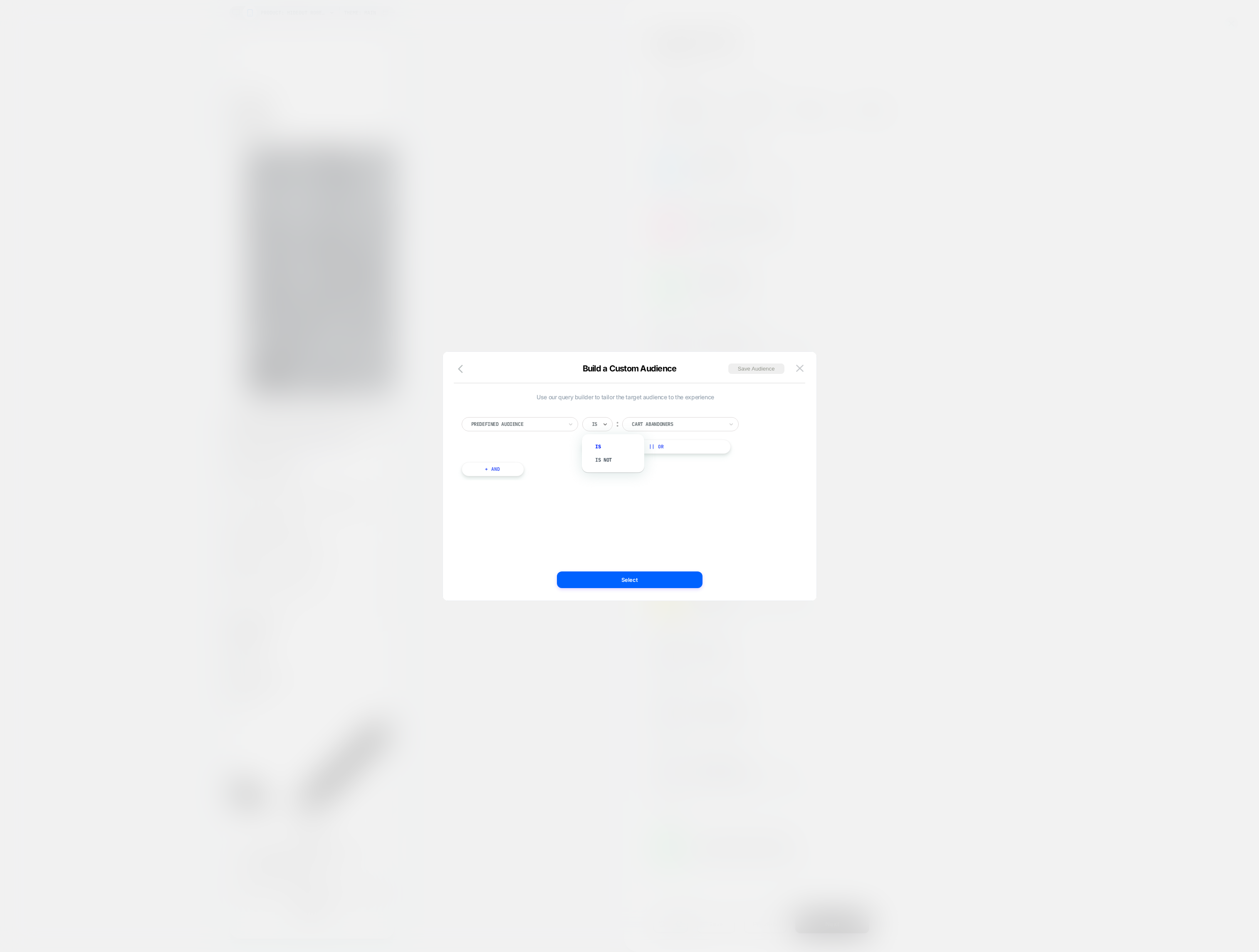
click at [598, 460] on div "Is not" at bounding box center [617, 460] width 54 height 13
click at [670, 429] on div "Cart Abandoners" at bounding box center [691, 424] width 116 height 14
click at [758, 477] on div "Predefined Audience Is not ︰ option Returning Visitors focused, 3 of 11. 11 res…" at bounding box center [625, 442] width 336 height 75
click at [464, 367] on icon "button" at bounding box center [463, 368] width 10 height 10
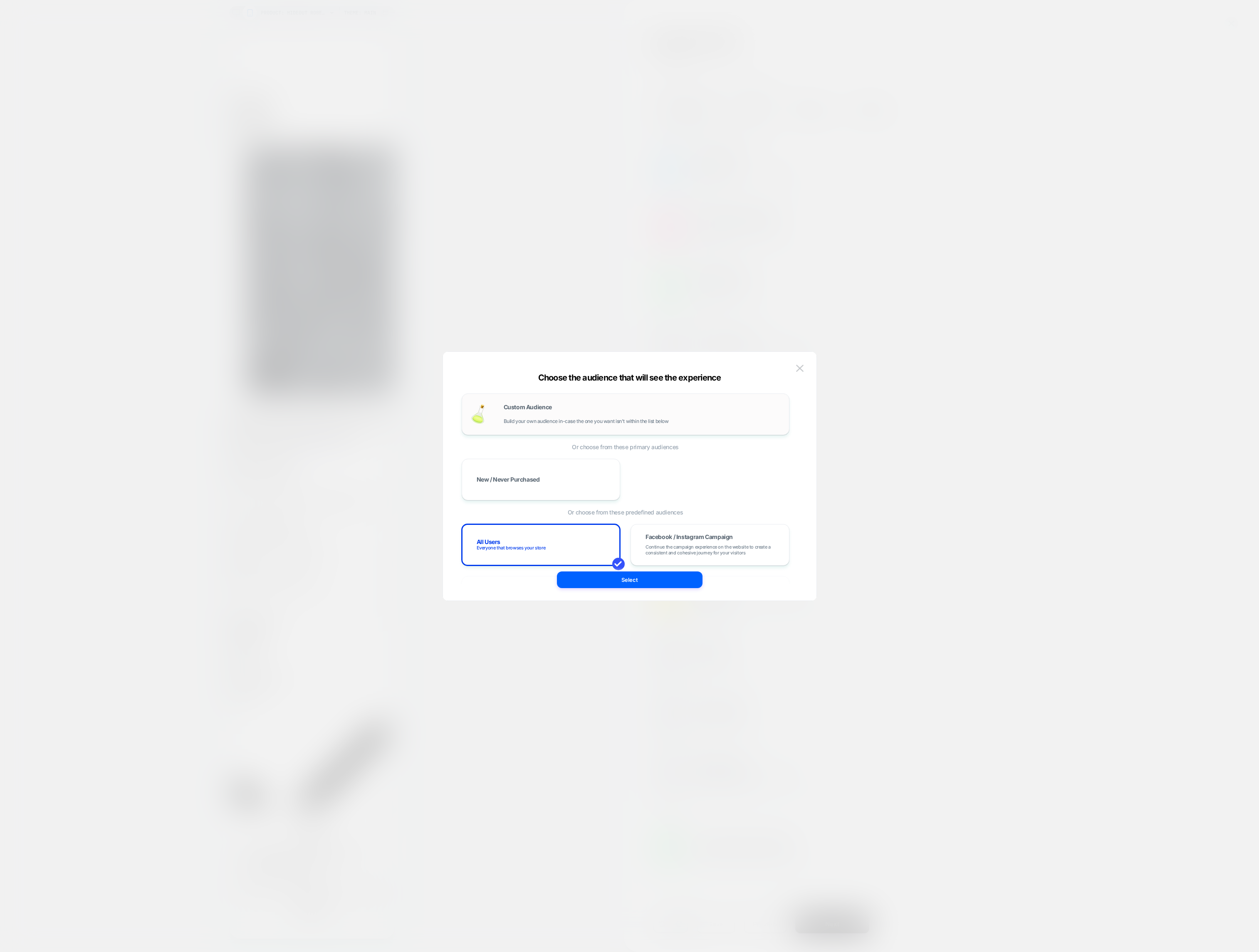
scroll to position [0, 303]
click at [560, 420] on span "Build your own audience in-case the one you want isn't within the list below" at bounding box center [586, 421] width 165 height 6
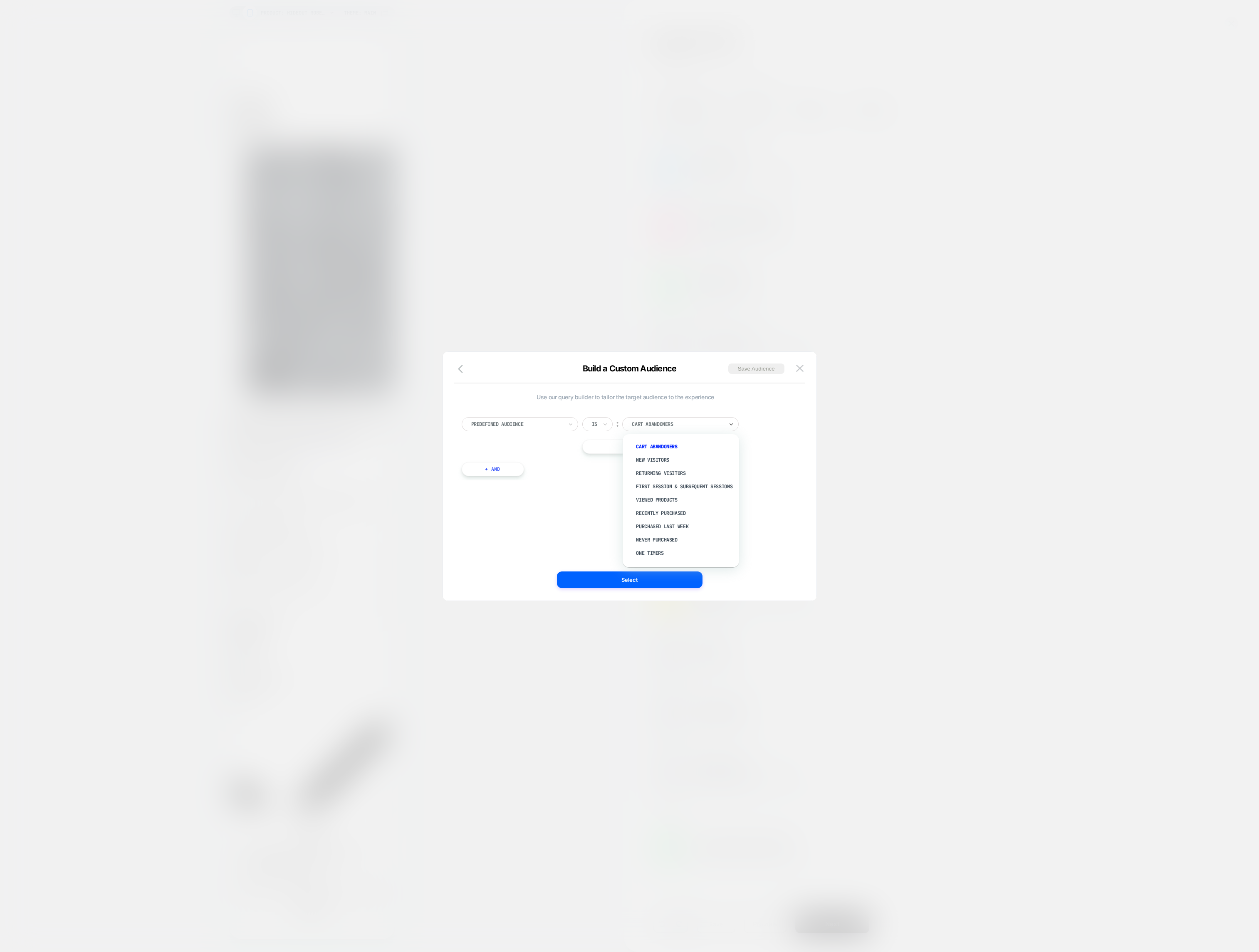
click at [641, 425] on div at bounding box center [677, 424] width 91 height 8
click at [537, 418] on div "Predefined Audience" at bounding box center [519, 424] width 116 height 14
click at [460, 371] on icon "button" at bounding box center [463, 368] width 10 height 10
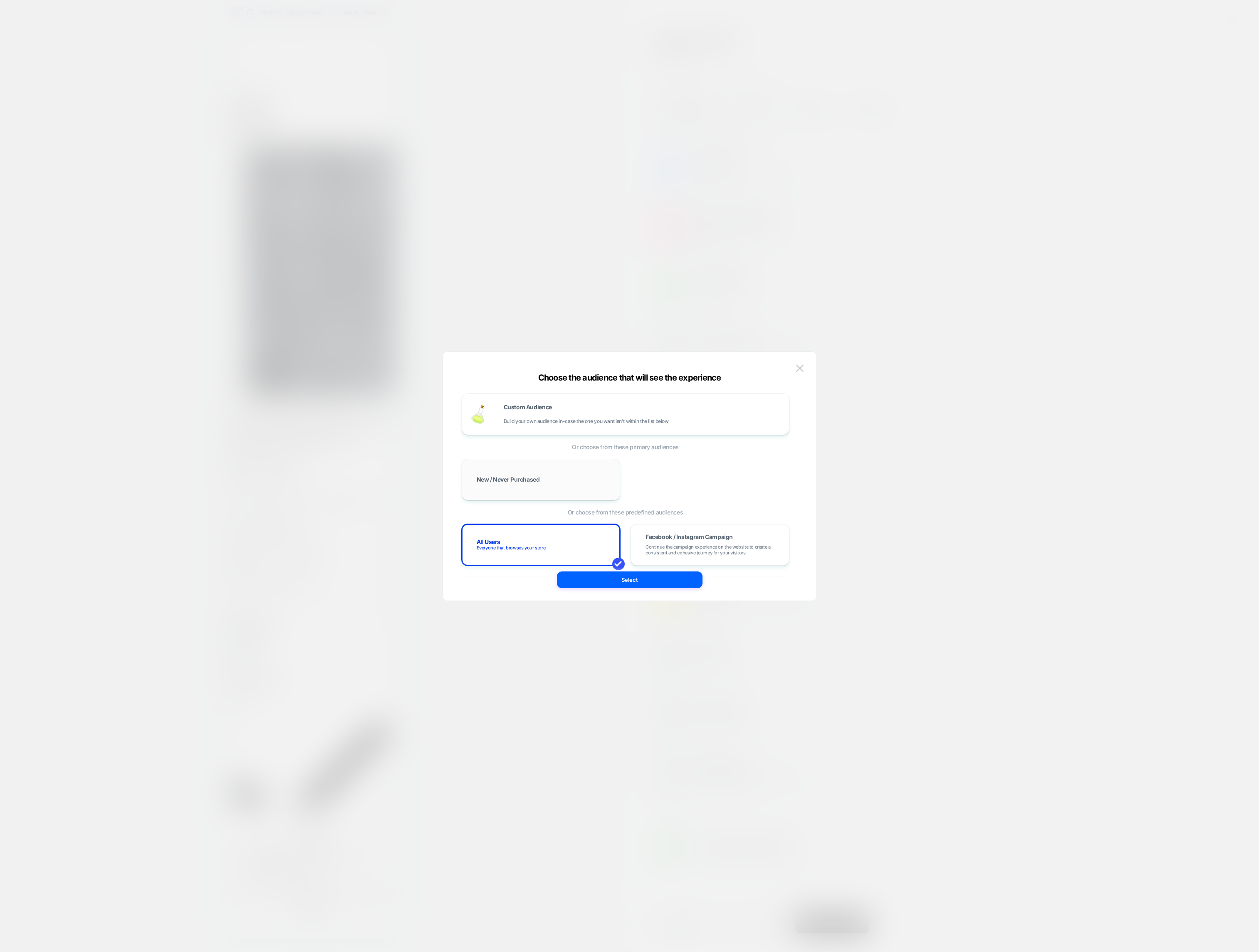
click at [538, 480] on span "New / Never Purchased" at bounding box center [508, 480] width 63 height 6
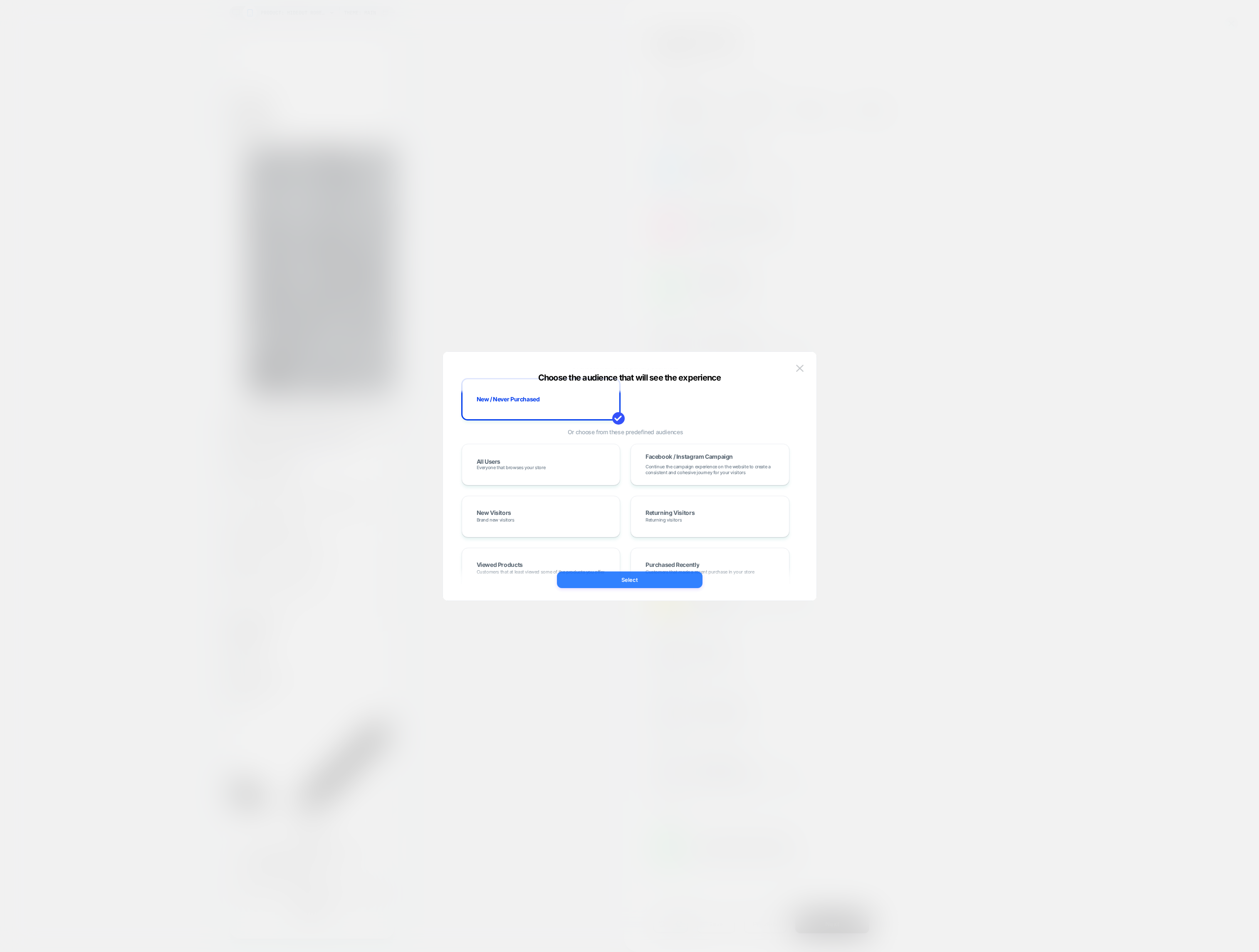
click at [608, 575] on button "Select" at bounding box center [629, 580] width 146 height 16
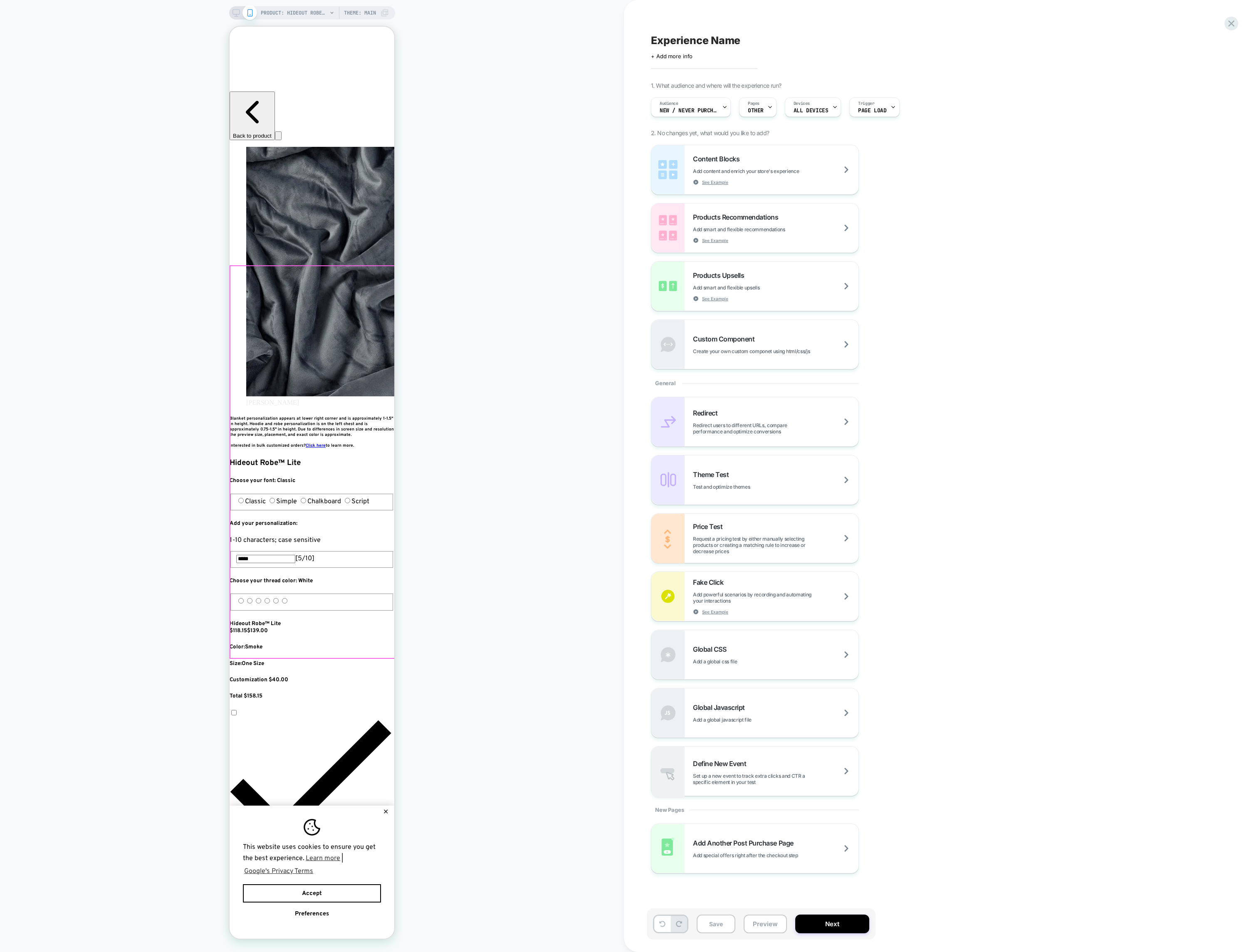
scroll to position [0, 151]
click at [375, 337] on div at bounding box center [313, 337] width 152 height 12
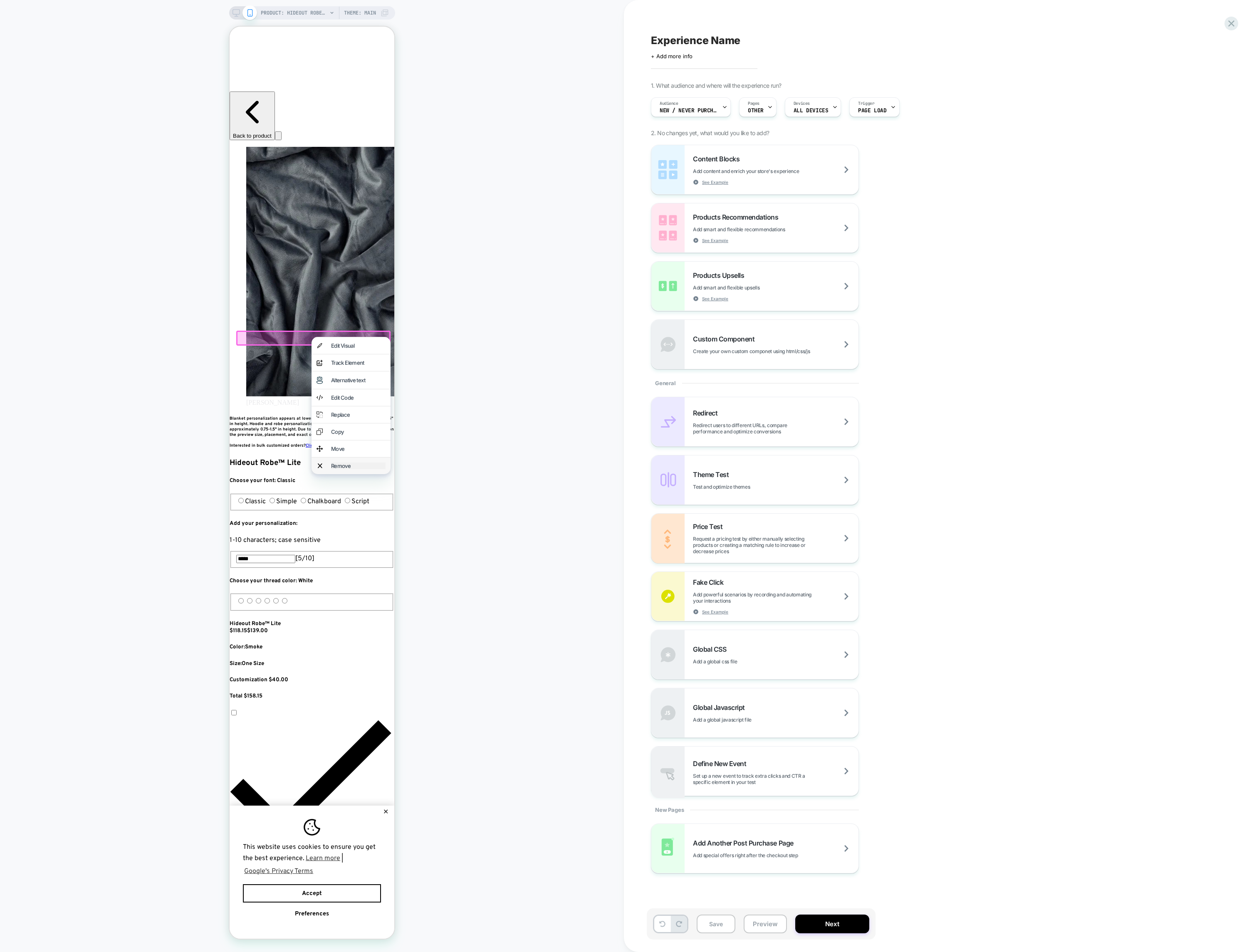
click at [343, 469] on div "Remove" at bounding box center [358, 465] width 54 height 6
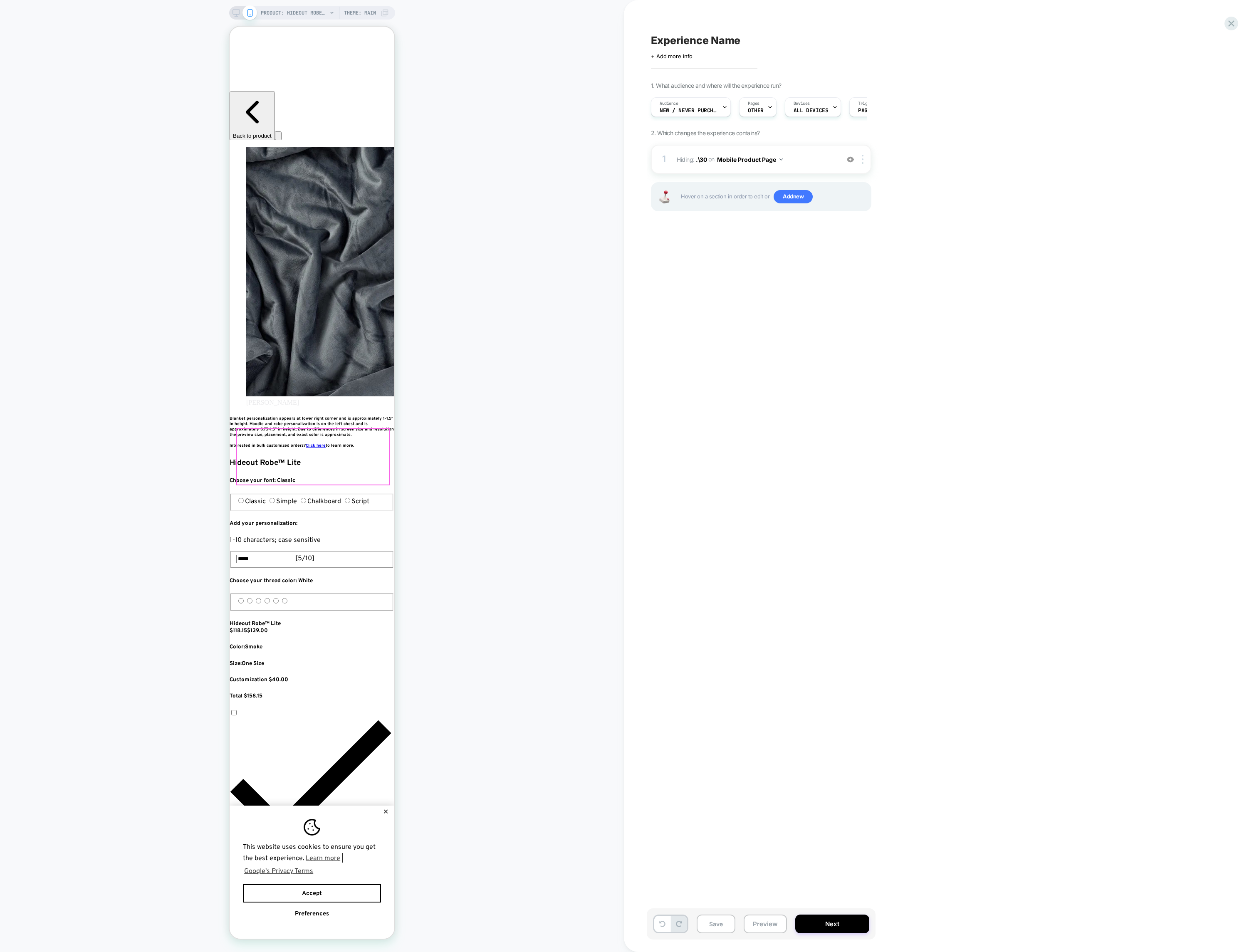
scroll to position [0, 303]
click at [861, 159] on div at bounding box center [864, 160] width 13 height 9
click at [242, 16] on div "PRODUCT: Hideout Robe™ Lite Theme: MAIN" at bounding box center [312, 13] width 166 height 13
click at [239, 15] on icon at bounding box center [236, 13] width 8 height 8
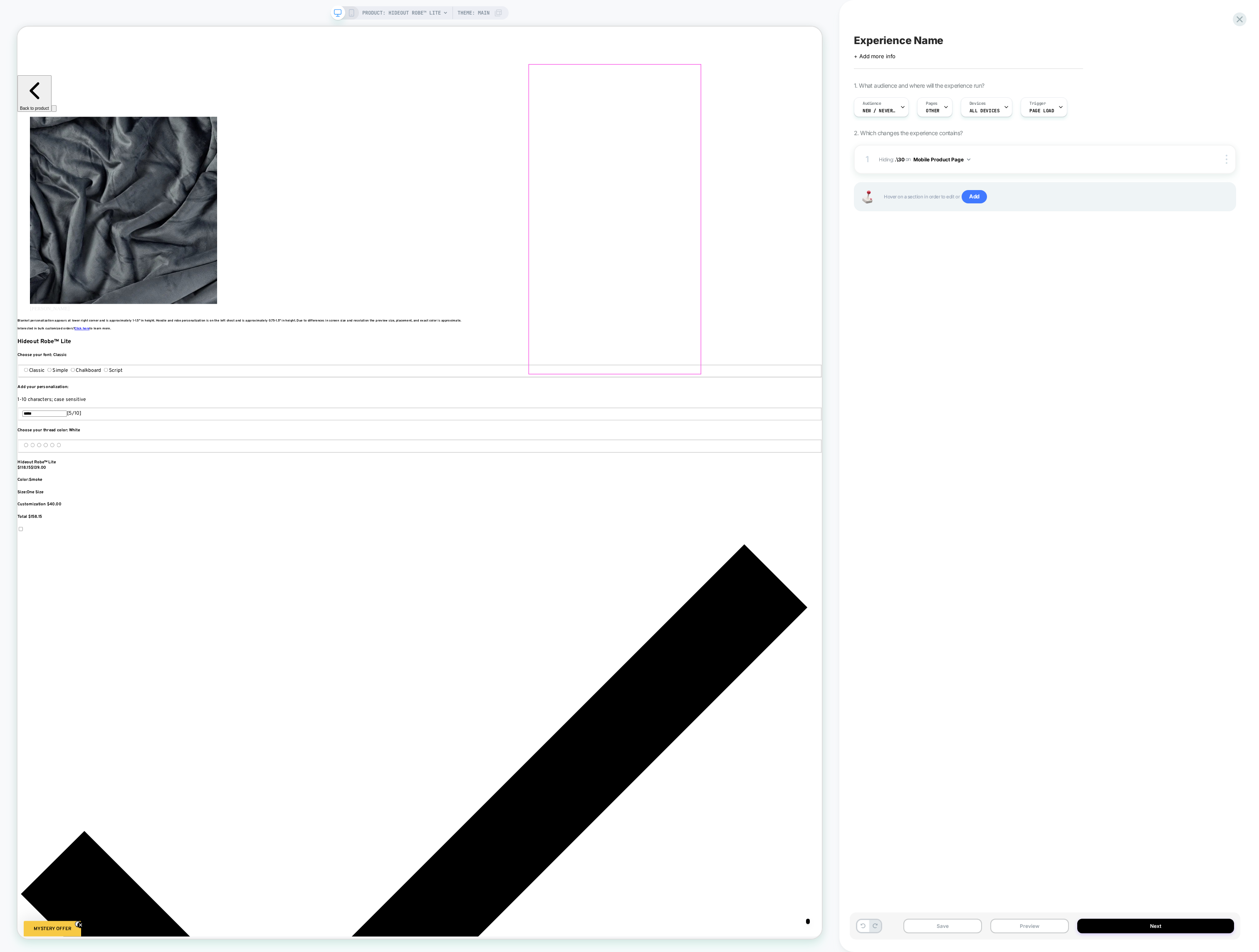
drag, startPoint x: 878, startPoint y: 192, endPoint x: 877, endPoint y: 187, distance: 5.1
click at [868, 185] on div at bounding box center [814, 184] width 202 height 12
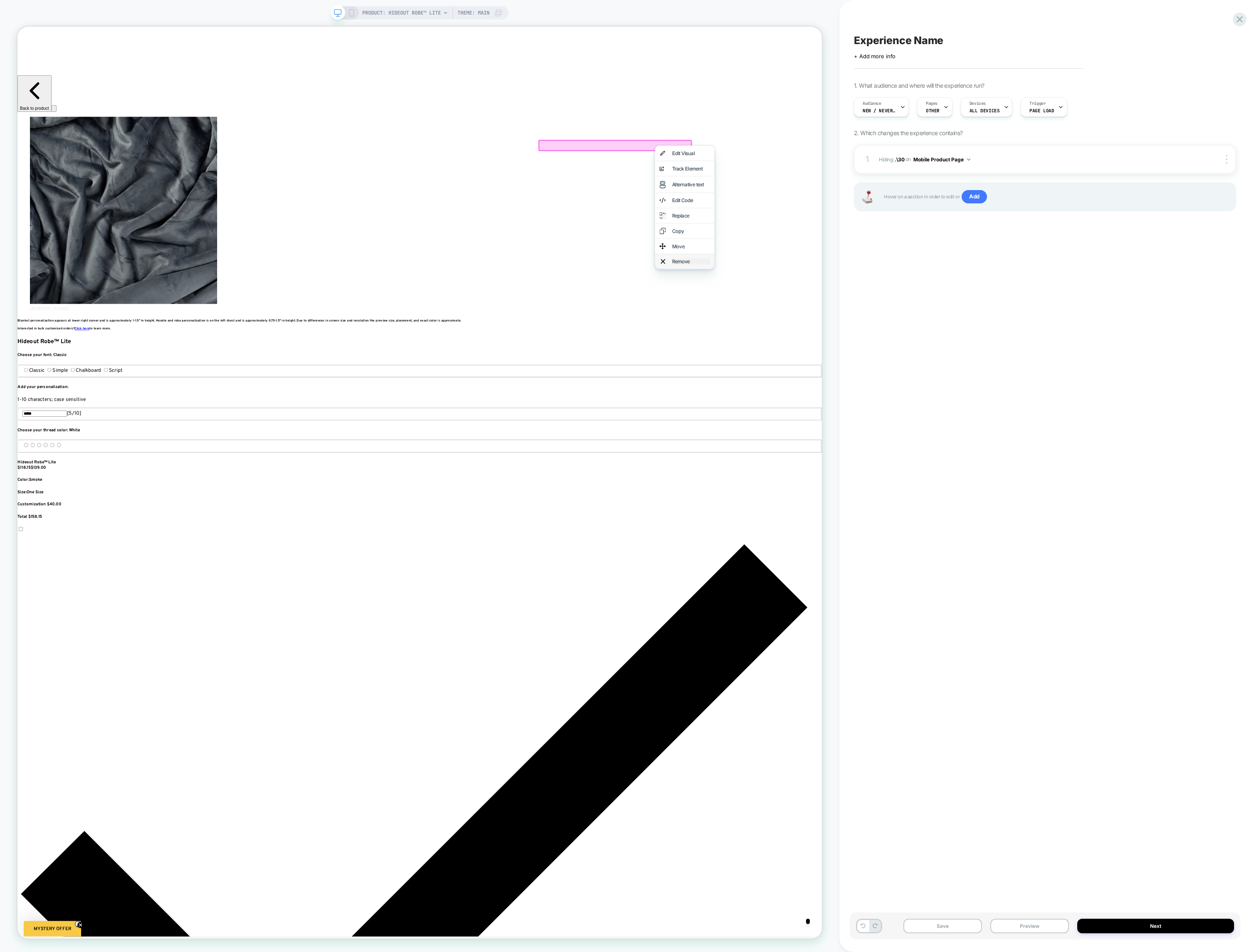
click at [908, 344] on div "Remove" at bounding box center [915, 340] width 51 height 8
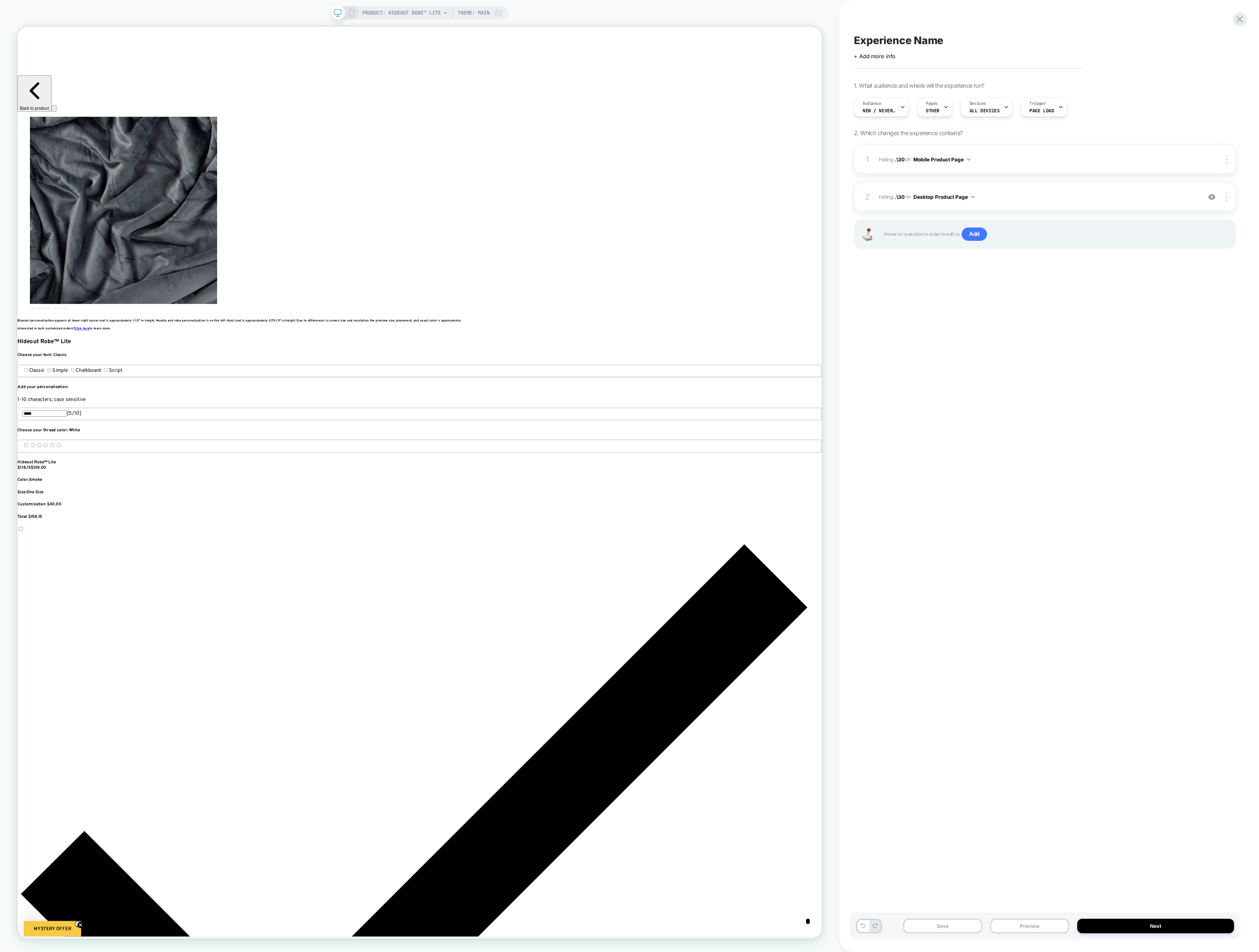
scroll to position [0, 1111]
click at [887, 106] on div "Audience New / Never Purchased" at bounding box center [879, 107] width 50 height 19
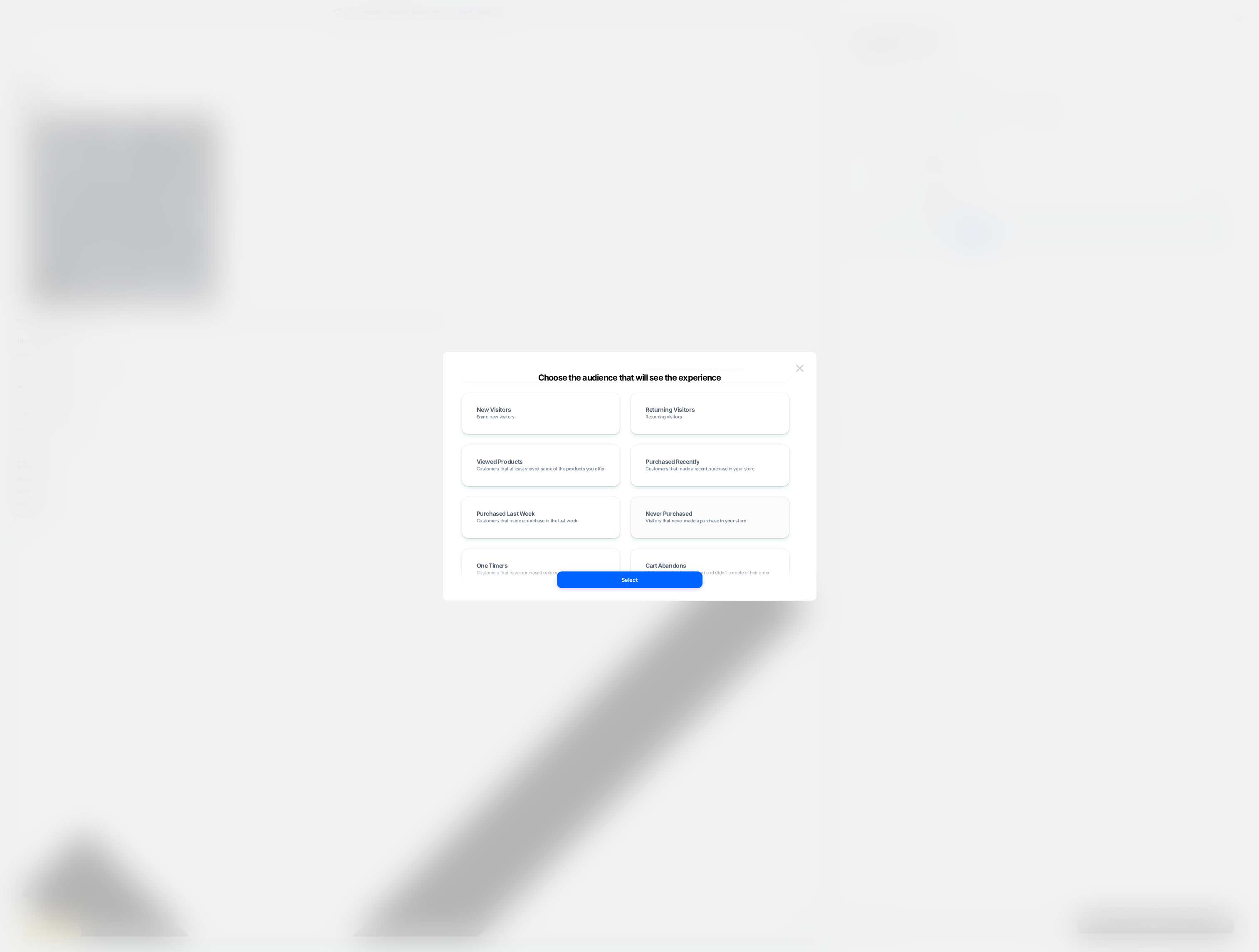
scroll to position [184, 0]
click at [706, 518] on span "Visitors that never made a purchase in your store" at bounding box center [695, 520] width 100 height 6
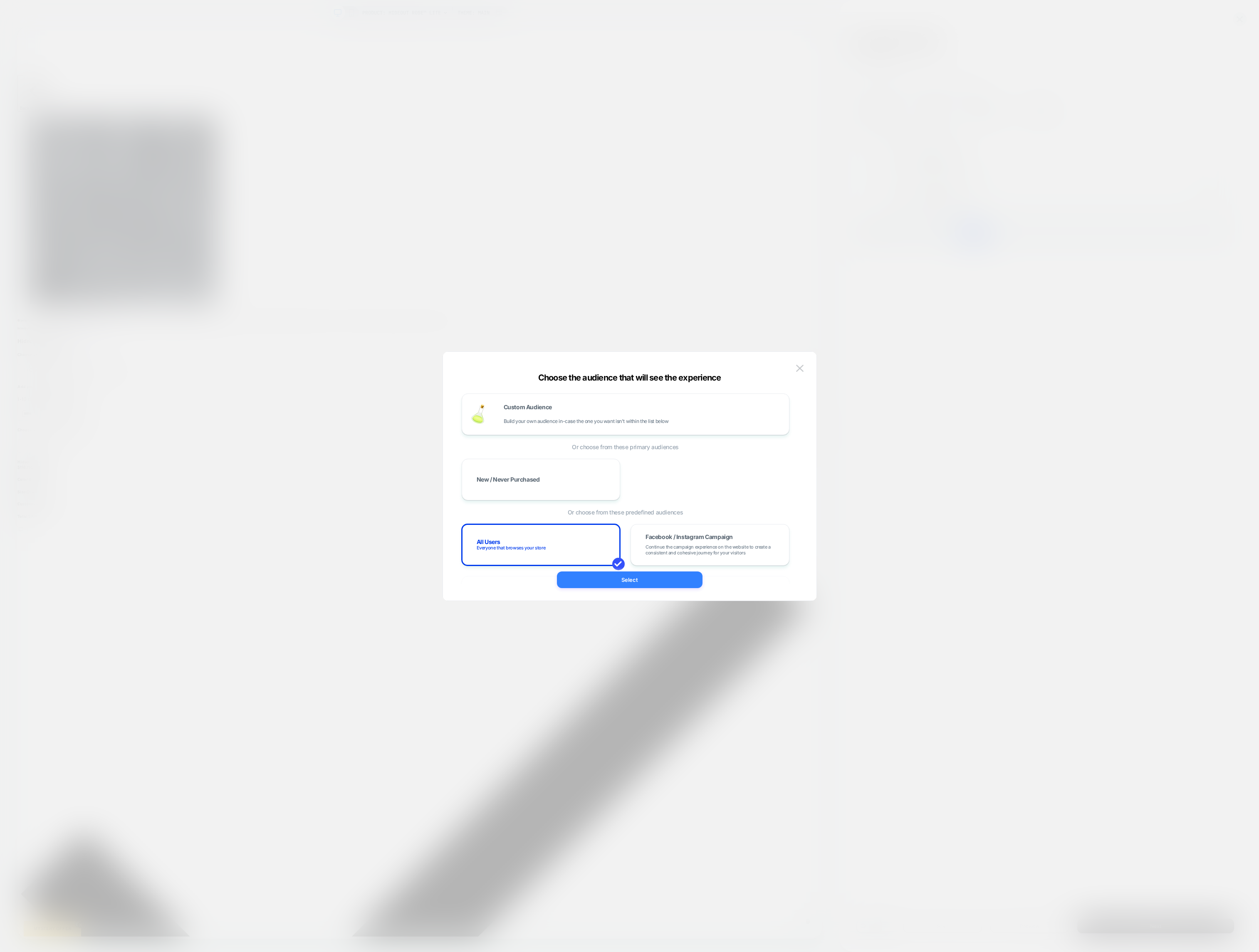
click at [606, 576] on button "Select" at bounding box center [629, 580] width 146 height 16
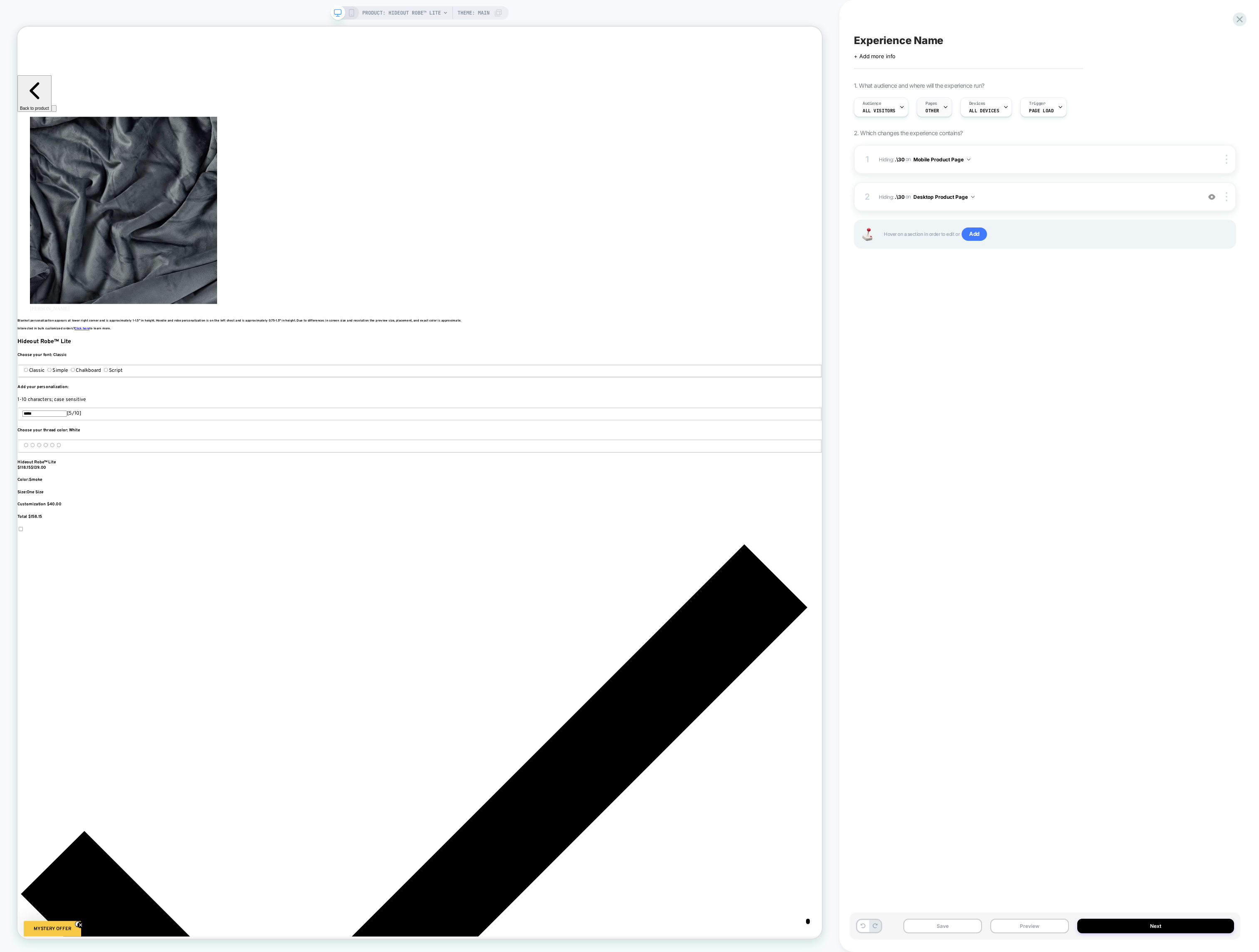
click at [939, 105] on div "Pages OTHER" at bounding box center [932, 107] width 30 height 19
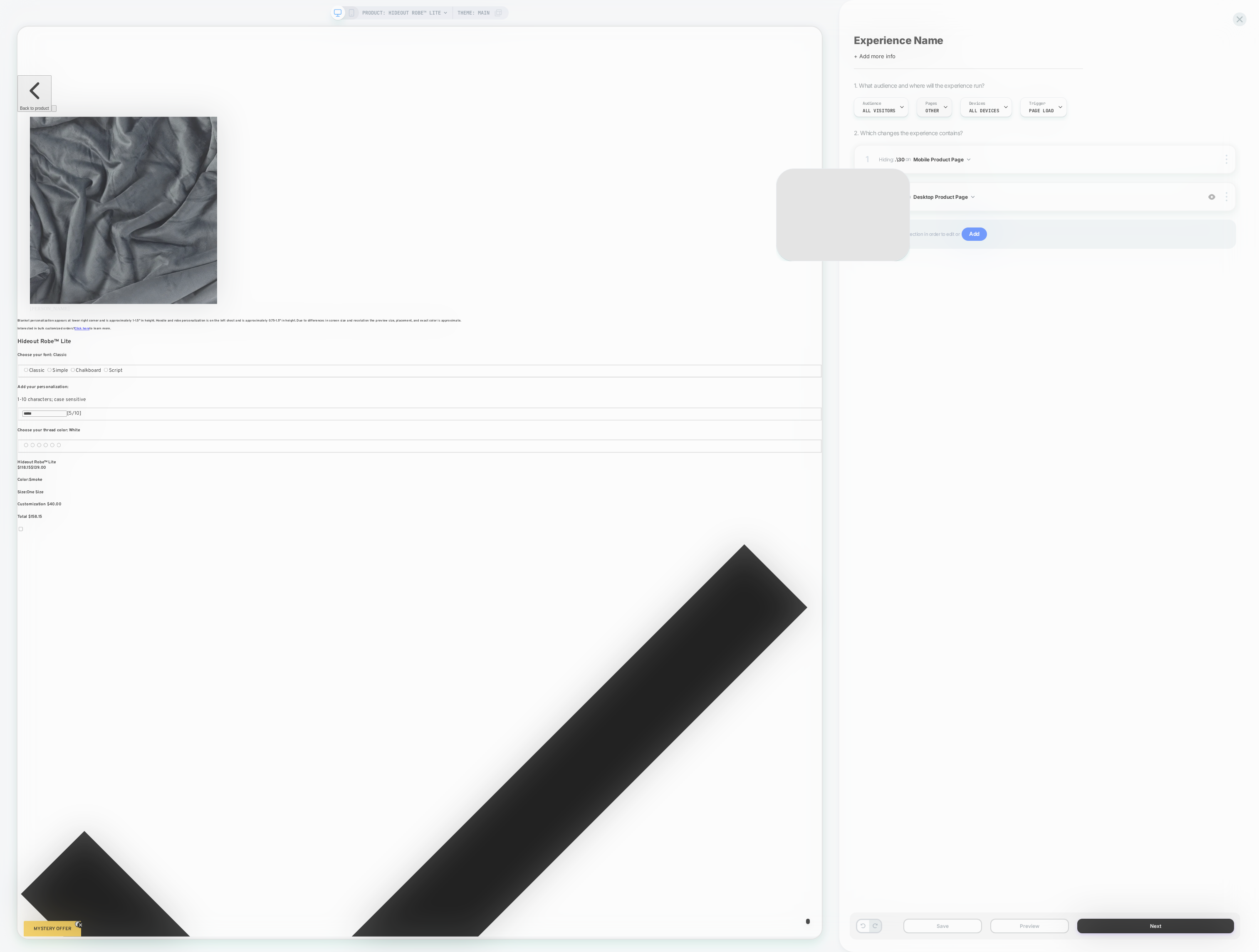
scroll to position [0, 555]
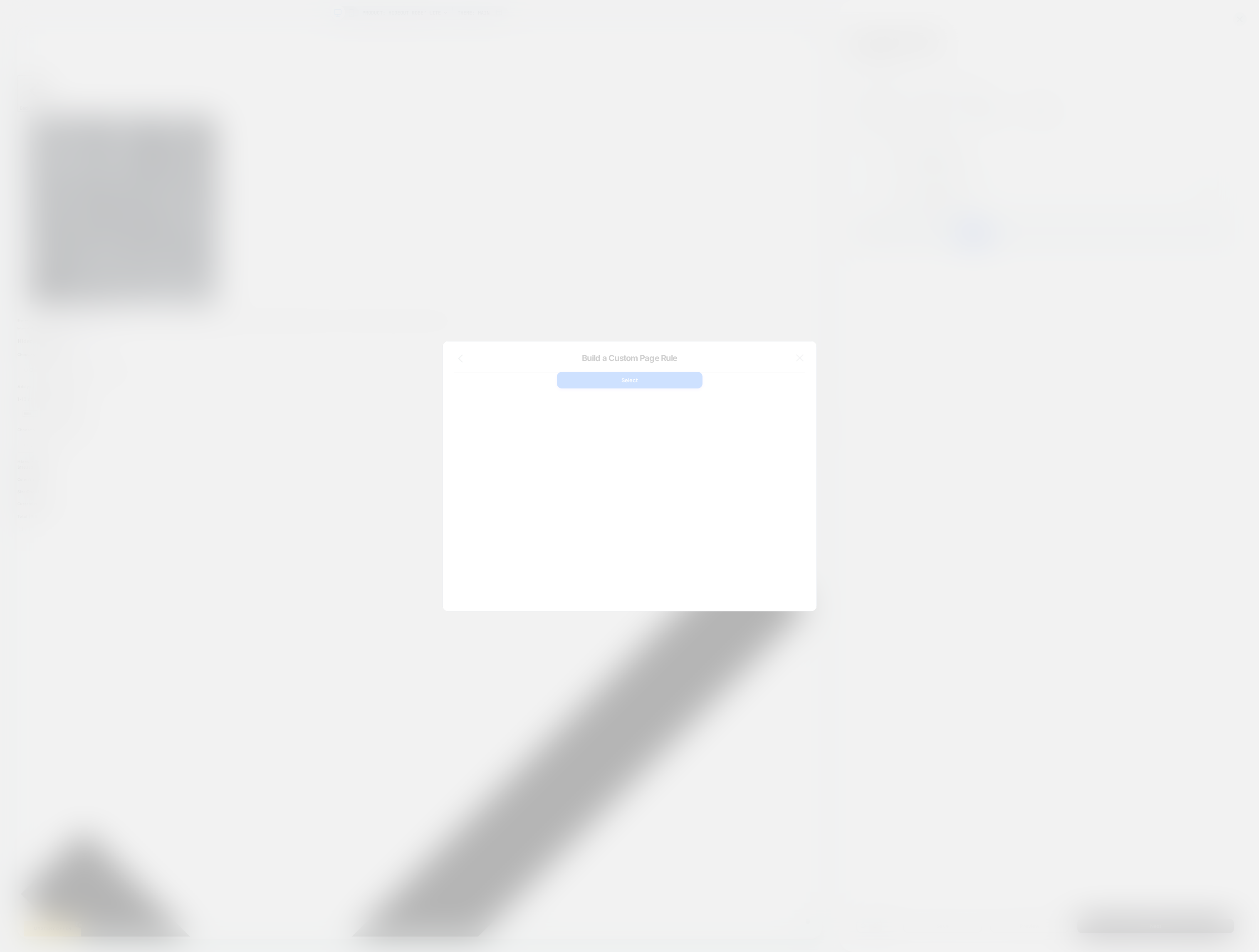
click at [972, 107] on div at bounding box center [629, 476] width 1259 height 952
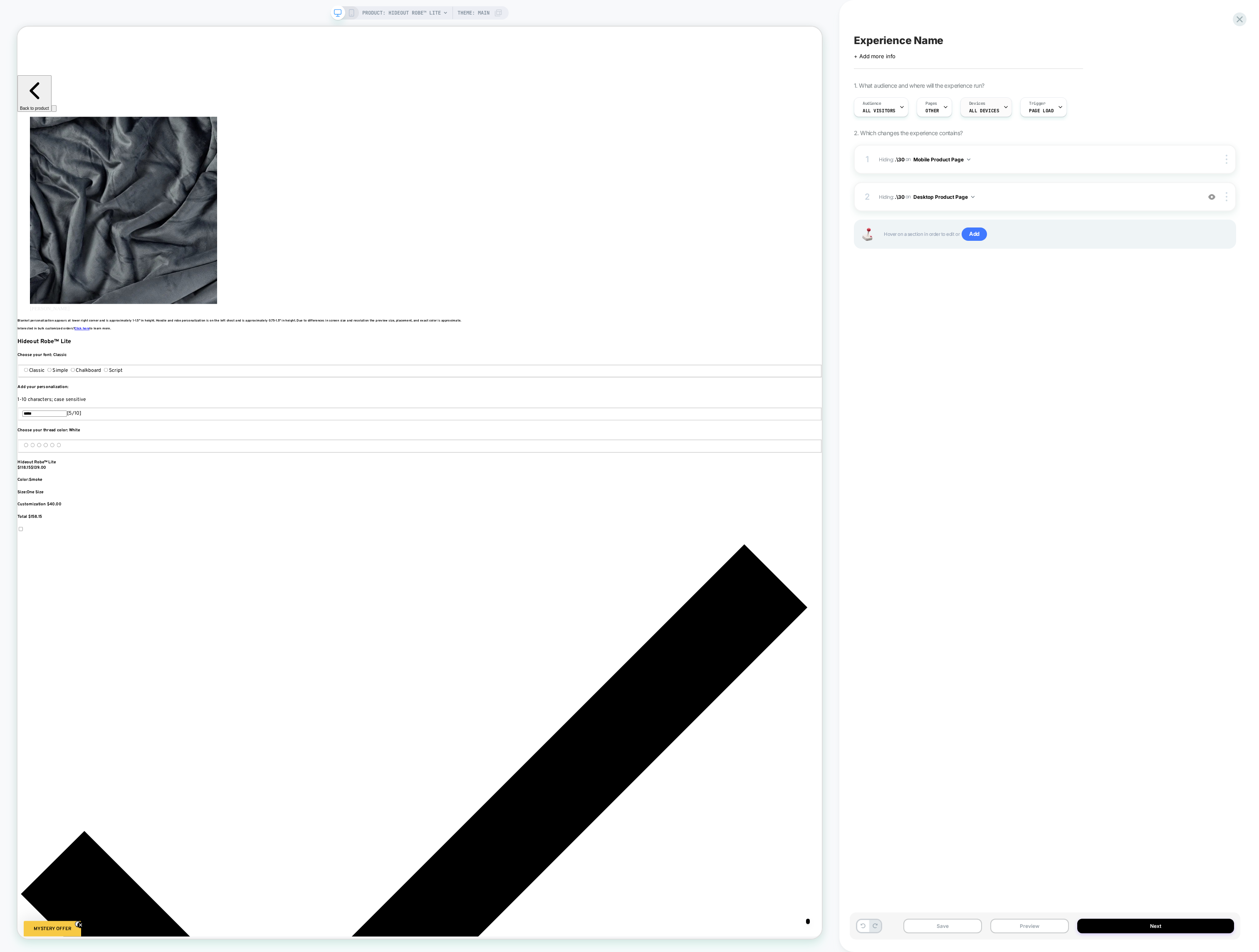
click at [979, 110] on span "ALL DEVICES" at bounding box center [984, 111] width 30 height 6
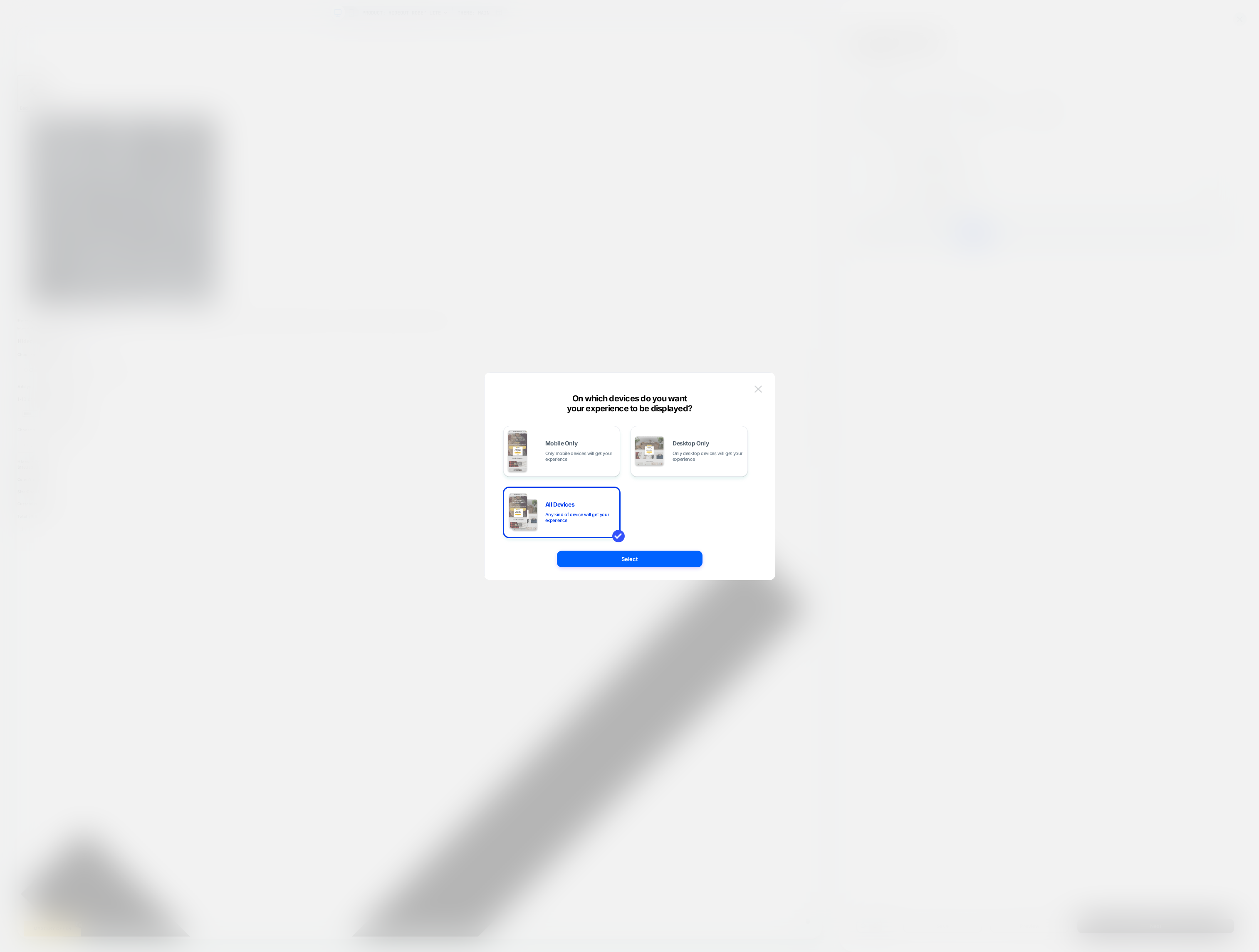
click at [754, 388] on img at bounding box center [758, 389] width 8 height 7
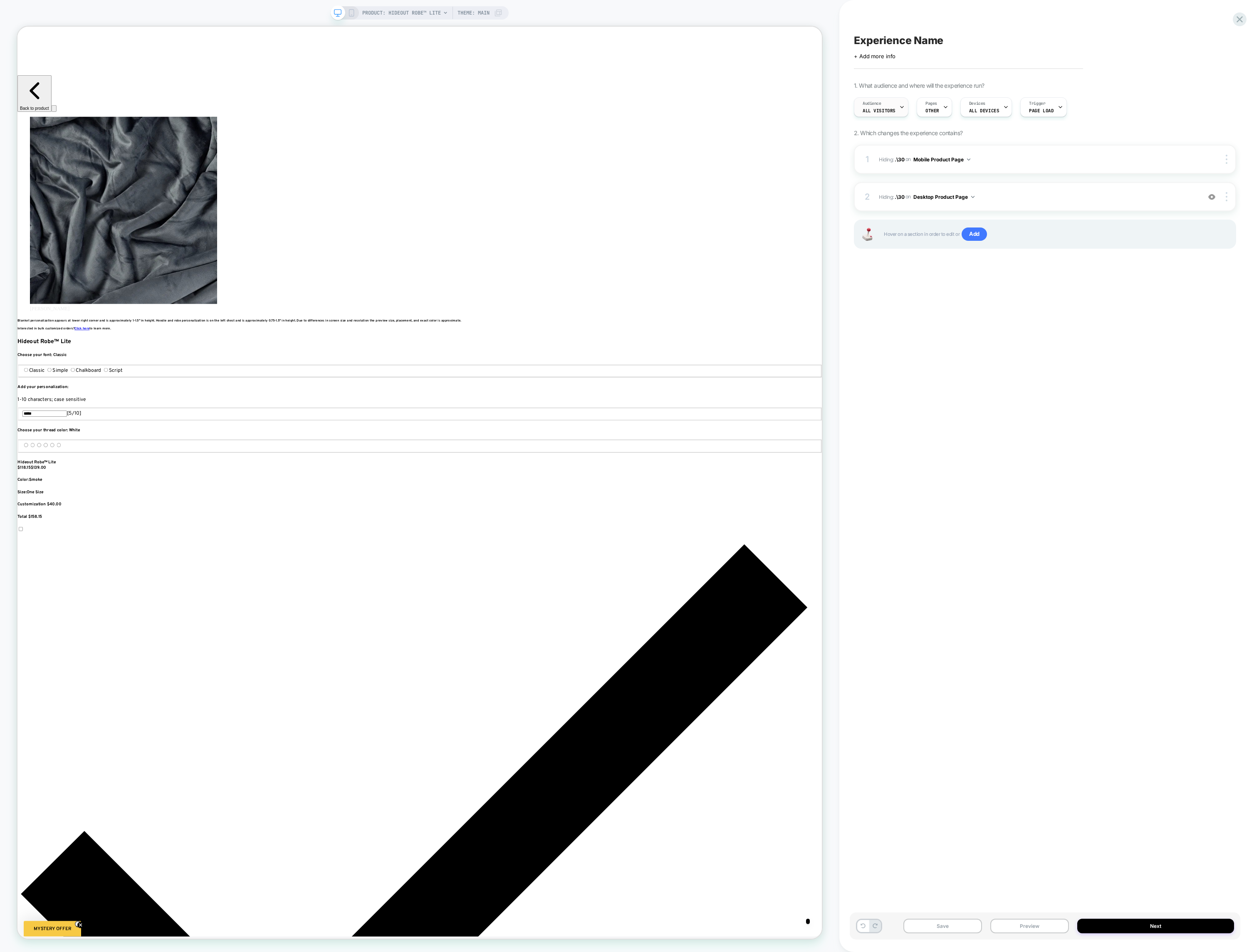
click at [889, 105] on div "Audience All Visitors" at bounding box center [879, 107] width 50 height 19
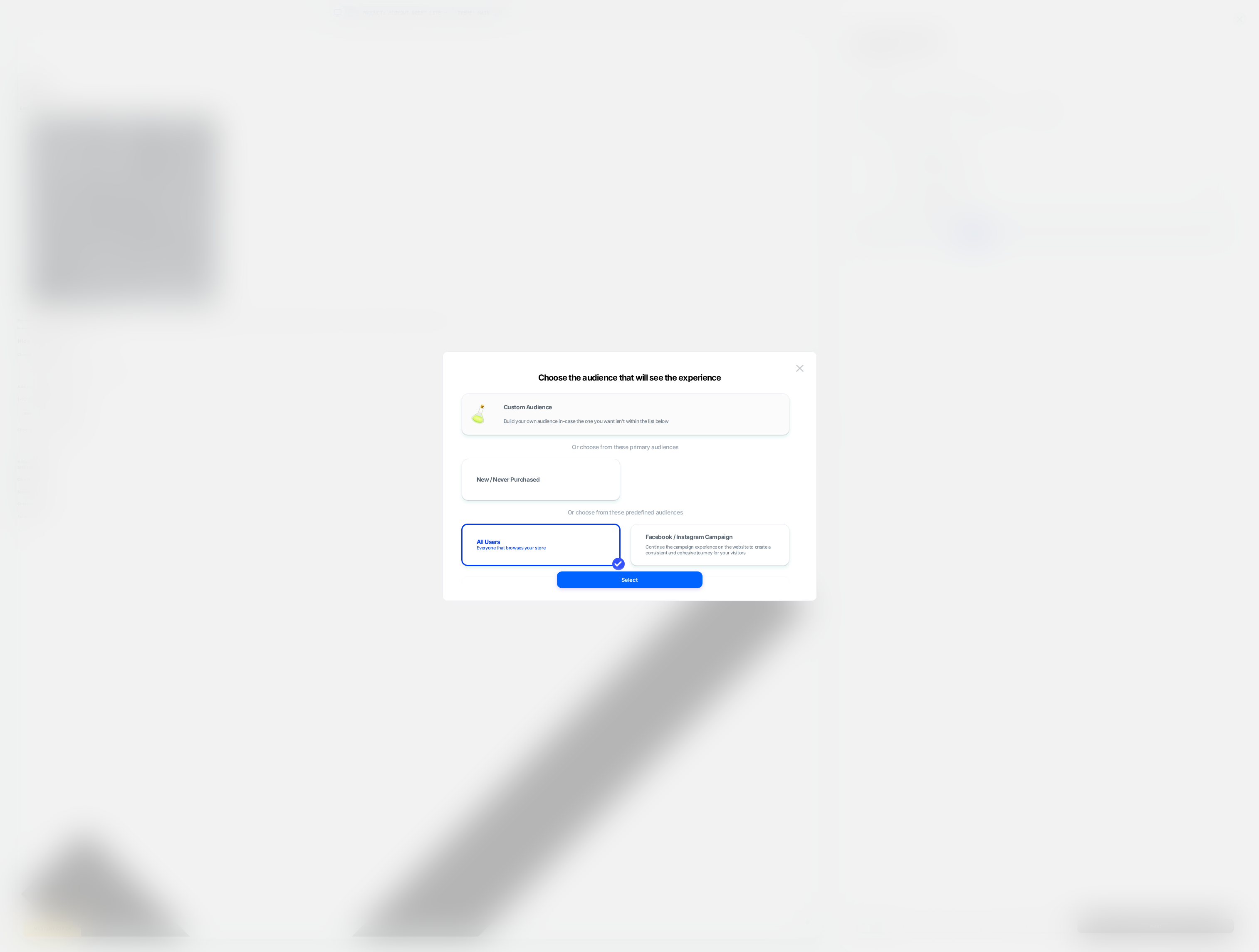
click at [636, 426] on div "Custom Audience Build your own audience in-case the one you want isn't within t…" at bounding box center [625, 414] width 311 height 24
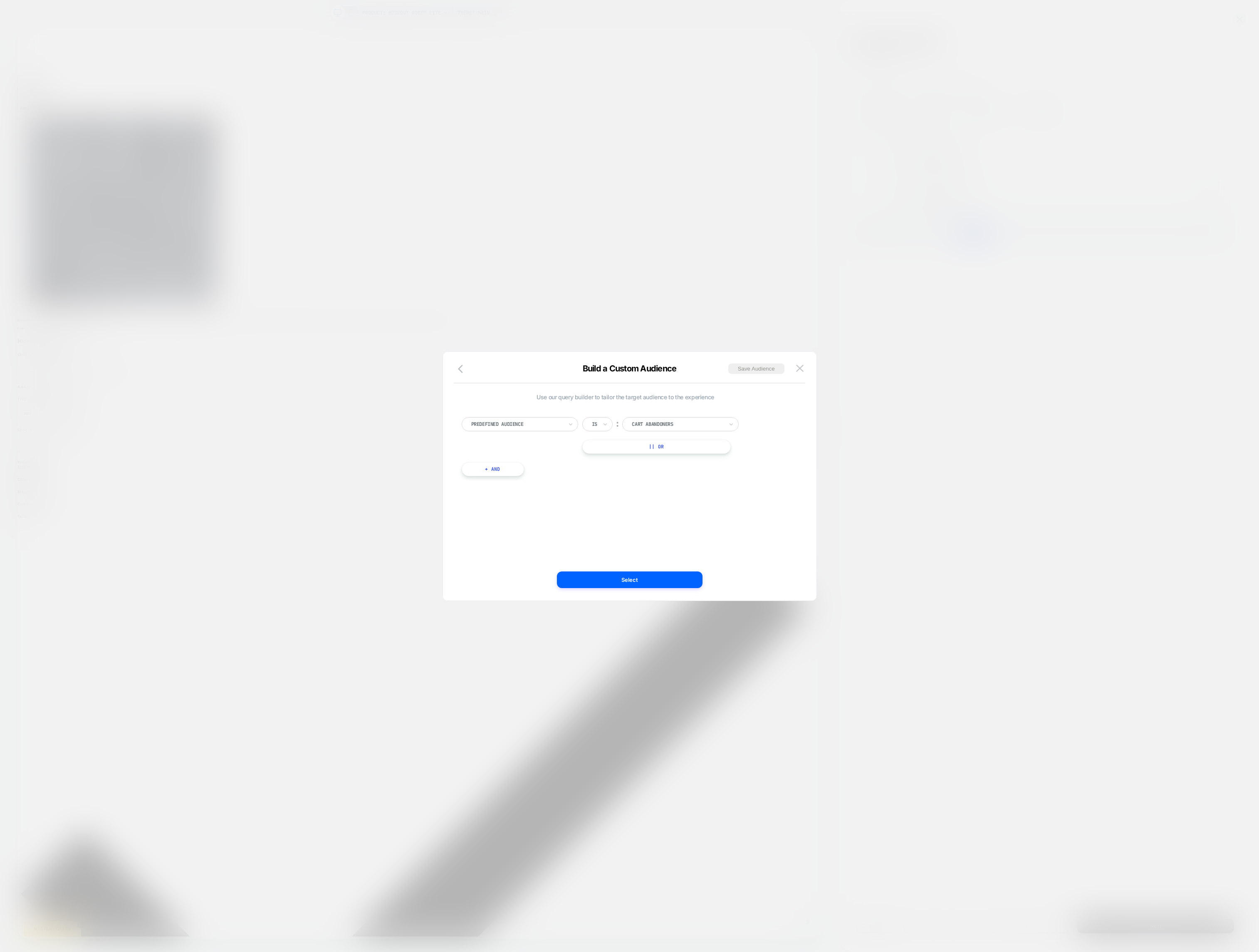
click at [673, 417] on div "Cart Abandoners" at bounding box center [680, 424] width 116 height 14
click at [658, 513] on div "Never Purchased" at bounding box center [685, 515] width 108 height 13
click at [592, 423] on input "text" at bounding box center [594, 424] width 4 height 8
click at [603, 460] on div "Is not" at bounding box center [617, 460] width 54 height 13
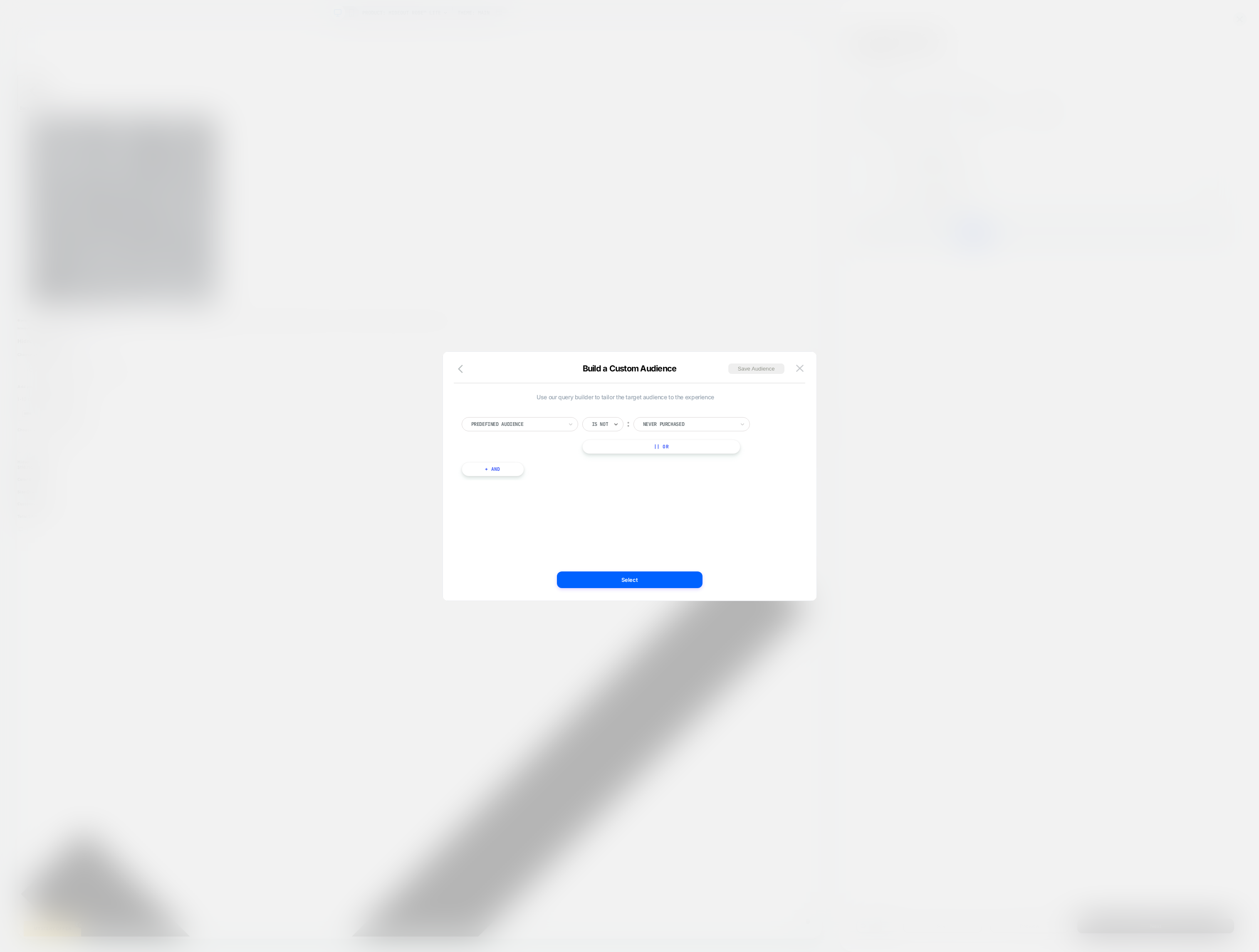
scroll to position [0, 1667]
click at [626, 575] on button "Select" at bounding box center [629, 580] width 146 height 16
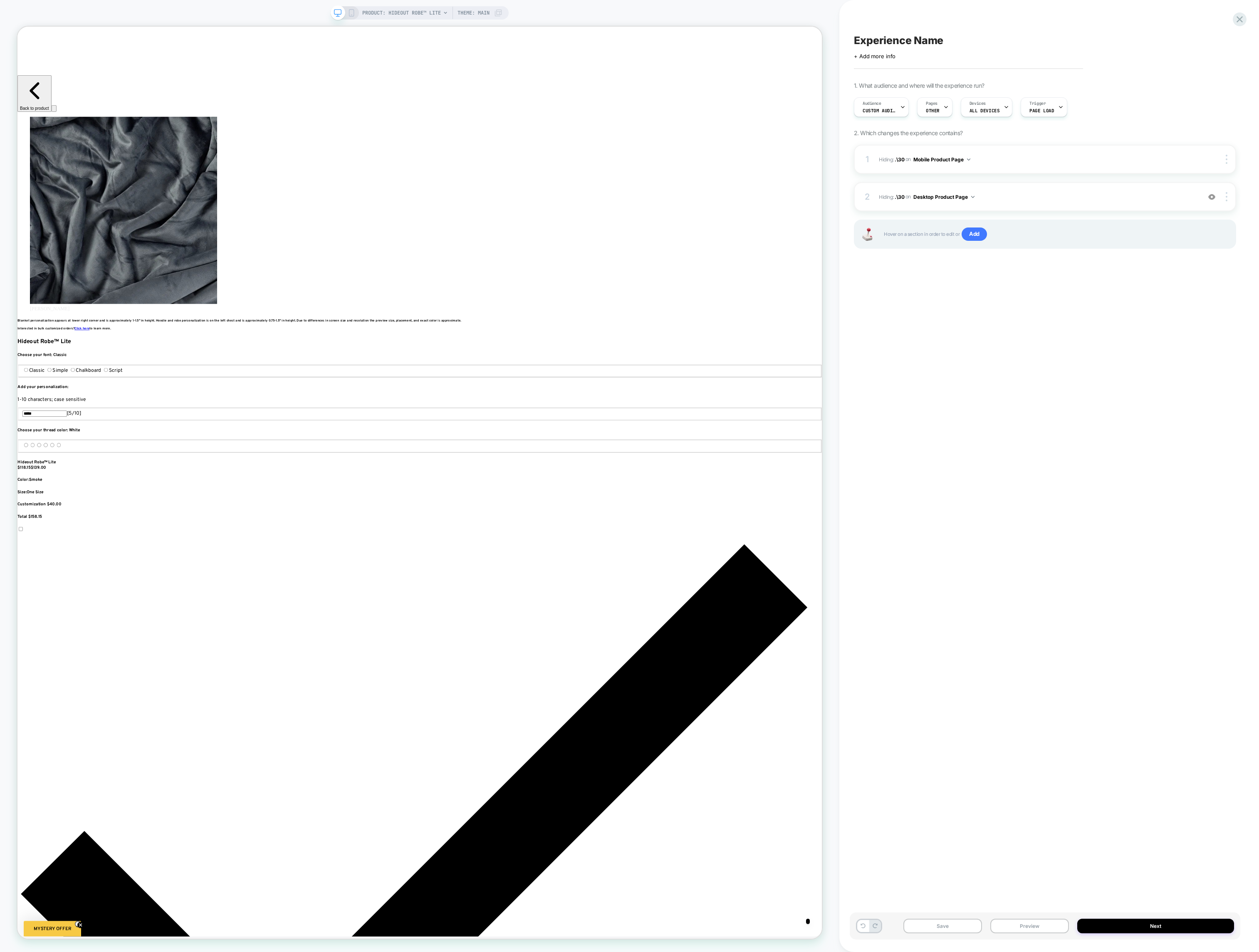
click at [885, 48] on div "Click to edit experience details + Add more info" at bounding box center [1045, 53] width 382 height 13
click at [885, 41] on span "Experience Name" at bounding box center [898, 40] width 89 height 12
type textarea "**********"
click at [1037, 40] on icon at bounding box center [1094, 40] width 11 height 11
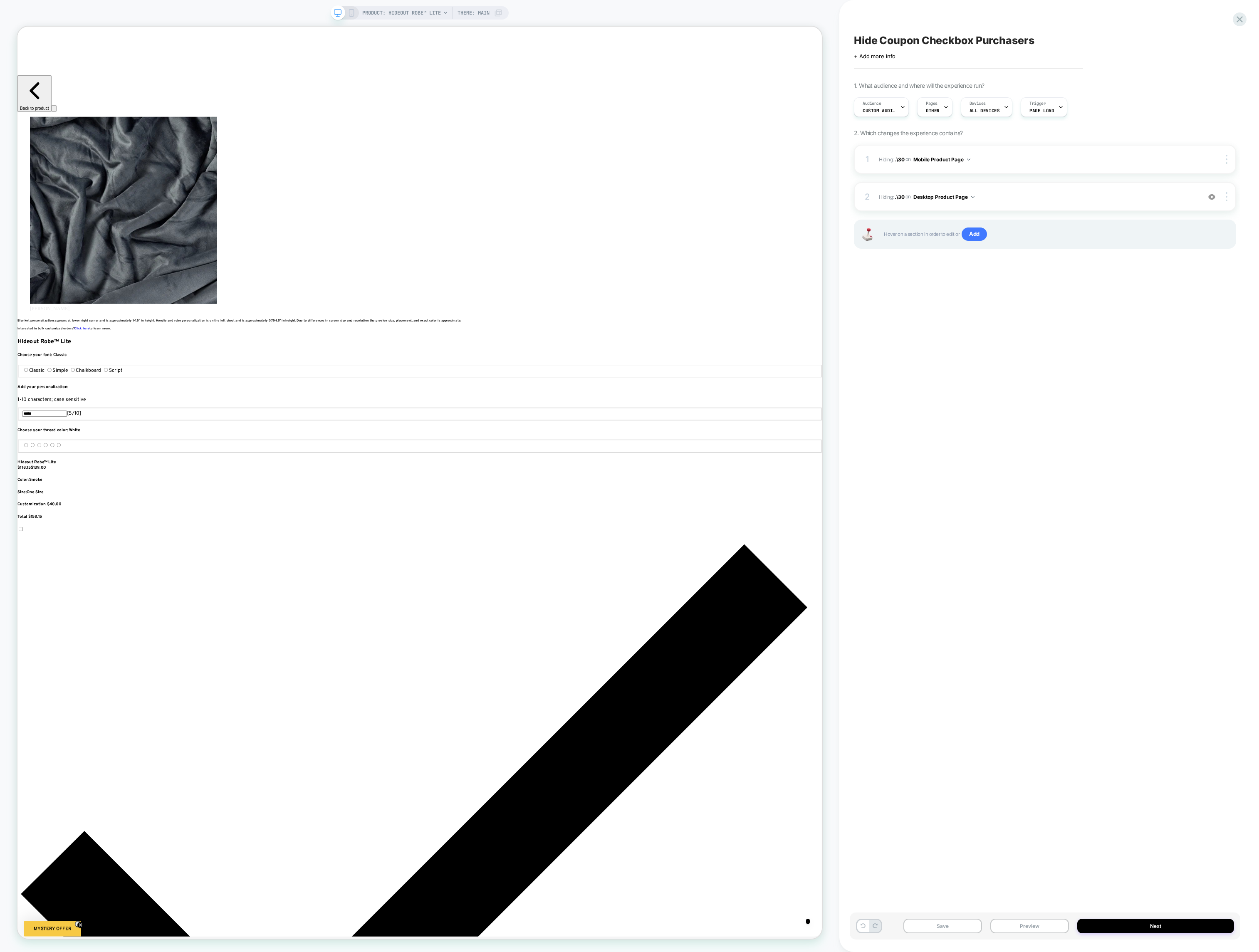
scroll to position [0, 1111]
click at [1037, 925] on button "Next" at bounding box center [1155, 926] width 157 height 15
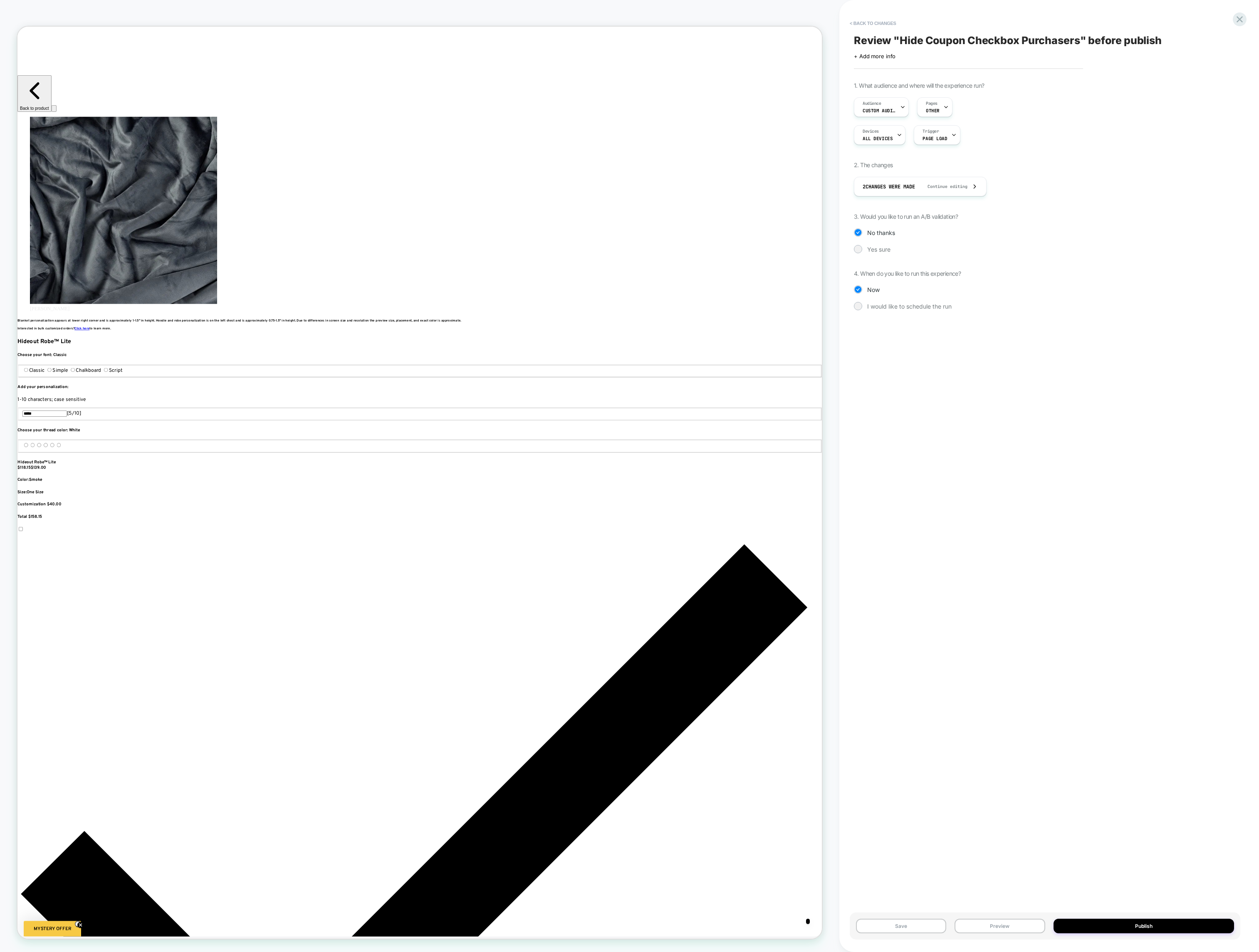
drag, startPoint x: 1115, startPoint y: 927, endPoint x: 1083, endPoint y: 616, distance: 312.6
click at [1037, 616] on div "< Back to changes Review " Hide Coupon Checkbox Purchasers " before publish Cli…" at bounding box center [1049, 476] width 391 height 952
click at [901, 925] on button "Save" at bounding box center [901, 926] width 90 height 15
click at [1037, 19] on icon at bounding box center [1239, 19] width 6 height 6
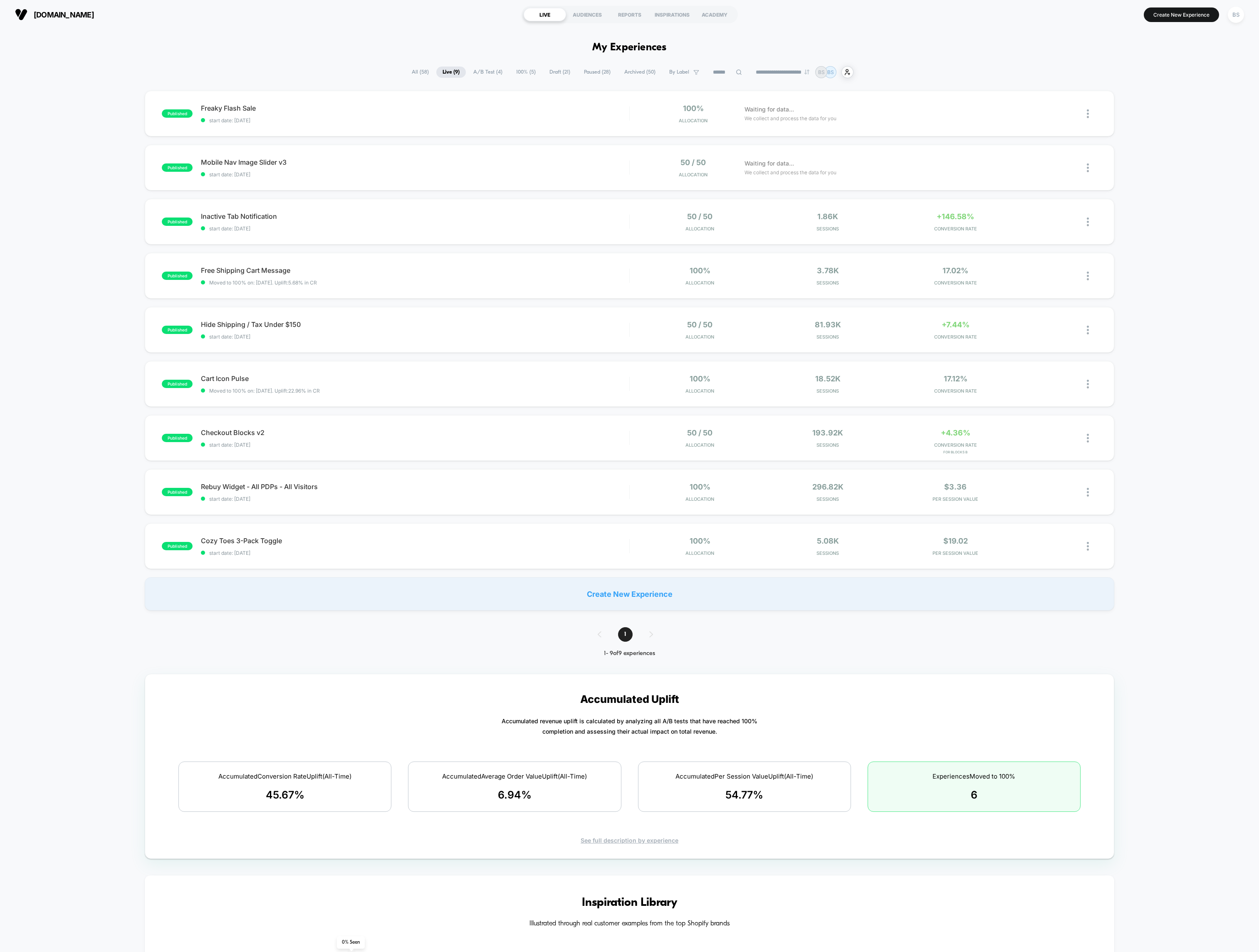
click at [554, 73] on span "Draft ( 21 )" at bounding box center [560, 72] width 33 height 11
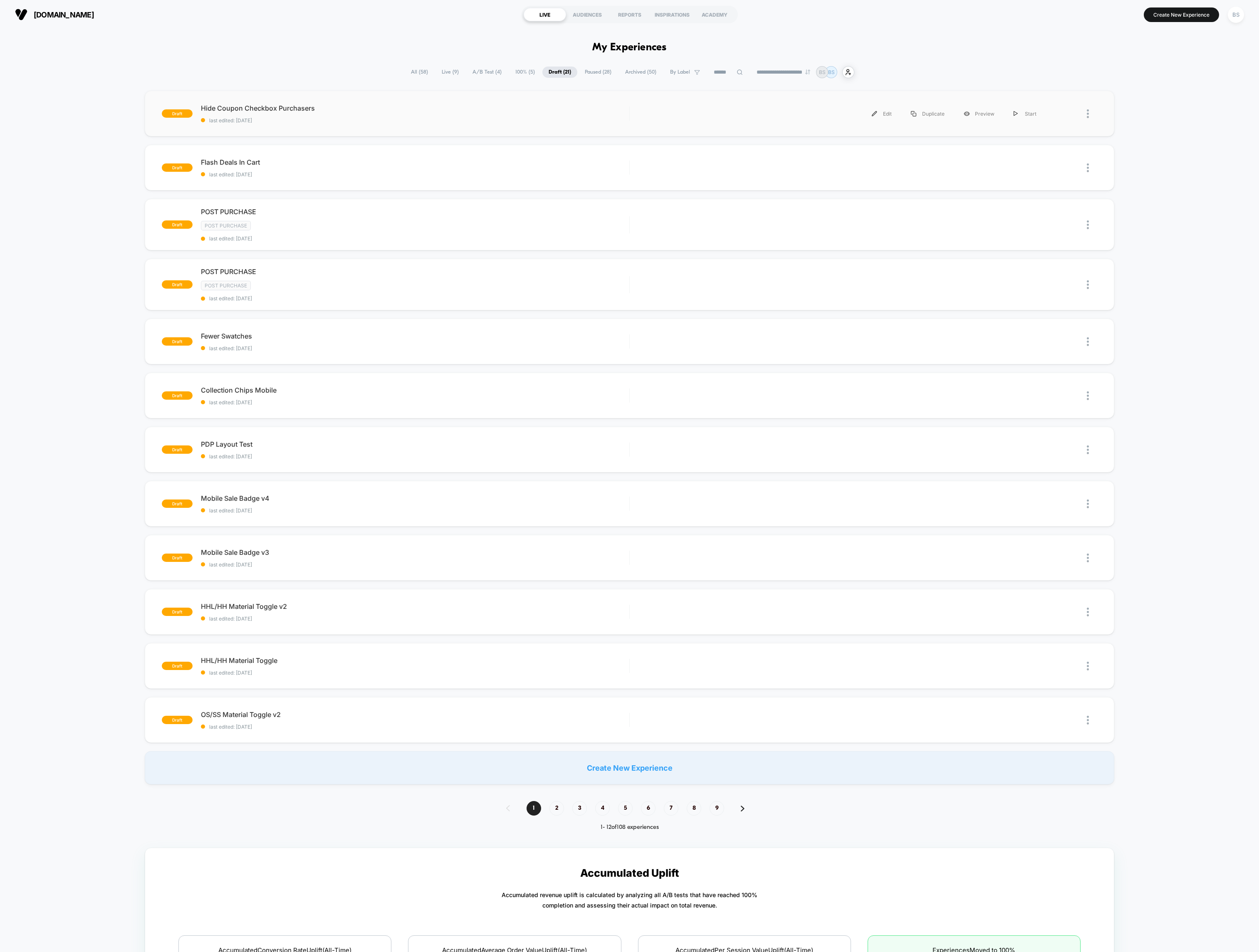
click at [1037, 116] on div at bounding box center [1092, 114] width 11 height 19
click at [1037, 96] on div "Duplicate" at bounding box center [1045, 95] width 75 height 19
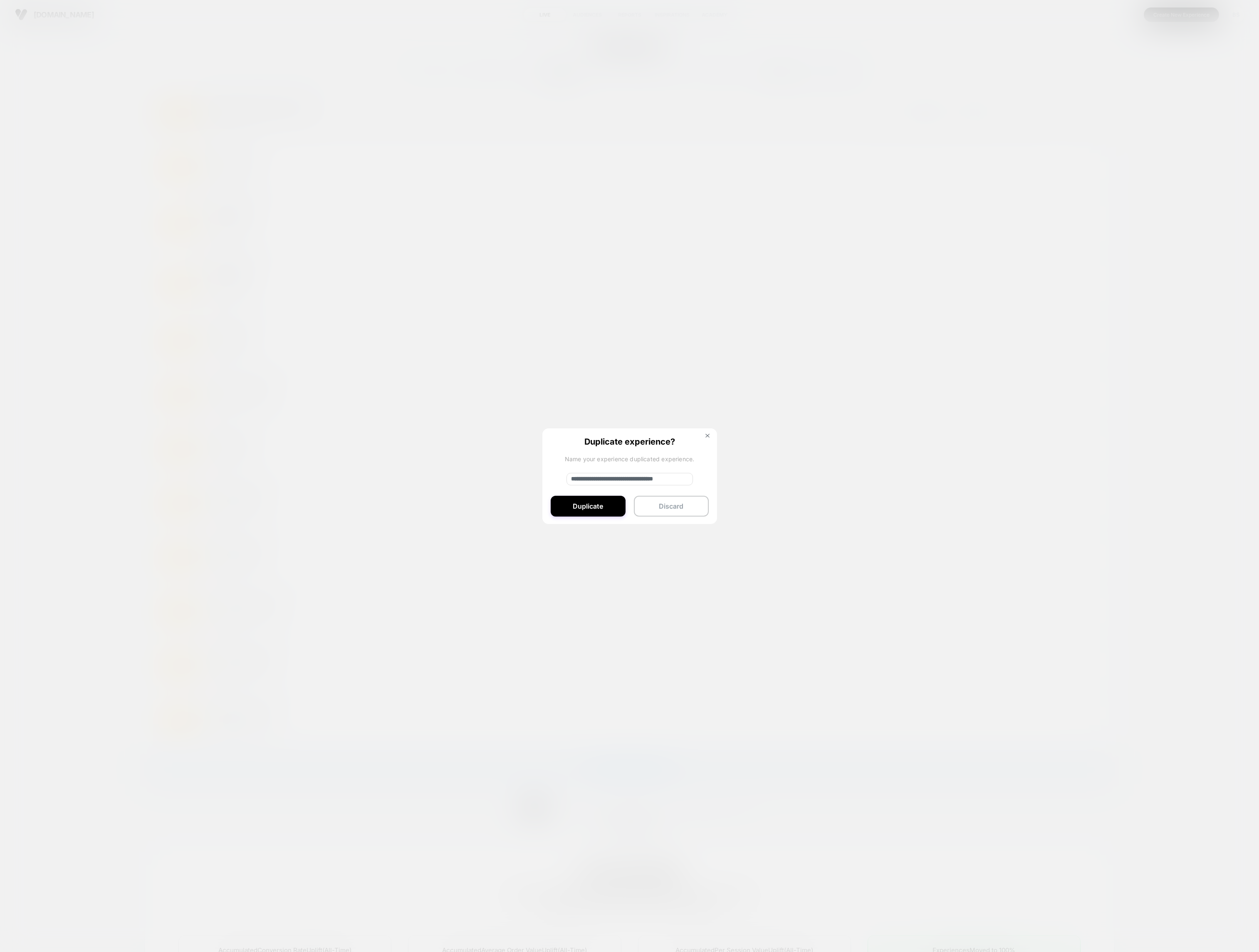
drag, startPoint x: 599, startPoint y: 478, endPoint x: 521, endPoint y: 473, distance: 78.2
click at [1037, 123] on div "**********" at bounding box center [1092, 114] width 11 height 19
drag, startPoint x: 589, startPoint y: 479, endPoint x: 523, endPoint y: 470, distance: 66.6
click at [1037, 123] on div "**********" at bounding box center [1092, 114] width 11 height 19
drag, startPoint x: 626, startPoint y: 479, endPoint x: 619, endPoint y: 491, distance: 13.9
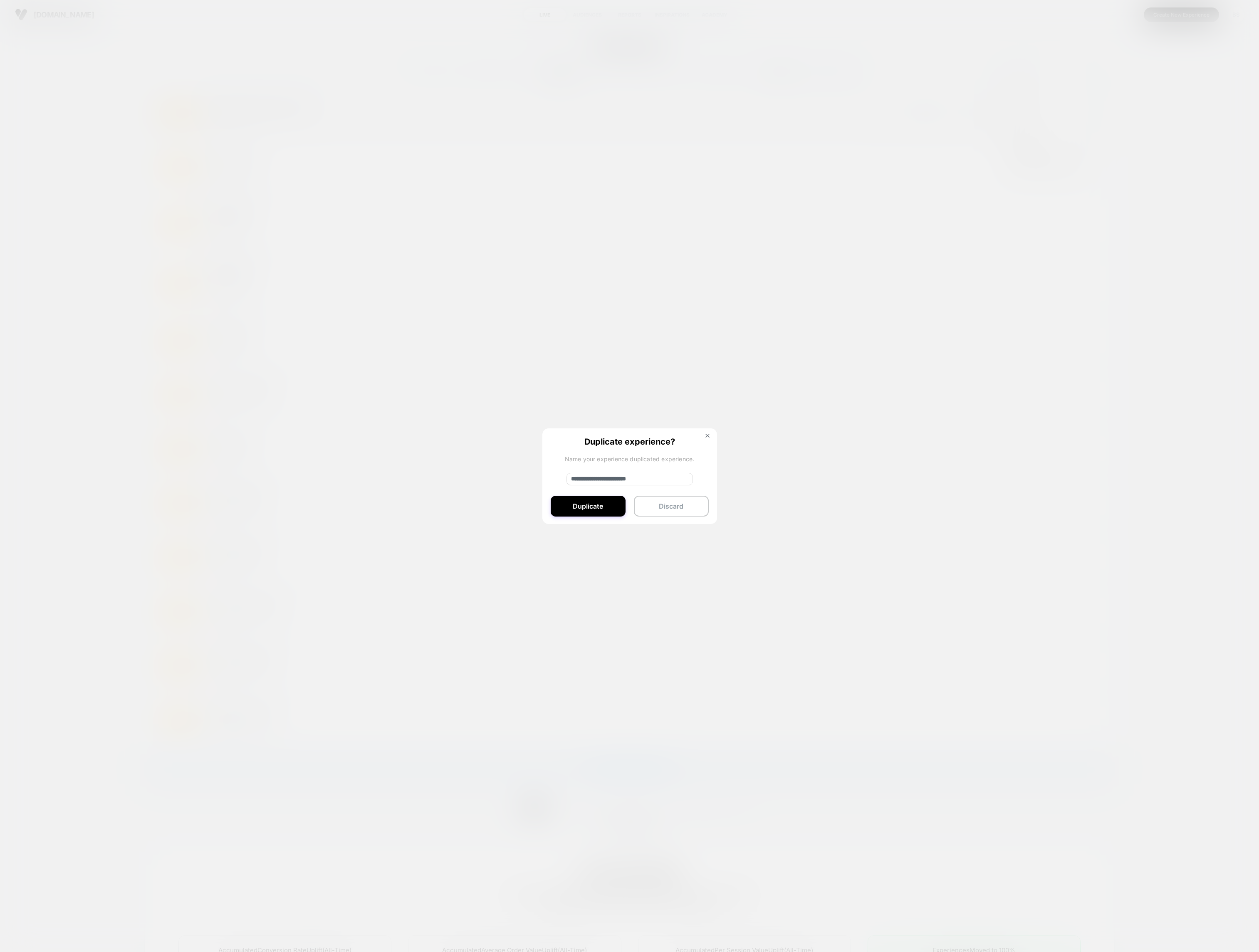
click at [626, 479] on input "**********" at bounding box center [630, 479] width 126 height 12
click at [694, 482] on div "**********" at bounding box center [629, 477] width 175 height 96
click at [688, 480] on input "**********" at bounding box center [630, 479] width 126 height 12
type input "**********"
click at [588, 507] on button "Duplicate" at bounding box center [588, 506] width 75 height 21
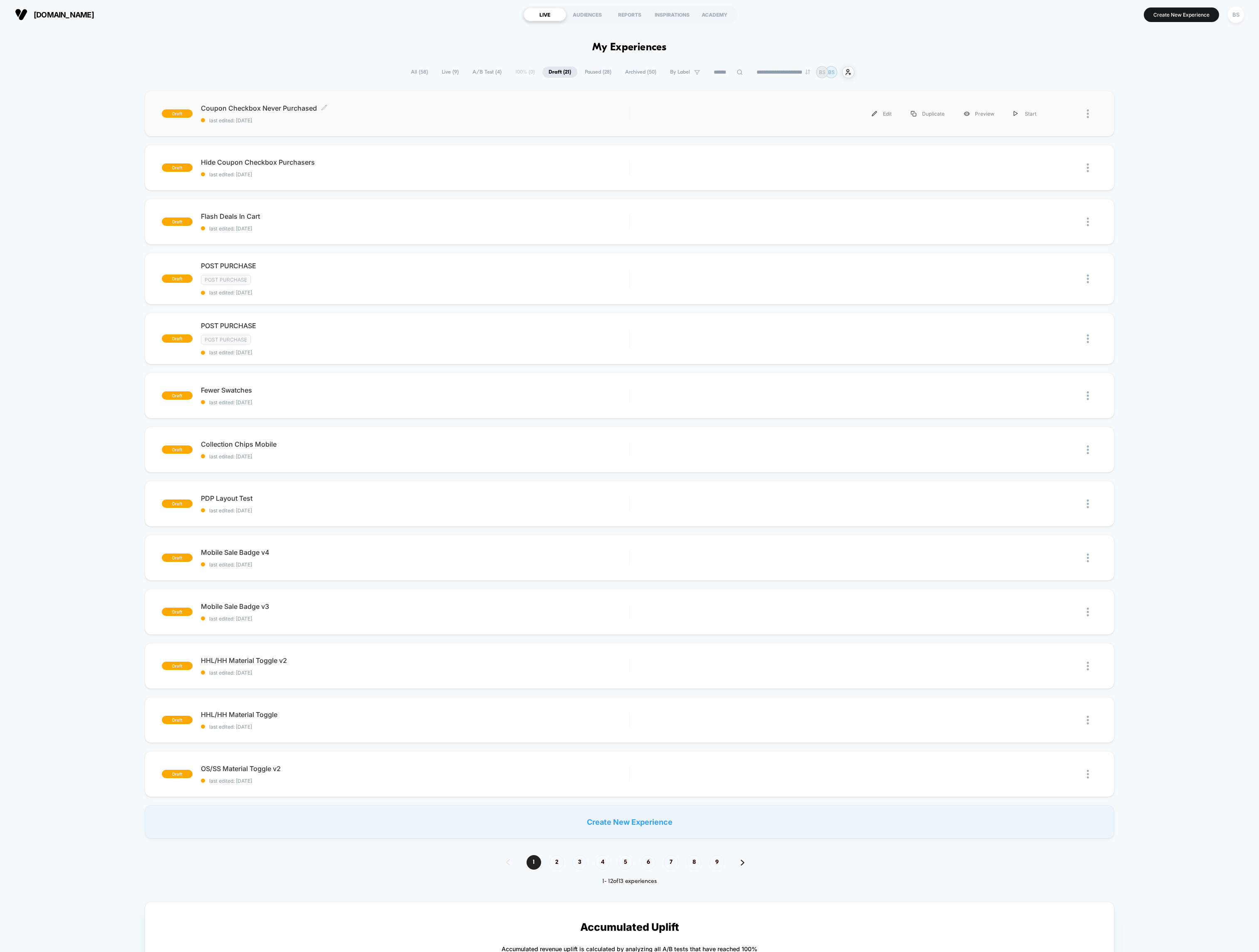
click at [489, 114] on div "Coupon Checkbox Never Purchased Click to edit experience details Click to edit …" at bounding box center [415, 113] width 429 height 19
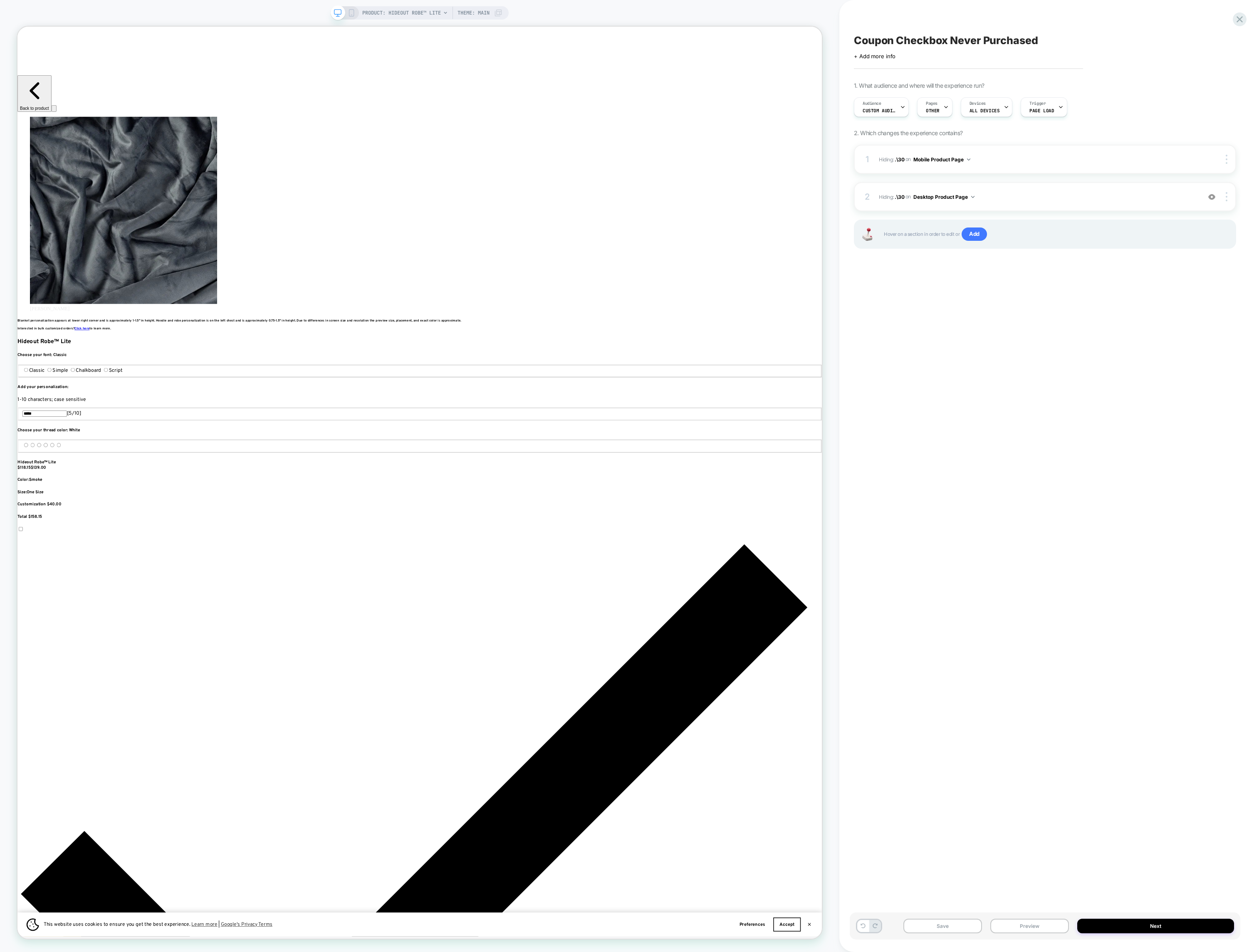
click at [900, 106] on icon at bounding box center [902, 107] width 5 height 5
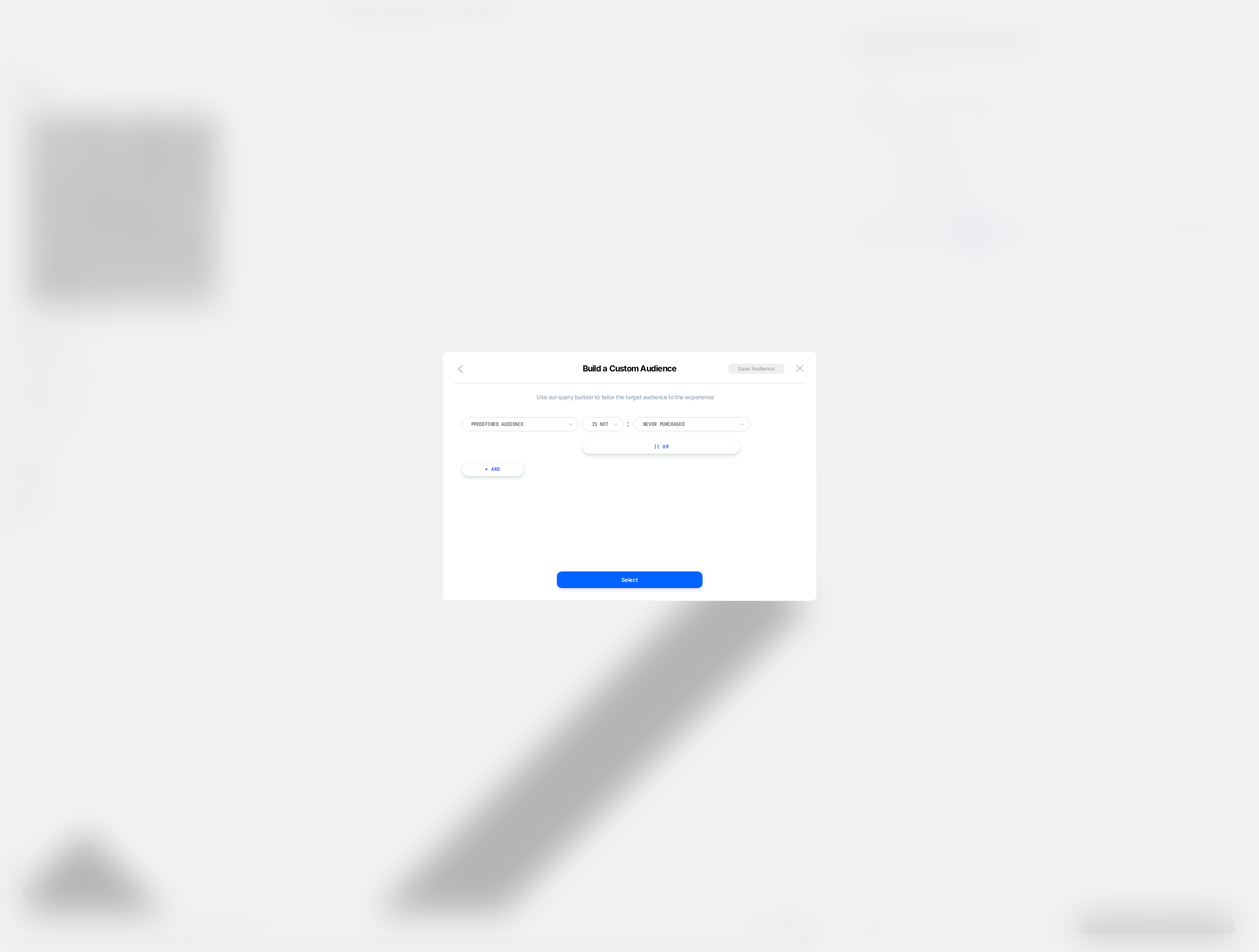
click at [606, 420] on div at bounding box center [600, 424] width 16 height 8
click at [600, 444] on div "Is" at bounding box center [617, 446] width 54 height 13
click at [604, 578] on button "Select" at bounding box center [629, 580] width 146 height 16
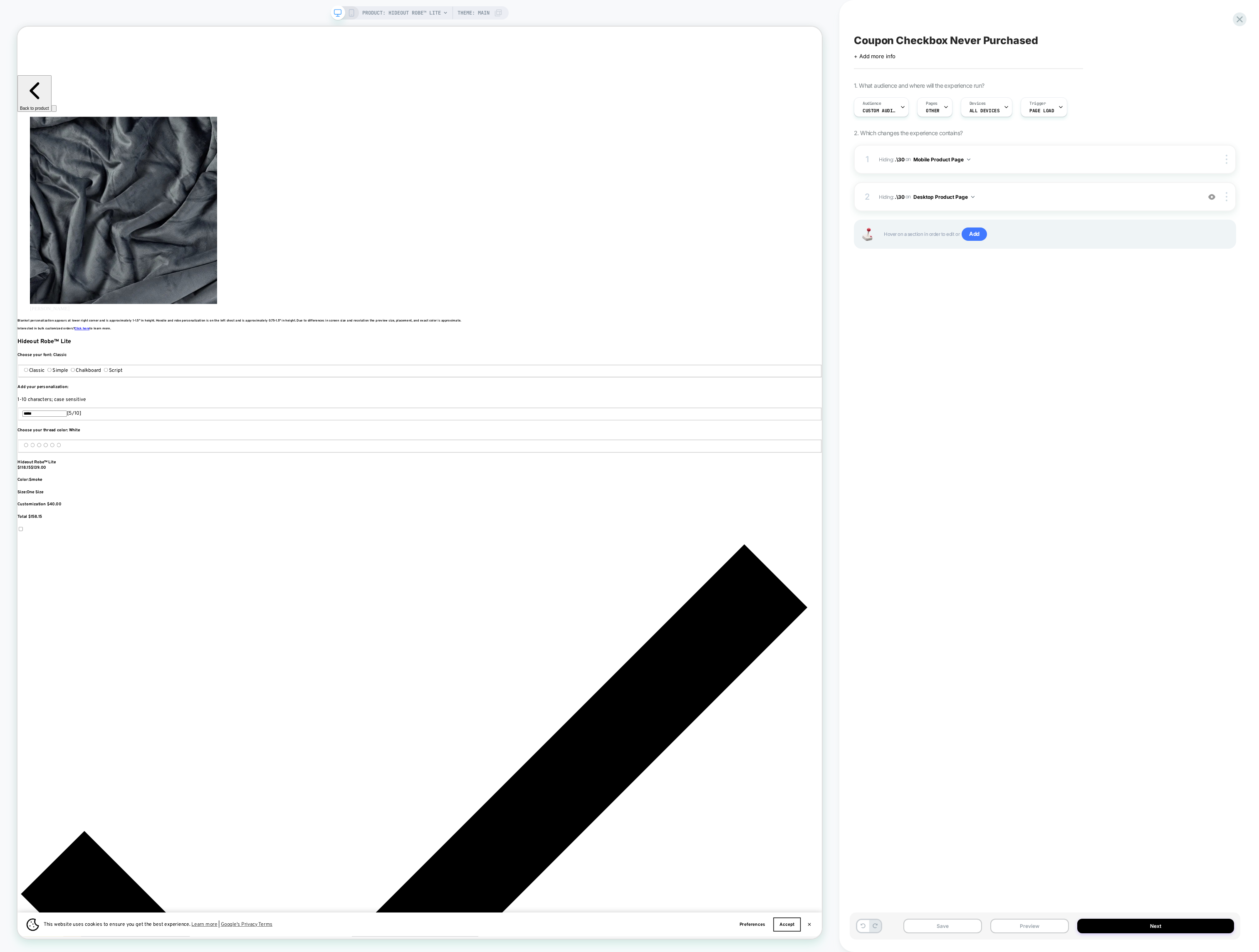
click at [947, 37] on span "Coupon Checkbox Never Purchased" at bounding box center [946, 40] width 184 height 12
click at [951, 42] on textarea "**********" at bounding box center [968, 40] width 230 height 12
click at [1037, 40] on textarea "**********" at bounding box center [976, 40] width 244 height 12
type textarea "**********"
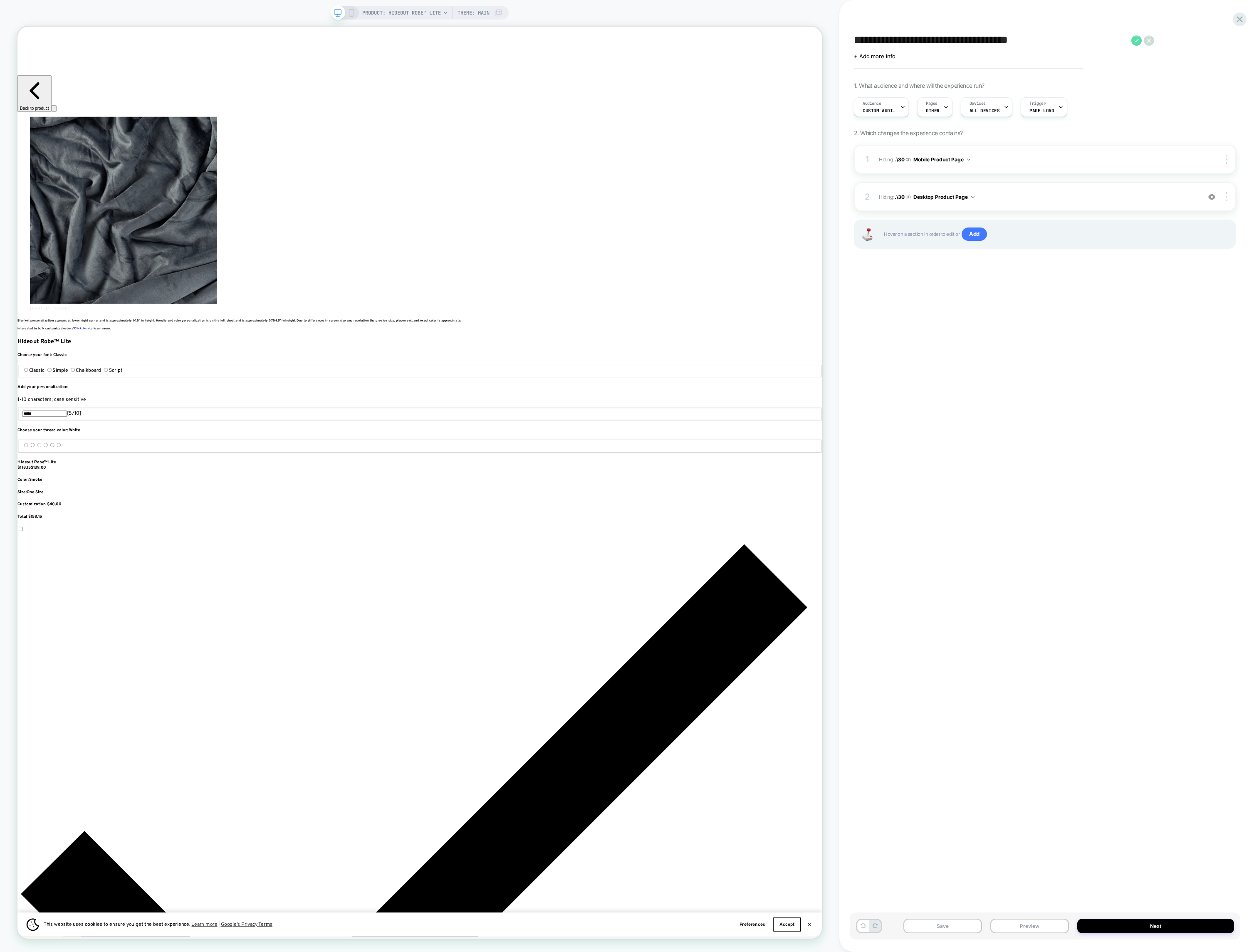
click at [1037, 40] on icon at bounding box center [1136, 40] width 11 height 11
click at [1037, 922] on button "Next" at bounding box center [1155, 926] width 157 height 15
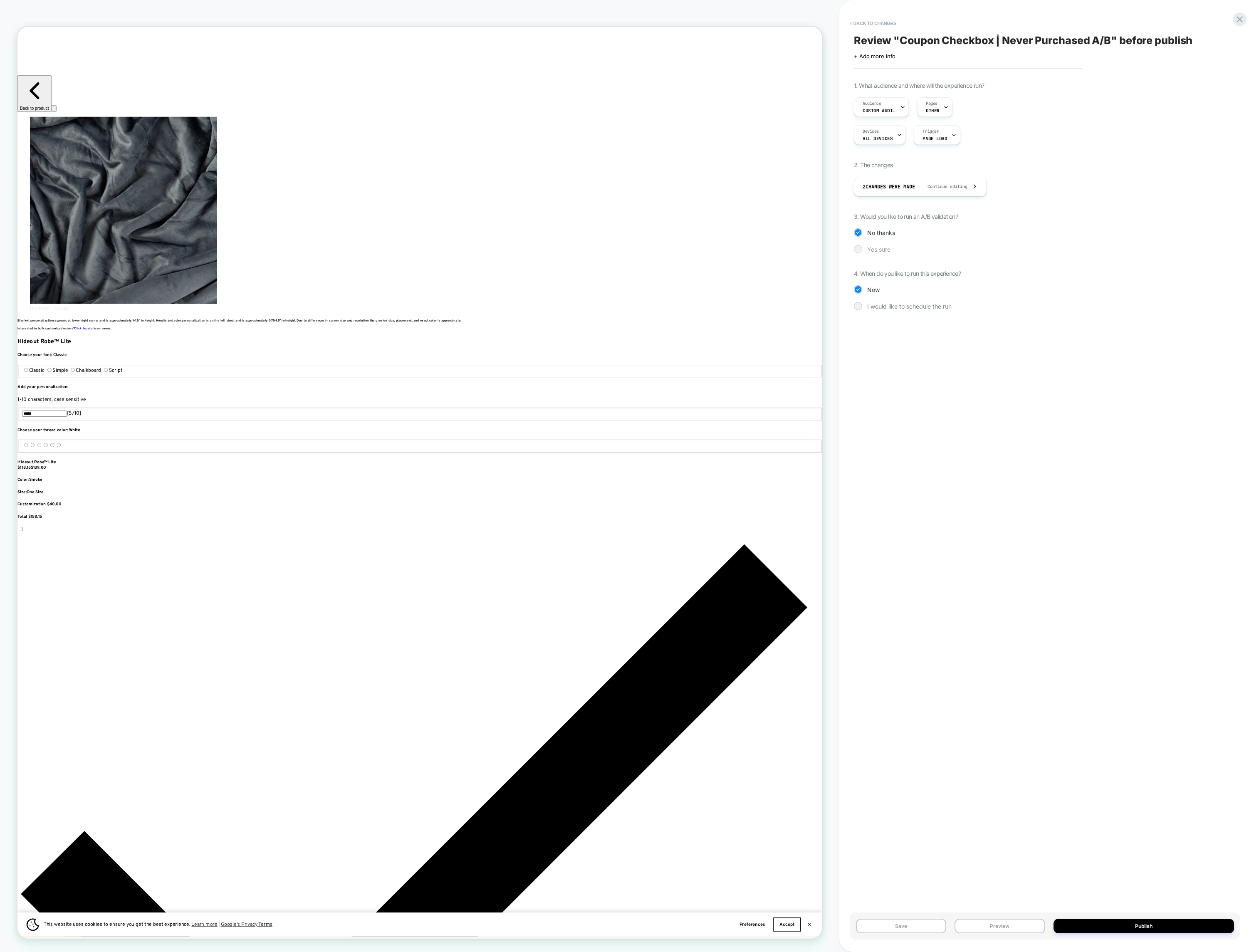
click at [884, 249] on span "Yes sure" at bounding box center [879, 249] width 23 height 7
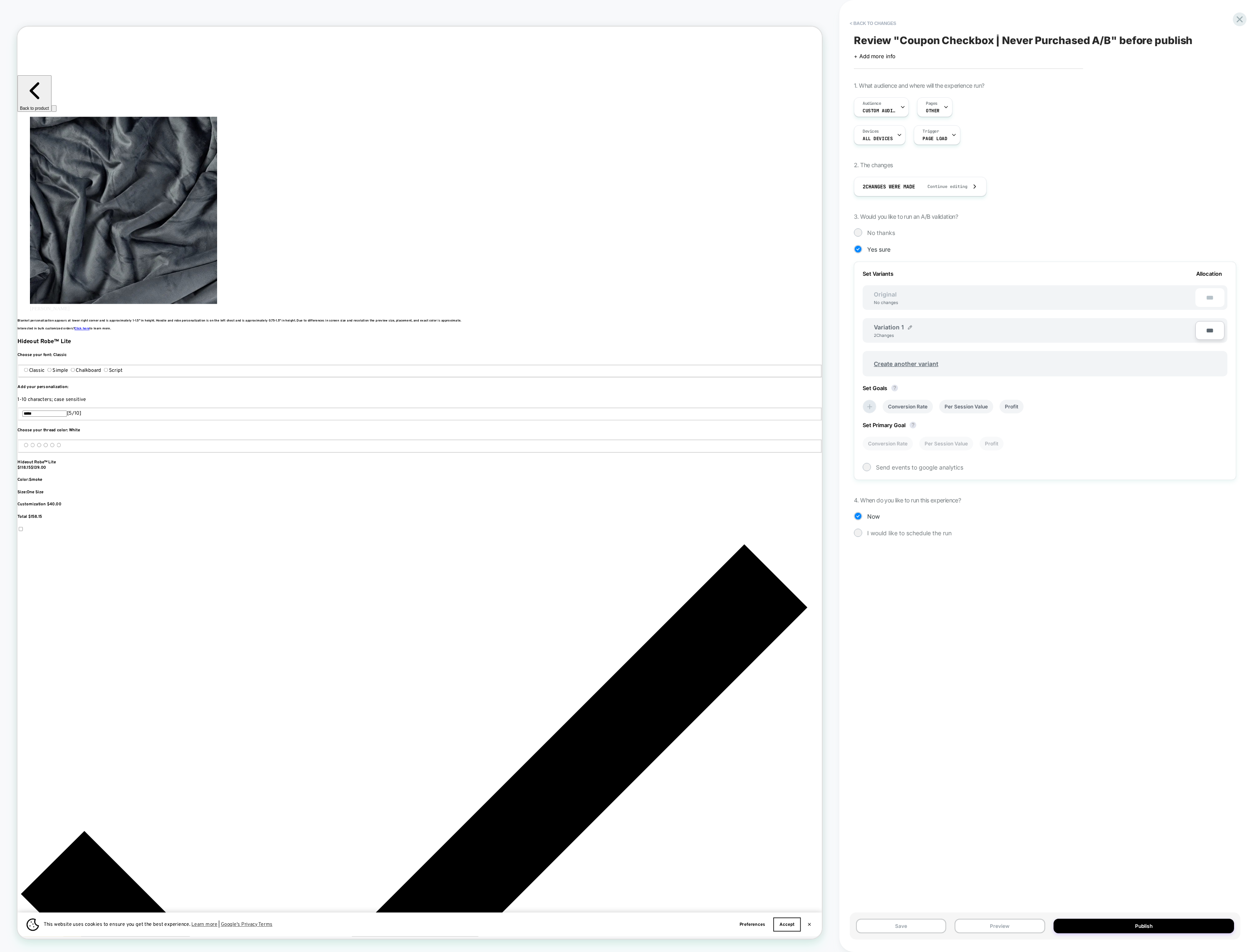
click at [906, 329] on div "Variation 1" at bounding box center [892, 327] width 38 height 7
click at [906, 326] on div "Variation 1" at bounding box center [892, 327] width 38 height 7
drag, startPoint x: 891, startPoint y: 323, endPoint x: 897, endPoint y: 325, distance: 6.3
click at [891, 323] on span "Variation 1" at bounding box center [888, 327] width 30 height 7
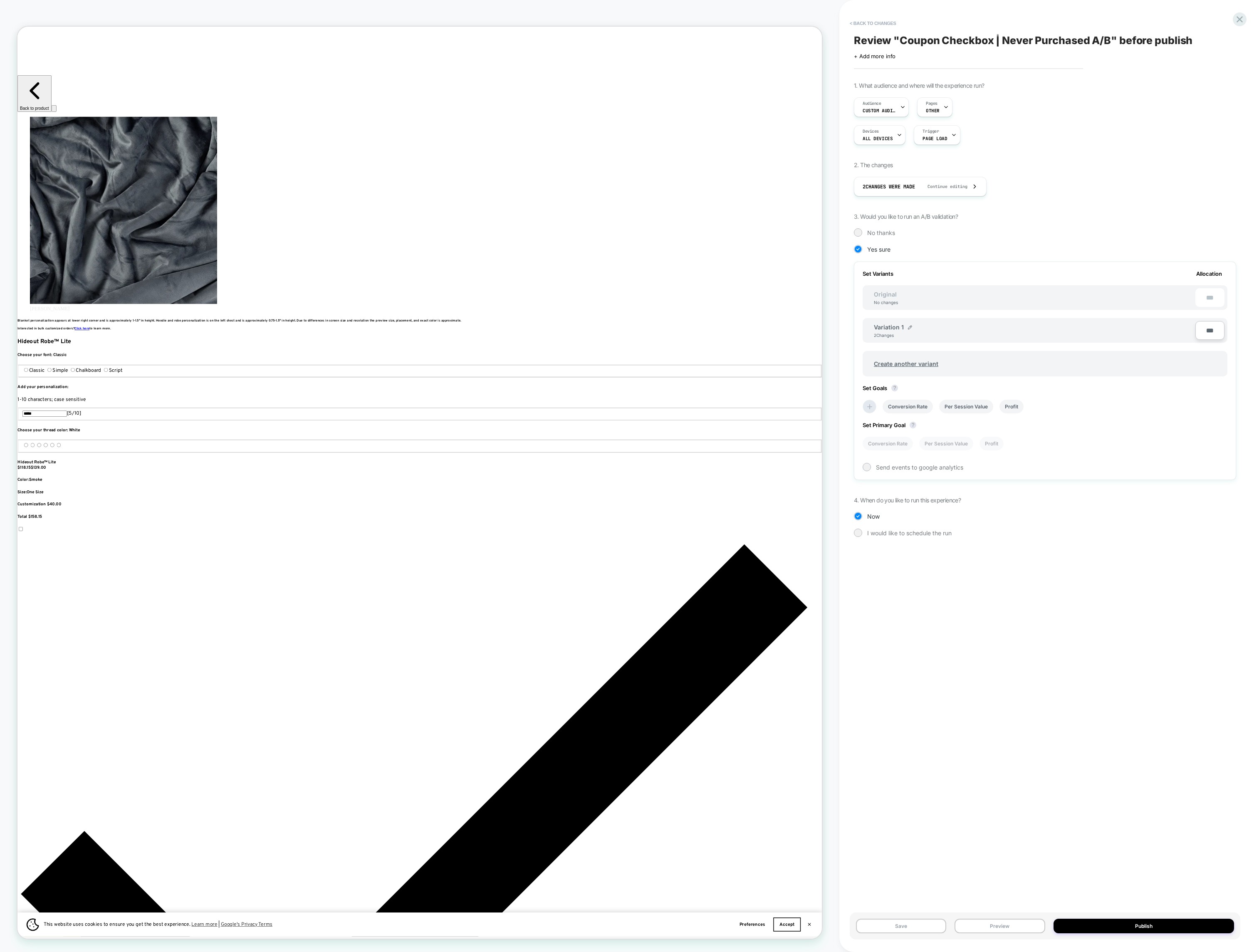
click at [902, 326] on span "Variation 1" at bounding box center [888, 327] width 30 height 7
click at [908, 326] on img at bounding box center [910, 327] width 4 height 4
click at [901, 331] on input "**********" at bounding box center [903, 332] width 60 height 16
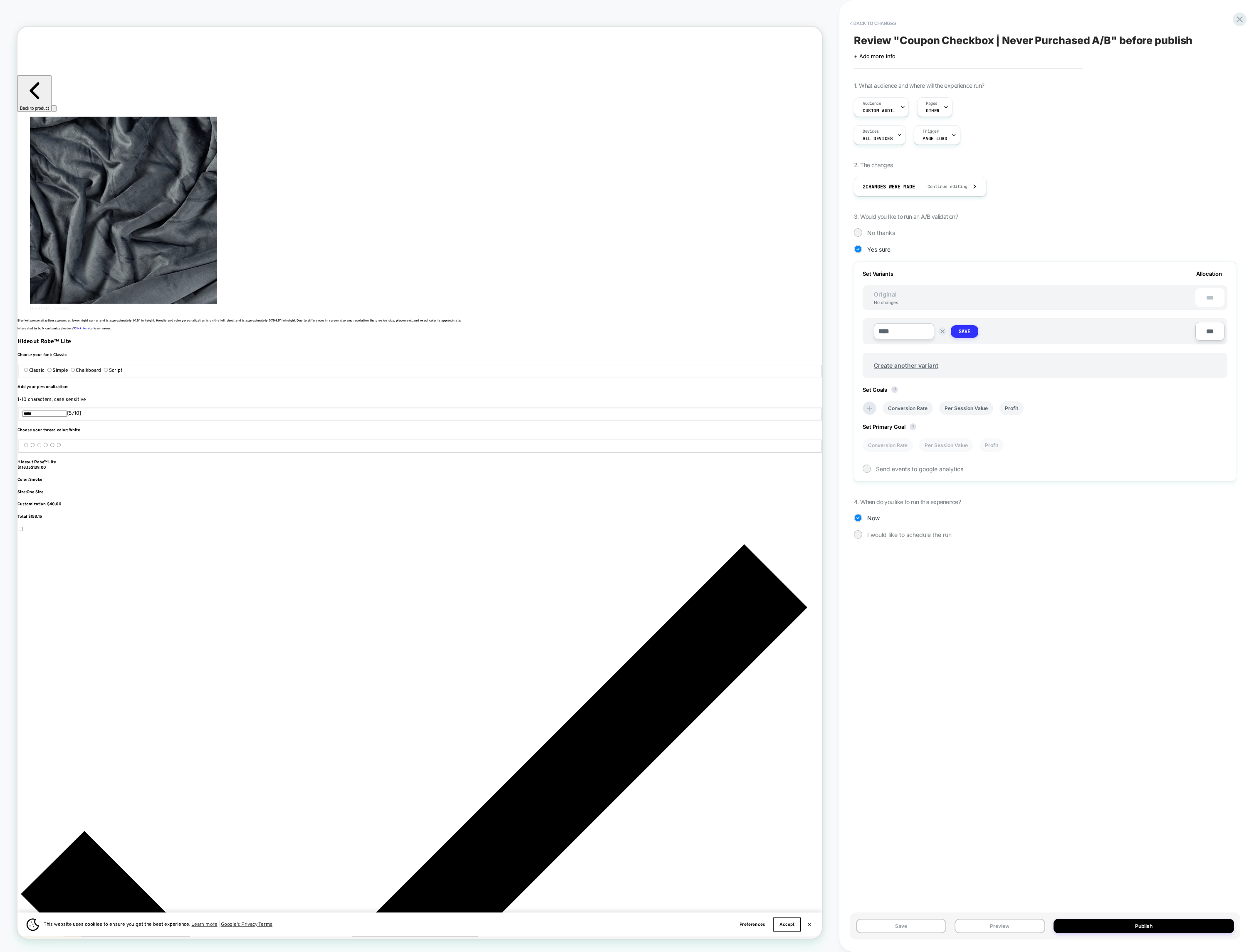
type input "****"
click at [963, 332] on strong "Save" at bounding box center [964, 331] width 12 height 6
click at [867, 467] on div at bounding box center [866, 467] width 6 height 6
click at [1037, 927] on button "Publish" at bounding box center [1143, 926] width 181 height 15
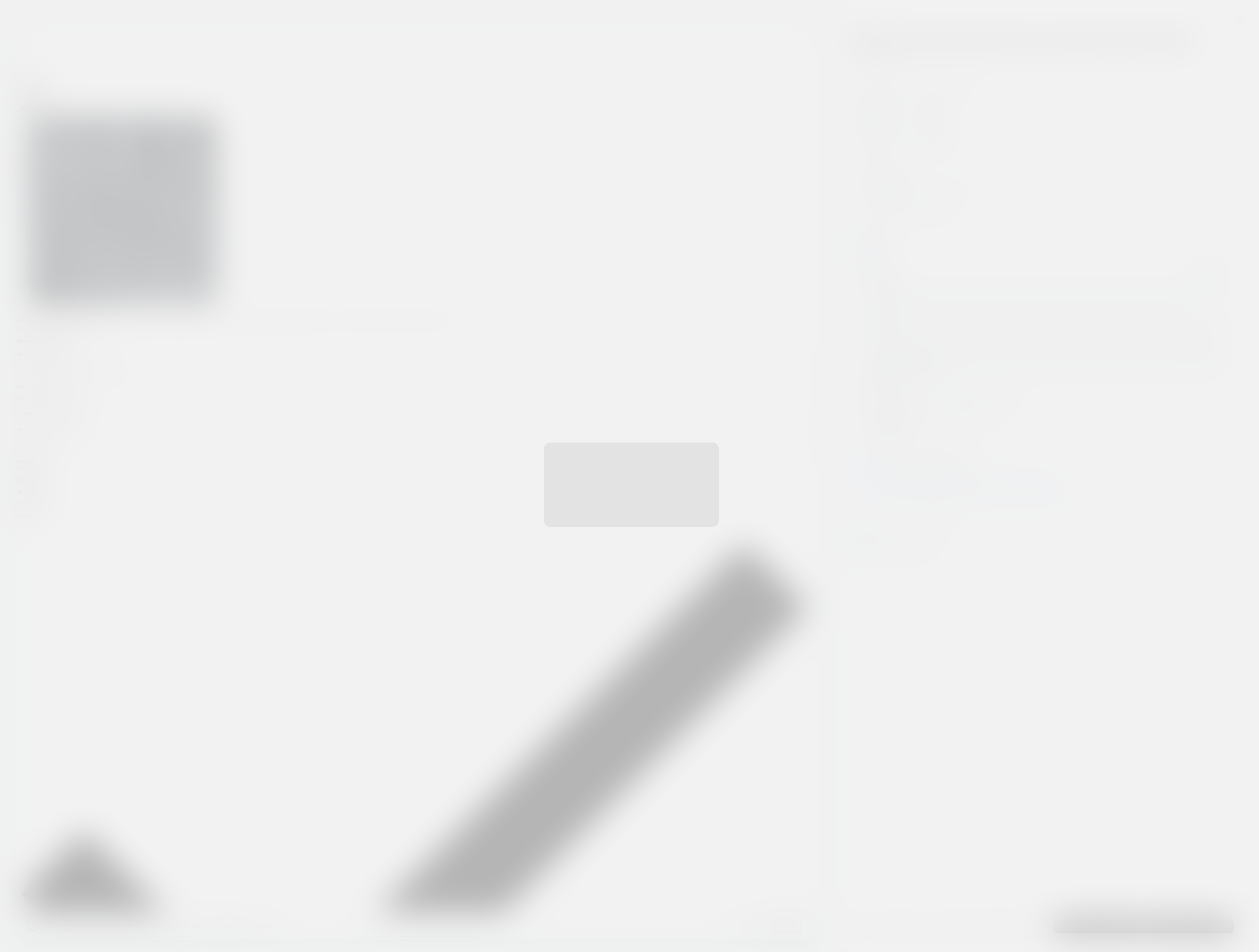
scroll to position [0, 555]
click at [577, 512] on button "Yes, Publish" at bounding box center [588, 511] width 74 height 21
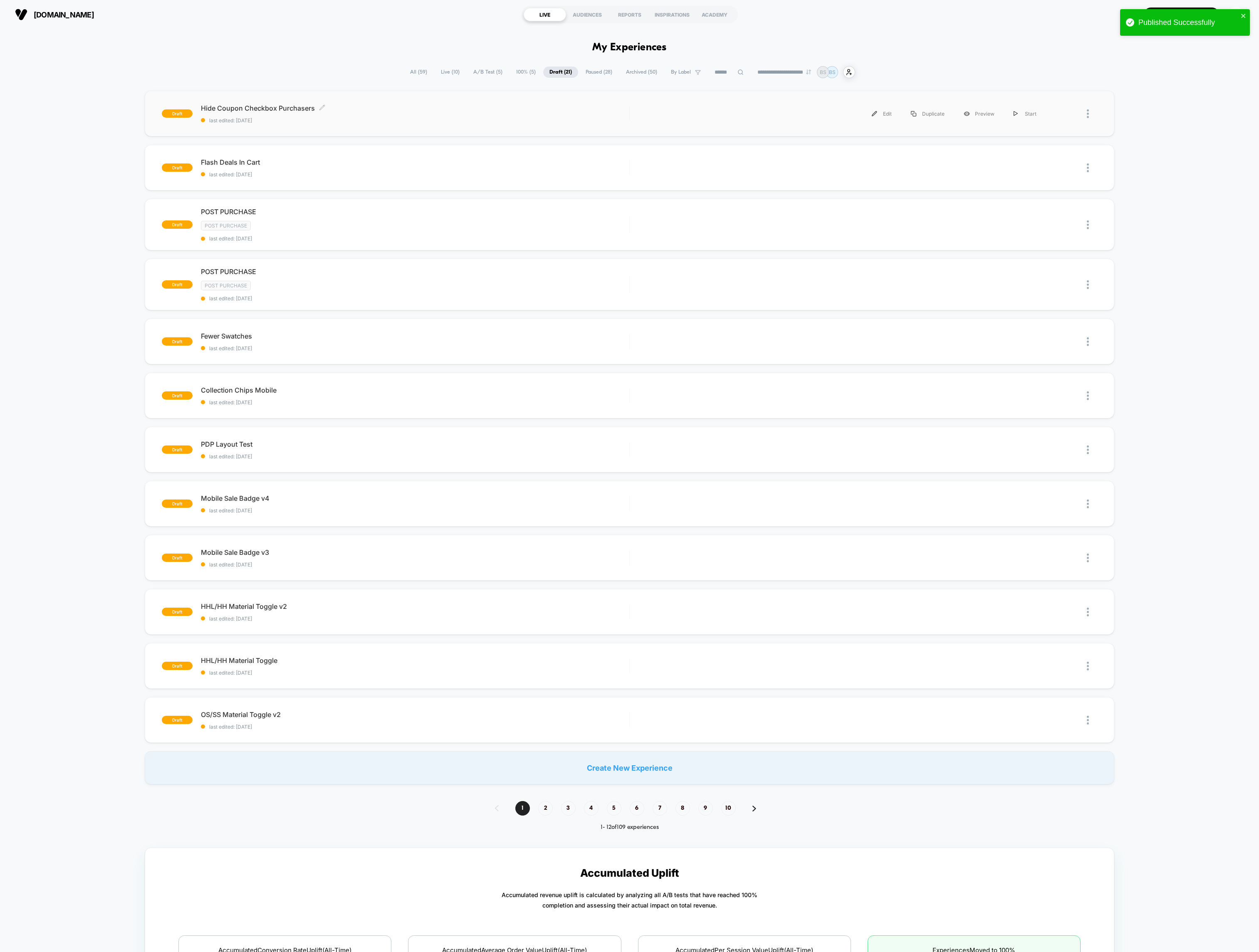
click at [446, 113] on div "Hide Coupon Checkbox Purchasers Click to edit experience details Click to edit …" at bounding box center [415, 113] width 429 height 19
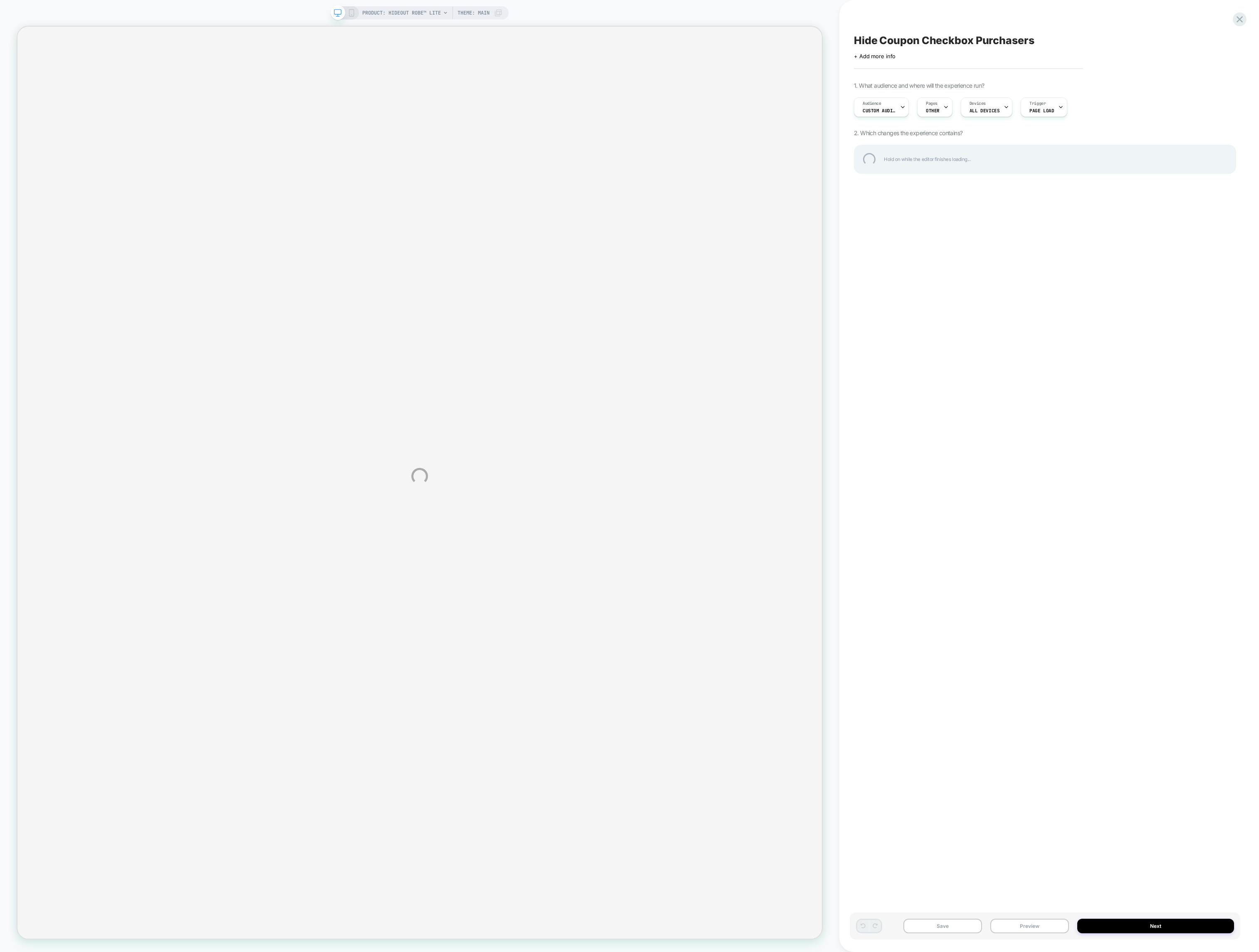
click at [881, 35] on div "Hide Coupon Checkbox Purchasers" at bounding box center [1045, 40] width 382 height 12
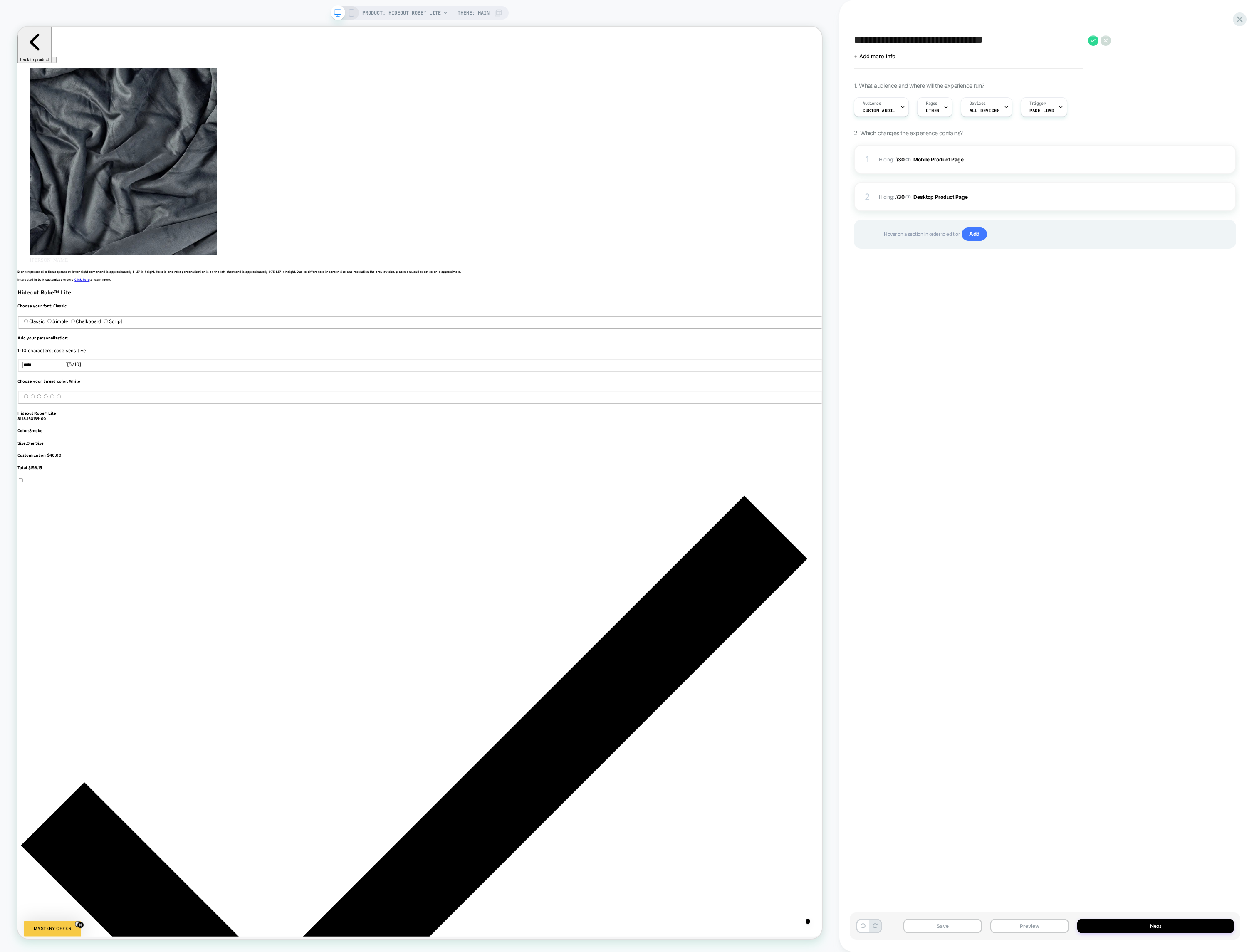
drag, startPoint x: 924, startPoint y: 44, endPoint x: 917, endPoint y: 44, distance: 7.0
click at [924, 44] on textarea "**********" at bounding box center [968, 40] width 230 height 12
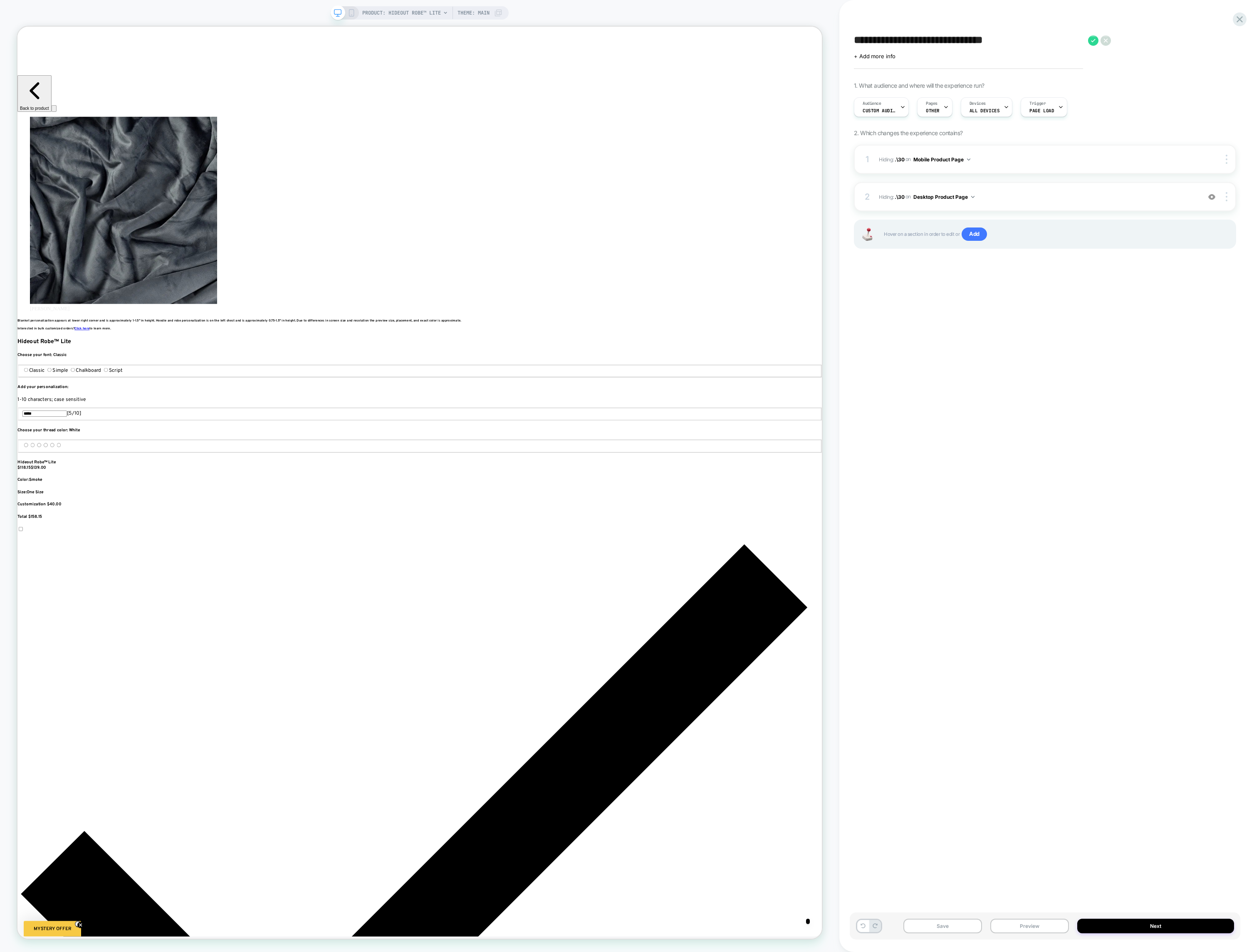
drag, startPoint x: 889, startPoint y: 42, endPoint x: 884, endPoint y: 41, distance: 5.1
click at [884, 41] on textarea "**********" at bounding box center [968, 40] width 230 height 12
click at [876, 42] on textarea "**********" at bounding box center [968, 40] width 230 height 12
click at [879, 42] on textarea "**********" at bounding box center [968, 40] width 230 height 12
drag, startPoint x: 898, startPoint y: 68, endPoint x: 1083, endPoint y: 44, distance: 186.6
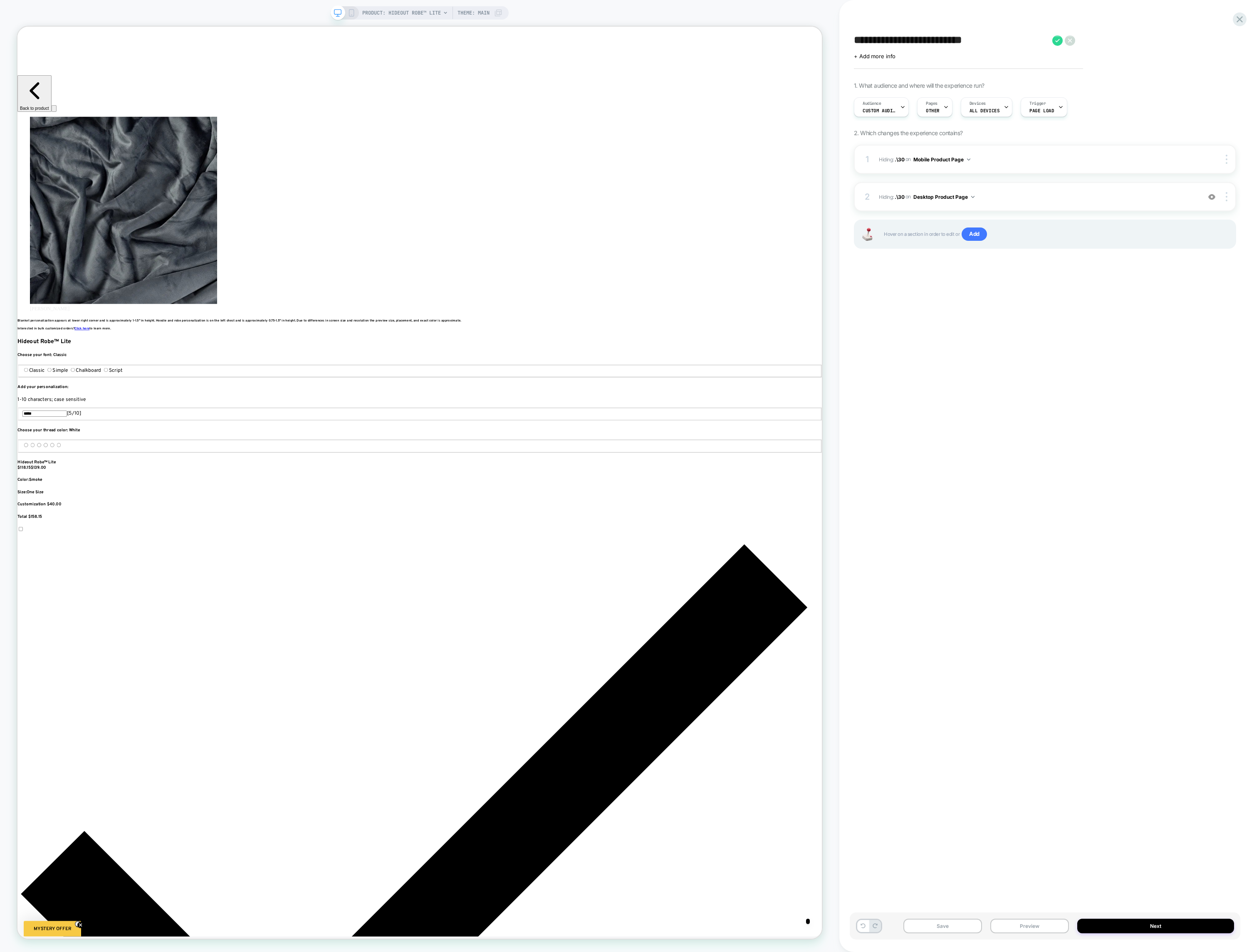
drag, startPoint x: 940, startPoint y: 39, endPoint x: 944, endPoint y: 41, distance: 4.5
click at [943, 40] on textarea "**********" at bounding box center [951, 40] width 194 height 12
click at [950, 42] on textarea "**********" at bounding box center [951, 40] width 194 height 12
type textarea "**********"
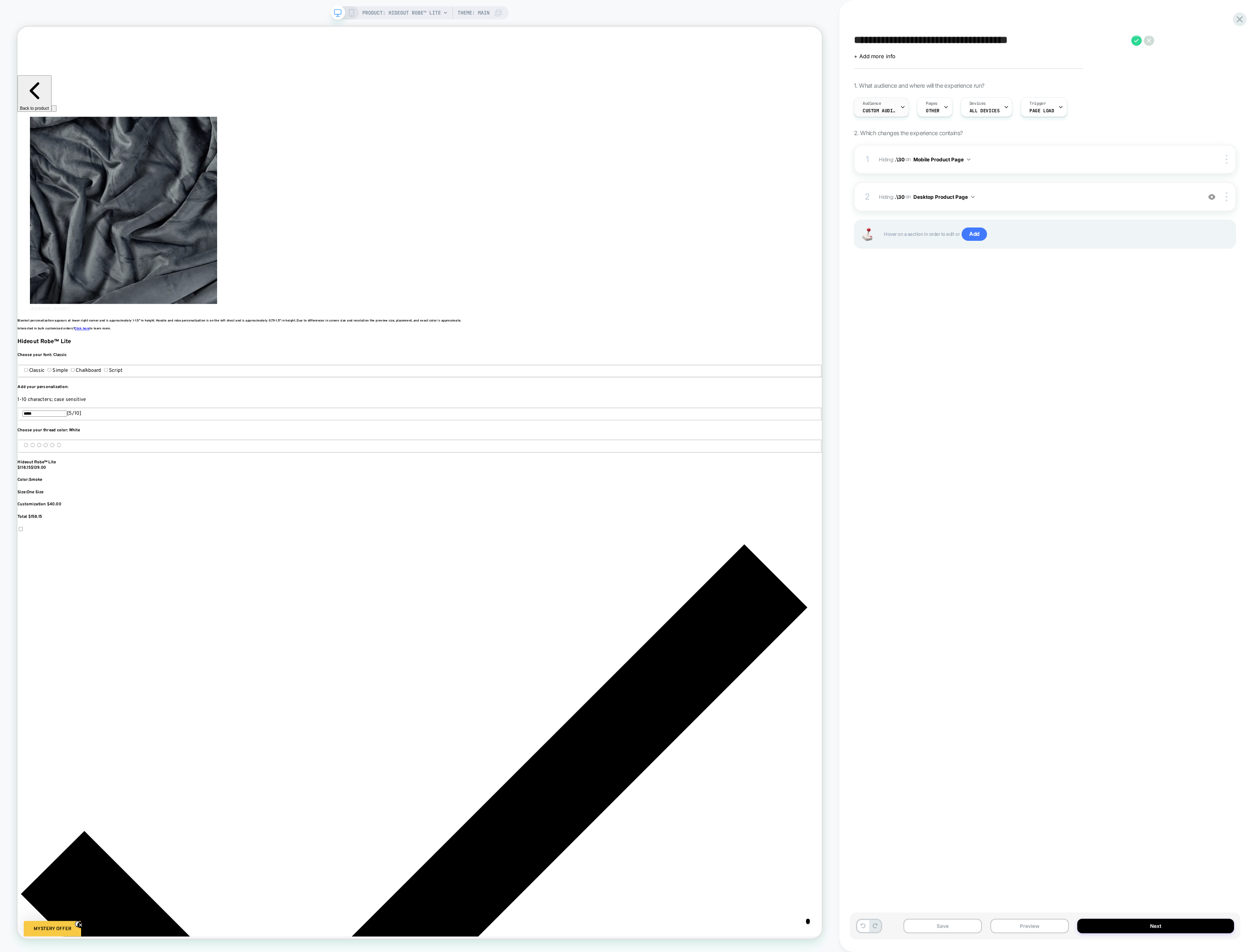
click at [888, 109] on span "Custom Audience" at bounding box center [879, 111] width 33 height 6
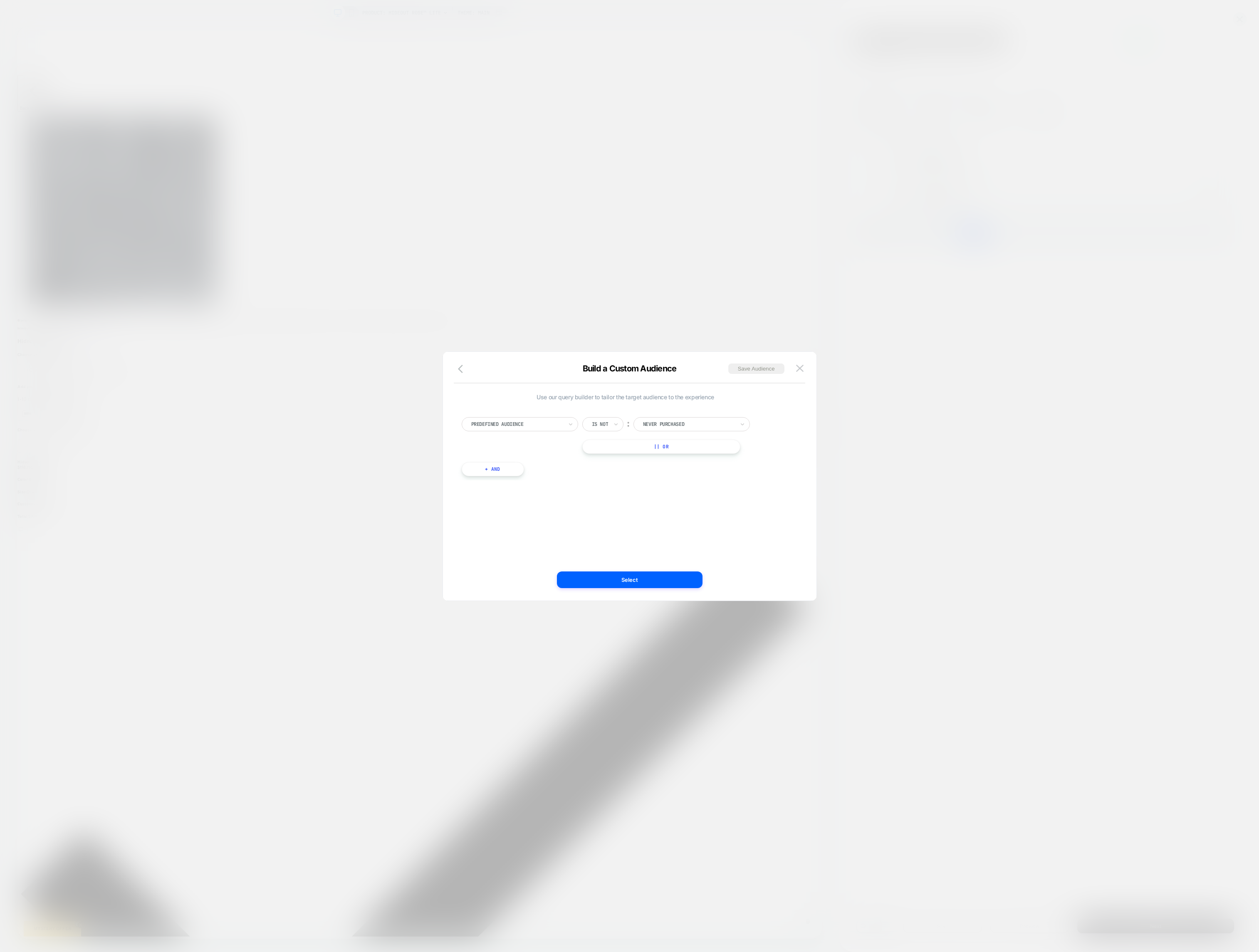
scroll to position [0, 1667]
click at [804, 368] on button at bounding box center [799, 368] width 12 height 12
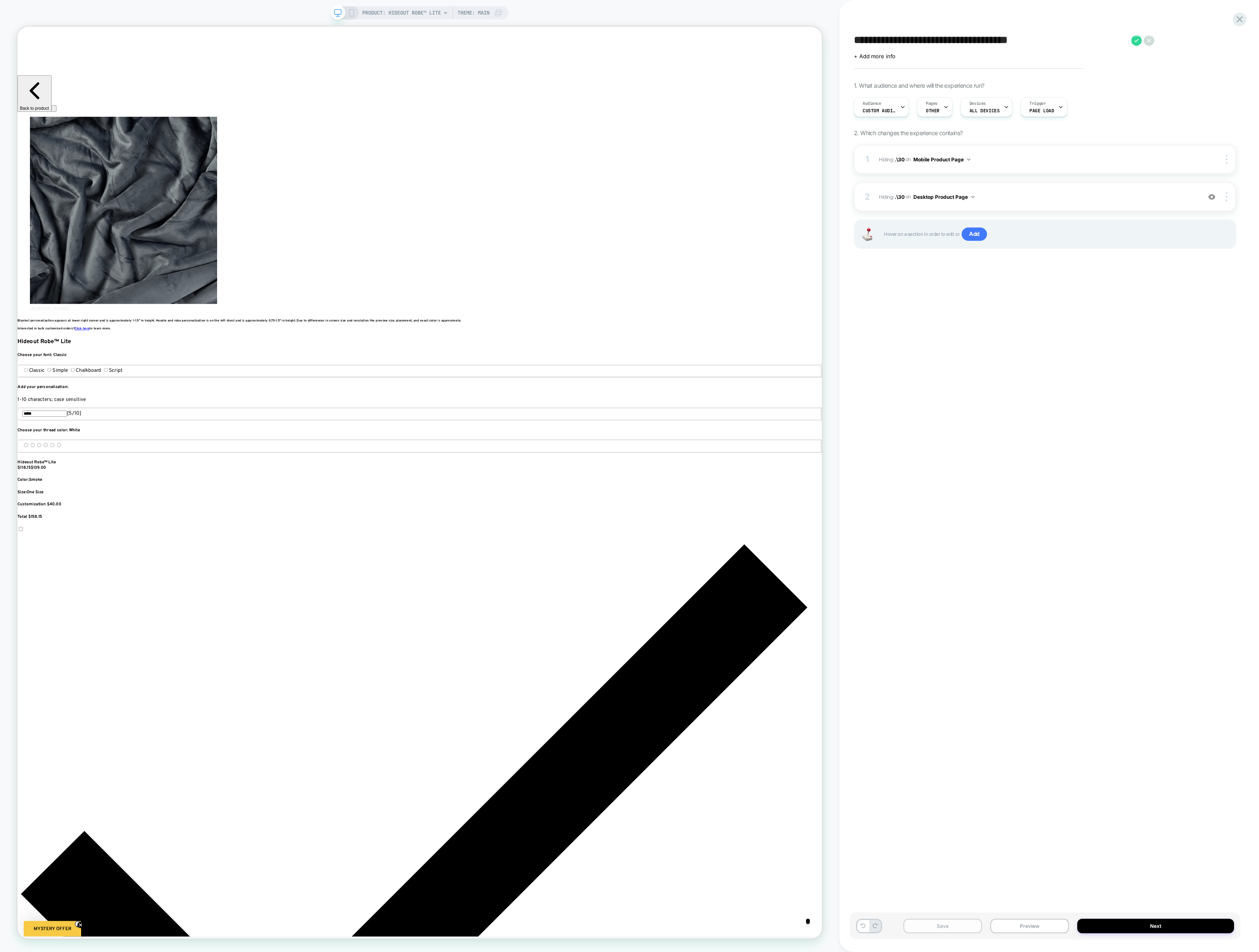
click at [952, 925] on button "Save" at bounding box center [943, 926] width 78 height 15
click at [1037, 930] on button "Next" at bounding box center [1155, 926] width 157 height 15
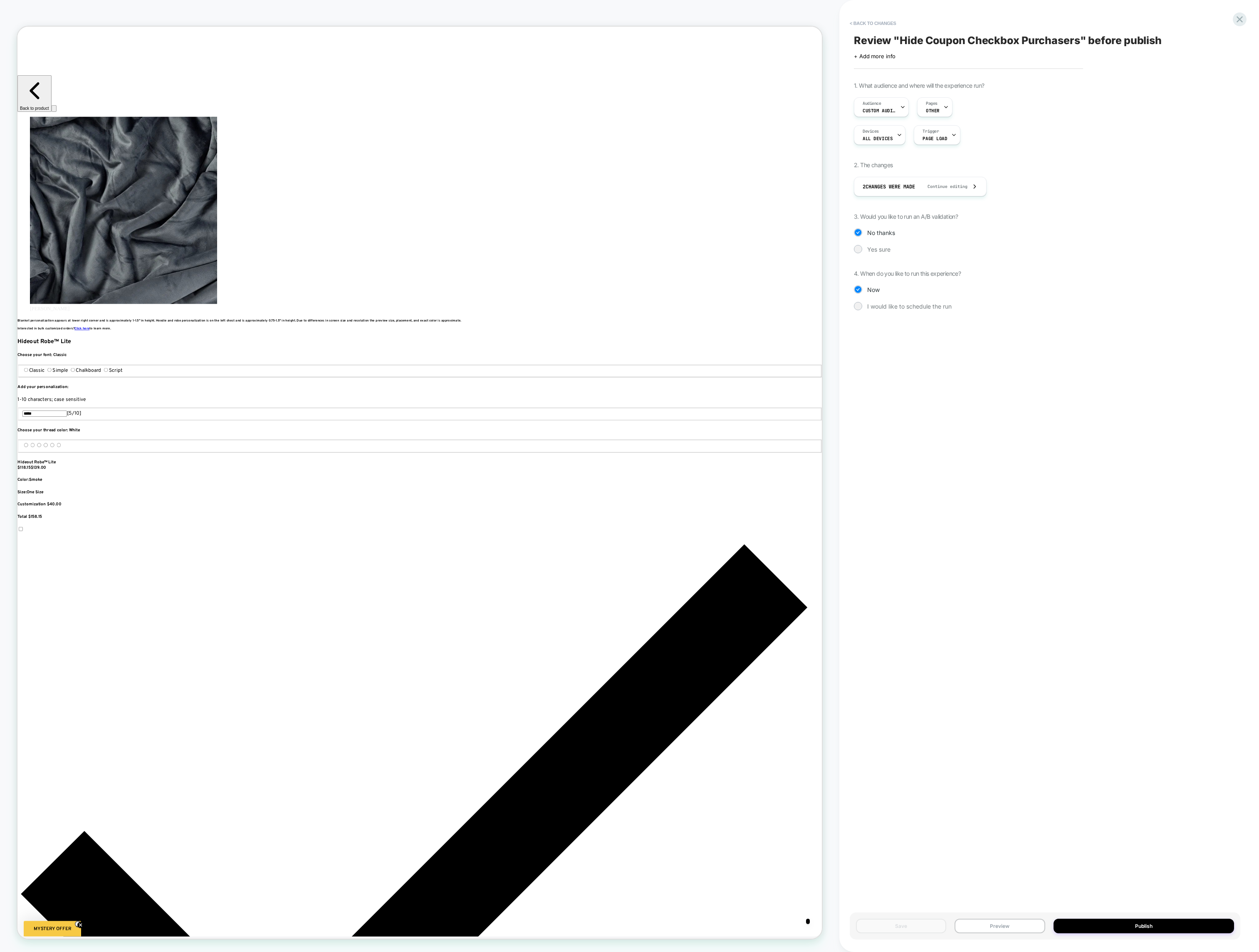
scroll to position [0, 0]
click at [1037, 924] on button "Publish" at bounding box center [1143, 926] width 181 height 15
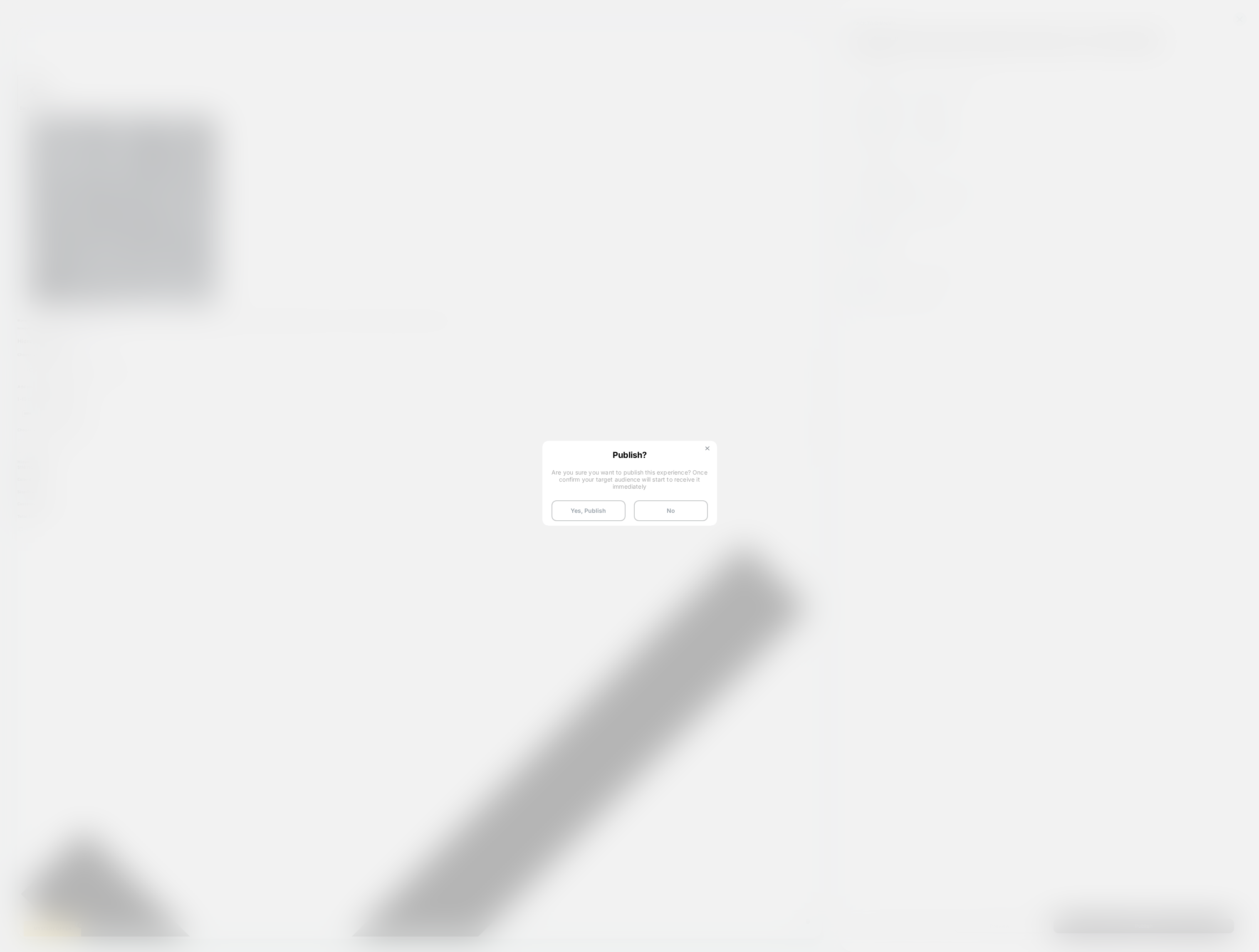
click at [708, 447] on img at bounding box center [707, 448] width 4 height 4
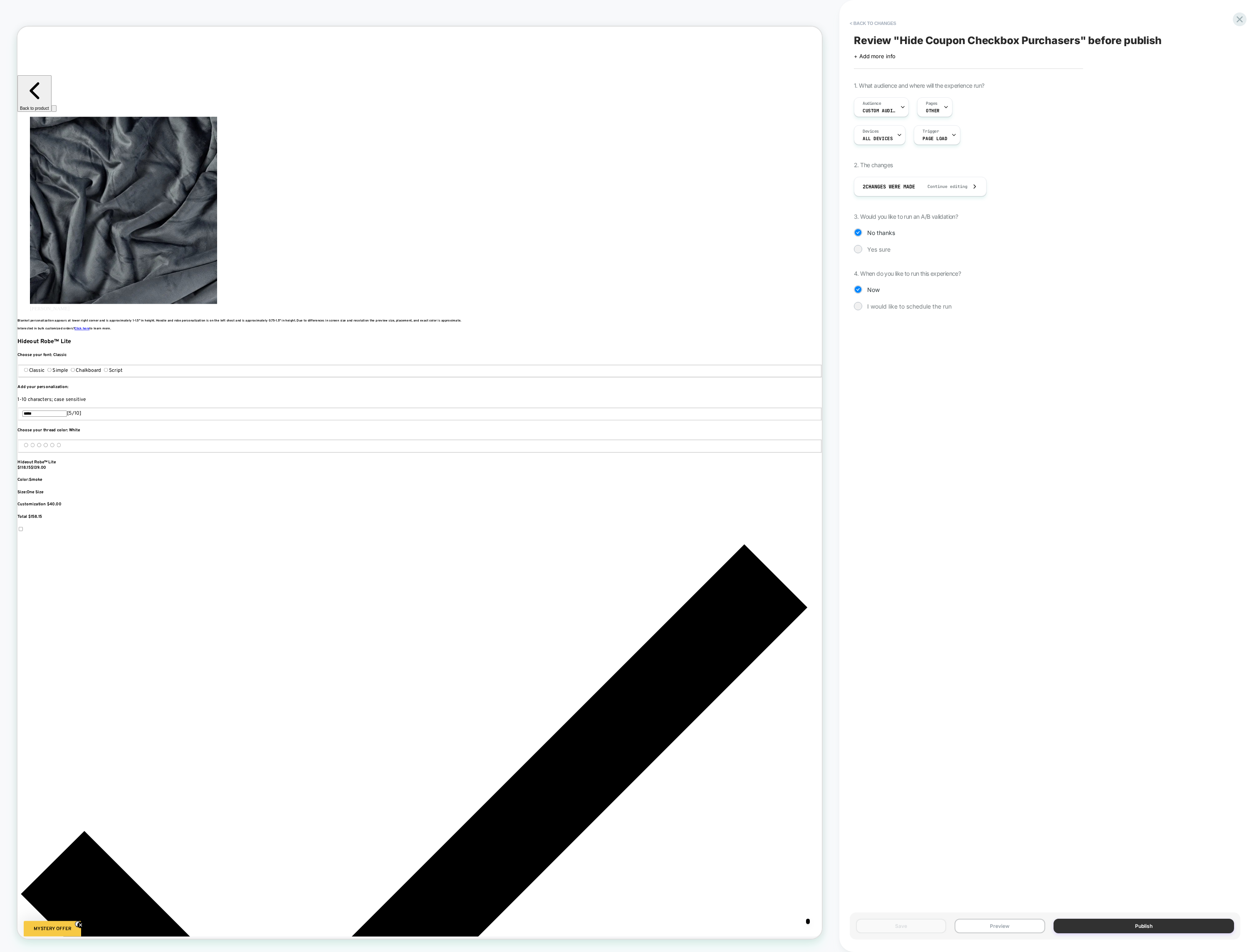
click at [1037, 925] on button "Publish" at bounding box center [1143, 926] width 181 height 15
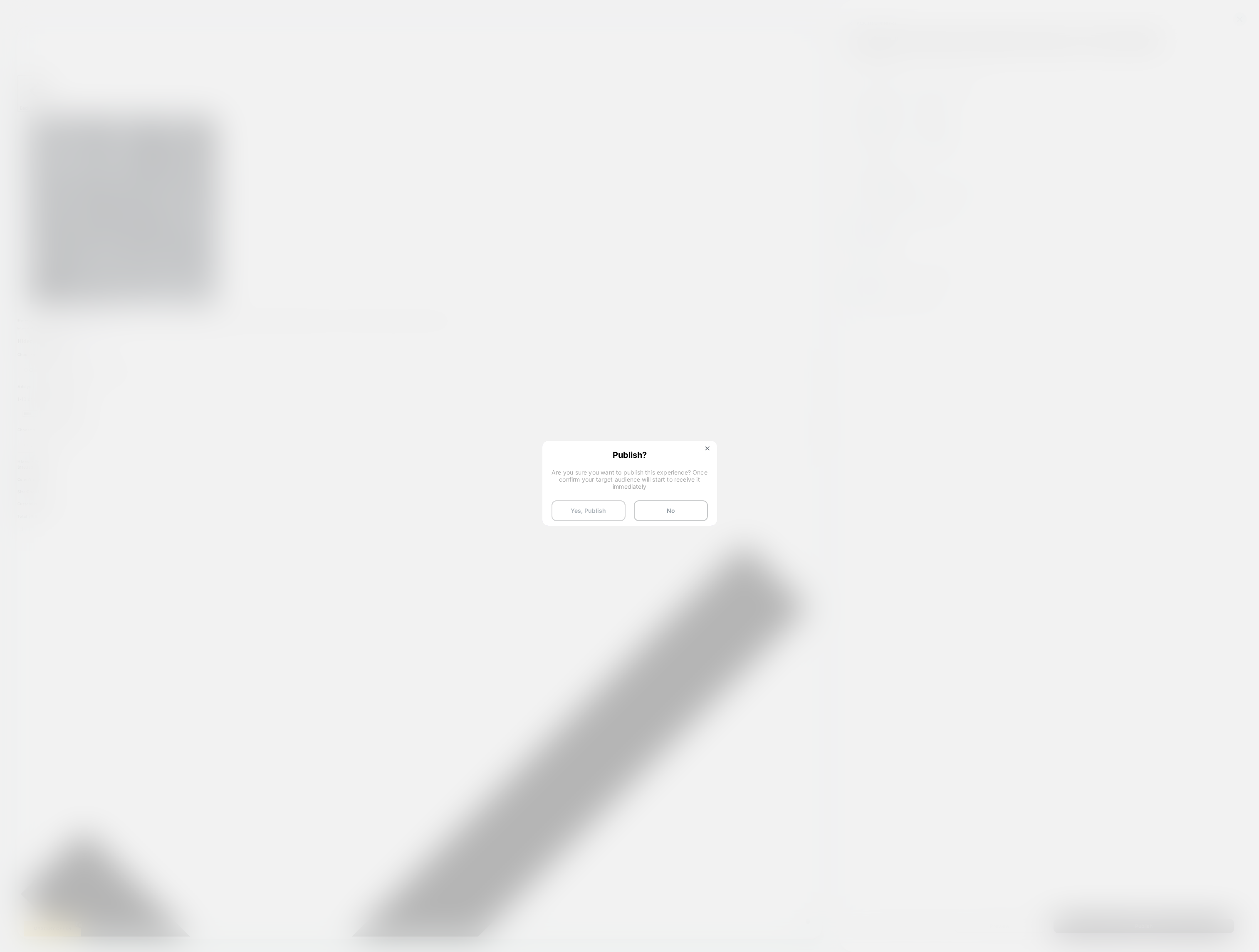
scroll to position [0, 555]
click at [606, 506] on button "Yes, Publish" at bounding box center [588, 511] width 74 height 21
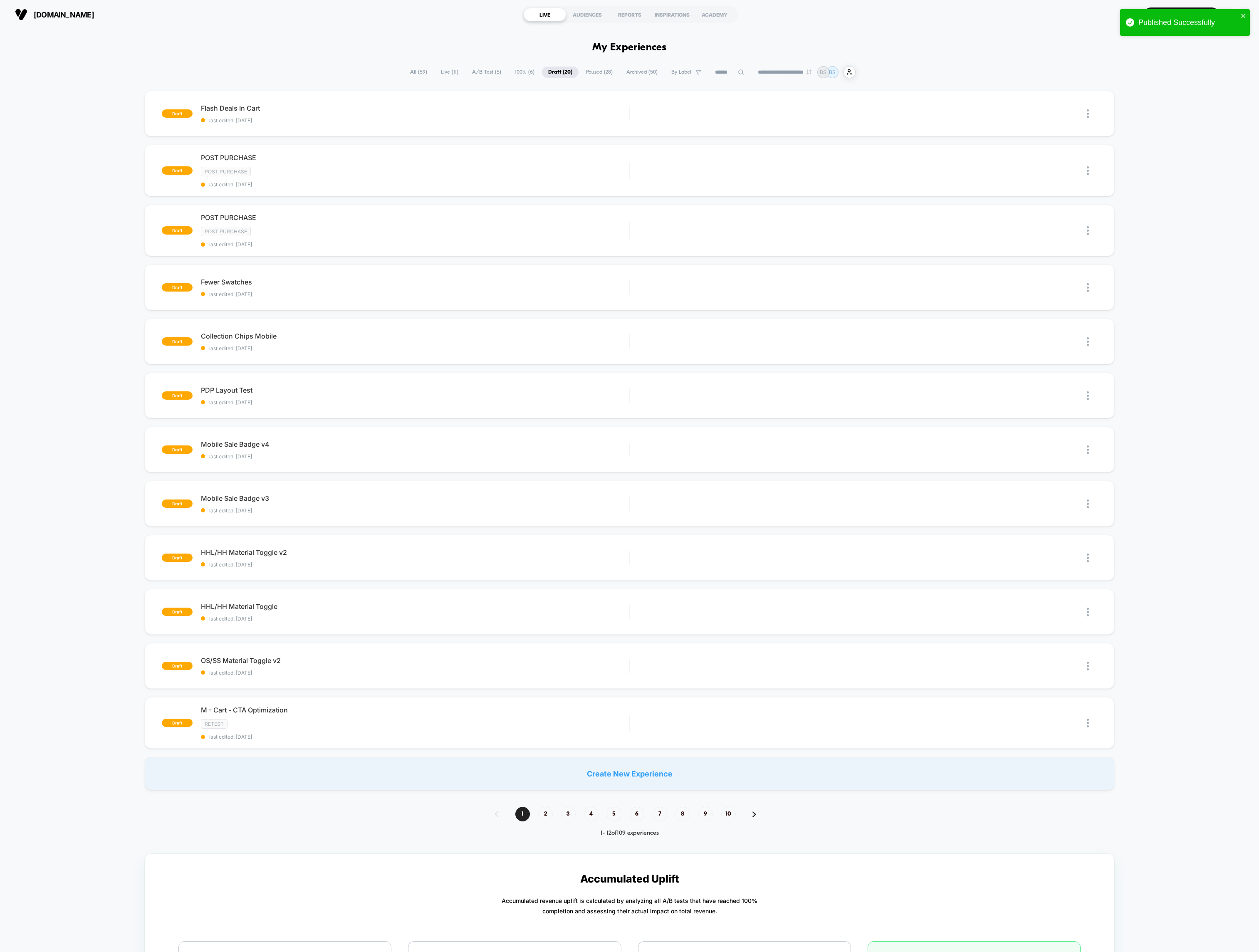
click at [436, 75] on span "Live ( 11 )" at bounding box center [449, 72] width 30 height 11
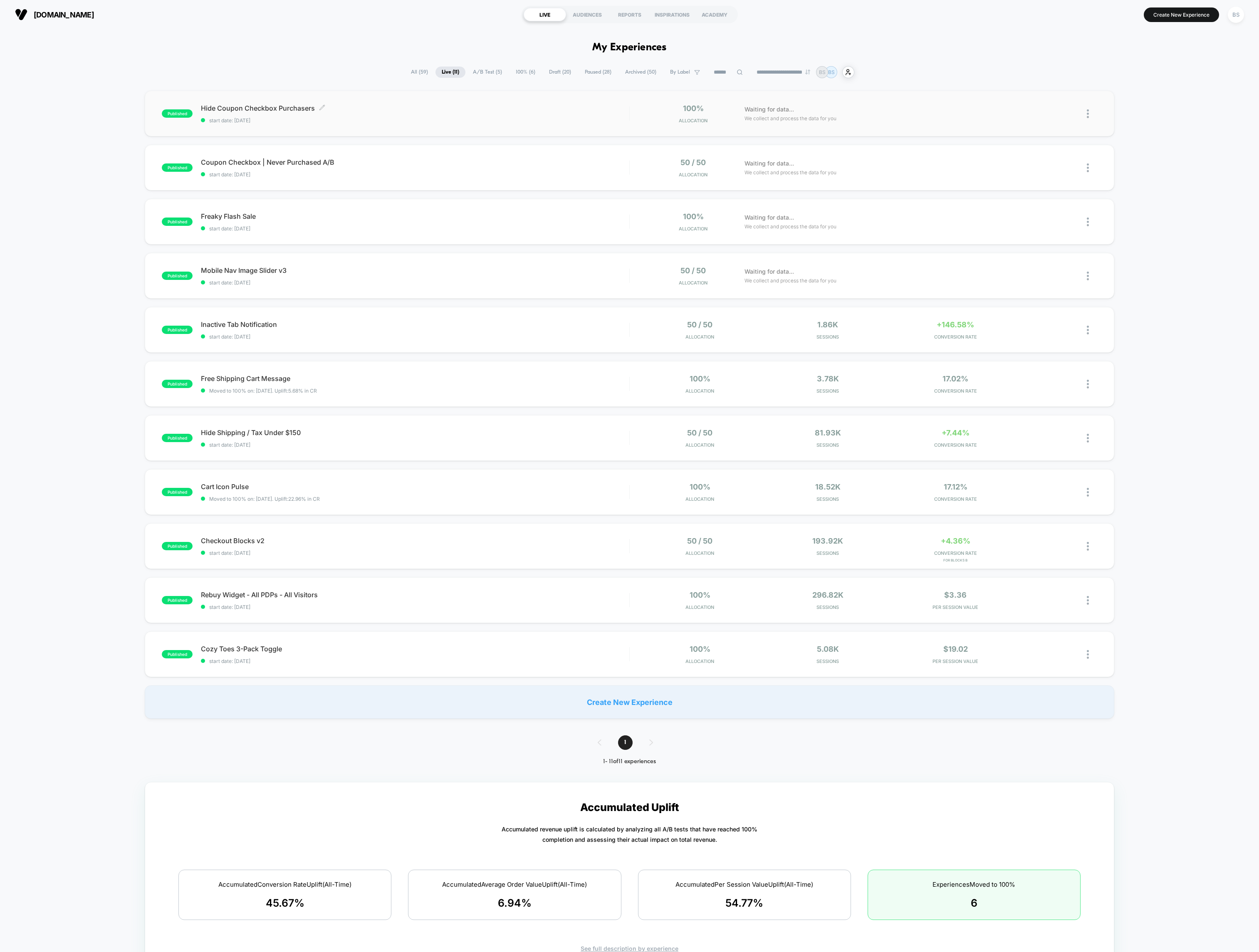
click at [306, 106] on span "Hide Coupon Checkbox Purchasers Click to edit experience details" at bounding box center [415, 108] width 429 height 8
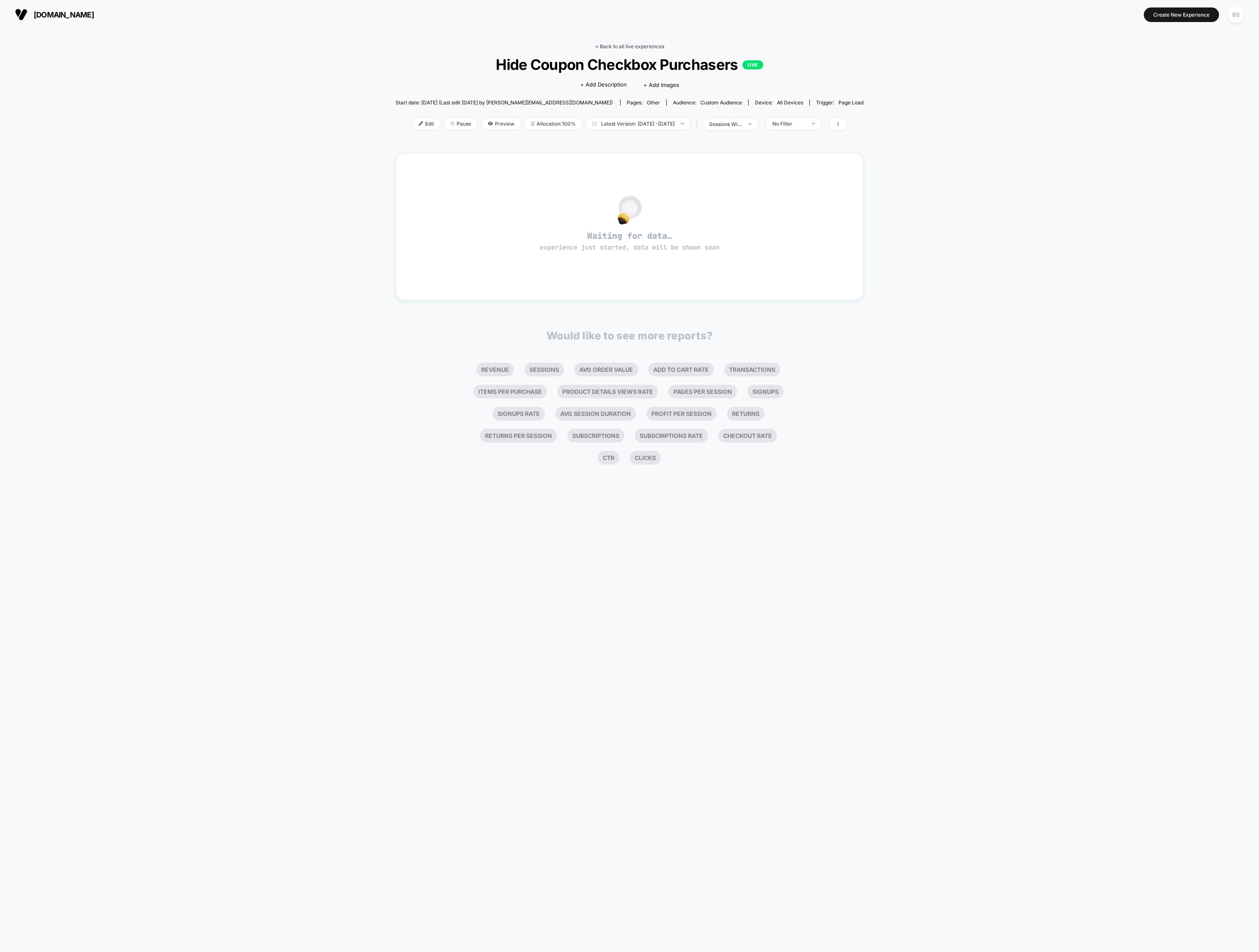
click at [617, 44] on link "< Back to all live experiences" at bounding box center [630, 46] width 69 height 6
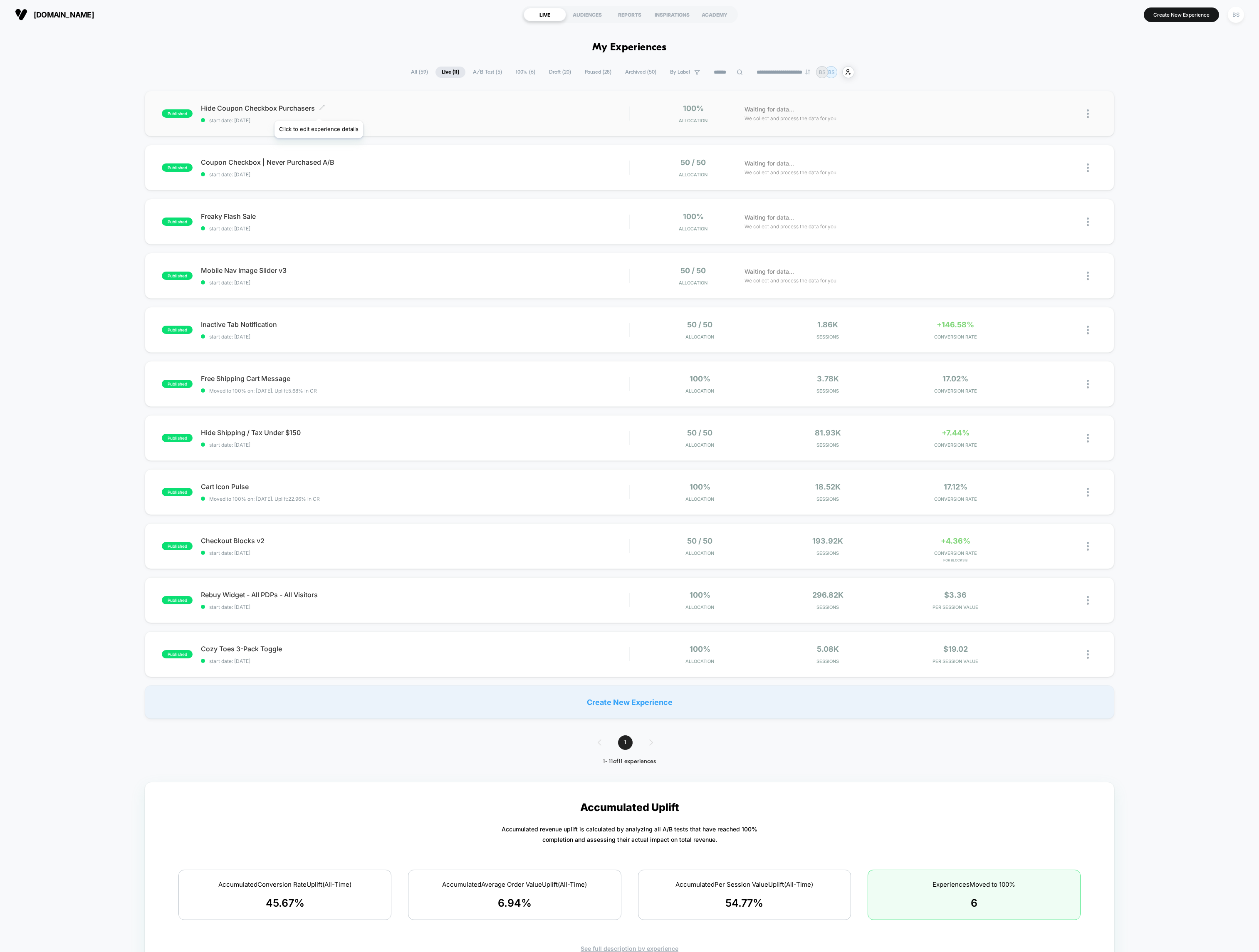
click at [319, 110] on span at bounding box center [322, 109] width 6 height 8
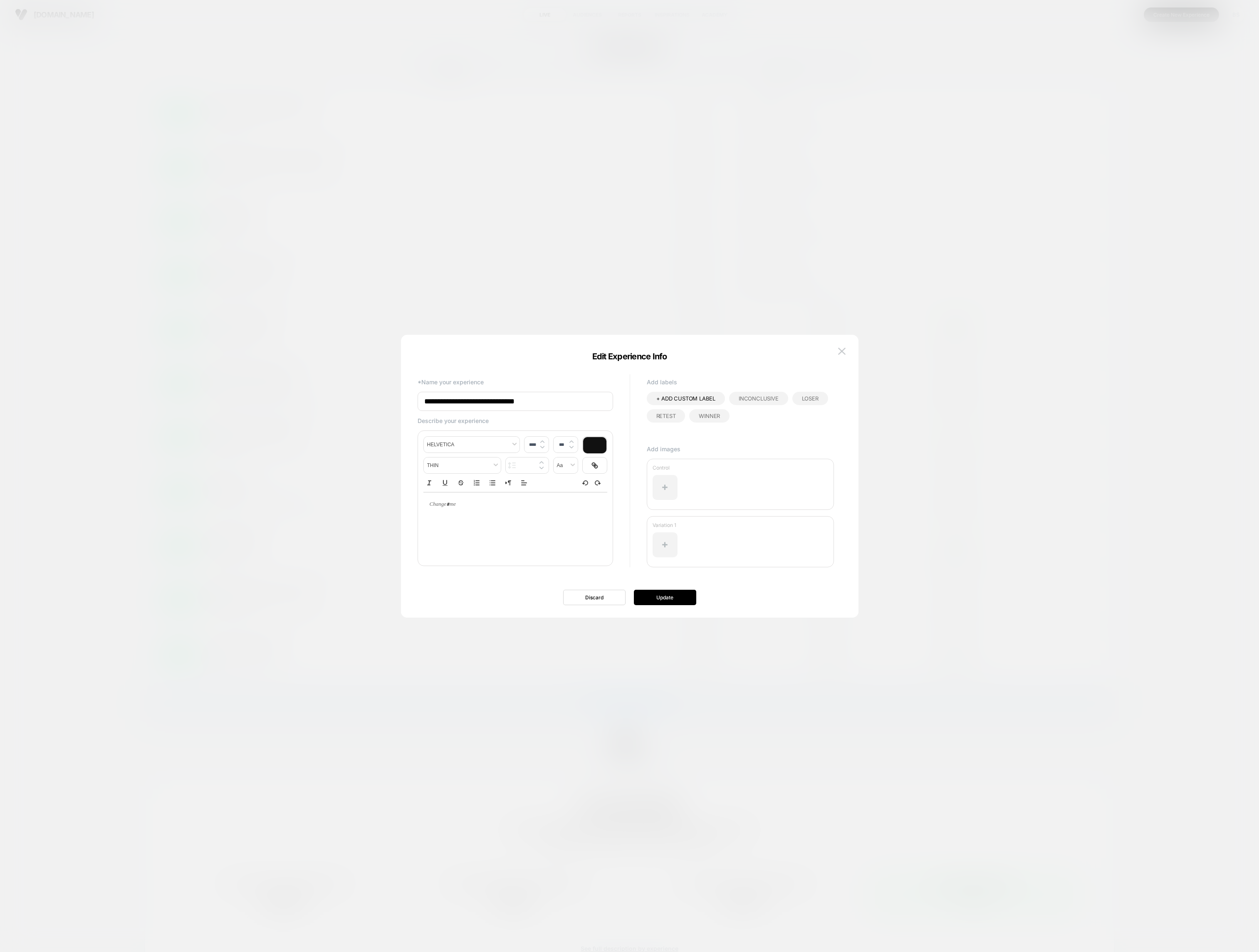
drag, startPoint x: 471, startPoint y: 402, endPoint x: 405, endPoint y: 398, distance: 66.1
click at [376, 393] on body "**********" at bounding box center [629, 476] width 1259 height 952
click at [416, 398] on div "**********" at bounding box center [625, 476] width 424 height 208
click at [444, 400] on input "**********" at bounding box center [515, 401] width 195 height 19
click at [444, 401] on input "**********" at bounding box center [515, 401] width 195 height 19
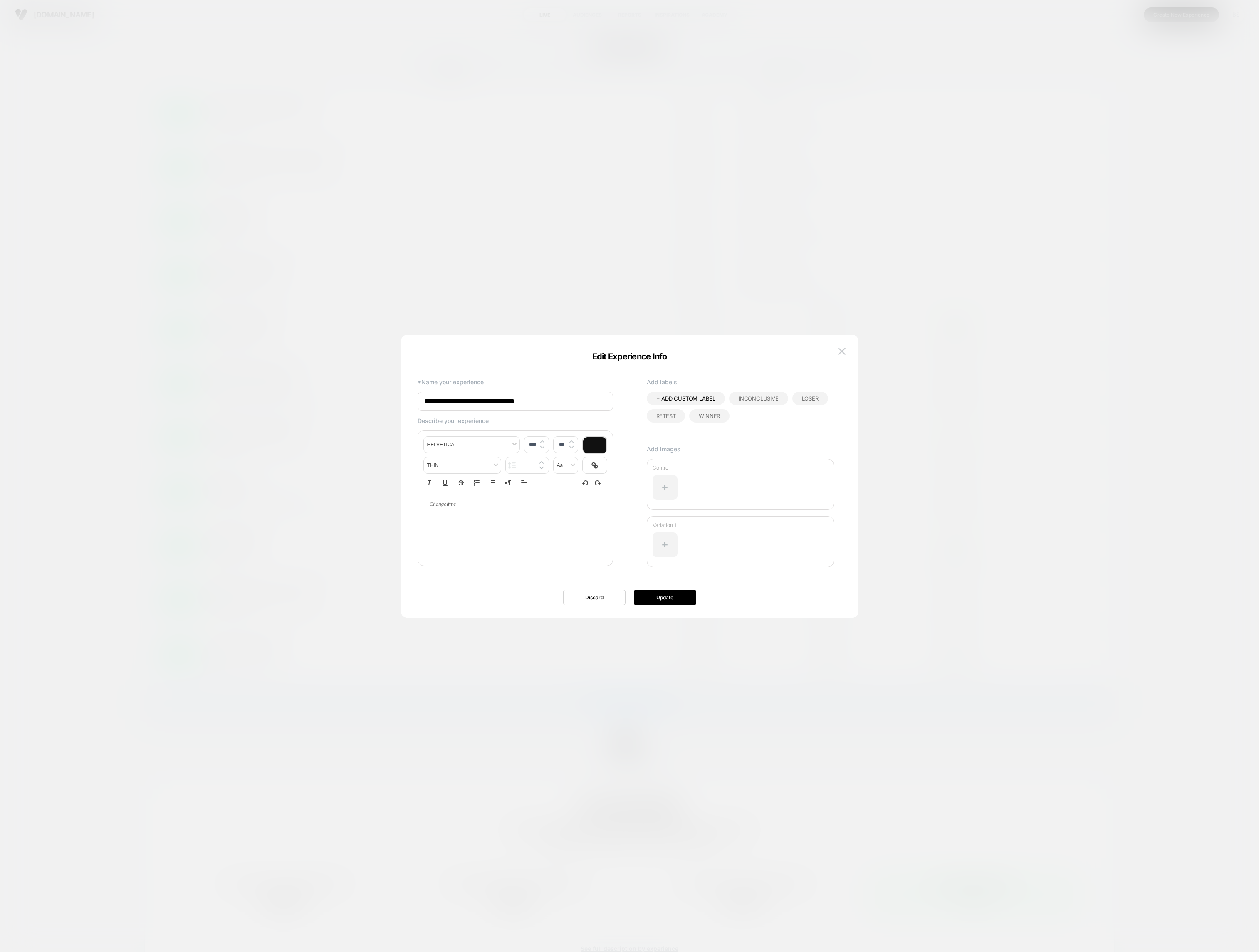
click at [410, 398] on div "**********" at bounding box center [626, 476] width 433 height 250
click at [495, 403] on input "**********" at bounding box center [515, 401] width 195 height 19
drag, startPoint x: 489, startPoint y: 402, endPoint x: 491, endPoint y: 437, distance: 35.1
click at [491, 410] on input "**********" at bounding box center [515, 401] width 195 height 19
type input "**********"
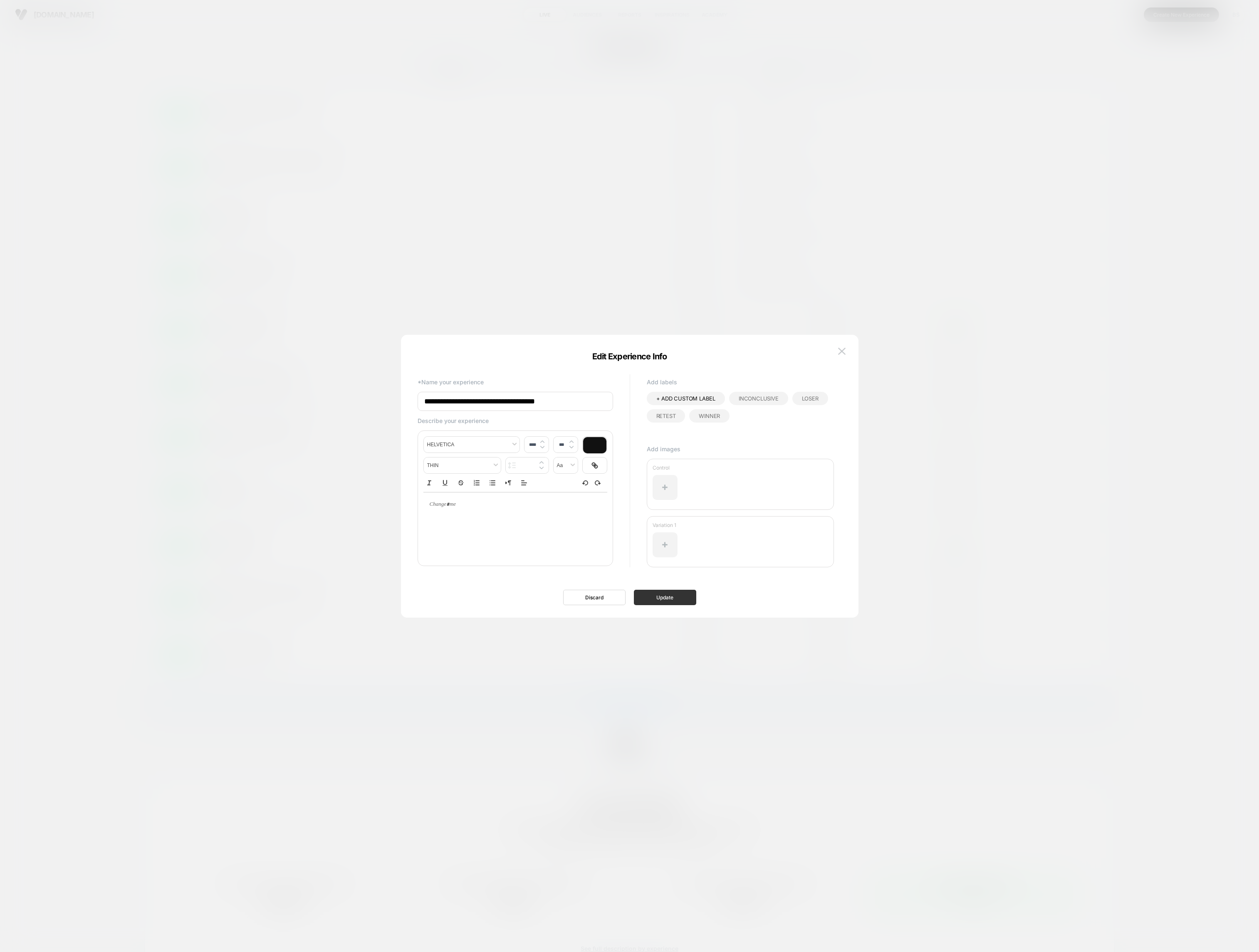
click at [657, 594] on button "Update" at bounding box center [665, 597] width 63 height 15
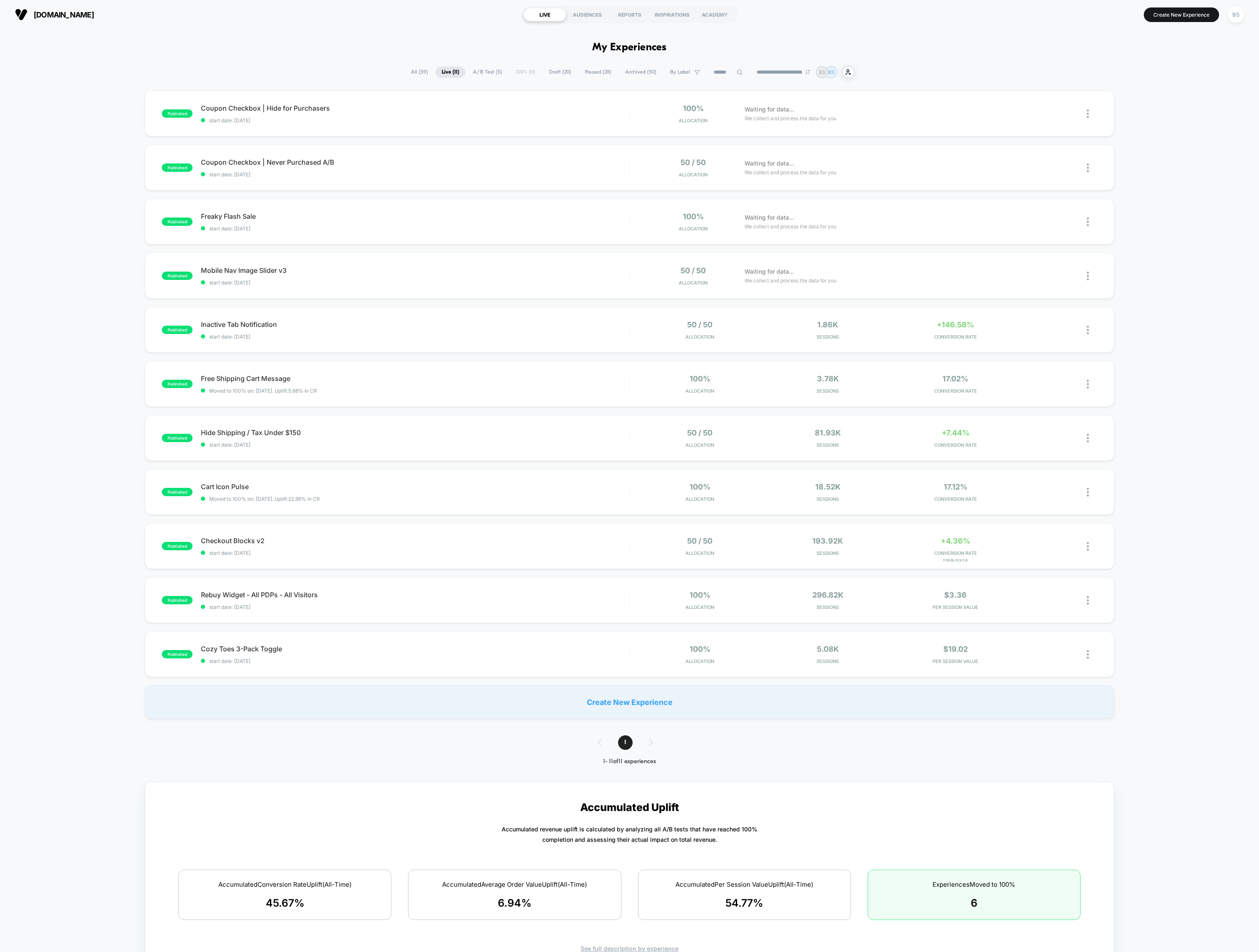
click at [1037, 271] on div "published Coupon Checkbox | Hide for Purchasers Click to edit experience detail…" at bounding box center [629, 405] width 1259 height 628
click at [562, 73] on span "Draft ( 20 )" at bounding box center [560, 72] width 35 height 11
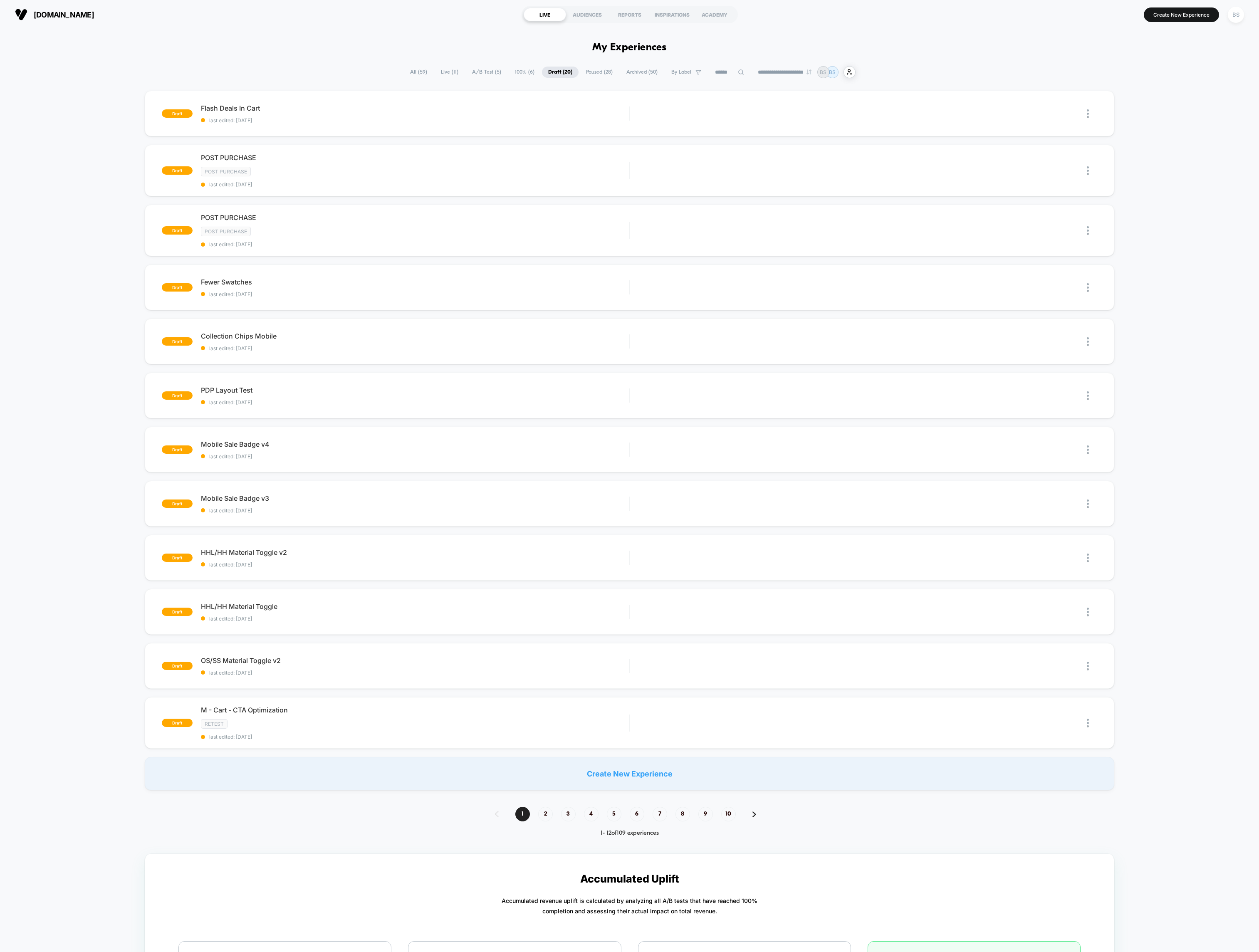
click at [522, 74] on span "100% ( 6 )" at bounding box center [525, 72] width 32 height 11
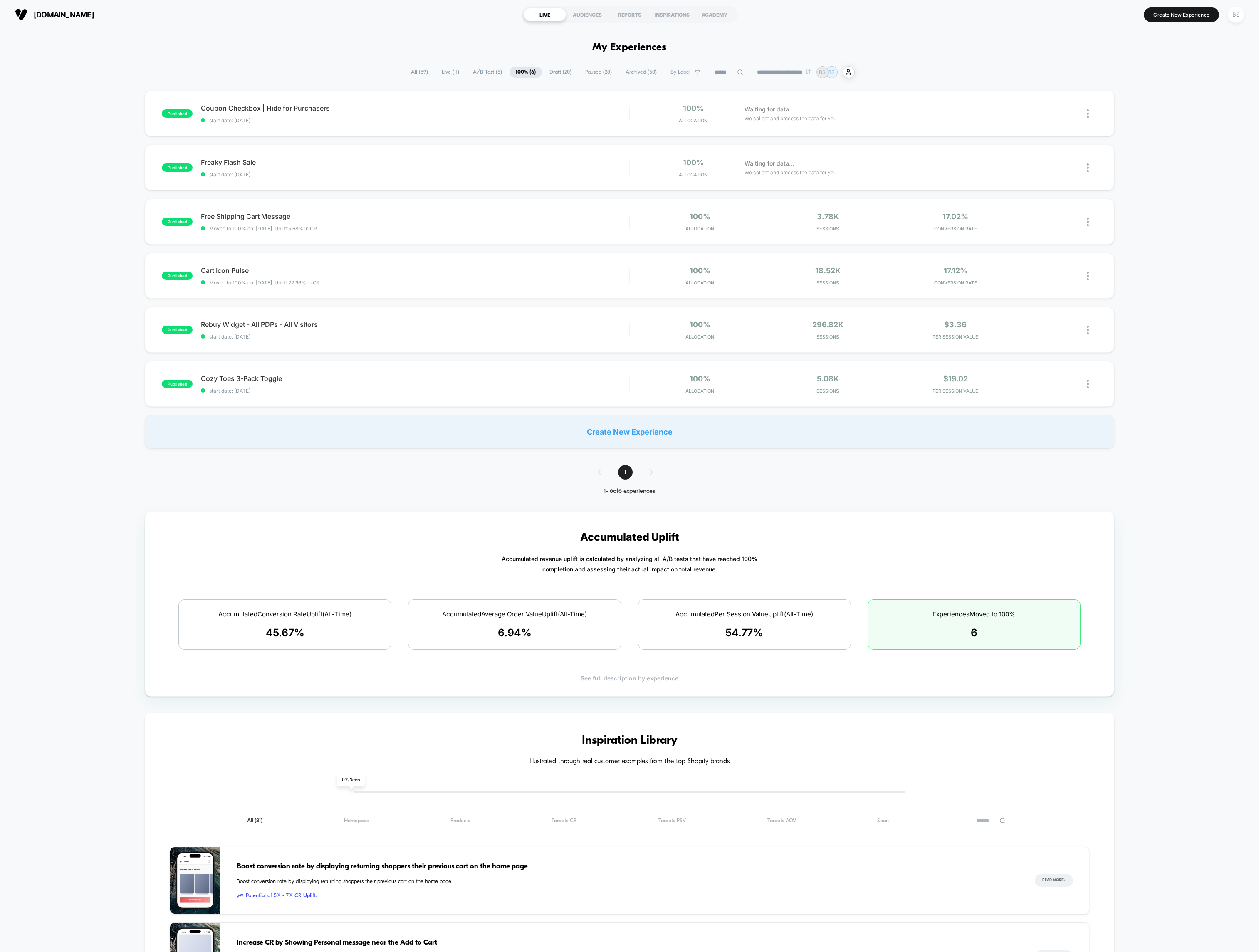
click at [594, 71] on span "Paused ( 28 )" at bounding box center [598, 72] width 39 height 11
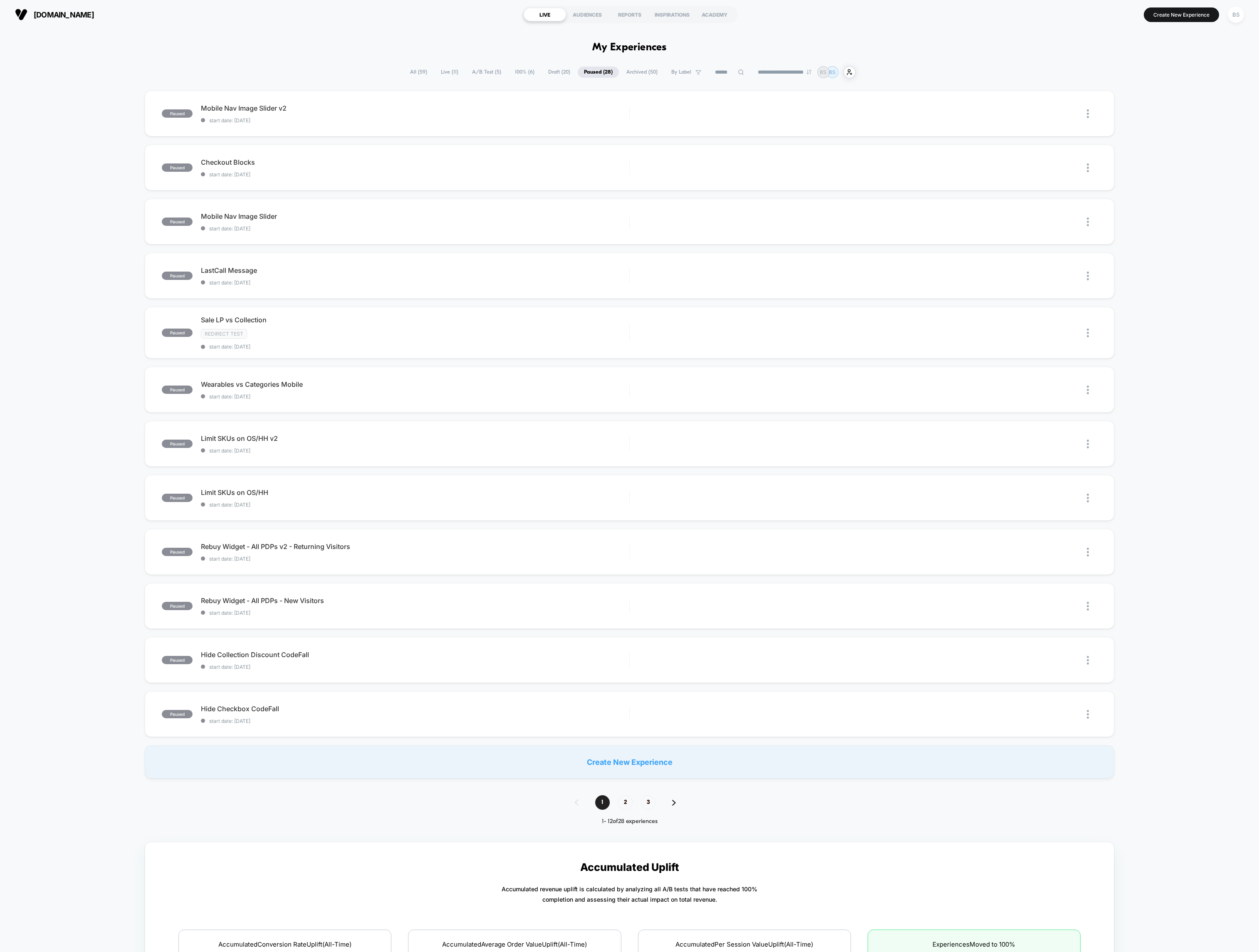
click at [547, 73] on span "Draft ( 20 )" at bounding box center [559, 72] width 35 height 11
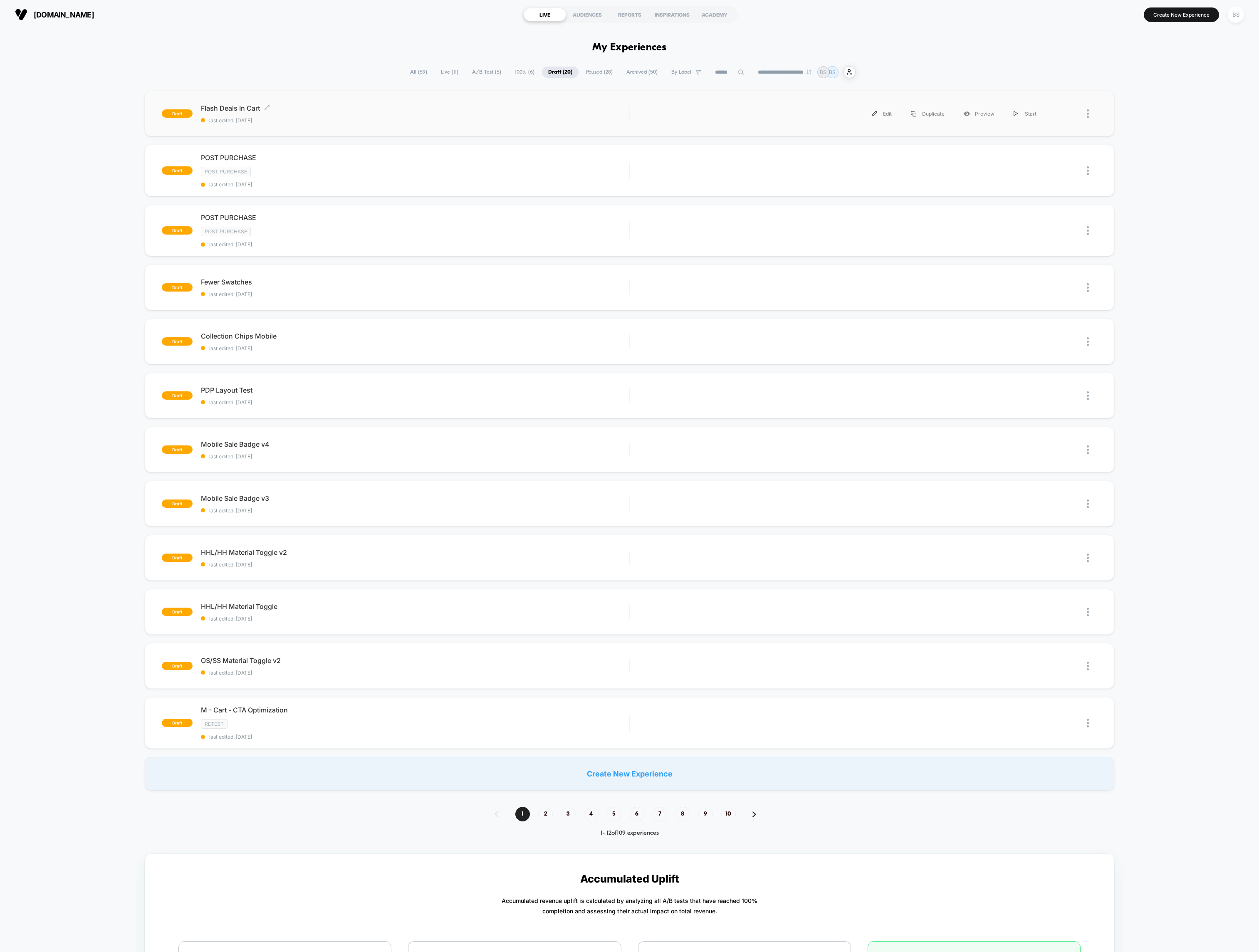
click at [464, 121] on span "last edited: 10/10/2025" at bounding box center [415, 120] width 429 height 6
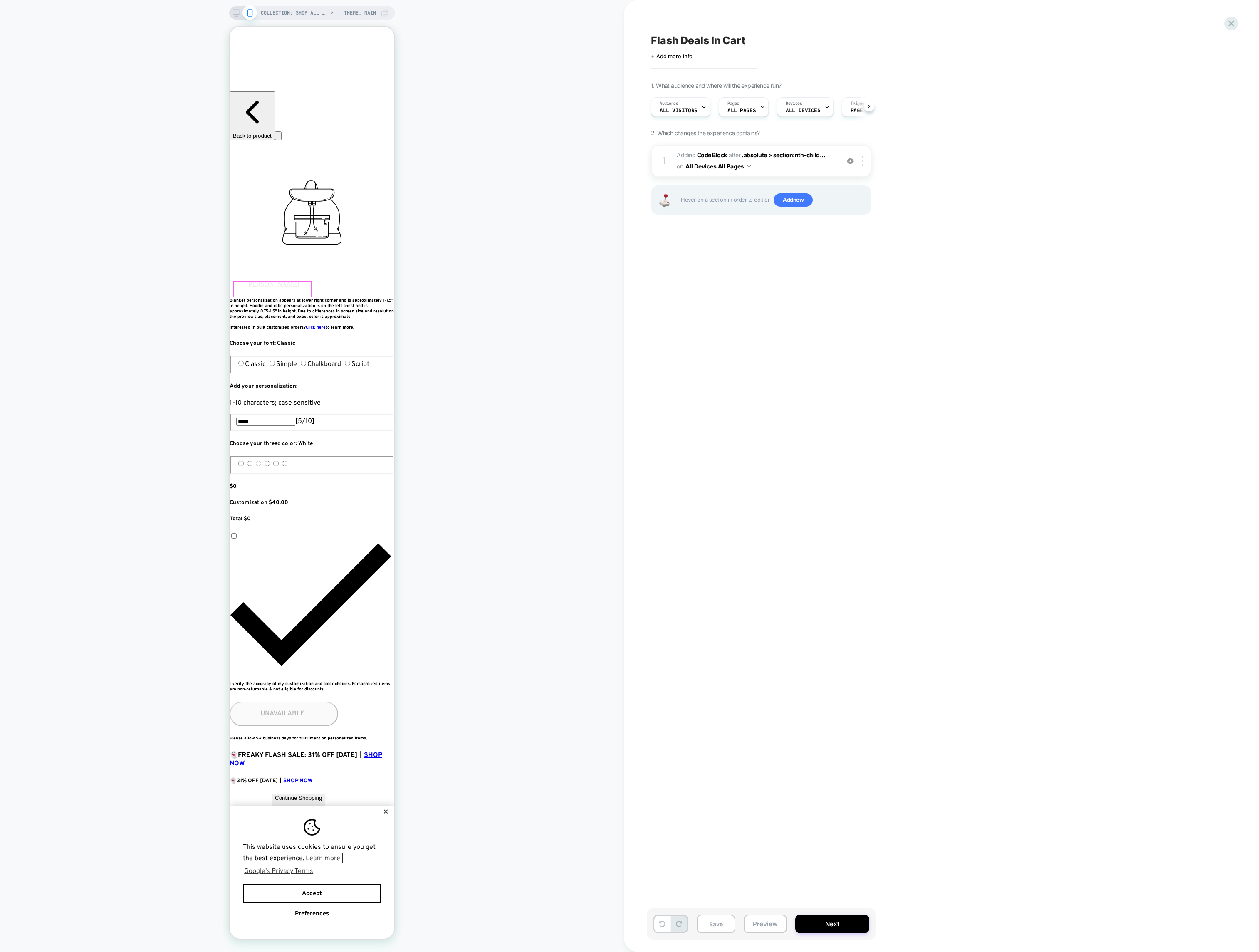
click at [292, 53] on div at bounding box center [313, 54] width 98 height 13
click at [191, 70] on div "COLLECTION: Shop All (Category) COLLECTION: Shop All (Category) Theme: MAIN" at bounding box center [312, 475] width 624 height 935
click at [329, 64] on div "Go to link" at bounding box center [338, 60] width 54 height 6
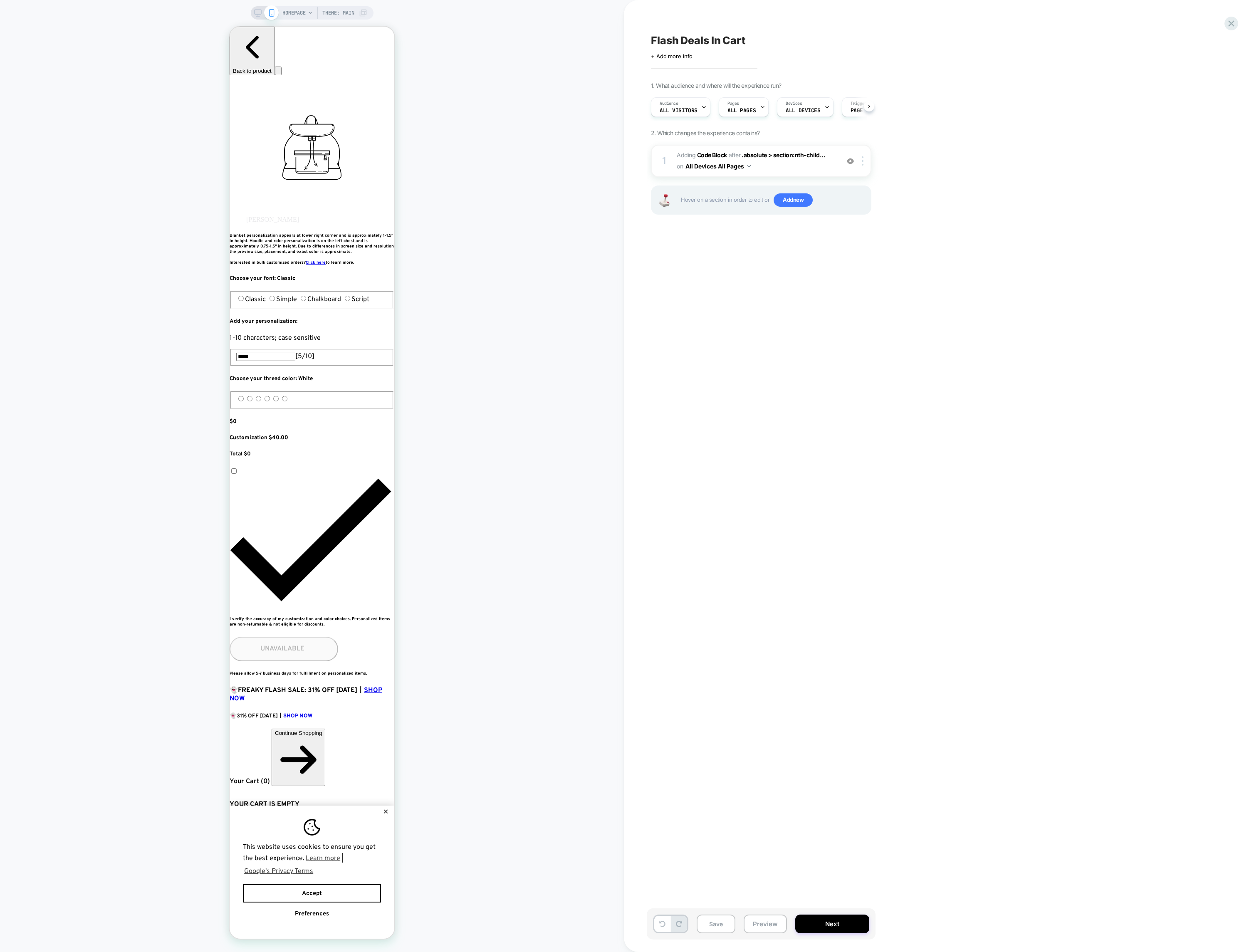
scroll to position [0, 1]
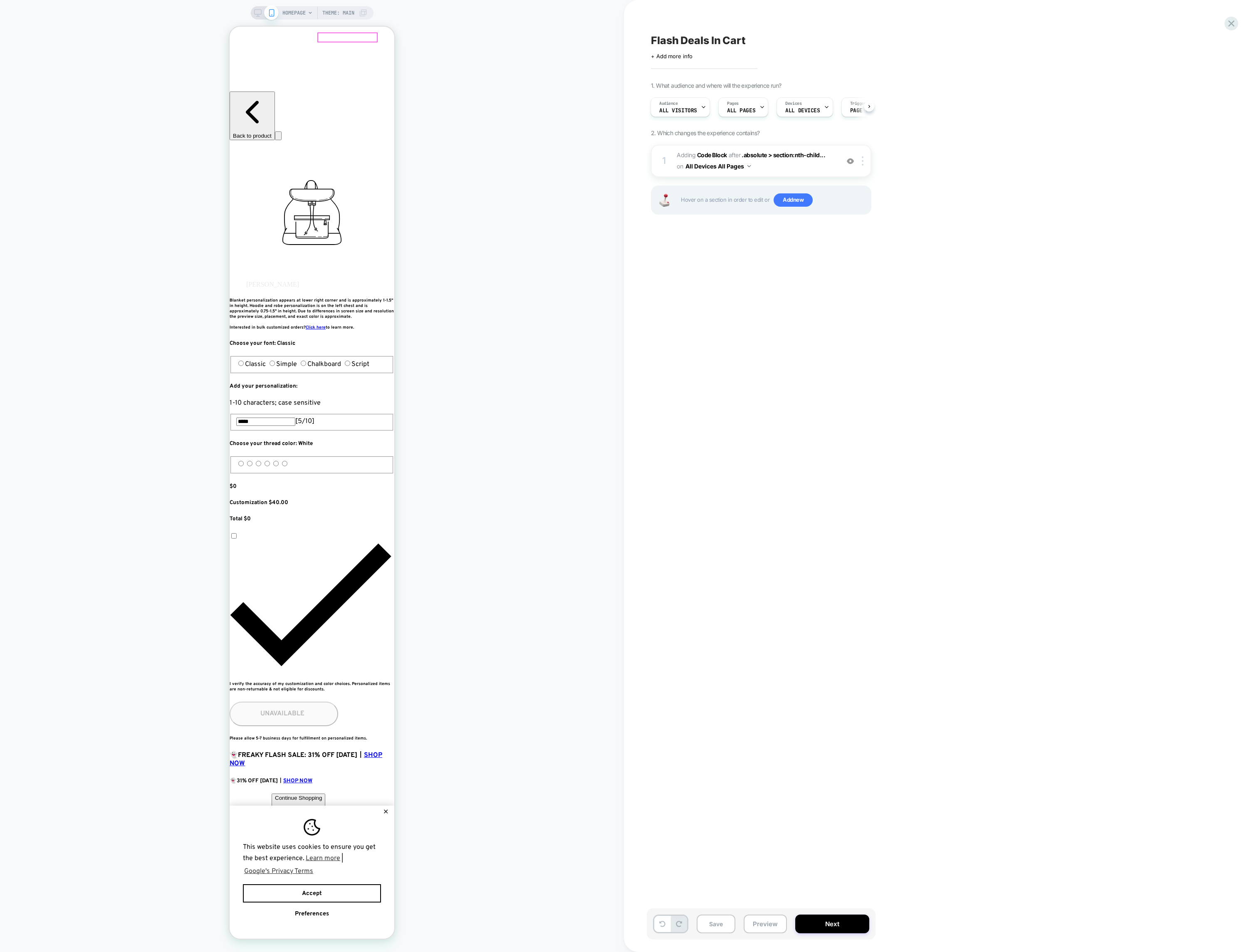
click at [322, 795] on div "Continue Shopping" at bounding box center [298, 798] width 47 height 6
click at [263, 139] on div at bounding box center [313, 137] width 165 height 11
click at [281, 144] on div "Go to link" at bounding box center [302, 147] width 79 height 16
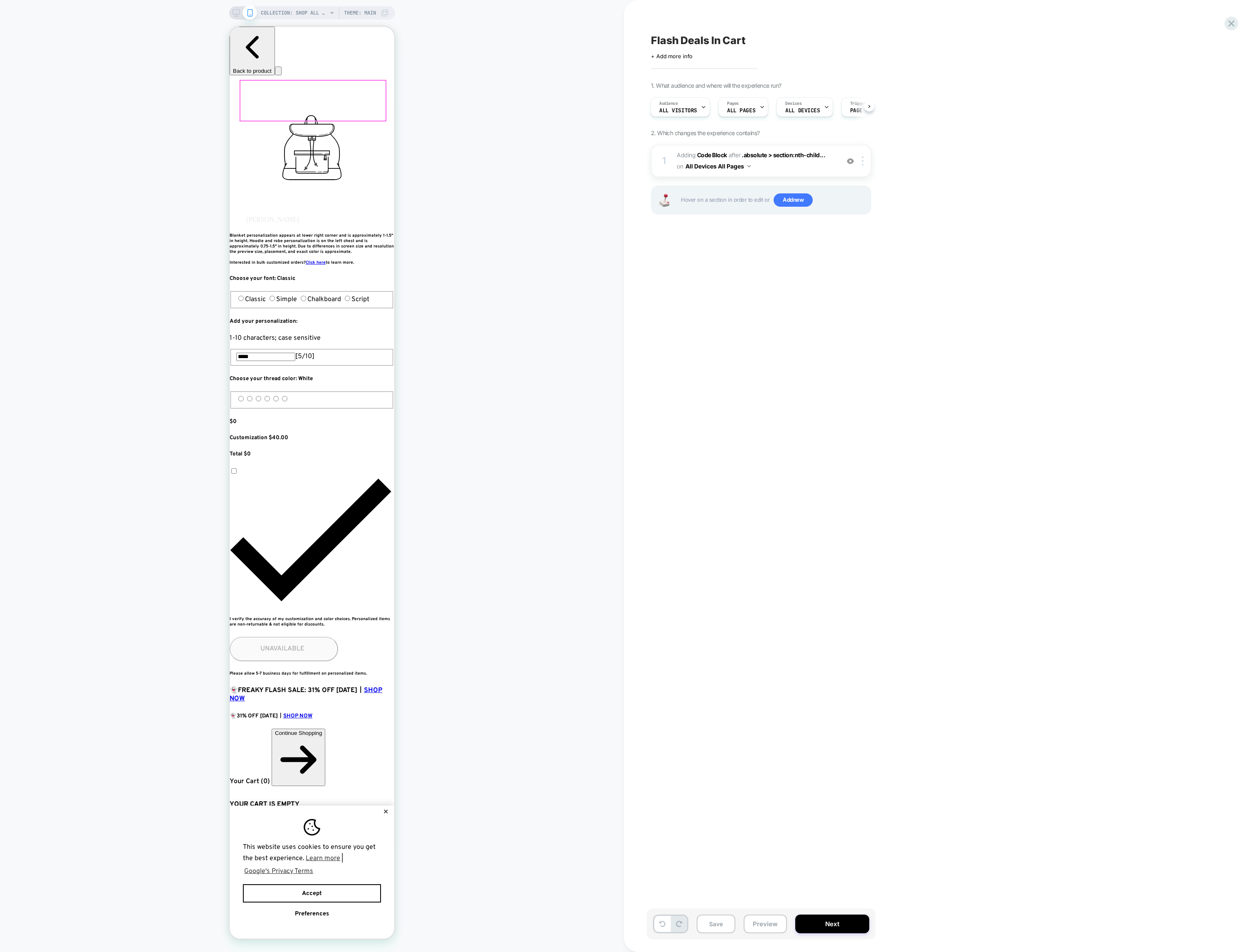
scroll to position [0, 1]
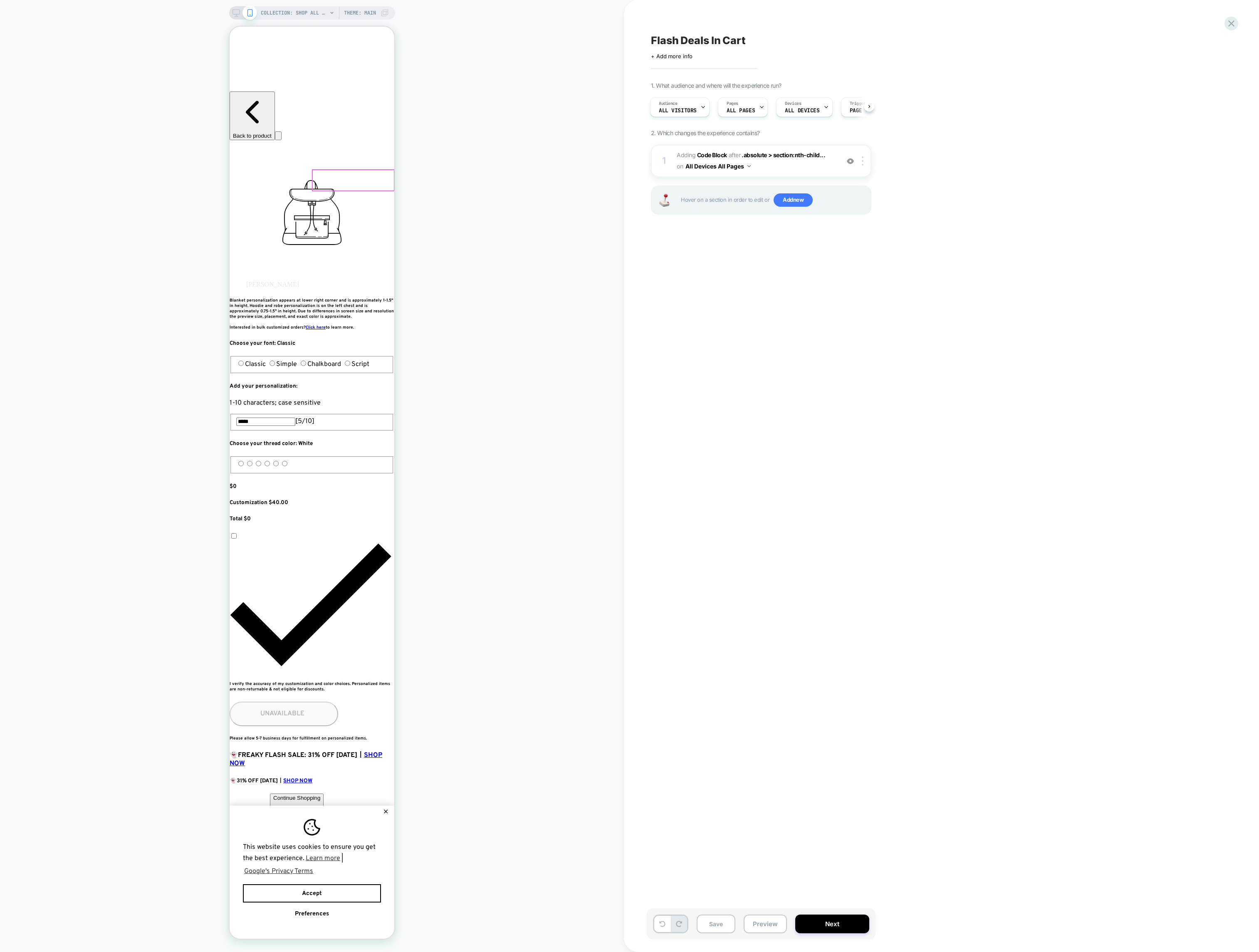
scroll to position [12, 0]
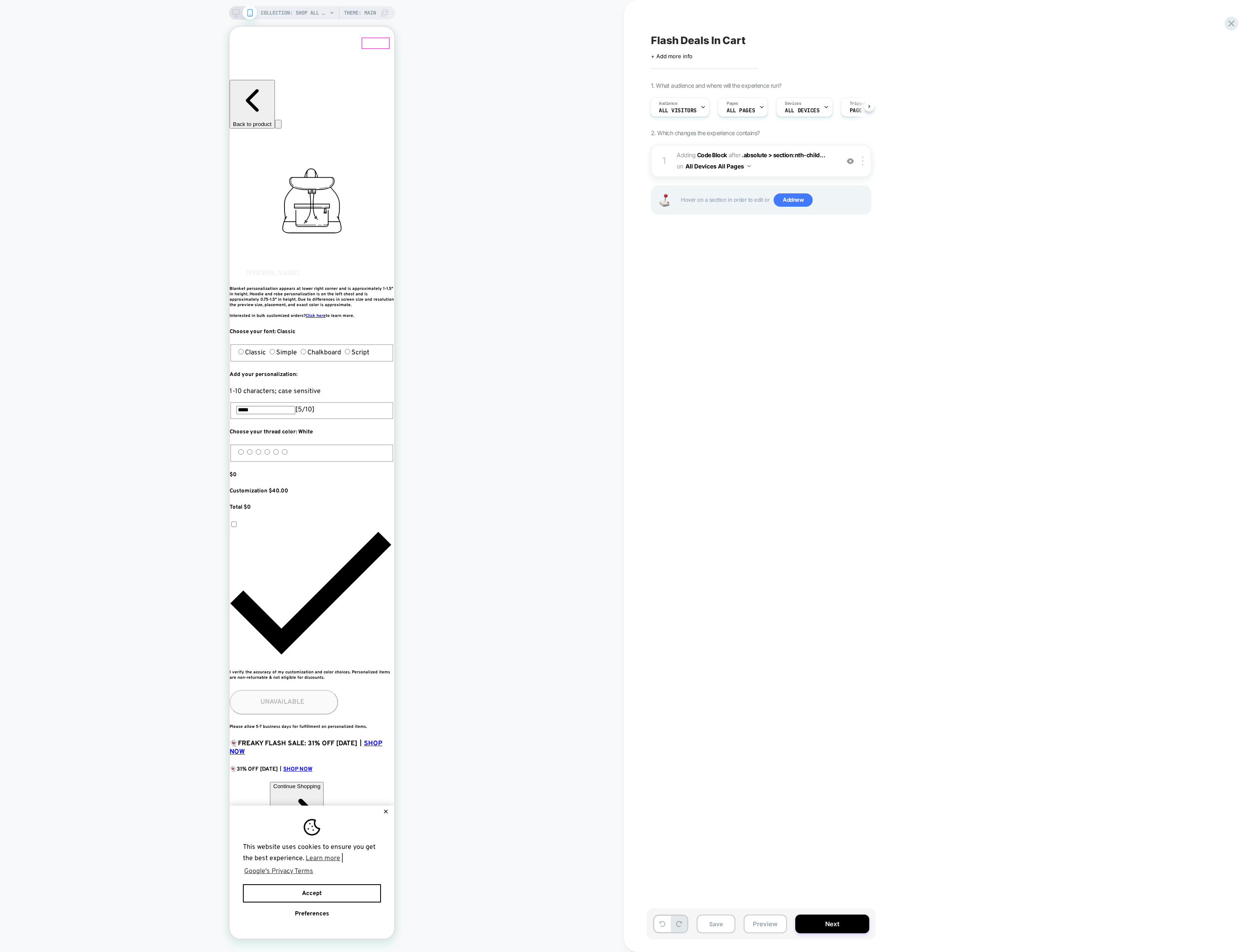
click at [387, 809] on button "✕" at bounding box center [386, 812] width 11 height 6
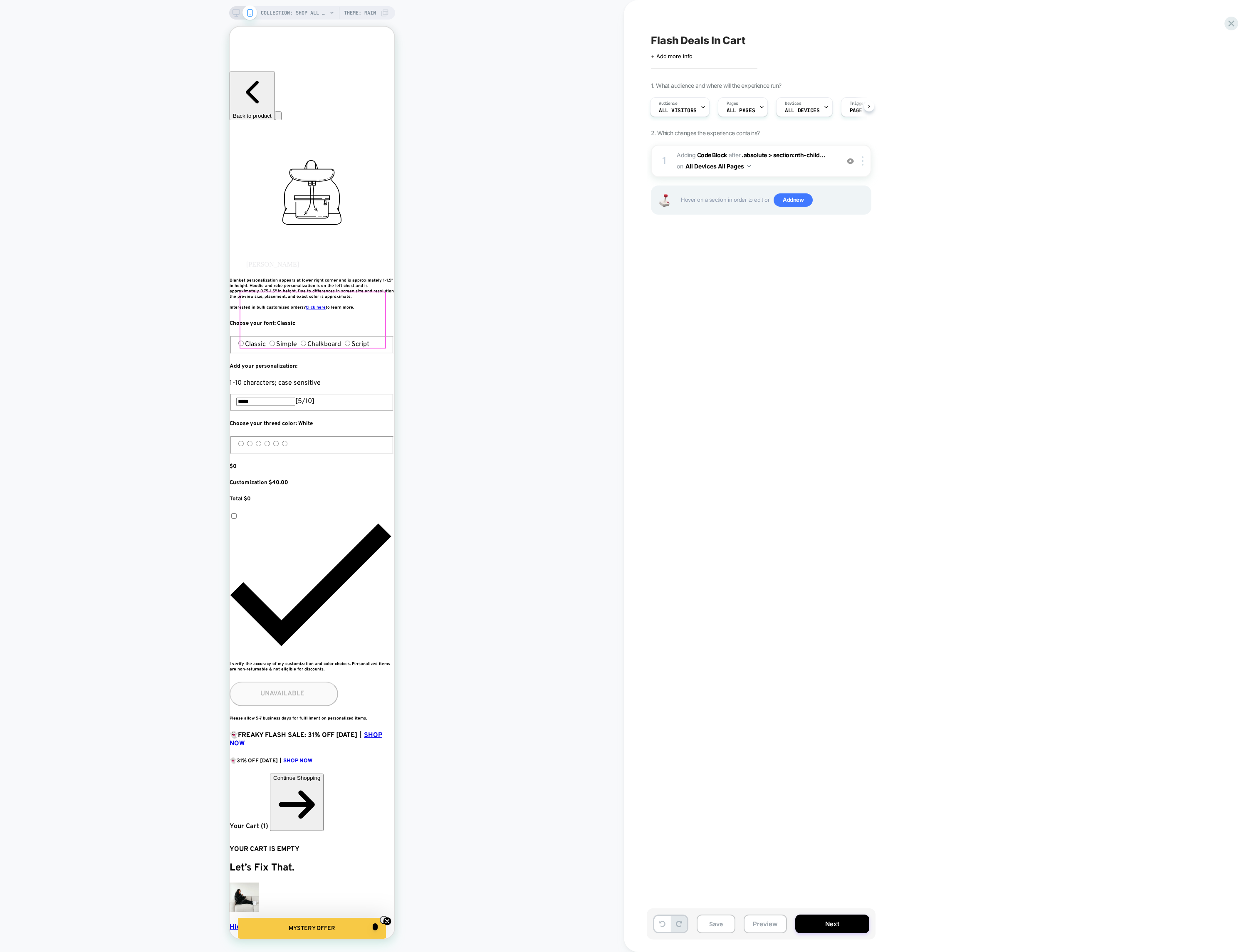
scroll to position [63, 0]
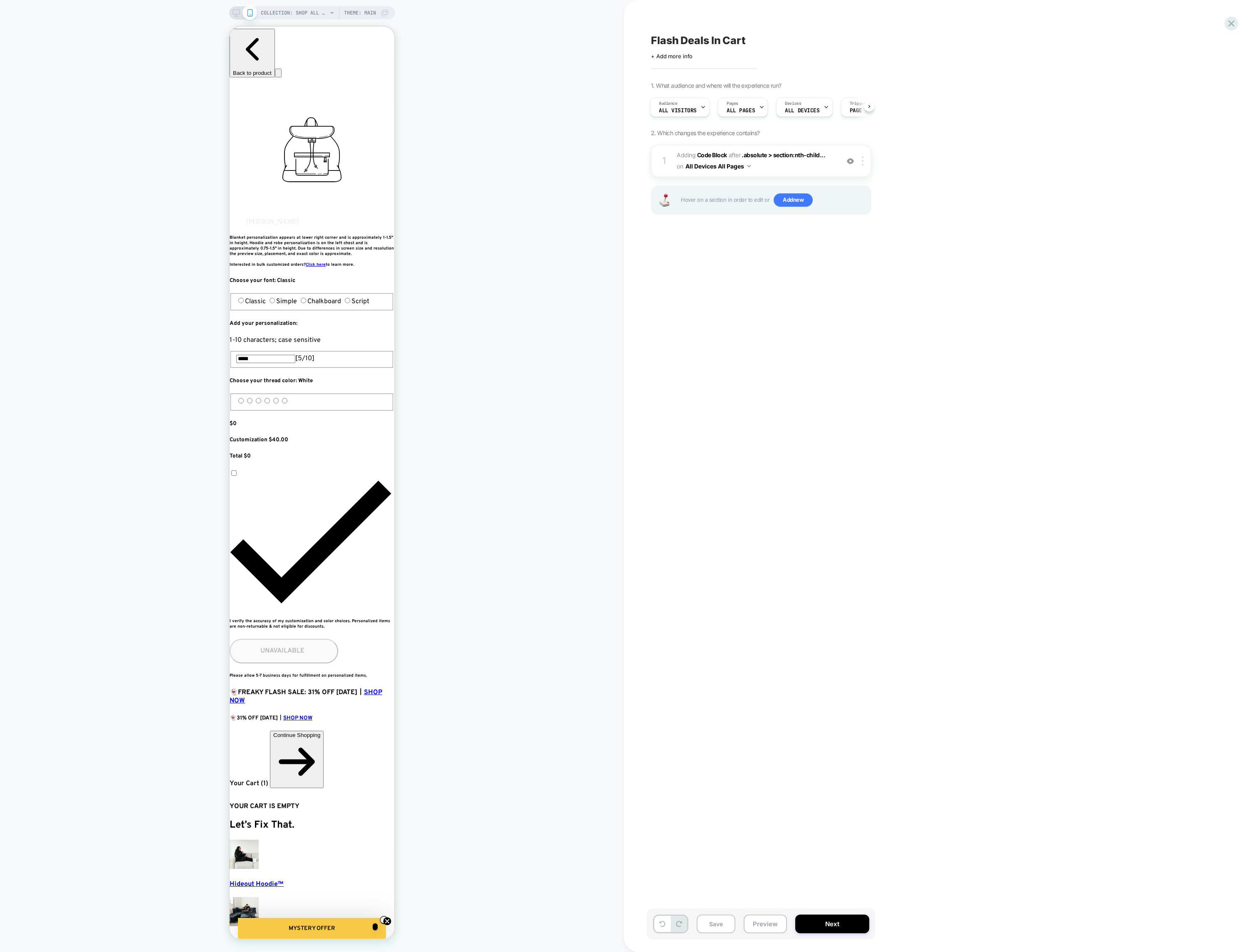
click at [239, 13] on rect at bounding box center [236, 12] width 7 height 5
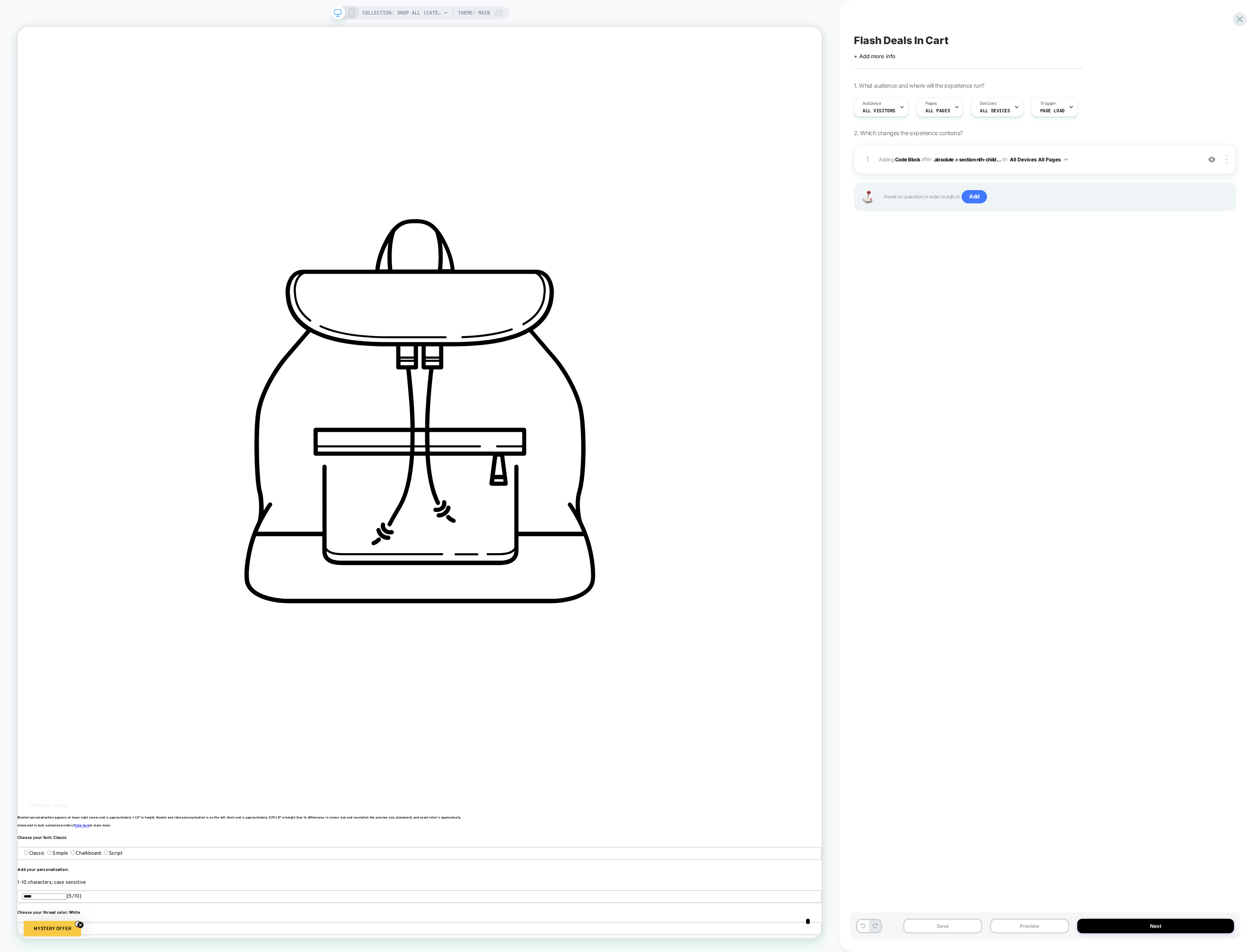
scroll to position [63, 0]
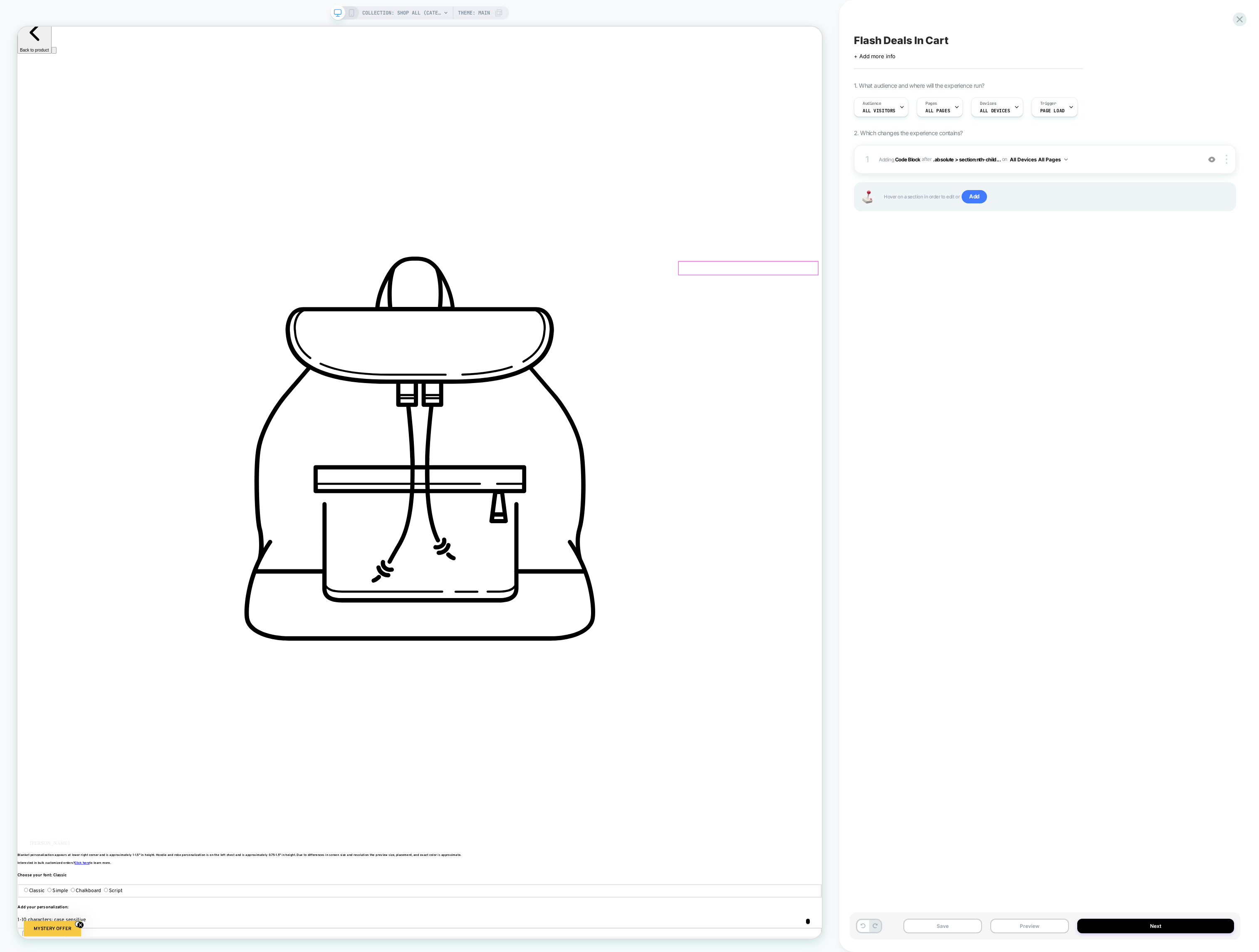
scroll to position [87, 0]
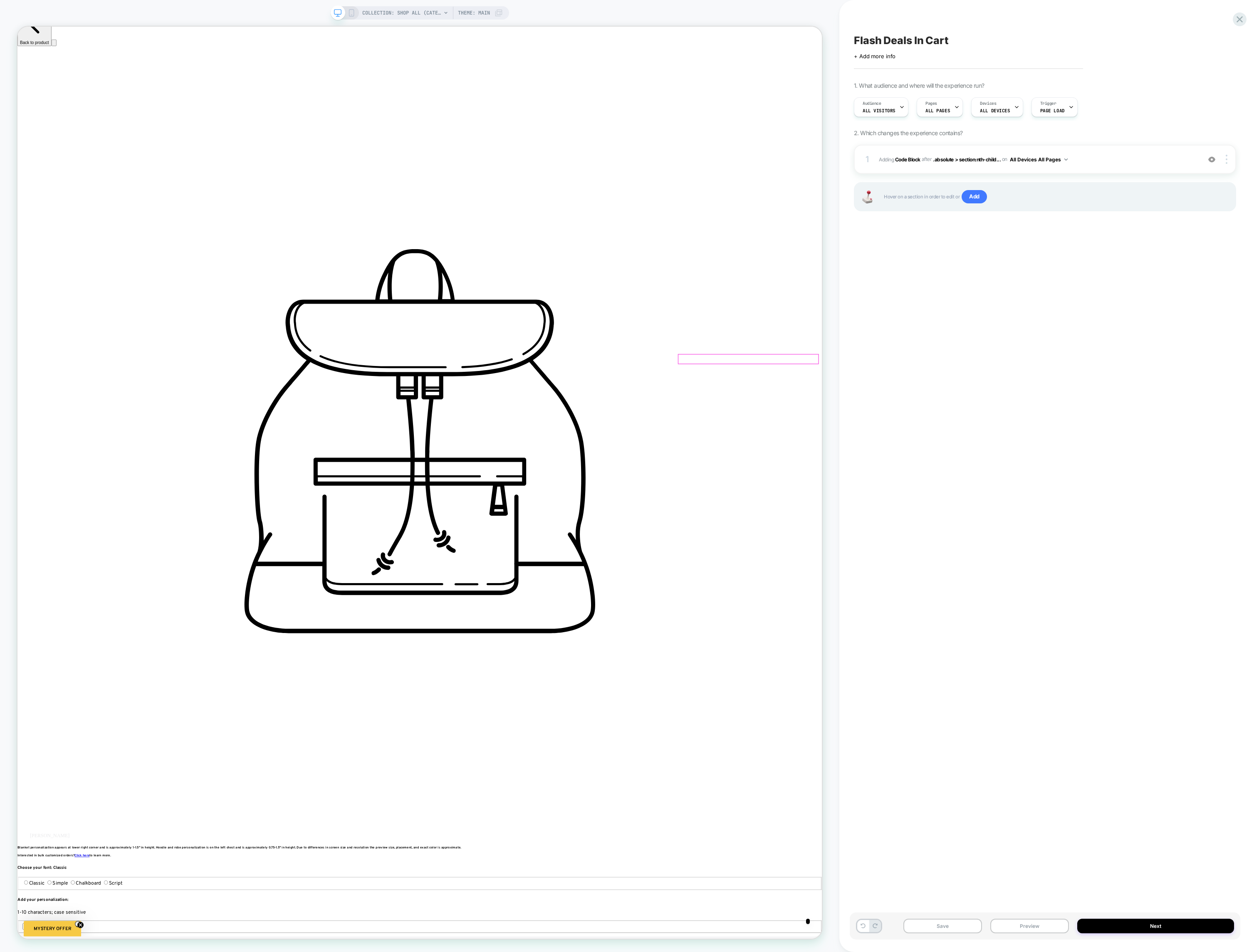
click at [930, 470] on div at bounding box center [992, 470] width 186 height 12
click at [959, 586] on div "Move" at bounding box center [978, 582] width 51 height 8
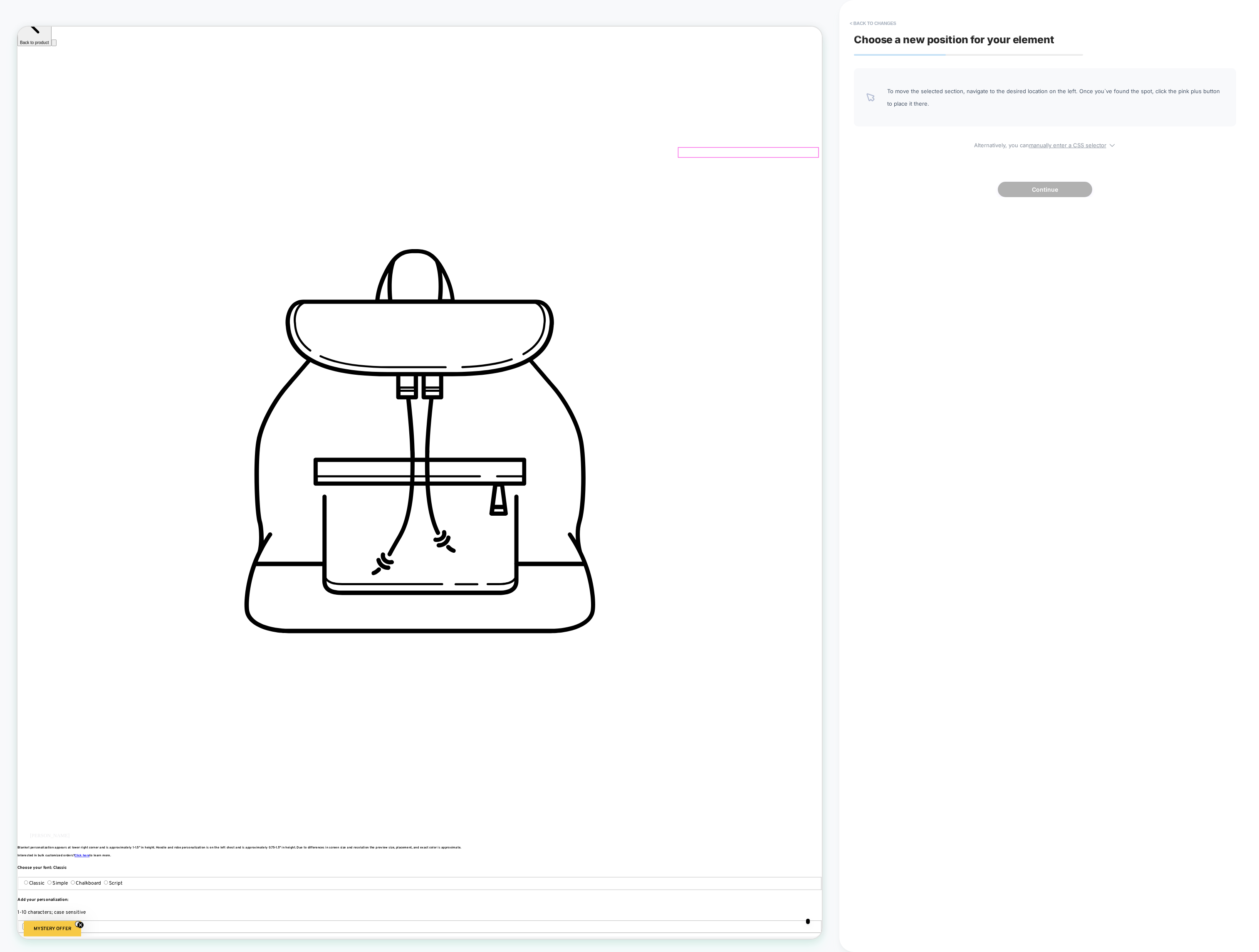
click at [933, 194] on div at bounding box center [992, 194] width 186 height 12
click at [967, 202] on div "Append Before" at bounding box center [981, 204] width 51 height 8
click at [859, 23] on button "< Back to changes" at bounding box center [873, 23] width 55 height 13
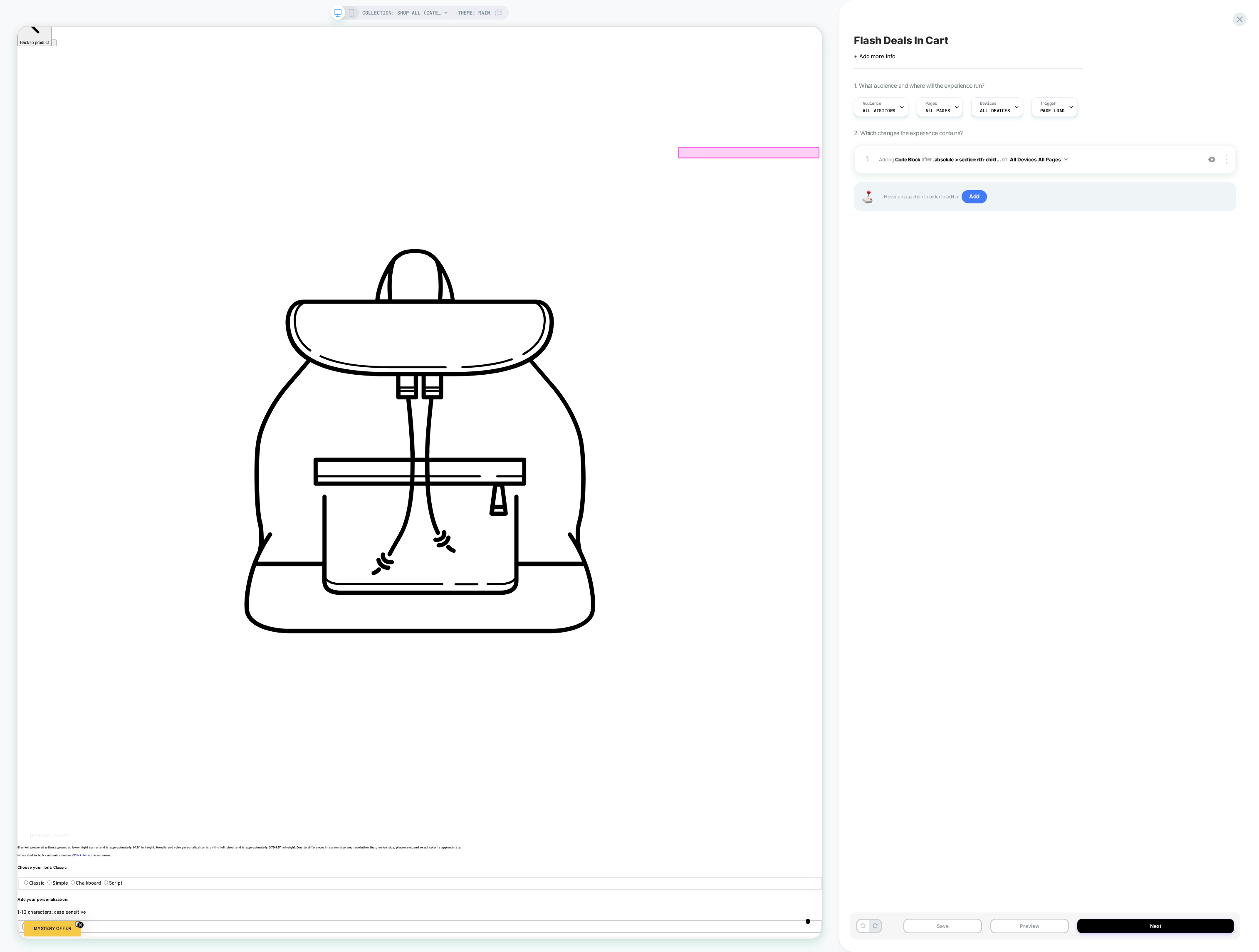
click at [896, 281] on div "Flash Deals In Cart Click to edit experience details + Add more info 1. What au…" at bounding box center [1045, 475] width 391 height 935
click at [926, 194] on div at bounding box center [992, 194] width 186 height 12
click at [960, 310] on div "Move" at bounding box center [974, 306] width 51 height 8
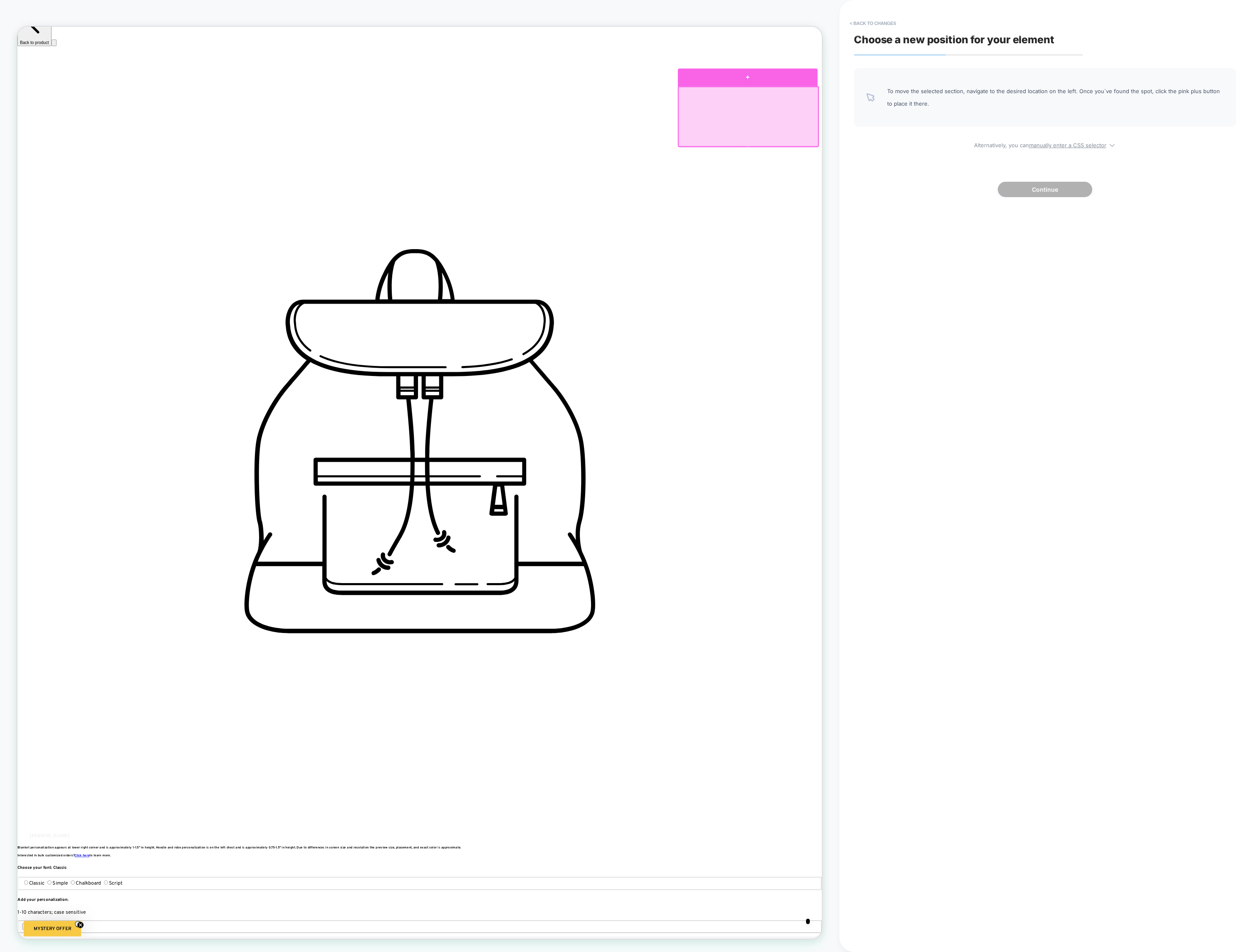
click at [991, 100] on div at bounding box center [991, 95] width 186 height 24
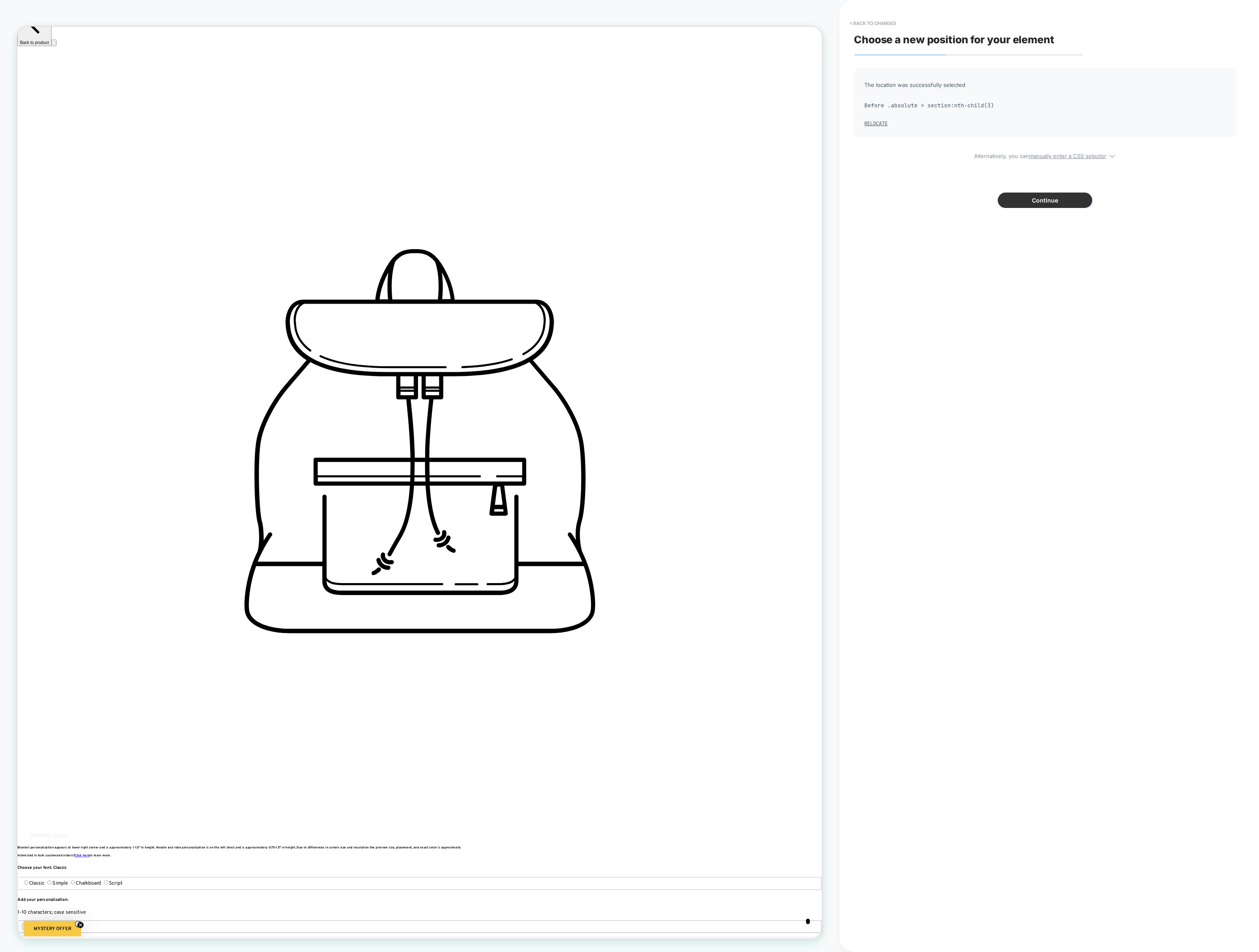
click at [1041, 203] on button "Continue" at bounding box center [1044, 200] width 94 height 15
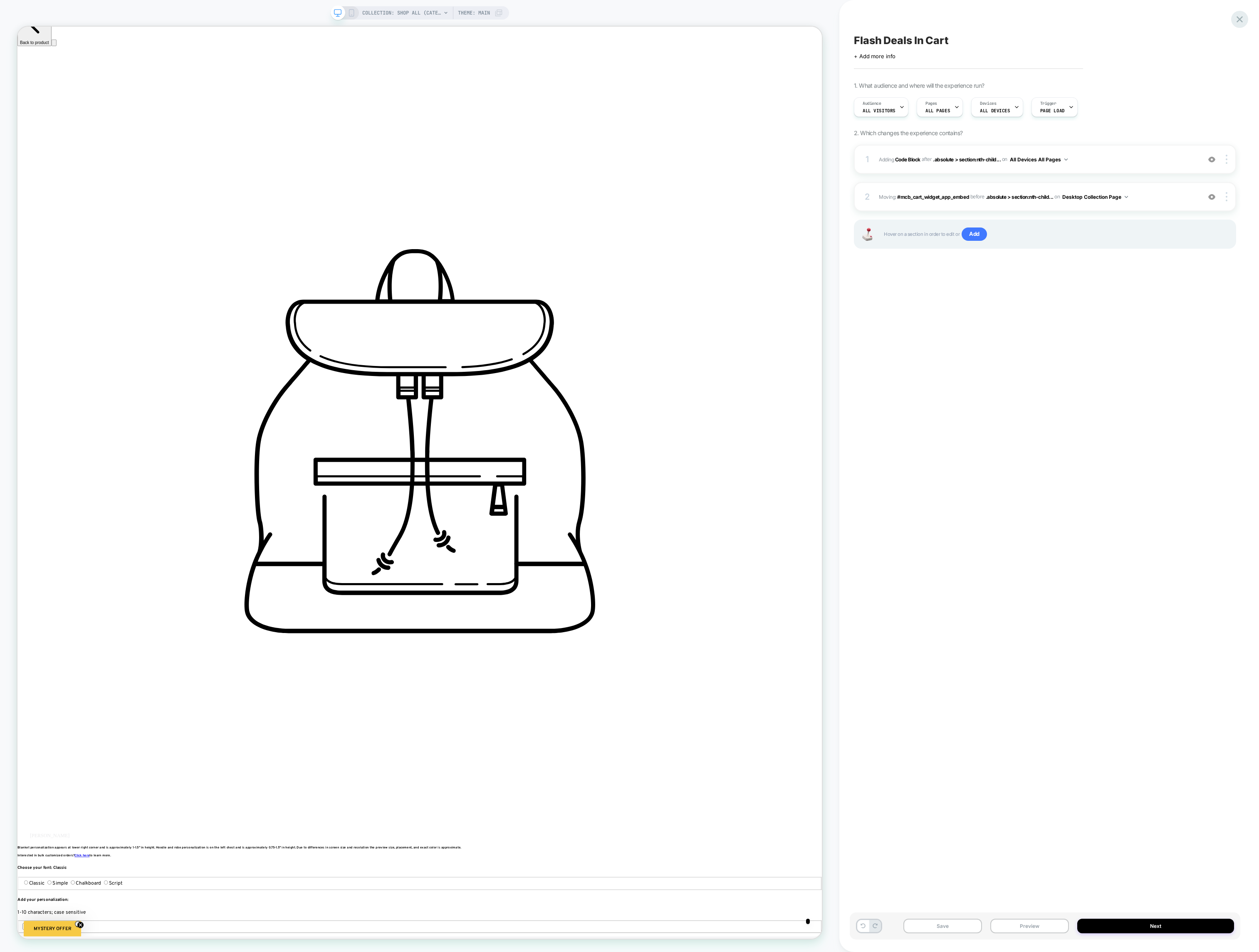
click at [1239, 15] on icon at bounding box center [1239, 19] width 11 height 11
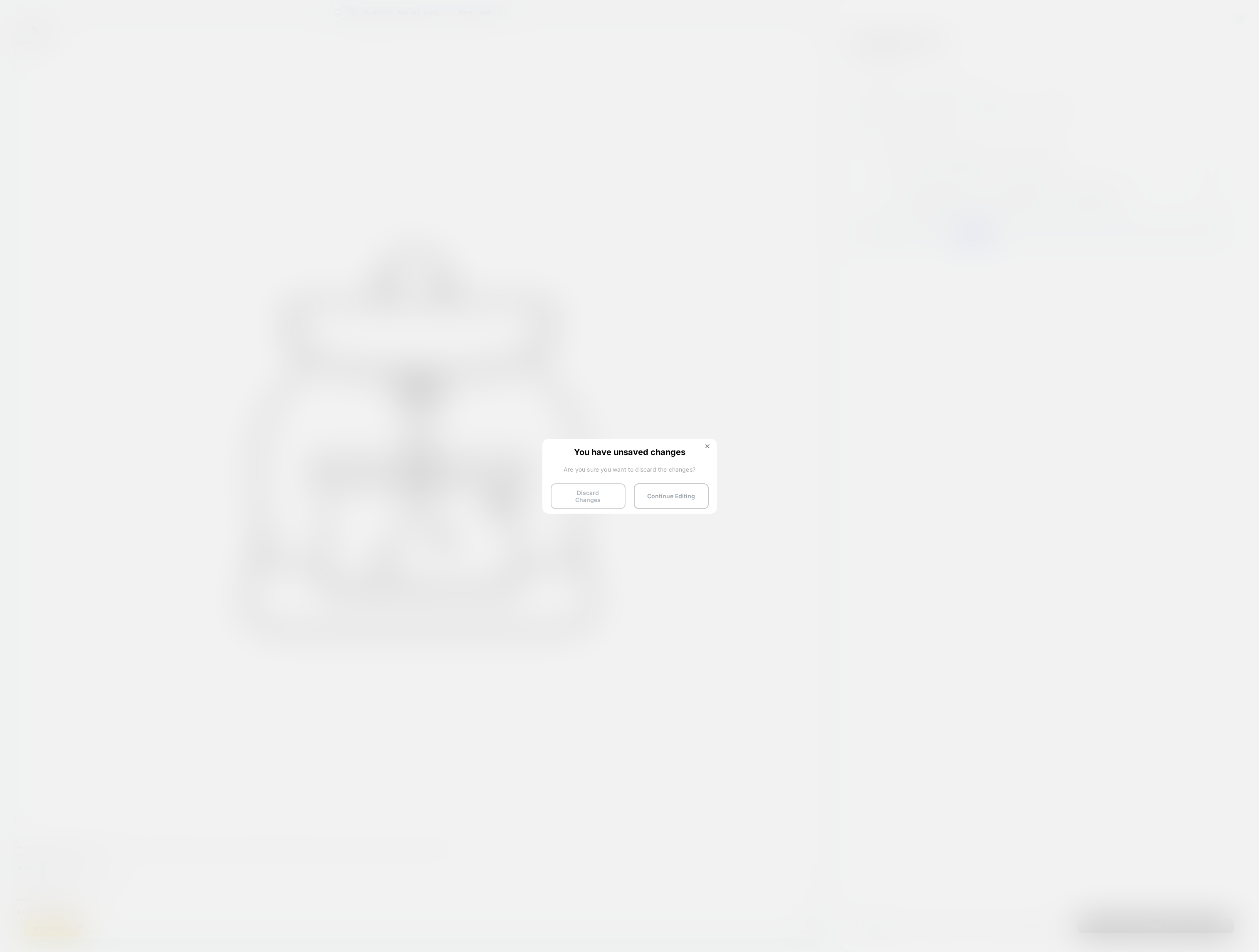
click at [558, 495] on button "Discard Changes" at bounding box center [588, 496] width 75 height 26
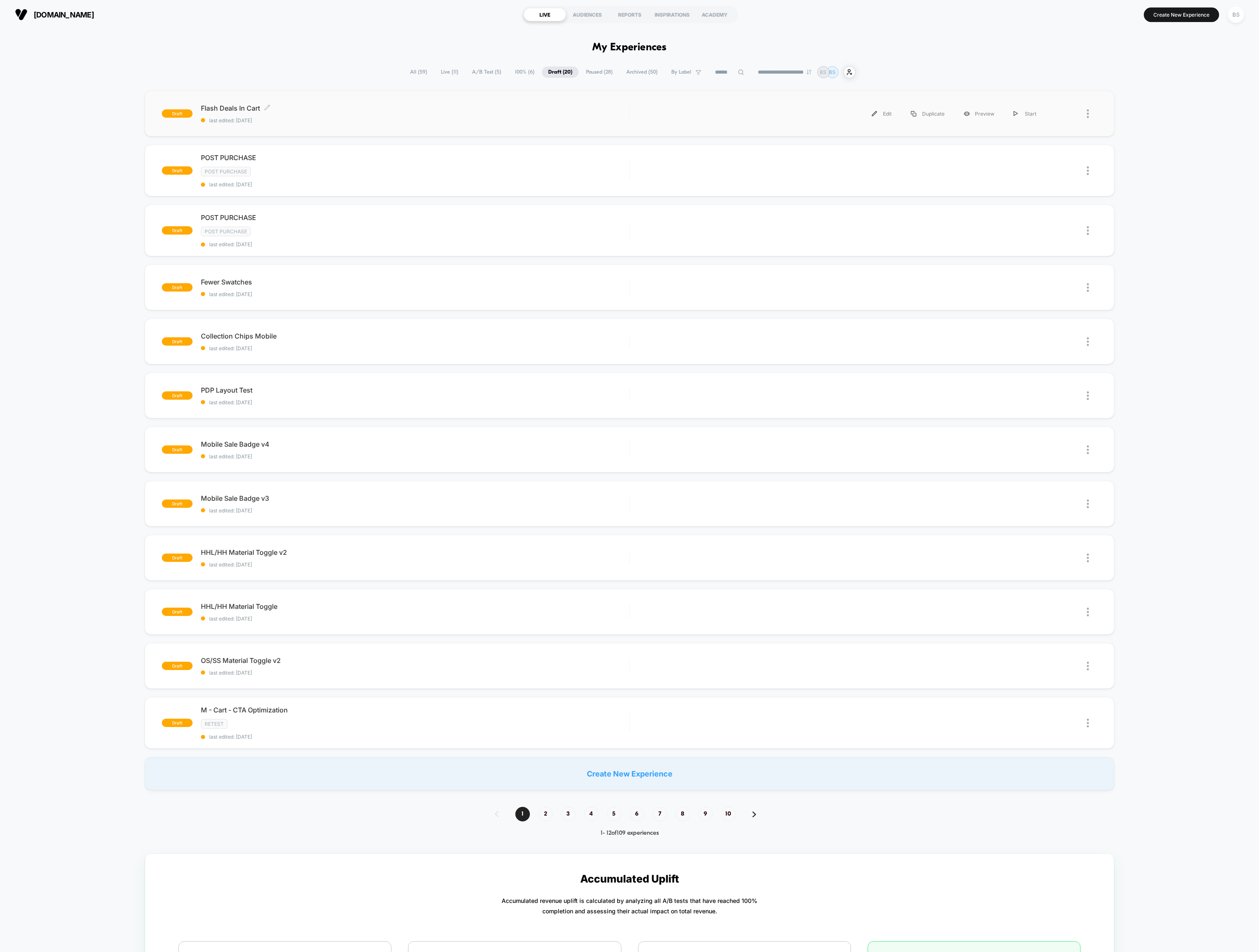
click at [355, 113] on div "Flash Deals In Cart Click to edit experience details Click to edit experience d…" at bounding box center [415, 113] width 429 height 19
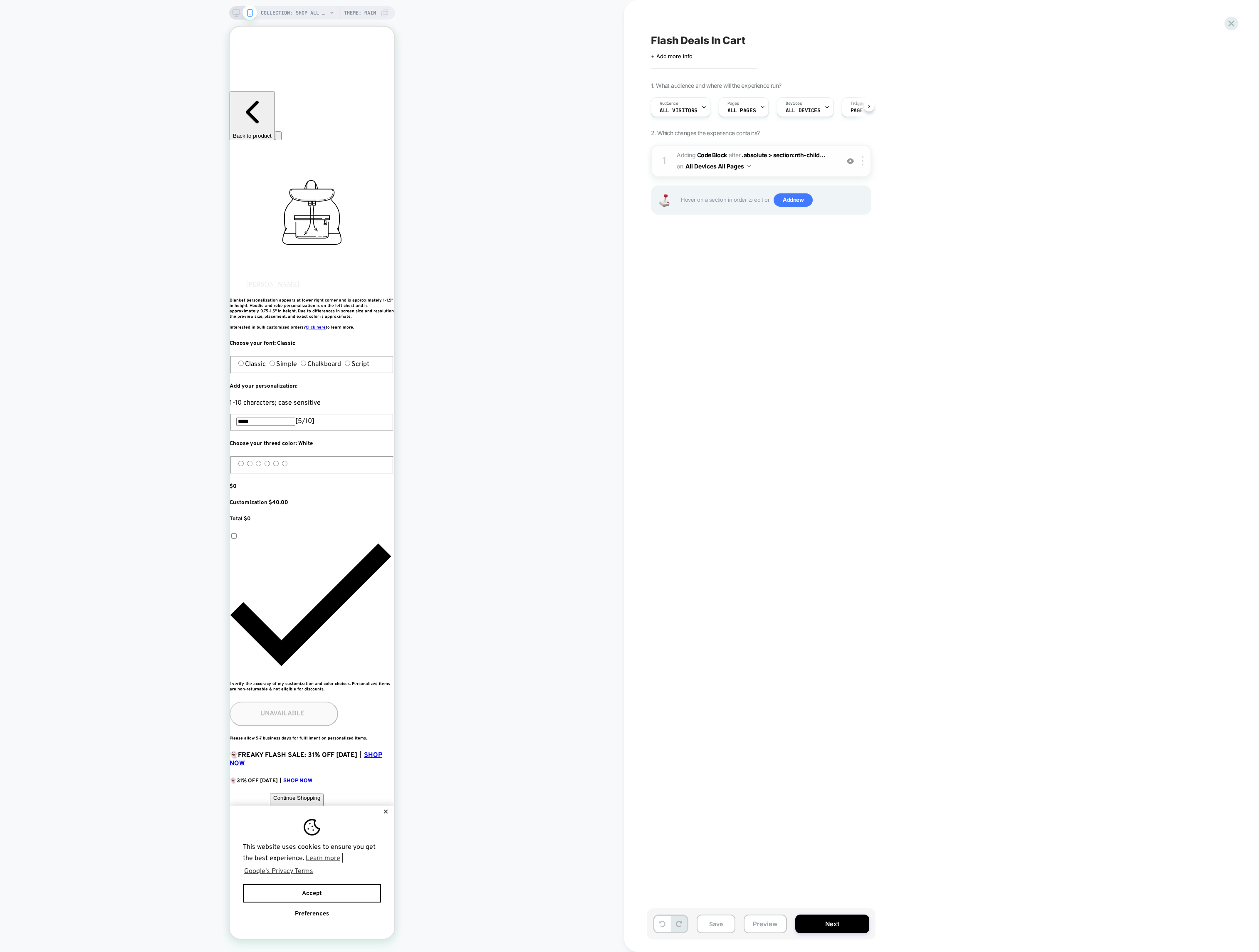
click at [805, 164] on span "Adding Code Block AFTER .absolute > section:nth-child... .absolute > section:nt…" at bounding box center [756, 161] width 158 height 22
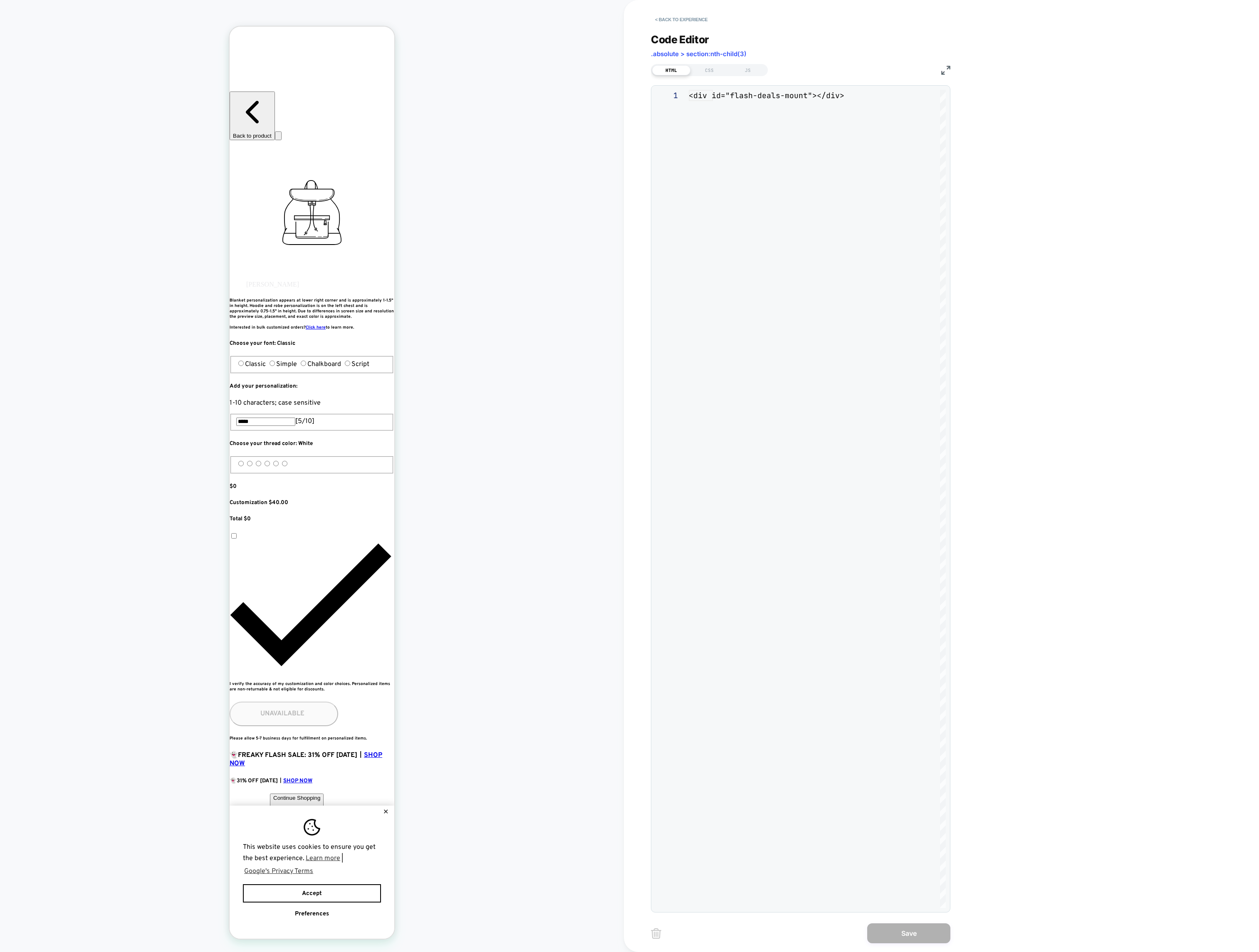
scroll to position [11, 0]
click at [752, 75] on div "HTML CSS JS" at bounding box center [709, 70] width 117 height 12
click at [752, 68] on div "JS" at bounding box center [747, 70] width 38 height 10
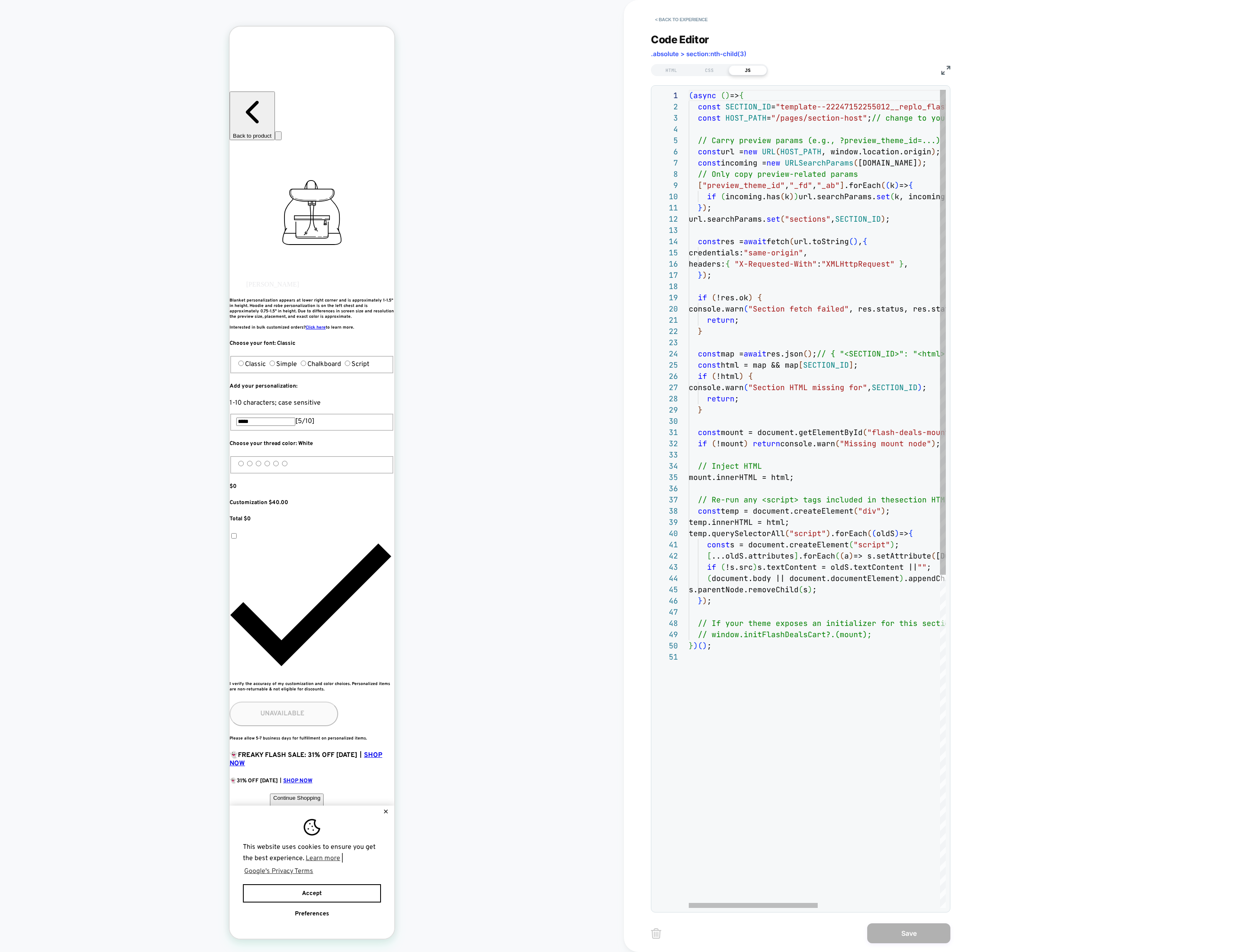
scroll to position [0, 0]
type textarea "**********"
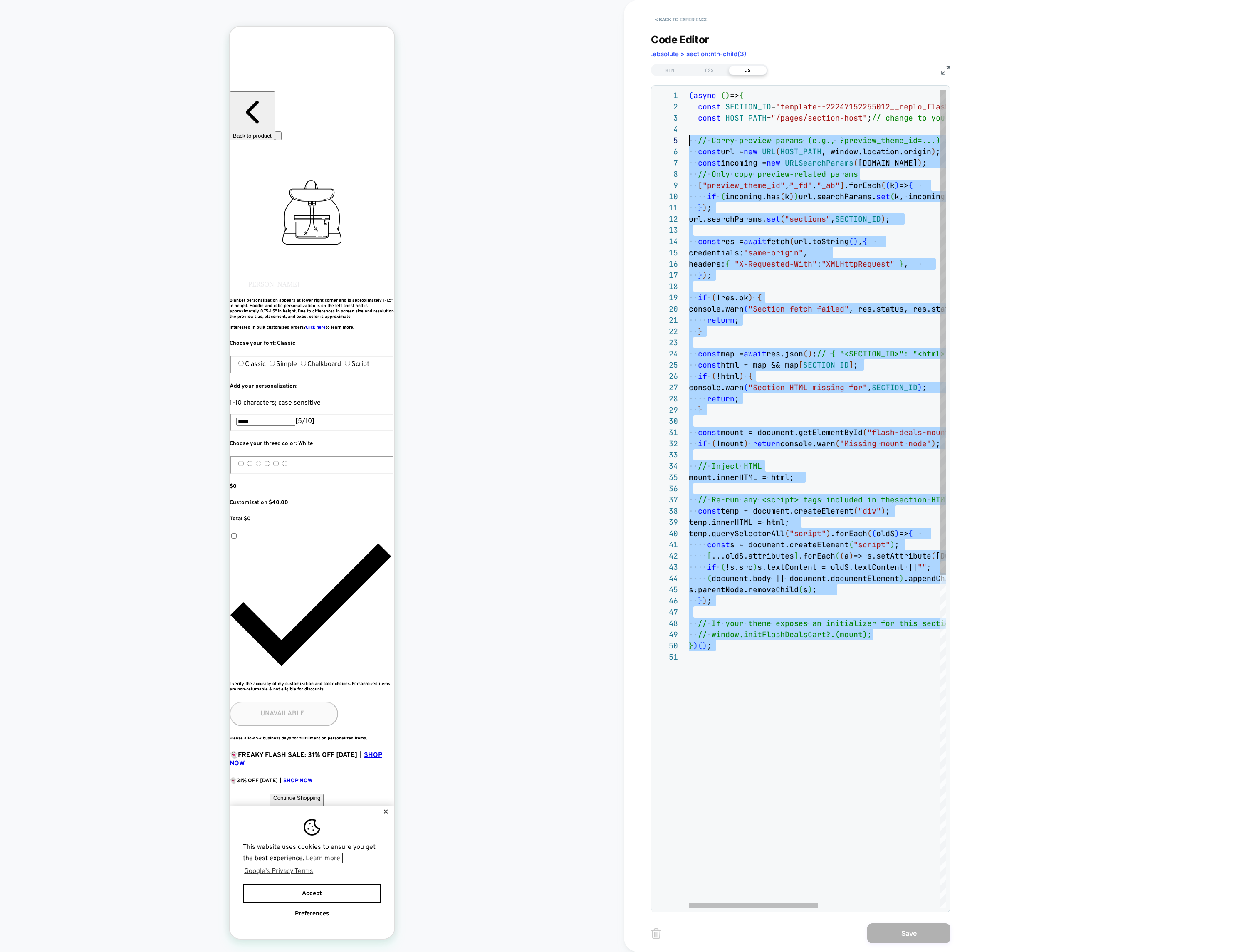
drag, startPoint x: 757, startPoint y: 685, endPoint x: 629, endPoint y: -6, distance: 702.8
click at [689, 90] on div "( async ( ) => { const SECTION_ID = "template--22247152255012__replo_flash_deal…" at bounding box center [939, 779] width 500 height 1379
click at [719, 703] on div "( async ( ) => { const SECTION_ID = "template--22247152255012__replo_flash_deal…" at bounding box center [939, 779] width 500 height 1379
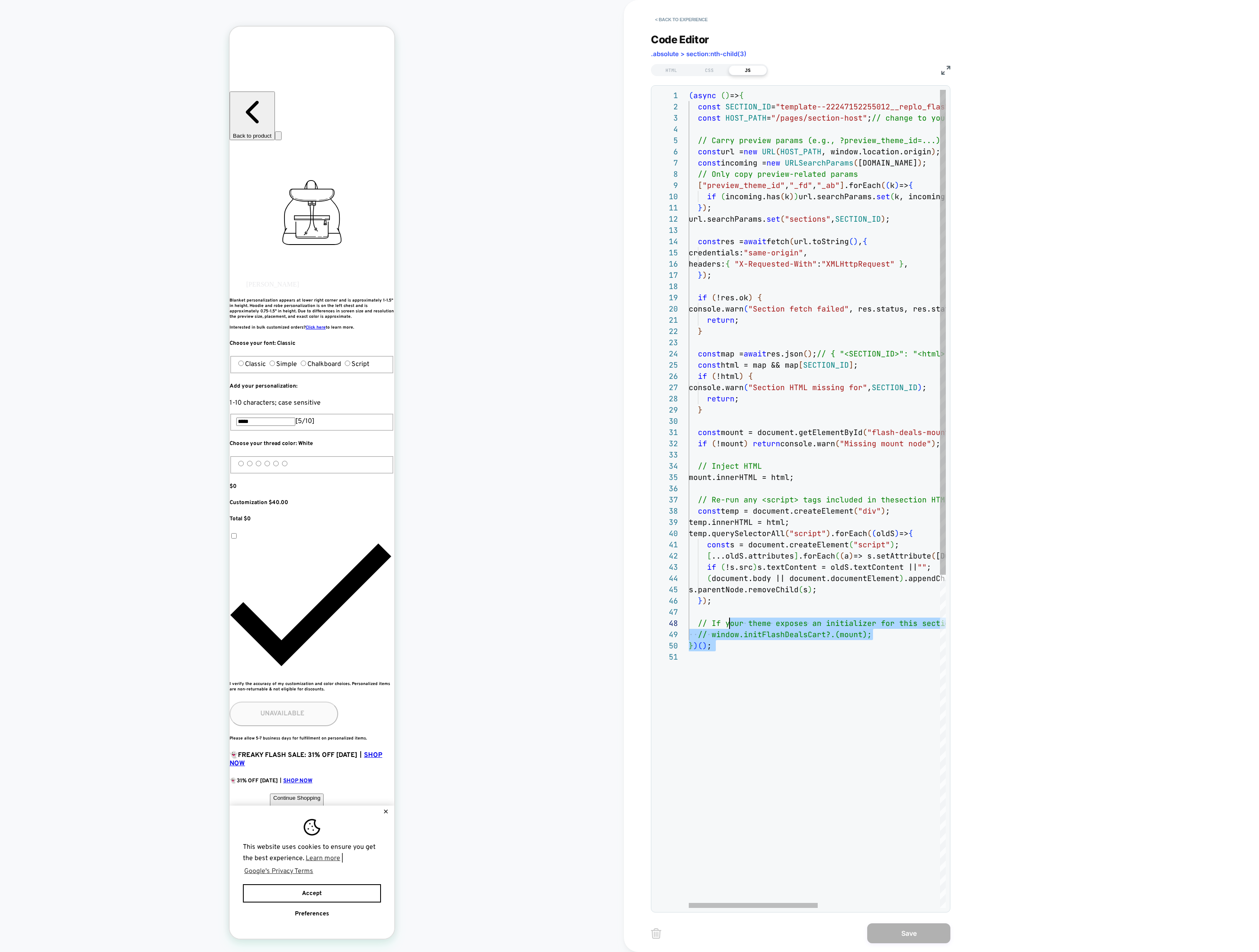
scroll to position [56, 0]
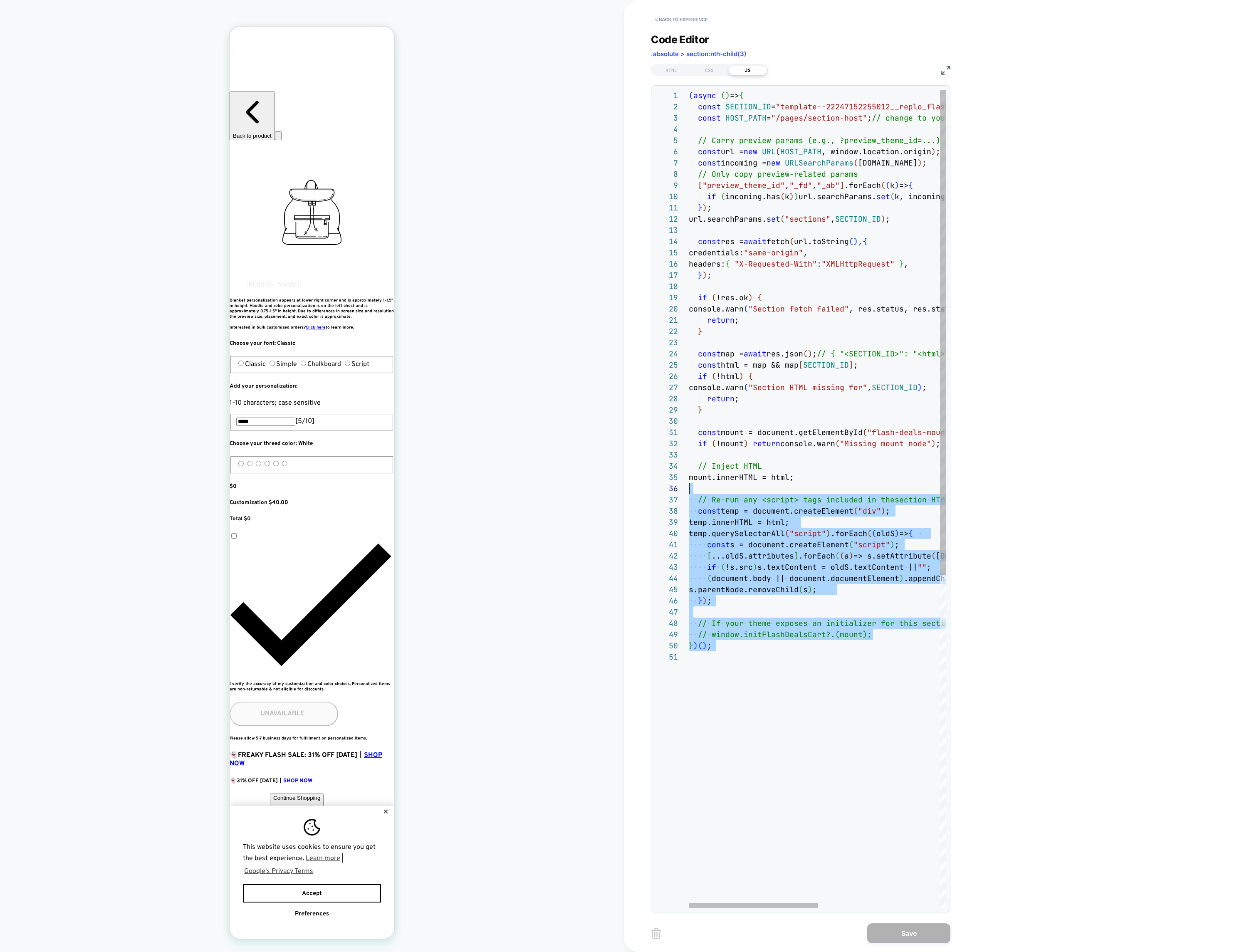
type textarea "**********"
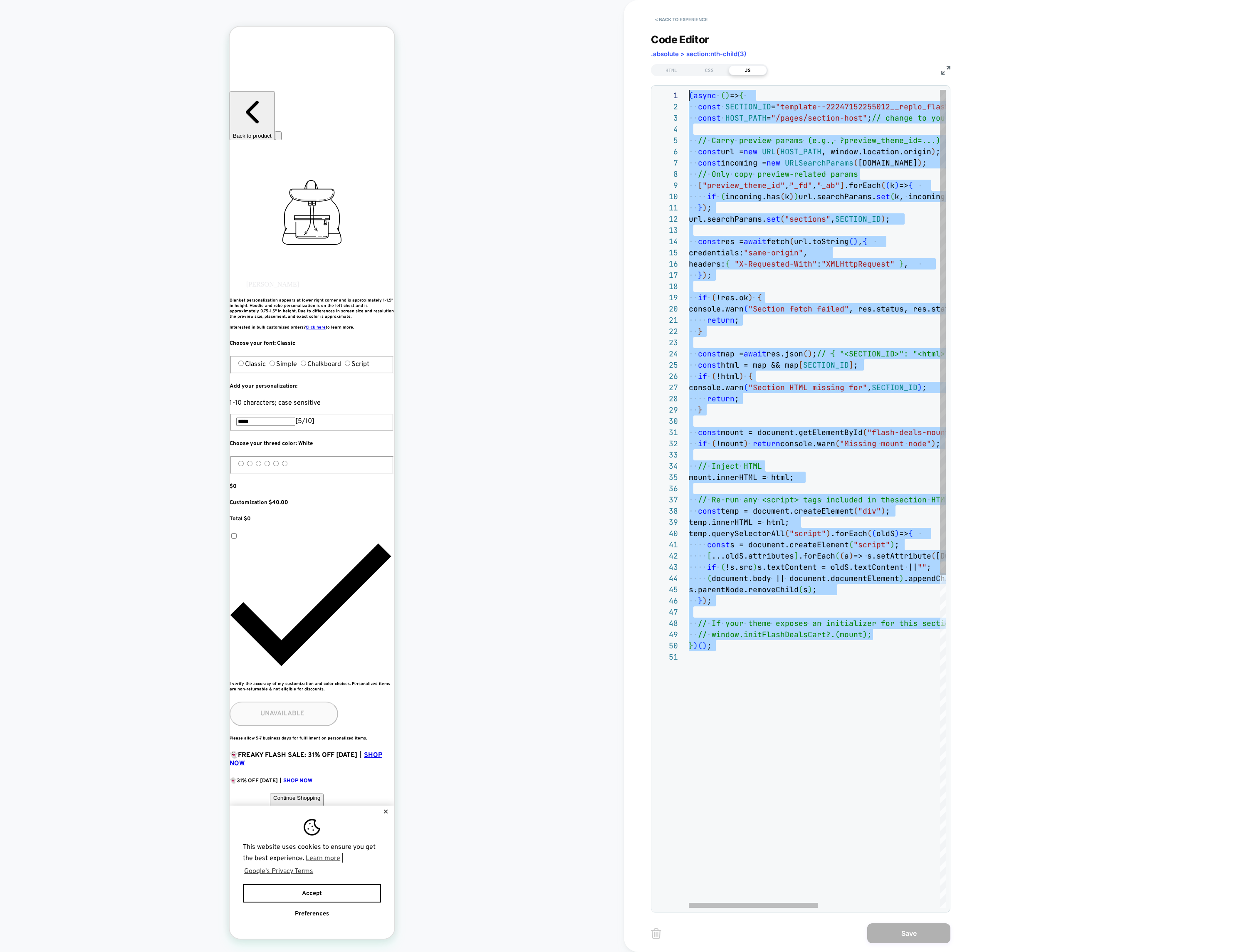
drag, startPoint x: 735, startPoint y: 682, endPoint x: 619, endPoint y: -96, distance: 786.6
click at [689, 90] on div "( async ( ) => { const SECTION_ID = "template--22247152255012__replo_flash_deal…" at bounding box center [939, 779] width 500 height 1379
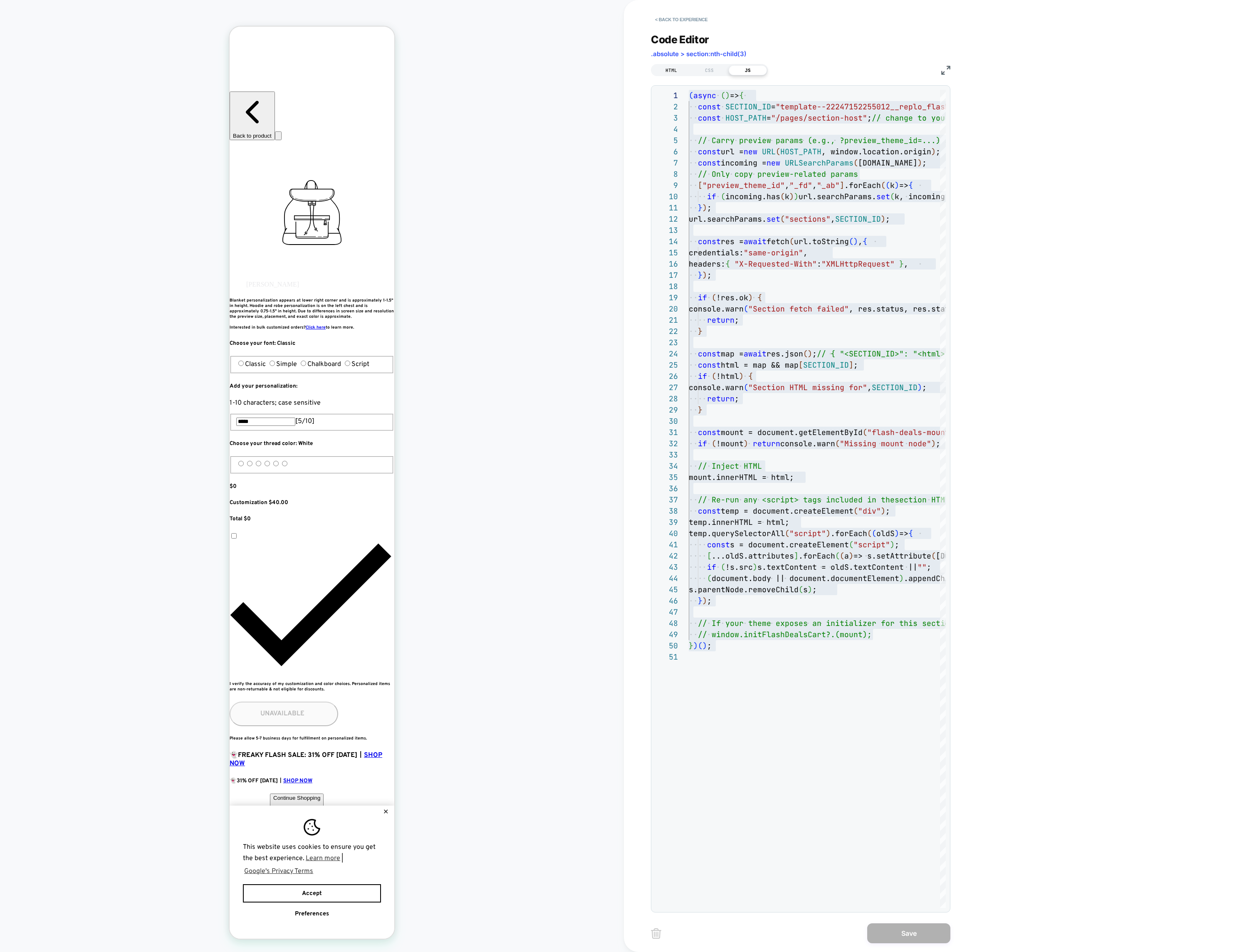
click at [672, 71] on div "HTML" at bounding box center [671, 70] width 38 height 10
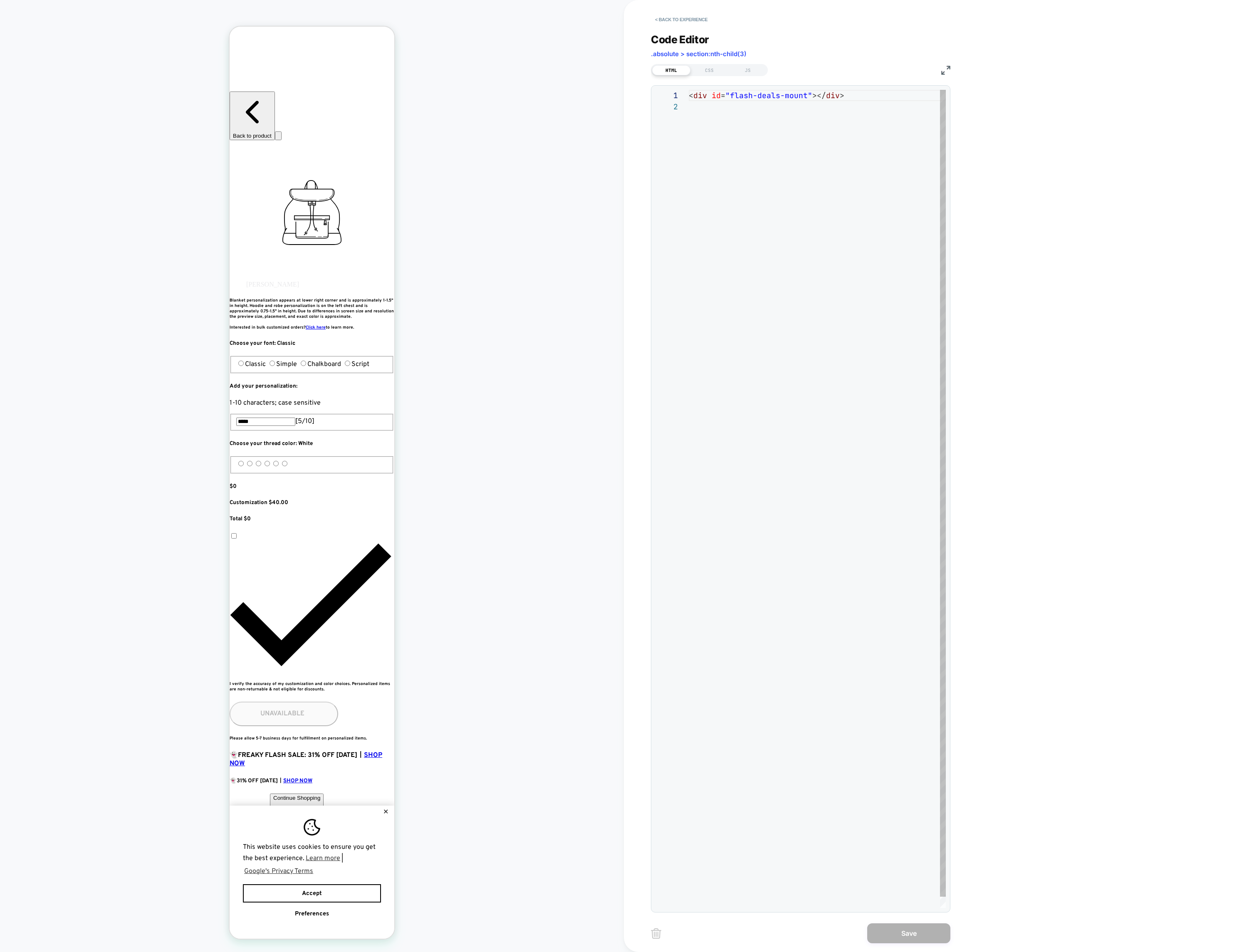
scroll to position [11, 0]
click at [751, 101] on div "< div id = "flash-deals-mount" ></ div >" at bounding box center [818, 505] width 257 height 829
click at [751, 97] on div "< div id = "flash-deals-mount" ></ div >" at bounding box center [818, 505] width 257 height 829
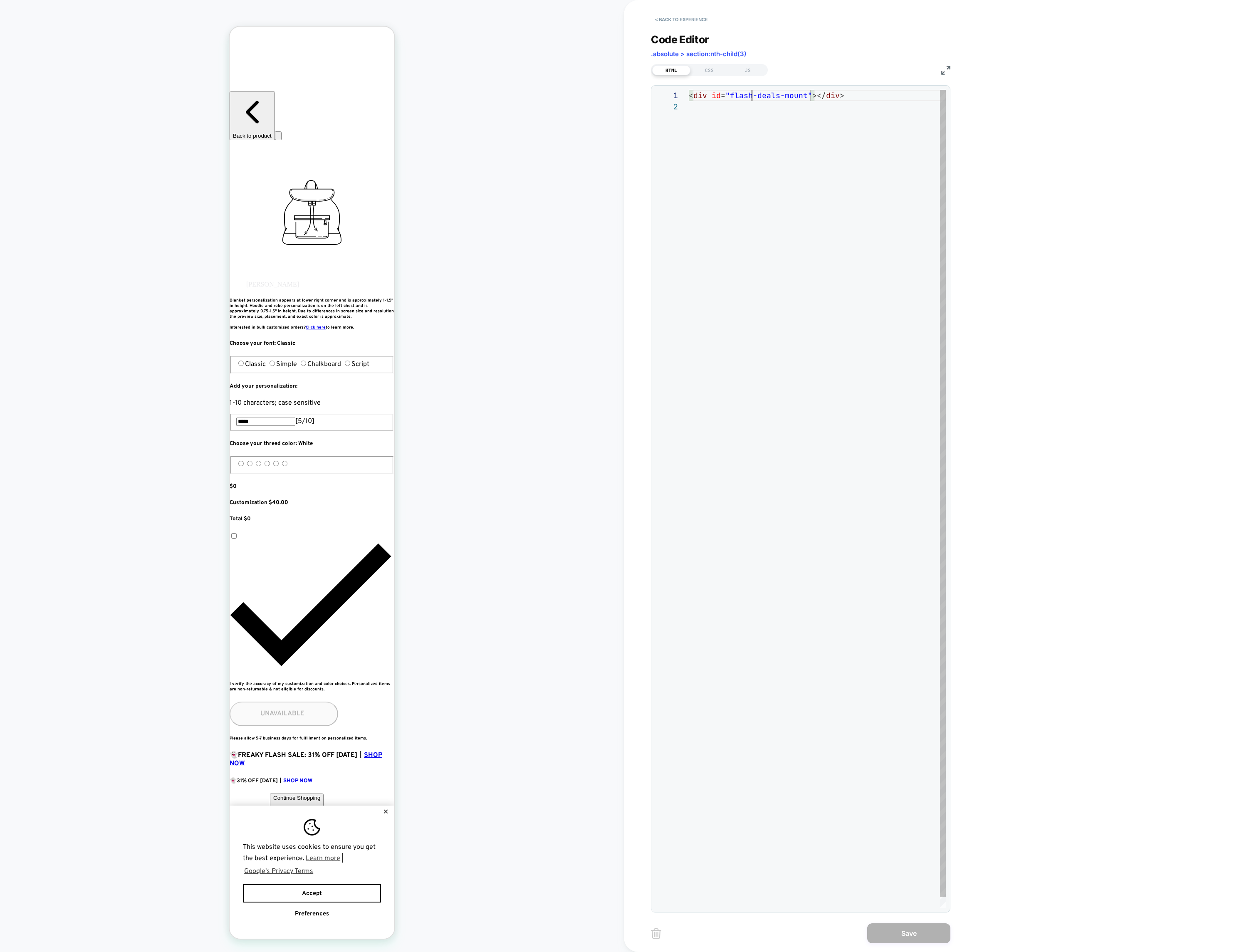
scroll to position [0, 63]
click at [751, 97] on div "< div id = "flash-deals-mount" ></ div >" at bounding box center [818, 505] width 257 height 829
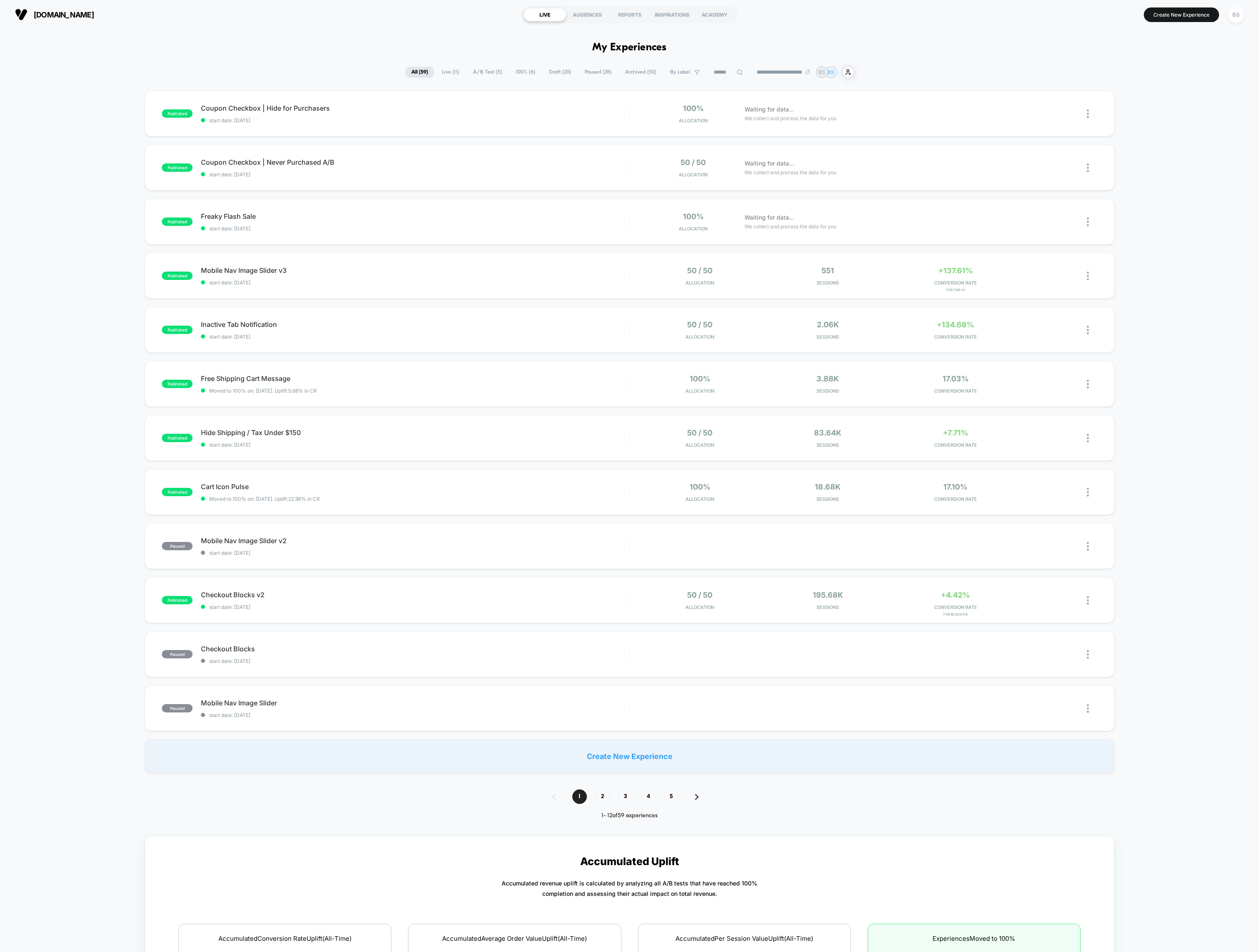
click at [1183, 6] on section "Create New Experience BS" at bounding box center [1043, 15] width 407 height 21
click at [1182, 16] on button "Create New Experience" at bounding box center [1181, 15] width 75 height 15
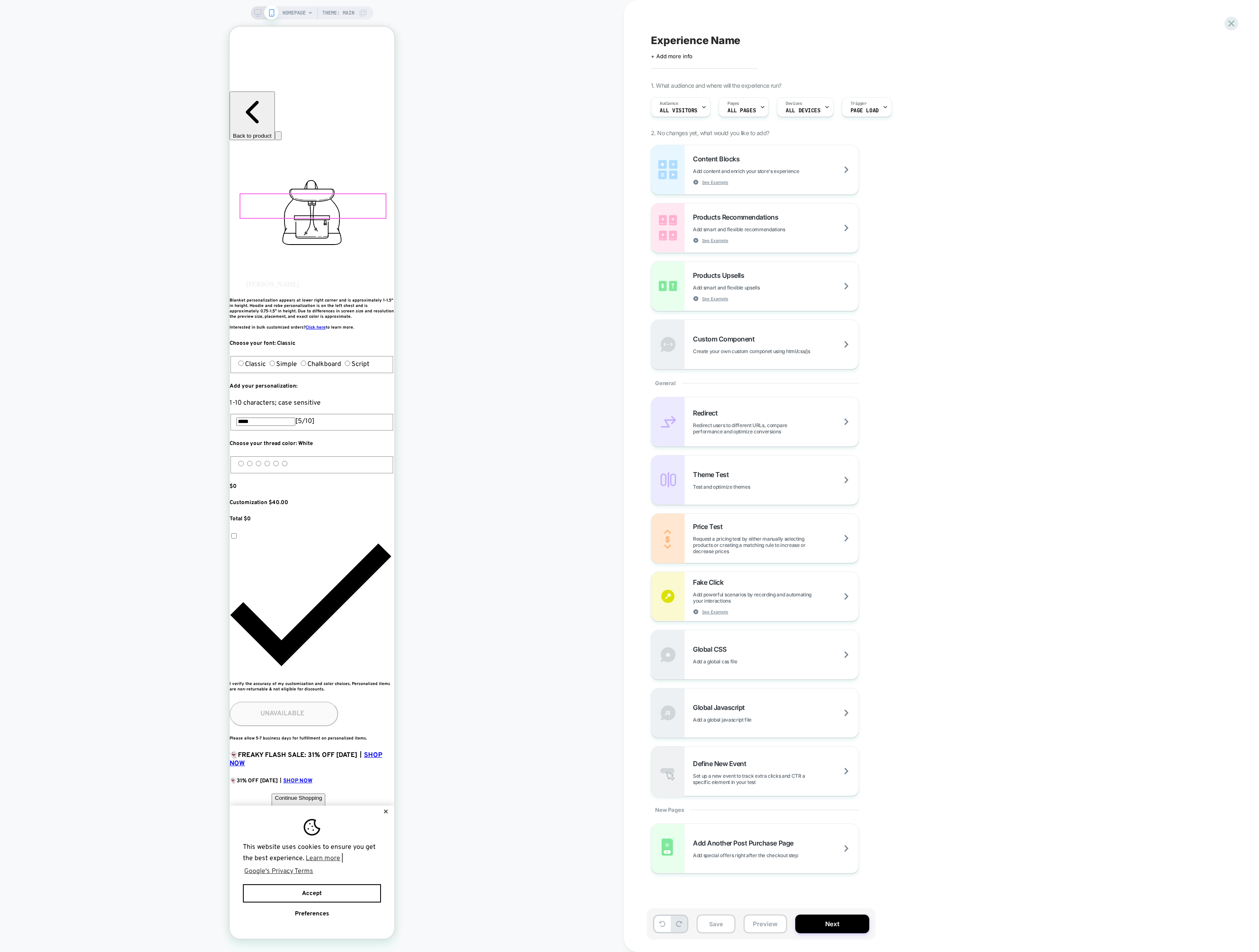
click at [299, 205] on div at bounding box center [313, 206] width 145 height 24
click at [314, 217] on div "Go to link" at bounding box center [339, 213] width 79 height 16
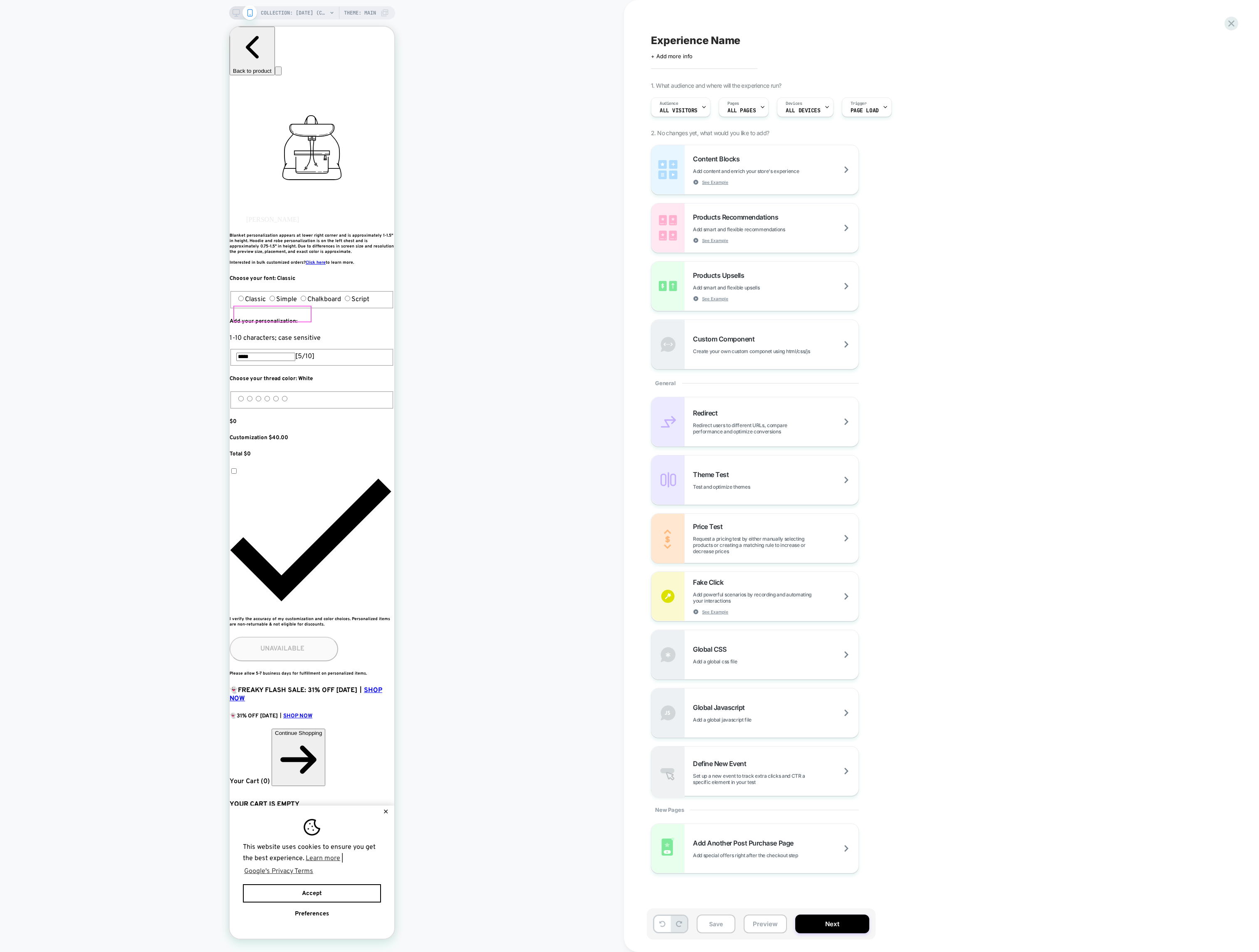
click at [227, 15] on div "COLLECTION: [DATE] (Category) COLLECTION: [DATE] (Category) Theme: MAIN" at bounding box center [312, 475] width 624 height 935
click at [233, 15] on icon at bounding box center [236, 13] width 8 height 8
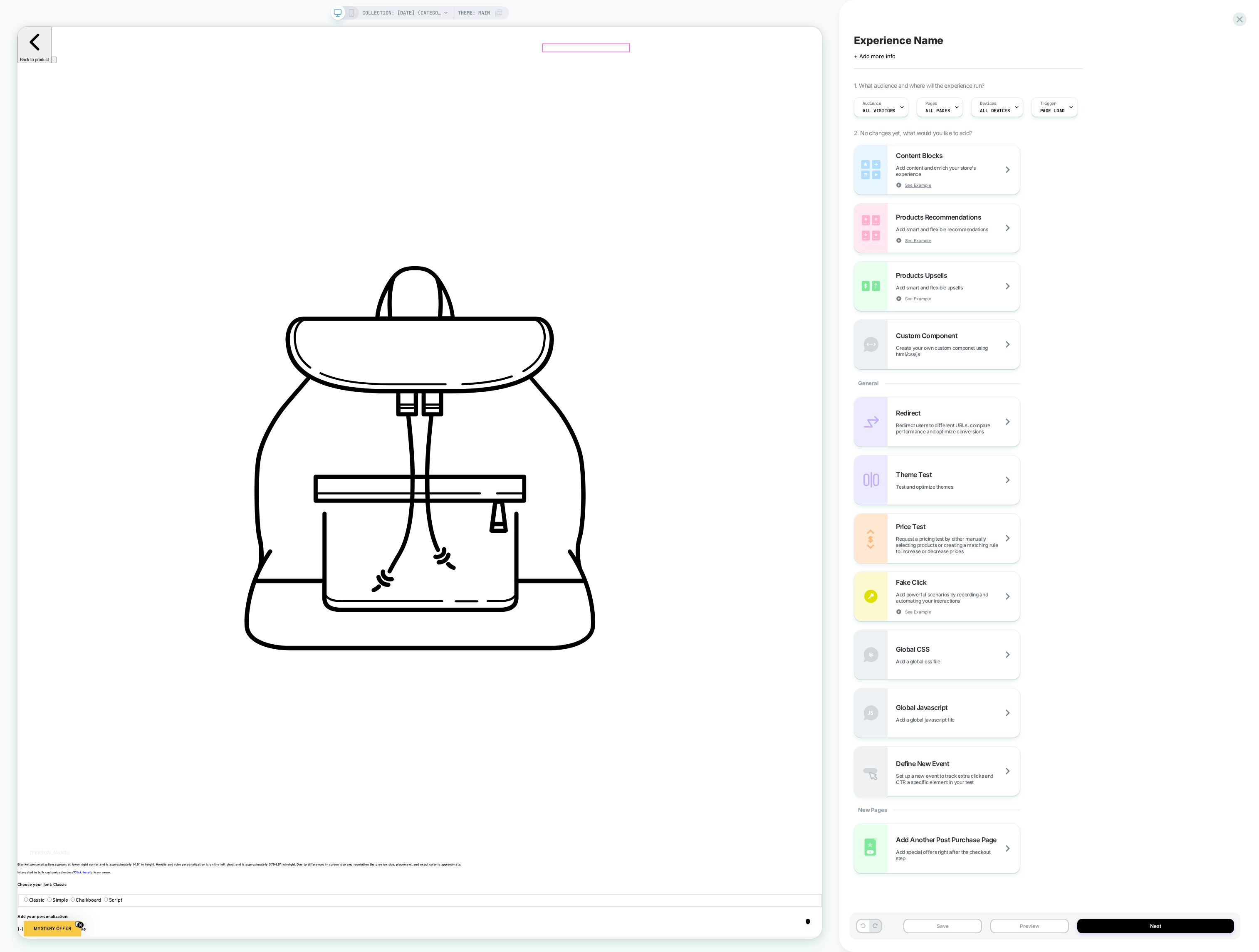
drag, startPoint x: 911, startPoint y: 380, endPoint x: 1015, endPoint y: 299, distance: 131.8
click at [1001, 181] on div at bounding box center [991, 181] width 186 height 24
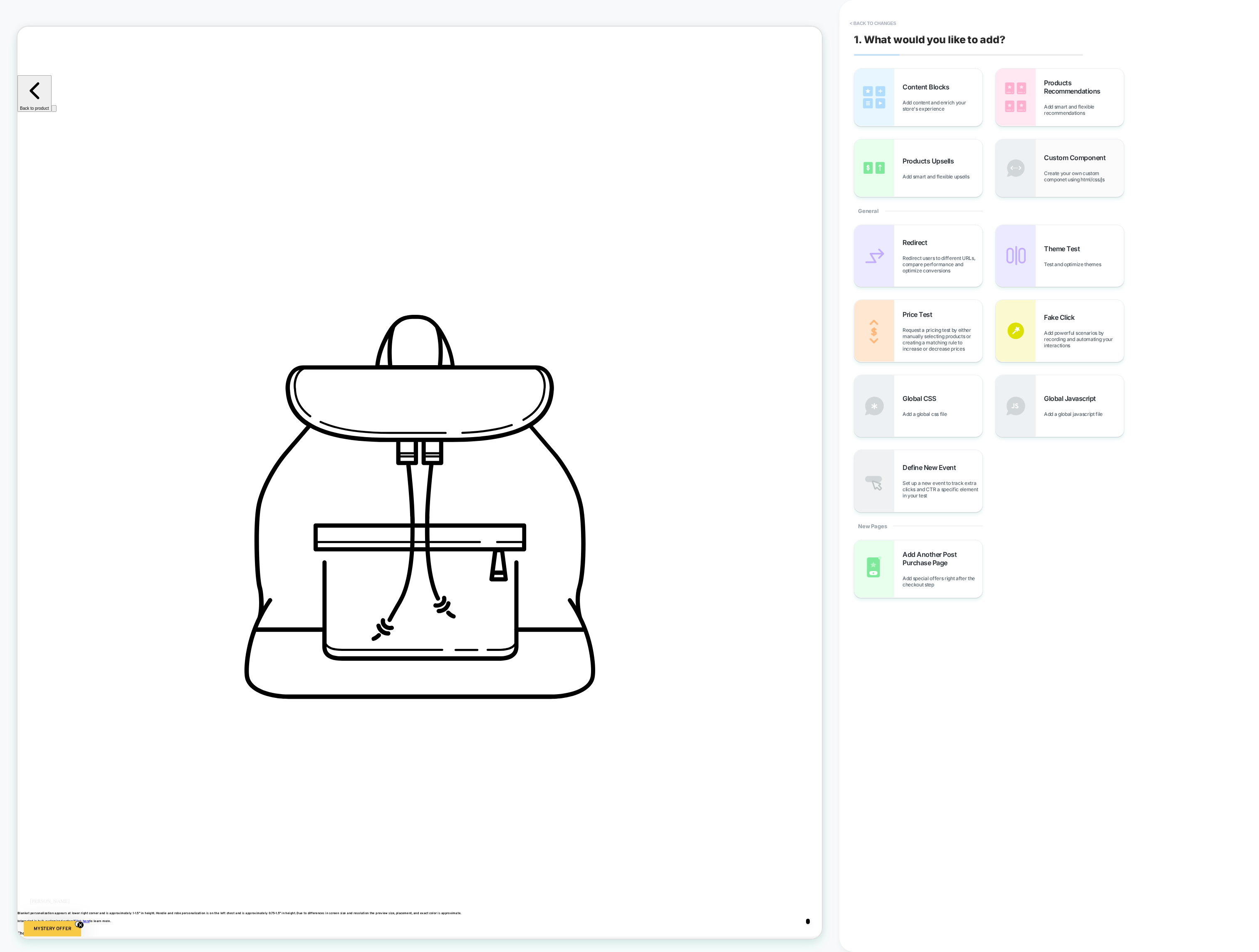
click at [1032, 177] on img at bounding box center [1016, 168] width 40 height 57
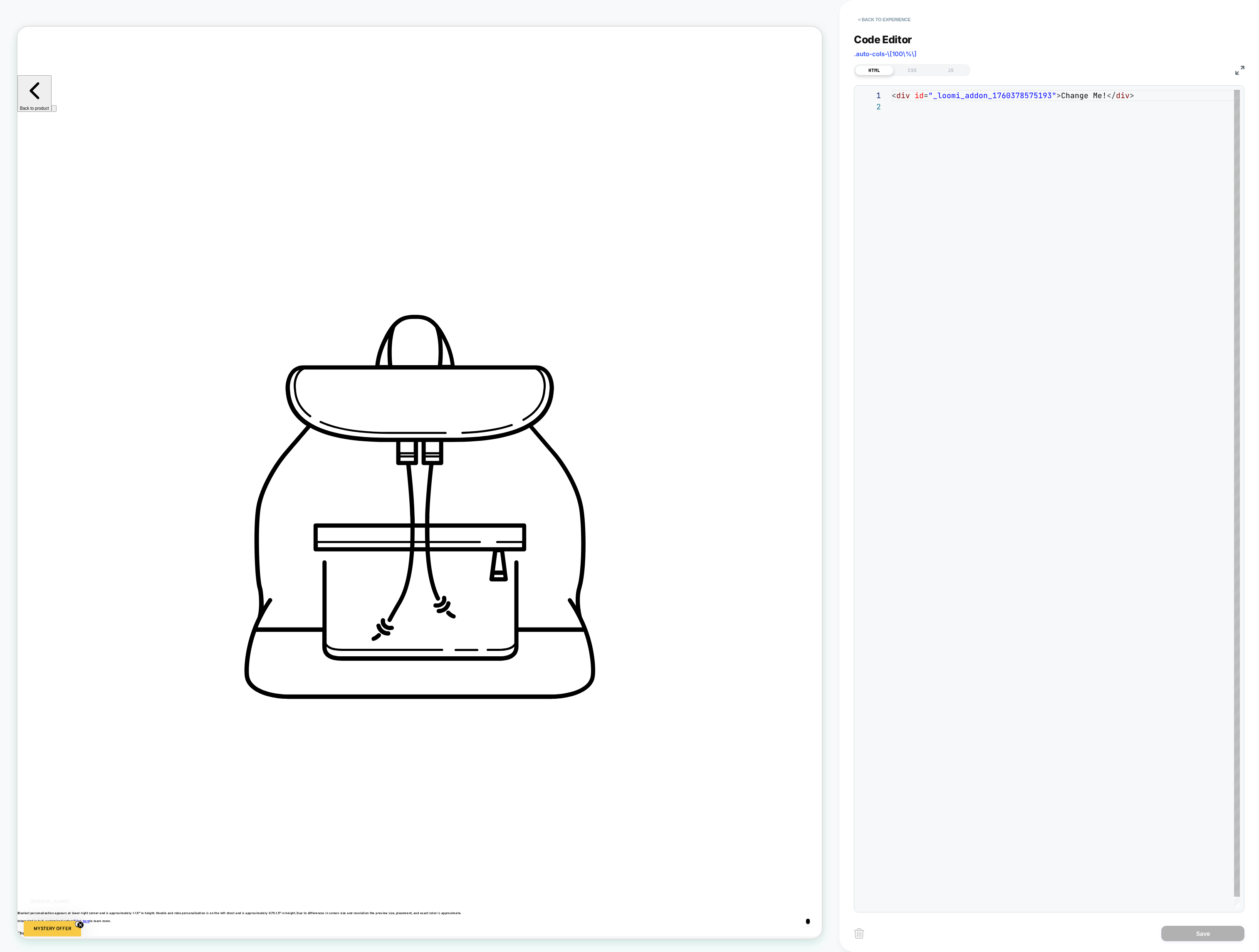
scroll to position [11, 0]
click at [943, 75] on div "HTML CSS JS" at bounding box center [912, 70] width 117 height 12
click at [950, 68] on div "JS" at bounding box center [950, 70] width 38 height 10
click at [924, 246] on div at bounding box center [1065, 499] width 348 height 818
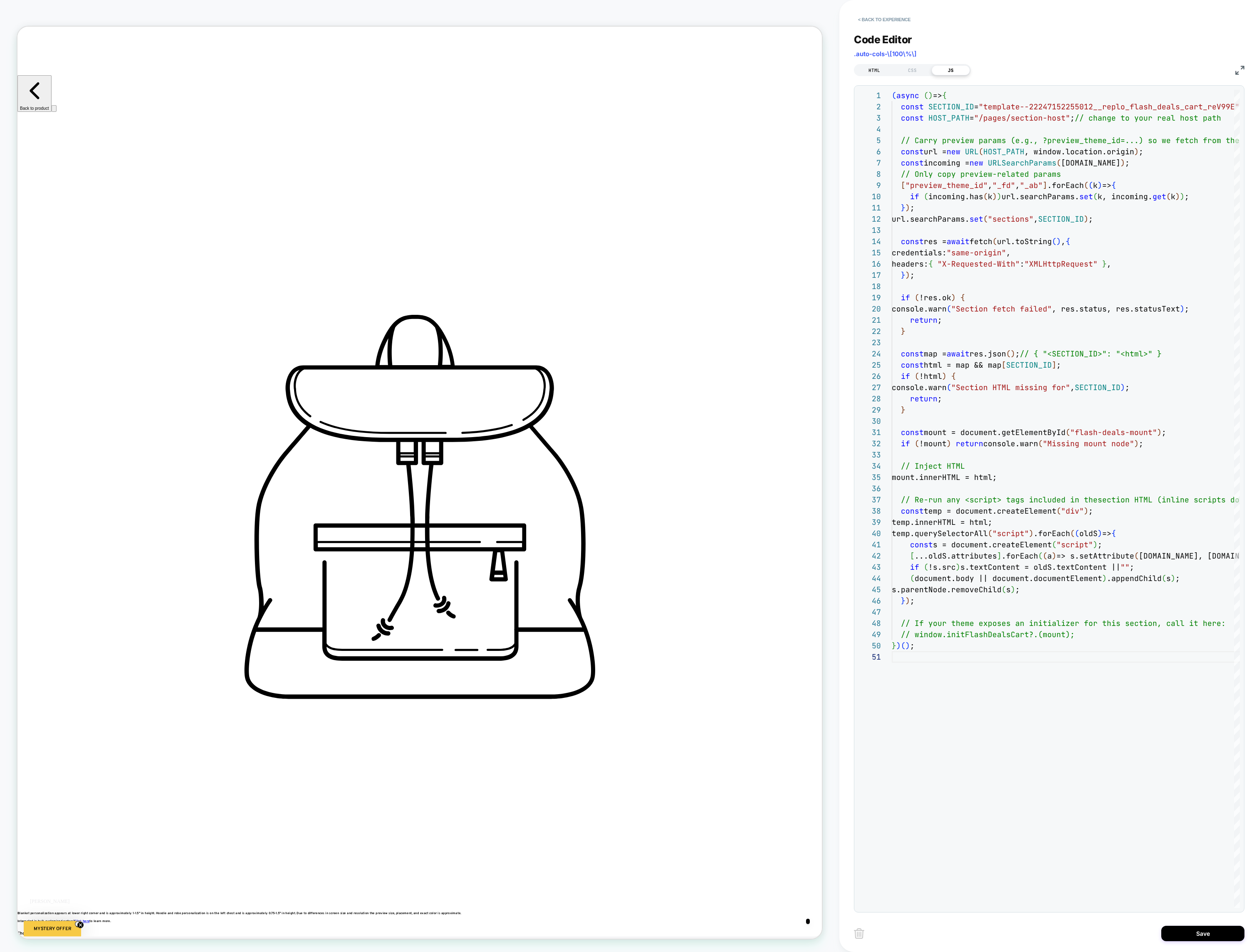
click at [869, 67] on div "HTML" at bounding box center [874, 70] width 38 height 10
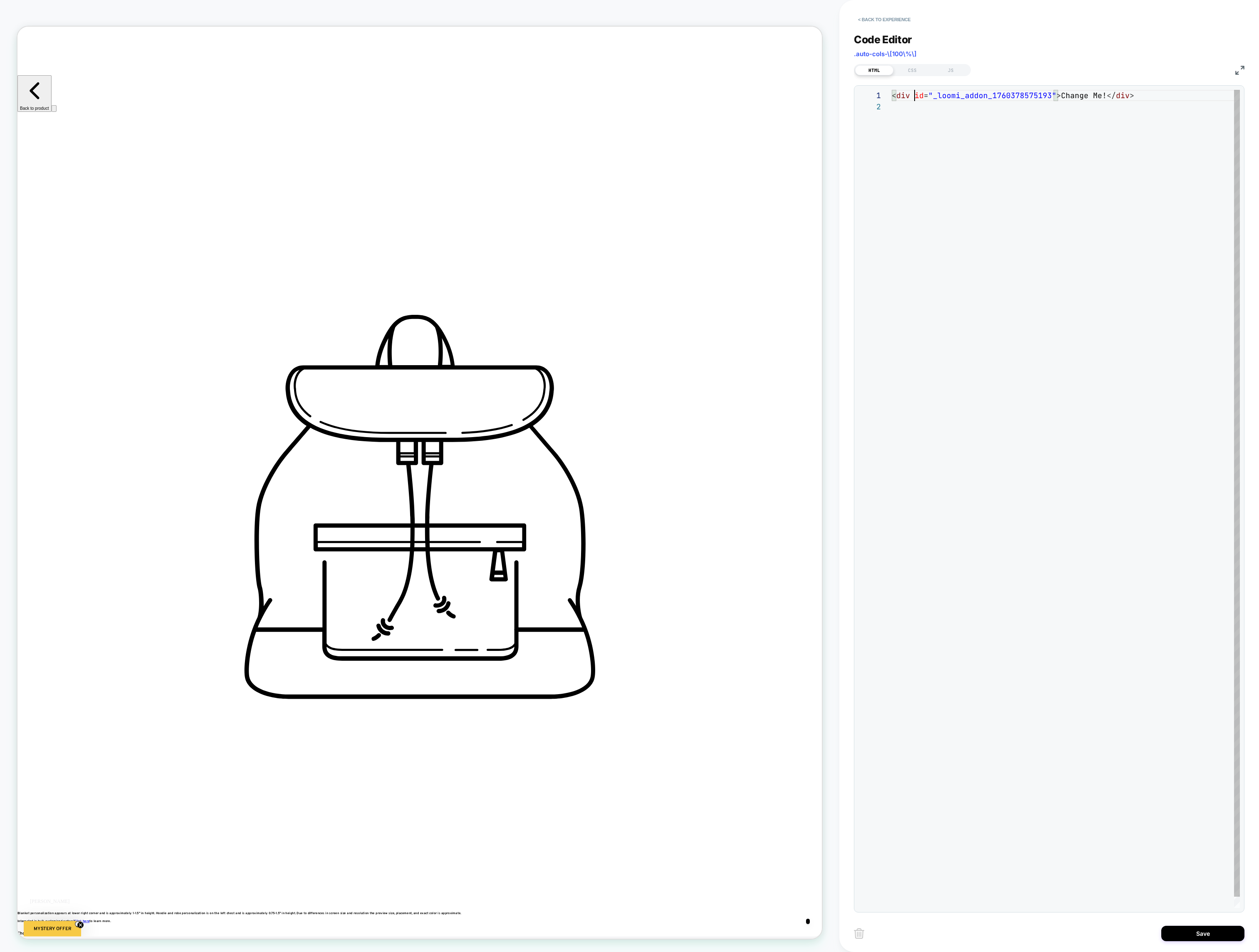
click at [916, 98] on div "< div id = "_loomi_addon_1760378575193" > Change Me! </ div >" at bounding box center [1065, 505] width 348 height 829
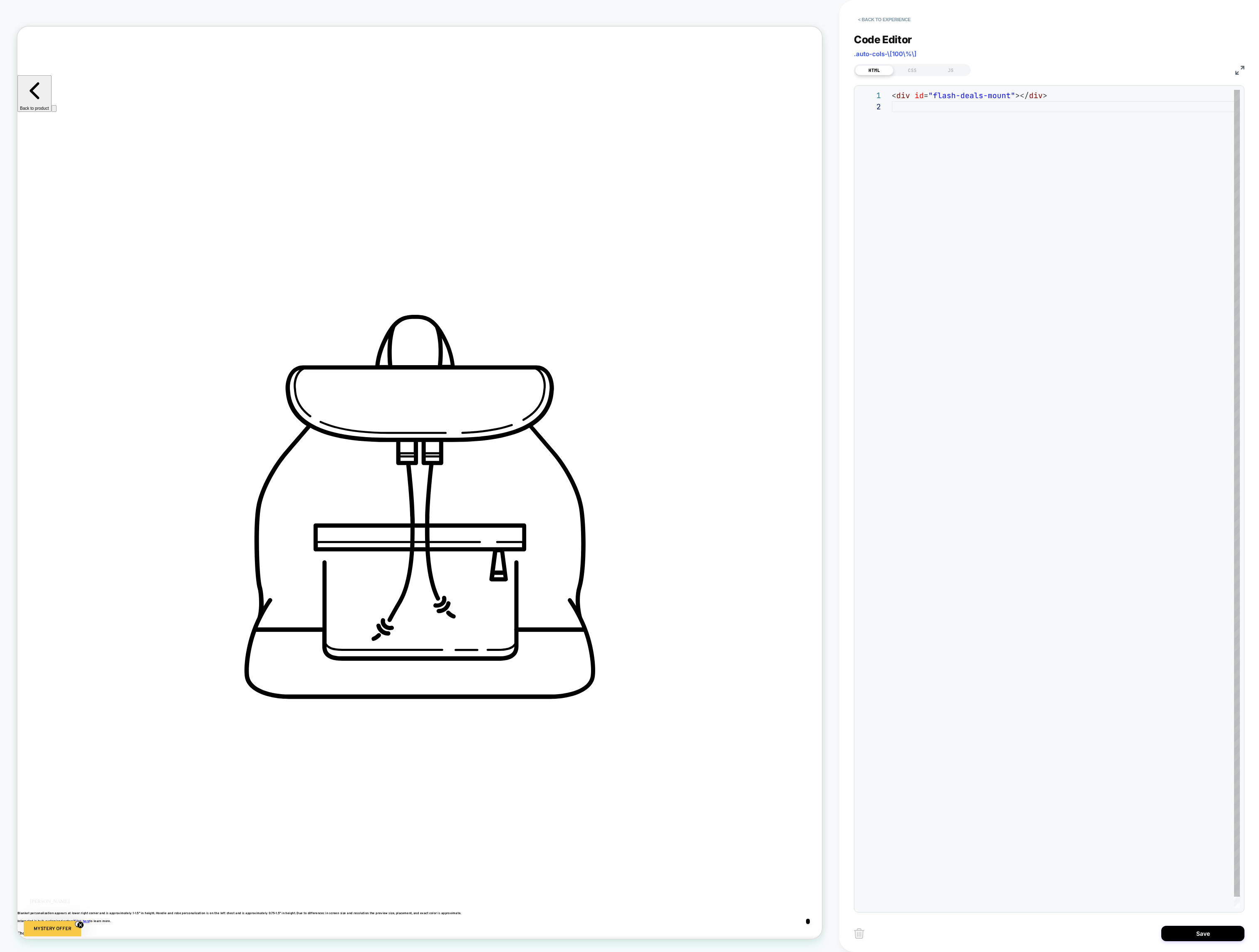
type textarea "**********"
click at [1186, 932] on button "Save" at bounding box center [1203, 933] width 83 height 15
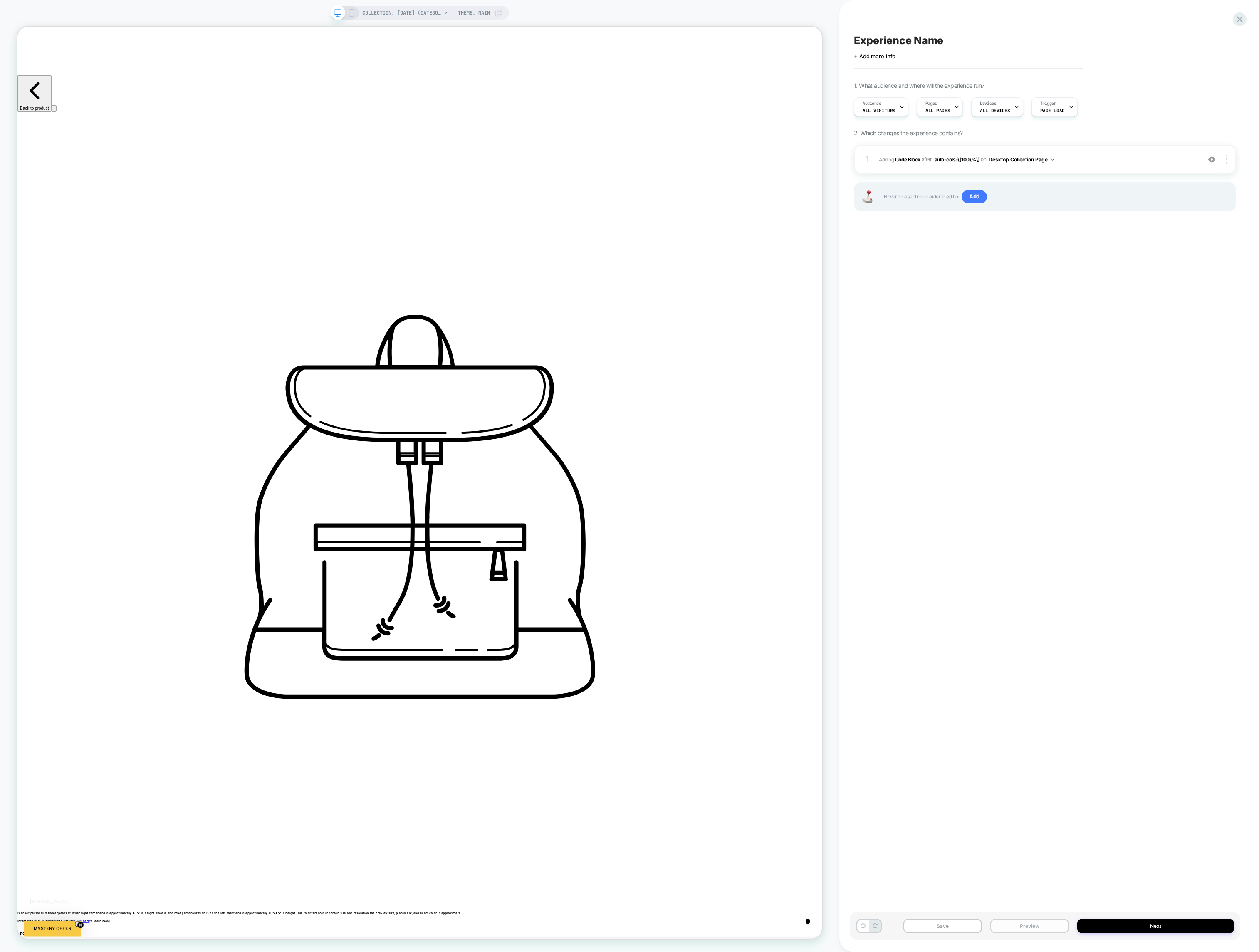
click at [1008, 919] on button "Preview" at bounding box center [1029, 926] width 78 height 15
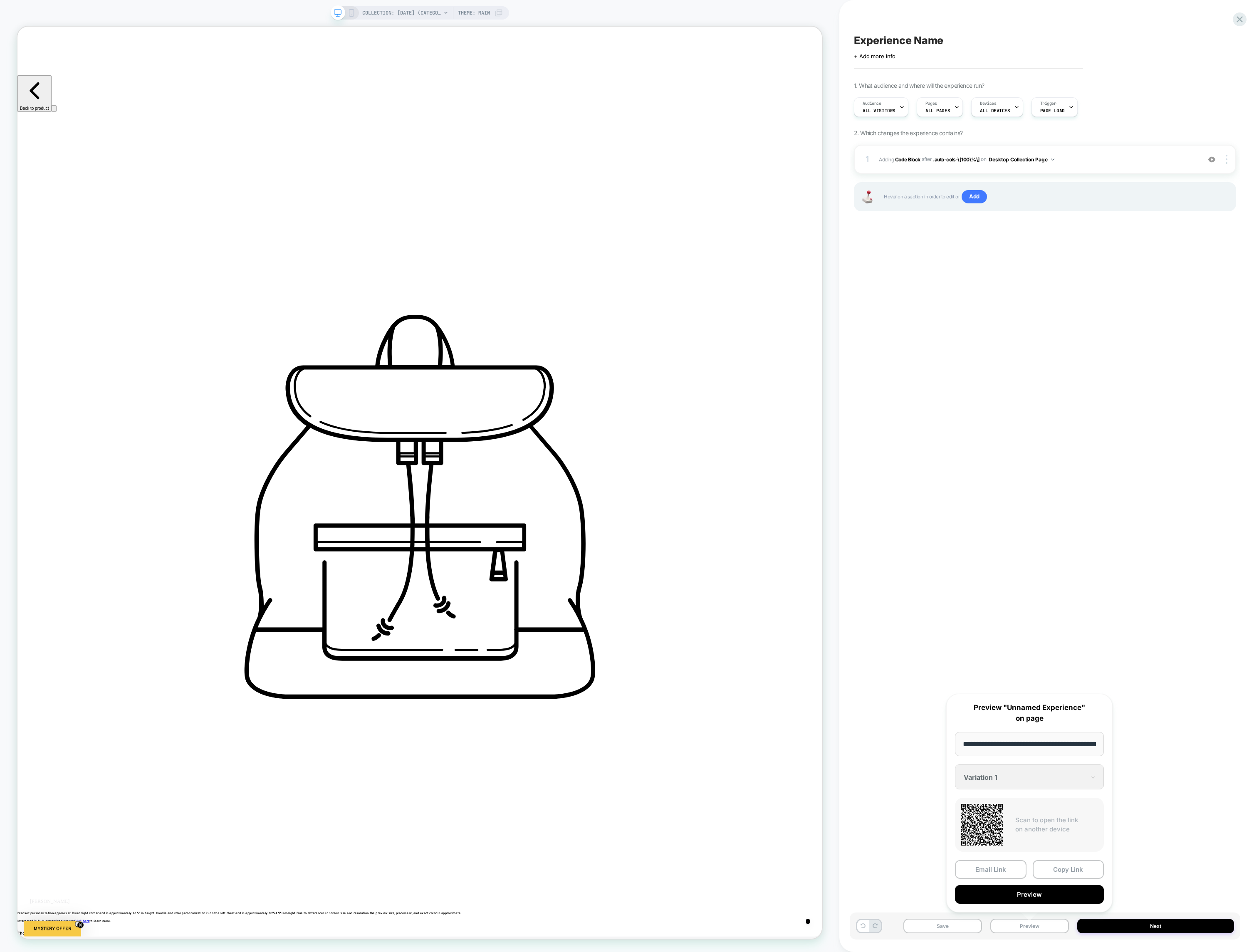
scroll to position [0, 81]
click at [1060, 863] on button "Copy Link" at bounding box center [1068, 870] width 71 height 19
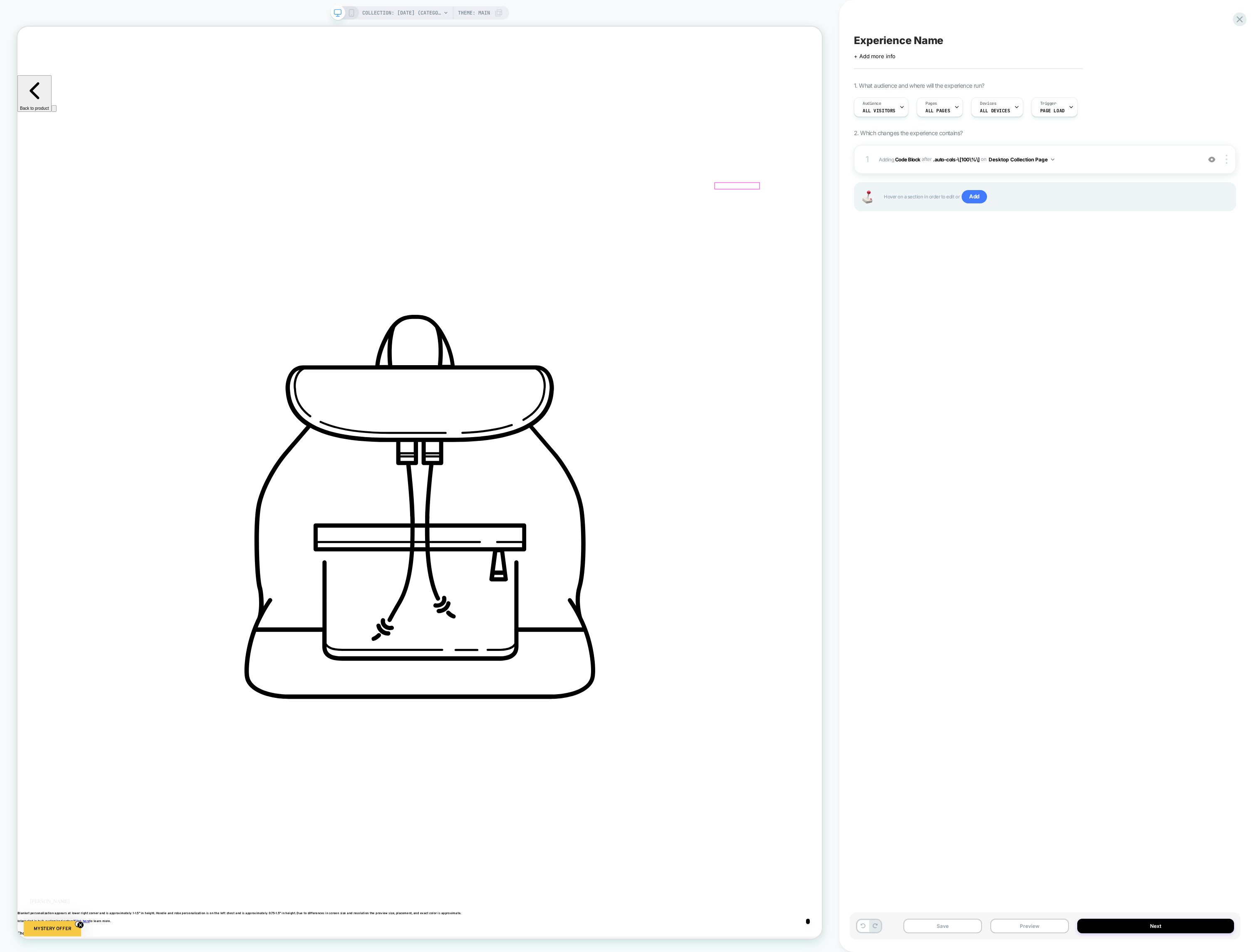
click at [1016, 928] on button "Preview" at bounding box center [1029, 926] width 78 height 15
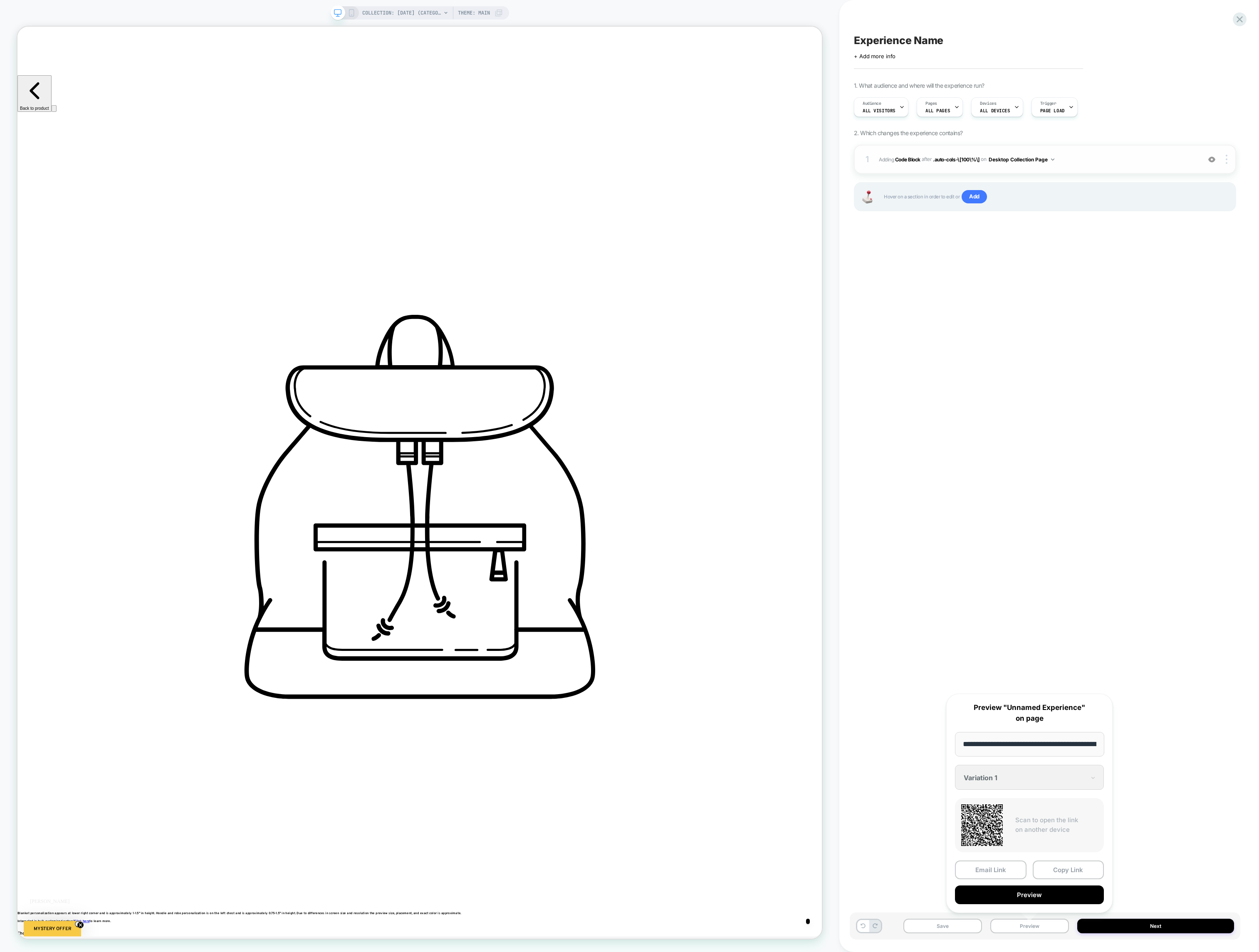
click at [1036, 157] on button "Desktop Collection Page" at bounding box center [1022, 160] width 65 height 11
click at [1033, 287] on div "Desktop All Pages" at bounding box center [1022, 285] width 105 height 18
click at [1227, 158] on div at bounding box center [1227, 160] width 16 height 9
click at [1222, 161] on div at bounding box center [1227, 160] width 16 height 9
click at [1171, 227] on div "Target All Devices" at bounding box center [1177, 229] width 74 height 23
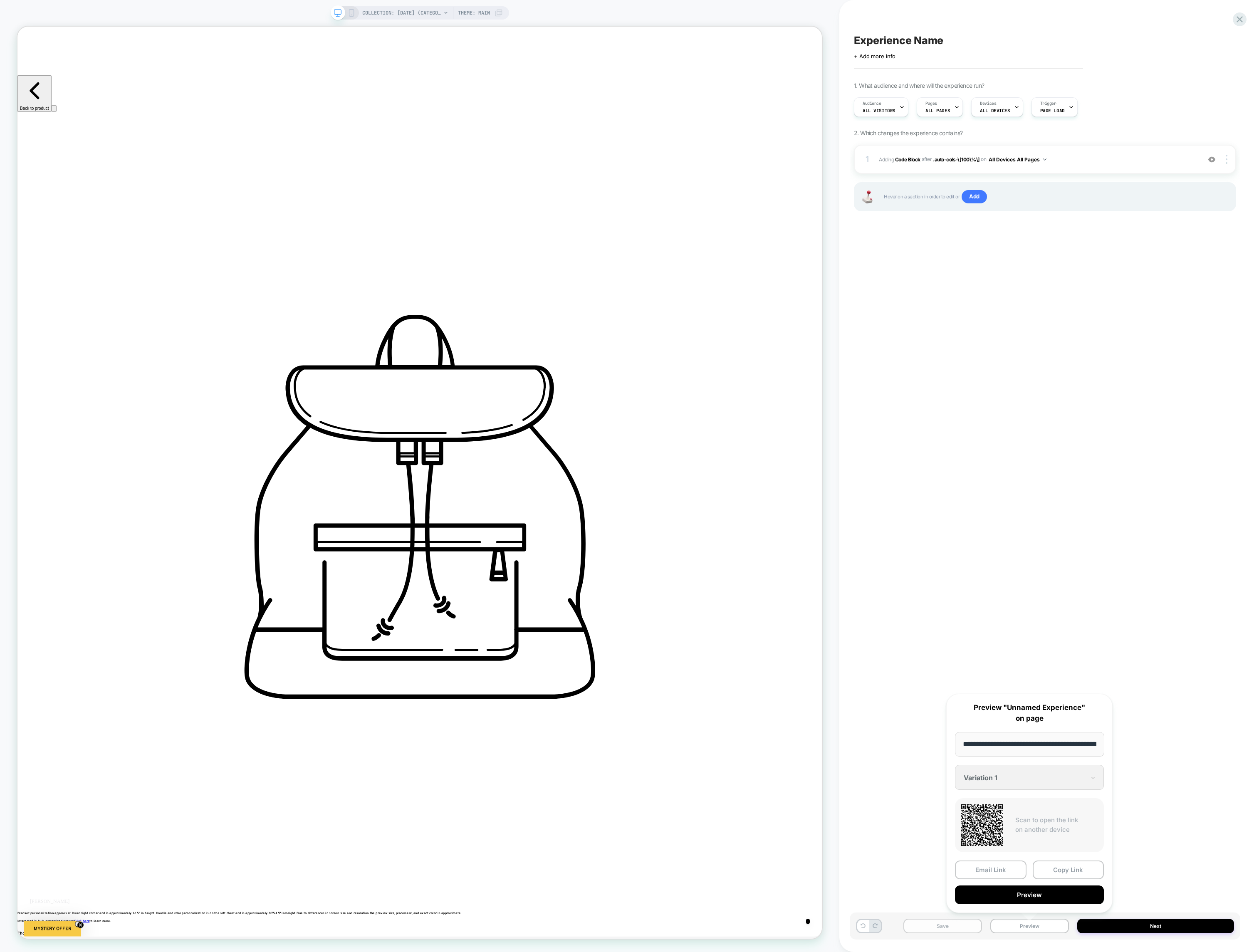
click at [939, 928] on button "Save" at bounding box center [943, 926] width 78 height 15
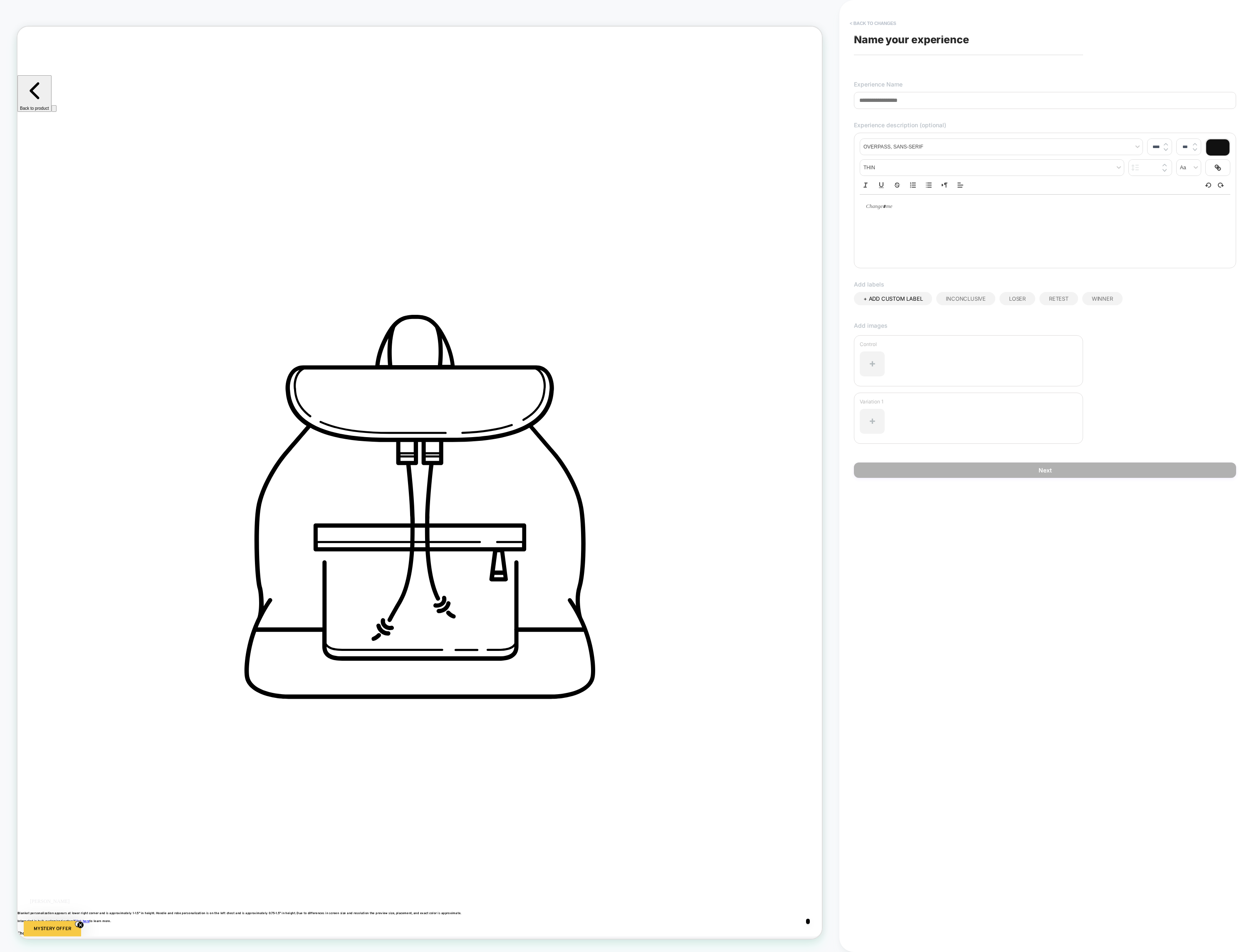
click at [884, 23] on button "< Back to changes" at bounding box center [873, 23] width 55 height 13
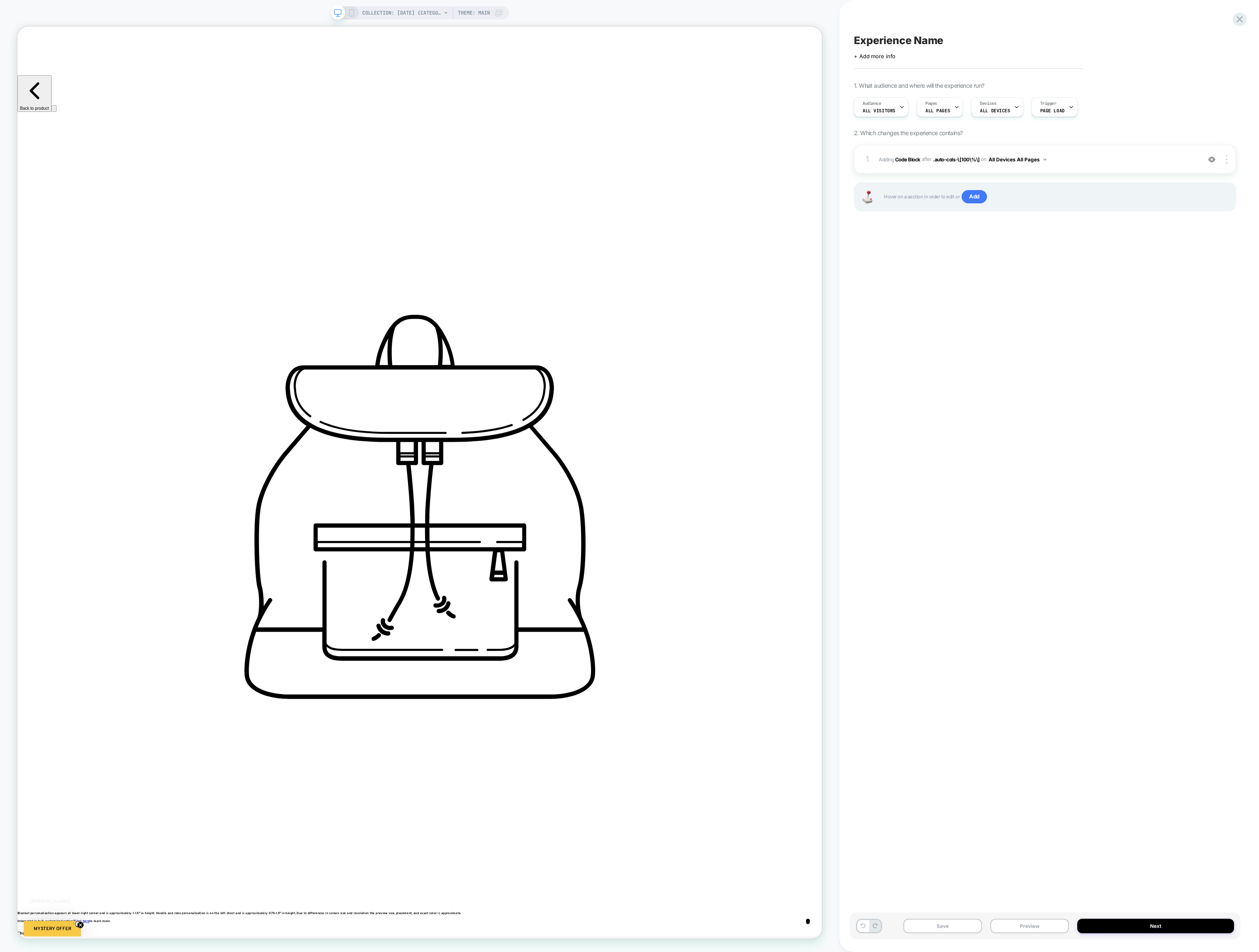
click at [357, 15] on div "COLLECTION: Halloween (Category) Theme: MAIN" at bounding box center [419, 13] width 178 height 13
click at [348, 16] on div "COLLECTION: Halloween (Category) Theme: MAIN" at bounding box center [419, 13] width 178 height 13
click at [350, 12] on icon at bounding box center [351, 13] width 8 height 8
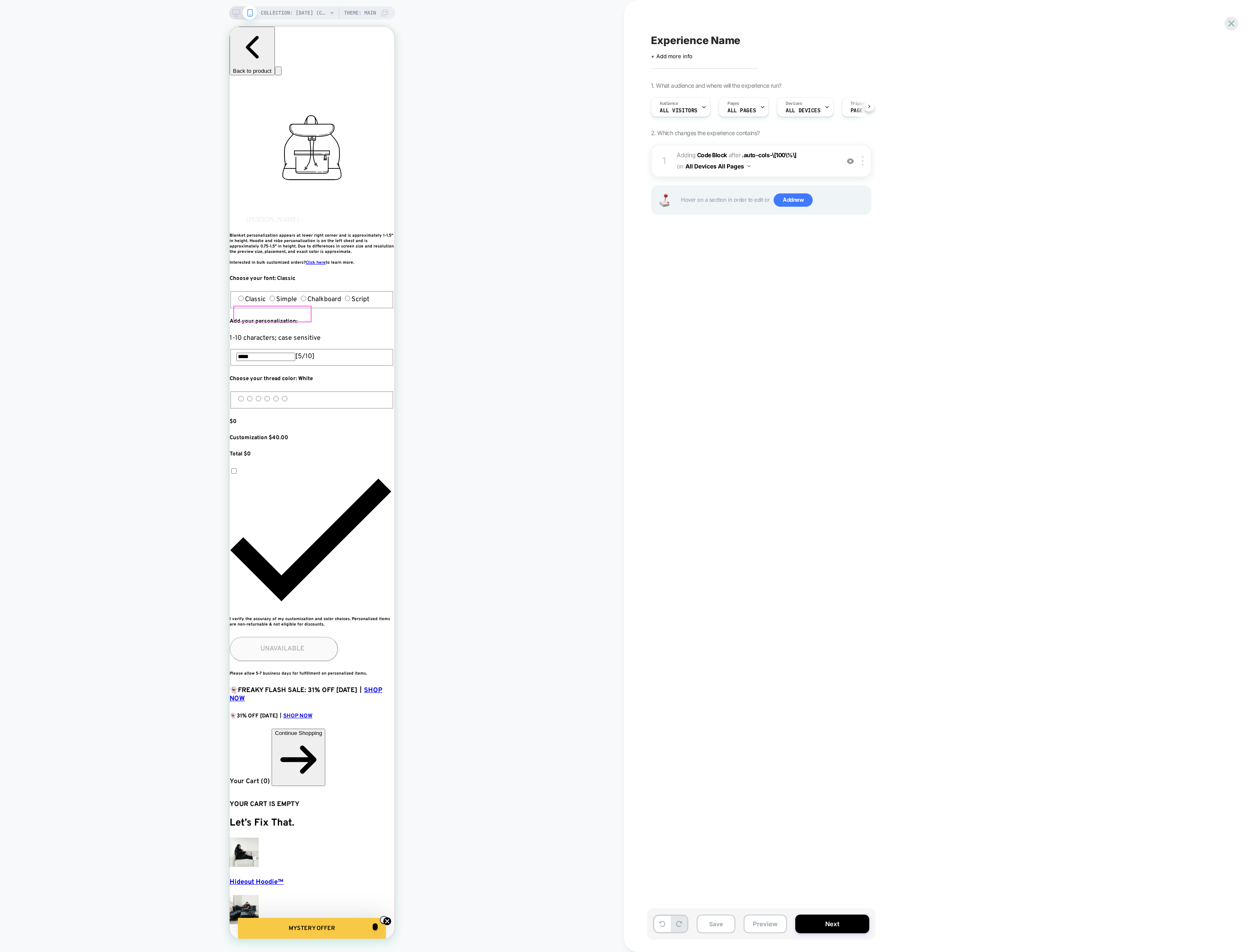
drag, startPoint x: 752, startPoint y: 919, endPoint x: 761, endPoint y: 926, distance: 11.4
click at [758, 923] on button "Preview" at bounding box center [765, 924] width 43 height 19
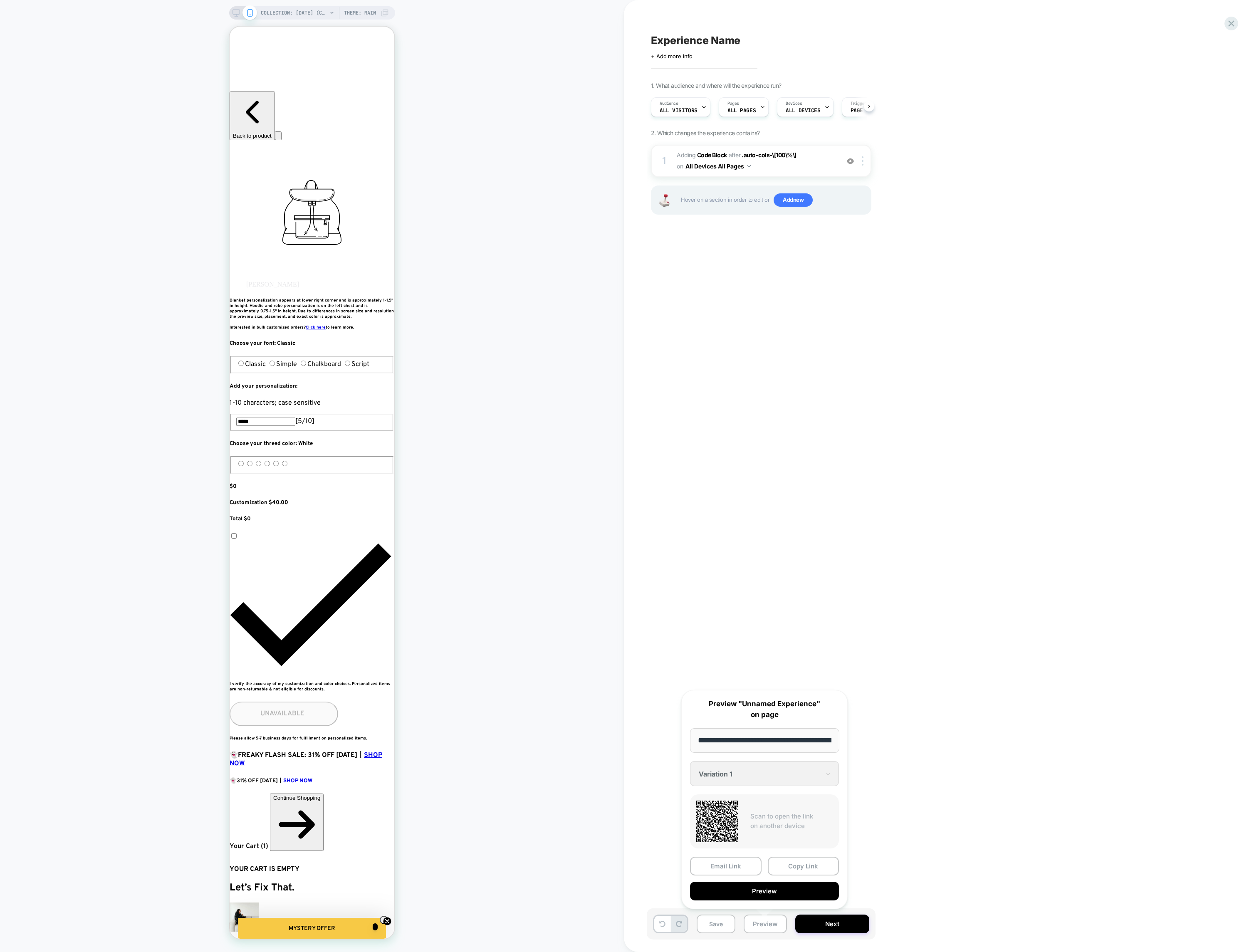
click at [669, 39] on span "Experience Name" at bounding box center [695, 40] width 89 height 12
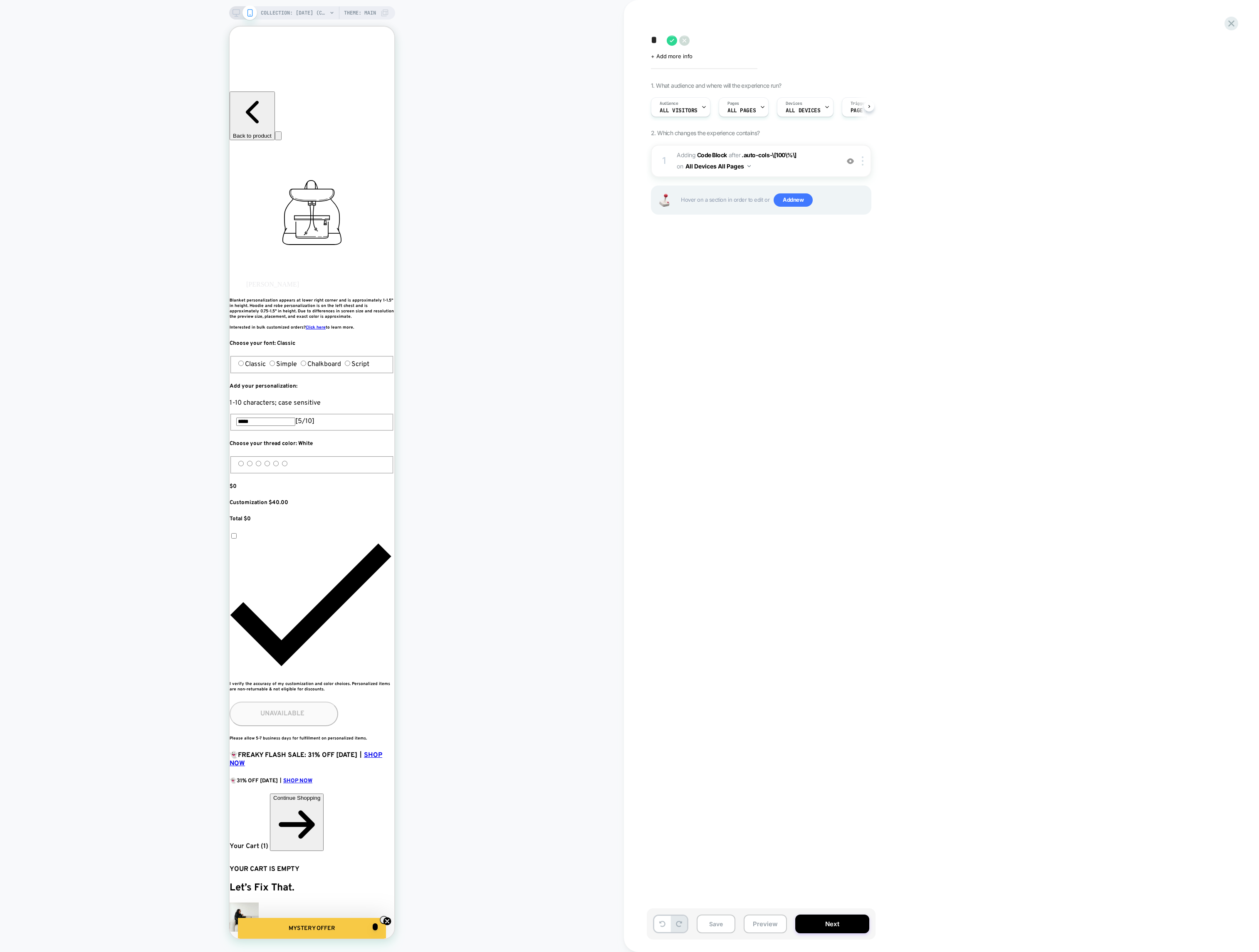
type textarea "*"
type textarea "**********"
click at [803, 39] on icon at bounding box center [804, 40] width 11 height 11
click at [768, 930] on button "Preview" at bounding box center [765, 924] width 43 height 19
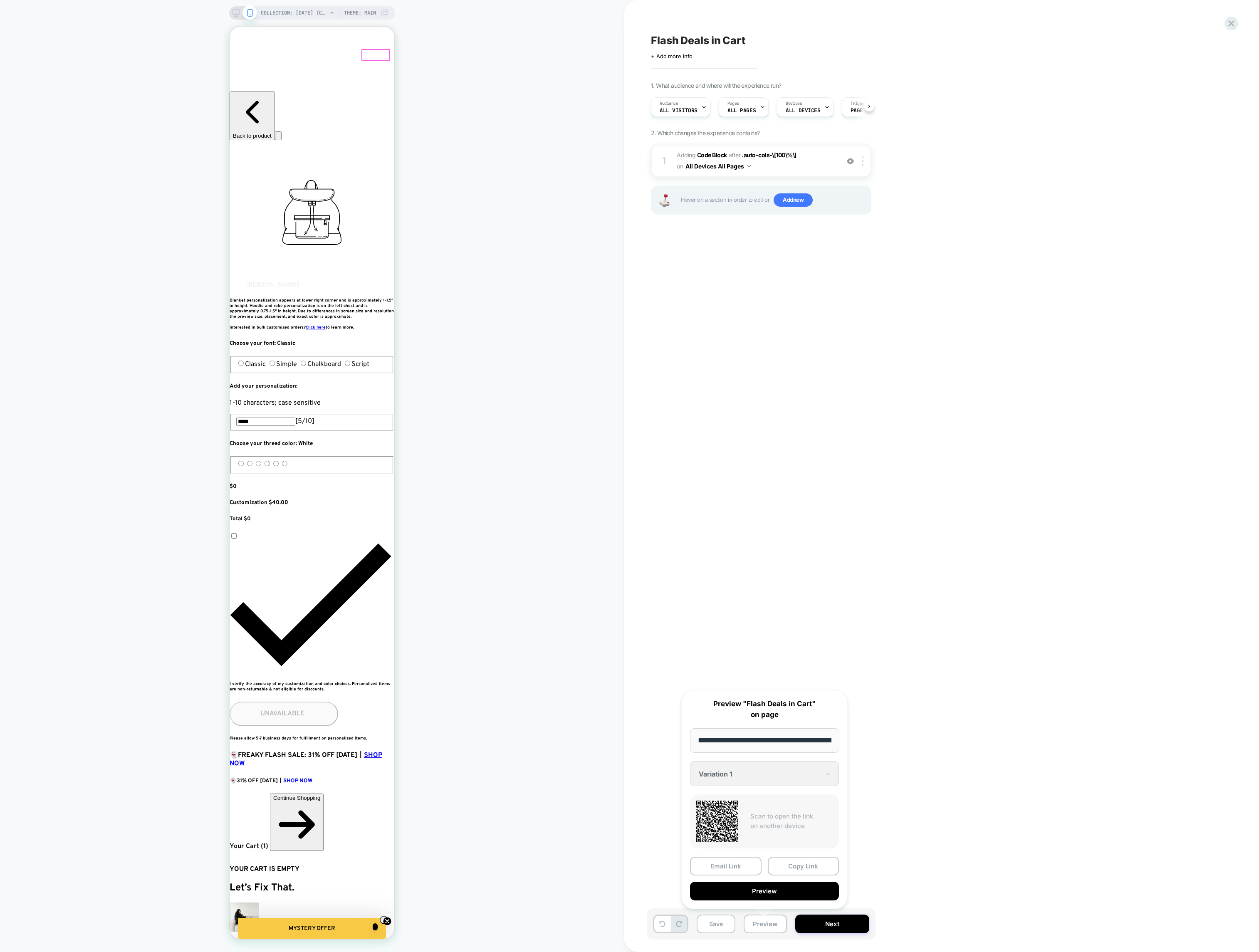
click at [828, 921] on button "Next" at bounding box center [832, 924] width 74 height 19
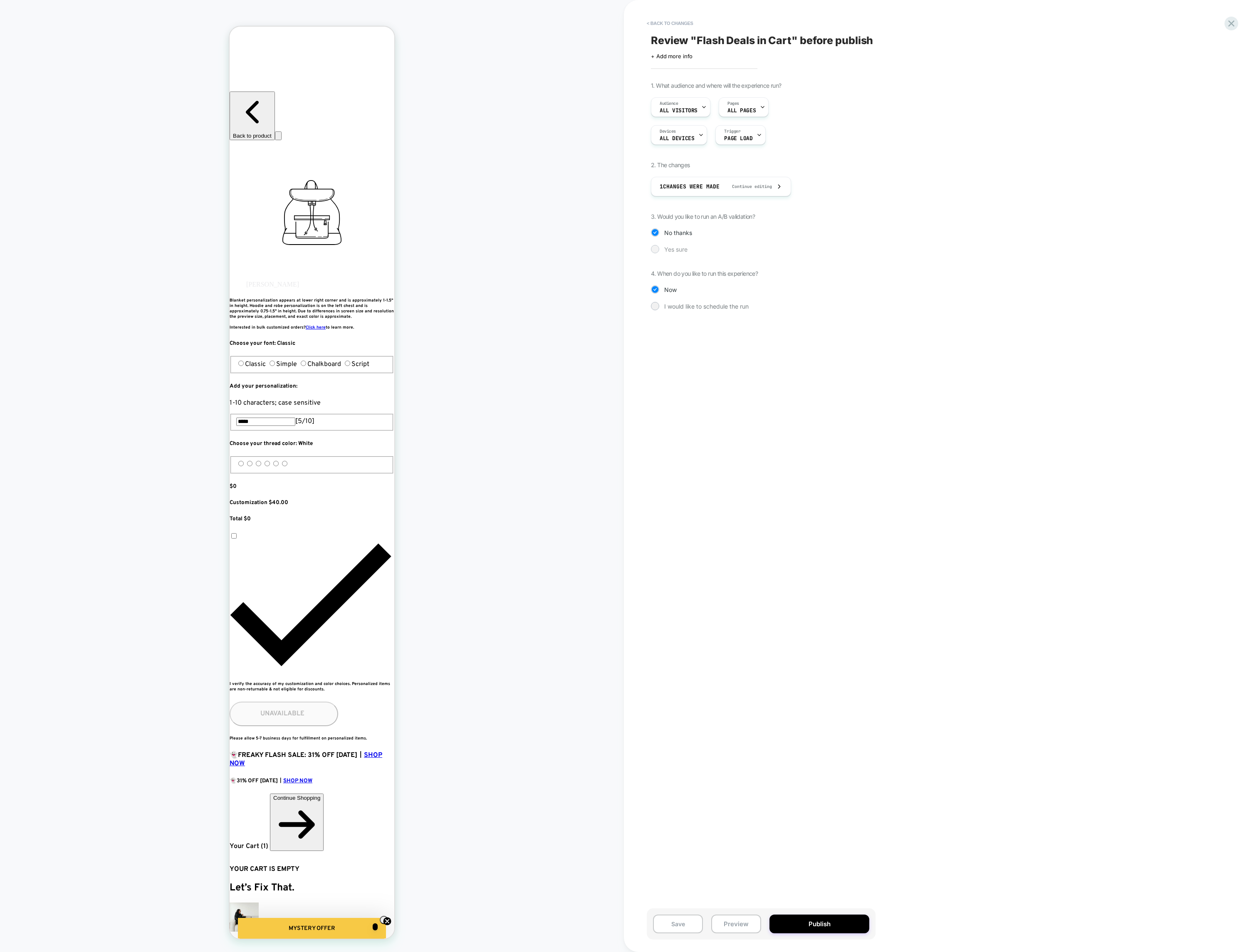
click at [677, 250] on span "Yes sure" at bounding box center [676, 249] width 23 height 7
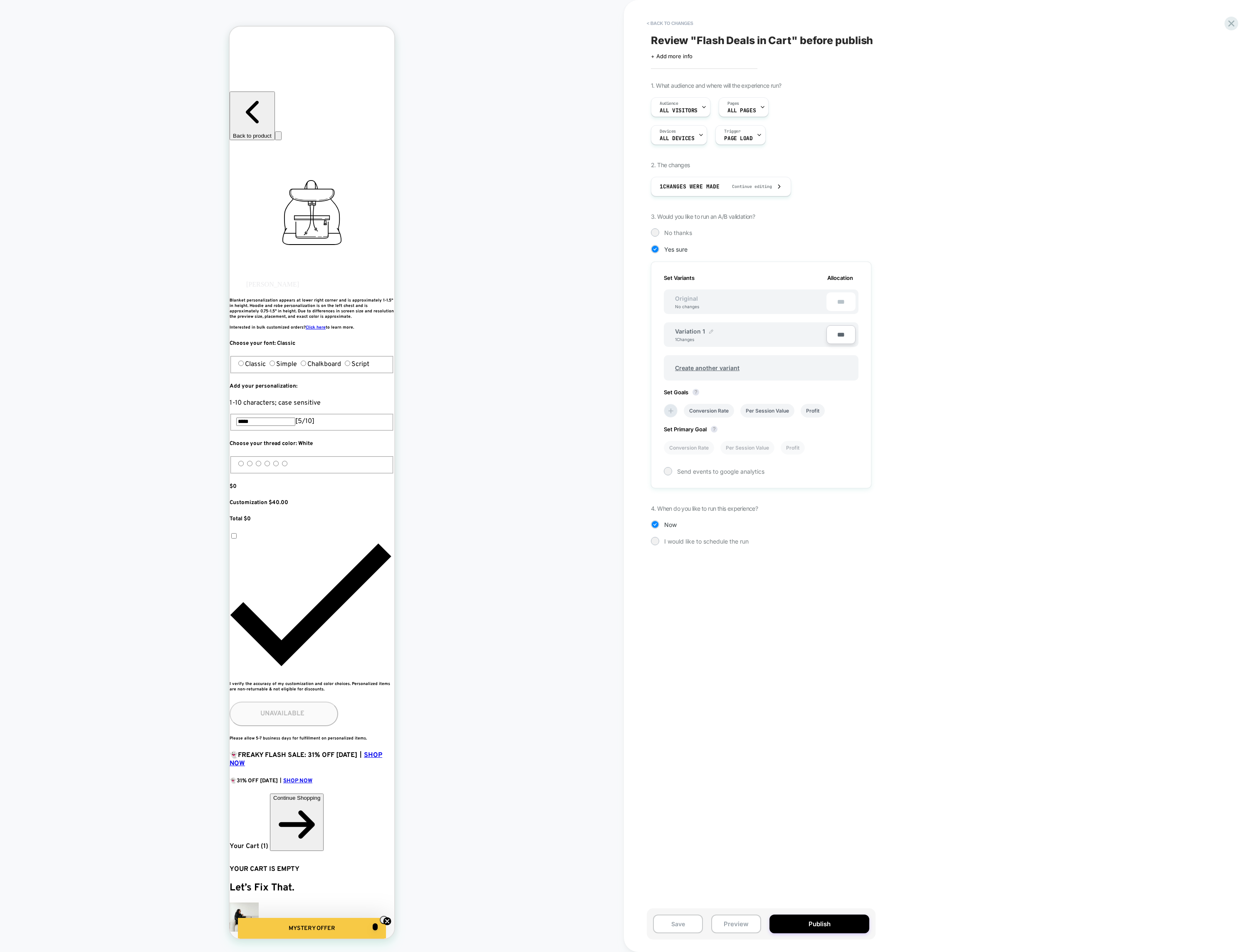
click at [709, 330] on img at bounding box center [711, 331] width 4 height 4
click at [687, 336] on input "**********" at bounding box center [705, 336] width 60 height 16
type input "**********"
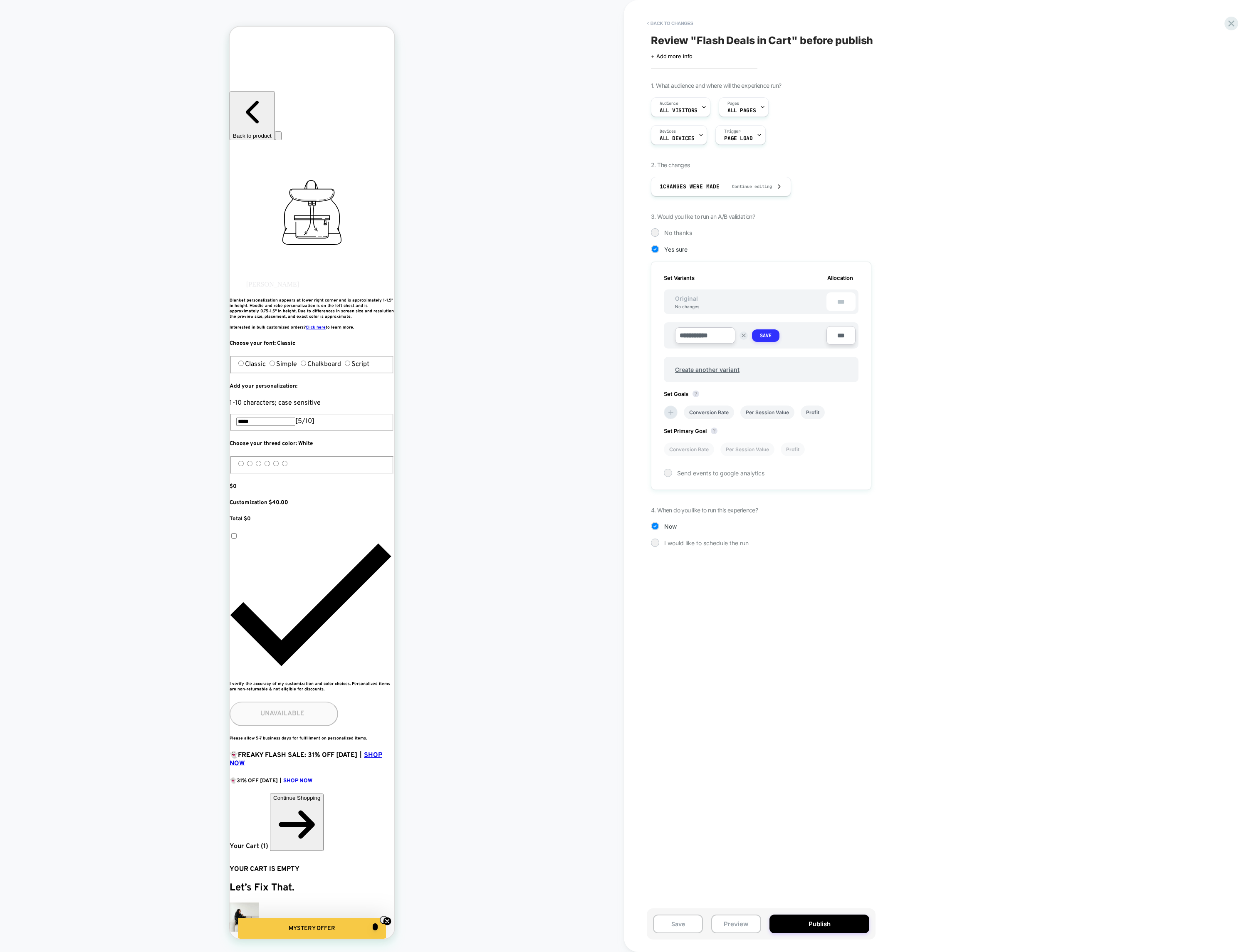
click at [763, 329] on button "Save" at bounding box center [765, 335] width 27 height 12
click at [764, 414] on li "Per Session Value" at bounding box center [767, 411] width 54 height 13
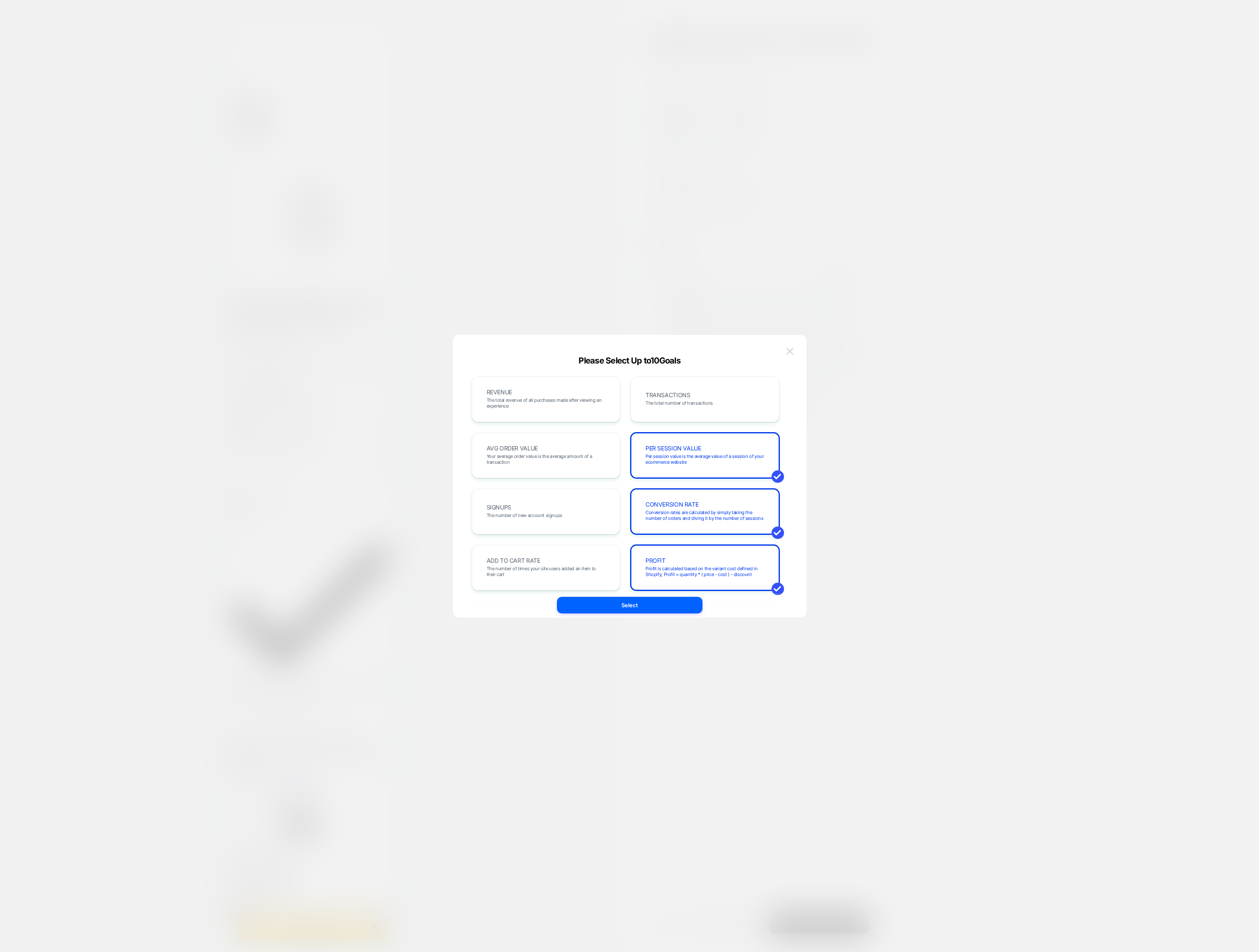
click at [789, 353] on img at bounding box center [789, 351] width 8 height 7
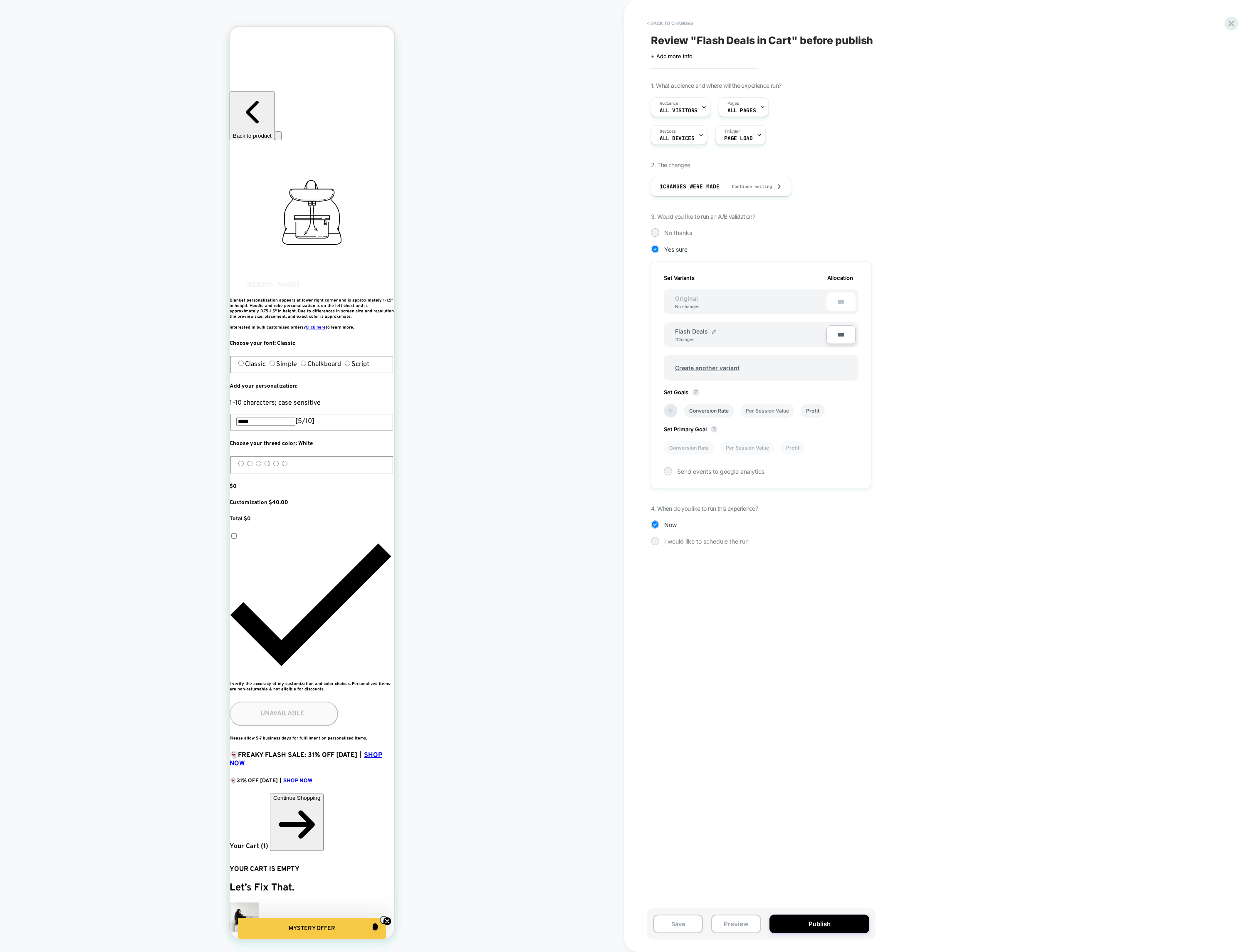
click at [761, 410] on li "Per Session Value" at bounding box center [767, 411] width 54 height 13
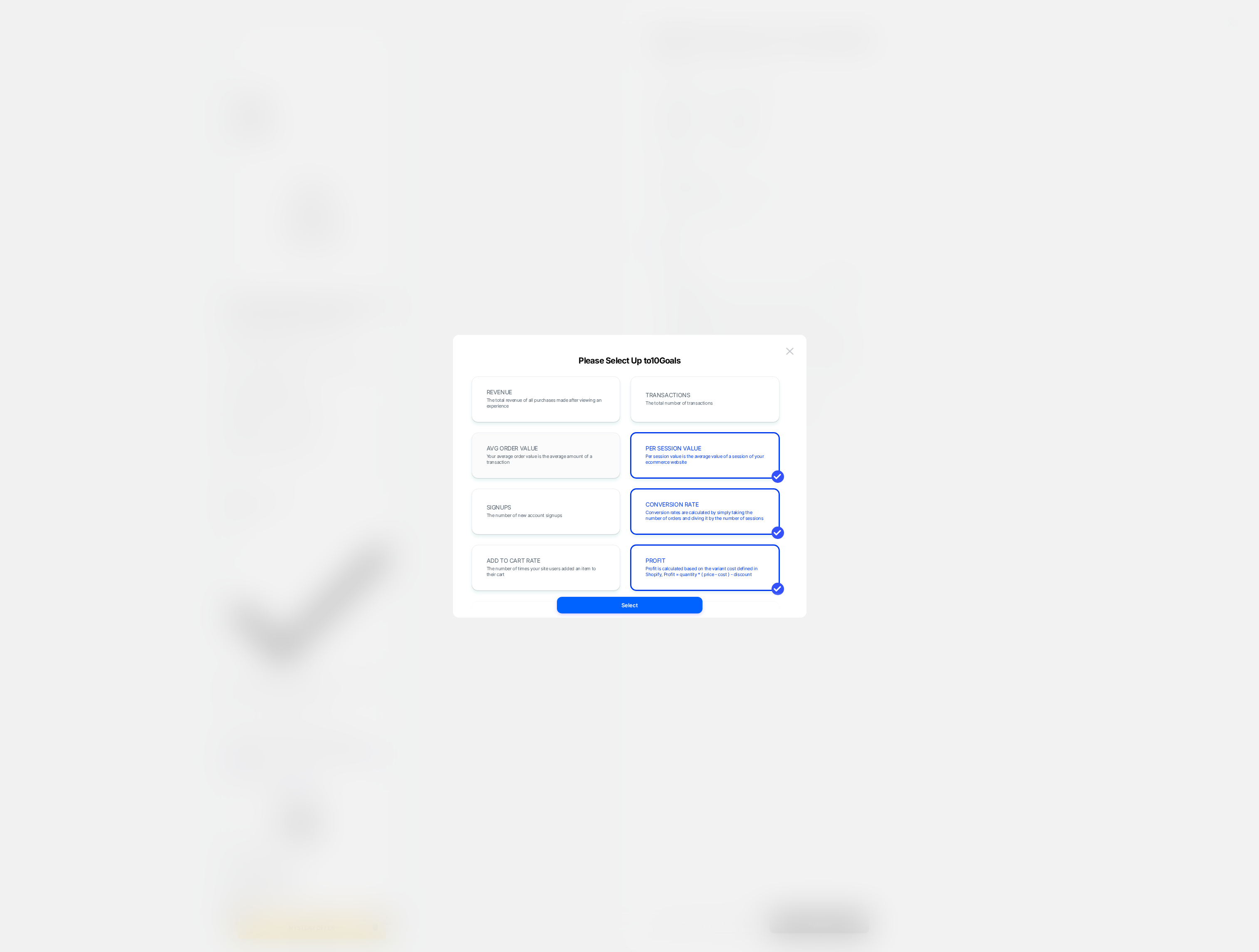
click at [552, 435] on div "AVG ORDER VALUE Your average order value is the average amount of a transaction" at bounding box center [546, 456] width 149 height 46
click at [563, 404] on span "The total revenue of all purchases made after viewing an experience" at bounding box center [546, 403] width 119 height 12
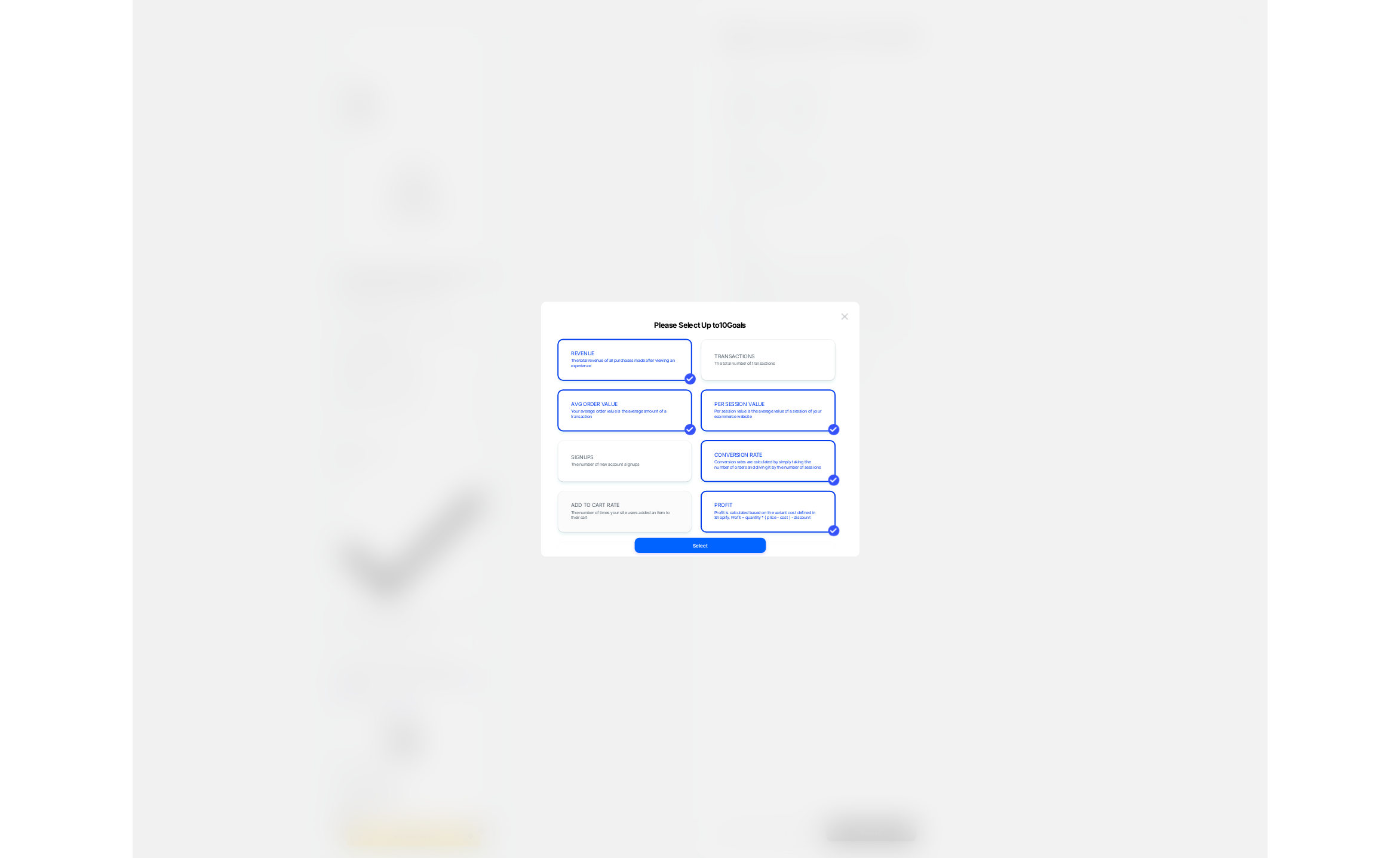
scroll to position [204, 0]
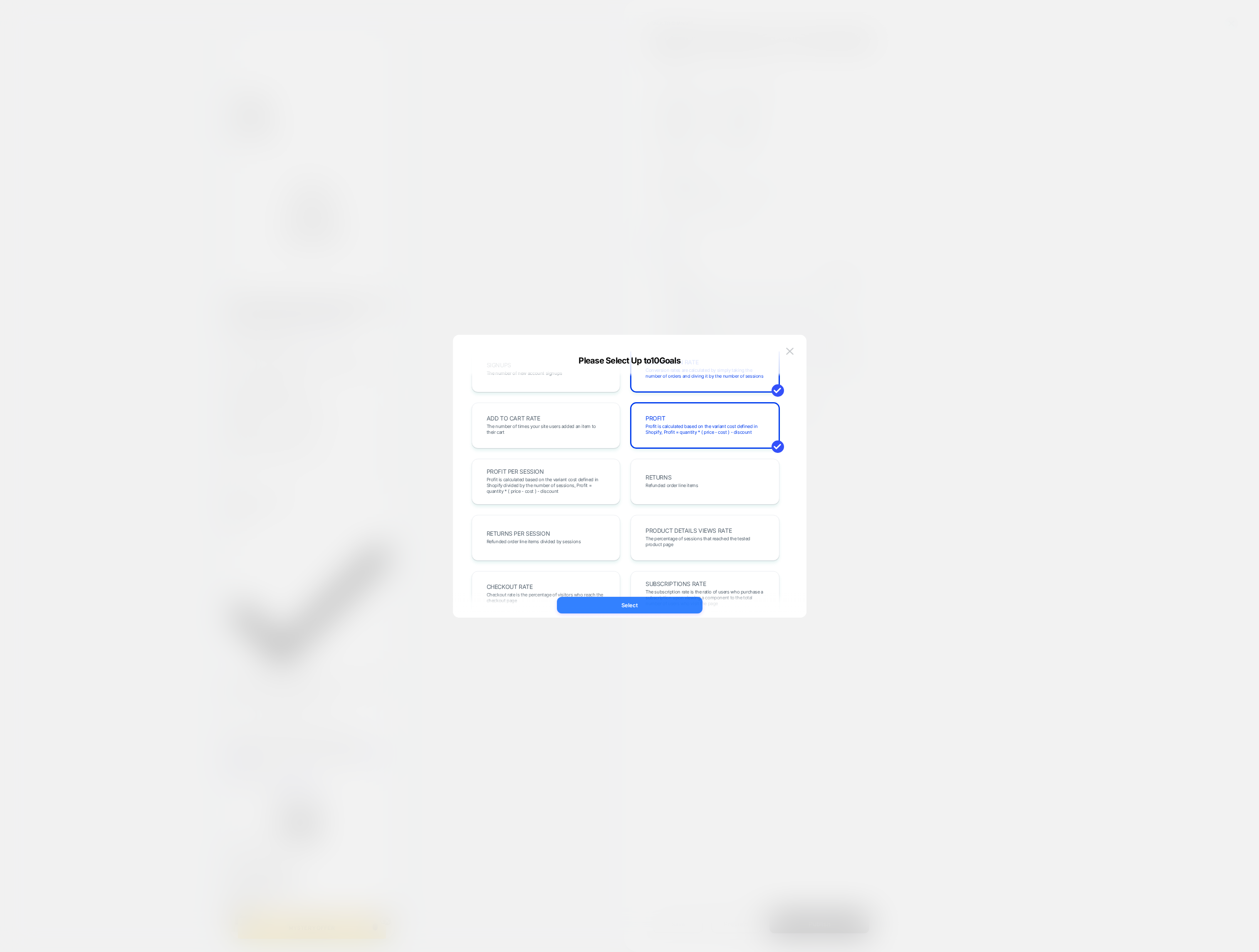
click at [575, 598] on button "Select" at bounding box center [629, 605] width 146 height 16
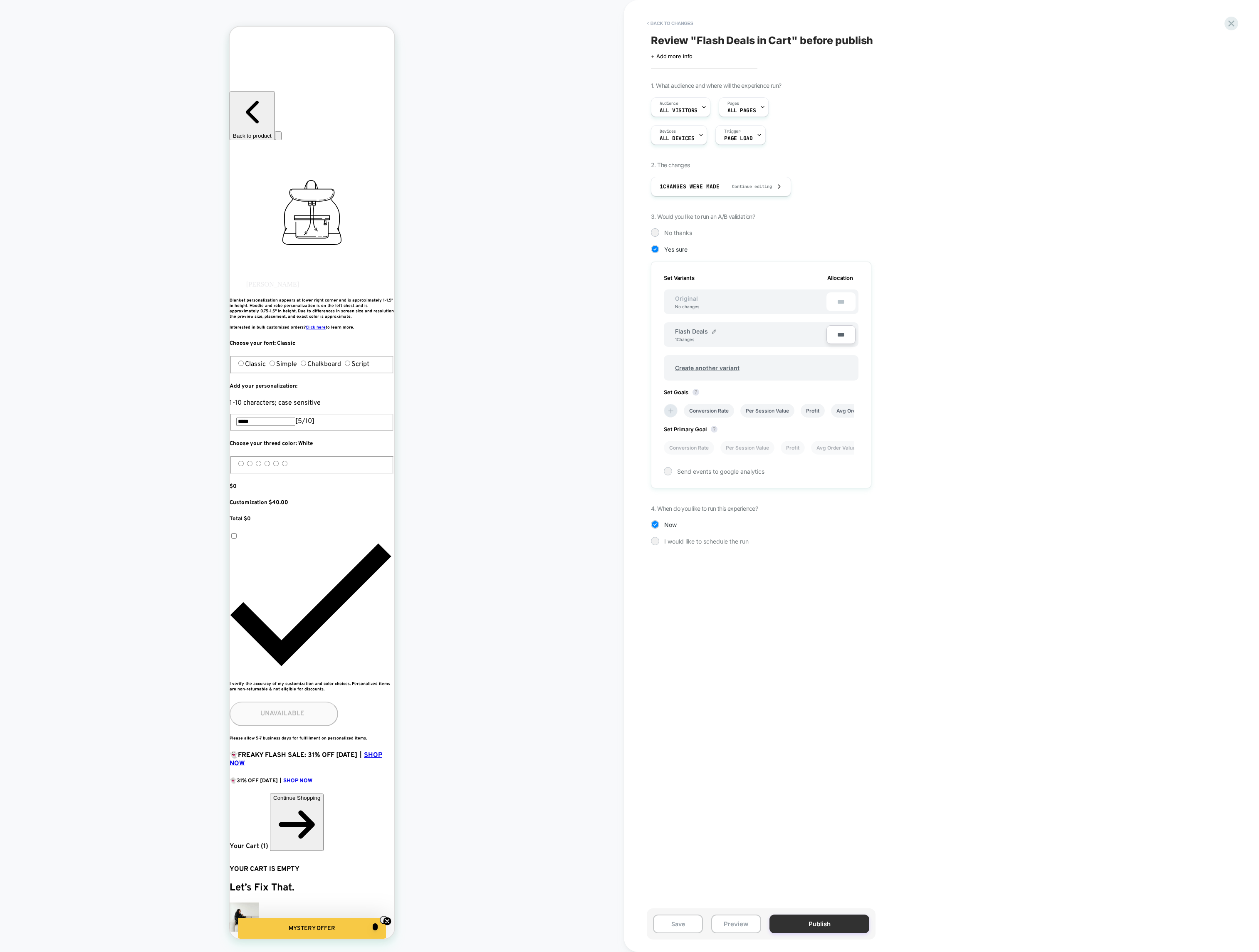
click at [809, 927] on button "Publish" at bounding box center [819, 924] width 100 height 19
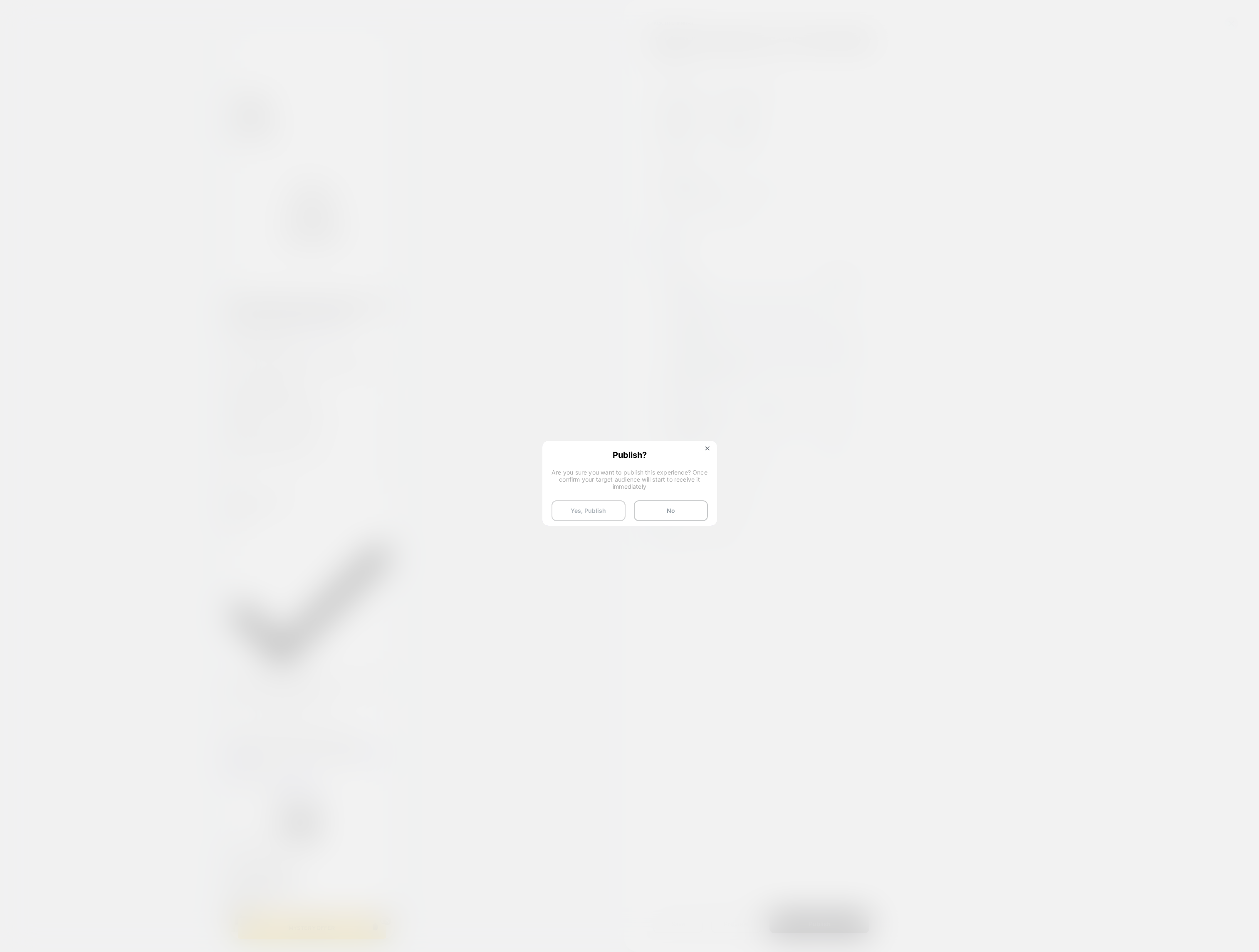
click at [600, 505] on button "Yes, Publish" at bounding box center [588, 511] width 74 height 21
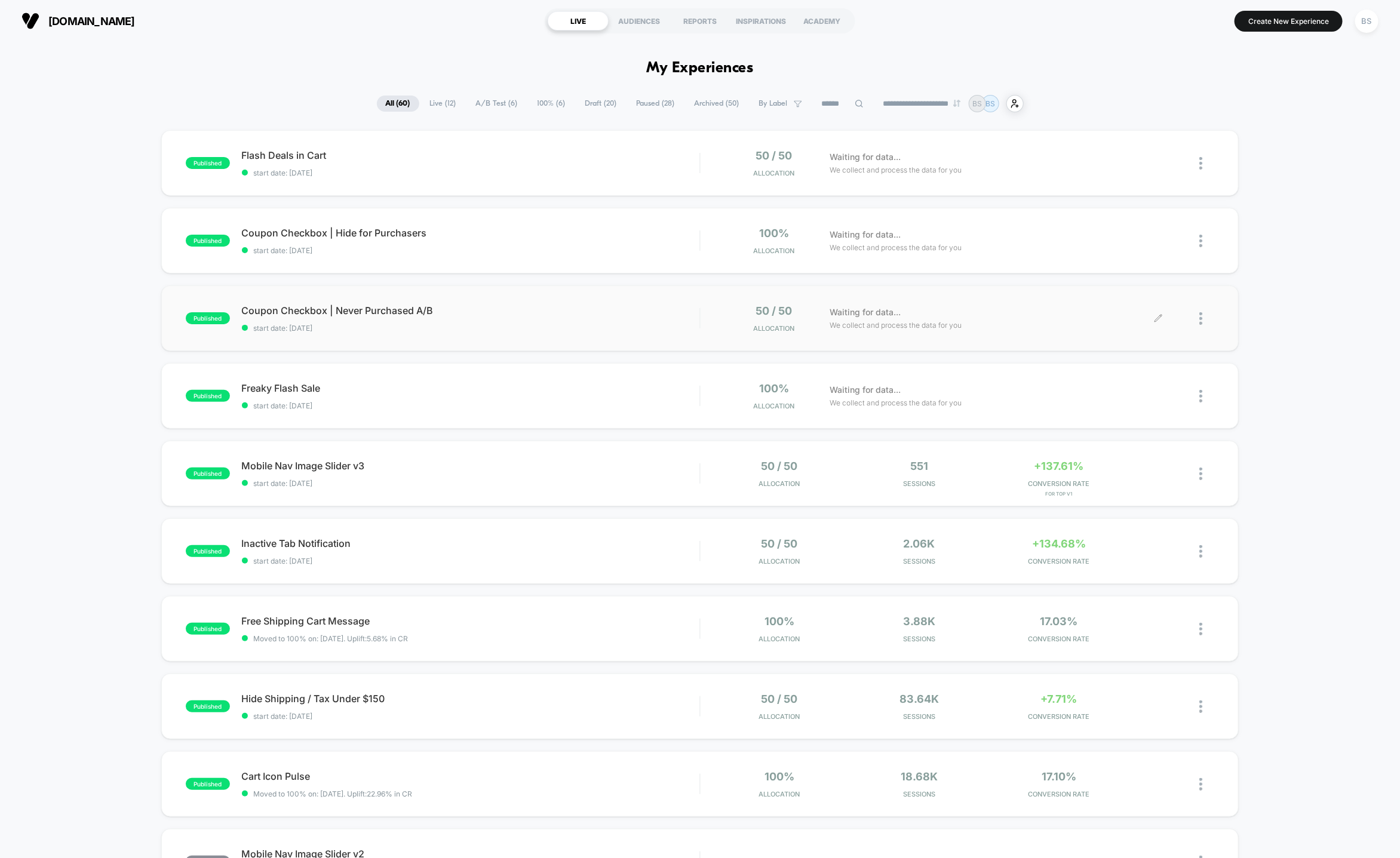
click at [1205, 322] on div at bounding box center [1207, 318] width 15 height 28
click at [1139, 339] on div "Preview Link" at bounding box center [1140, 332] width 107 height 27
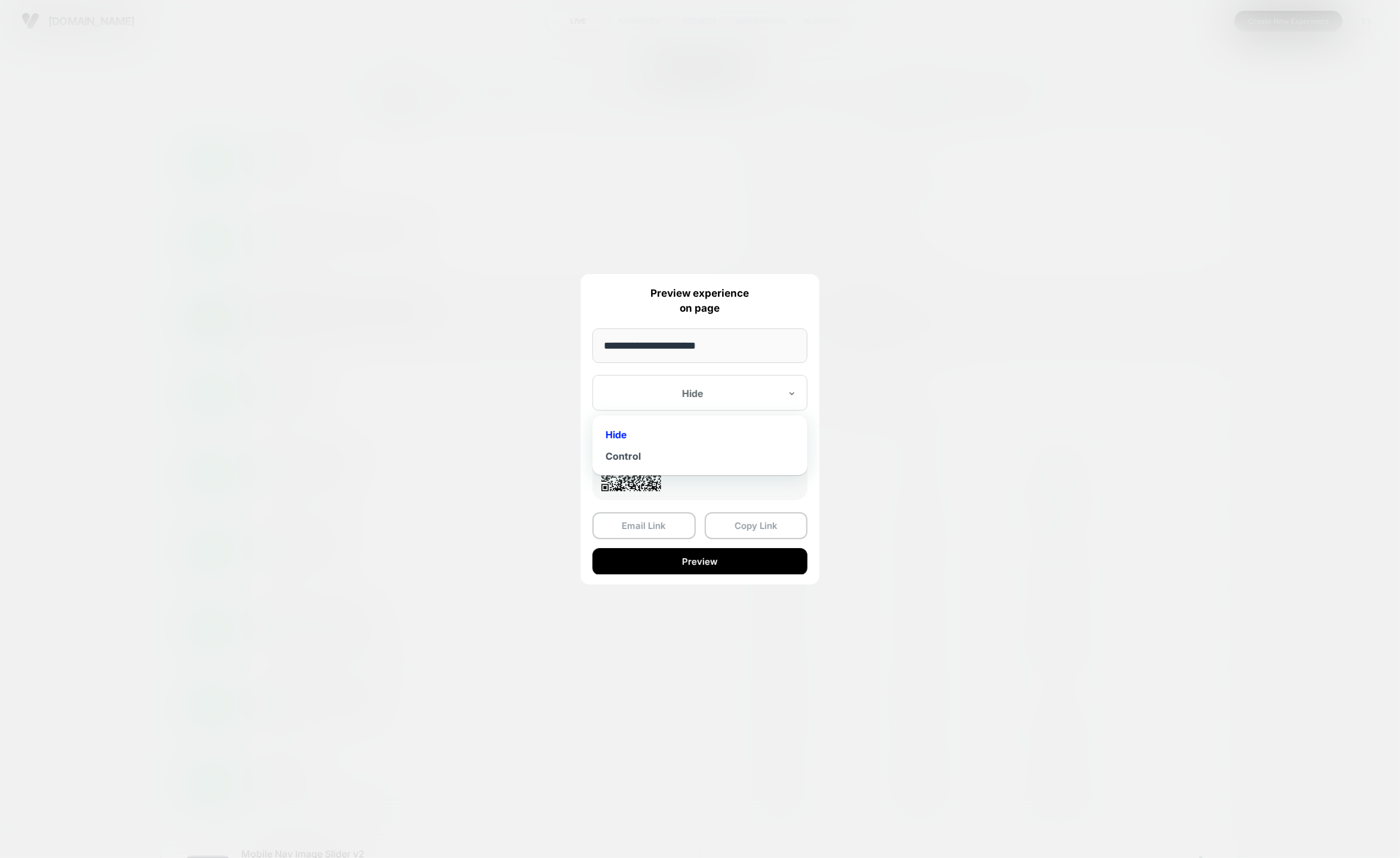
drag, startPoint x: 718, startPoint y: 396, endPoint x: 715, endPoint y: 364, distance: 32.1
click at [715, 364] on div "**********" at bounding box center [700, 429] width 239 height 311
click at [679, 461] on div "Control" at bounding box center [700, 457] width 203 height 22
click at [735, 522] on button "Copy Link" at bounding box center [756, 526] width 103 height 27
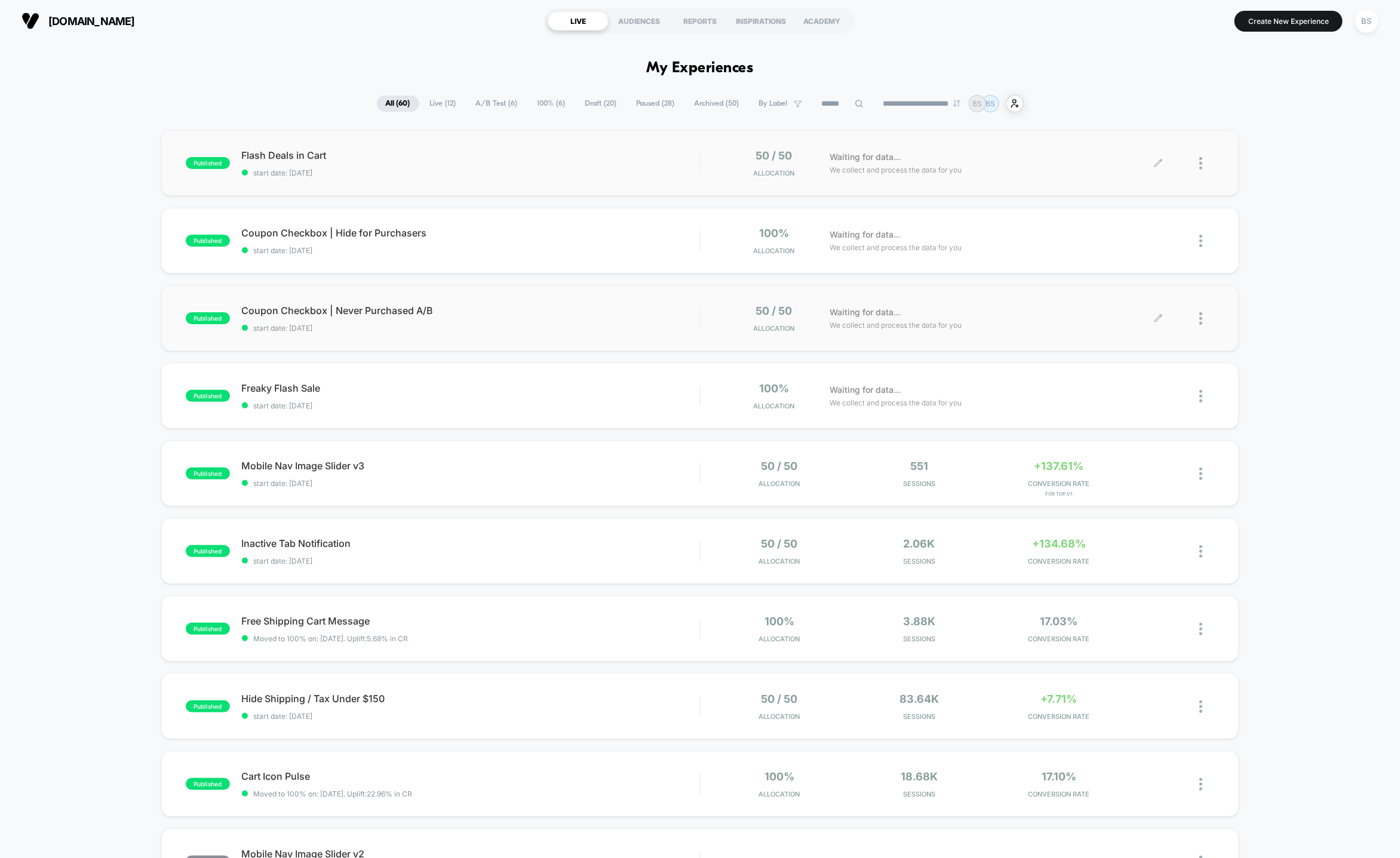
click at [1204, 162] on div at bounding box center [1207, 163] width 15 height 28
click at [521, 173] on span "start date: 10/13/2025" at bounding box center [470, 173] width 458 height 9
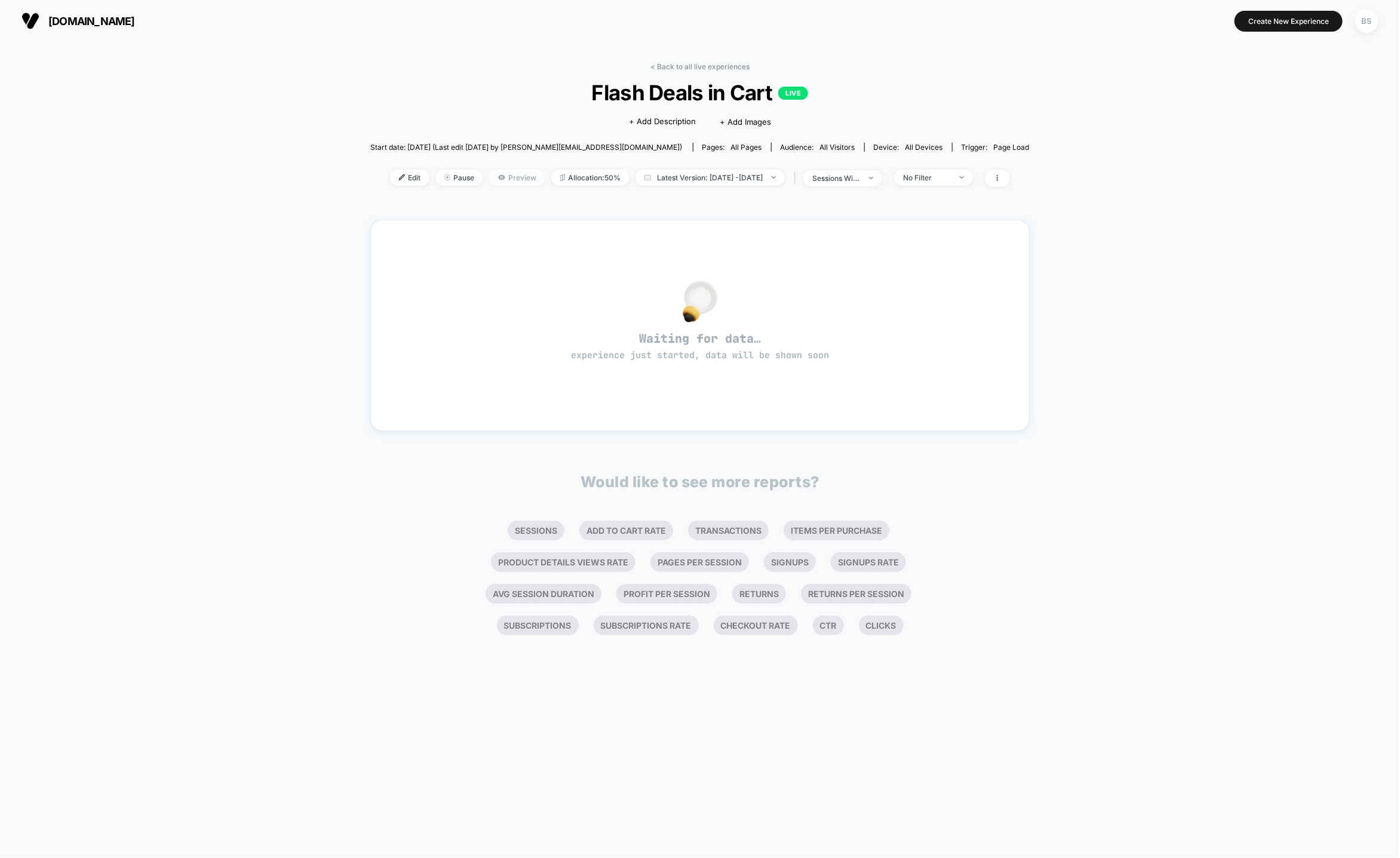
click at [492, 180] on span "Preview" at bounding box center [516, 177] width 56 height 16
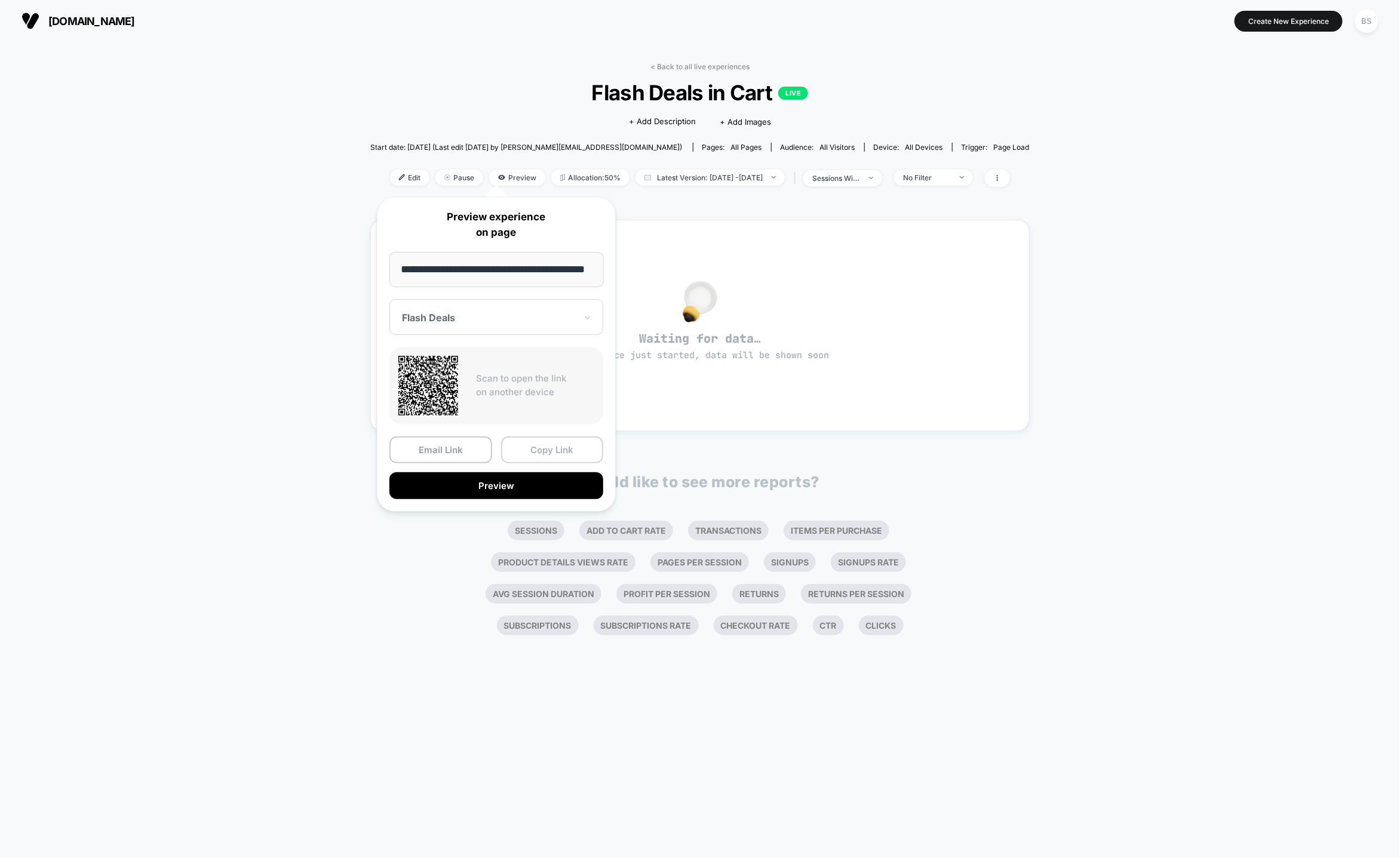
click at [547, 457] on button "Copy Link" at bounding box center [553, 450] width 102 height 27
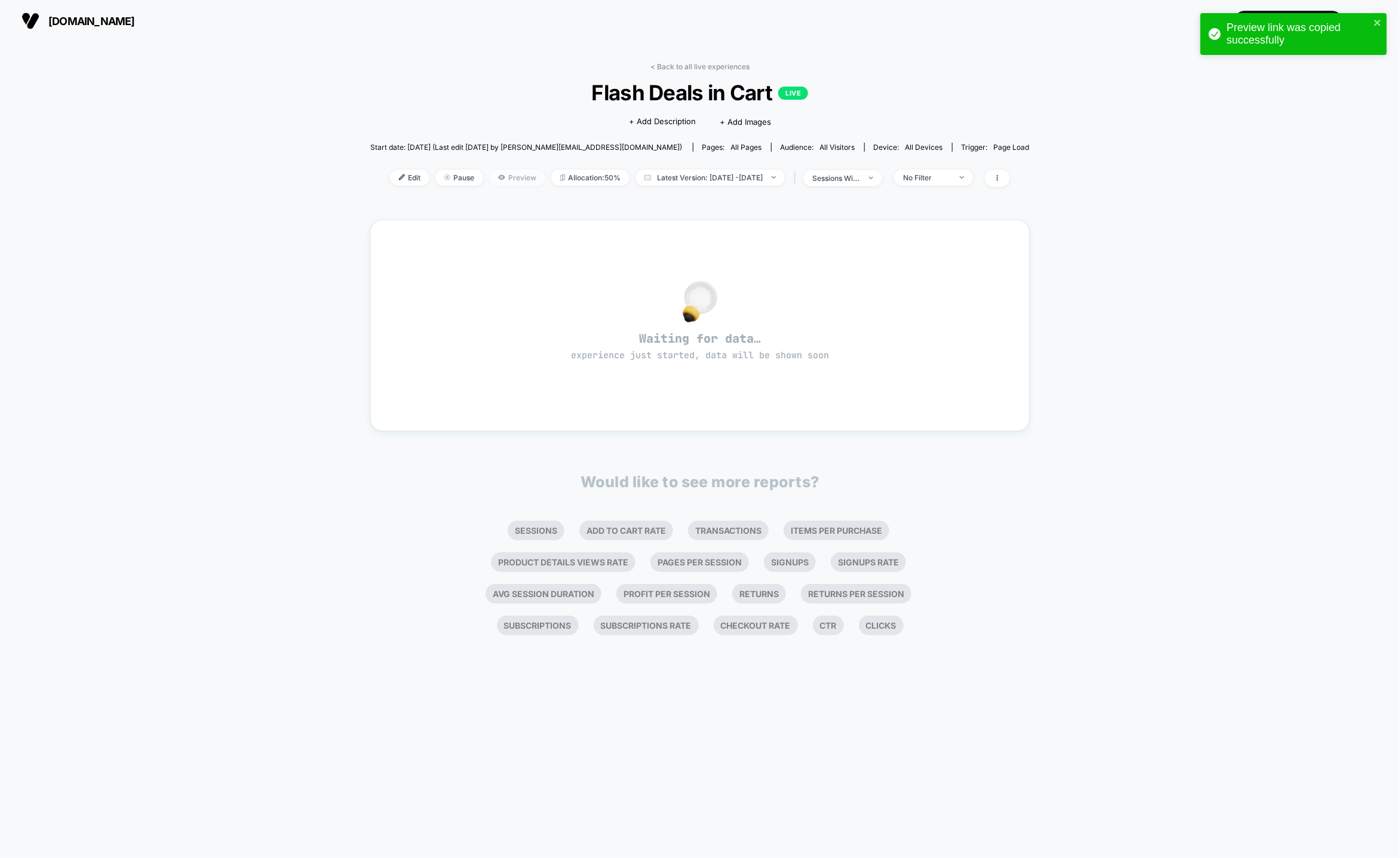
click at [490, 176] on span "Preview" at bounding box center [516, 177] width 56 height 16
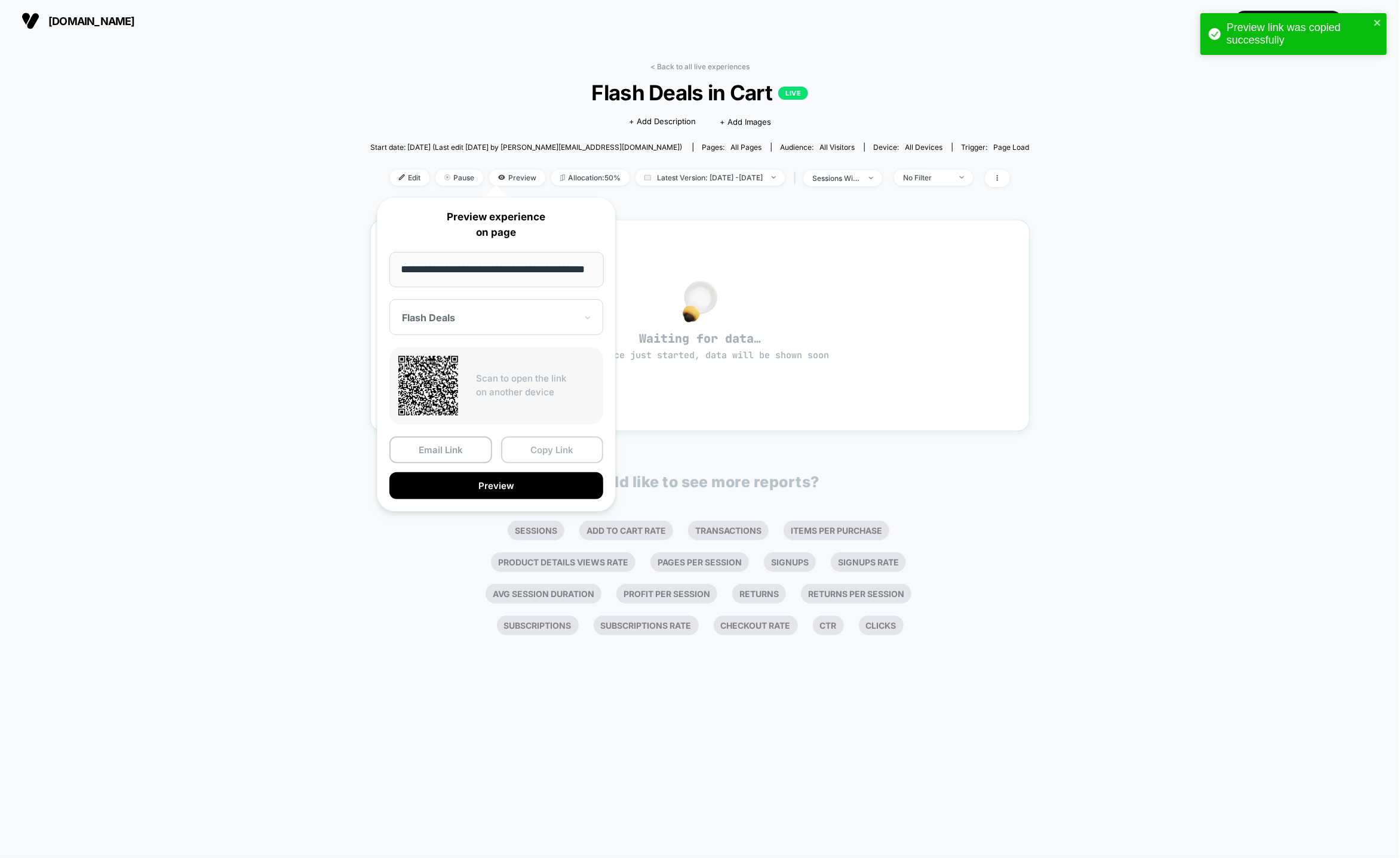
click at [527, 446] on button "Copy Link" at bounding box center [553, 450] width 102 height 27
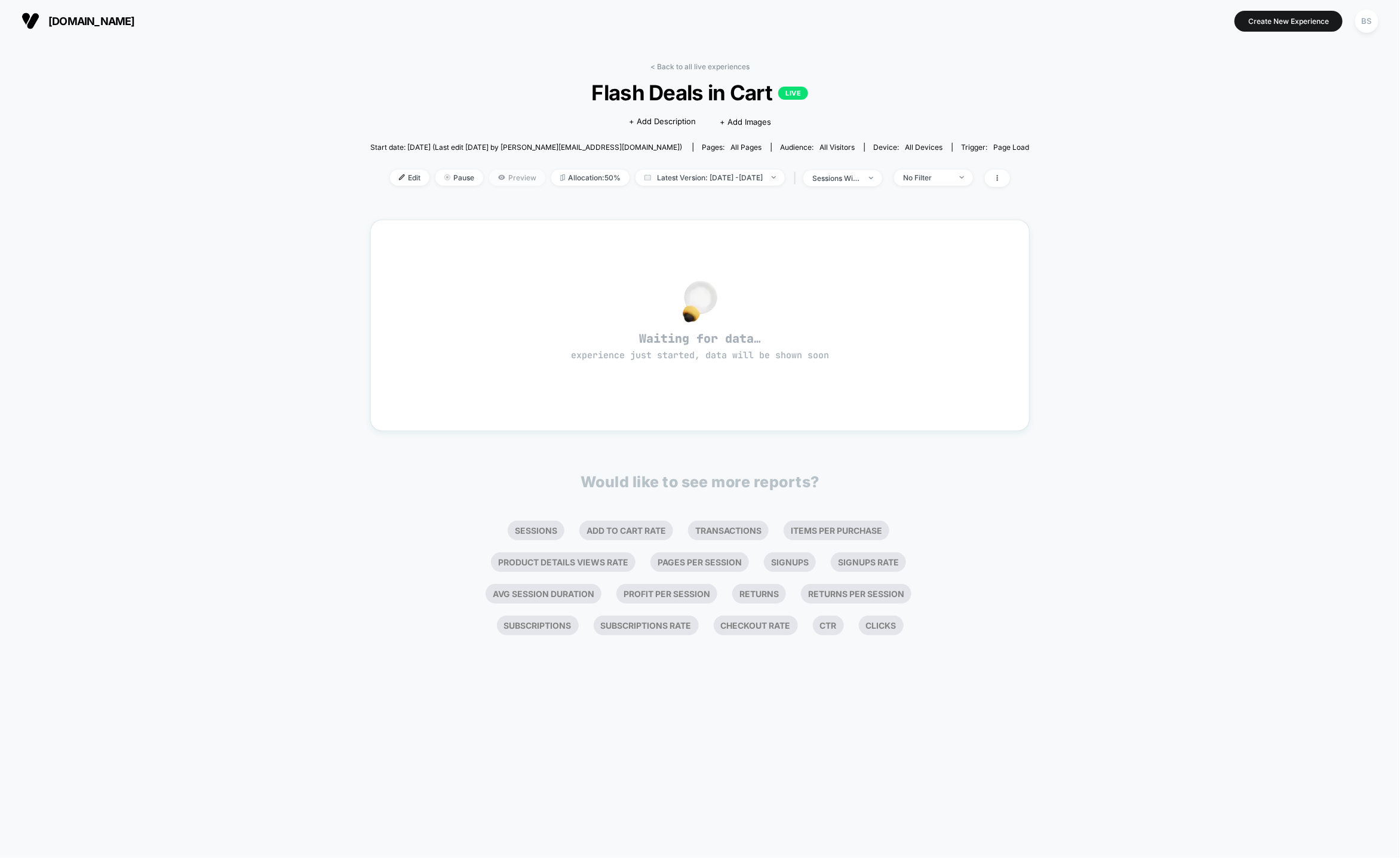
click at [498, 180] on icon at bounding box center [501, 177] width 8 height 8
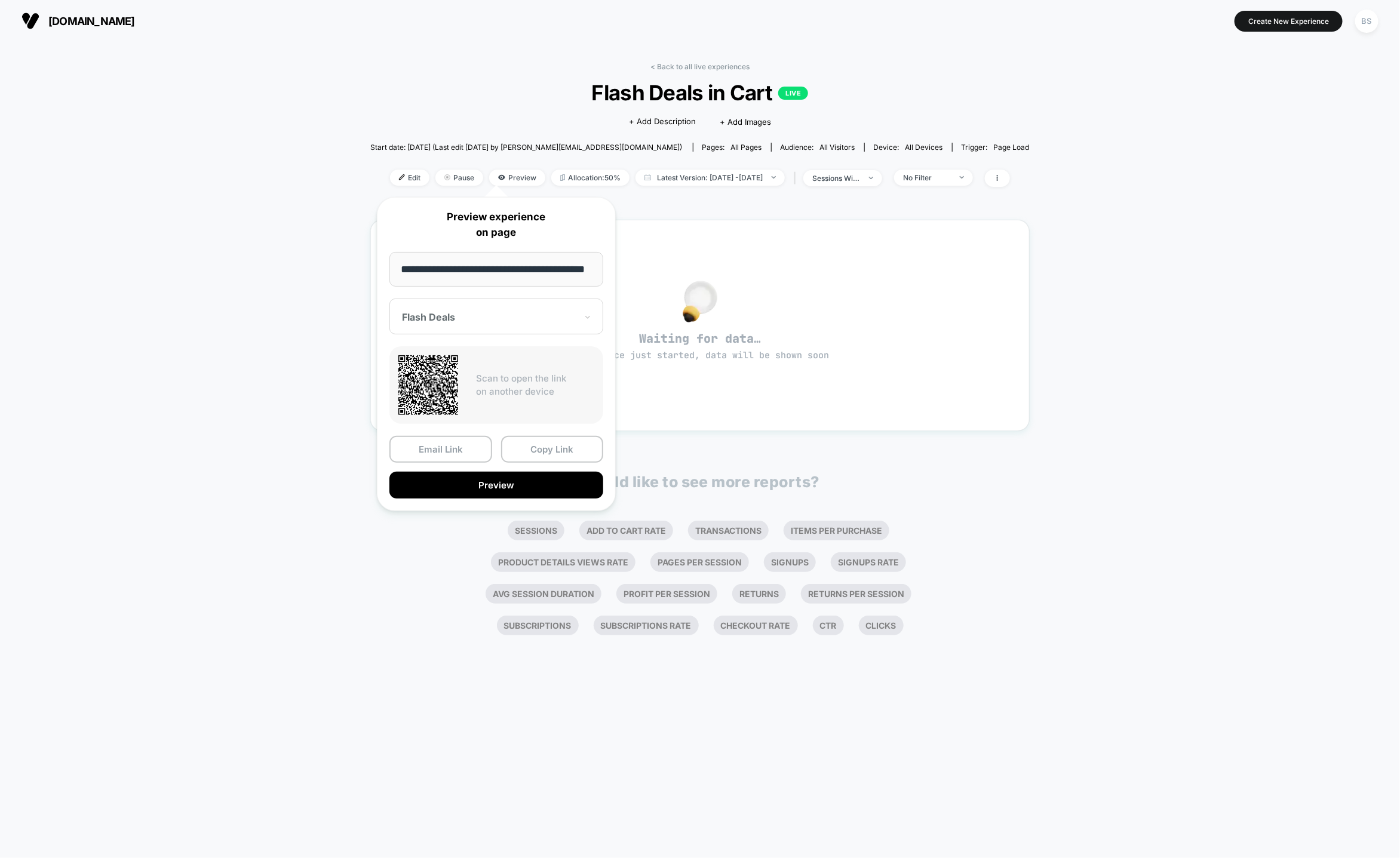
scroll to position [0, 18]
click at [534, 447] on button "Copy Link" at bounding box center [553, 450] width 102 height 27
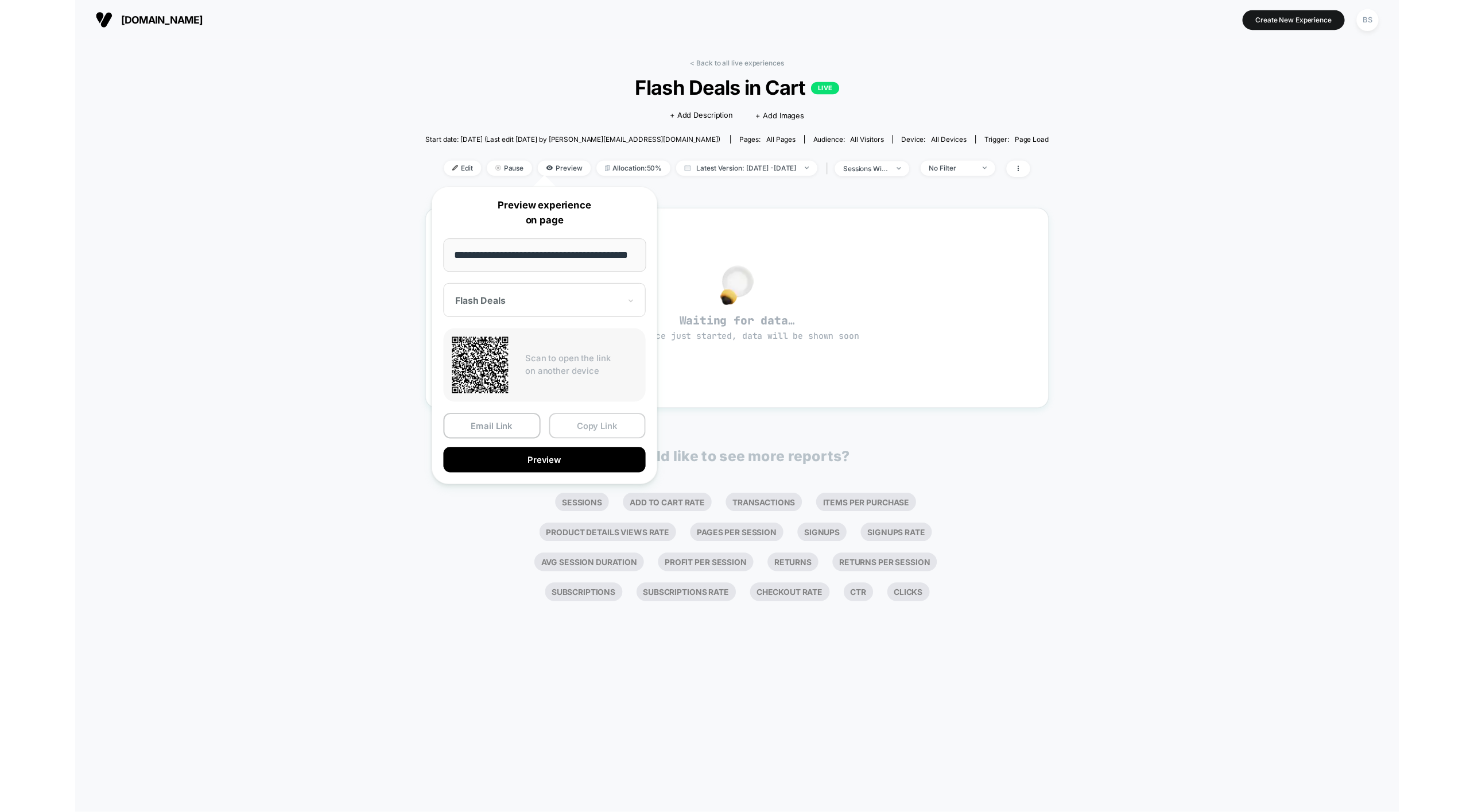
scroll to position [0, 0]
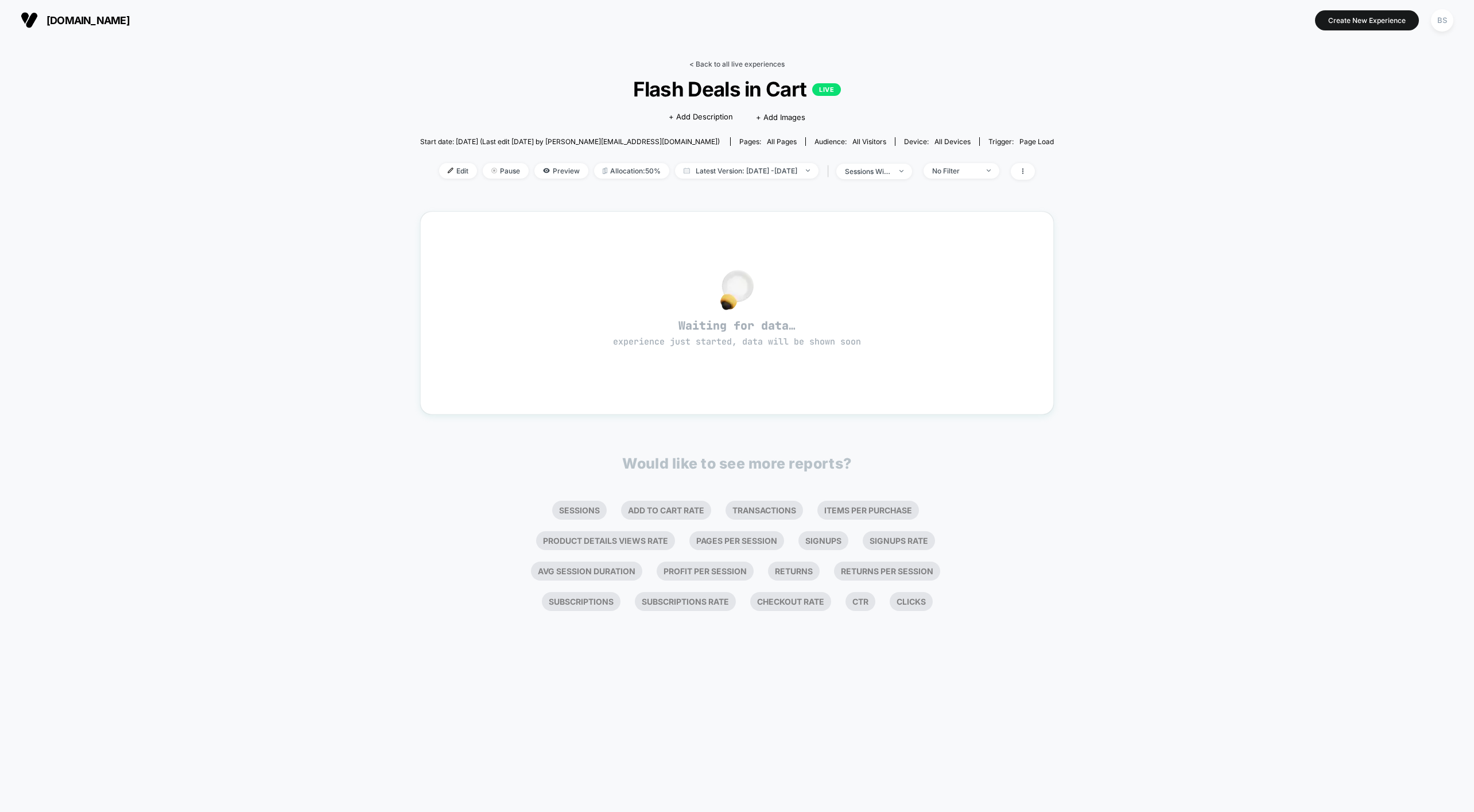
click at [699, 63] on link "< Back to all live experiences" at bounding box center [737, 64] width 95 height 9
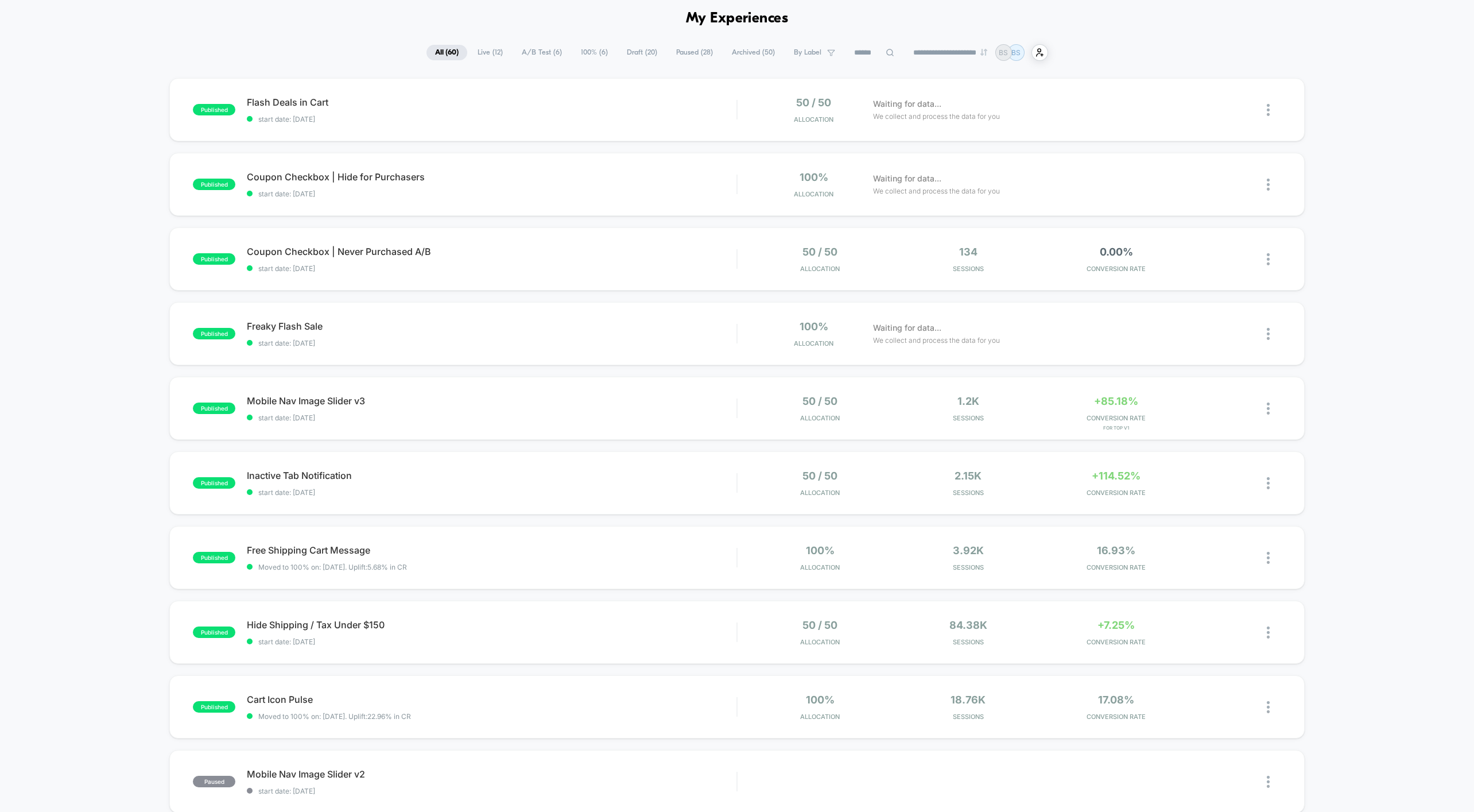
scroll to position [70, 0]
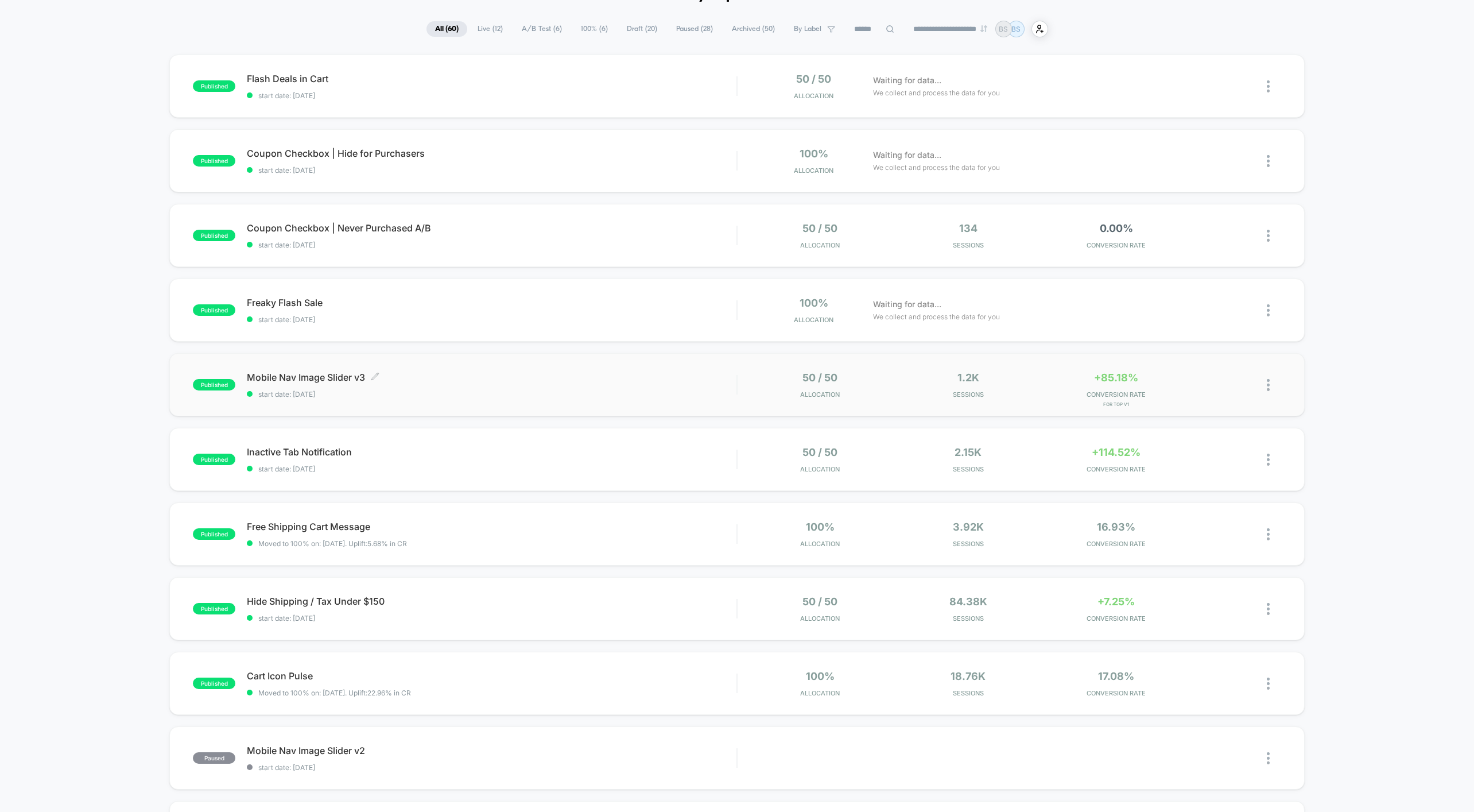
click at [662, 372] on span "Mobile Nav Image Slider v3 Click to edit experience details" at bounding box center [492, 377] width 490 height 11
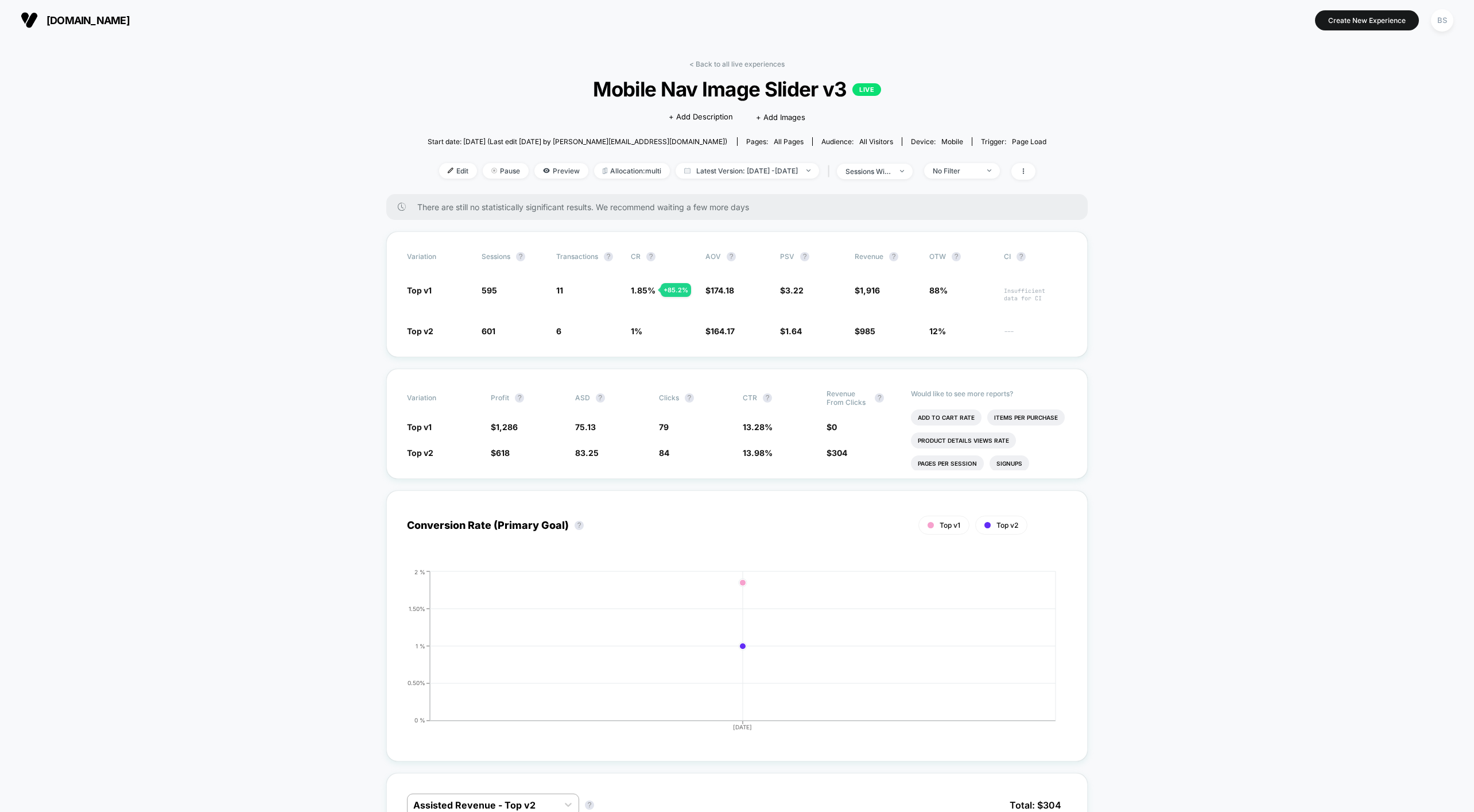
click at [699, 70] on div "< Back to all live experiences Mobile Nav Image Slider v3 LIVE Click to edit ex…" at bounding box center [737, 127] width 619 height 134
click at [701, 65] on link "< Back to all live experiences" at bounding box center [737, 64] width 95 height 9
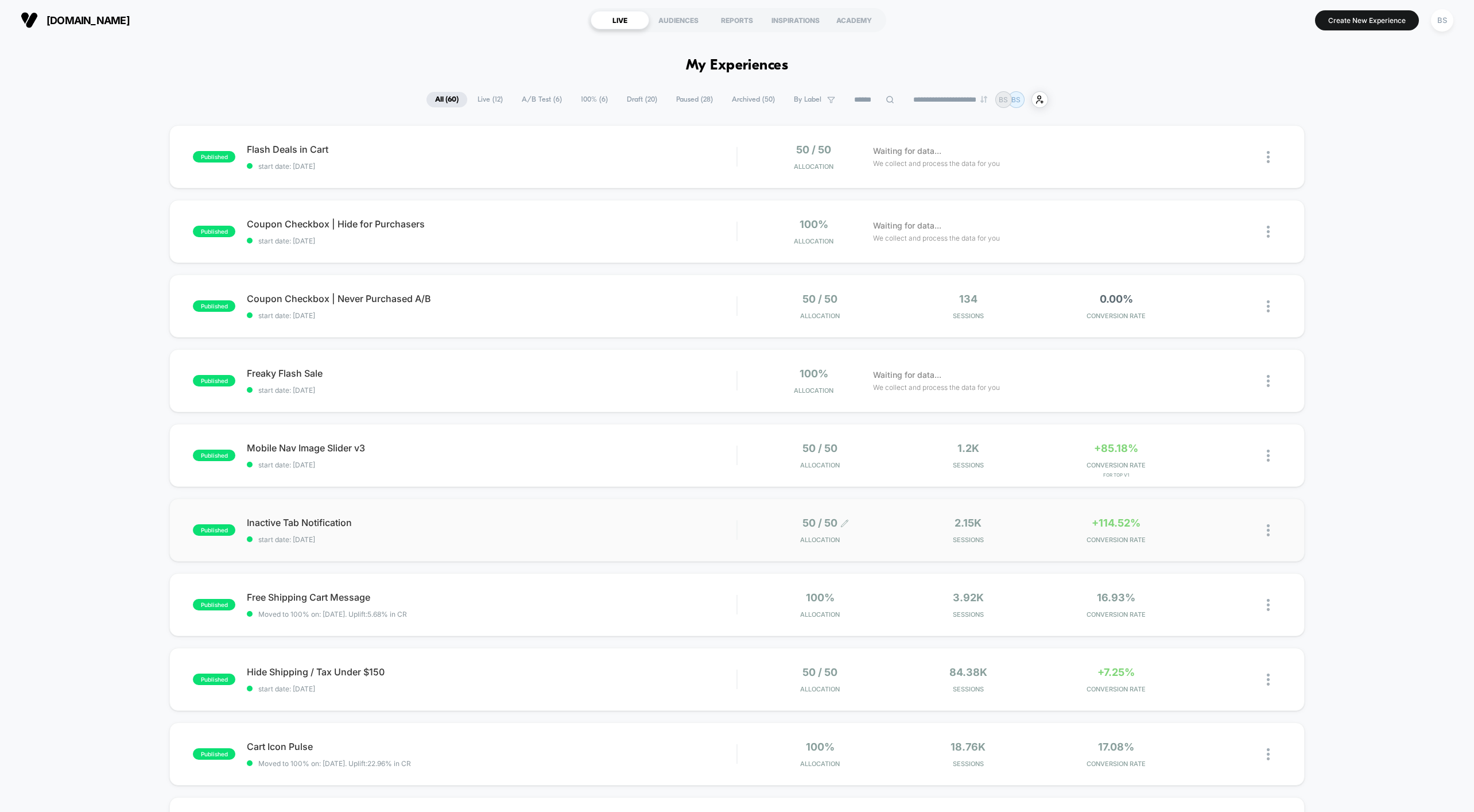
click at [815, 521] on span "50 / 50" at bounding box center [819, 522] width 35 height 12
click at [727, 515] on div "published Inactive Tab Notification start date: 10/12/2025 50 / 50 Allocation 2…" at bounding box center [737, 529] width 1135 height 63
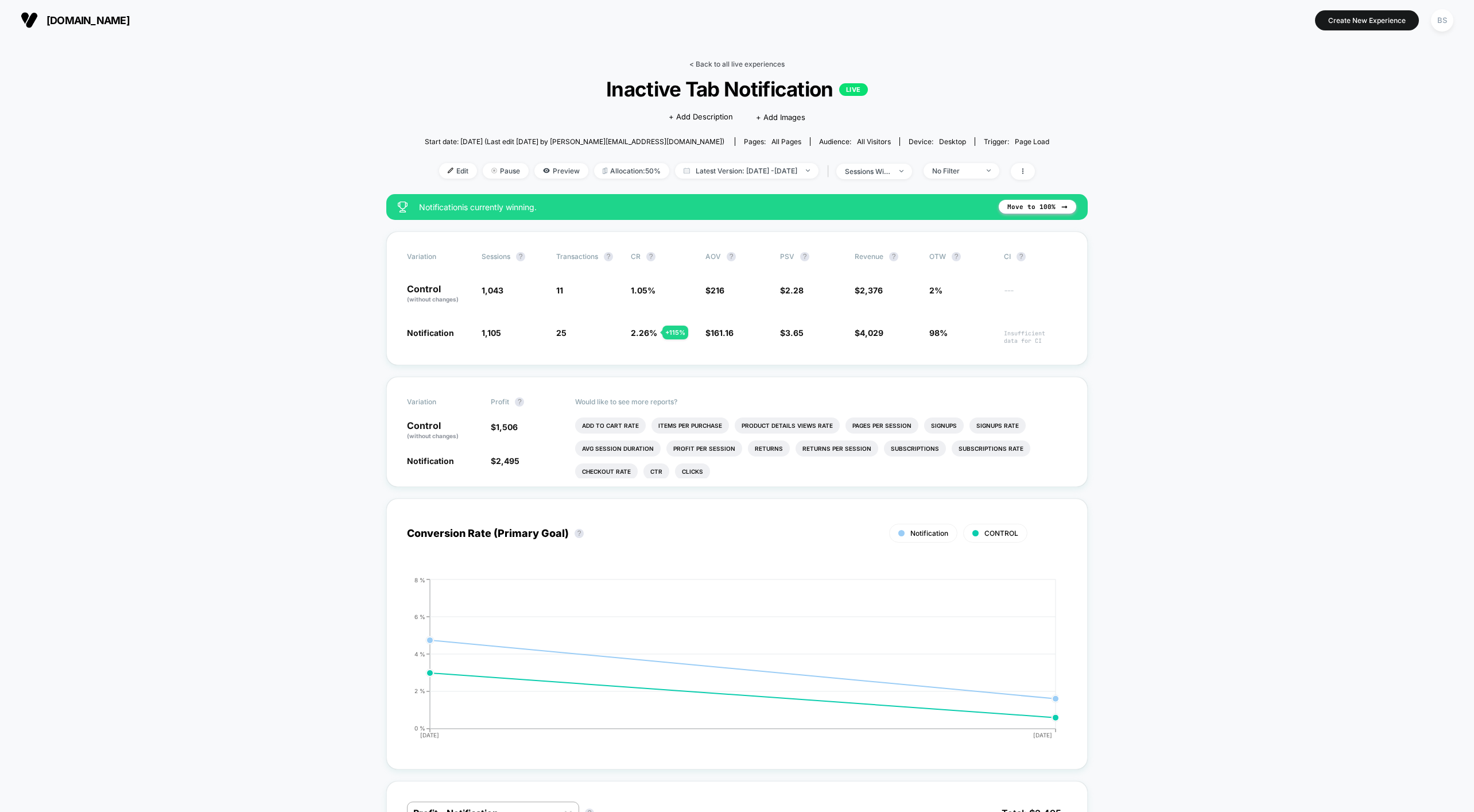
click at [739, 63] on link "< Back to all live experiences" at bounding box center [737, 64] width 95 height 9
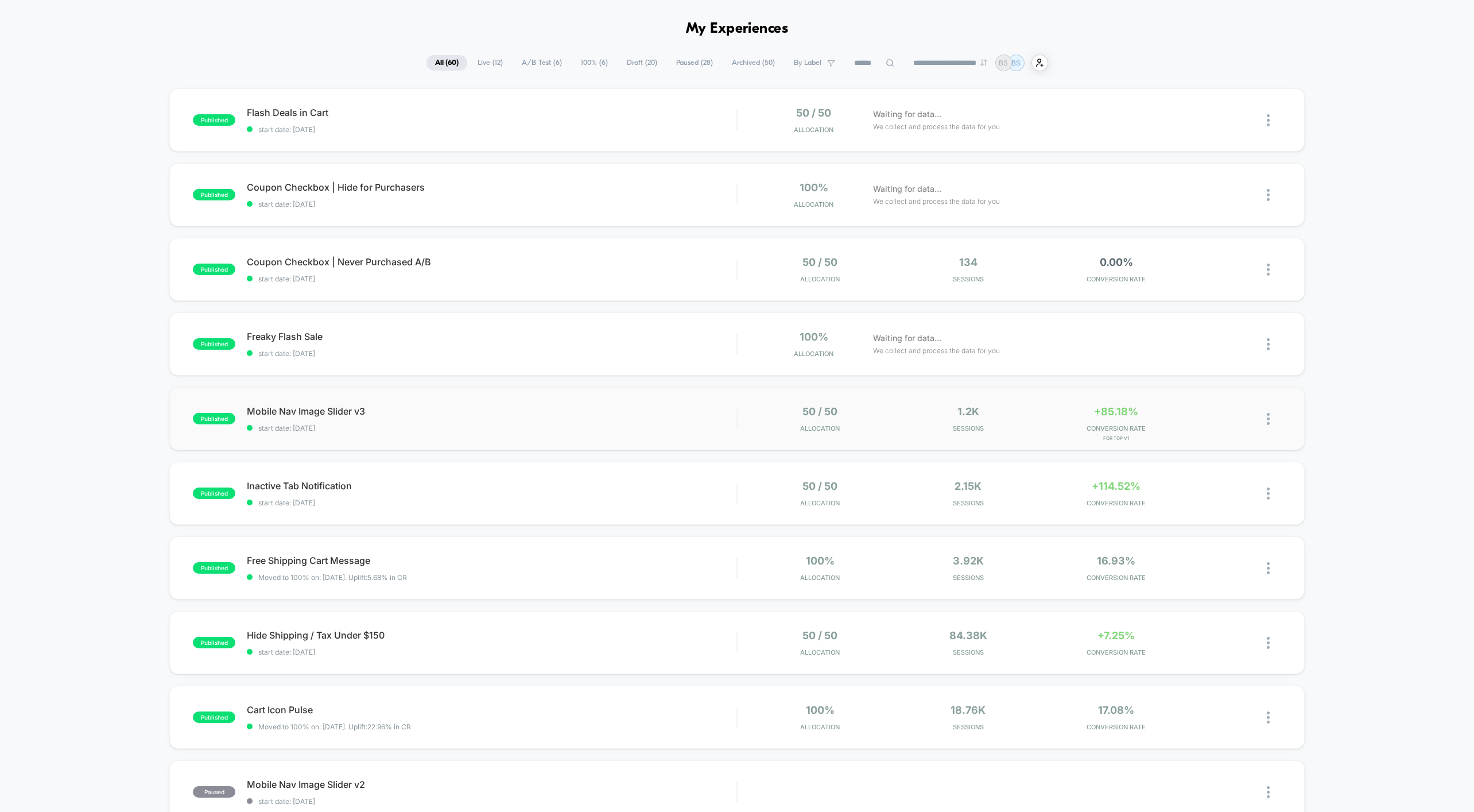
scroll to position [39, 0]
click at [605, 496] on span "start date: 10/12/2025" at bounding box center [492, 500] width 490 height 9
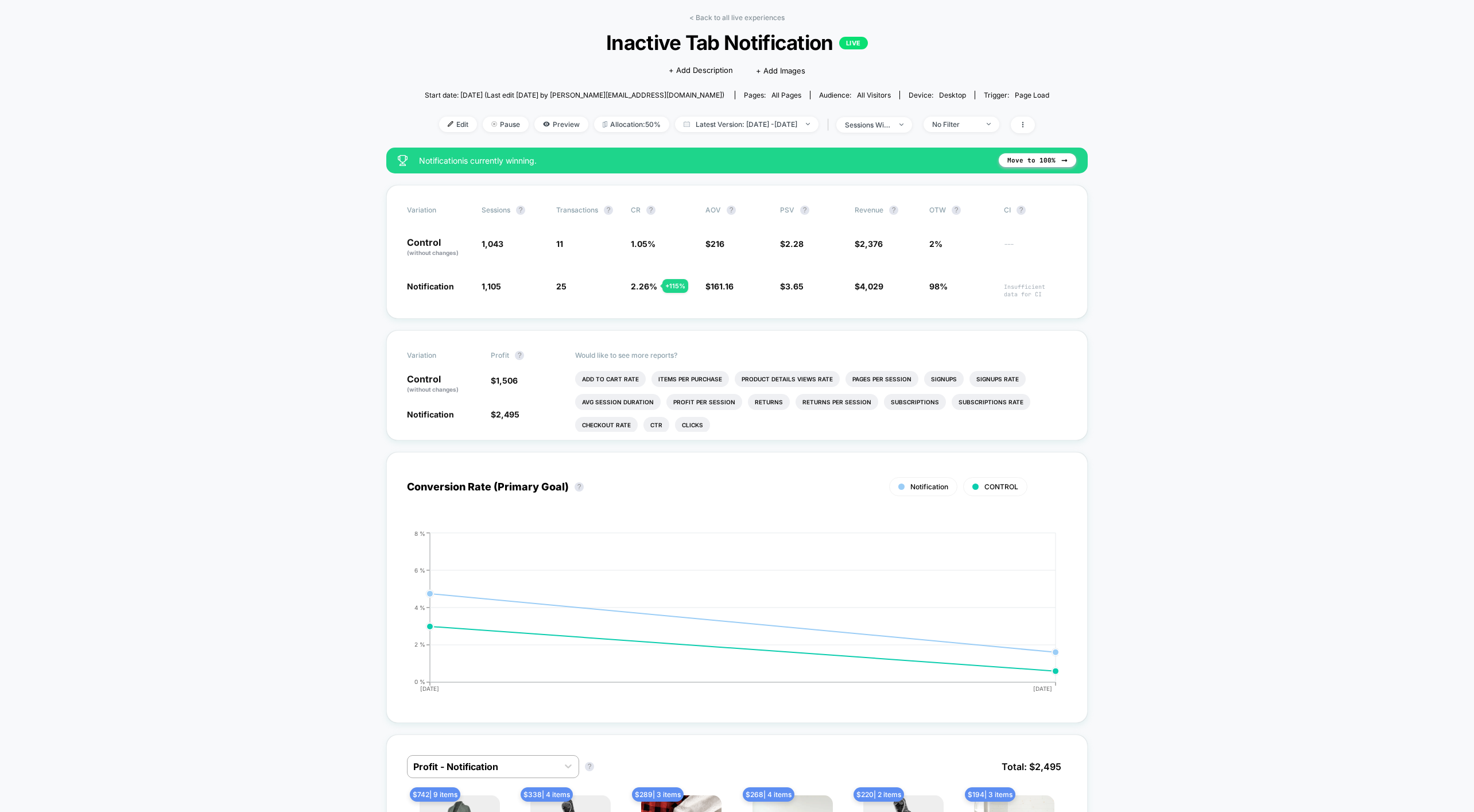
scroll to position [61, 0]
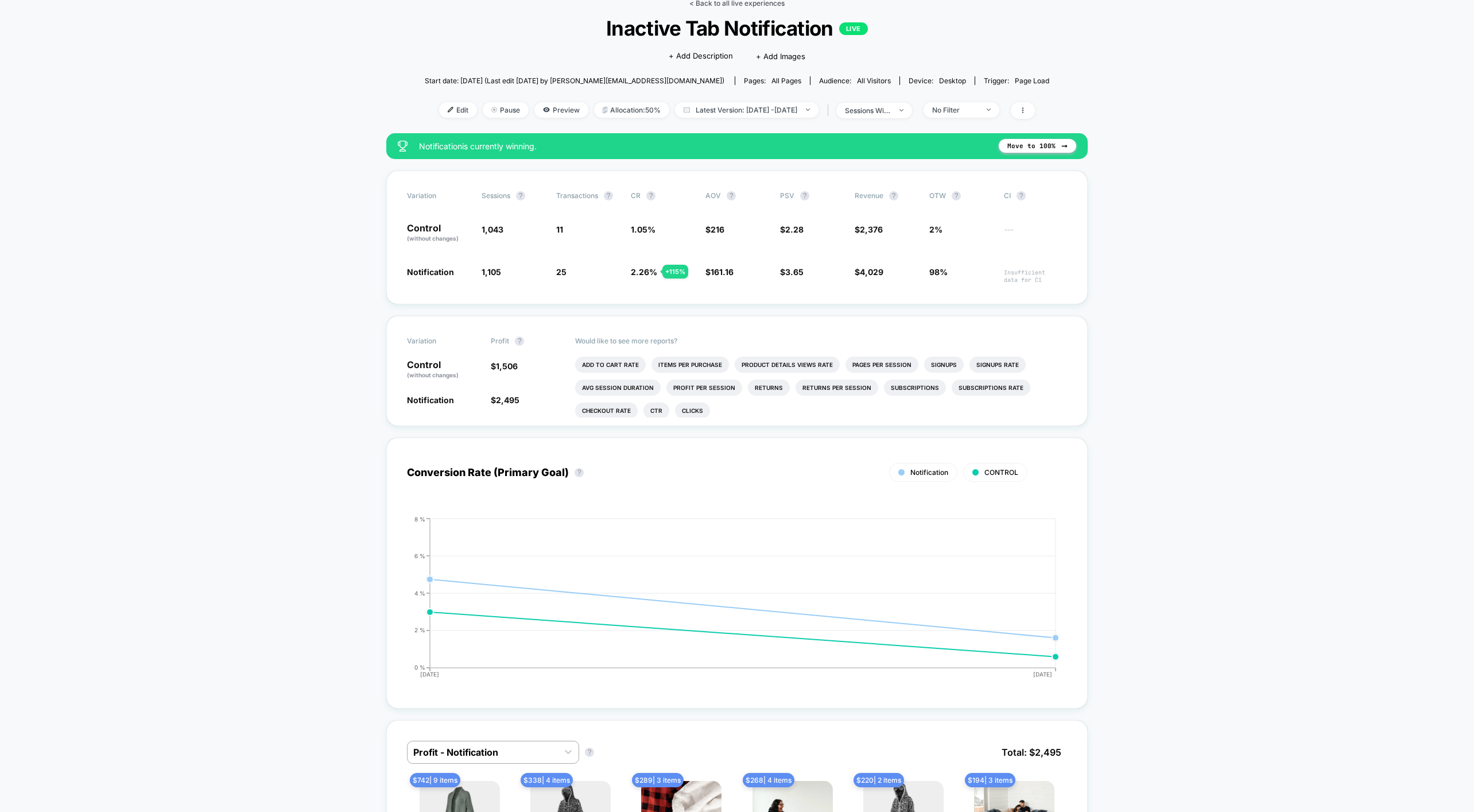
click at [709, 5] on link "< Back to all live experiences" at bounding box center [737, 3] width 95 height 9
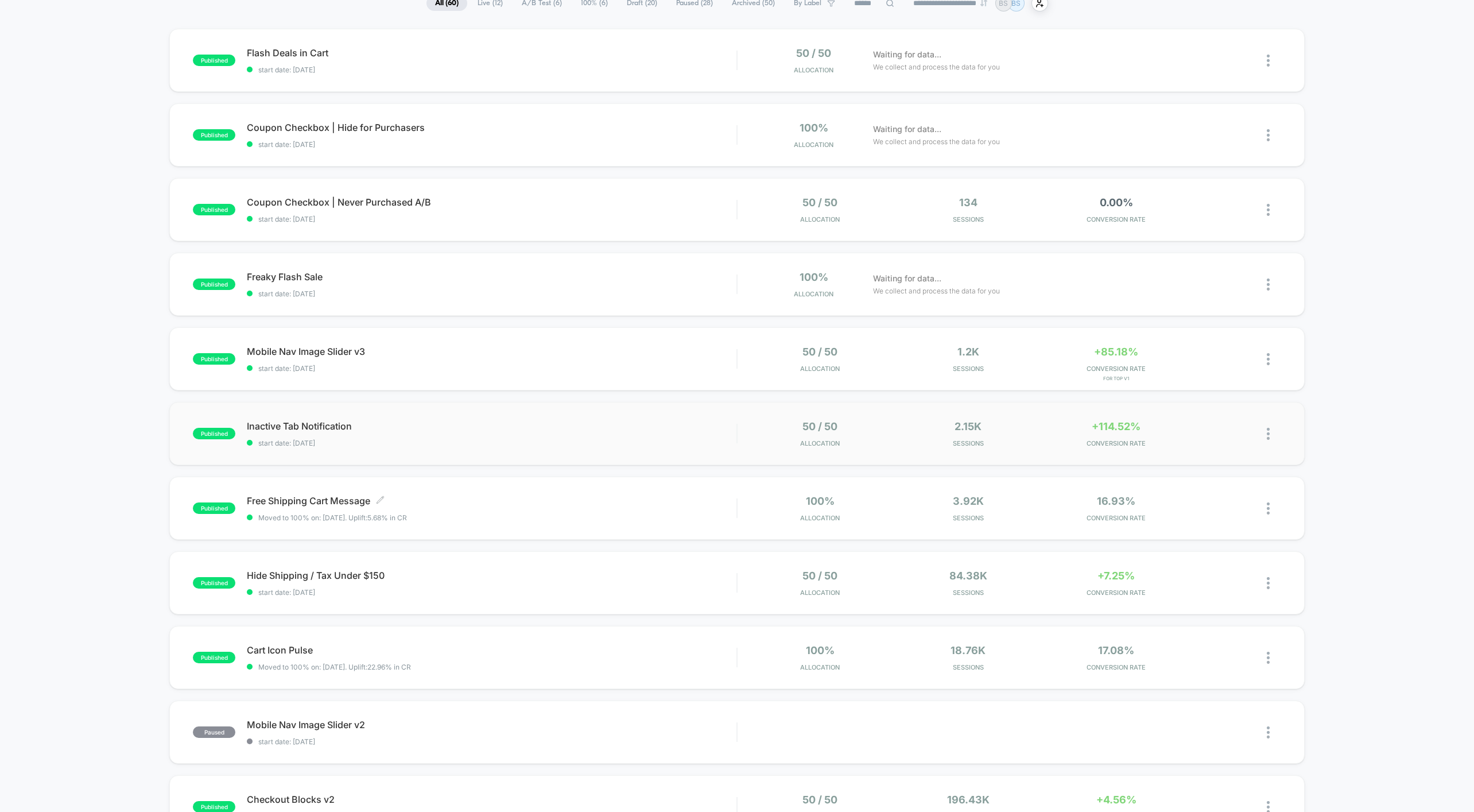
scroll to position [97, 0]
click at [669, 347] on span "Mobile Nav Image Slider v3" at bounding box center [492, 350] width 490 height 11
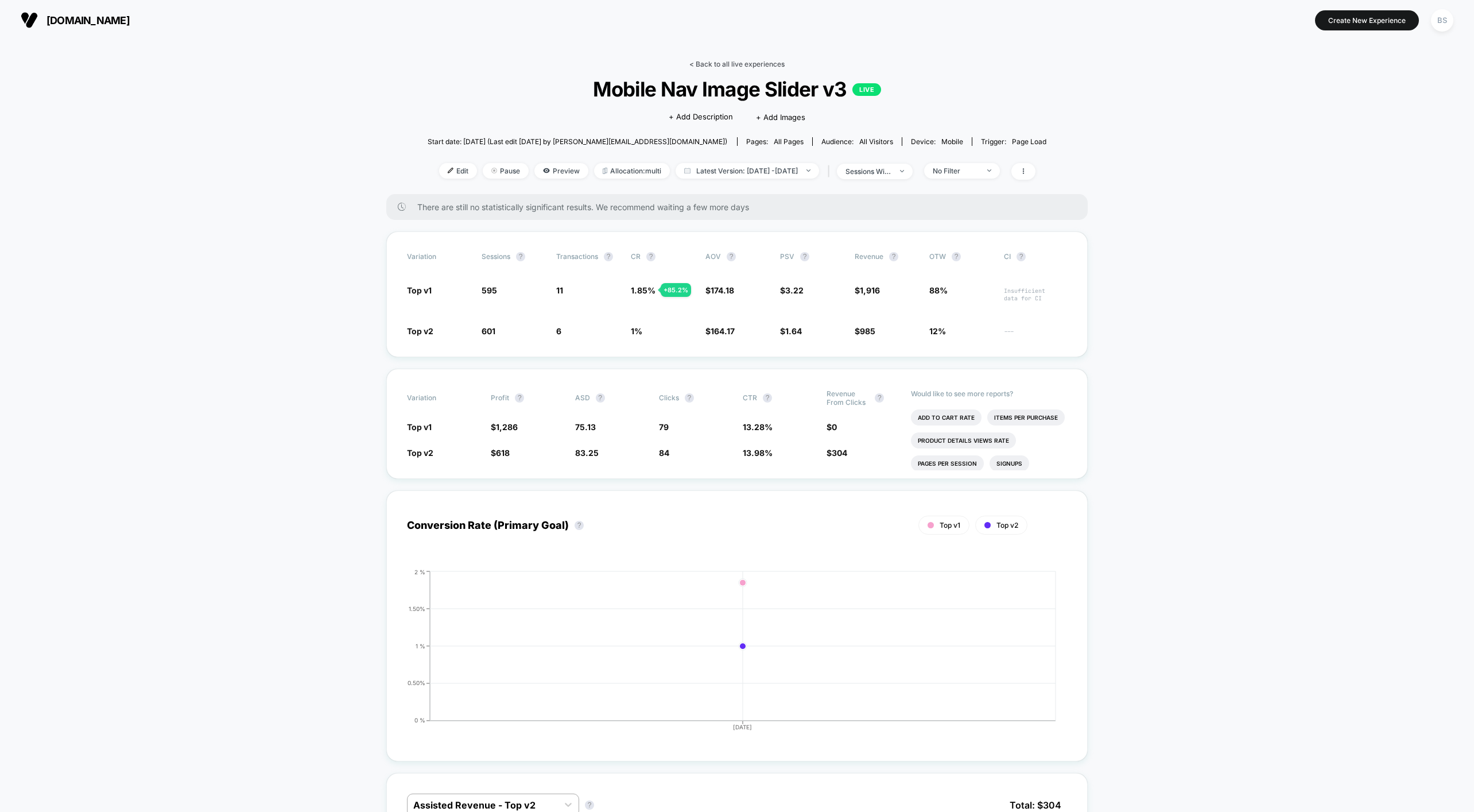
click at [714, 62] on link "< Back to all live experiences" at bounding box center [737, 64] width 95 height 9
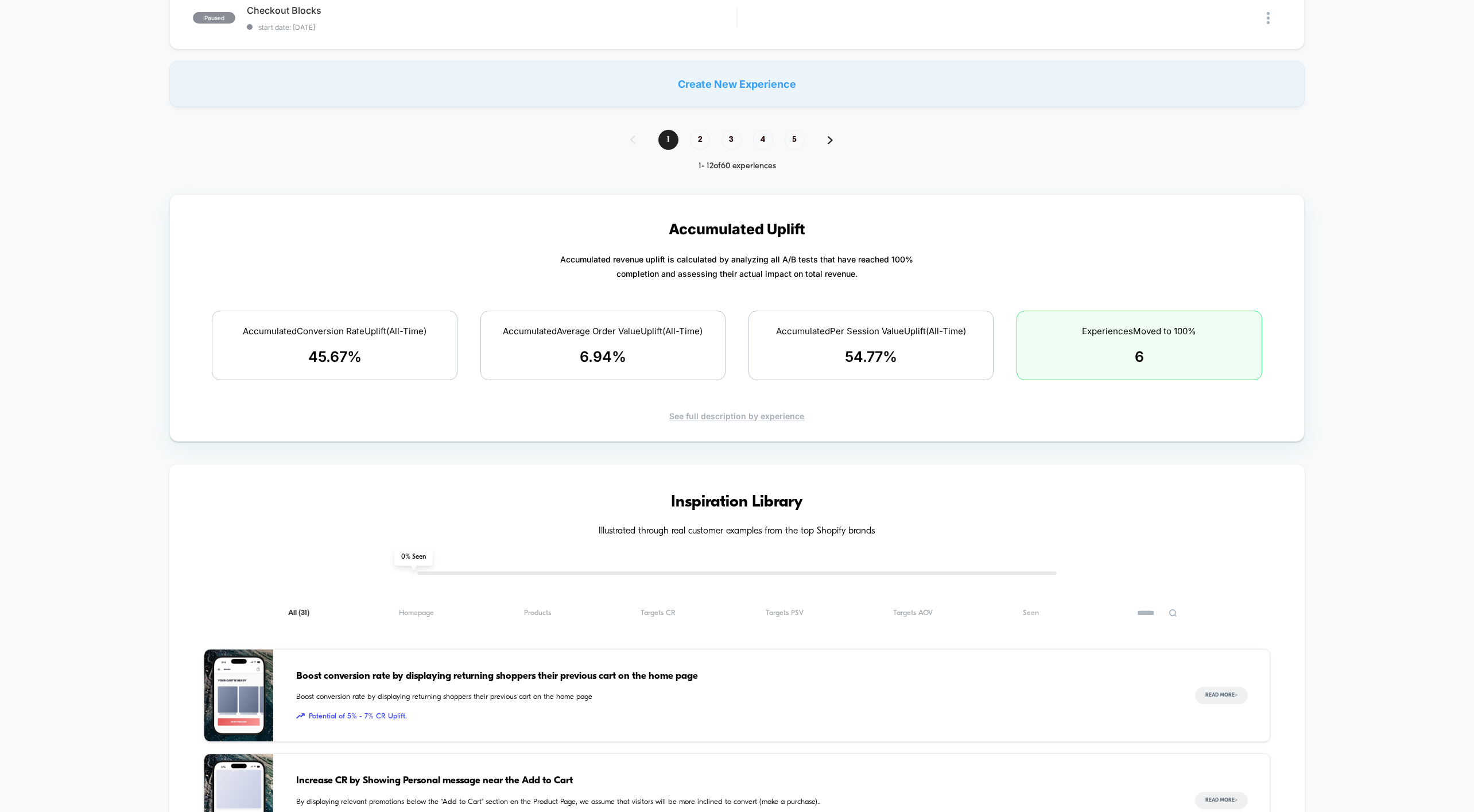
scroll to position [1028, 0]
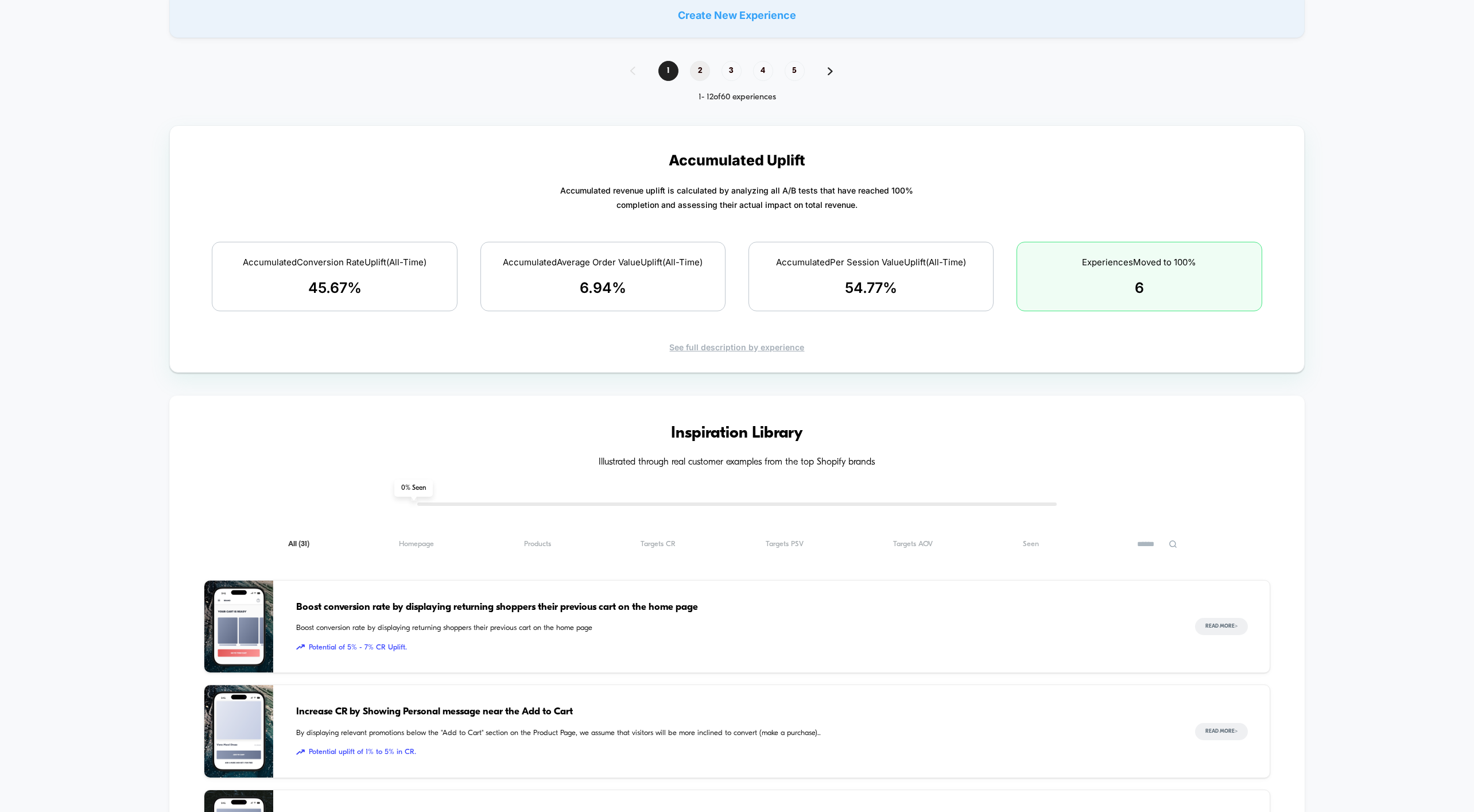
click at [705, 66] on span "2" at bounding box center [700, 70] width 20 height 20
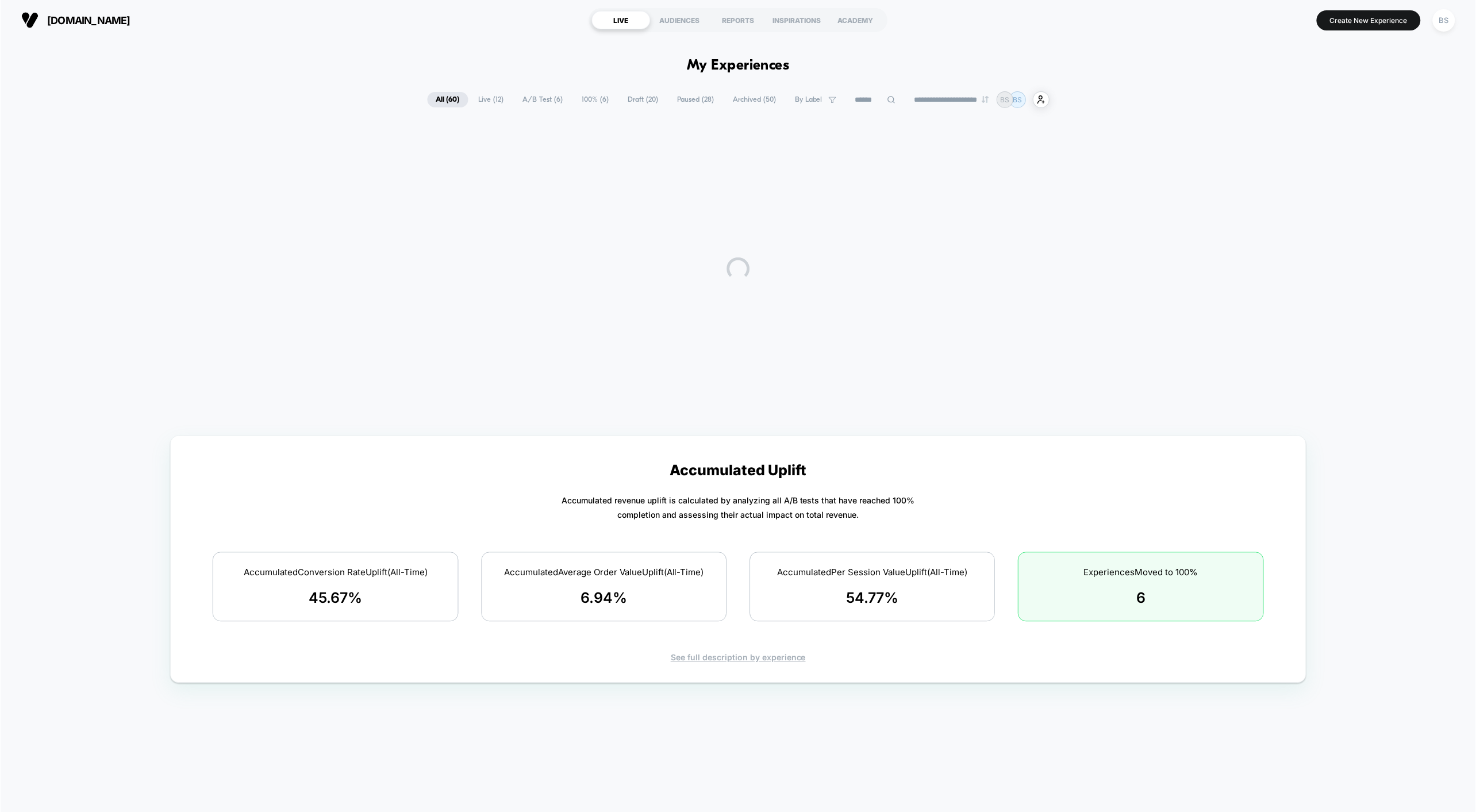
scroll to position [0, 0]
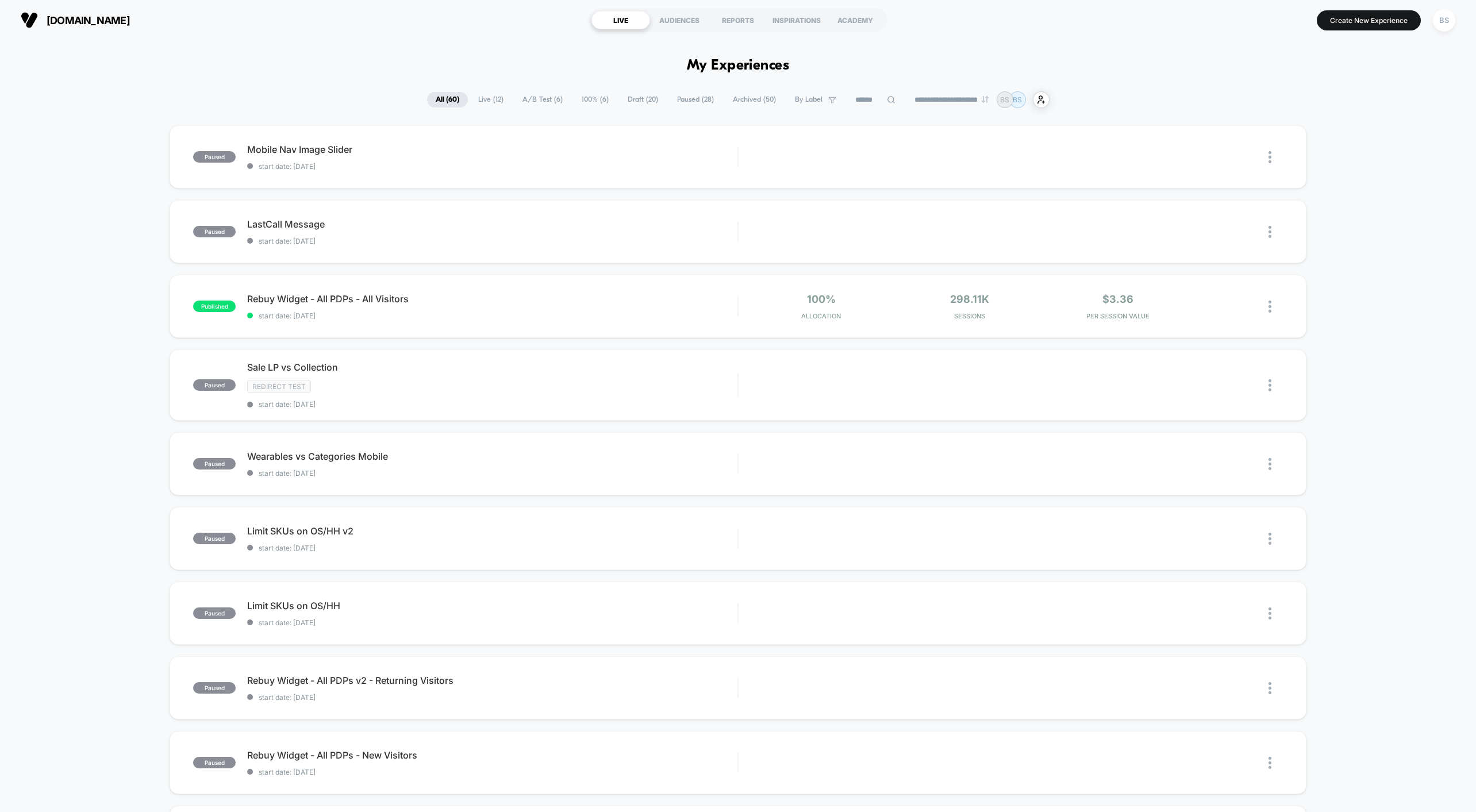
click at [473, 99] on span "Live ( 12 )" at bounding box center [491, 99] width 43 height 15
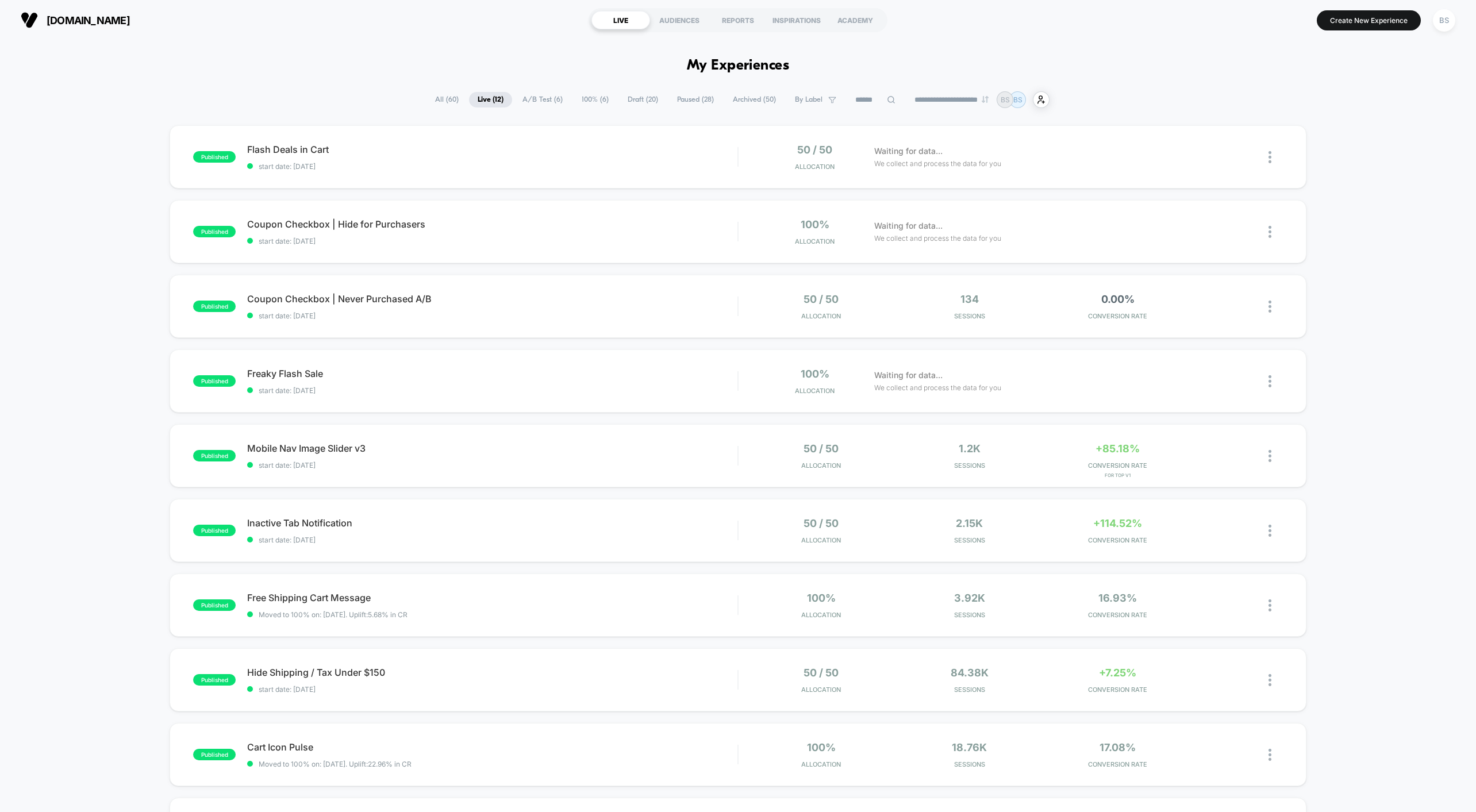
click at [534, 95] on span "A/B Test ( 6 )" at bounding box center [542, 99] width 57 height 15
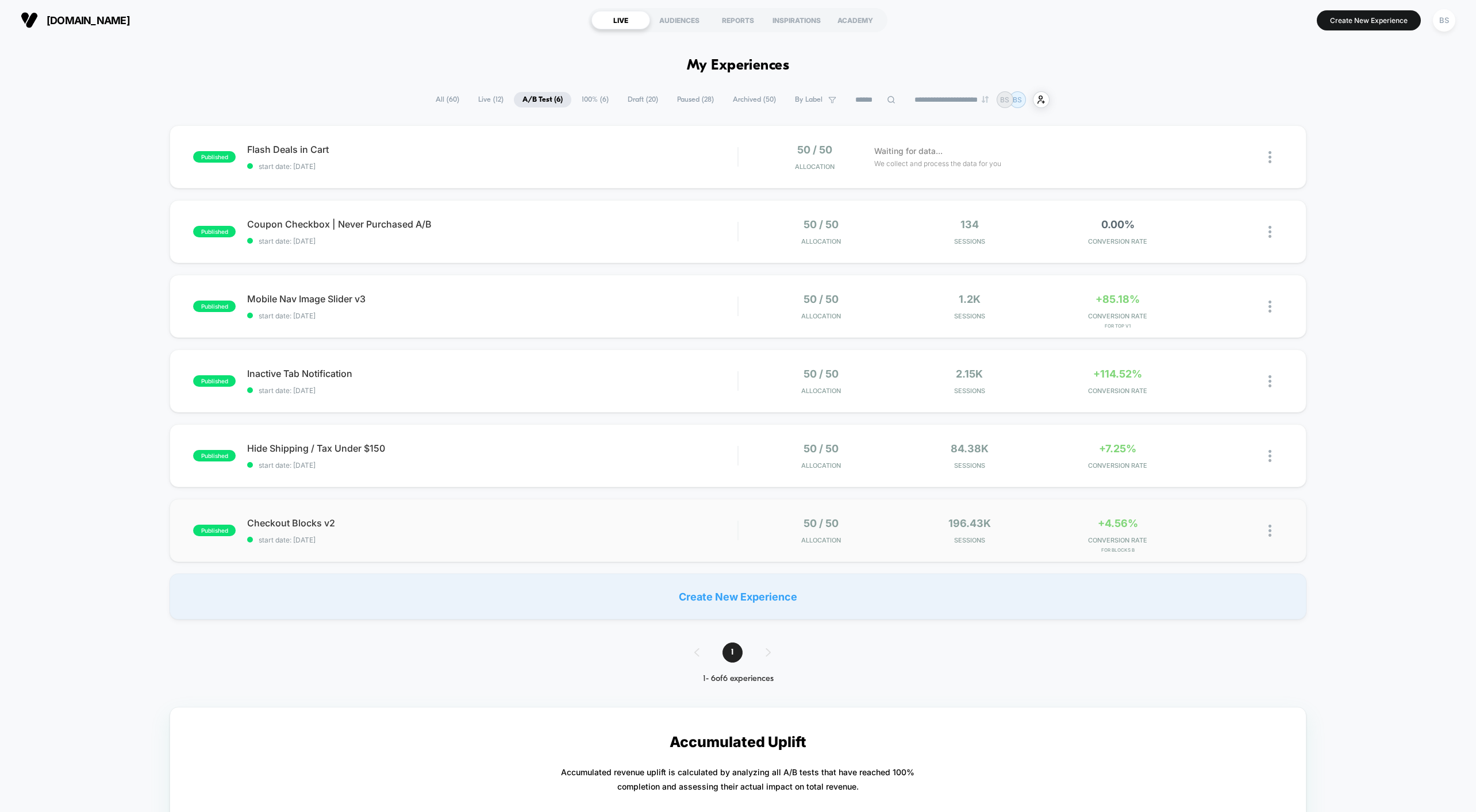
click at [545, 504] on div "published Checkout Blocks v2 start date: 10/4/2025 50 / 50 Allocation 196.43k S…" at bounding box center [738, 530] width 1137 height 63
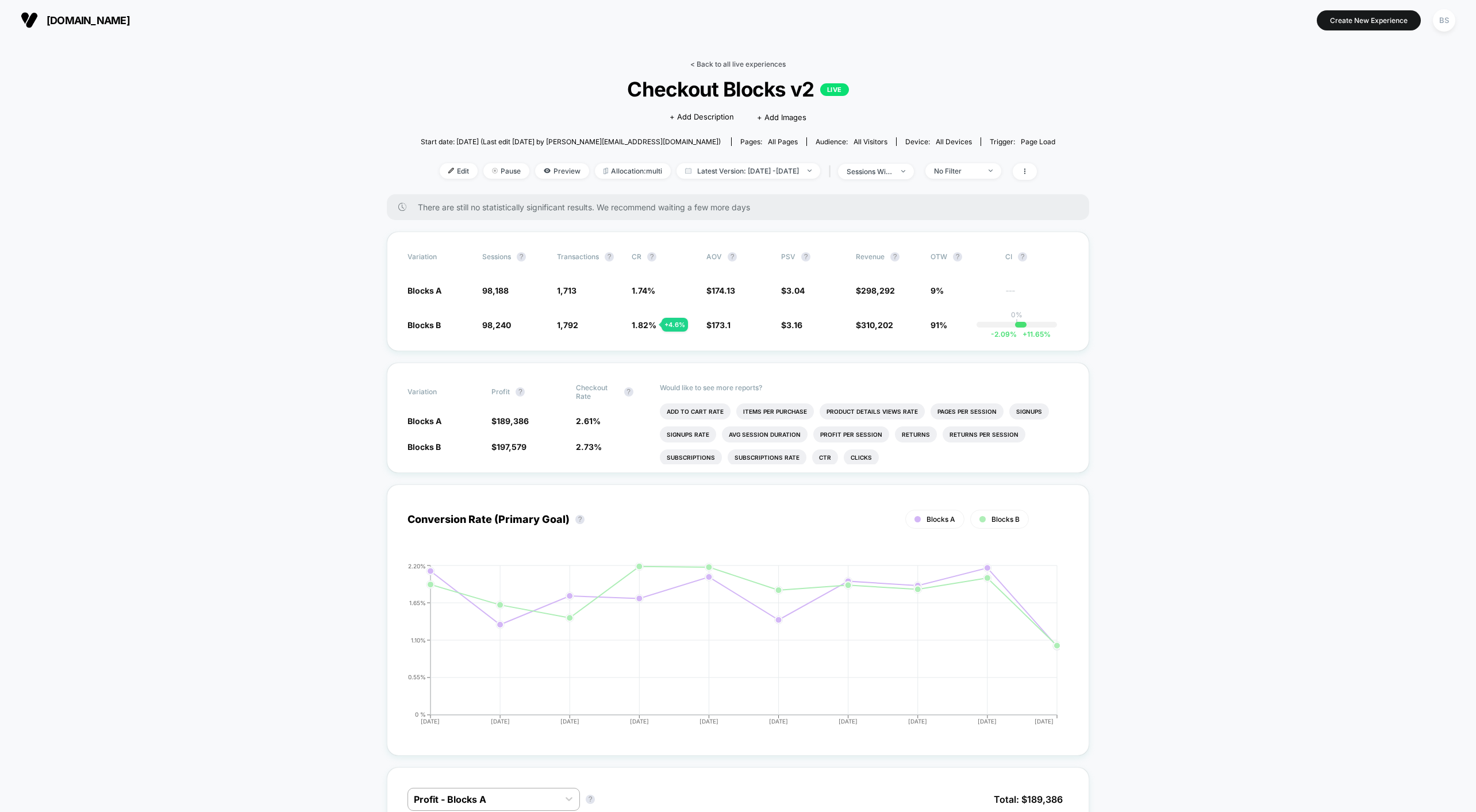
click at [719, 60] on link "< Back to all live experiences" at bounding box center [738, 64] width 95 height 9
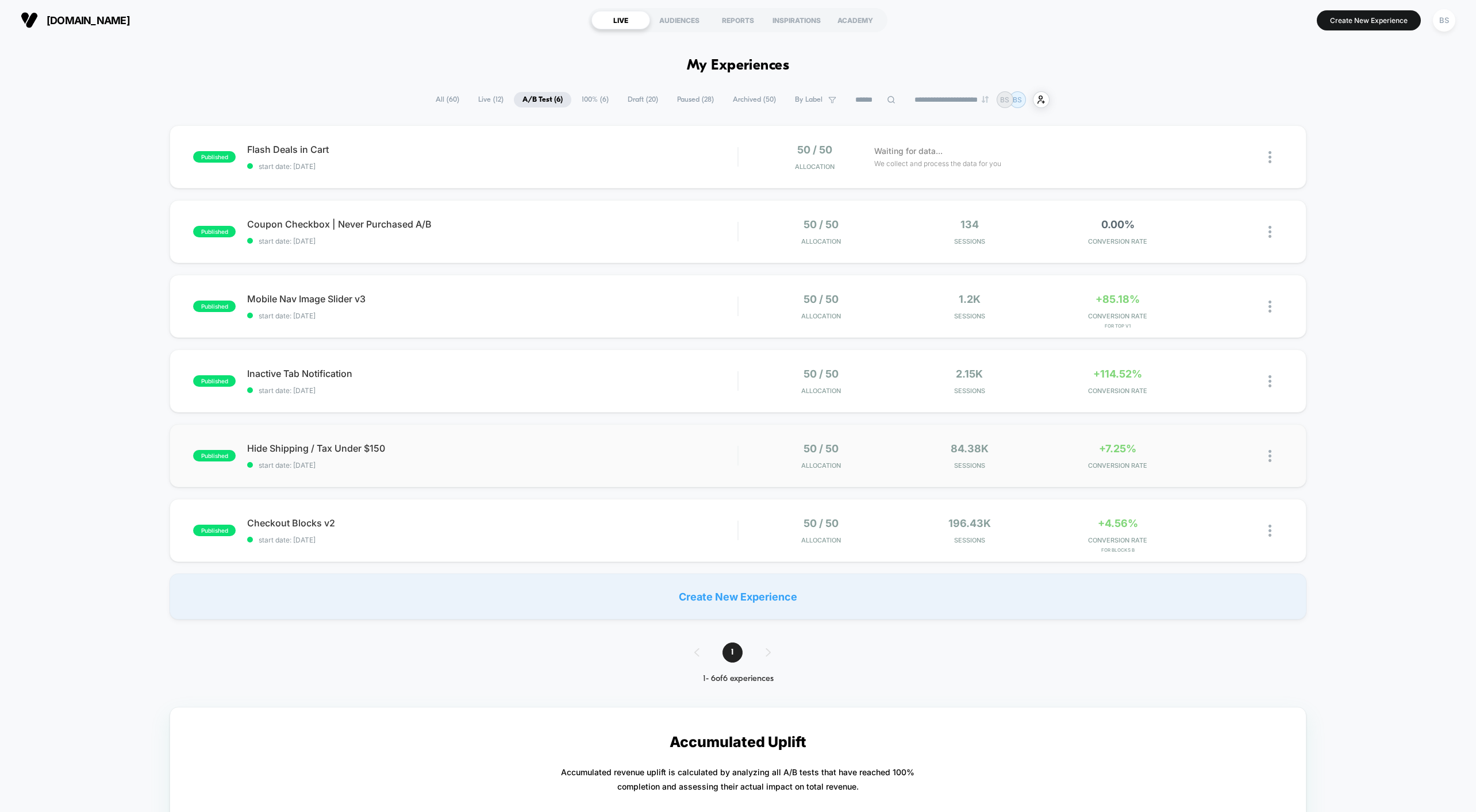
click at [618, 433] on div "published Hide Shipping / Tax Under $150 start date: 10/9/2025 50 / 50 Allocati…" at bounding box center [738, 456] width 1137 height 63
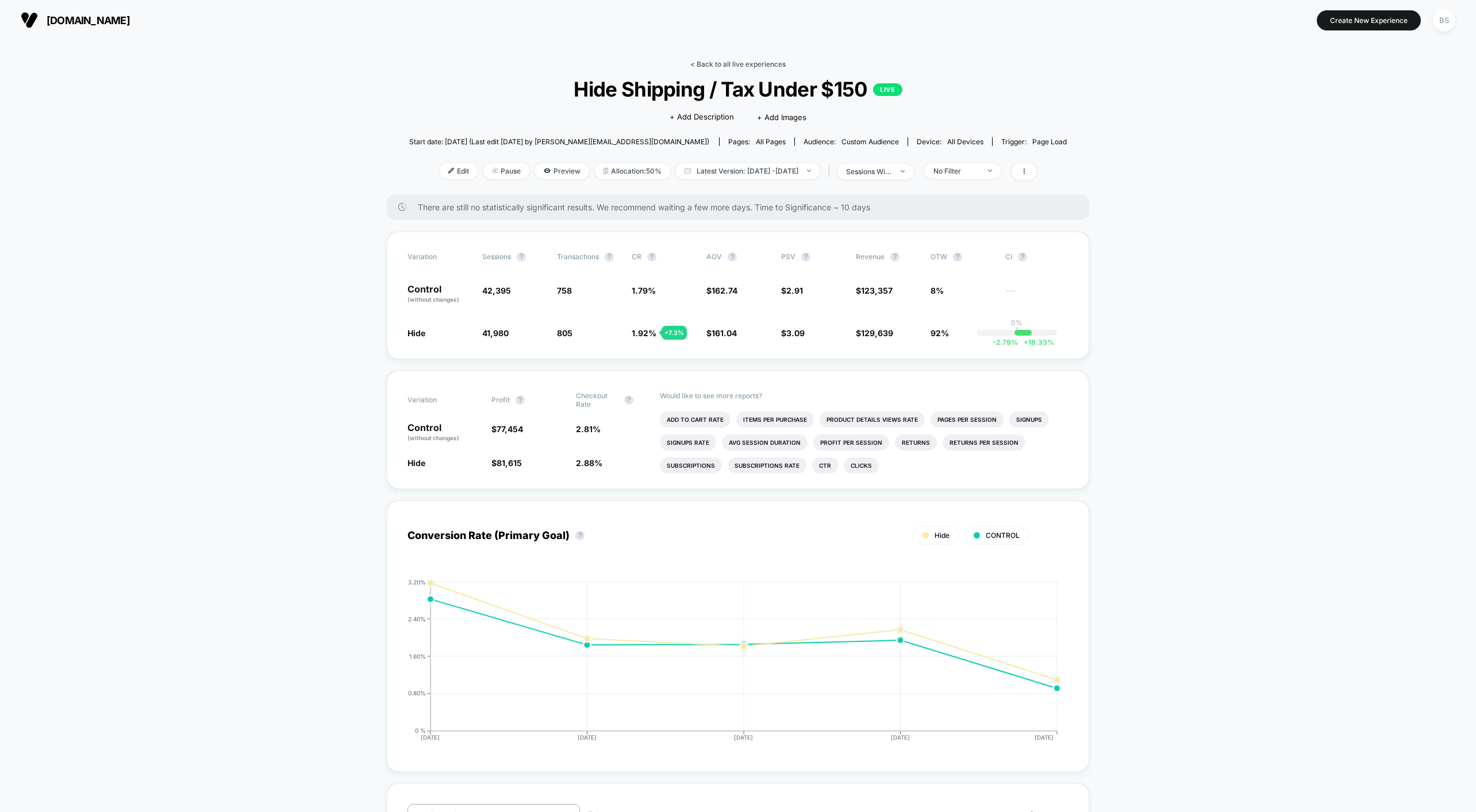
click at [737, 65] on link "< Back to all live experiences" at bounding box center [738, 64] width 95 height 9
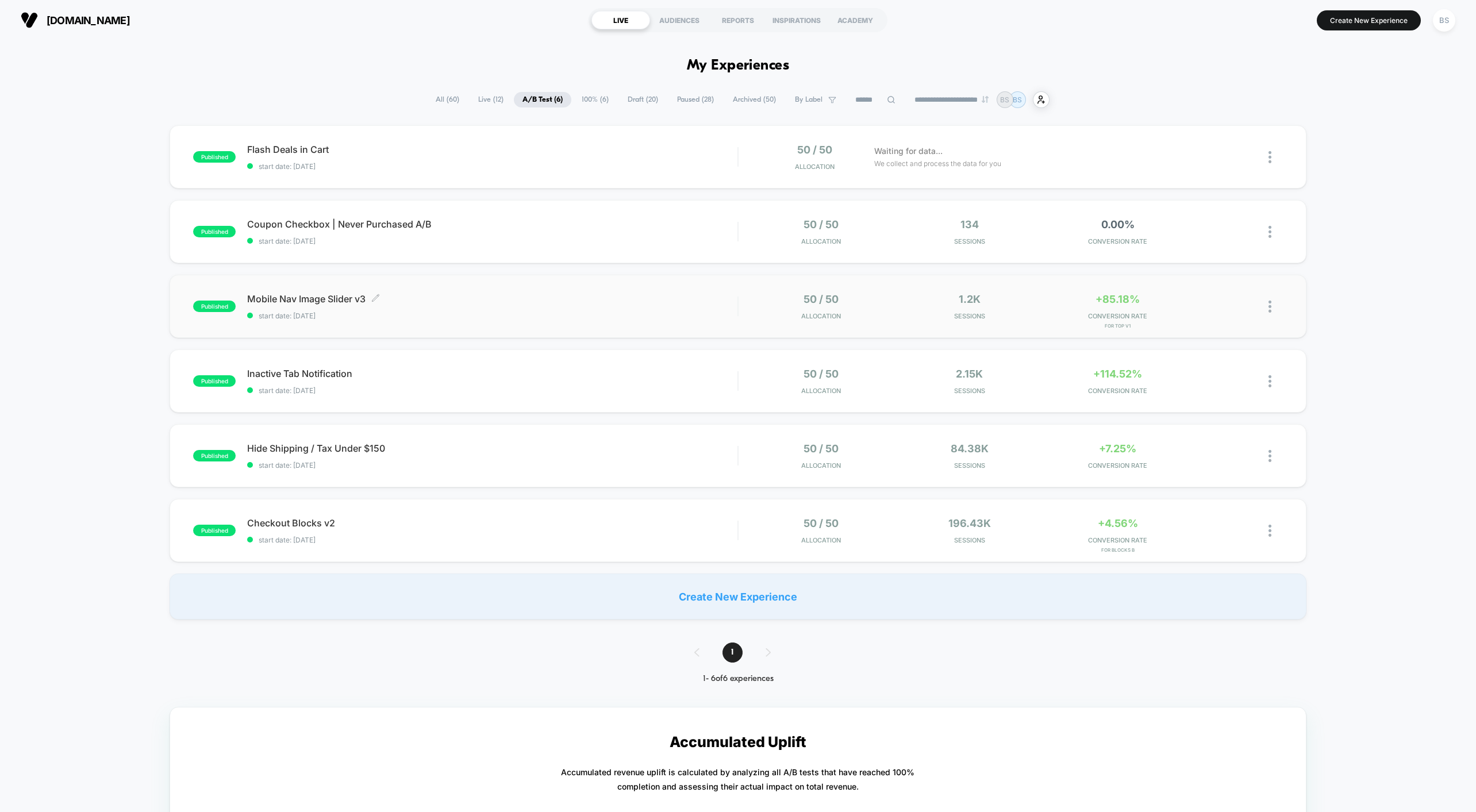
click at [678, 314] on span "start date: 10/13/2025" at bounding box center [492, 315] width 491 height 9
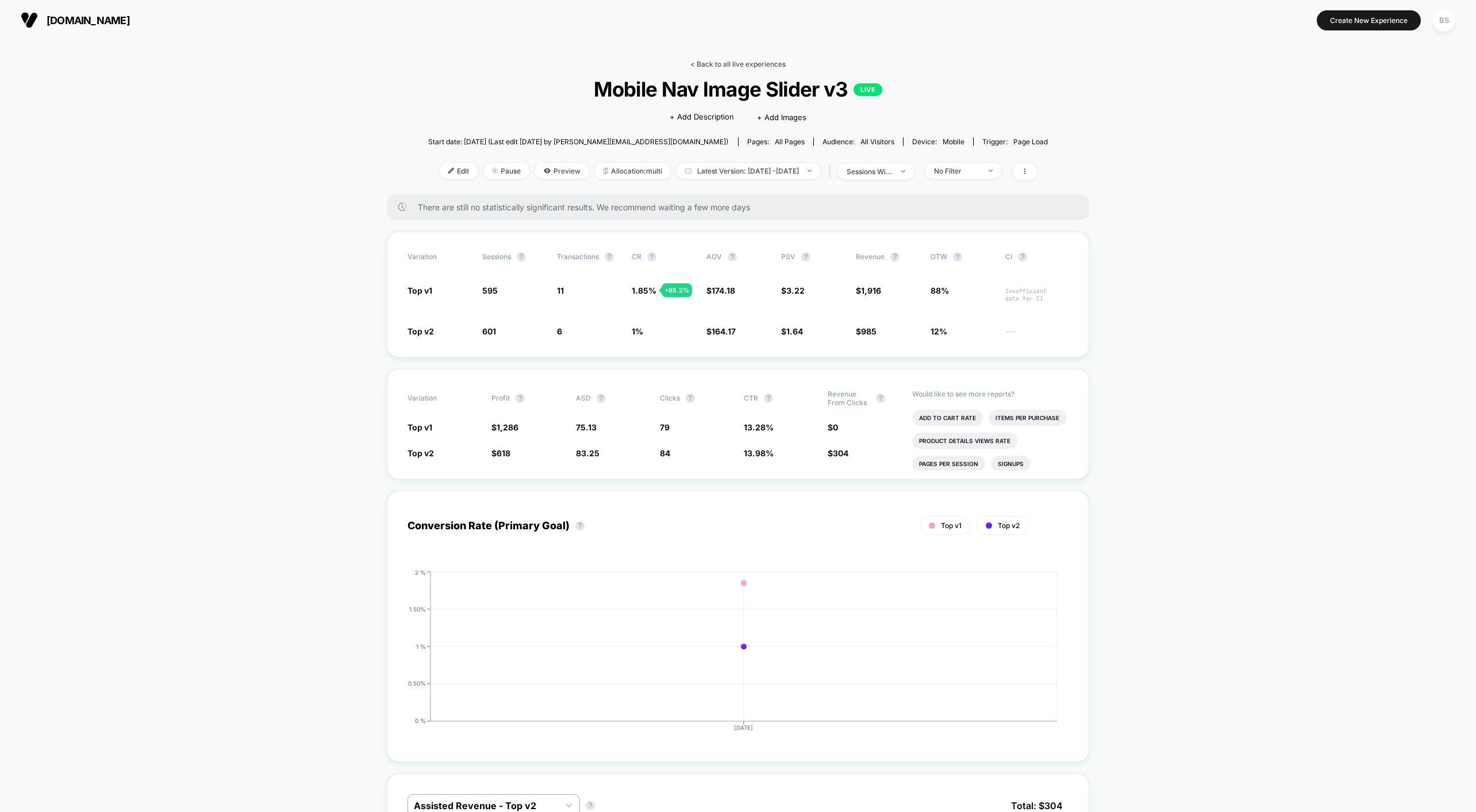
click at [719, 61] on link "< Back to all live experiences" at bounding box center [738, 64] width 95 height 9
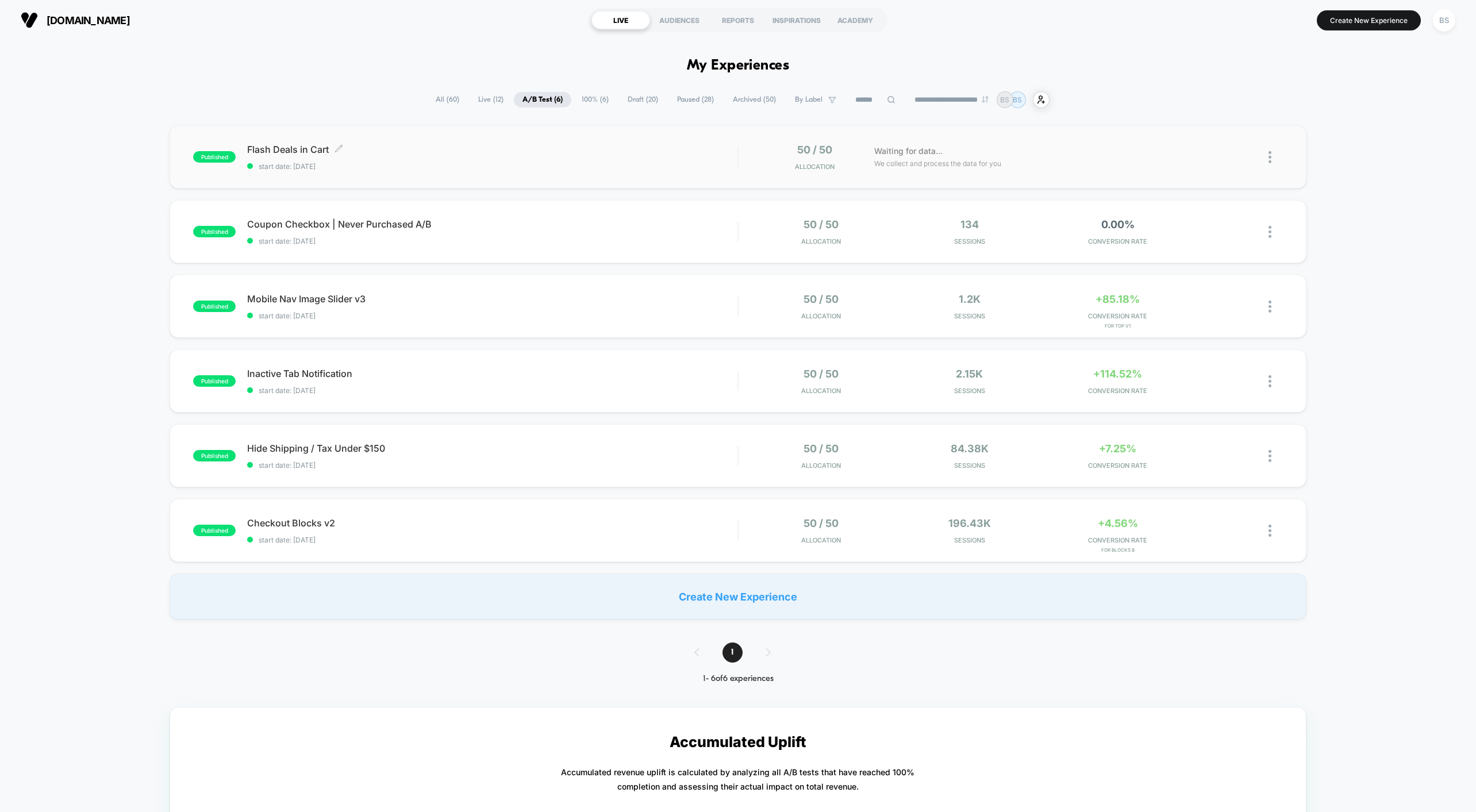
click at [443, 166] on span "start date: 10/13/2025" at bounding box center [492, 166] width 491 height 9
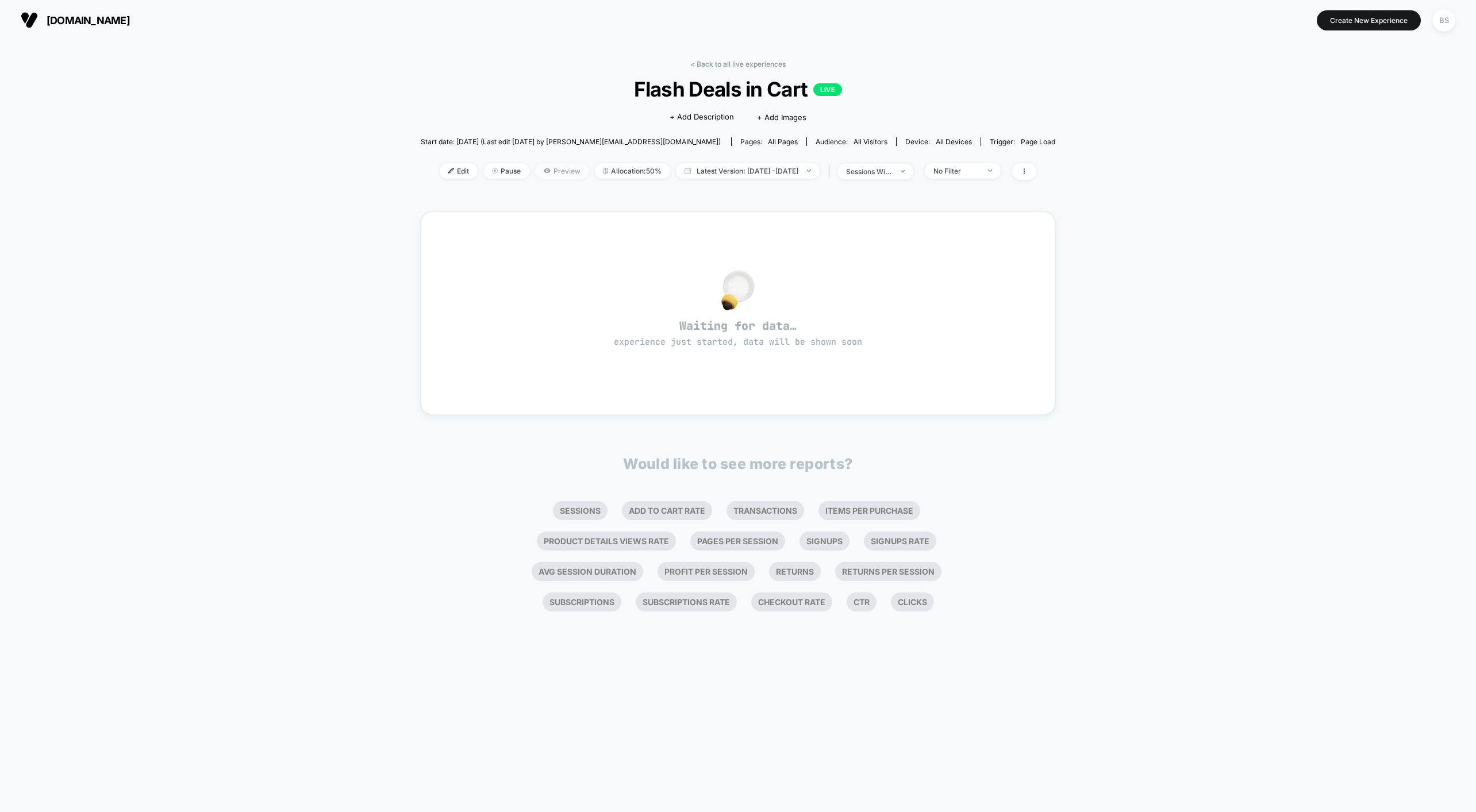
click at [544, 172] on icon at bounding box center [547, 170] width 6 height 5
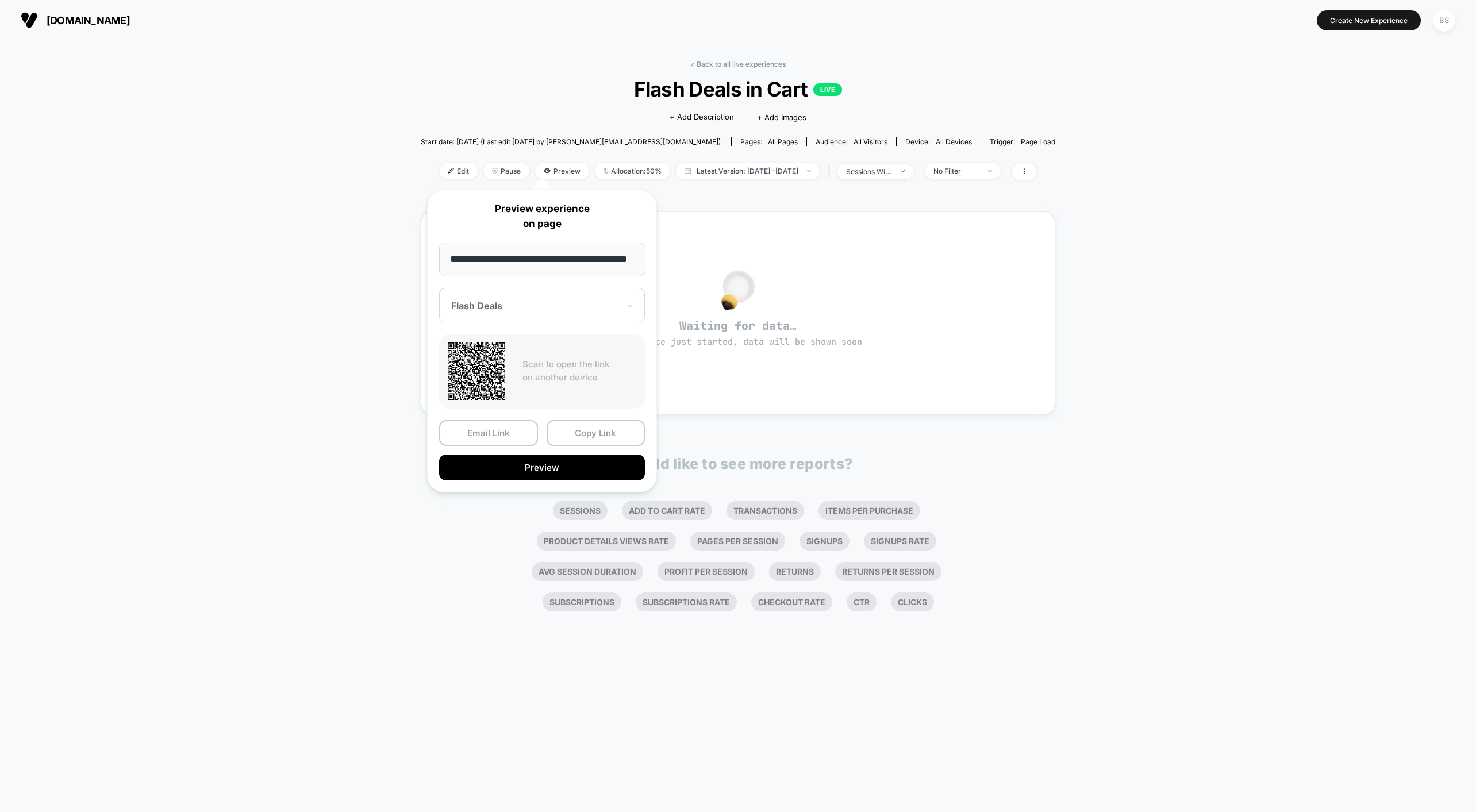
click at [699, 53] on div "< Back to all live experiences Flash Deals in Cart LIVE Click to edit experienc…" at bounding box center [738, 334] width 635 height 566
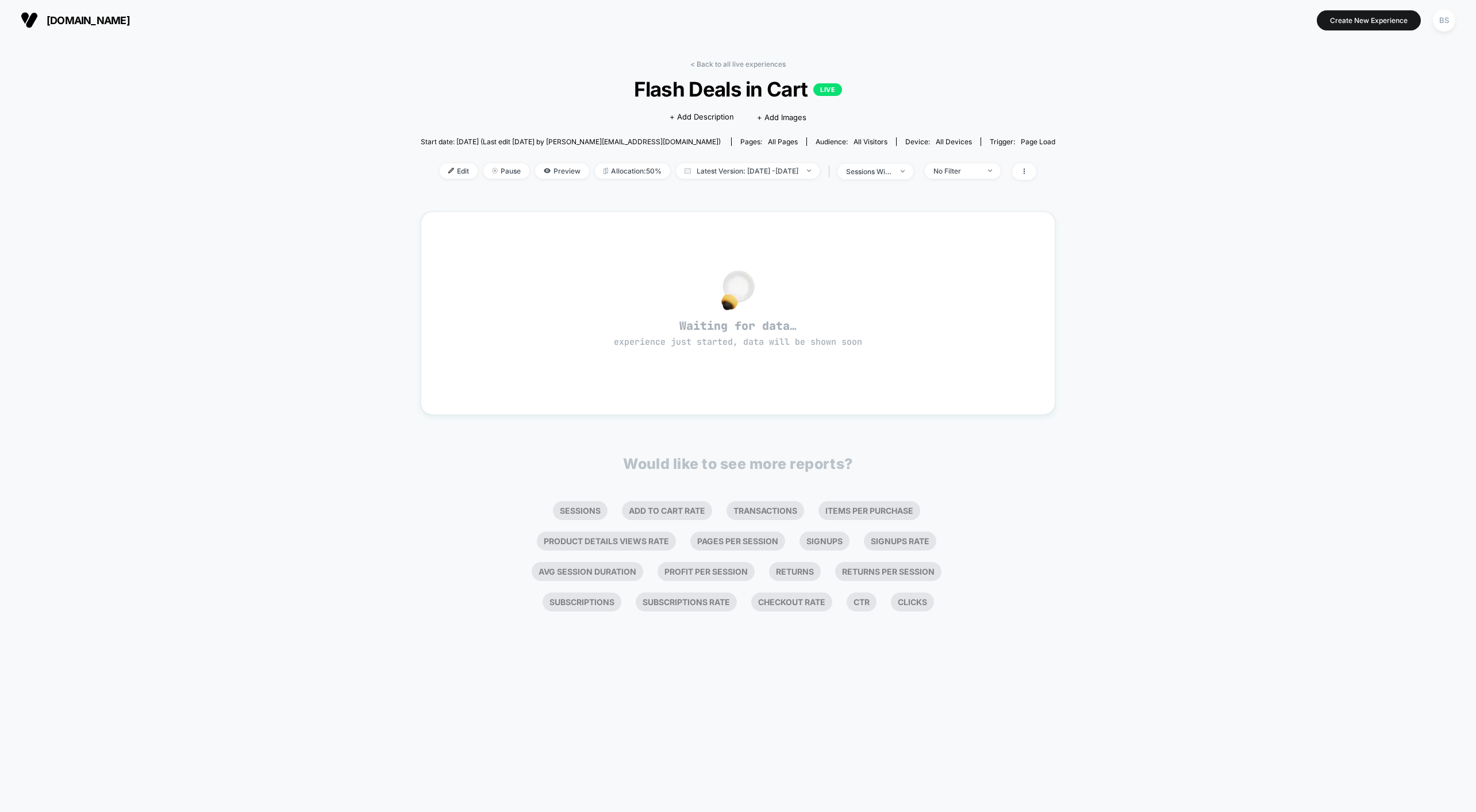
click at [702, 59] on div "< Back to all live experiences Flash Deals in Cart LIVE Click to edit experienc…" at bounding box center [738, 334] width 635 height 566
click at [703, 63] on link "< Back to all live experiences" at bounding box center [738, 64] width 95 height 9
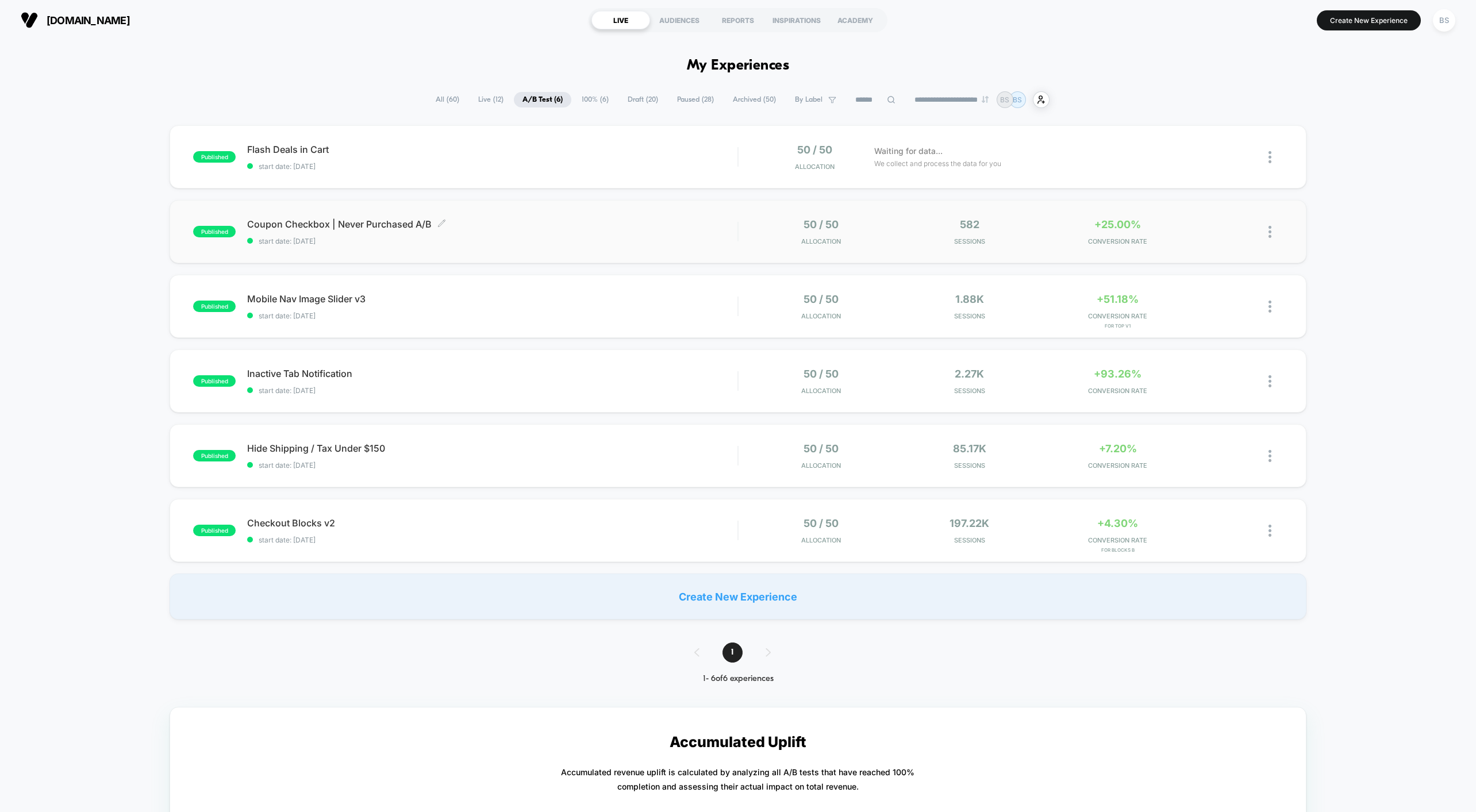
click at [698, 230] on div "Coupon Checkbox | Never Purchased A/B Click to edit experience details Click to…" at bounding box center [492, 231] width 491 height 27
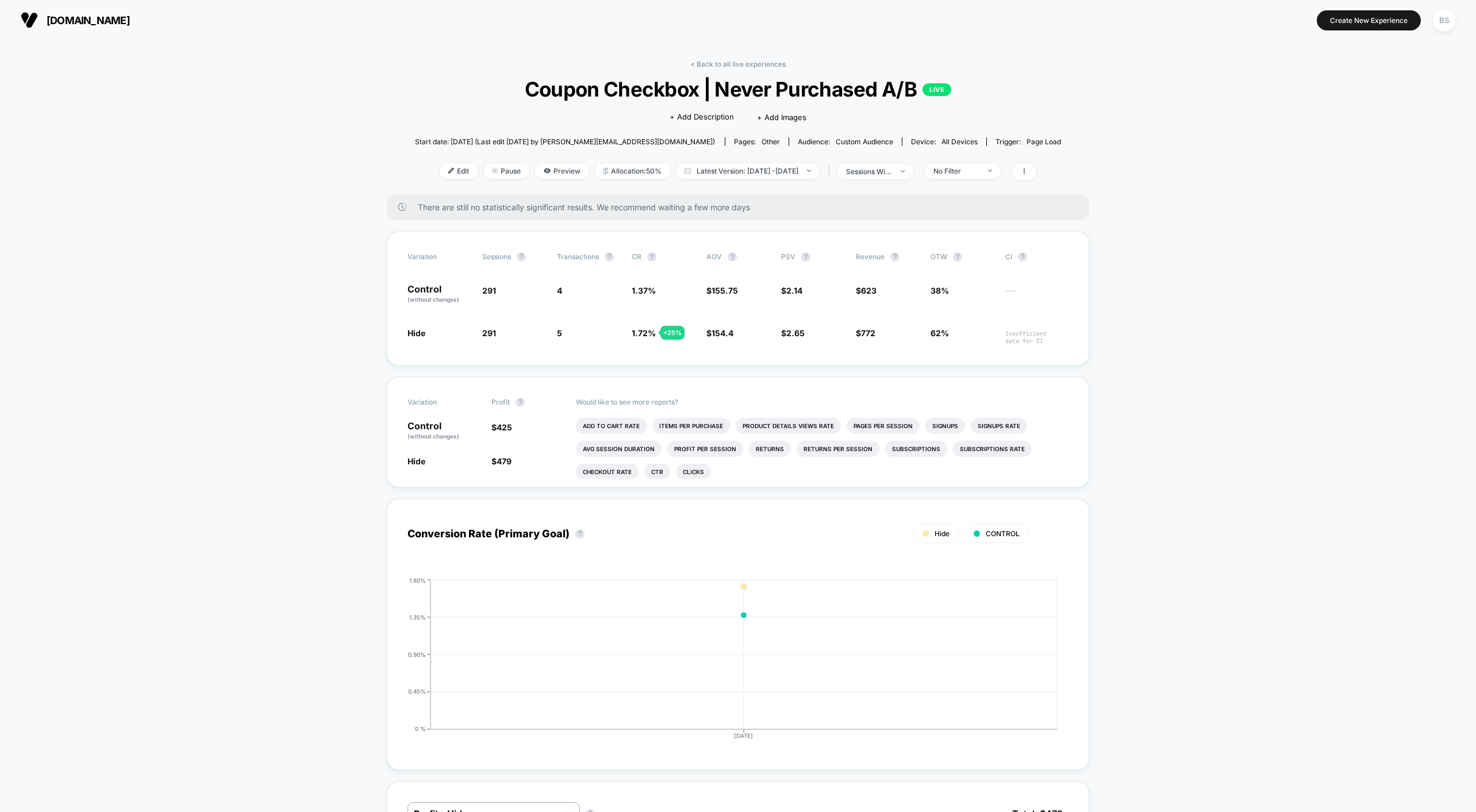
click at [722, 68] on link "< Back to all live experiences" at bounding box center [738, 64] width 95 height 9
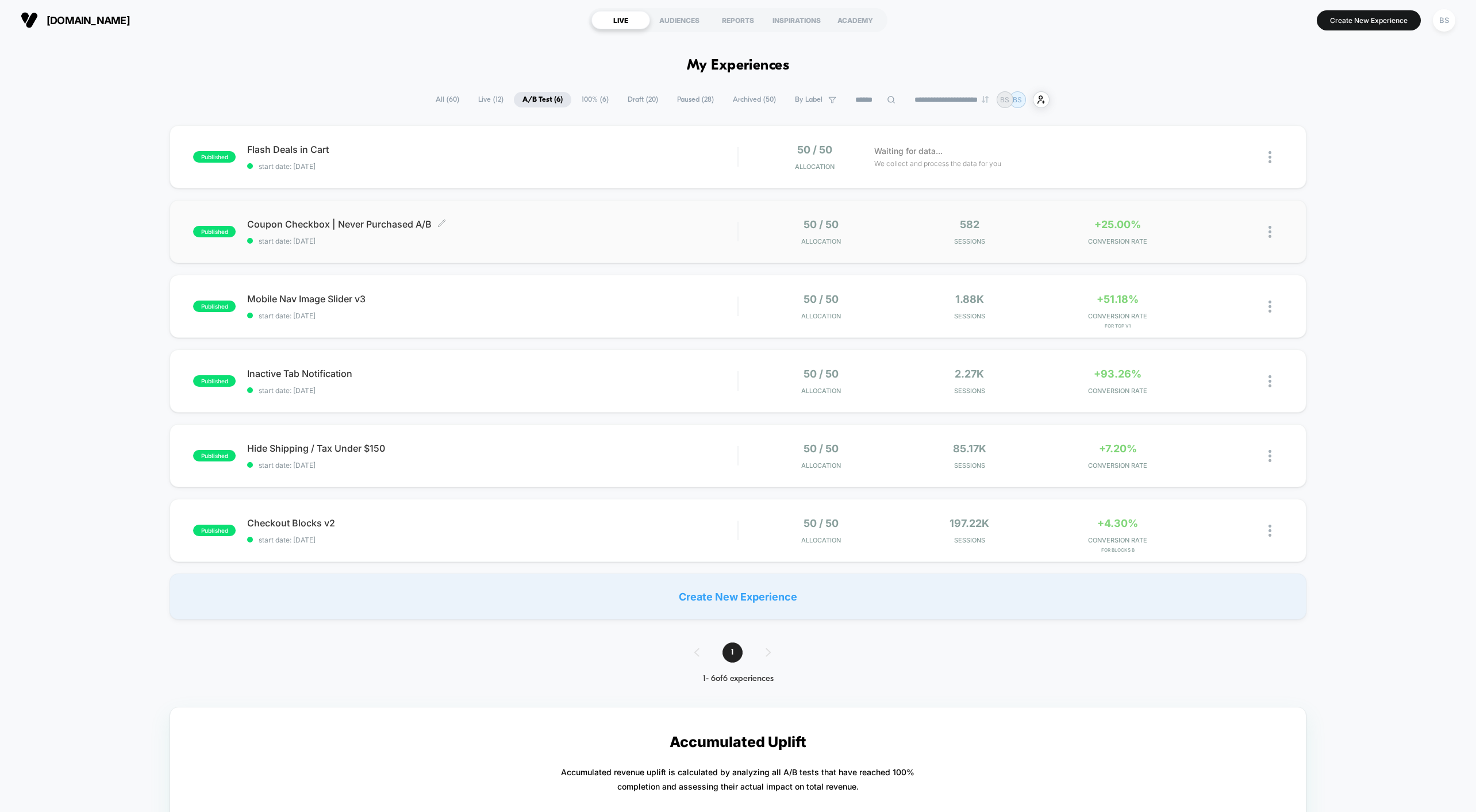
click at [664, 238] on span "start date: 10/13/2025" at bounding box center [492, 241] width 491 height 9
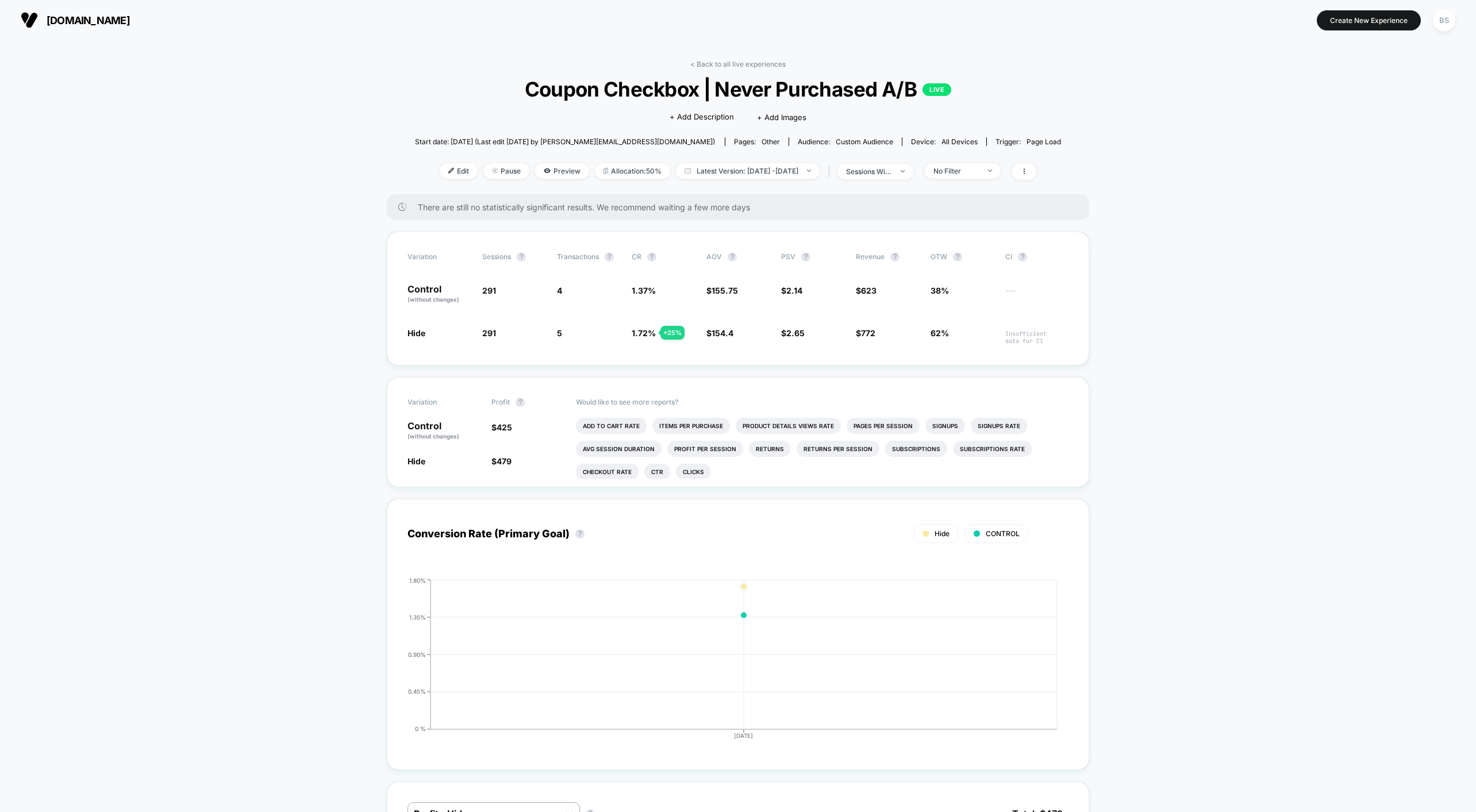
click at [736, 72] on div "< Back to all live experiences Coupon Checkbox | Never Purchased A/B LIVE Click…" at bounding box center [738, 127] width 647 height 134
click at [737, 69] on div "< Back to all live experiences Coupon Checkbox | Never Purchased A/B LIVE Click…" at bounding box center [738, 127] width 647 height 134
click at [736, 60] on link "< Back to all live experiences" at bounding box center [738, 64] width 95 height 9
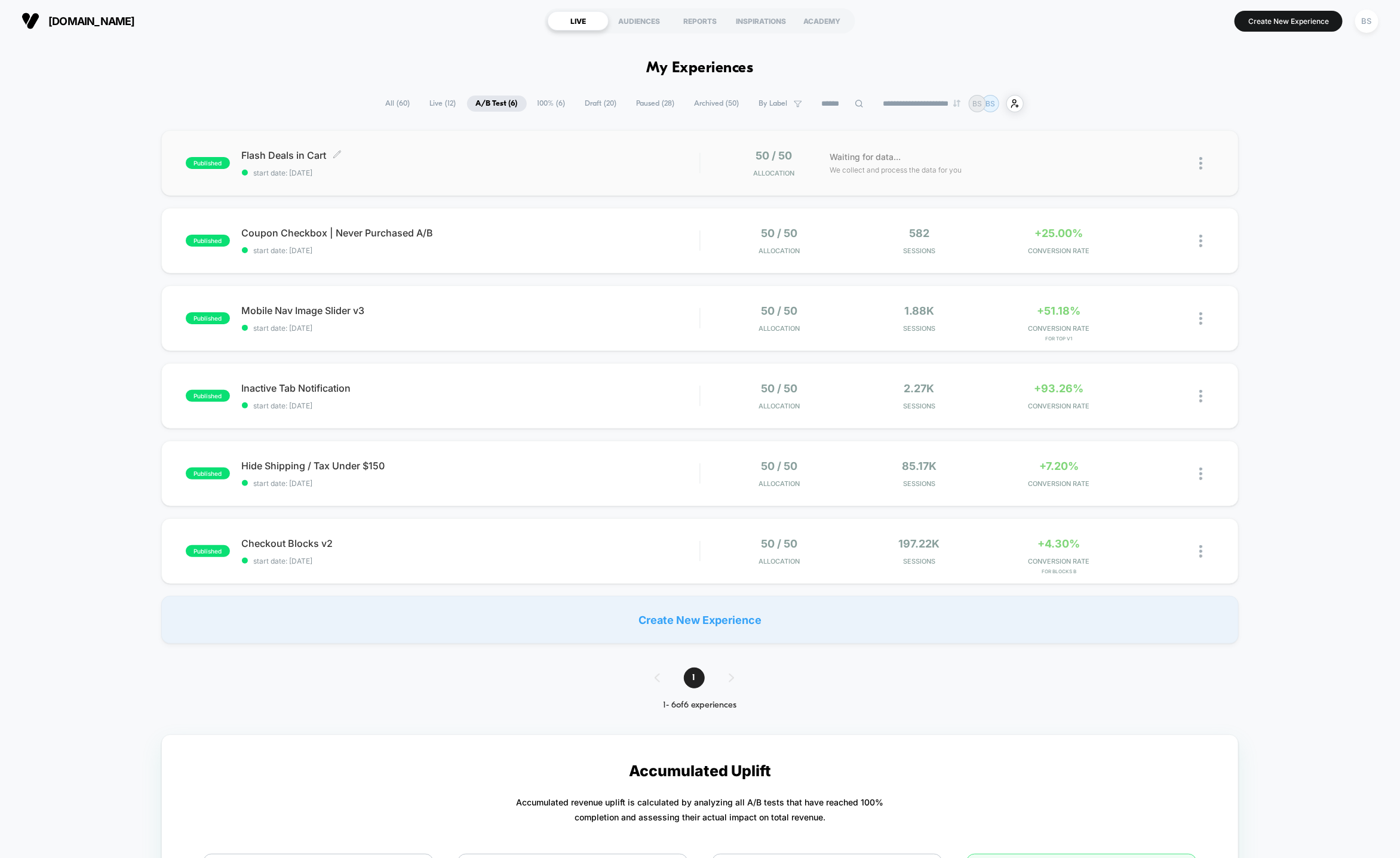
click at [506, 158] on span "Flash Deals in Cart Click to edit experience details" at bounding box center [470, 155] width 458 height 12
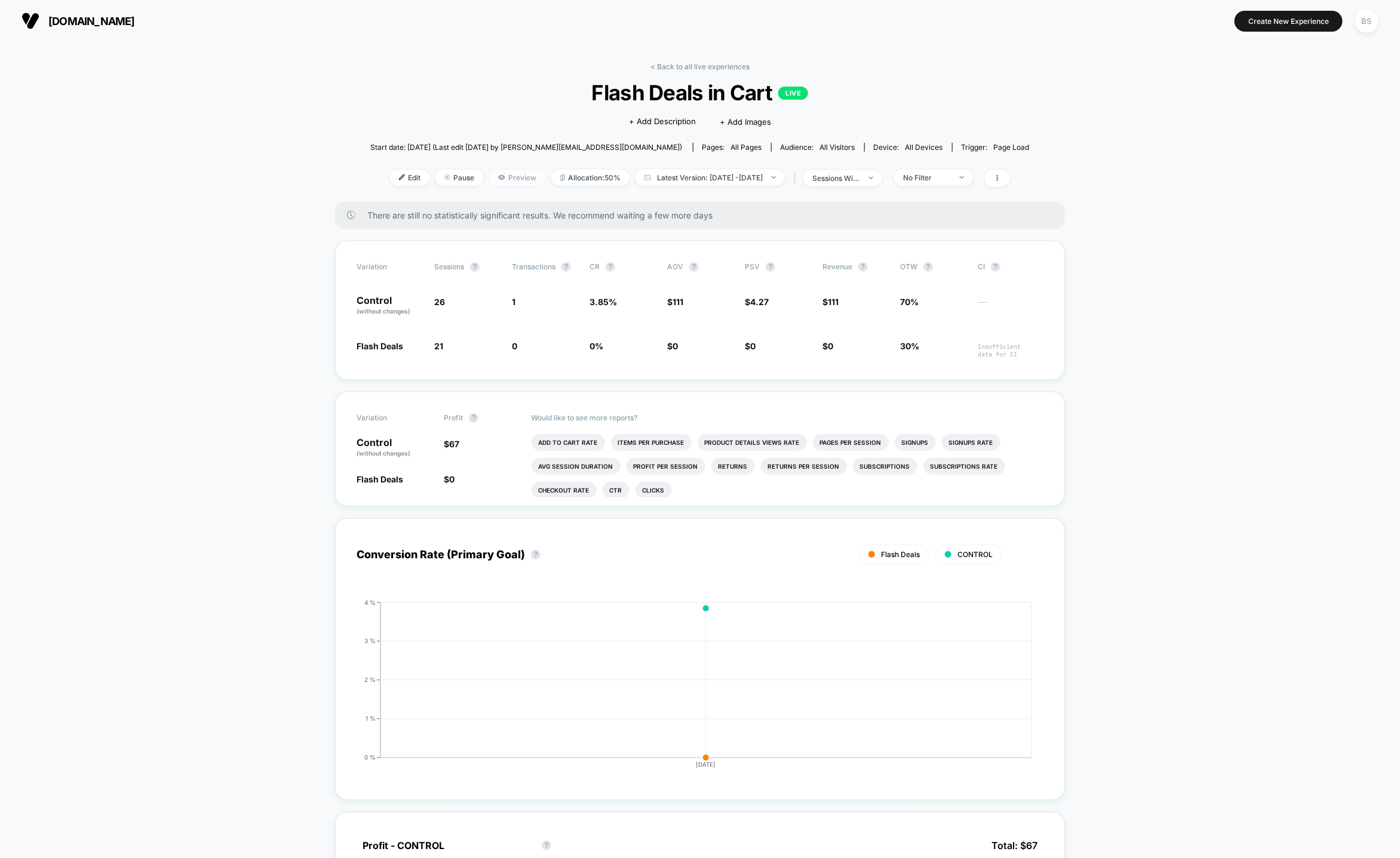
click at [491, 177] on span "Preview" at bounding box center [516, 177] width 56 height 16
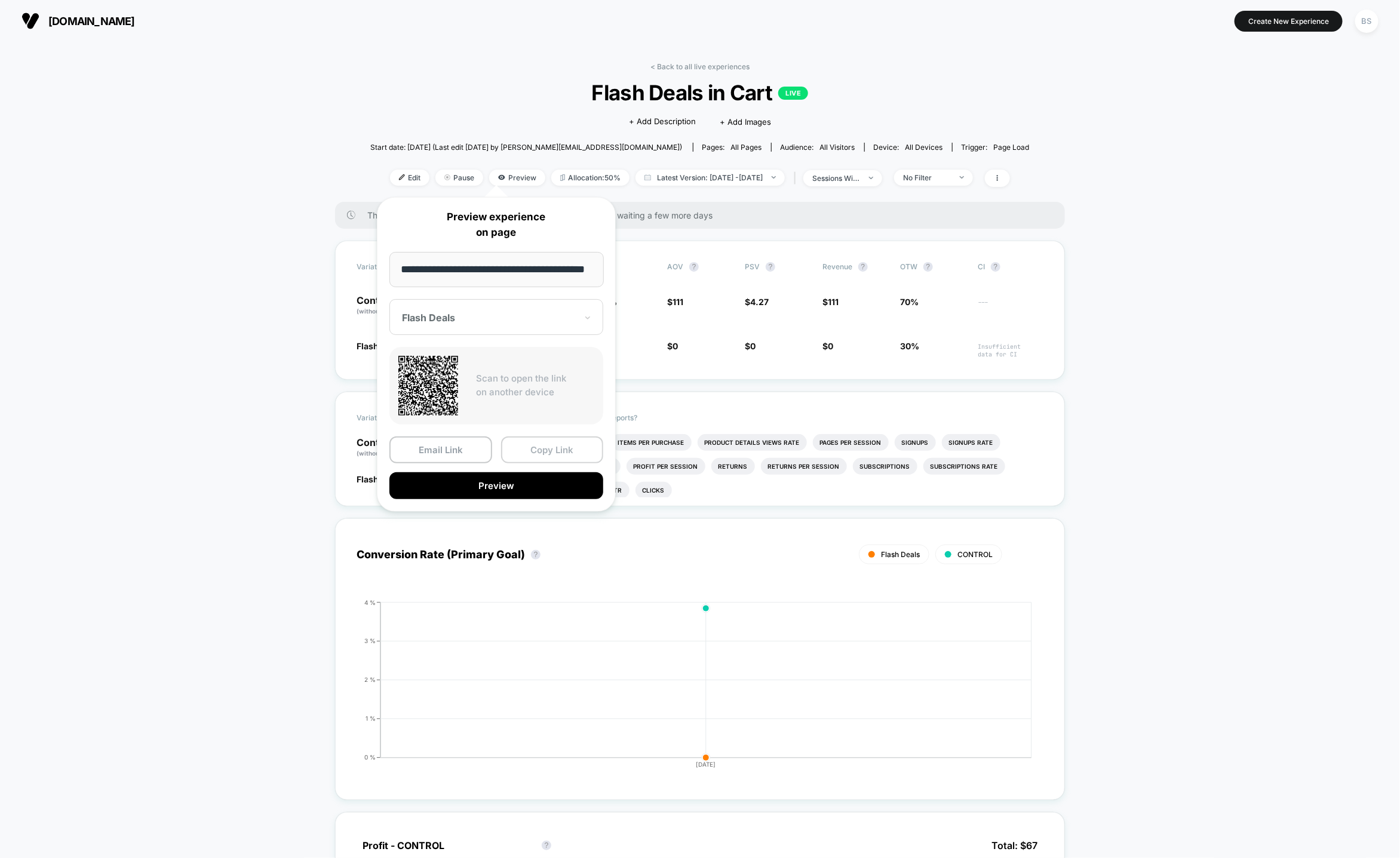
click at [532, 454] on button "Copy Link" at bounding box center [553, 450] width 102 height 27
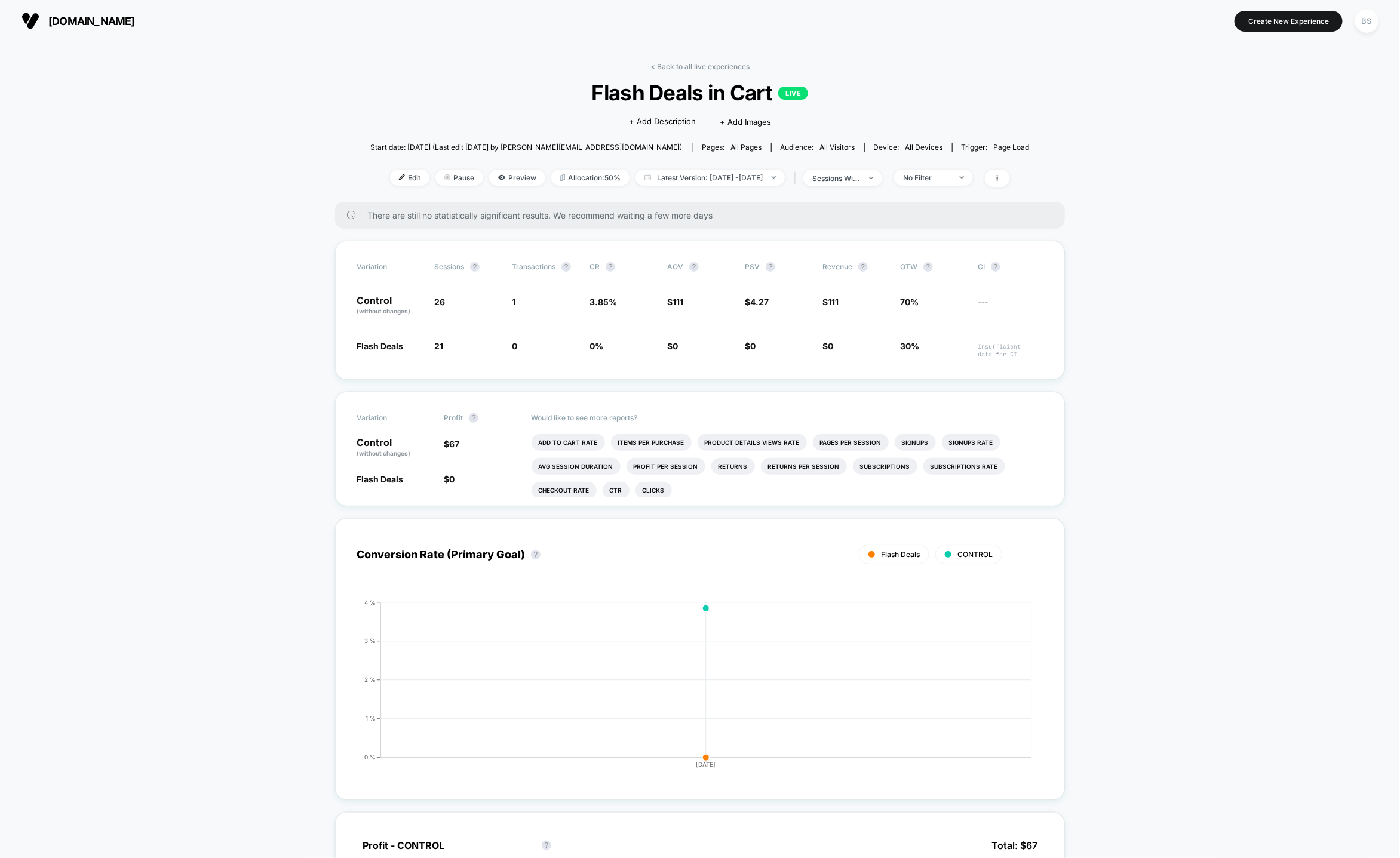
click at [663, 68] on link "< Back to all live experiences" at bounding box center [700, 66] width 99 height 9
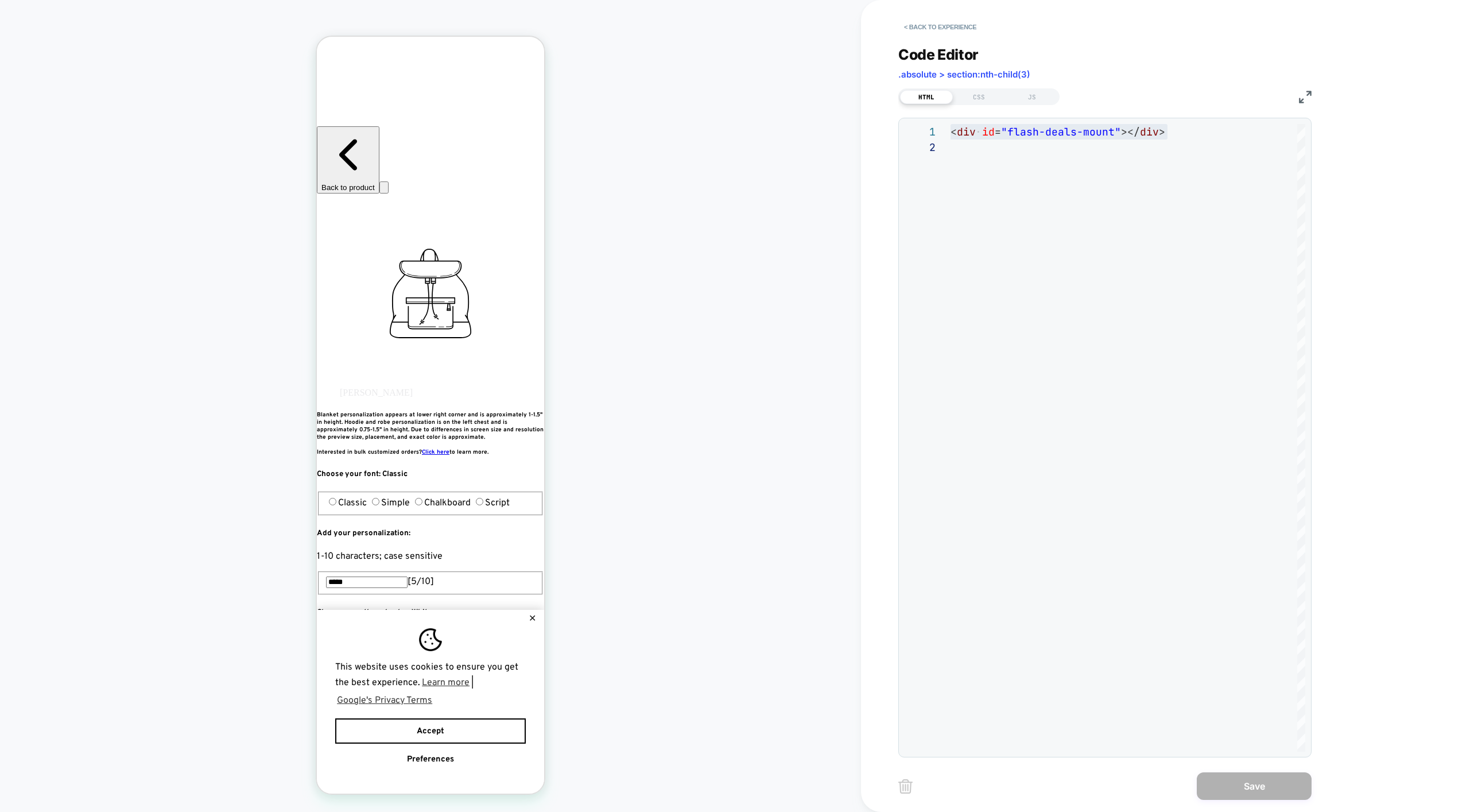
click at [921, 30] on button "< Back to experience" at bounding box center [940, 27] width 84 height 19
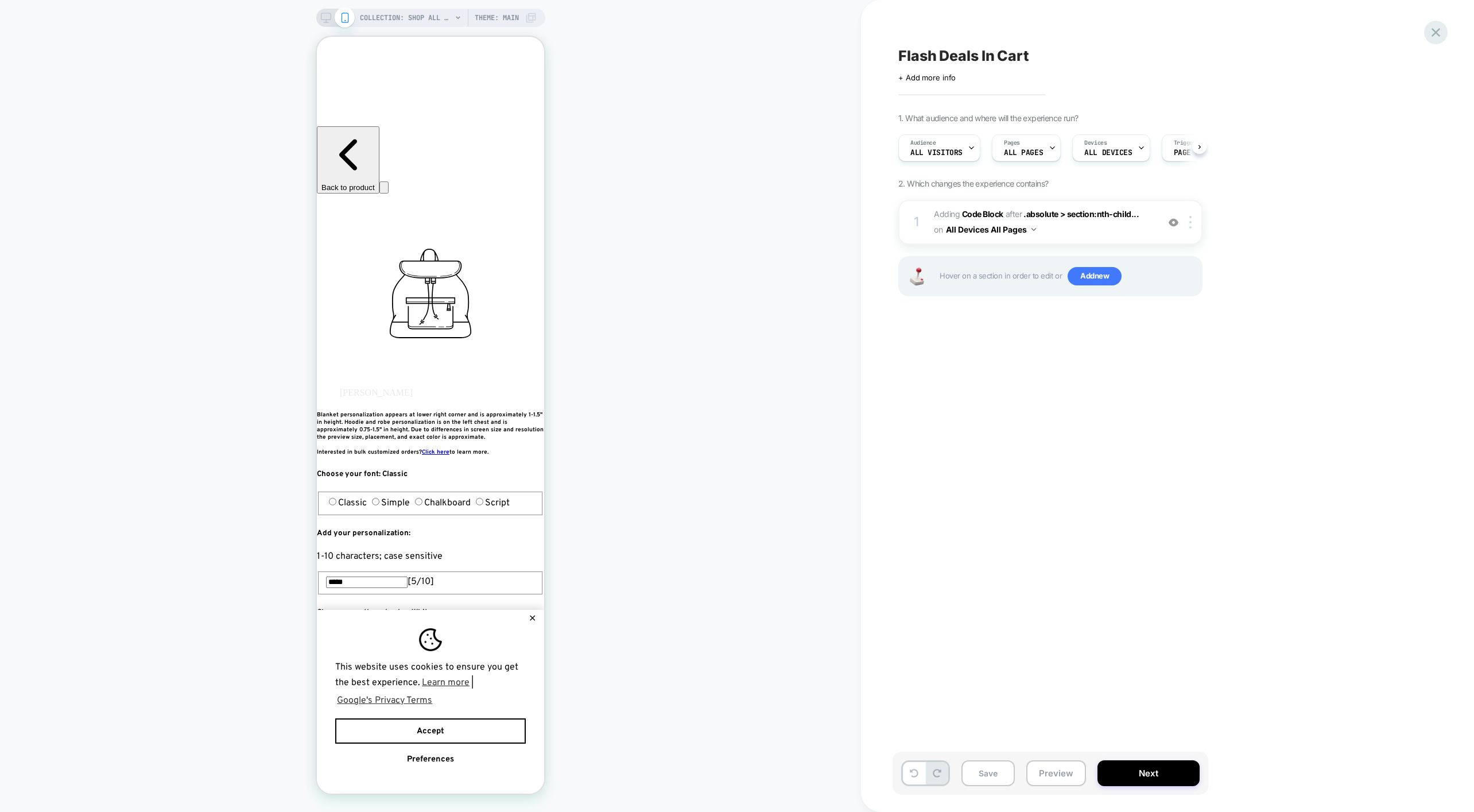
click at [1438, 31] on icon at bounding box center [1436, 32] width 9 height 9
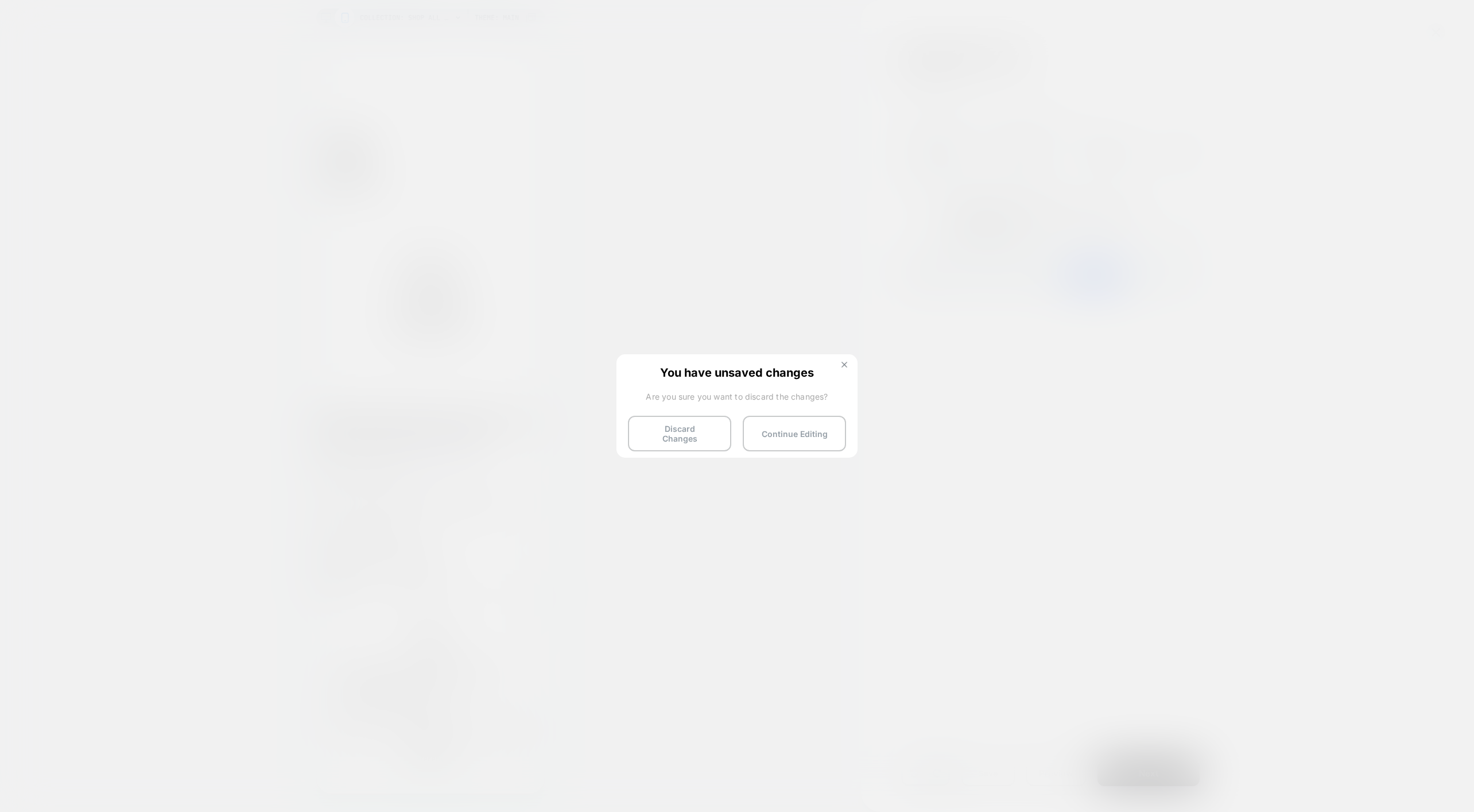
click at [849, 370] on button at bounding box center [844, 366] width 13 height 10
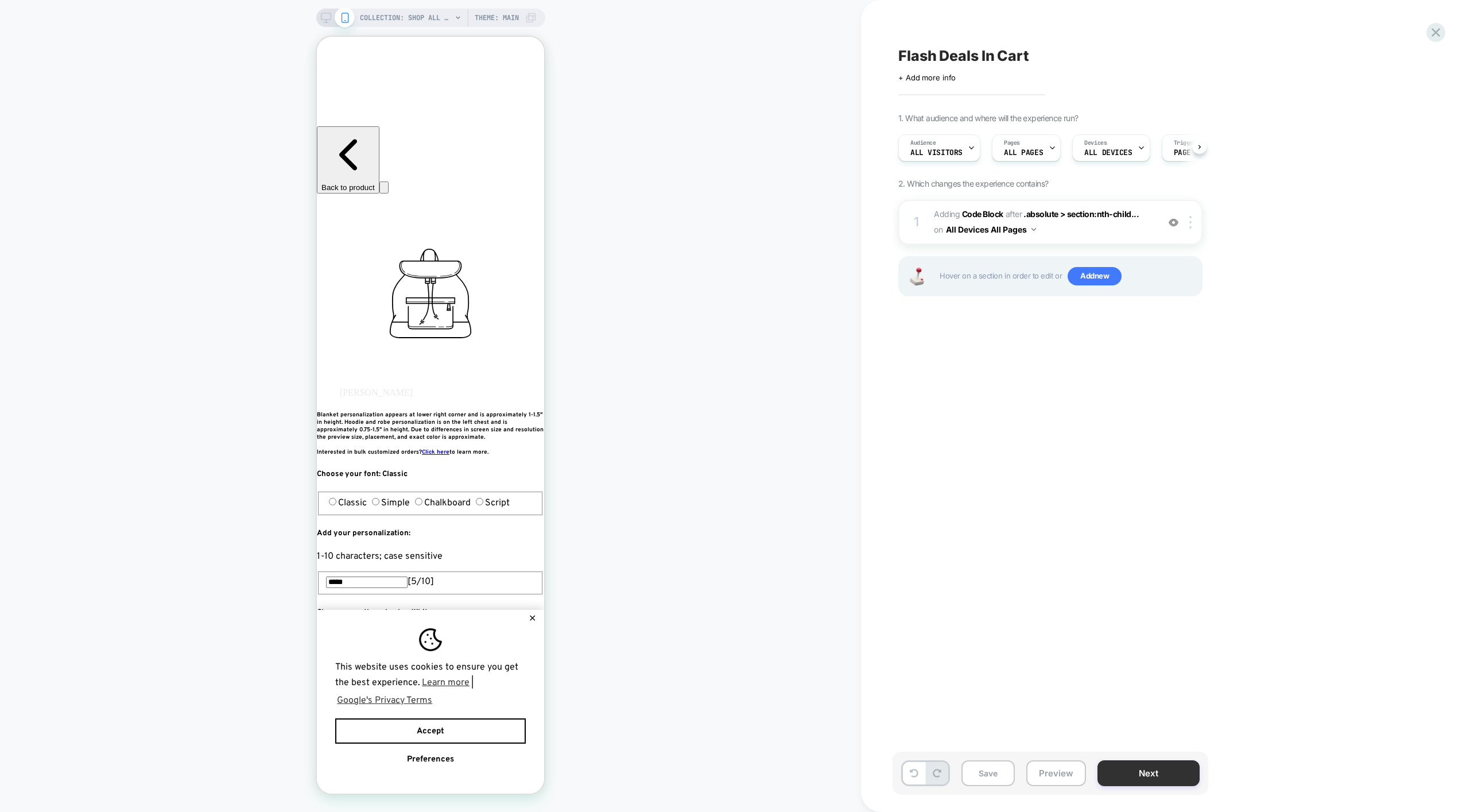
click at [1145, 775] on button "Next" at bounding box center [1149, 773] width 103 height 26
